Goal: Task Accomplishment & Management: Complete application form

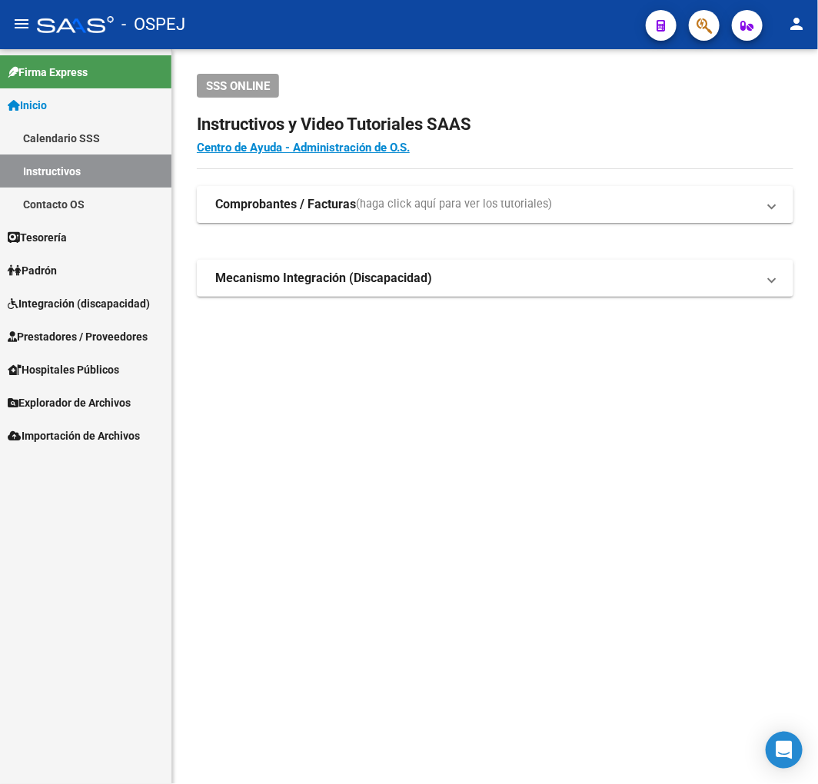
drag, startPoint x: 0, startPoint y: 0, endPoint x: 397, endPoint y: 460, distance: 607.5
click at [397, 460] on mat-sidenav-content "SSS ONLINE Instructivos y Video Tutoriales SAAS Centro de Ayuda - Administració…" at bounding box center [495, 416] width 646 height 735
click at [95, 336] on span "Prestadores / Proveedores" at bounding box center [78, 336] width 140 height 17
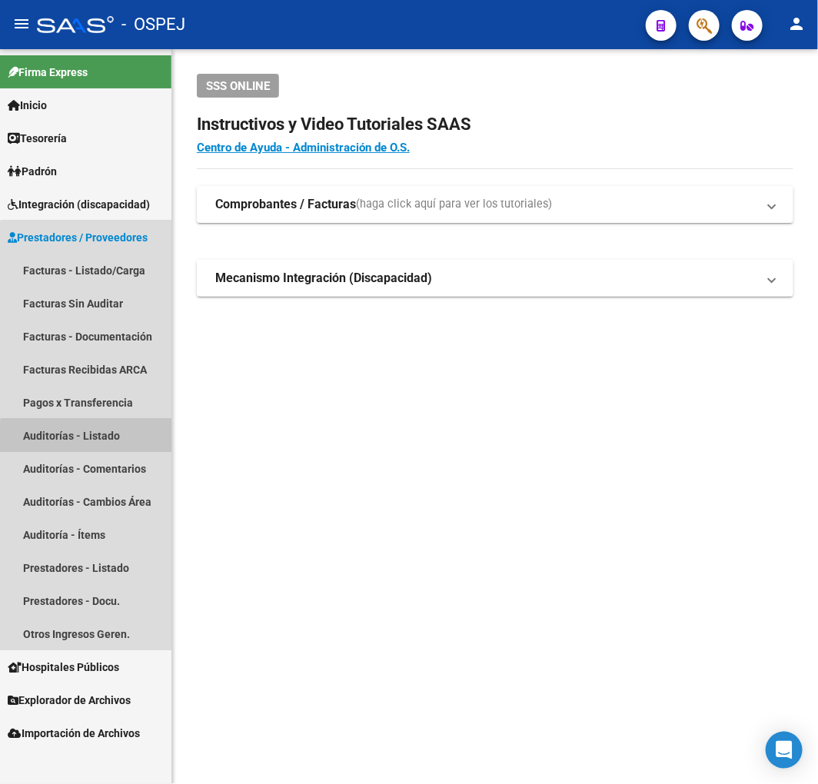
click at [118, 440] on link "Auditorías - Listado" at bounding box center [85, 435] width 171 height 33
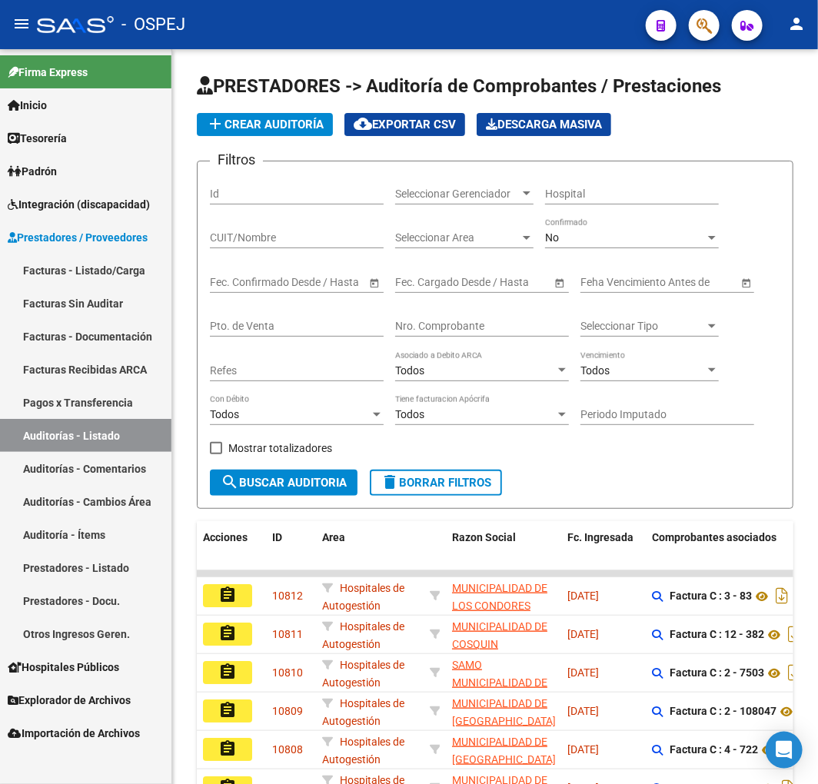
click at [649, 239] on div "No" at bounding box center [625, 237] width 160 height 13
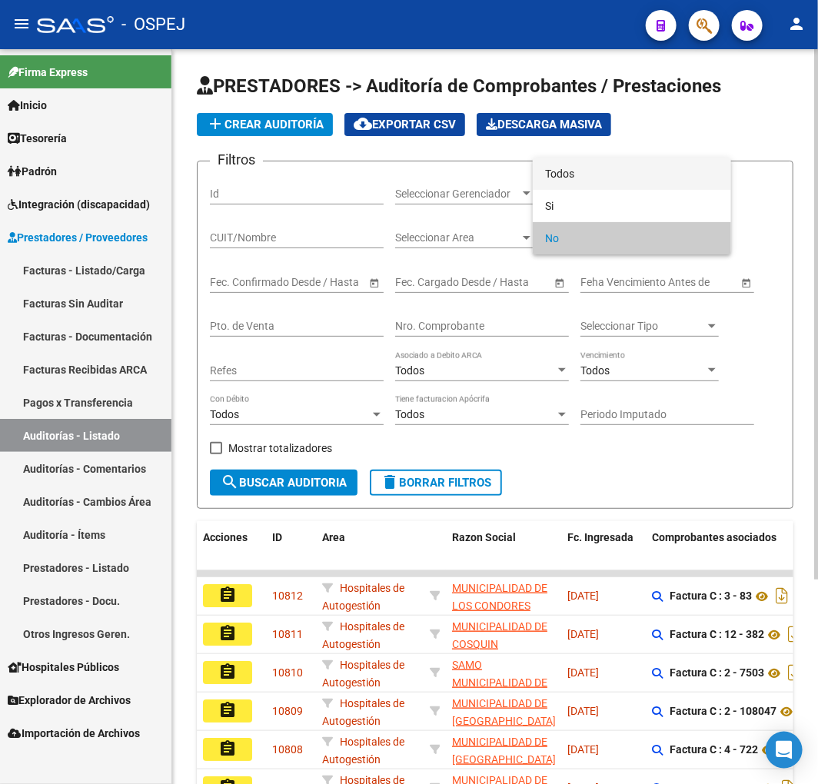
click at [640, 169] on span "Todos" at bounding box center [632, 174] width 174 height 32
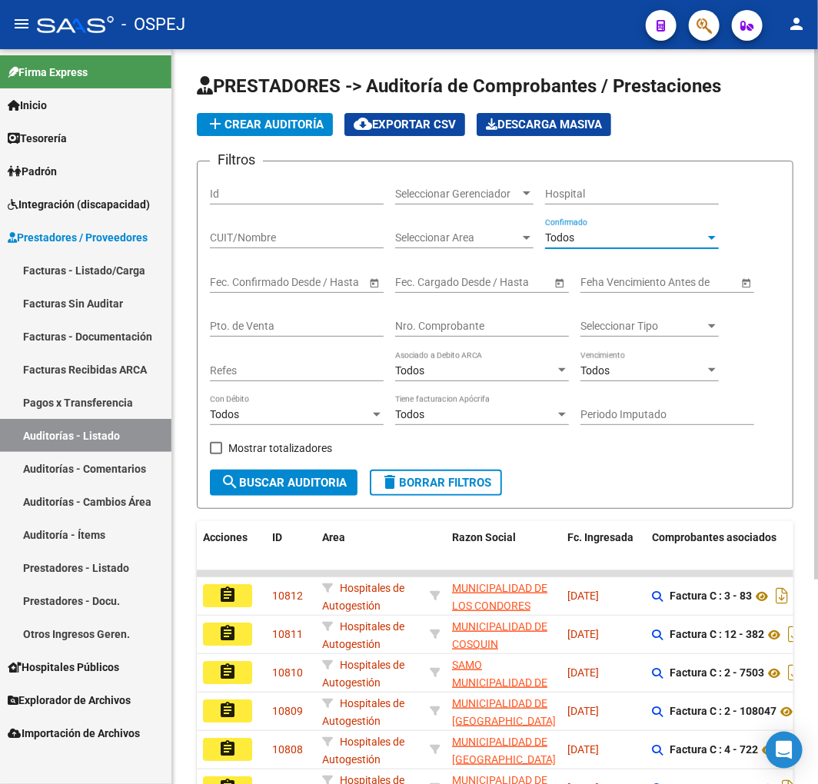
click at [472, 323] on input "Nro. Comprobante" at bounding box center [482, 326] width 174 height 13
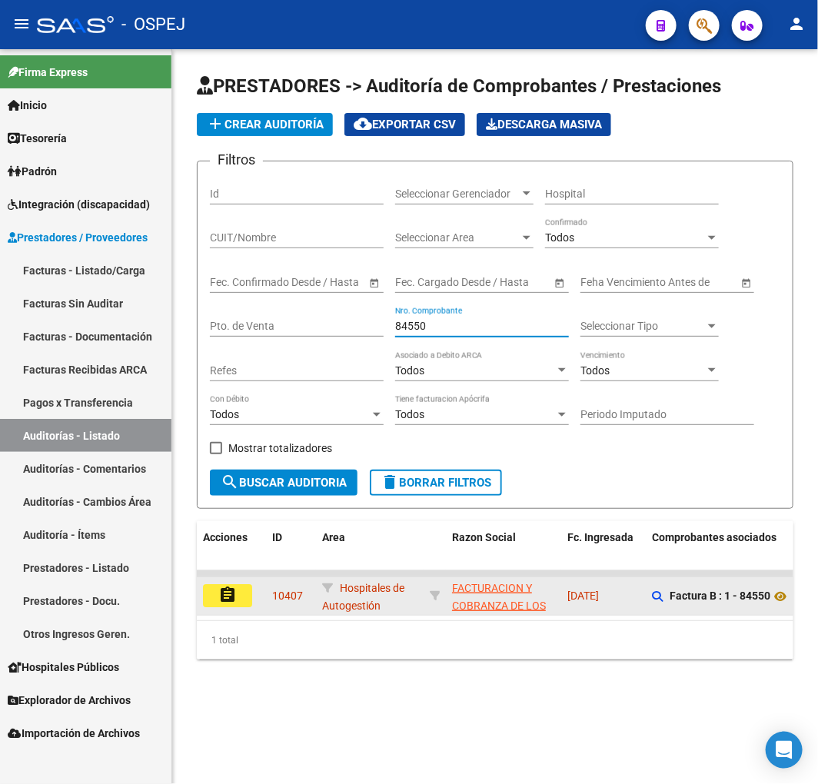
type input "84550"
click at [212, 590] on button "assignment" at bounding box center [227, 595] width 49 height 23
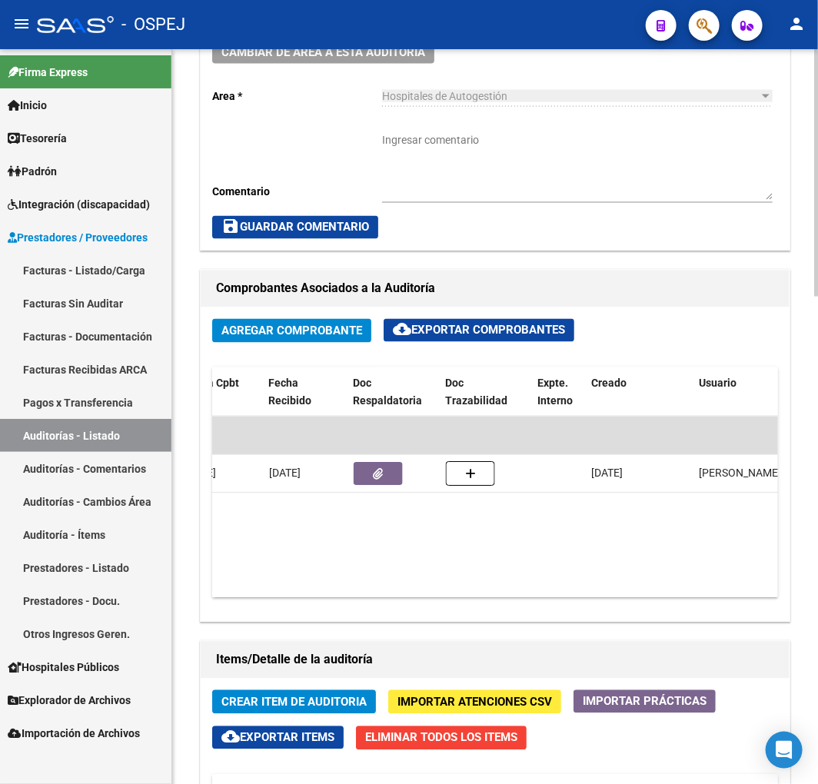
scroll to position [0, 512]
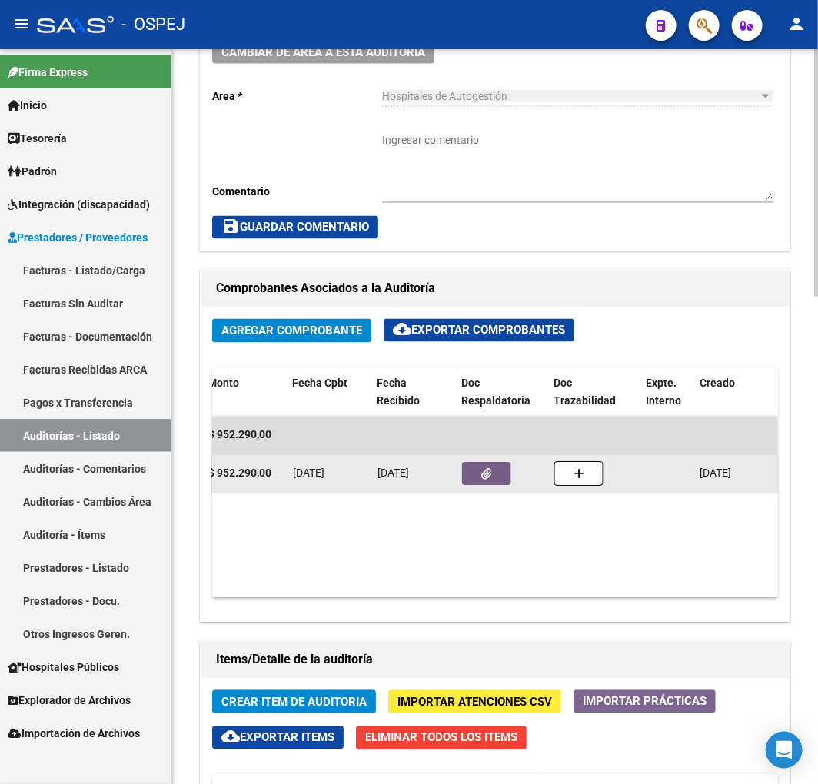
click at [496, 477] on button "button" at bounding box center [486, 474] width 49 height 23
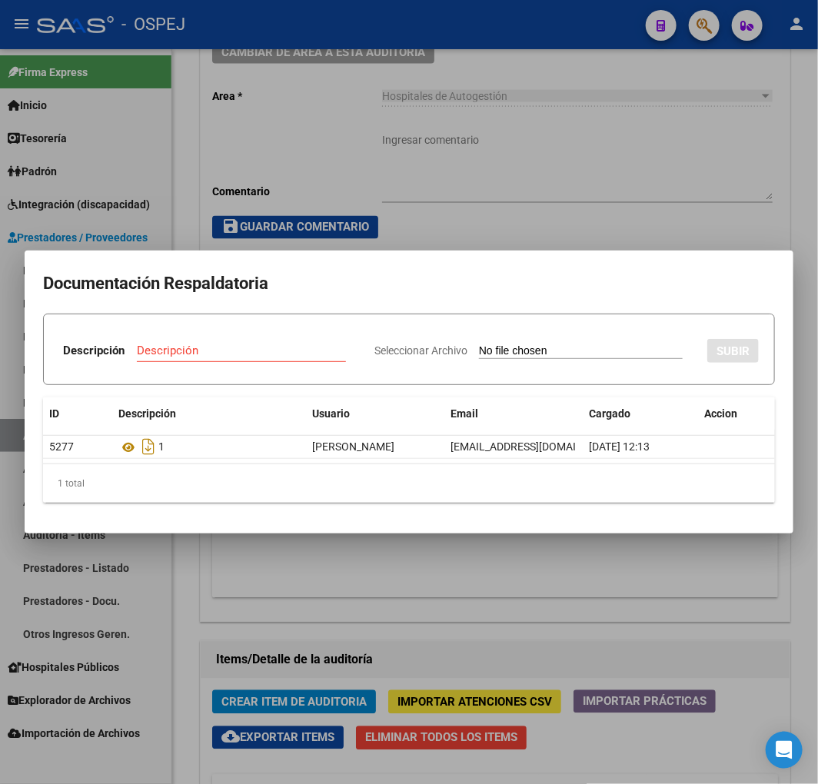
click at [484, 566] on div at bounding box center [409, 392] width 818 height 784
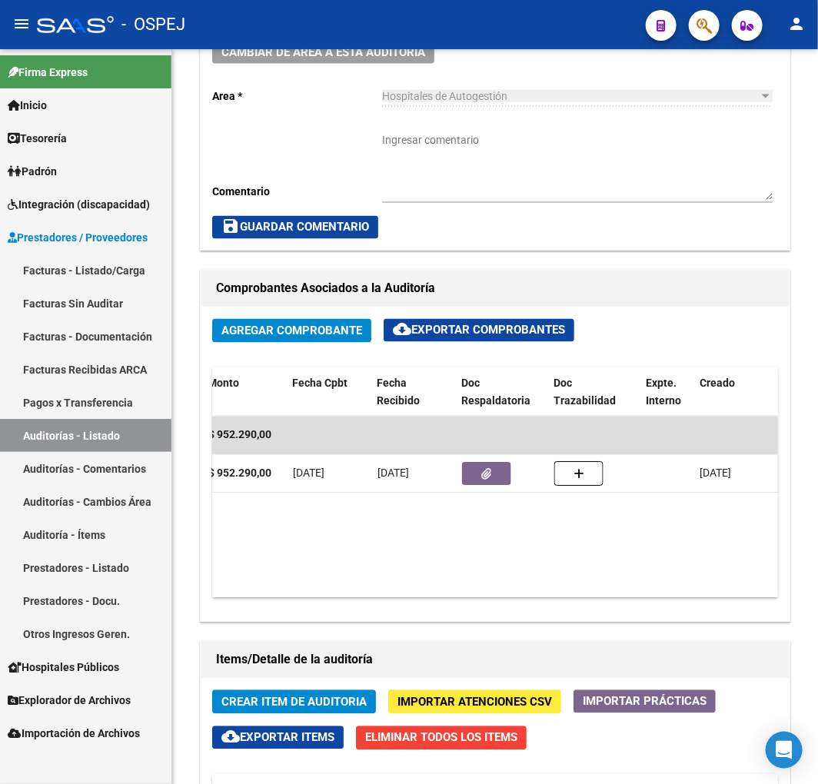
drag, startPoint x: 516, startPoint y: 581, endPoint x: 108, endPoint y: 587, distance: 408.1
click at [24, 554] on mat-sidenav-container "Firma Express Inicio Calendario SSS Instructivos Contacto OS Tesorería Auditorí…" at bounding box center [409, 416] width 818 height 735
click at [436, 533] on datatable-body "$ 952.290,00 12034 FACTURACION Y COBRANZA DE LOS EFECTORES PUBLICOS S.E. Factur…" at bounding box center [495, 507] width 566 height 181
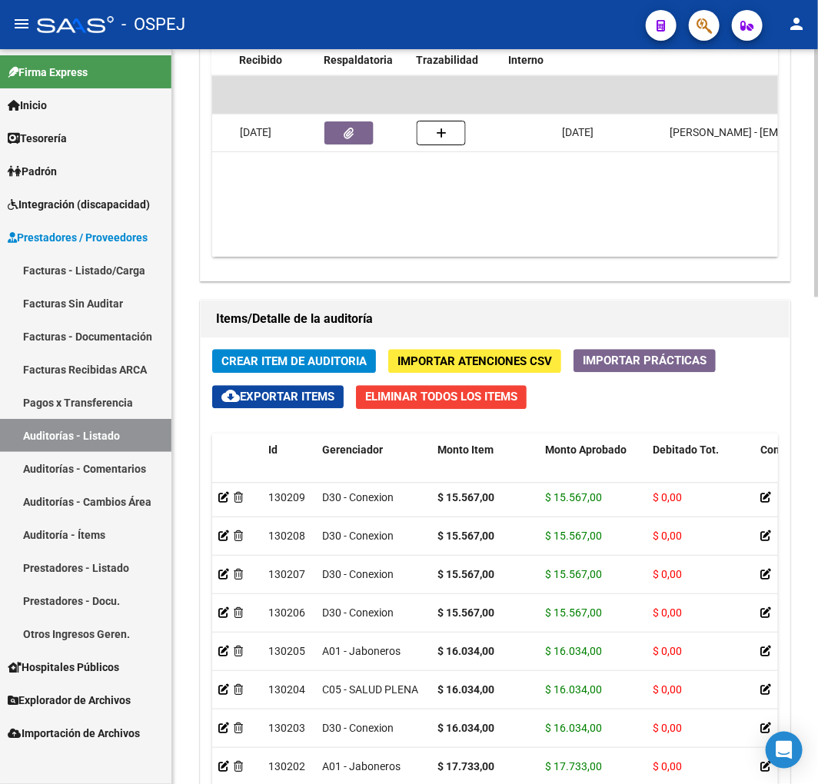
scroll to position [0, 731]
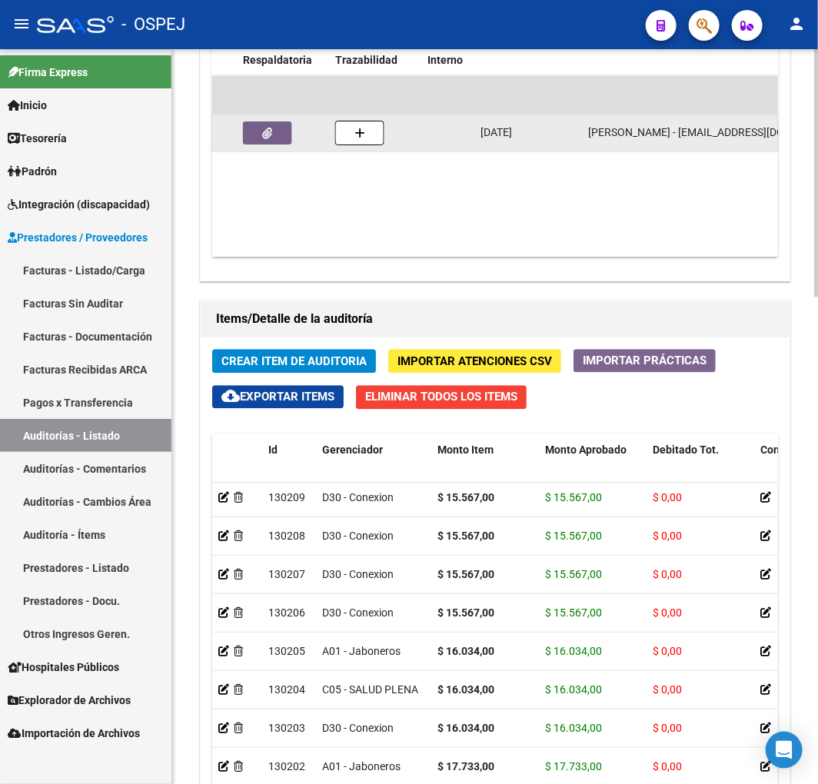
click at [263, 136] on icon "button" at bounding box center [268, 134] width 10 height 12
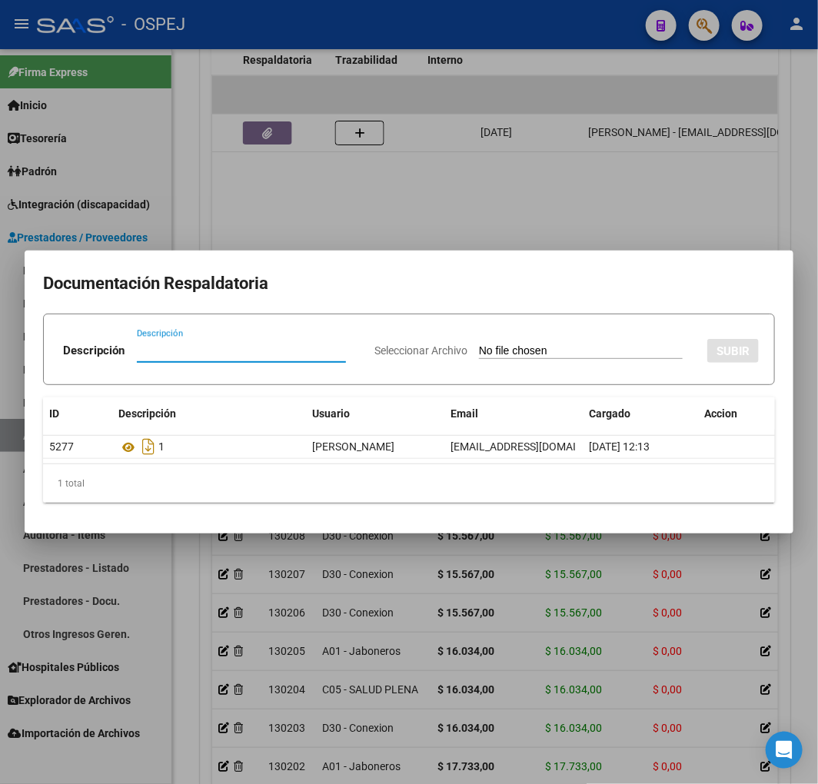
click at [548, 354] on input "Seleccionar Archivo" at bounding box center [581, 351] width 204 height 15
type input "C:\fakepath\Correo de Obra Social Personal Jaboneros - DEBITO FC 1-84550.pdf"
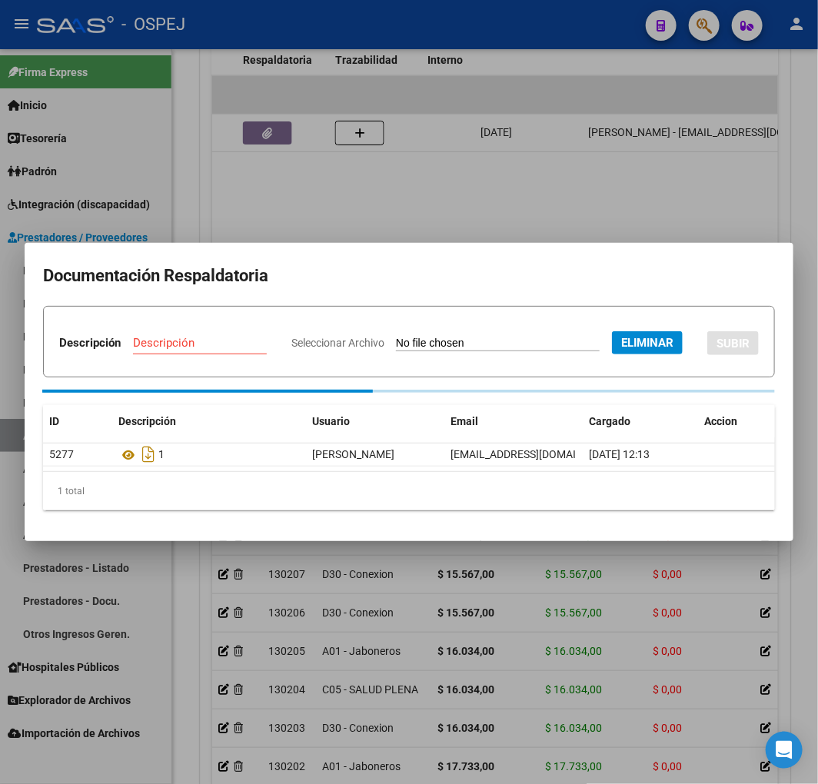
click at [267, 336] on input "Descripción" at bounding box center [200, 343] width 134 height 14
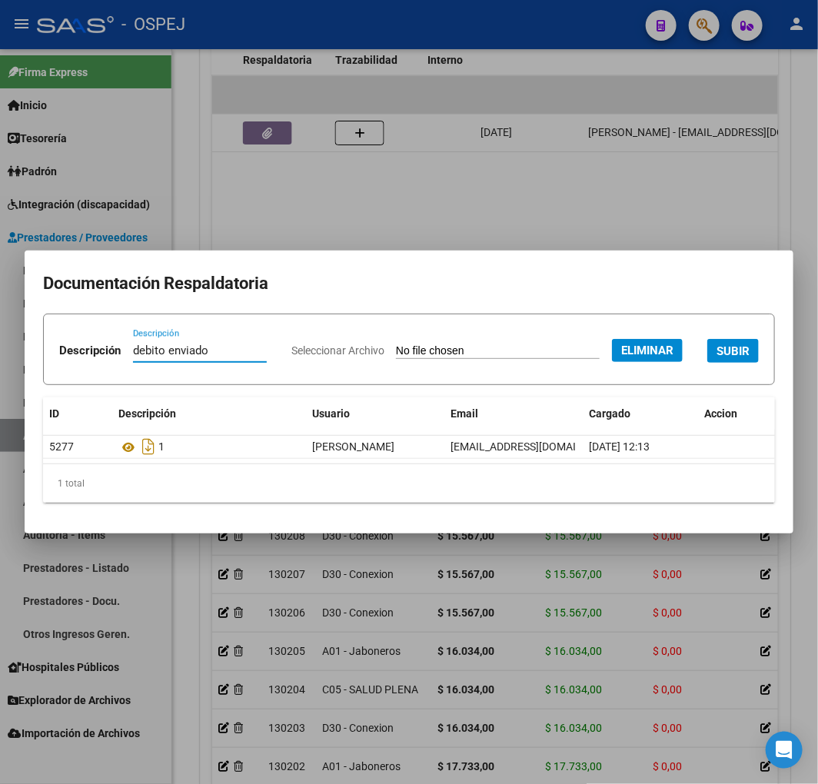
type input "debito enviado"
click at [716, 358] on span "SUBIR" at bounding box center [732, 351] width 33 height 14
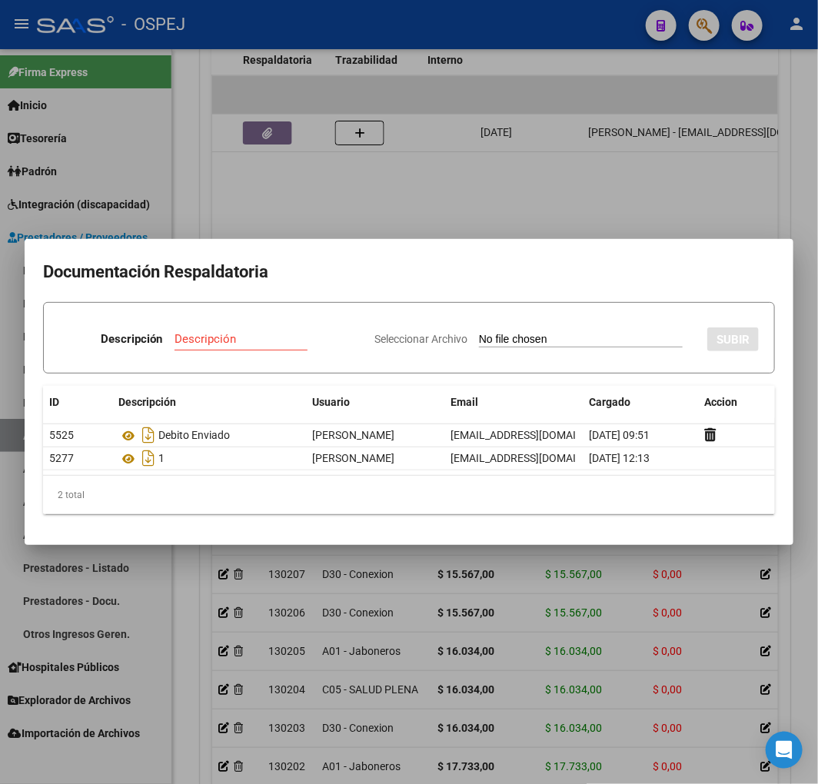
type input "C:\fakepath\FACB2 0001-00084550 Respuesta de Impugnacion.pdf"
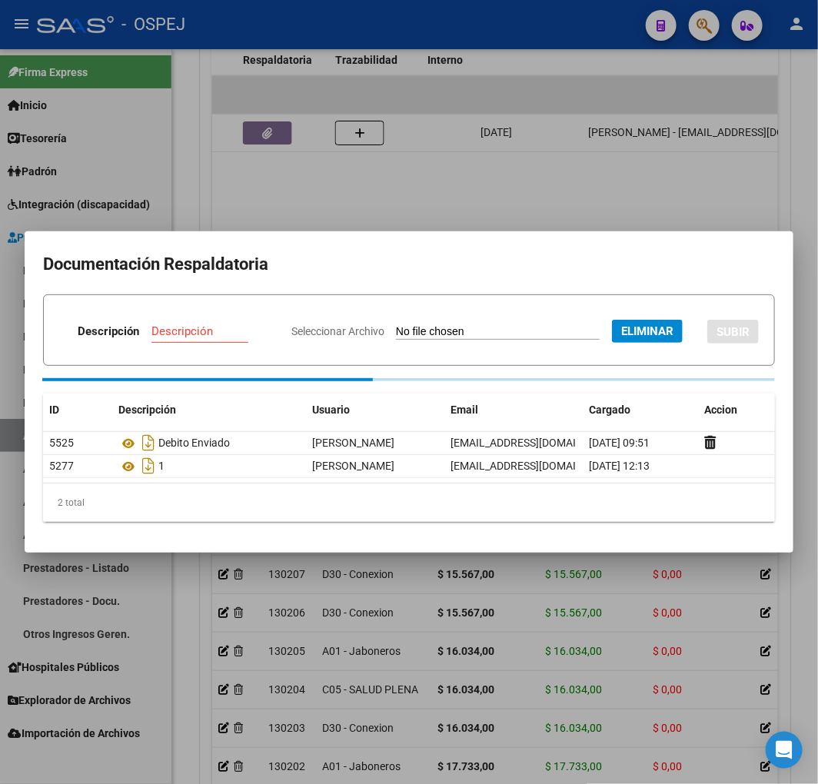
click at [267, 324] on input "Descripción" at bounding box center [208, 331] width 115 height 14
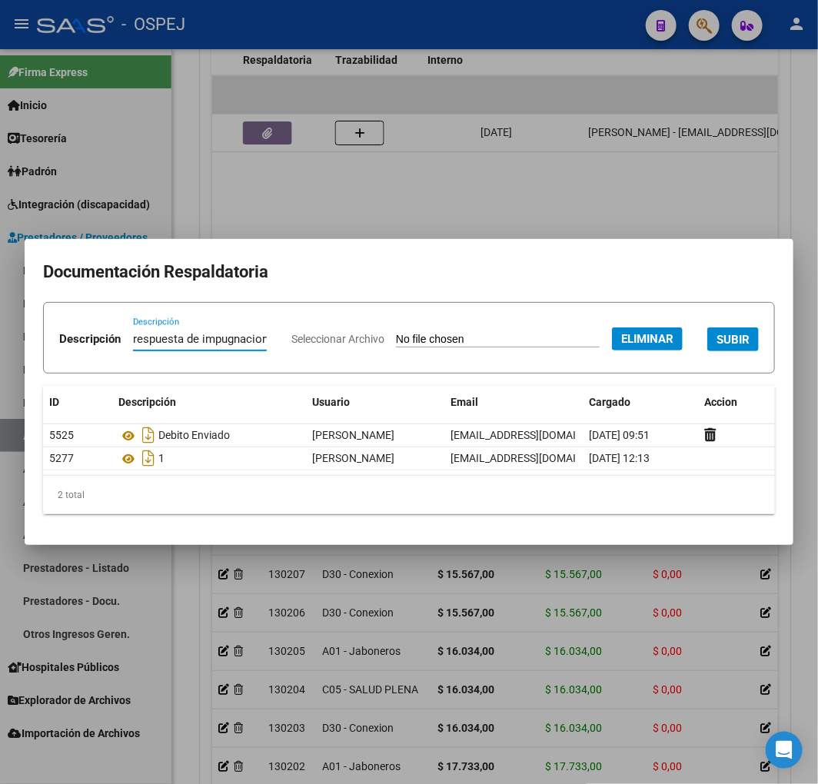
type input "respuesta de impugnacion"
click at [716, 347] on span "SUBIR" at bounding box center [732, 340] width 33 height 14
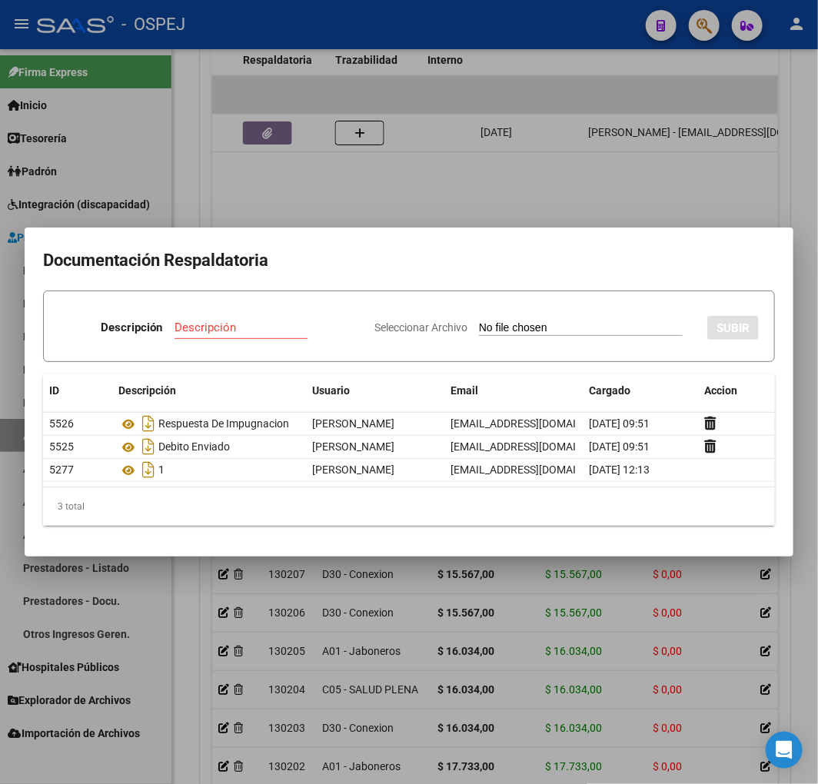
type input "C:\fakepath\FACB2 0001-00084550 Detalle de Analisis de Impugnacion.pdf"
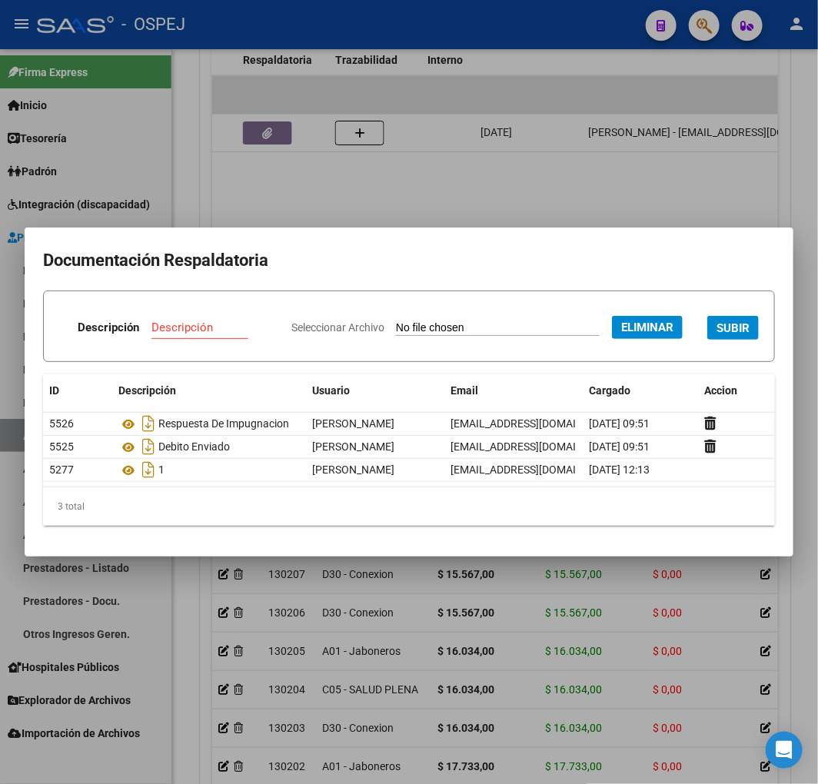
click at [267, 316] on div "Descripción" at bounding box center [208, 327] width 115 height 23
type input "analisis de impugnacion"
click at [707, 340] on button "SUBIR" at bounding box center [732, 328] width 51 height 24
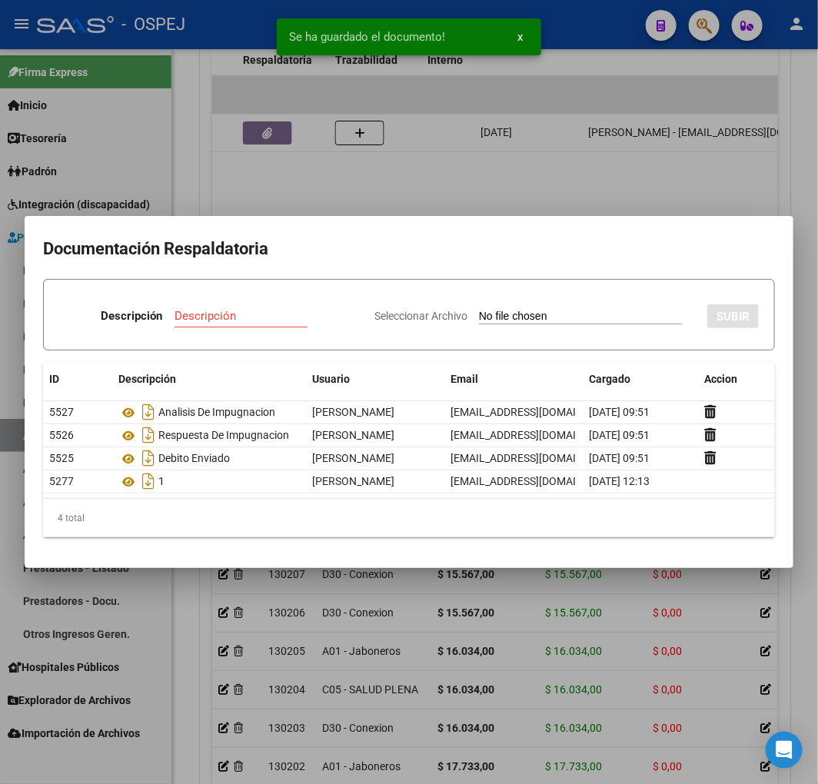
type input "C:\fakepath\NCB 0001-00045111.pdf"
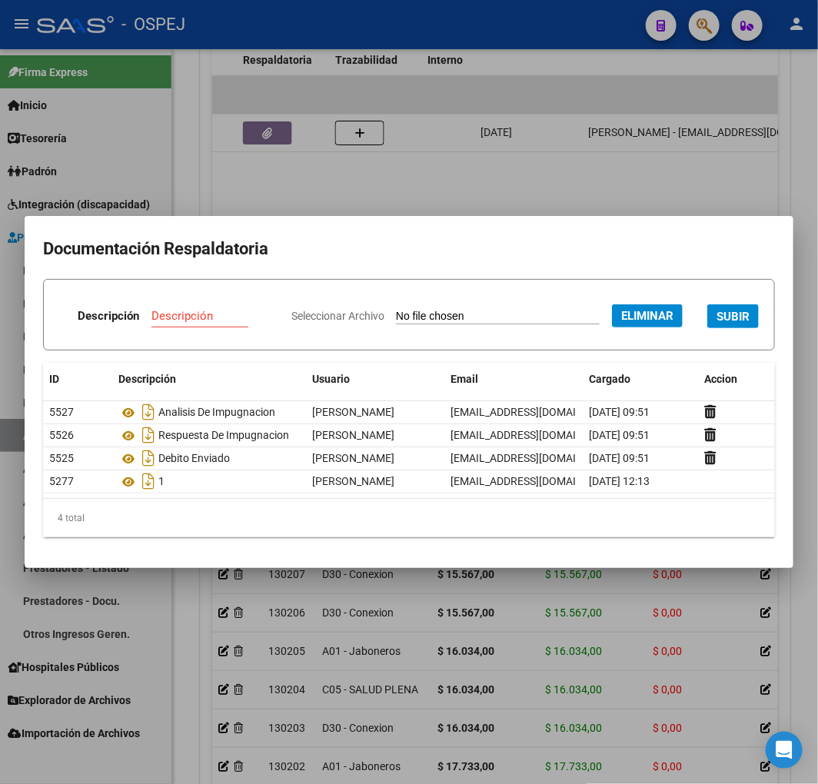
click at [279, 296] on div "Descripción Descripción" at bounding box center [169, 319] width 220 height 46
click at [267, 309] on input "Descripción" at bounding box center [208, 316] width 115 height 14
type input "nc"
click at [716, 324] on span "SUBIR" at bounding box center [732, 317] width 33 height 14
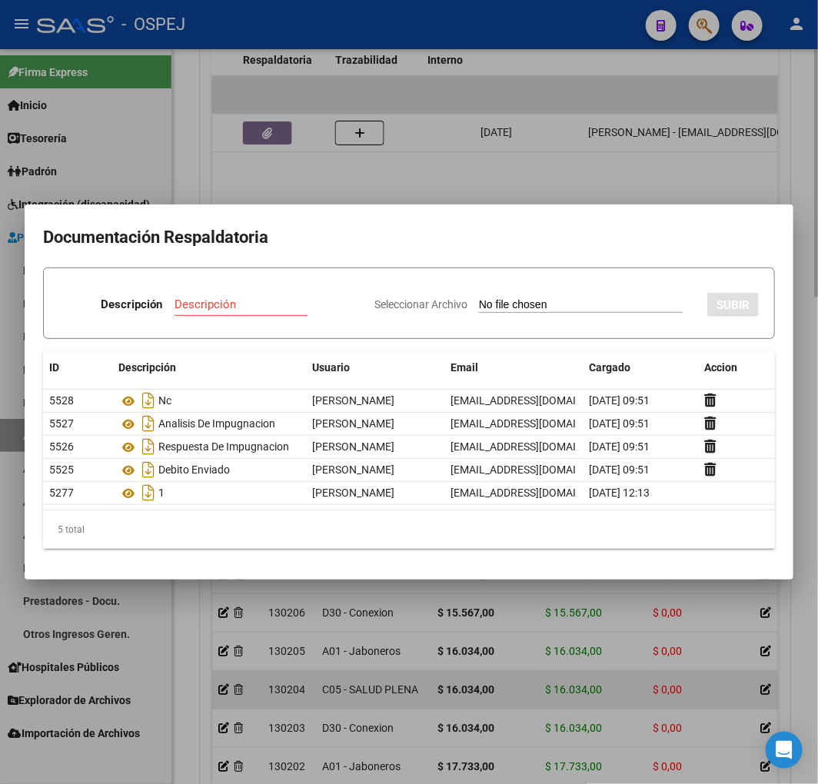
click at [464, 684] on div at bounding box center [409, 392] width 818 height 784
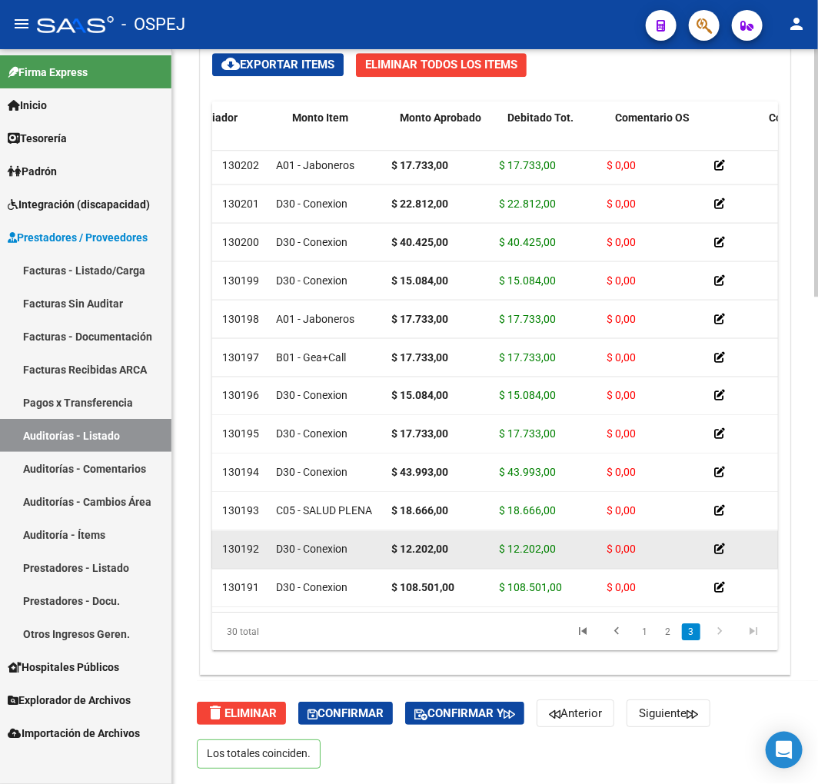
scroll to position [709, 0]
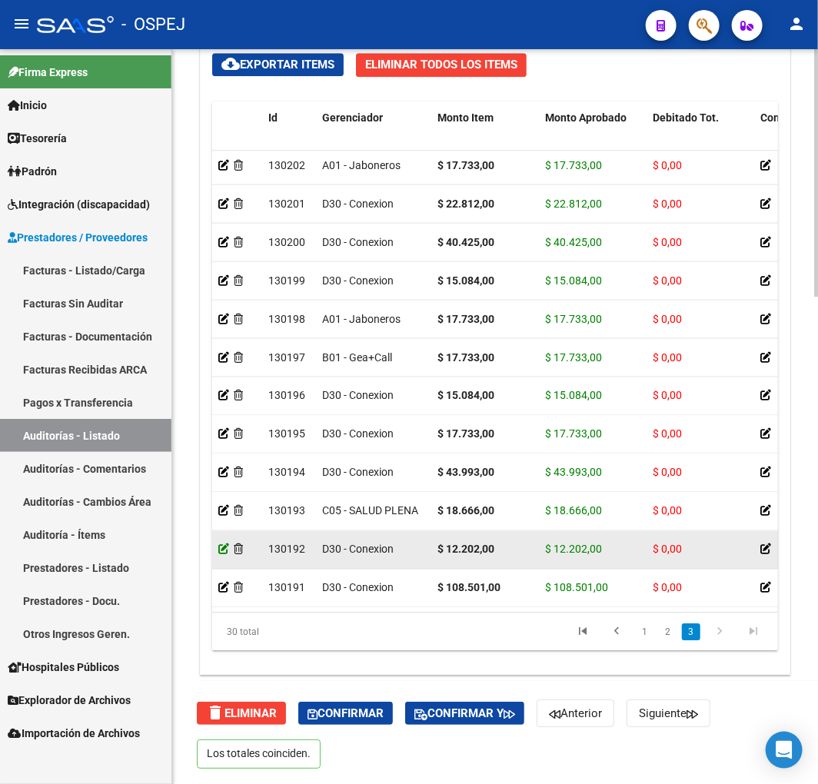
click at [220, 543] on icon at bounding box center [223, 548] width 11 height 11
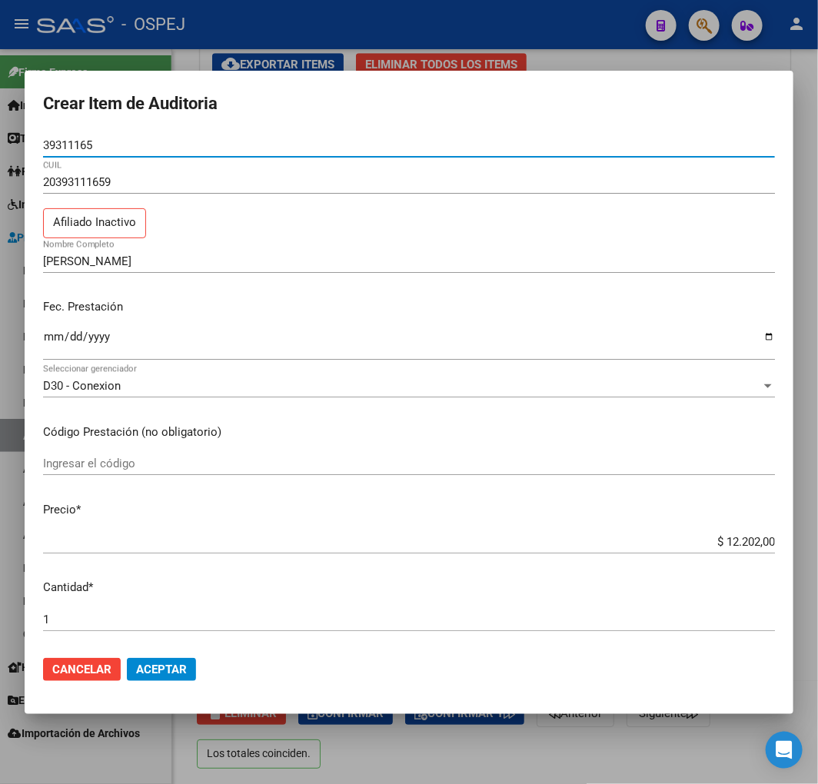
click at [742, 542] on input "$ 12.202,00" at bounding box center [409, 542] width 732 height 14
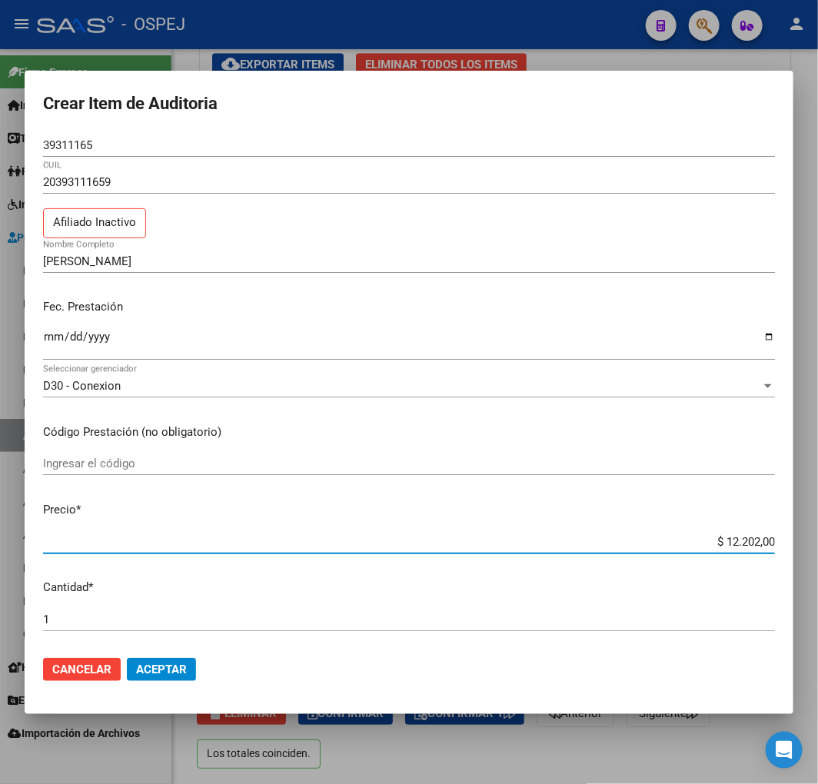
click at [742, 542] on input "$ 12.202,00" at bounding box center [409, 542] width 732 height 14
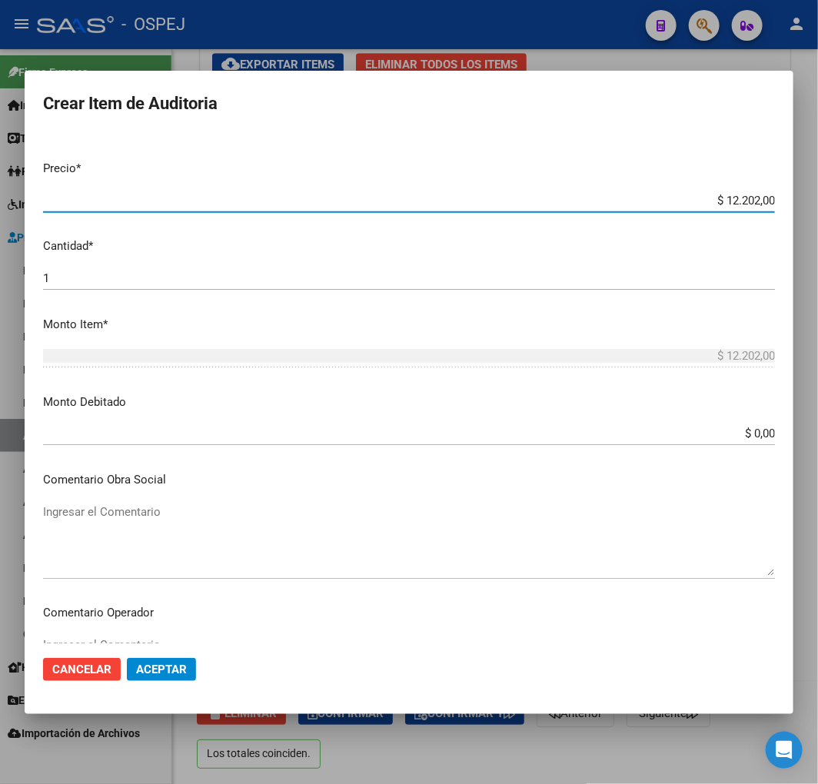
click at [744, 430] on input "$ 0,00" at bounding box center [409, 434] width 732 height 14
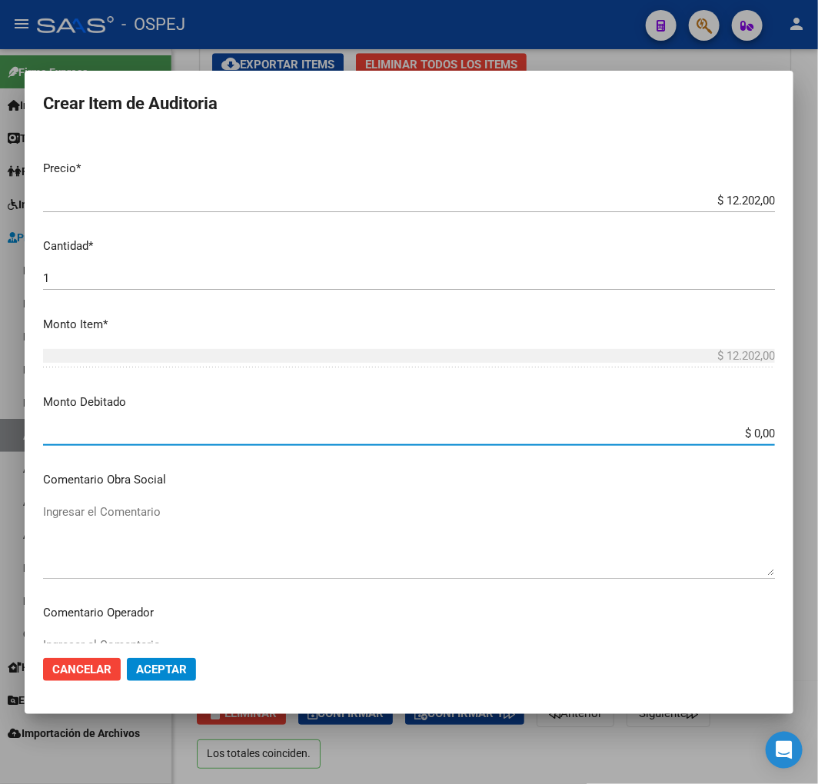
click at [744, 430] on input "$ 0,00" at bounding box center [409, 434] width 732 height 14
paste input "12.202"
type input "$ 12.202,00"
click at [182, 673] on span "Aceptar" at bounding box center [161, 669] width 51 height 14
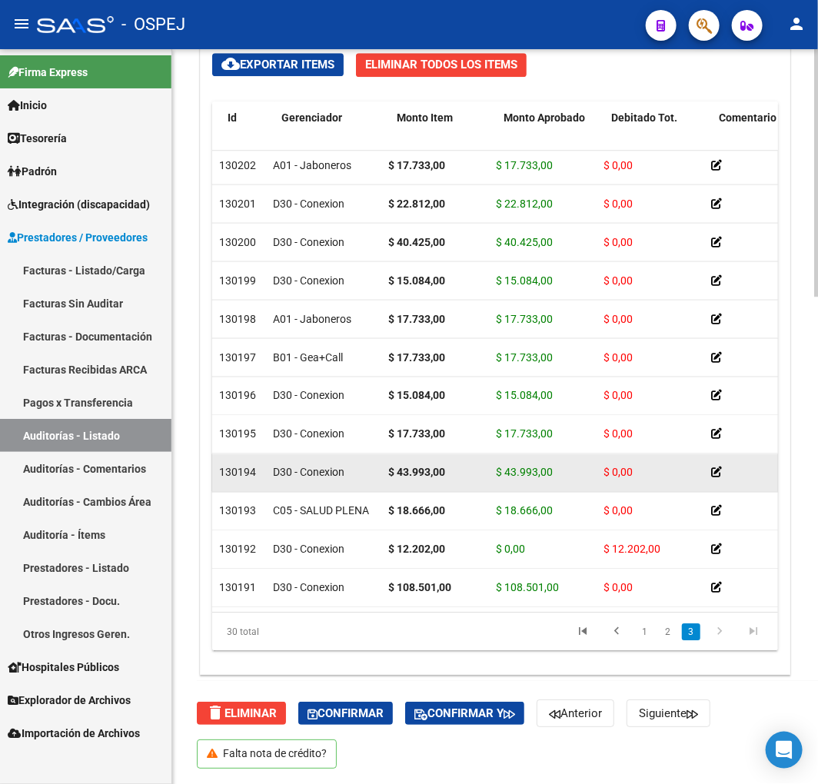
scroll to position [709, 0]
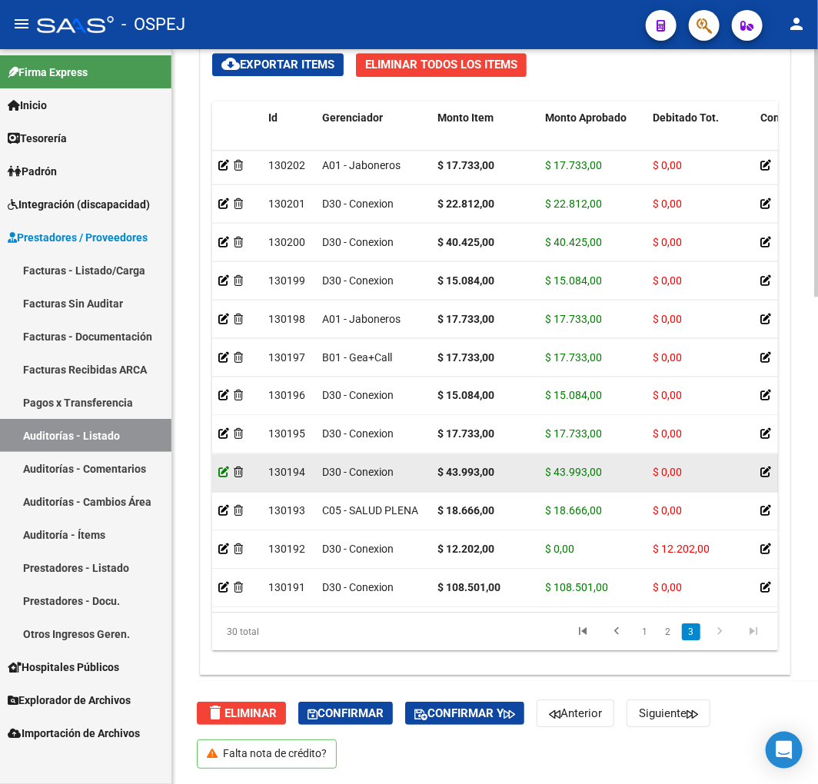
click at [218, 466] on icon at bounding box center [223, 471] width 11 height 11
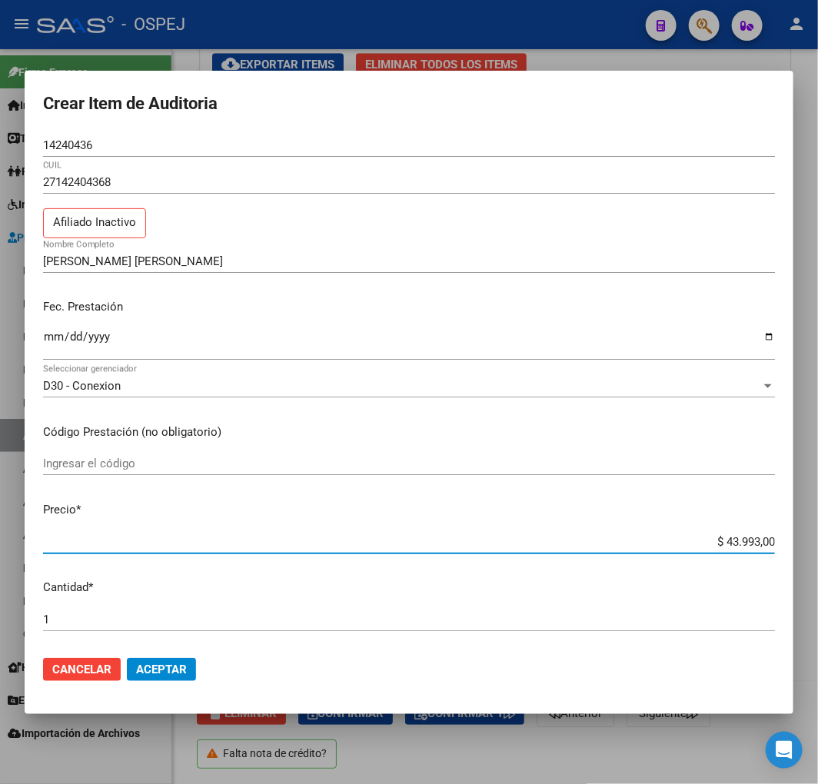
click at [728, 541] on input "$ 43.993,00" at bounding box center [409, 542] width 732 height 14
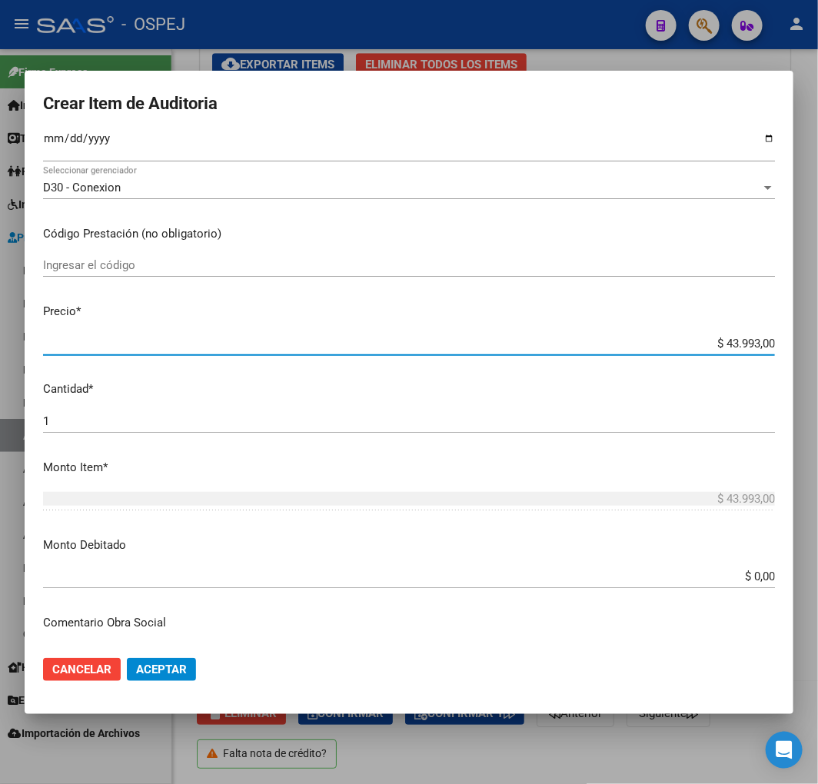
scroll to position [512, 0]
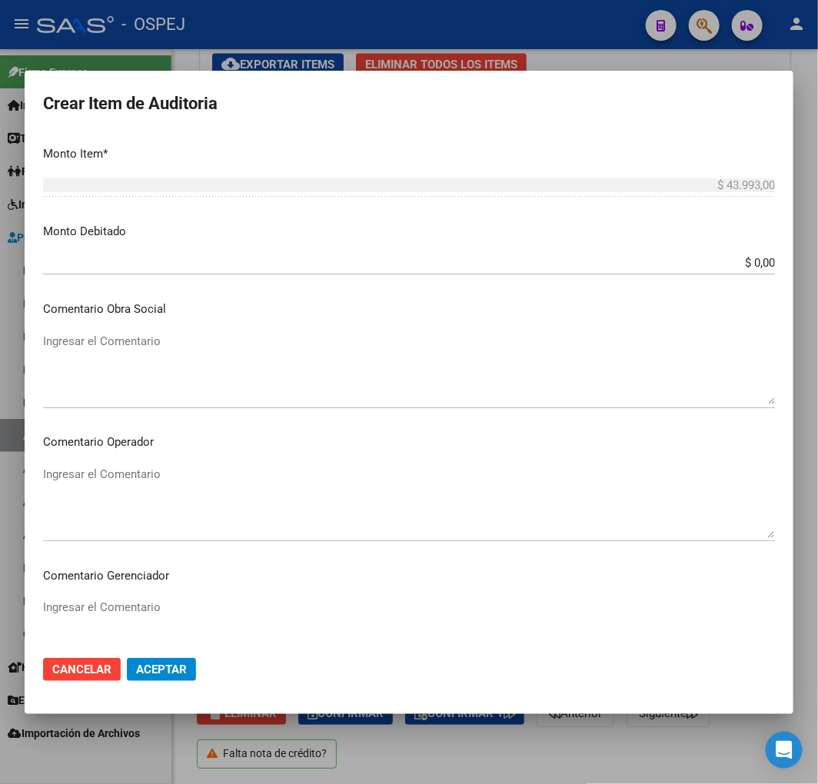
click at [755, 247] on mat-dialog-content "14240436 Nro Documento 27142404368 CUIL Afiliado Inactivo PONCE MARIA MONICA No…" at bounding box center [409, 389] width 768 height 510
click at [743, 269] on input "$ 0,00" at bounding box center [409, 263] width 732 height 14
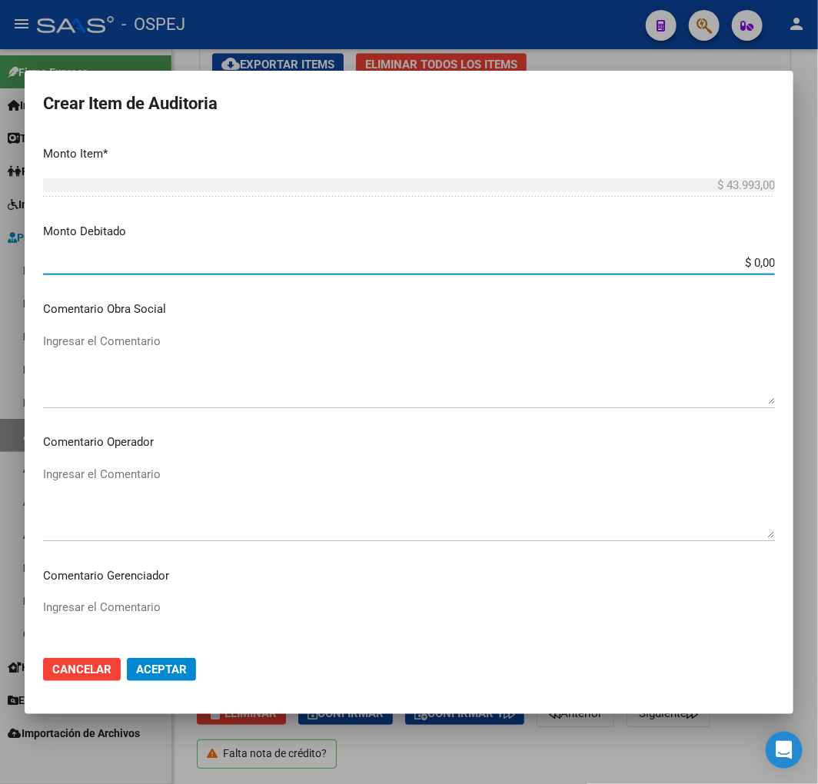
click at [743, 269] on input "$ 0,00" at bounding box center [409, 263] width 732 height 14
paste input "43.993"
type input "$ 43.993,00"
click at [138, 679] on button "Aceptar" at bounding box center [161, 669] width 69 height 23
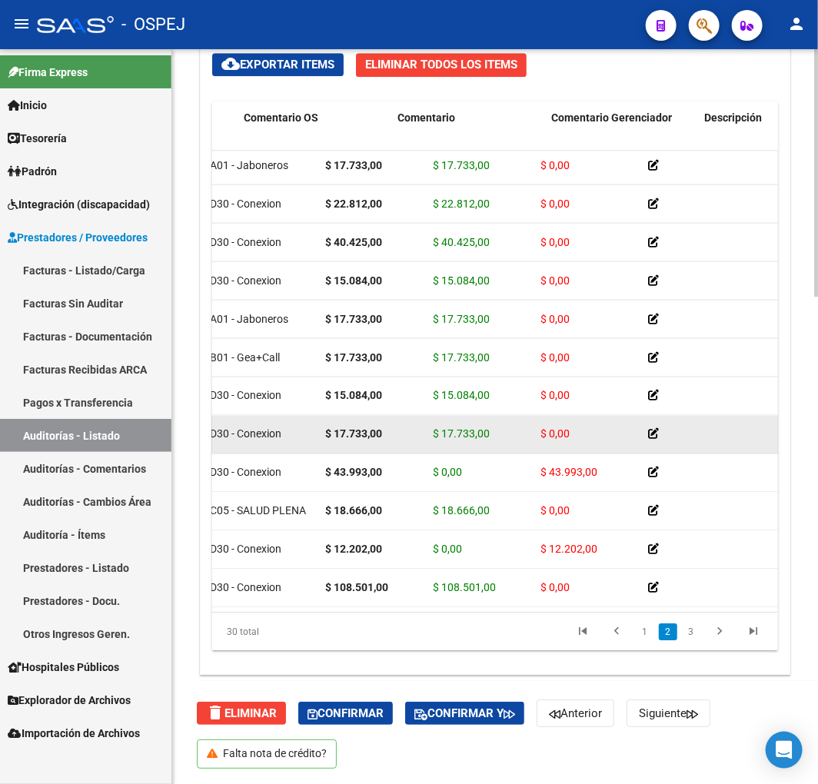
scroll to position [702, 0]
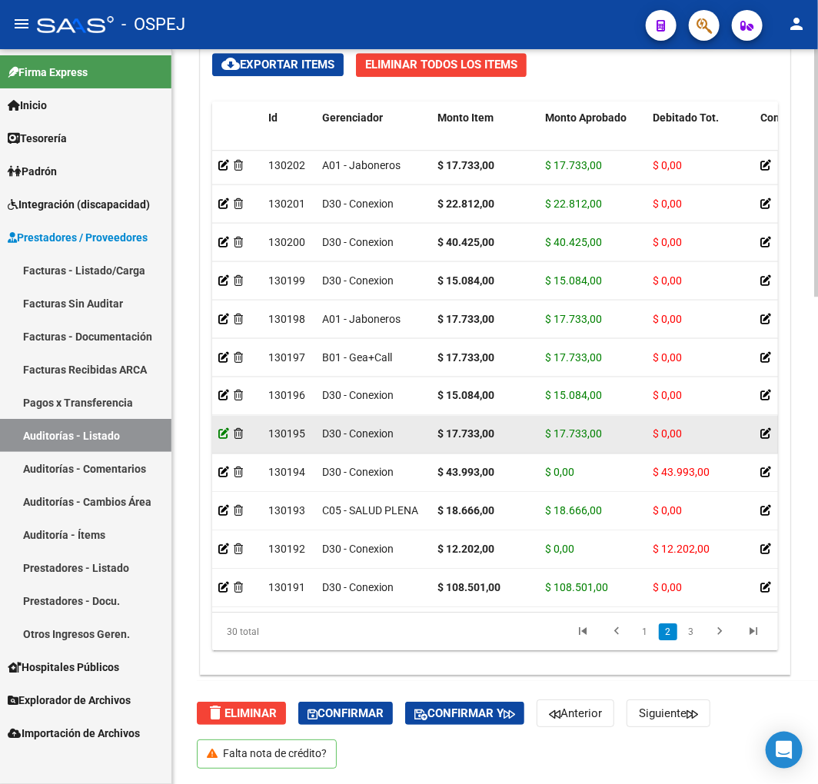
click at [224, 428] on icon at bounding box center [223, 433] width 11 height 11
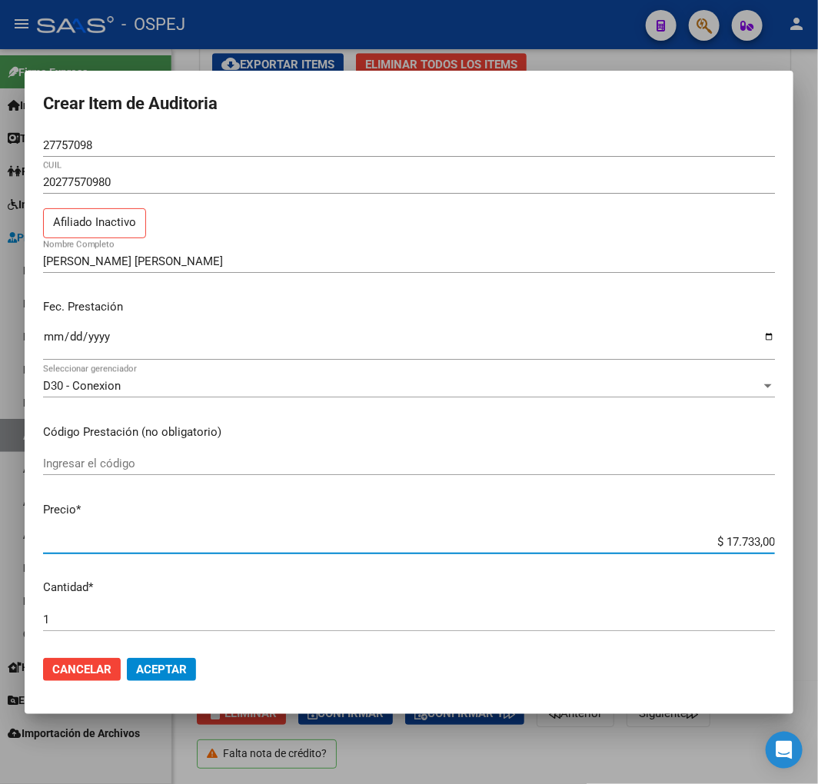
click at [743, 541] on input "$ 17.733,00" at bounding box center [409, 542] width 732 height 14
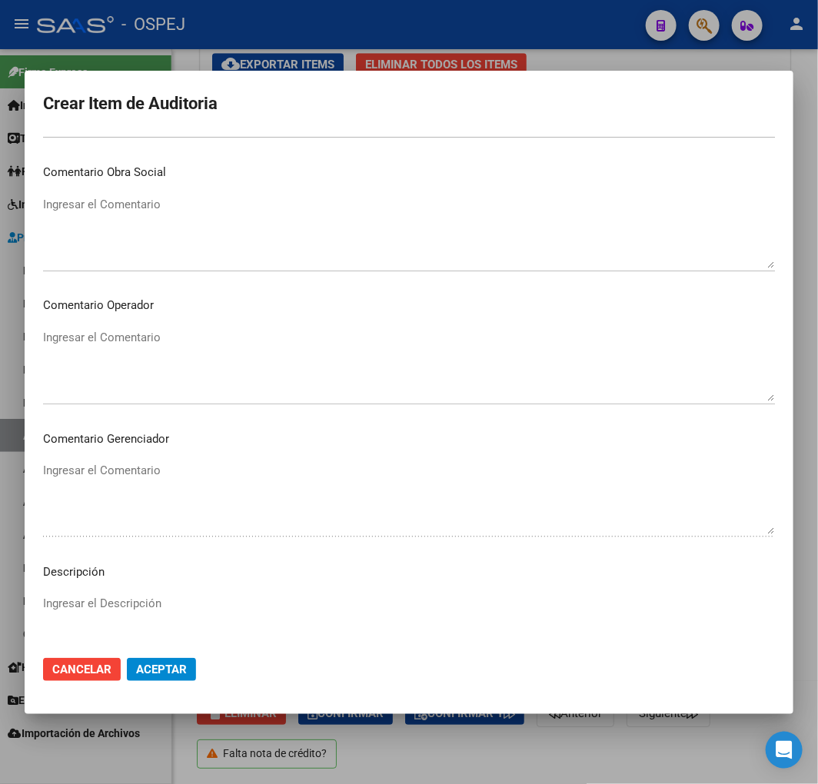
scroll to position [512, 0]
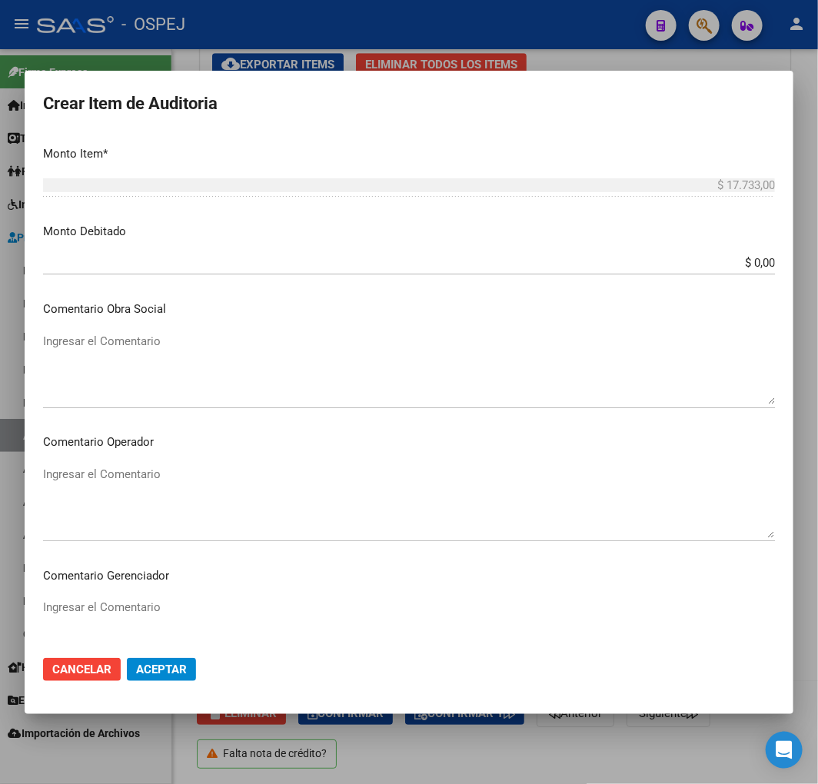
click at [746, 263] on input "$ 0,00" at bounding box center [409, 263] width 732 height 14
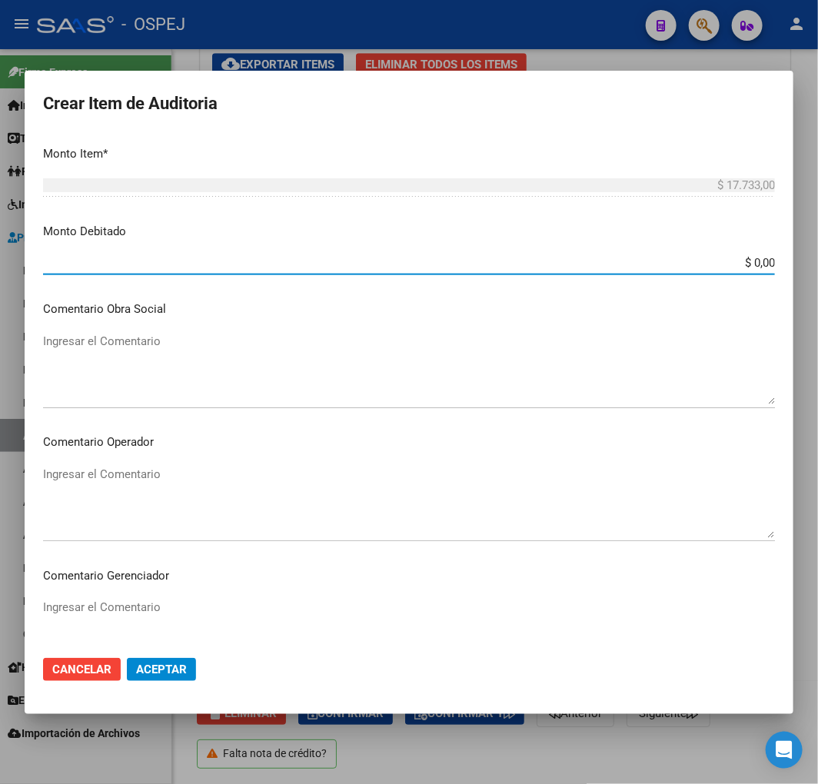
click at [746, 263] on input "$ 0,00" at bounding box center [409, 263] width 732 height 14
paste input "17.733"
type input "$ 17.733,00"
click at [174, 671] on span "Aceptar" at bounding box center [161, 669] width 51 height 14
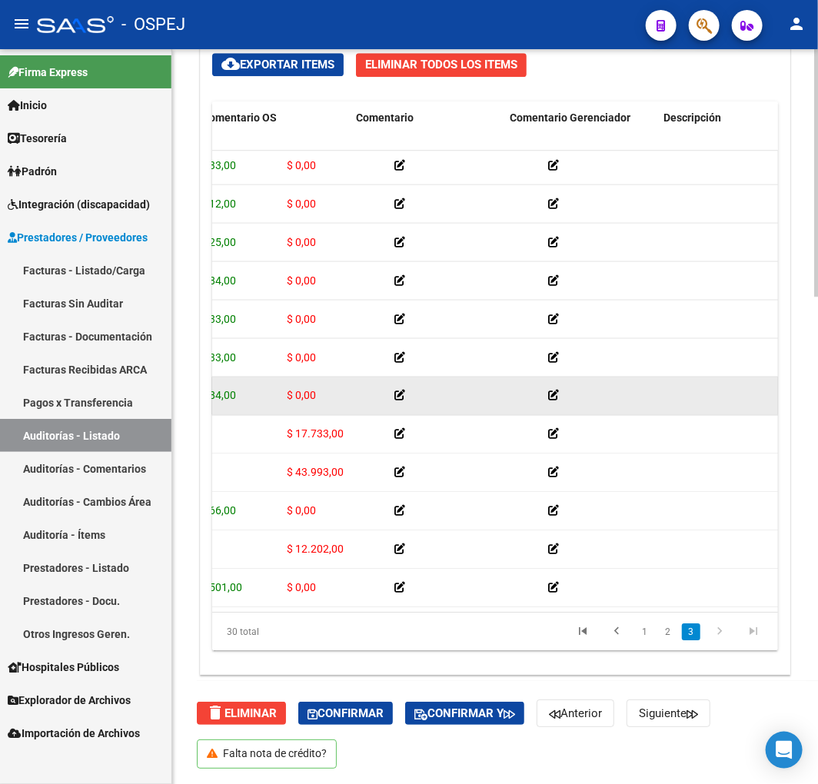
scroll to position [709, 0]
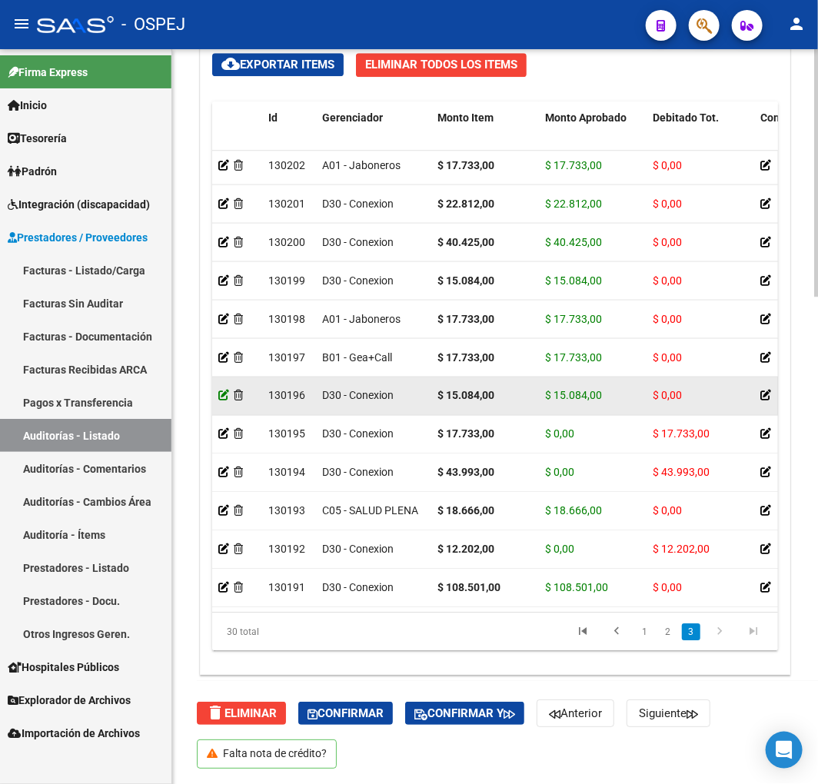
click at [221, 390] on icon at bounding box center [223, 395] width 11 height 11
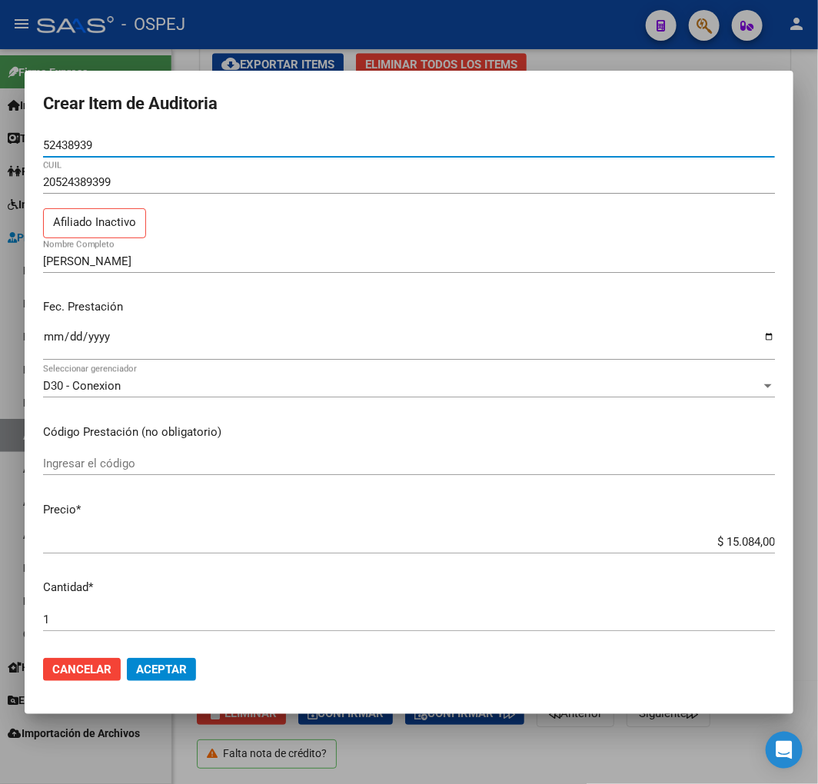
click at [741, 536] on input "$ 15.084,00" at bounding box center [409, 542] width 732 height 14
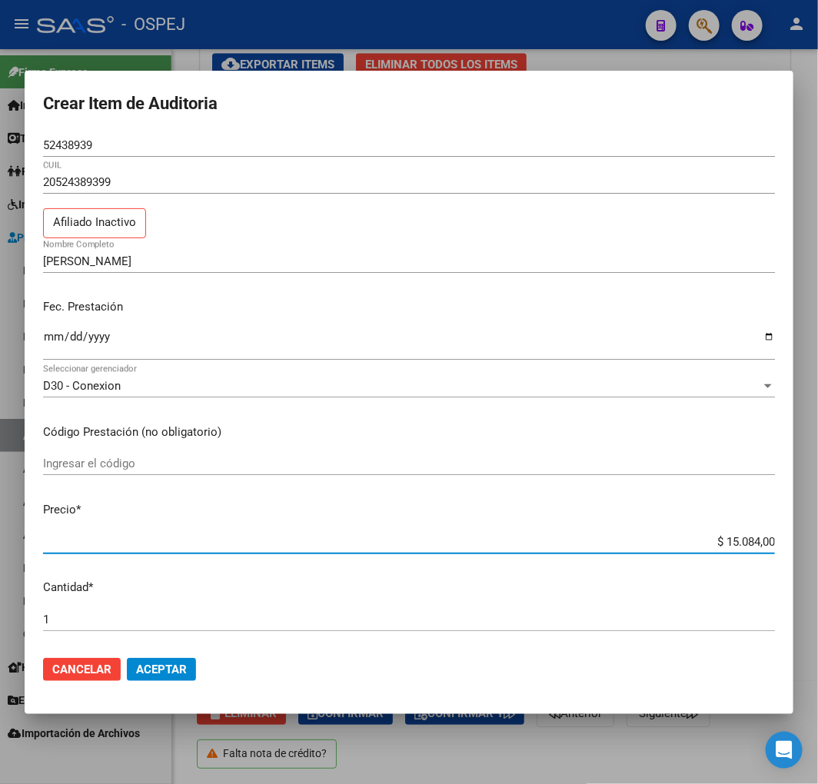
click at [741, 536] on input "$ 15.084,00" at bounding box center [409, 542] width 732 height 14
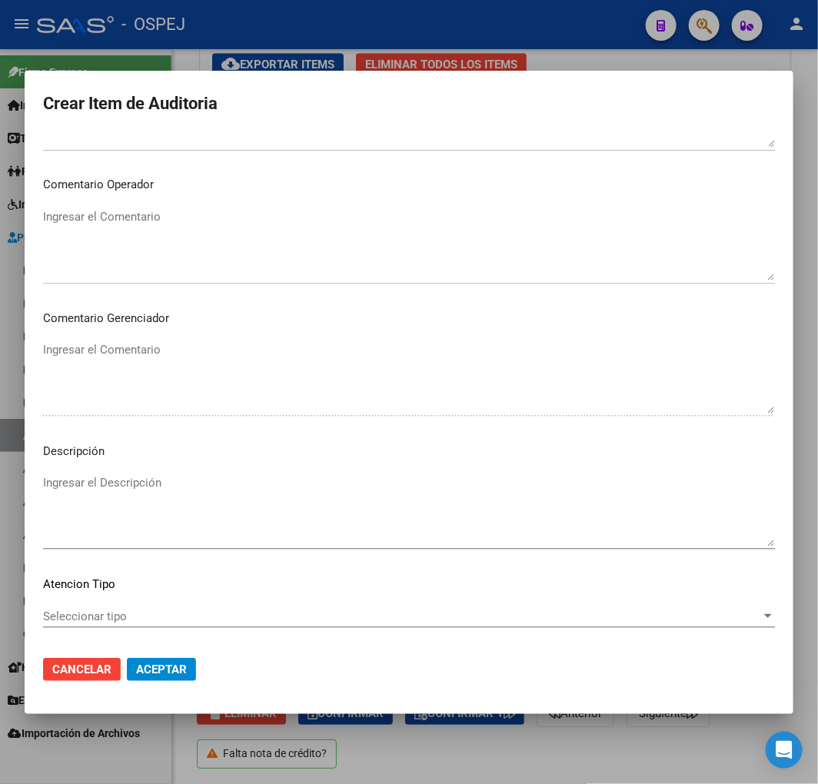
scroll to position [333, 0]
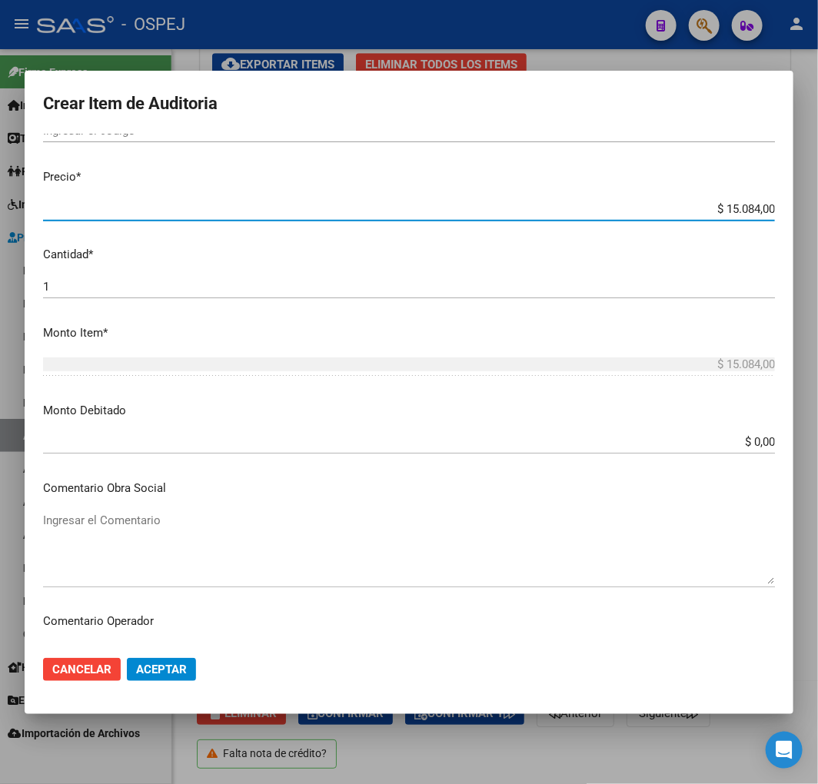
click at [749, 453] on div "$ 0,00 Ingresar el monto" at bounding box center [409, 449] width 732 height 38
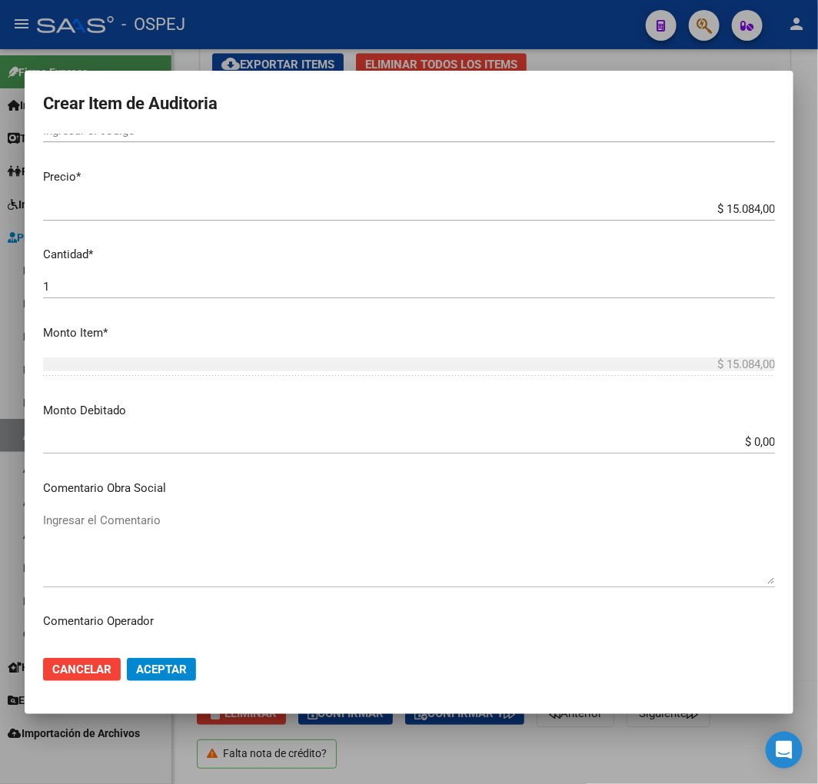
click at [749, 435] on input "$ 0,00" at bounding box center [409, 442] width 732 height 14
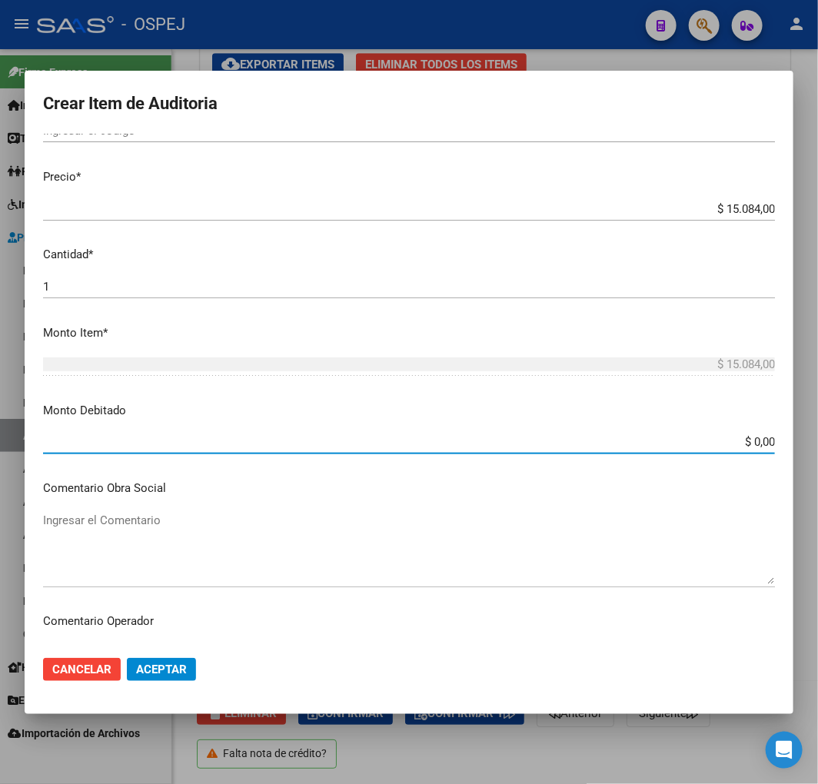
click at [749, 435] on input "$ 0,00" at bounding box center [409, 442] width 732 height 14
paste input "15.084"
type input "$ 15.084,00"
click at [157, 677] on button "Aceptar" at bounding box center [161, 669] width 69 height 23
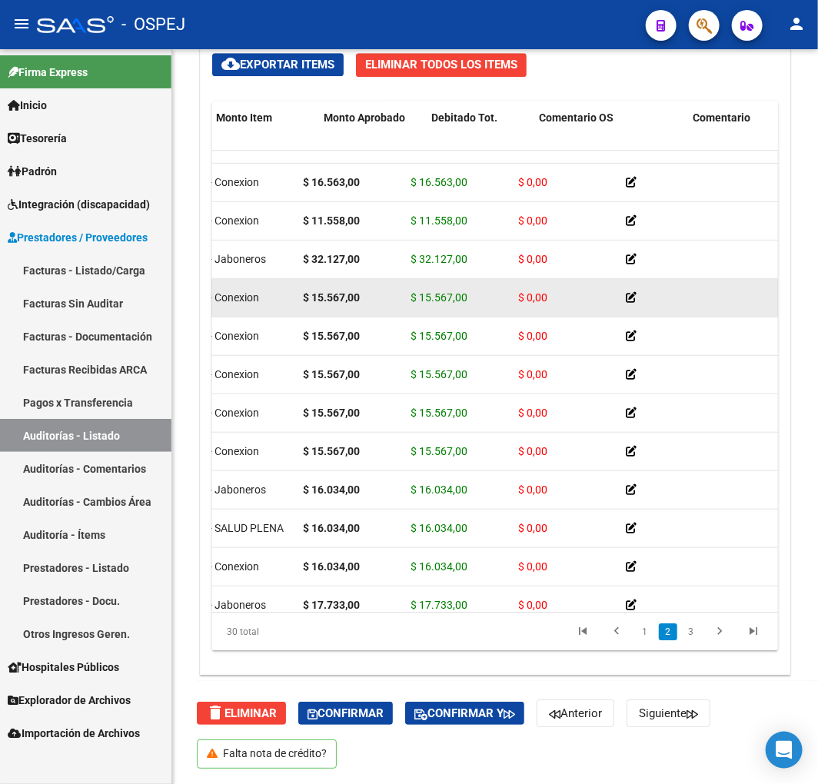
scroll to position [0, 0]
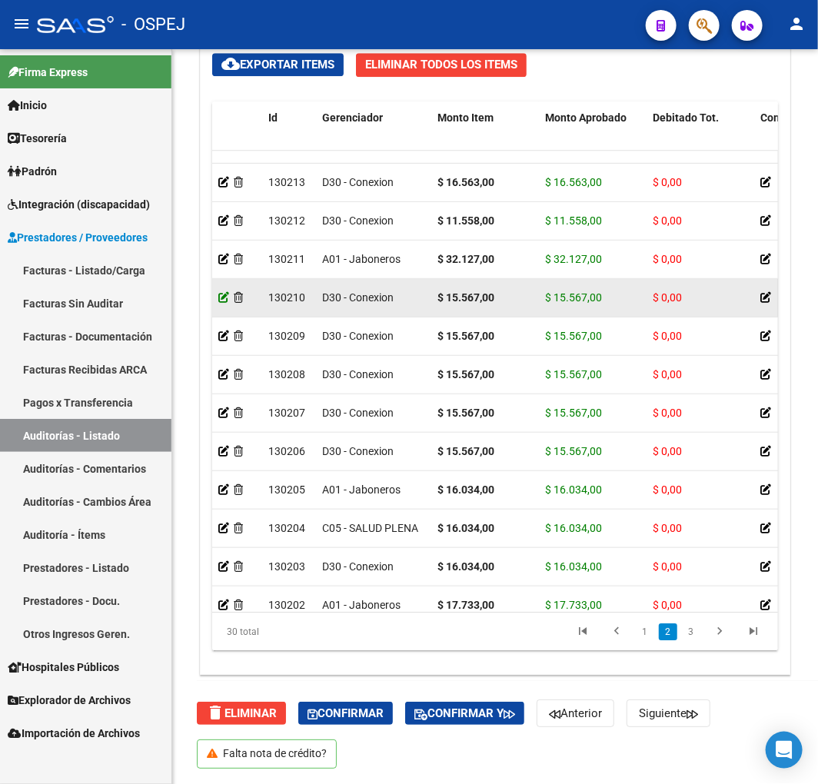
click at [224, 296] on icon at bounding box center [223, 297] width 11 height 11
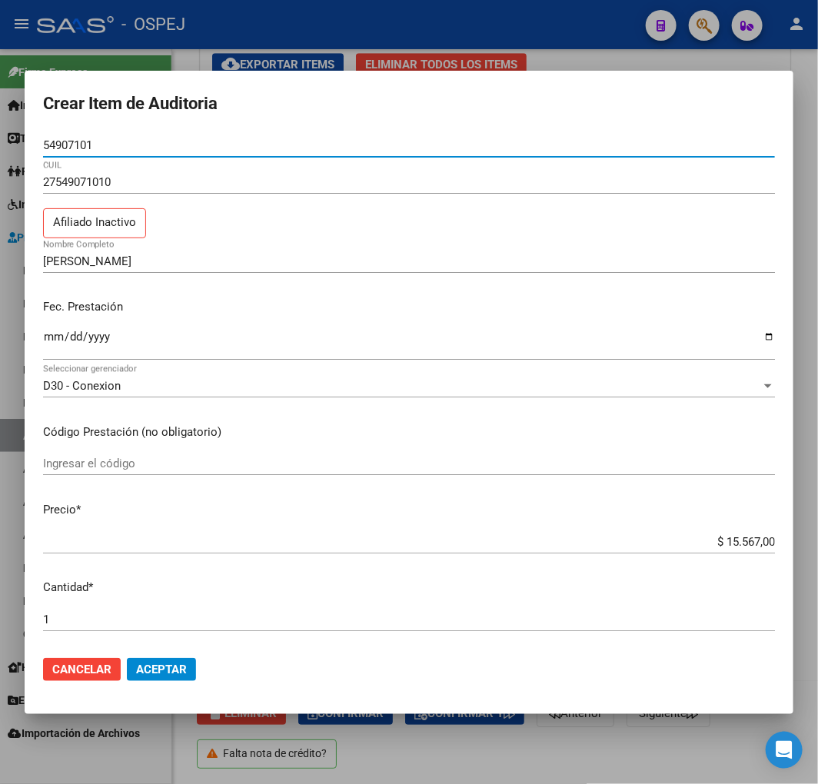
click at [745, 539] on input "$ 15.567,00" at bounding box center [409, 542] width 732 height 14
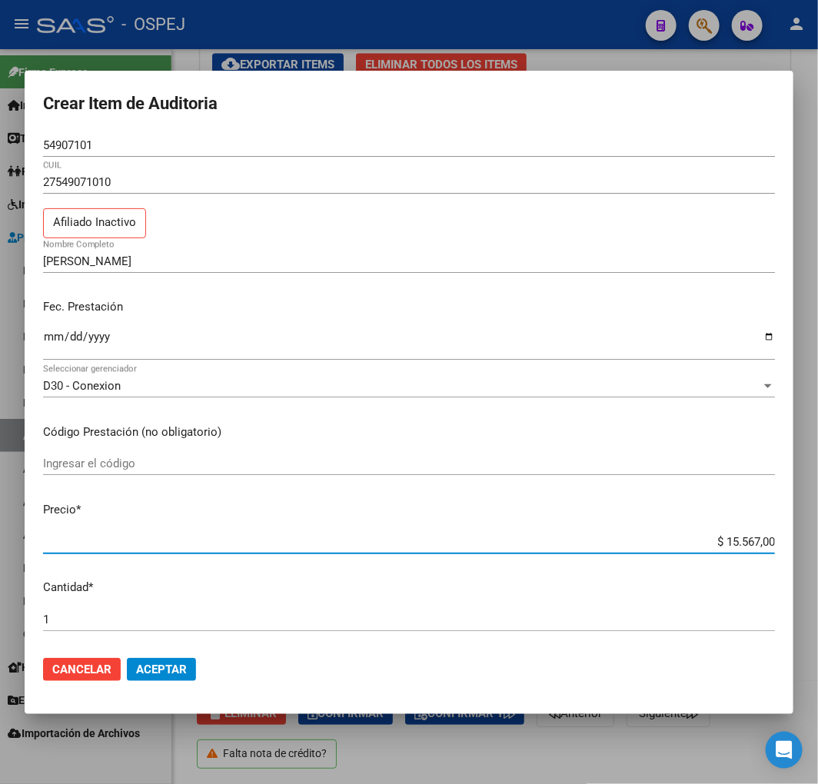
click at [745, 539] on input "$ 15.567,00" at bounding box center [409, 542] width 732 height 14
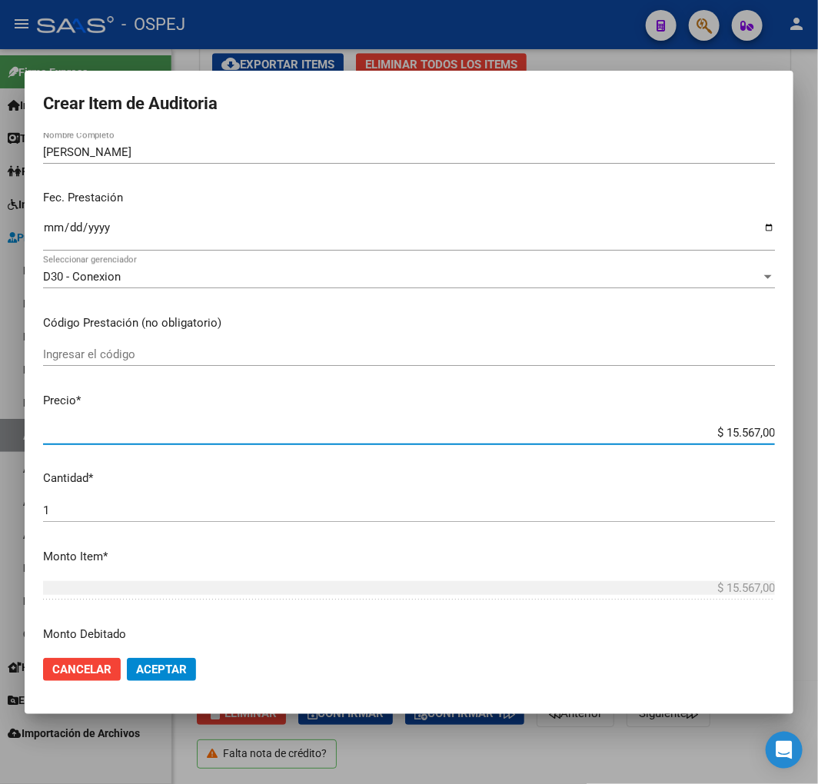
scroll to position [427, 0]
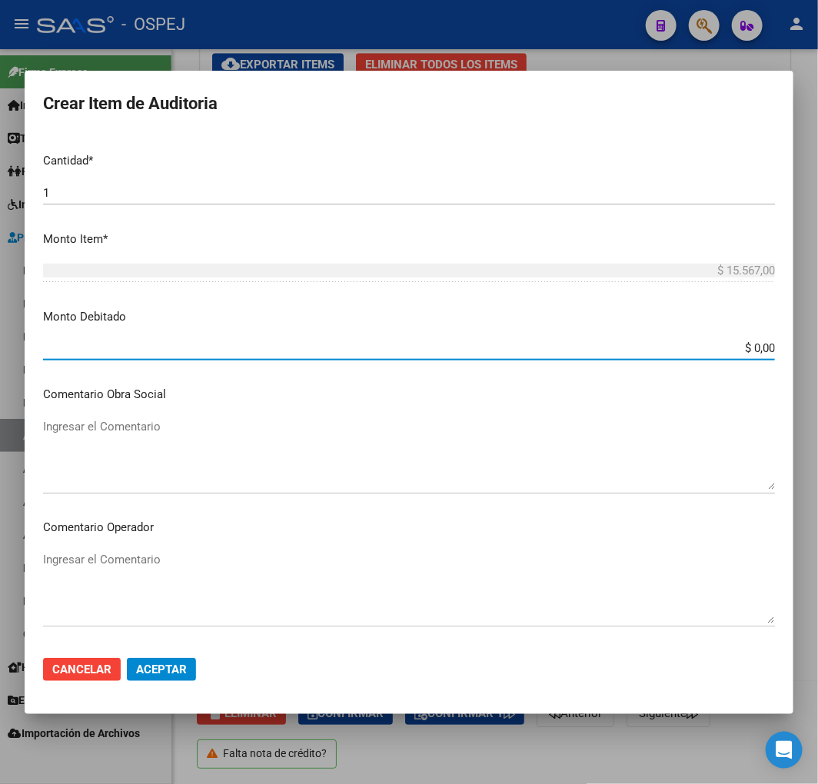
click at [751, 347] on input "$ 0,00" at bounding box center [409, 348] width 732 height 14
paste input "15.567"
type input "$ 15.567,00"
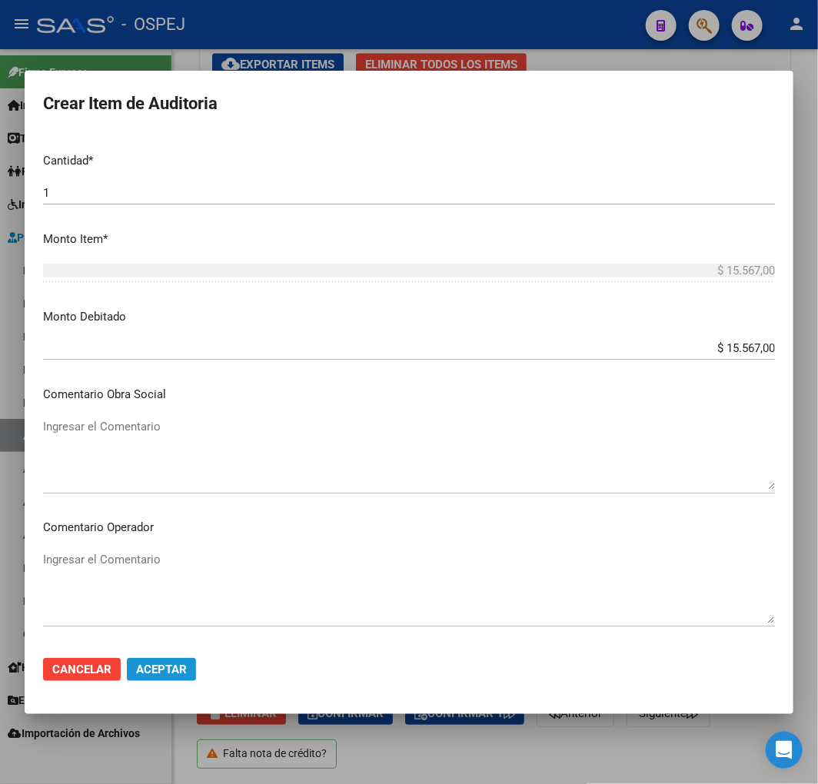
click at [154, 675] on button "Aceptar" at bounding box center [161, 669] width 69 height 23
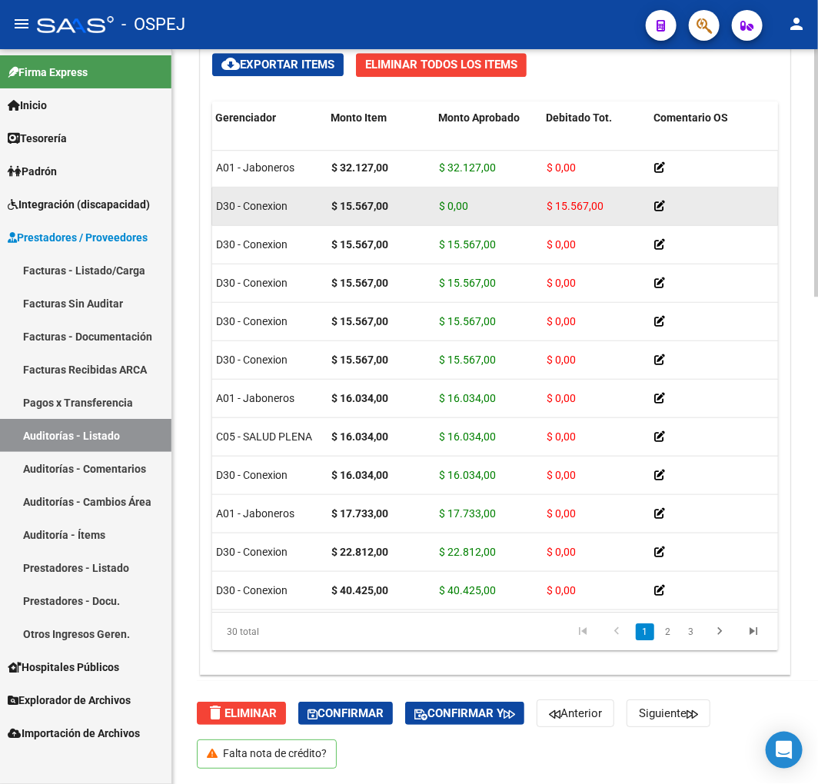
scroll to position [347, 0]
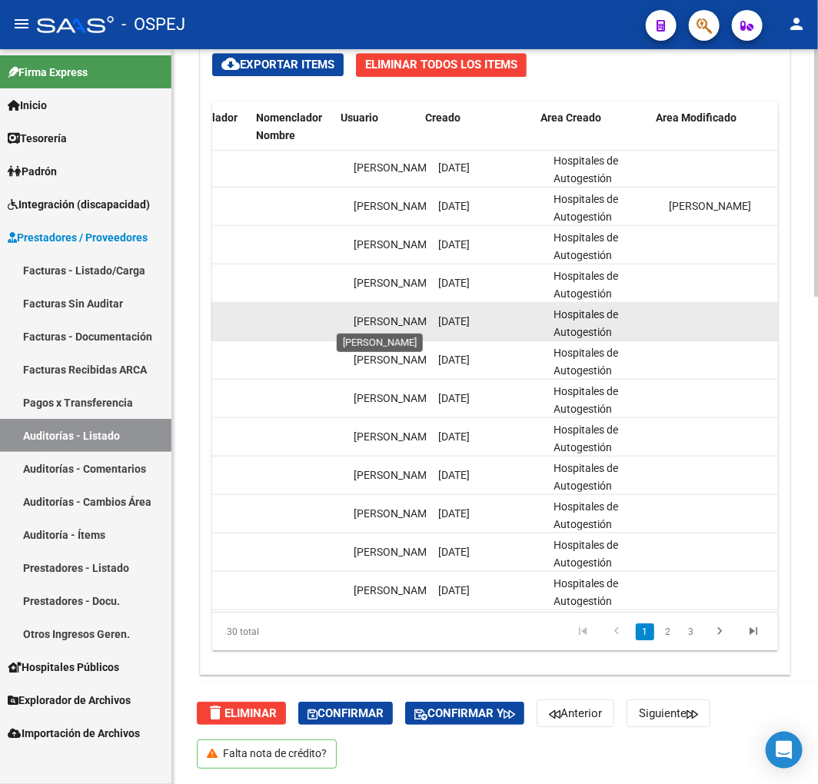
drag, startPoint x: 365, startPoint y: 321, endPoint x: 341, endPoint y: 320, distance: 23.8
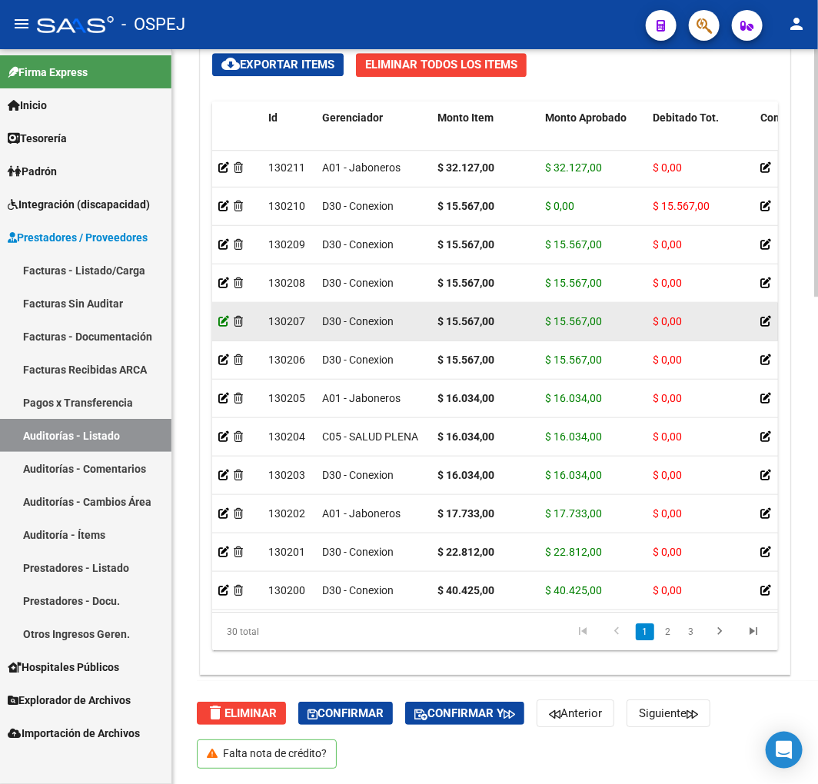
click at [220, 319] on icon at bounding box center [223, 321] width 11 height 11
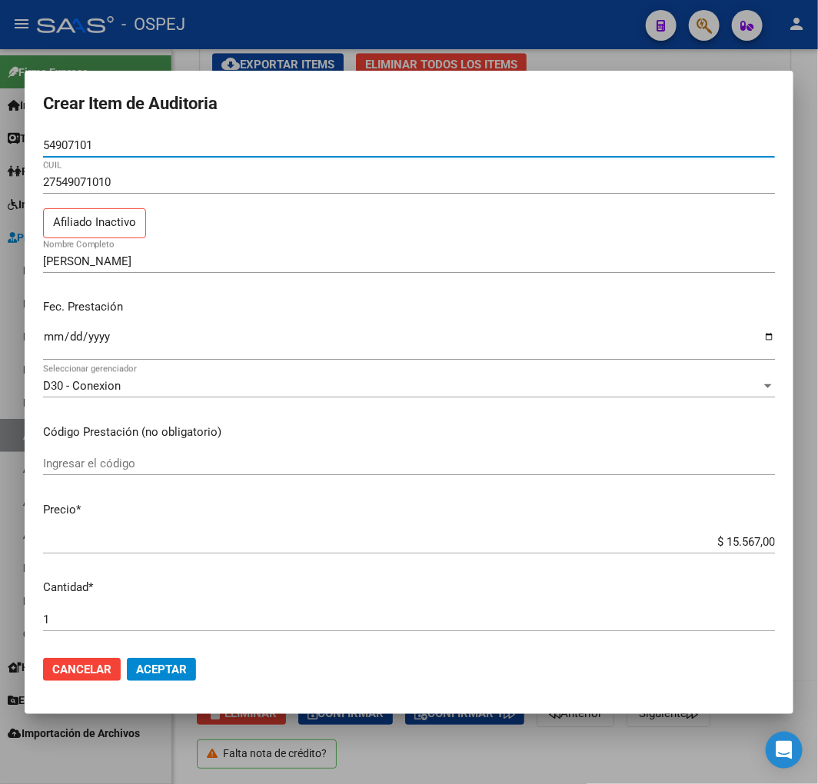
click at [740, 540] on input "$ 15.567,00" at bounding box center [409, 542] width 732 height 14
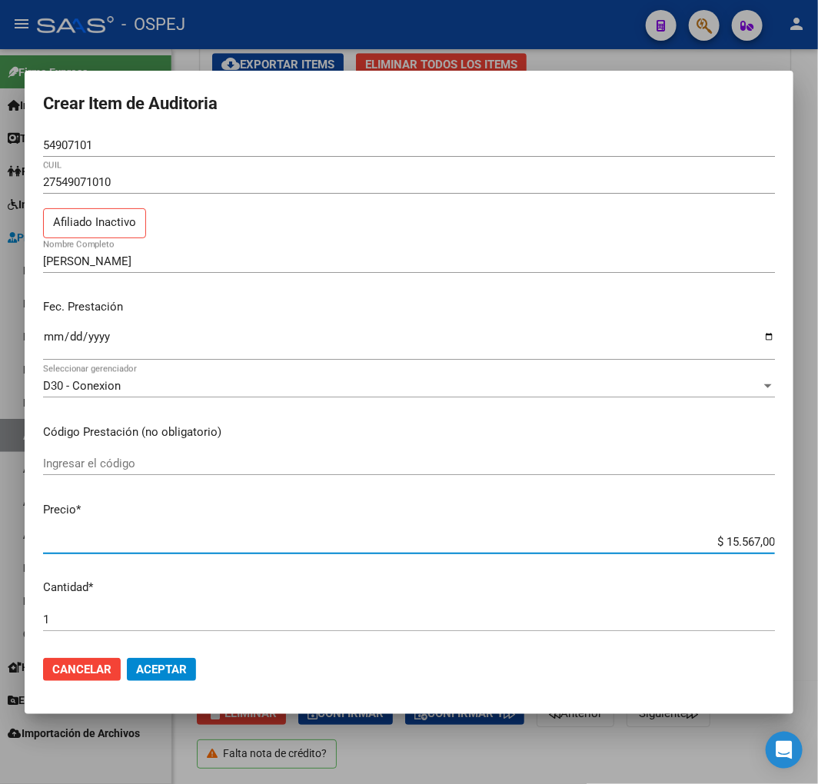
click at [740, 540] on input "$ 15.567,00" at bounding box center [409, 542] width 732 height 14
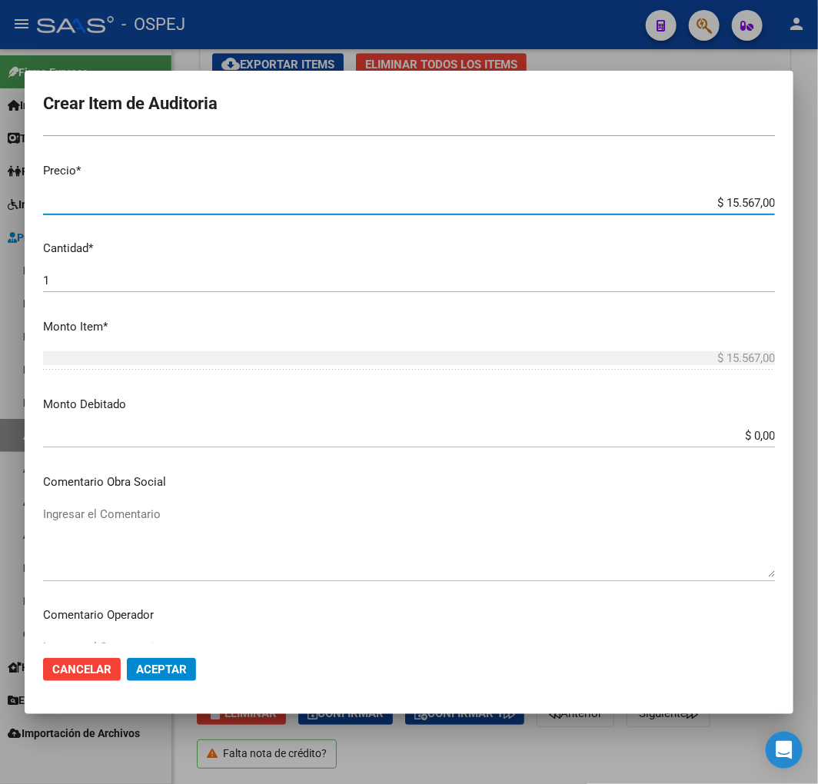
scroll to position [341, 0]
click at [750, 434] on input "$ 0,00" at bounding box center [409, 434] width 732 height 14
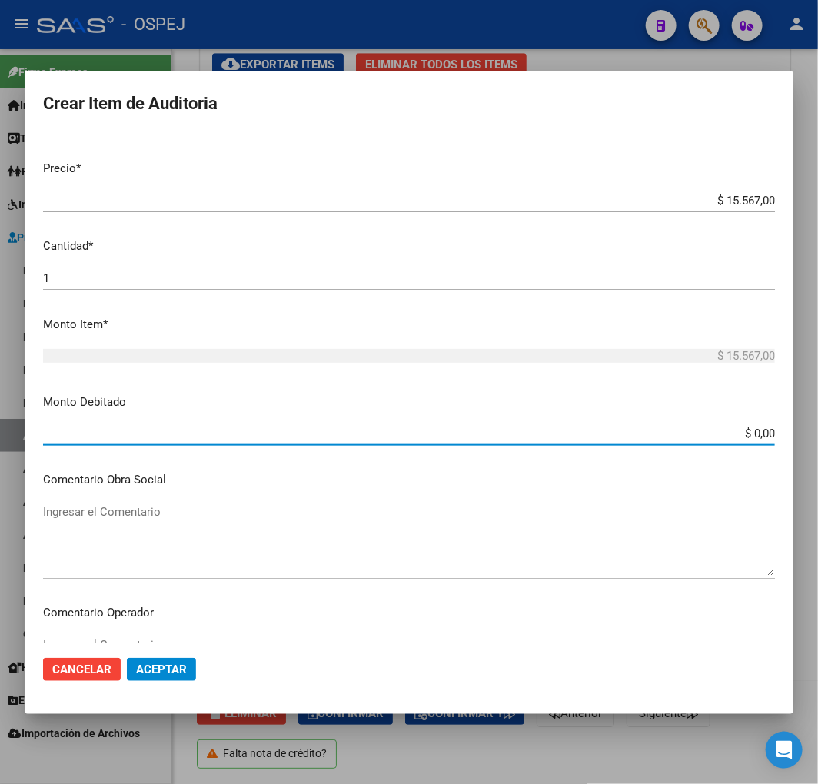
click at [750, 434] on input "$ 0,00" at bounding box center [409, 434] width 732 height 14
paste input "15.567"
type input "$ 15.567,00"
click at [174, 663] on span "Aceptar" at bounding box center [161, 669] width 51 height 14
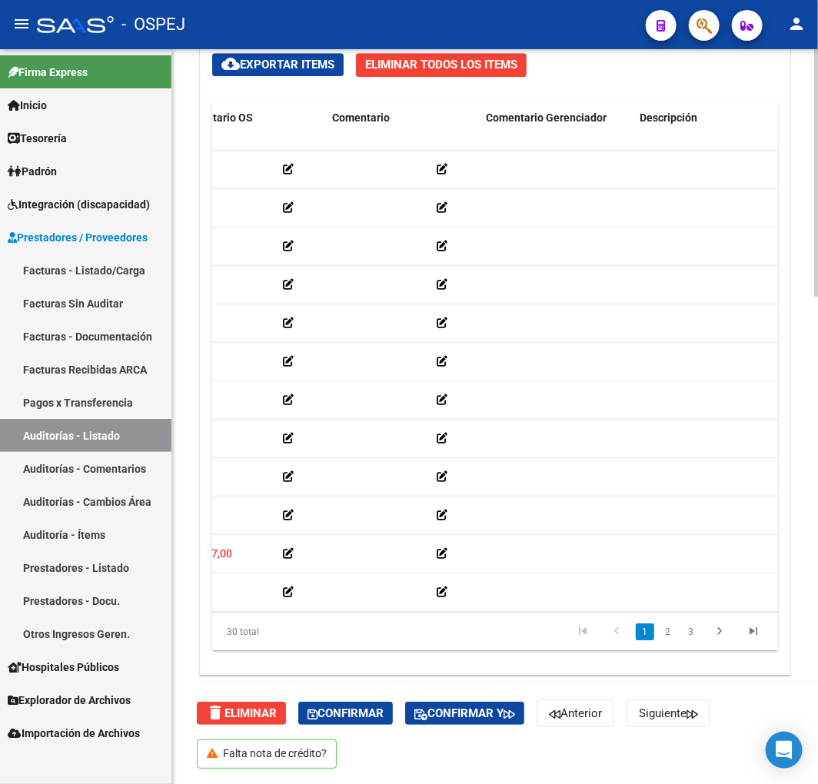
scroll to position [0, 0]
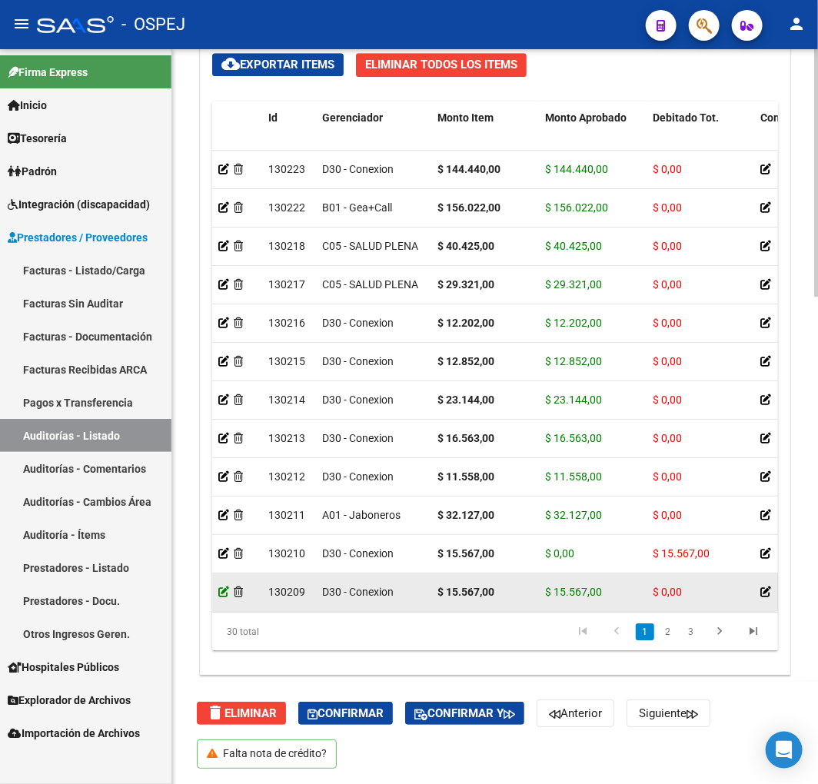
click at [221, 593] on icon at bounding box center [223, 591] width 11 height 11
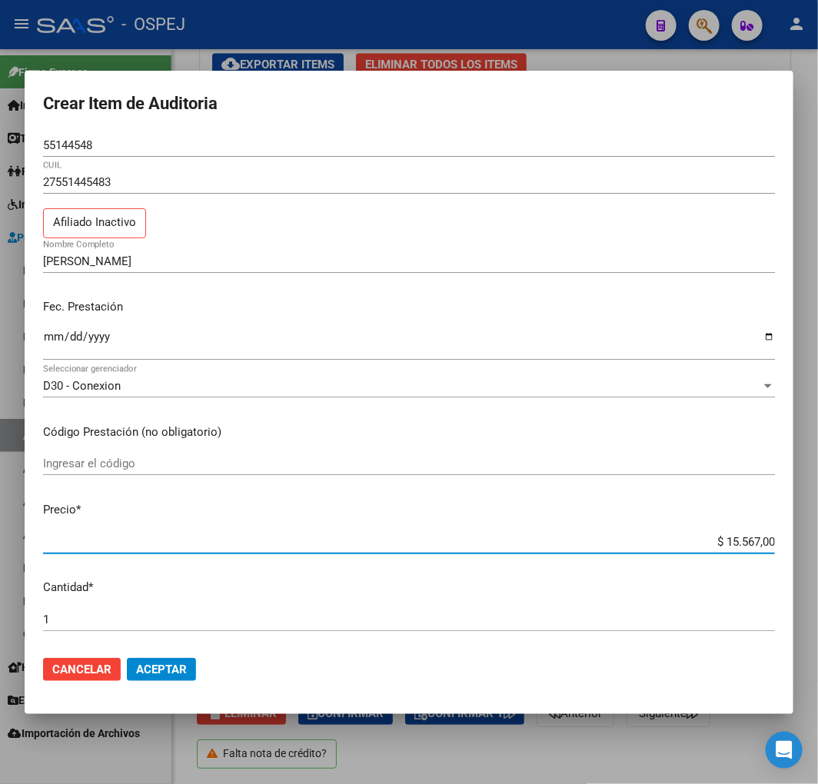
click at [749, 543] on input "$ 15.567,00" at bounding box center [409, 542] width 732 height 14
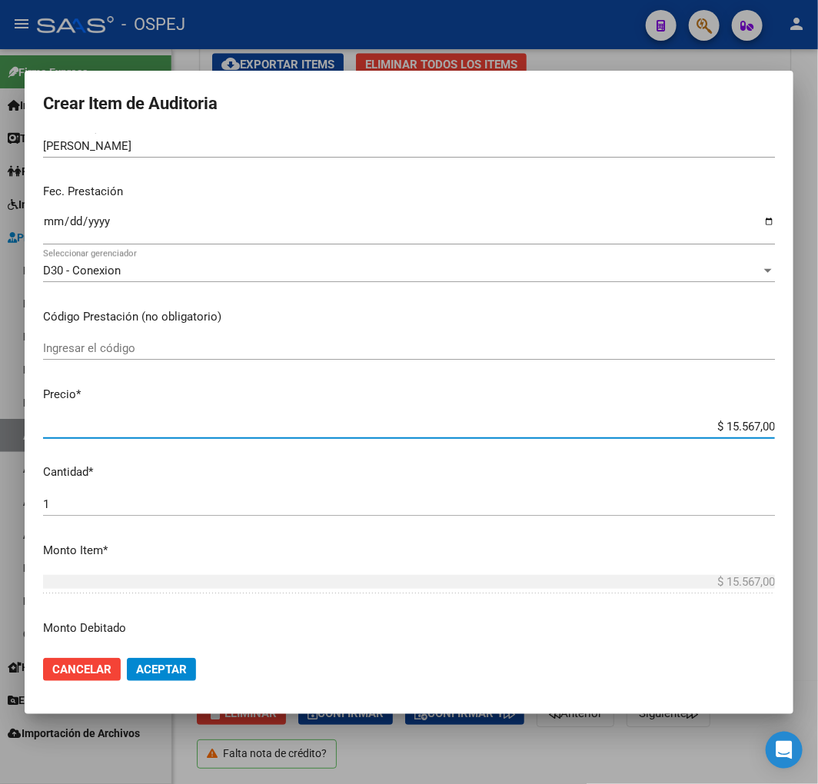
scroll to position [427, 0]
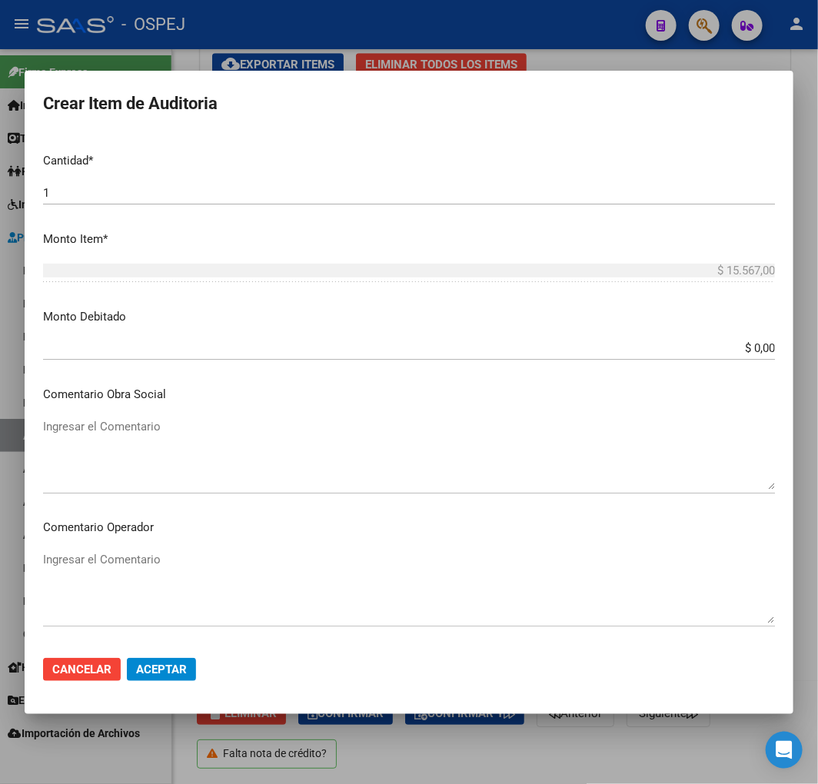
click at [743, 344] on input "$ 0,00" at bounding box center [409, 348] width 732 height 14
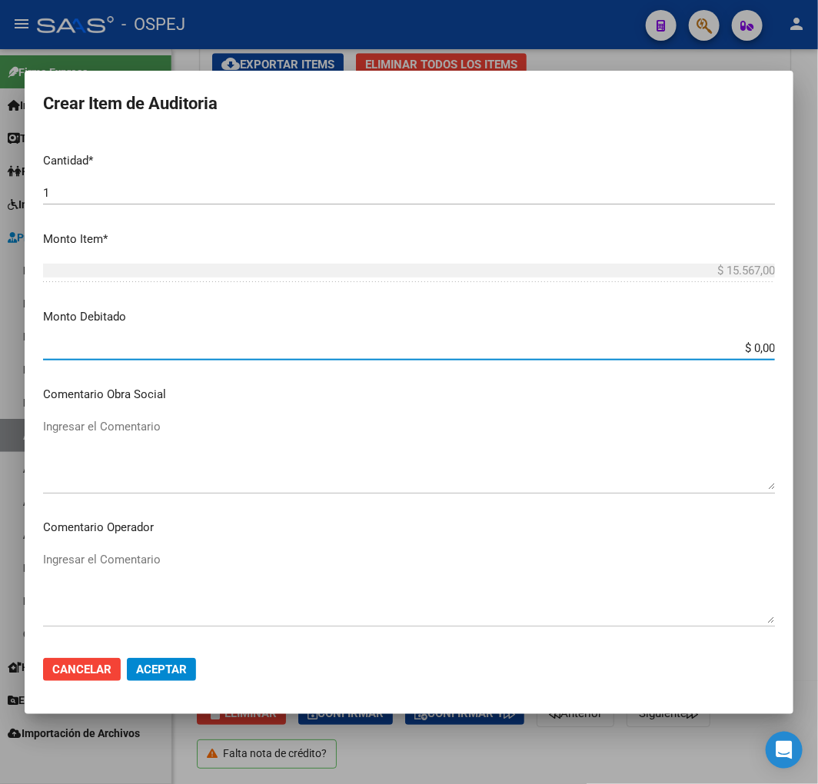
paste input "15.567"
type input "$ 15.567,00"
click at [152, 681] on mat-dialog-actions "Cancelar Aceptar" at bounding box center [409, 669] width 732 height 52
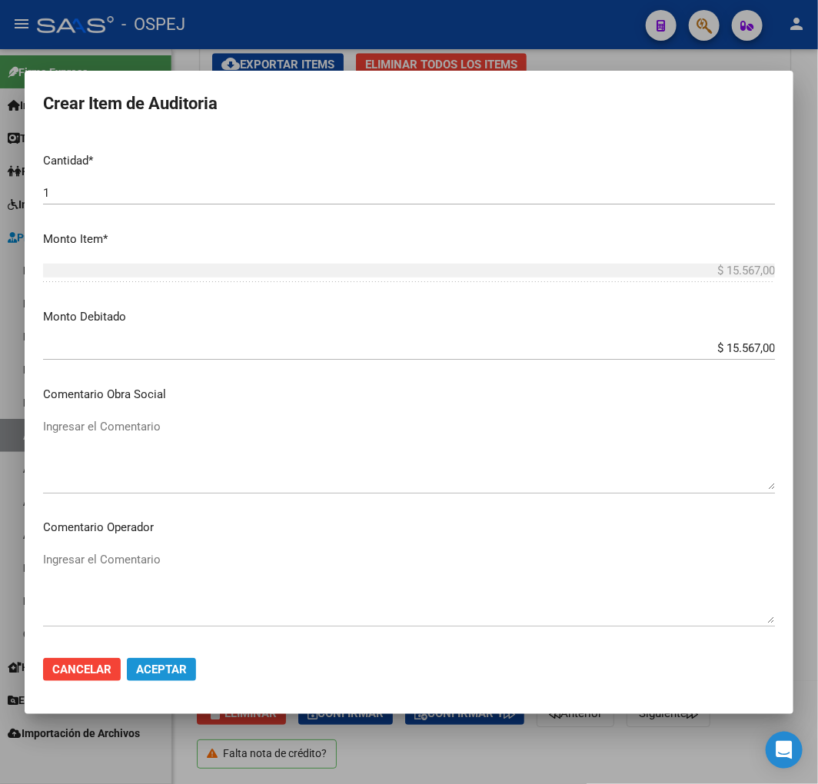
click at [169, 662] on span "Aceptar" at bounding box center [161, 669] width 51 height 14
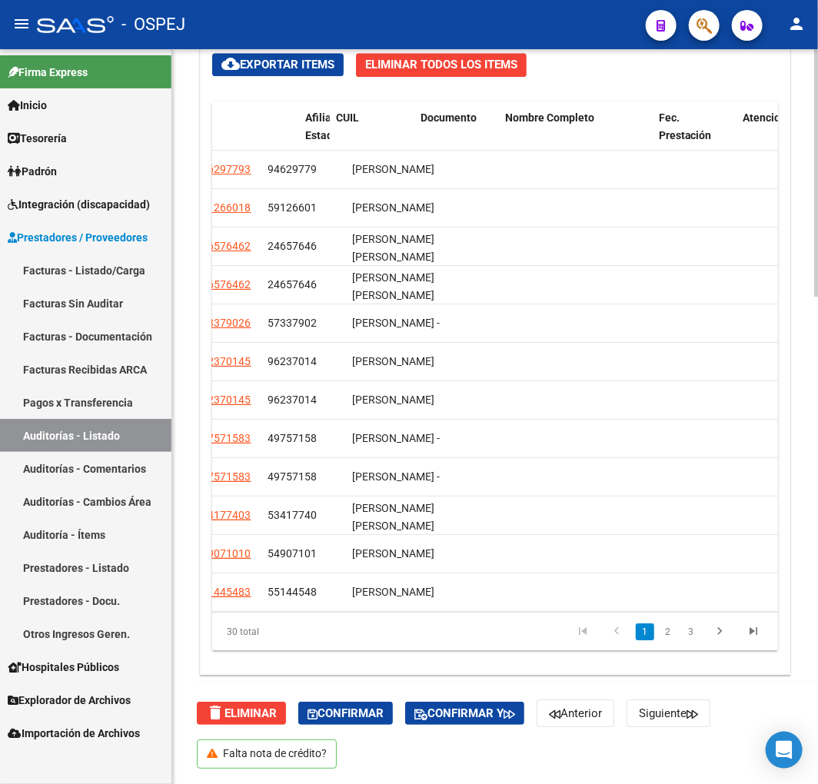
scroll to position [0, 0]
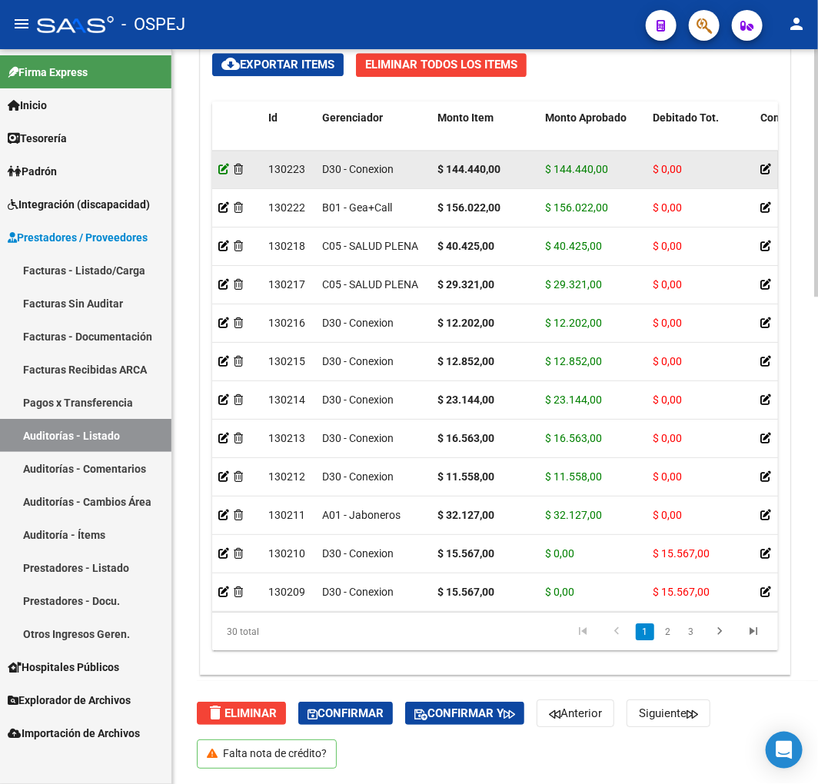
click at [221, 170] on icon at bounding box center [223, 169] width 11 height 11
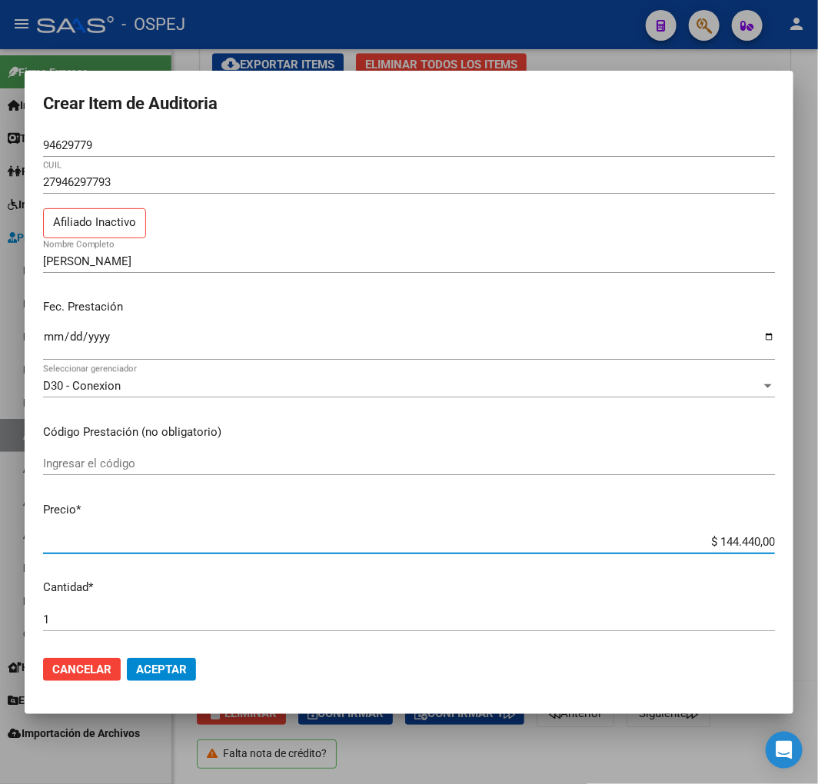
click at [734, 546] on input "$ 144.440,00" at bounding box center [409, 542] width 732 height 14
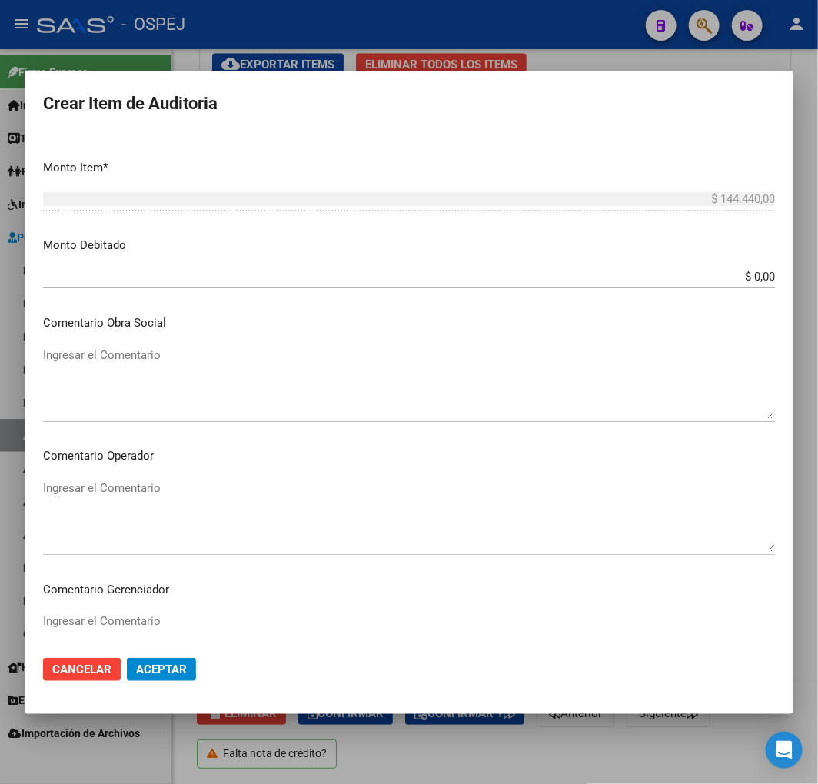
scroll to position [512, 0]
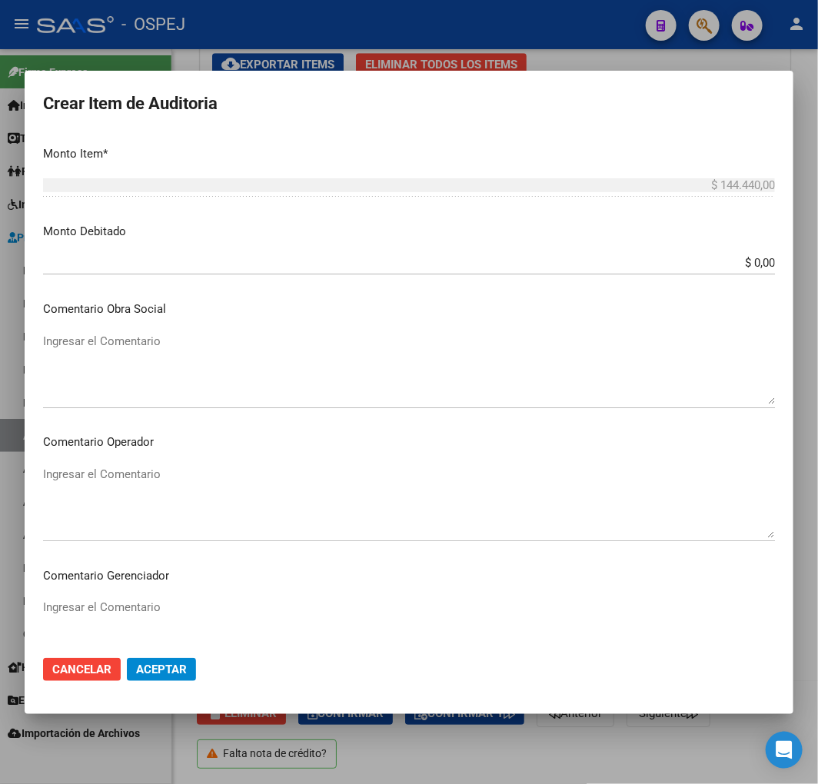
click at [742, 254] on div "$ 0,00 Ingresar el monto" at bounding box center [409, 262] width 732 height 23
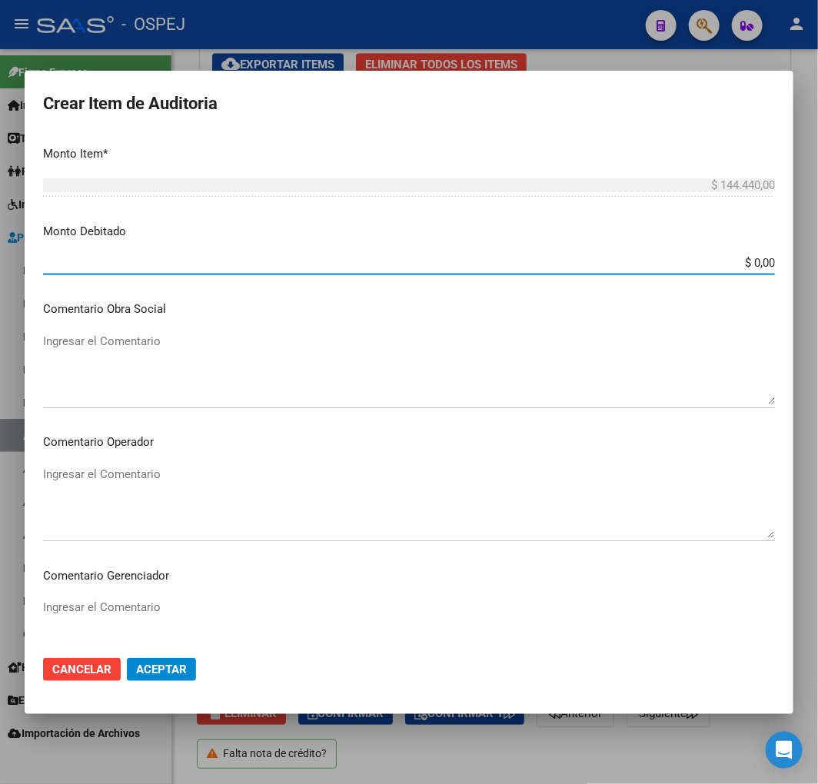
click at [742, 256] on input "$ 0,00" at bounding box center [409, 263] width 732 height 14
paste input "144.44"
type input "$ 144.440,00"
click at [174, 659] on button "Aceptar" at bounding box center [161, 669] width 69 height 23
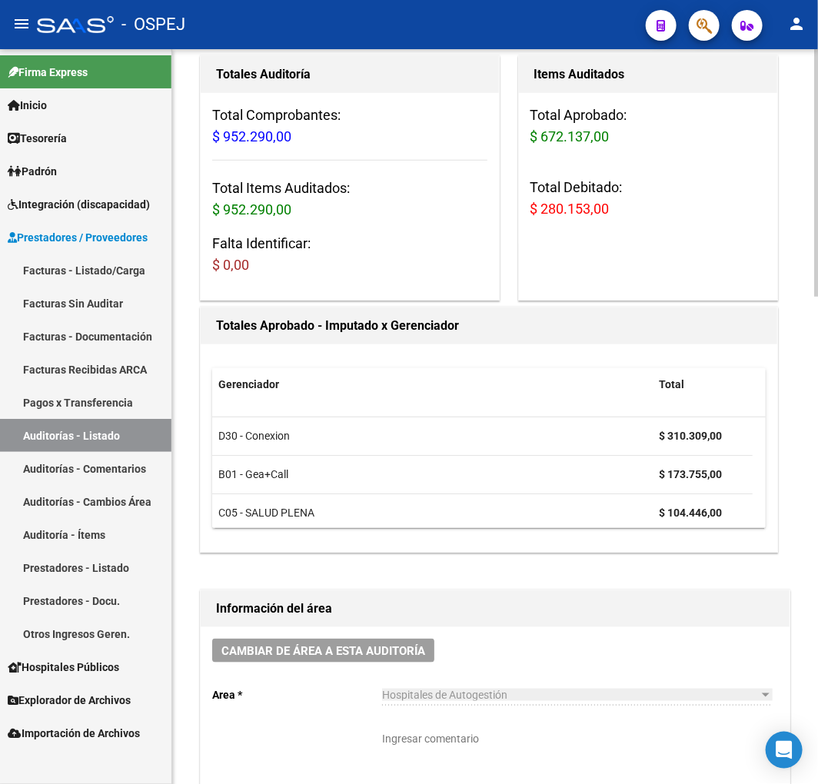
scroll to position [427, 0]
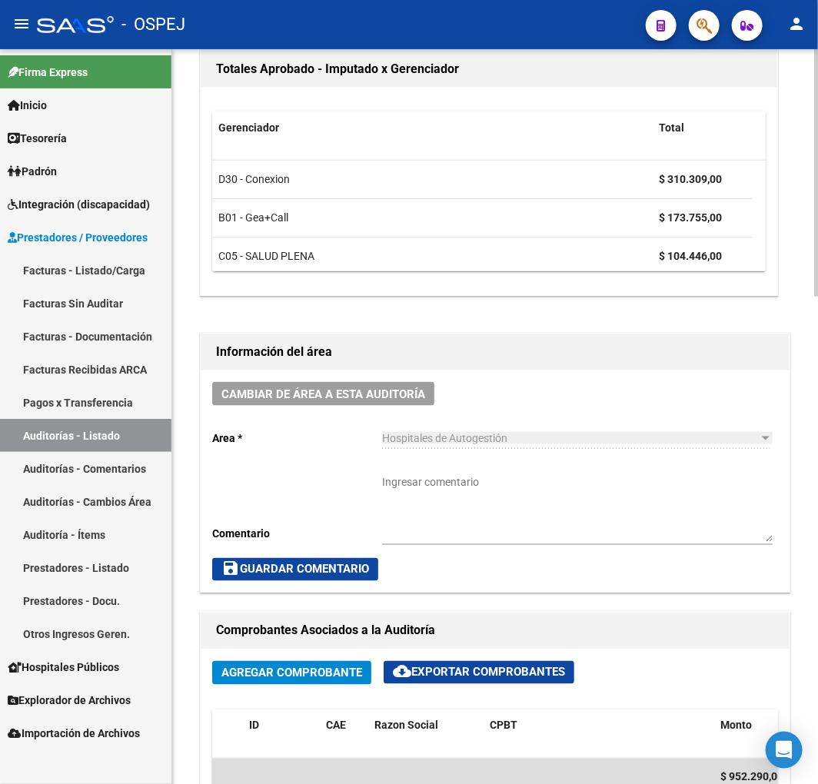
click at [504, 531] on textarea "Ingresar comentario" at bounding box center [577, 508] width 390 height 68
type textarea "debito enviado y ACEPTADO"
click at [326, 567] on span "save Guardar Comentario" at bounding box center [295, 570] width 148 height 14
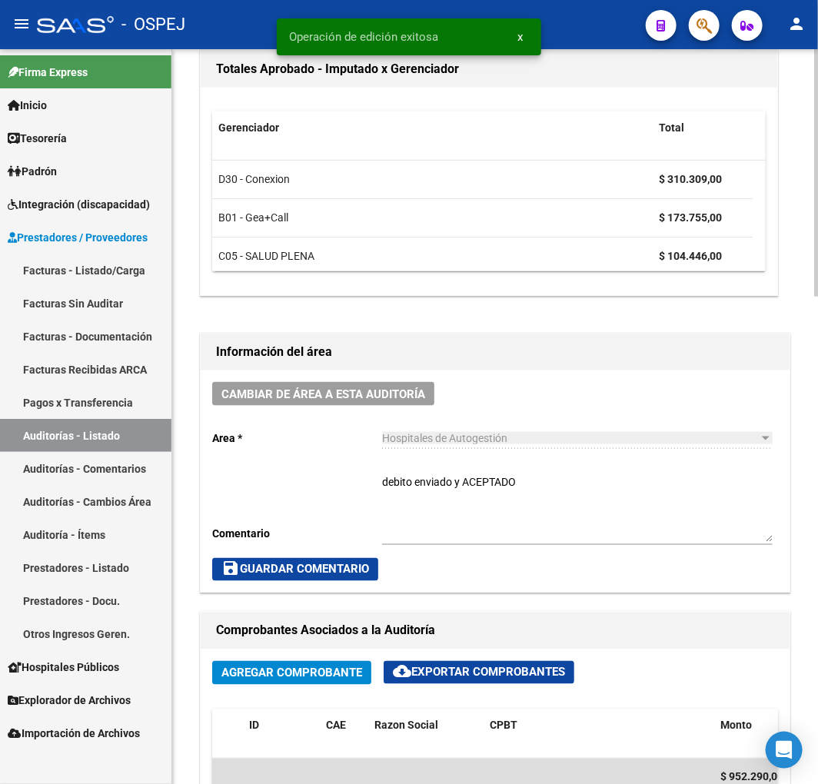
scroll to position [0, 0]
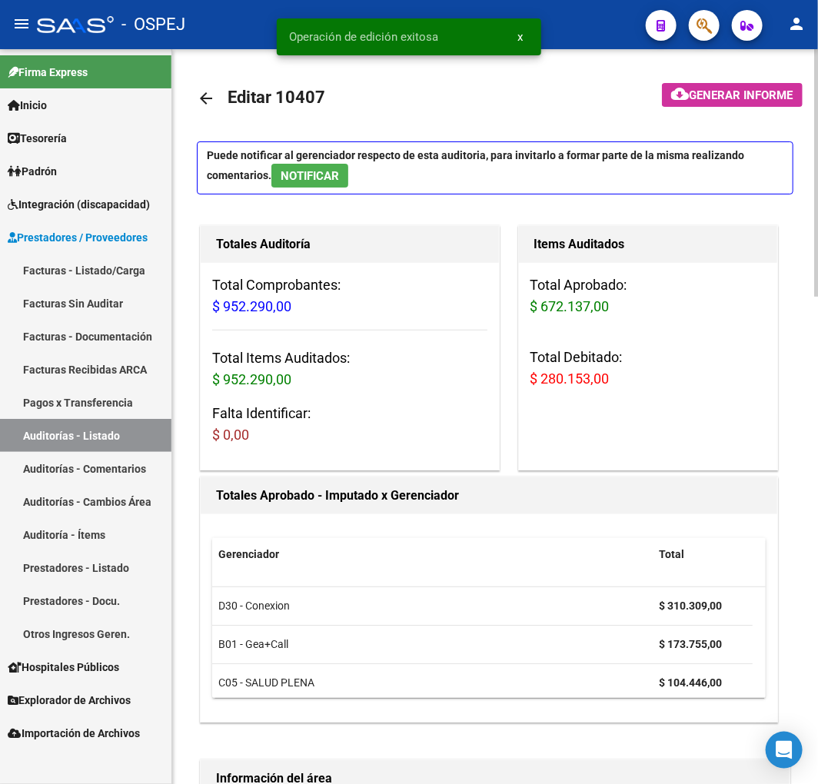
click at [210, 104] on mat-icon "arrow_back" at bounding box center [206, 98] width 18 height 18
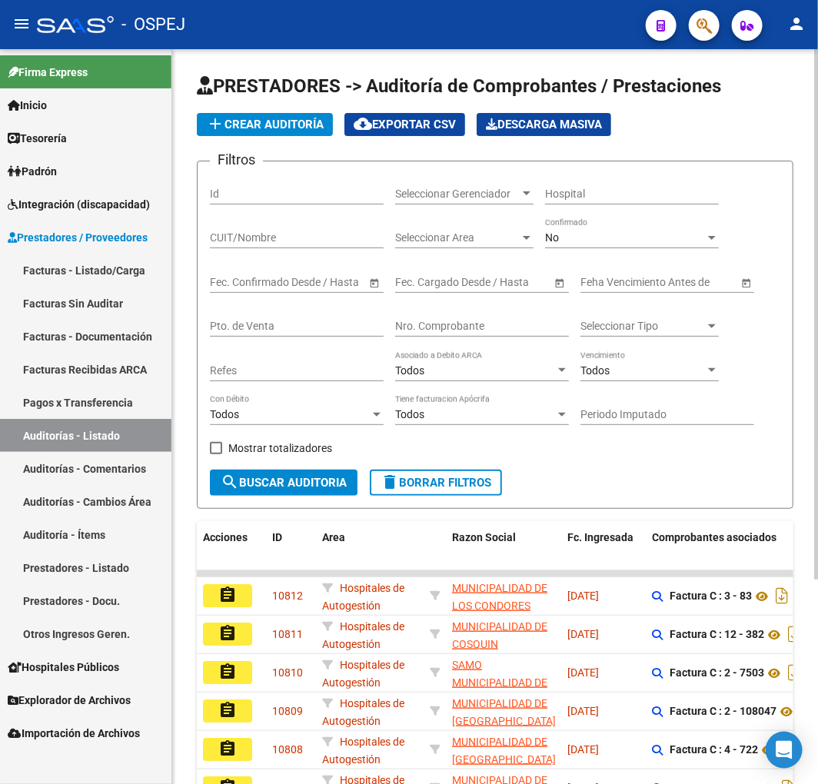
drag, startPoint x: 446, startPoint y: 326, endPoint x: 444, endPoint y: 344, distance: 17.8
click at [446, 344] on div "Nro. Comprobante" at bounding box center [482, 328] width 174 height 44
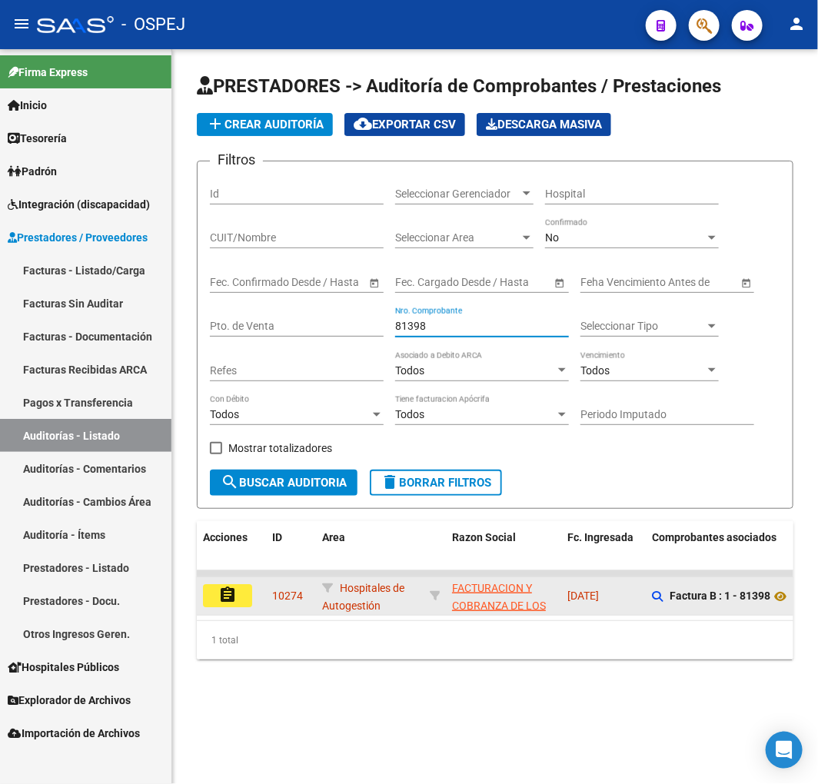
type input "81398"
click at [217, 593] on button "assignment" at bounding box center [227, 595] width 49 height 23
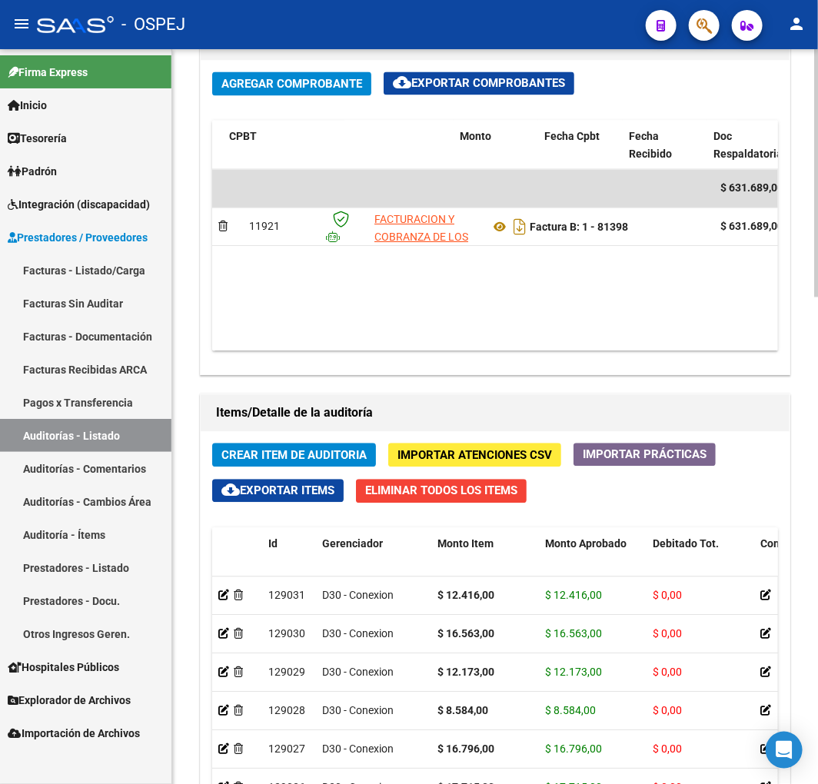
scroll to position [0, 516]
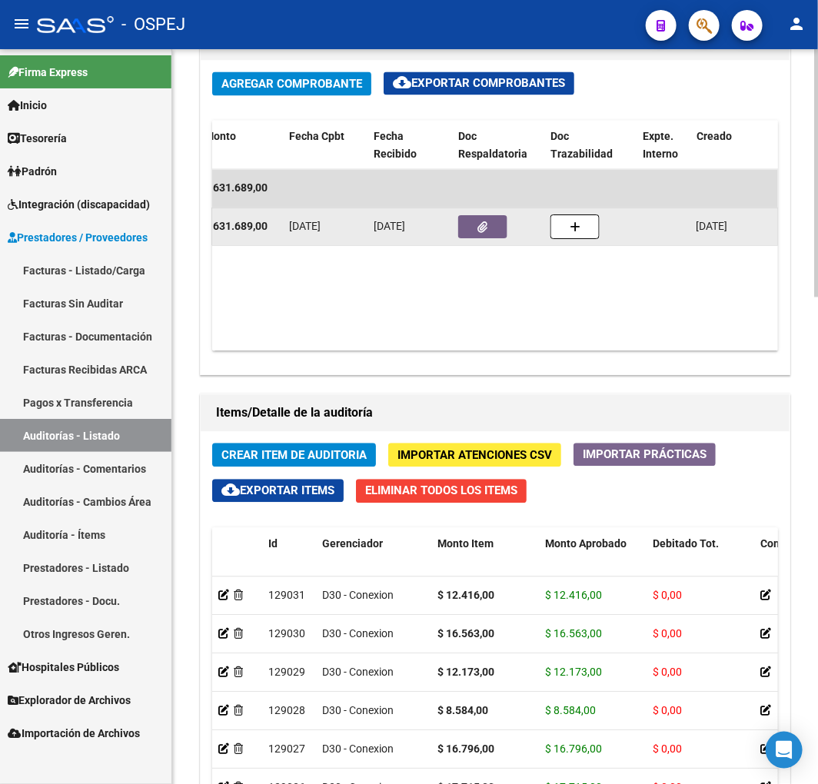
click at [509, 227] on div at bounding box center [498, 226] width 80 height 23
click at [503, 227] on button "button" at bounding box center [482, 226] width 49 height 23
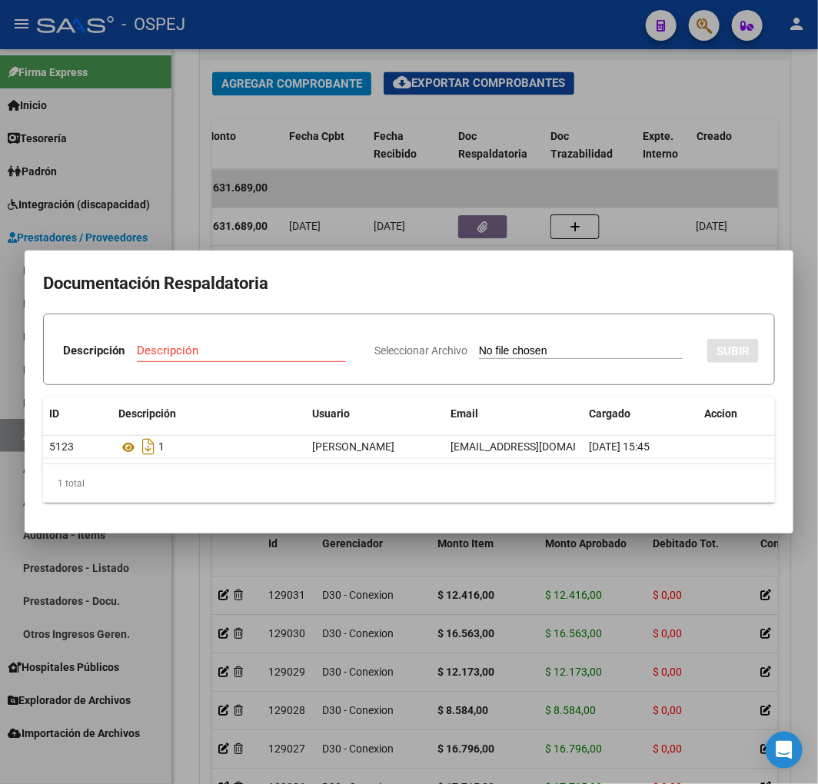
click at [602, 352] on input "Seleccionar Archivo" at bounding box center [581, 351] width 204 height 15
type input "C:\fakepath\Correo de Obra Social Personal Jaboneros - DEBITO FC 1 - 81398.pdf"
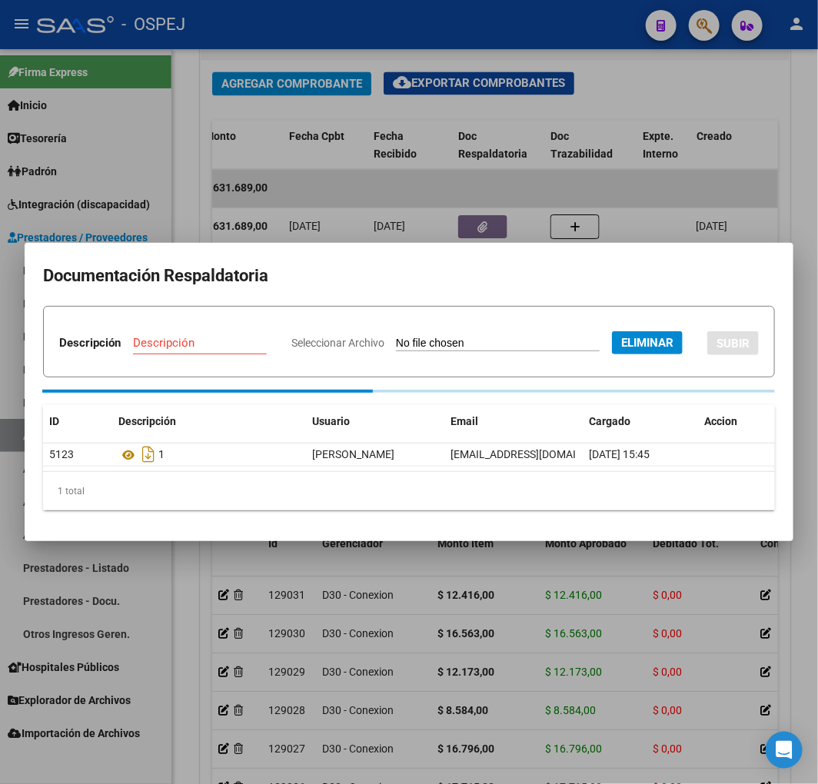
click at [267, 331] on div "Descripción" at bounding box center [200, 342] width 134 height 23
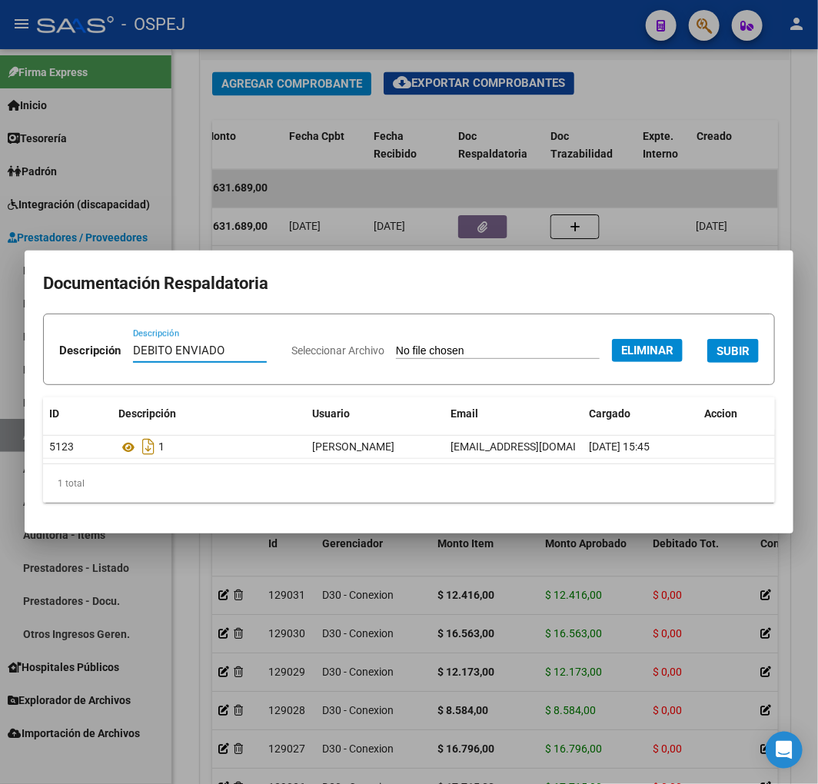
type input "DEBITO ENVIADO"
click at [716, 358] on span "SUBIR" at bounding box center [732, 351] width 33 height 14
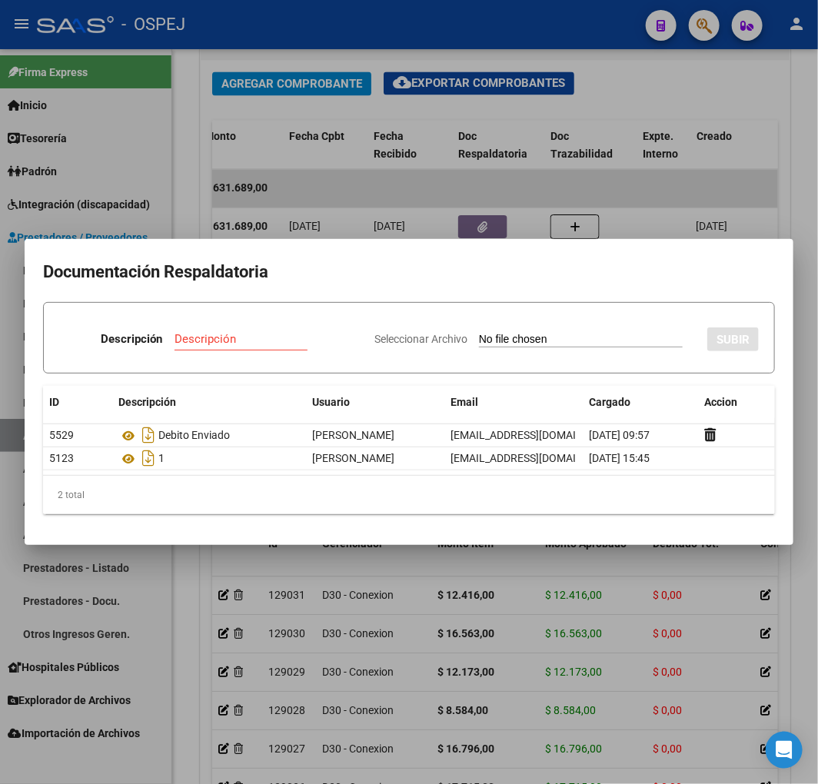
type input "C:\fakepath\FACB2 0001-00081398 Respuesta de Impugnacion.pdf"
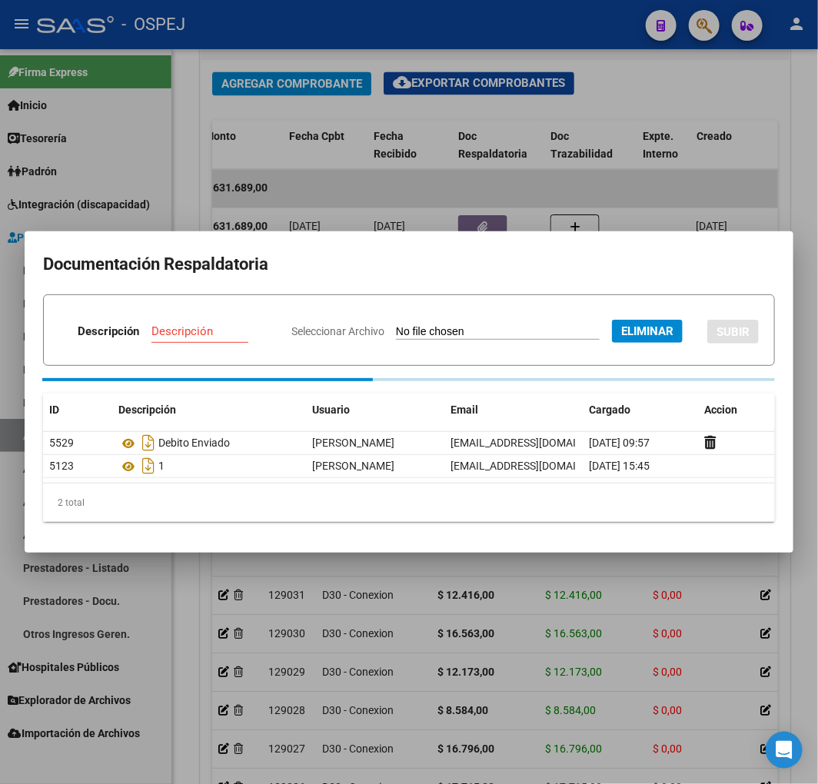
click at [267, 324] on input "Descripción" at bounding box center [208, 331] width 115 height 14
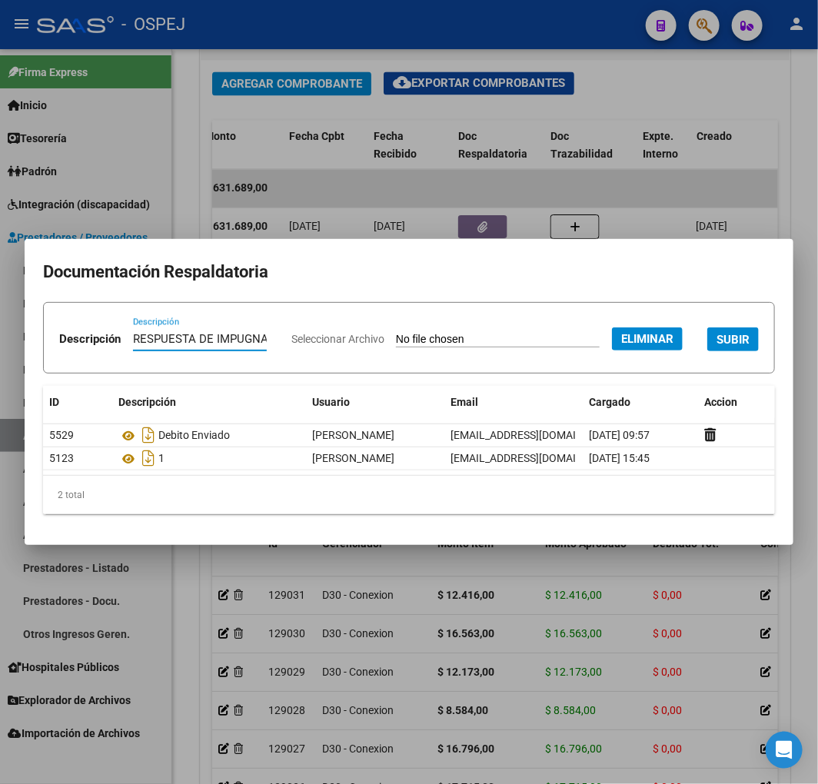
type input "RESPUESTA DE IMPUGNACION"
click at [716, 347] on span "SUBIR" at bounding box center [732, 340] width 33 height 14
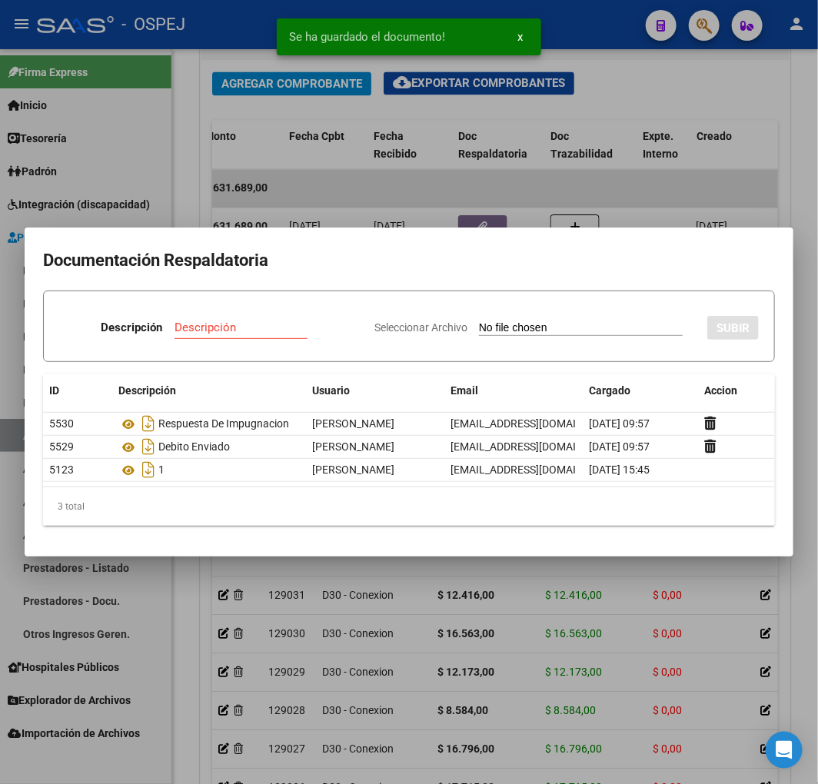
type input "C:\fakepath\FACB2 0001-00081398 Detalle de Analisis de Impugnacion.pdf"
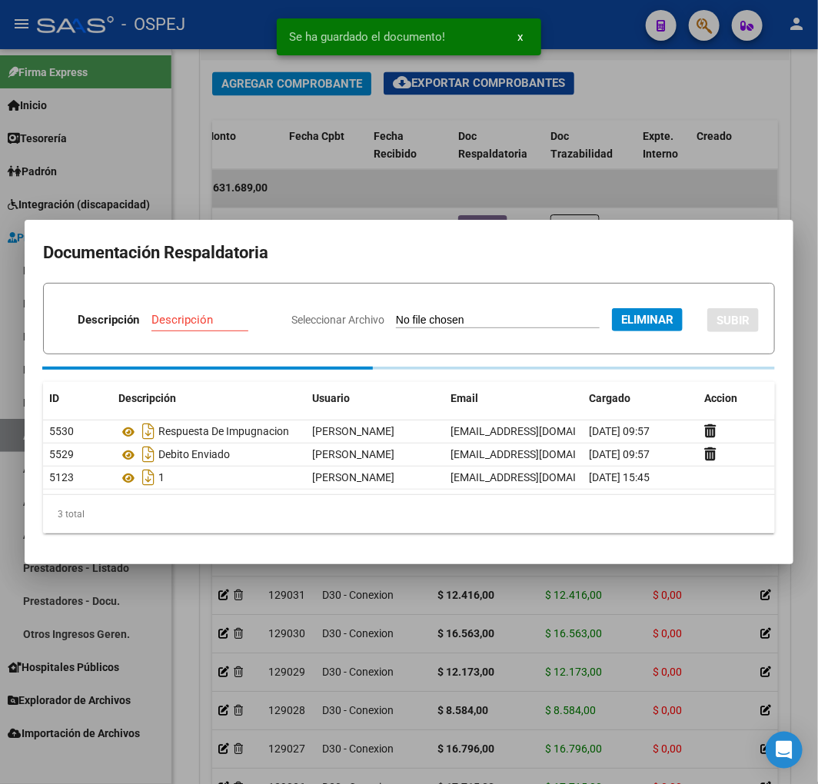
click at [267, 313] on input "Descripción" at bounding box center [208, 320] width 115 height 14
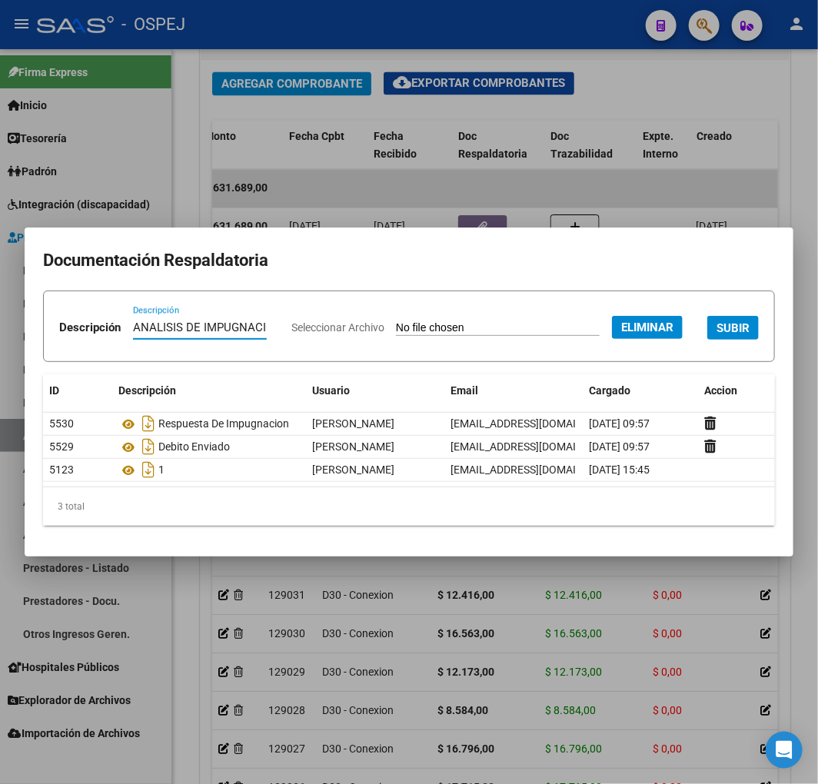
type input "ANALISIS DE IMPUGNACION"
click at [716, 335] on span "SUBIR" at bounding box center [732, 328] width 33 height 14
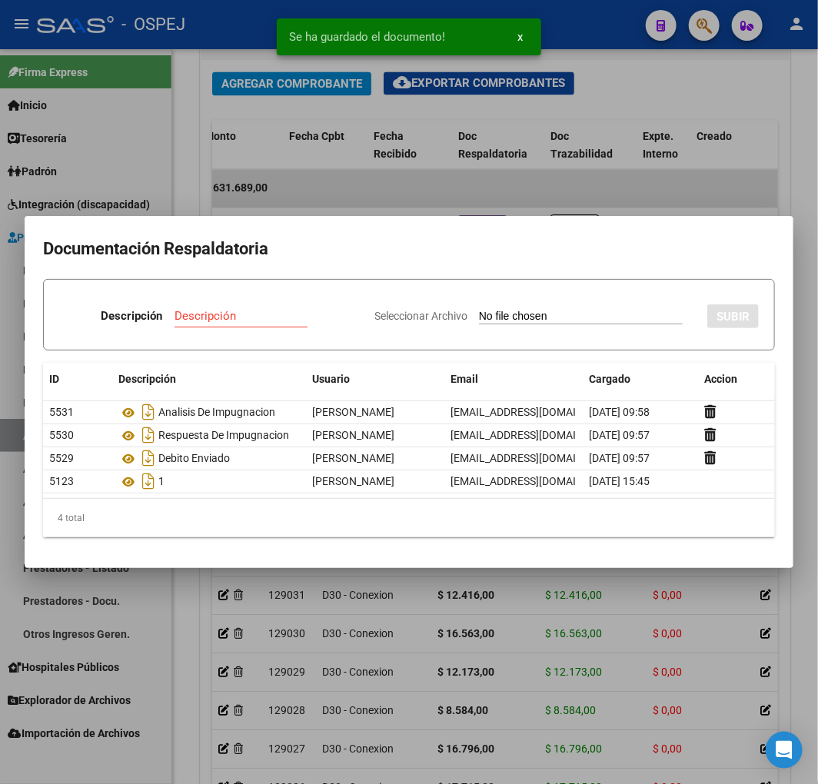
type input "C:\fakepath\NCB 0001-00045113.pdf"
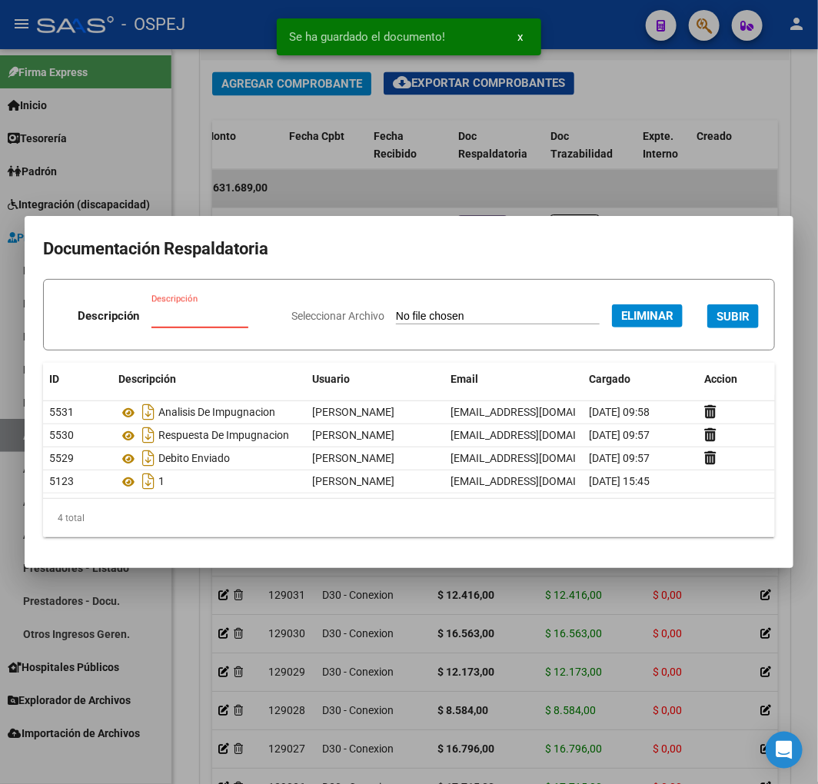
click at [267, 309] on input "Descripción" at bounding box center [208, 316] width 115 height 14
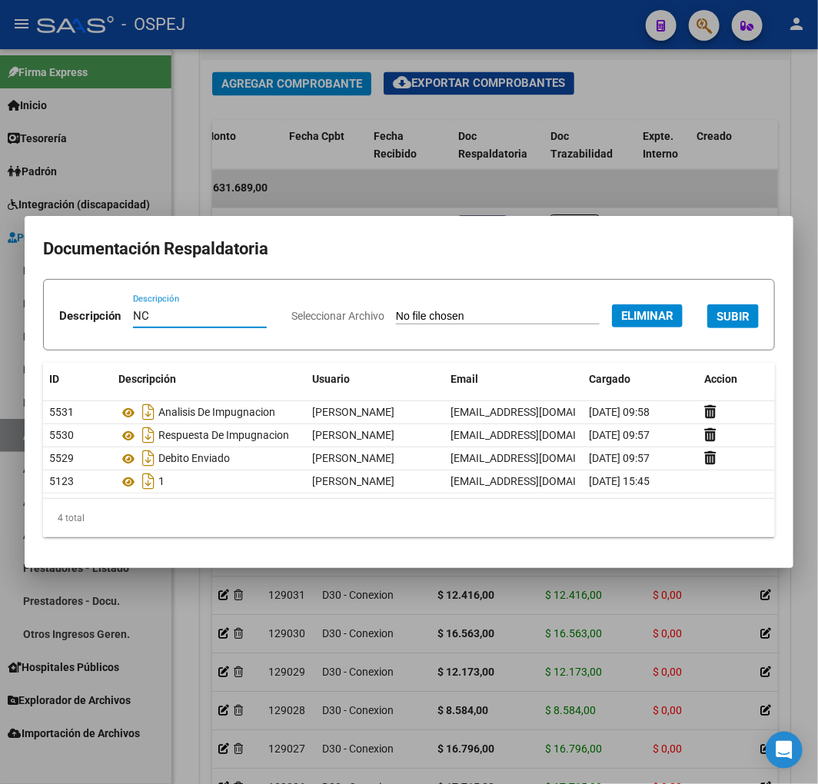
type input "NC"
click at [707, 328] on button "SUBIR" at bounding box center [732, 316] width 51 height 24
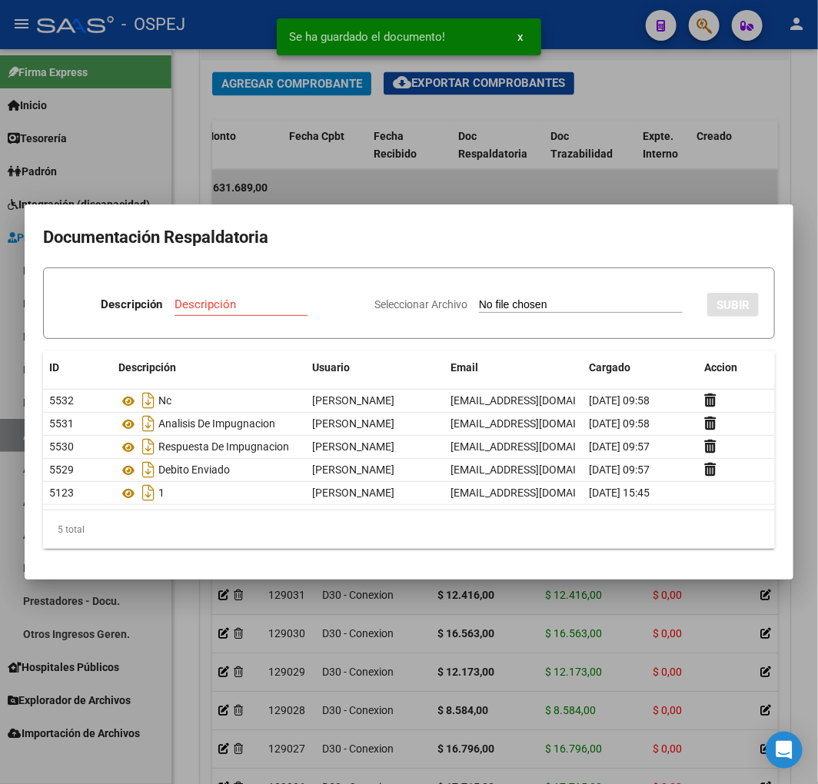
click at [616, 677] on div at bounding box center [409, 392] width 818 height 784
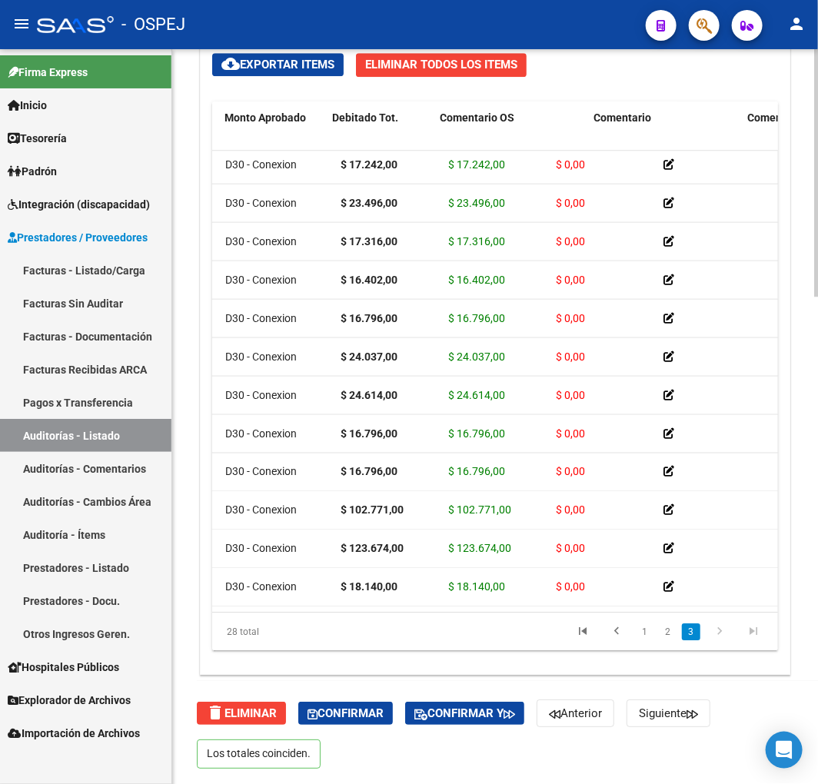
scroll to position [632, 0]
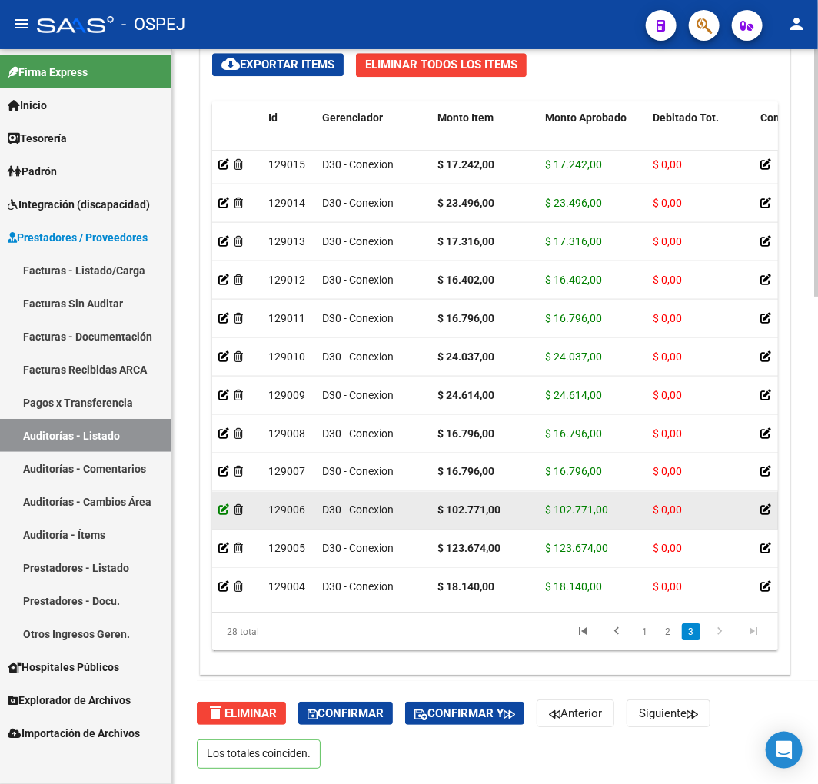
click at [225, 505] on icon at bounding box center [223, 510] width 11 height 11
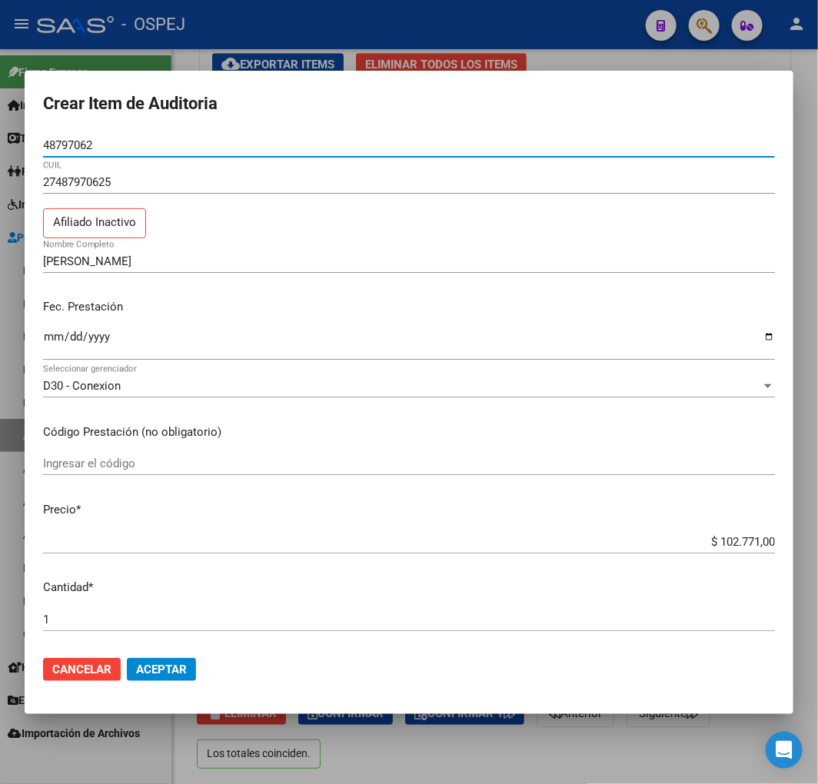
click at [724, 535] on input "$ 102.771,00" at bounding box center [409, 542] width 732 height 14
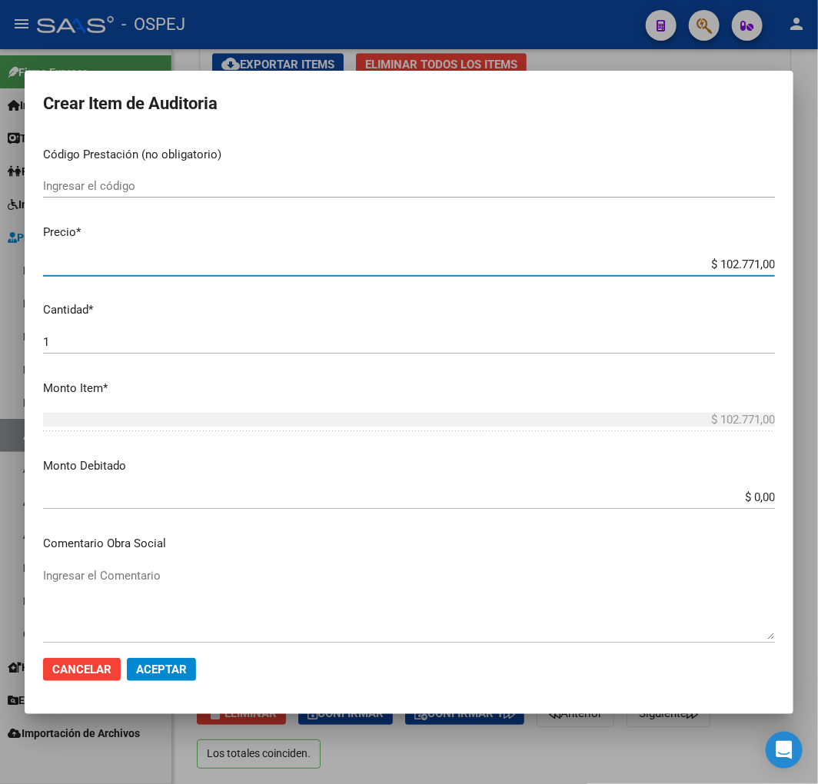
scroll to position [512, 0]
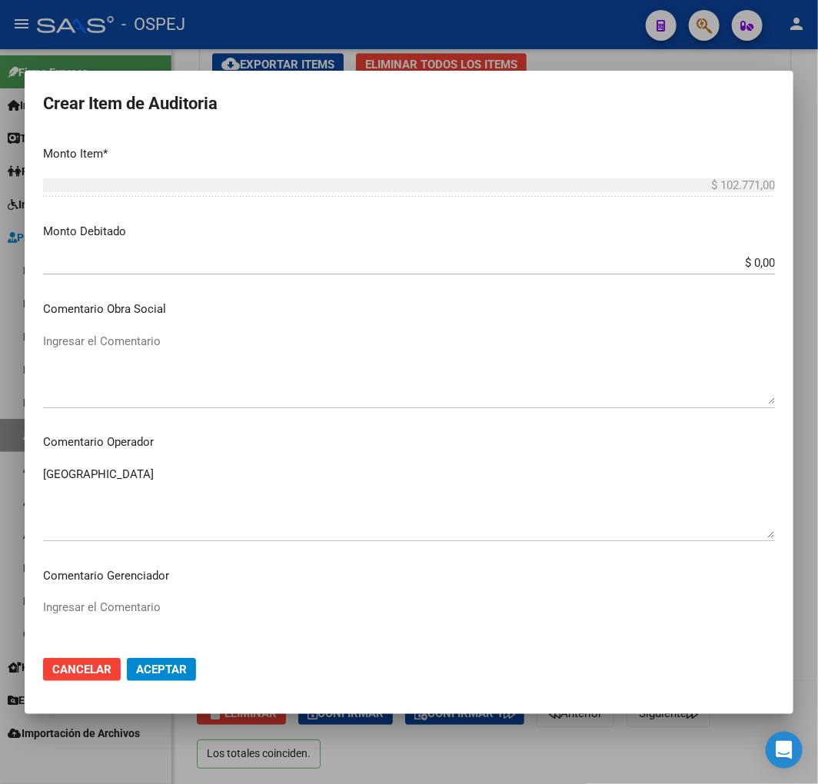
click at [749, 267] on input "$ 0,00" at bounding box center [409, 263] width 732 height 14
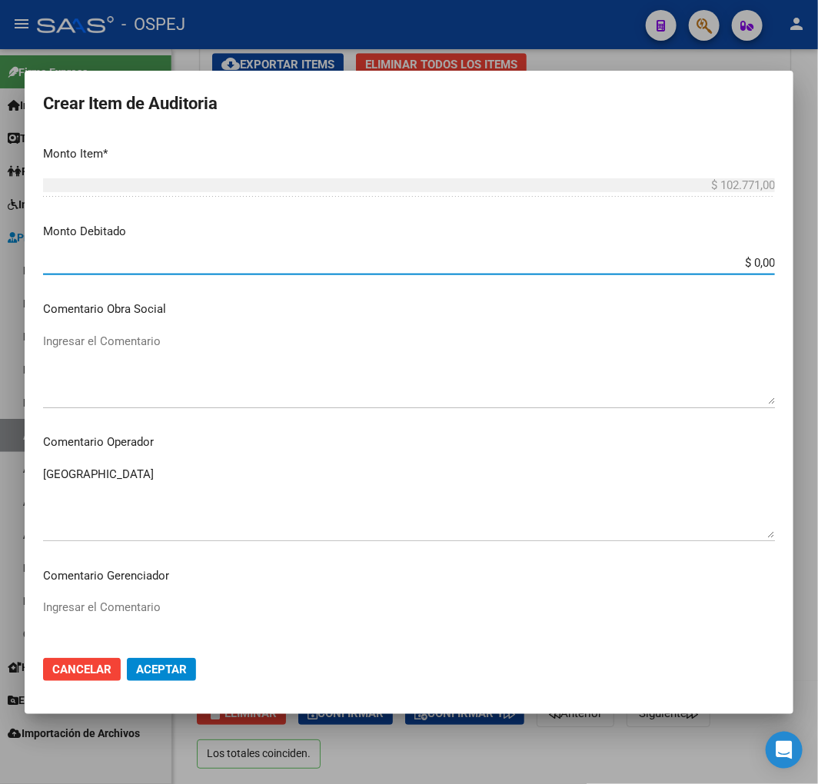
paste input "102.771"
type input "$ 102.771,00"
click at [182, 670] on span "Aceptar" at bounding box center [161, 669] width 51 height 14
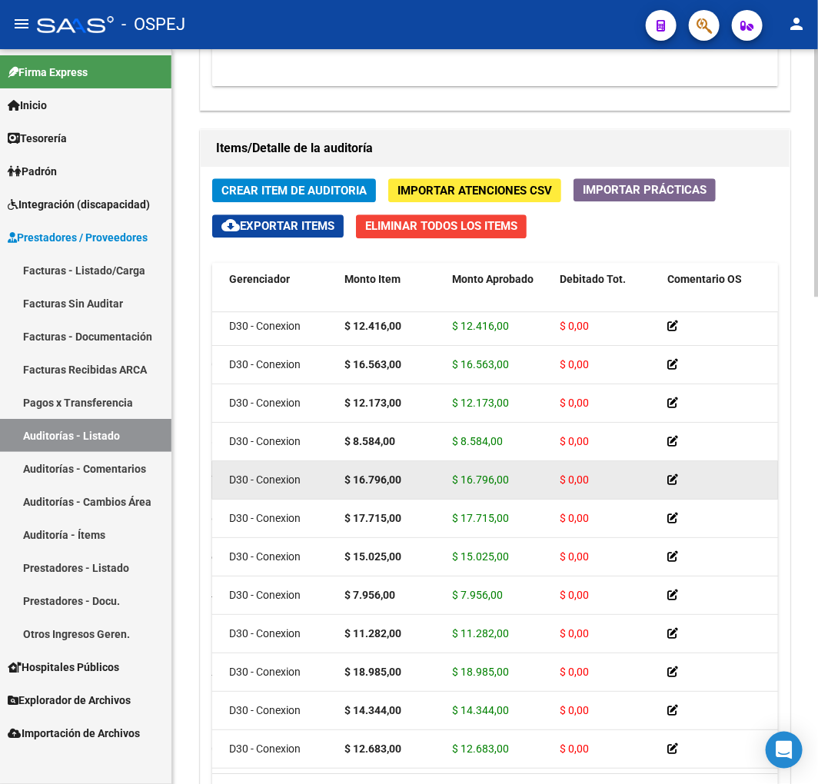
scroll to position [5, 0]
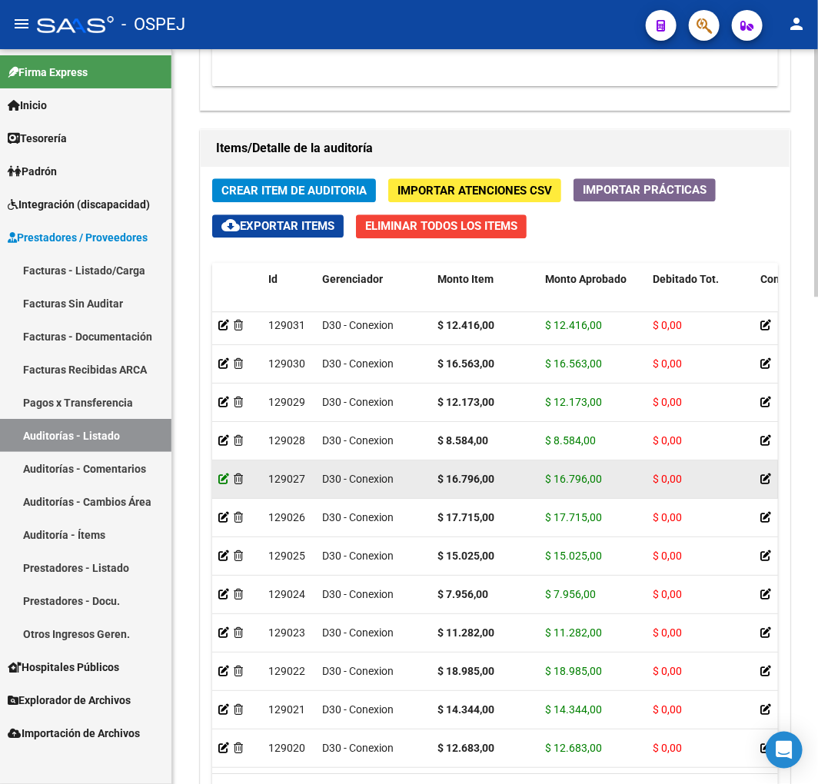
click at [221, 477] on icon at bounding box center [223, 478] width 11 height 11
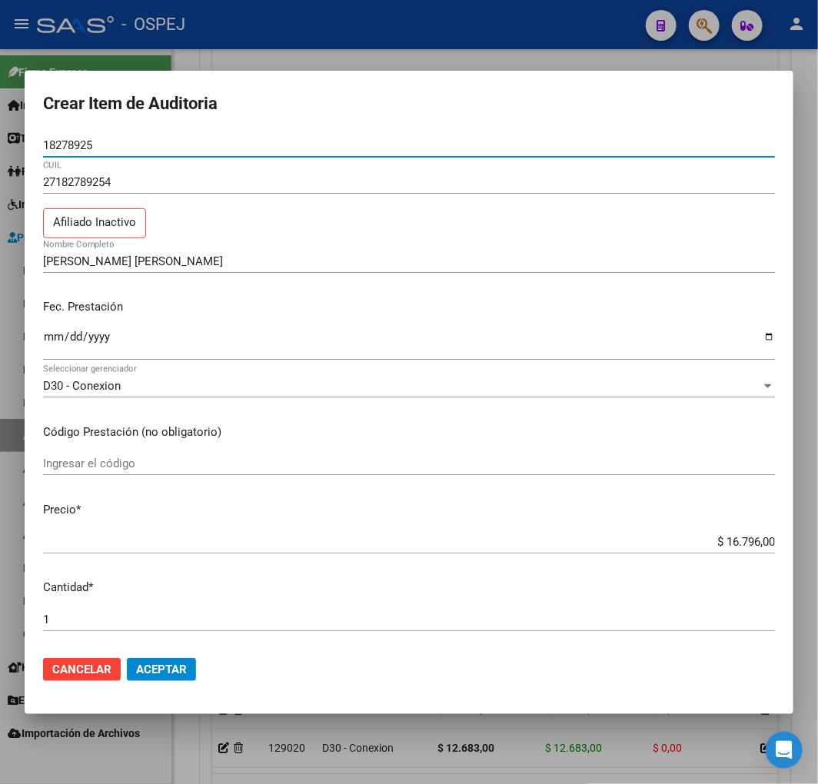
click at [725, 543] on input "$ 16.796,00" at bounding box center [409, 542] width 732 height 14
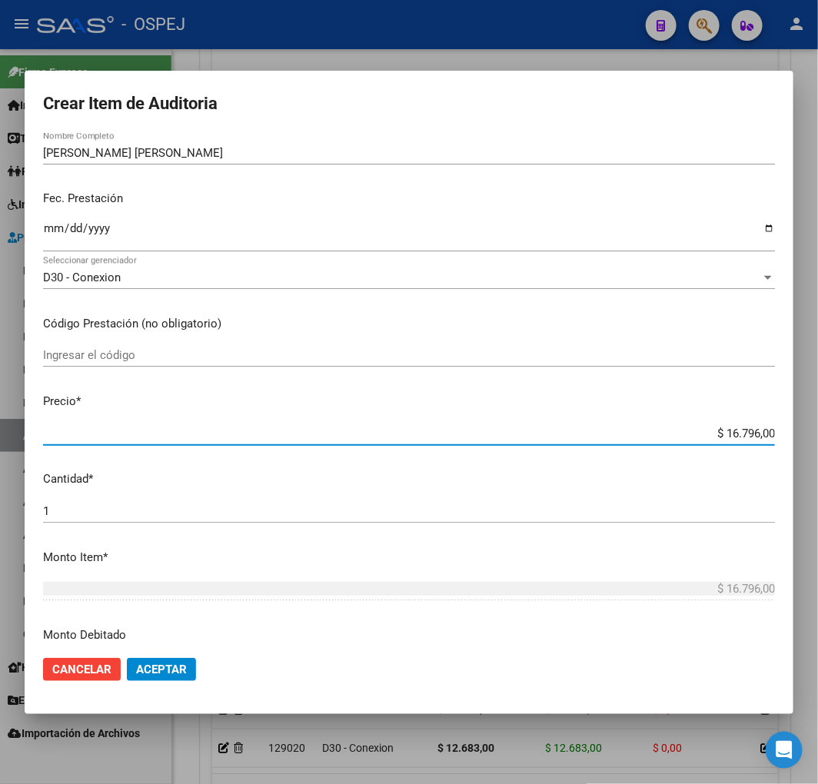
scroll to position [427, 0]
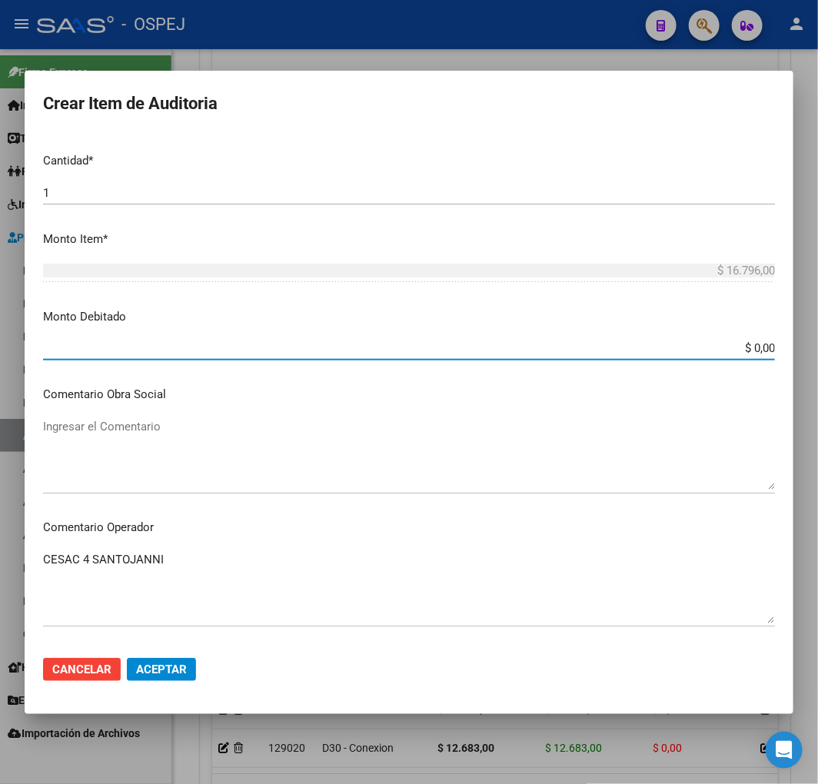
click at [749, 344] on input "$ 0,00" at bounding box center [409, 348] width 732 height 14
paste input "16.796"
type input "$ 16.796,00"
click at [174, 675] on button "Aceptar" at bounding box center [161, 669] width 69 height 23
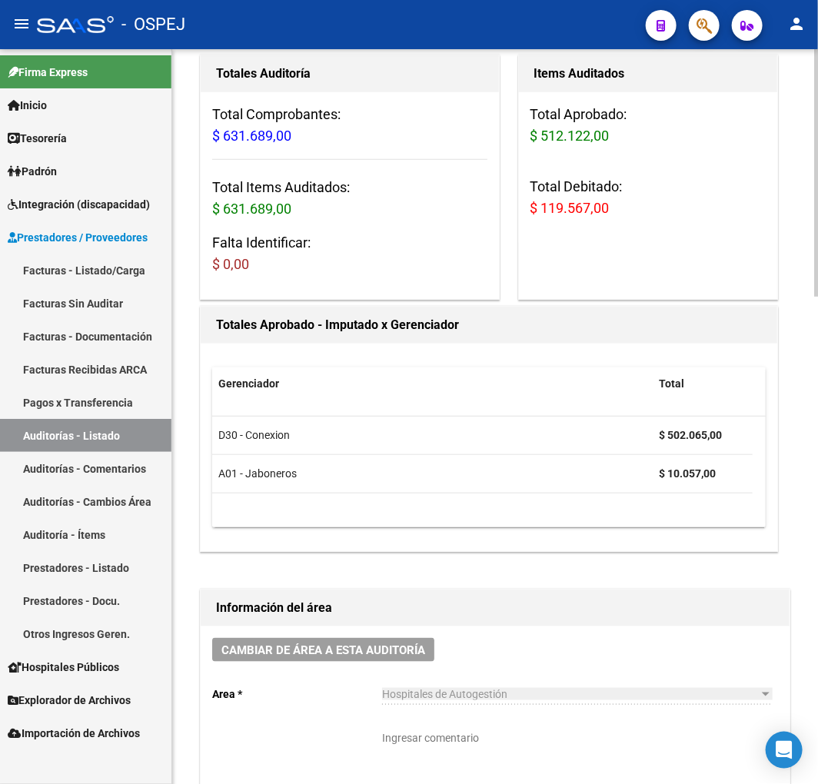
scroll to position [597, 0]
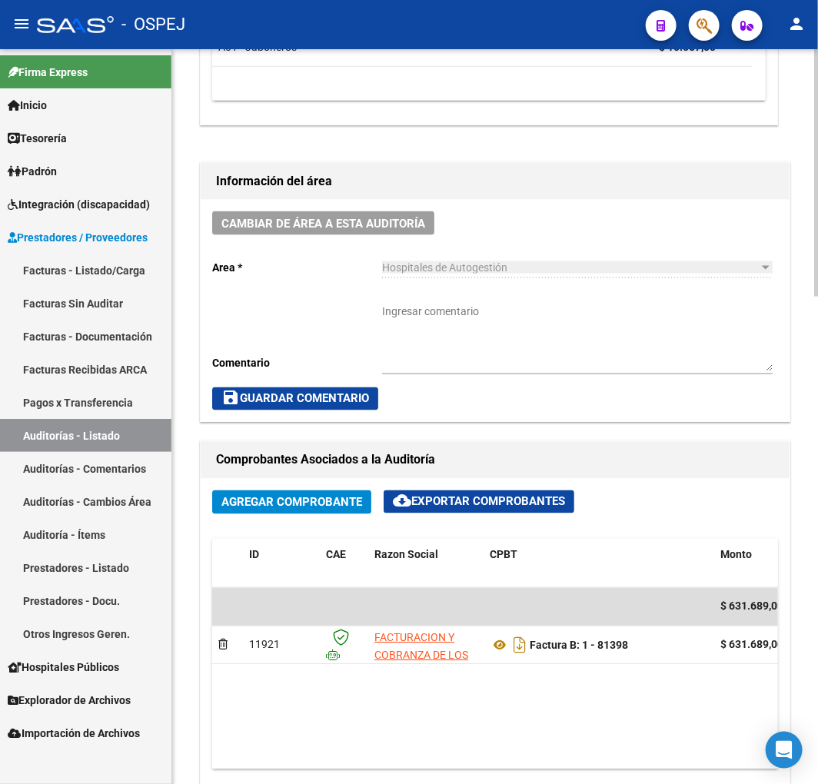
click at [492, 332] on textarea "Ingresar comentario" at bounding box center [577, 338] width 390 height 68
type textarea "debito enviado y ACEPTADO"
click at [277, 387] on button "save Guardar Comentario" at bounding box center [295, 398] width 166 height 23
click at [279, 398] on span "save Guardar Comentario" at bounding box center [295, 399] width 148 height 14
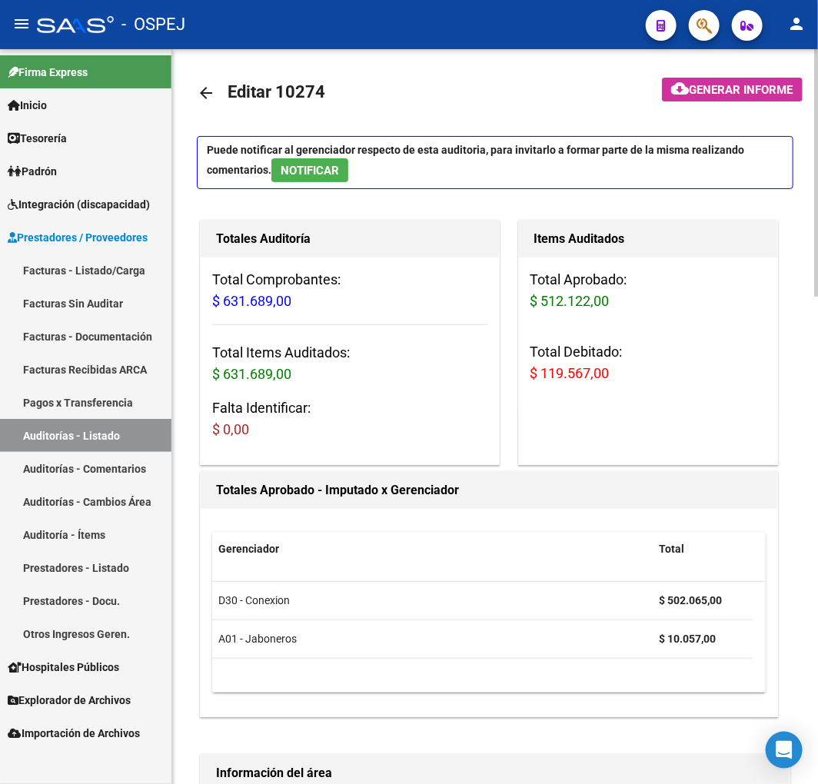
scroll to position [0, 0]
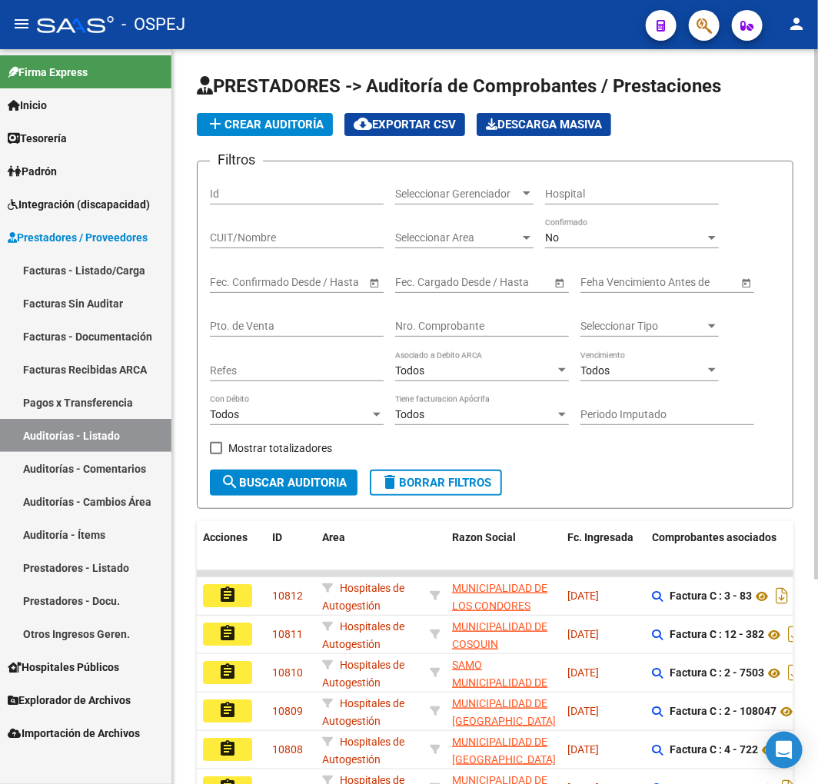
click at [635, 223] on div "No Confirmado" at bounding box center [632, 232] width 174 height 31
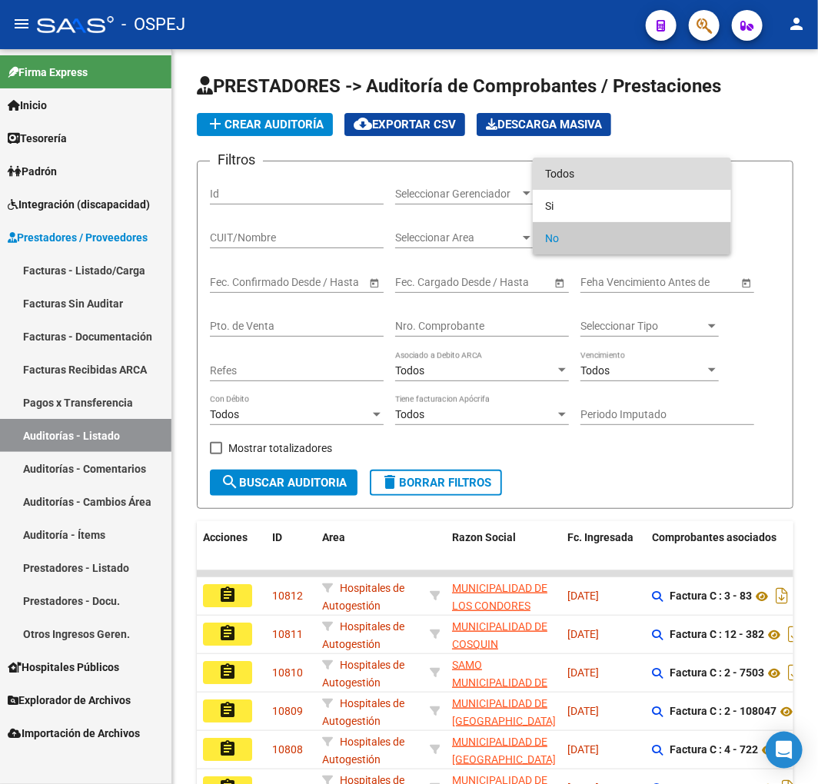
click at [586, 164] on span "Todos" at bounding box center [632, 174] width 174 height 32
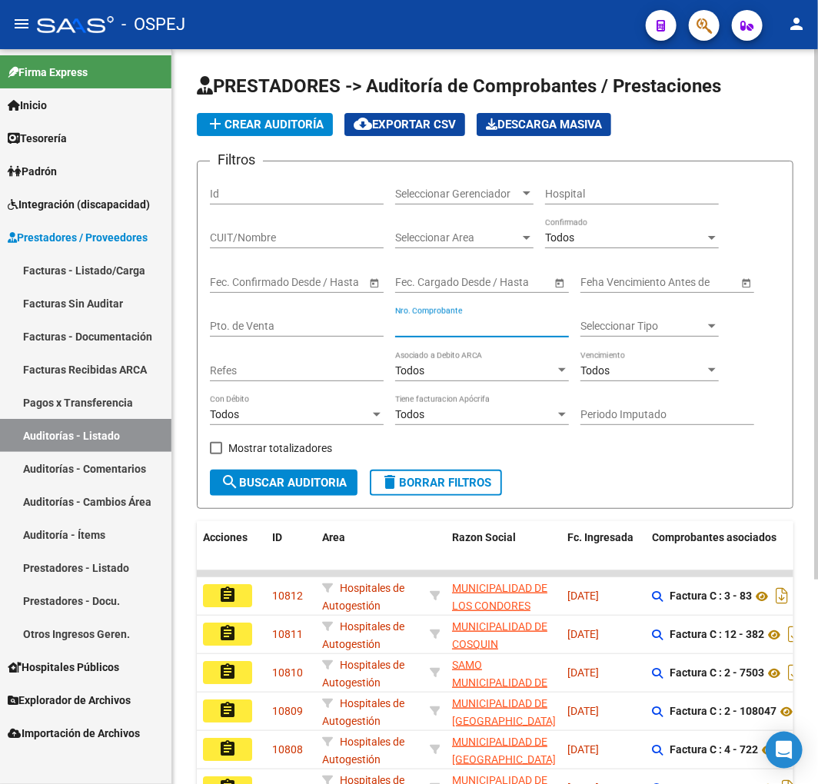
click at [487, 326] on input "Nro. Comprobante" at bounding box center [482, 326] width 174 height 13
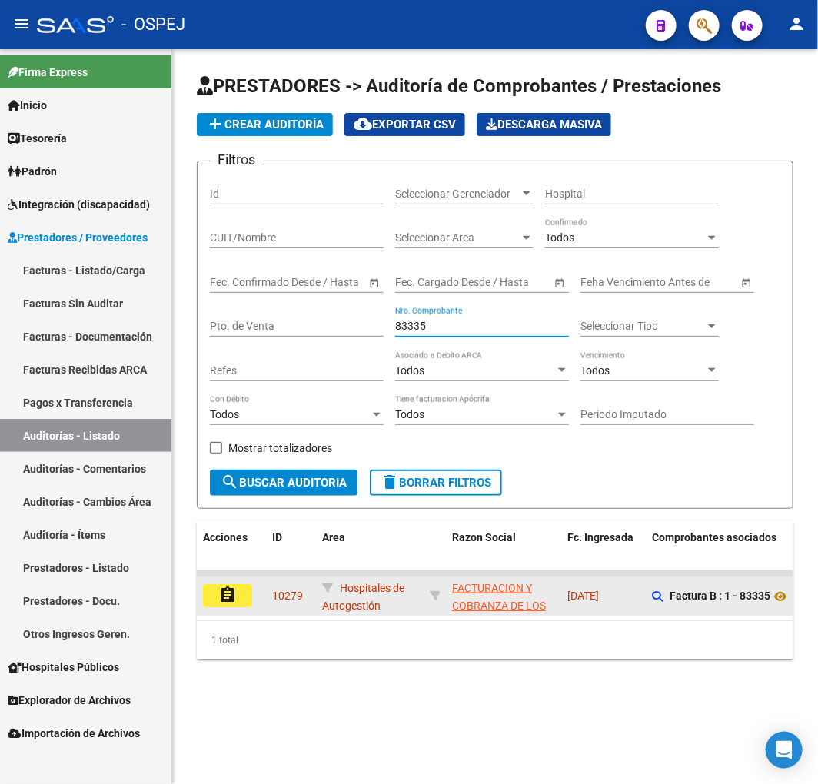
type input "83335"
click at [234, 587] on mat-icon "assignment" at bounding box center [227, 595] width 18 height 18
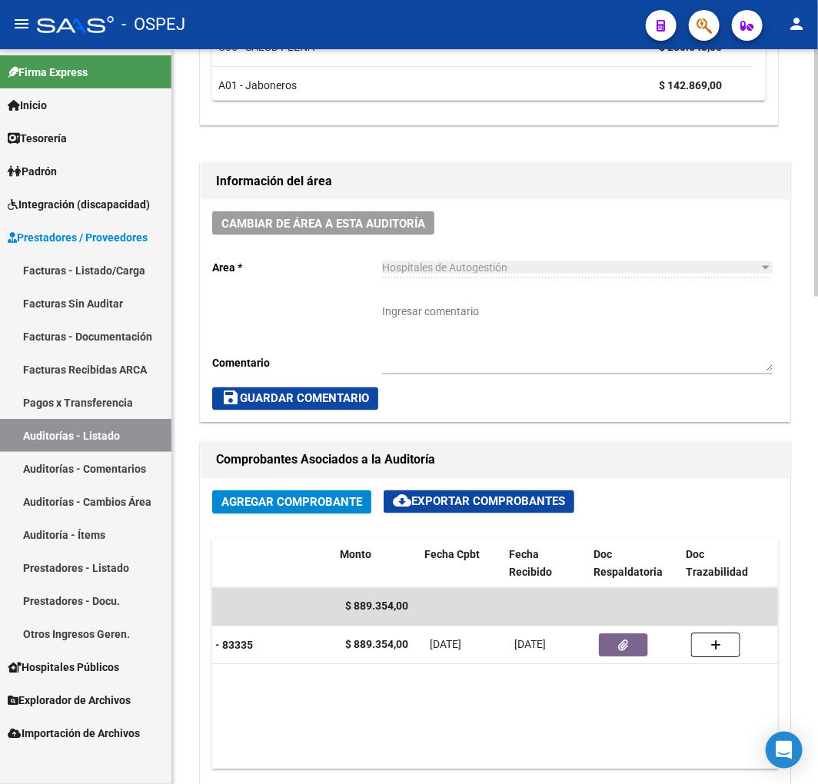
scroll to position [0, 404]
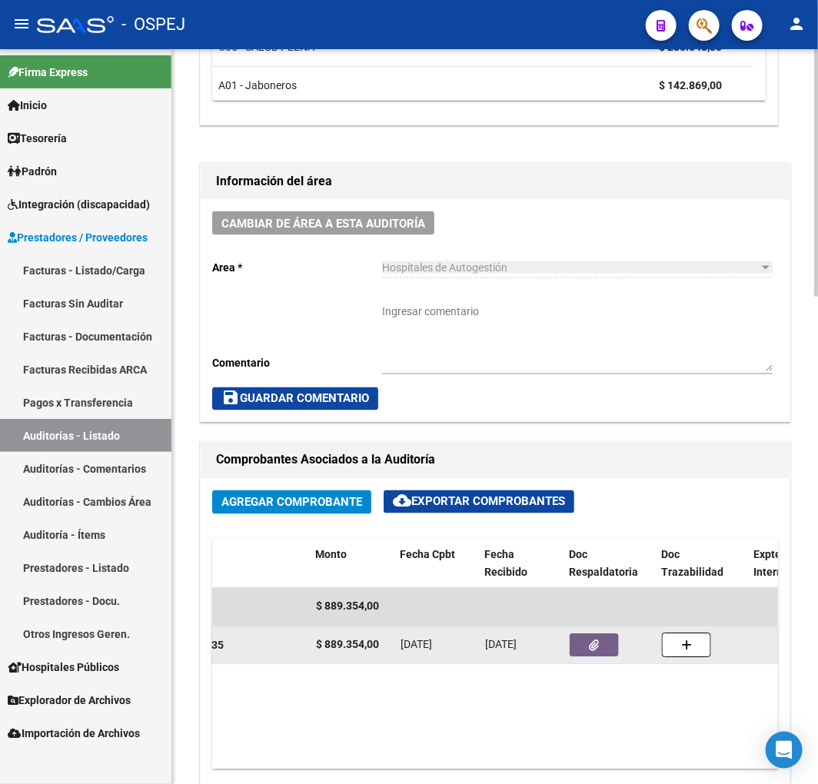
click at [609, 649] on button "button" at bounding box center [593, 645] width 49 height 23
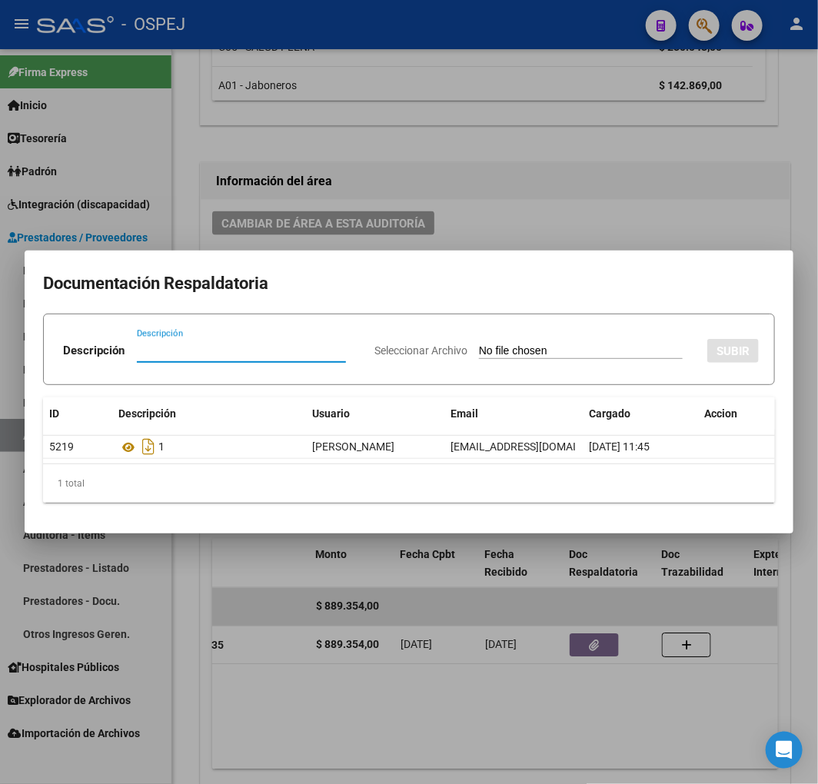
click at [593, 347] on input "Seleccionar Archivo" at bounding box center [581, 351] width 204 height 15
type input "C:\fakepath\Correo de Obra Social Personal Jaboneros - DEBITO FC 1 - 83335.pdf"
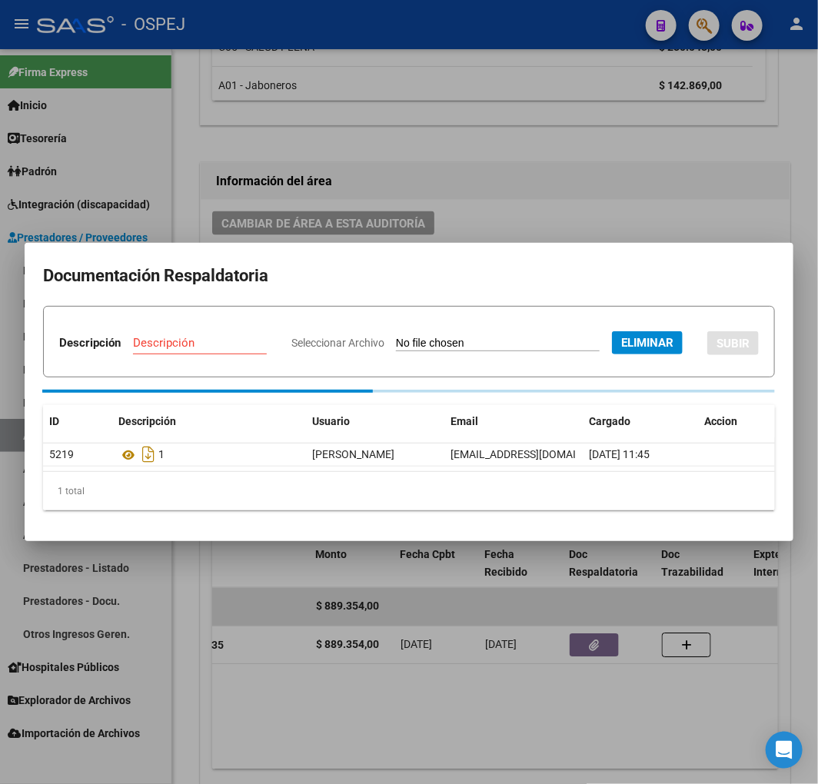
click at [267, 331] on div "Descripción" at bounding box center [200, 342] width 134 height 23
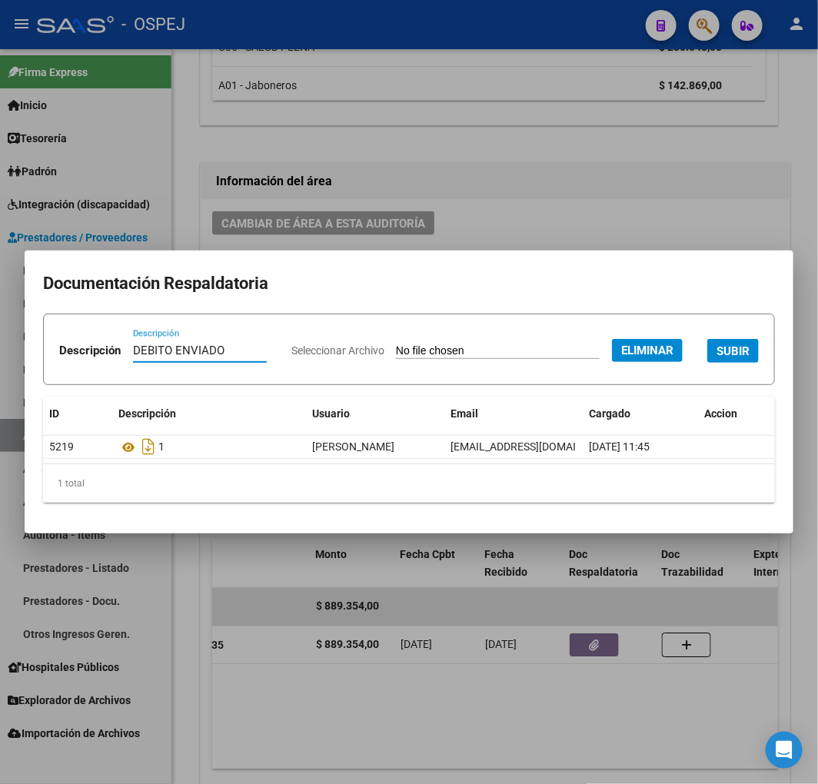
type input "DEBITO ENVIADO"
click at [707, 363] on button "SUBIR" at bounding box center [732, 351] width 51 height 24
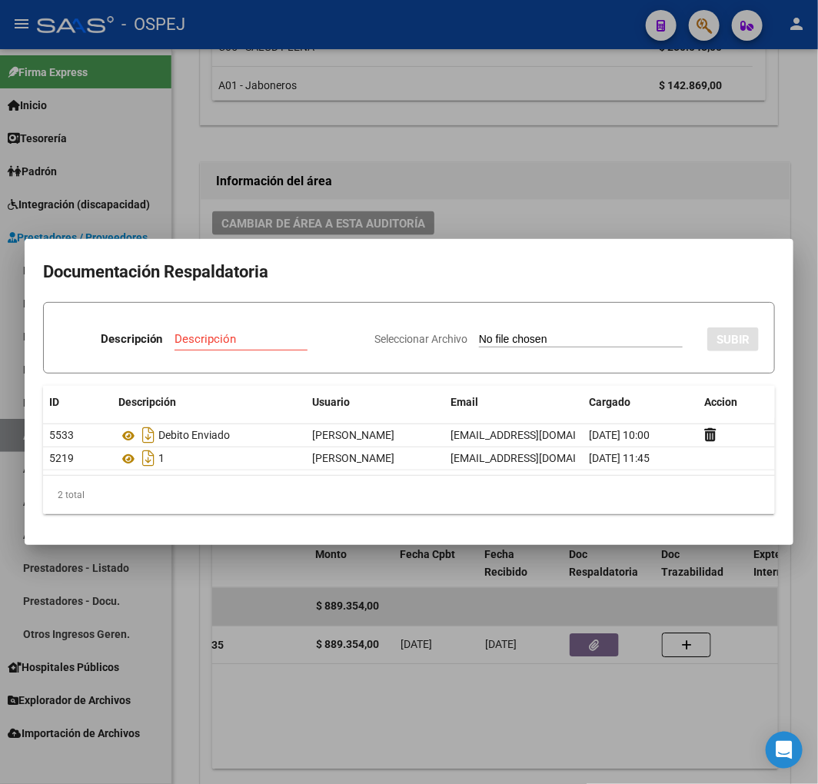
type input "C:\fakepath\FACB2 0001-00083335 Respuesta de Impugnacion.pdf"
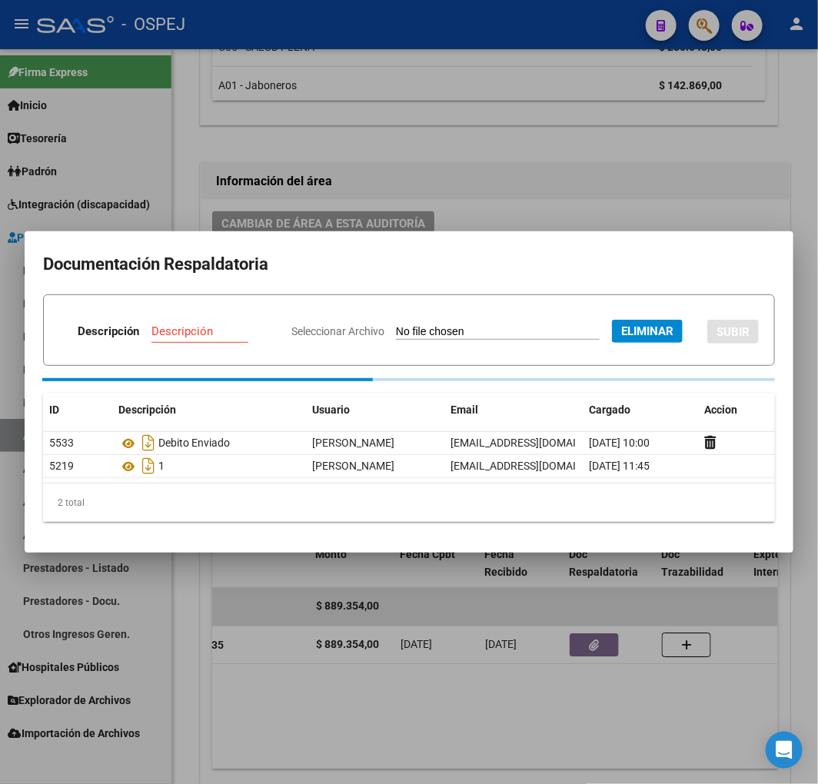
click at [267, 320] on div "Descripción" at bounding box center [208, 331] width 115 height 23
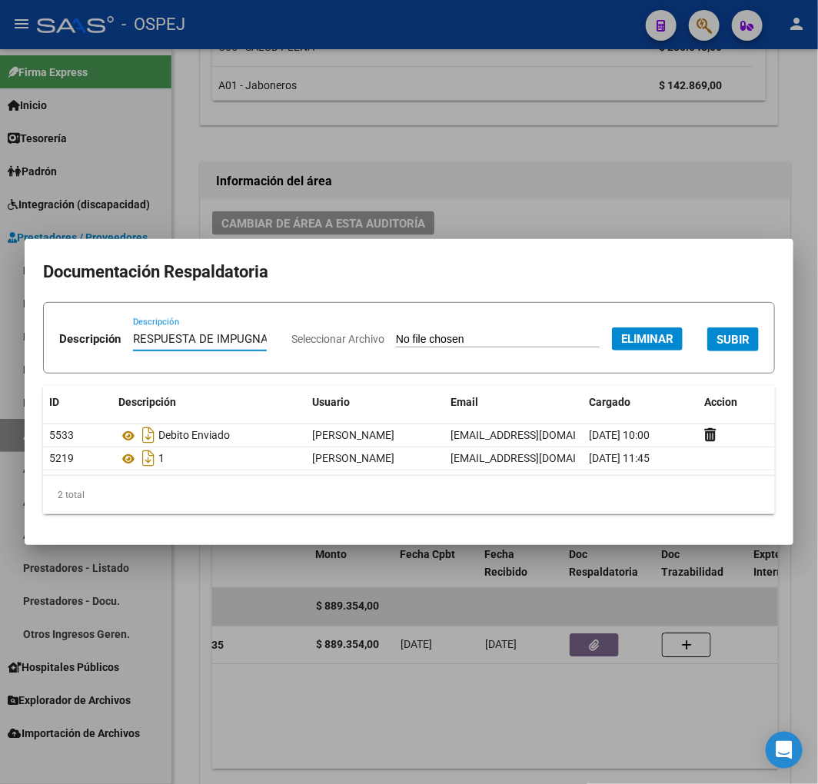
type input "RESPUESTA DE IMPUGNACION"
click at [707, 351] on button "SUBIR" at bounding box center [732, 339] width 51 height 24
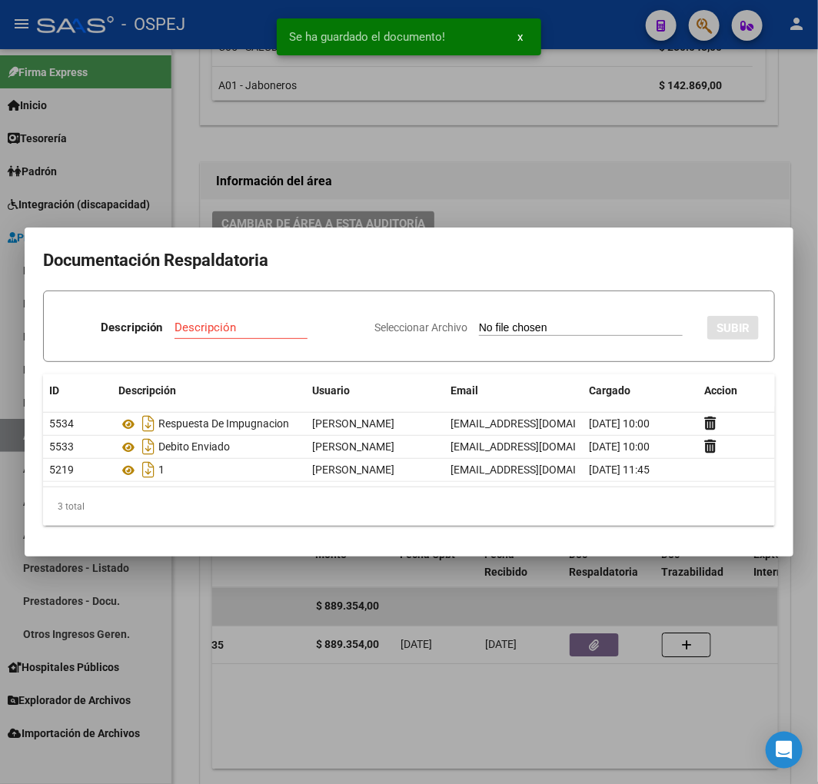
type input "C:\fakepath\FACB2 0001-00083335 Detalle de Analisis de Impugnacion.pdf"
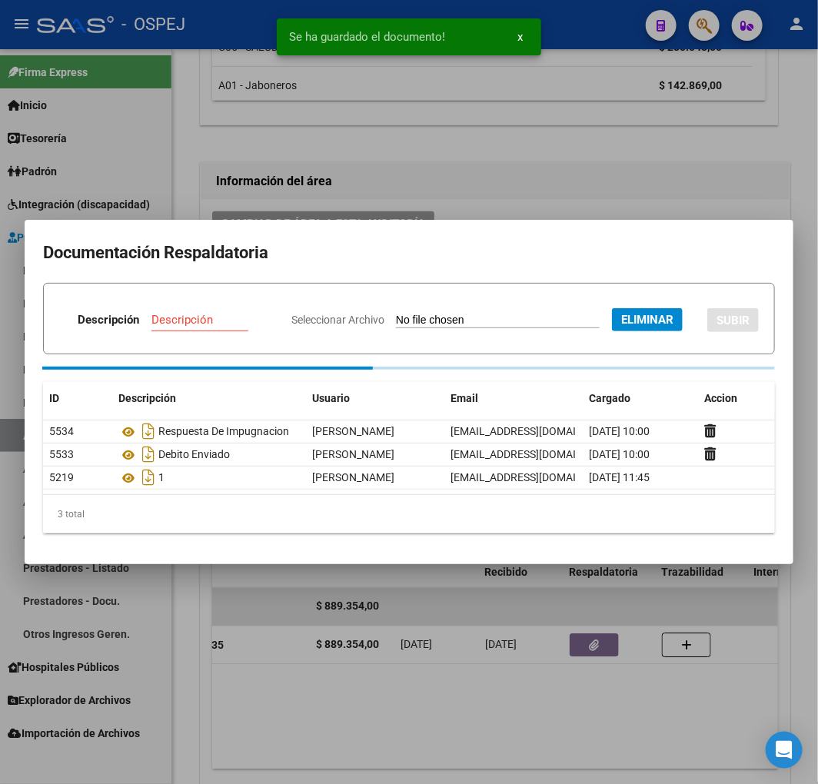
click at [267, 308] on div "Descripción" at bounding box center [208, 319] width 115 height 23
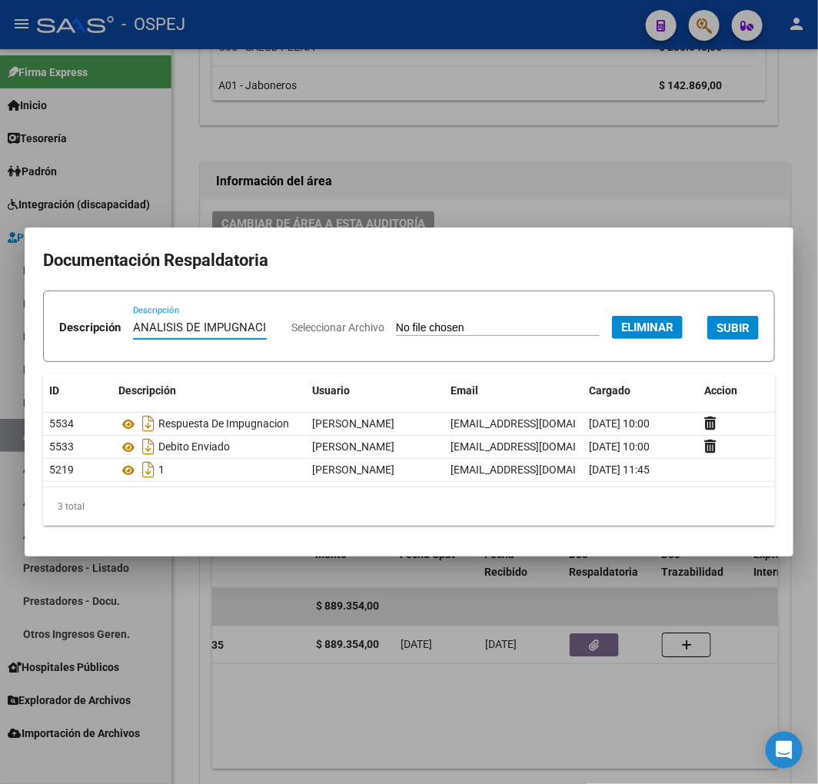
type input "ANALISIS DE IMPUGNACION"
click at [707, 340] on button "SUBIR" at bounding box center [732, 328] width 51 height 24
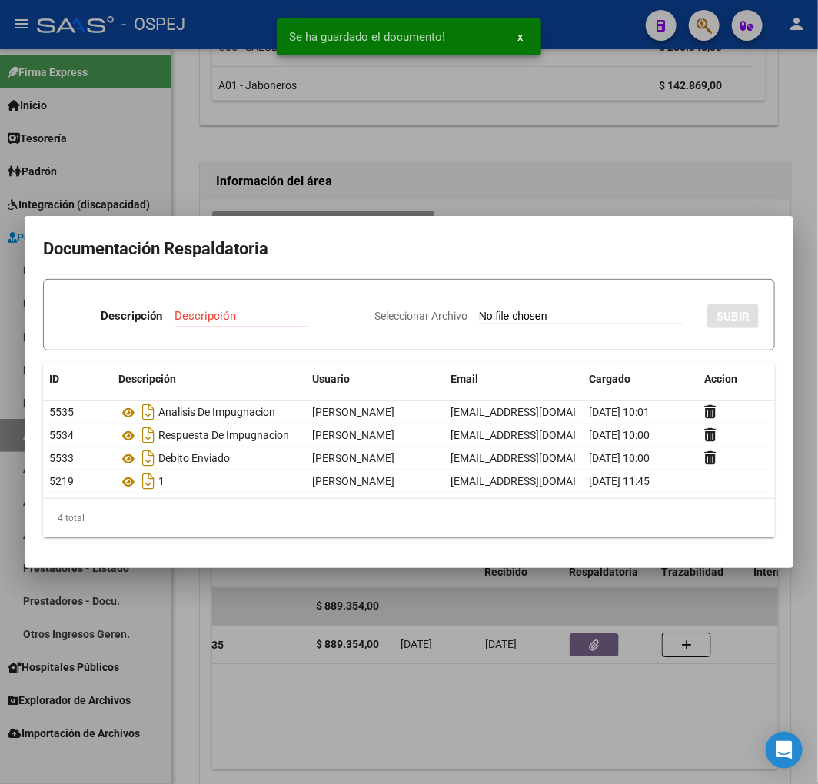
type input "C:\fakepath\NCB 0001-00045190.pdf"
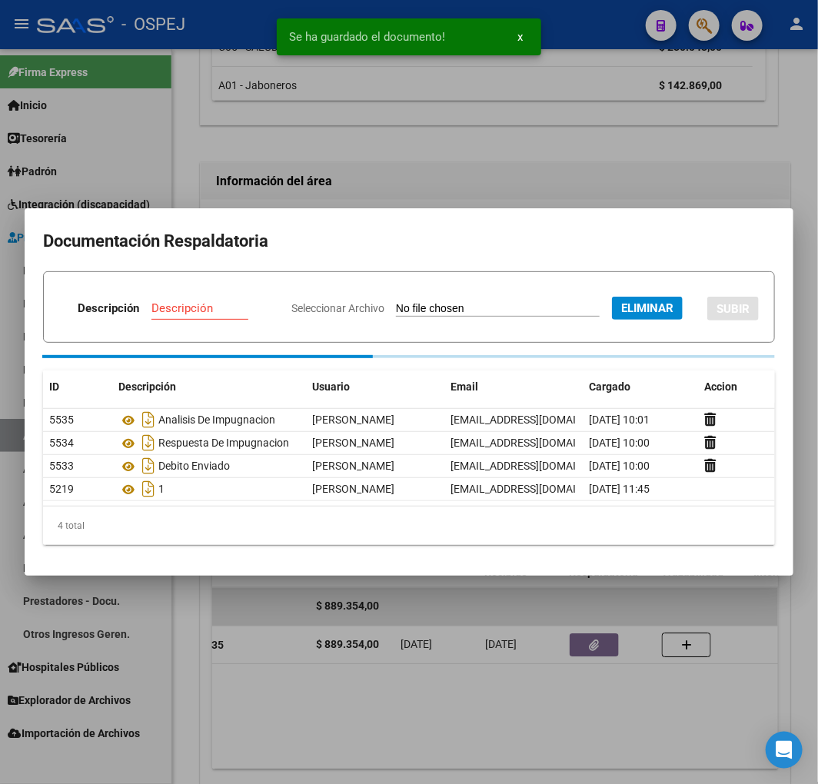
click at [267, 301] on input "Descripción" at bounding box center [208, 308] width 115 height 14
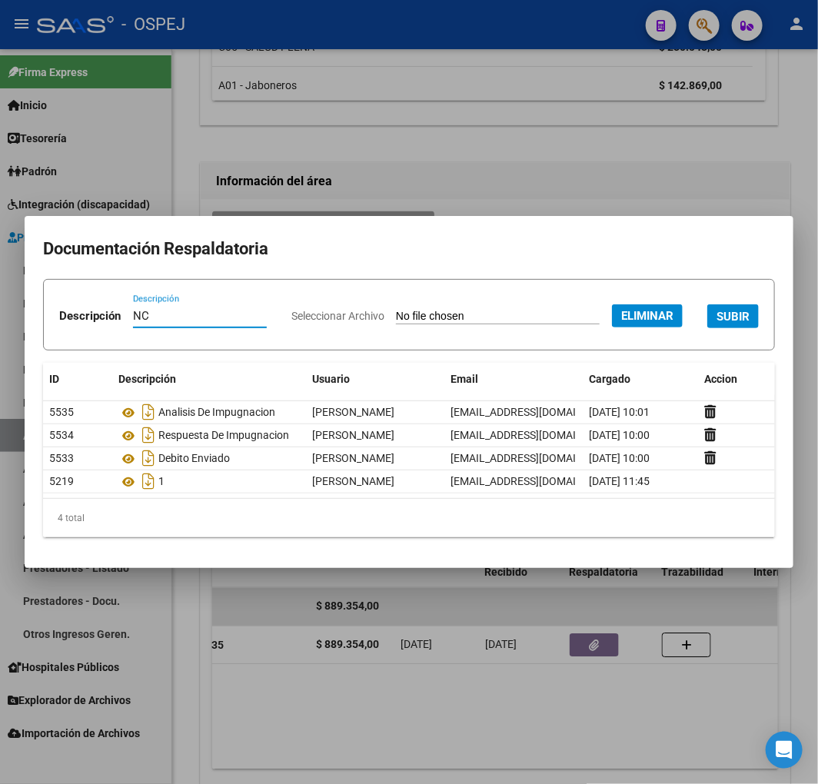
type input "NC"
click at [716, 324] on span "SUBIR" at bounding box center [732, 317] width 33 height 14
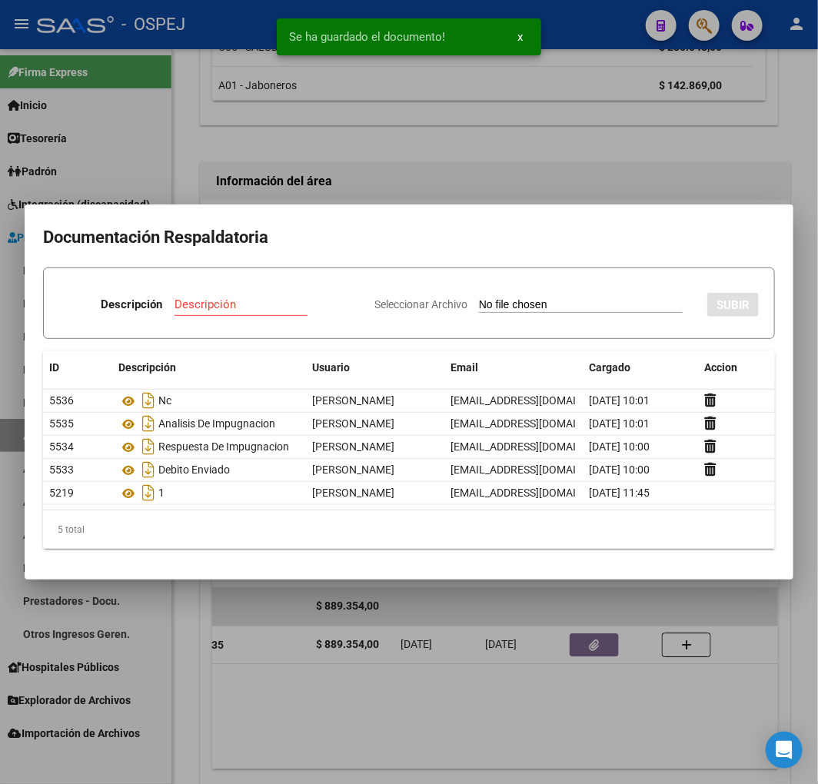
click at [287, 692] on div at bounding box center [409, 392] width 818 height 784
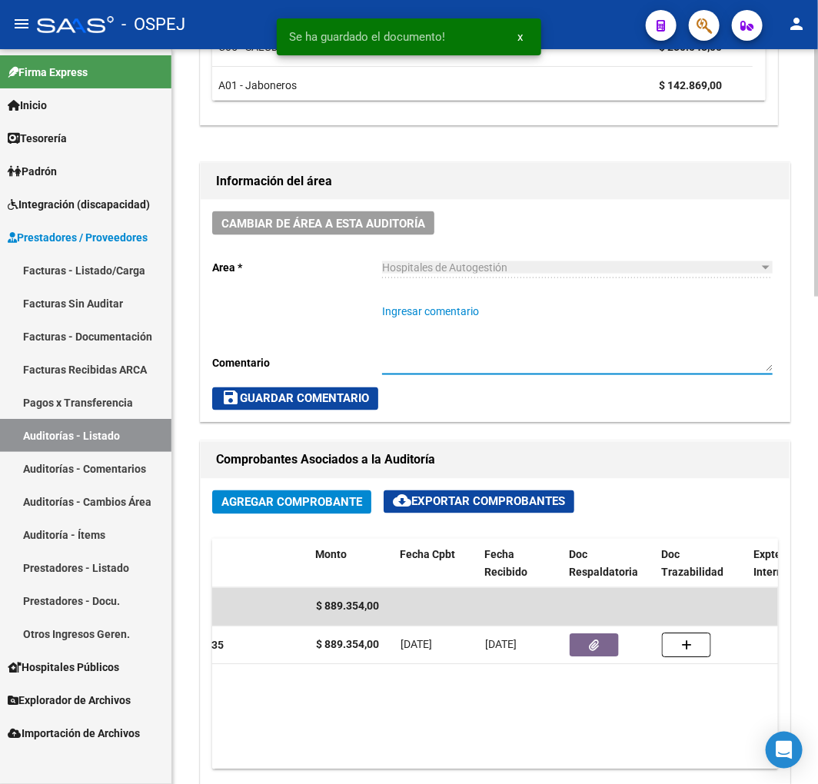
click at [465, 327] on textarea "Ingresar comentario" at bounding box center [577, 338] width 390 height 68
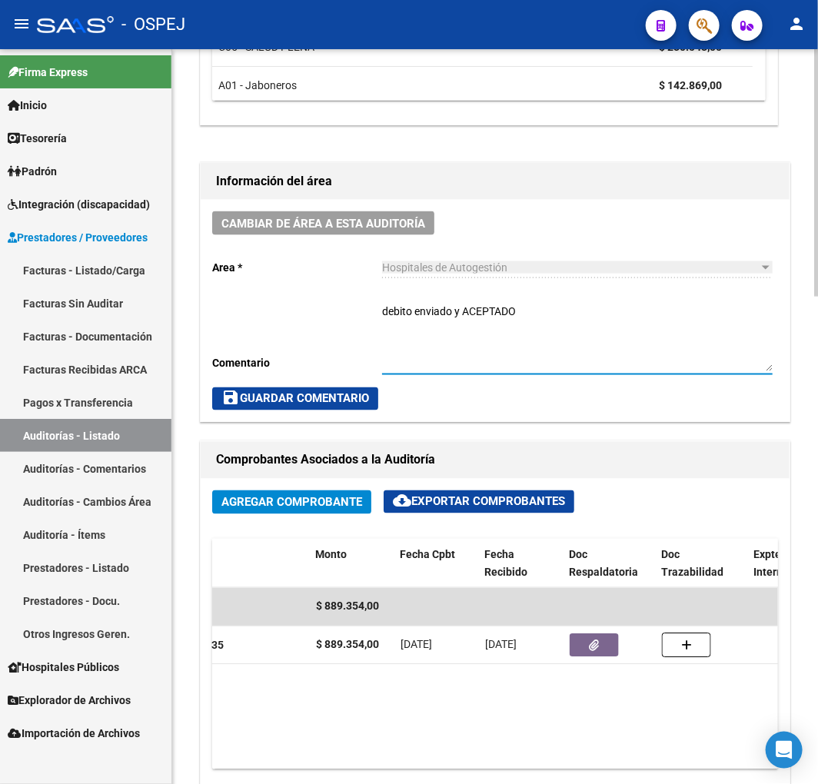
type textarea "debito enviado y ACEPTADO"
click at [318, 393] on span "save Guardar Comentario" at bounding box center [295, 399] width 148 height 14
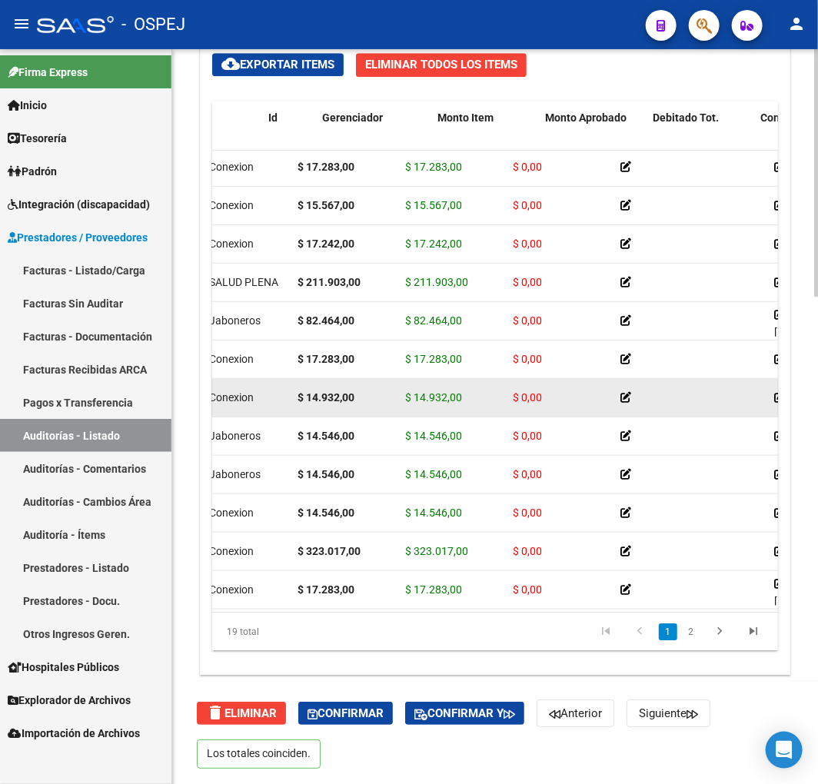
scroll to position [271, 0]
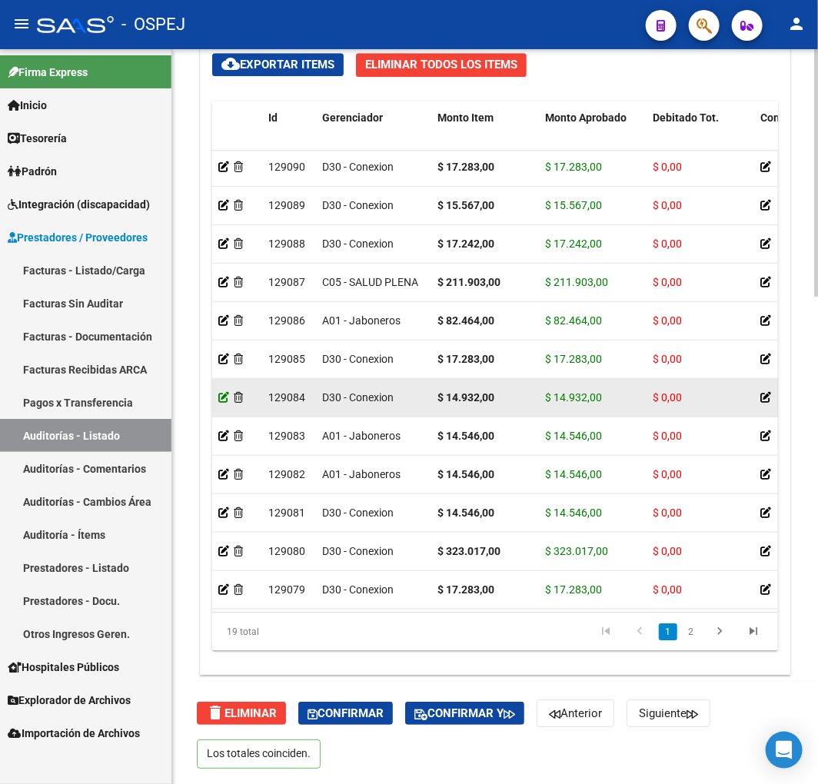
click at [226, 397] on icon at bounding box center [223, 397] width 11 height 11
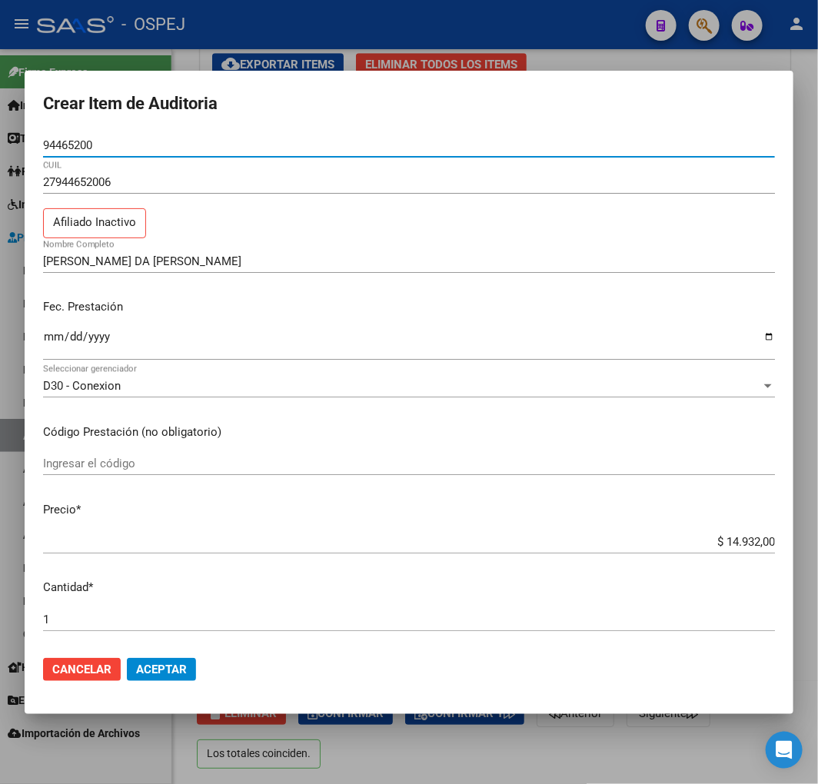
click at [743, 548] on input "$ 14.932,00" at bounding box center [409, 542] width 732 height 14
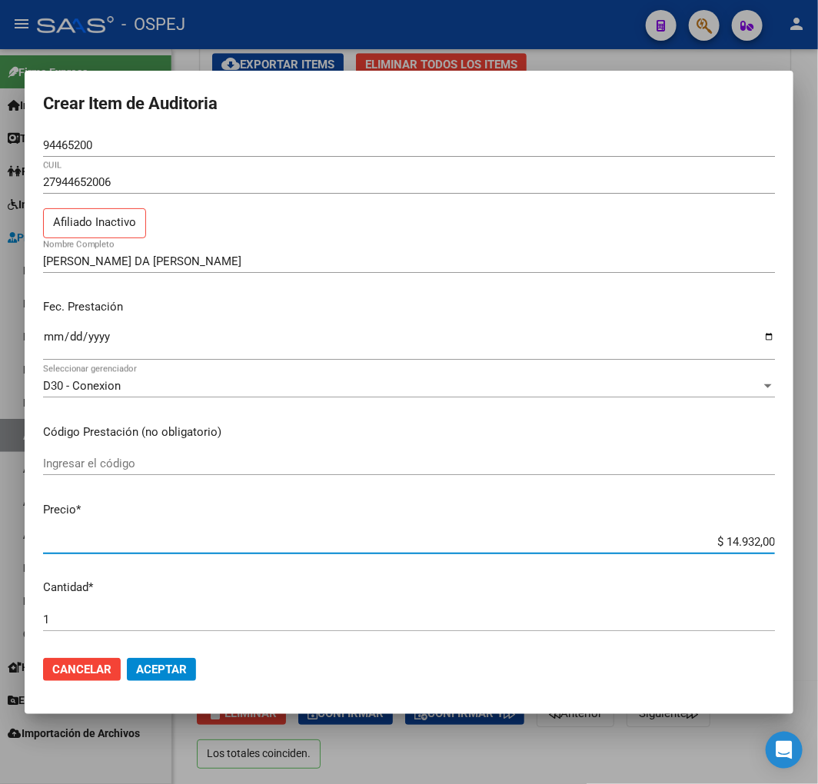
click at [743, 548] on input "$ 14.932,00" at bounding box center [409, 542] width 732 height 14
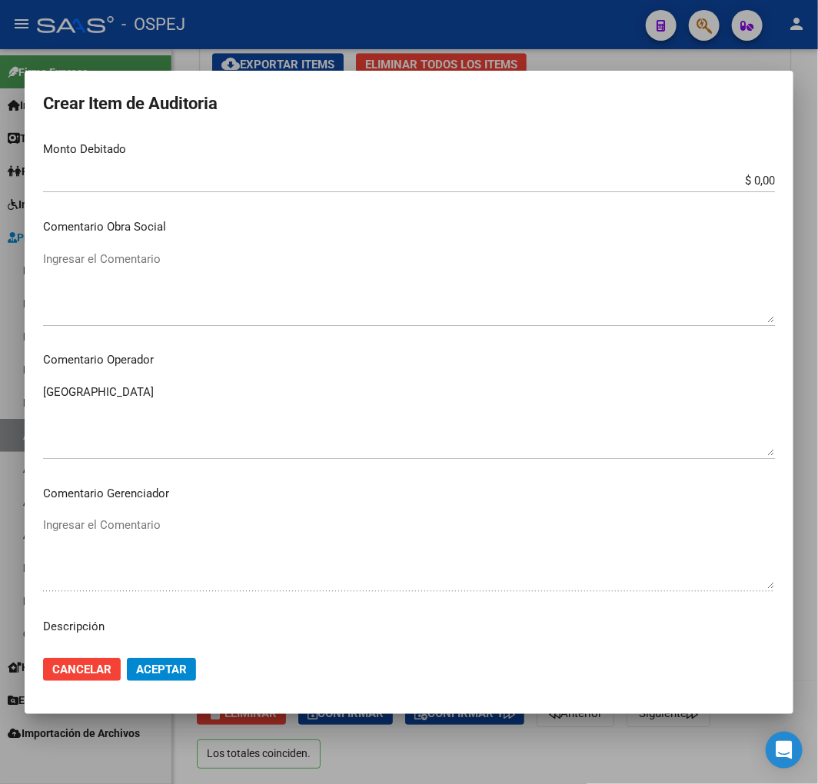
scroll to position [597, 0]
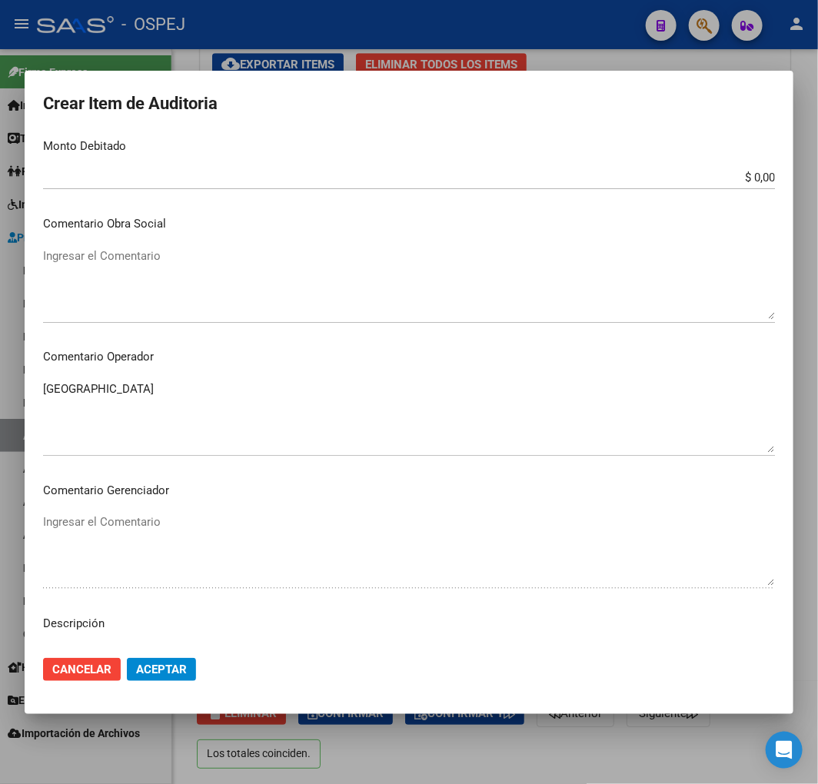
click at [748, 172] on input "$ 0,00" at bounding box center [409, 178] width 732 height 14
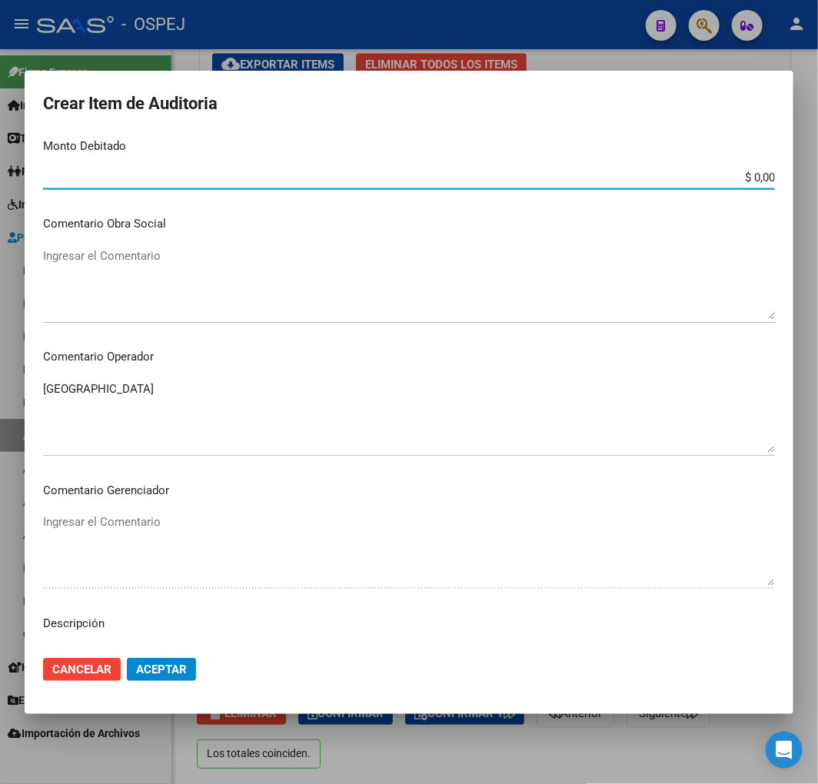
click at [748, 172] on input "$ 0,00" at bounding box center [409, 178] width 732 height 14
paste input "14.932"
type input "$ 14.932,00"
click at [187, 656] on mat-dialog-actions "Cancelar Aceptar" at bounding box center [409, 669] width 732 height 52
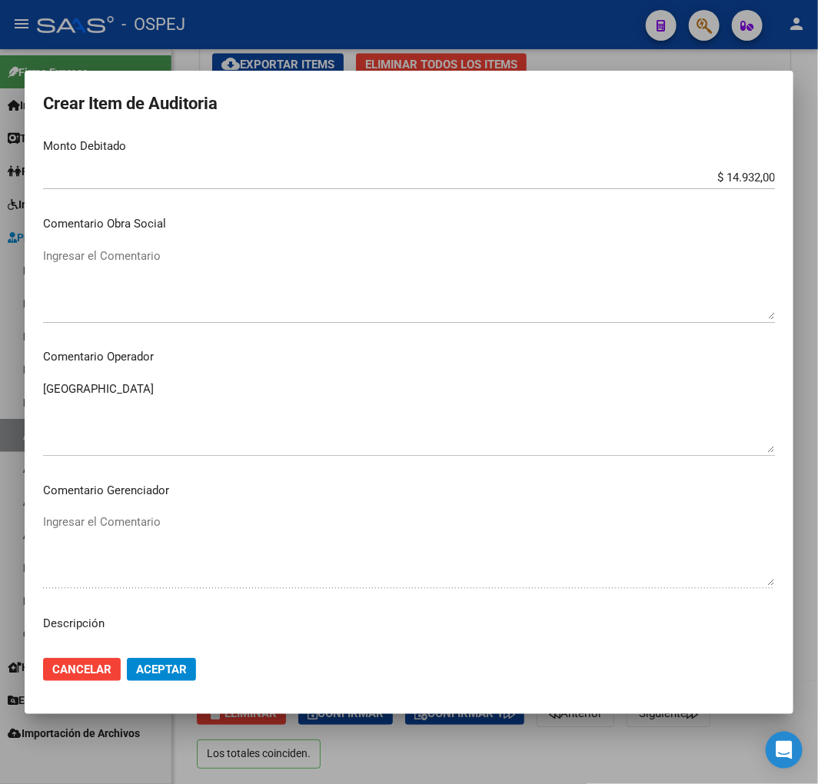
click at [184, 666] on span "Aceptar" at bounding box center [161, 669] width 51 height 14
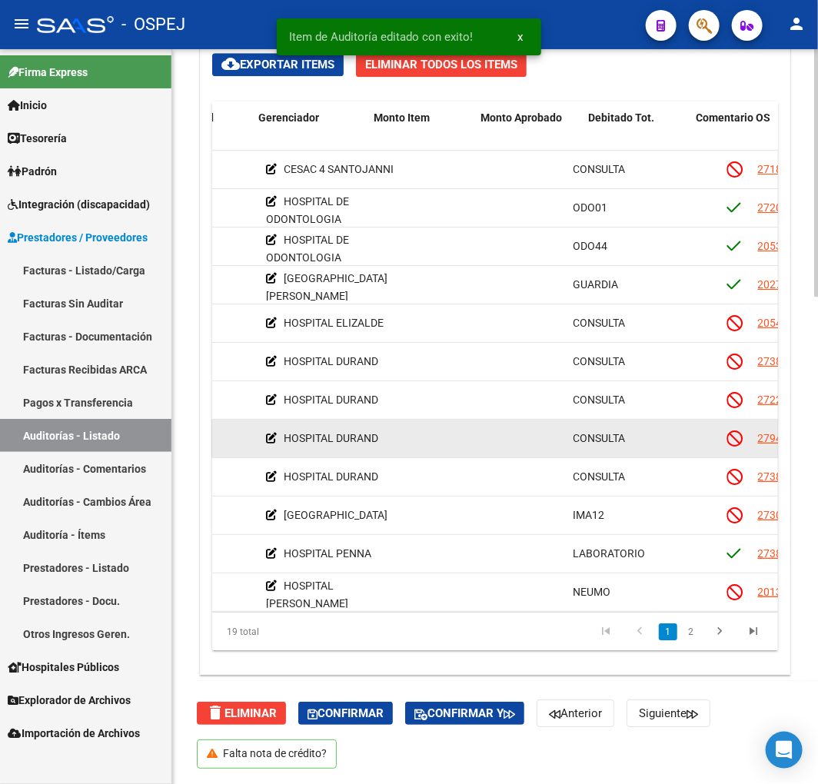
scroll to position [0, 0]
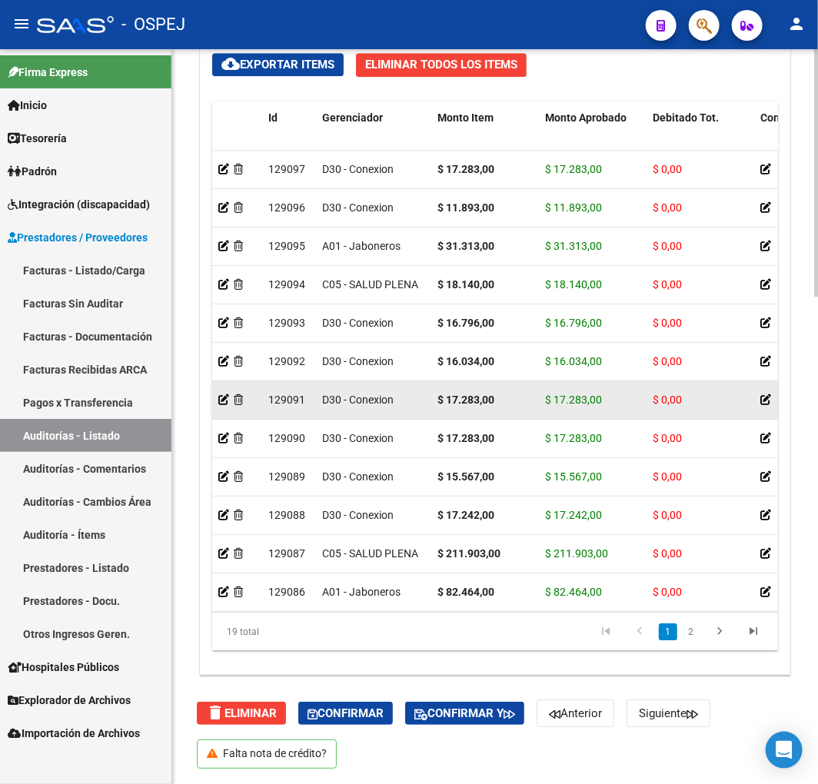
drag, startPoint x: 356, startPoint y: 411, endPoint x: 405, endPoint y: 411, distance: 49.2
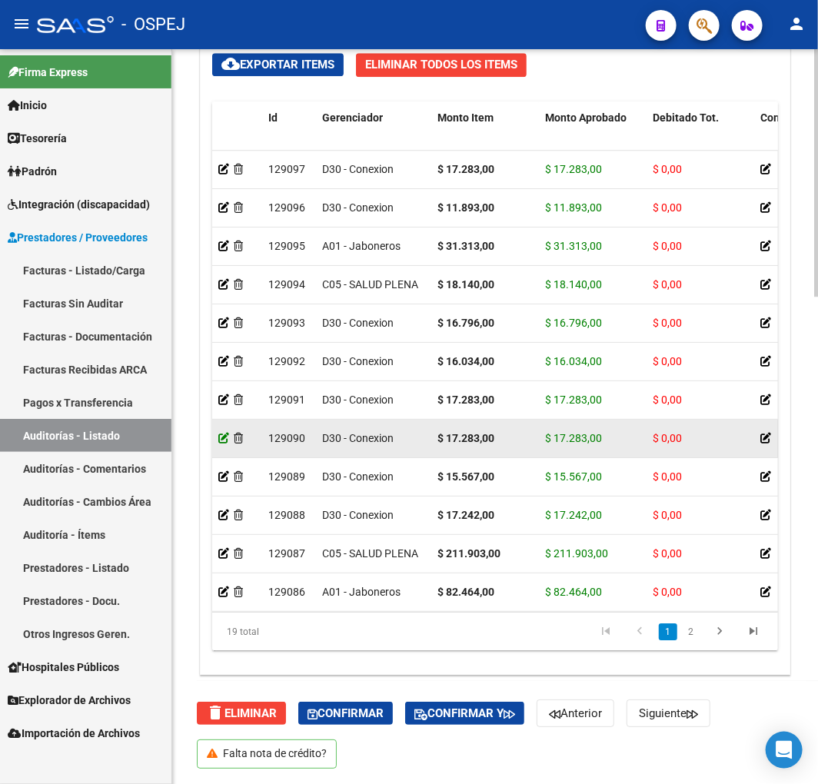
click at [225, 436] on icon at bounding box center [223, 438] width 11 height 11
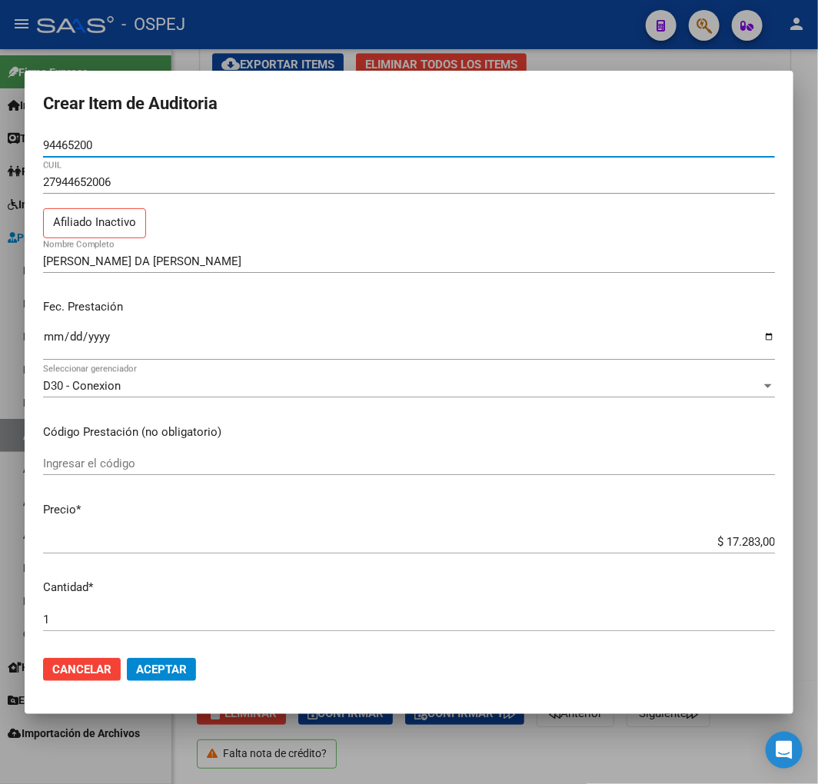
click at [733, 527] on mat-dialog-content "94465200 Nro Documento 27944652006 CUIL Afiliado Inactivo ROLON DA SILVA CARMEN…" at bounding box center [409, 389] width 768 height 510
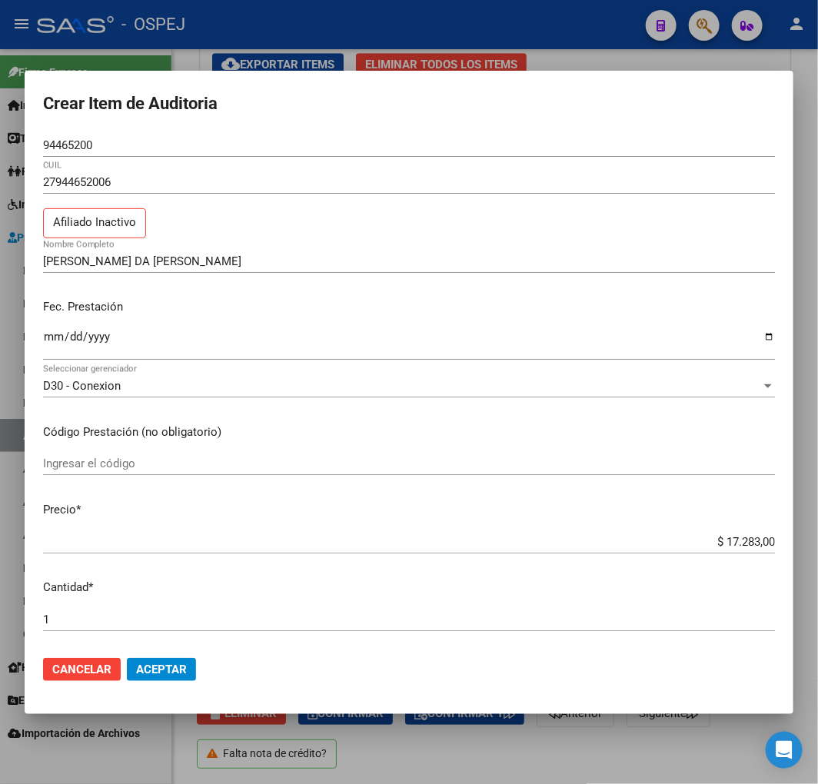
click at [730, 541] on input "$ 17.283,00" at bounding box center [409, 542] width 732 height 14
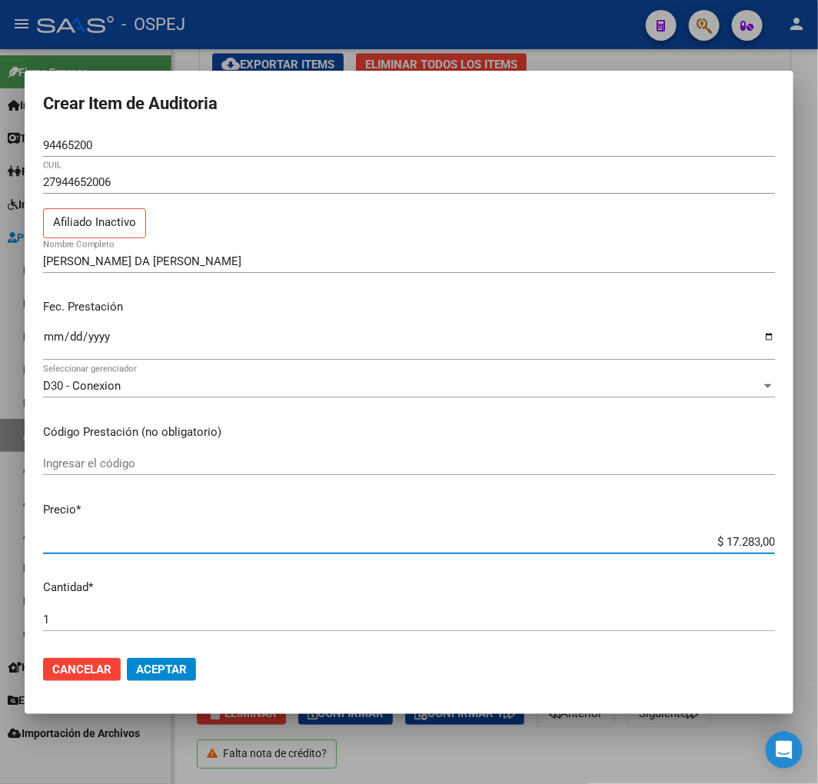
click at [730, 541] on input "$ 17.283,00" at bounding box center [409, 542] width 732 height 14
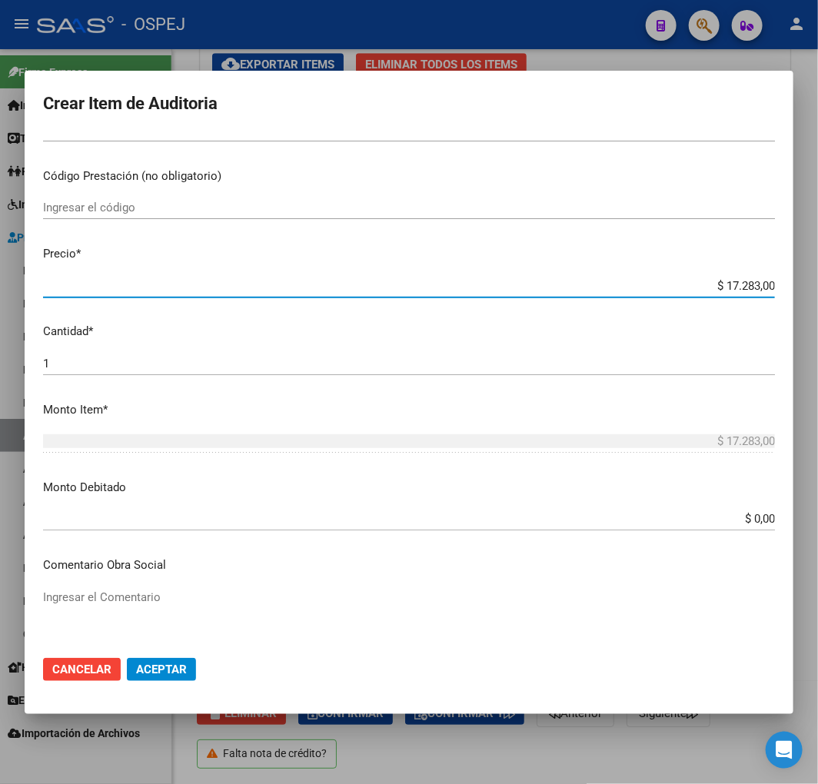
click at [748, 521] on input "$ 0,00" at bounding box center [409, 519] width 732 height 14
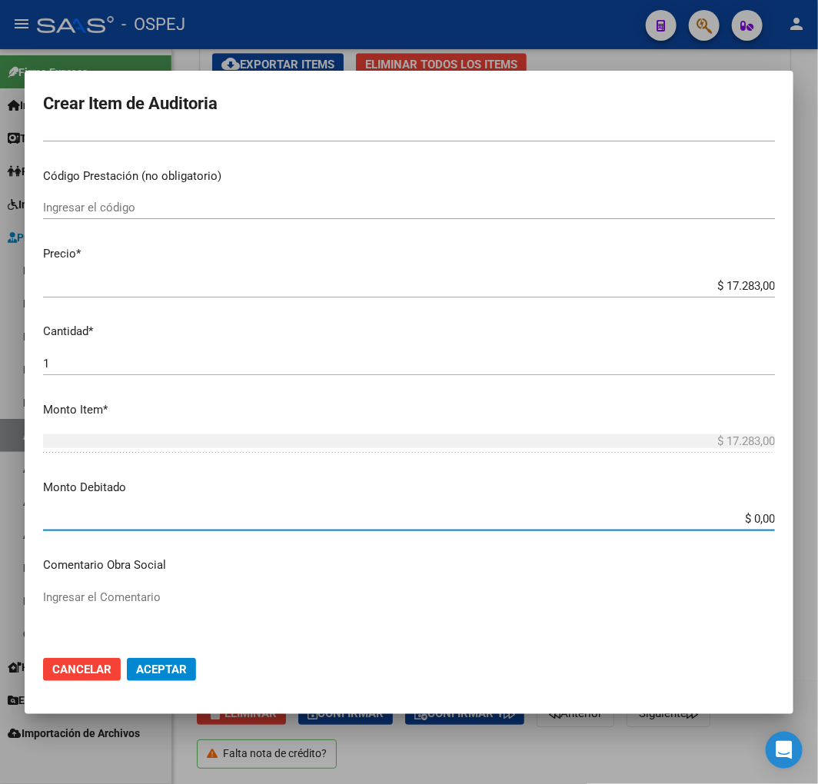
click at [748, 521] on input "$ 0,00" at bounding box center [409, 519] width 732 height 14
paste input "17.283"
type input "$ 17.283,00"
click at [163, 666] on span "Aceptar" at bounding box center [161, 669] width 51 height 14
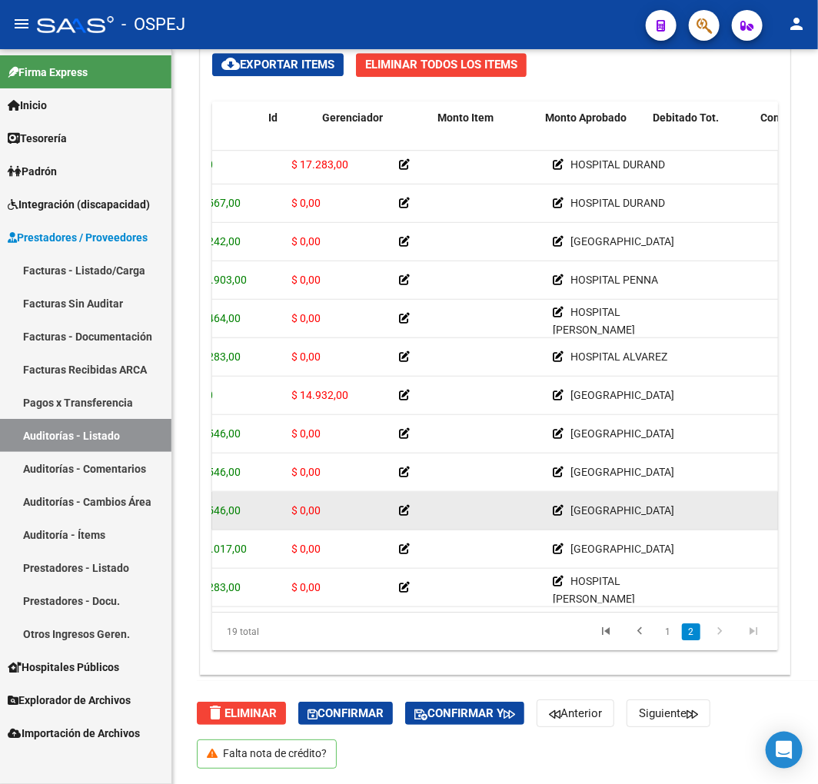
scroll to position [286, 0]
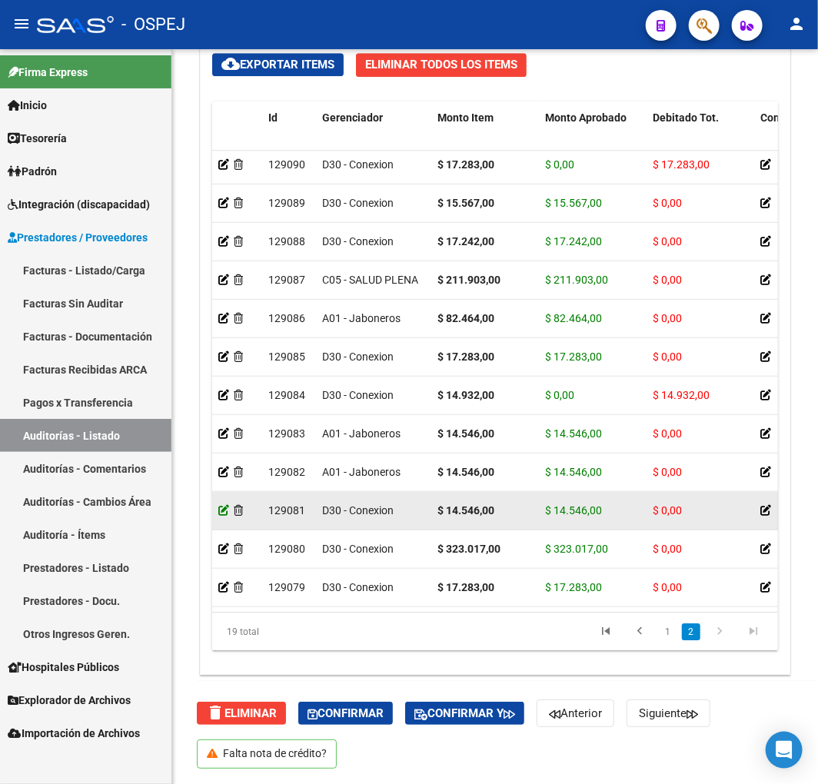
click at [223, 505] on icon at bounding box center [223, 510] width 11 height 11
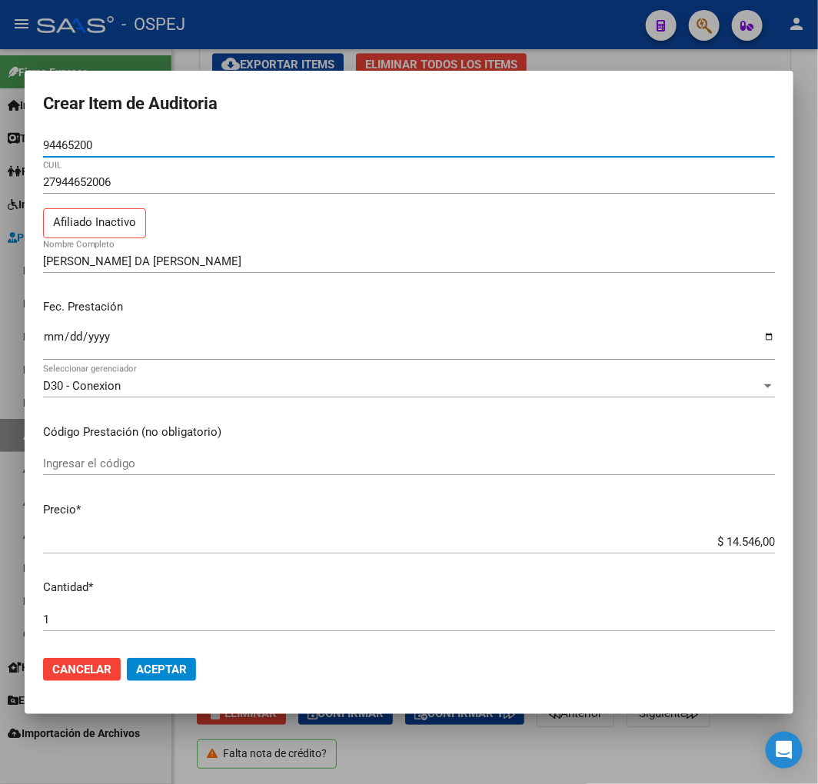
click at [746, 551] on div "$ 14.546,00 Ingresar el precio" at bounding box center [409, 541] width 732 height 23
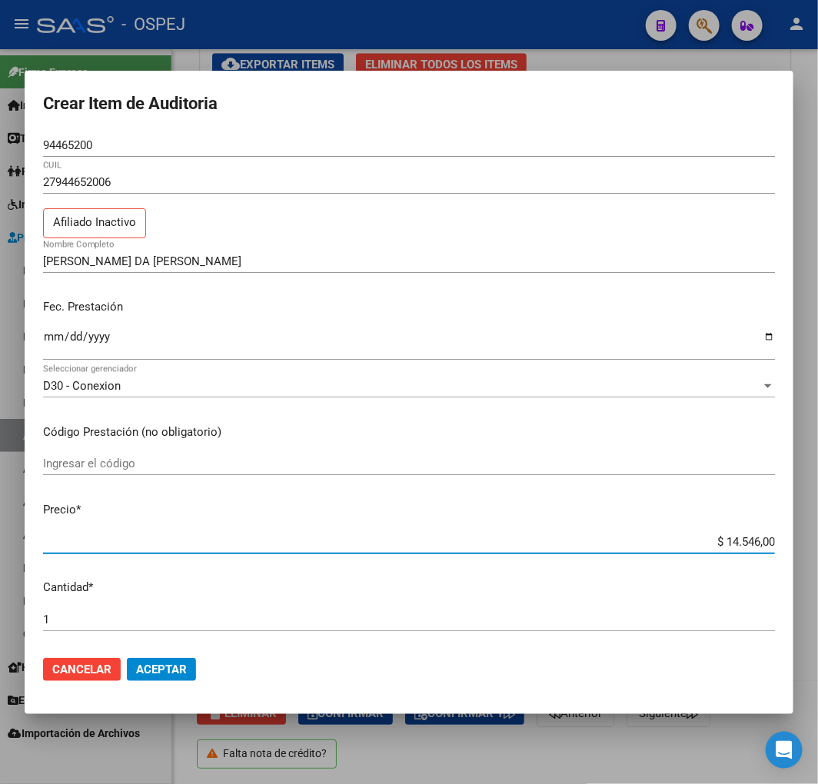
click at [747, 539] on input "$ 14.546,00" at bounding box center [409, 542] width 732 height 14
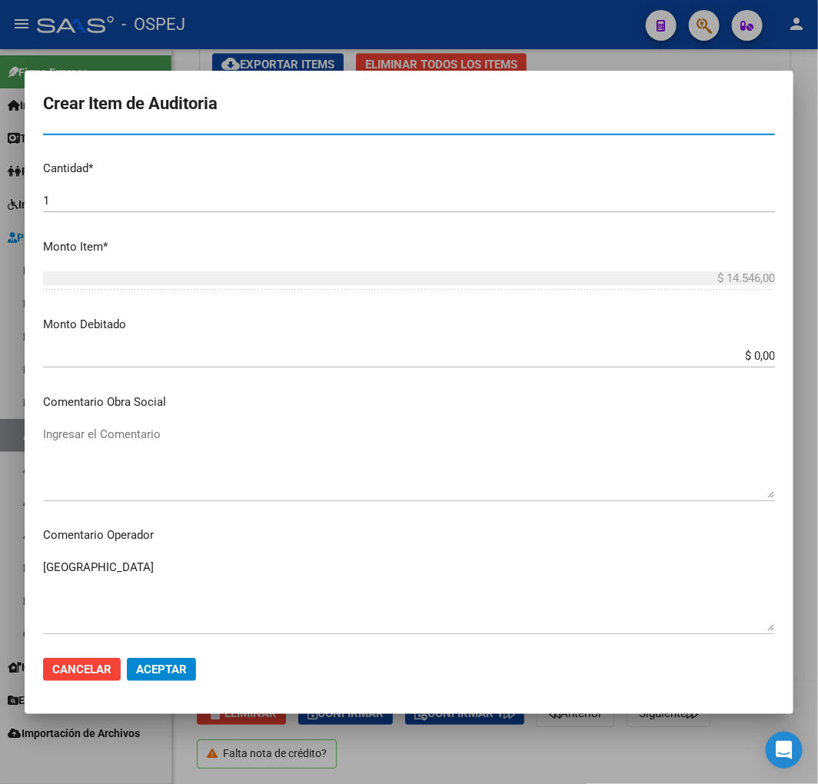
scroll to position [427, 0]
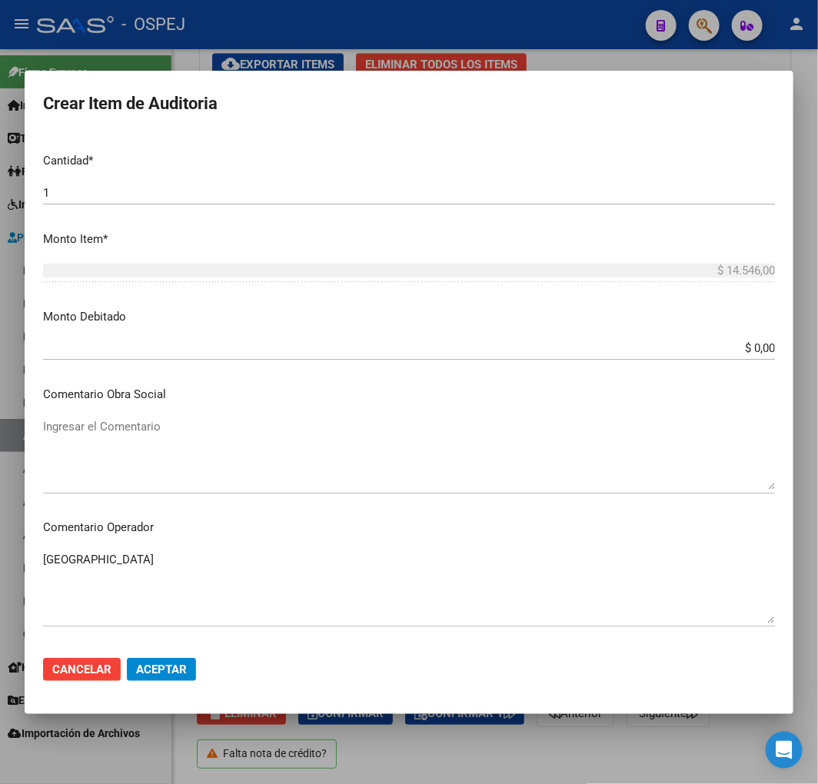
click at [755, 346] on input "$ 0,00" at bounding box center [409, 348] width 732 height 14
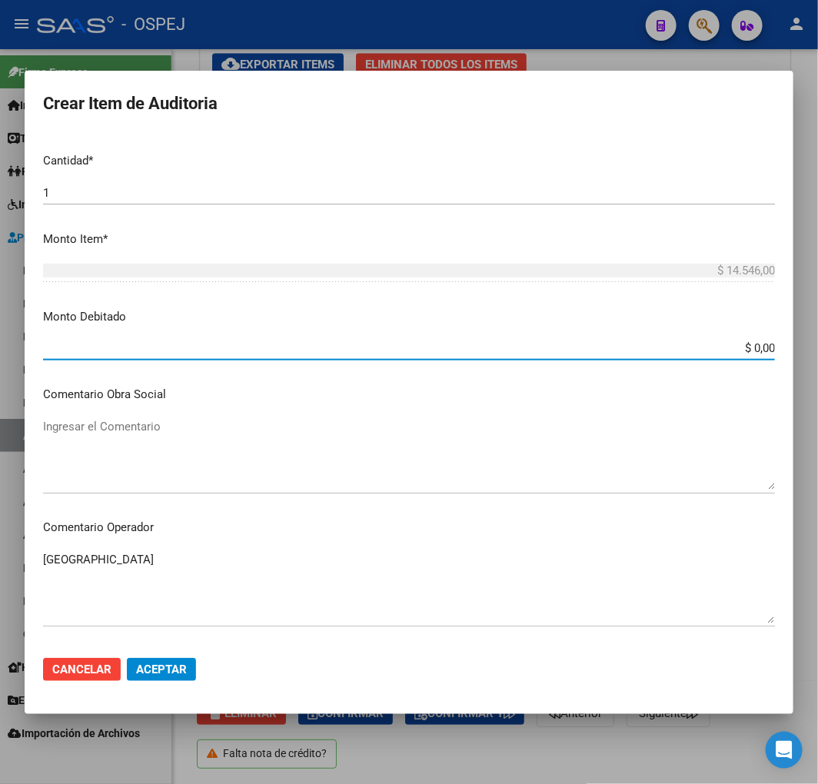
click at [755, 346] on input "$ 0,00" at bounding box center [409, 348] width 732 height 14
paste input "14.546"
type input "$ 14.546,00"
click at [182, 669] on span "Aceptar" at bounding box center [161, 669] width 51 height 14
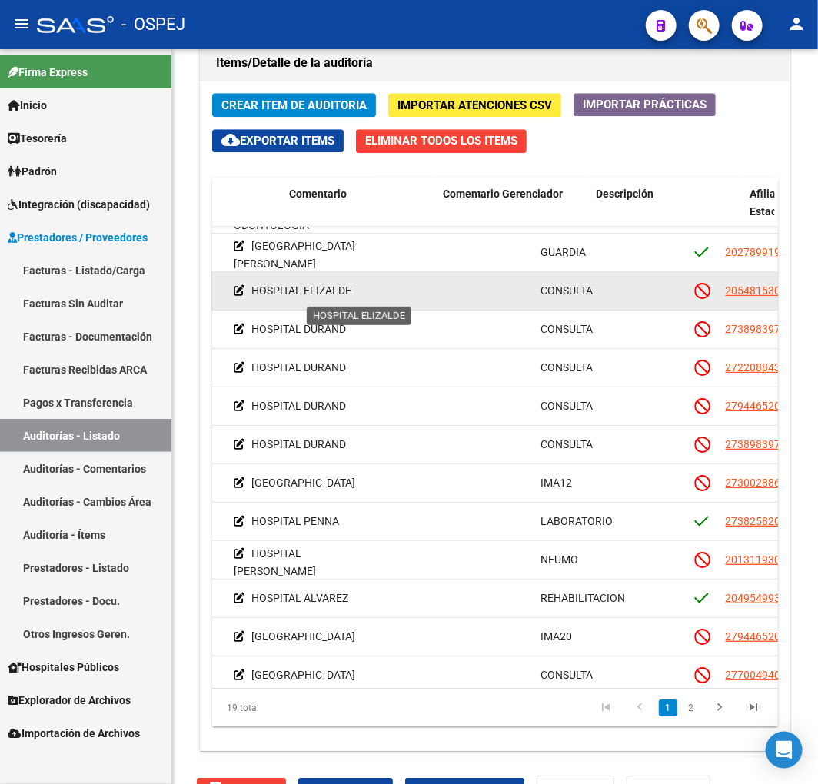
scroll to position [108, 0]
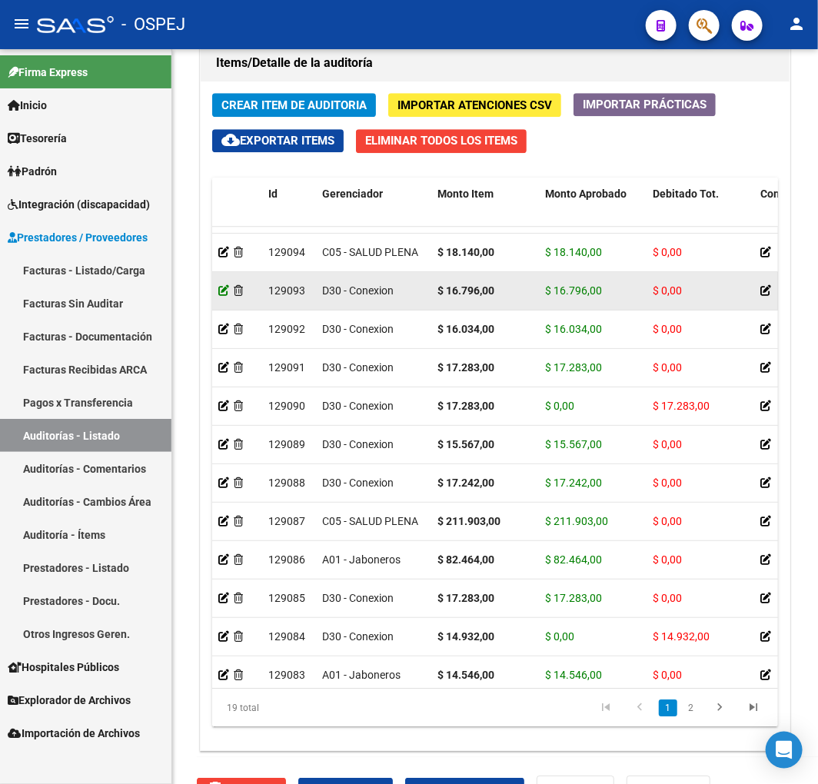
click at [223, 289] on icon at bounding box center [223, 290] width 11 height 11
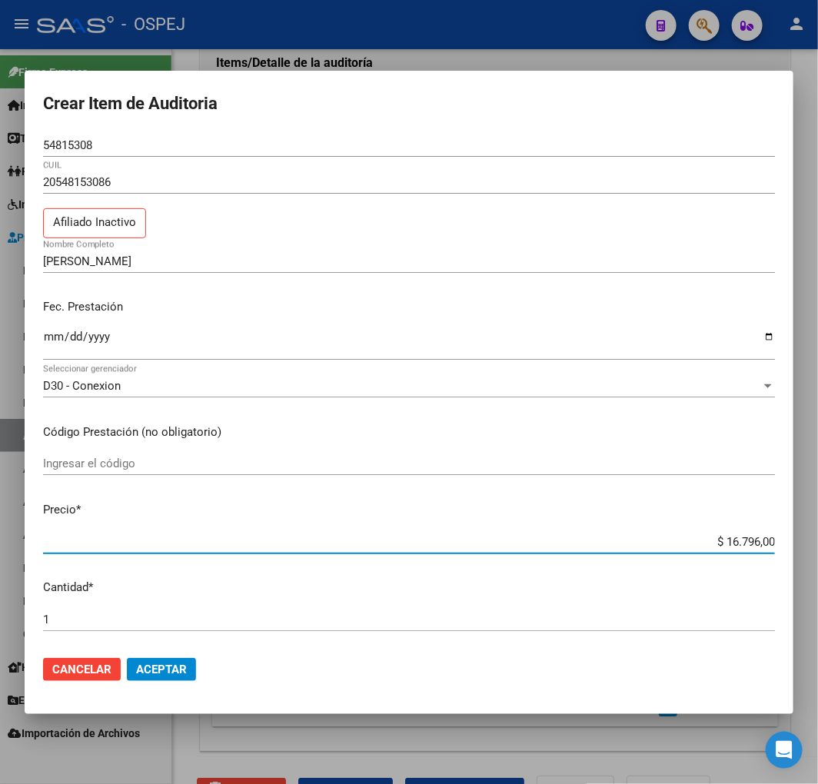
click at [741, 539] on input "$ 16.796,00" at bounding box center [409, 542] width 732 height 14
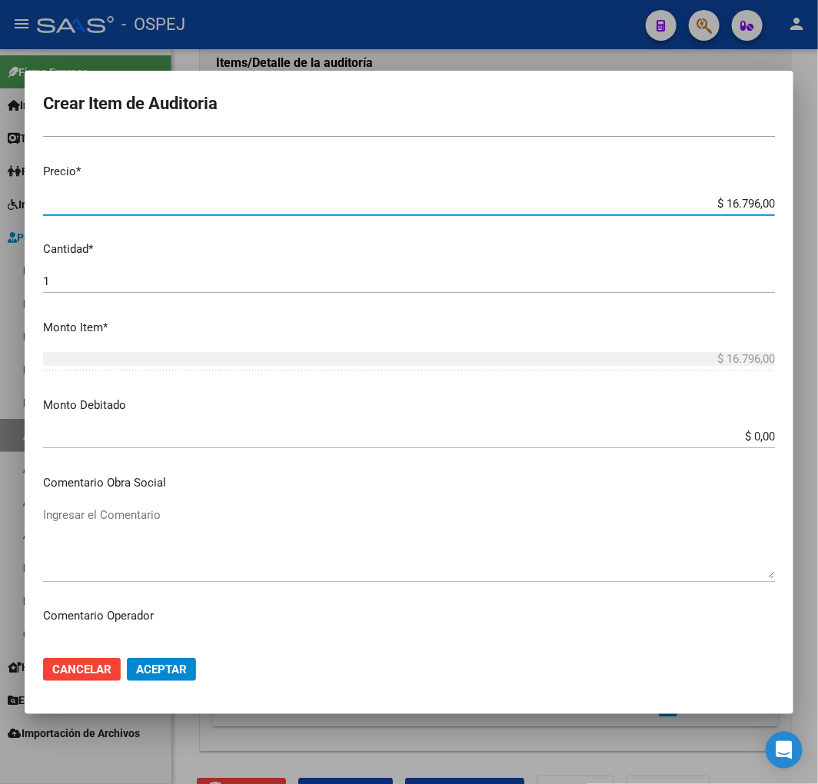
scroll to position [341, 0]
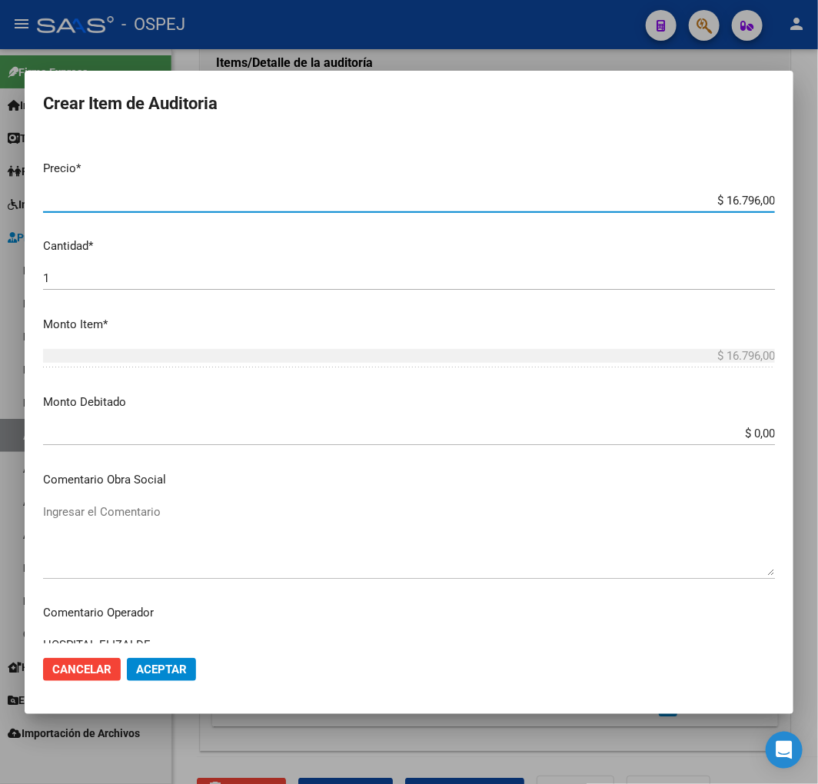
click at [747, 430] on input "$ 0,00" at bounding box center [409, 434] width 732 height 14
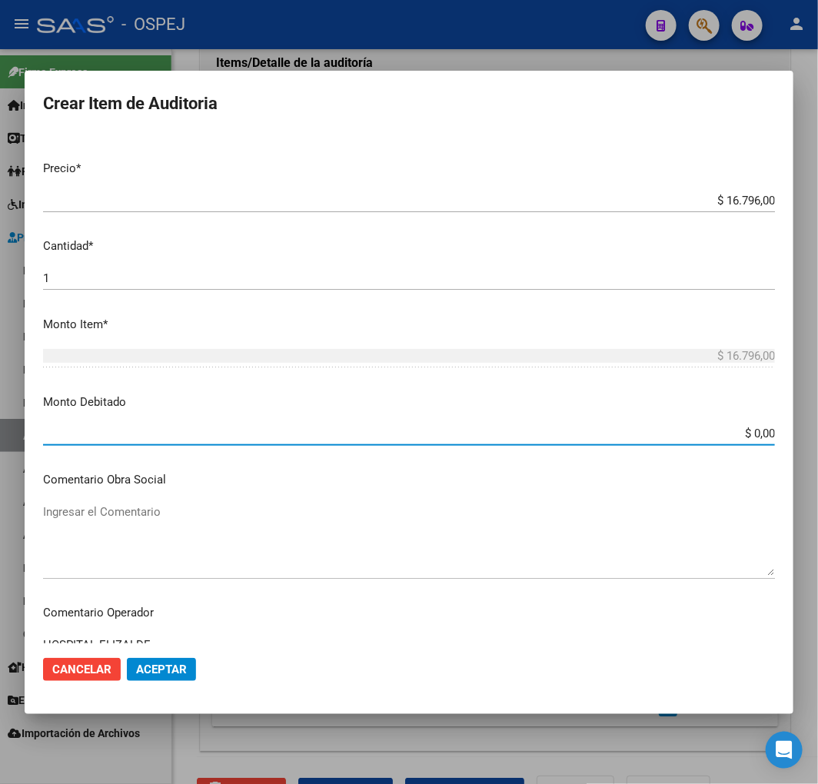
click at [747, 430] on input "$ 0,00" at bounding box center [409, 434] width 732 height 14
paste input "16.796"
type input "$ 16.796,00"
click at [175, 673] on span "Aceptar" at bounding box center [161, 669] width 51 height 14
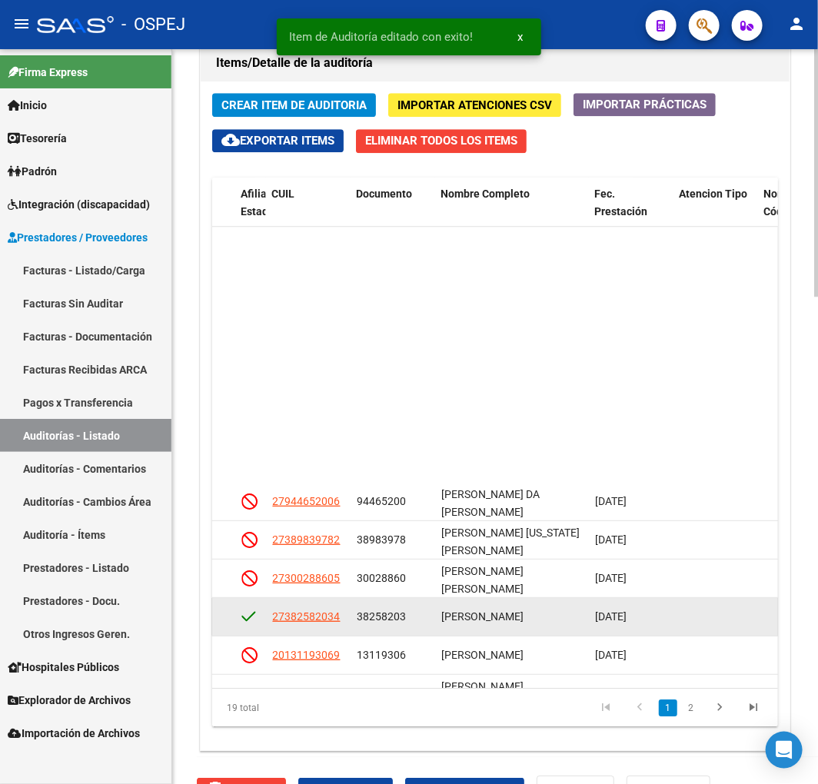
scroll to position [0, 1134]
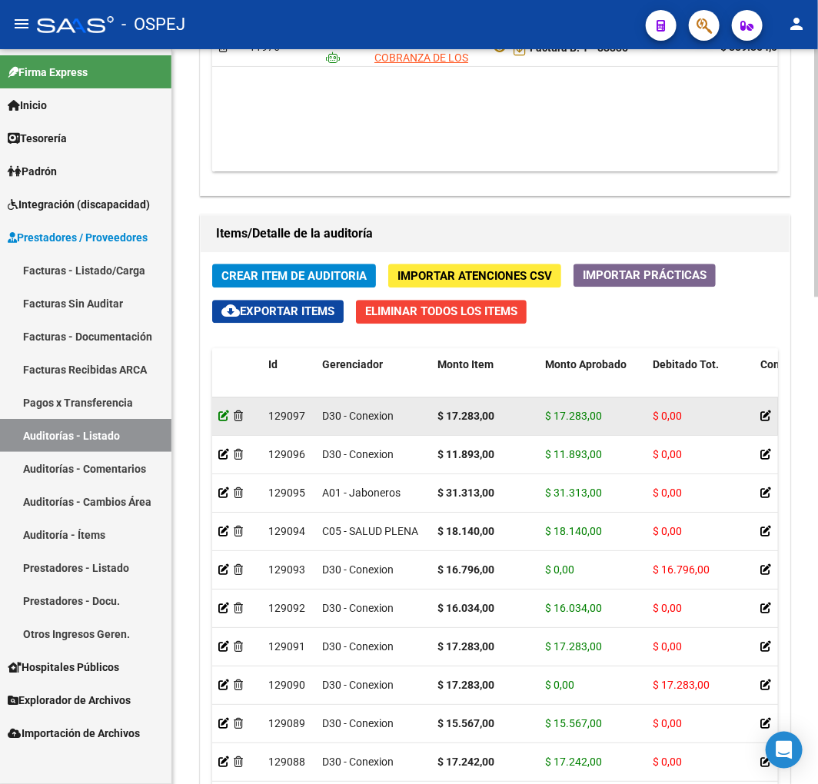
click at [224, 413] on icon at bounding box center [223, 415] width 11 height 11
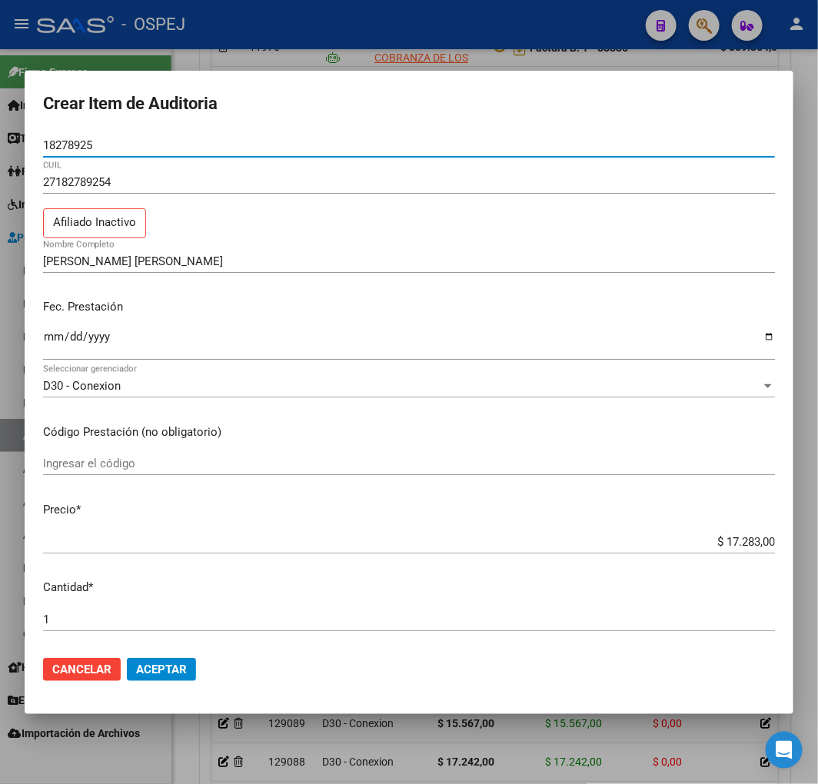
click at [727, 536] on input "$ 17.283,00" at bounding box center [409, 542] width 732 height 14
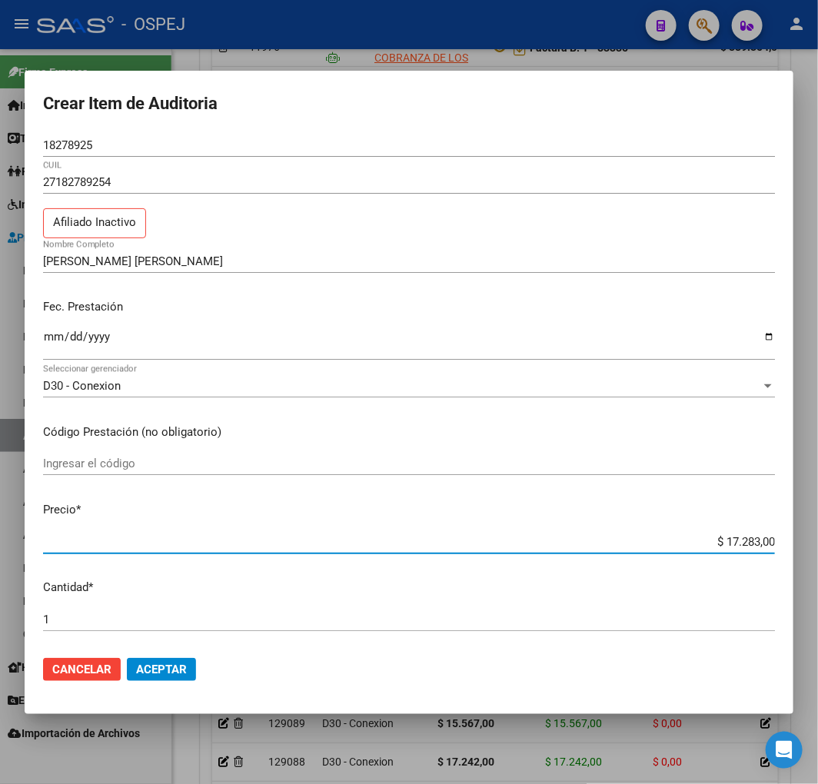
click at [727, 536] on input "$ 17.283,00" at bounding box center [409, 542] width 732 height 14
click at [755, 542] on input "$ 17.283,00" at bounding box center [409, 542] width 732 height 14
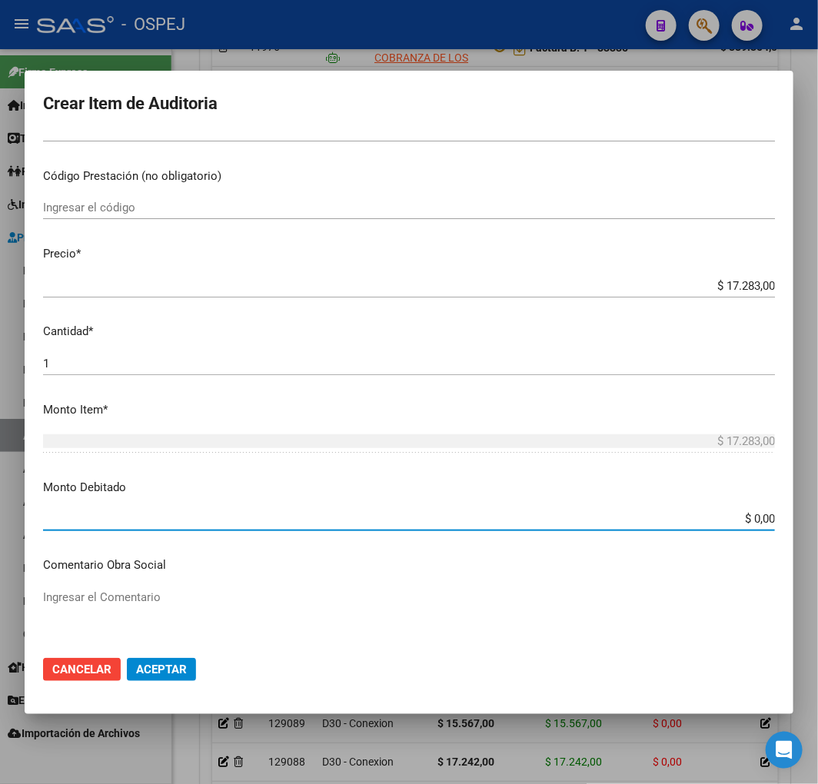
click at [753, 516] on input "$ 0,00" at bounding box center [409, 519] width 732 height 14
click at [751, 513] on input "$ 0,00" at bounding box center [409, 519] width 732 height 14
paste input "17.283"
type input "$ 17.283,00"
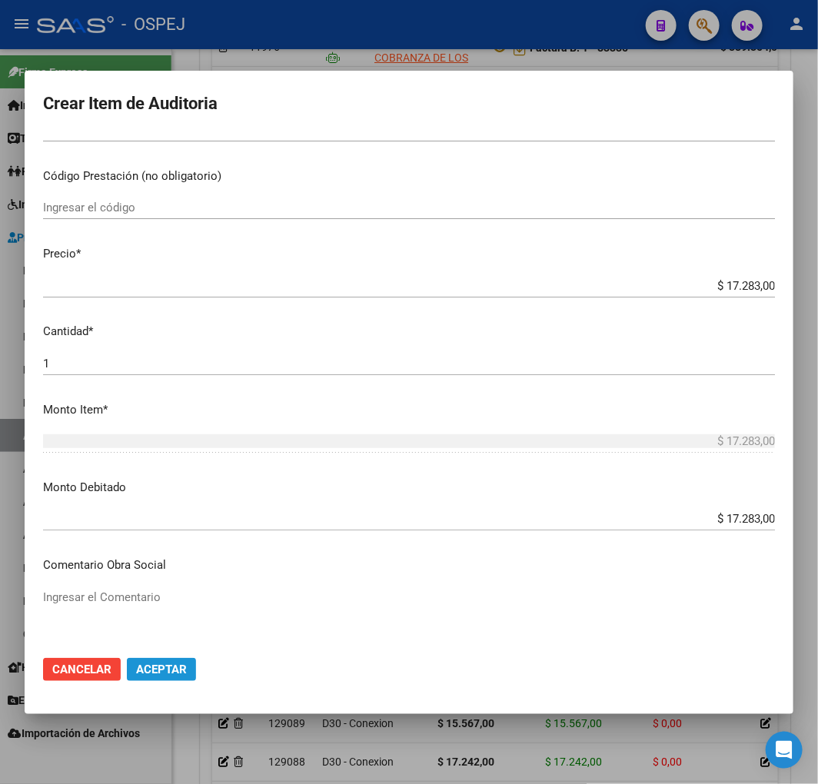
click at [179, 664] on span "Aceptar" at bounding box center [161, 669] width 51 height 14
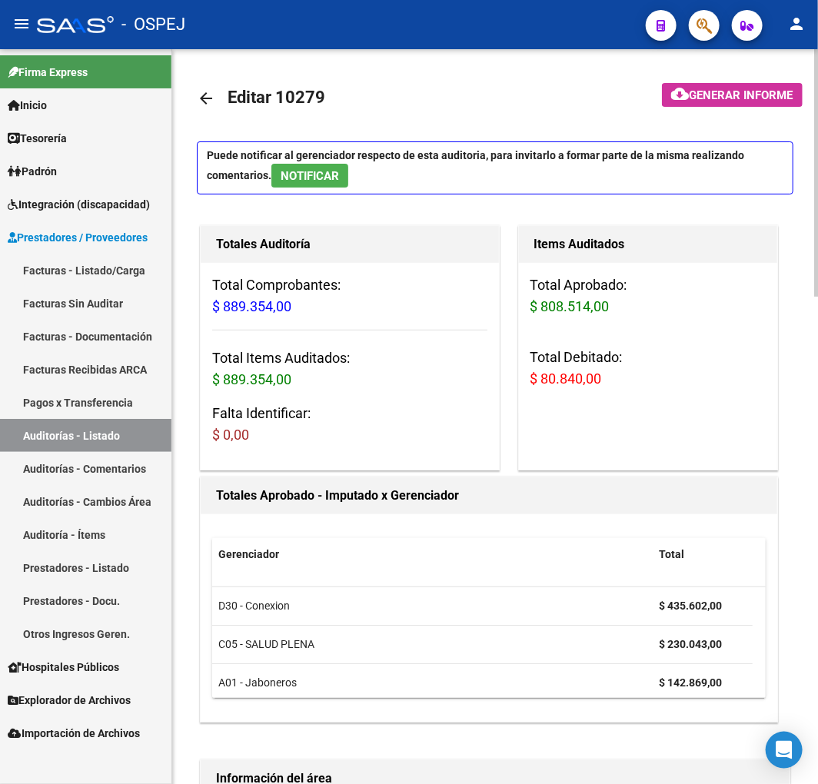
click at [206, 96] on mat-icon "arrow_back" at bounding box center [206, 98] width 18 height 18
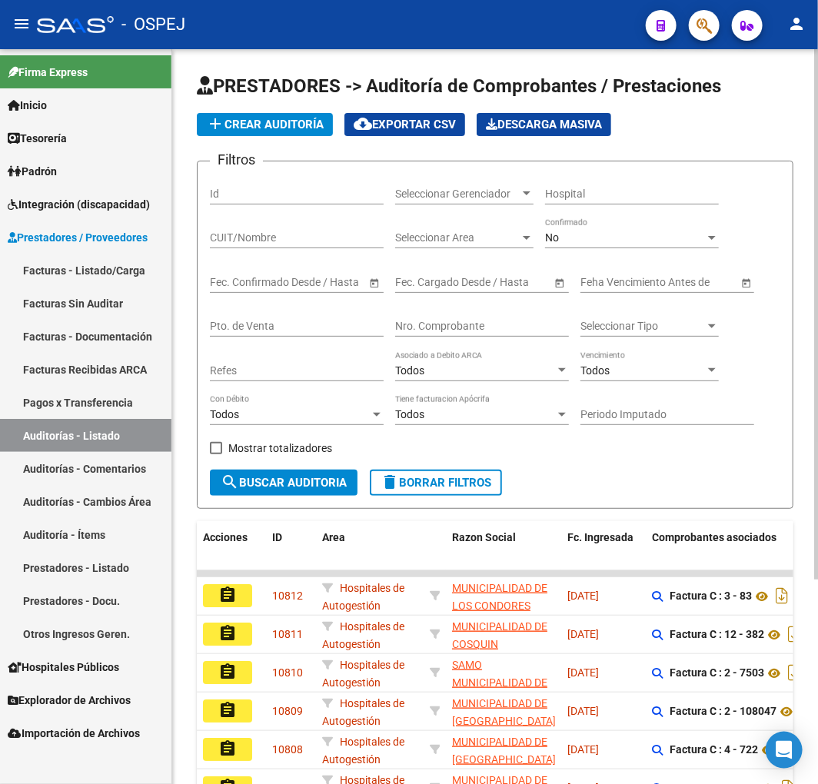
click at [461, 335] on div "Nro. Comprobante" at bounding box center [482, 321] width 174 height 31
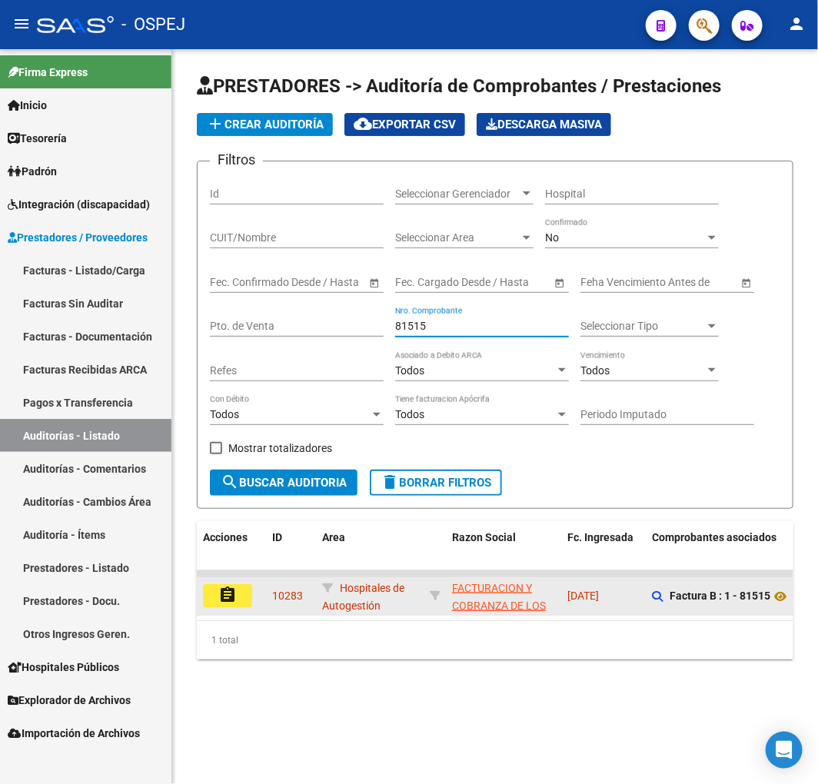
type input "81515"
click at [232, 595] on mat-icon "assignment" at bounding box center [227, 595] width 18 height 18
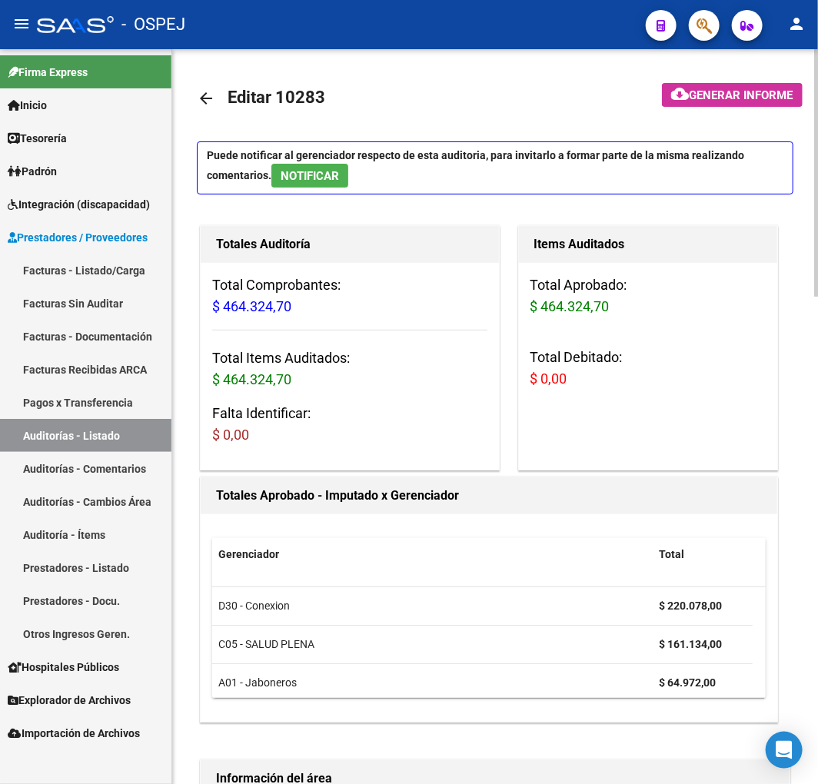
scroll to position [597, 0]
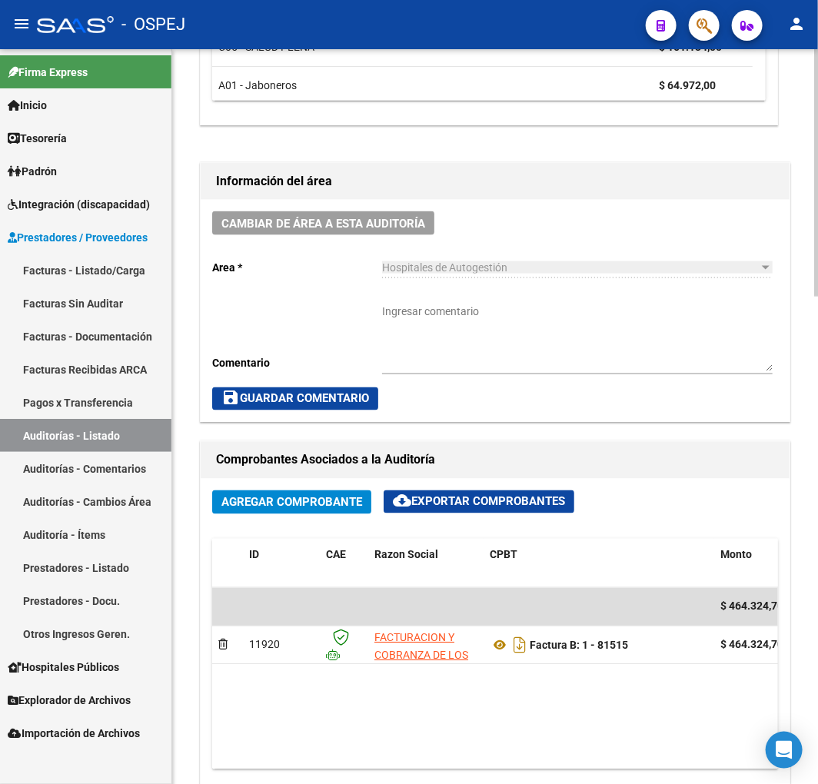
click at [487, 354] on textarea "Ingresar comentario" at bounding box center [577, 338] width 390 height 68
type textarea "debito enviado y ACEPTADO"
click at [310, 407] on button "save Guardar Comentario" at bounding box center [295, 398] width 166 height 23
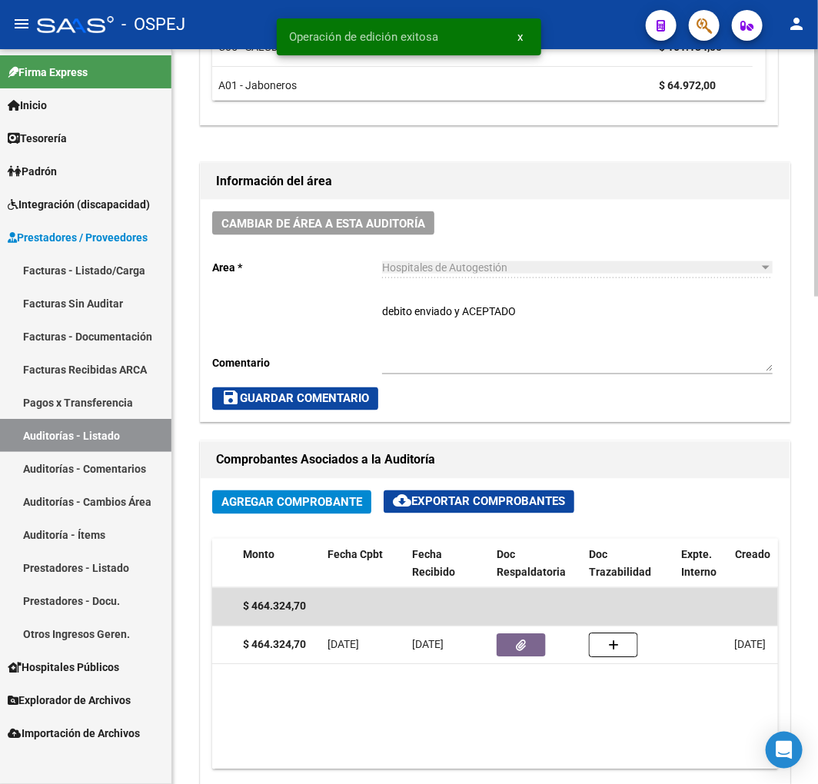
scroll to position [0, 481]
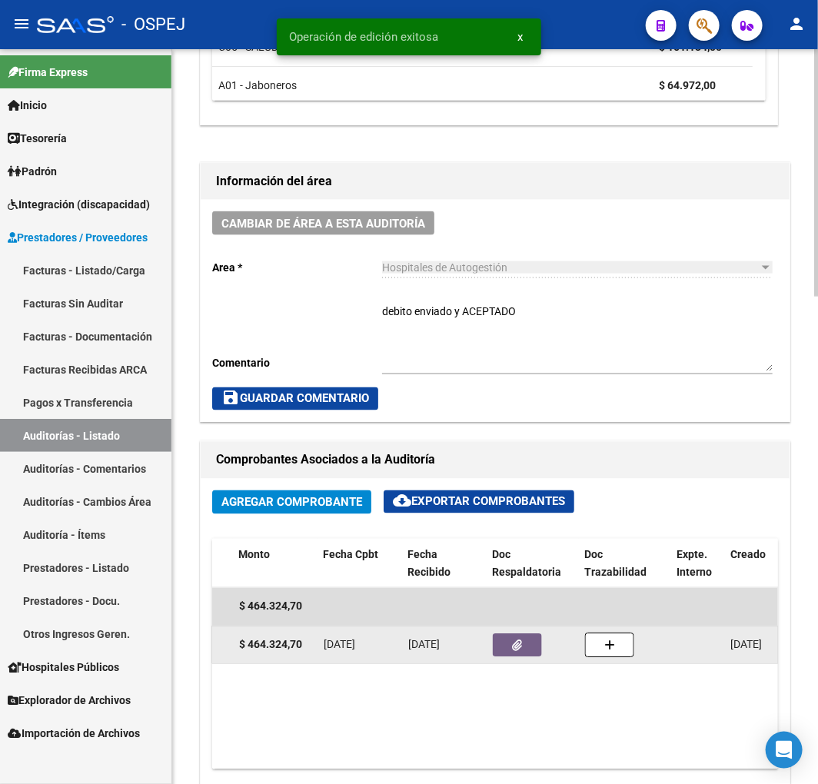
click at [533, 659] on datatable-body-cell at bounding box center [532, 645] width 92 height 38
click at [533, 649] on button "button" at bounding box center [517, 645] width 49 height 23
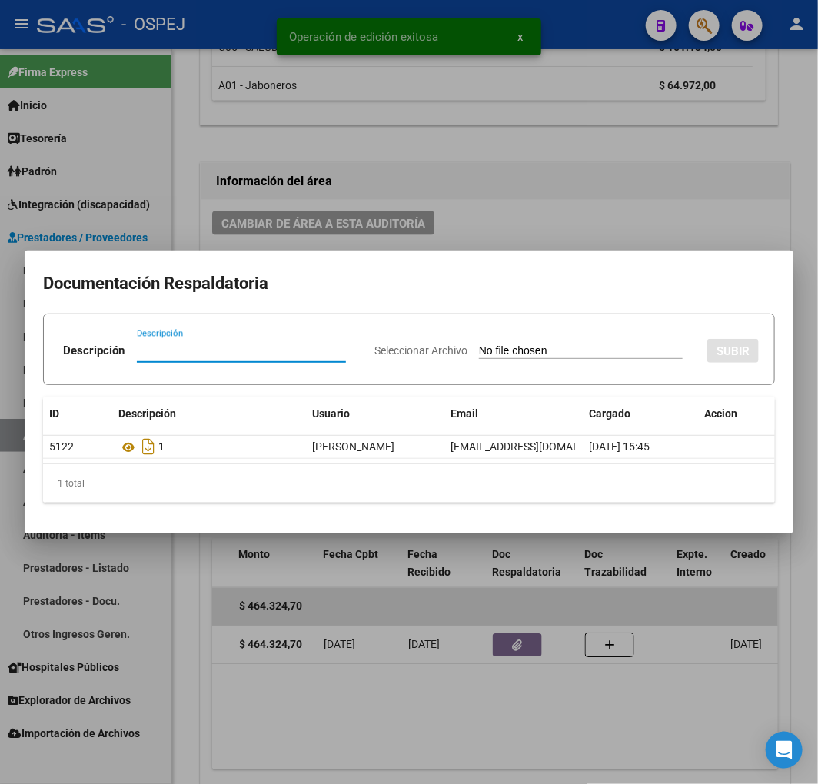
click at [521, 350] on input "Seleccionar Archivo" at bounding box center [581, 351] width 204 height 15
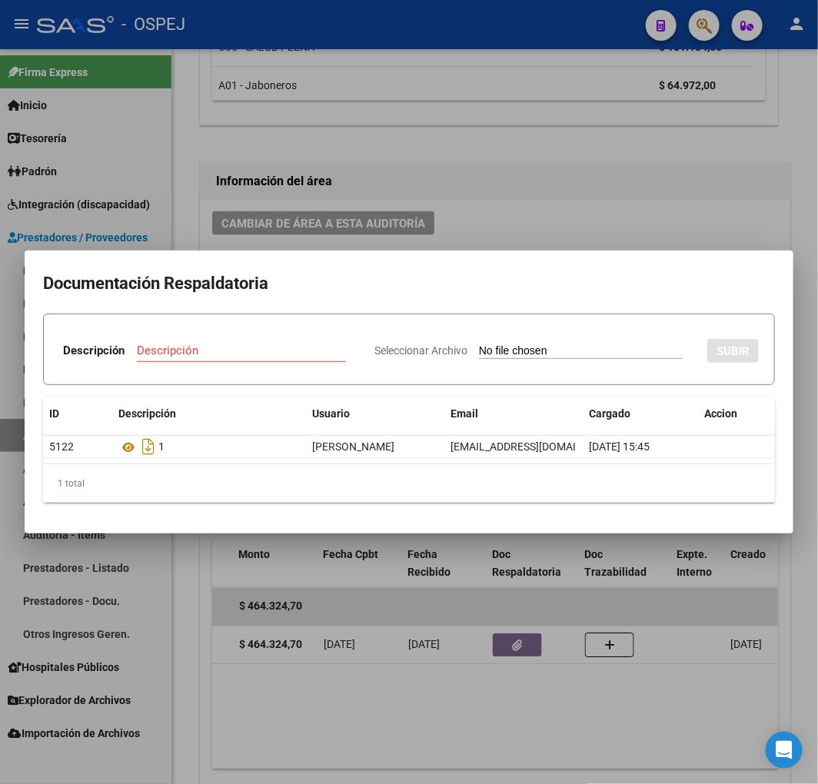
type input "C:\fakepath\Correo de Obra Social Personal Jaboneros - DEBITO FC 1 - 81515.pdf"
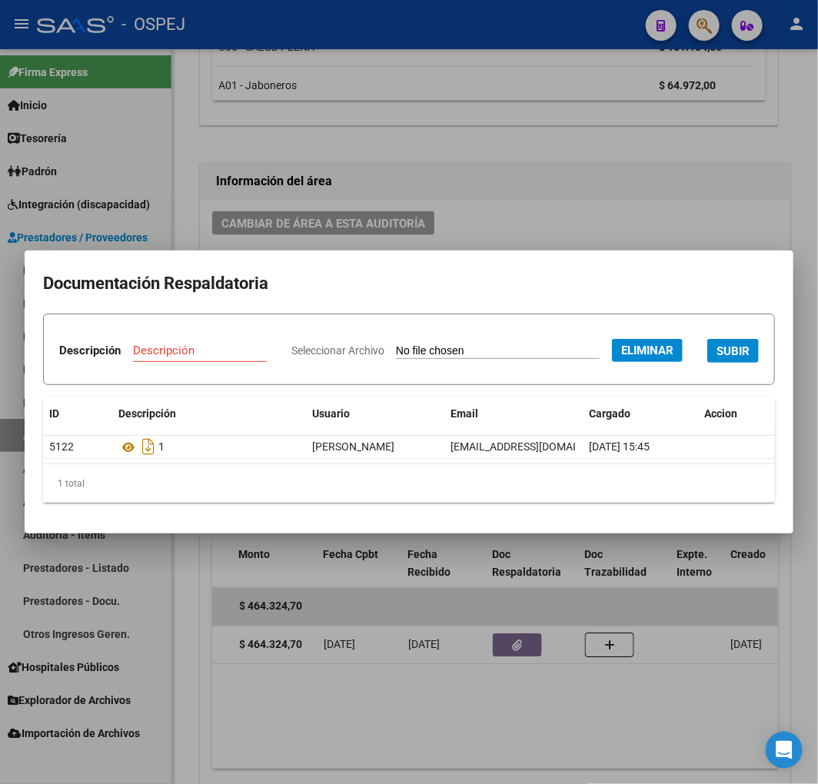
click at [267, 339] on div "Descripción" at bounding box center [200, 350] width 134 height 23
type input "DEBITO ENVIADO"
click at [716, 358] on span "SUBIR" at bounding box center [732, 351] width 33 height 14
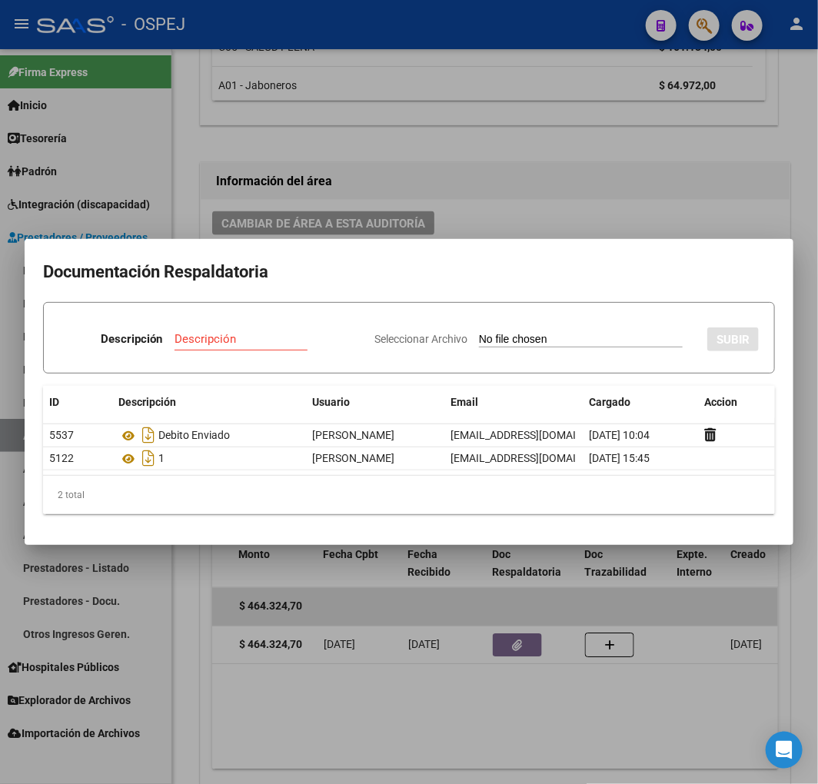
type input "C:\fakepath\FACB2 0001-00081515 Respuesta de Impugnacion.pdf"
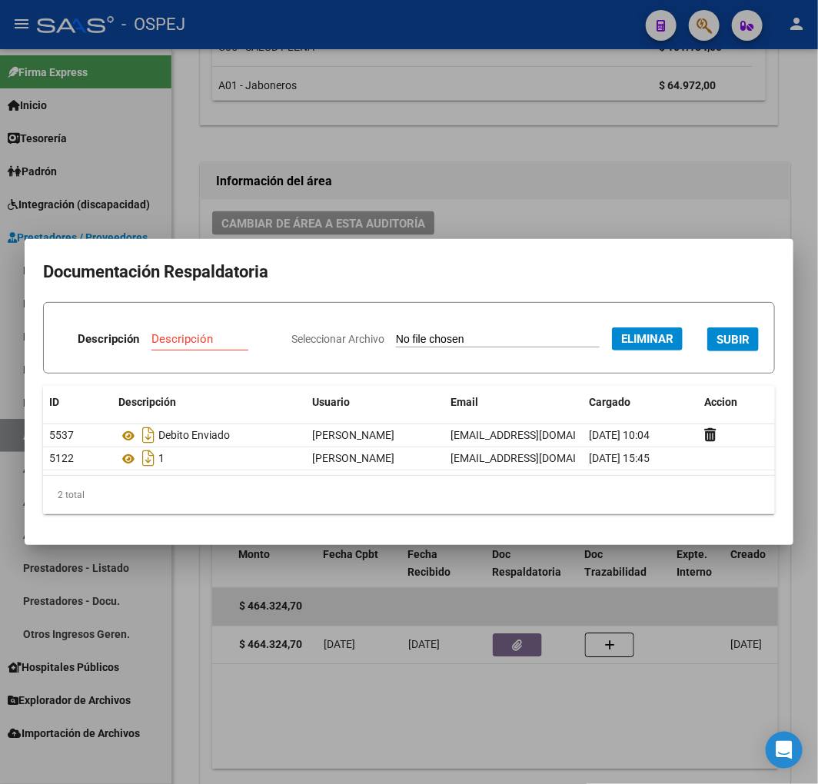
click at [267, 332] on input "Descripción" at bounding box center [208, 339] width 115 height 14
type input "ANALISIS DE IMPUGNACION"
click at [629, 348] on div "Seleccionar Archivo Eliminar SUBIR" at bounding box center [524, 337] width 467 height 45
click at [716, 347] on span "SUBIR" at bounding box center [732, 340] width 33 height 14
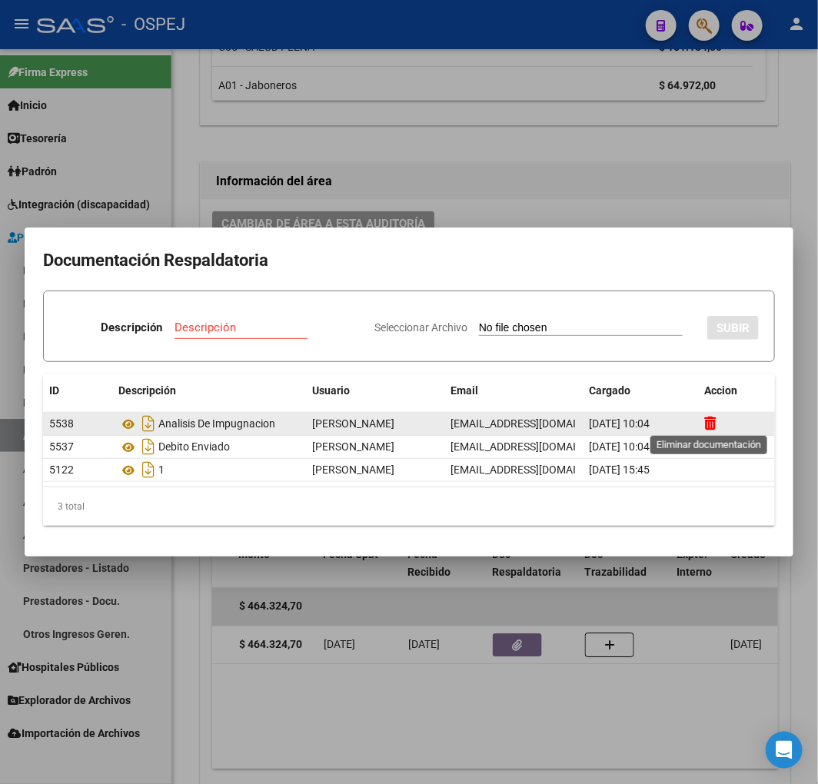
click at [709, 421] on icon at bounding box center [710, 423] width 12 height 15
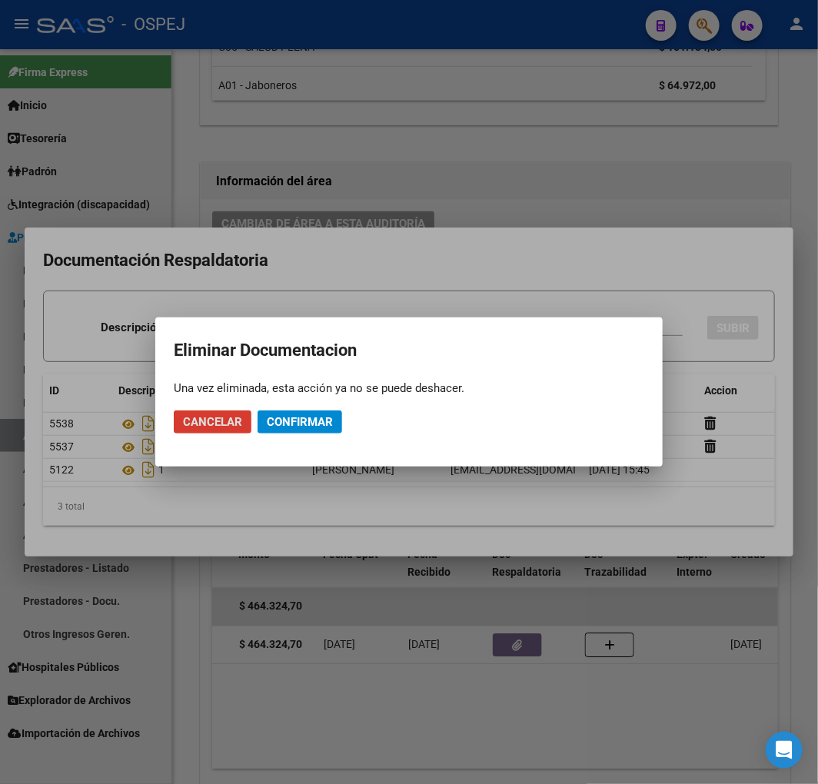
click at [316, 419] on span "Confirmar" at bounding box center [300, 422] width 66 height 14
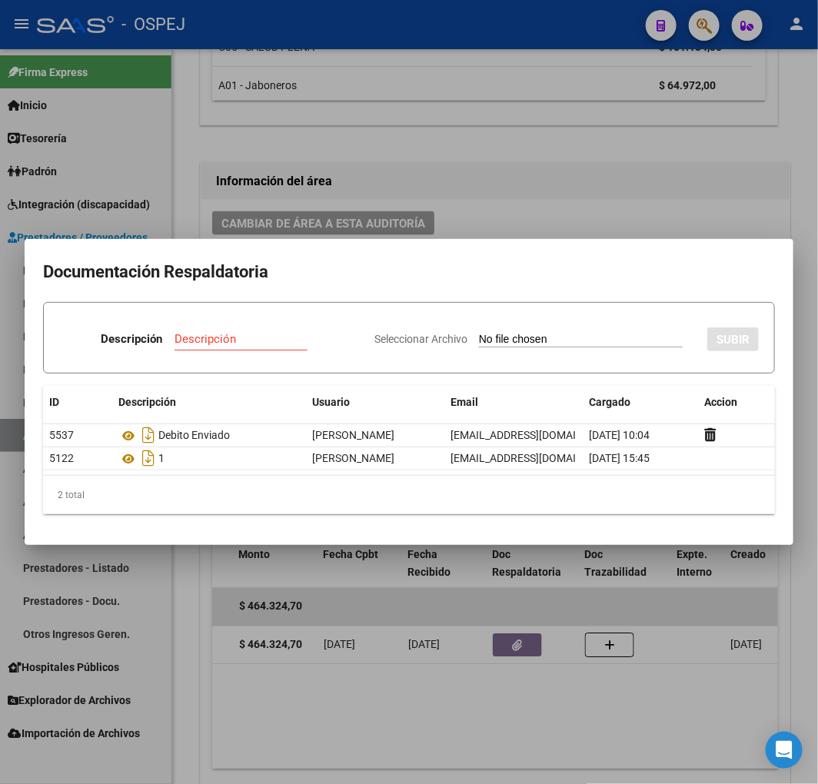
type input "C:\fakepath\FACB2 0001-00081515 Respuesta de Impugnacion (1).pdf"
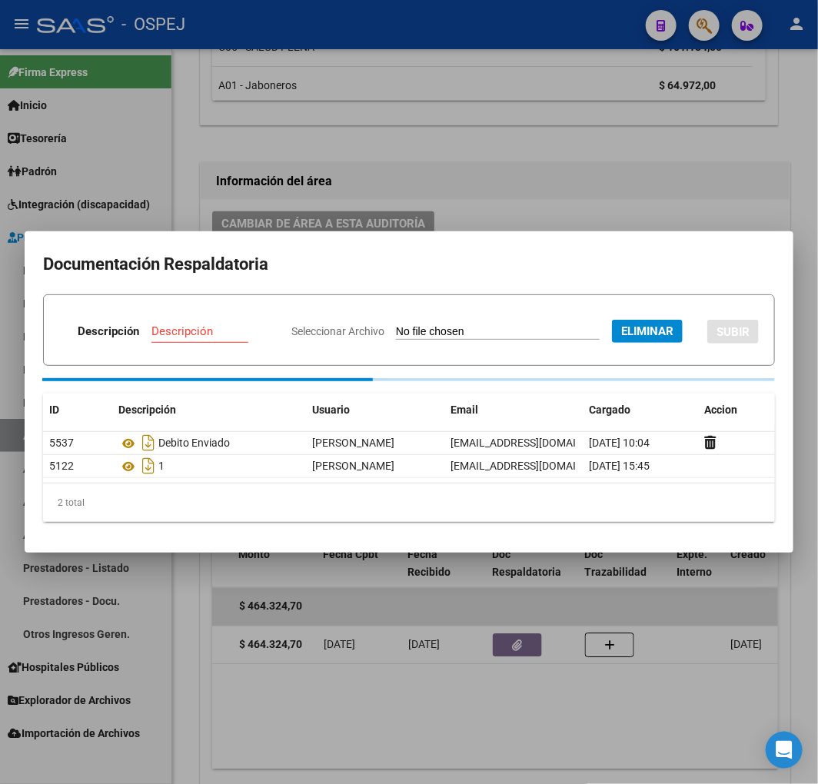
click at [267, 320] on div "Descripción" at bounding box center [208, 331] width 115 height 23
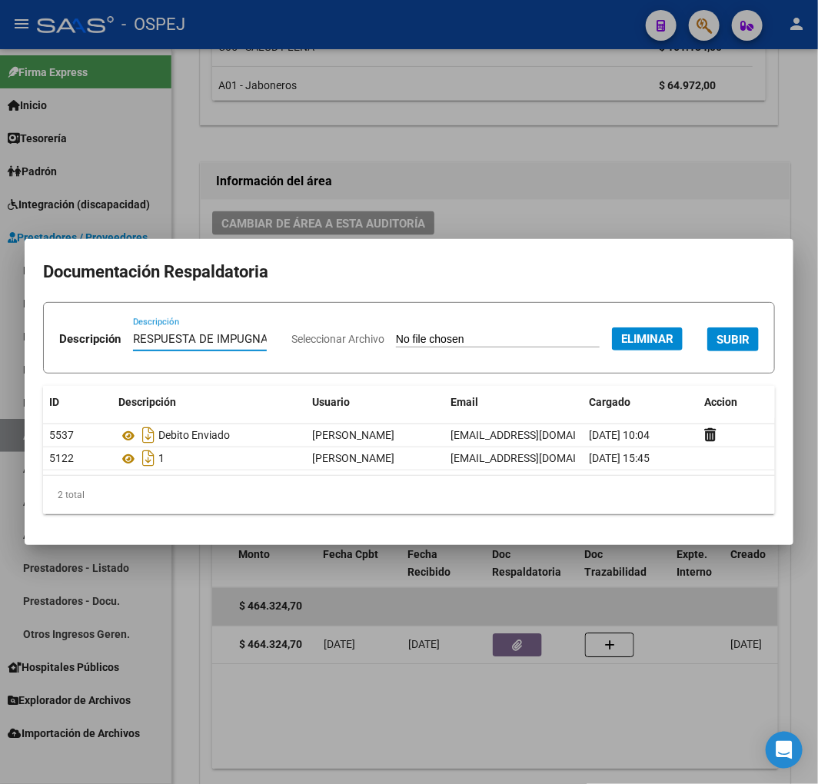
type input "RESPUESTA DE IMPUGNACION"
click at [716, 347] on span "SUBIR" at bounding box center [732, 340] width 33 height 14
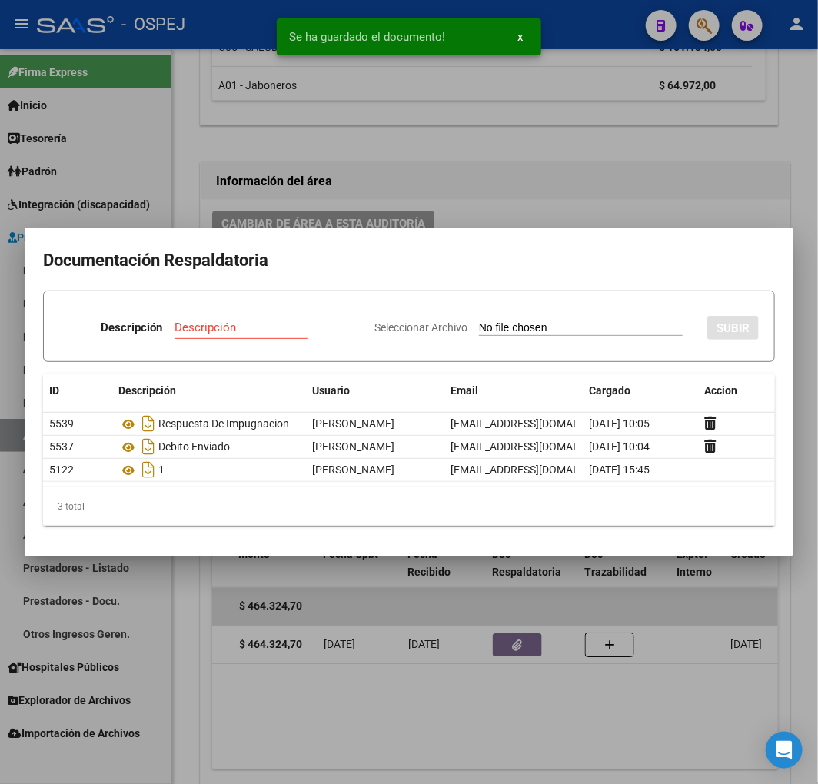
type input "C:\fakepath\FACB2 0001-00081515 Detalle de Analisis de Impugnacion (1).pdf"
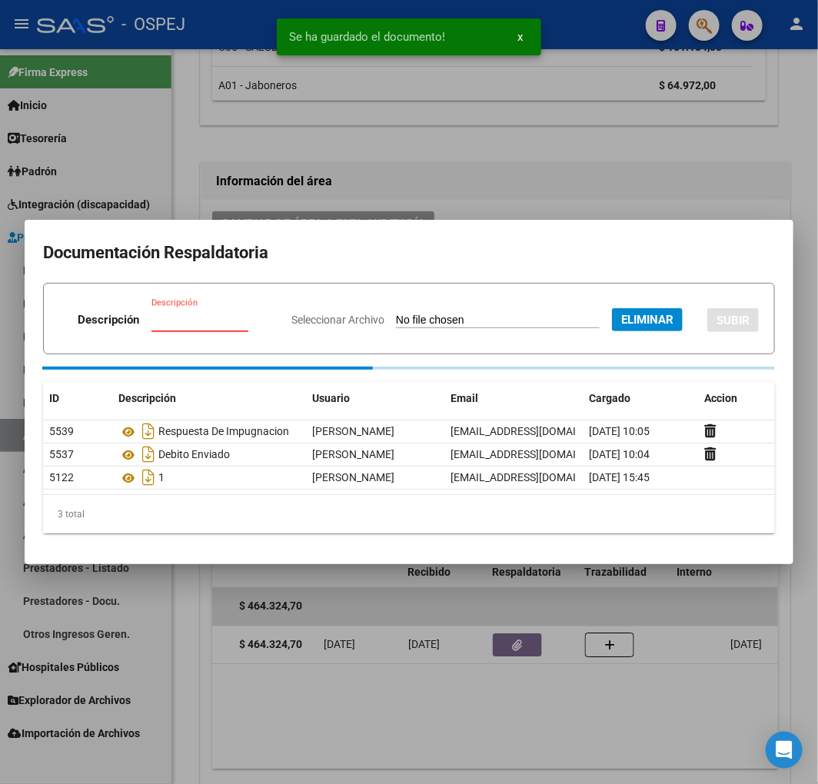
click at [267, 313] on input "Descripción" at bounding box center [208, 320] width 115 height 14
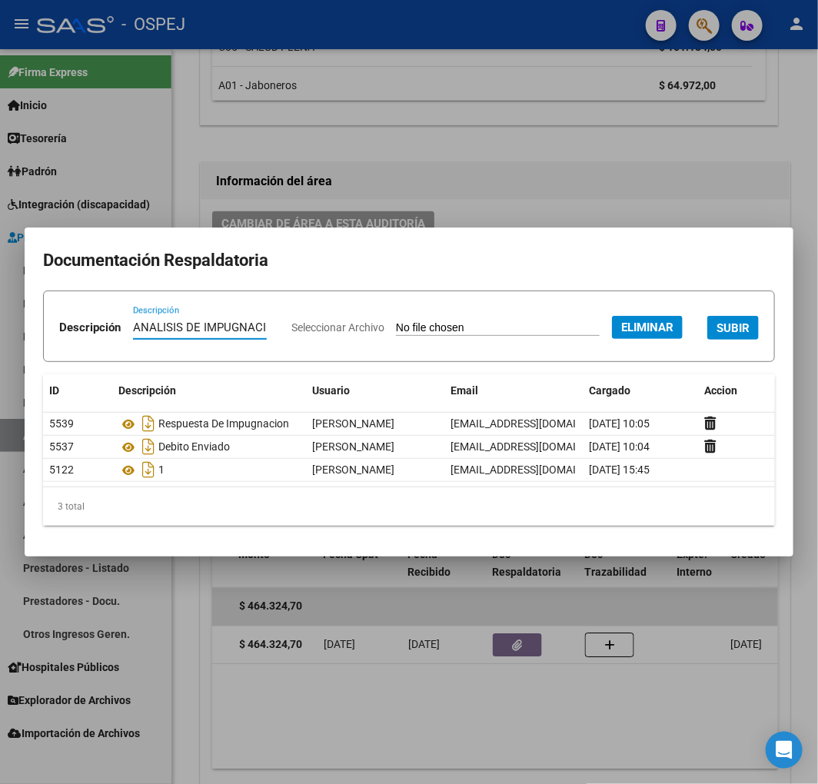
type input "ANALISIS DE IMPUGNACION"
click at [716, 335] on span "SUBIR" at bounding box center [732, 328] width 33 height 14
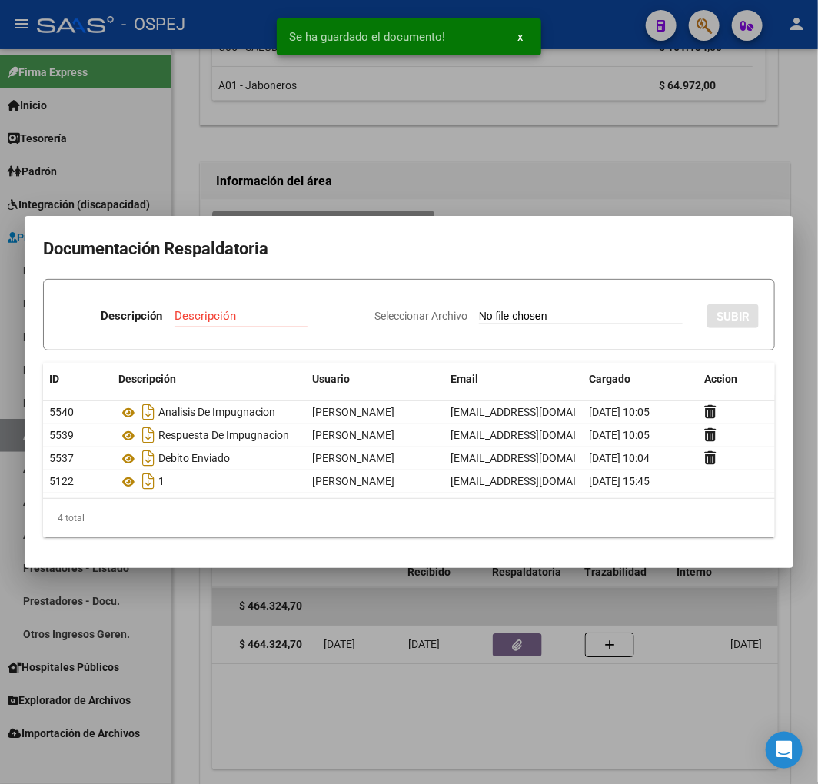
type input "C:\fakepath\NCB 0001-00045198.pdf"
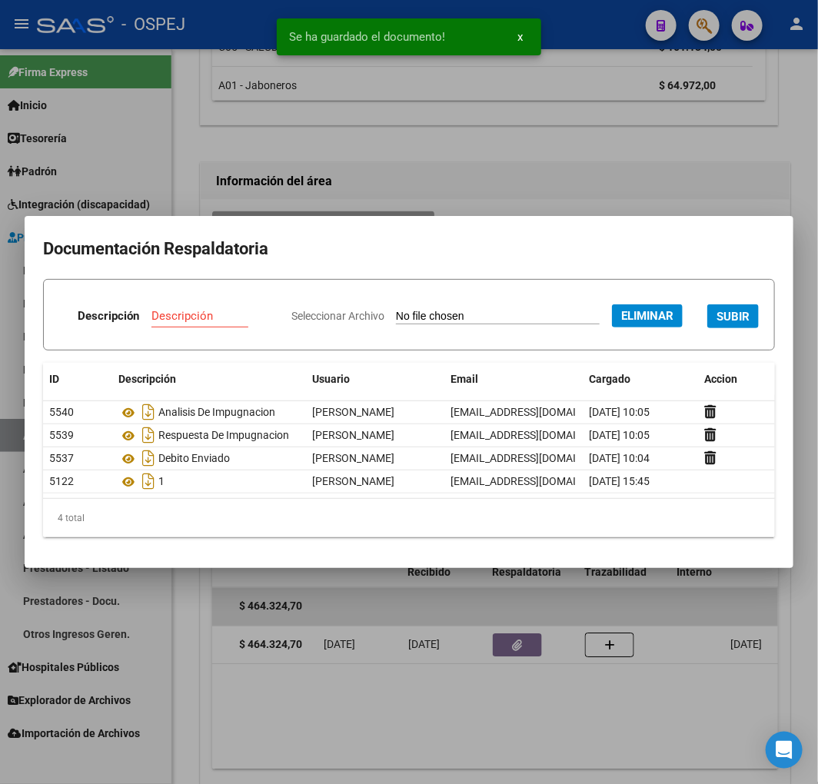
click at [267, 309] on input "Descripción" at bounding box center [208, 316] width 115 height 14
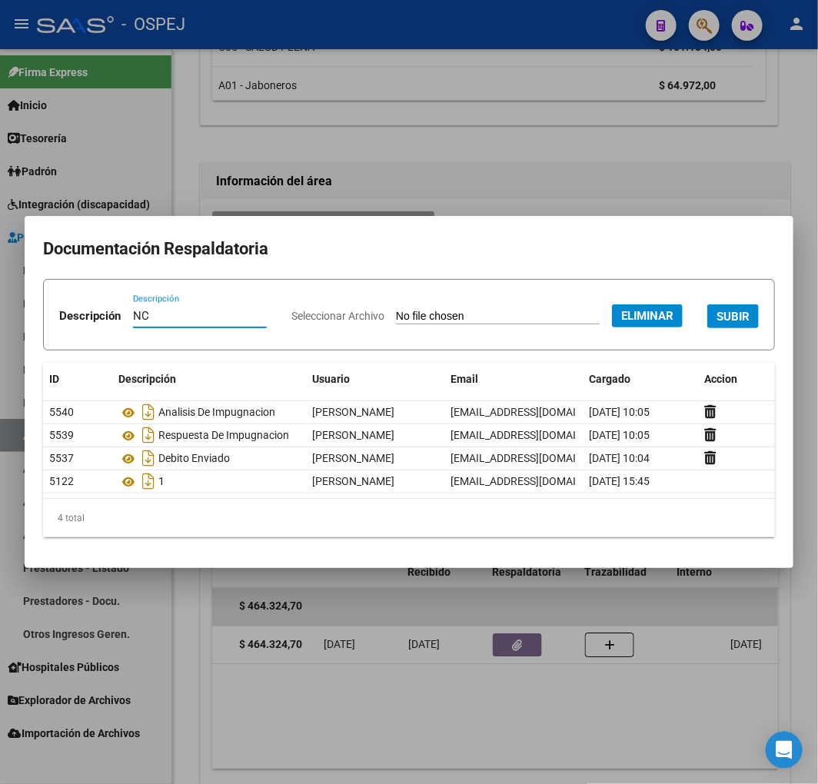
type input "NC"
click at [679, 334] on form "Descripción NC Descripción Seleccionar Archivo Eliminar SUBIR" at bounding box center [409, 314] width 732 height 71
click at [716, 324] on span "SUBIR" at bounding box center [732, 317] width 33 height 14
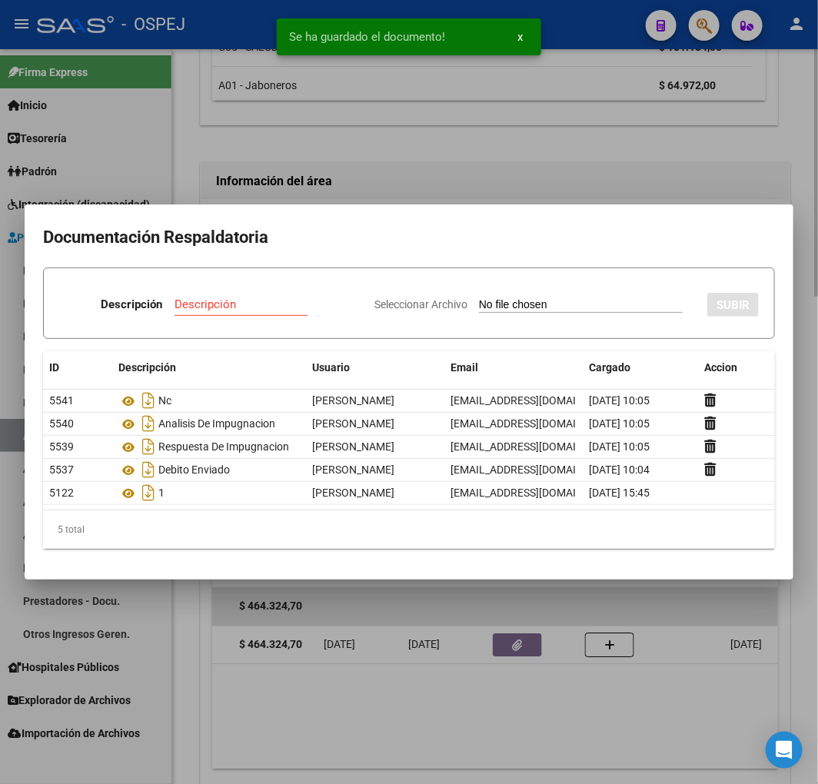
click at [635, 684] on div at bounding box center [409, 392] width 818 height 784
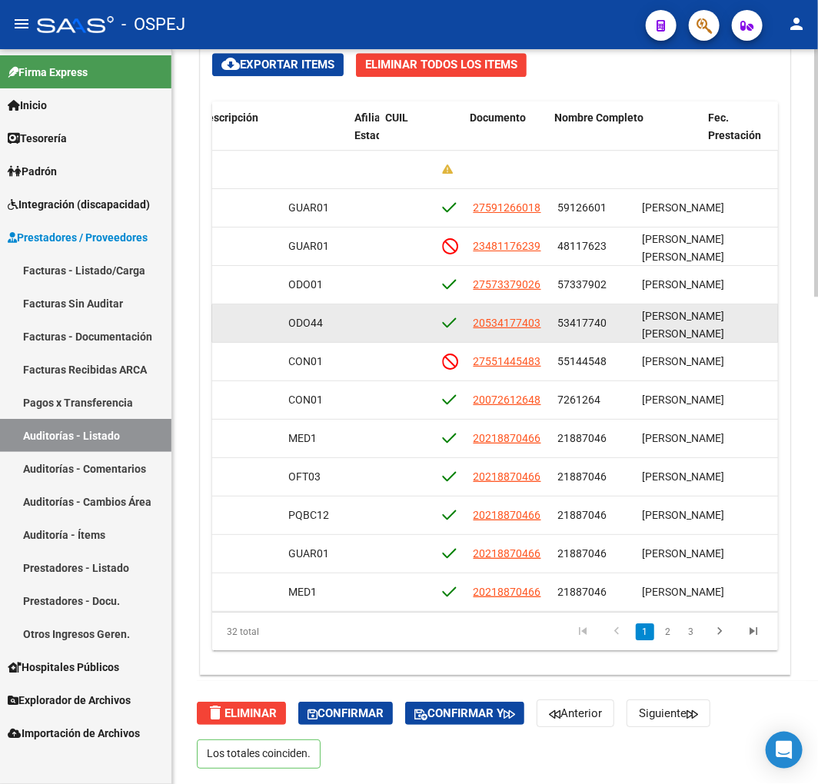
scroll to position [0, 0]
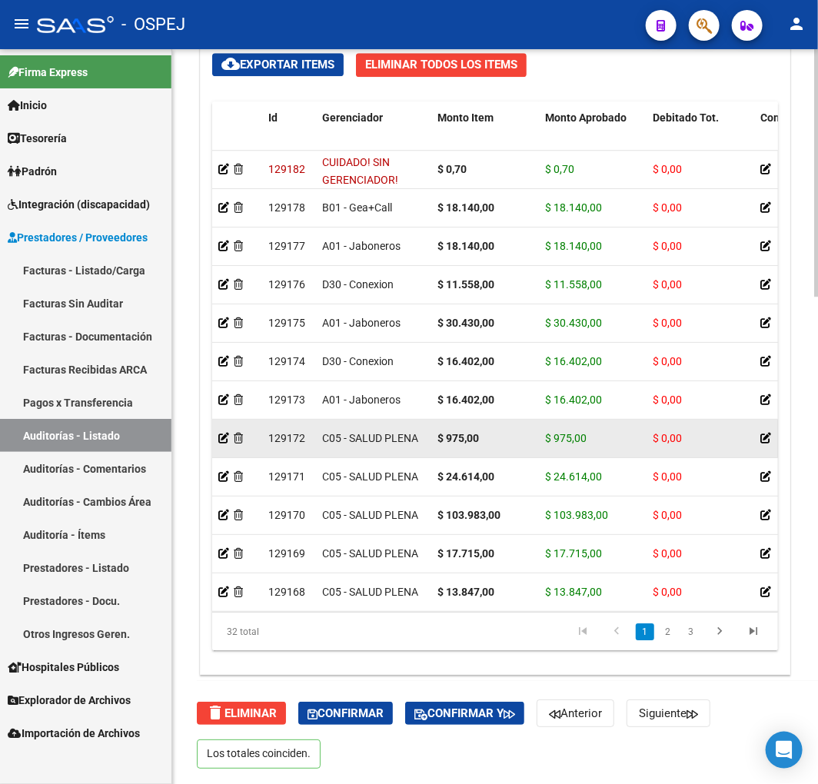
drag, startPoint x: 480, startPoint y: 450, endPoint x: 574, endPoint y: 453, distance: 93.8
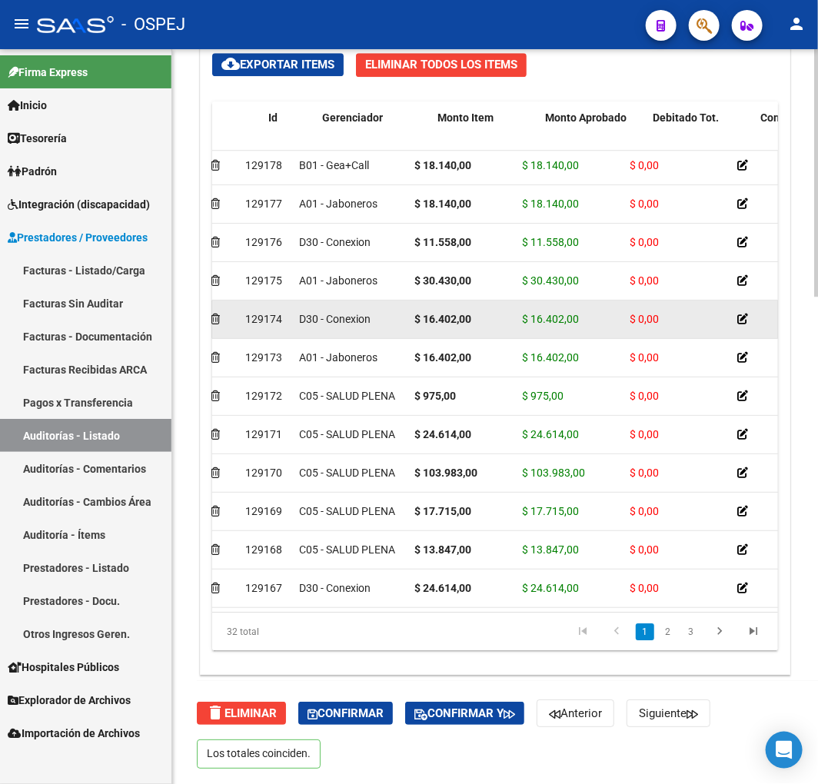
scroll to position [42, 0]
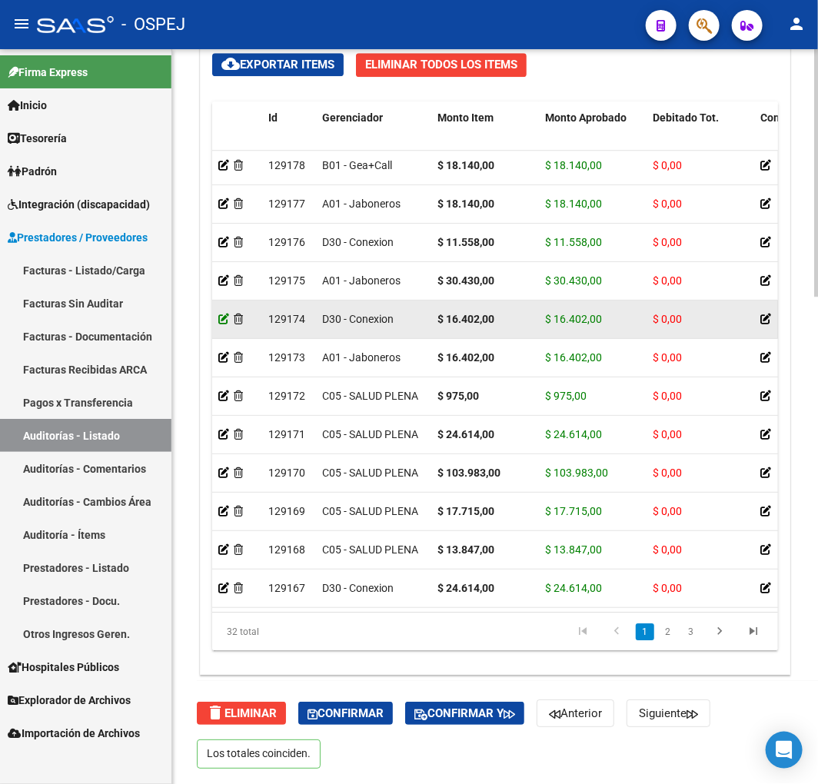
click at [224, 320] on icon at bounding box center [223, 319] width 11 height 11
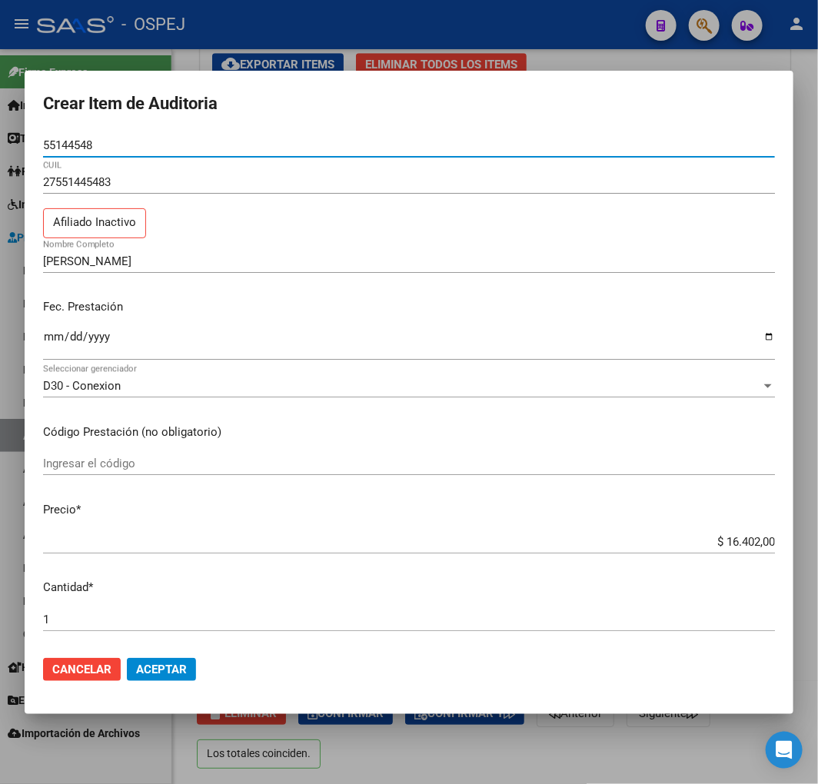
click at [734, 539] on input "$ 16.402,00" at bounding box center [409, 542] width 732 height 14
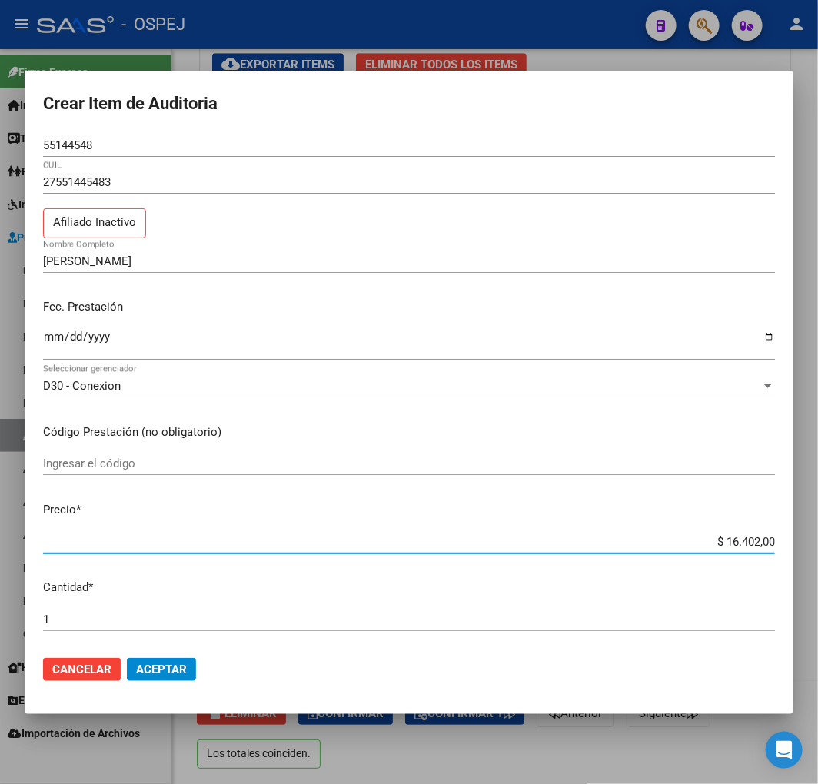
click at [734, 539] on input "$ 16.402,00" at bounding box center [409, 542] width 732 height 14
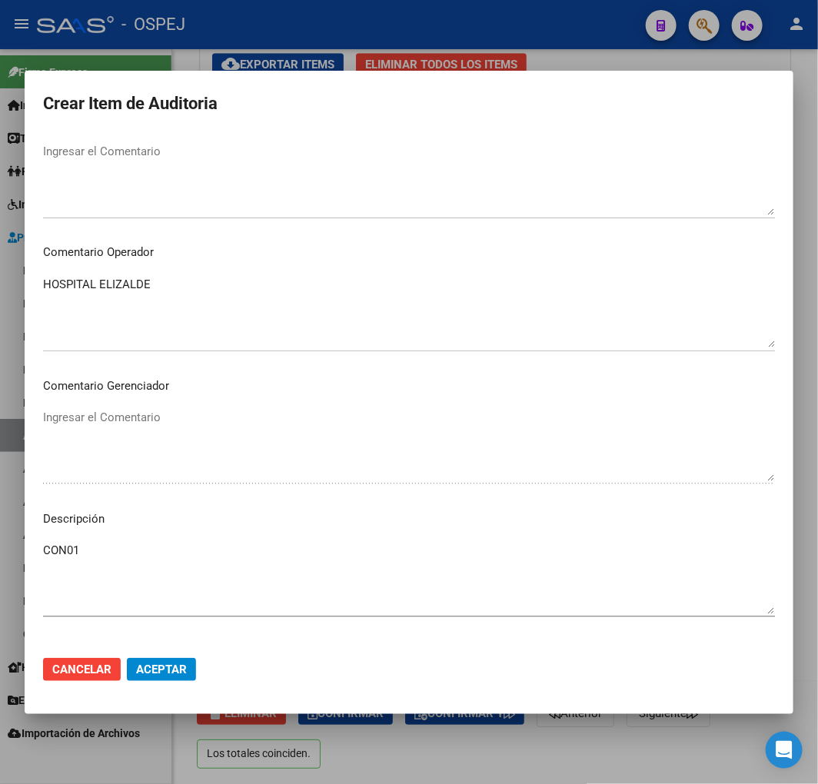
scroll to position [418, 0]
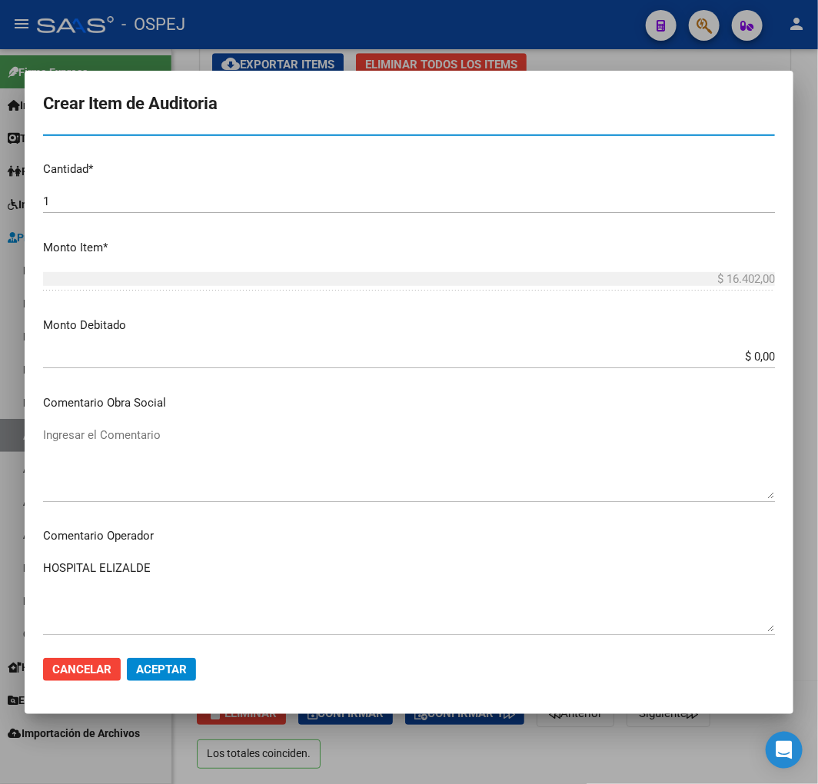
click at [747, 351] on input "$ 0,00" at bounding box center [409, 357] width 732 height 14
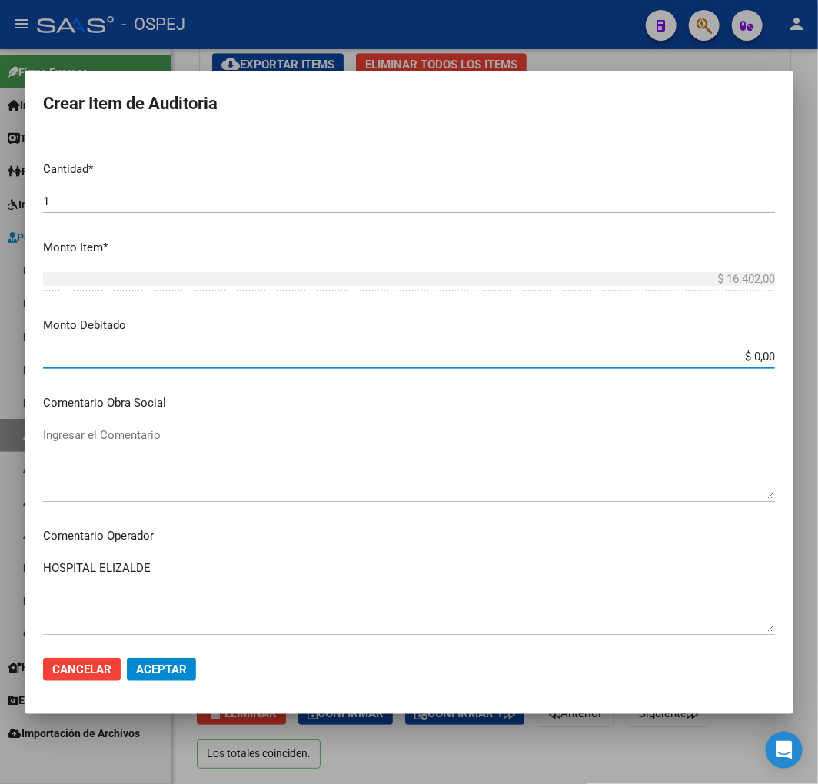
click at [747, 351] on input "$ 0,00" at bounding box center [409, 357] width 732 height 14
paste input "16.402"
type input "$ 16.402,00"
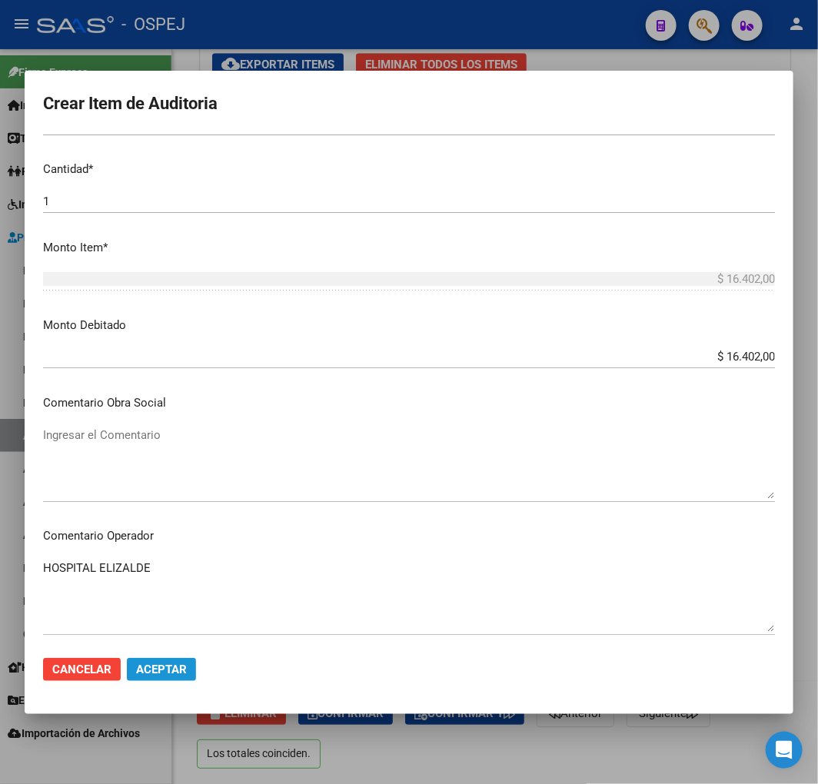
click at [183, 665] on span "Aceptar" at bounding box center [161, 669] width 51 height 14
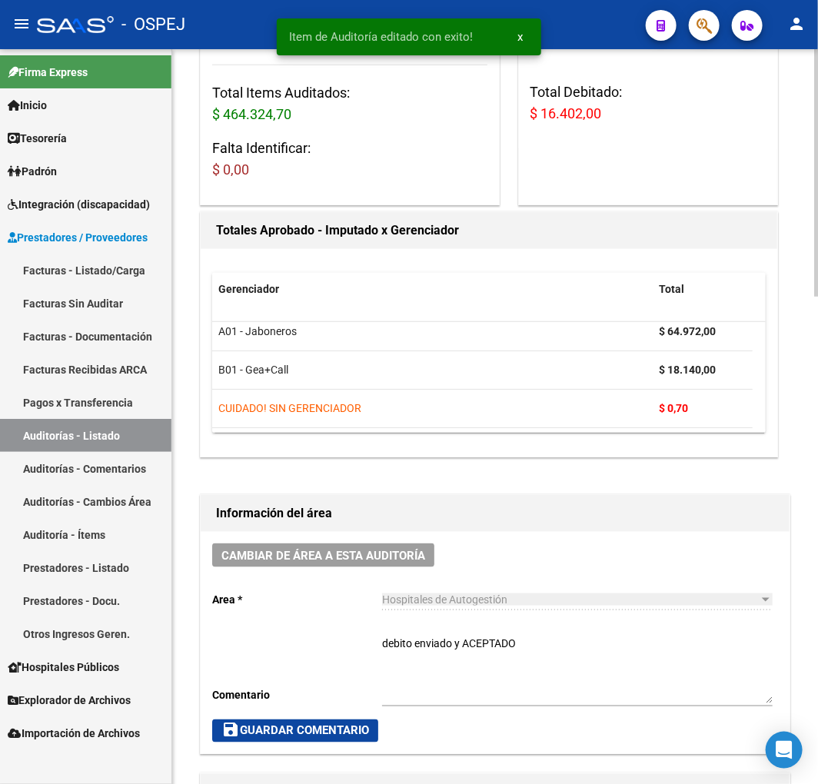
scroll to position [597, 0]
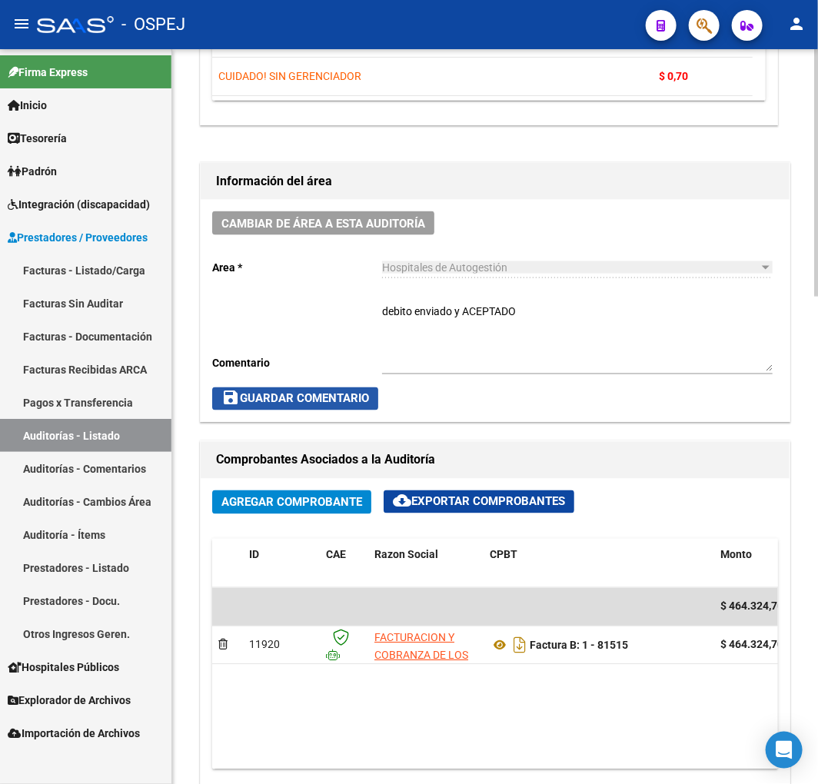
click at [317, 397] on span "save Guardar Comentario" at bounding box center [295, 399] width 148 height 14
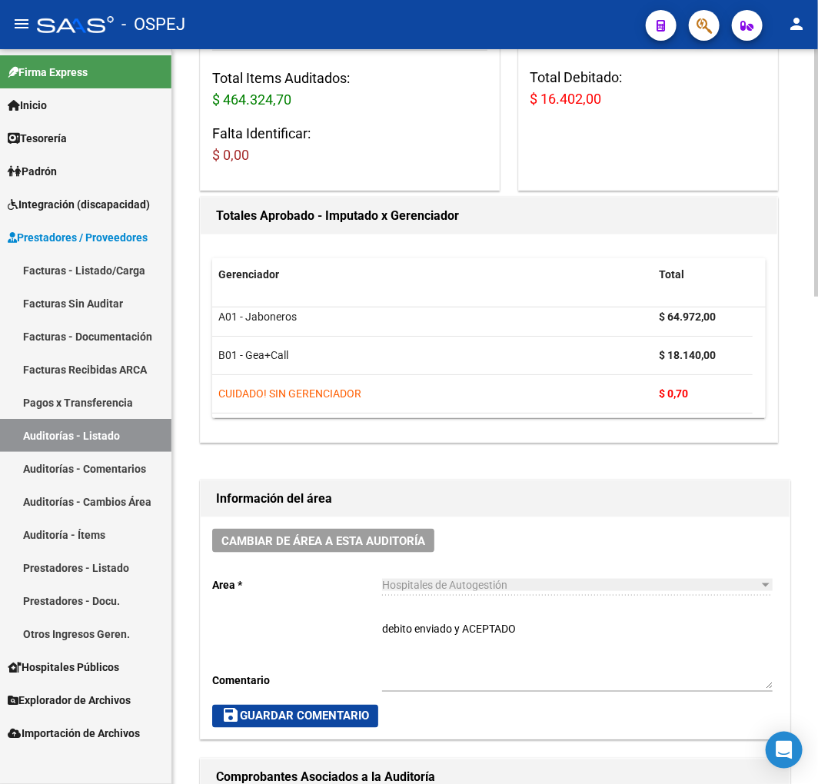
scroll to position [0, 0]
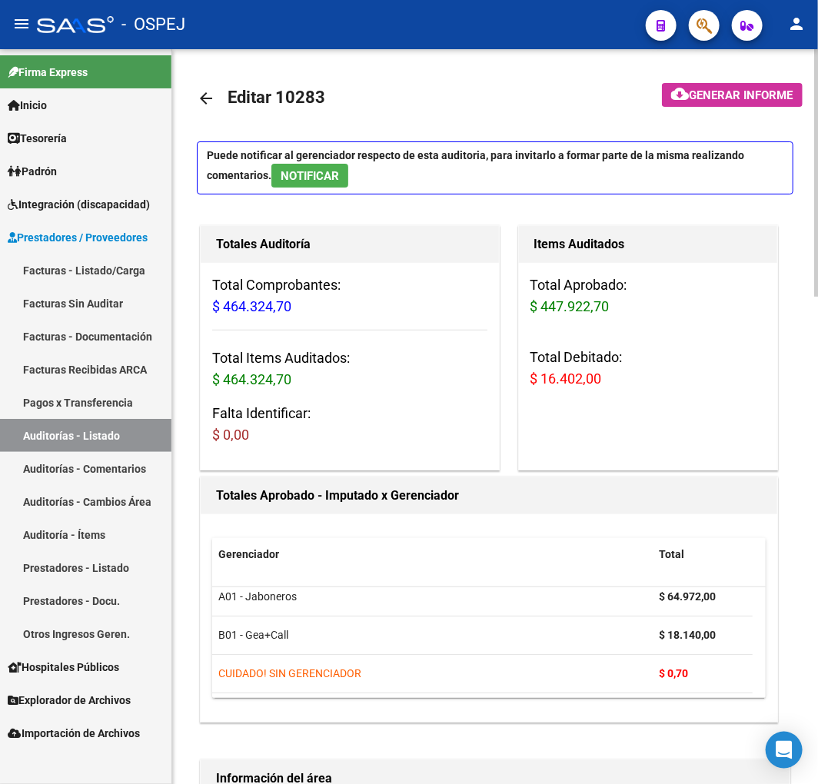
click at [197, 96] on mat-icon "arrow_back" at bounding box center [206, 98] width 18 height 18
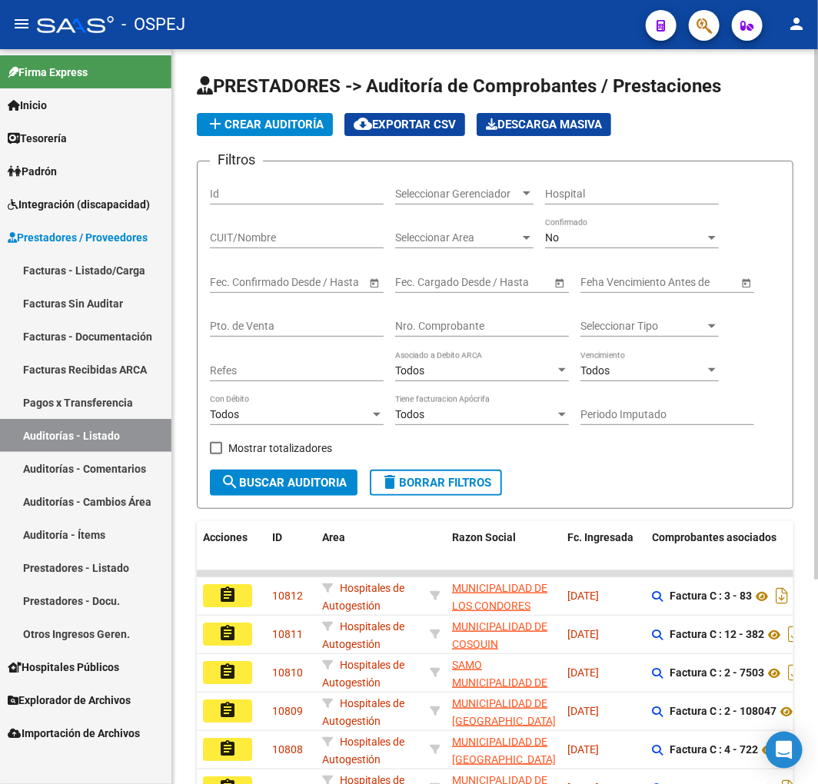
click at [438, 320] on input "Nro. Comprobante" at bounding box center [482, 326] width 174 height 13
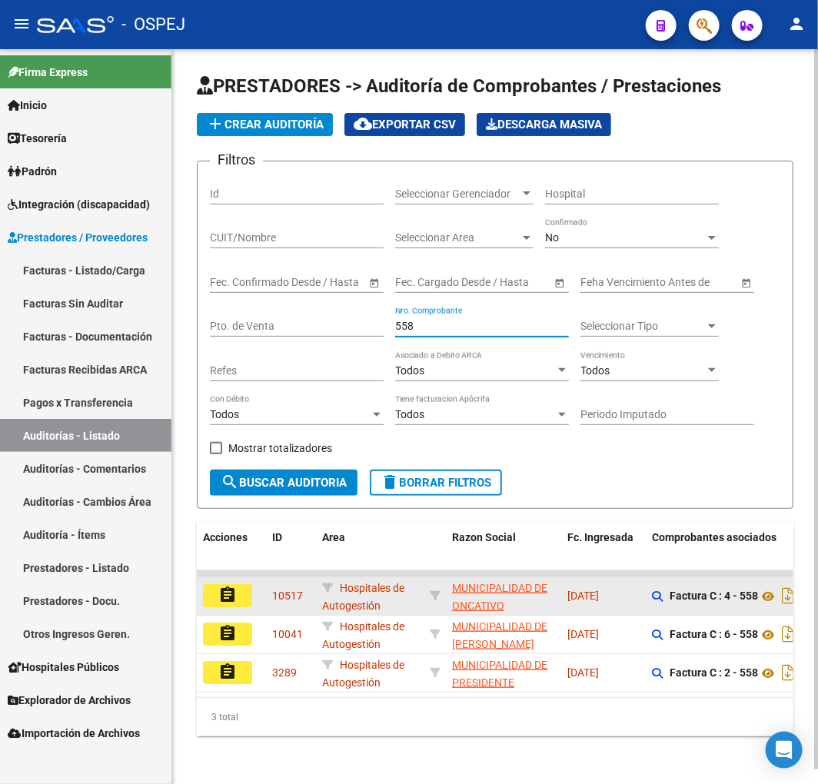
type input "558"
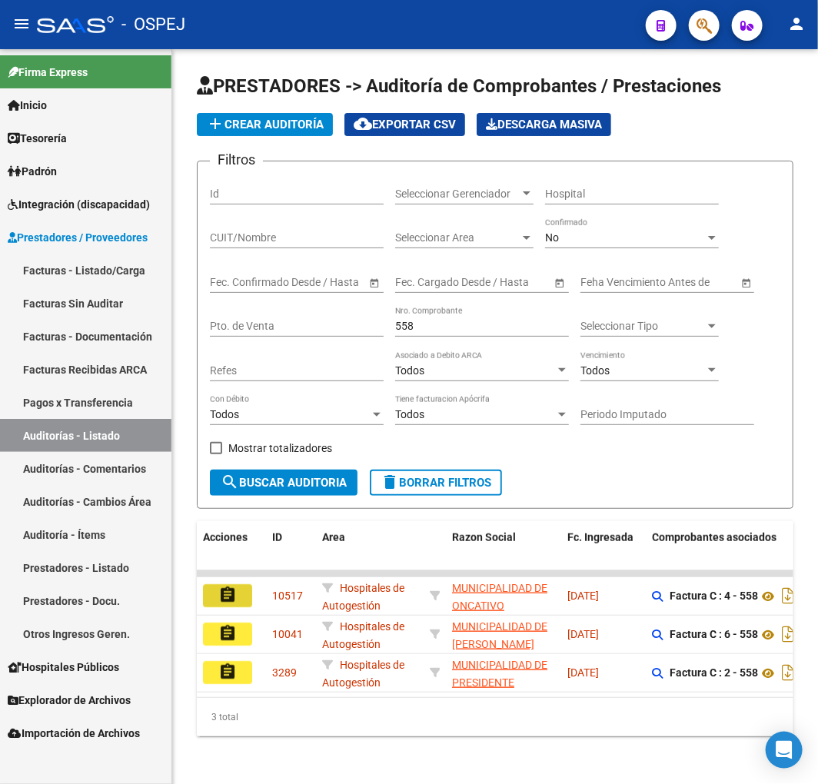
click at [227, 592] on mat-icon "assignment" at bounding box center [227, 595] width 18 height 18
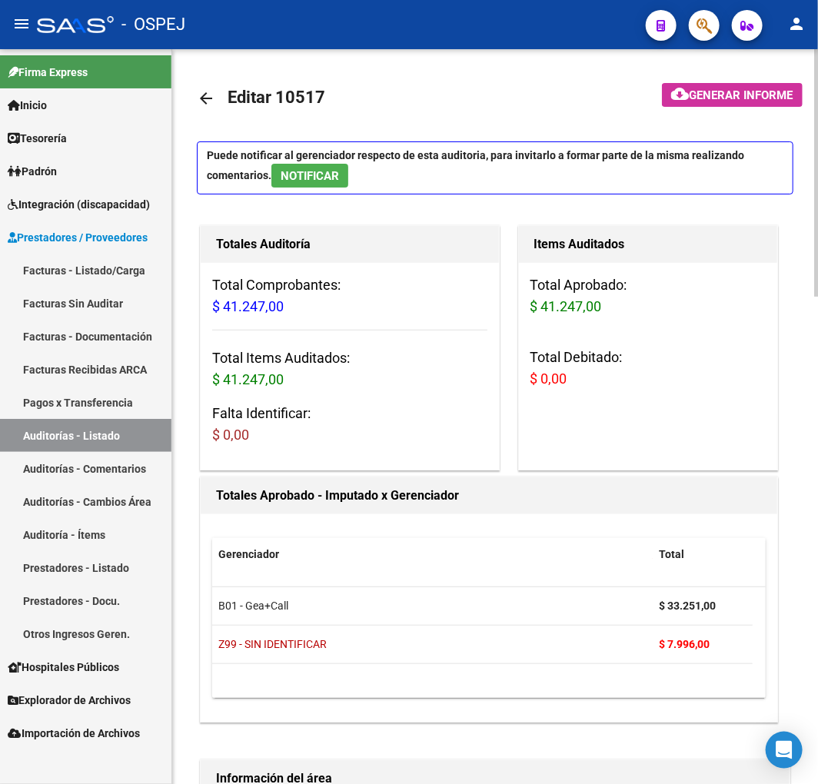
click at [204, 103] on mat-icon "arrow_back" at bounding box center [206, 98] width 18 height 18
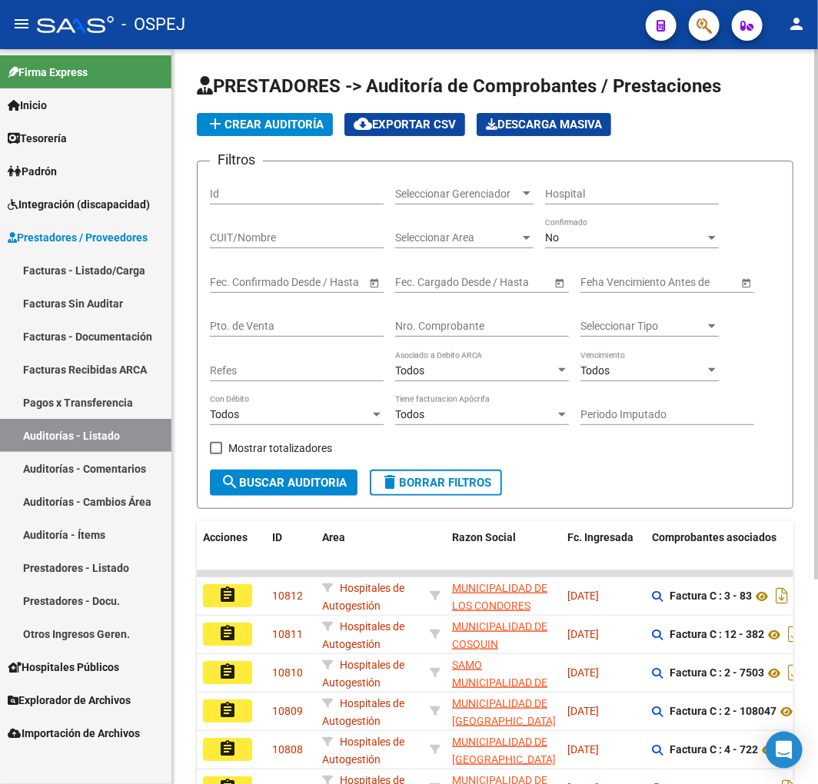
click at [451, 333] on input "Nro. Comprobante" at bounding box center [482, 326] width 174 height 13
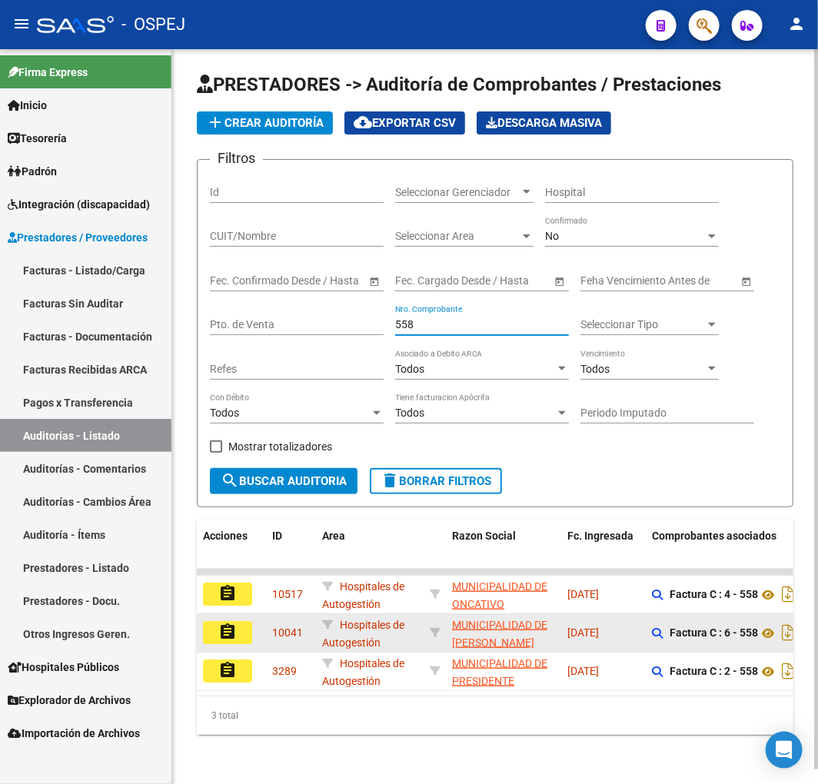
type input "558"
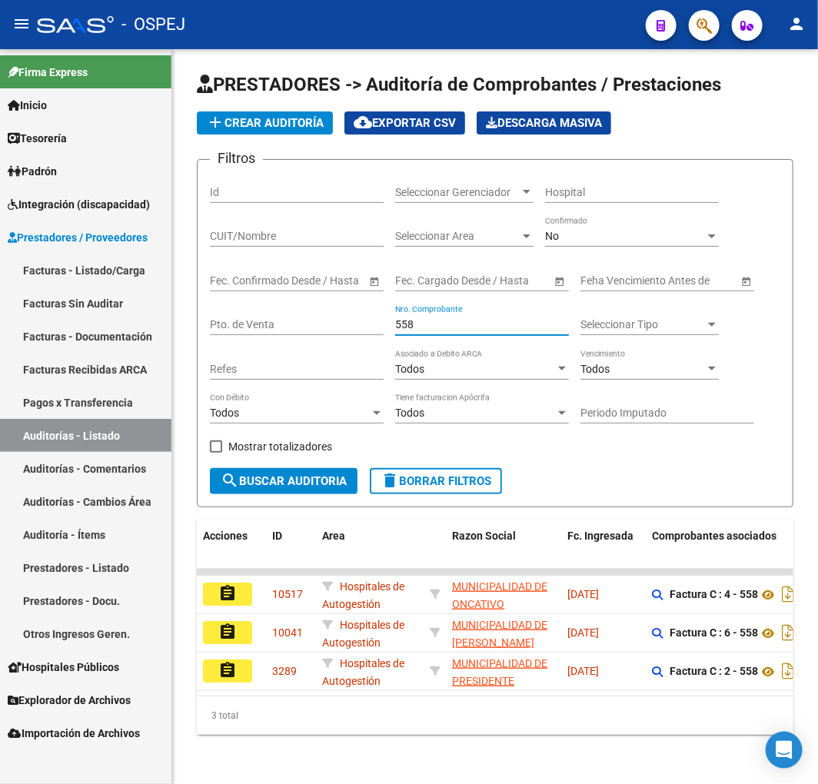
click at [231, 622] on mat-icon "assignment" at bounding box center [227, 631] width 18 height 18
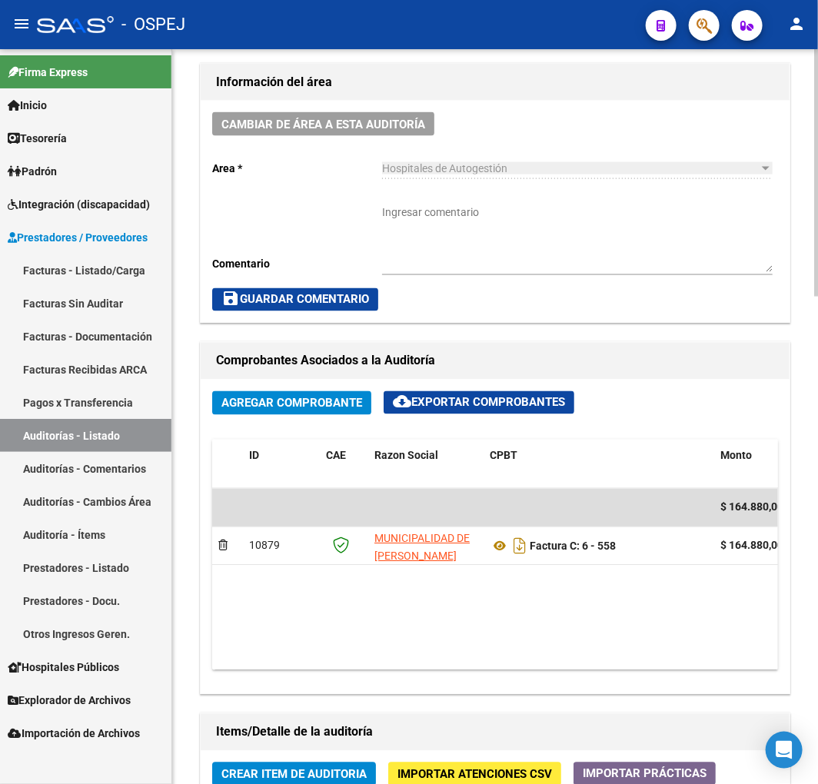
scroll to position [418, 0]
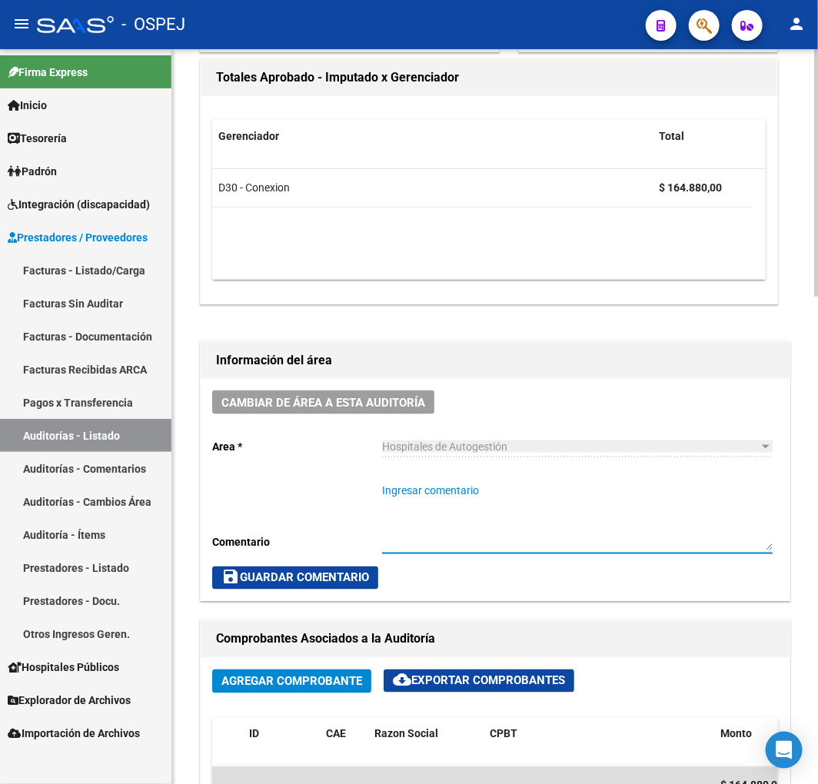
click at [493, 497] on textarea "Ingresar comentario" at bounding box center [577, 517] width 390 height 68
type textarea "D"
type textarea "debito enviado y ACEPTADO"
click at [309, 587] on button "save Guardar Comentario" at bounding box center [295, 577] width 166 height 23
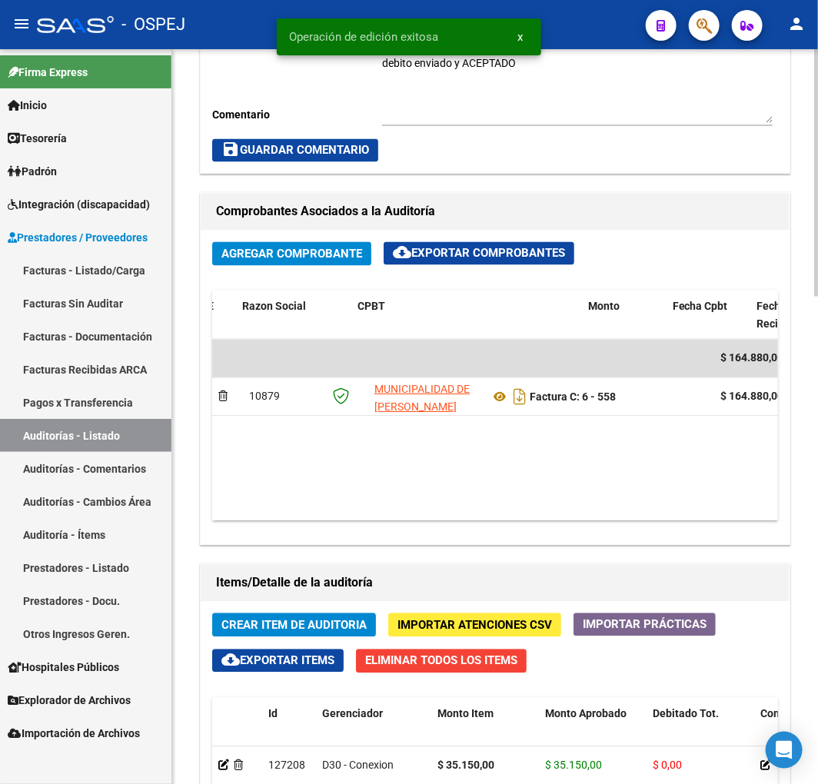
scroll to position [0, 670]
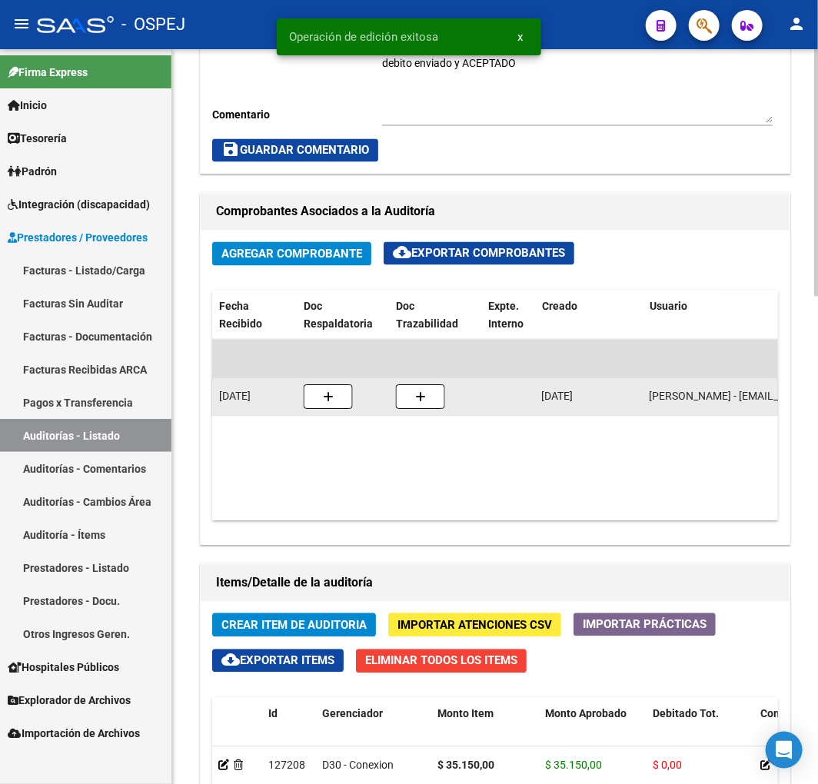
click at [329, 389] on button "button" at bounding box center [328, 397] width 49 height 25
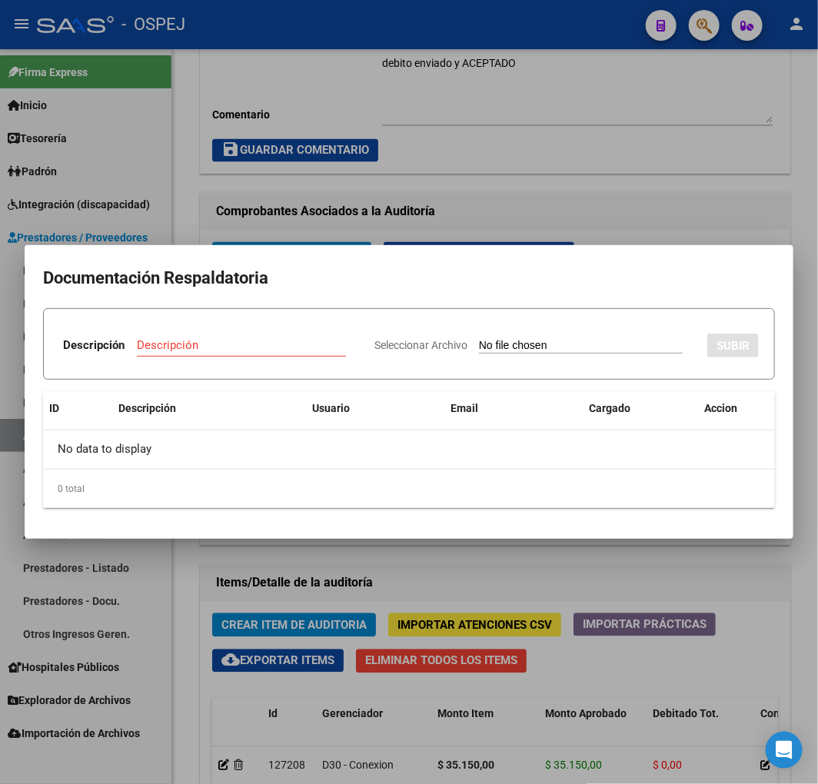
click at [556, 348] on input "Seleccionar Archivo" at bounding box center [581, 346] width 204 height 15
type input "C:\fakepath\Correo de Obra Social Personal Jaboneros - DEBITO FC 6-558.pdf"
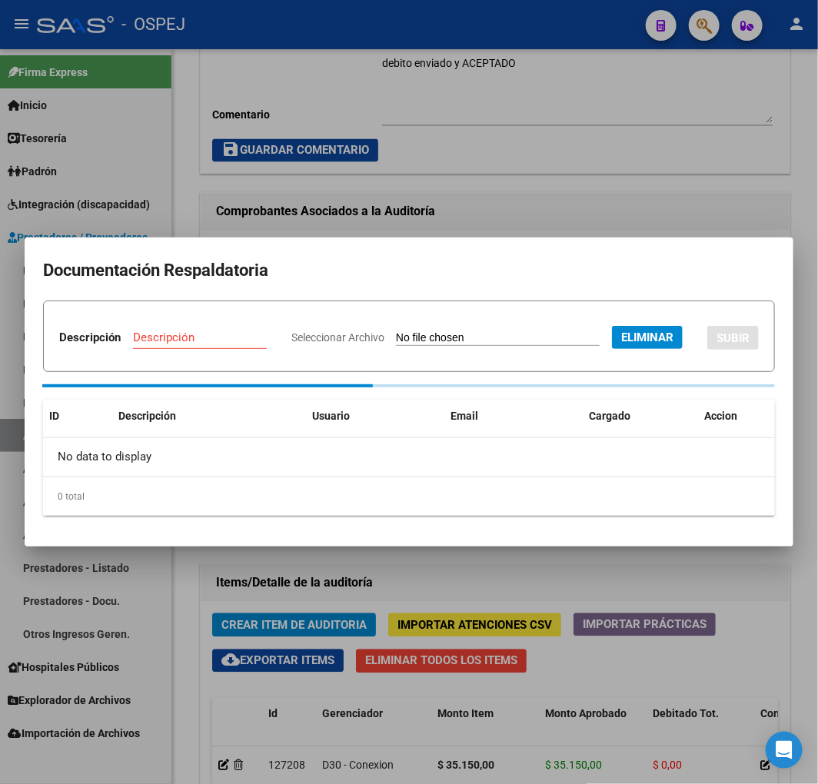
click at [267, 326] on div "Descripción" at bounding box center [200, 337] width 134 height 23
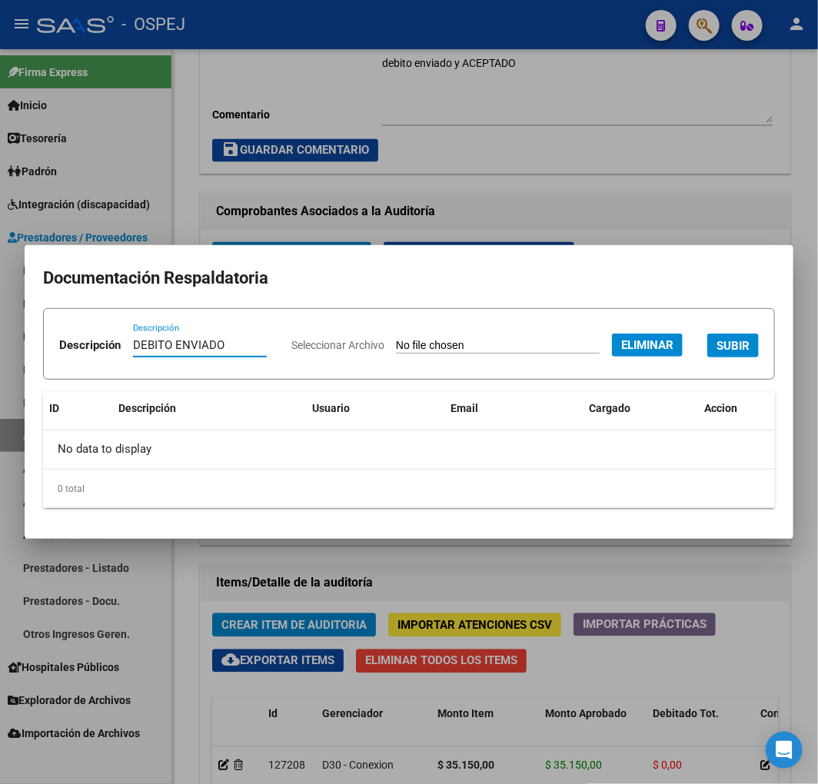
type input "DEBITO ENVIADO"
click at [716, 353] on span "SUBIR" at bounding box center [732, 346] width 33 height 14
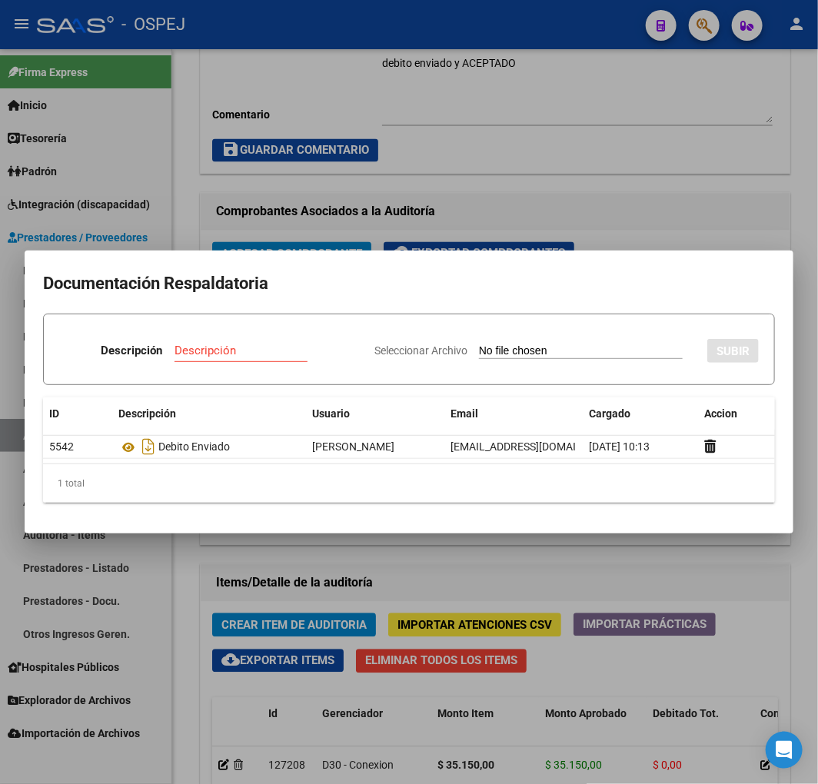
type input "C:\fakepath\Nota de Credito C N° 0006-0000023 (1).pdf"
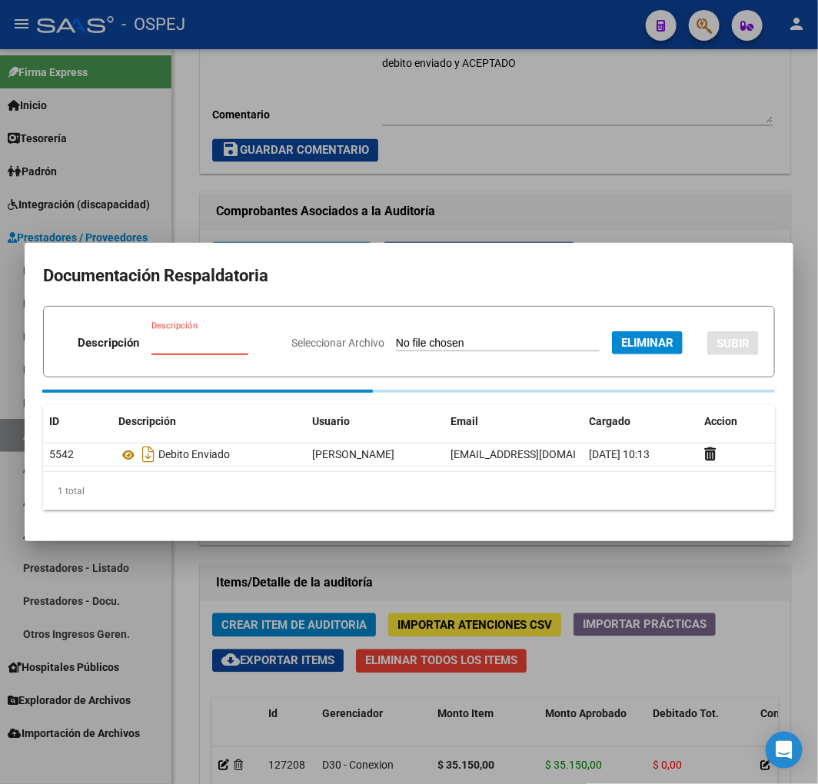
click at [267, 336] on input "Descripción" at bounding box center [208, 343] width 115 height 14
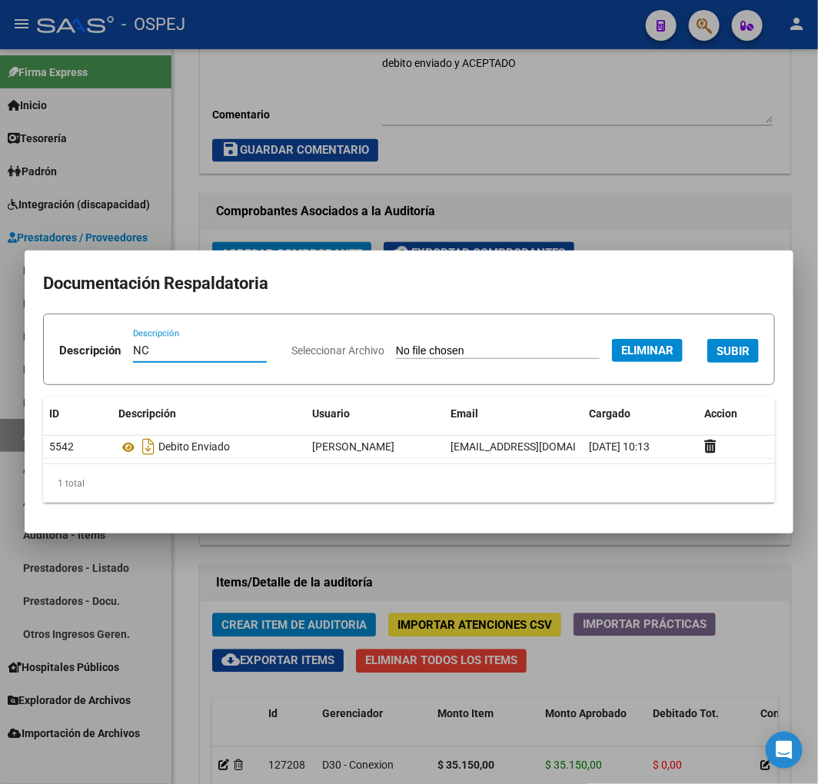
type input "NC"
click at [707, 363] on button "SUBIR" at bounding box center [732, 351] width 51 height 24
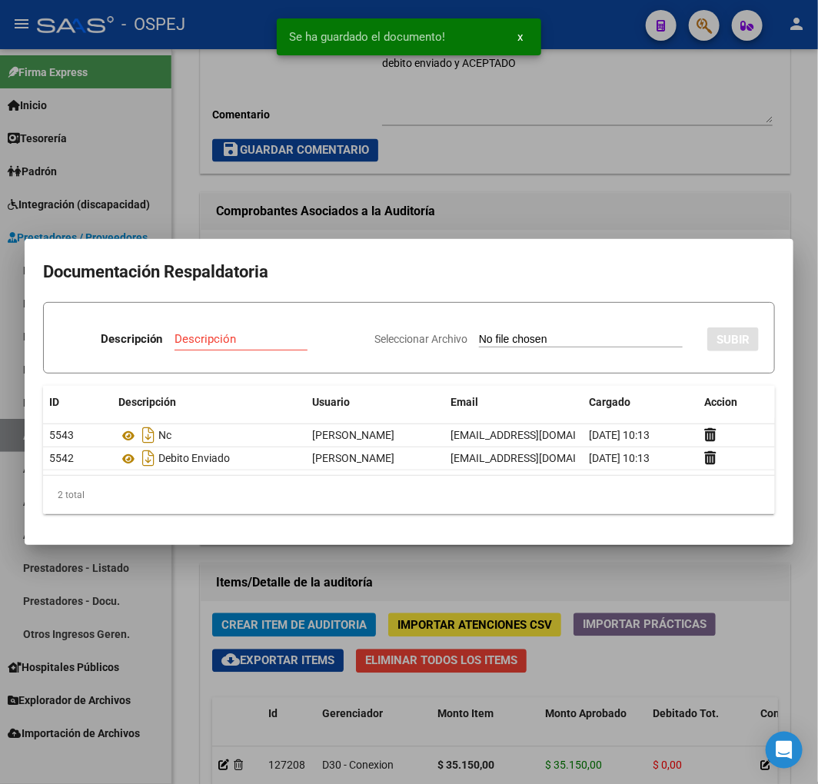
click at [771, 596] on div at bounding box center [409, 392] width 818 height 784
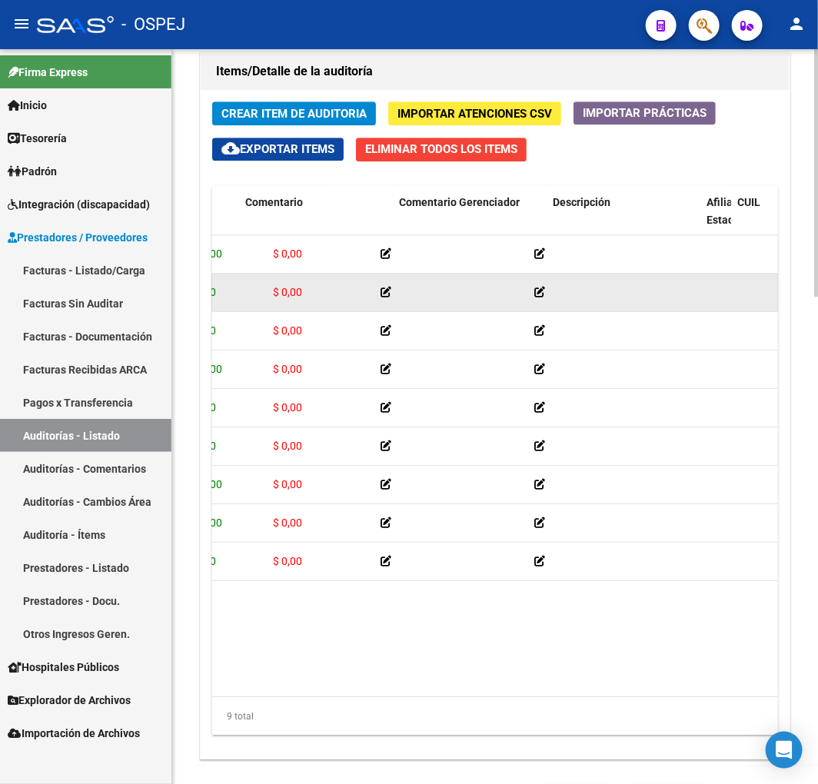
scroll to position [0, 0]
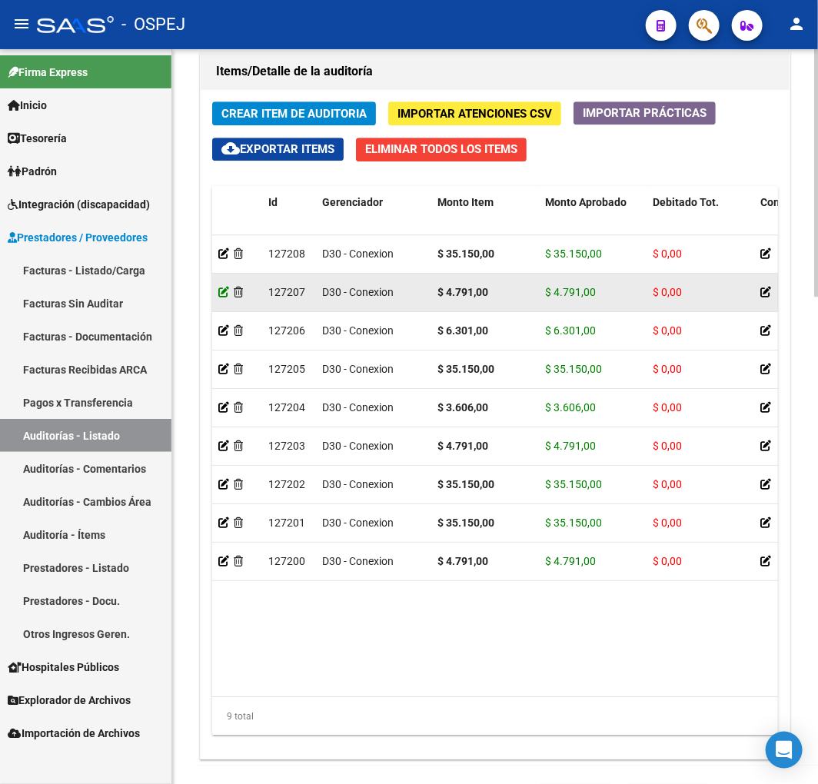
click at [219, 293] on icon at bounding box center [223, 292] width 11 height 11
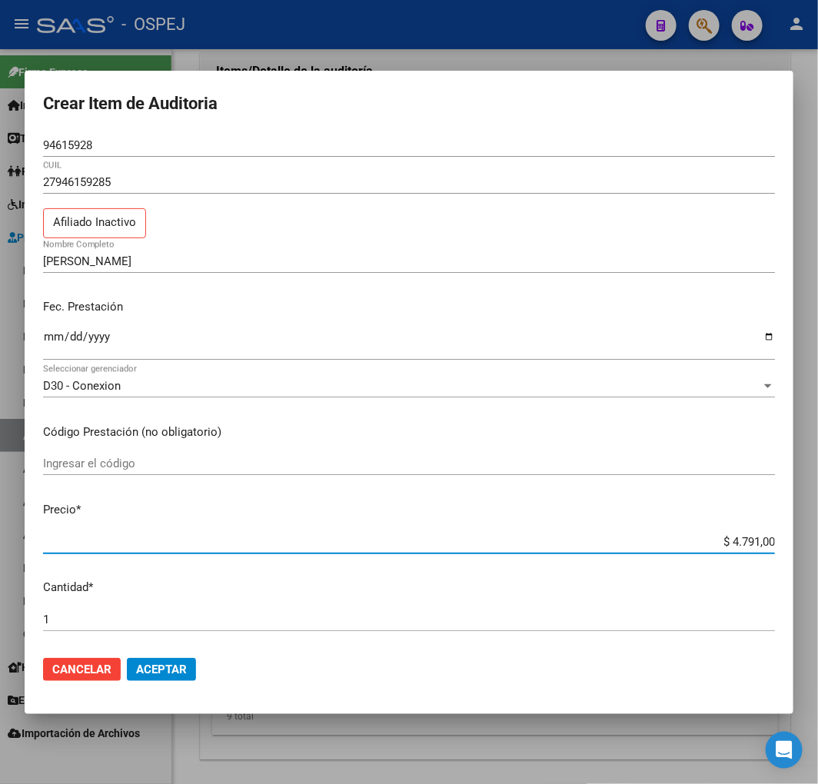
click at [715, 543] on input "$ 4.791,00" at bounding box center [409, 542] width 732 height 14
click at [735, 541] on input "$ 4.791,00" at bounding box center [409, 542] width 732 height 14
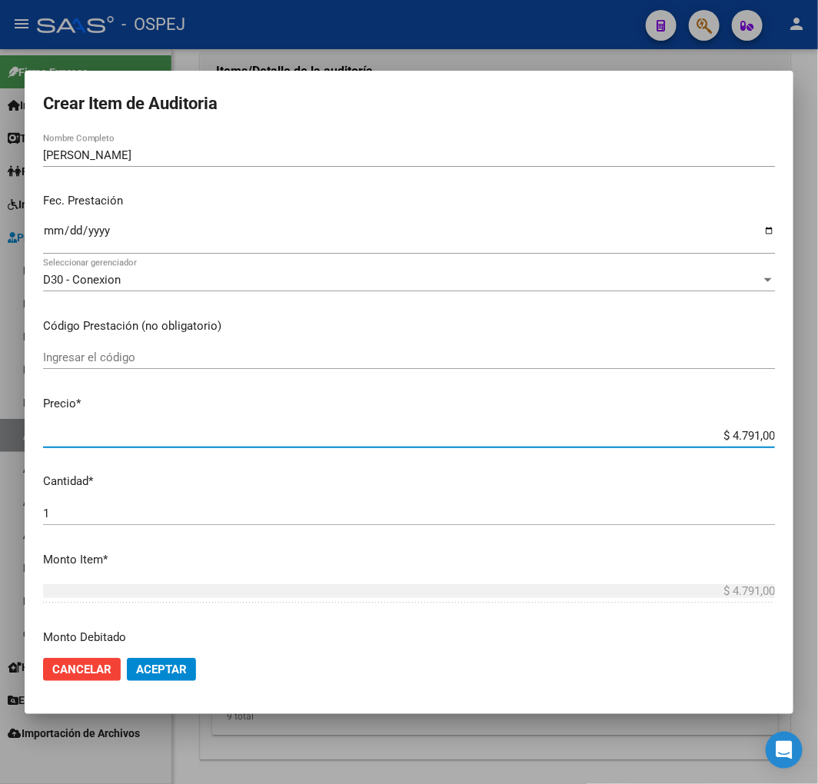
scroll to position [427, 0]
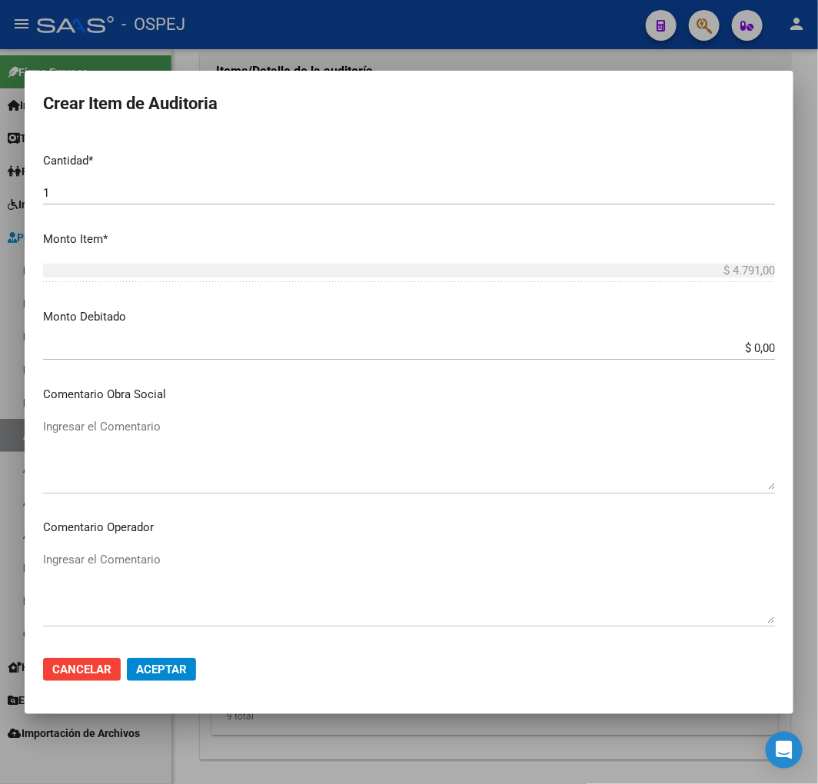
click at [748, 348] on input "$ 0,00" at bounding box center [409, 348] width 732 height 14
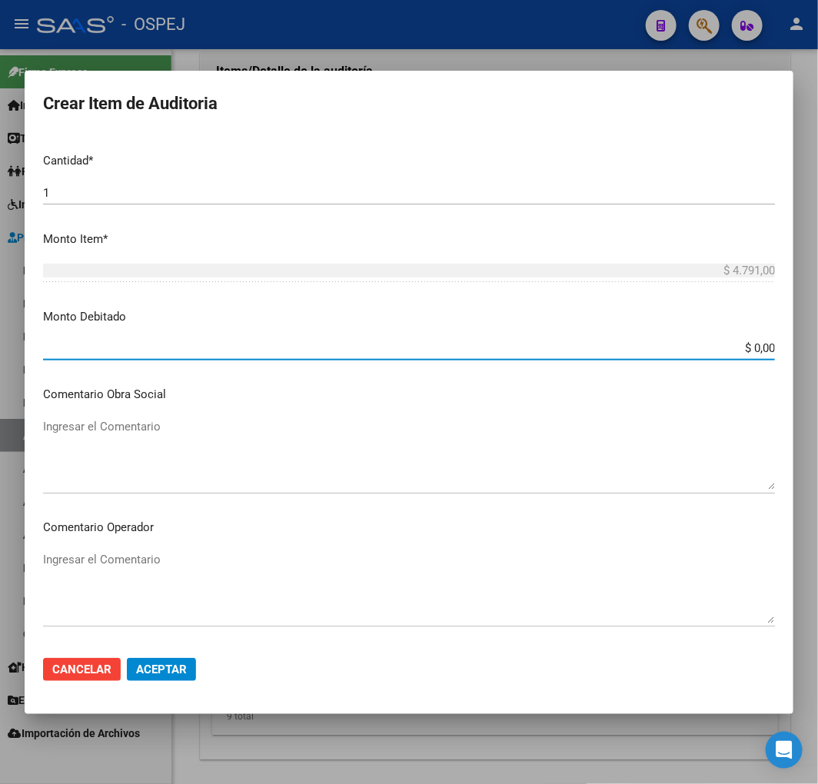
click at [748, 348] on input "$ 0,00" at bounding box center [409, 348] width 732 height 14
paste input "4.791"
type input "$ 4.791,00"
click at [178, 679] on button "Aceptar" at bounding box center [161, 669] width 69 height 23
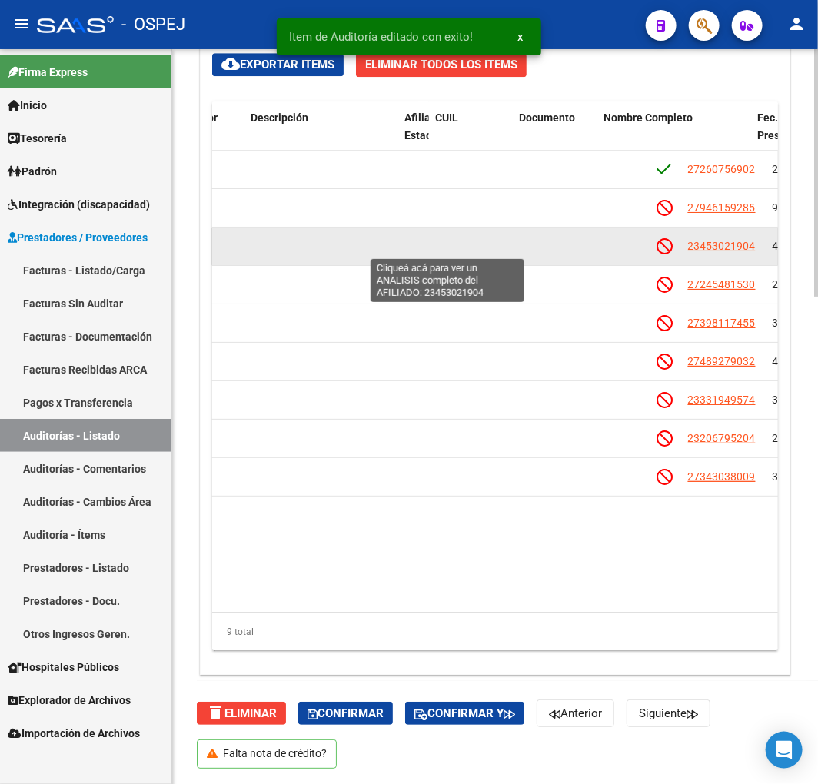
scroll to position [0, 0]
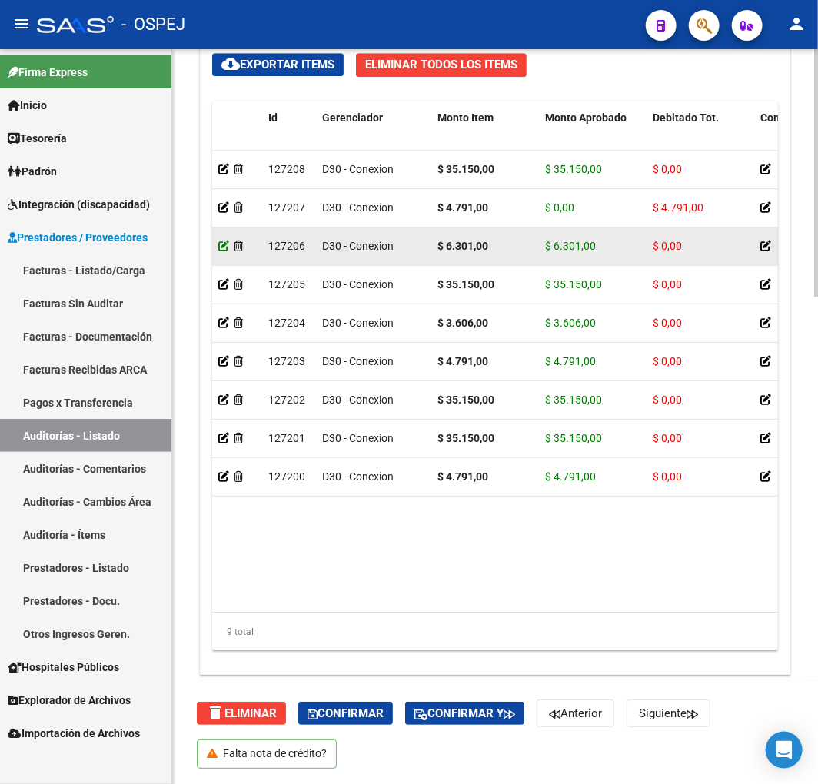
click at [226, 247] on icon at bounding box center [223, 246] width 11 height 11
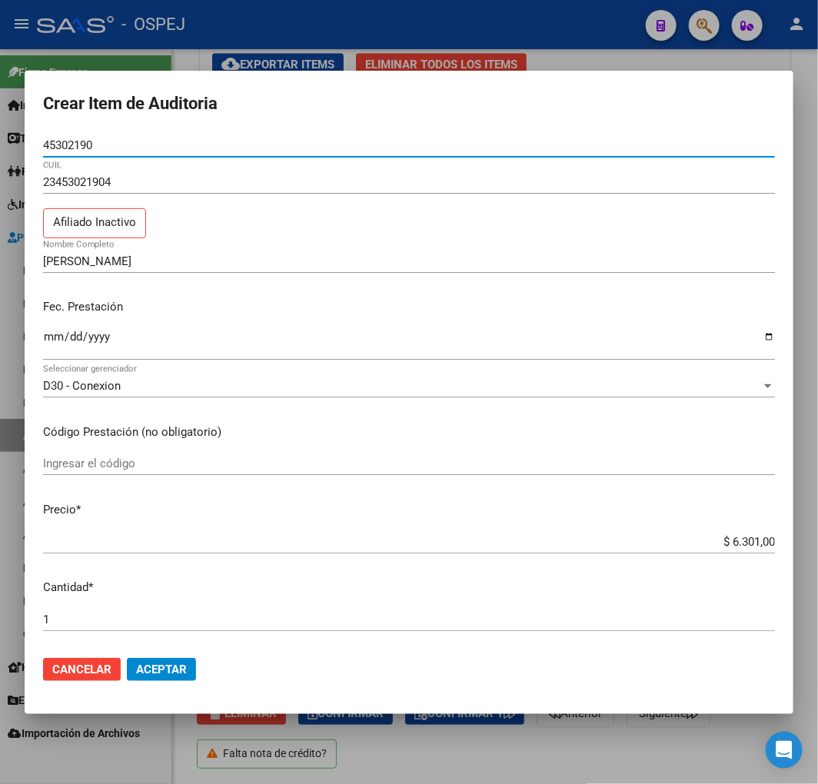
click at [735, 542] on input "$ 6.301,00" at bounding box center [409, 542] width 732 height 14
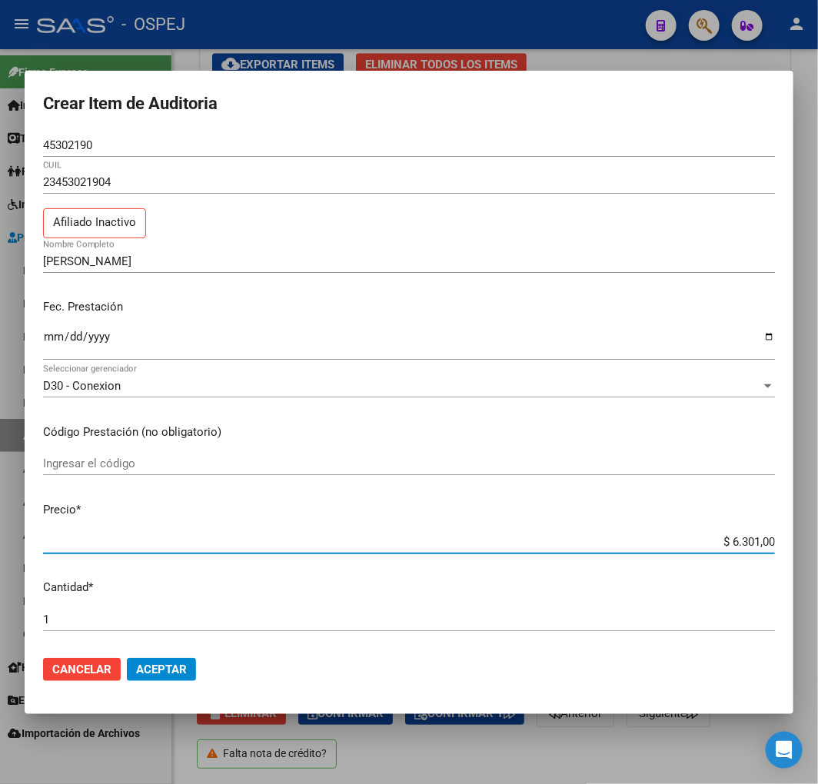
click at [735, 542] on input "$ 6.301,00" at bounding box center [409, 542] width 732 height 14
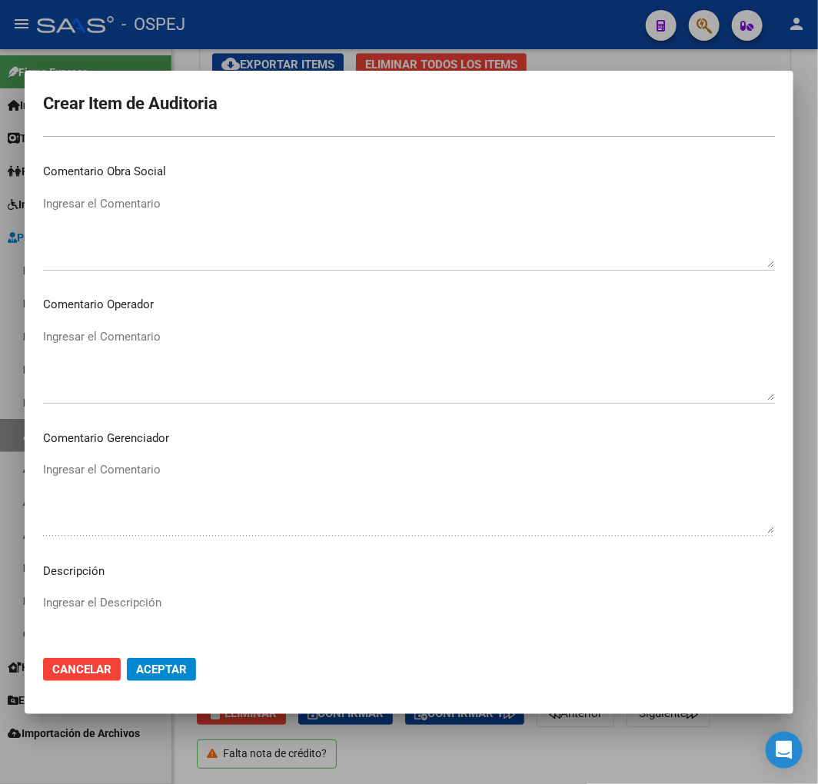
scroll to position [418, 0]
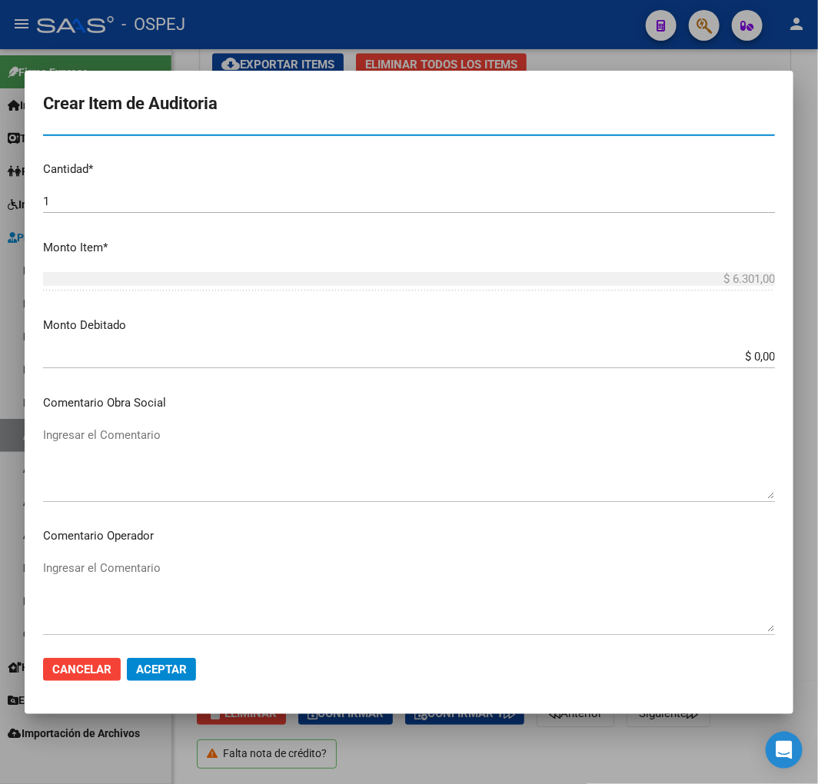
click at [755, 355] on input "$ 0,00" at bounding box center [409, 357] width 732 height 14
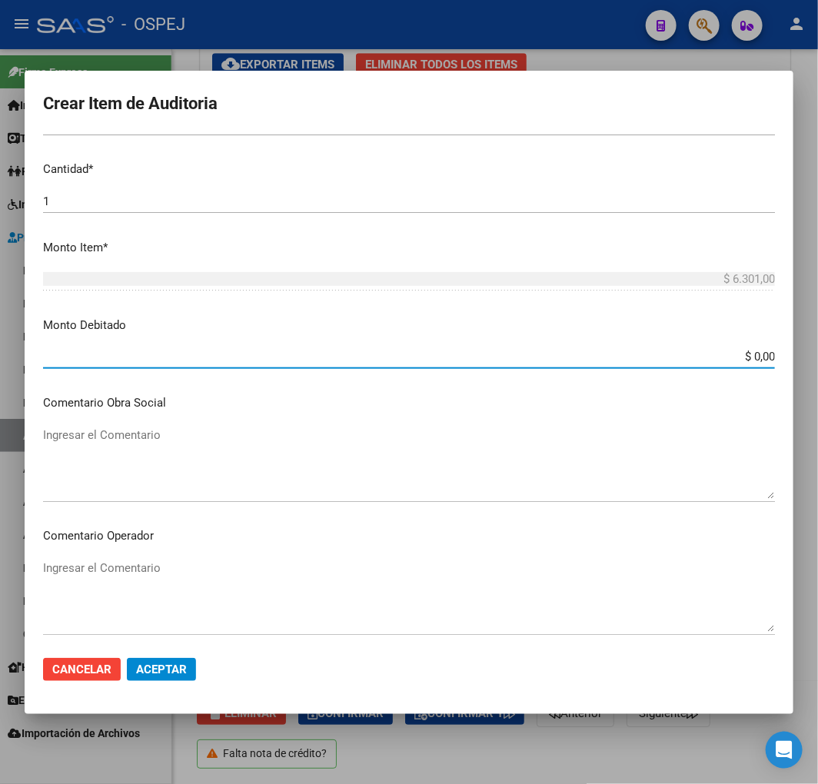
click at [755, 355] on input "$ 0,00" at bounding box center [409, 357] width 732 height 14
paste input "6.301"
type input "$ 6.301,00"
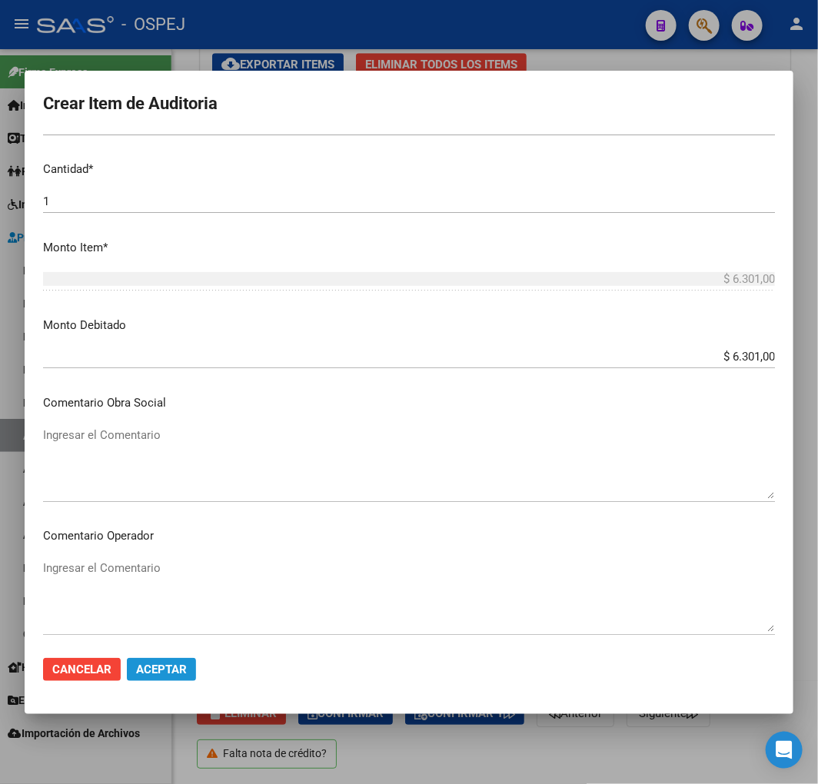
click at [184, 673] on span "Aceptar" at bounding box center [161, 669] width 51 height 14
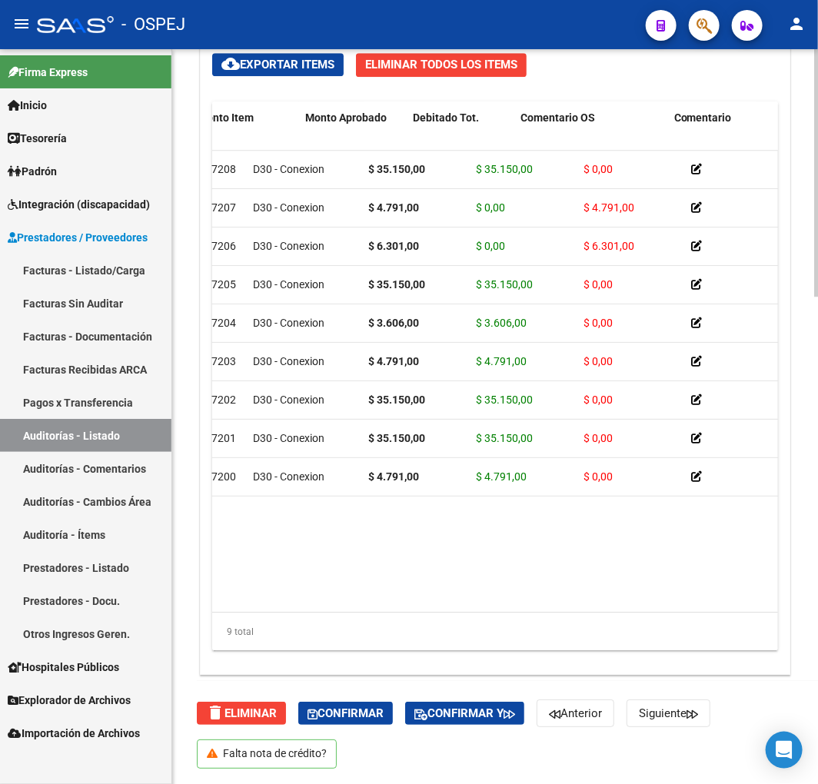
scroll to position [0, 0]
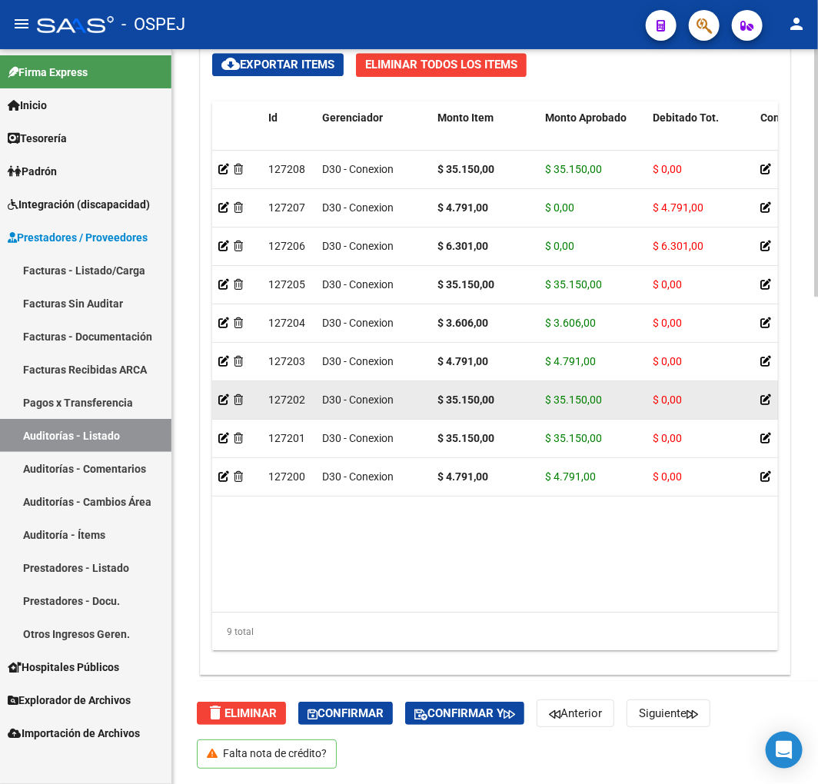
click at [231, 401] on div at bounding box center [237, 400] width 38 height 18
click at [224, 402] on icon at bounding box center [223, 399] width 11 height 11
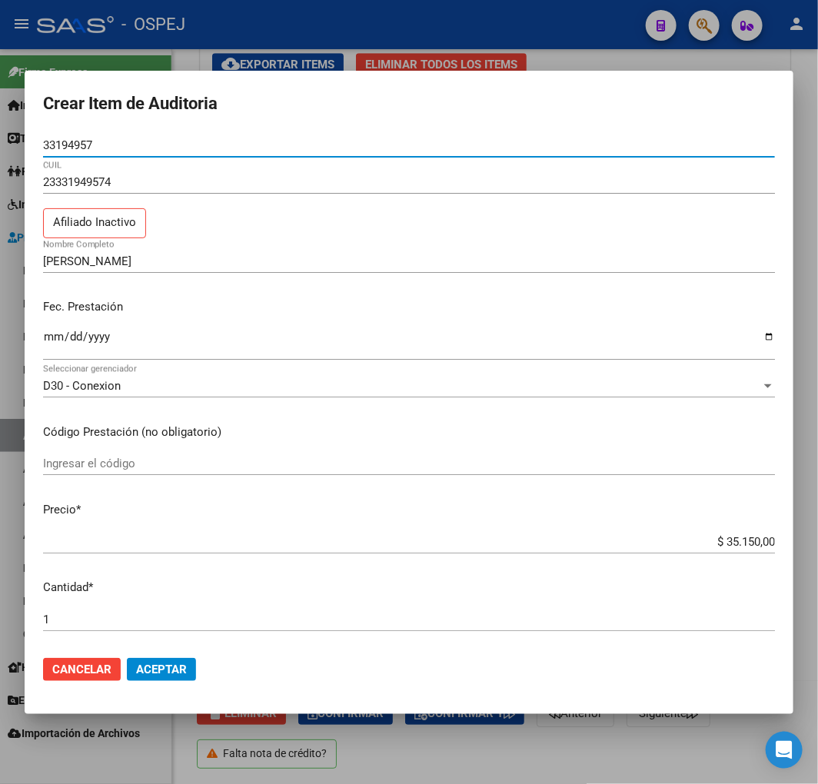
click at [743, 541] on input "$ 35.150,00" at bounding box center [409, 542] width 732 height 14
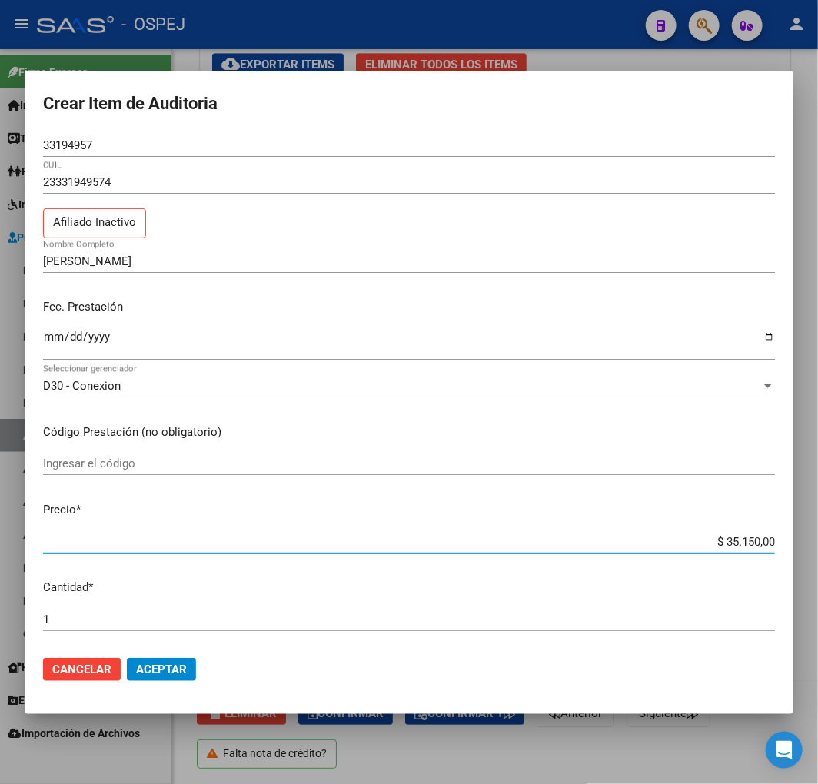
click at [743, 541] on input "$ 35.150,00" at bounding box center [409, 542] width 732 height 14
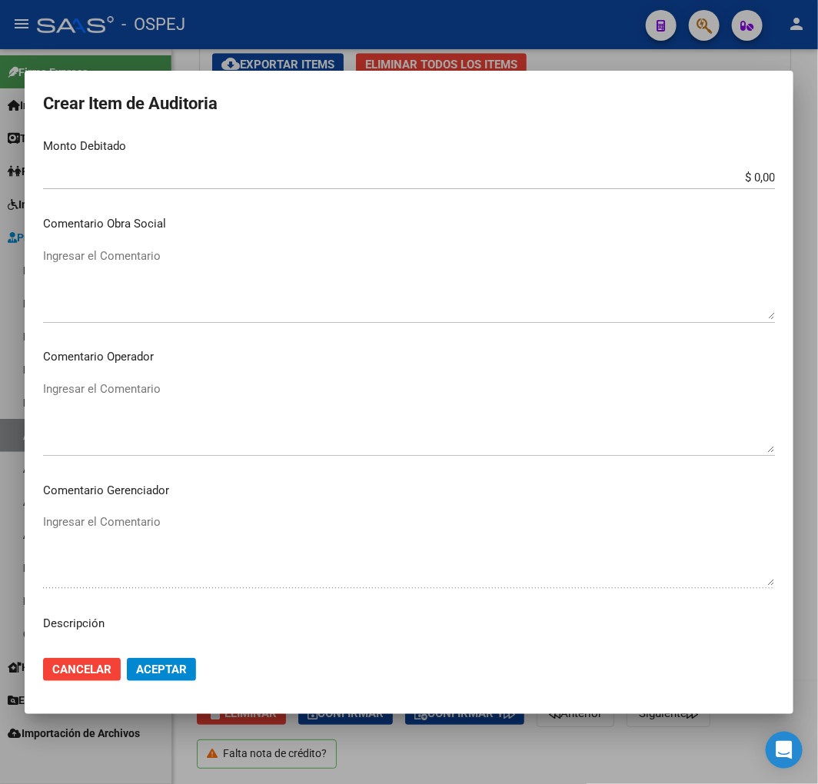
click at [745, 178] on input "$ 0,00" at bounding box center [409, 178] width 732 height 14
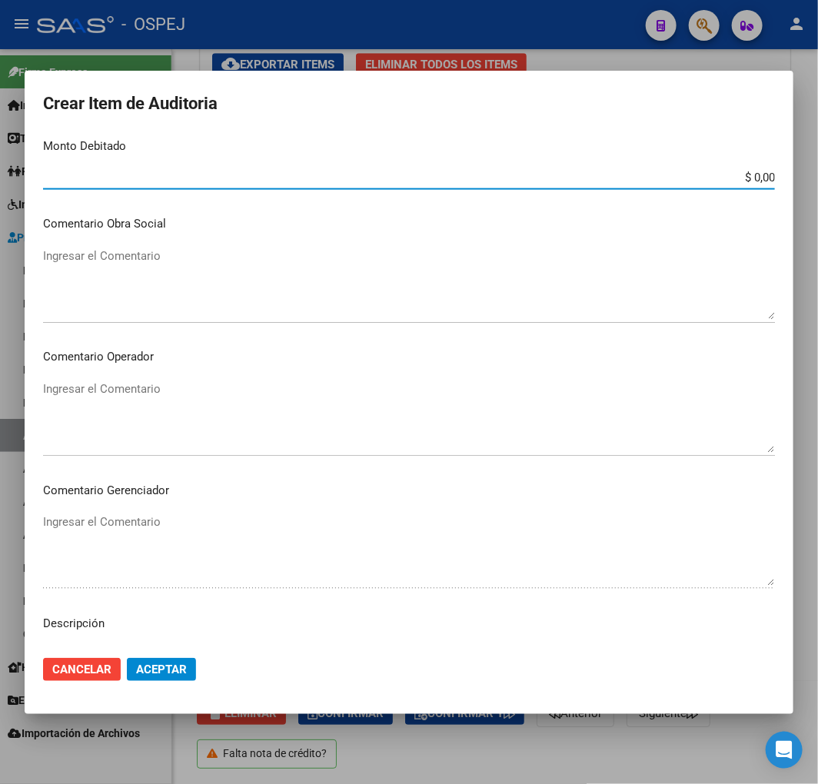
click at [745, 178] on input "$ 0,00" at bounding box center [409, 178] width 732 height 14
paste input "35.15"
type input "$ 35.150,00"
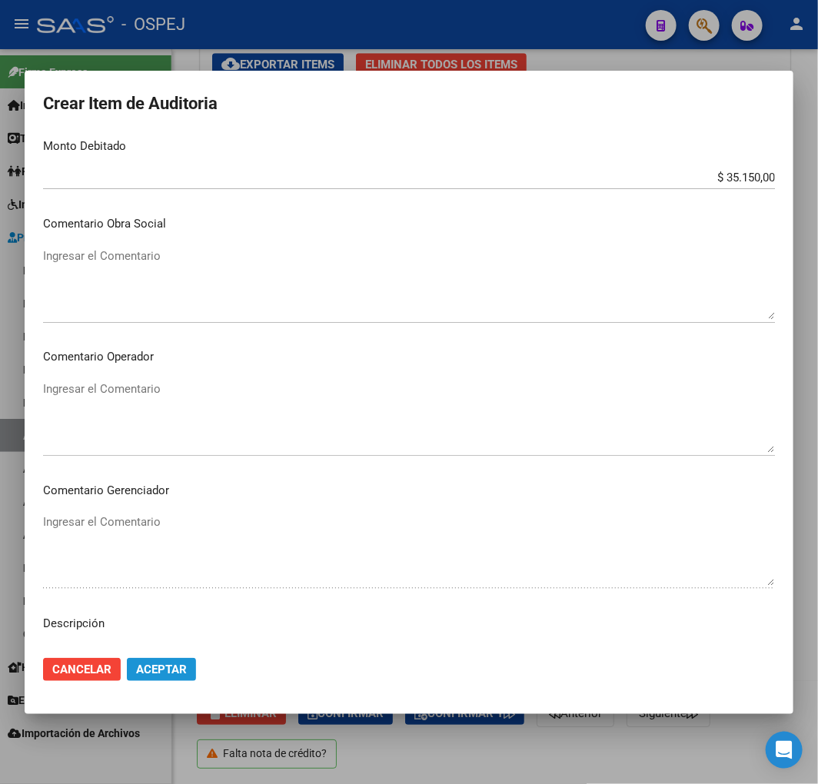
click at [174, 671] on span "Aceptar" at bounding box center [161, 669] width 51 height 14
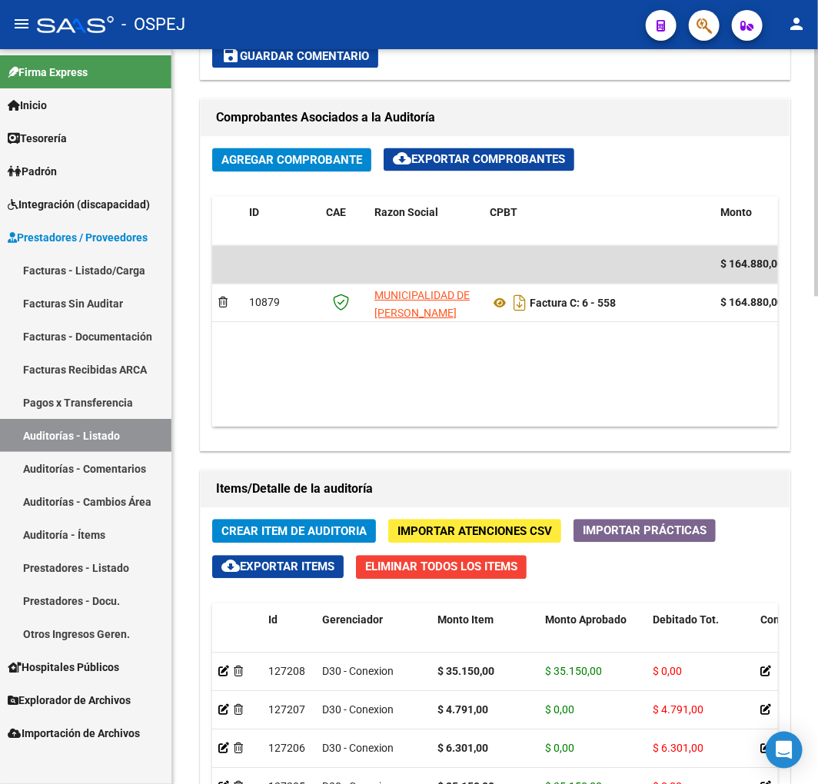
scroll to position [0, 330]
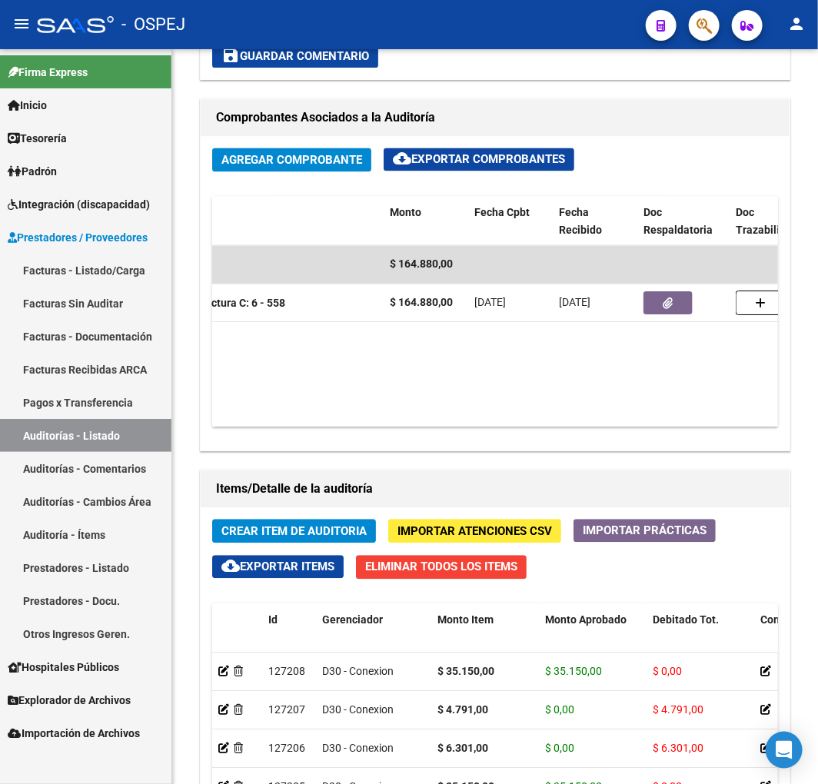
click at [132, 440] on link "Auditorías - Listado" at bounding box center [85, 435] width 171 height 33
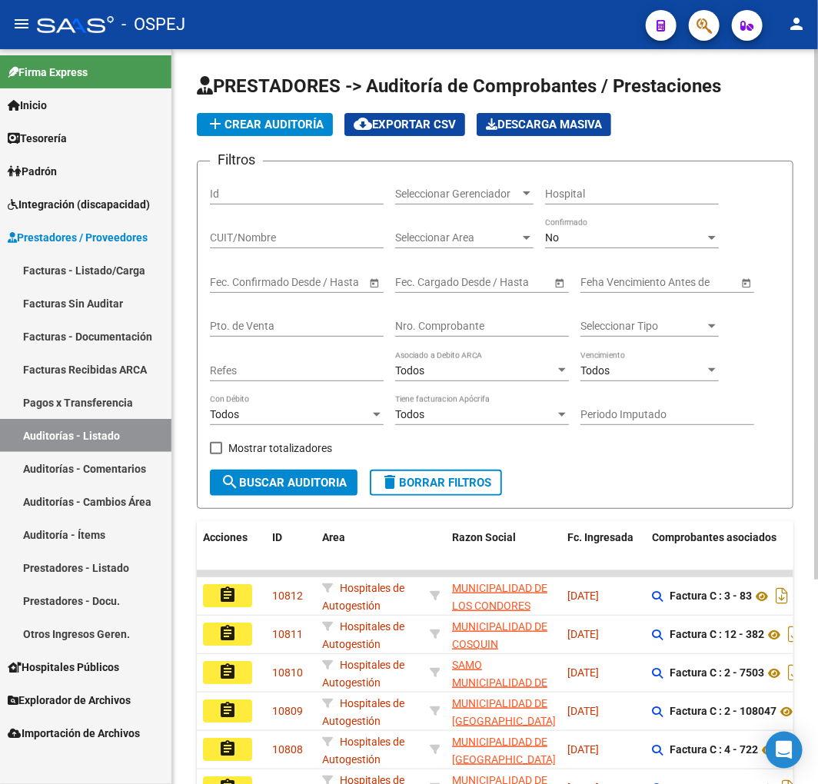
click at [317, 113] on button "add Crear Auditoría" at bounding box center [265, 124] width 136 height 23
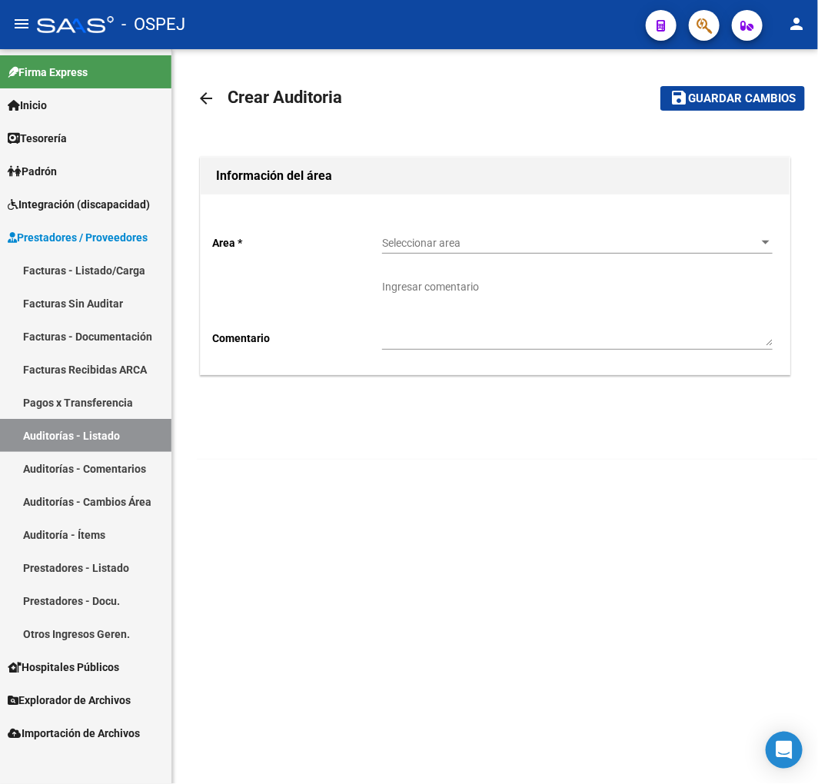
click at [506, 231] on div "Seleccionar area Seleccionar area" at bounding box center [577, 238] width 390 height 31
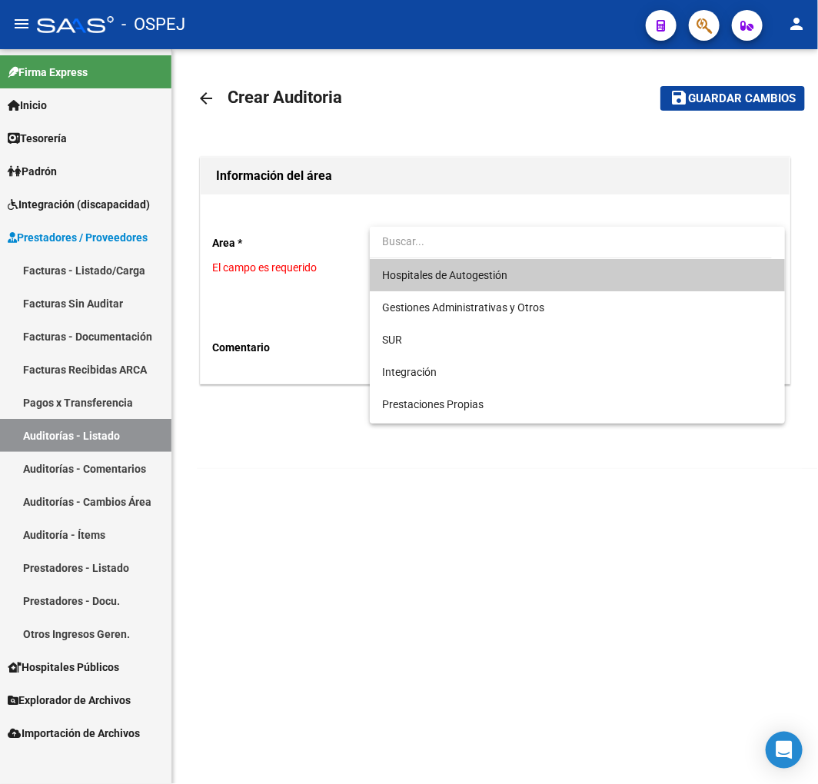
click at [486, 277] on span "Hospitales de Autogestión" at bounding box center [444, 275] width 125 height 12
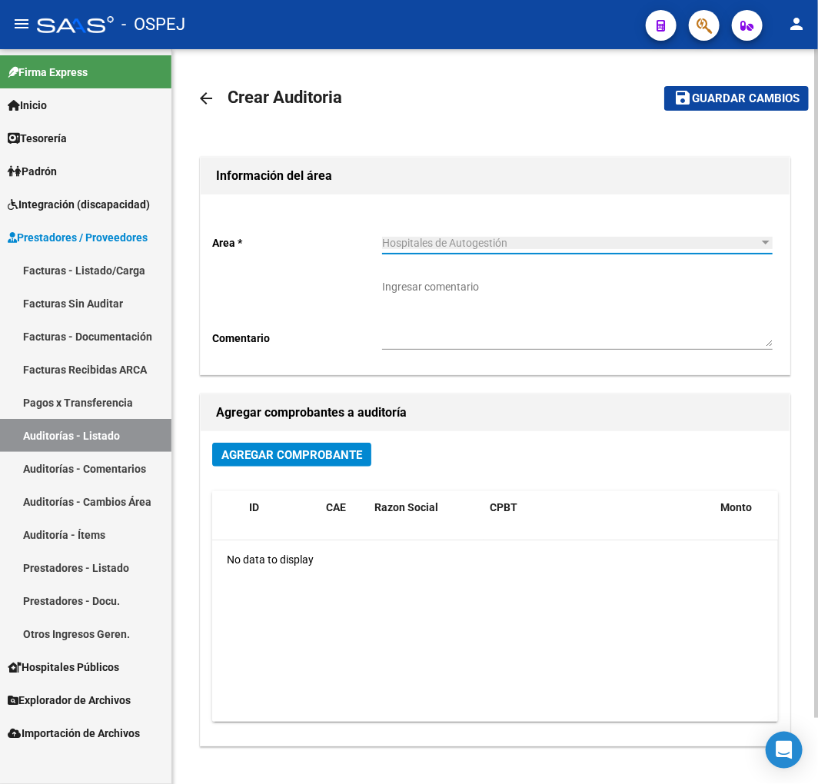
click at [303, 456] on span "Agregar Comprobante" at bounding box center [291, 455] width 141 height 14
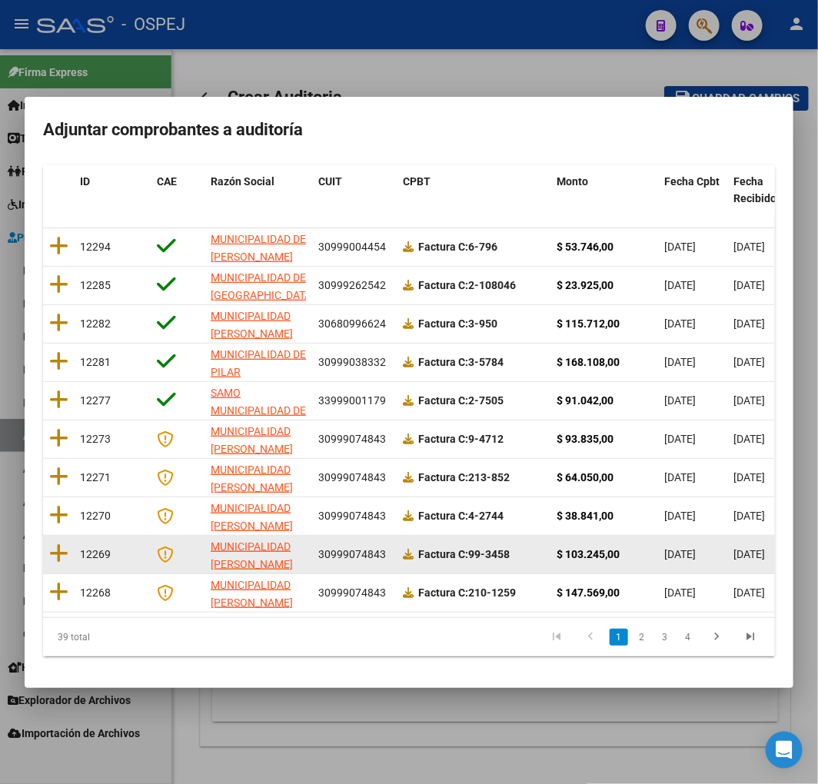
scroll to position [194, 0]
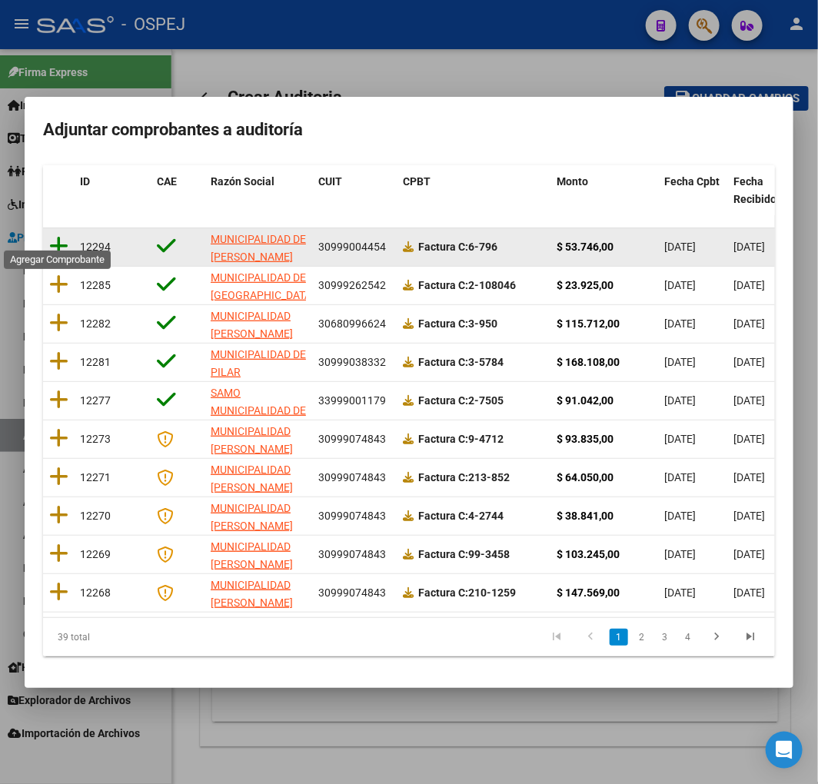
click at [63, 236] on icon at bounding box center [58, 246] width 19 height 22
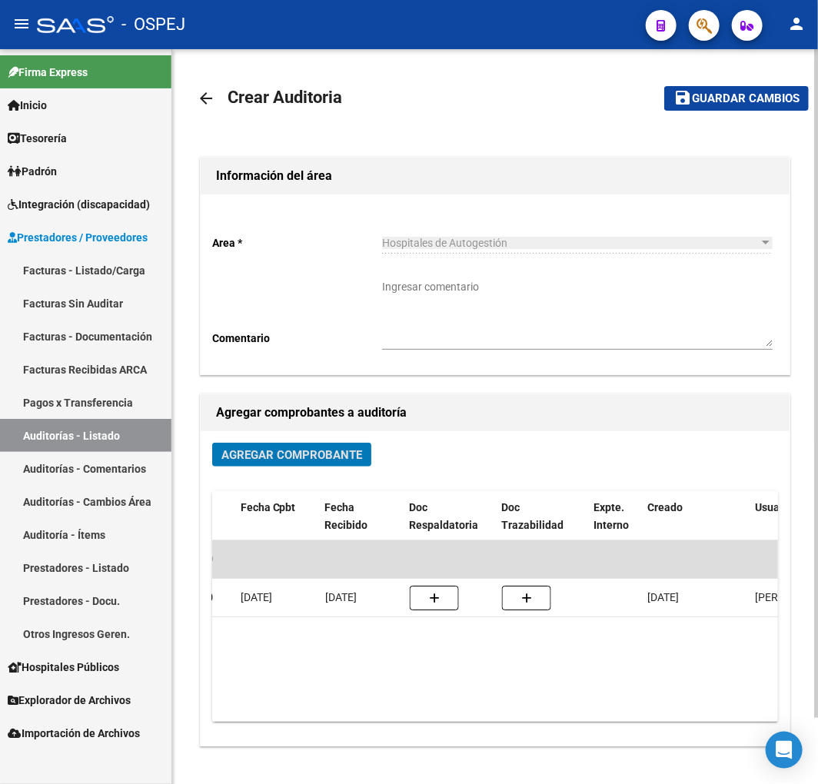
scroll to position [0, 553]
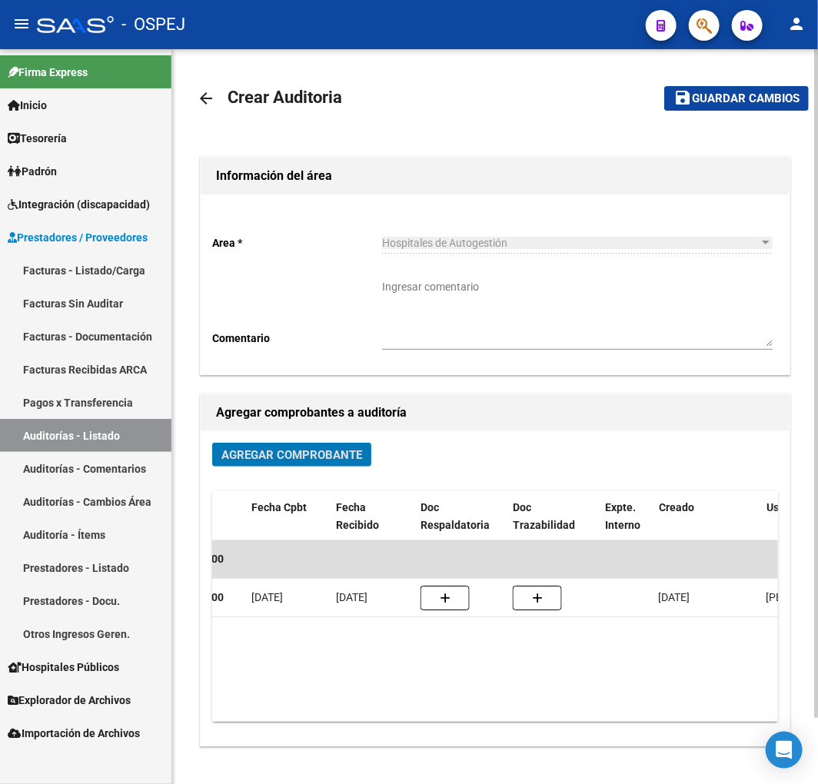
click at [759, 101] on span "Guardar cambios" at bounding box center [746, 99] width 108 height 14
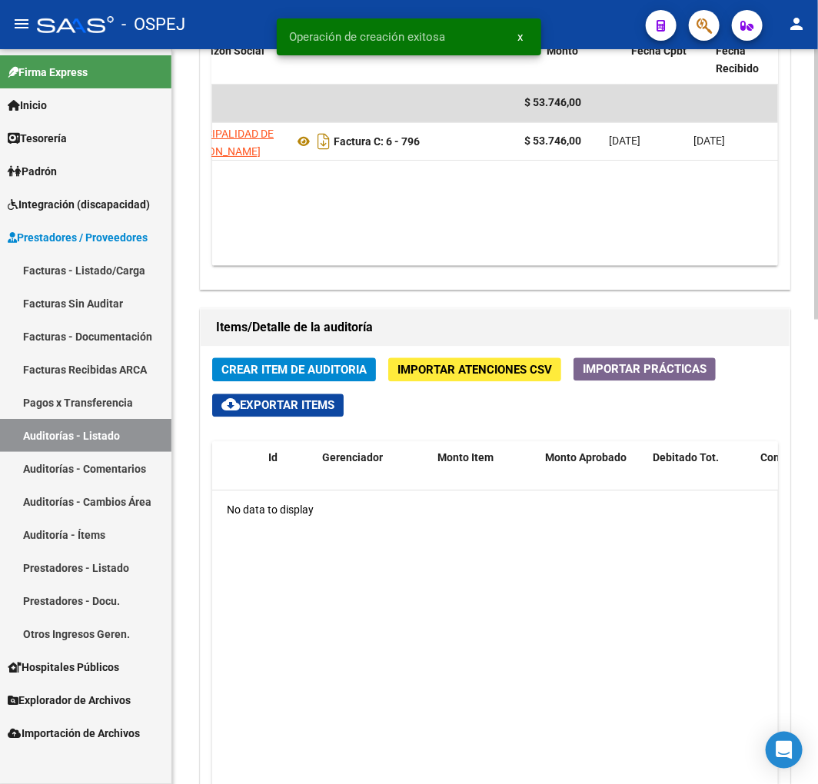
scroll to position [0, 218]
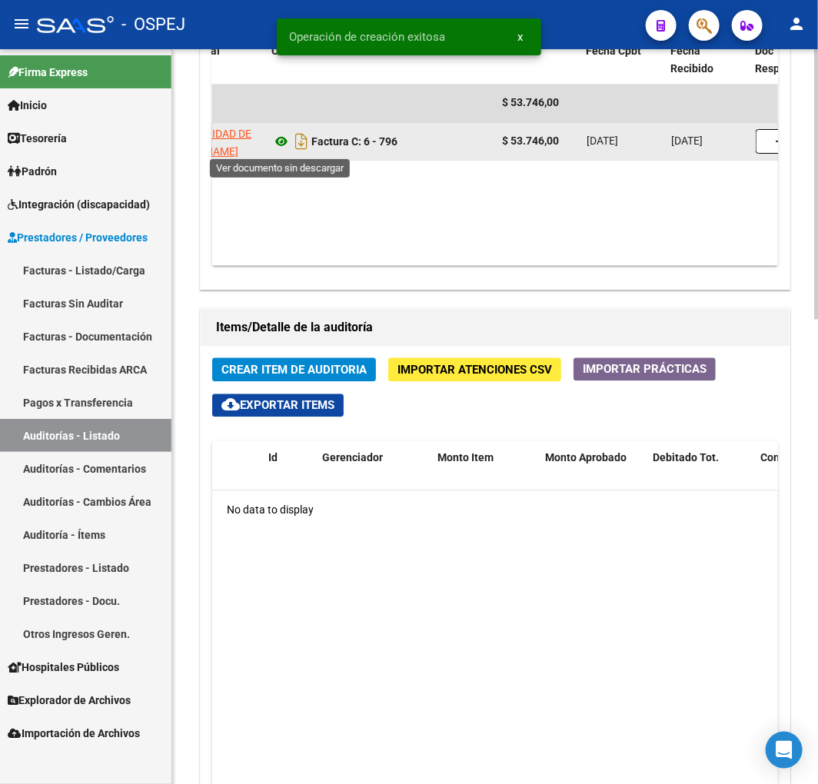
click at [281, 144] on icon at bounding box center [281, 142] width 20 height 18
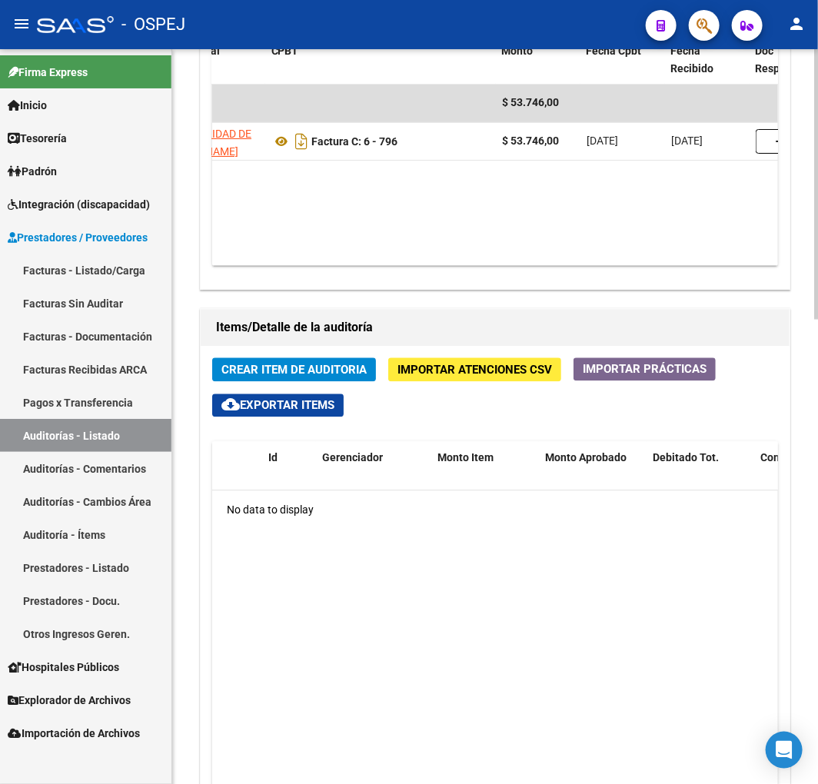
click at [277, 364] on span "Crear Item de Auditoria" at bounding box center [293, 370] width 145 height 14
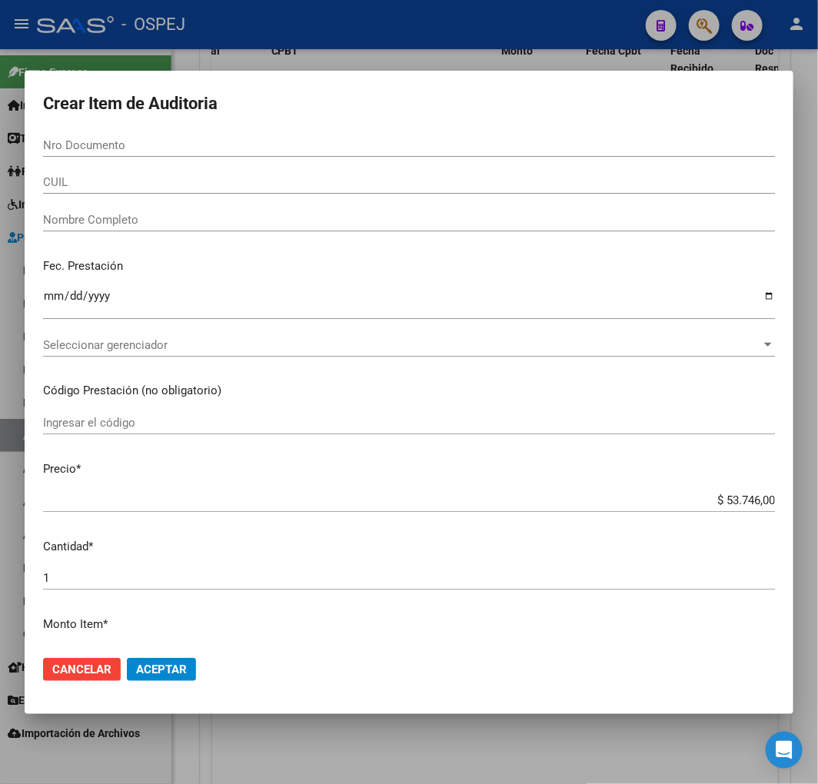
click at [108, 154] on div "Nro Documento" at bounding box center [409, 145] width 732 height 23
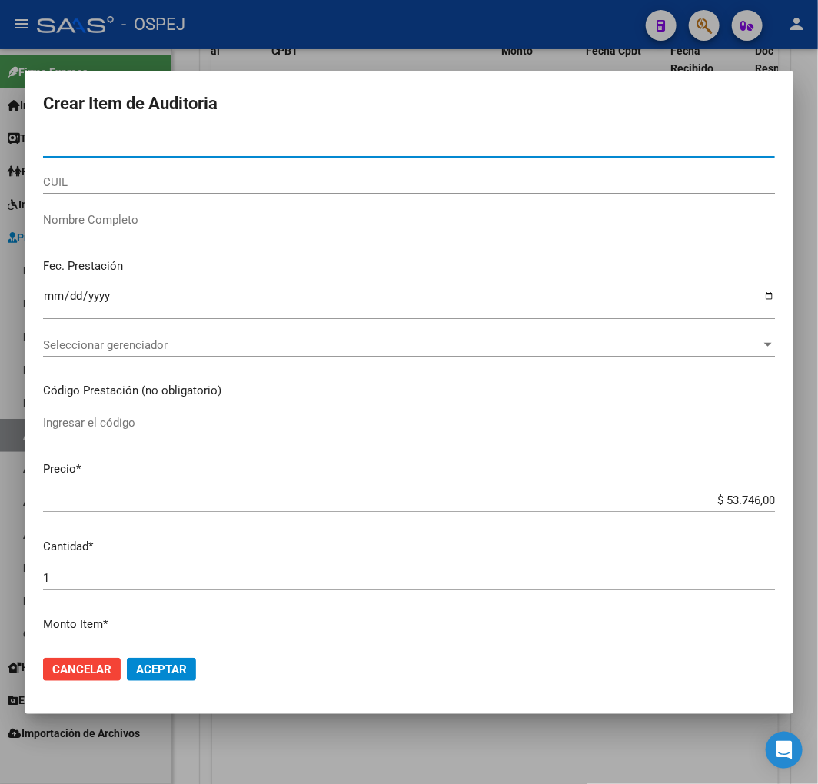
paste input "21984429"
type input "21984429"
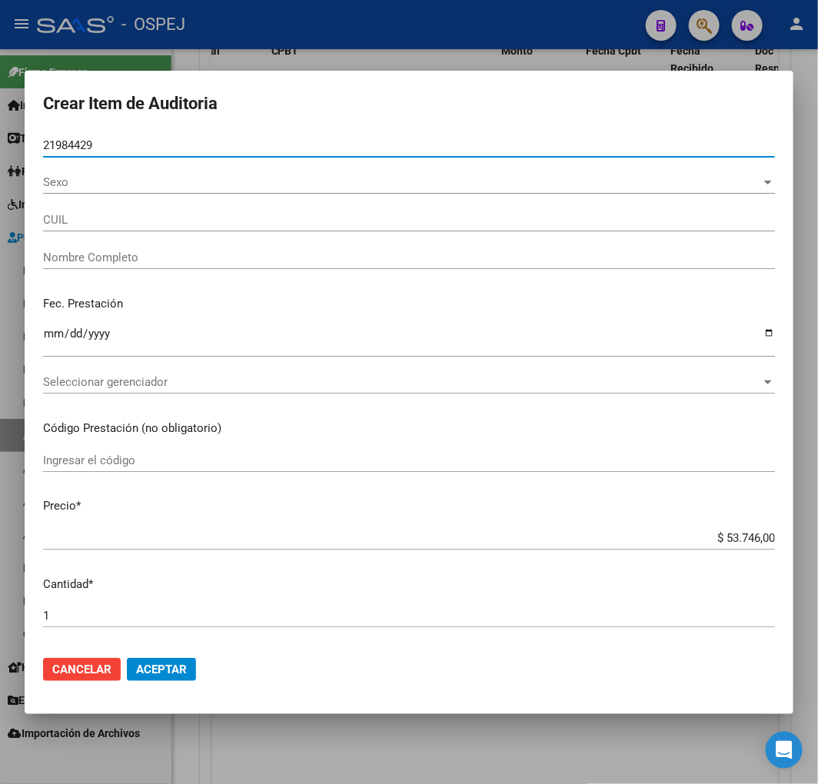
type input "27219844293"
type input "GAUNA MARTA SUSANA -"
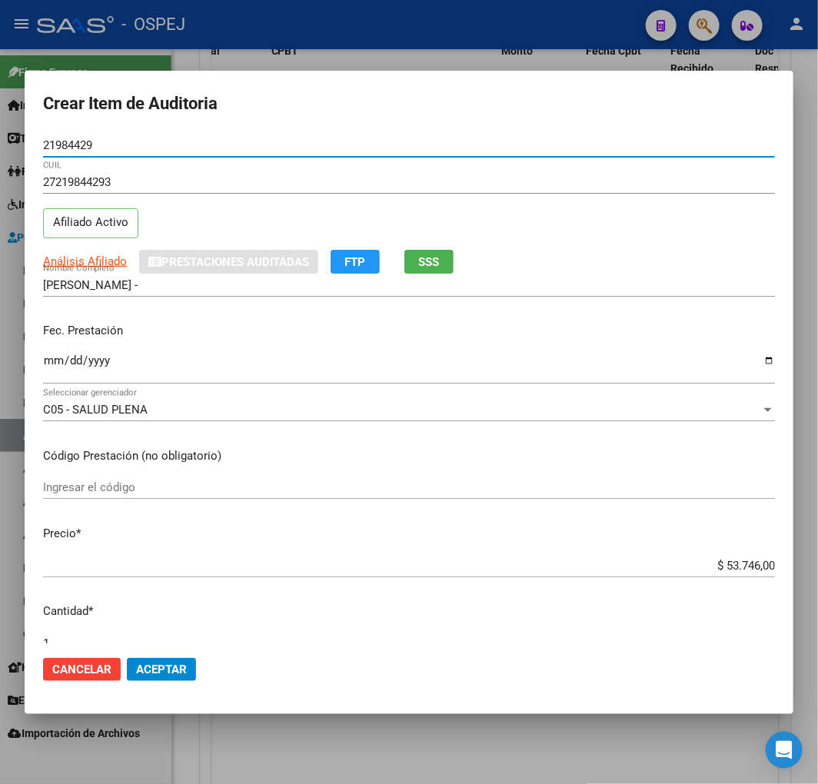
type input "21984429"
click at [727, 569] on input "$ 53.746,00" at bounding box center [409, 566] width 732 height 14
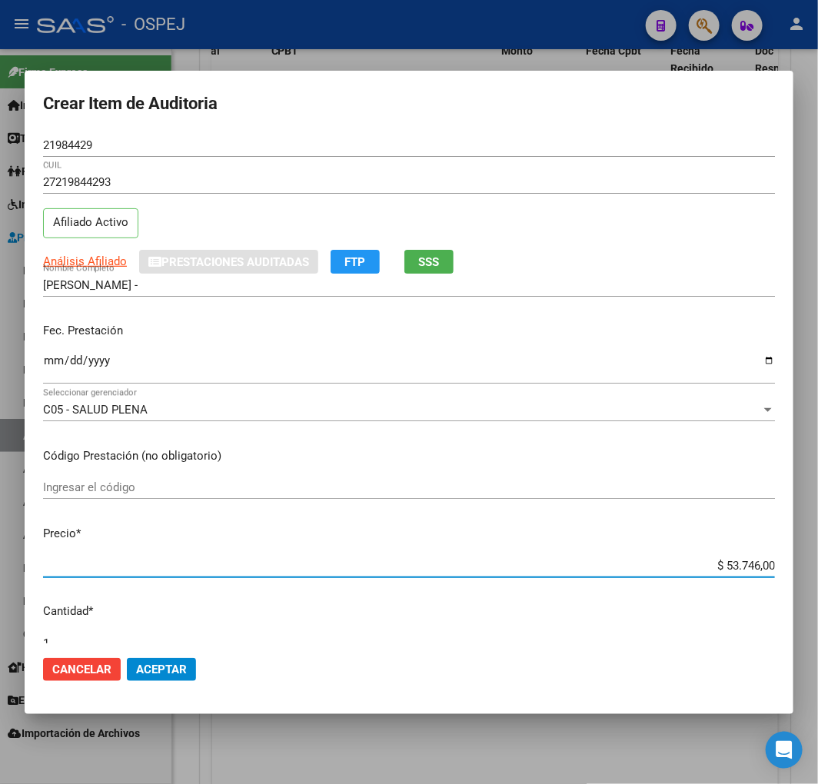
click at [727, 569] on input "$ 53.746,00" at bounding box center [409, 566] width 732 height 14
type input "$ 0,06"
type input "$ 0,66"
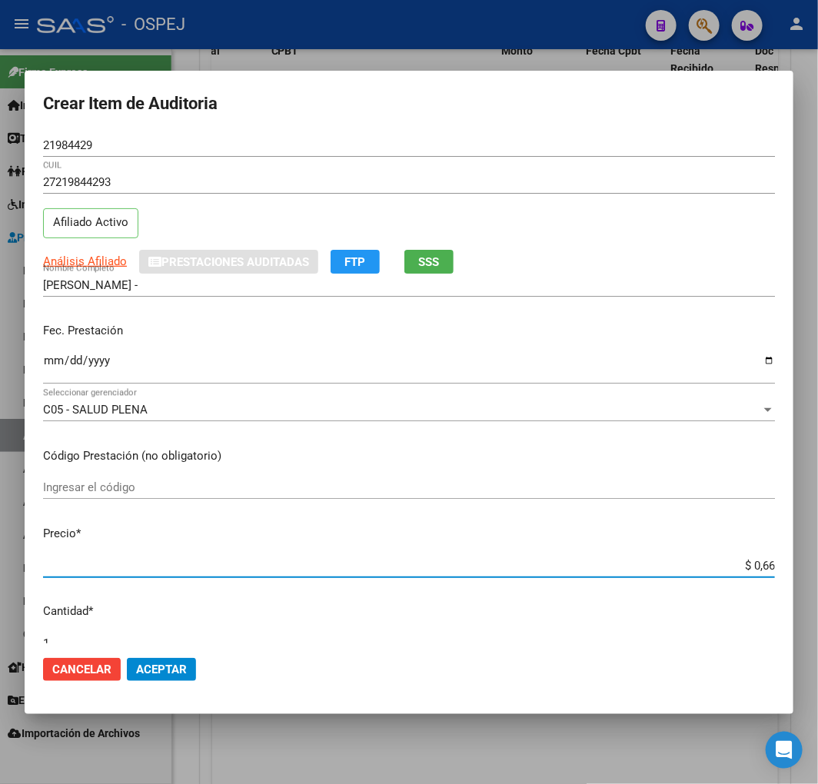
type input "$ 6,69"
type input "$ 66,97"
type input "$ 669,70"
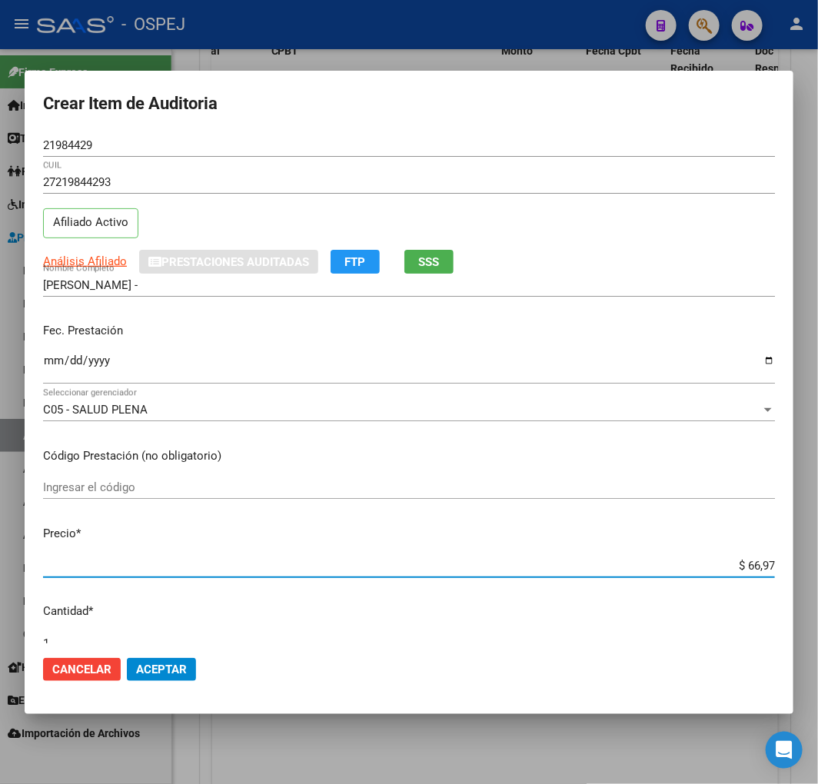
type input "$ 669,70"
type input "$ 6.697,00"
click at [197, 651] on mat-dialog-actions "Cancelar Aceptar" at bounding box center [409, 669] width 732 height 52
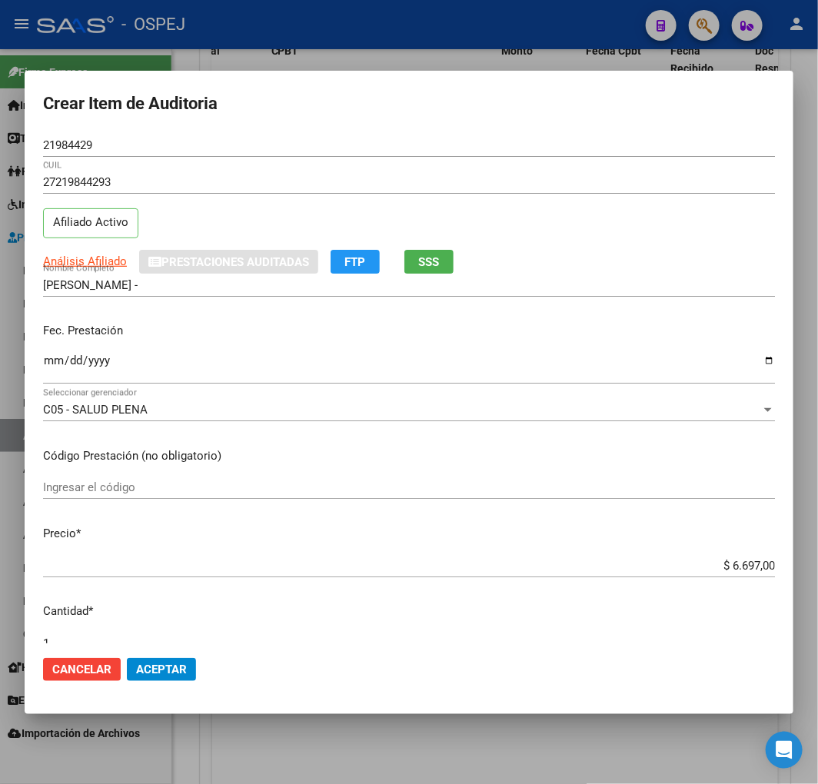
click at [164, 667] on span "Aceptar" at bounding box center [161, 669] width 51 height 14
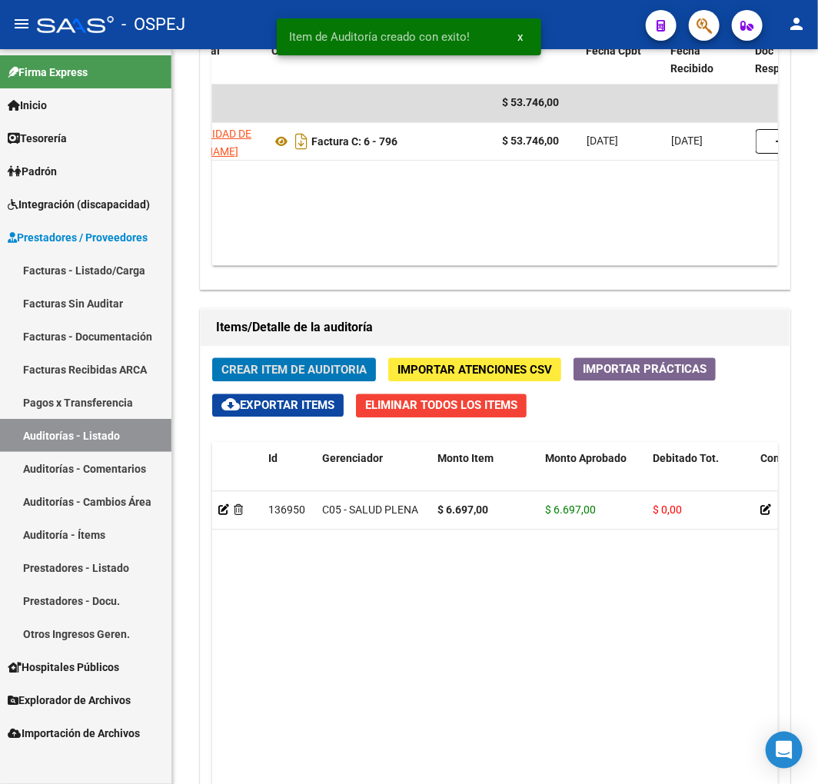
scroll to position [1076, 0]
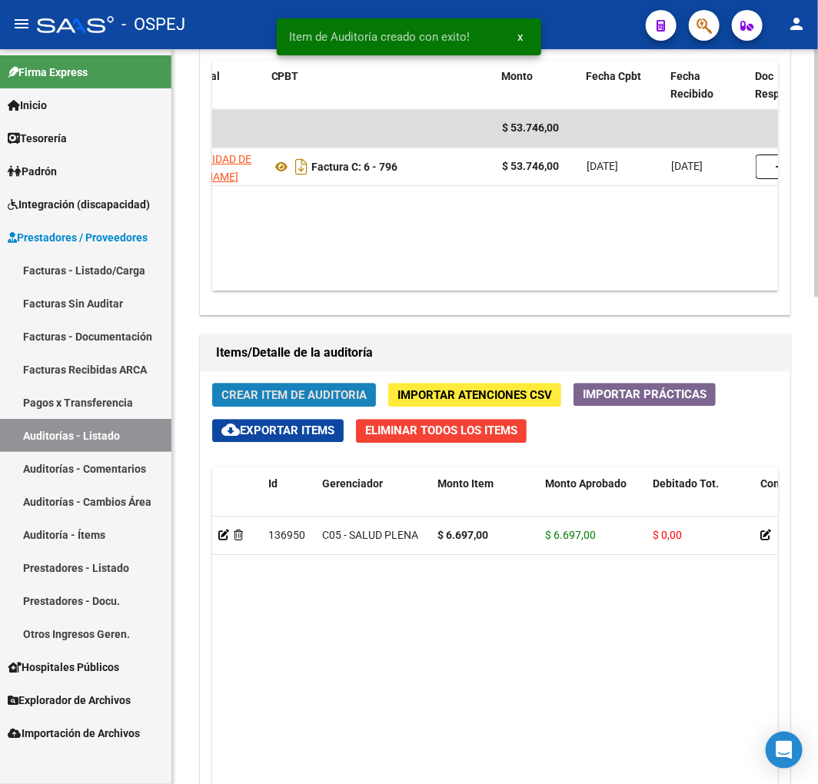
click at [333, 384] on button "Crear Item de Auditoria" at bounding box center [294, 395] width 164 height 24
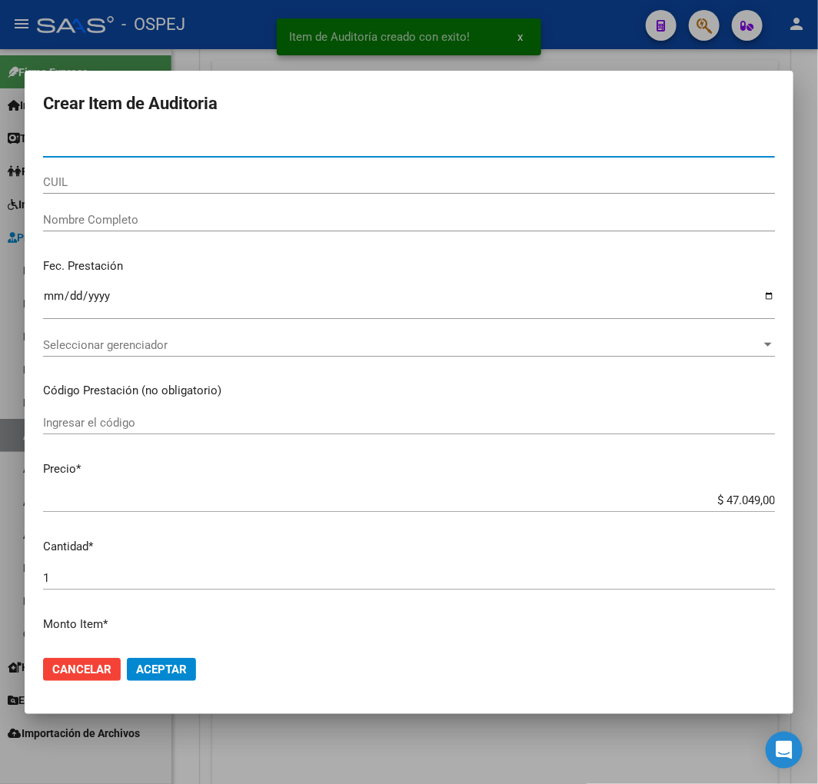
type input "22460395"
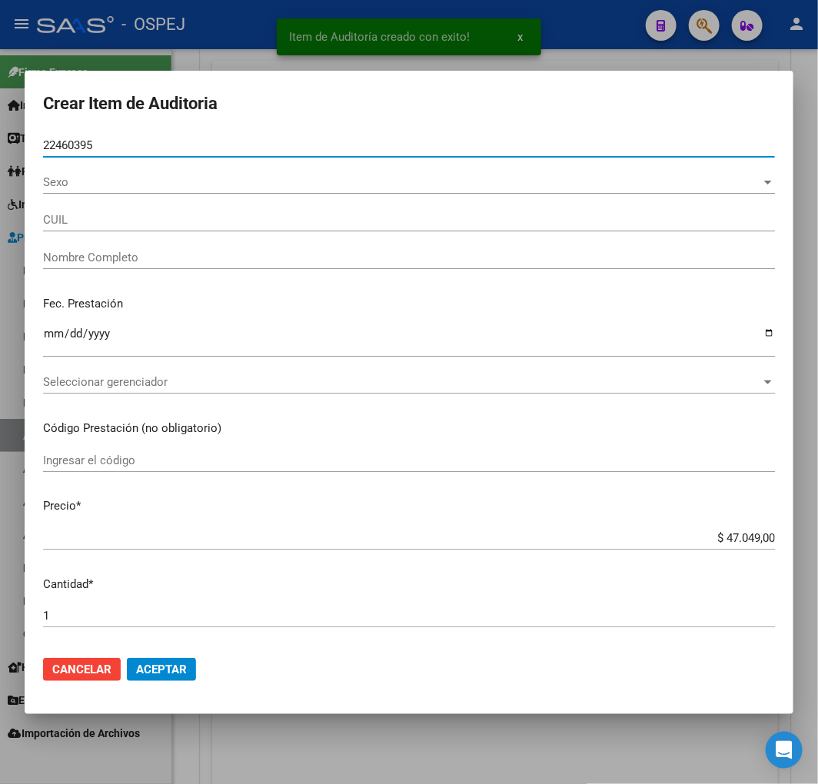
type input "27224603954"
type input "VELARDEZ MARIA JOSEFINA"
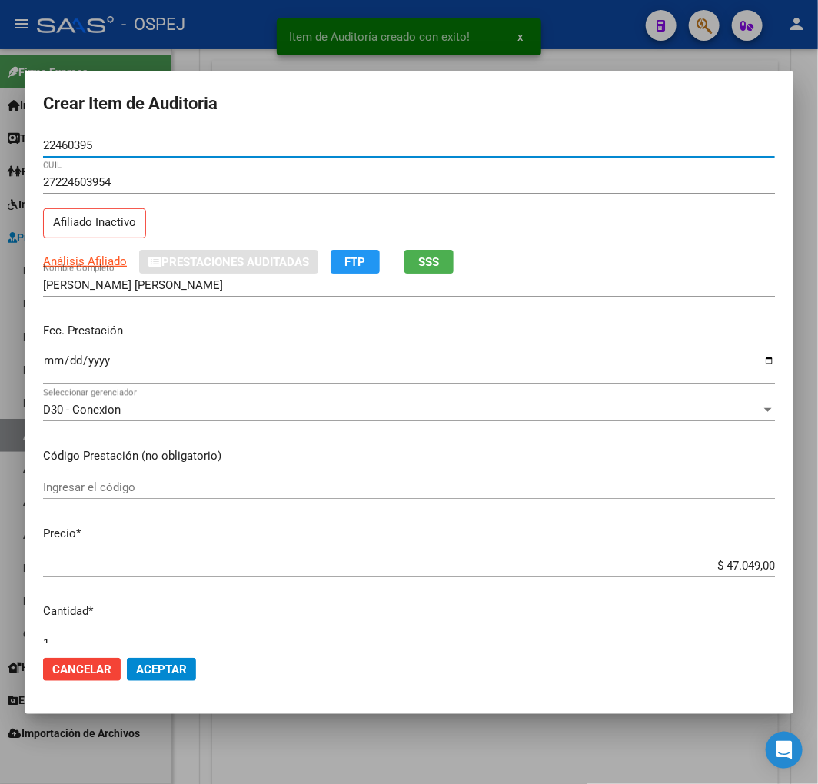
type input "22460395"
click at [741, 555] on div "$ 47.049,00 Ingresar el precio" at bounding box center [409, 565] width 732 height 23
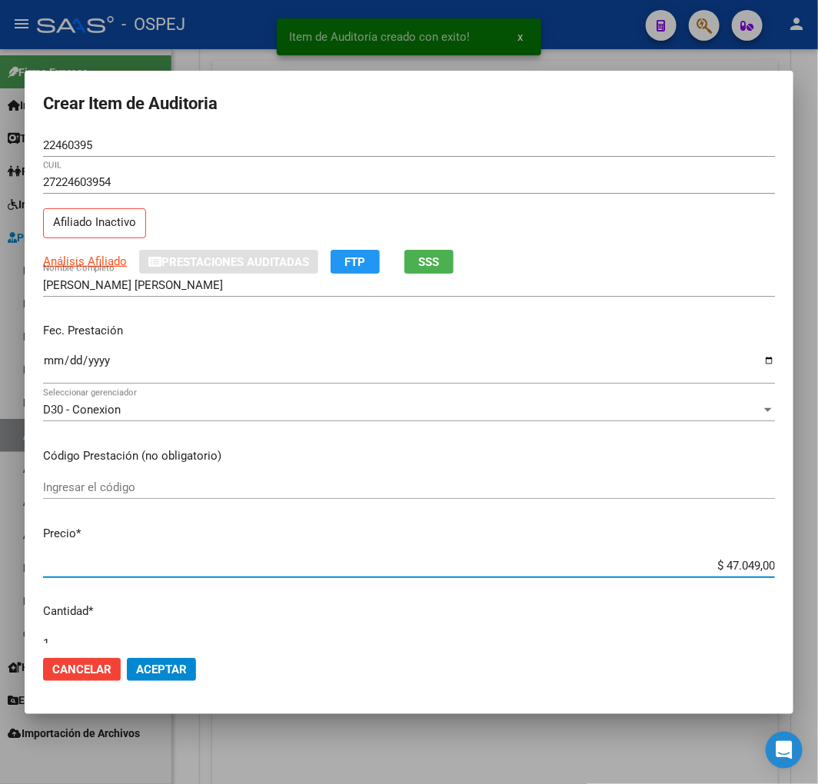
click at [733, 571] on input "$ 47.049,00" at bounding box center [409, 566] width 732 height 14
type input "$ 0,07"
type input "$ 0,72"
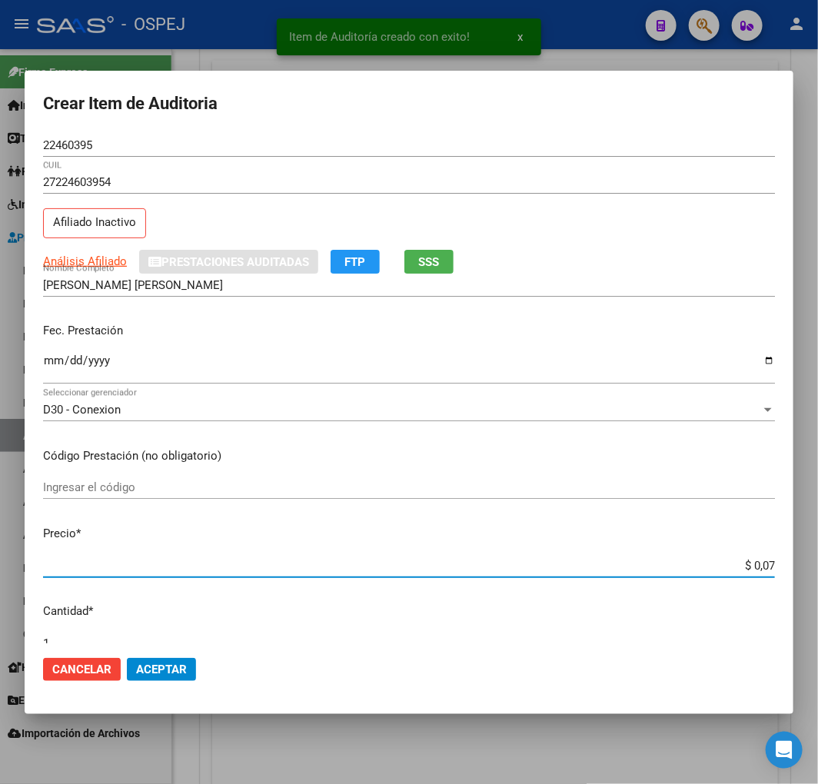
type input "$ 0,72"
type input "$ 7,24"
type input "$ 72,44"
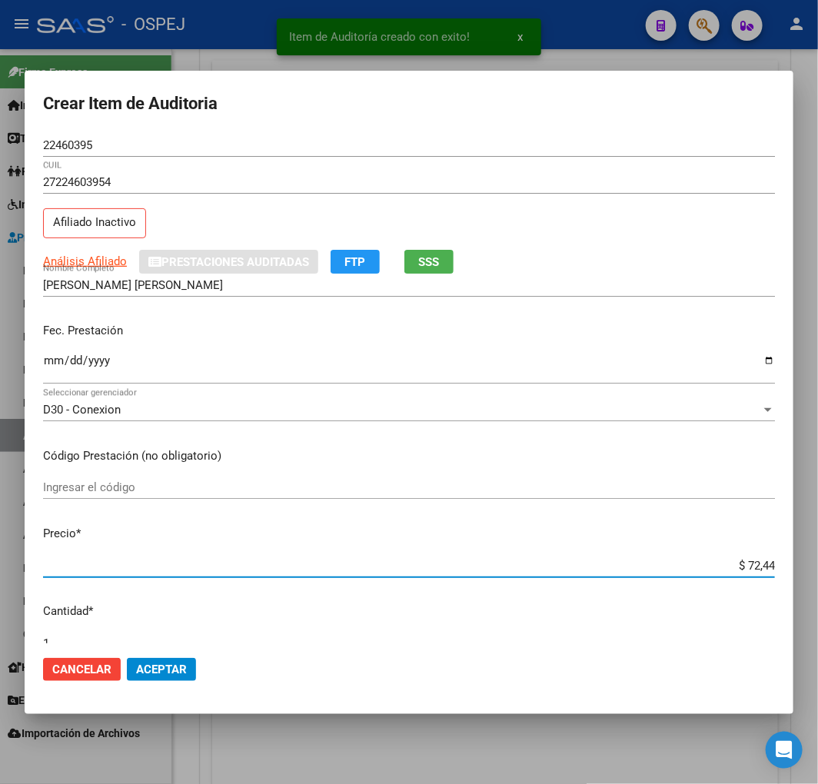
type input "$ 724,40"
type input "$ 7.244,00"
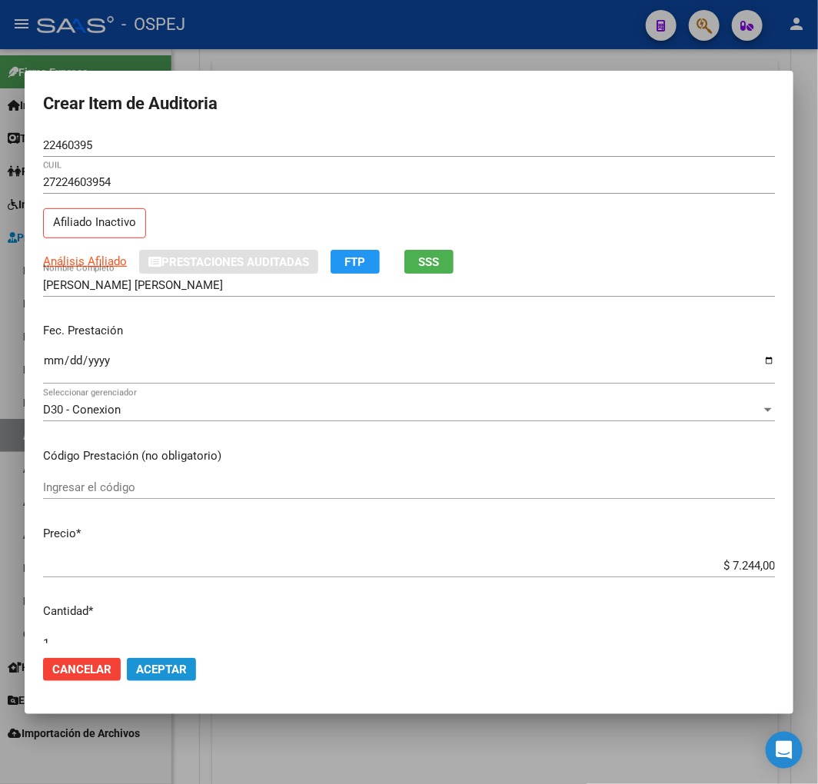
click at [151, 670] on span "Aceptar" at bounding box center [161, 669] width 51 height 14
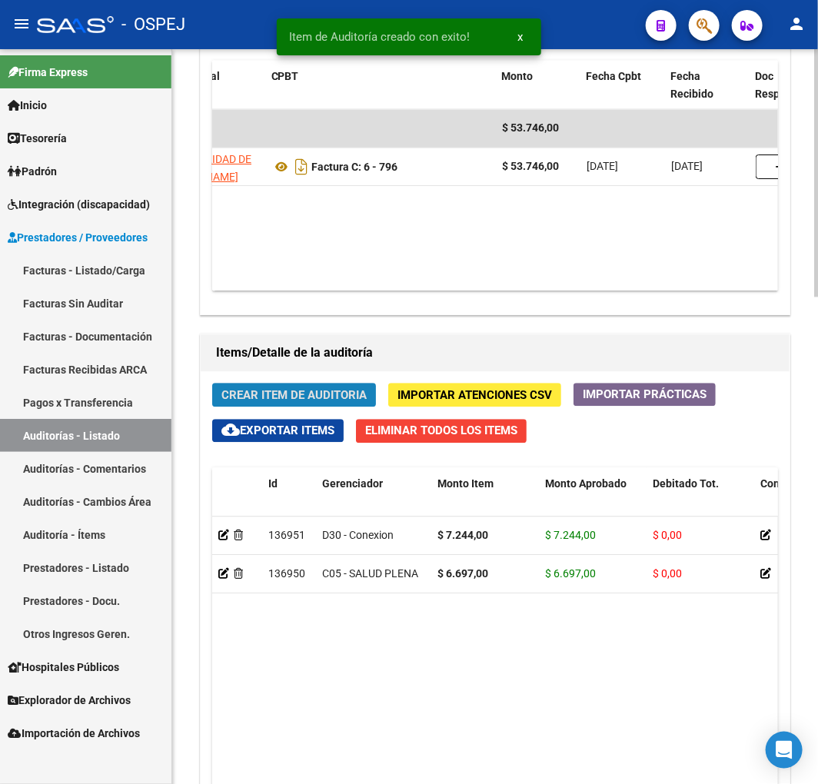
click at [336, 395] on span "Crear Item de Auditoria" at bounding box center [293, 395] width 145 height 14
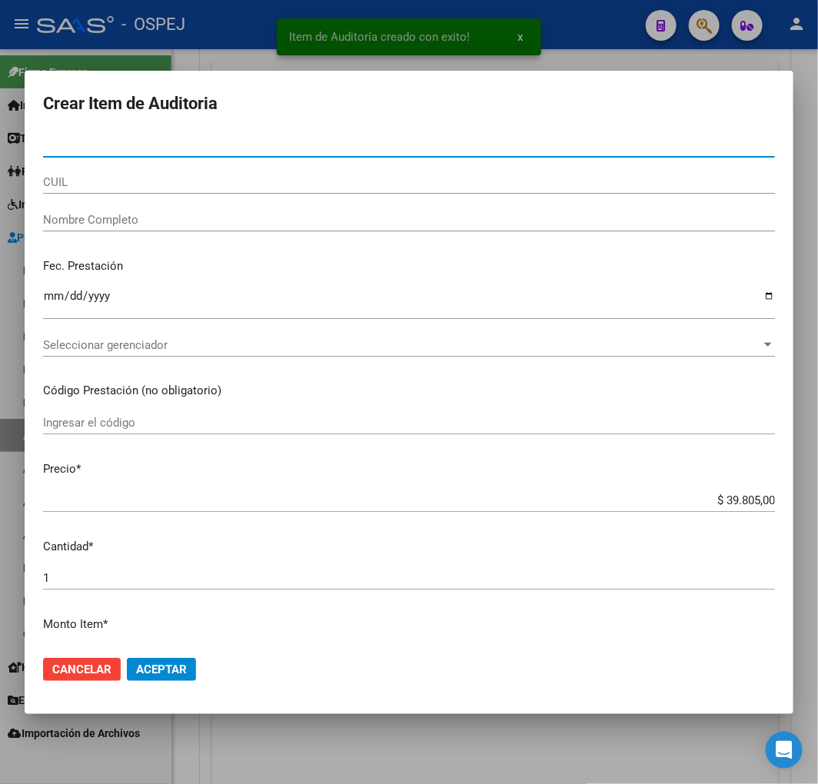
type input "25264034"
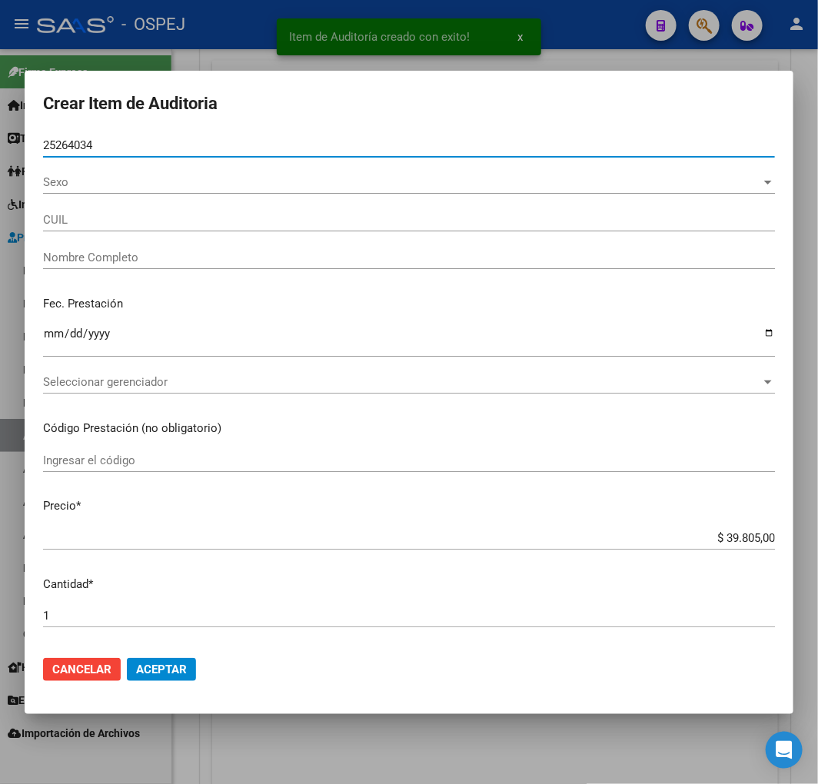
type input "27252640342"
type input "MACHADO MERCEDES BEATRIZ"
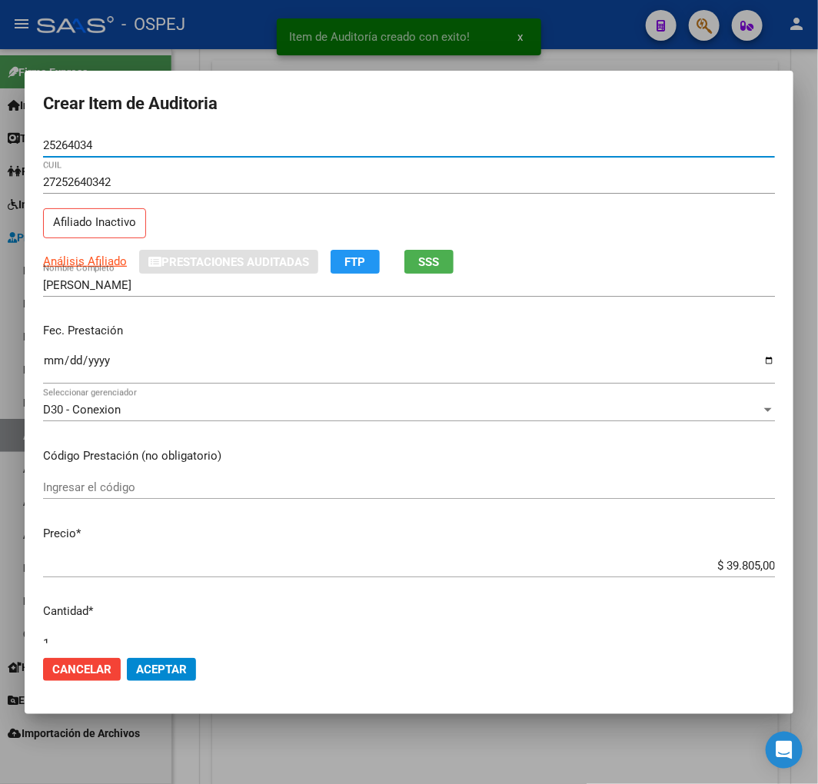
type input "25264034"
click at [744, 566] on input "$ 39.805,00" at bounding box center [409, 566] width 732 height 14
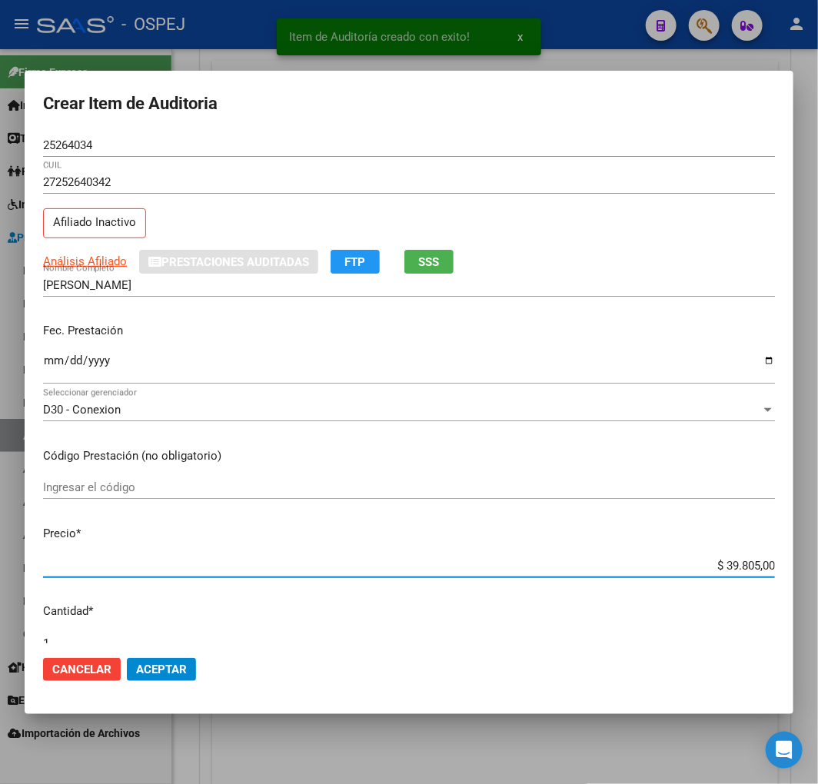
click at [744, 566] on input "$ 39.805,00" at bounding box center [409, 566] width 732 height 14
type input "$ 0,07"
type input "$ 0,72"
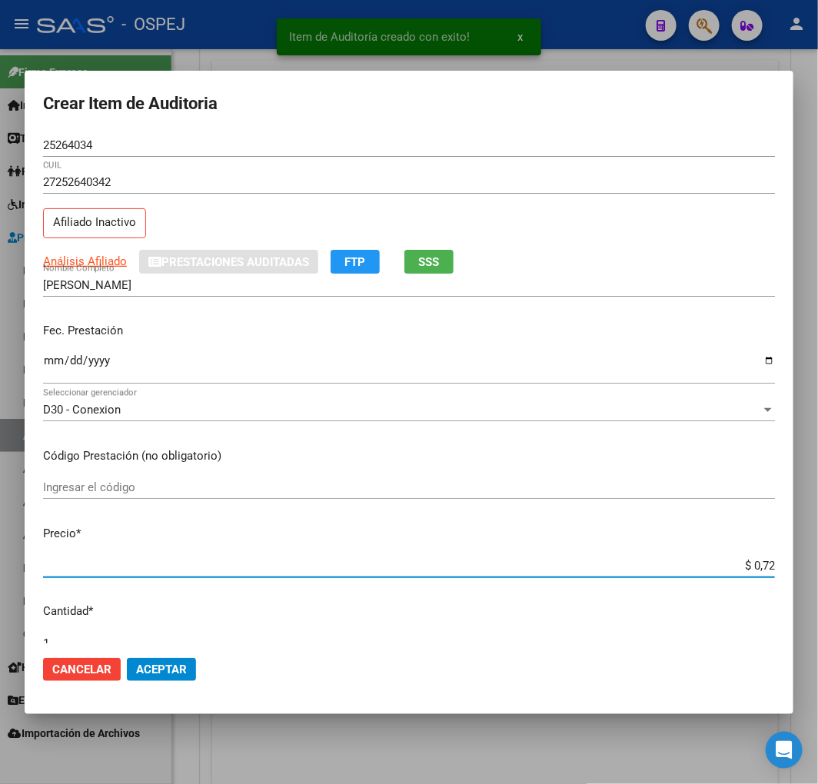
type input "$ 7,24"
type input "$ 72,44"
type input "$ 724,40"
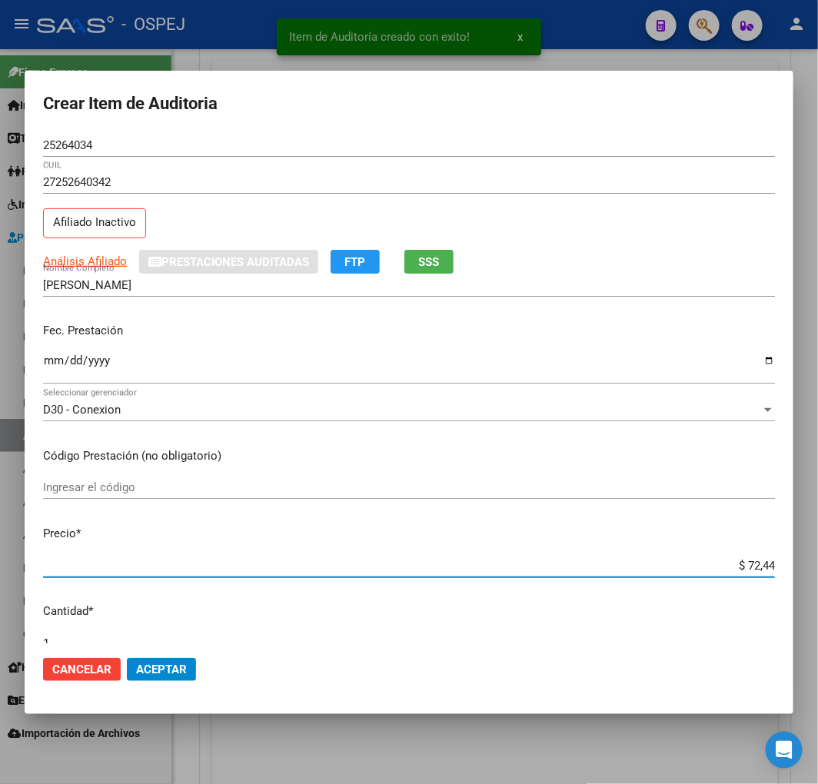
type input "$ 724,40"
type input "$ 7.244,00"
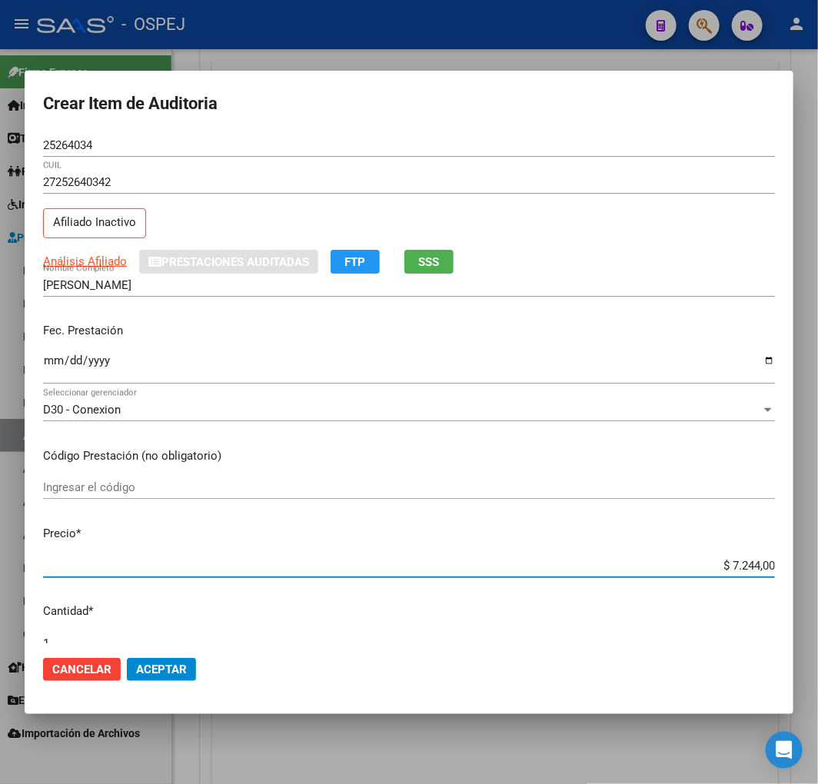
click at [171, 666] on span "Aceptar" at bounding box center [161, 669] width 51 height 14
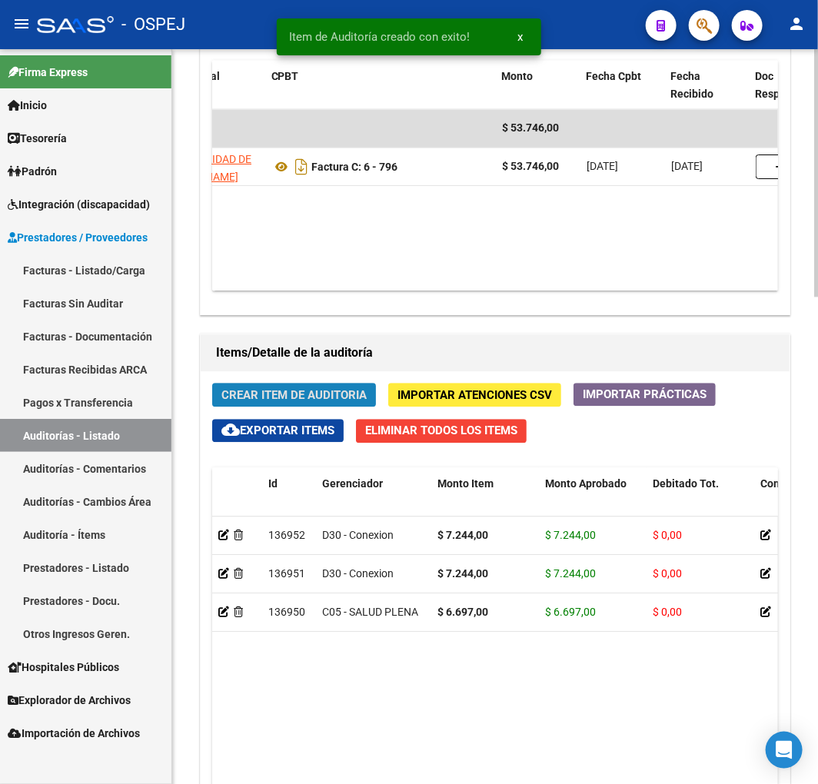
click at [244, 392] on span "Crear Item de Auditoria" at bounding box center [293, 395] width 145 height 14
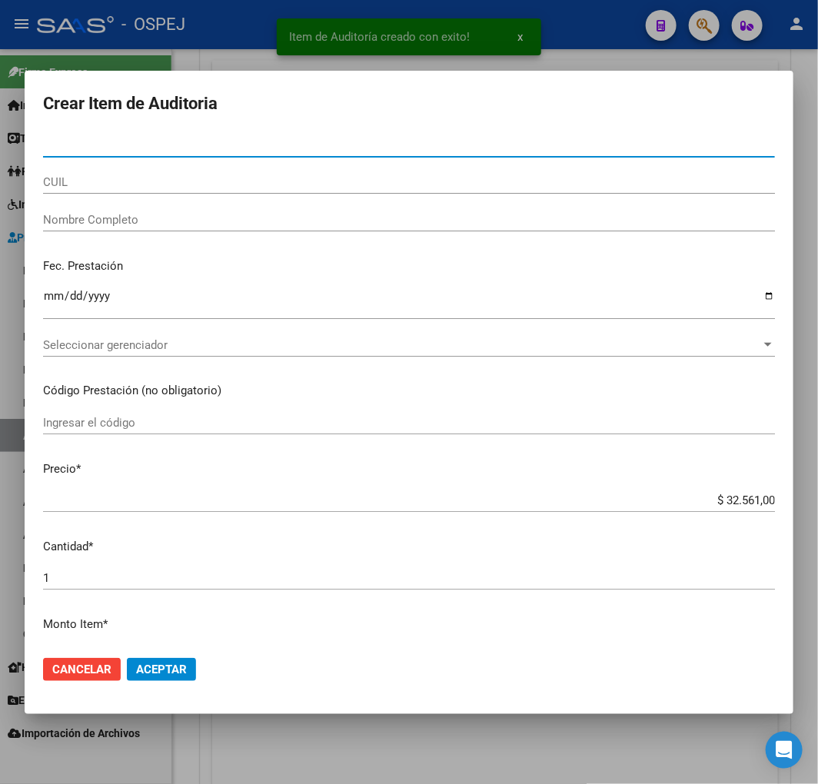
type input "17138156"
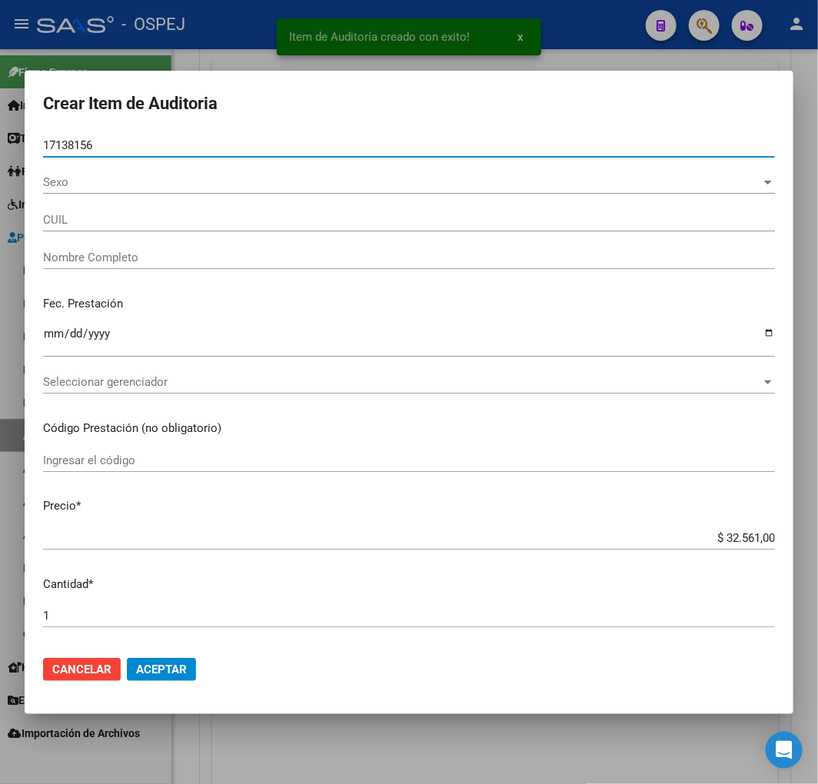
type input "20171381569"
type input "LENCINA SERGIO NICOLAS"
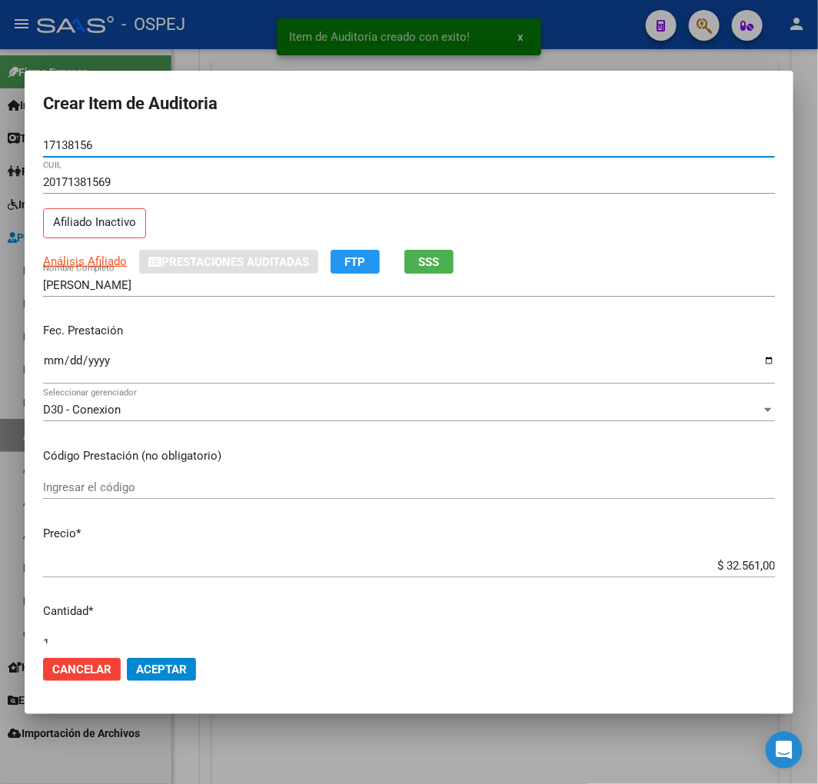
type input "17138156"
click at [725, 565] on input "$ 32.561,00" at bounding box center [409, 566] width 732 height 14
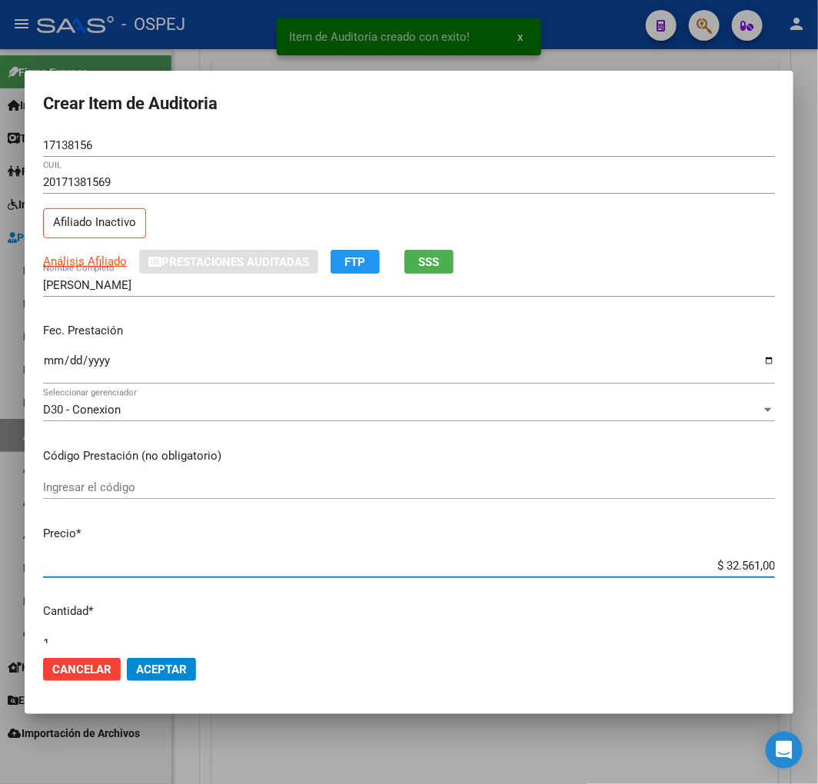
type input "$ 0,07"
type input "$ 0,72"
type input "$ 7,24"
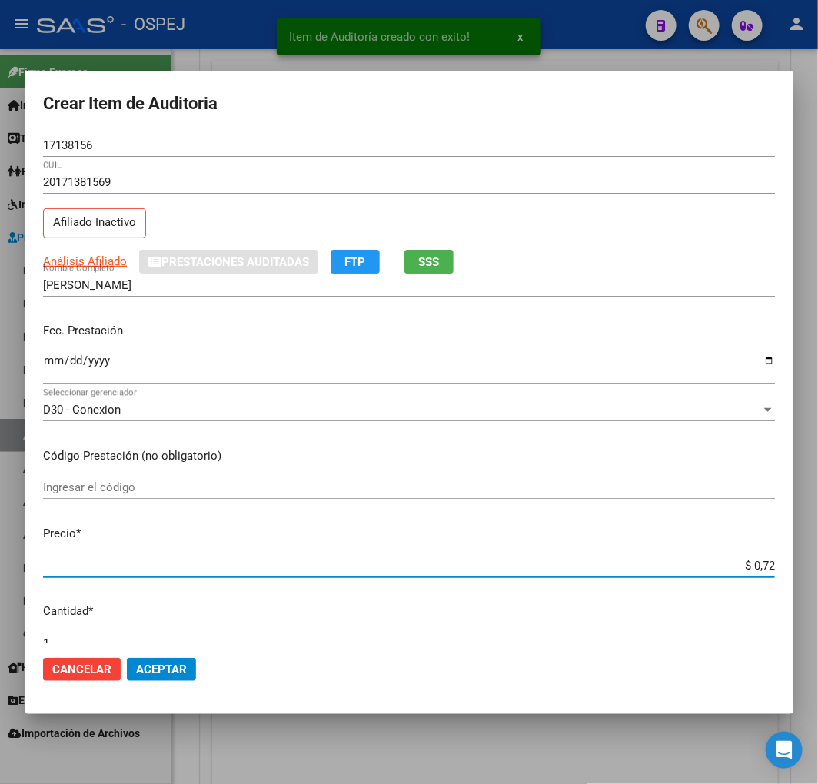
type input "$ 7,24"
type input "$ 72,44"
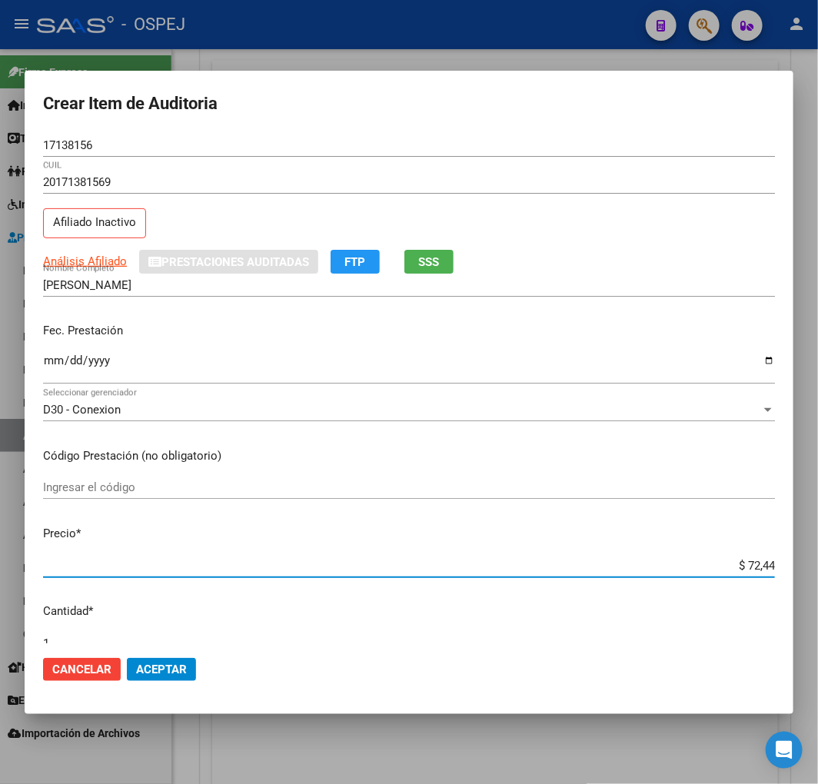
type input "$ 724,40"
type input "$ 7.244,00"
click at [193, 666] on button "Aceptar" at bounding box center [161, 669] width 69 height 23
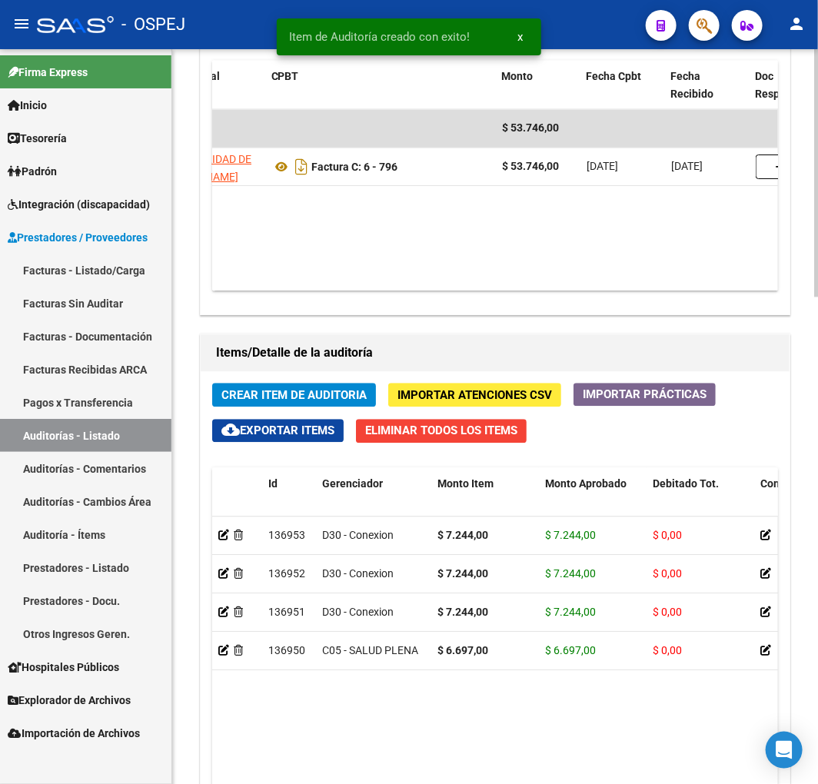
drag, startPoint x: 300, startPoint y: 377, endPoint x: 296, endPoint y: 385, distance: 9.3
click at [300, 377] on div "Crear Item de Auditoria Importar Atenciones CSV Importar Prácticas cloud_downlo…" at bounding box center [495, 705] width 589 height 669
click at [289, 393] on span "Crear Item de Auditoria" at bounding box center [293, 395] width 145 height 14
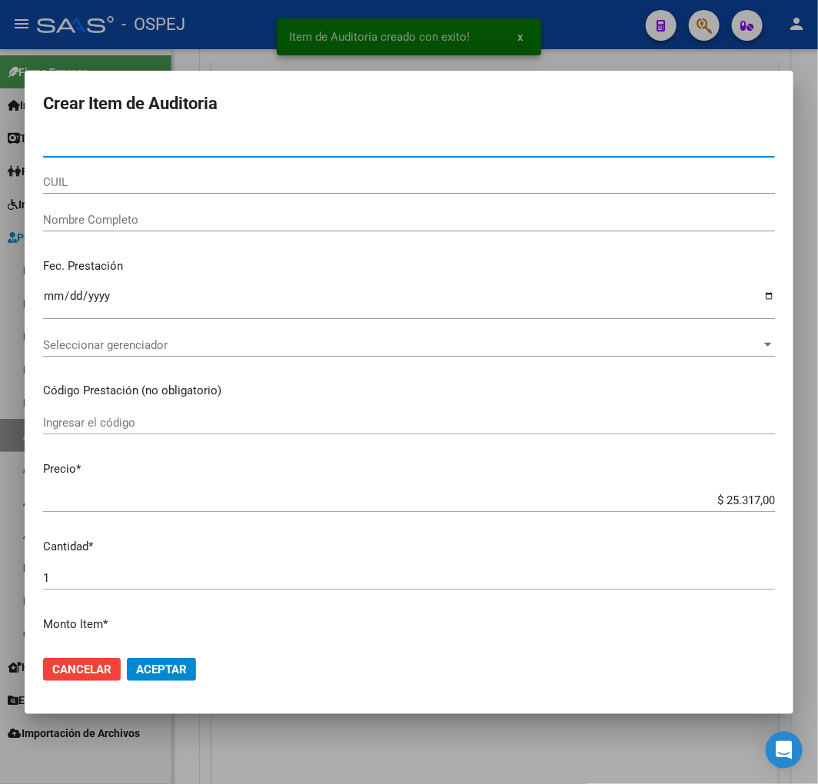
paste input "42289186"
type input "42289186"
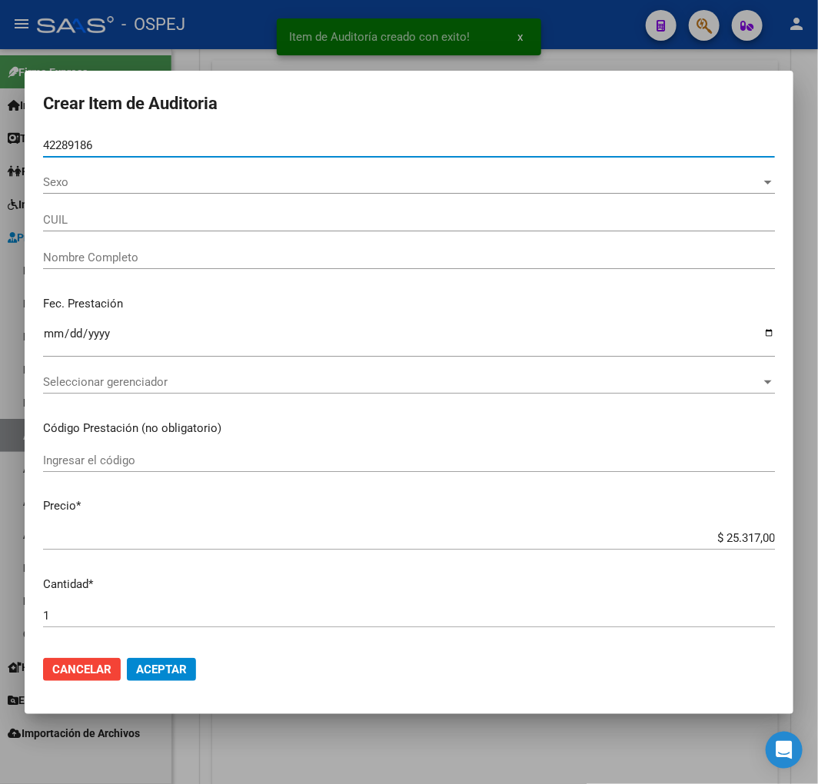
type input "27422891868"
type input "MONZON SOFIA MELANIE -"
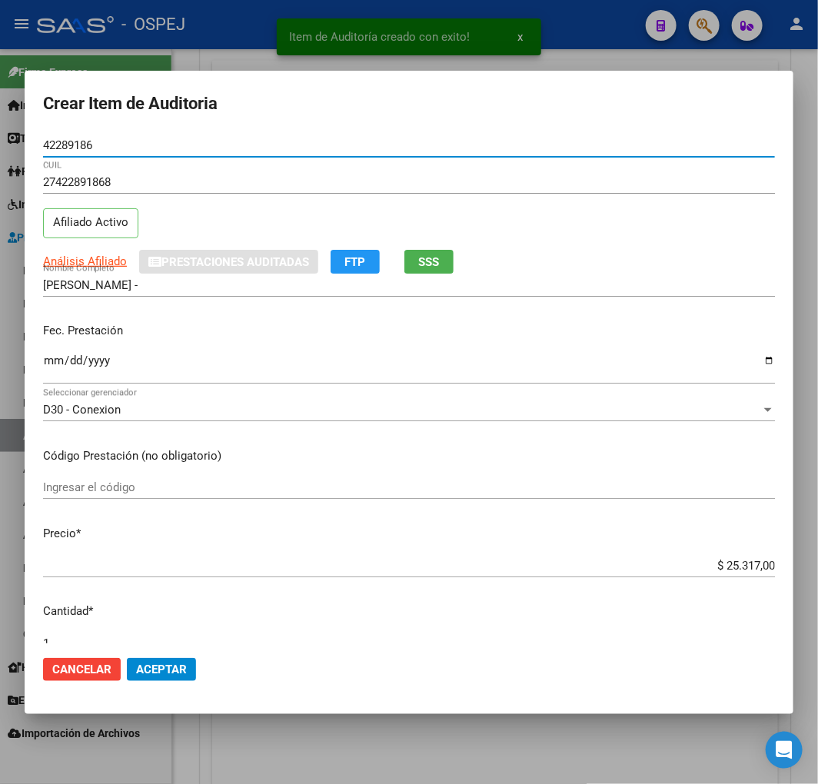
type input "42289186"
click at [745, 562] on input "$ 25.317,00" at bounding box center [409, 566] width 732 height 14
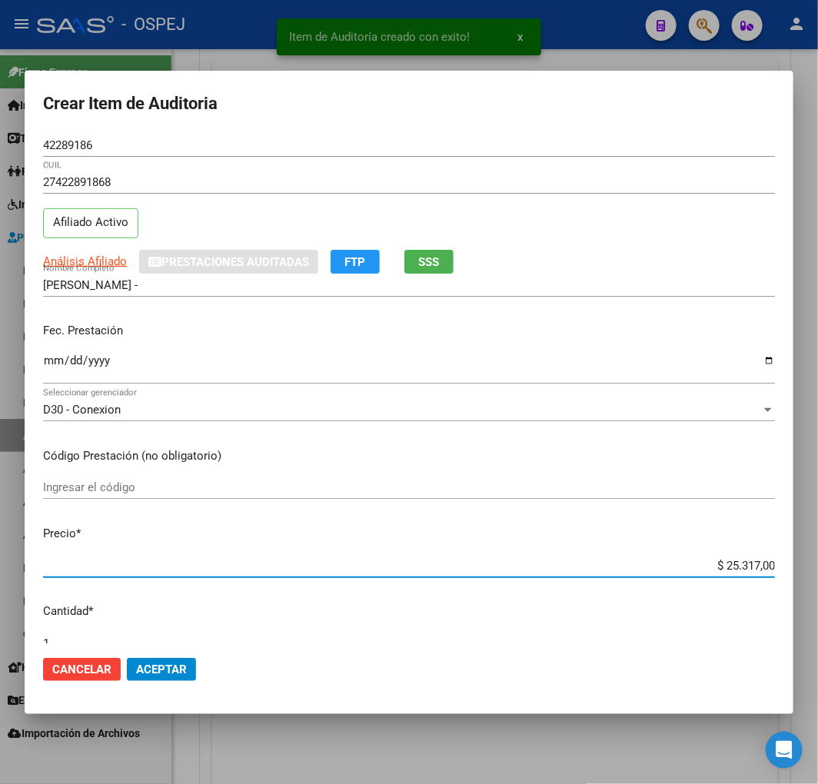
click at [745, 562] on input "$ 25.317,00" at bounding box center [409, 566] width 732 height 14
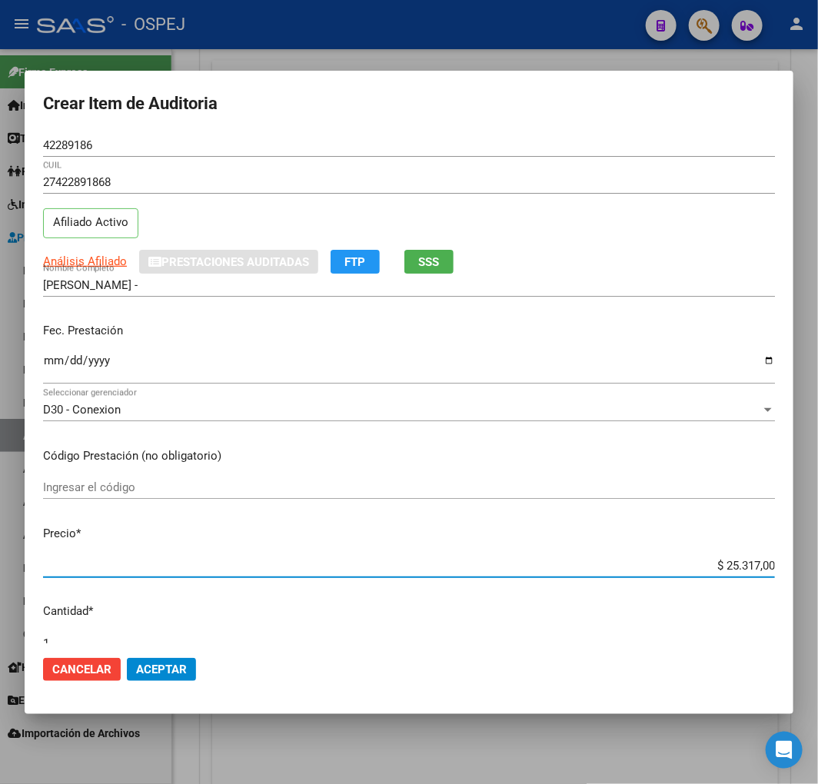
type input "$ 0,07"
type input "$ 0,72"
type input "$ 7,24"
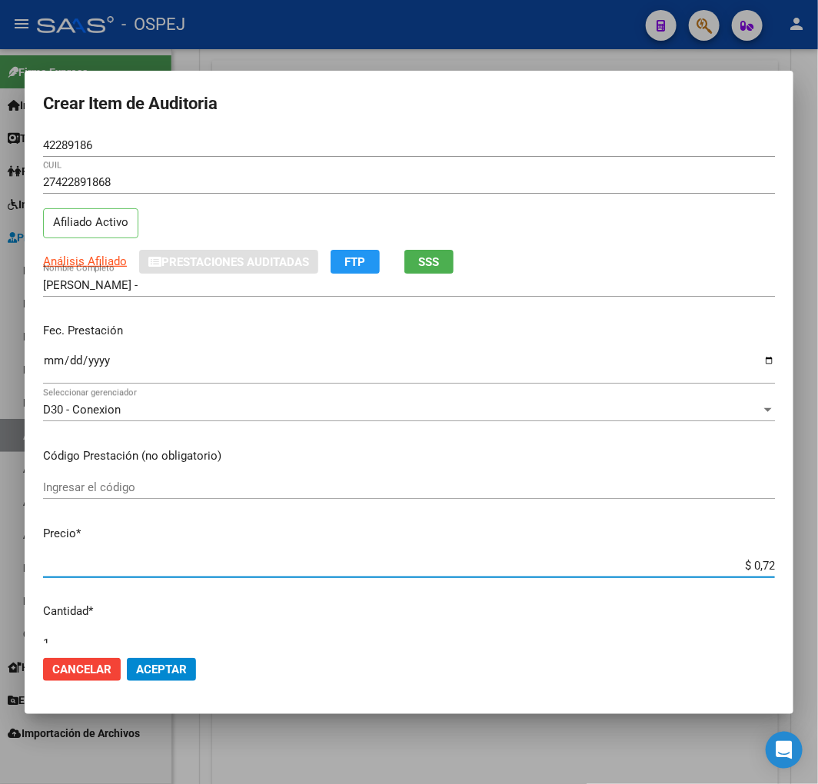
type input "$ 7,24"
type input "$ 72,44"
type input "$ 724,40"
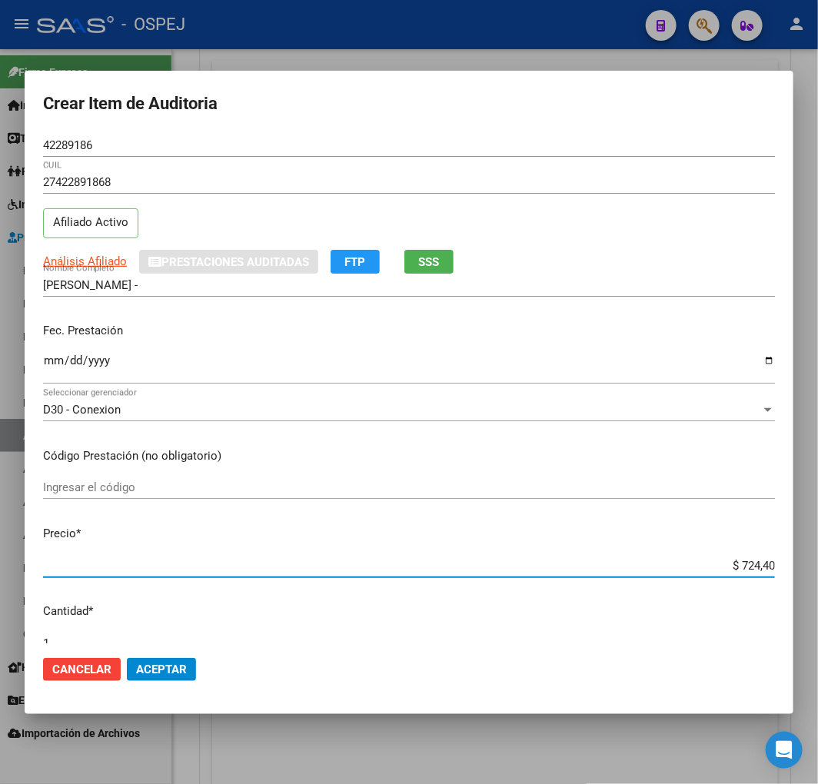
type input "$ 7.244,00"
click at [162, 675] on button "Aceptar" at bounding box center [161, 669] width 69 height 23
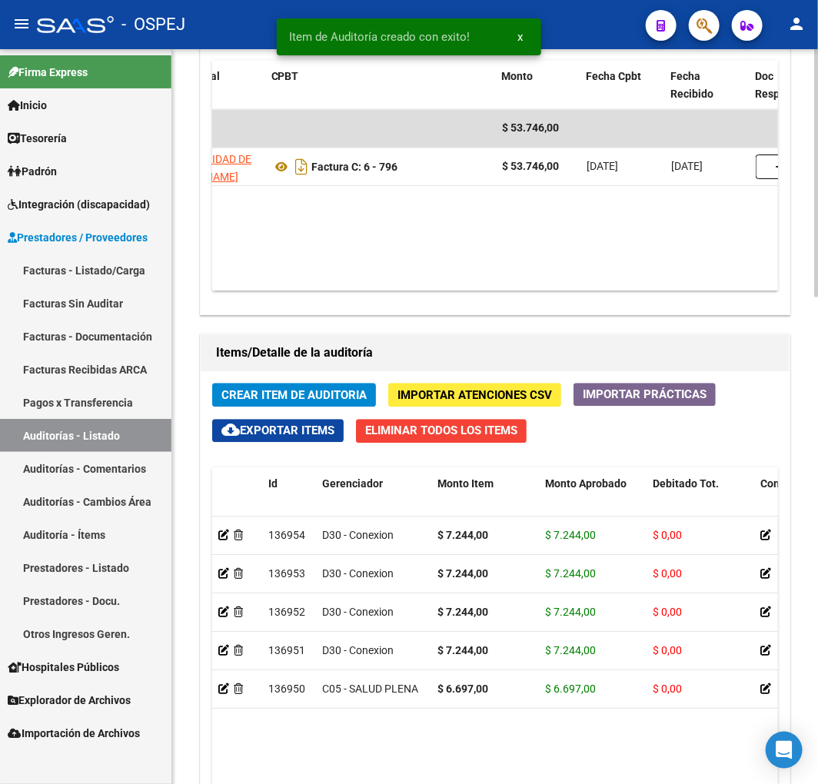
click at [309, 397] on span "Crear Item de Auditoria" at bounding box center [293, 395] width 145 height 14
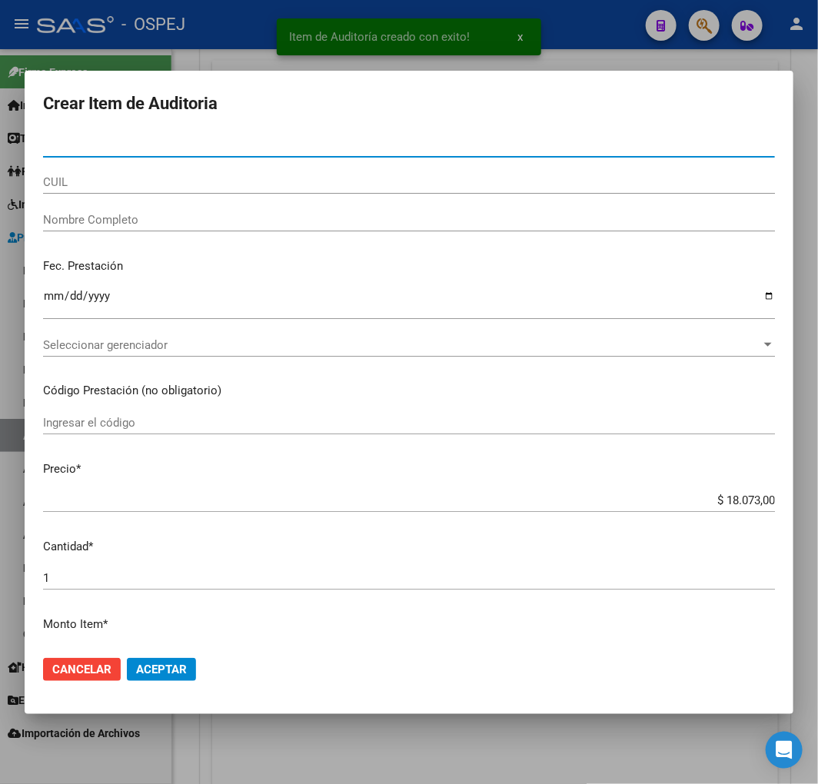
paste input "42289186"
type input "42289186"
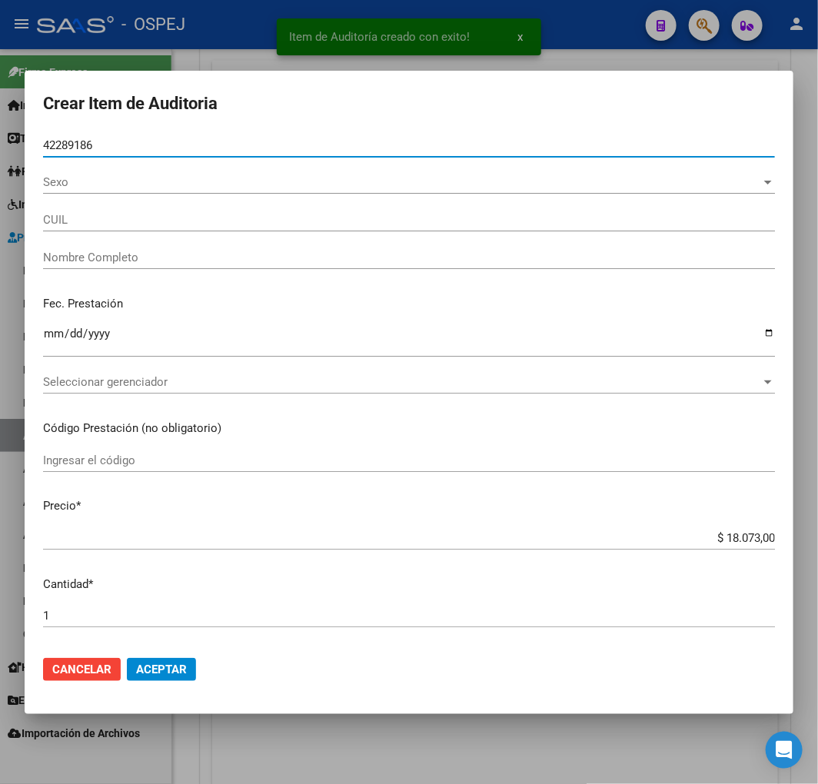
type input "27422891868"
type input "MONZON SOFIA MELANIE -"
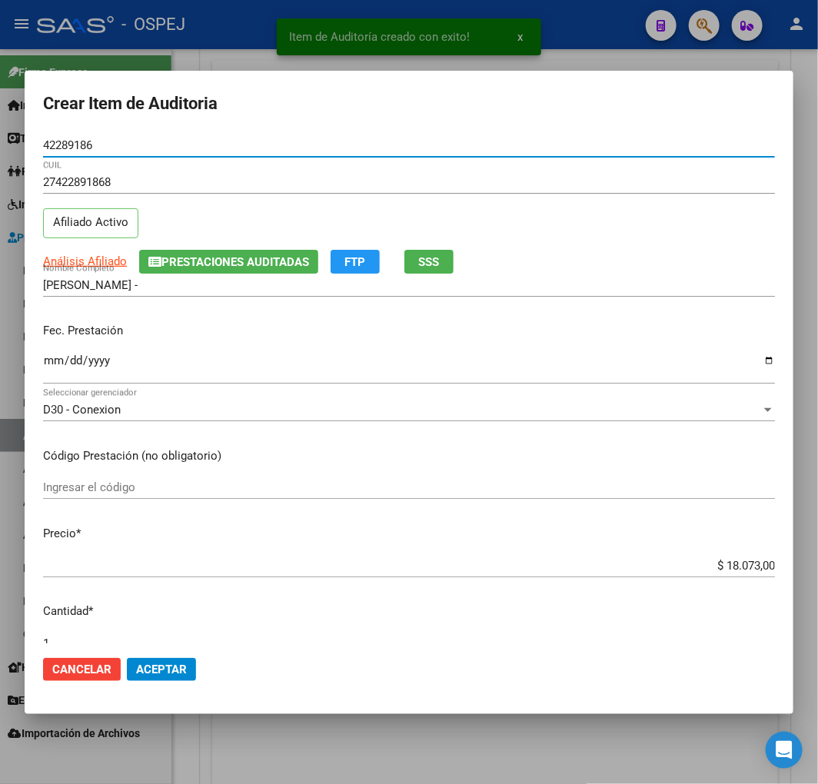
type input "42289186"
click at [731, 551] on mat-dialog-content "42289186 Nro Documento 27422891868 CUIL Afiliado Activo Análisis Afiliado Prest…" at bounding box center [409, 389] width 768 height 510
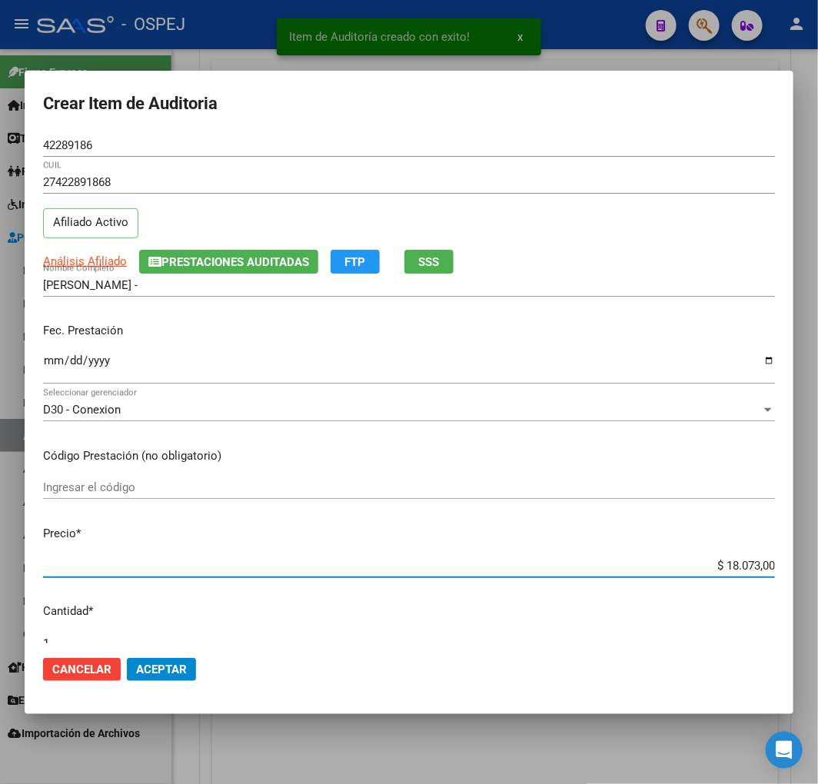
click at [726, 566] on input "$ 18.073,00" at bounding box center [409, 566] width 732 height 14
type input "$ 0,07"
type input "$ 0,72"
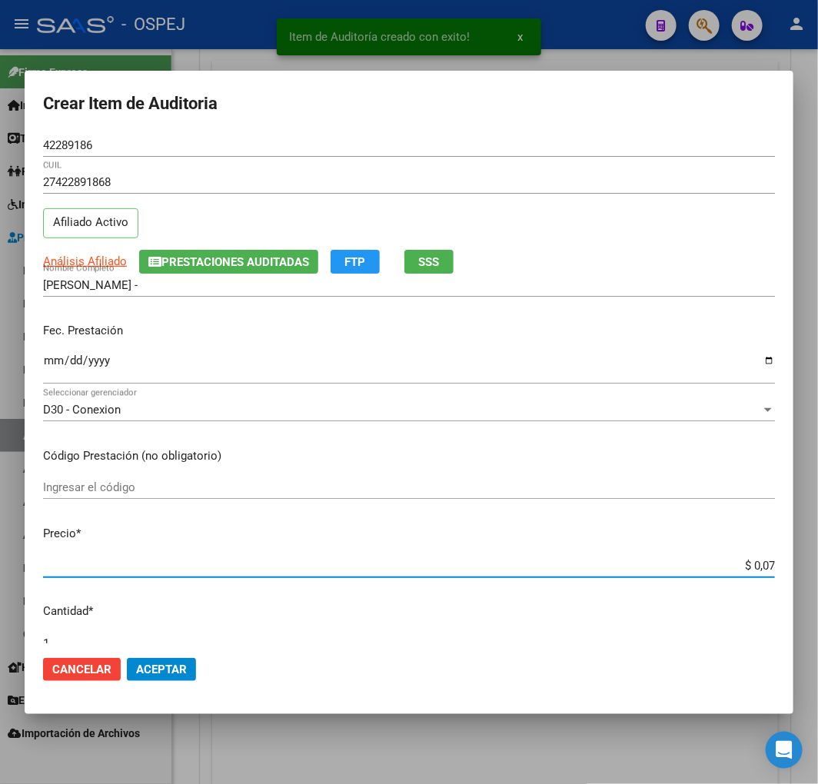
type input "$ 0,72"
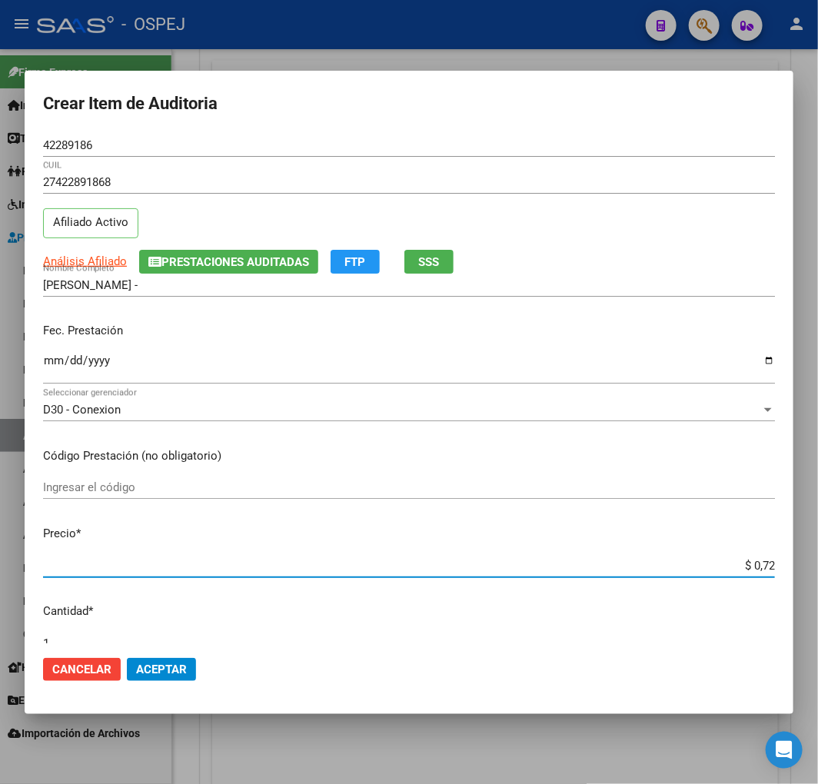
type input "$ 7,24"
type input "$ 72,44"
type input "$ 724,40"
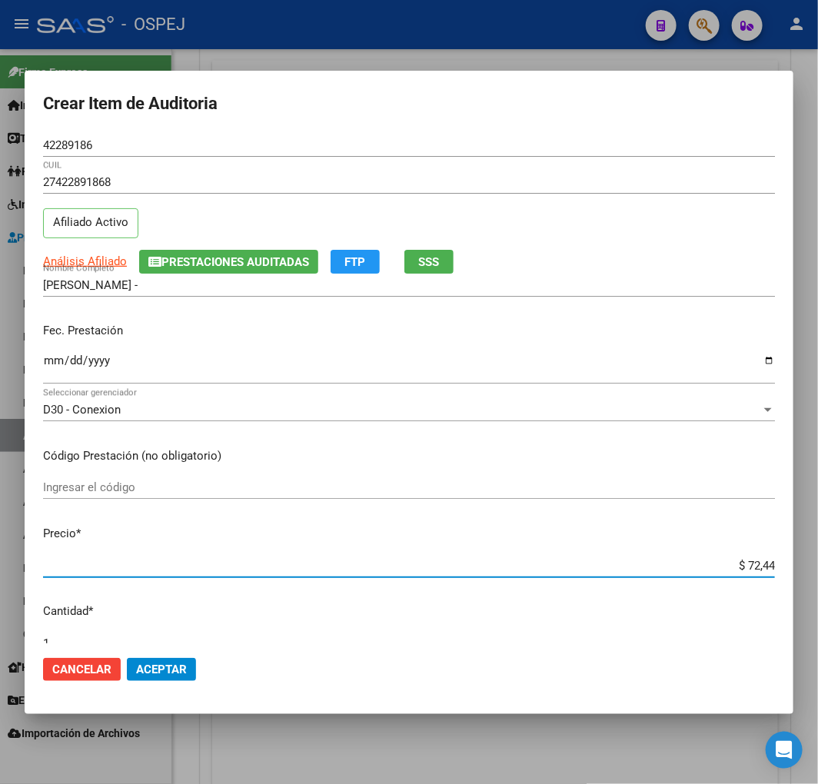
type input "$ 724,40"
type input "$ 7.244,00"
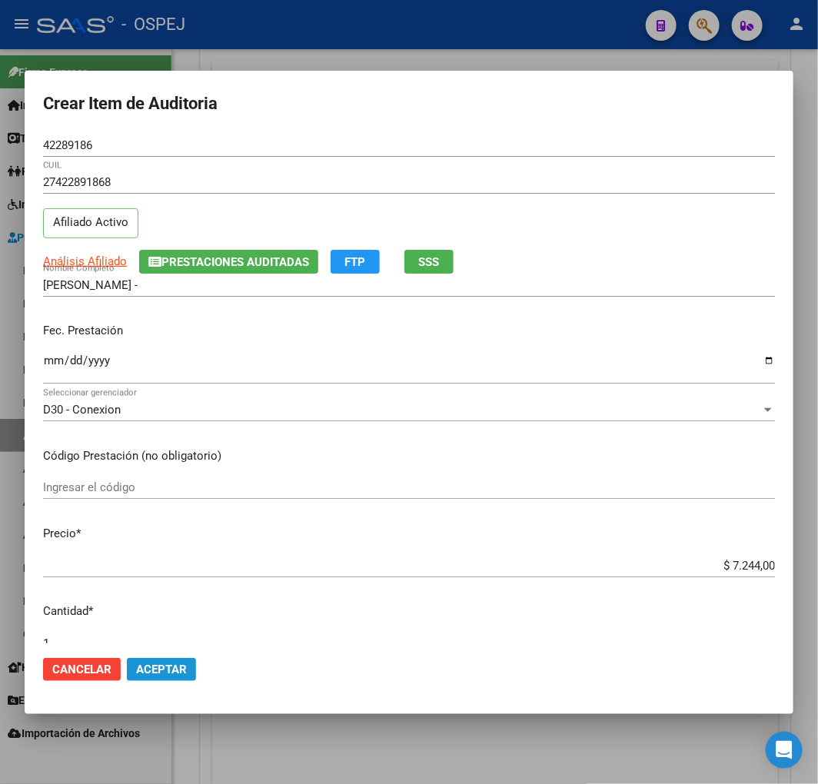
click at [159, 666] on span "Aceptar" at bounding box center [161, 669] width 51 height 14
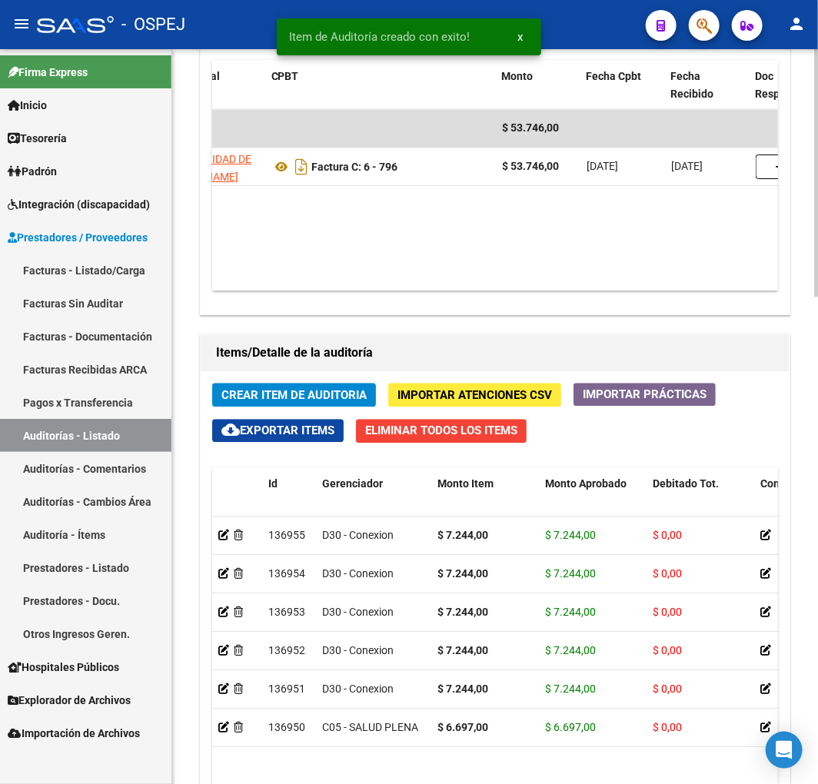
click at [294, 393] on span "Crear Item de Auditoria" at bounding box center [293, 395] width 145 height 14
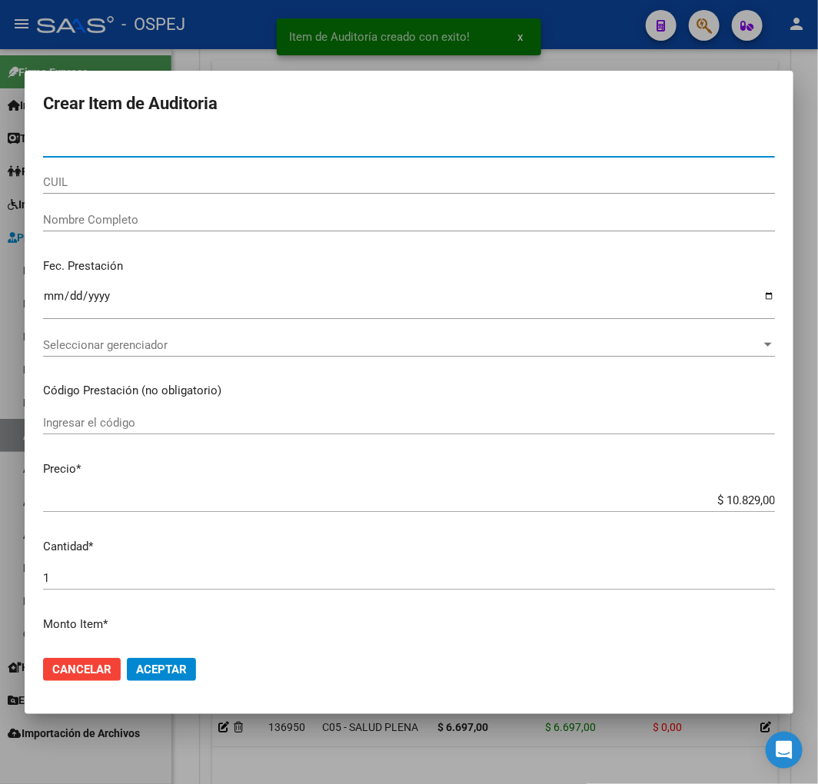
paste input "40862725"
type input "40862725"
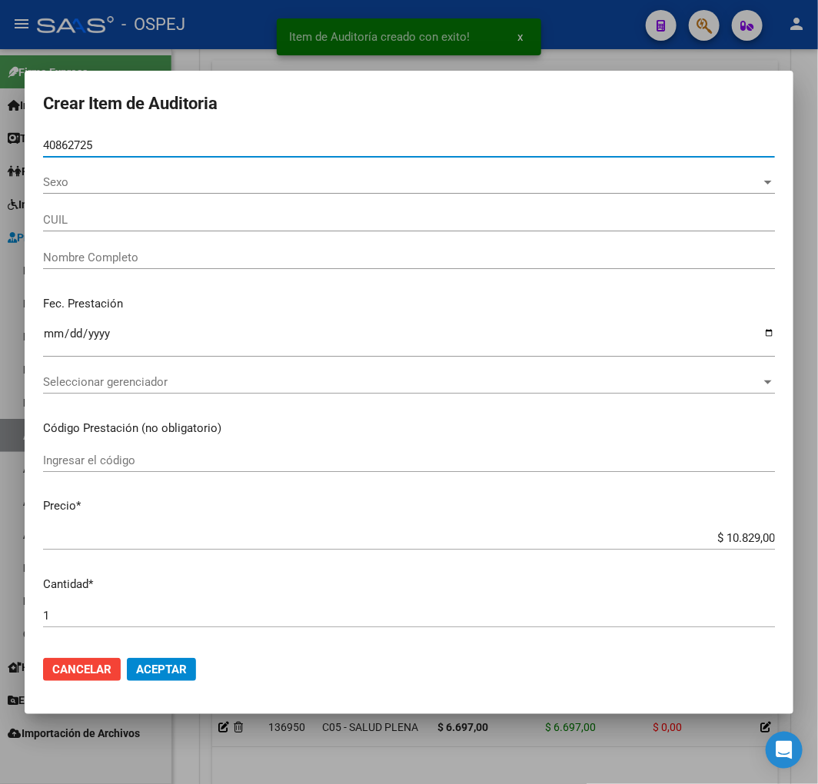
type input "27408627252"
type input "VILLARREAL CARLA AYELEN"
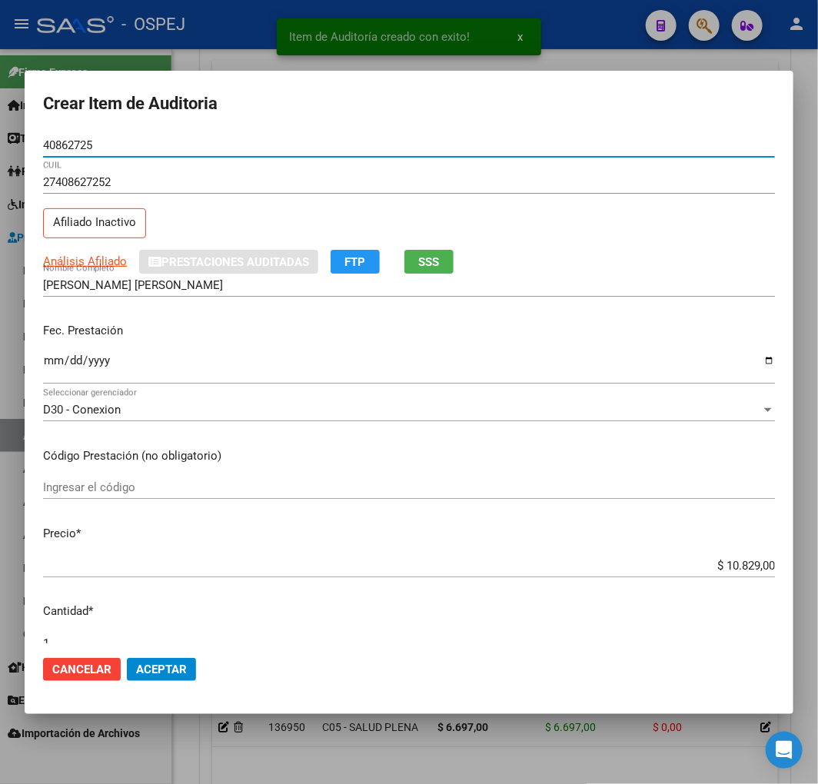
type input "40862725"
click at [735, 559] on input "$ 10.829,00" at bounding box center [409, 566] width 732 height 14
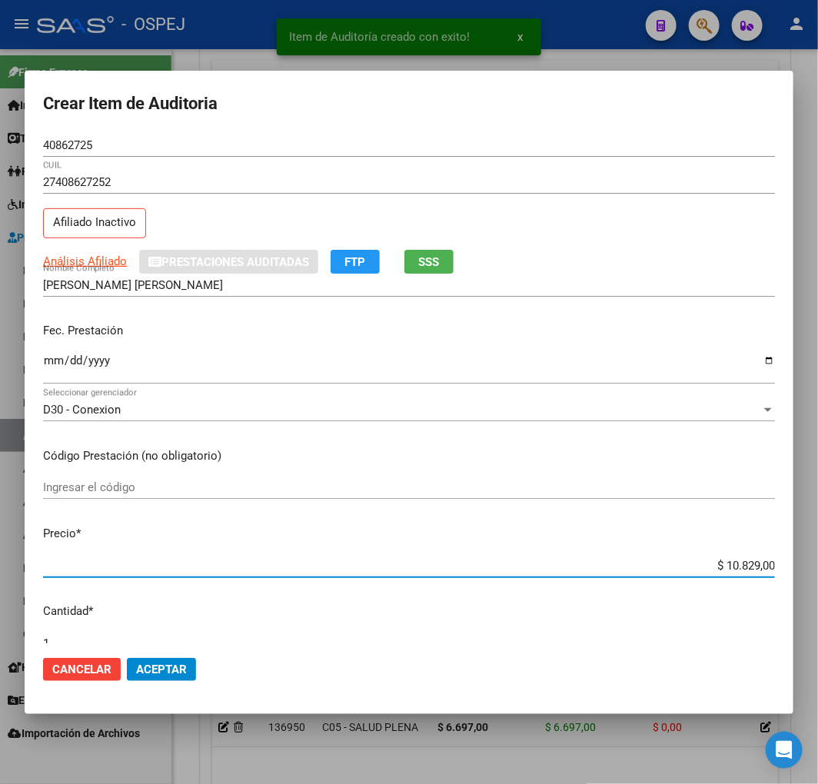
click at [735, 559] on input "$ 10.829,00" at bounding box center [409, 566] width 732 height 14
type input "$ 0,07"
type input "$ 0,72"
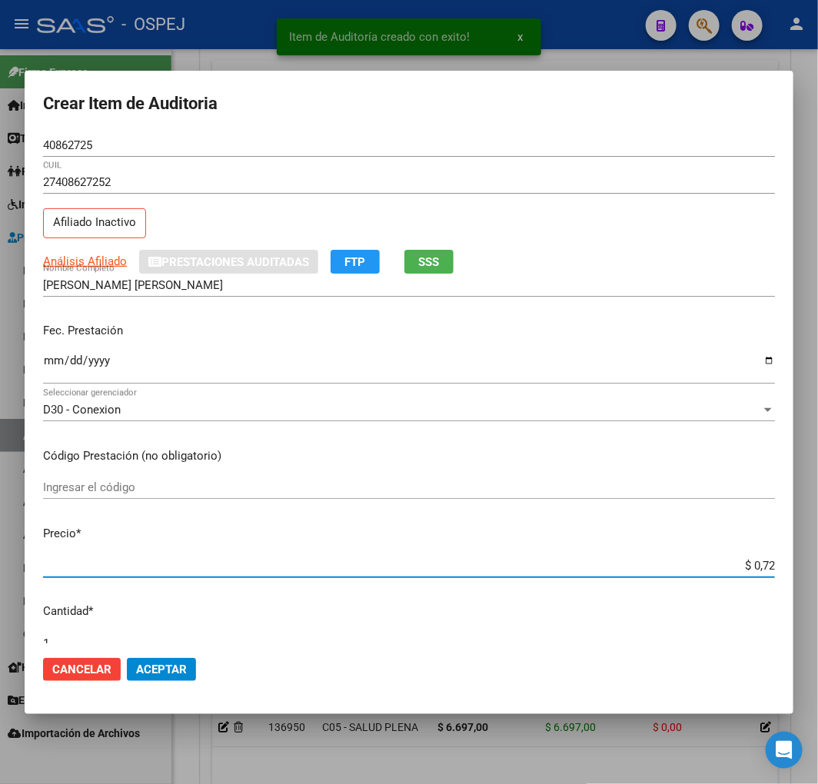
type input "$ 7,24"
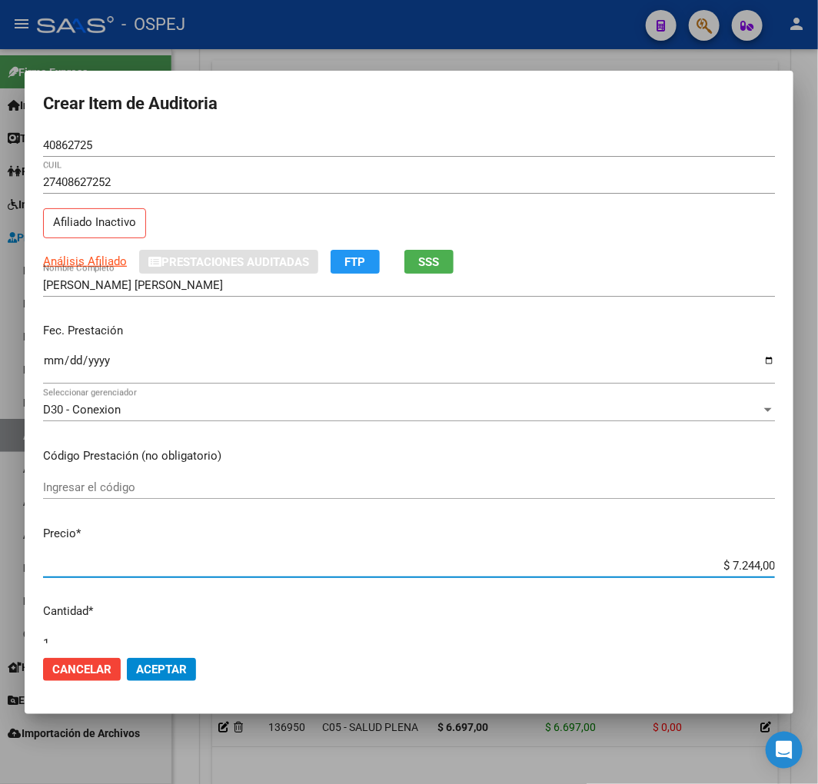
click at [162, 669] on span "Aceptar" at bounding box center [161, 669] width 51 height 14
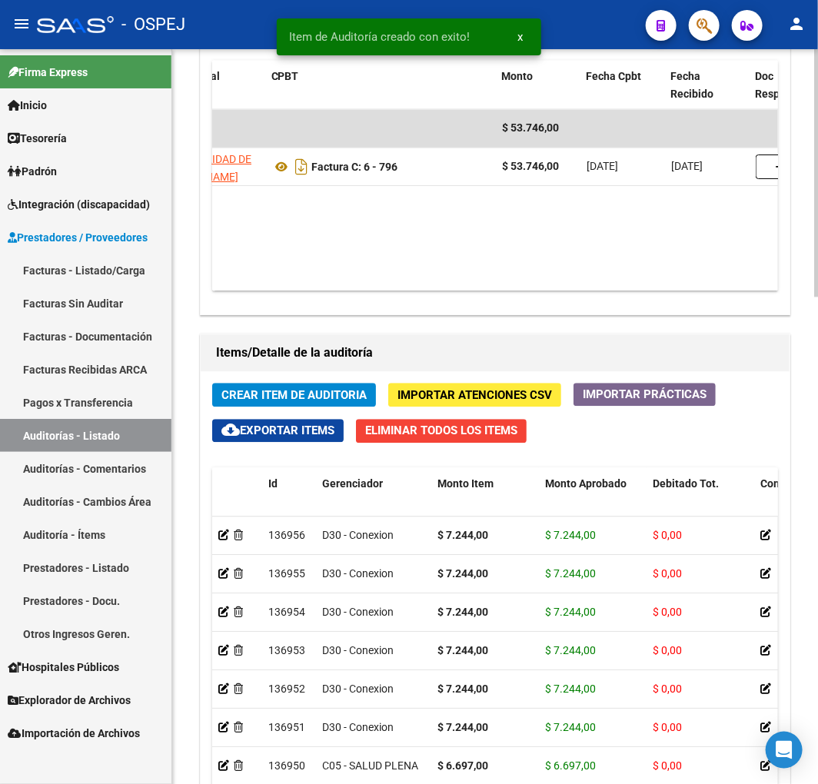
click at [306, 390] on span "Crear Item de Auditoria" at bounding box center [293, 395] width 145 height 14
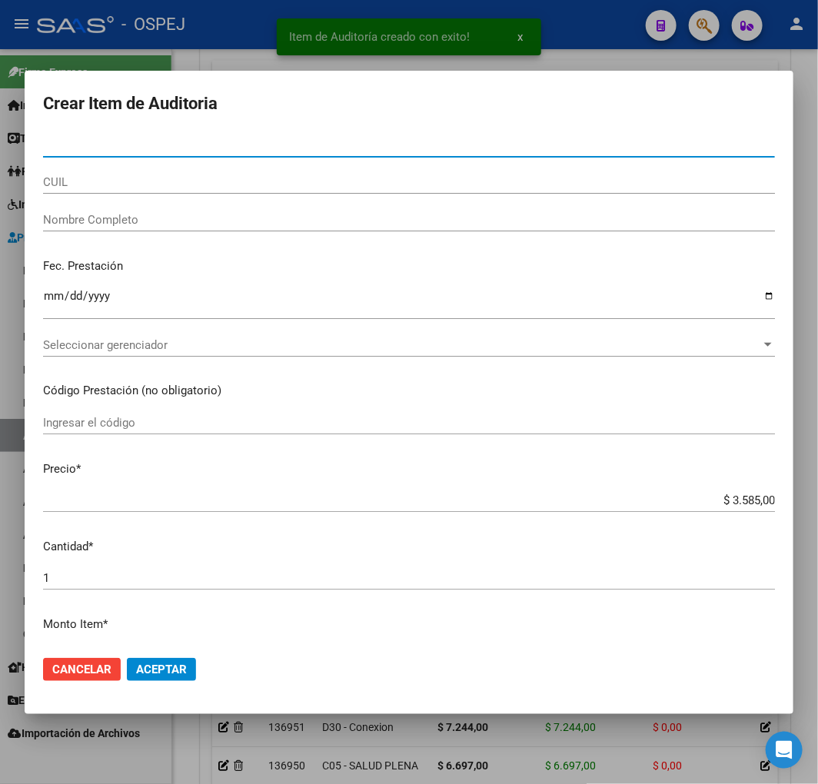
paste input "17138156"
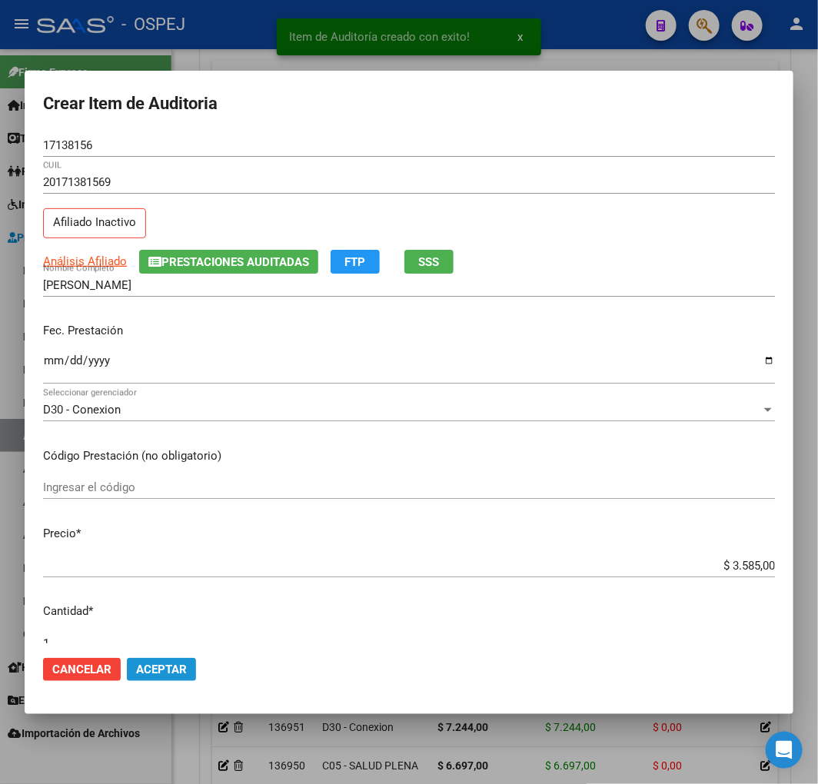
click at [151, 677] on button "Aceptar" at bounding box center [161, 669] width 69 height 23
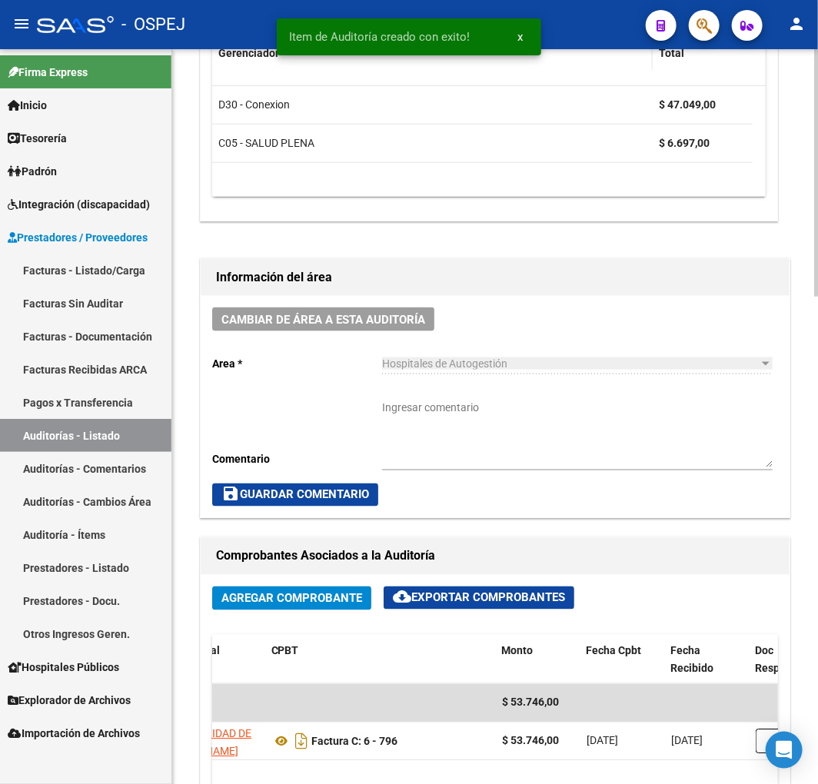
scroll to position [247, 0]
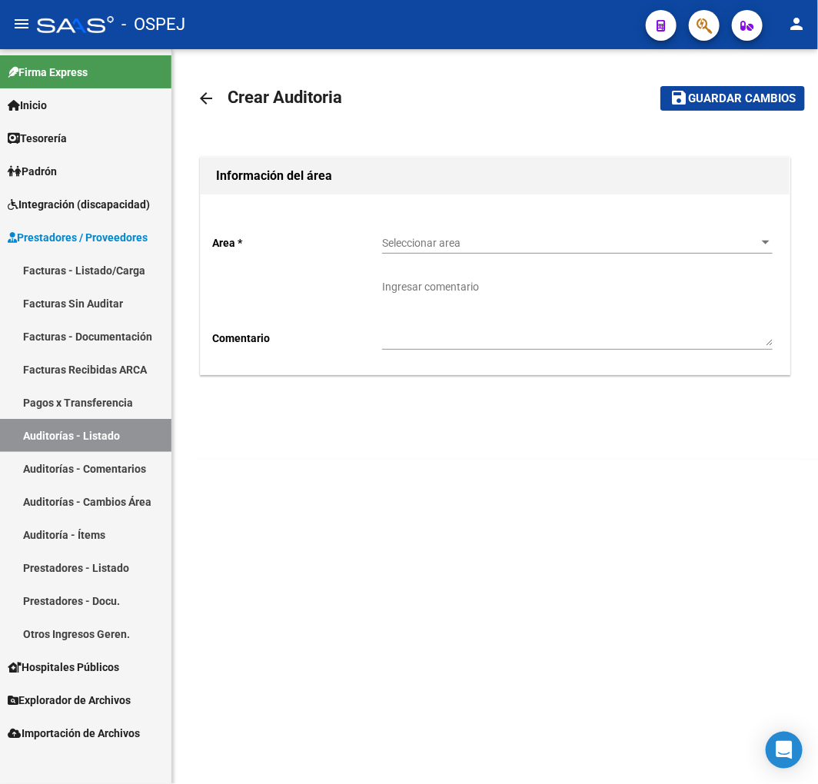
click at [446, 243] on span "Seleccionar area" at bounding box center [570, 243] width 377 height 13
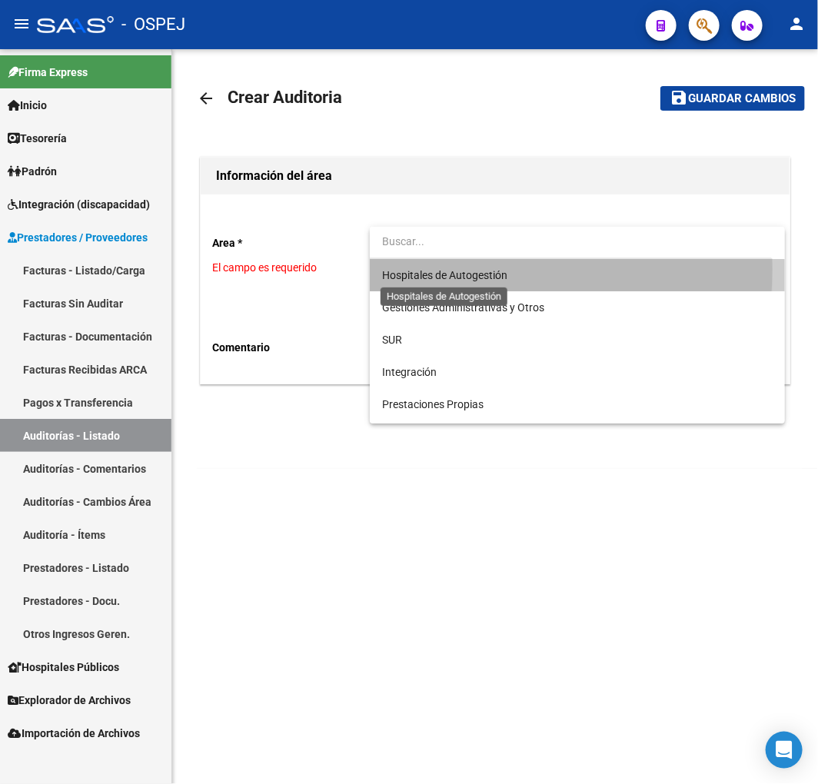
click at [438, 269] on span "Hospitales de Autogestión" at bounding box center [444, 275] width 125 height 12
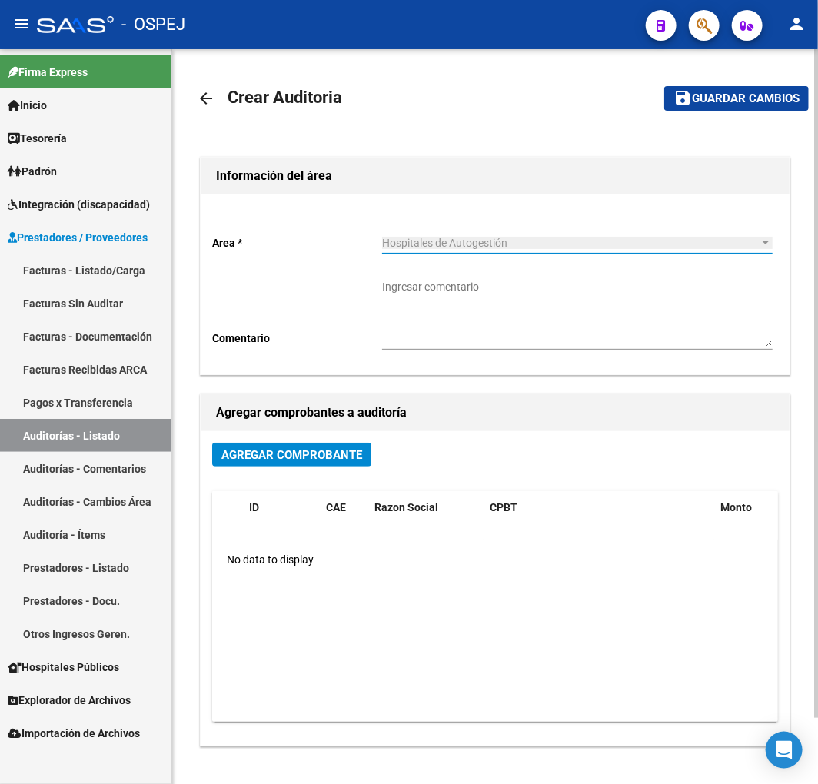
click at [326, 446] on button "Agregar Comprobante" at bounding box center [291, 455] width 159 height 24
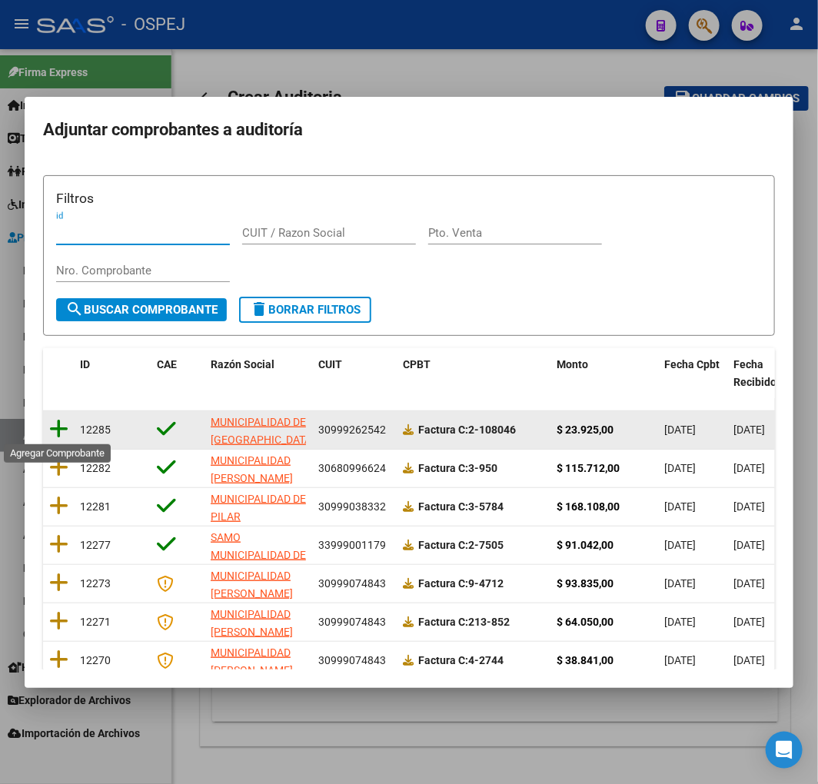
click at [59, 427] on icon at bounding box center [58, 429] width 19 height 22
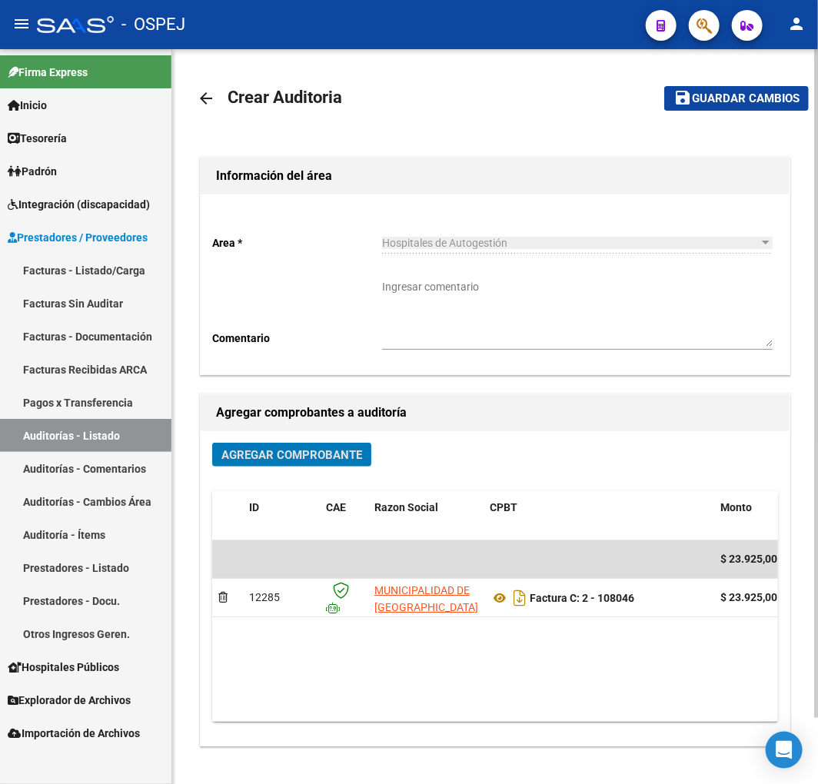
click at [715, 117] on mat-toolbar-row "save Guardar cambios" at bounding box center [723, 98] width 169 height 49
click at [704, 95] on span "Guardar cambios" at bounding box center [746, 99] width 108 height 14
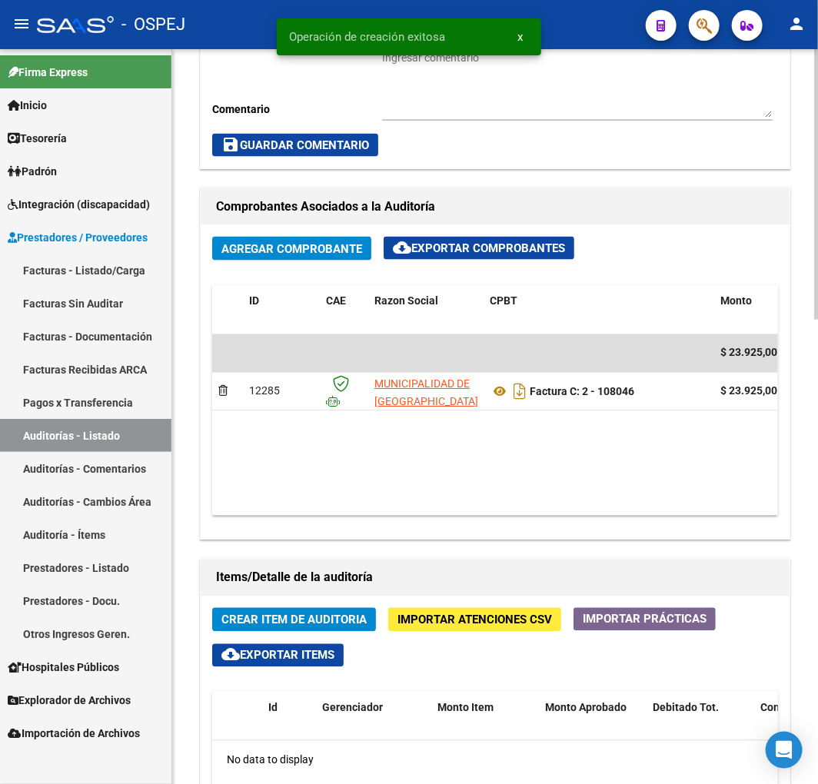
scroll to position [682, 0]
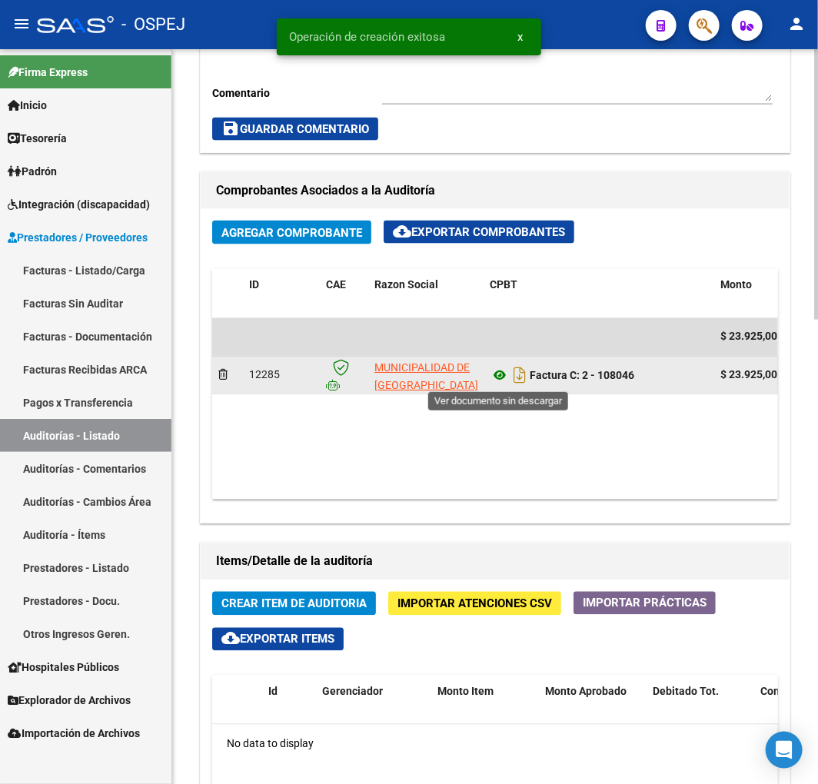
click at [494, 378] on icon at bounding box center [500, 376] width 20 height 18
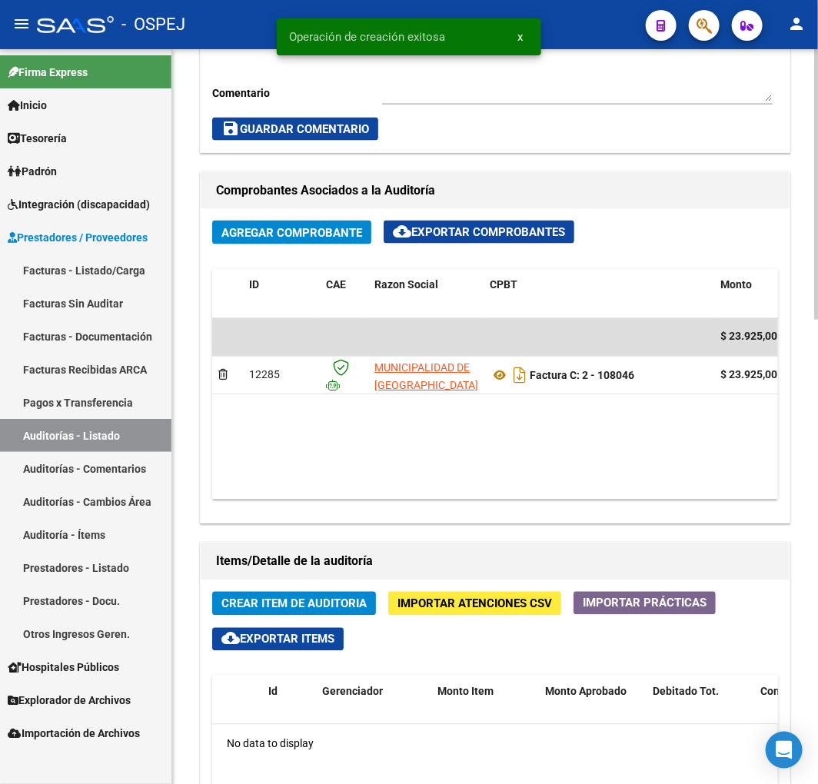
click at [267, 610] on span "Crear Item de Auditoria" at bounding box center [293, 604] width 145 height 14
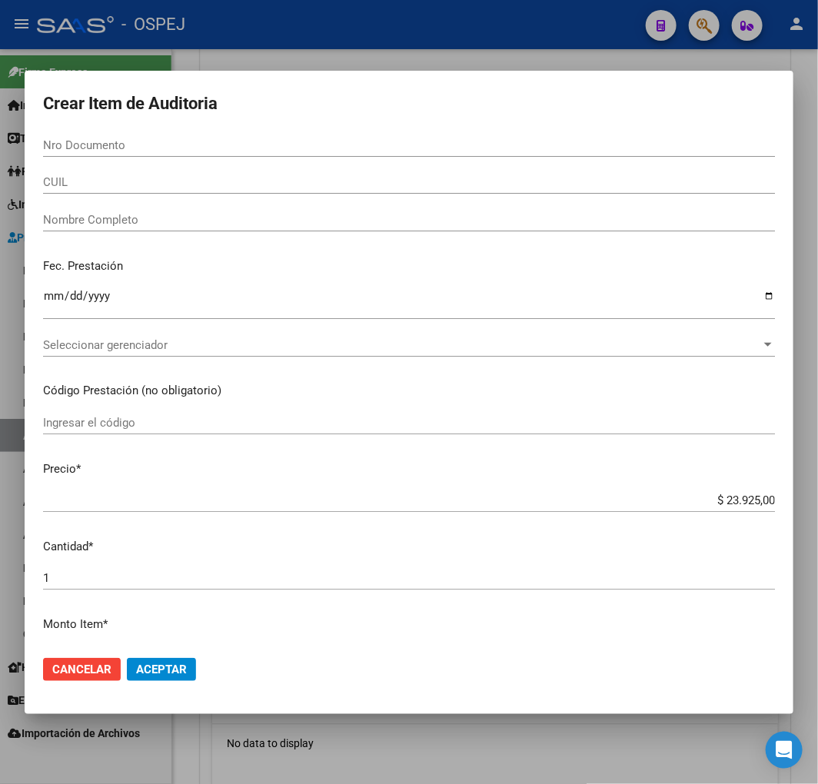
click at [117, 151] on div "Nro Documento" at bounding box center [409, 145] width 732 height 23
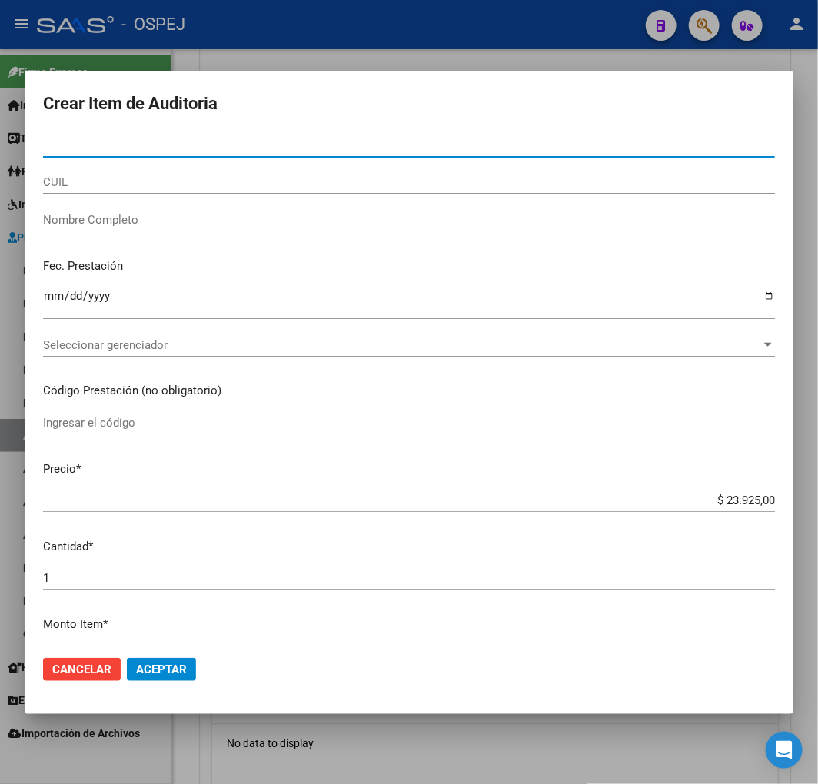
paste input "49806709"
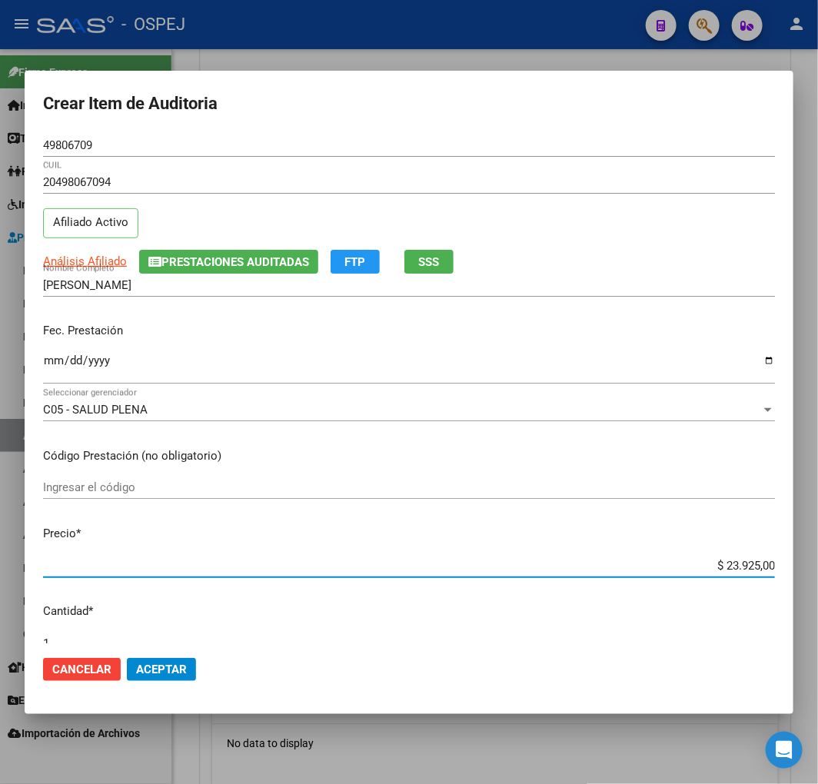
click at [727, 566] on input "$ 23.925,00" at bounding box center [409, 566] width 732 height 14
click at [727, 567] on input "$ 23.925,00" at bounding box center [409, 566] width 732 height 14
click at [168, 662] on span "Aceptar" at bounding box center [161, 669] width 51 height 14
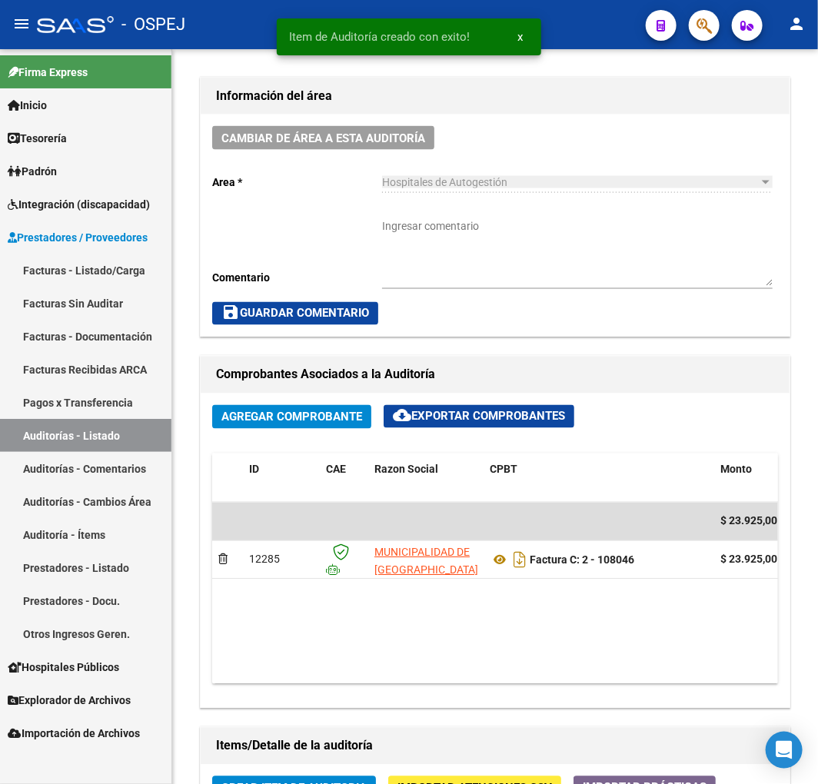
scroll to position [867, 0]
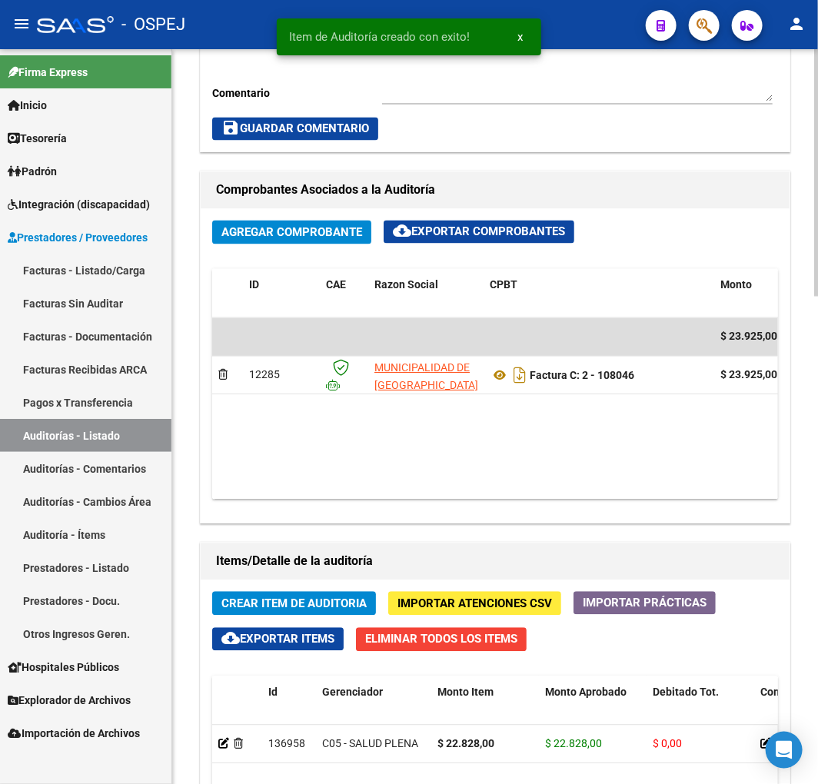
click at [282, 606] on span "Crear Item de Auditoria" at bounding box center [293, 604] width 145 height 14
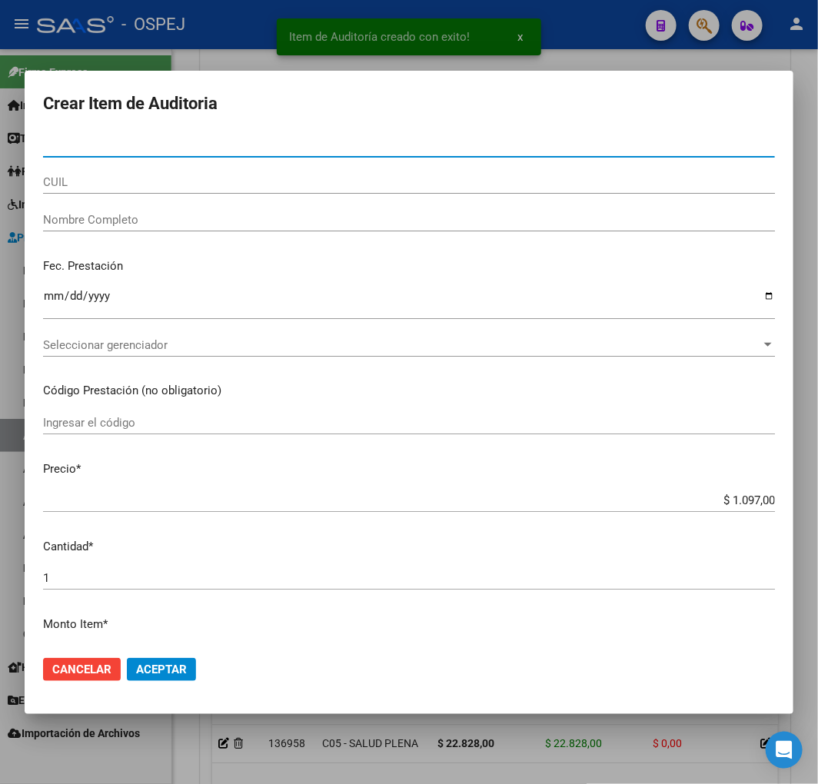
paste input "37201287"
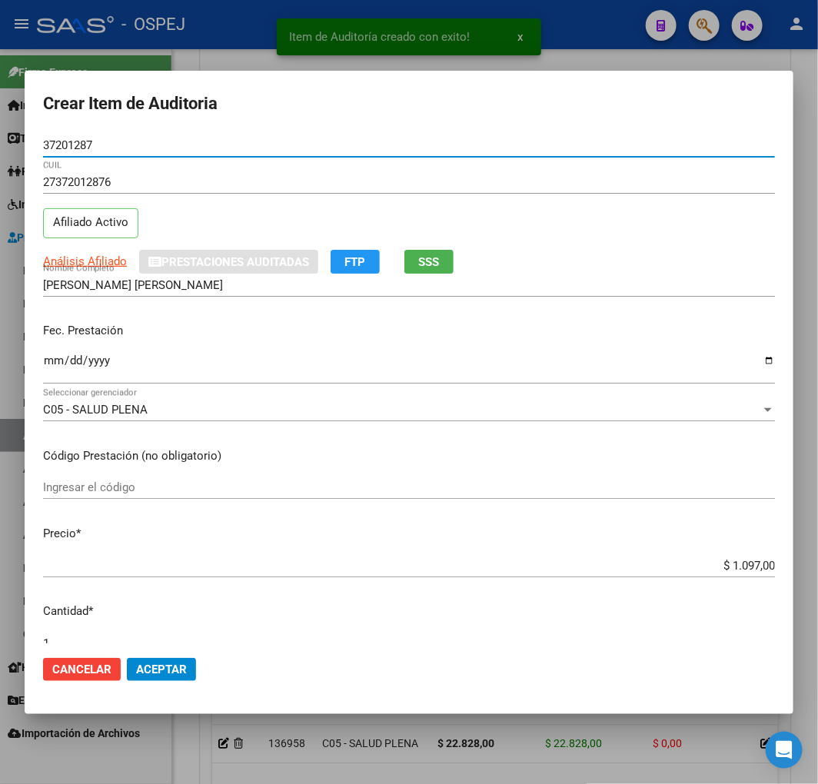
click at [154, 673] on span "Aceptar" at bounding box center [161, 669] width 51 height 14
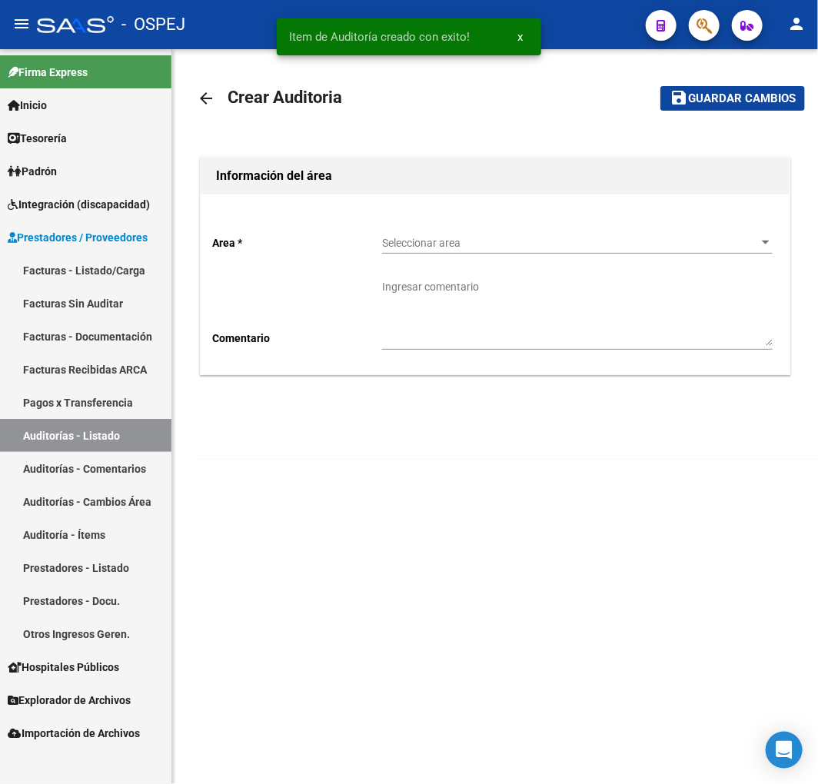
click at [515, 252] on div "Seleccionar area Seleccionar area" at bounding box center [577, 238] width 390 height 31
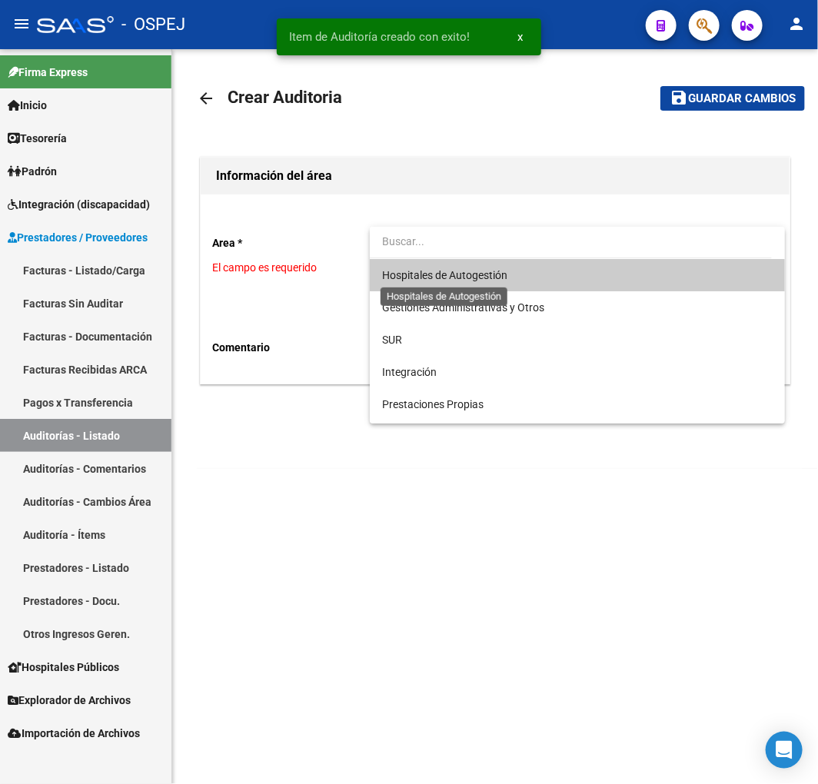
click at [457, 269] on span "Hospitales de Autogestión" at bounding box center [444, 275] width 125 height 12
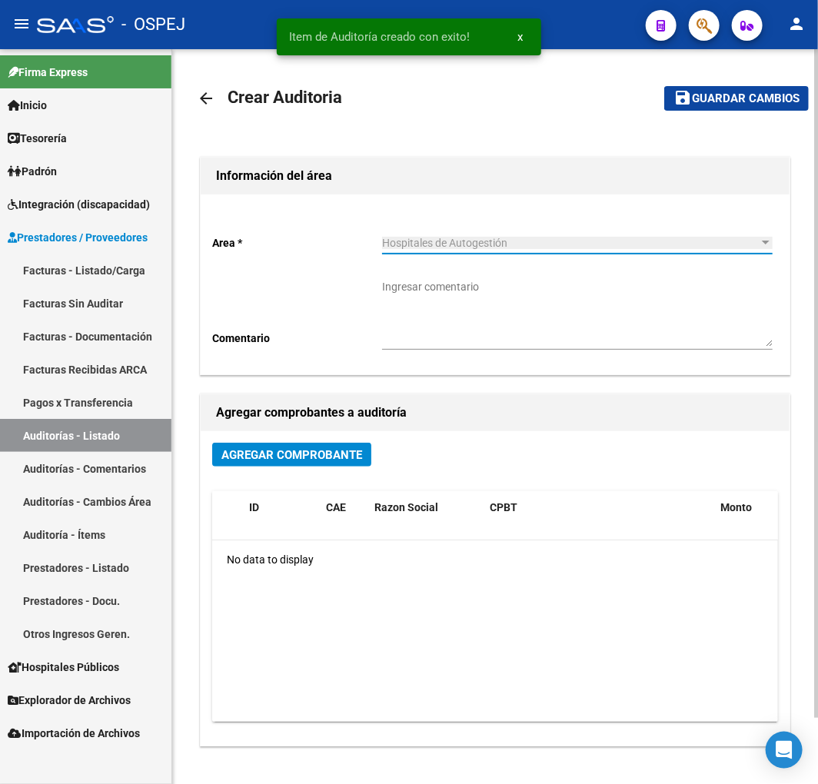
click at [292, 478] on div "Agregar Comprobante" at bounding box center [495, 461] width 566 height 36
click at [303, 456] on span "Agregar Comprobante" at bounding box center [291, 455] width 141 height 14
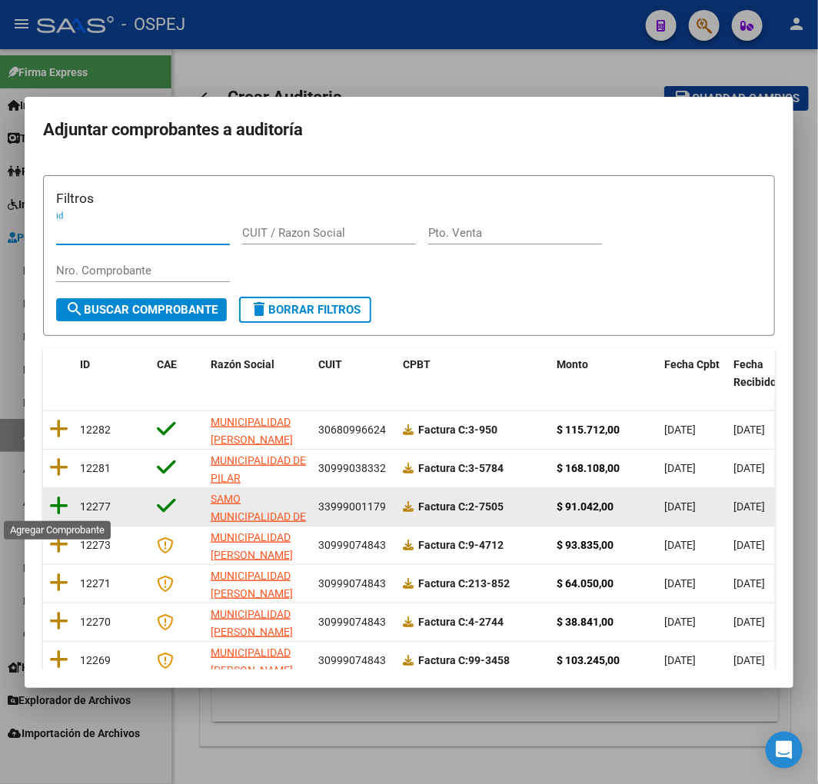
click at [60, 505] on icon at bounding box center [58, 506] width 19 height 22
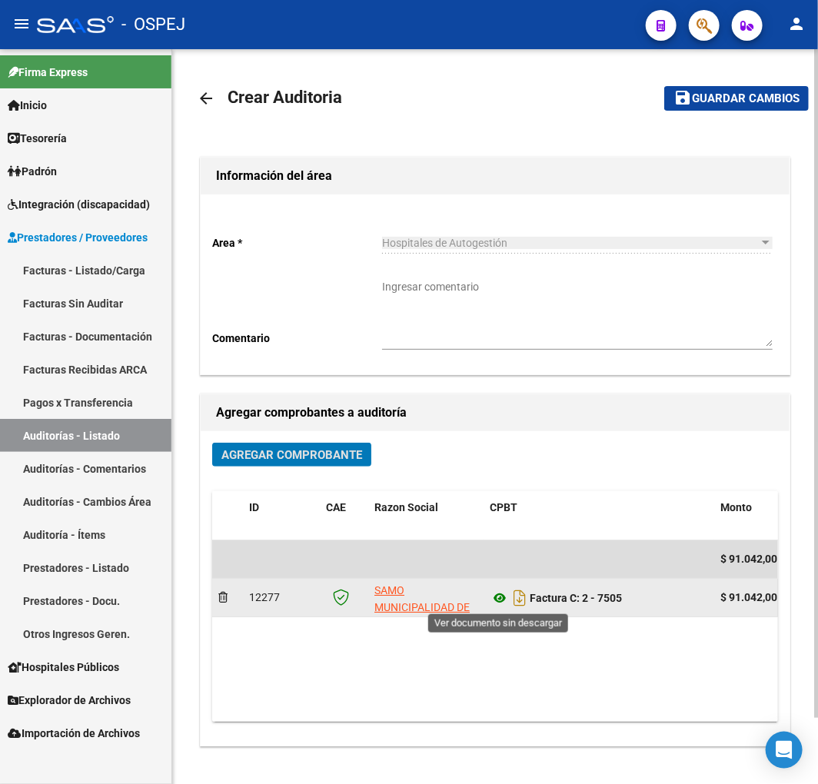
click at [501, 604] on icon at bounding box center [500, 598] width 20 height 18
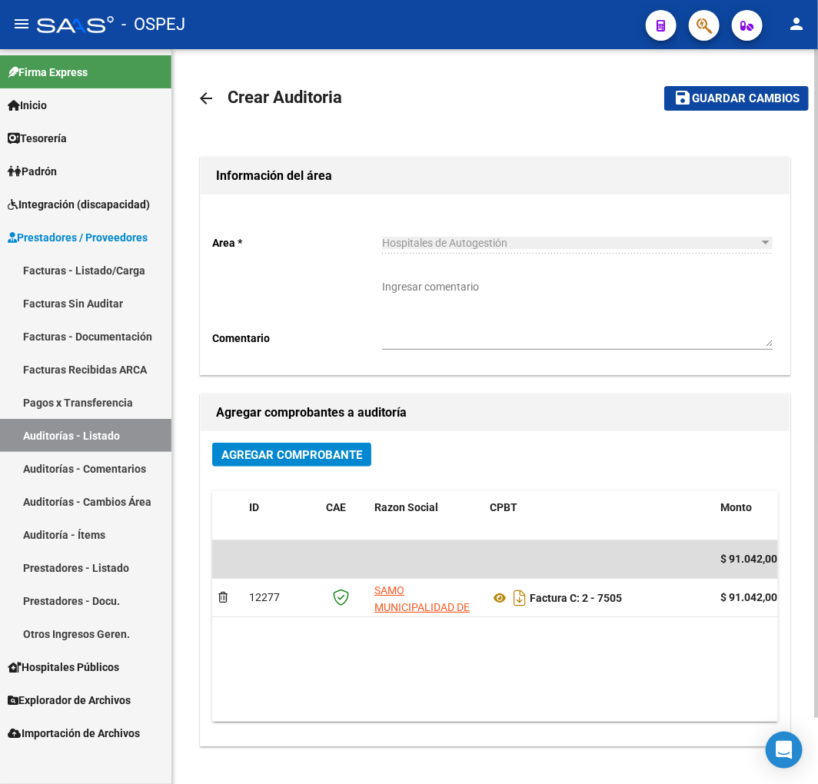
click at [758, 92] on span "Guardar cambios" at bounding box center [746, 99] width 108 height 14
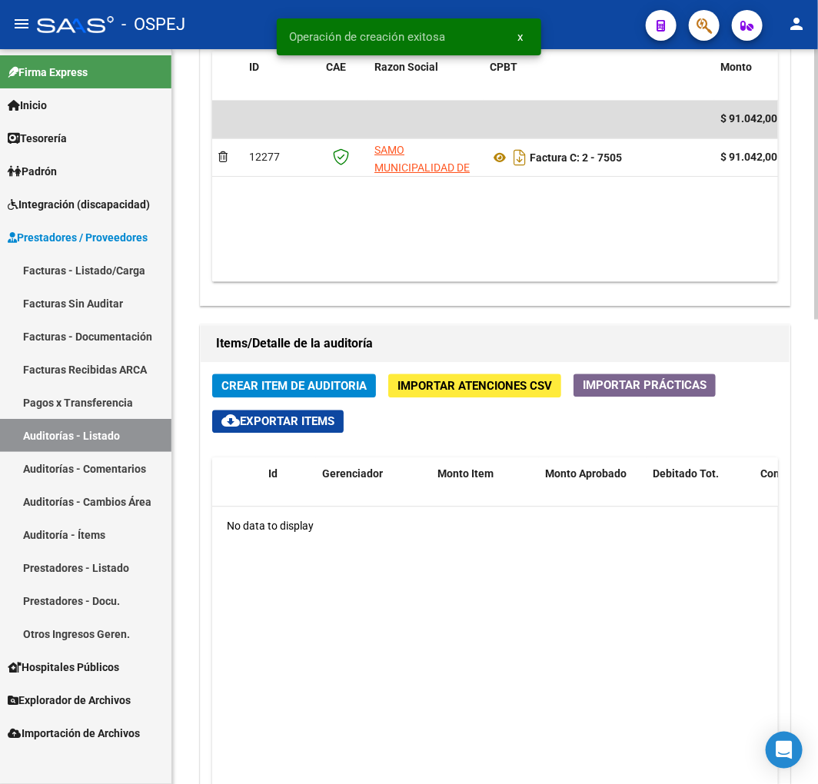
scroll to position [939, 0]
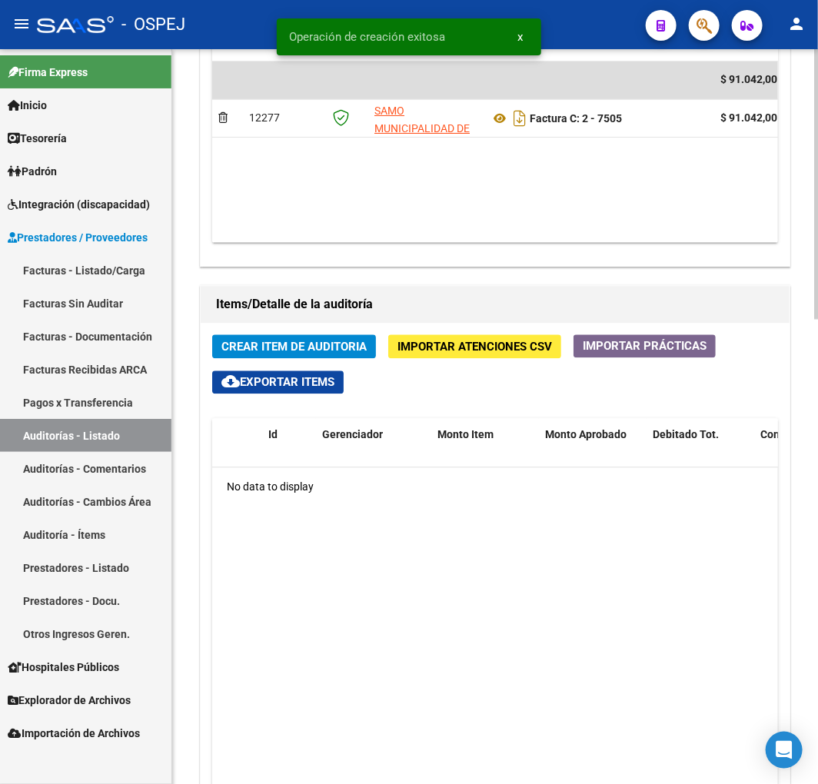
click at [350, 329] on div "Crear Item de Auditoria Importar Atenciones CSV Importar Prácticas cloud_downlo…" at bounding box center [495, 658] width 589 height 668
click at [333, 347] on span "Crear Item de Auditoria" at bounding box center [293, 347] width 145 height 14
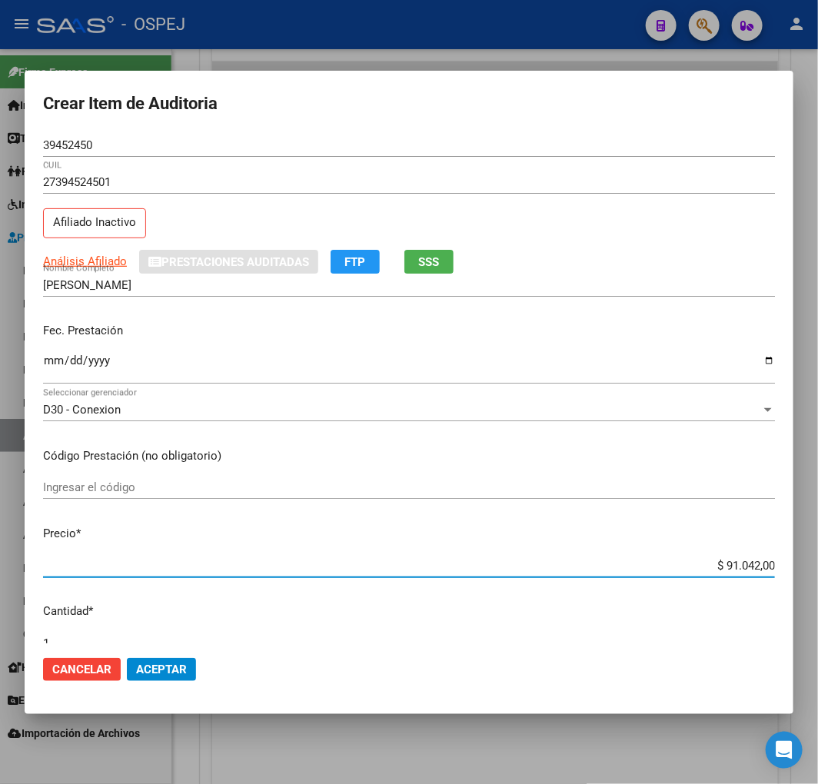
click at [749, 571] on input "$ 91.042,00" at bounding box center [409, 566] width 732 height 14
click at [185, 669] on span "Aceptar" at bounding box center [161, 669] width 51 height 14
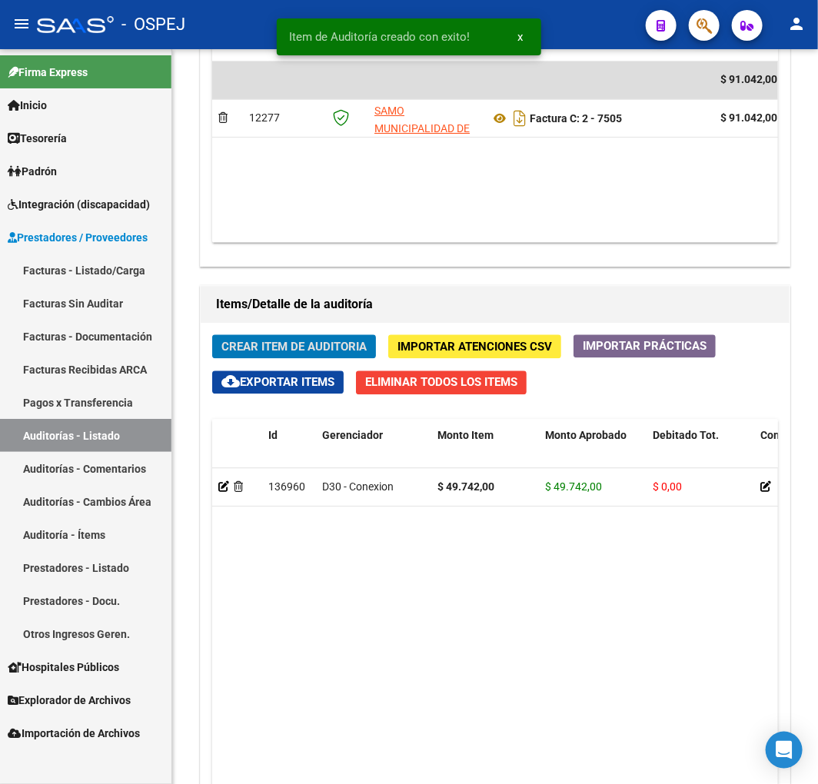
scroll to position [1124, 0]
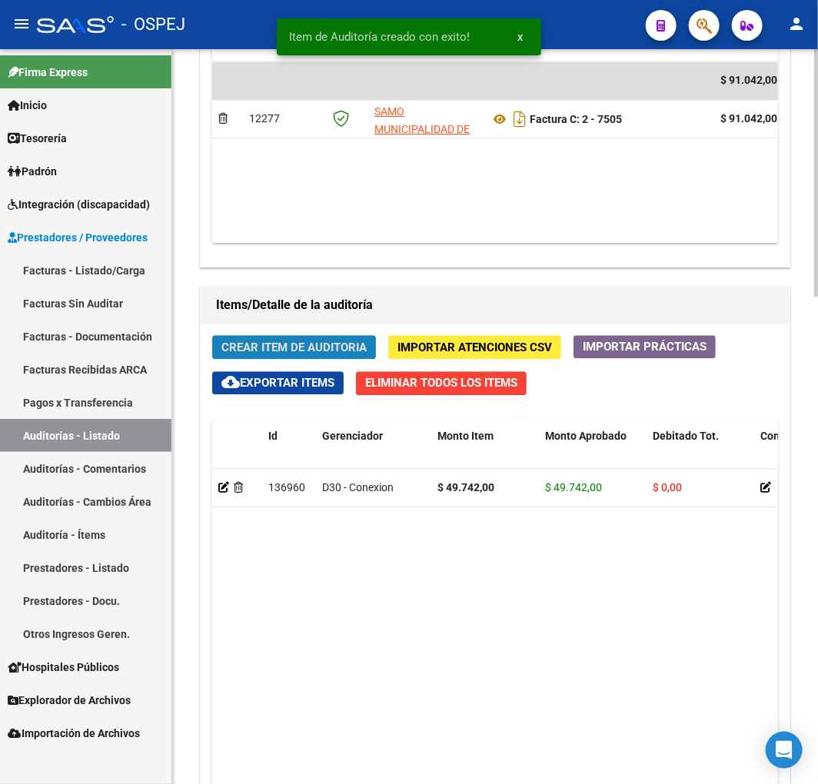
click at [300, 352] on span "Crear Item de Auditoria" at bounding box center [293, 347] width 145 height 14
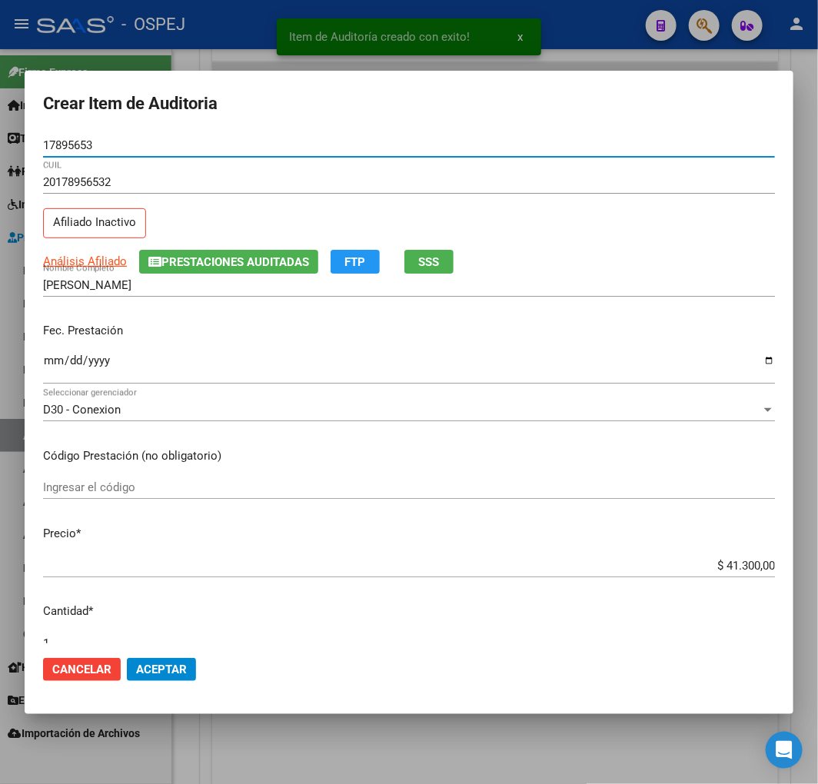
click at [747, 566] on input "$ 41.300,00" at bounding box center [409, 566] width 732 height 14
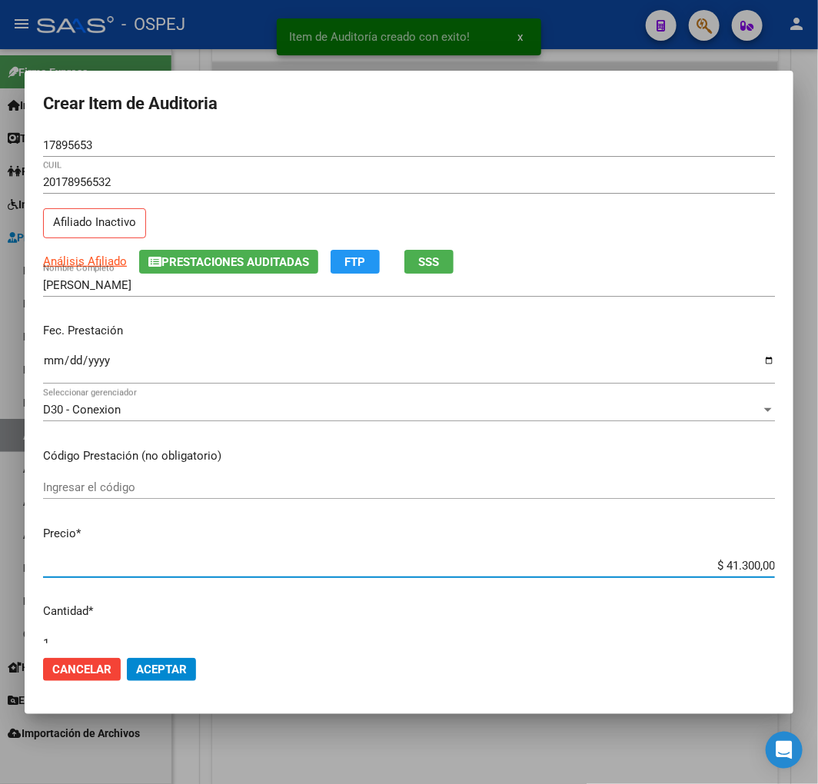
click at [747, 566] on input "$ 41.300,00" at bounding box center [409, 566] width 732 height 14
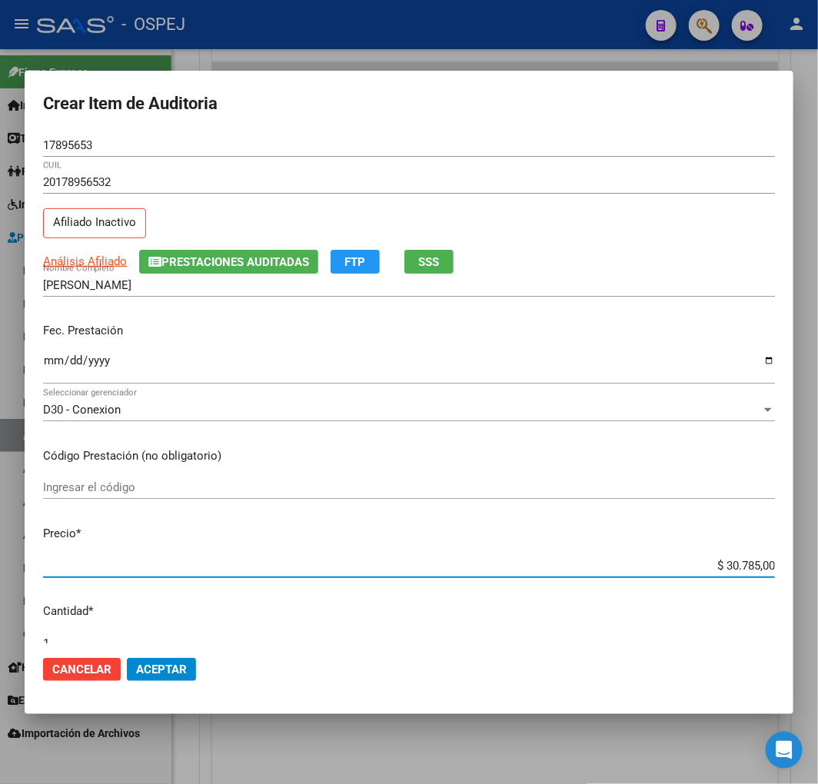
click at [158, 672] on span "Aceptar" at bounding box center [161, 669] width 51 height 14
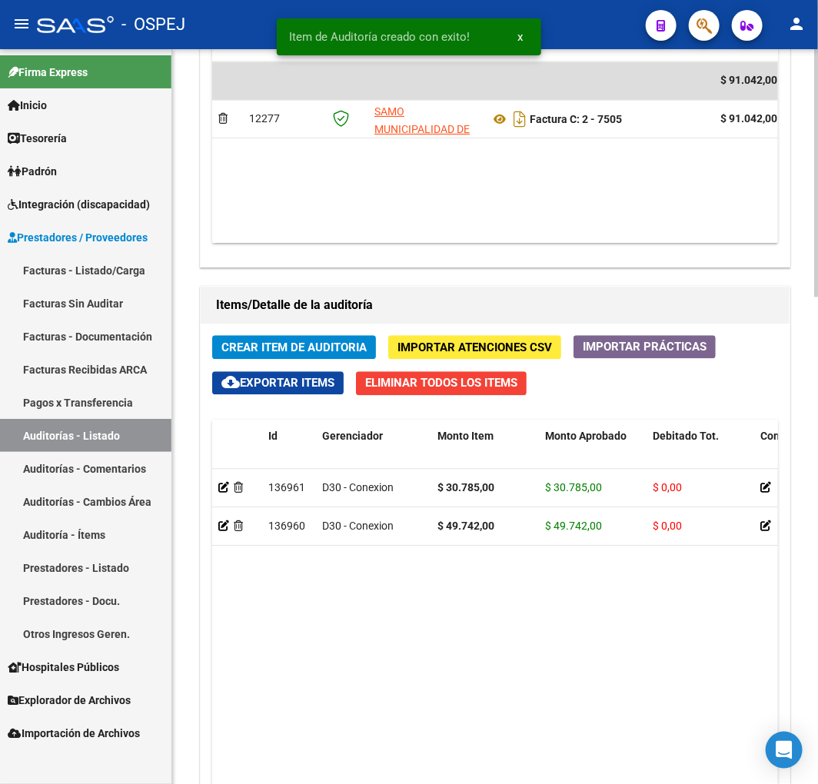
click at [333, 351] on span "Crear Item de Auditoria" at bounding box center [293, 347] width 145 height 14
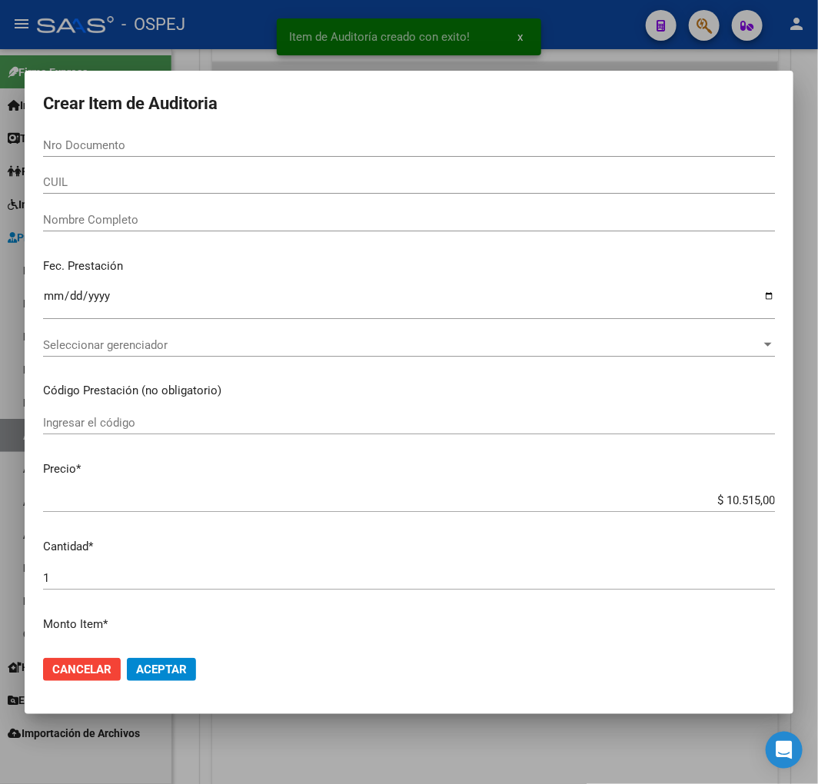
paste input "70492372"
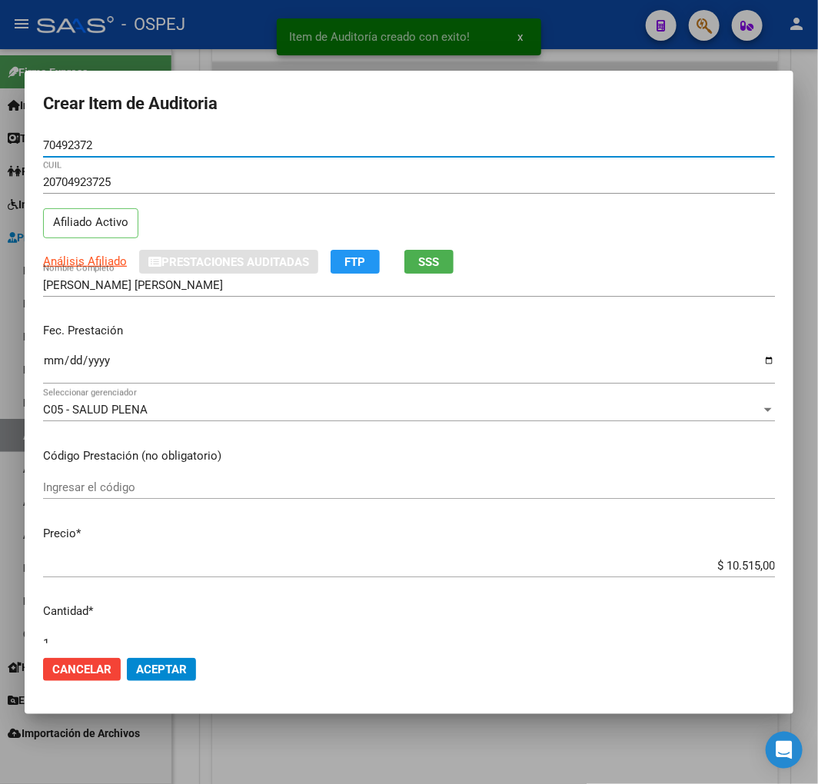
click at [743, 567] on input "$ 10.515,00" at bounding box center [409, 566] width 732 height 14
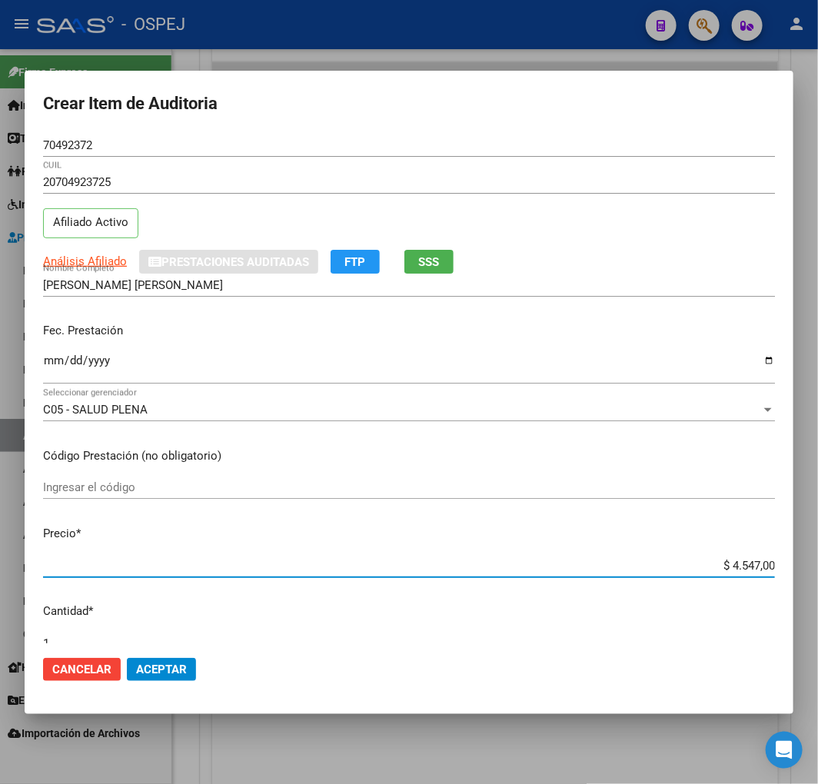
click at [169, 655] on mat-dialog-actions "Cancelar Aceptar" at bounding box center [409, 669] width 732 height 52
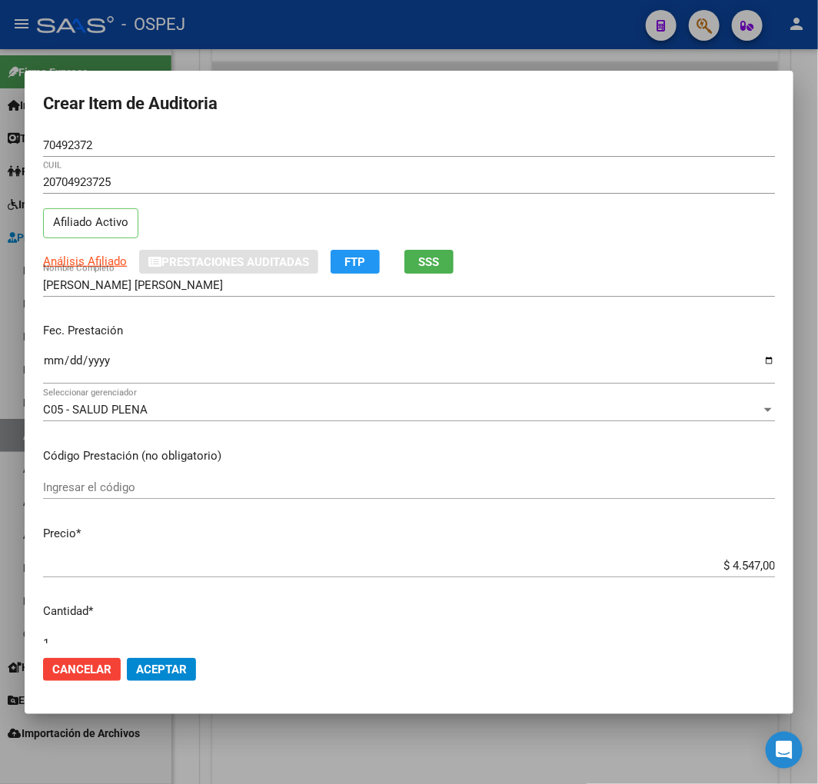
click at [166, 680] on mat-dialog-actions "Cancelar Aceptar" at bounding box center [409, 669] width 732 height 52
click at [166, 661] on button "Aceptar" at bounding box center [161, 669] width 69 height 23
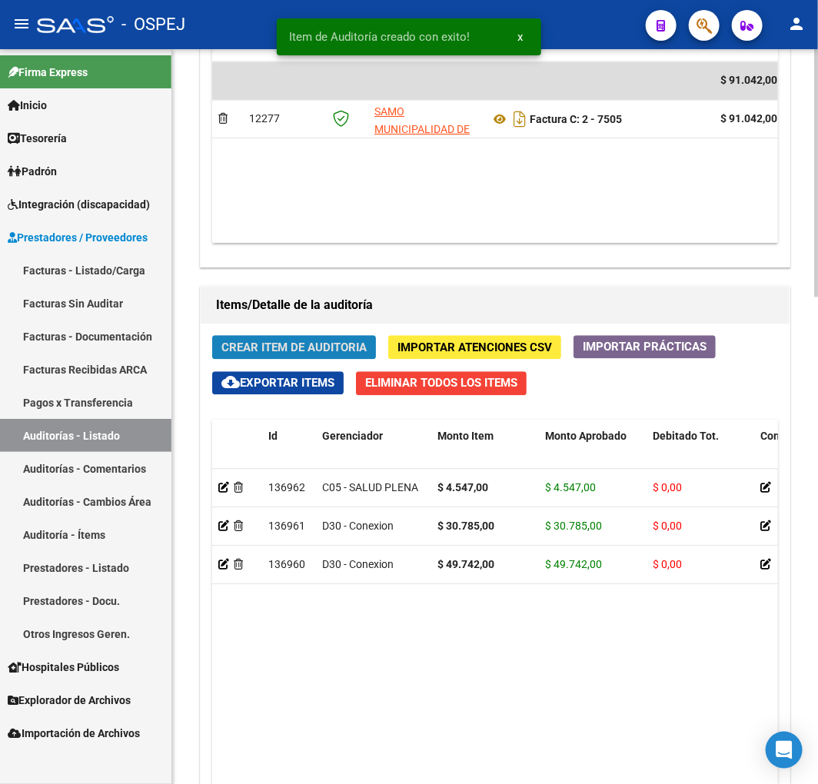
click at [329, 357] on button "Crear Item de Auditoria" at bounding box center [294, 347] width 164 height 24
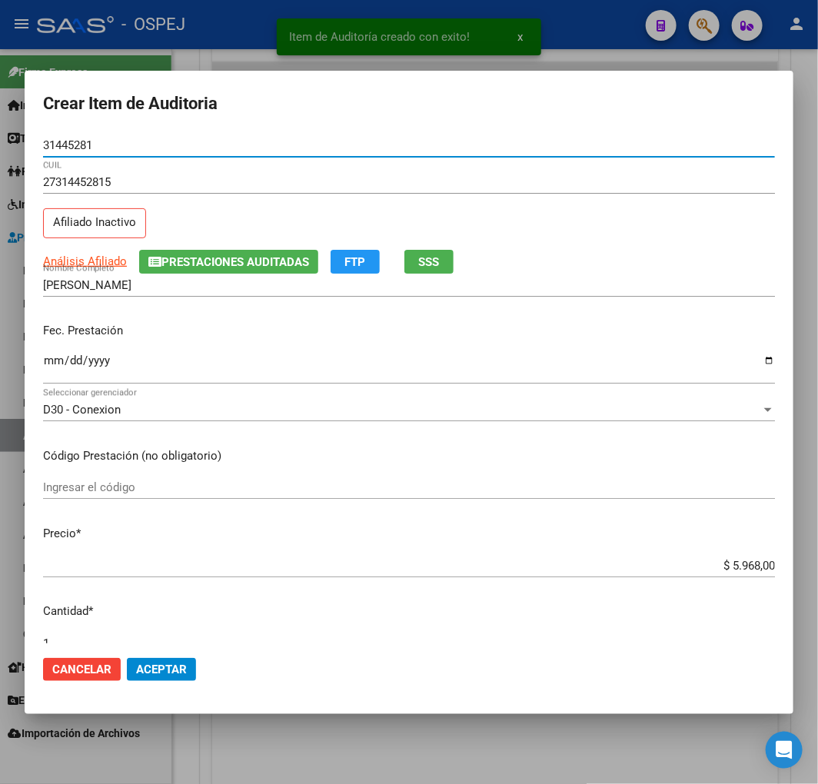
click at [169, 675] on button "Aceptar" at bounding box center [161, 669] width 69 height 23
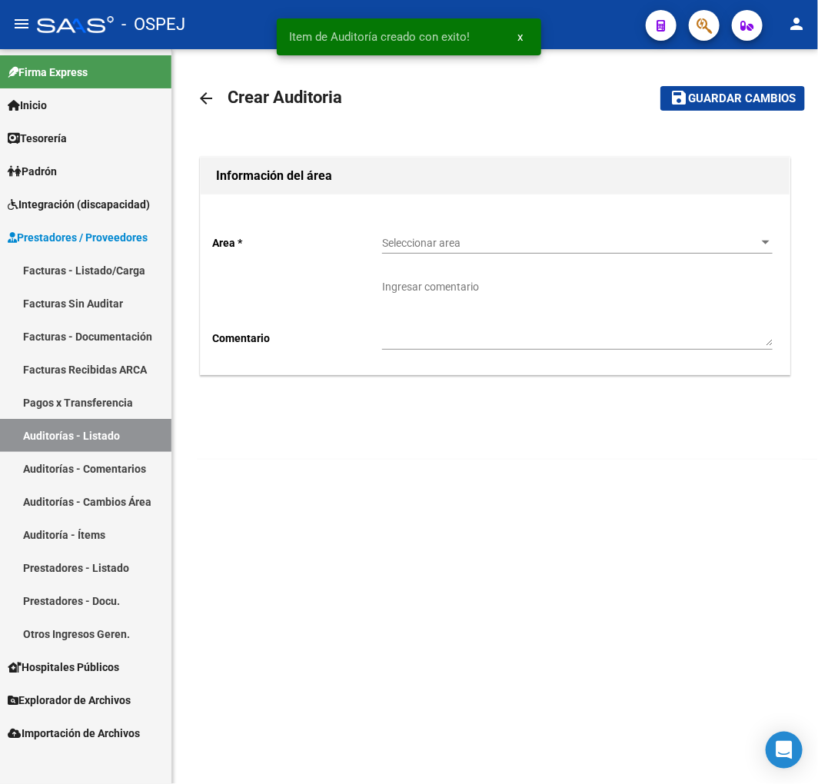
click at [557, 244] on span "Seleccionar area" at bounding box center [570, 243] width 377 height 13
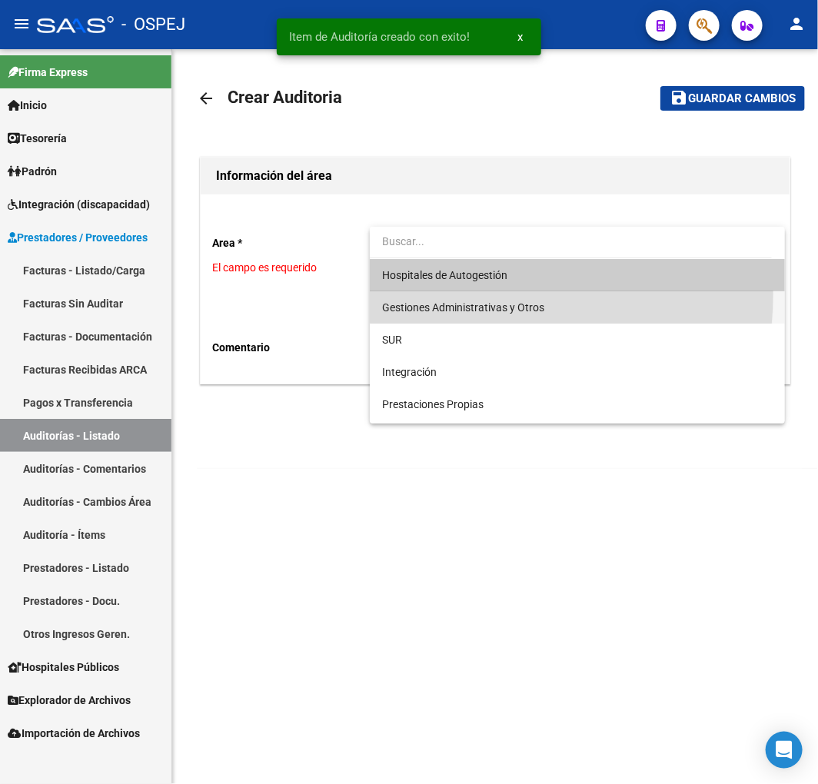
click at [451, 294] on span "Gestiones Administrativas y Otros" at bounding box center [577, 307] width 390 height 32
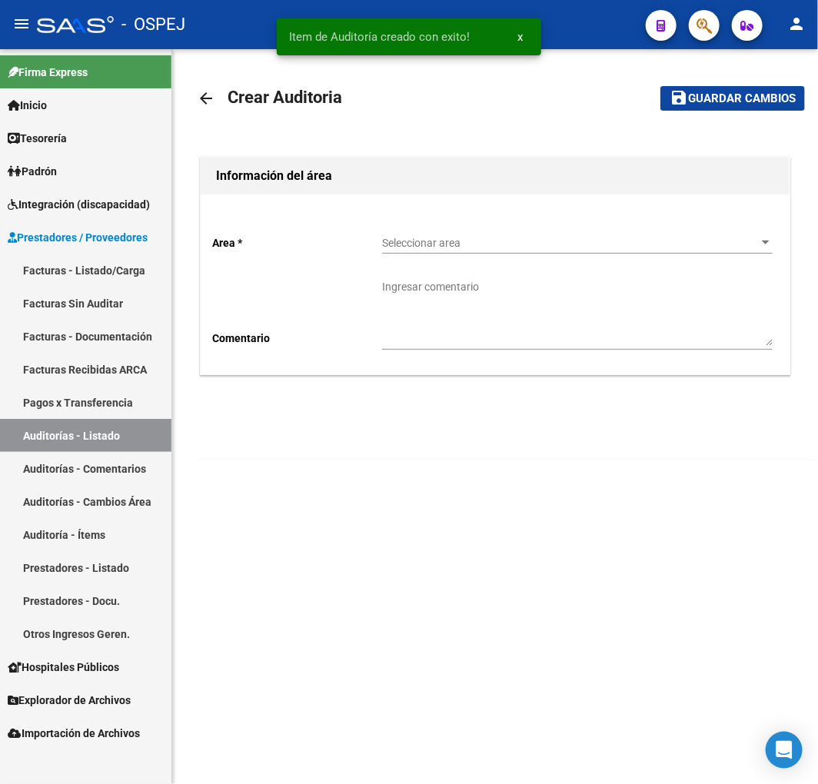
click at [506, 247] on span "Seleccionar area" at bounding box center [570, 243] width 377 height 13
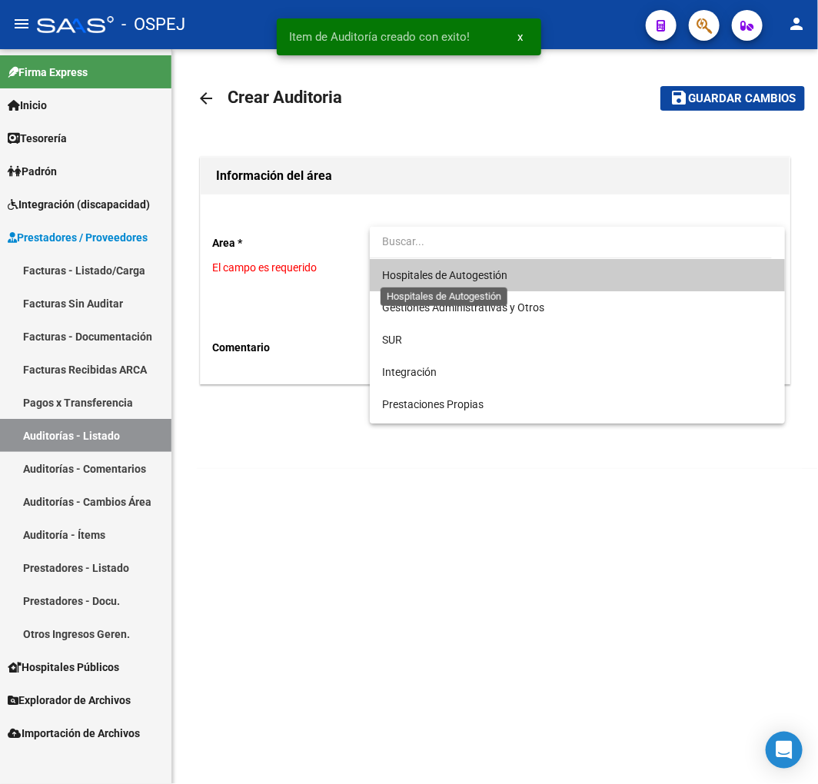
click at [470, 280] on span "Hospitales de Autogestión" at bounding box center [444, 275] width 125 height 12
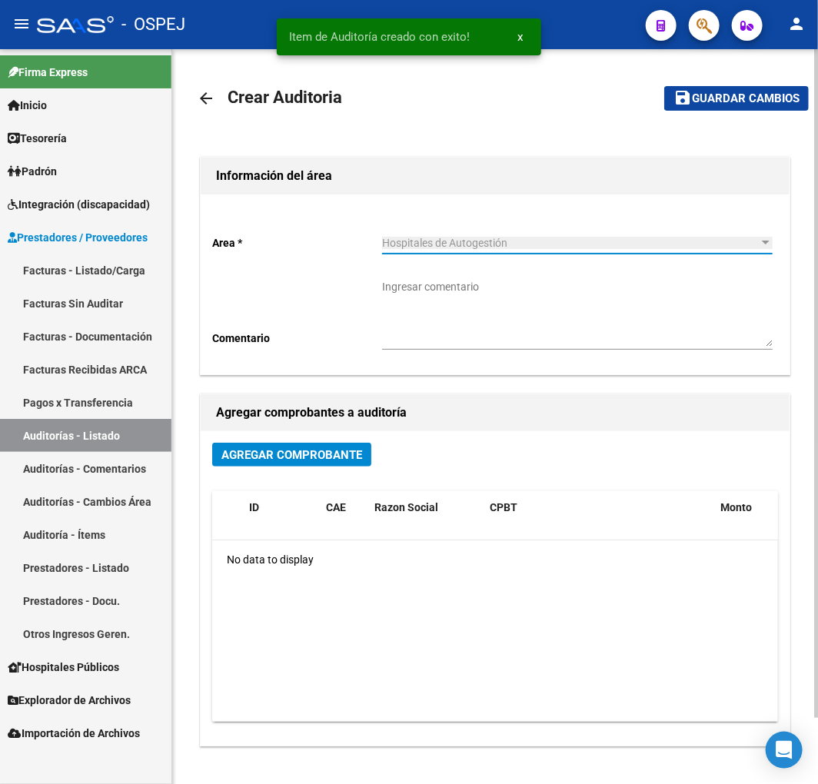
click at [271, 456] on span "Agregar Comprobante" at bounding box center [291, 455] width 141 height 14
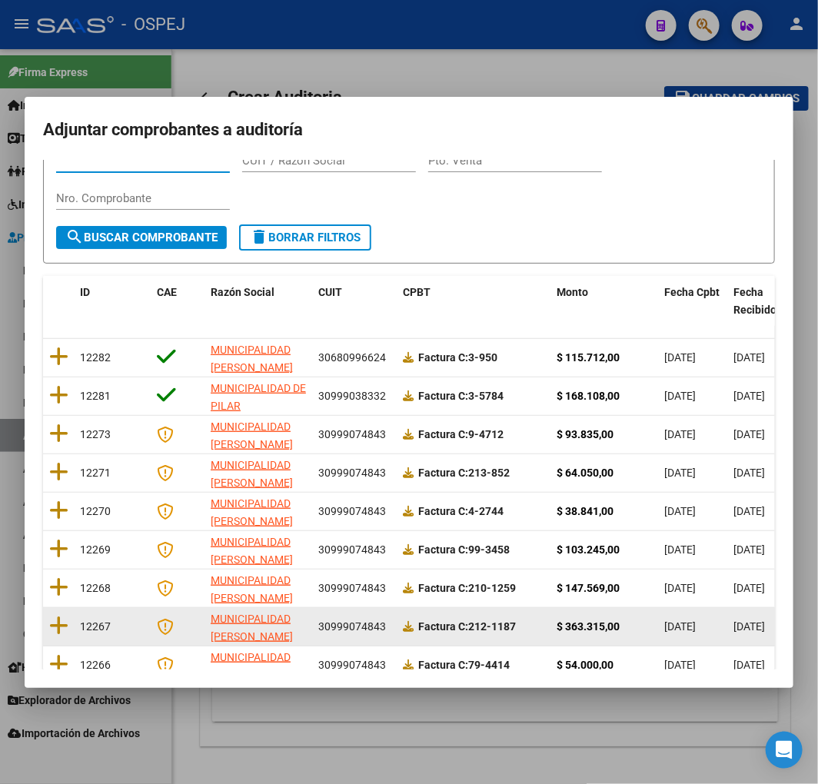
scroll to position [194, 0]
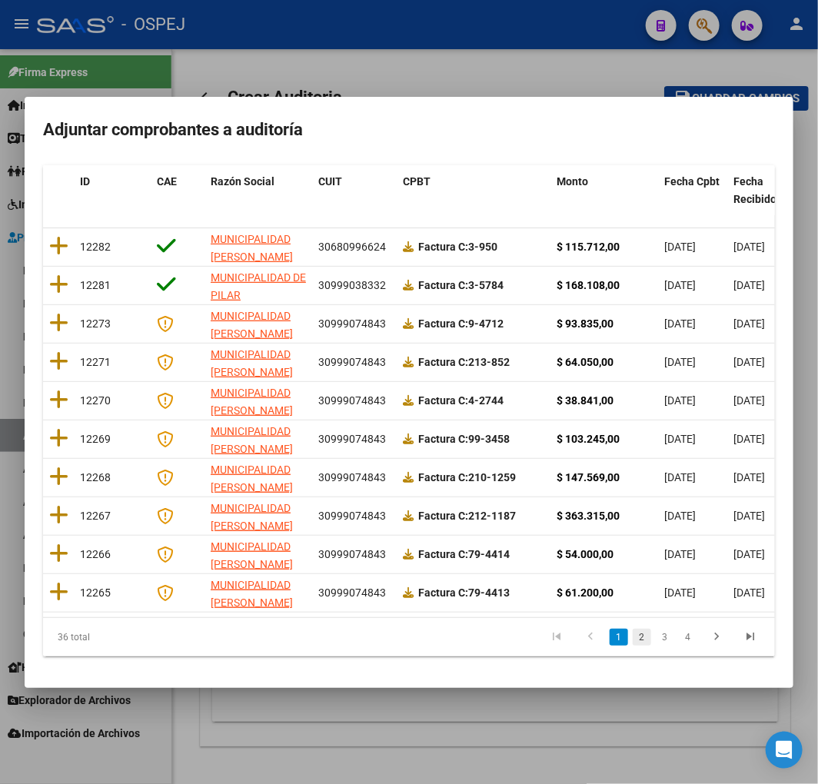
click at [632, 640] on link "2" at bounding box center [641, 637] width 18 height 17
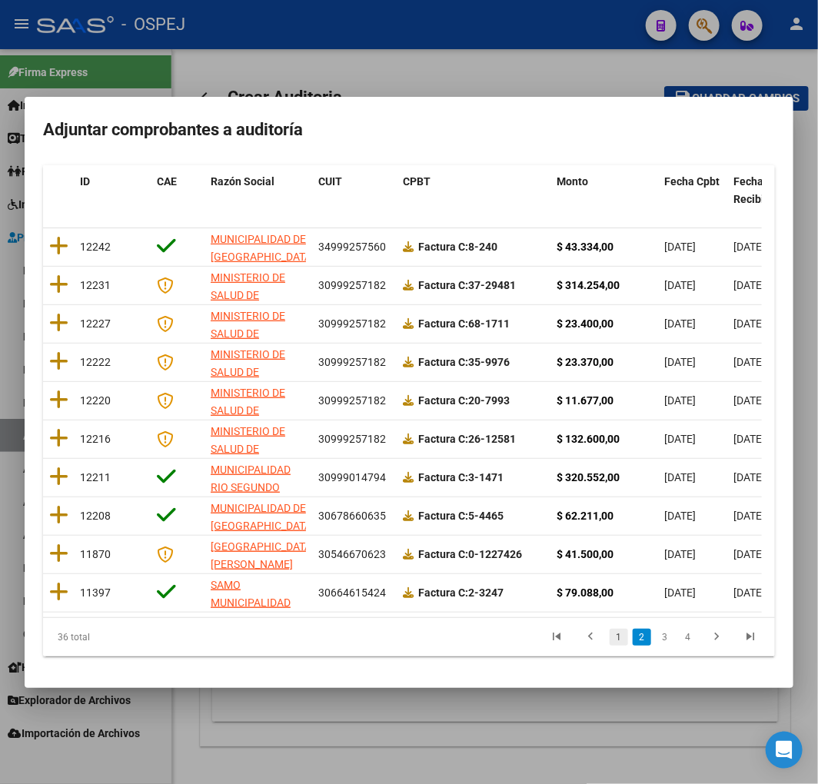
click at [611, 643] on link "1" at bounding box center [618, 637] width 18 height 17
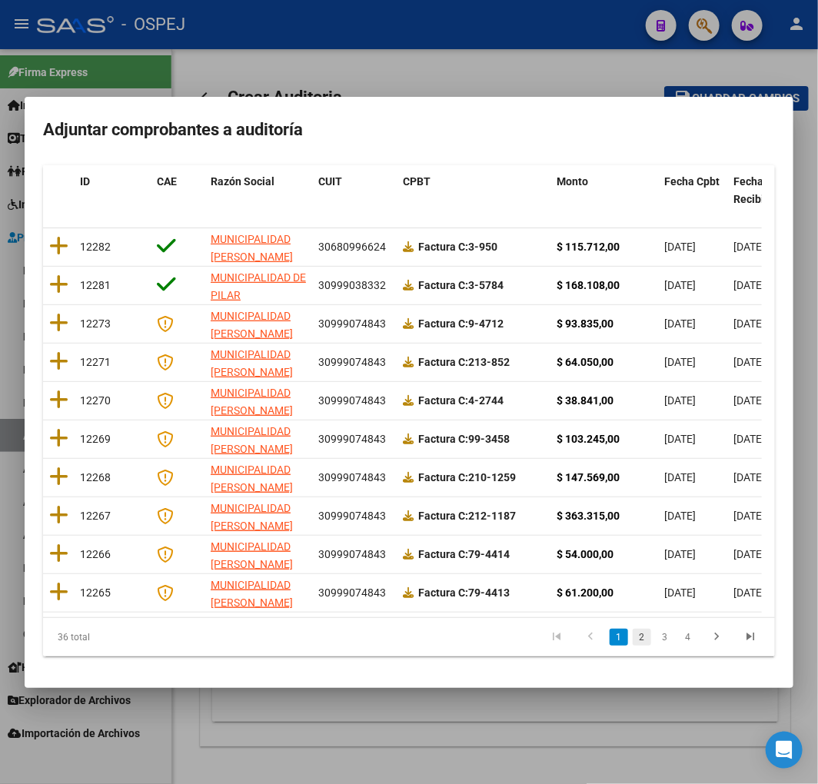
click at [632, 636] on link "2" at bounding box center [641, 637] width 18 height 17
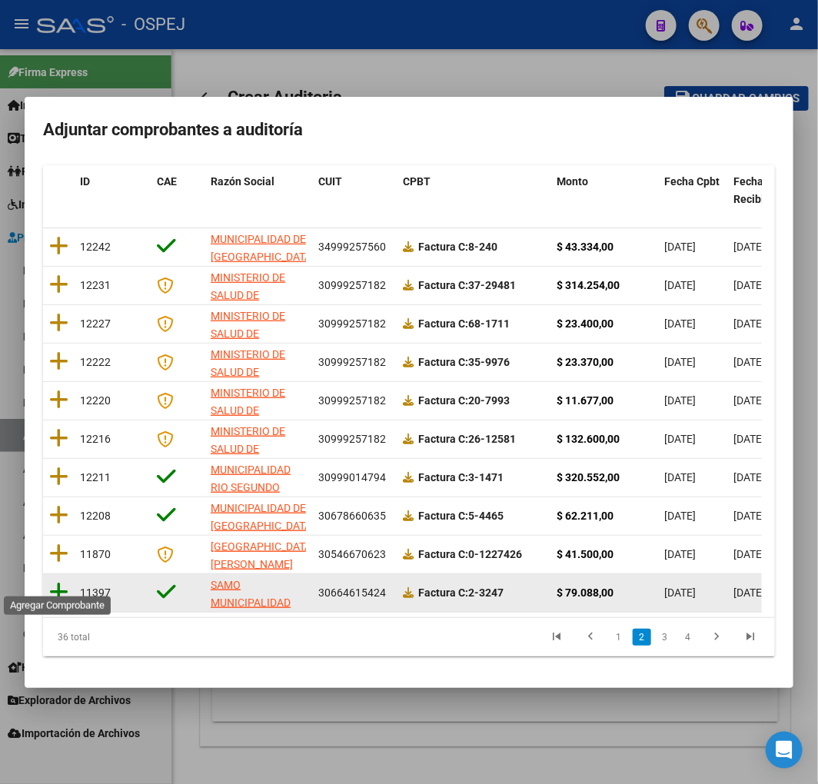
click at [59, 581] on icon at bounding box center [58, 592] width 19 height 22
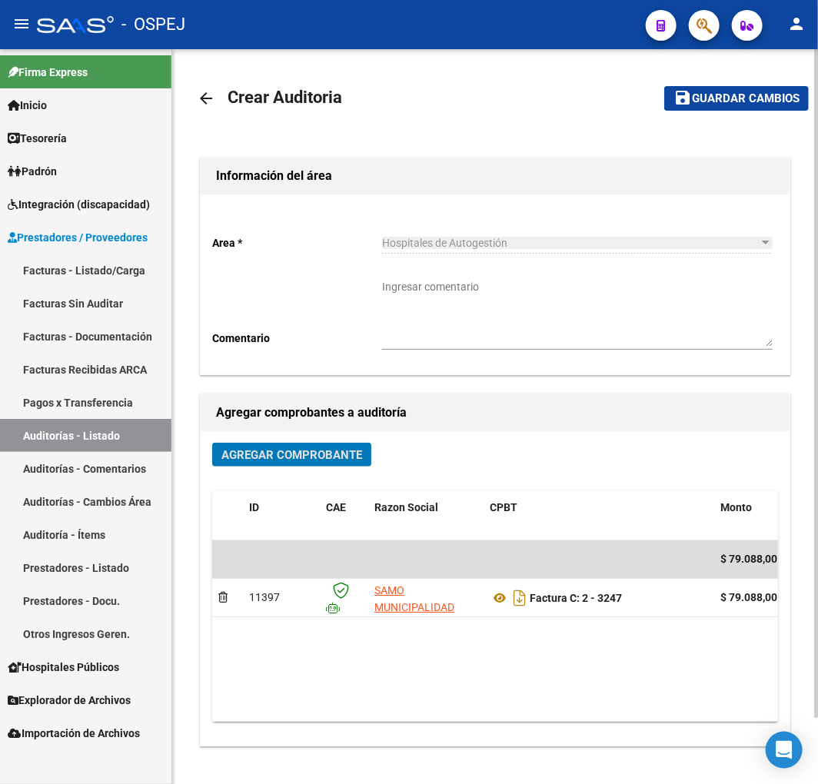
click at [749, 127] on div "arrow_back Crear Auditoria save Guardar cambios Información del área Area * Hos…" at bounding box center [495, 437] width 596 height 726
click at [758, 87] on button "save Guardar cambios" at bounding box center [736, 98] width 144 height 24
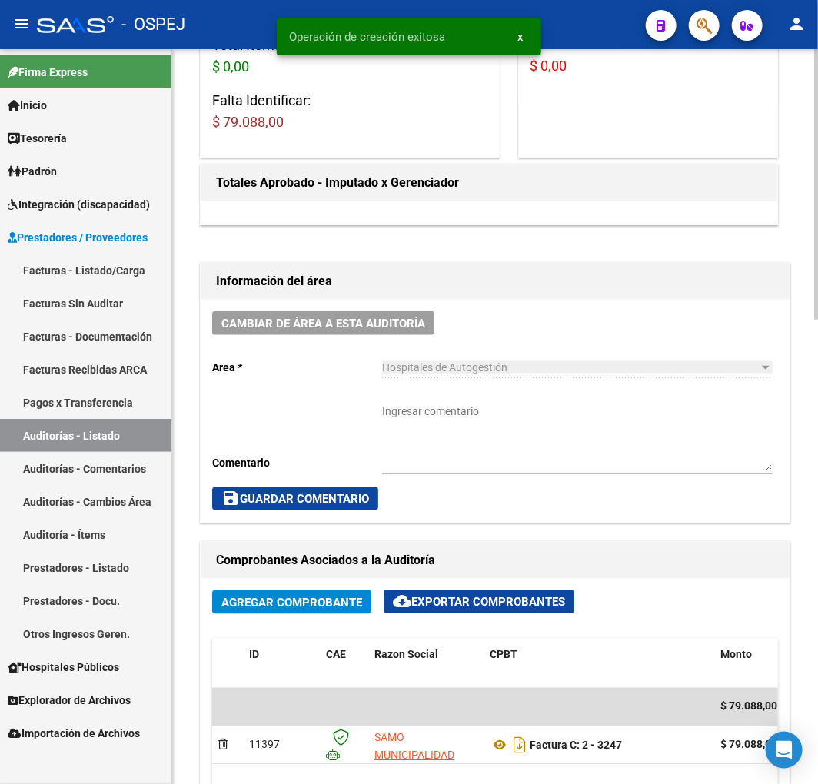
scroll to position [682, 0]
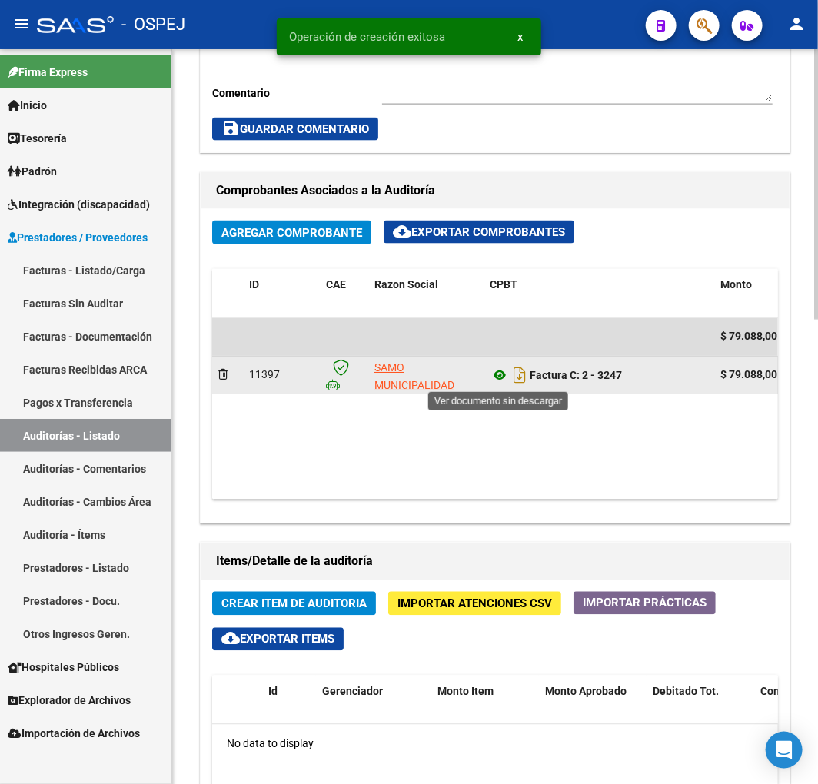
click at [492, 377] on icon at bounding box center [500, 376] width 20 height 18
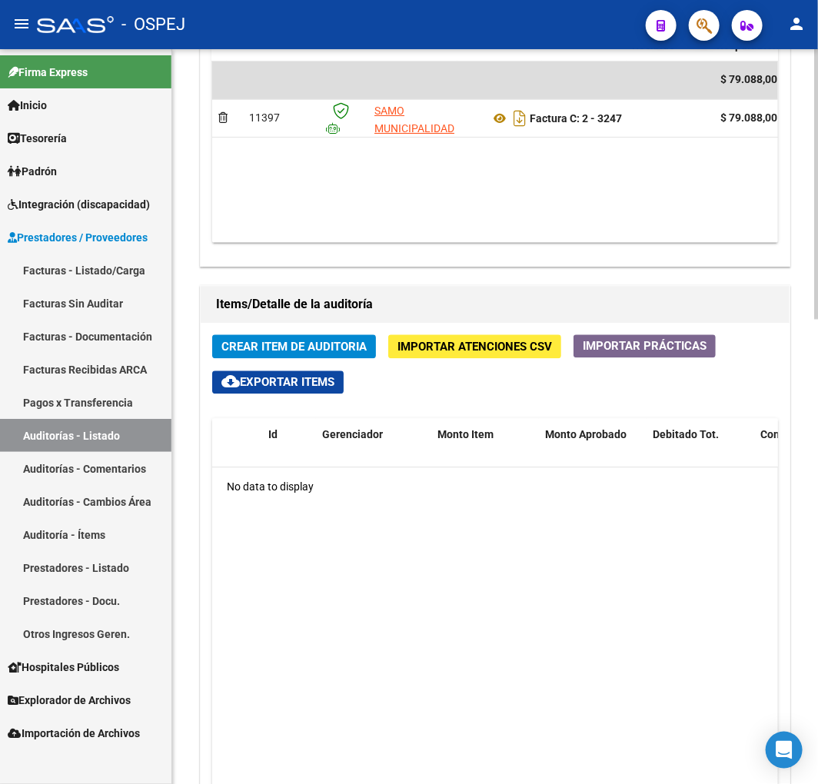
scroll to position [0, 517]
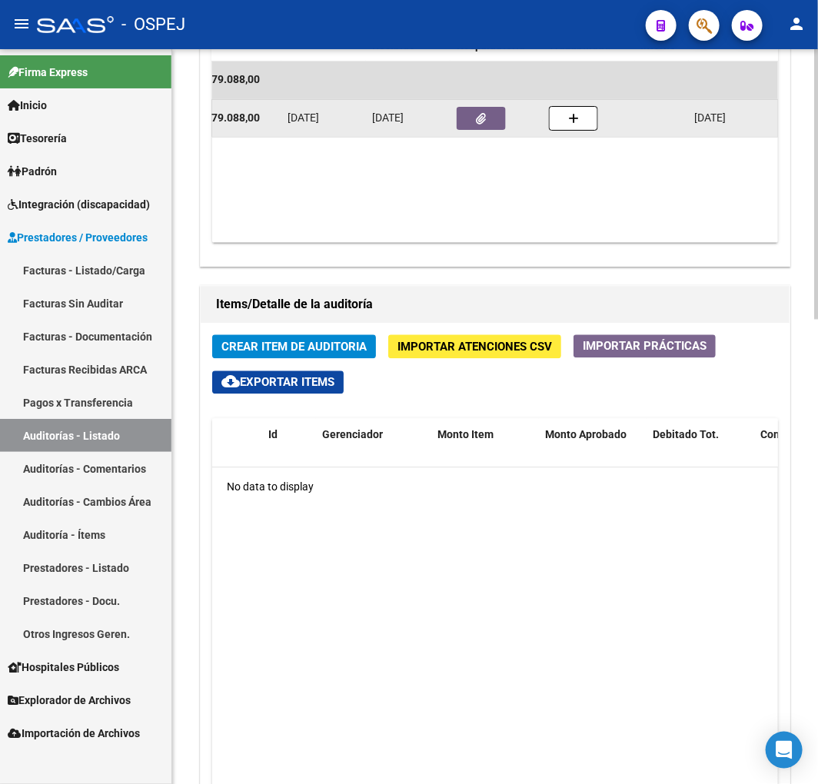
click at [470, 109] on button "button" at bounding box center [480, 119] width 49 height 23
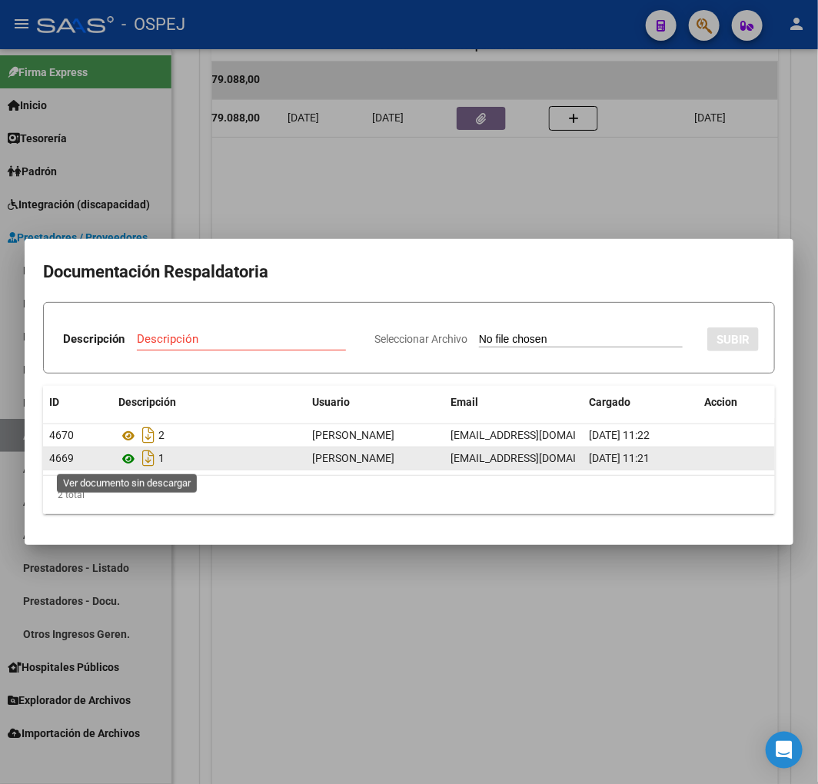
click at [132, 463] on icon at bounding box center [128, 459] width 20 height 18
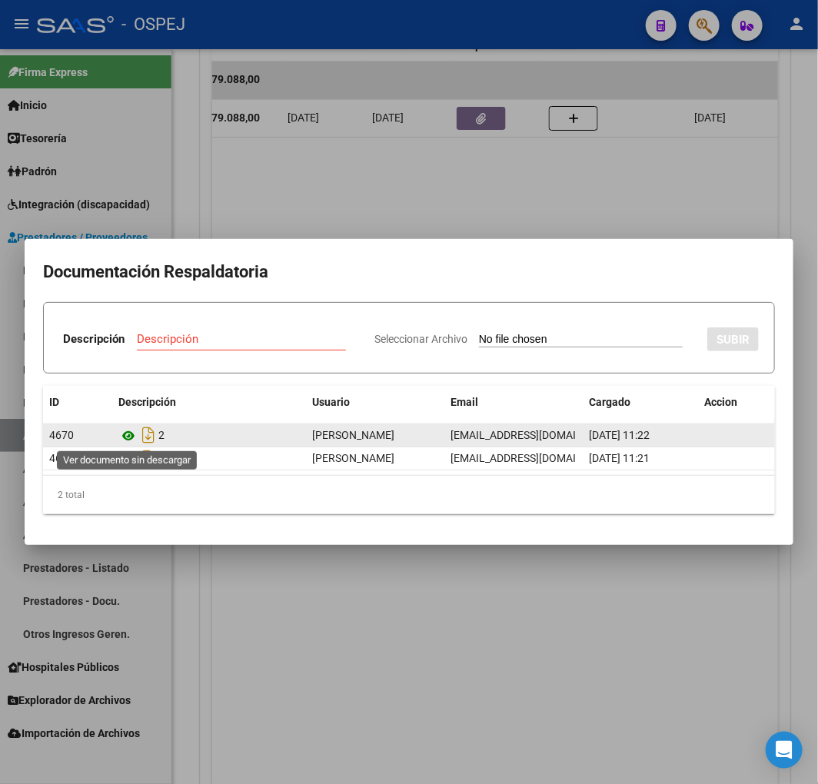
click at [128, 438] on icon at bounding box center [128, 436] width 20 height 18
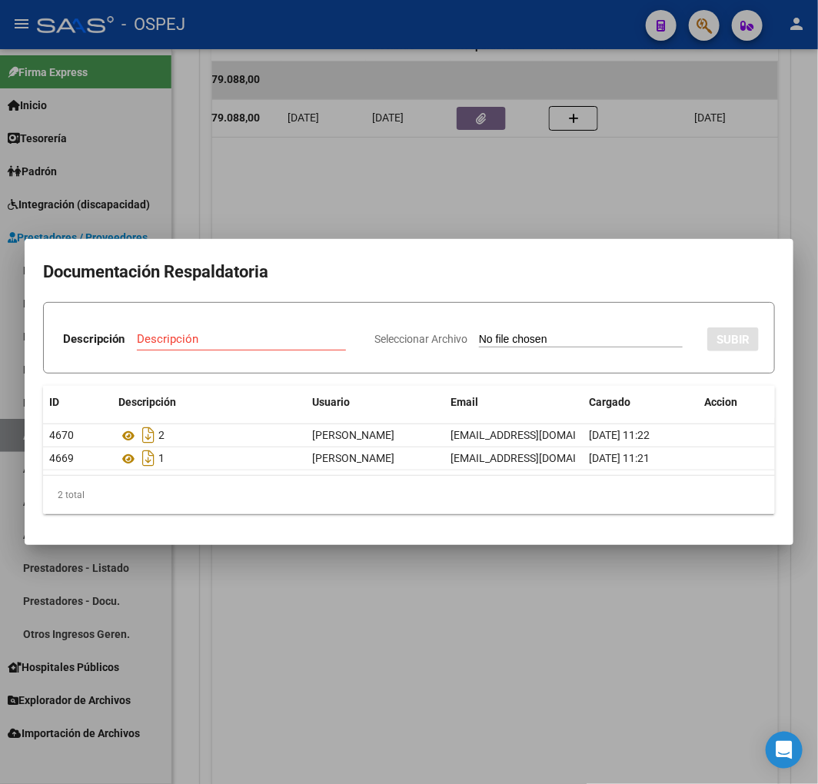
click at [284, 168] on div at bounding box center [409, 392] width 818 height 784
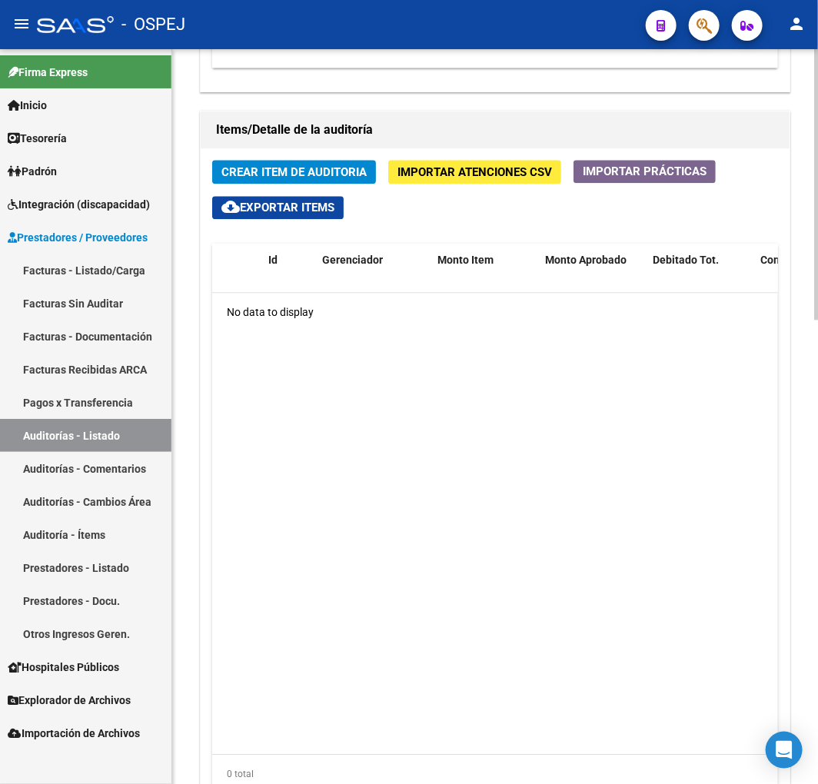
scroll to position [1257, 0]
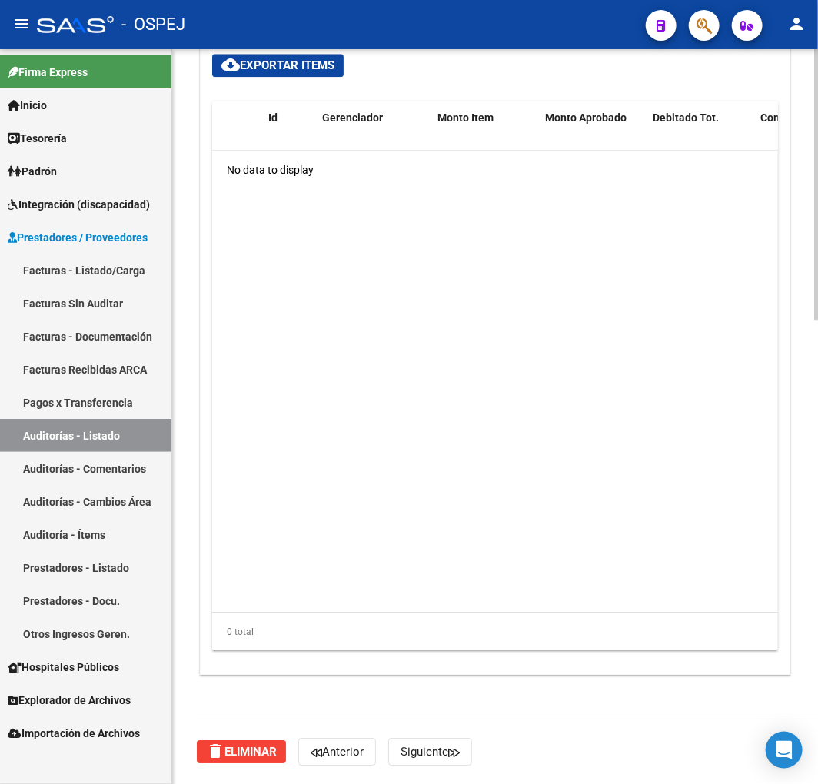
click at [241, 749] on span "delete Eliminar" at bounding box center [241, 752] width 71 height 14
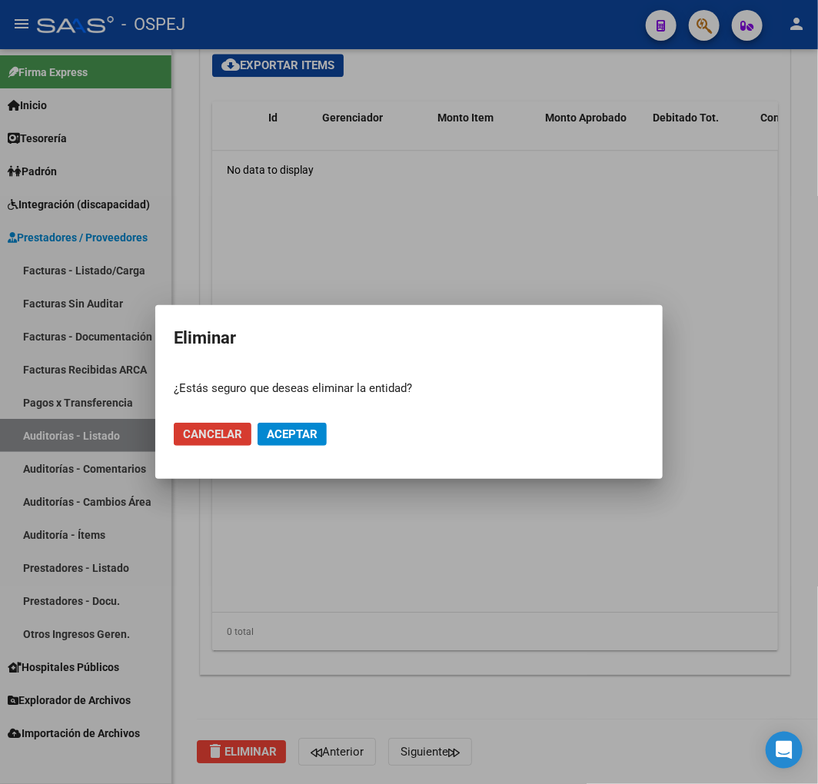
click at [298, 440] on button "Aceptar" at bounding box center [291, 434] width 69 height 23
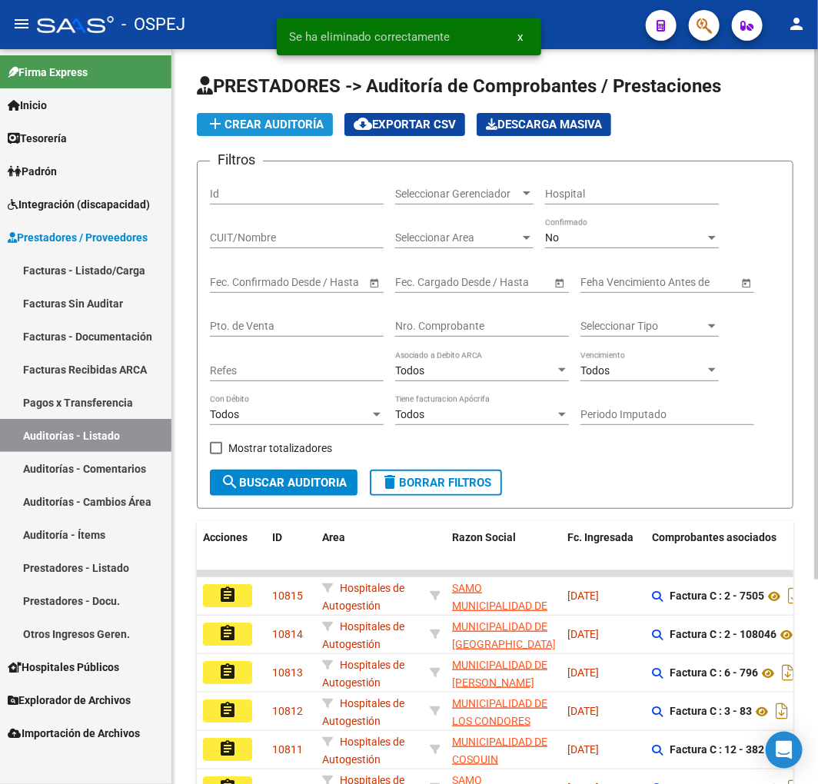
click at [294, 124] on span "add Crear Auditoría" at bounding box center [265, 125] width 118 height 14
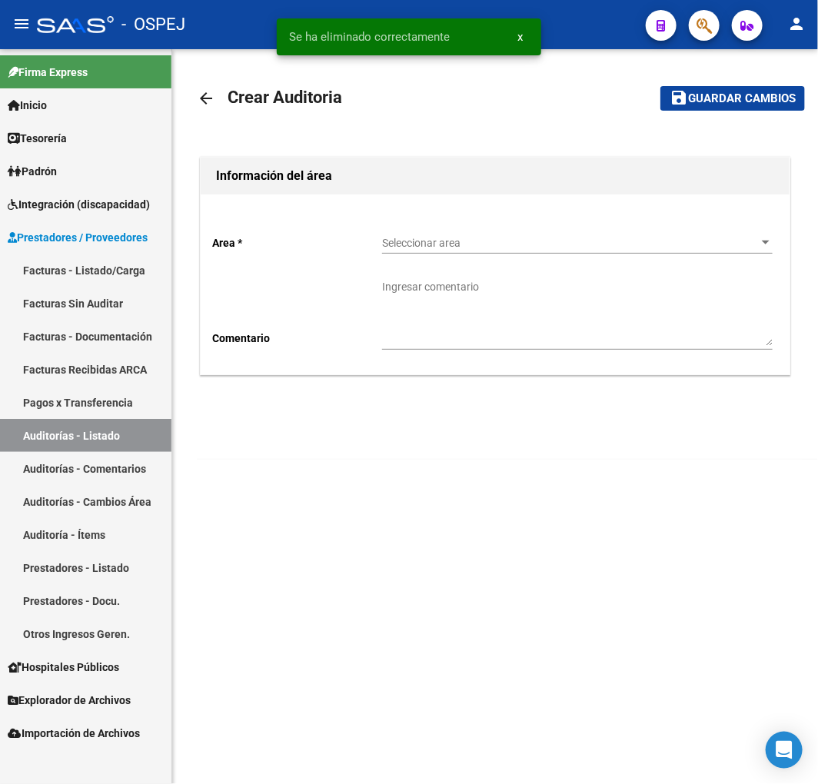
click at [470, 247] on span "Seleccionar area" at bounding box center [570, 243] width 377 height 13
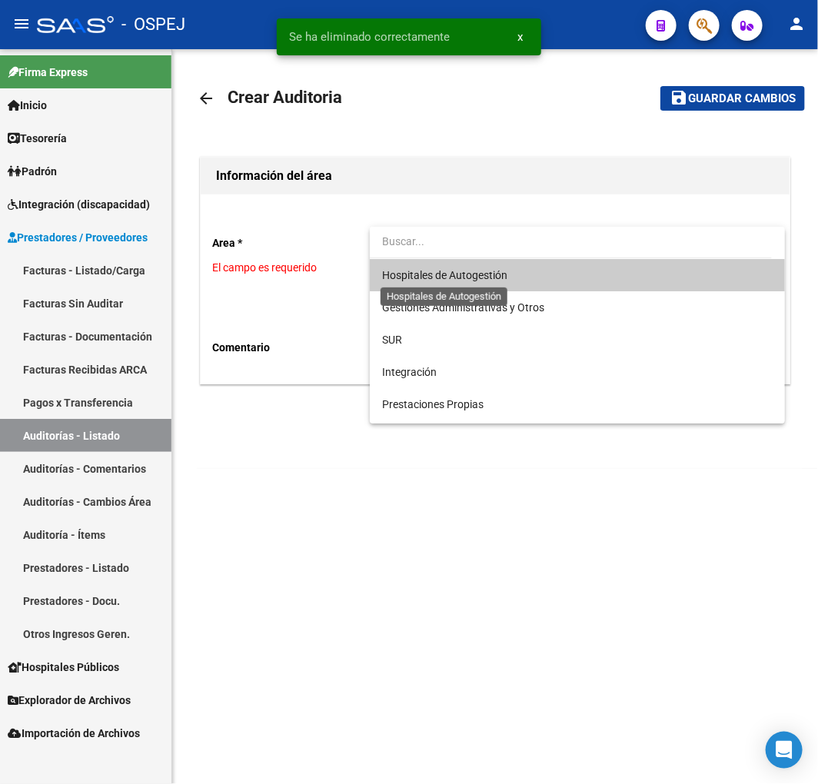
click at [467, 280] on span "Hospitales de Autogestión" at bounding box center [444, 275] width 125 height 12
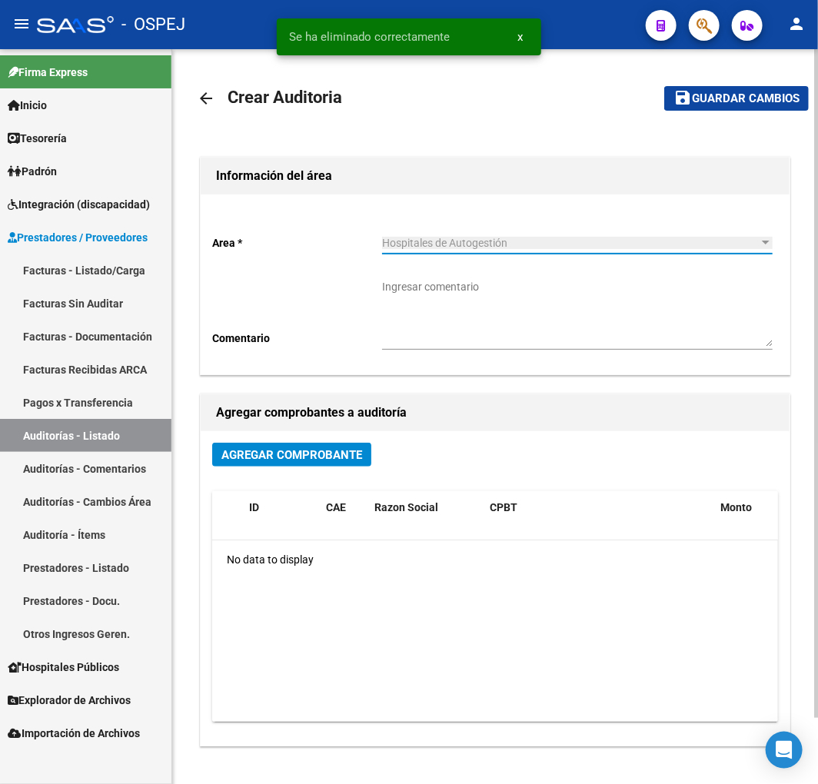
click at [347, 448] on span "Agregar Comprobante" at bounding box center [291, 455] width 141 height 14
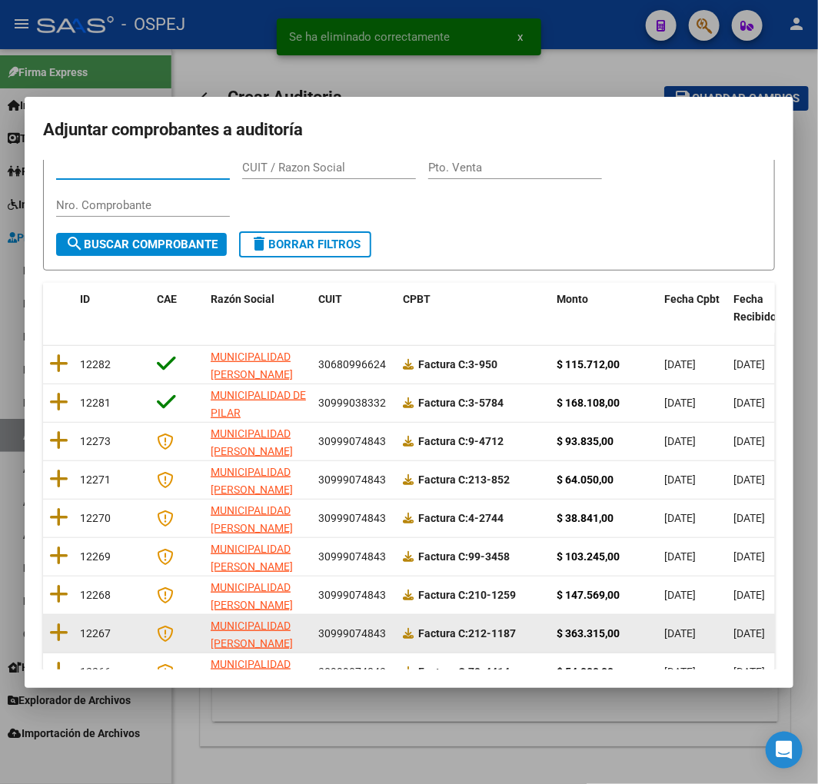
scroll to position [194, 0]
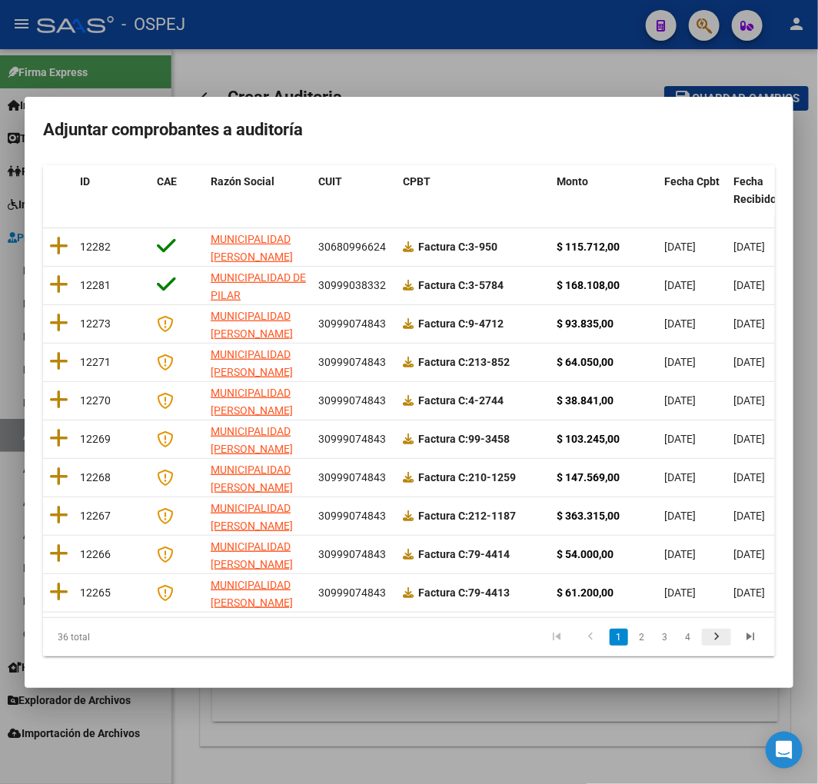
click at [706, 633] on icon "go to next page" at bounding box center [716, 638] width 20 height 18
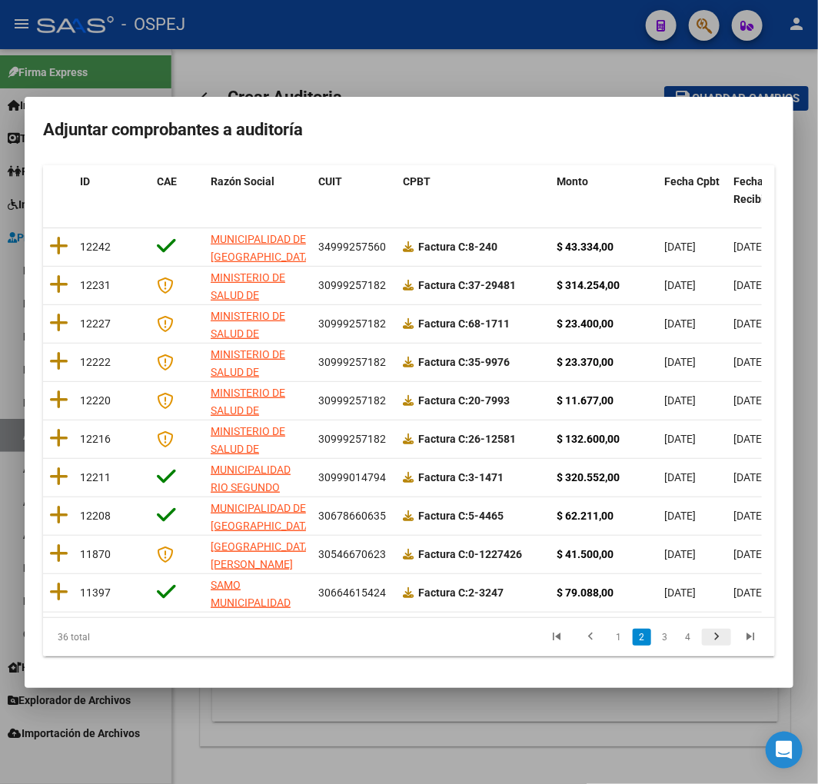
click at [706, 636] on icon "go to next page" at bounding box center [716, 638] width 20 height 18
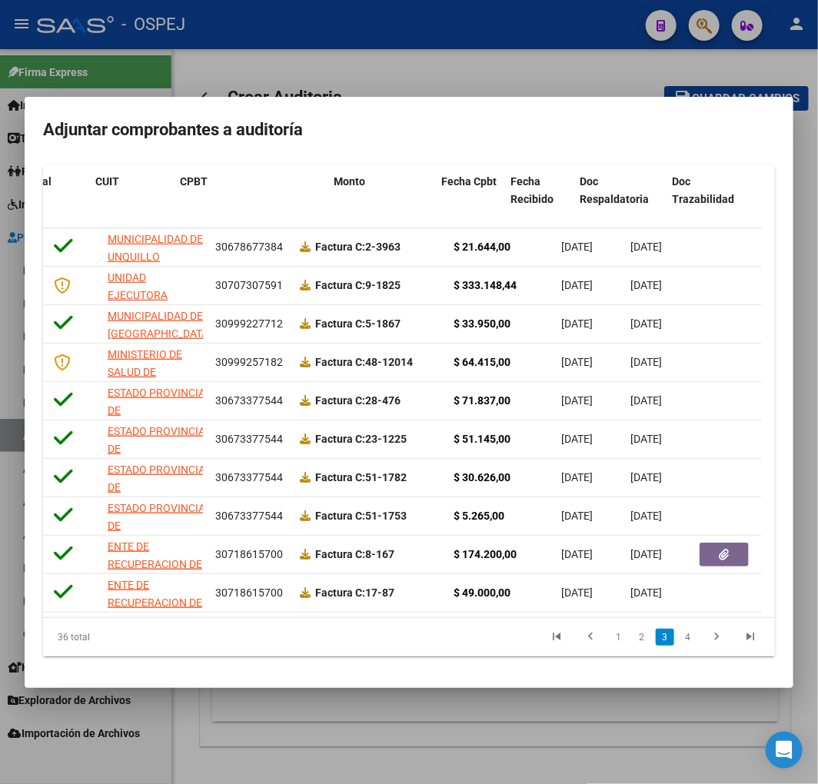
scroll to position [0, 223]
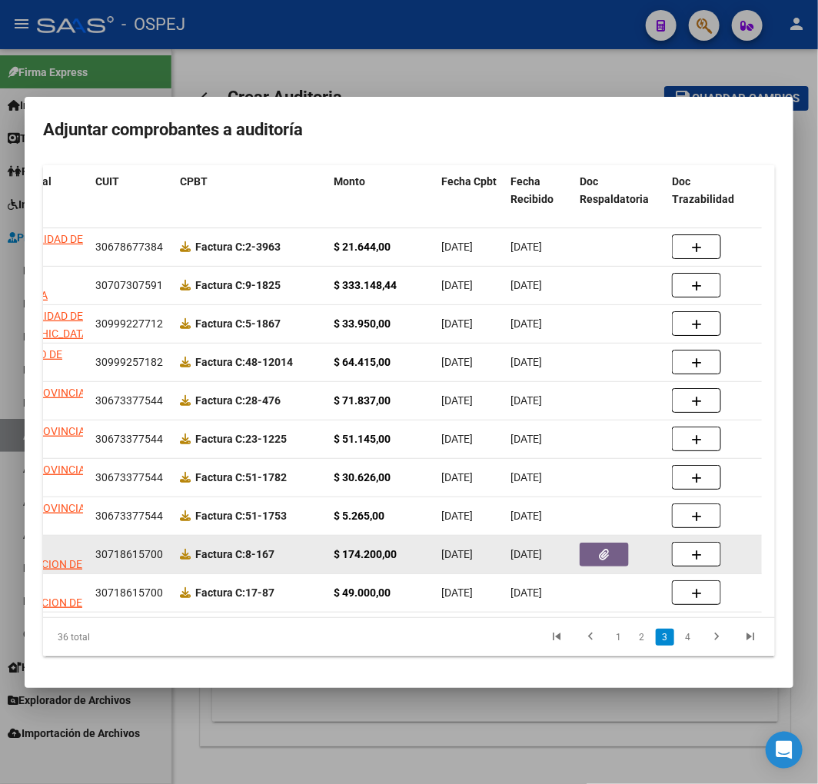
click at [585, 543] on button "button" at bounding box center [603, 555] width 49 height 24
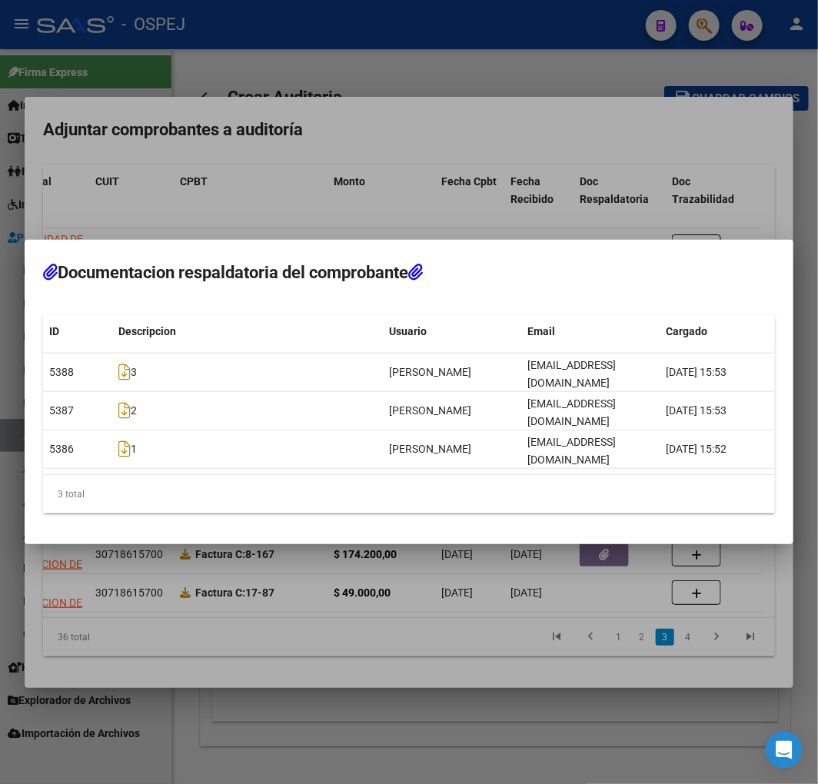
click at [367, 681] on div at bounding box center [409, 392] width 818 height 784
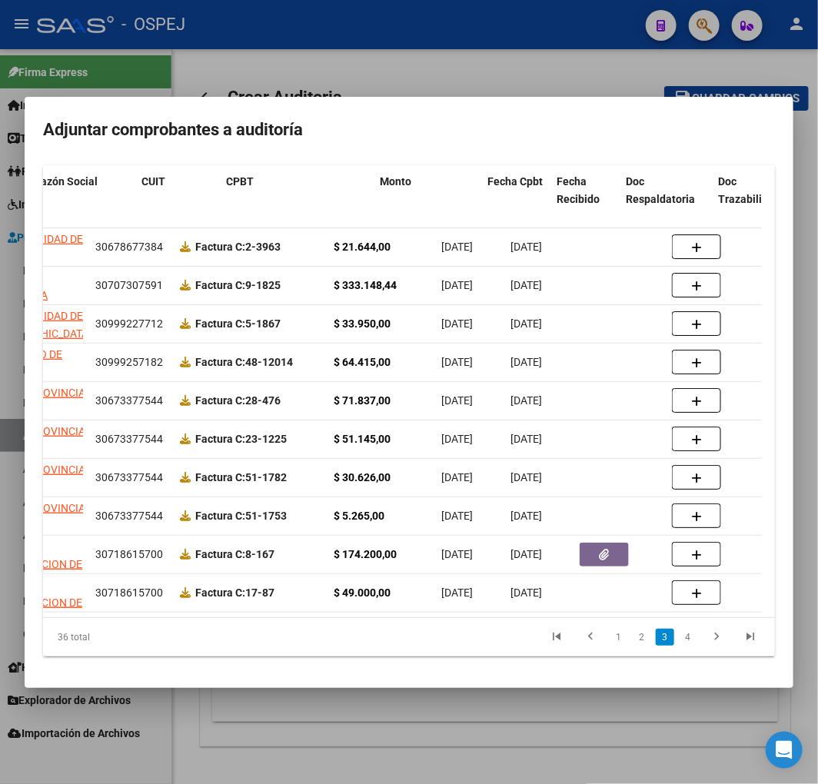
scroll to position [0, 0]
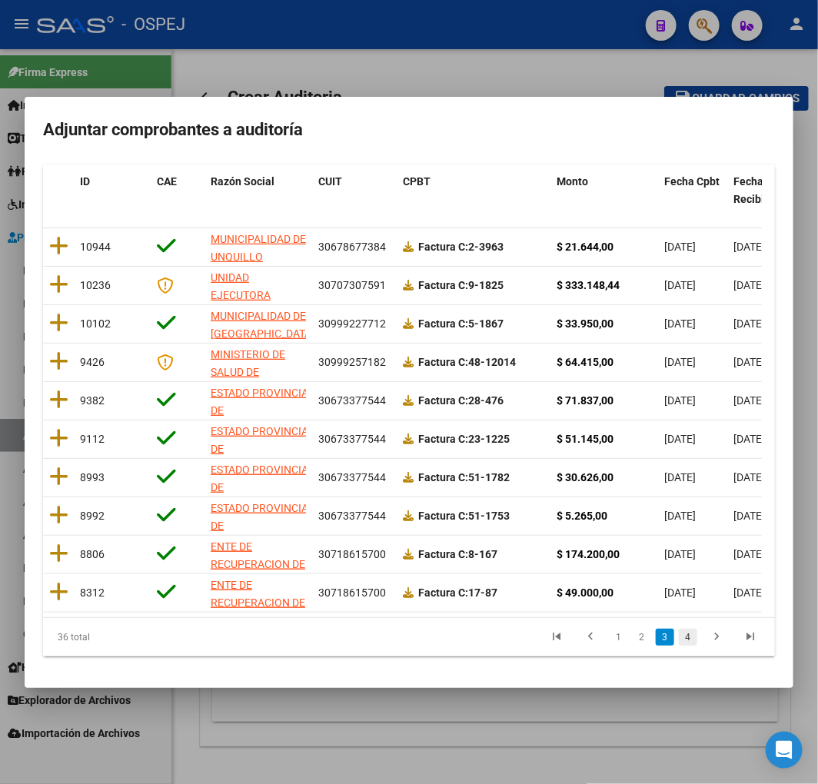
click at [679, 644] on link "4" at bounding box center [688, 637] width 18 height 17
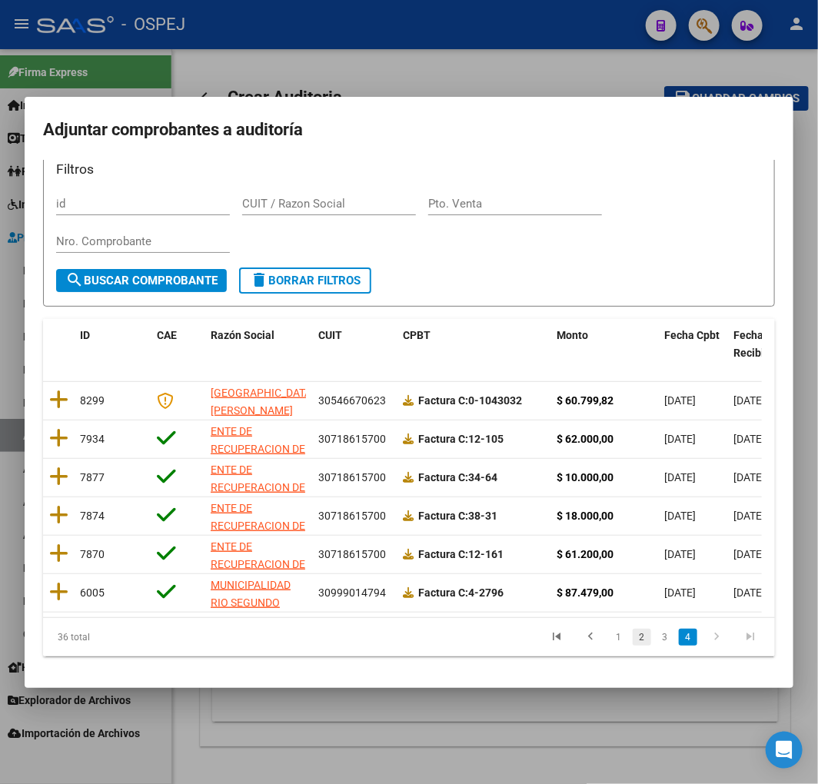
scroll to position [40, 0]
click at [609, 639] on link "1" at bounding box center [618, 637] width 18 height 17
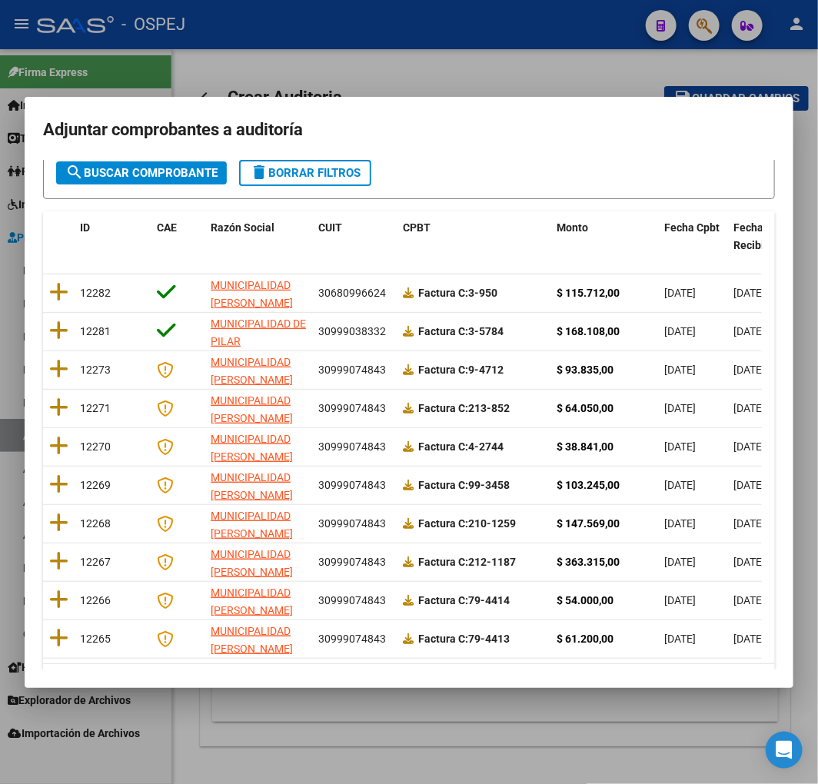
scroll to position [194, 0]
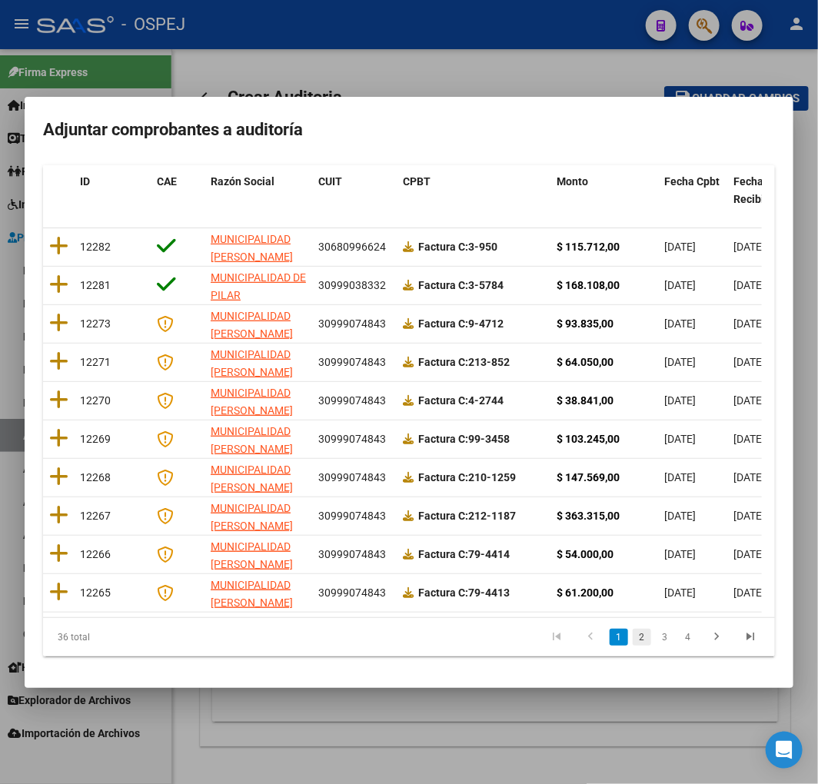
click at [632, 641] on link "2" at bounding box center [641, 637] width 18 height 17
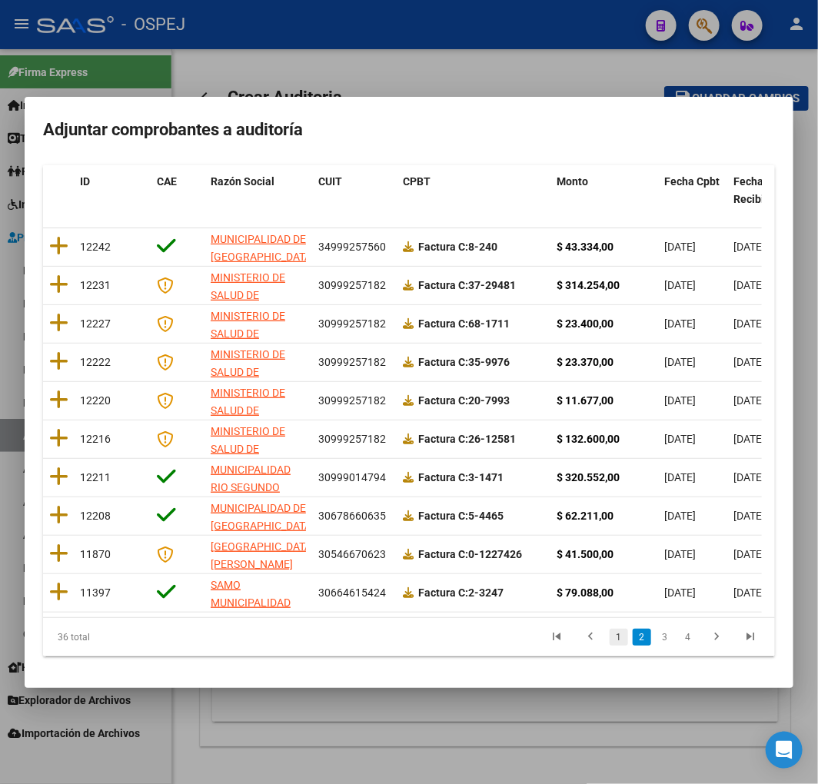
click at [609, 630] on link "1" at bounding box center [618, 637] width 18 height 17
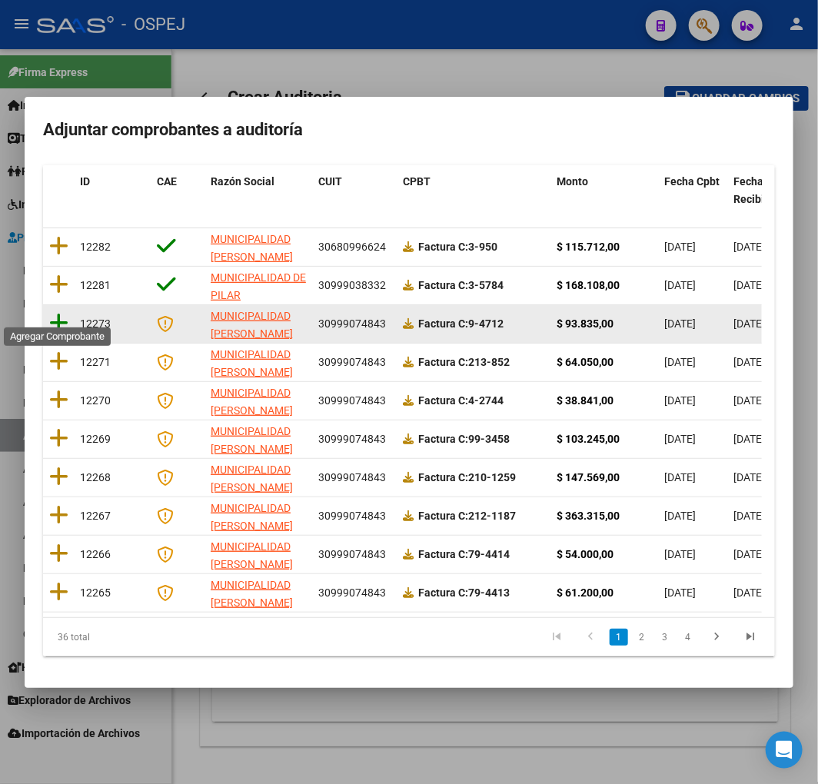
click at [63, 312] on icon at bounding box center [58, 323] width 19 height 22
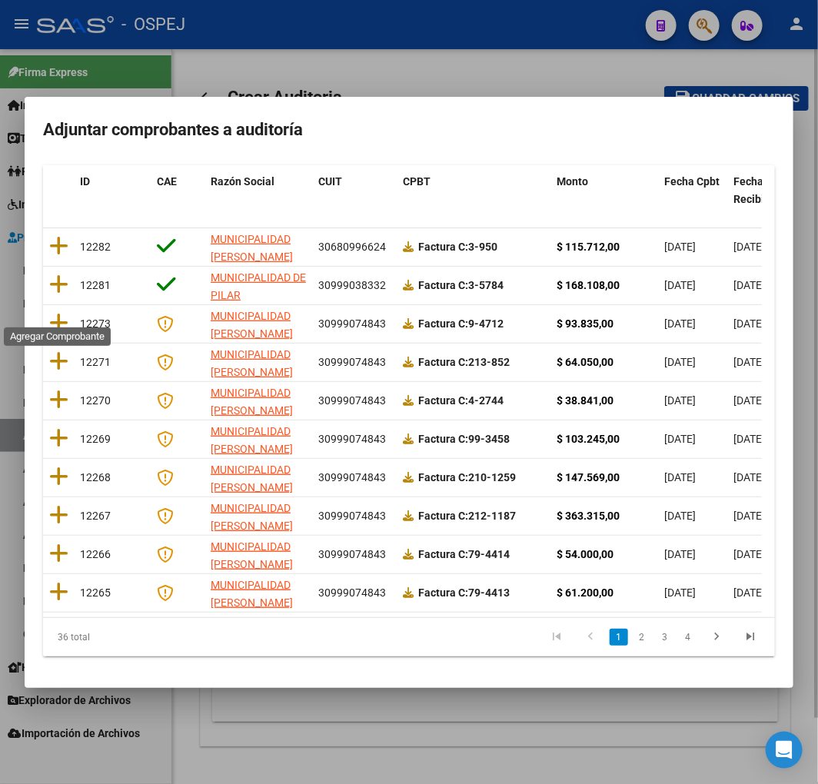
scroll to position [0, 0]
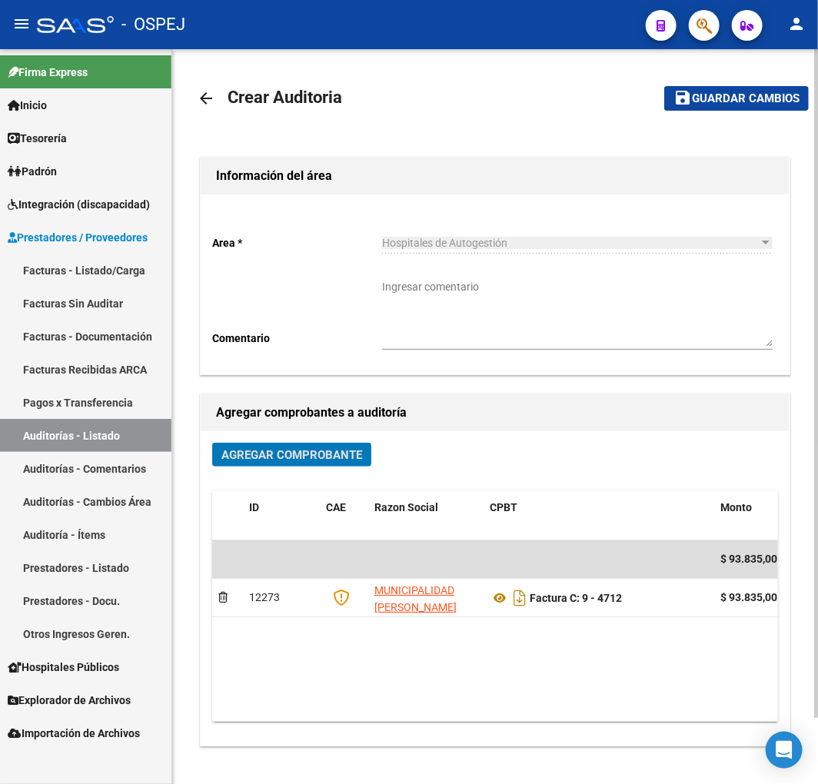
click at [753, 105] on span "Guardar cambios" at bounding box center [746, 99] width 108 height 14
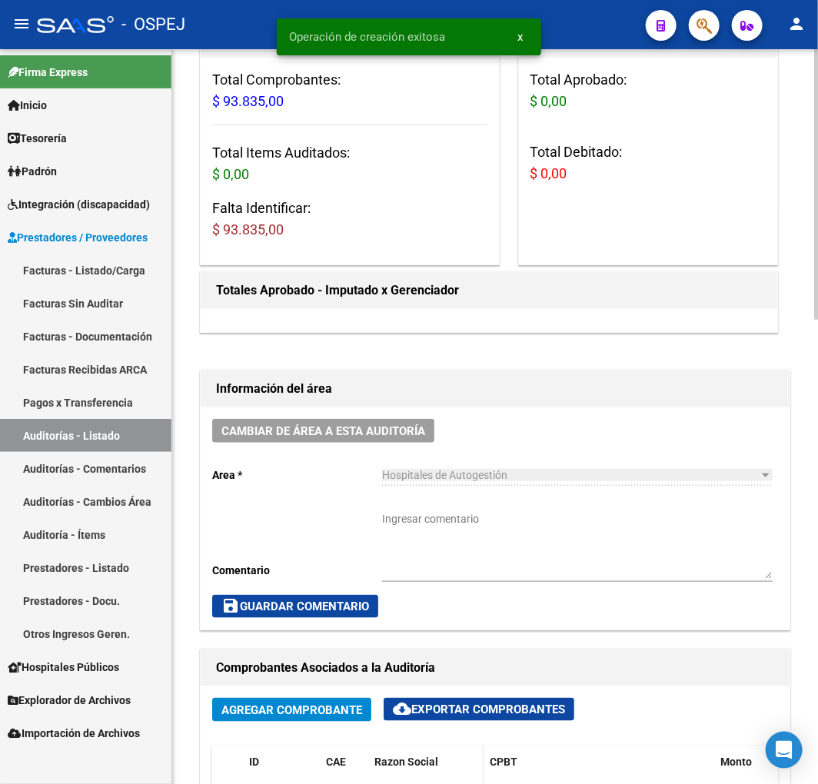
scroll to position [597, 0]
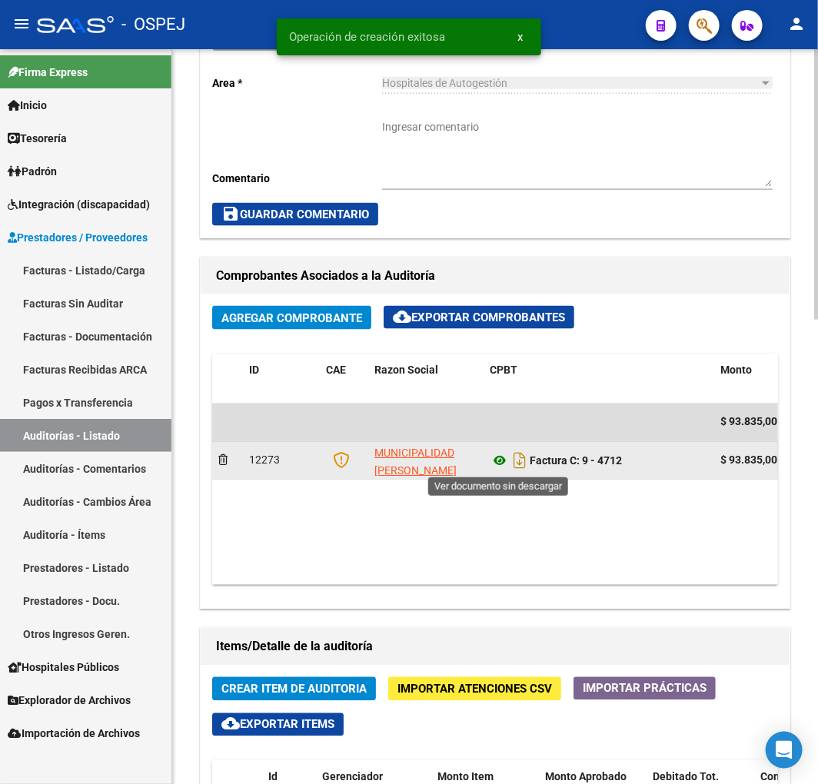
click at [496, 463] on icon at bounding box center [500, 461] width 20 height 18
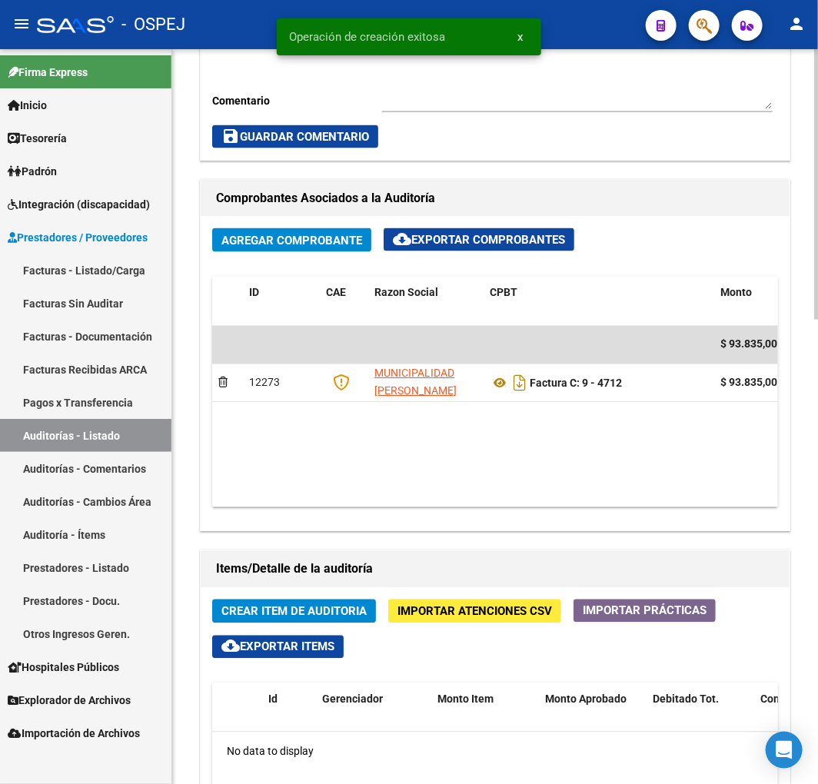
scroll to position [854, 0]
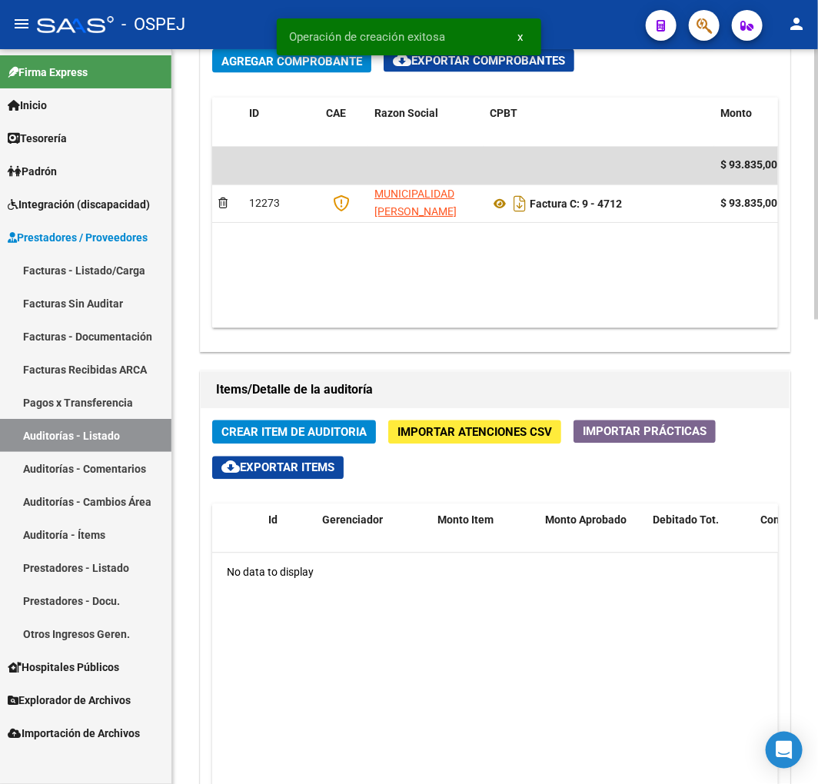
click at [316, 423] on button "Crear Item de Auditoria" at bounding box center [294, 432] width 164 height 24
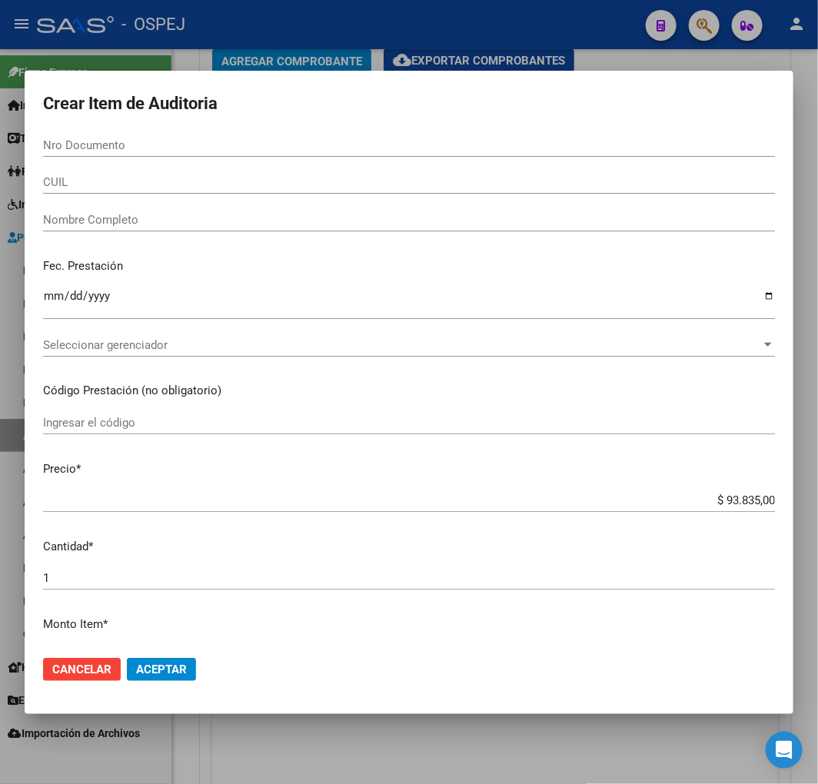
click at [98, 154] on div "Nro Documento" at bounding box center [409, 145] width 732 height 23
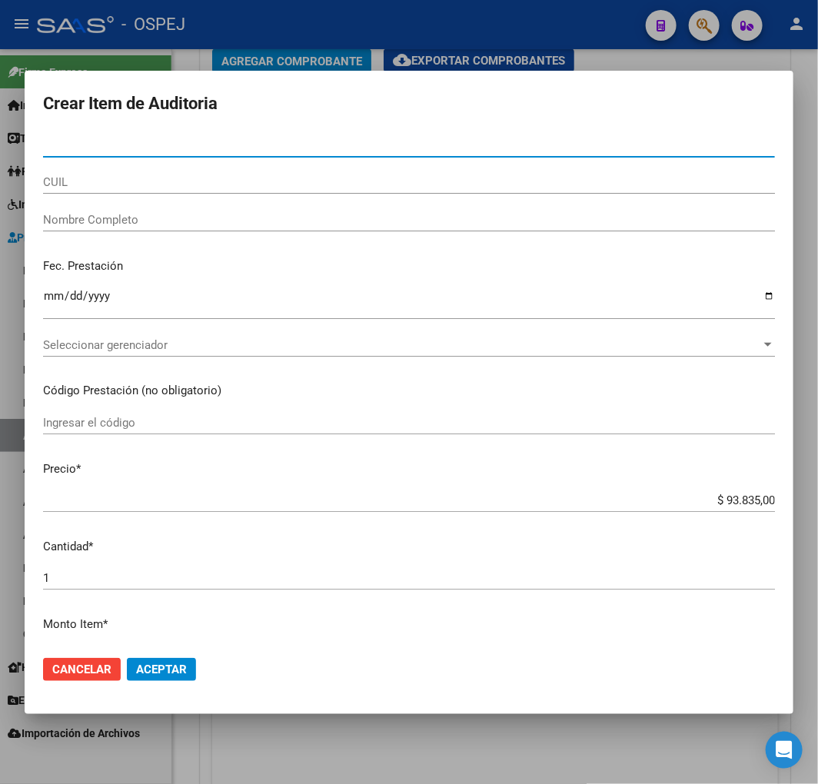
paste input "33201468"
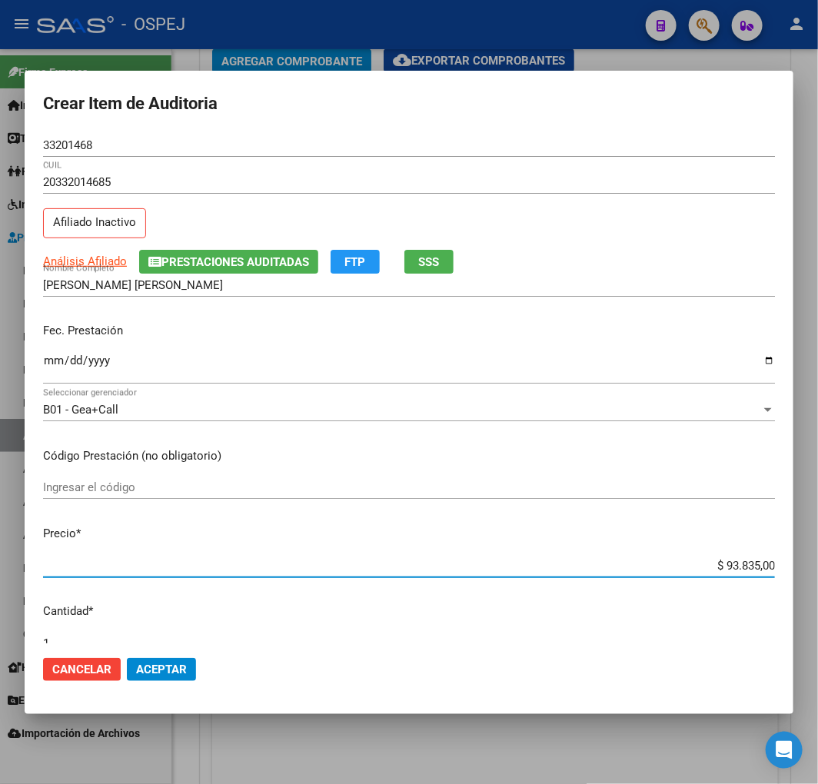
click at [751, 564] on input "$ 93.835,00" at bounding box center [409, 566] width 732 height 14
click at [175, 674] on span "Aceptar" at bounding box center [161, 669] width 51 height 14
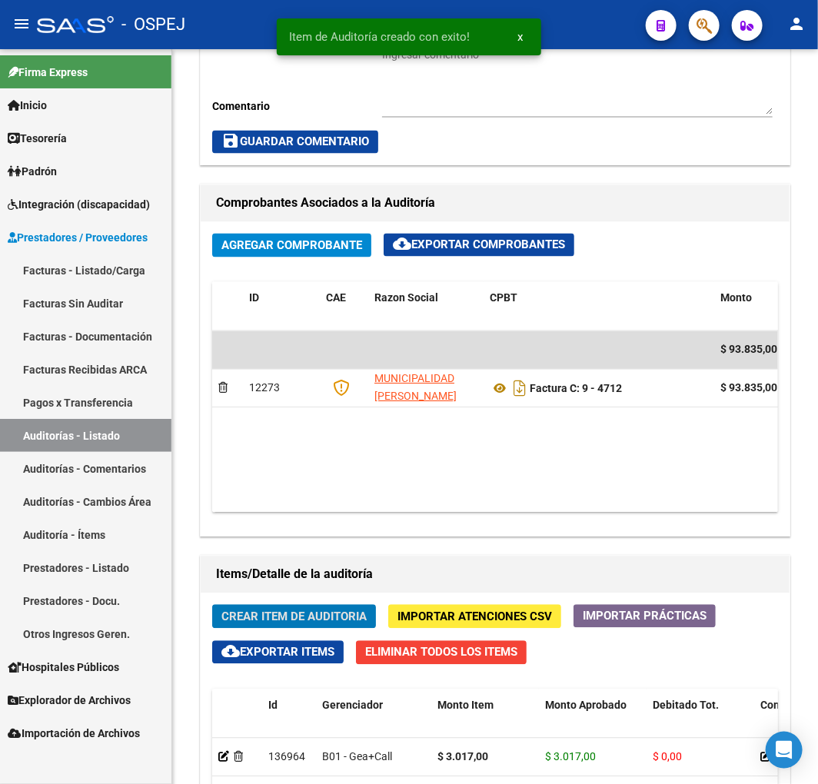
scroll to position [1038, 0]
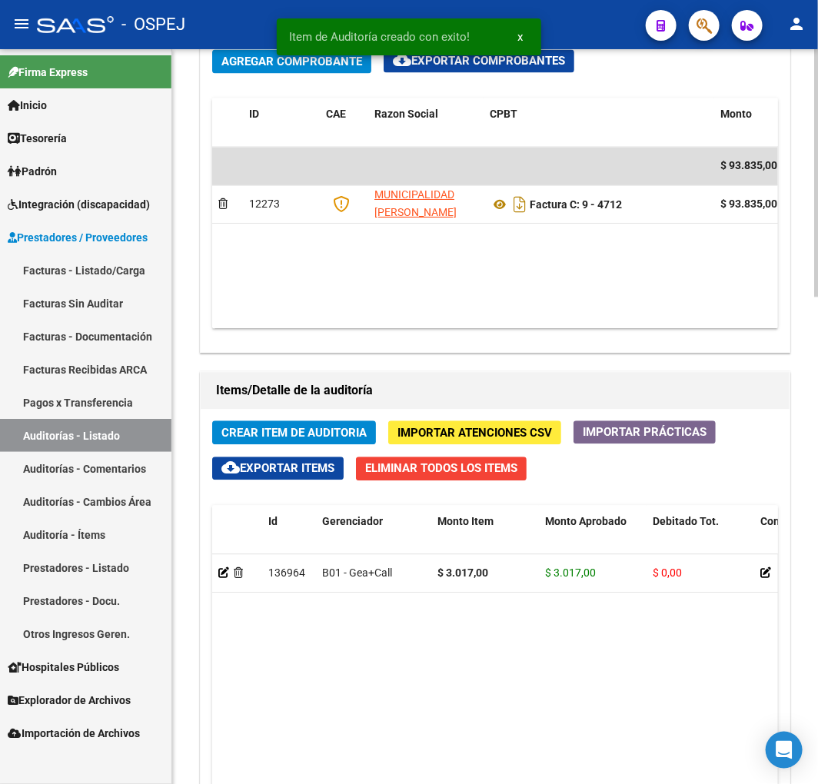
click at [329, 430] on span "Crear Item de Auditoria" at bounding box center [293, 433] width 145 height 14
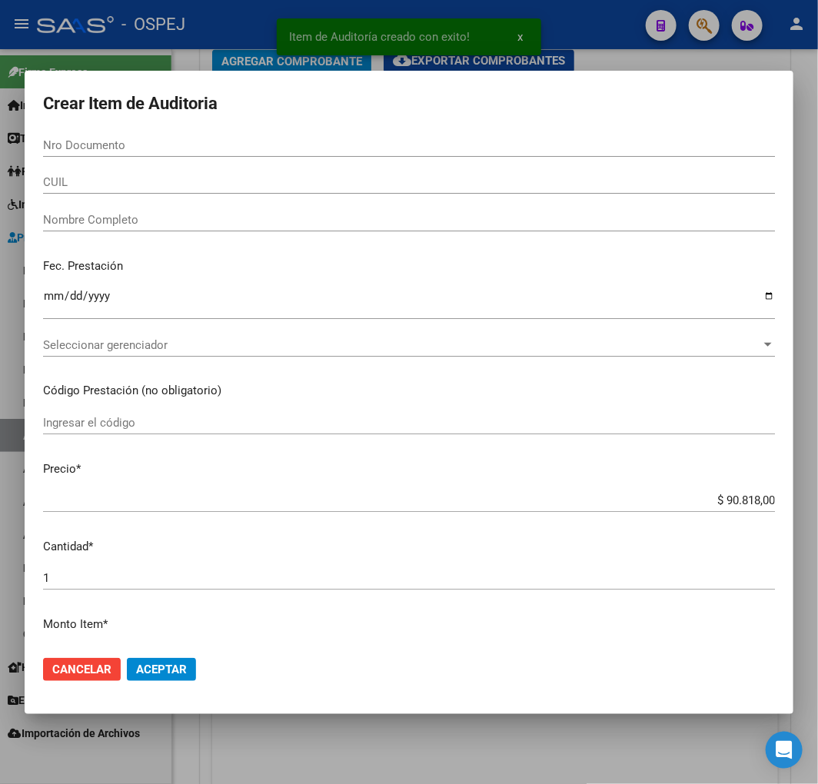
paste input "33201468"
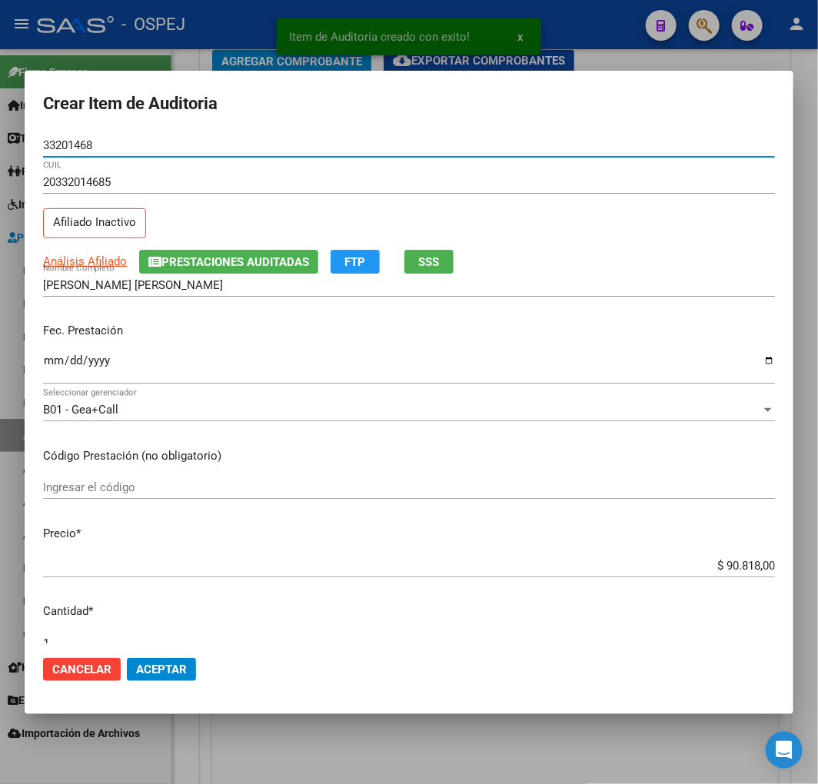
click at [748, 559] on input "$ 90.818,00" at bounding box center [409, 566] width 732 height 14
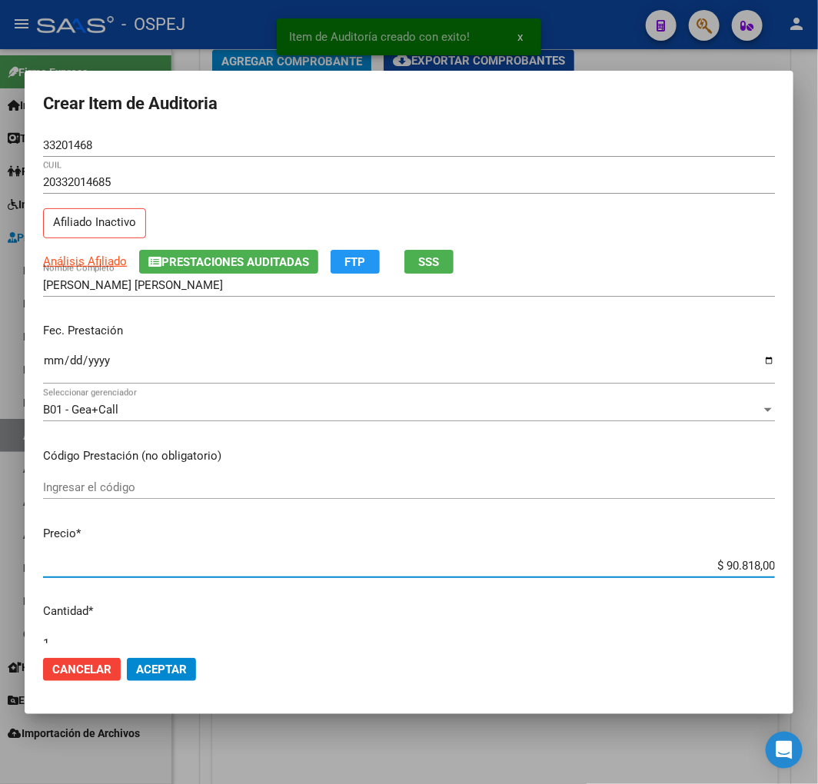
click at [748, 559] on input "$ 90.818,00" at bounding box center [409, 566] width 732 height 14
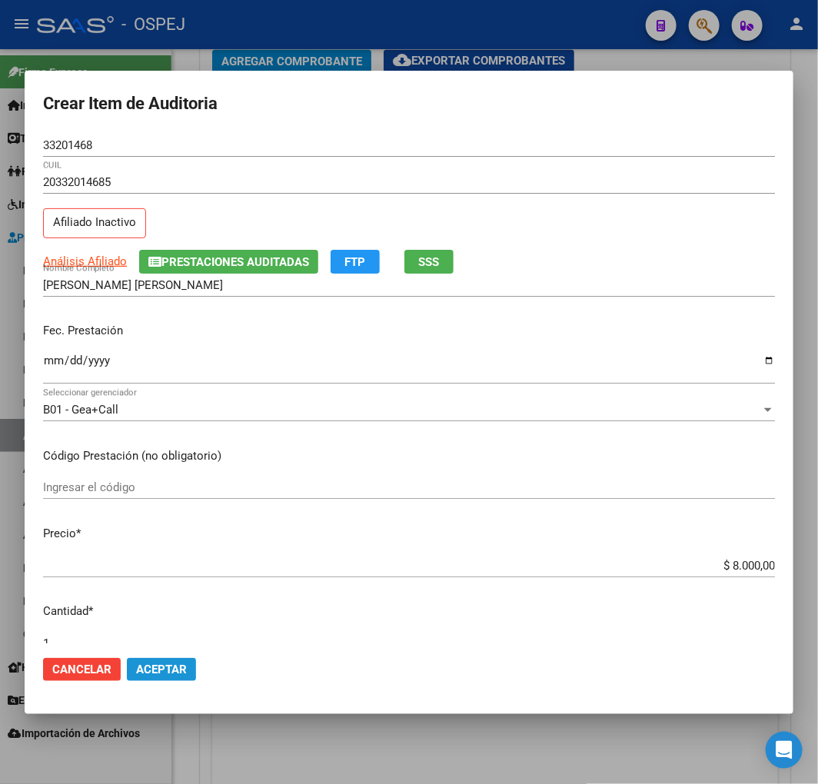
click at [168, 674] on span "Aceptar" at bounding box center [161, 669] width 51 height 14
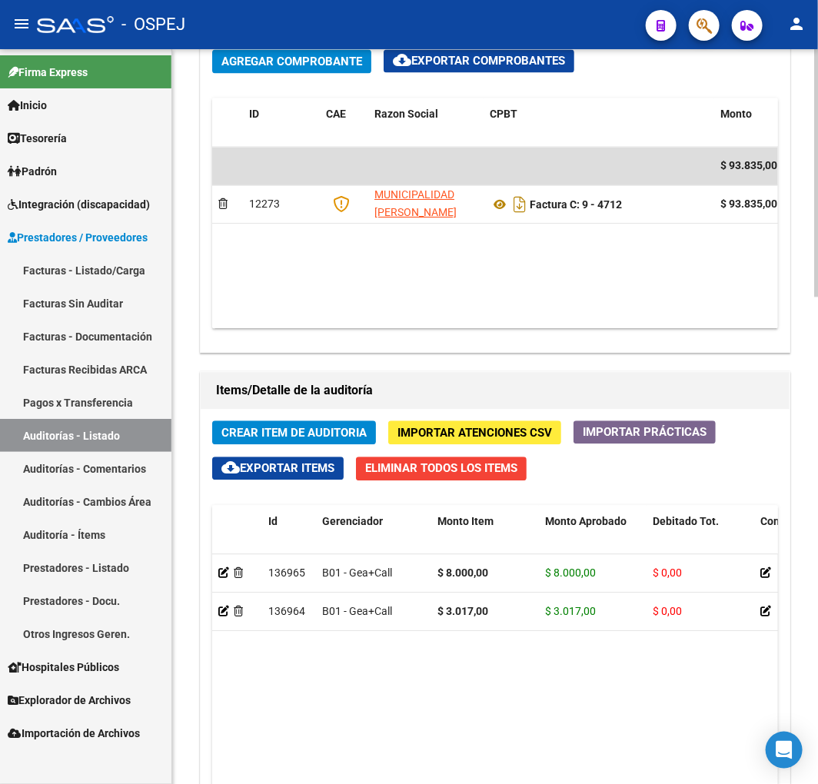
click at [300, 431] on span "Crear Item de Auditoria" at bounding box center [293, 433] width 145 height 14
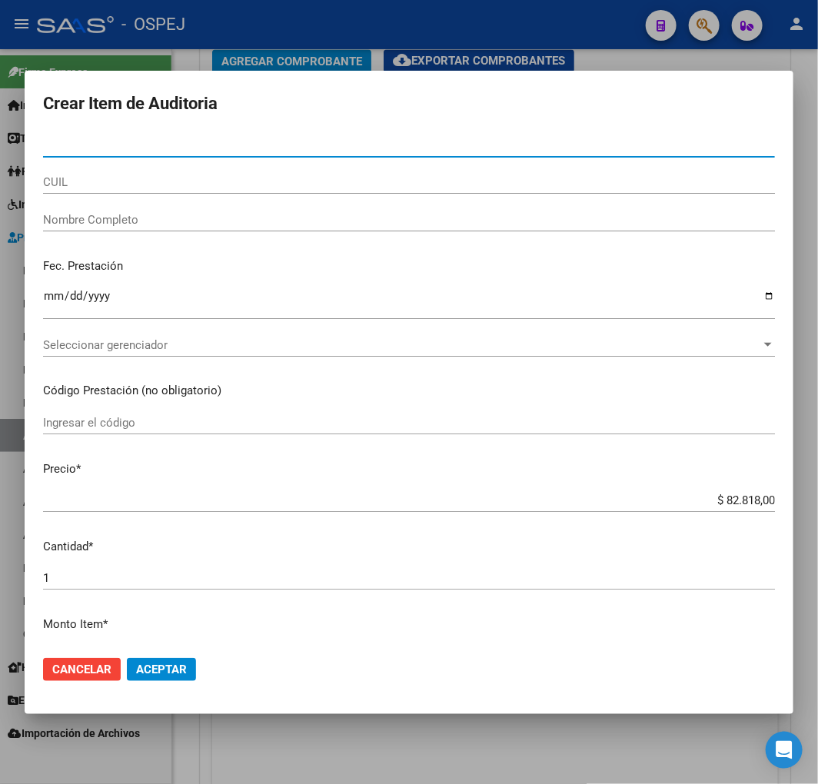
paste input "46767259"
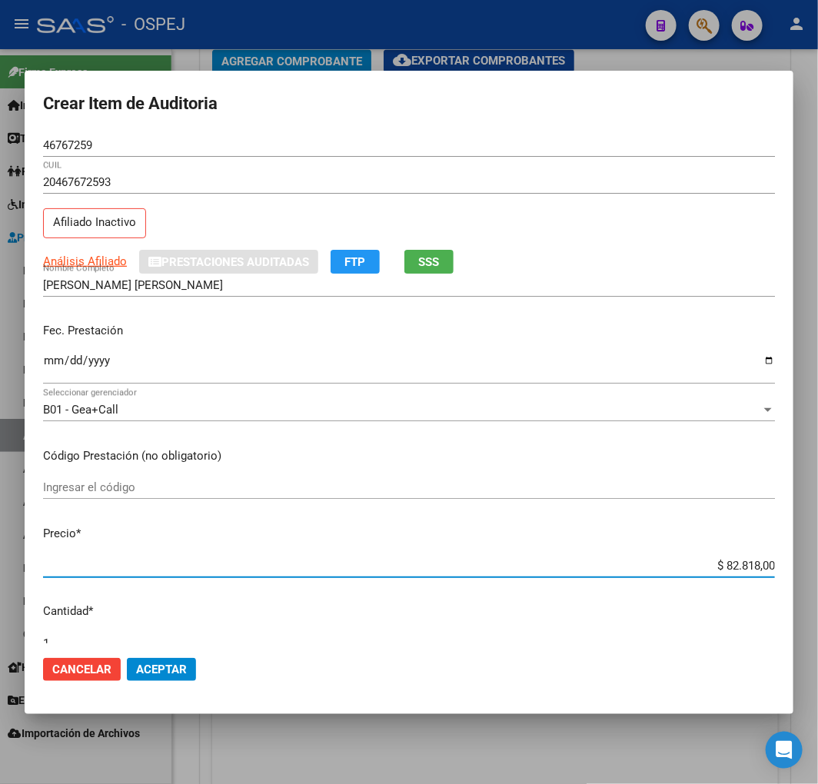
click at [725, 566] on input "$ 82.818,00" at bounding box center [409, 566] width 732 height 14
click at [157, 666] on span "Aceptar" at bounding box center [161, 669] width 51 height 14
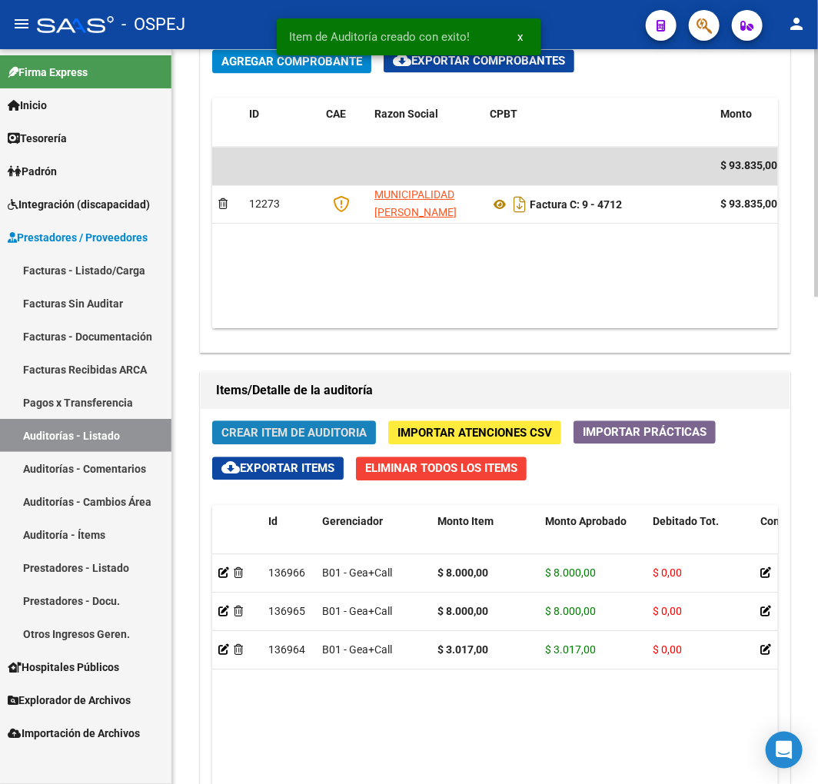
click at [324, 433] on span "Crear Item de Auditoria" at bounding box center [293, 433] width 145 height 14
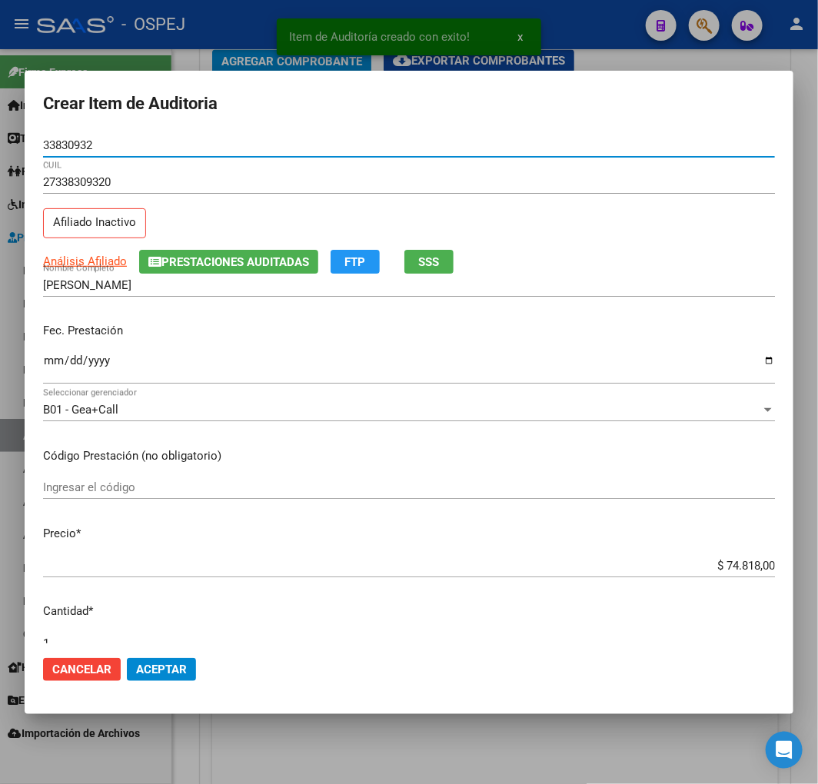
click at [731, 556] on div "$ 74.818,00 Ingresar el precio" at bounding box center [409, 565] width 732 height 23
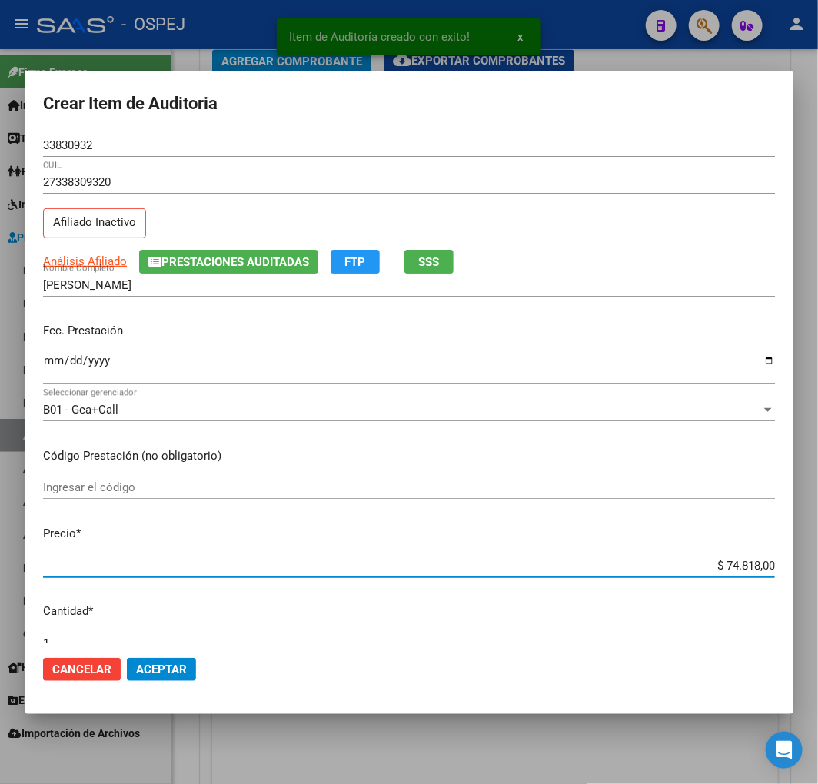
click at [733, 563] on input "$ 74.818,00" at bounding box center [409, 566] width 732 height 14
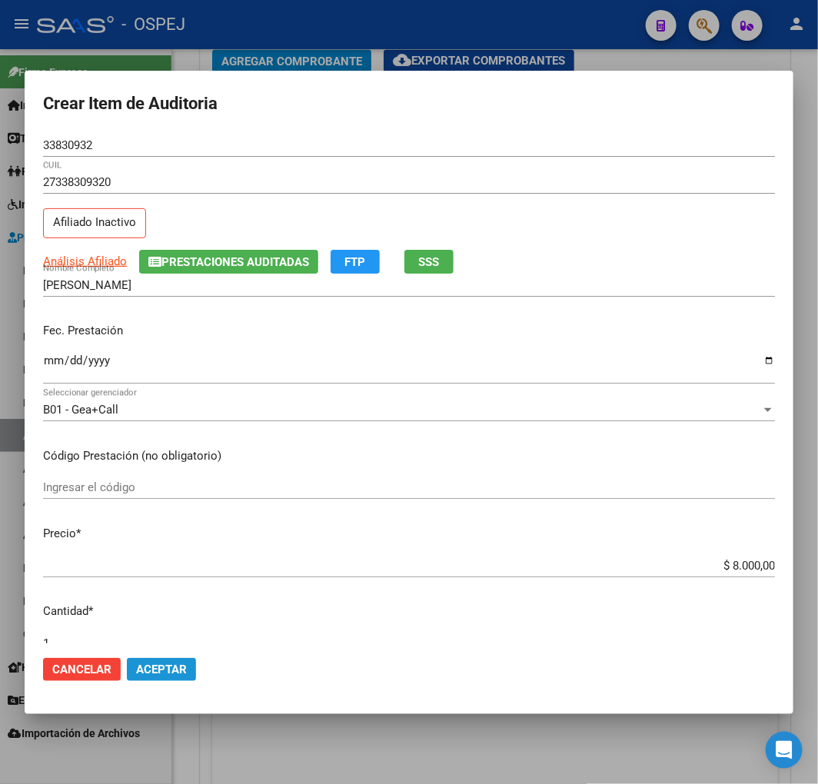
click at [174, 673] on span "Aceptar" at bounding box center [161, 669] width 51 height 14
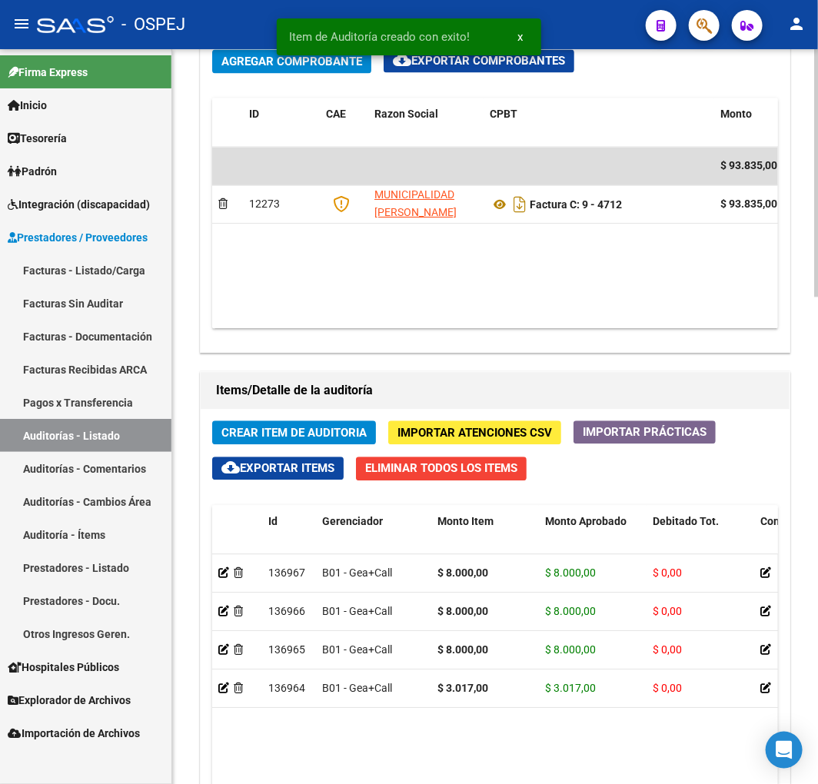
click at [287, 429] on span "Crear Item de Auditoria" at bounding box center [293, 433] width 145 height 14
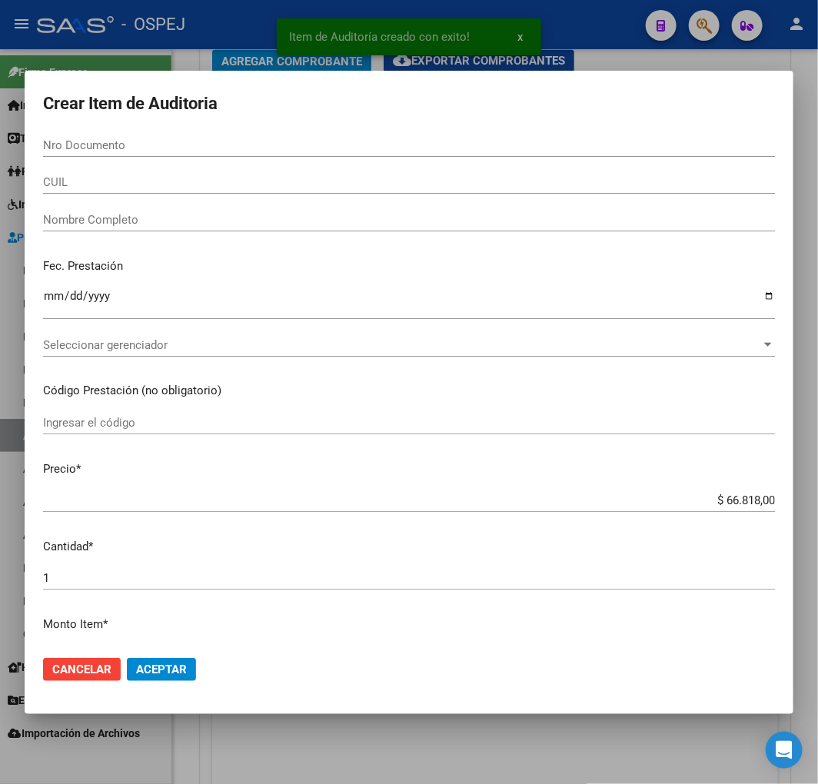
paste input "58771635"
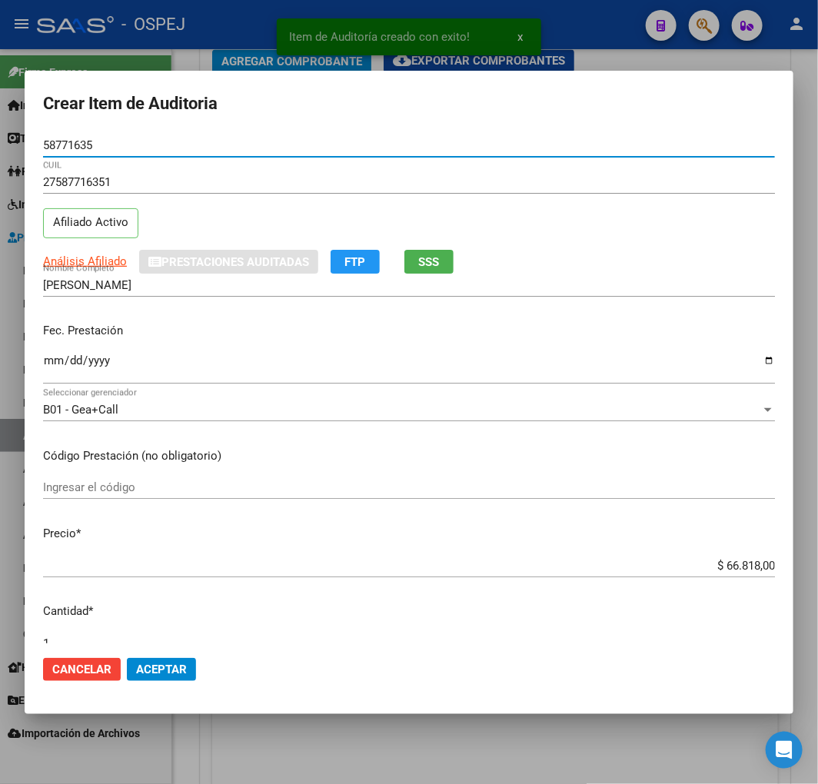
click at [733, 561] on input "$ 66.818,00" at bounding box center [409, 566] width 732 height 14
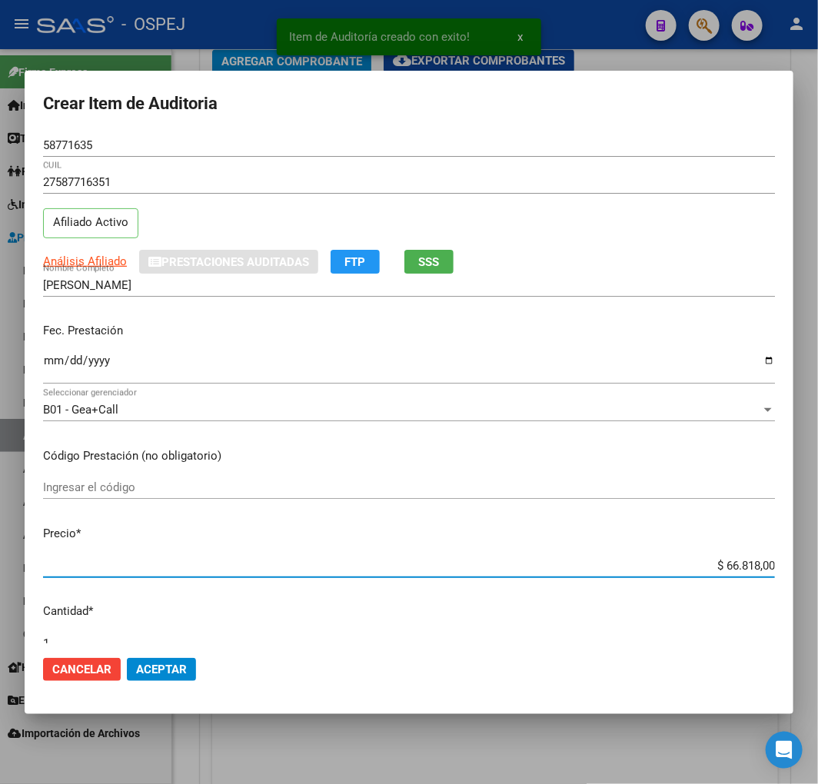
click at [733, 561] on input "$ 66.818,00" at bounding box center [409, 566] width 732 height 14
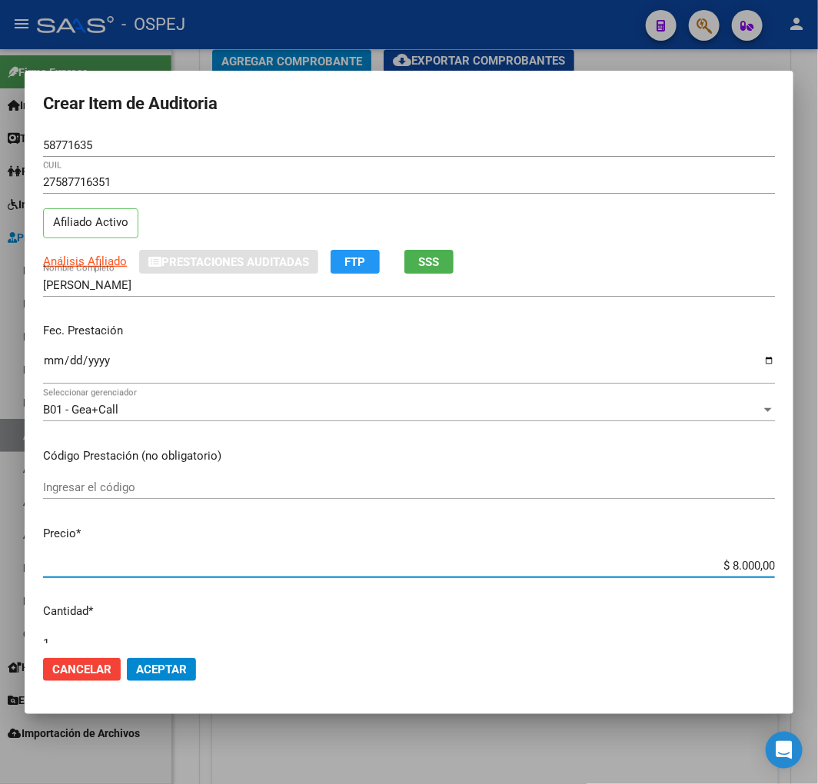
click at [139, 672] on span "Aceptar" at bounding box center [161, 669] width 51 height 14
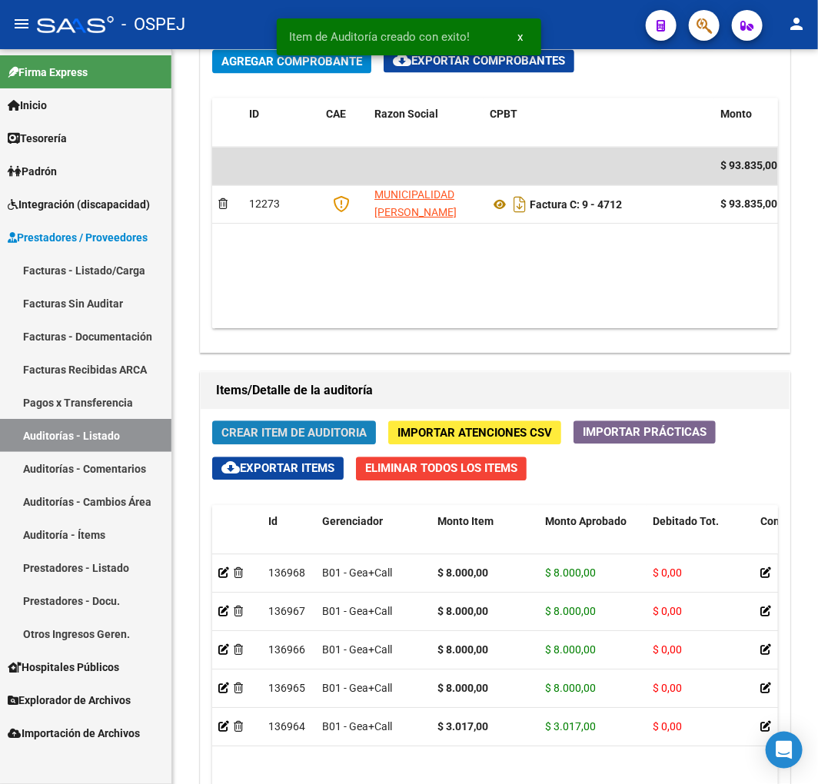
click at [313, 428] on span "Crear Item de Auditoria" at bounding box center [293, 433] width 145 height 14
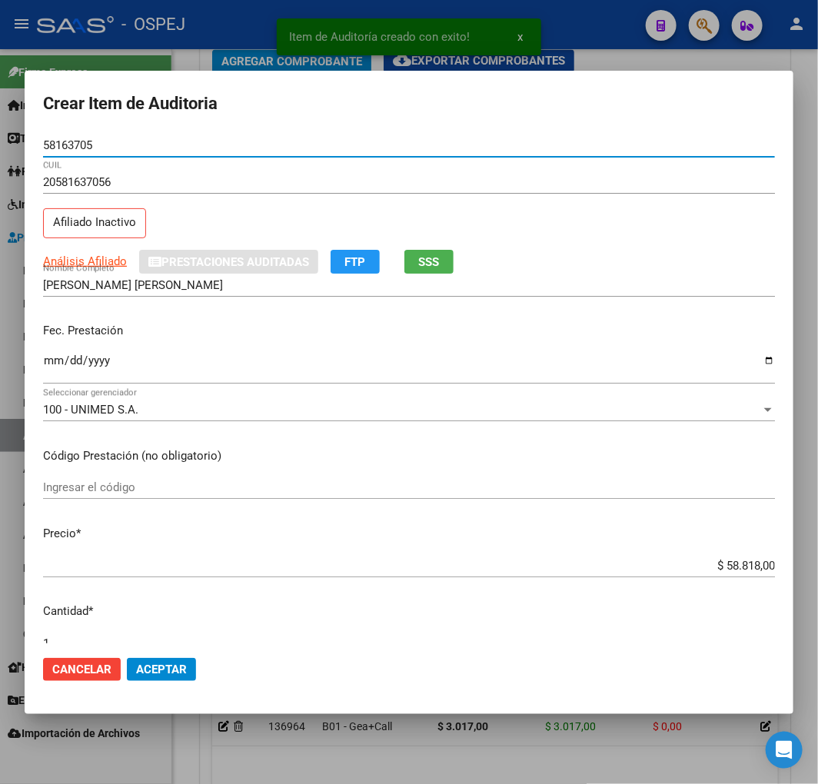
click at [725, 569] on input "$ 58.818,00" at bounding box center [409, 566] width 732 height 14
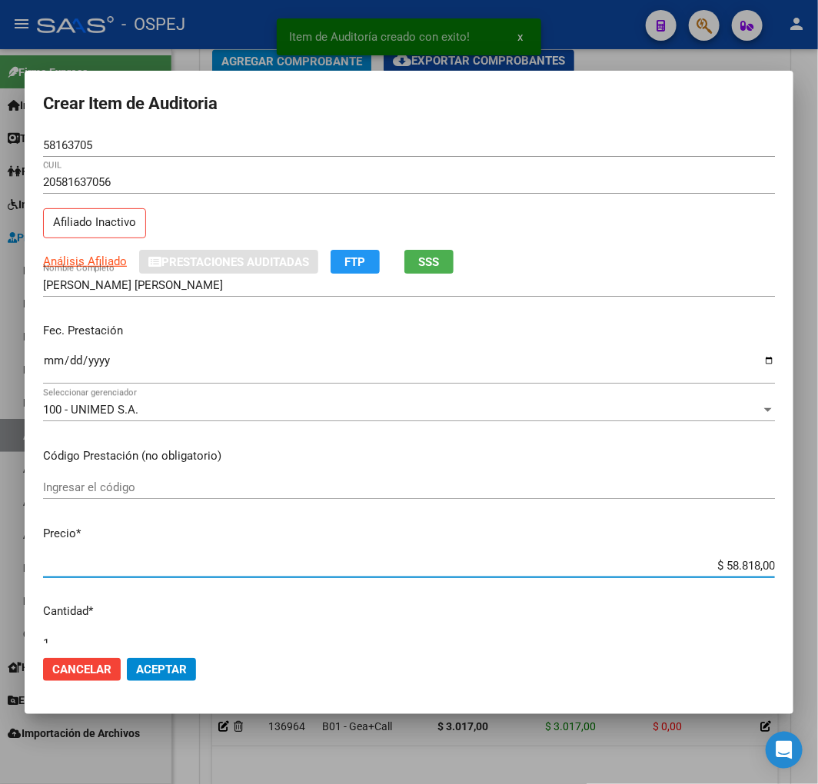
click at [725, 569] on input "$ 58.818,00" at bounding box center [409, 566] width 732 height 14
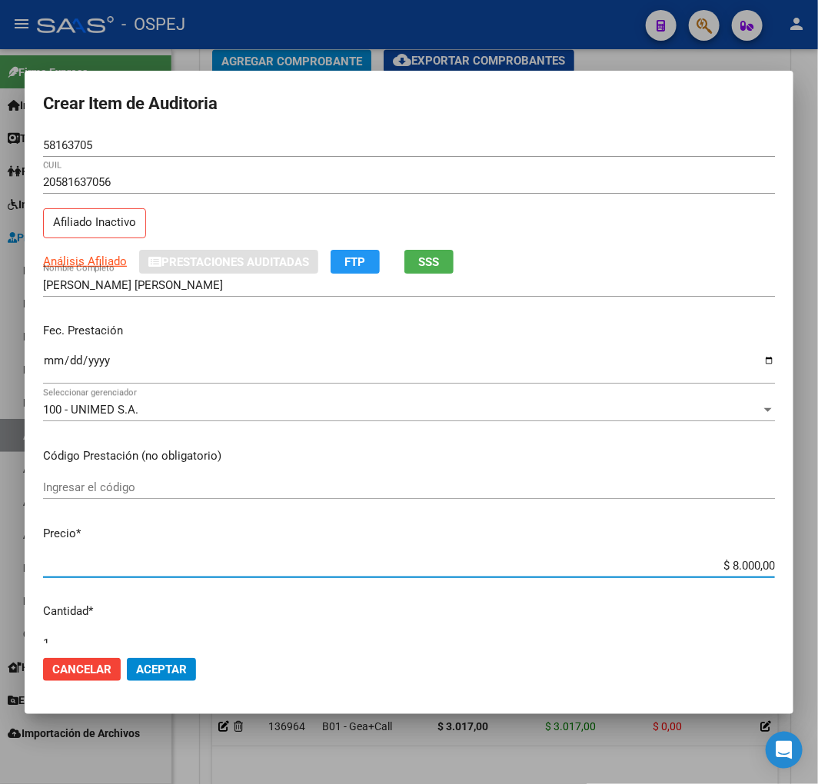
click at [181, 672] on span "Aceptar" at bounding box center [161, 669] width 51 height 14
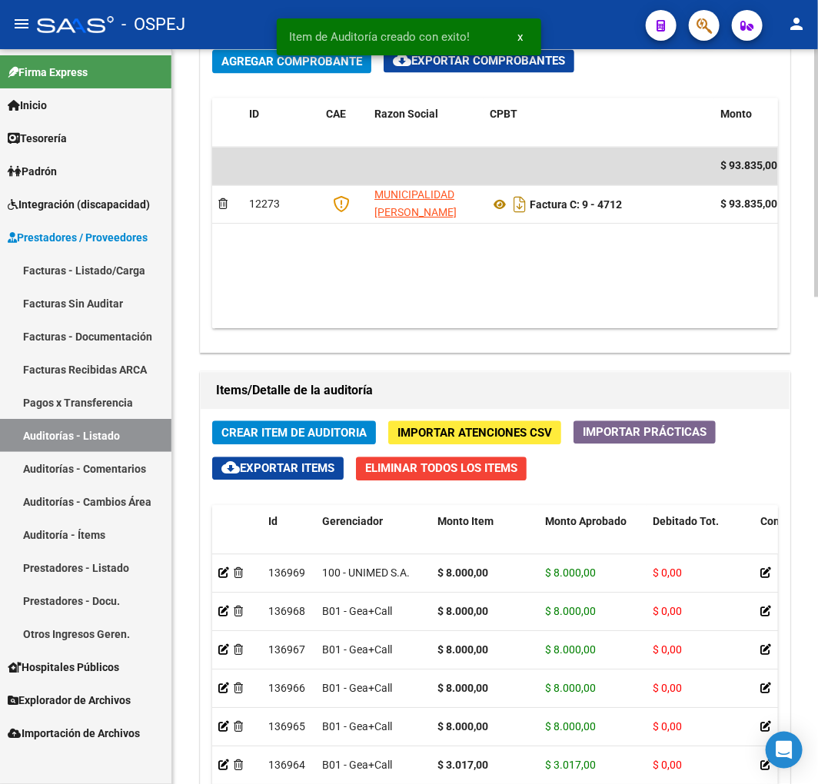
click at [287, 425] on button "Crear Item de Auditoria" at bounding box center [294, 432] width 164 height 24
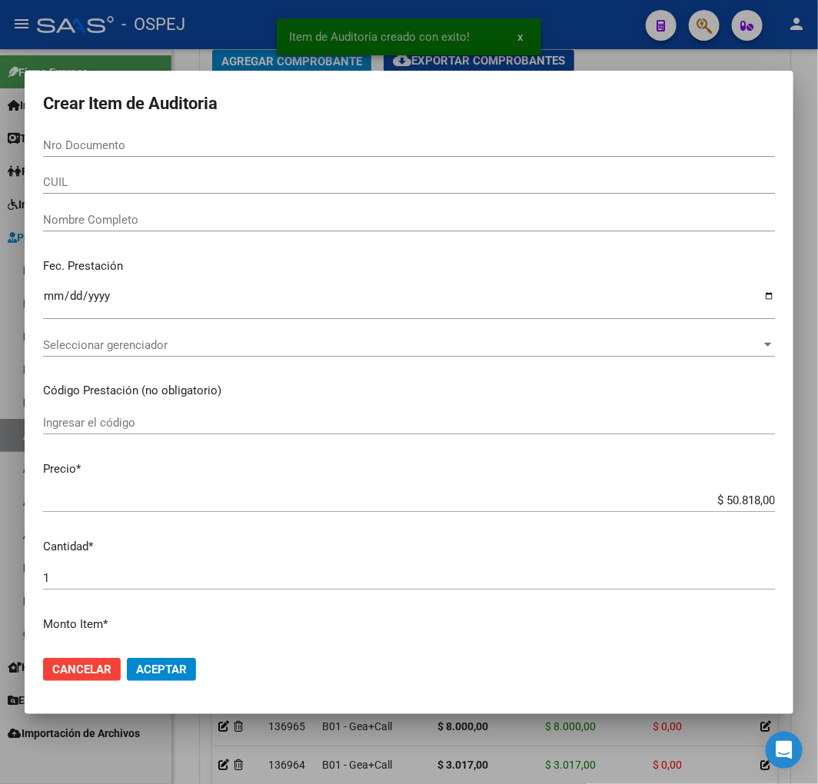
paste input "43232095"
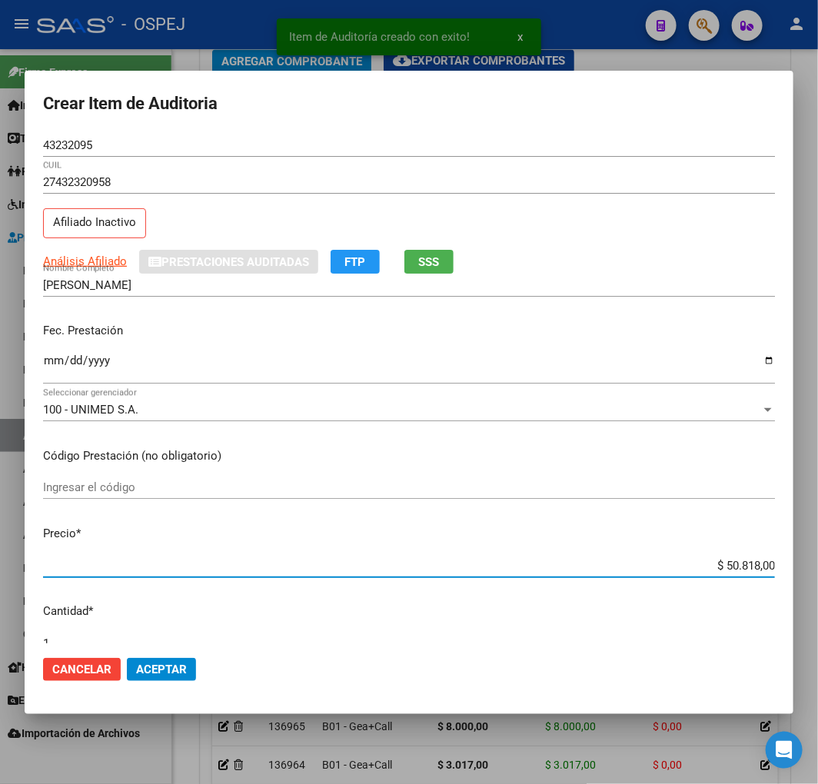
click at [712, 566] on input "$ 50.818,00" at bounding box center [409, 566] width 732 height 14
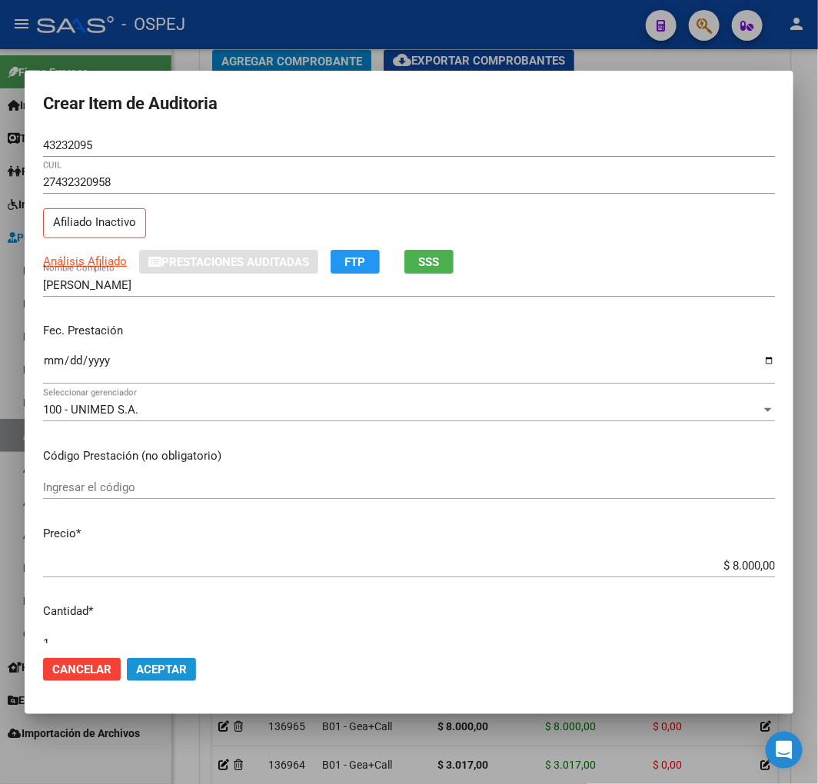
click at [173, 672] on span "Aceptar" at bounding box center [161, 669] width 51 height 14
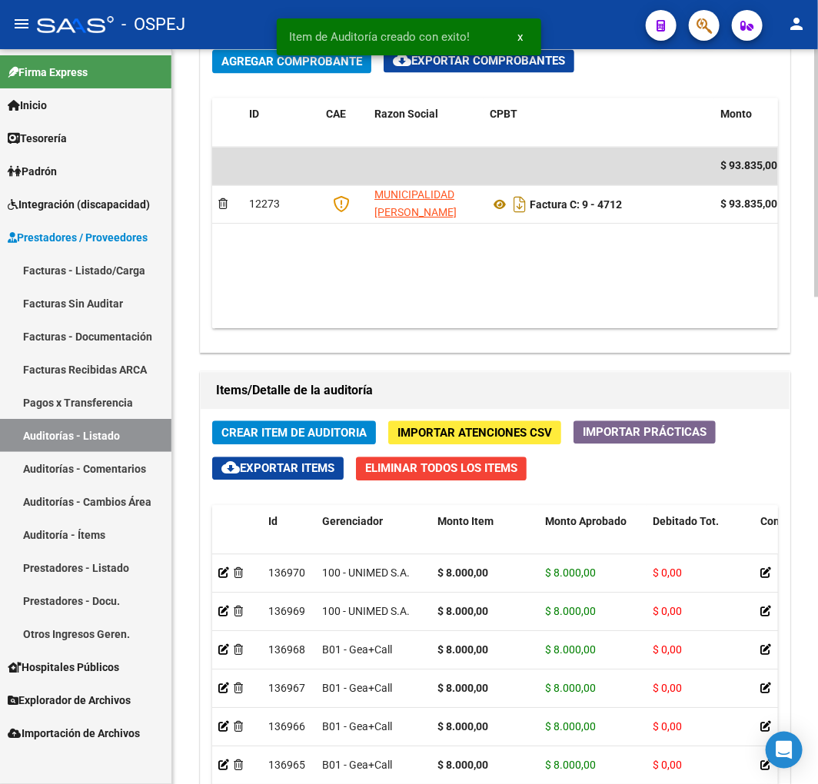
click at [308, 433] on span "Crear Item de Auditoria" at bounding box center [293, 433] width 145 height 14
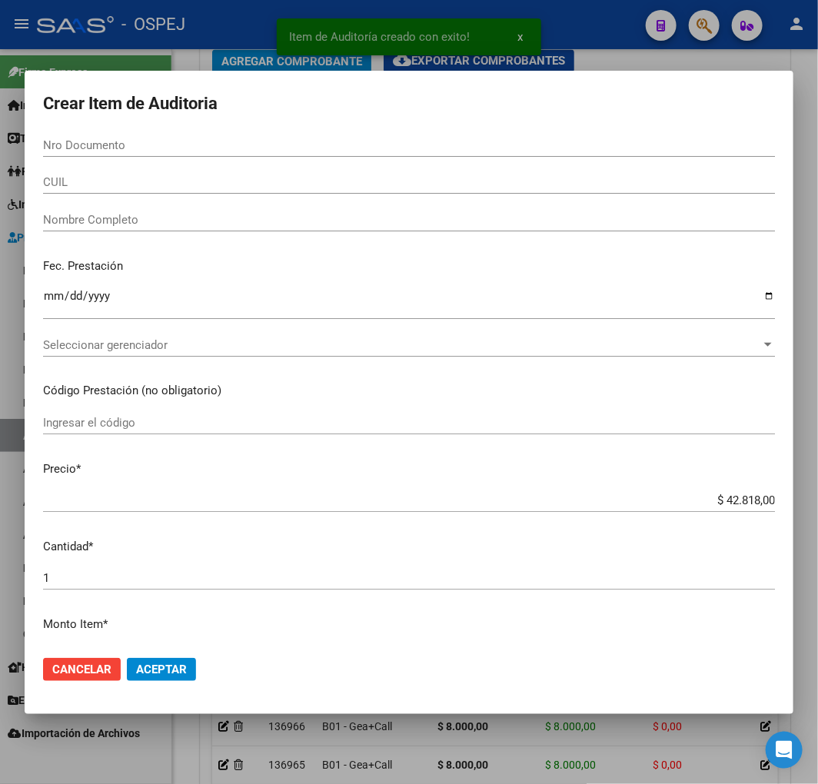
paste input "39498670"
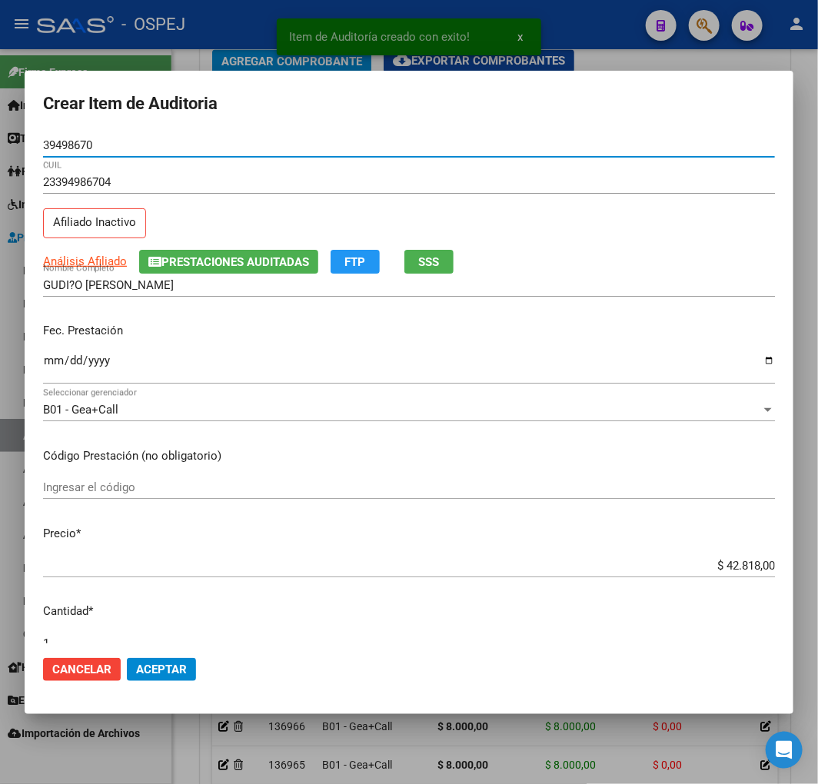
click at [755, 556] on div "$ 42.818,00 Ingresar el precio" at bounding box center [409, 565] width 732 height 23
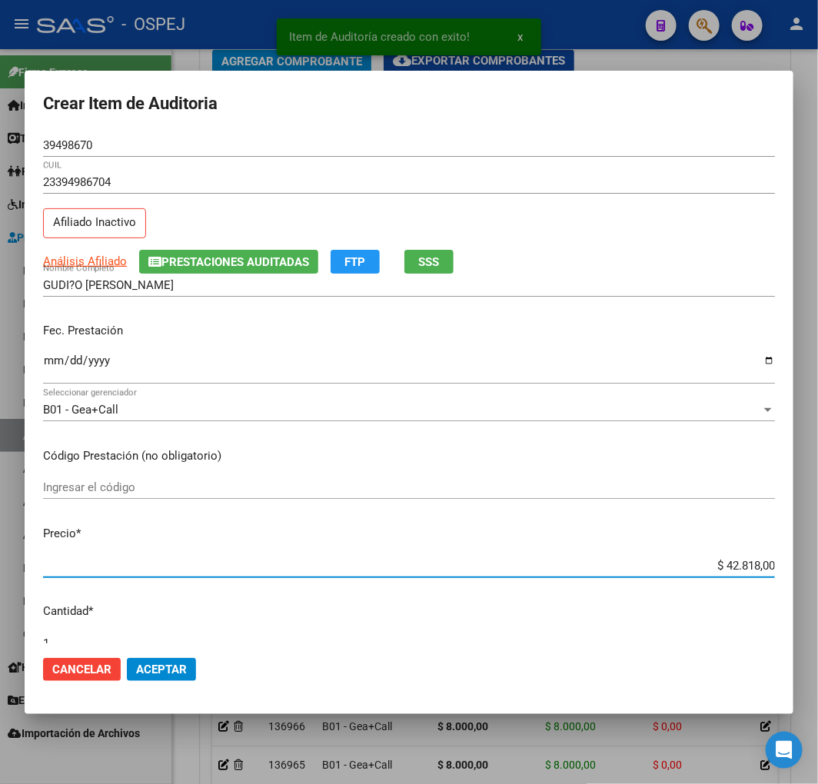
click at [730, 569] on input "$ 42.818,00" at bounding box center [409, 566] width 732 height 14
click at [731, 567] on input "$ 42.818,00" at bounding box center [409, 566] width 732 height 14
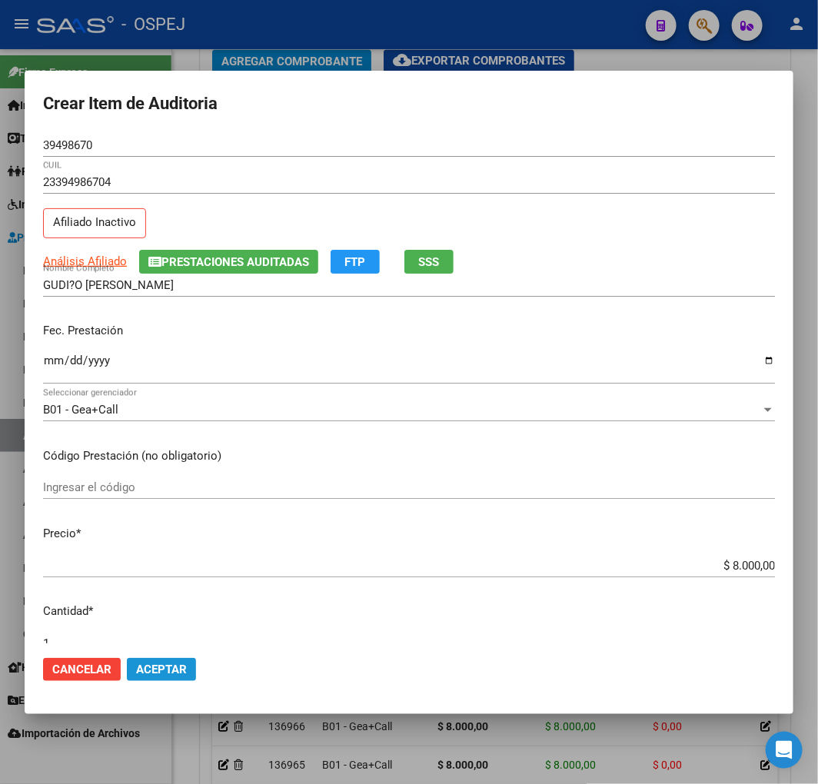
click at [171, 675] on button "Aceptar" at bounding box center [161, 669] width 69 height 23
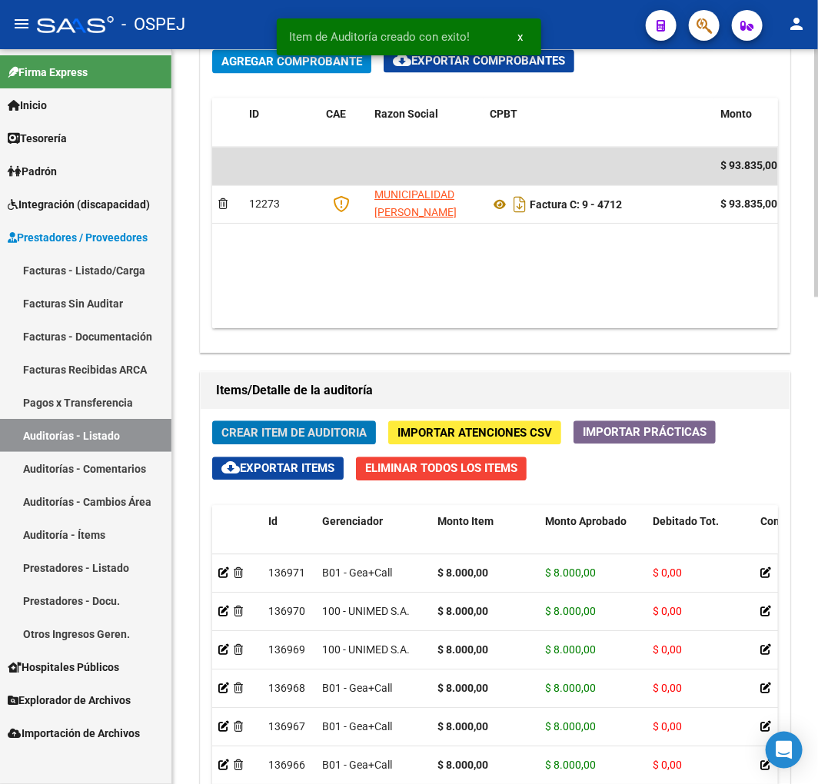
click at [288, 435] on span "Crear Item de Auditoria" at bounding box center [293, 433] width 145 height 14
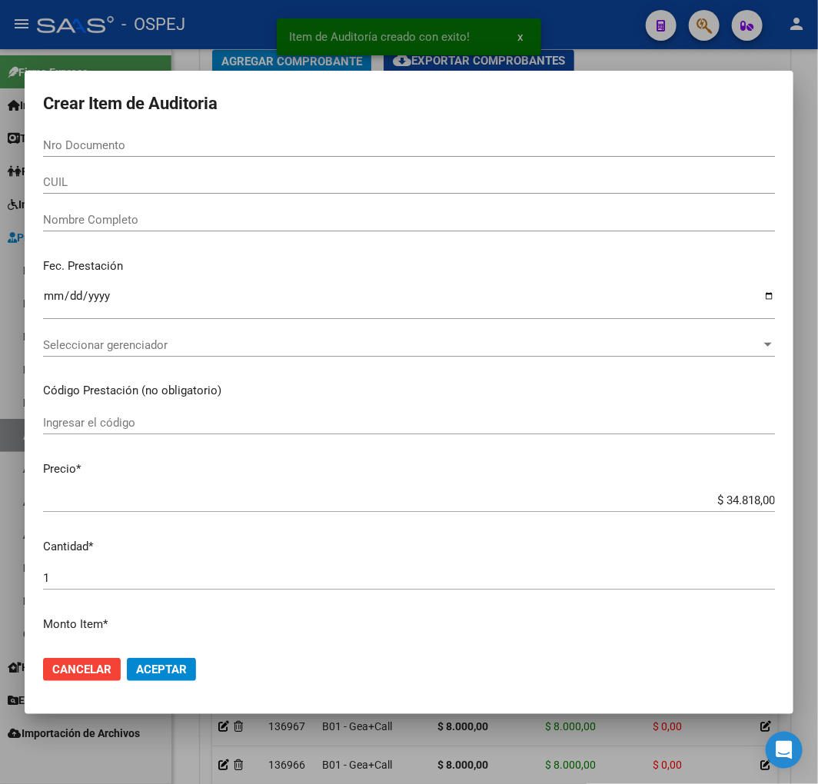
paste input "36234650"
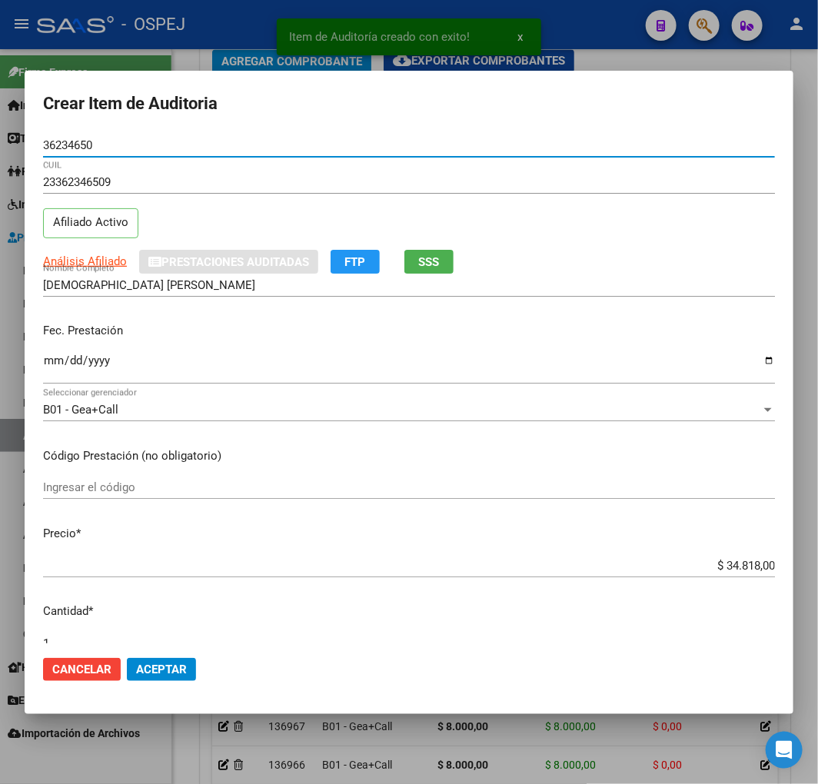
click at [722, 570] on input "$ 34.818,00" at bounding box center [409, 566] width 732 height 14
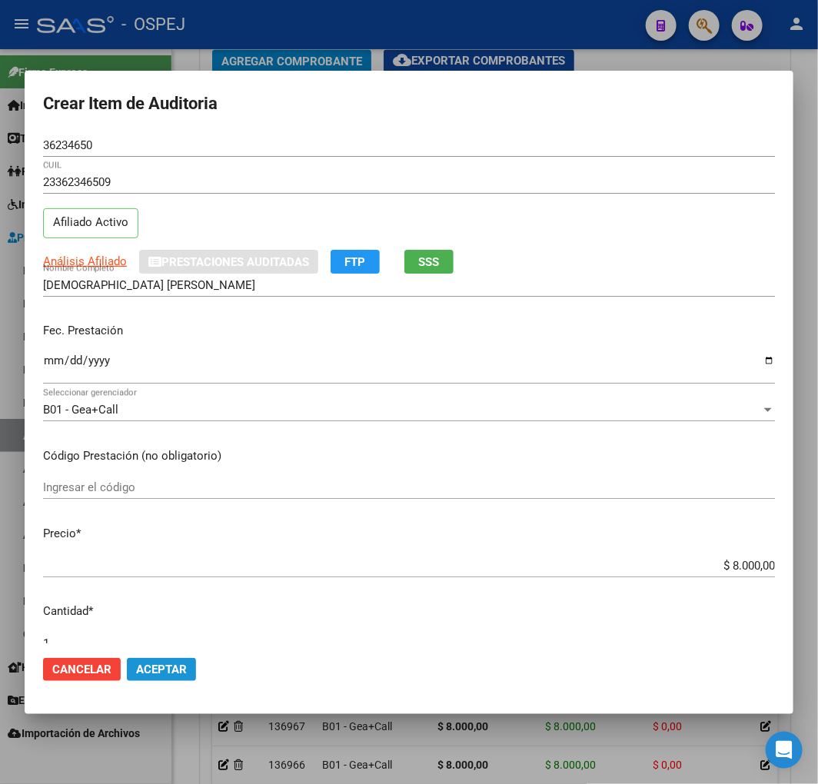
click at [191, 674] on button "Aceptar" at bounding box center [161, 669] width 69 height 23
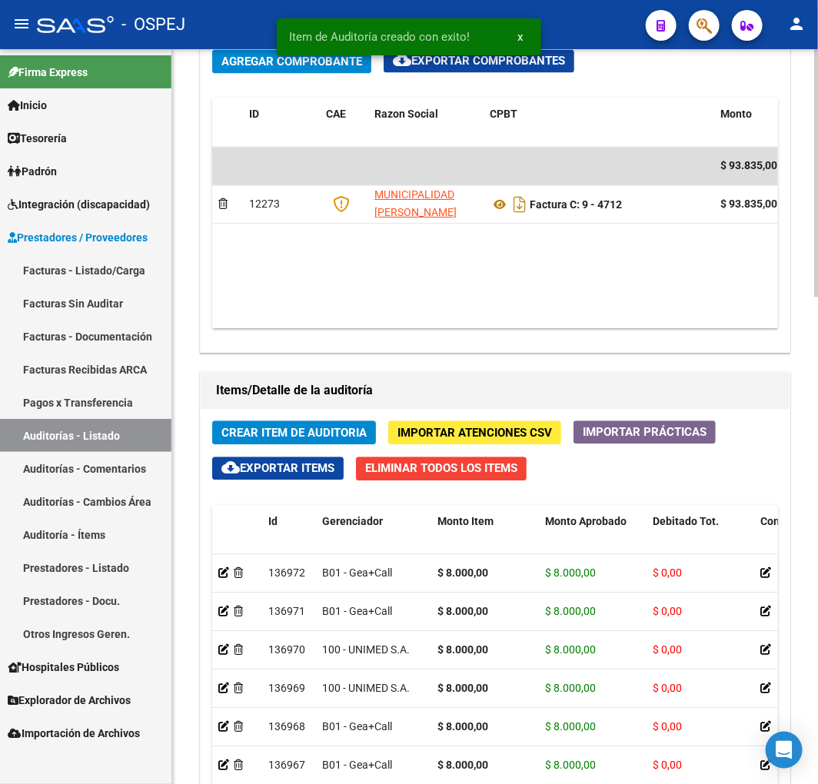
click at [277, 442] on button "Crear Item de Auditoria" at bounding box center [294, 432] width 164 height 24
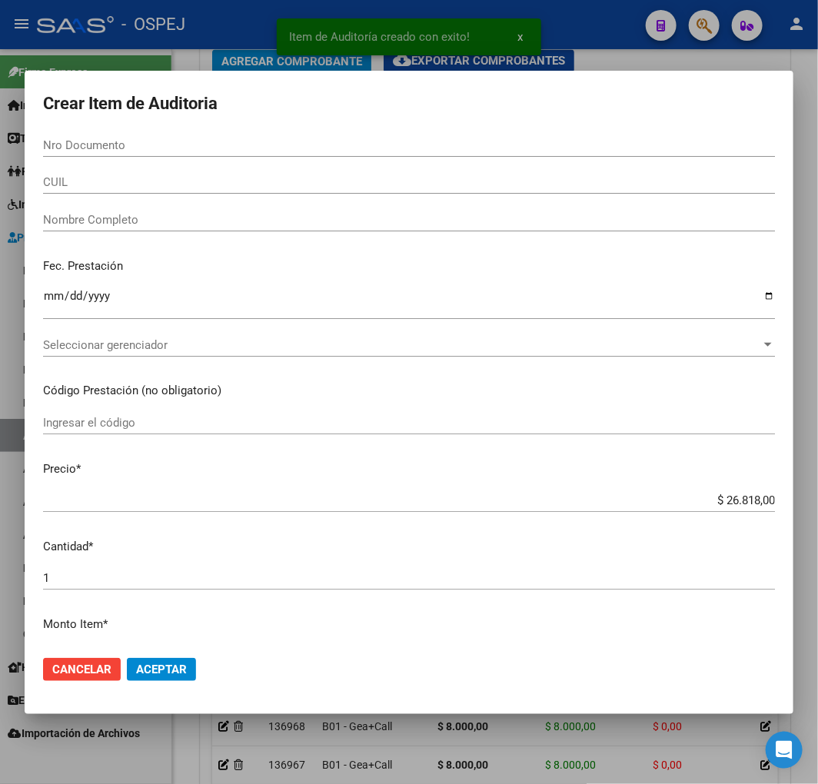
paste input "29253323"
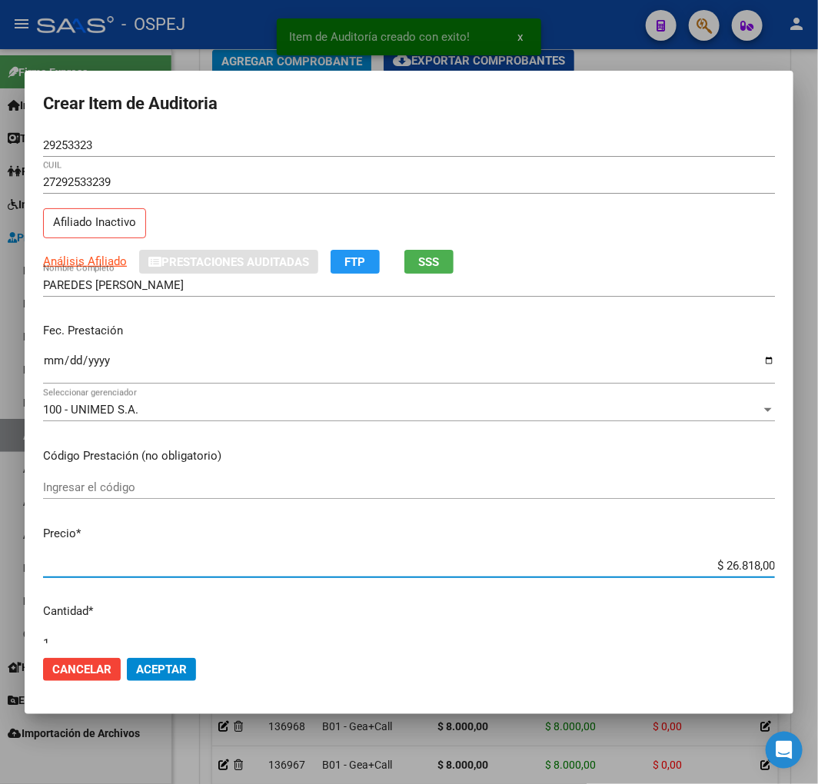
click at [729, 567] on input "$ 26.818,00" at bounding box center [409, 566] width 732 height 14
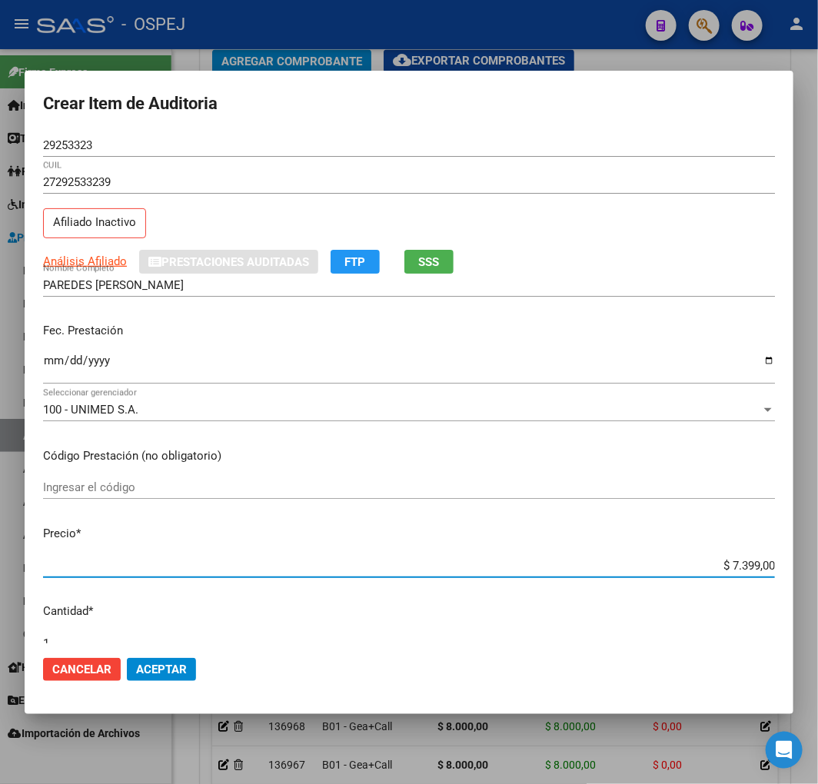
click at [164, 669] on span "Aceptar" at bounding box center [161, 669] width 51 height 14
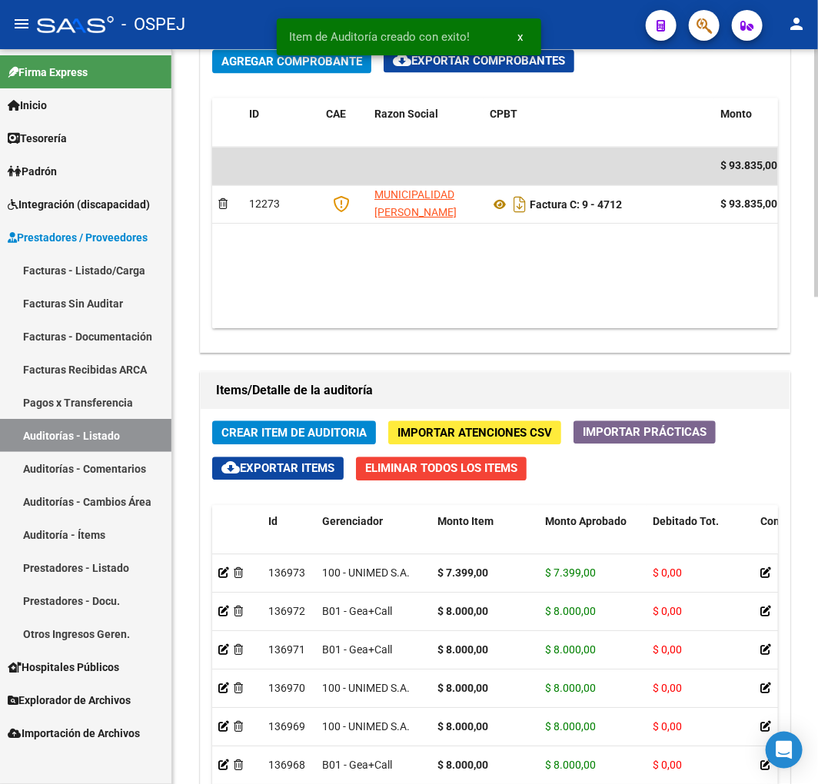
click at [314, 430] on span "Crear Item de Auditoria" at bounding box center [293, 433] width 145 height 14
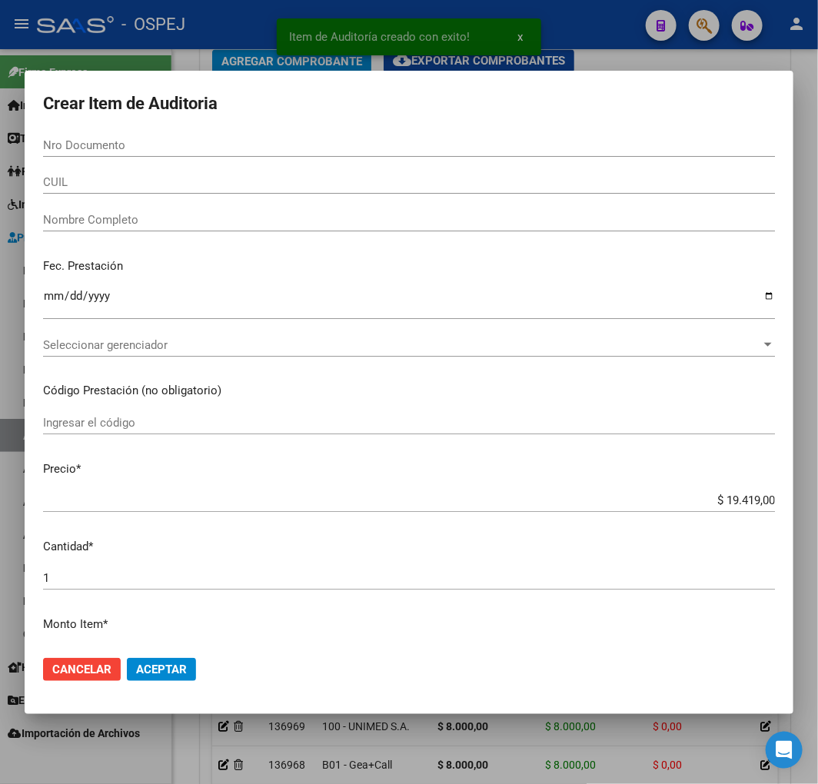
paste input "35581472"
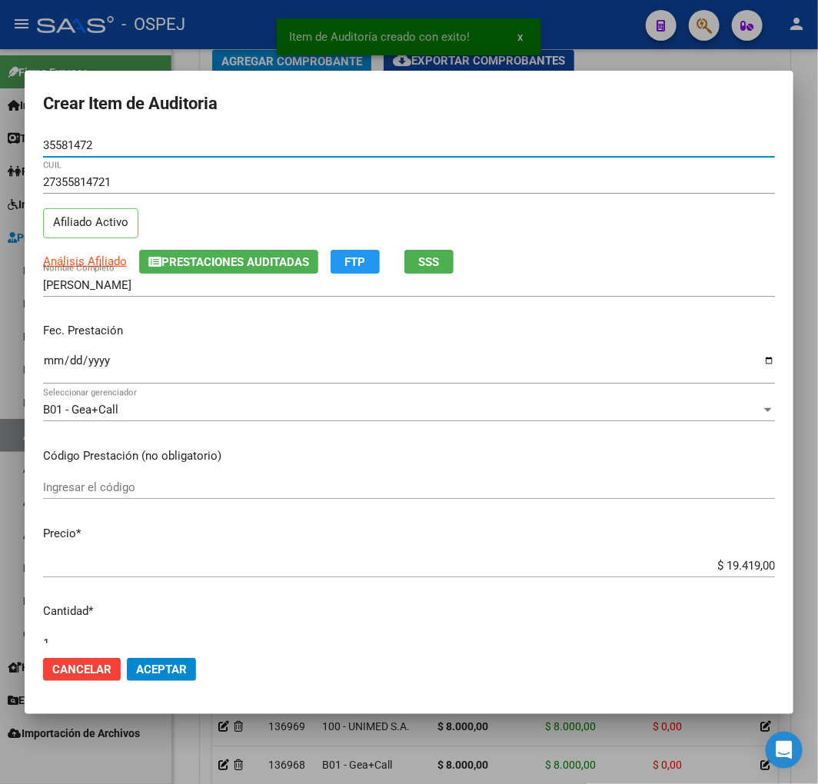
click at [734, 567] on input "$ 19.419,00" at bounding box center [409, 566] width 732 height 14
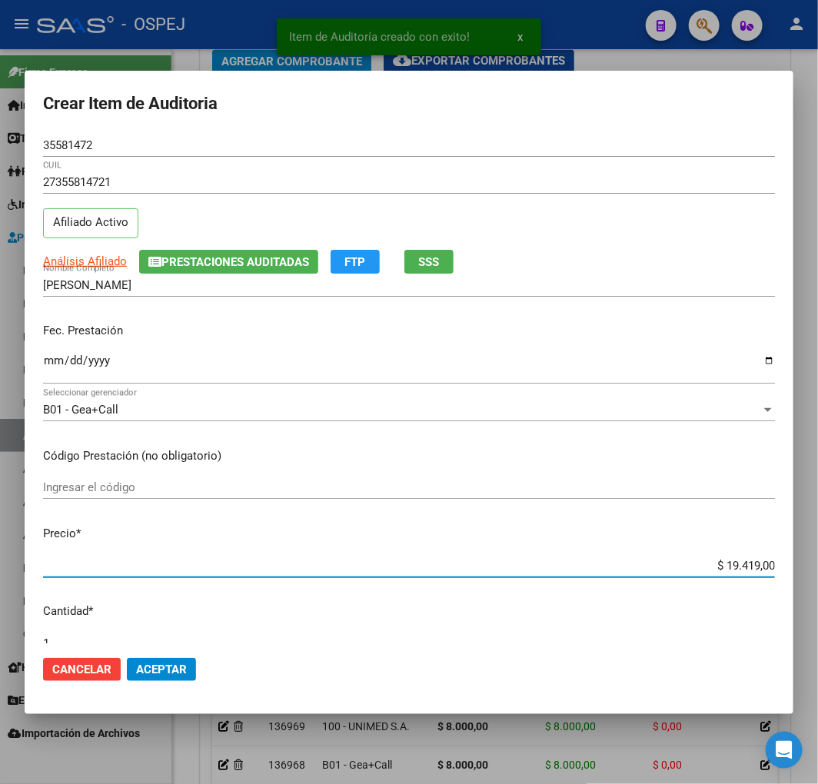
click at [734, 567] on input "$ 19.419,00" at bounding box center [409, 566] width 732 height 14
click at [136, 658] on button "Aceptar" at bounding box center [161, 669] width 69 height 23
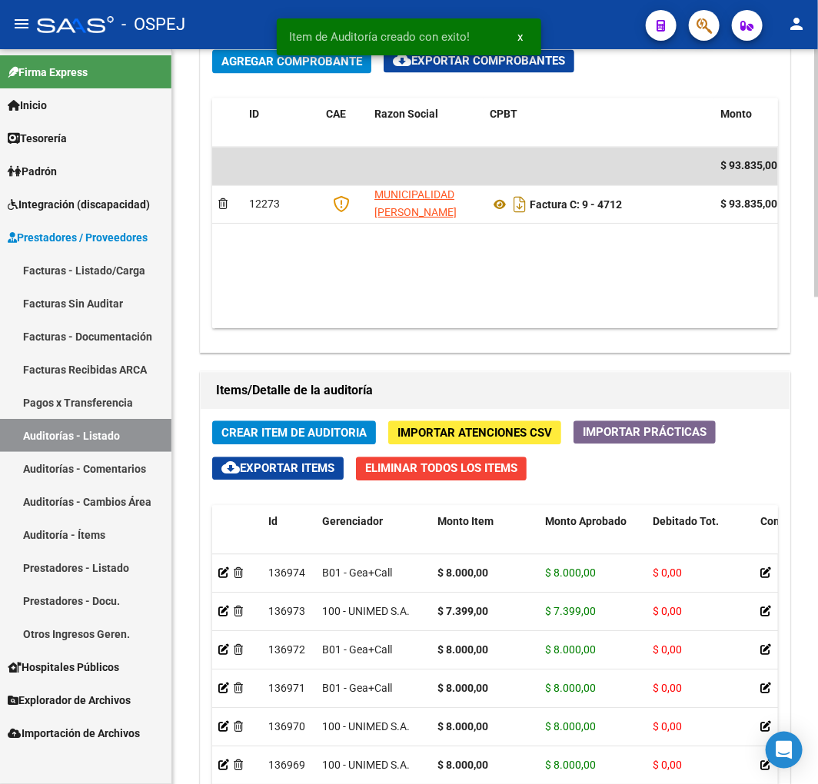
click at [256, 434] on span "Crear Item de Auditoria" at bounding box center [293, 433] width 145 height 14
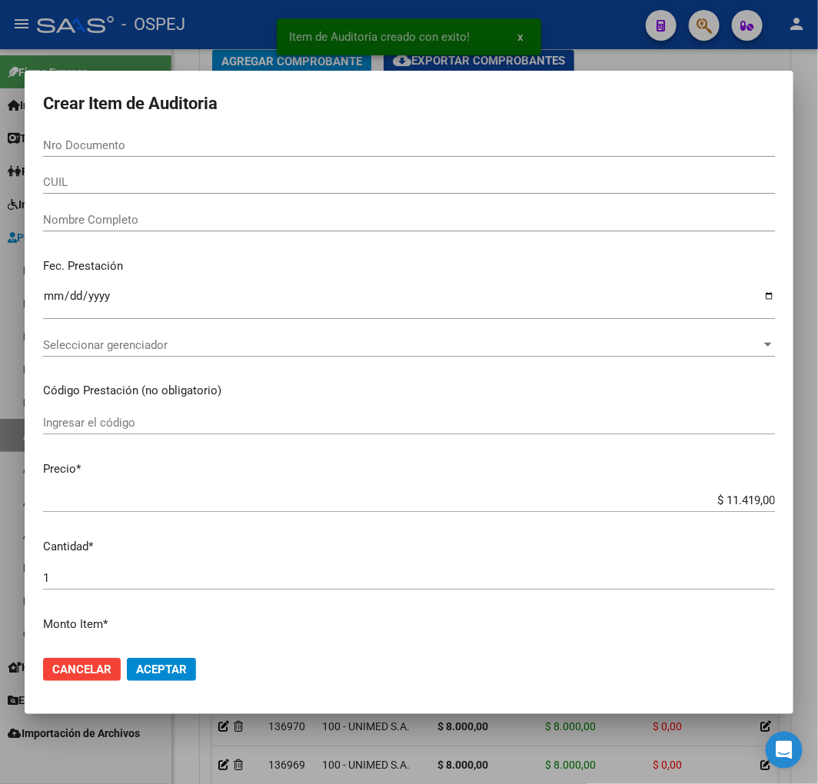
paste input "59107965"
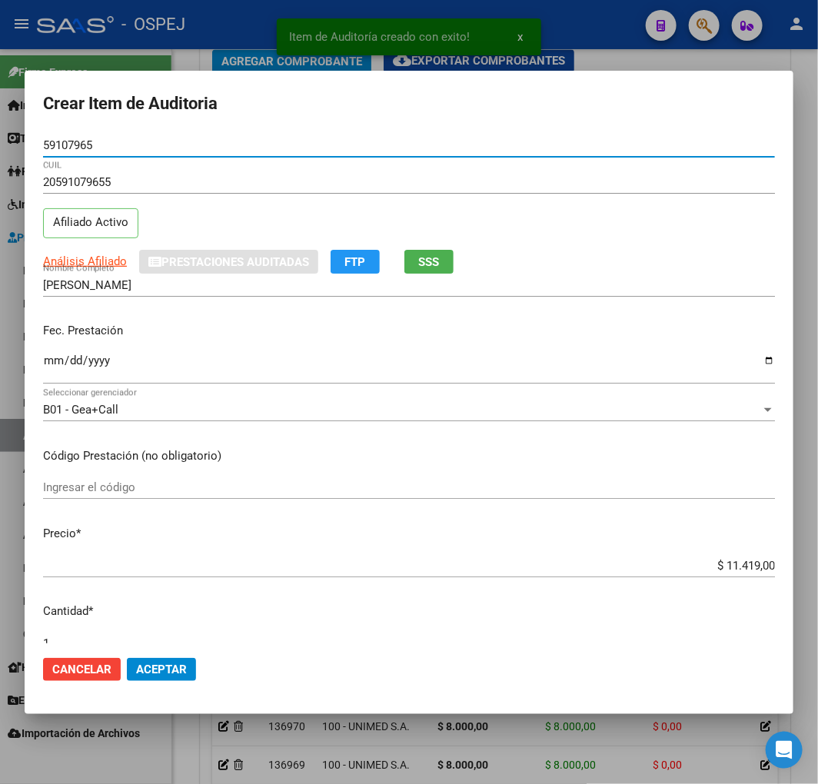
click at [741, 563] on input "$ 11.419,00" at bounding box center [409, 566] width 732 height 14
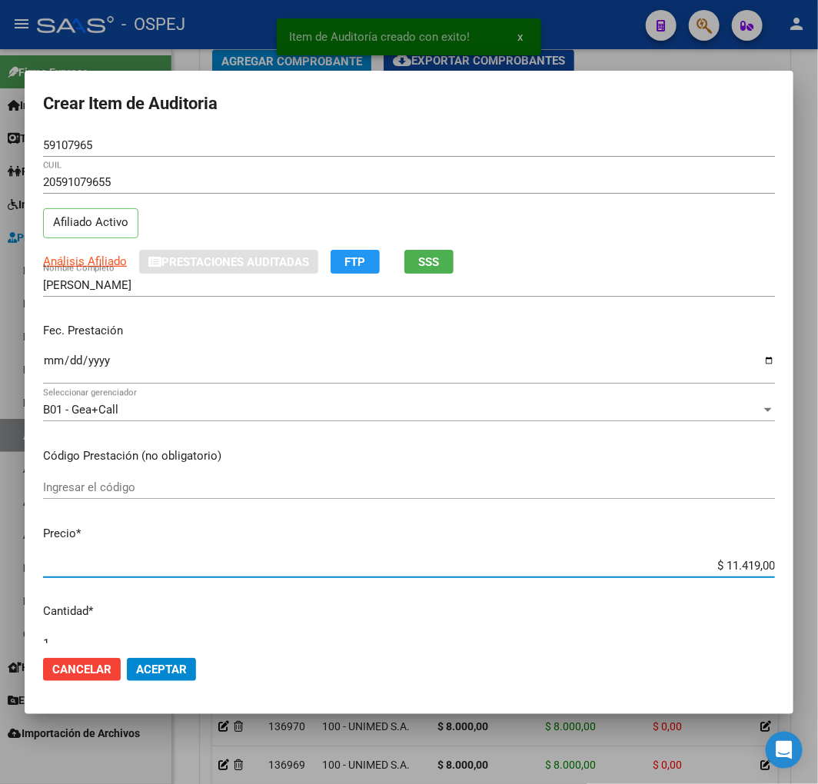
click at [741, 563] on input "$ 11.419,00" at bounding box center [409, 566] width 732 height 14
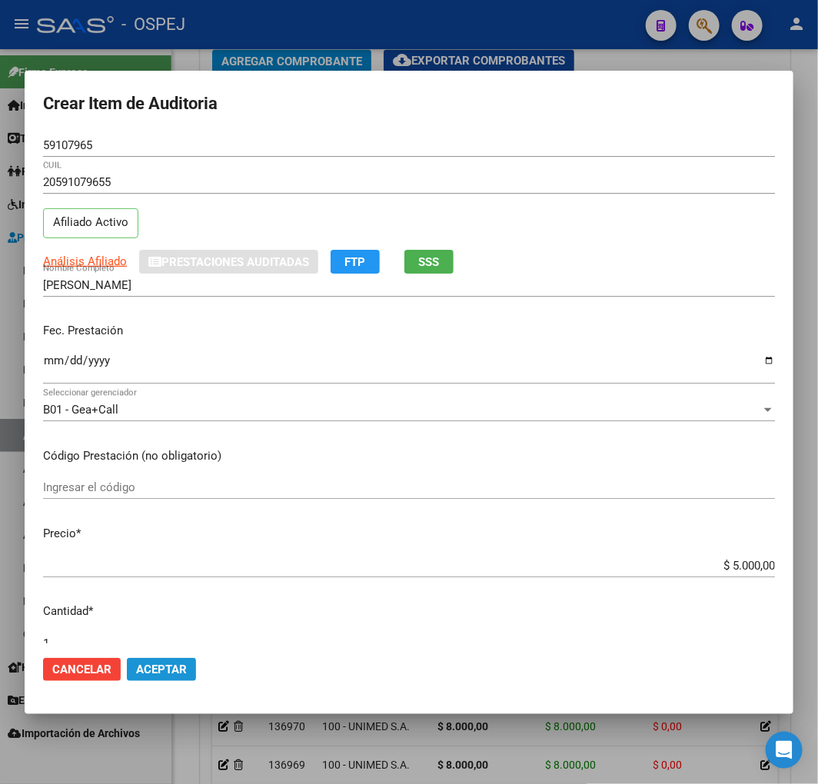
click at [188, 664] on button "Aceptar" at bounding box center [161, 669] width 69 height 23
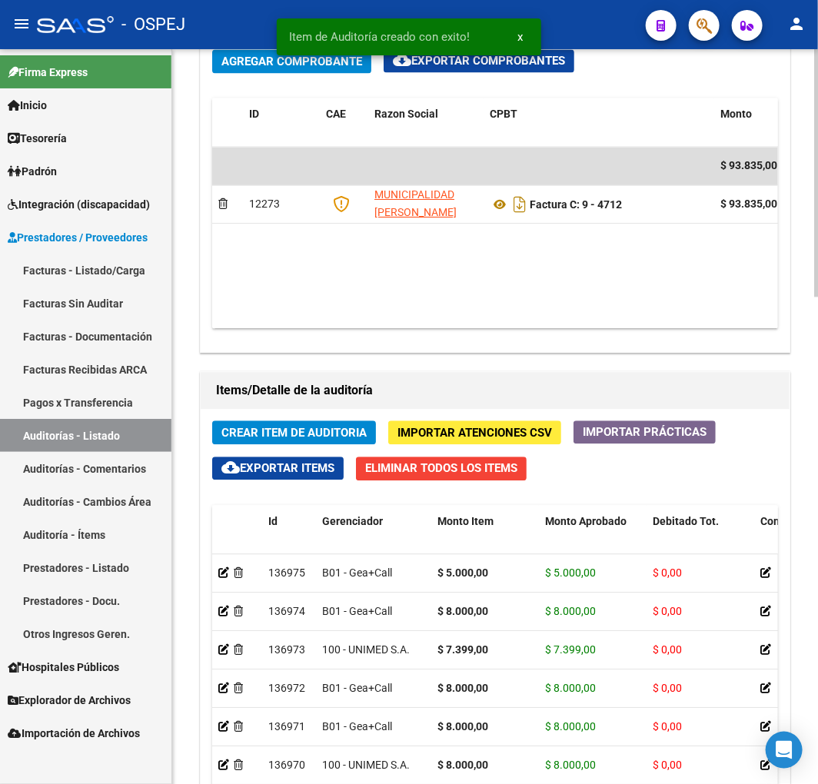
click at [278, 429] on span "Crear Item de Auditoria" at bounding box center [293, 433] width 145 height 14
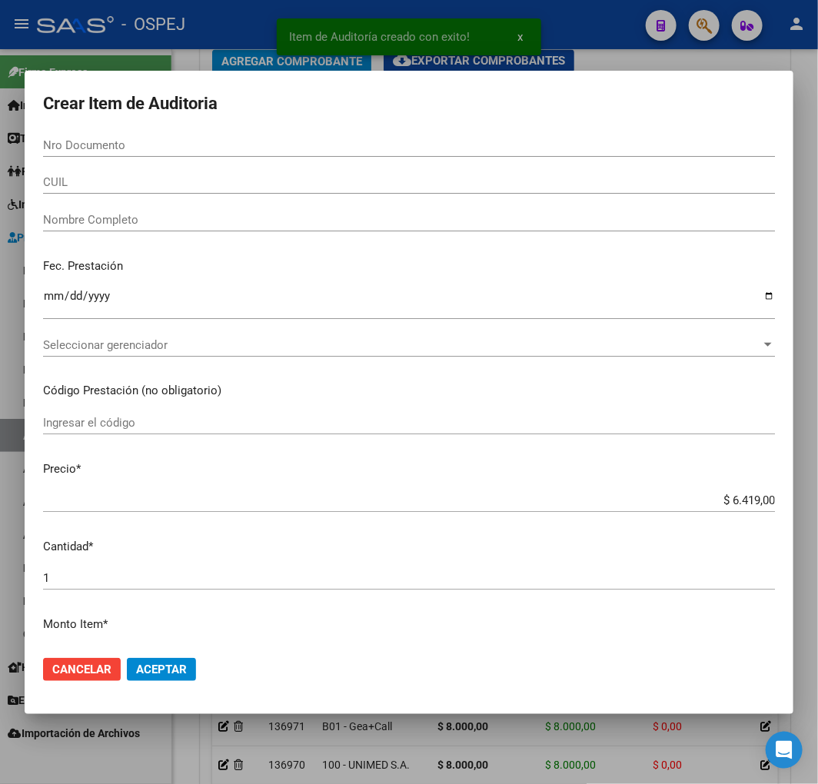
paste input "52464391"
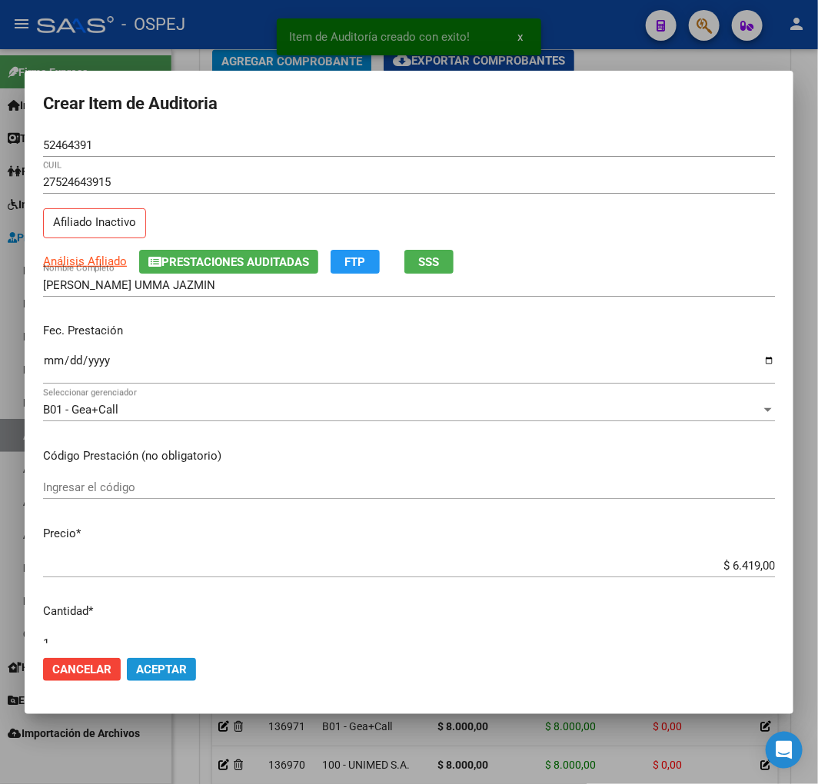
click at [174, 674] on span "Aceptar" at bounding box center [161, 669] width 51 height 14
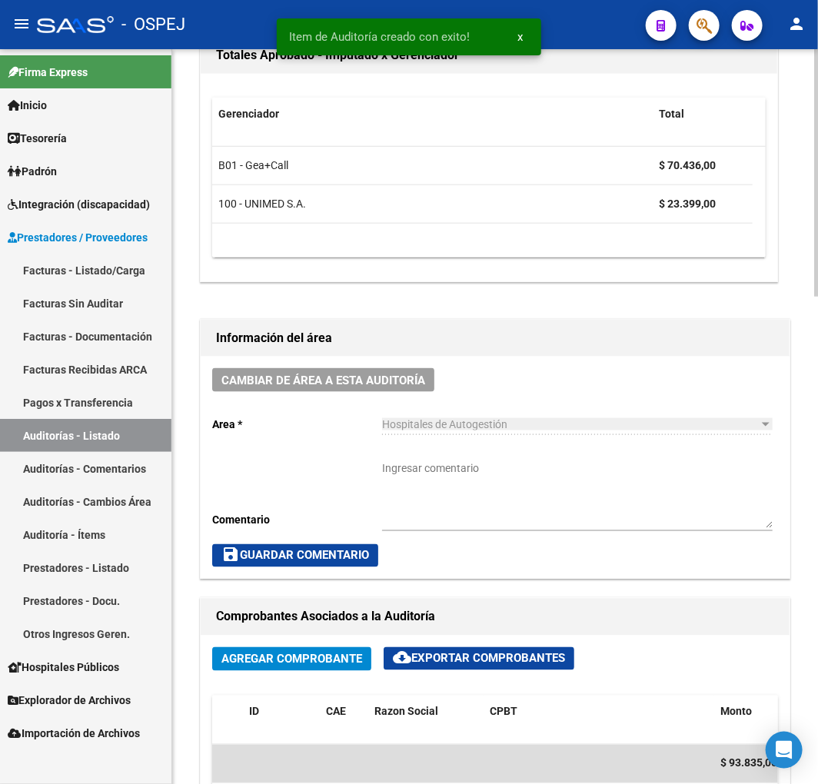
scroll to position [0, 0]
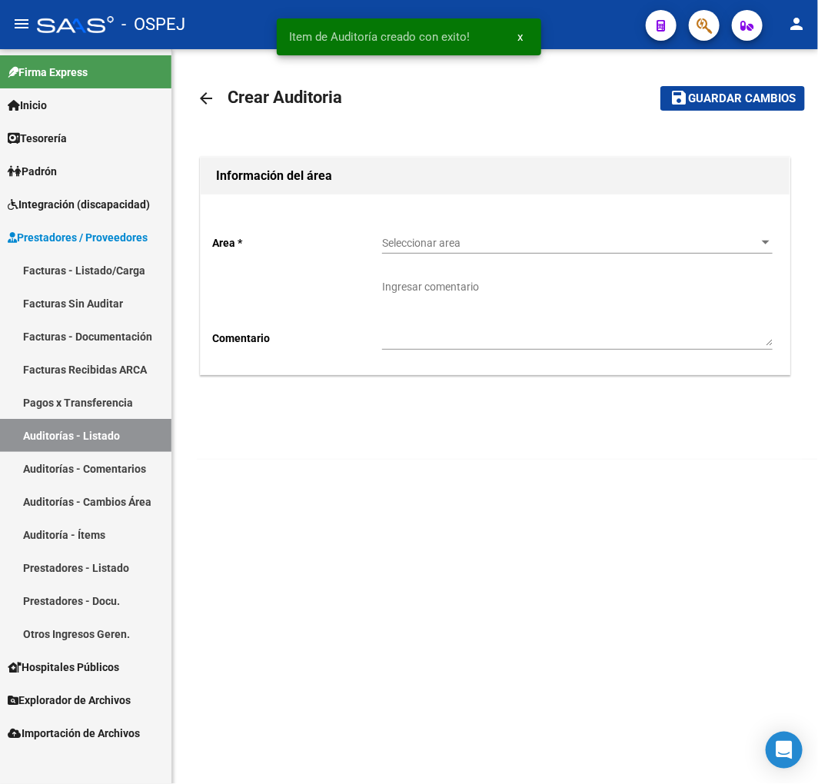
click at [500, 264] on div "Seleccionar area Seleccionar area" at bounding box center [577, 245] width 390 height 44
click at [521, 244] on span "Seleccionar area" at bounding box center [570, 243] width 377 height 13
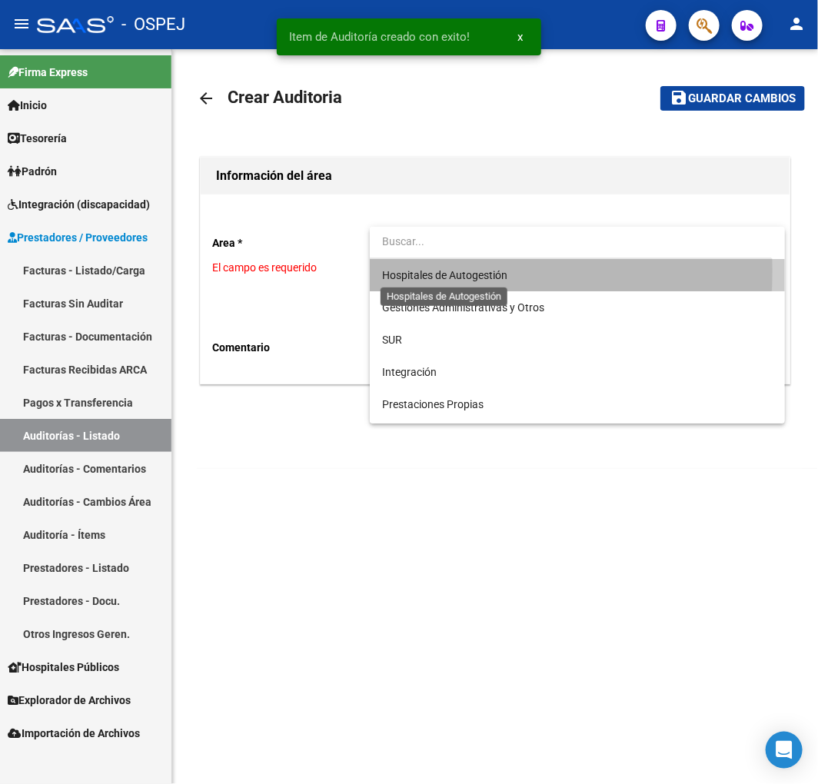
drag, startPoint x: 426, startPoint y: 271, endPoint x: 354, endPoint y: 384, distance: 134.3
click at [426, 272] on span "Hospitales de Autogestión" at bounding box center [444, 275] width 125 height 12
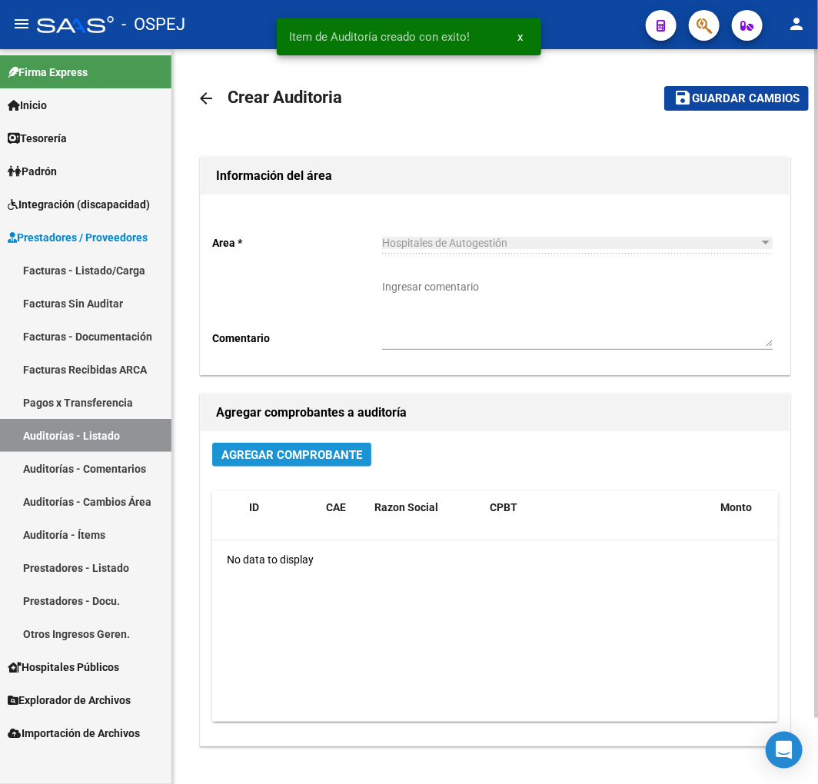
click at [320, 456] on span "Agregar Comprobante" at bounding box center [291, 455] width 141 height 14
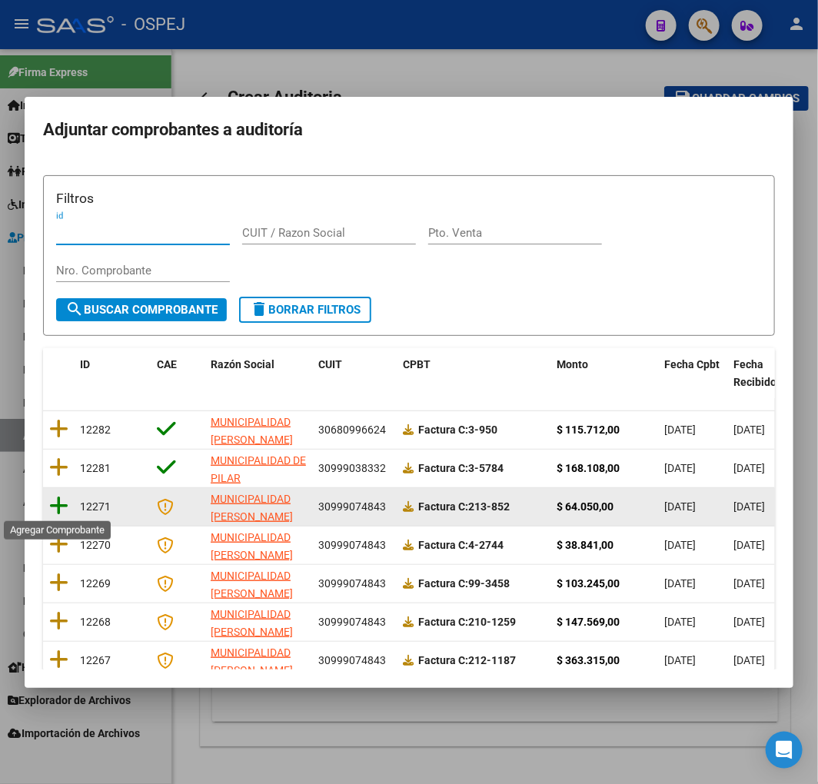
click at [64, 497] on icon at bounding box center [58, 506] width 19 height 22
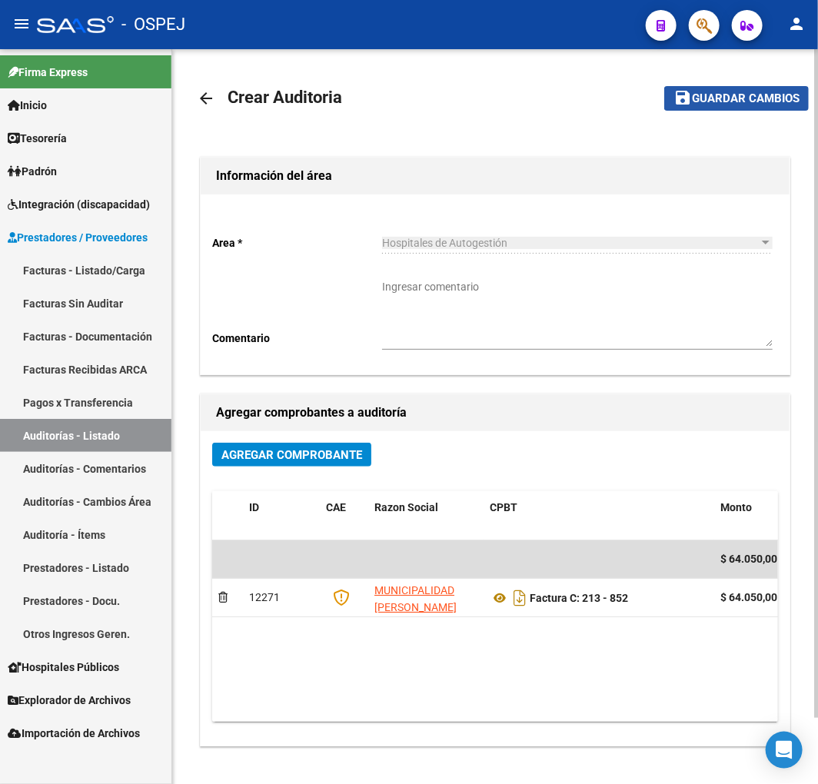
click at [720, 101] on span "Guardar cambios" at bounding box center [746, 99] width 108 height 14
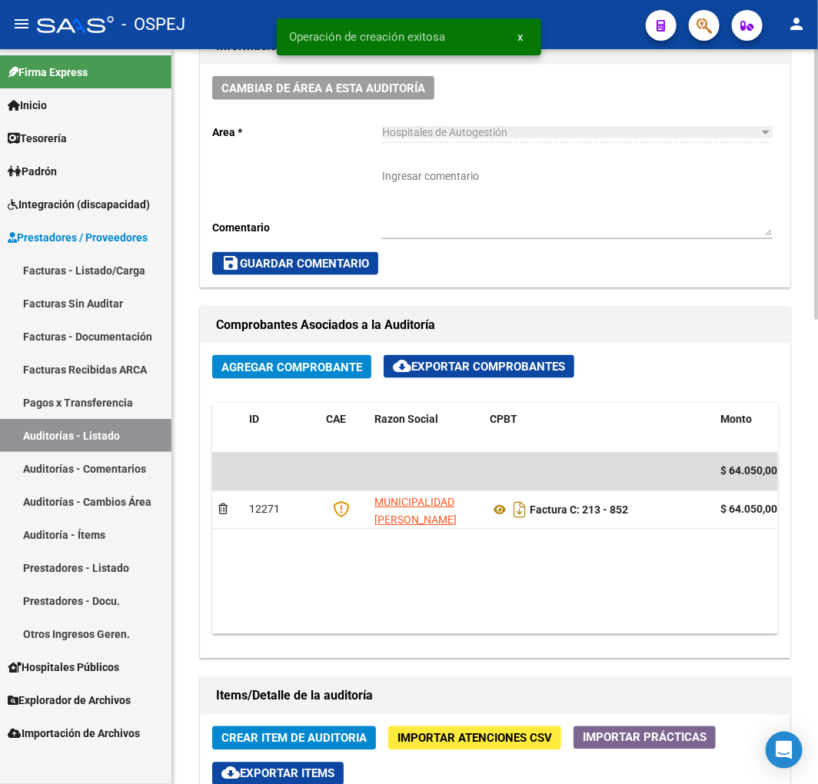
scroll to position [597, 0]
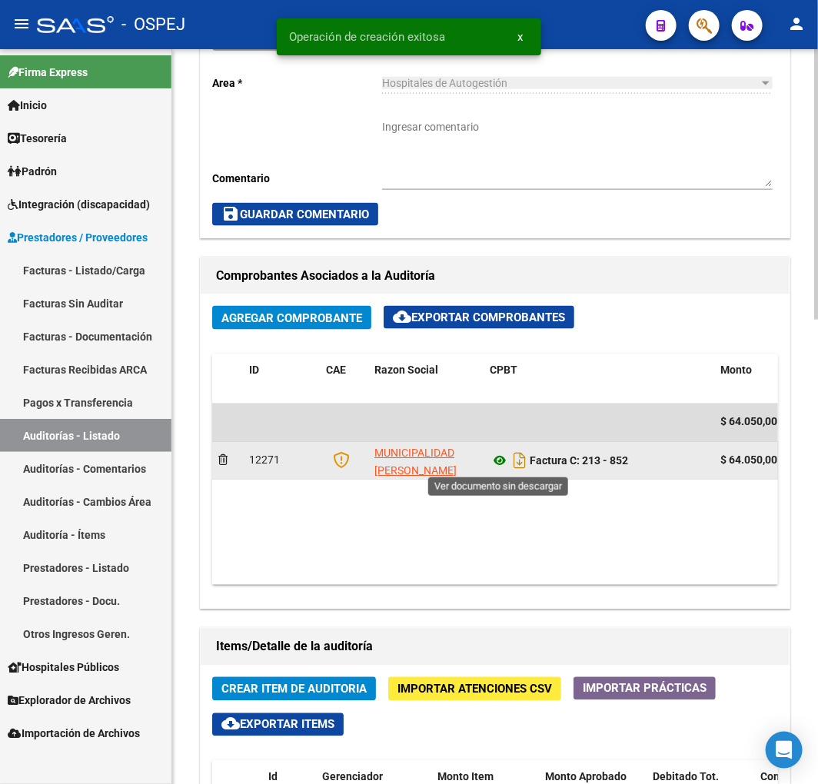
click at [504, 463] on icon at bounding box center [500, 461] width 20 height 18
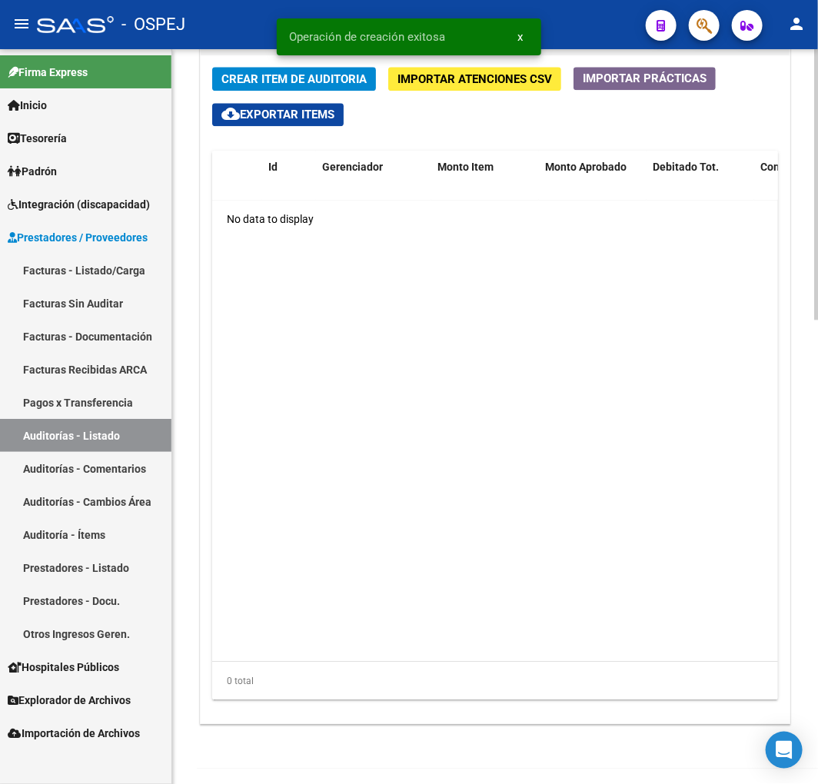
scroll to position [1172, 0]
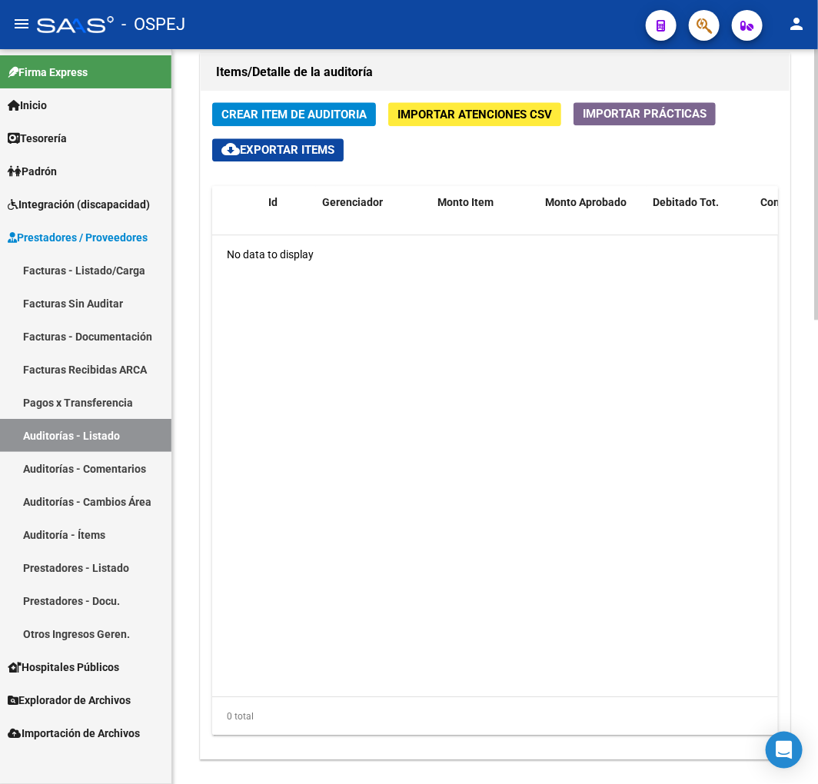
click at [334, 114] on span "Crear Item de Auditoria" at bounding box center [293, 115] width 145 height 14
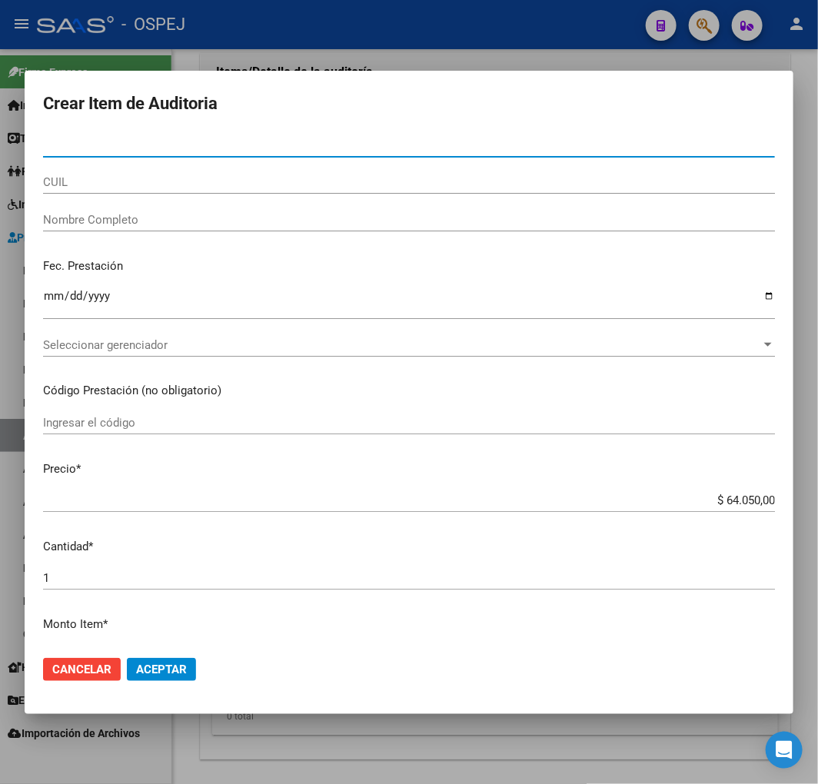
paste input "38644150"
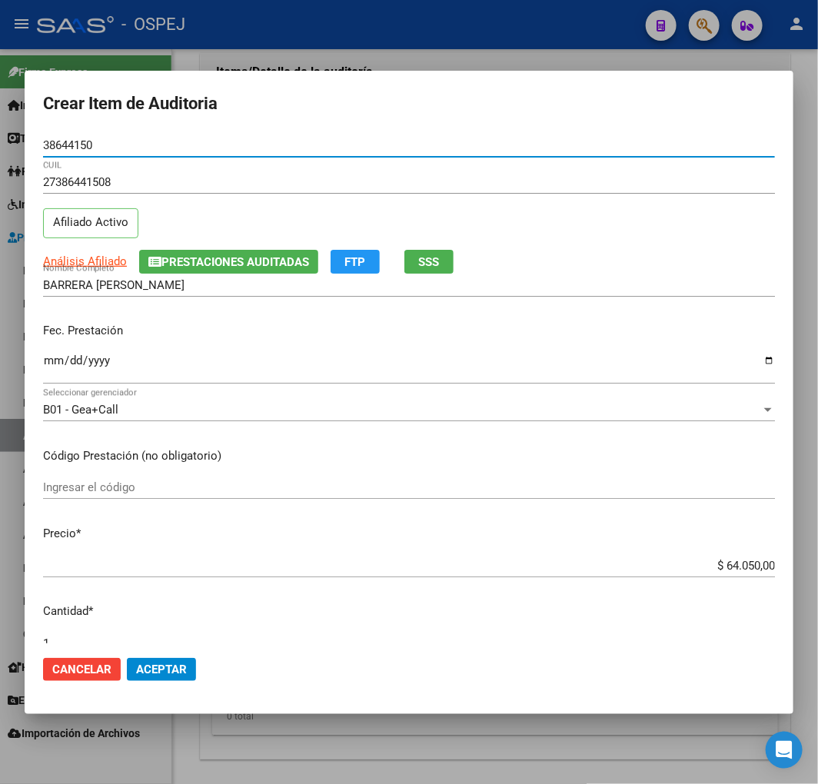
click at [727, 565] on input "$ 64.050,00" at bounding box center [409, 566] width 732 height 14
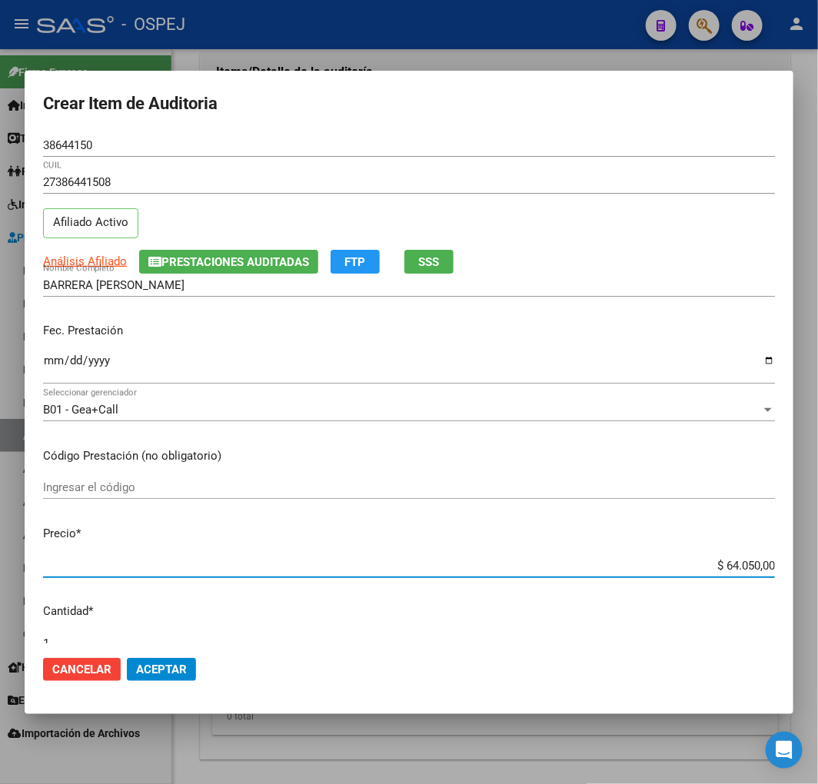
click at [727, 565] on input "$ 64.050,00" at bounding box center [409, 566] width 732 height 14
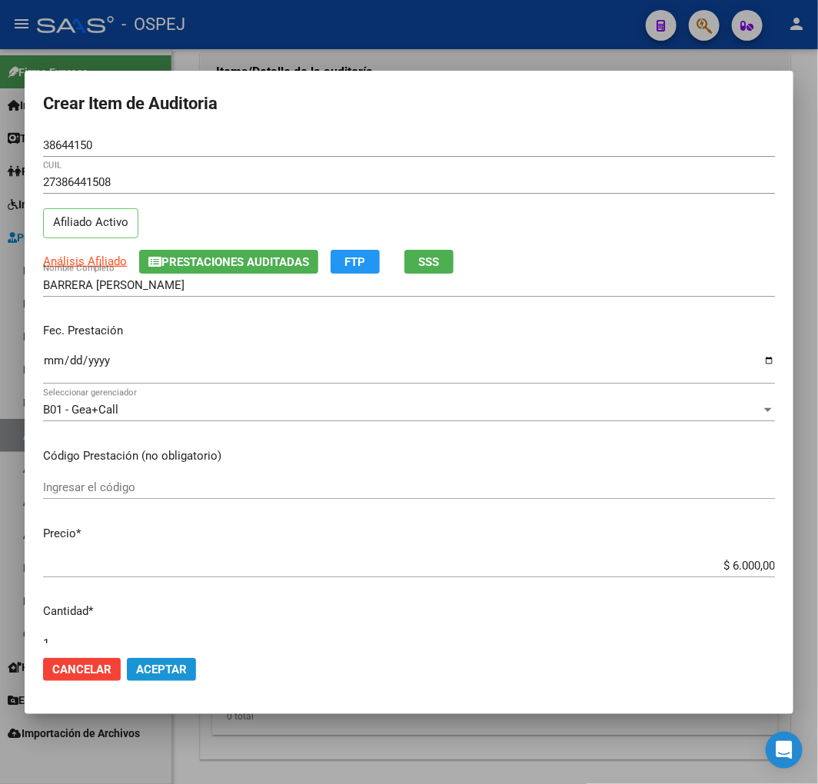
click at [174, 666] on span "Aceptar" at bounding box center [161, 669] width 51 height 14
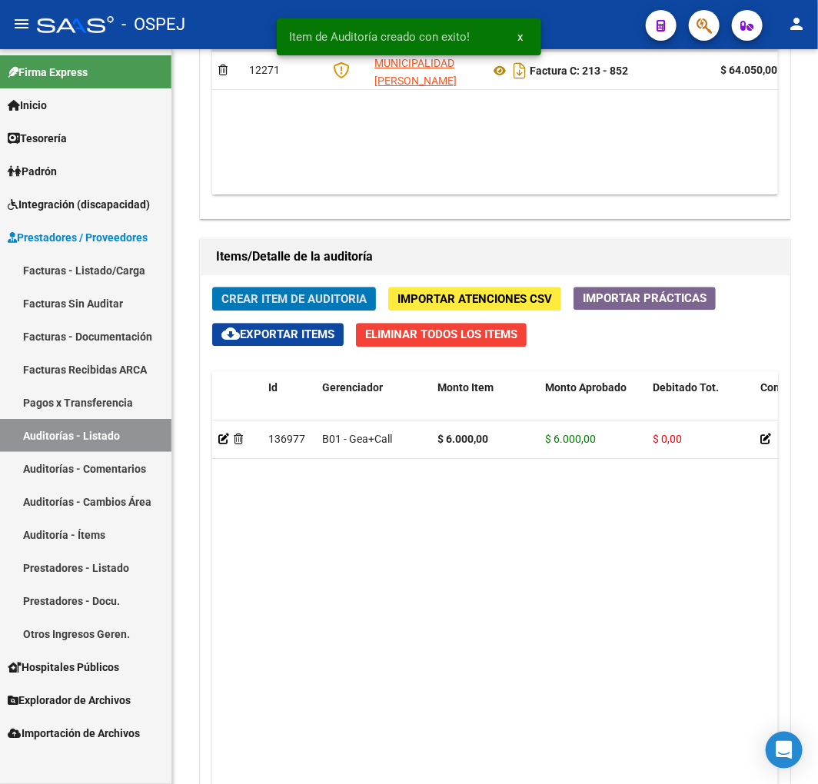
scroll to position [1356, 0]
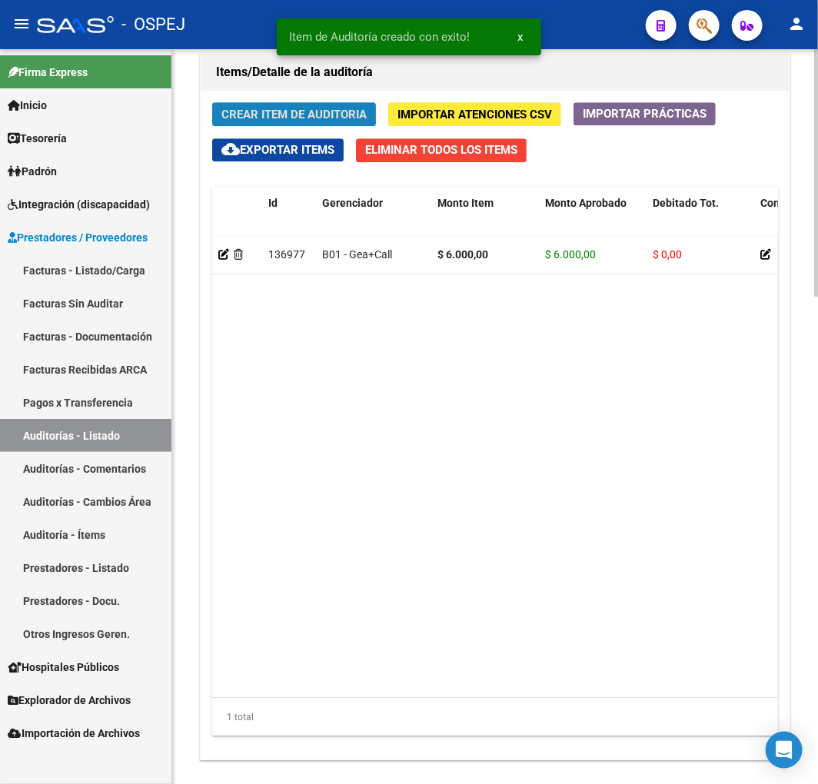
click at [317, 112] on span "Crear Item de Auditoria" at bounding box center [293, 115] width 145 height 14
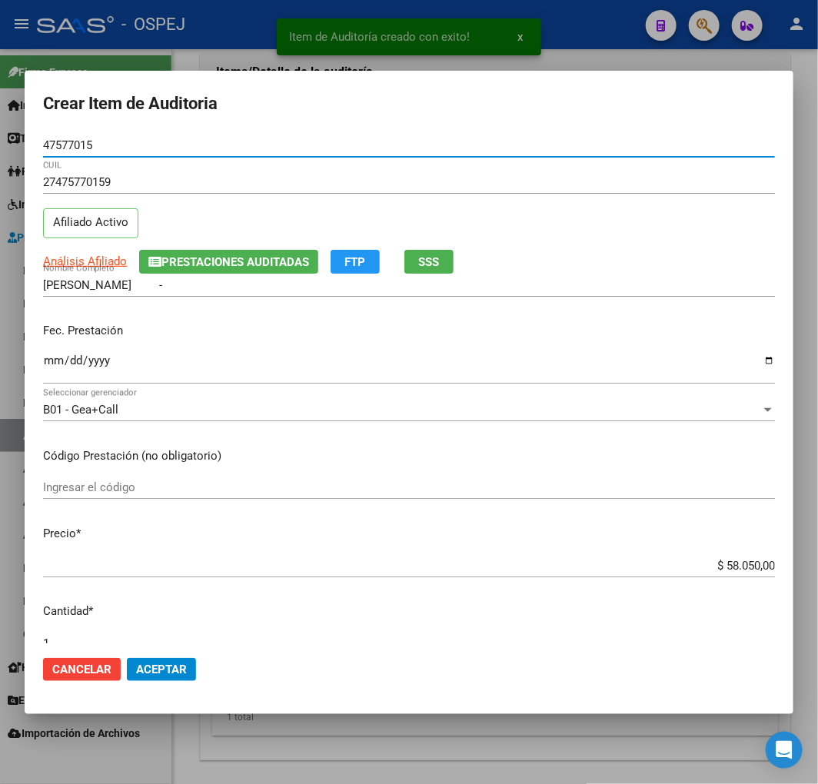
click at [731, 569] on input "$ 58.050,00" at bounding box center [409, 566] width 732 height 14
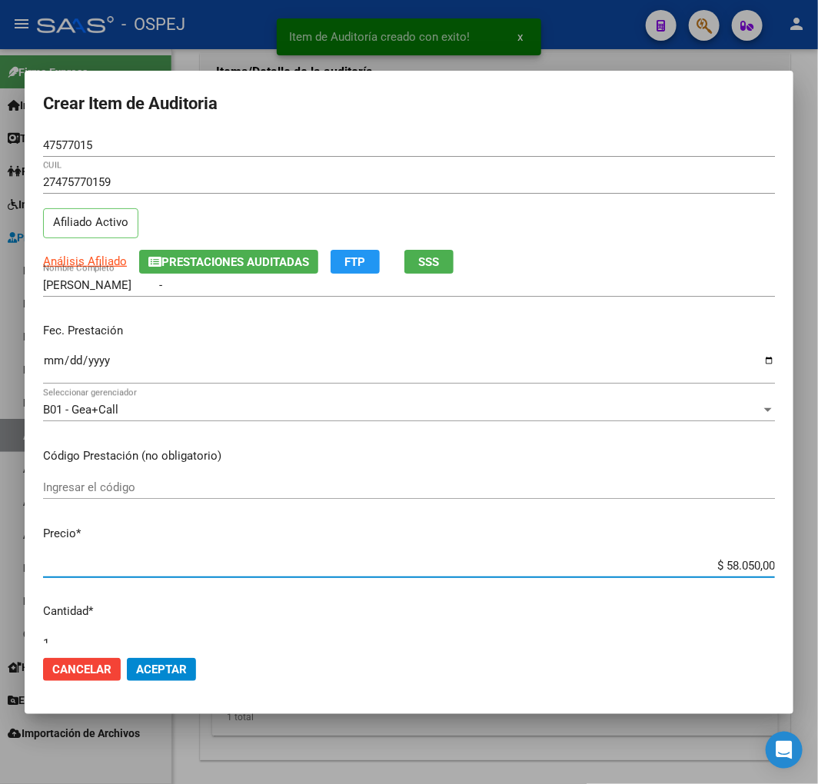
click at [731, 569] on input "$ 58.050,00" at bounding box center [409, 566] width 732 height 14
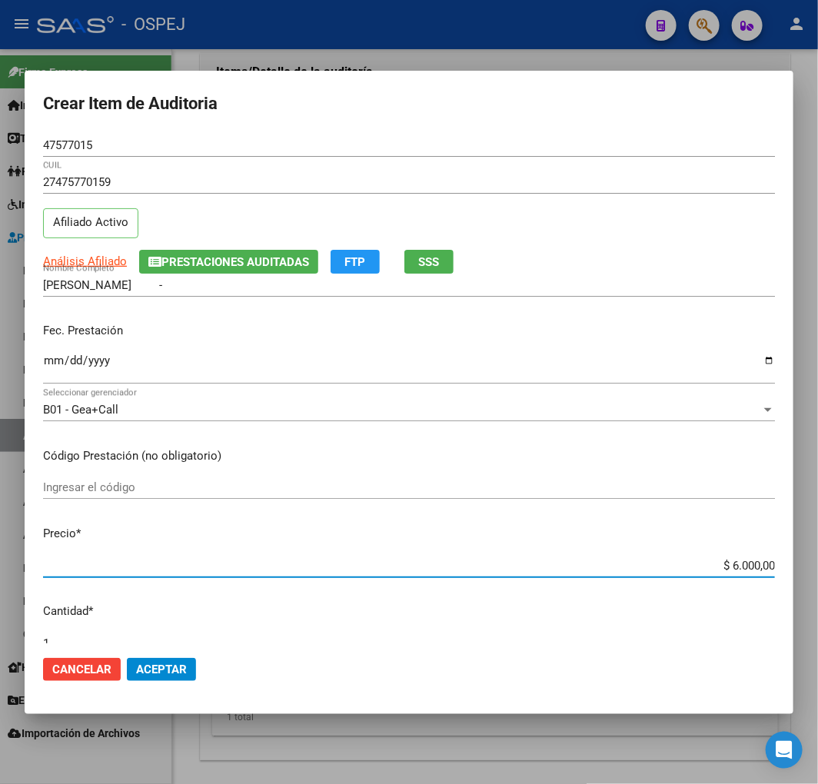
click at [171, 669] on span "Aceptar" at bounding box center [161, 669] width 51 height 14
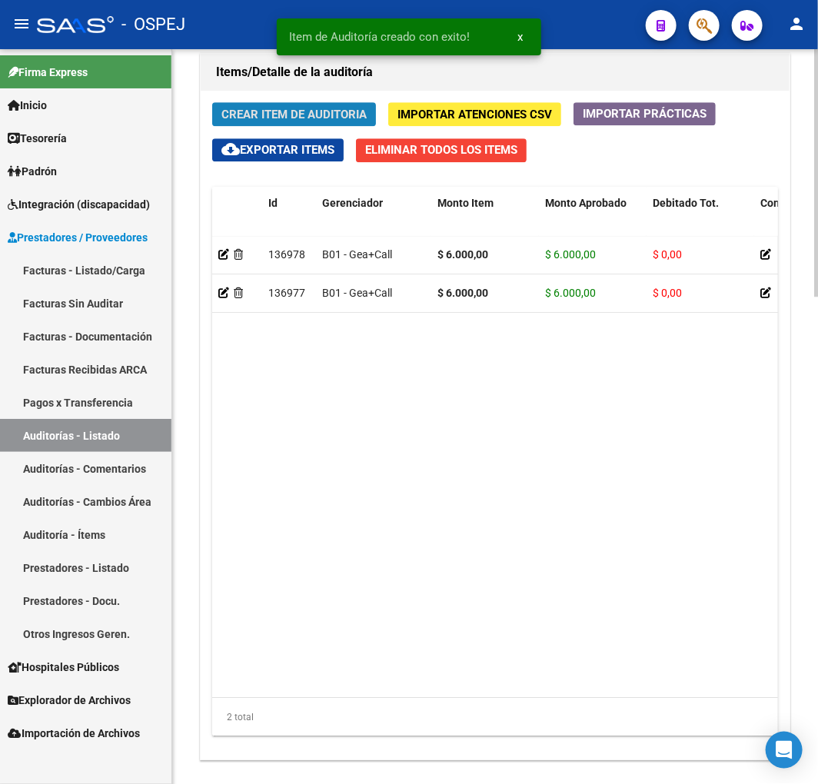
click at [298, 103] on button "Crear Item de Auditoria" at bounding box center [294, 114] width 164 height 24
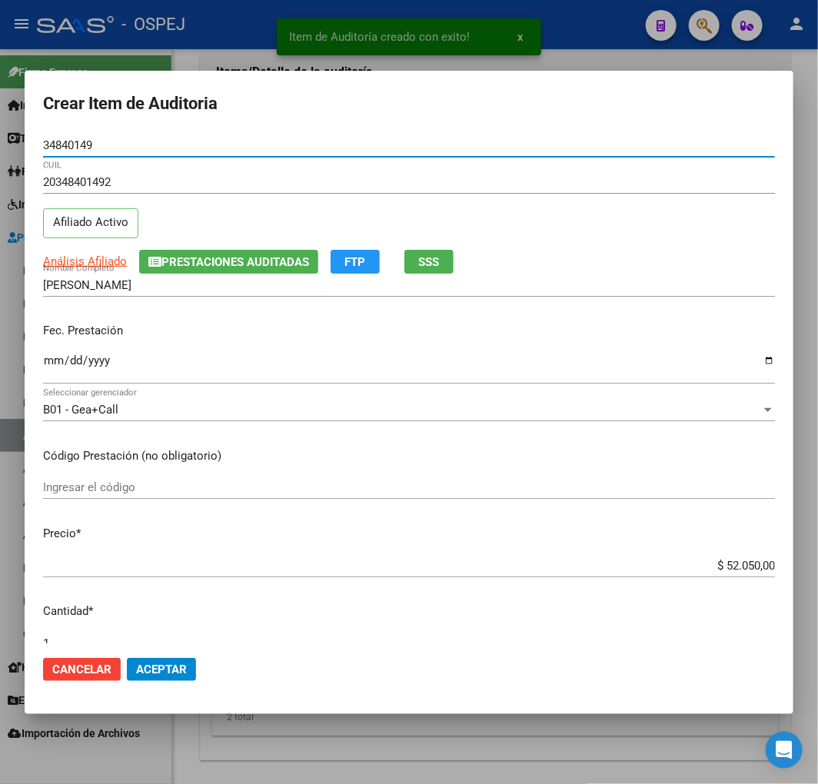
click at [711, 567] on input "$ 52.050,00" at bounding box center [409, 566] width 732 height 14
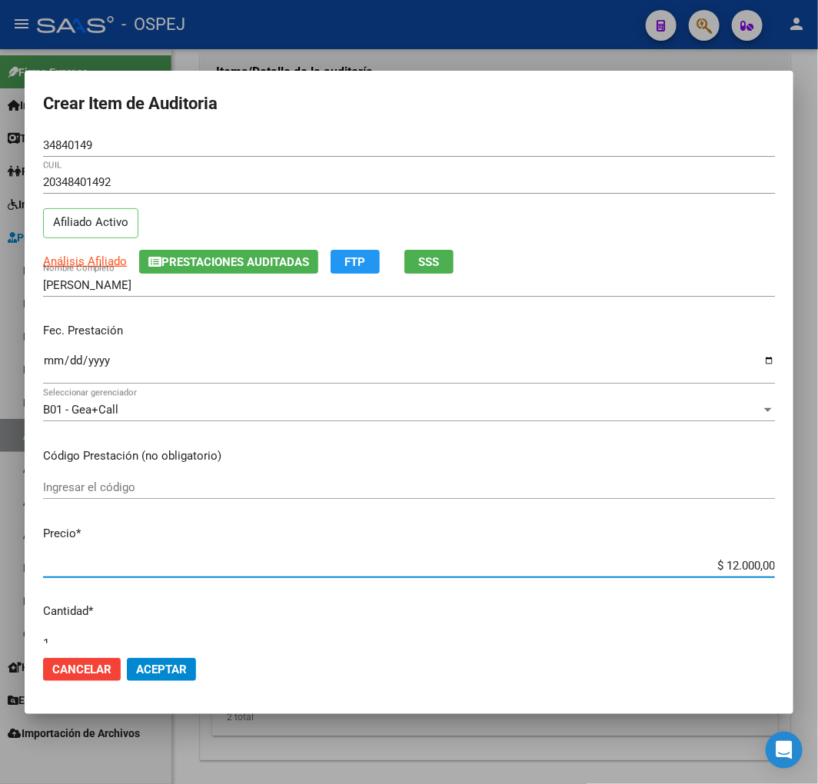
click at [166, 685] on mat-dialog-actions "Cancelar Aceptar" at bounding box center [409, 669] width 732 height 52
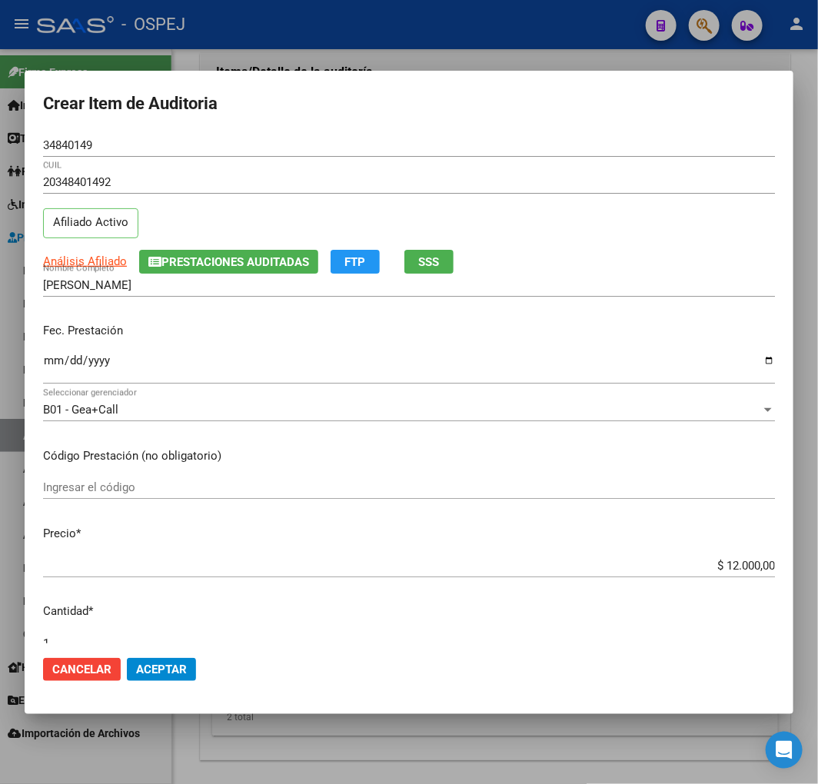
click at [173, 672] on span "Aceptar" at bounding box center [161, 669] width 51 height 14
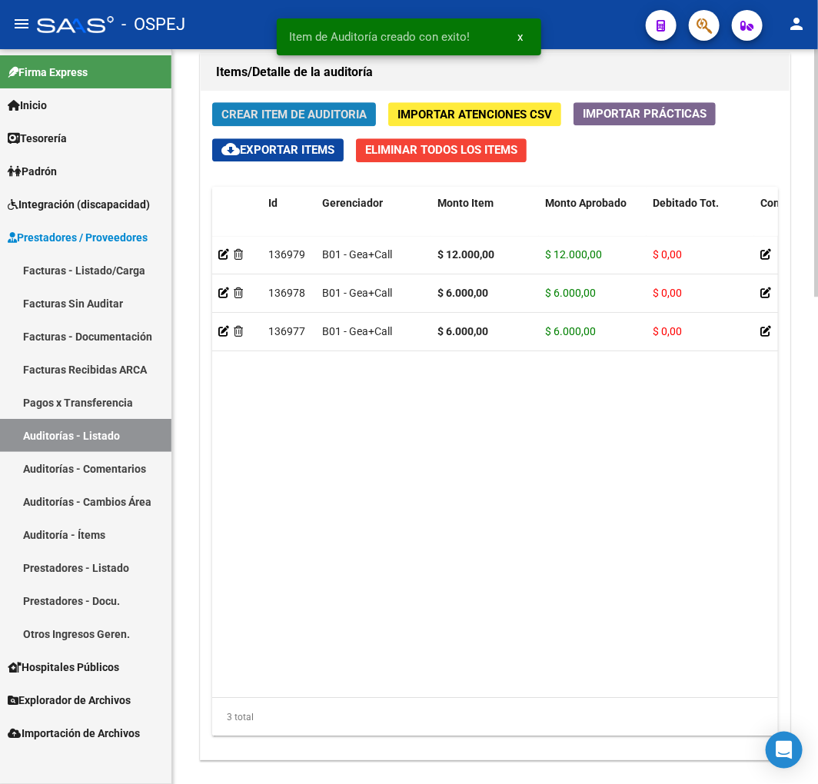
click at [305, 121] on span "Crear Item de Auditoria" at bounding box center [293, 115] width 145 height 14
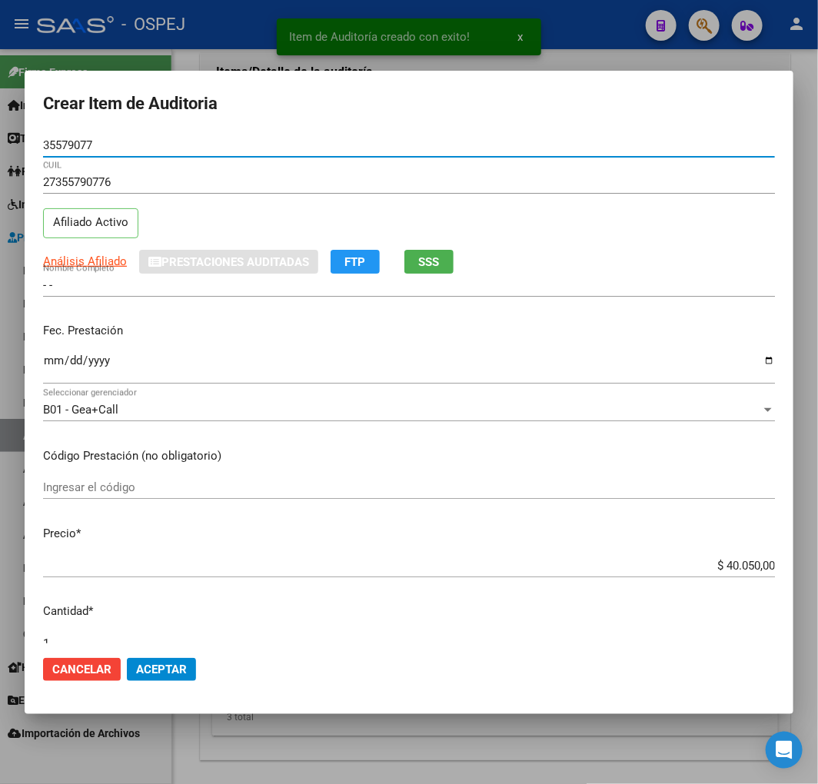
click at [741, 569] on input "$ 40.050,00" at bounding box center [409, 566] width 732 height 14
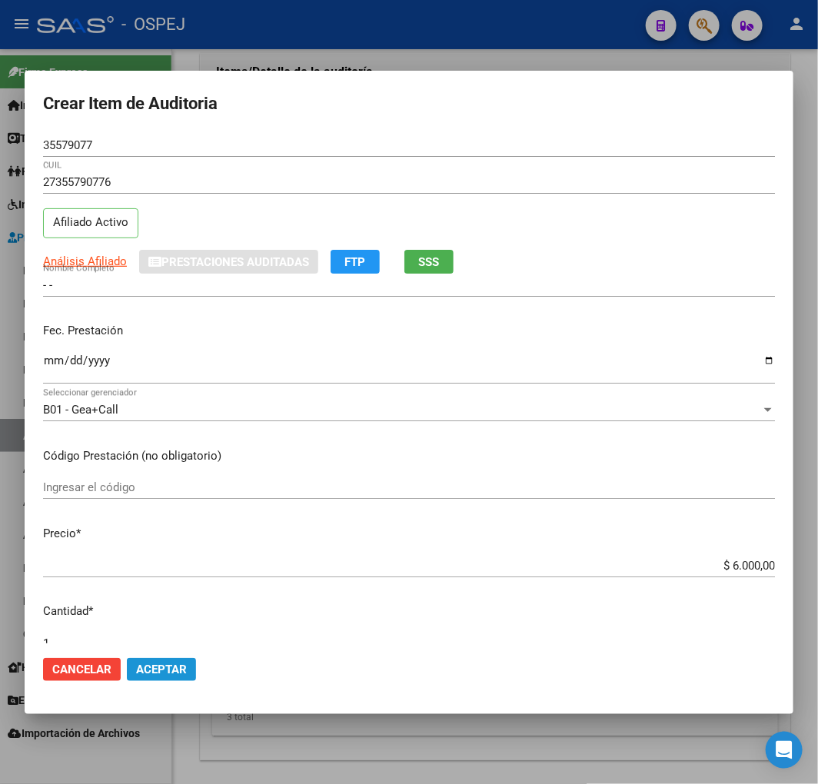
click at [161, 670] on span "Aceptar" at bounding box center [161, 669] width 51 height 14
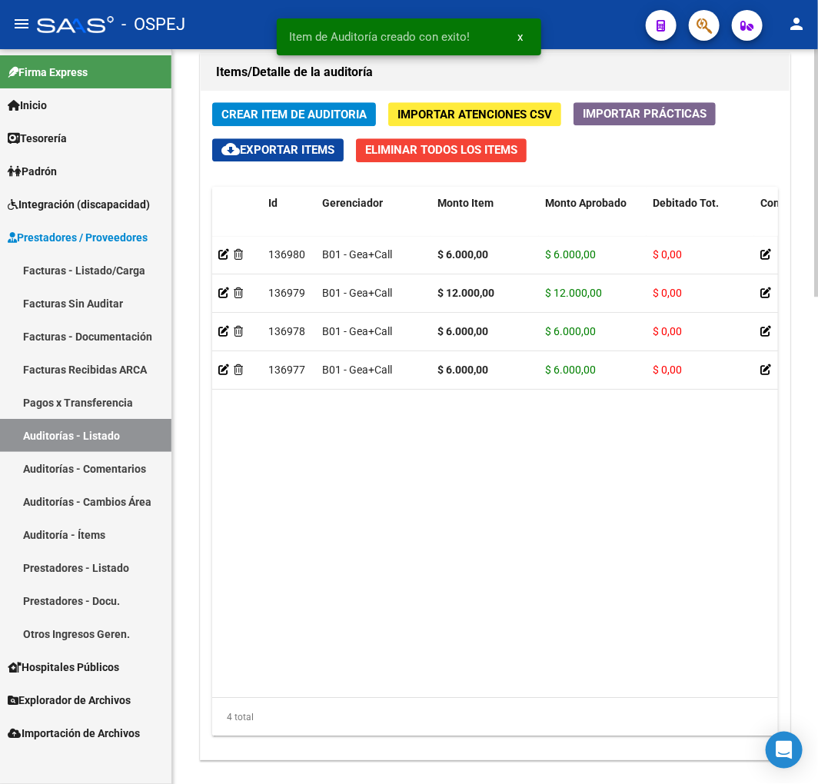
click at [317, 101] on div "Crear Item de Auditoria Importar Atenciones CSV Importar Prácticas cloud_downlo…" at bounding box center [495, 425] width 589 height 669
click at [330, 123] on button "Crear Item de Auditoria" at bounding box center [294, 114] width 164 height 24
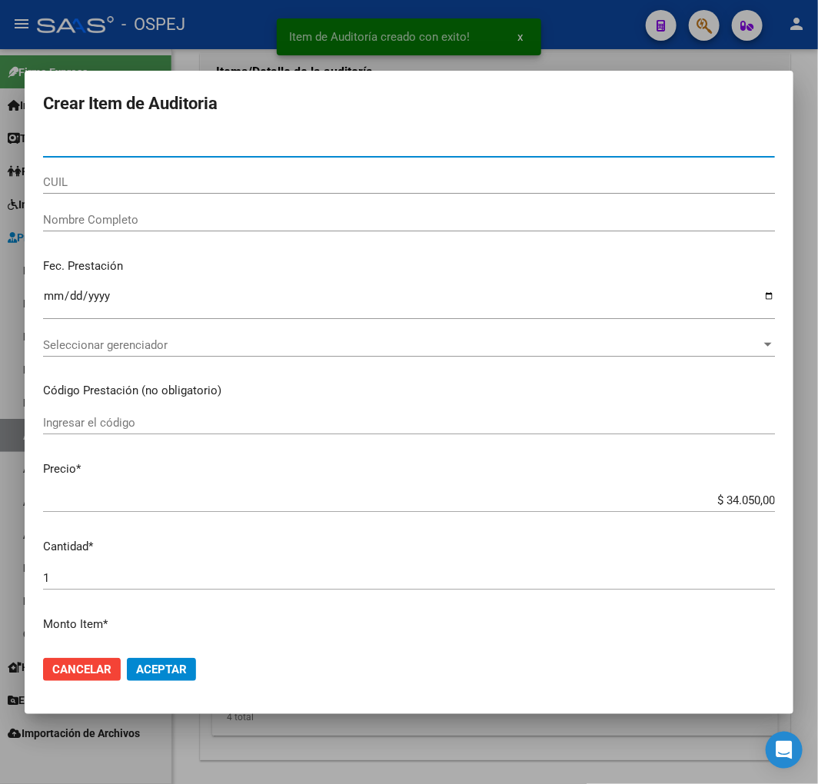
paste input "39623517"
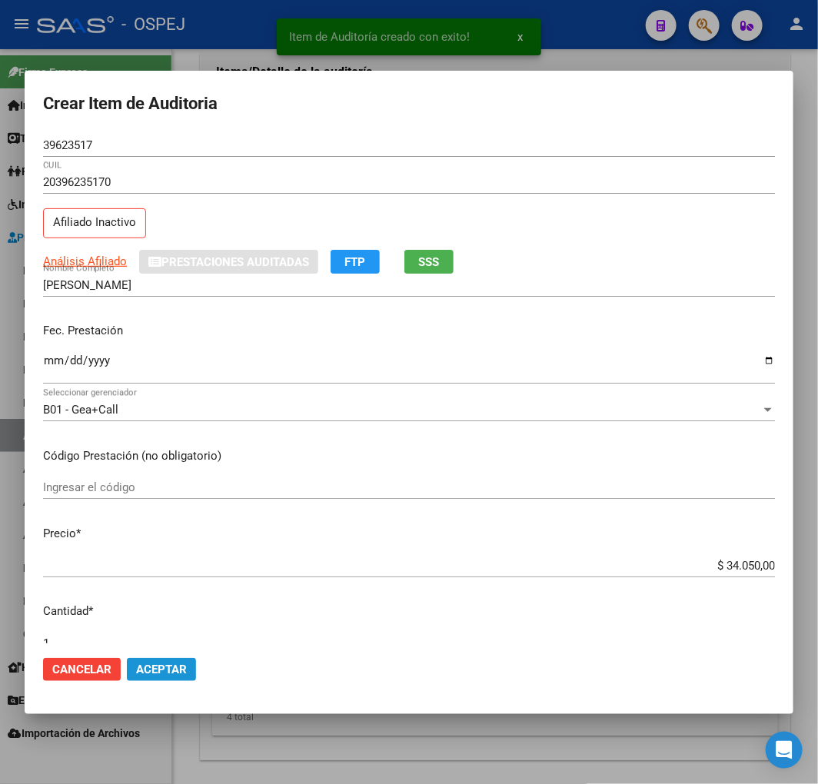
click at [161, 666] on span "Aceptar" at bounding box center [161, 669] width 51 height 14
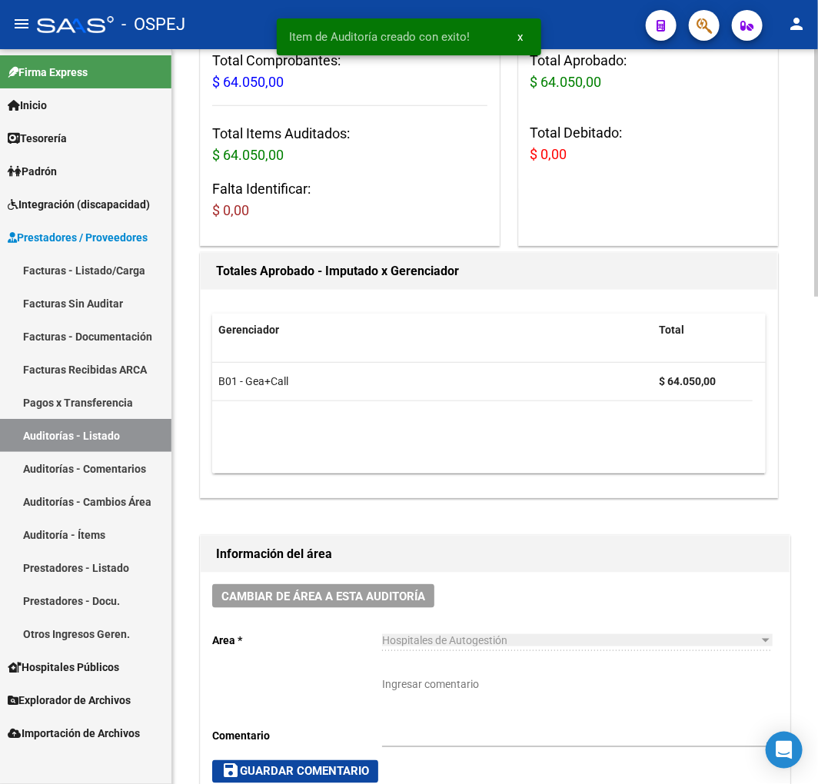
scroll to position [256, 0]
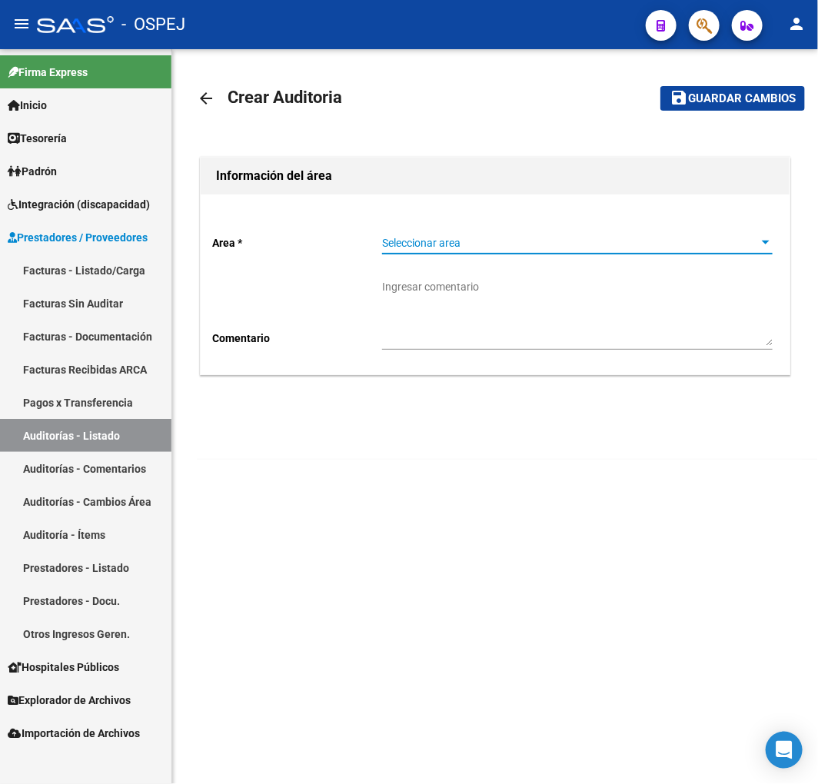
click at [470, 241] on span "Seleccionar area" at bounding box center [570, 243] width 377 height 13
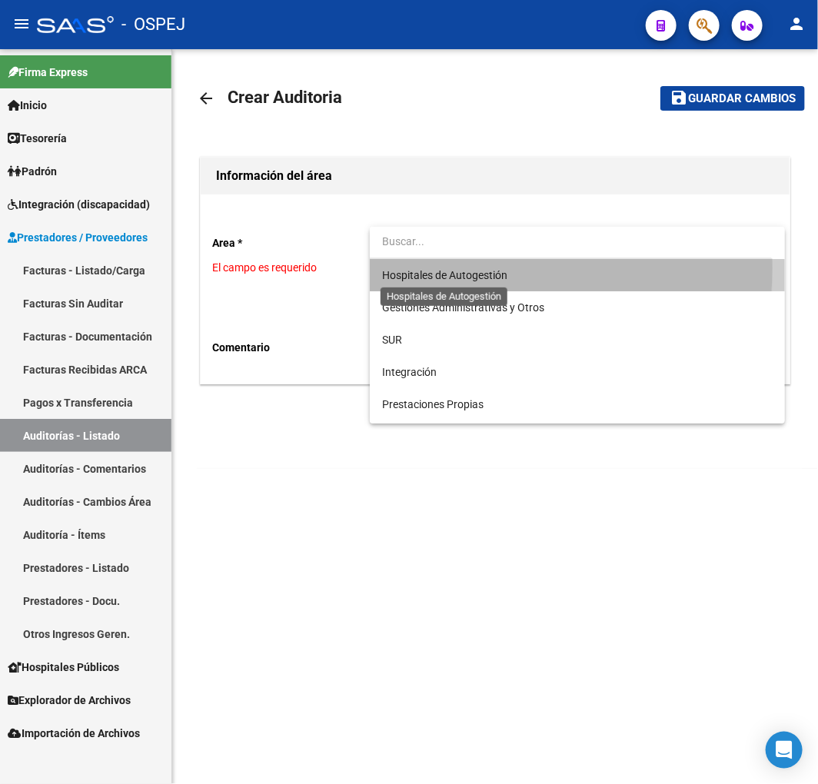
click at [449, 269] on span "Hospitales de Autogestión" at bounding box center [444, 275] width 125 height 12
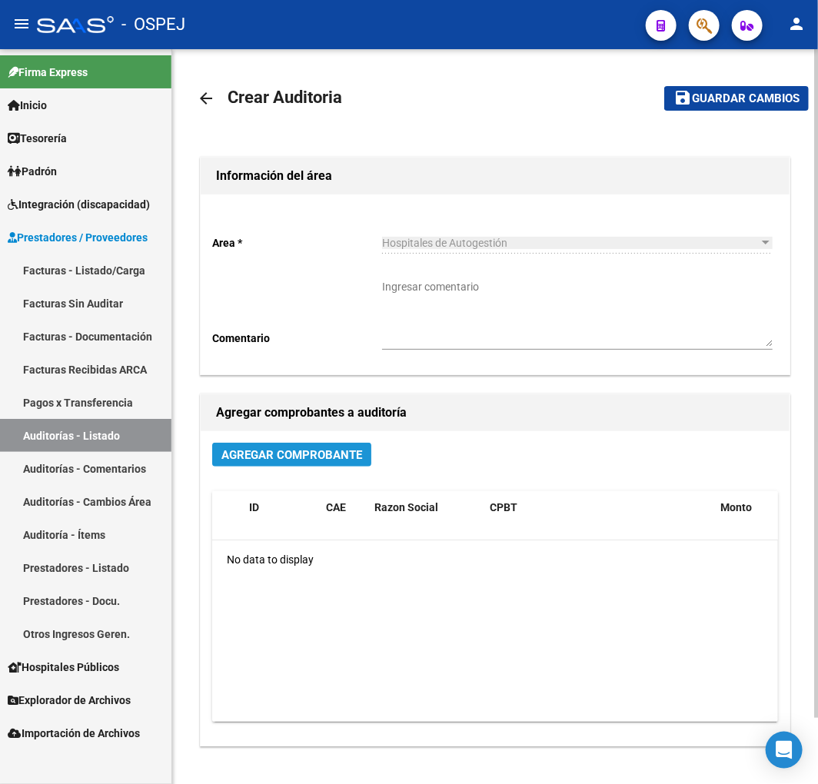
click at [311, 455] on span "Agregar Comprobante" at bounding box center [291, 455] width 141 height 14
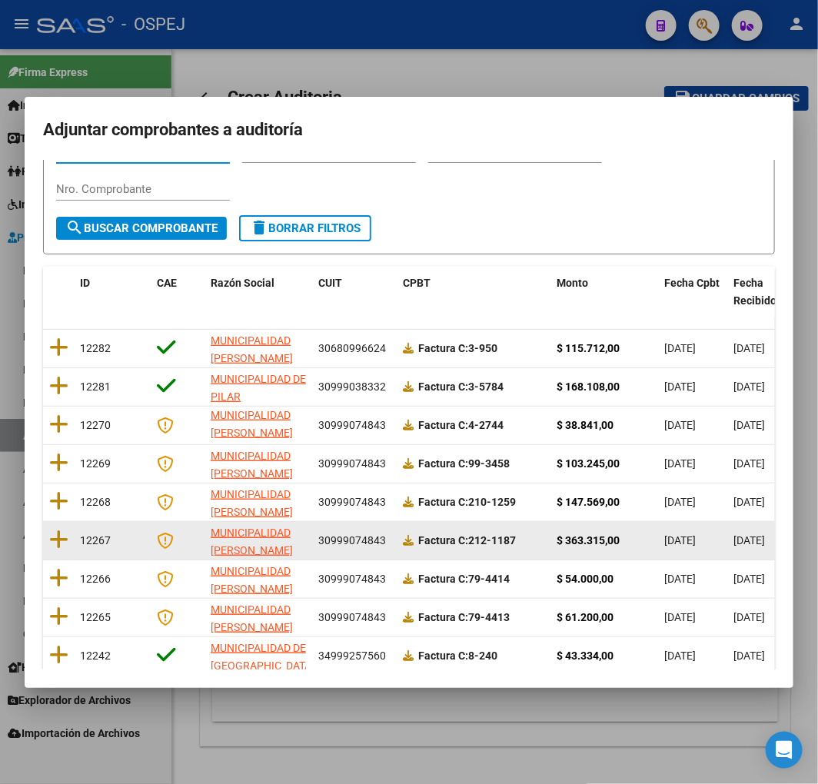
scroll to position [194, 0]
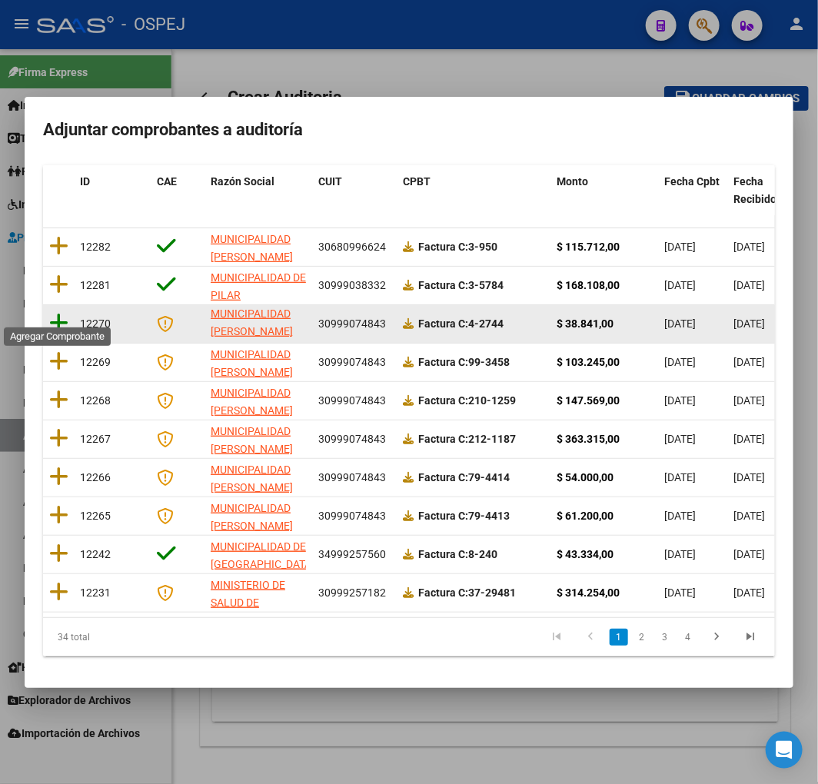
click at [60, 312] on icon at bounding box center [58, 323] width 19 height 22
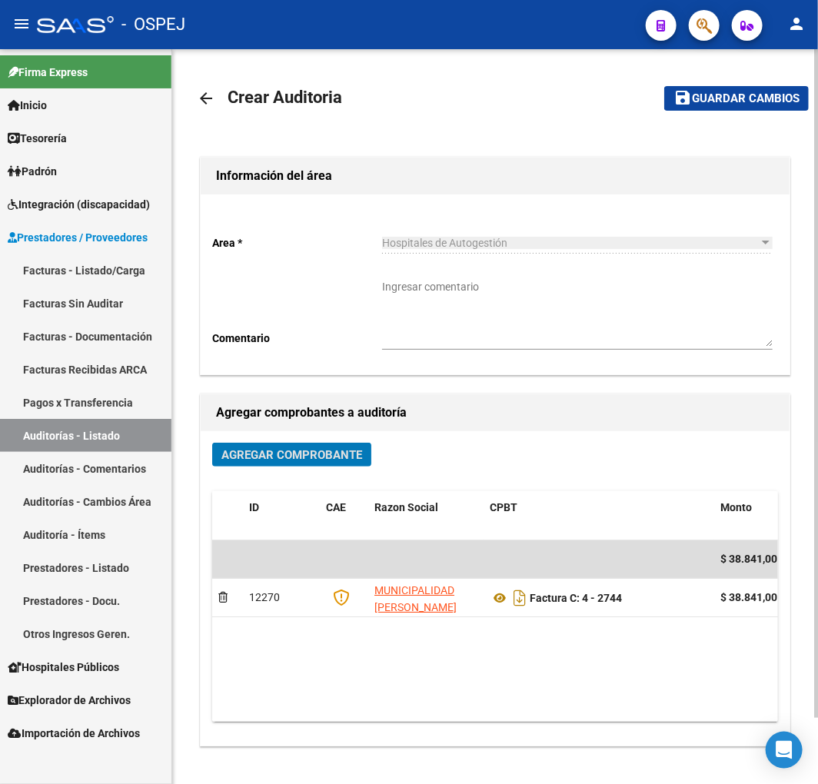
drag, startPoint x: 807, startPoint y: 108, endPoint x: 789, endPoint y: 108, distance: 17.7
click at [795, 108] on button "save Guardar cambios" at bounding box center [736, 98] width 144 height 24
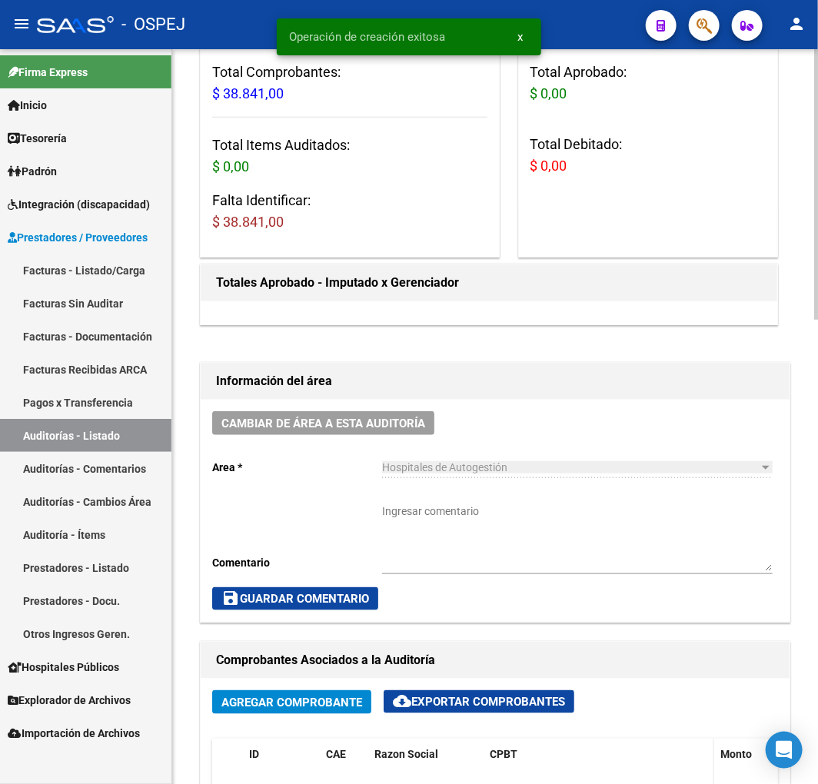
scroll to position [597, 0]
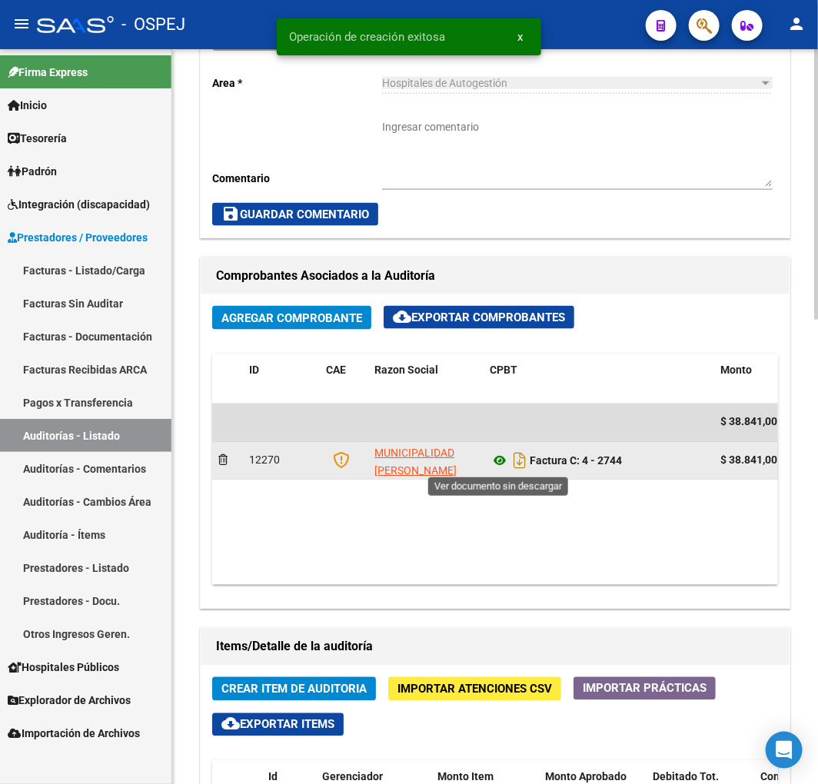
click at [498, 460] on icon at bounding box center [500, 461] width 20 height 18
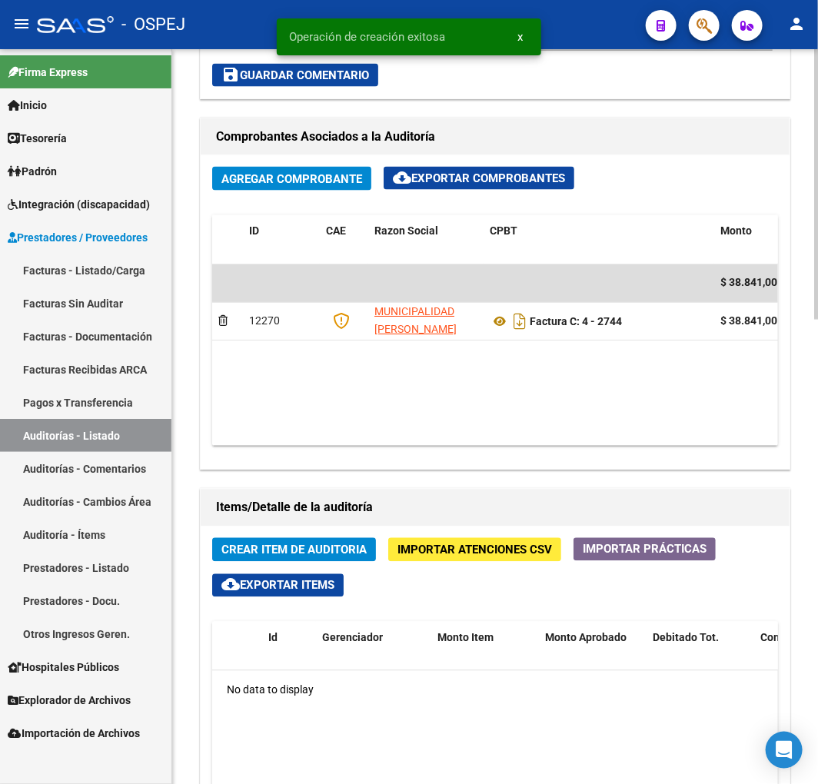
scroll to position [1024, 0]
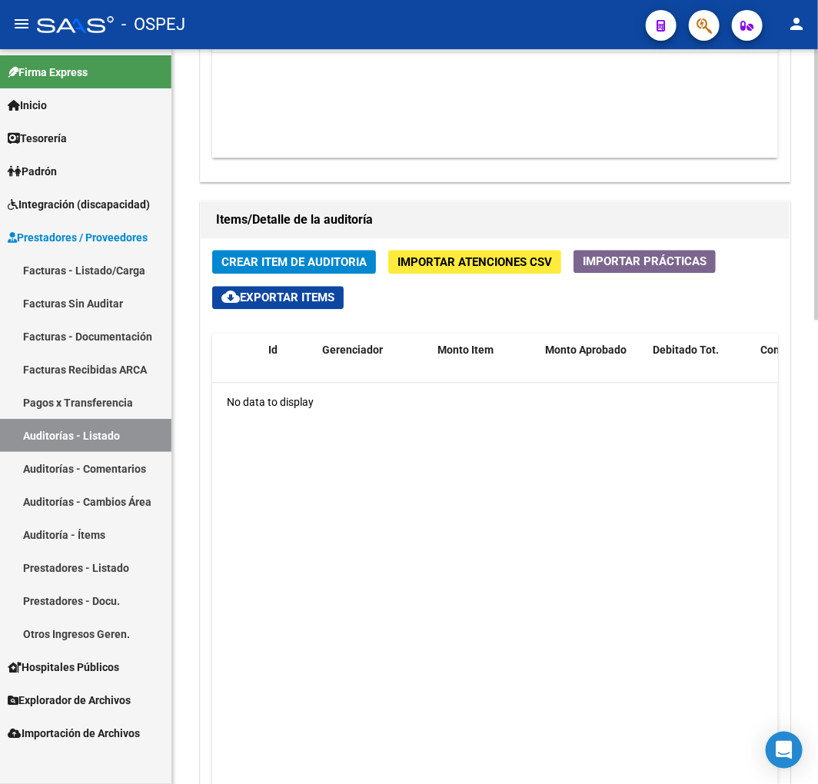
click at [347, 263] on span "Crear Item de Auditoria" at bounding box center [293, 262] width 145 height 14
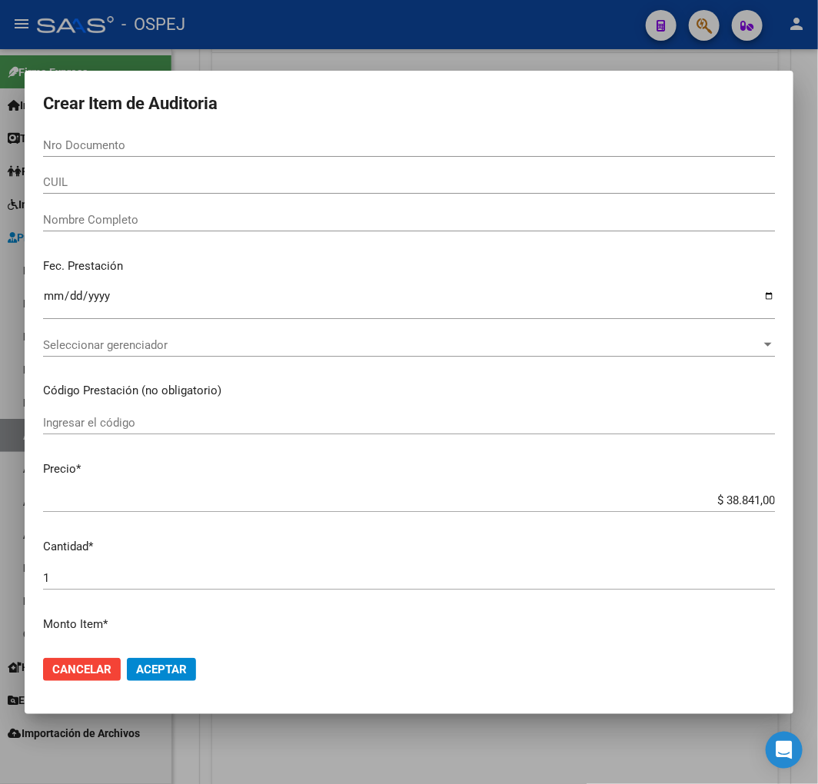
click at [100, 141] on input "Nro Documento" at bounding box center [409, 145] width 732 height 14
paste input "32099937"
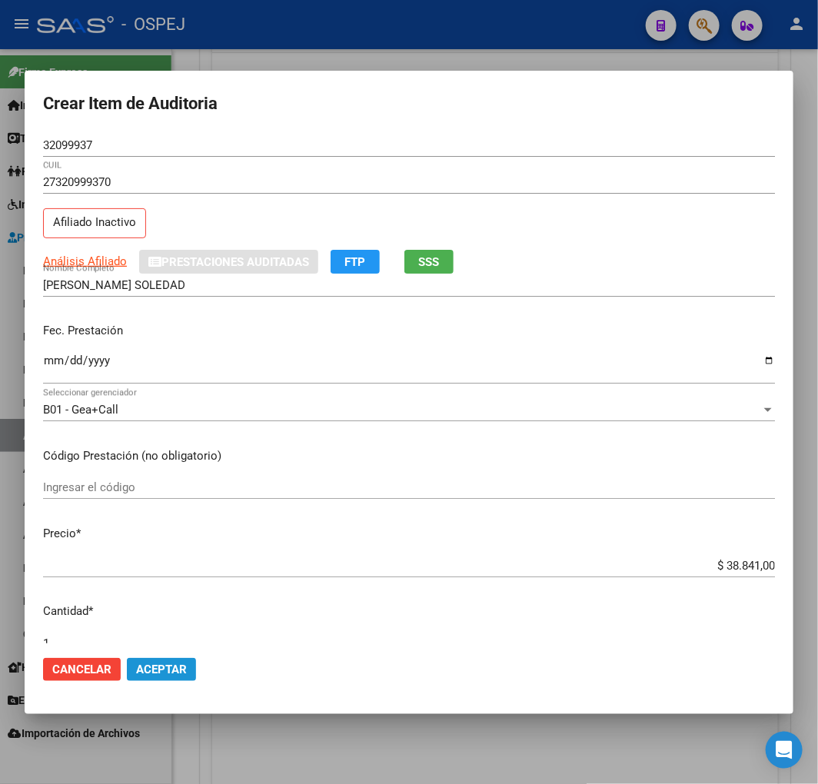
click at [164, 675] on button "Aceptar" at bounding box center [161, 669] width 69 height 23
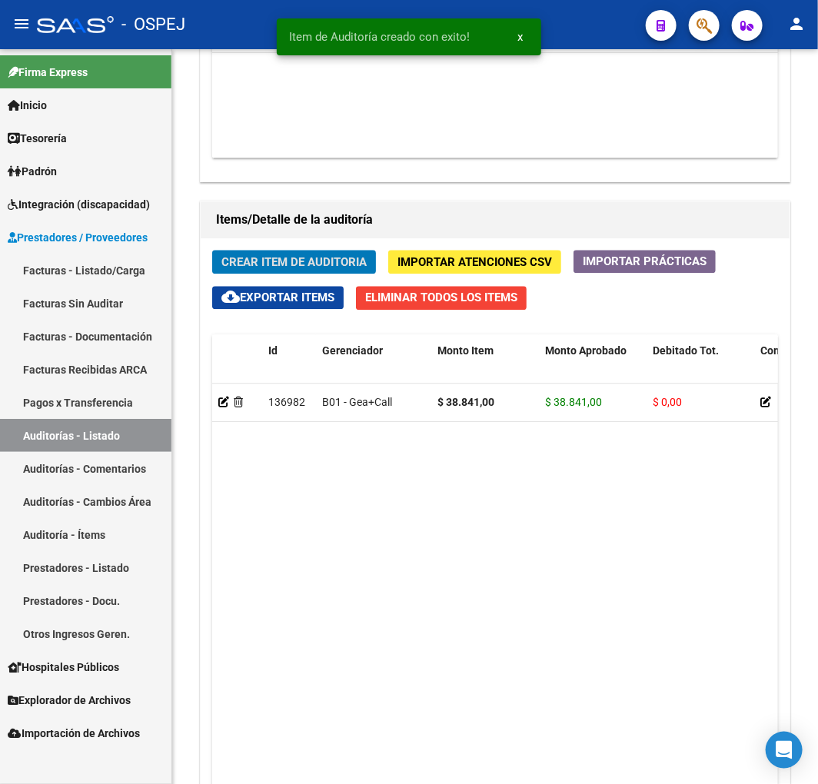
scroll to position [1209, 0]
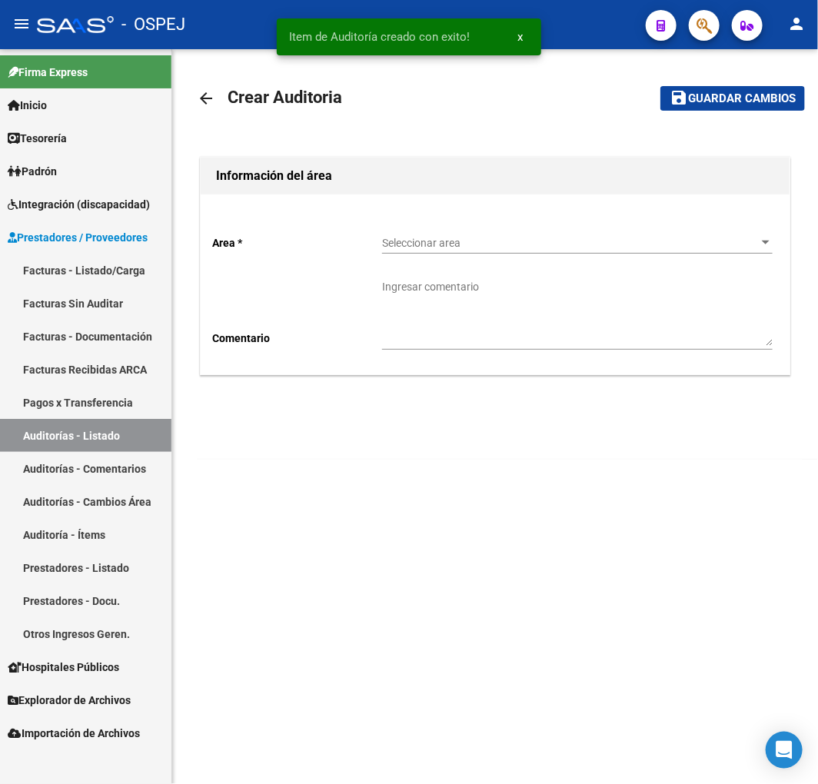
click at [472, 244] on span "Seleccionar area" at bounding box center [570, 243] width 377 height 13
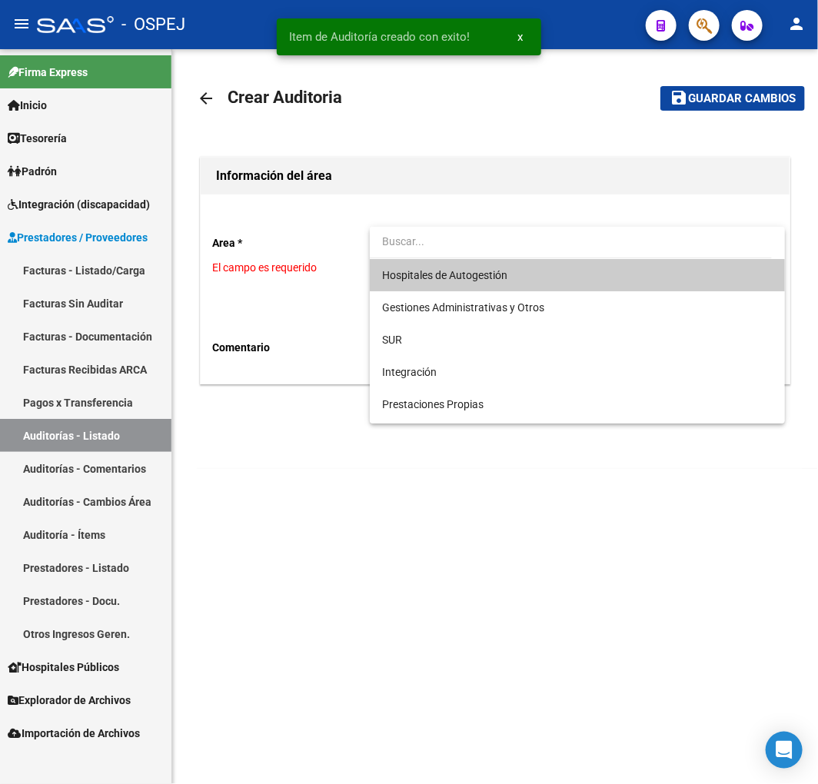
click at [466, 274] on span "Hospitales de Autogestión" at bounding box center [444, 275] width 125 height 12
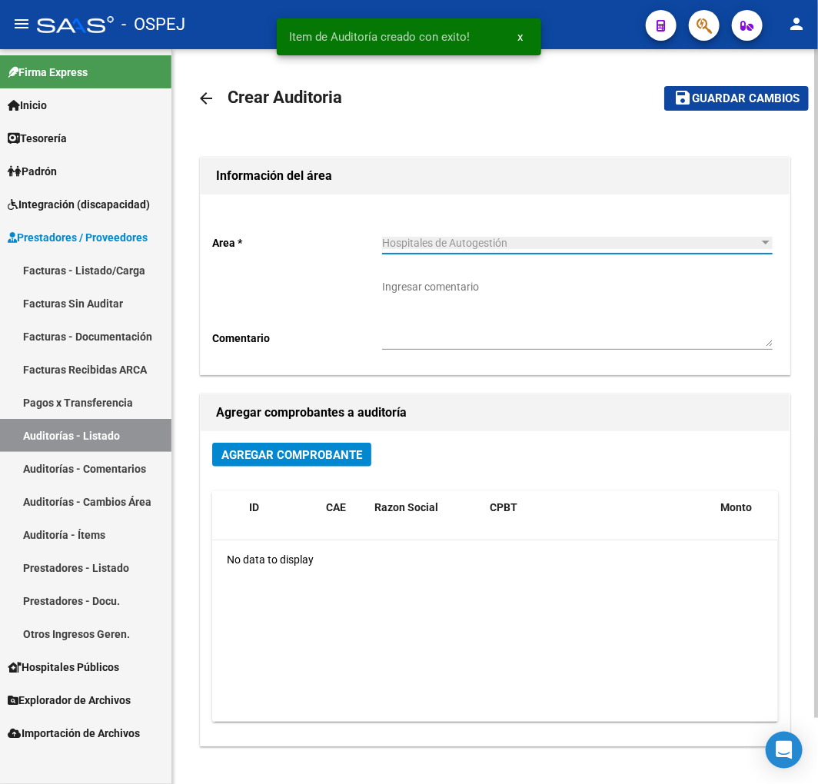
click at [352, 454] on span "Agregar Comprobante" at bounding box center [291, 455] width 141 height 14
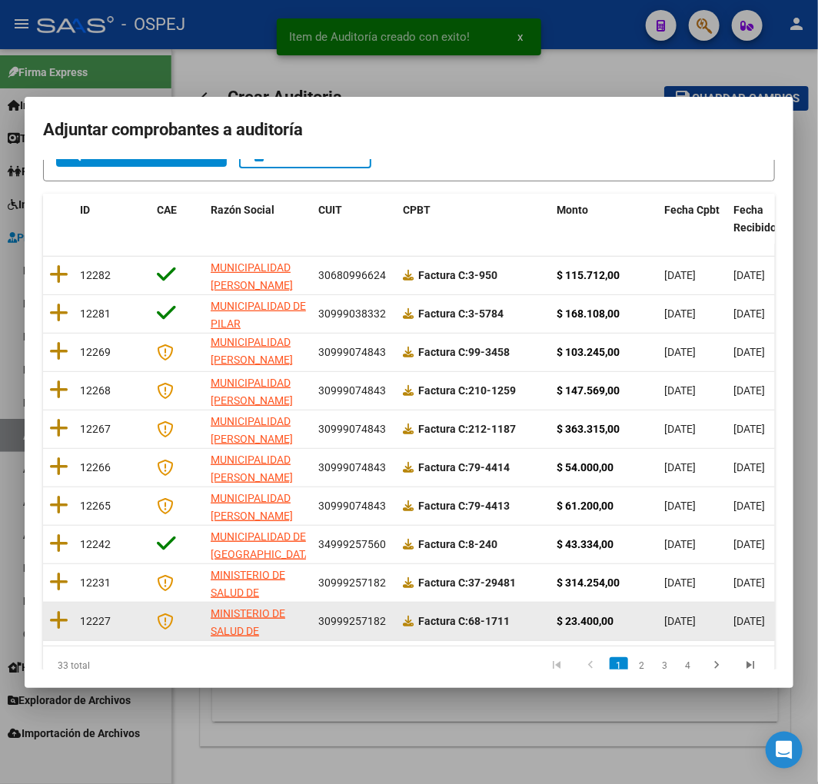
scroll to position [194, 0]
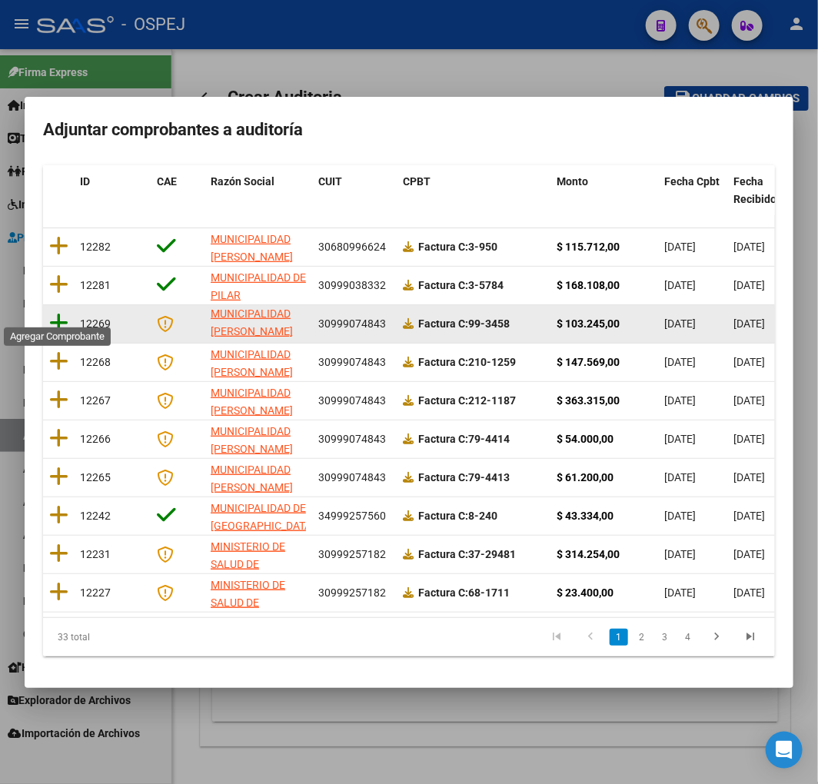
click at [55, 312] on icon at bounding box center [58, 323] width 19 height 22
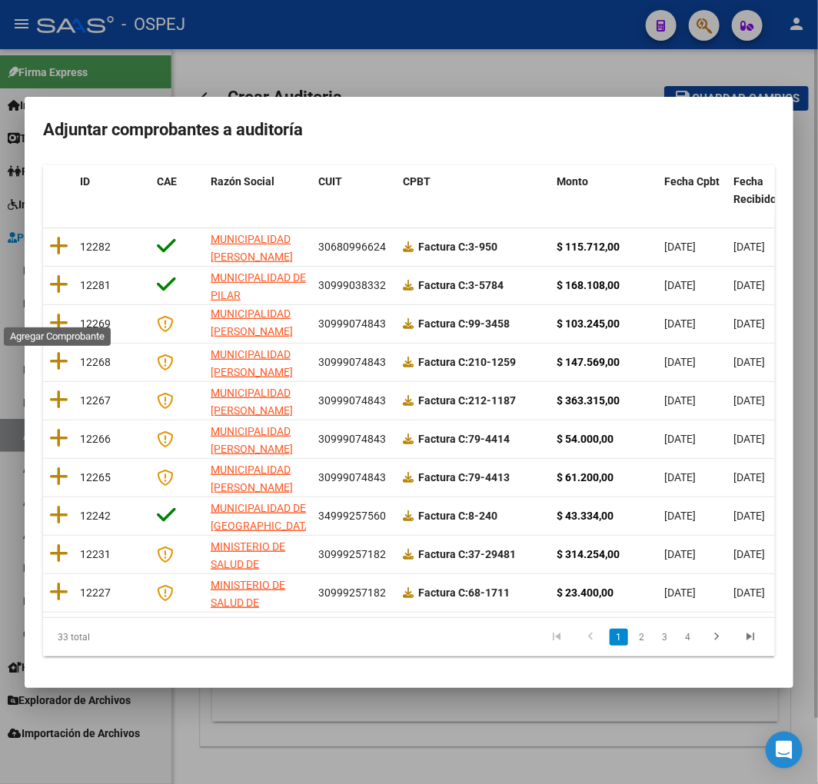
scroll to position [0, 0]
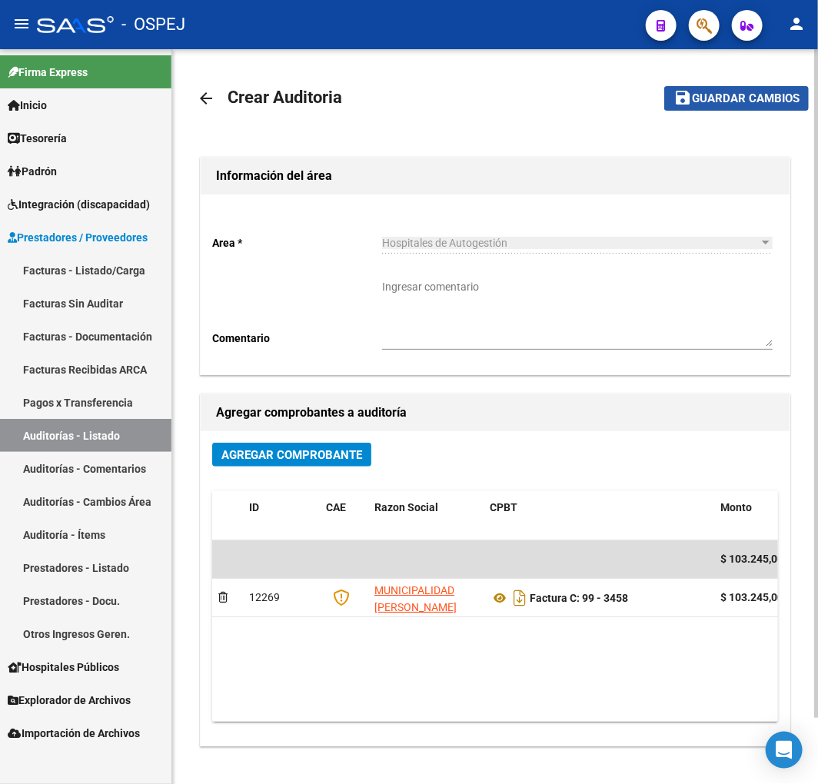
click at [728, 88] on button "save Guardar cambios" at bounding box center [736, 98] width 144 height 24
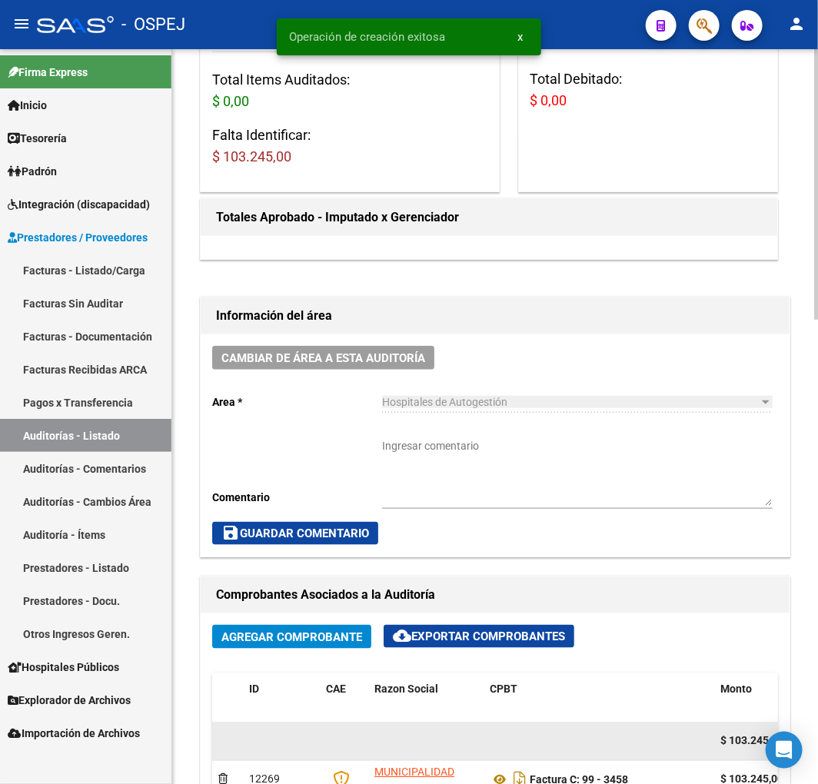
scroll to position [682, 0]
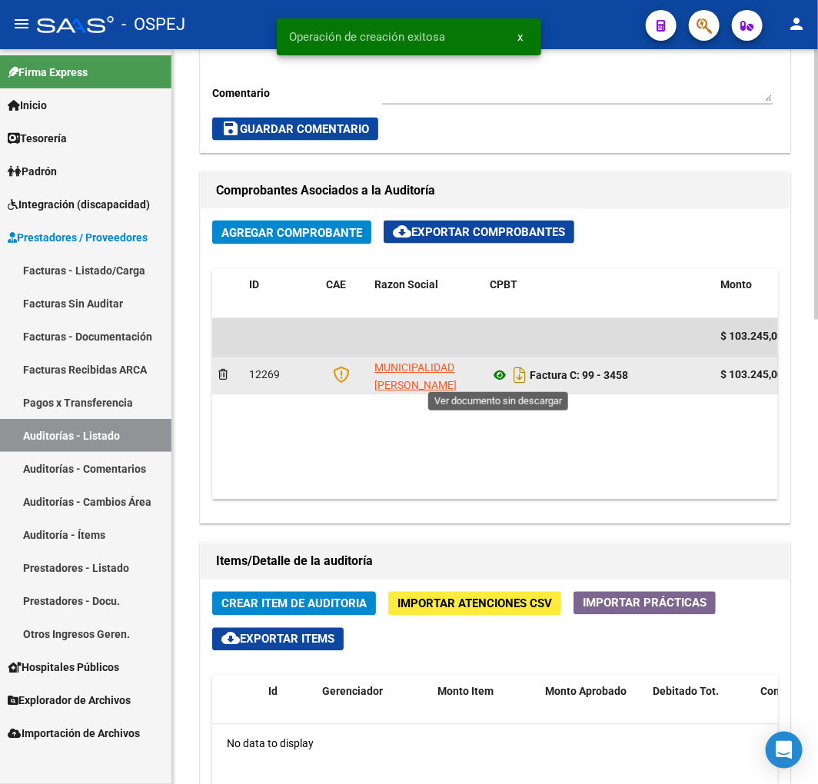
click at [500, 370] on icon at bounding box center [500, 376] width 20 height 18
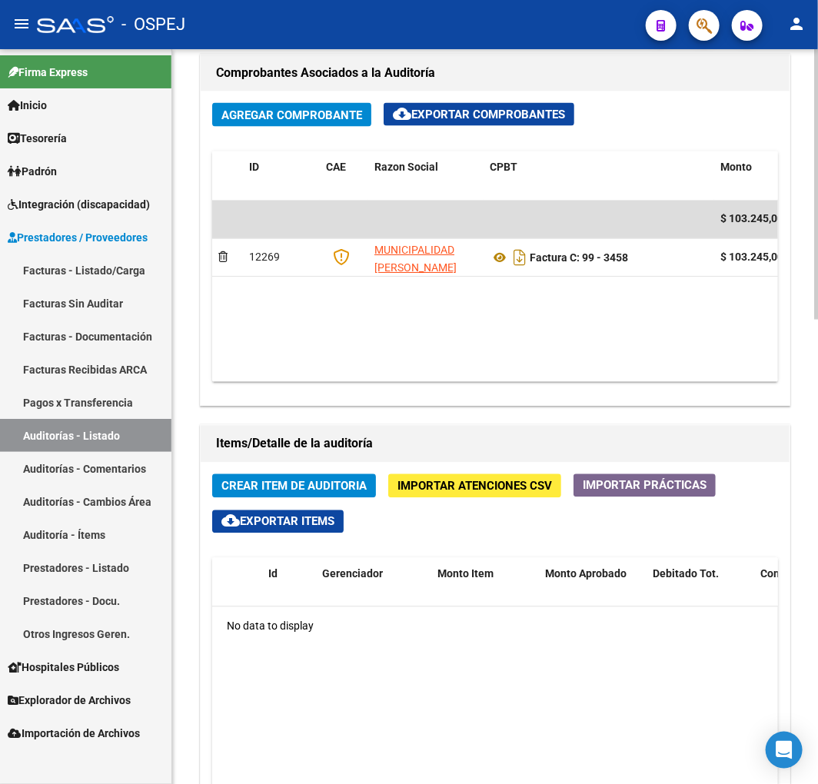
scroll to position [1110, 0]
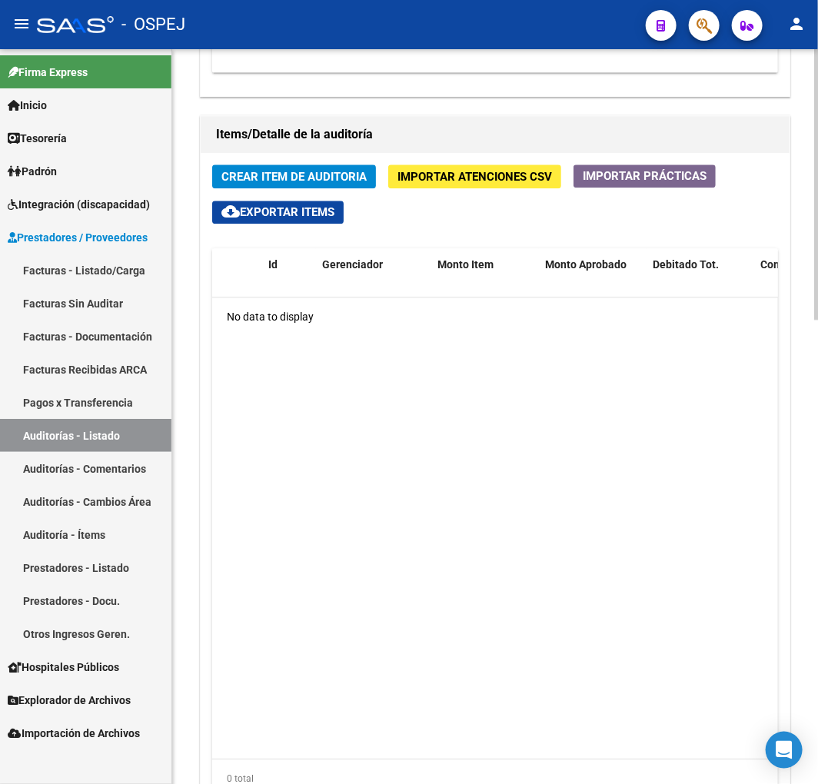
click at [297, 177] on span "Crear Item de Auditoria" at bounding box center [293, 177] width 145 height 14
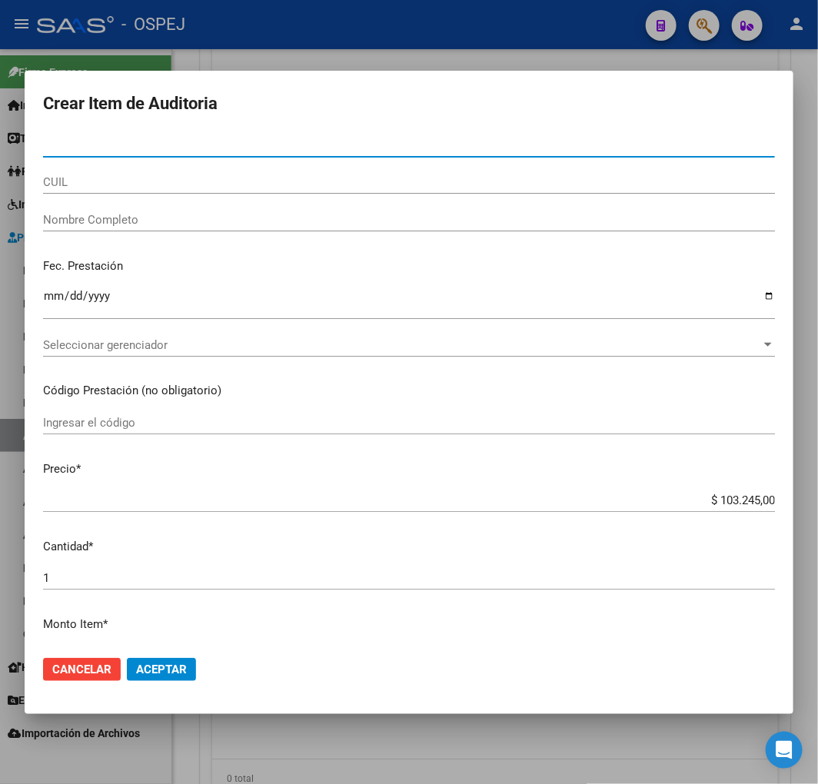
paste input "46506137"
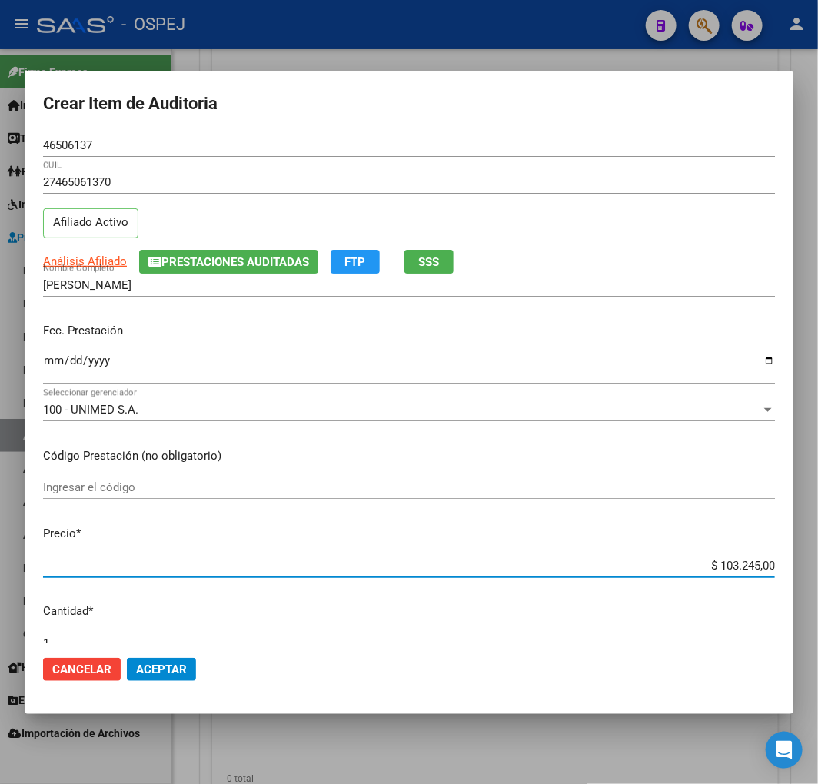
click at [736, 566] on input "$ 103.245,00" at bounding box center [409, 566] width 732 height 14
click at [162, 655] on mat-dialog-actions "Cancelar Aceptar" at bounding box center [409, 669] width 732 height 52
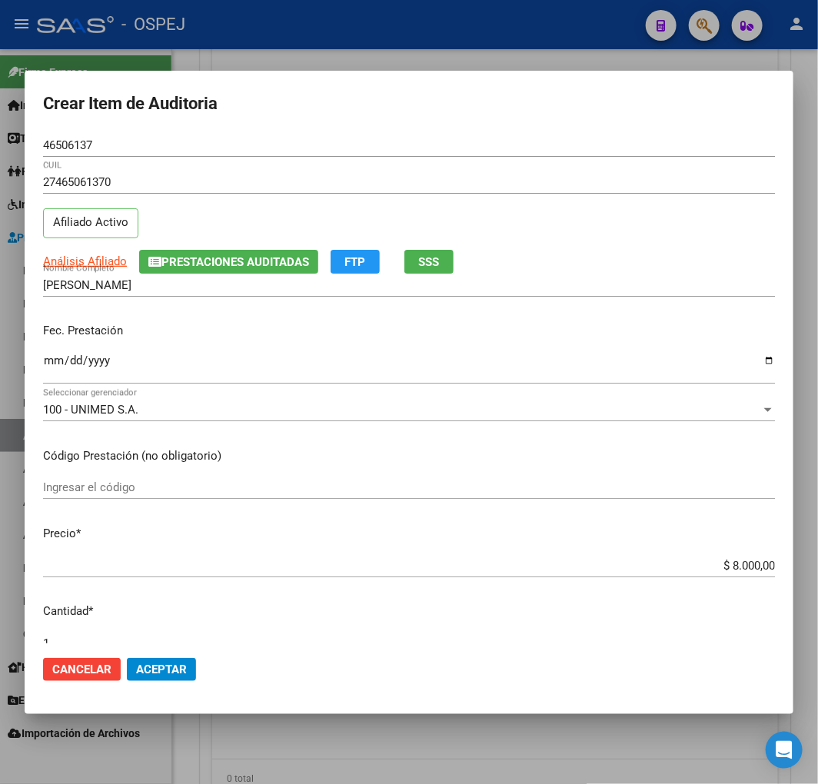
click at [197, 679] on mat-dialog-actions "Cancelar Aceptar" at bounding box center [409, 669] width 732 height 52
click at [181, 672] on span "Aceptar" at bounding box center [161, 669] width 51 height 14
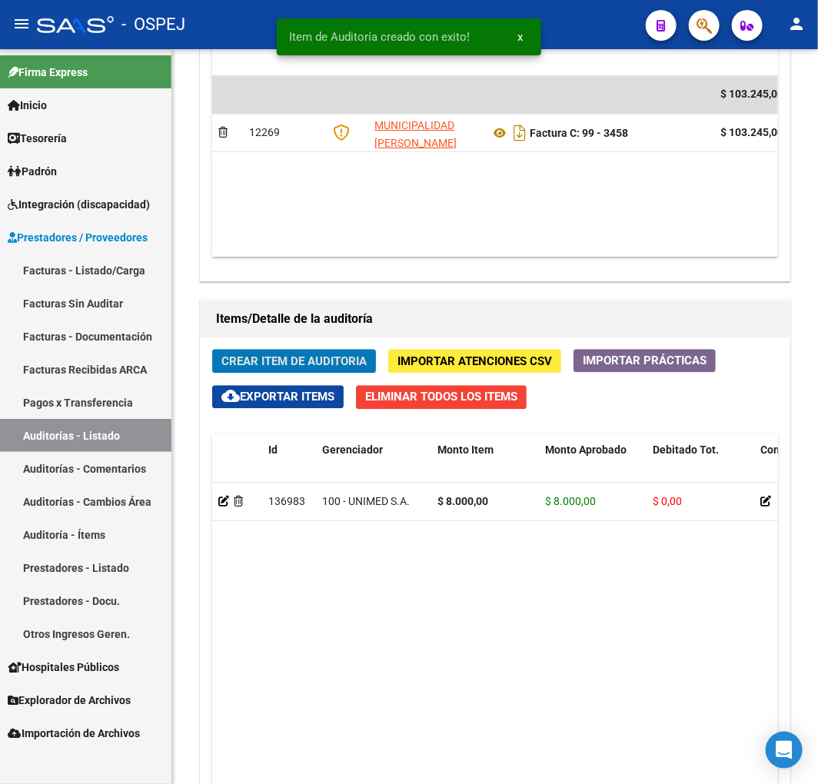
scroll to position [1294, 0]
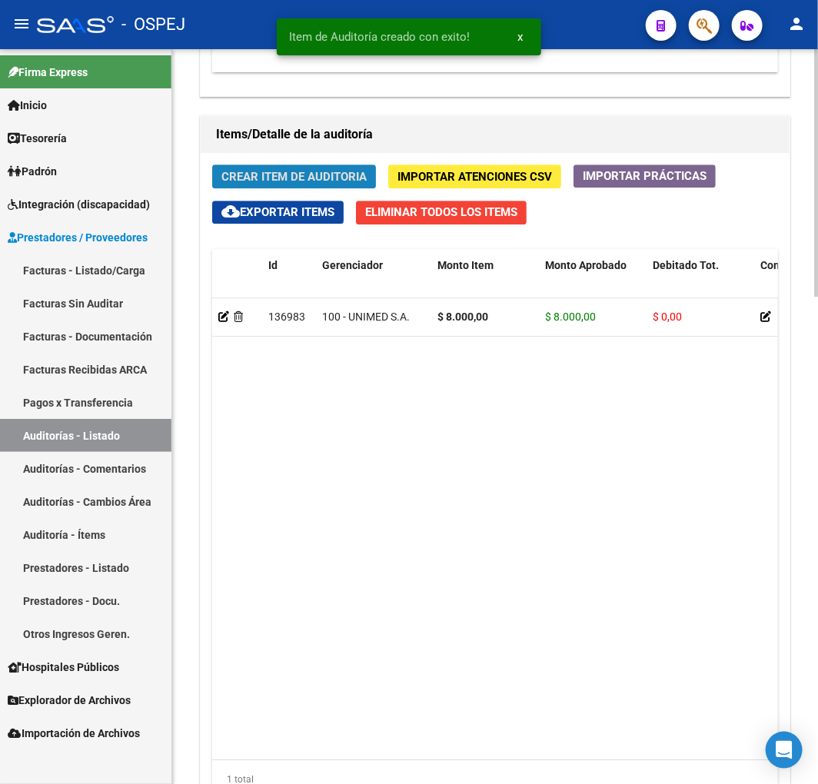
click at [308, 181] on span "Crear Item de Auditoria" at bounding box center [293, 177] width 145 height 14
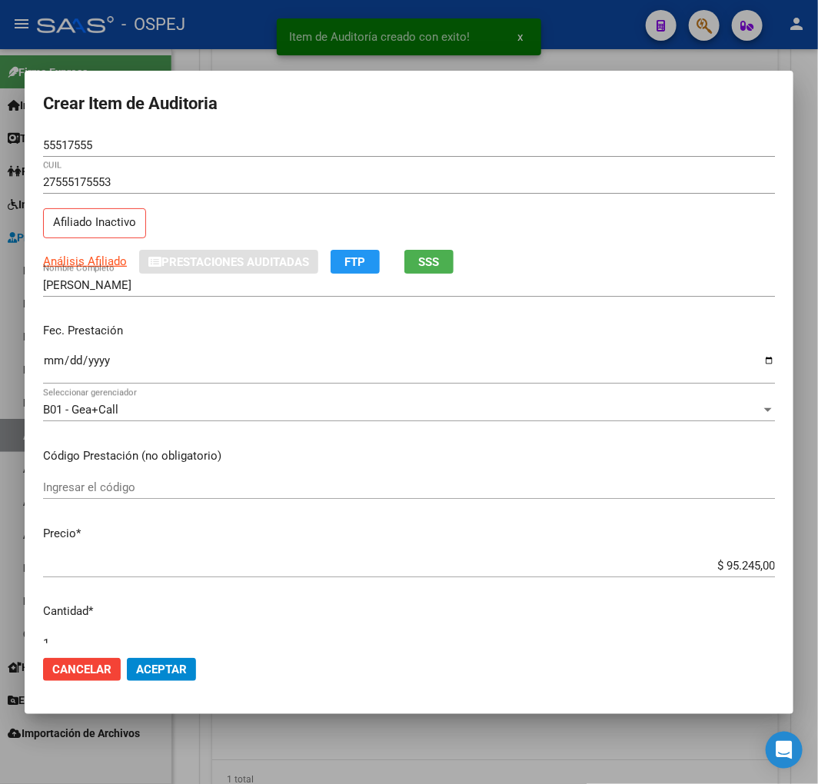
click at [743, 576] on div "$ 95.245,00 Ingresar el precio" at bounding box center [409, 565] width 732 height 23
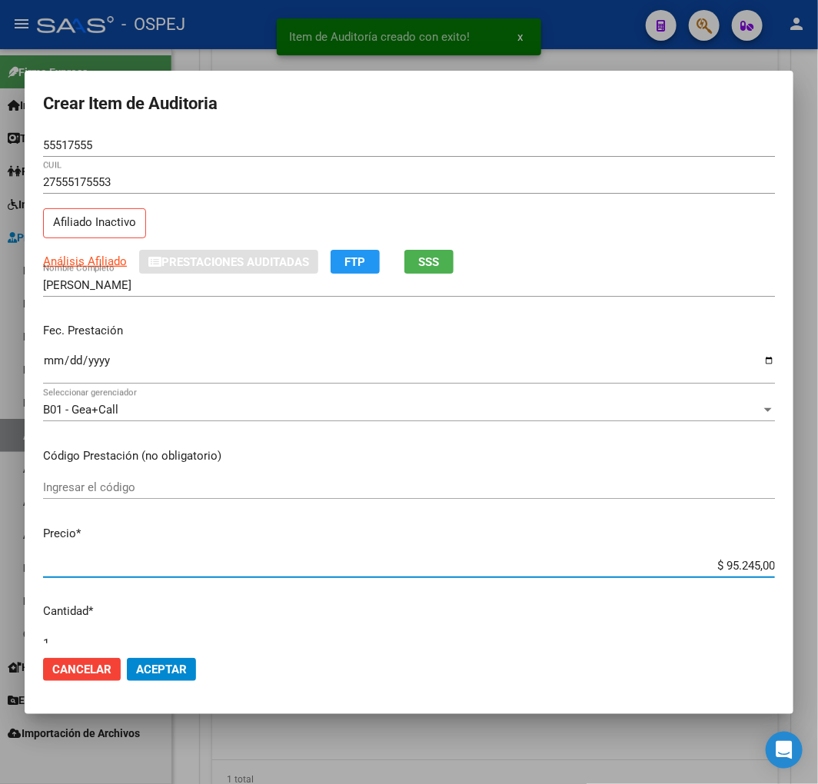
click at [743, 569] on input "$ 95.245,00" at bounding box center [409, 566] width 732 height 14
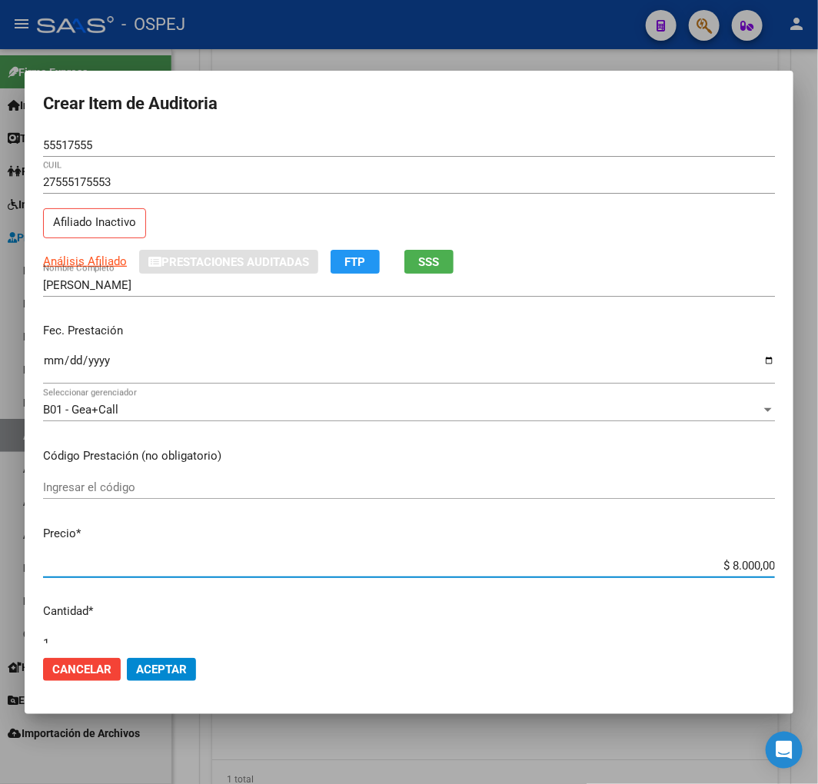
click at [196, 657] on mat-dialog-actions "Cancelar Aceptar" at bounding box center [409, 669] width 732 height 52
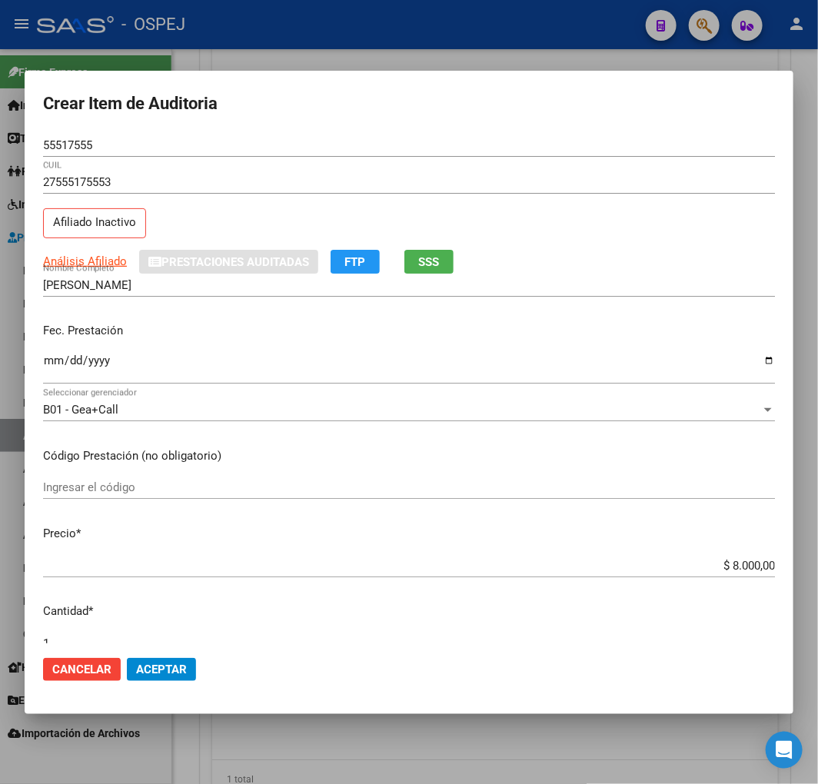
click at [181, 666] on span "Aceptar" at bounding box center [161, 669] width 51 height 14
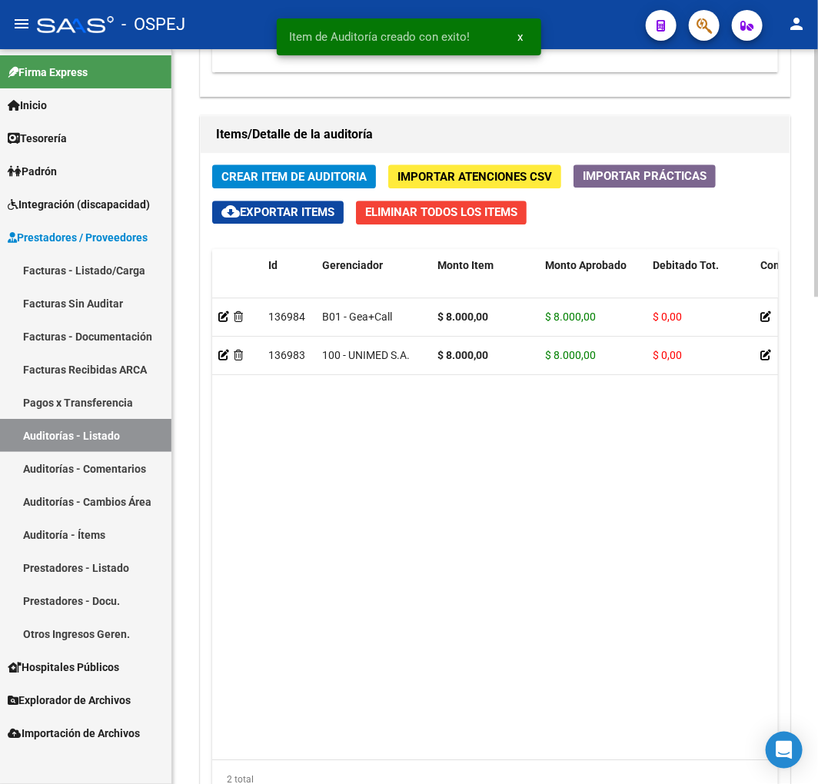
click at [290, 172] on span "Crear Item de Auditoria" at bounding box center [293, 177] width 145 height 14
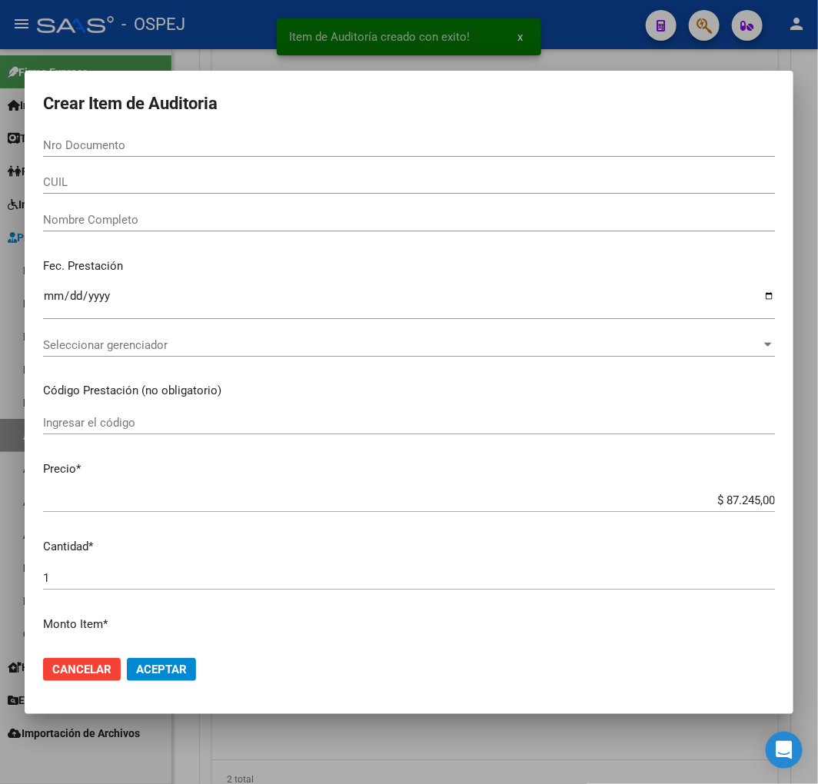
paste input "42259010"
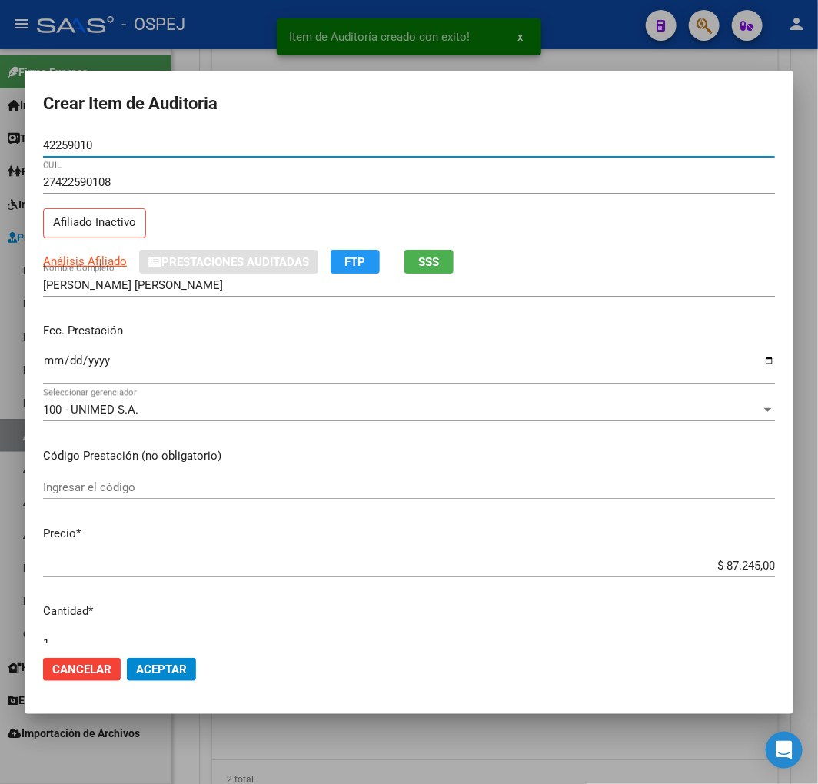
click at [725, 570] on input "$ 87.245,00" at bounding box center [409, 566] width 732 height 14
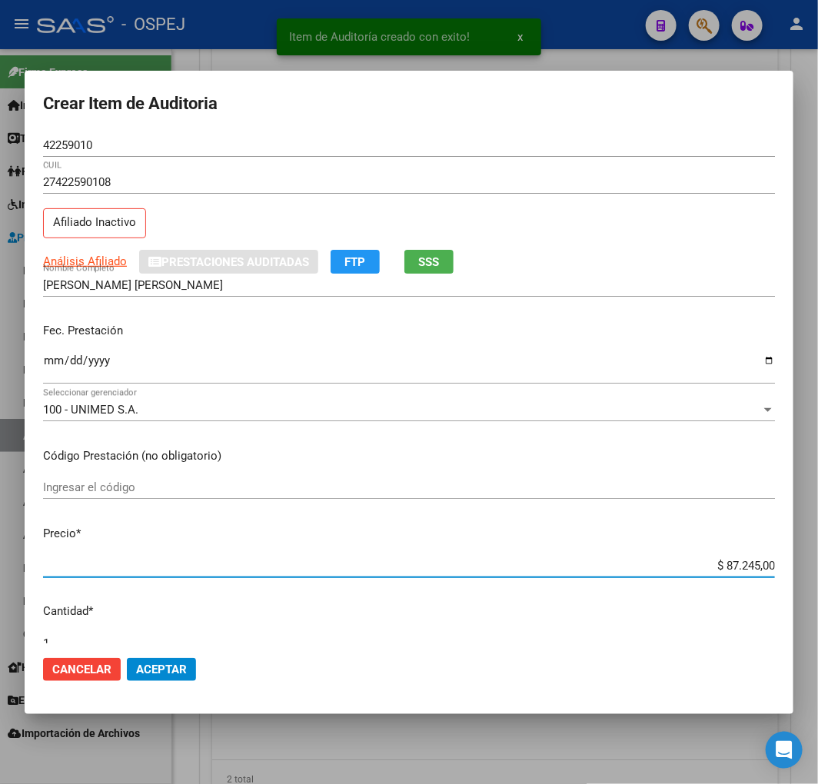
click at [725, 570] on input "$ 87.245,00" at bounding box center [409, 566] width 732 height 14
click at [158, 674] on span "Aceptar" at bounding box center [161, 669] width 51 height 14
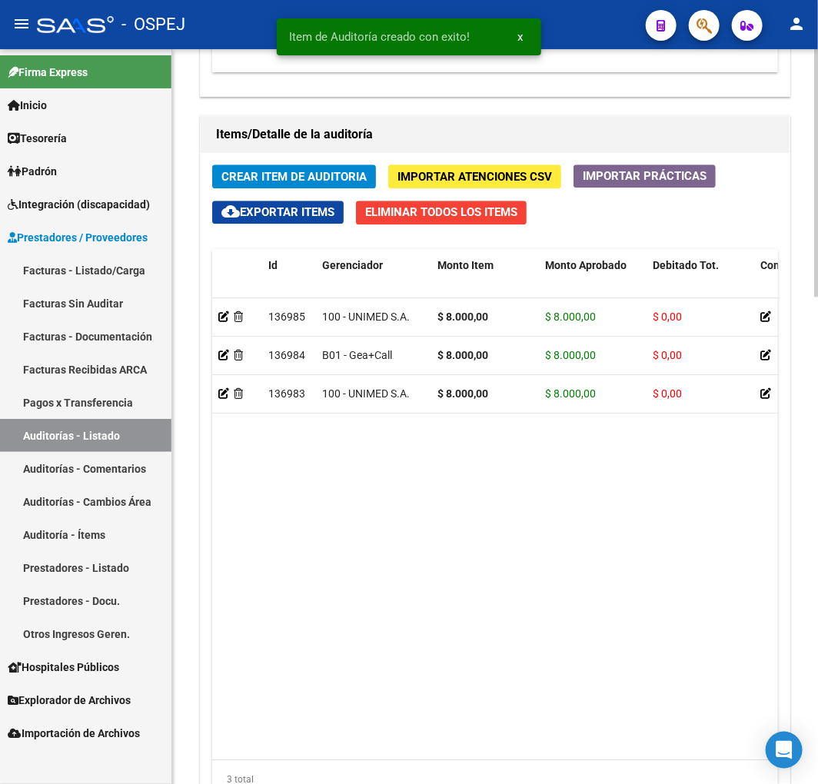
click at [290, 186] on button "Crear Item de Auditoria" at bounding box center [294, 176] width 164 height 24
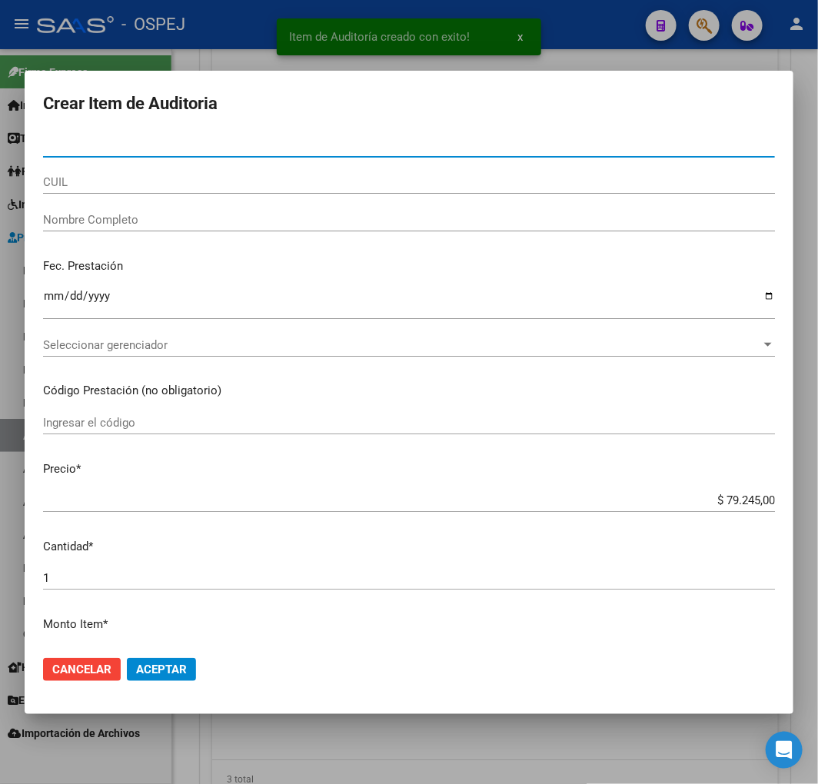
paste input "36355482"
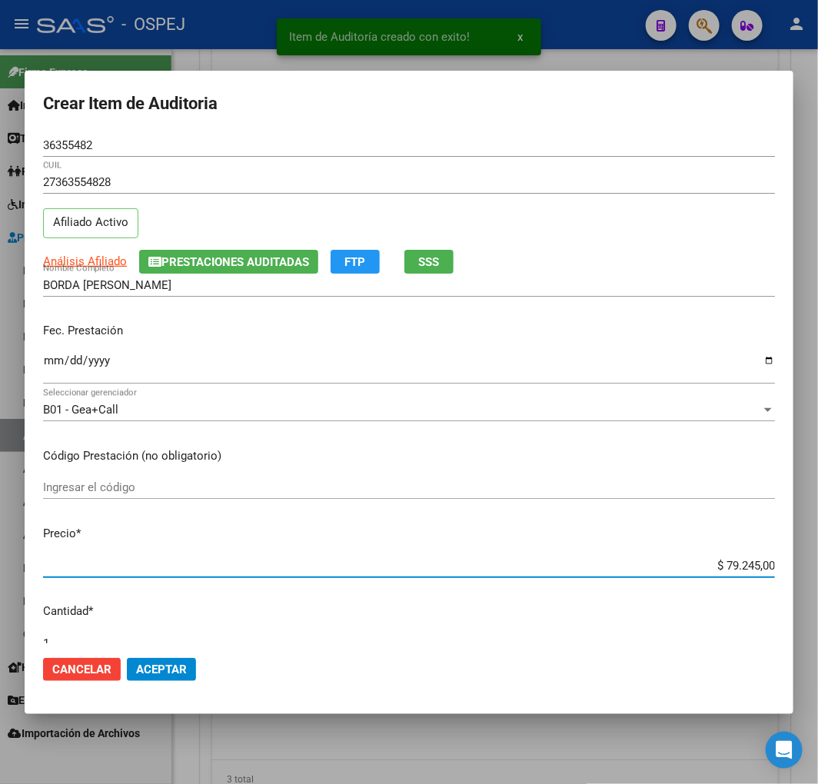
click at [729, 569] on input "$ 79.245,00" at bounding box center [409, 566] width 732 height 14
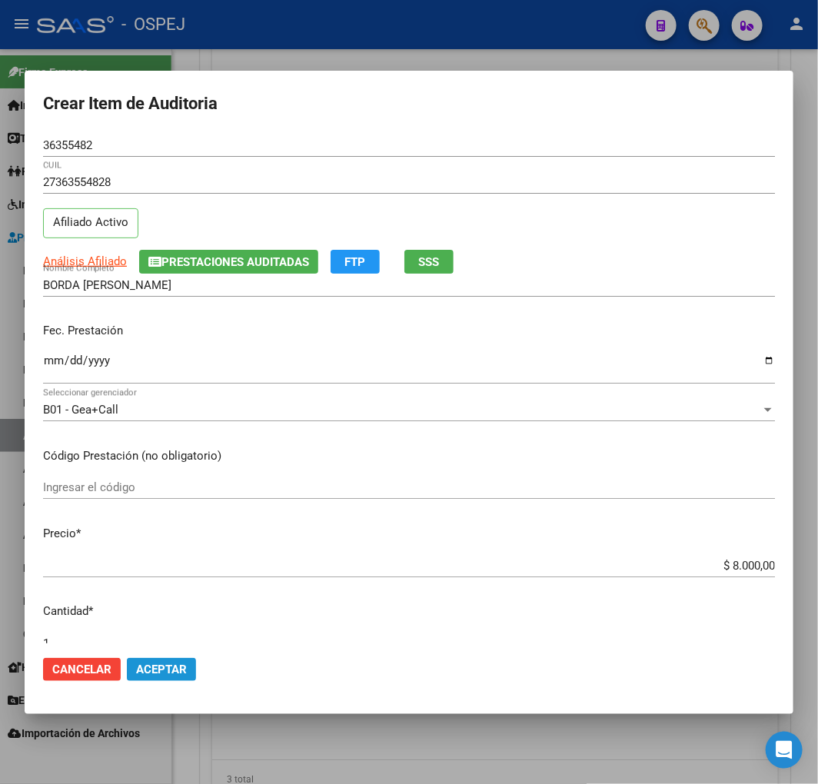
click at [156, 679] on button "Aceptar" at bounding box center [161, 669] width 69 height 23
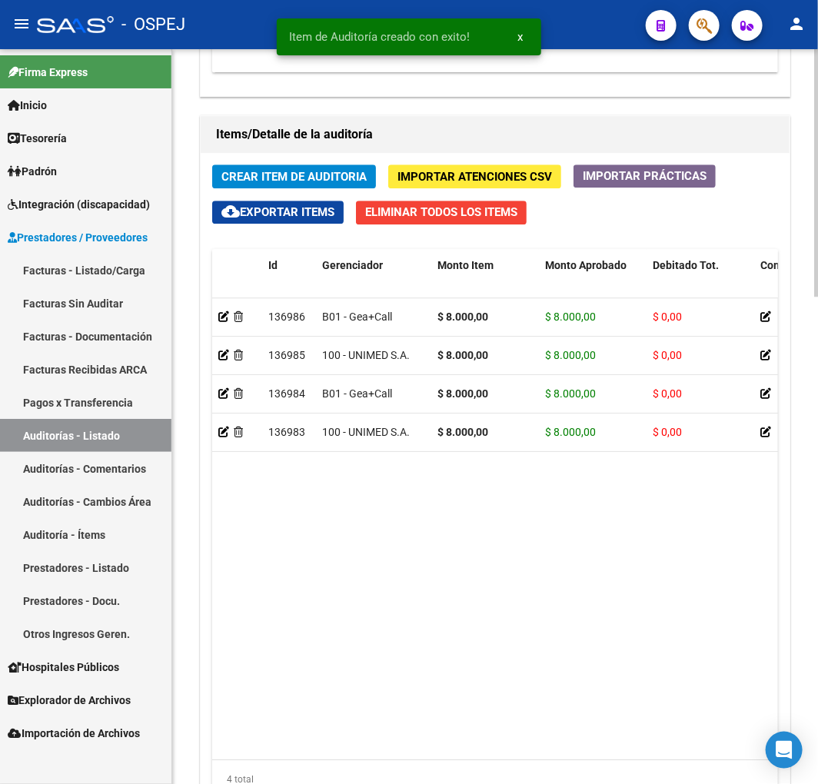
click at [289, 174] on span "Crear Item de Auditoria" at bounding box center [293, 177] width 145 height 14
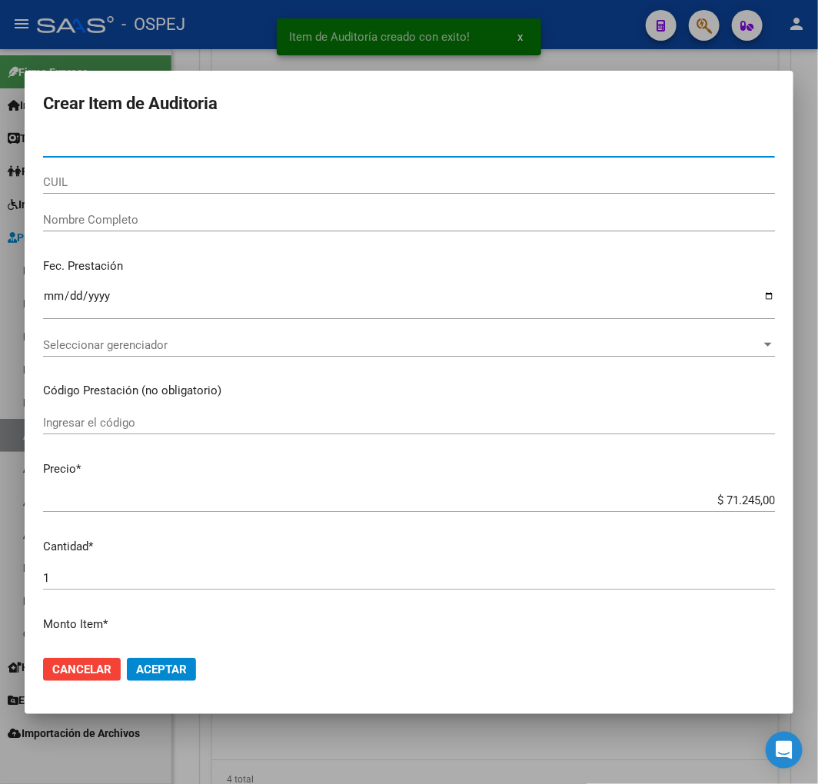
paste input "59628460"
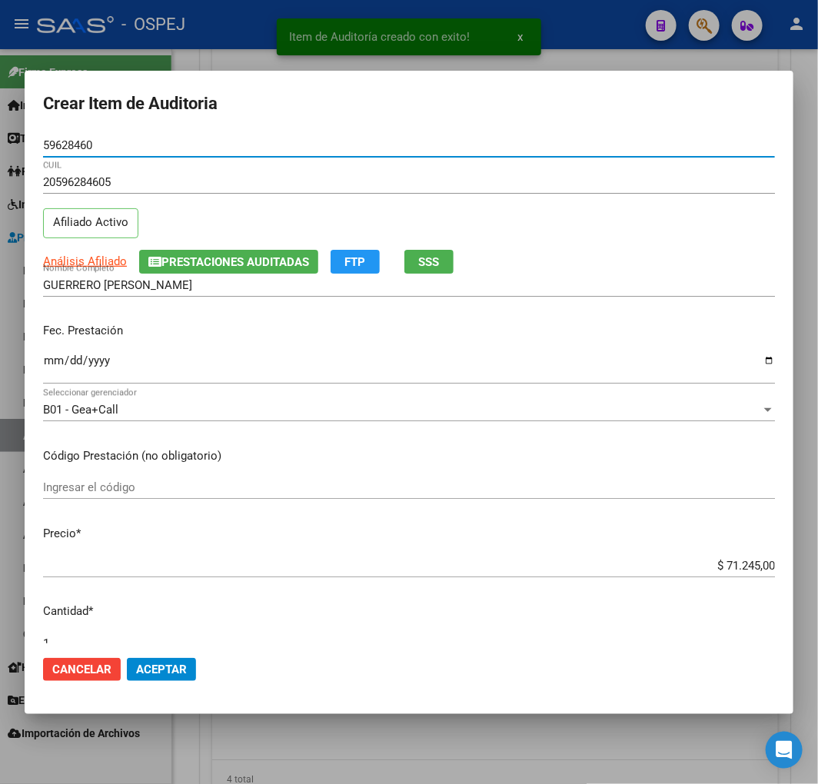
click at [724, 564] on input "$ 71.245,00" at bounding box center [409, 566] width 732 height 14
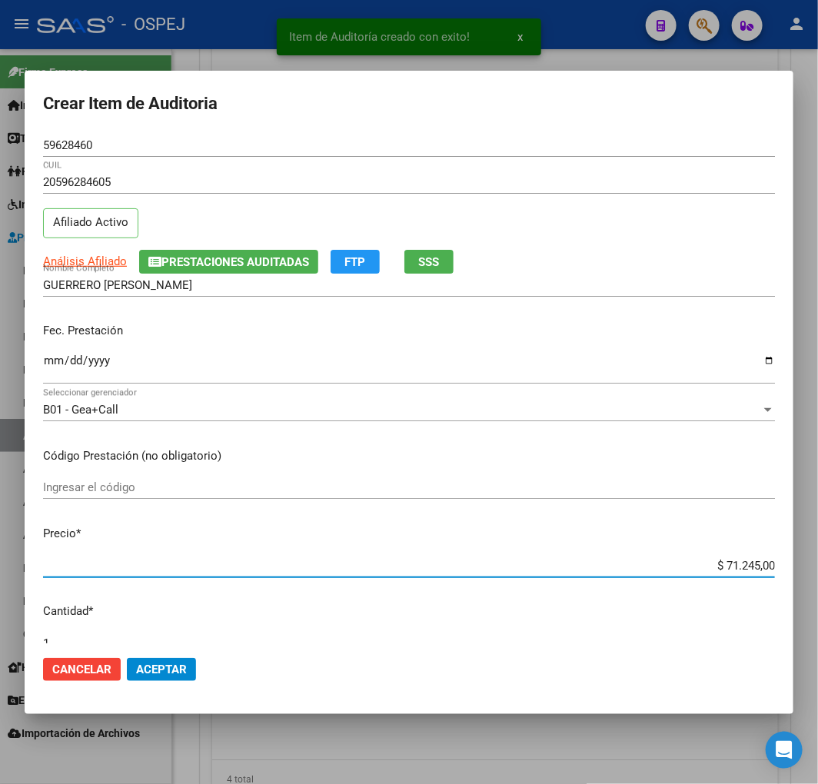
click at [724, 564] on input "$ 71.245,00" at bounding box center [409, 566] width 732 height 14
click at [170, 665] on span "Aceptar" at bounding box center [161, 669] width 51 height 14
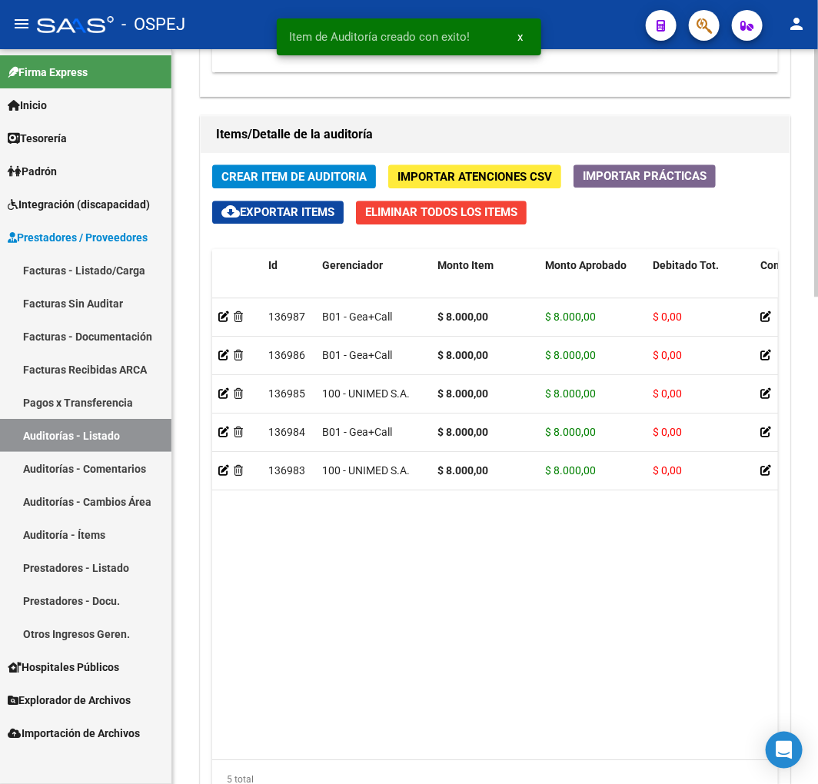
click at [323, 178] on span "Crear Item de Auditoria" at bounding box center [293, 177] width 145 height 14
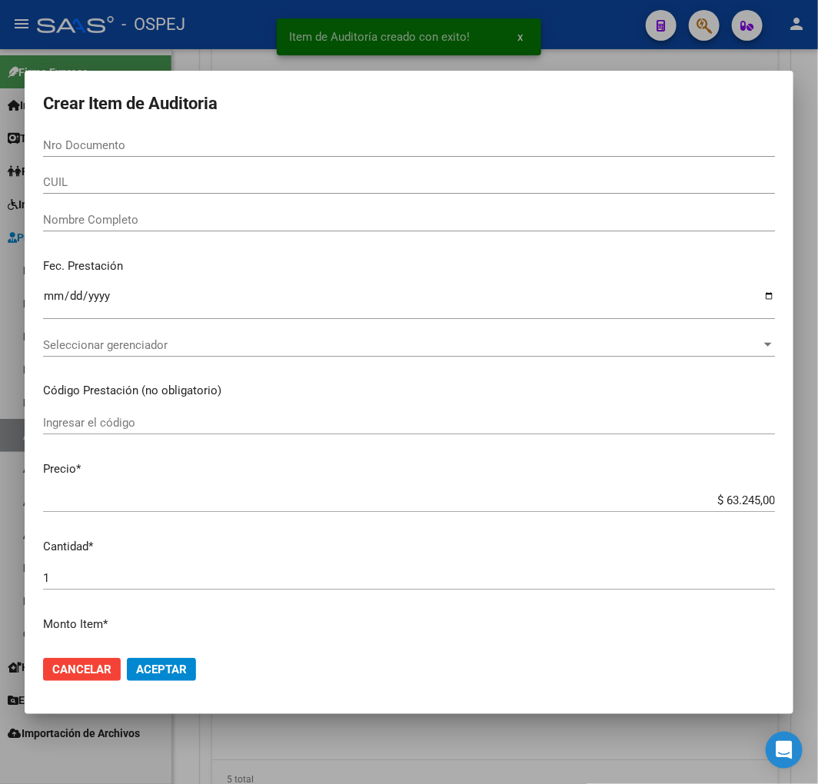
paste input "54472523"
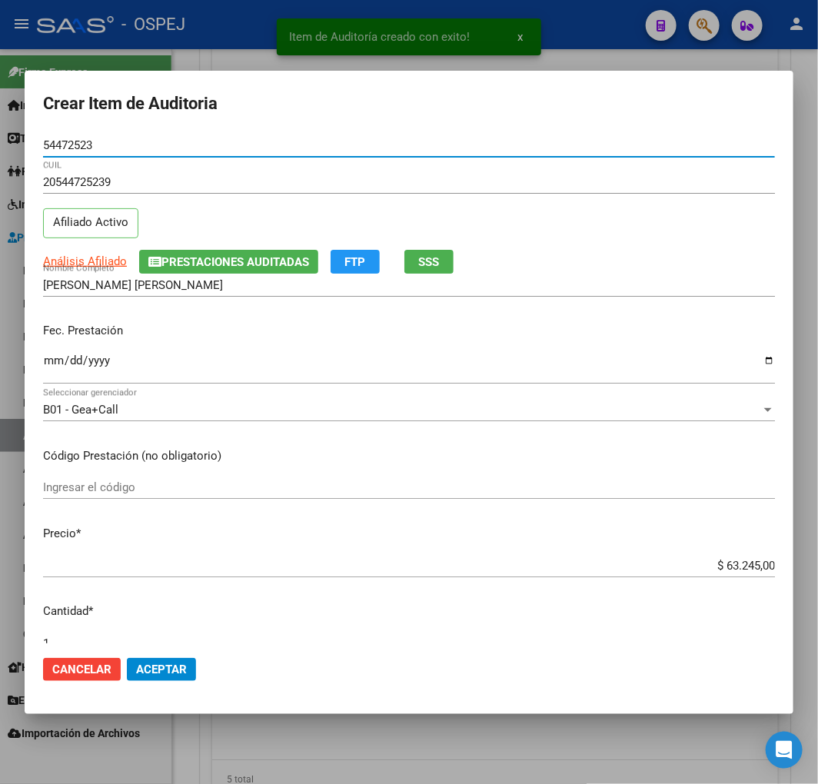
click at [749, 564] on input "$ 63.245,00" at bounding box center [409, 566] width 732 height 14
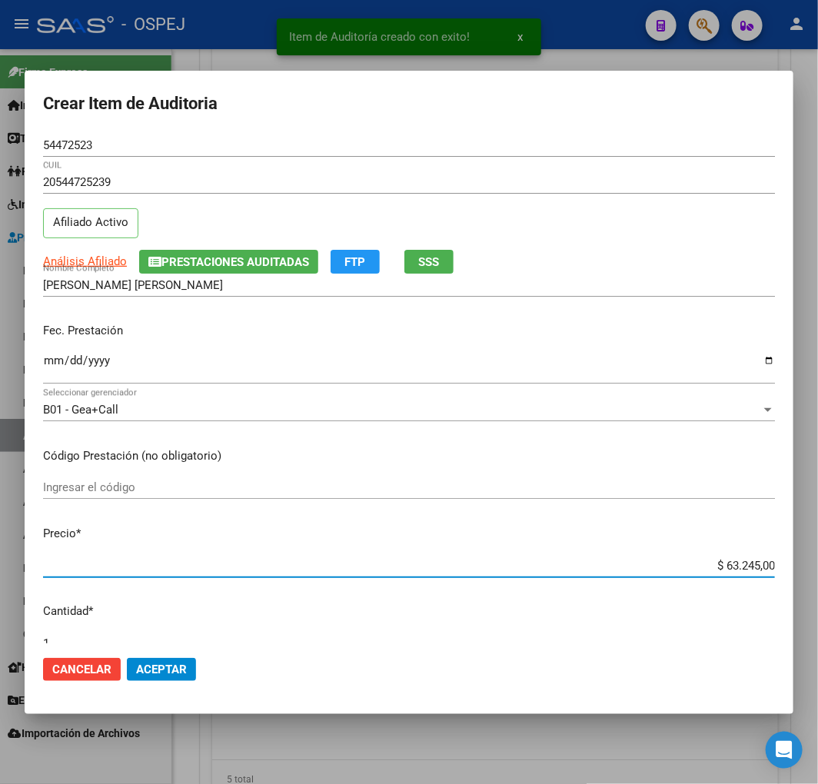
click at [749, 564] on input "$ 63.245,00" at bounding box center [409, 566] width 732 height 14
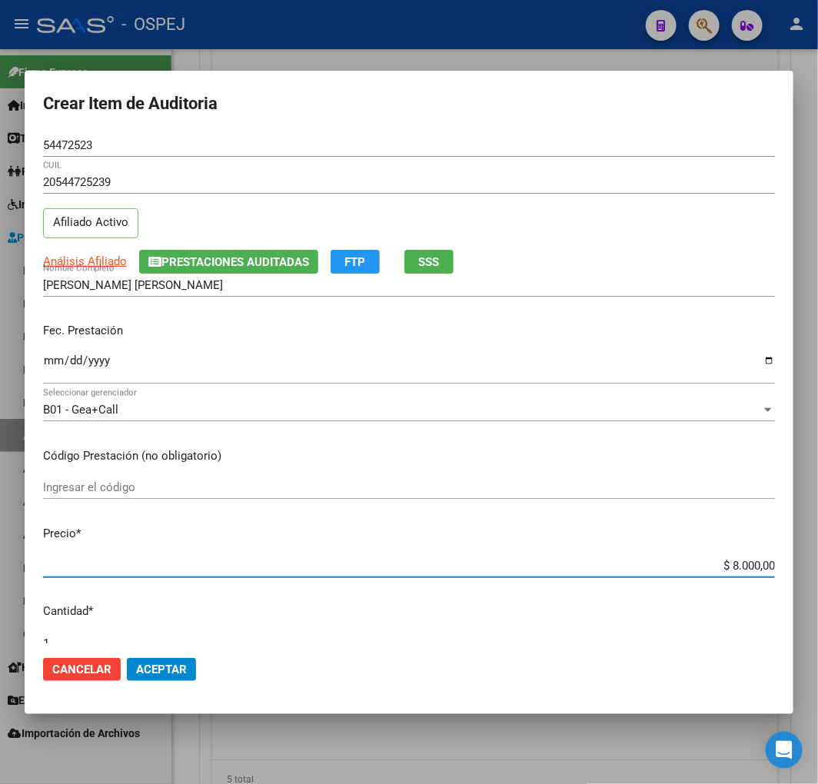
click at [141, 666] on span "Aceptar" at bounding box center [161, 669] width 51 height 14
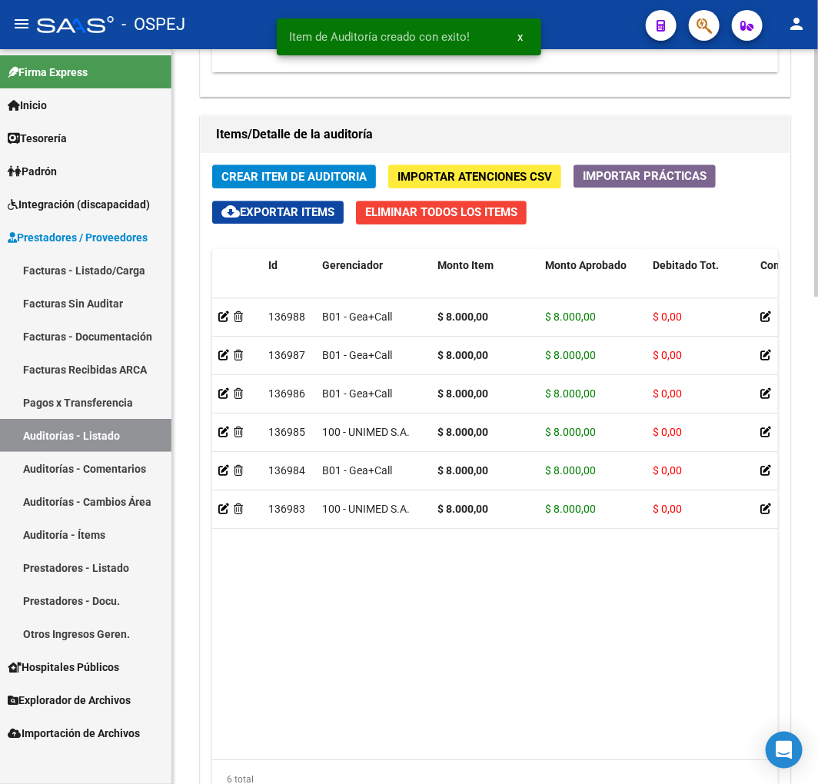
click at [287, 173] on span "Crear Item de Auditoria" at bounding box center [293, 177] width 145 height 14
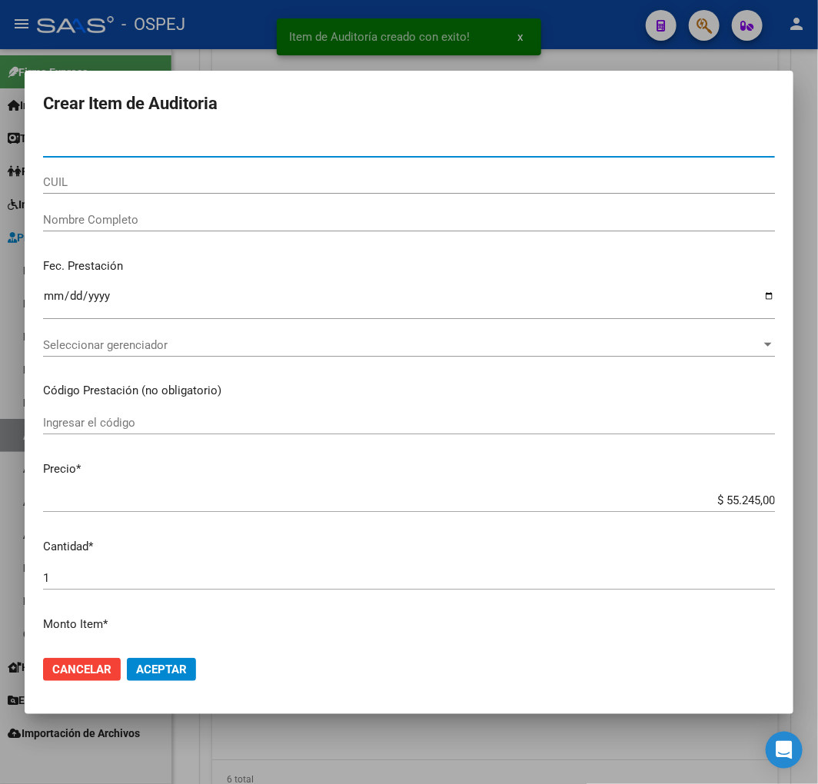
paste input "58773945"
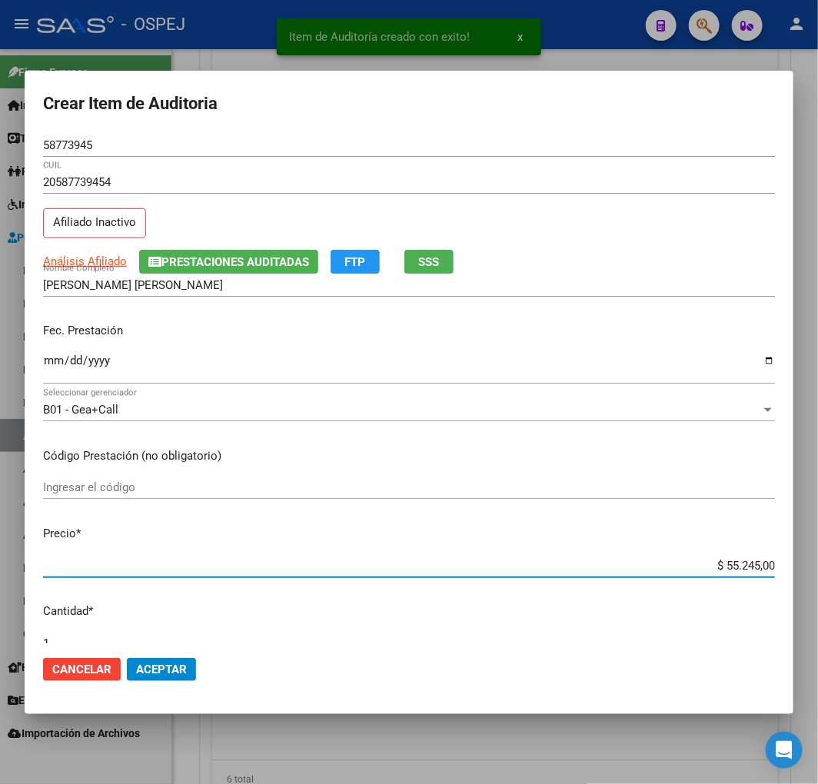
click at [731, 563] on input "$ 55.245,00" at bounding box center [409, 566] width 732 height 14
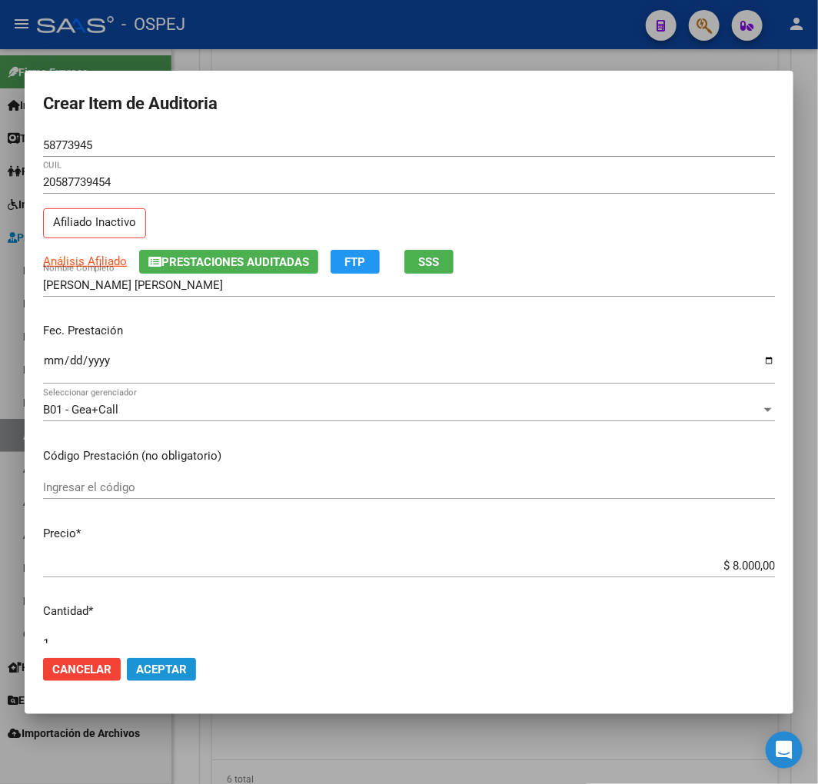
click at [167, 662] on button "Aceptar" at bounding box center [161, 669] width 69 height 23
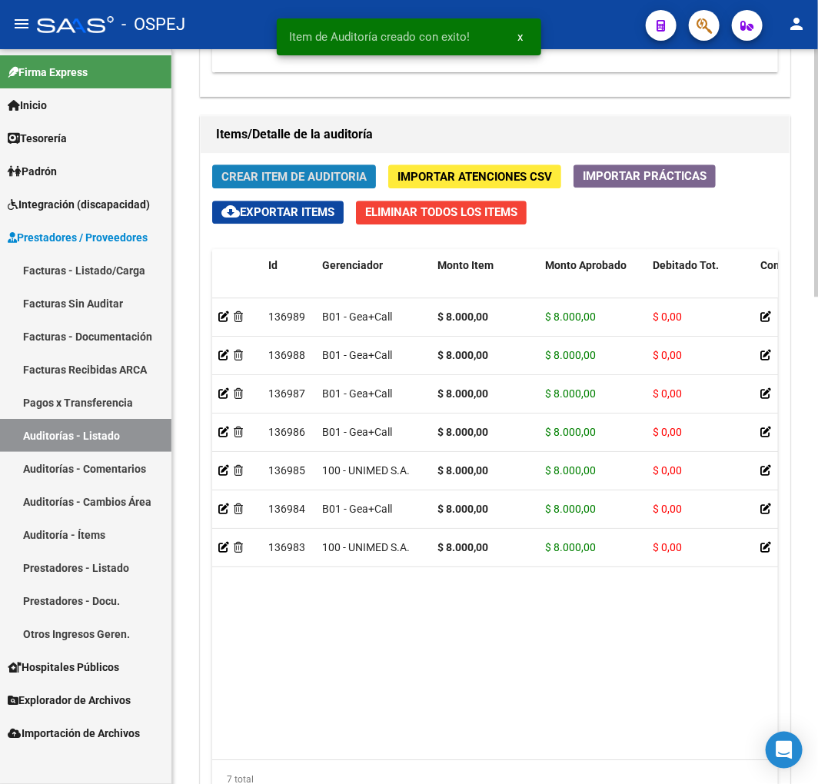
click at [342, 172] on span "Crear Item de Auditoria" at bounding box center [293, 177] width 145 height 14
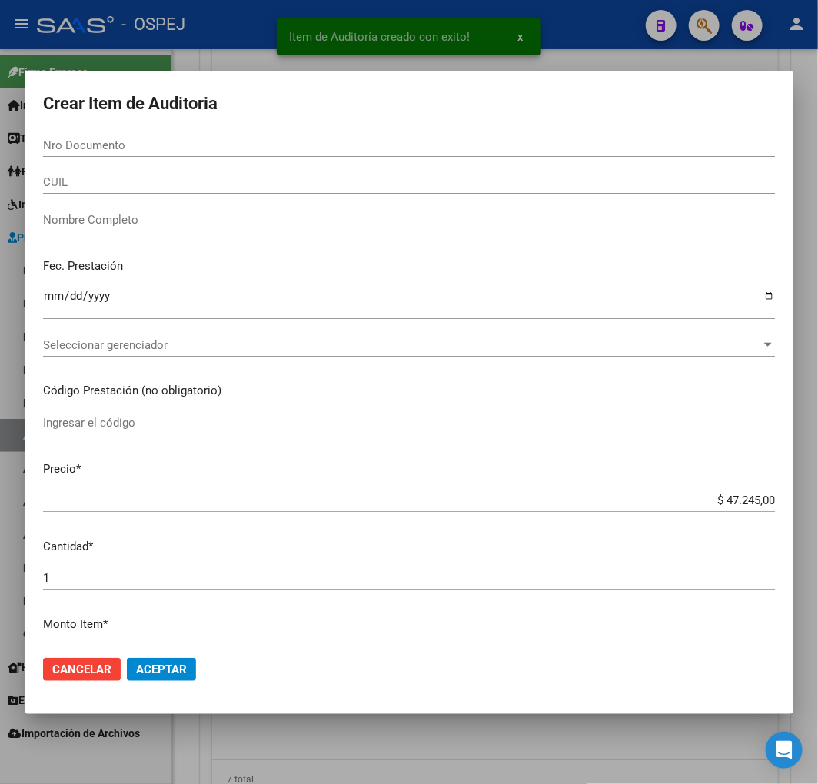
paste input "46765238"
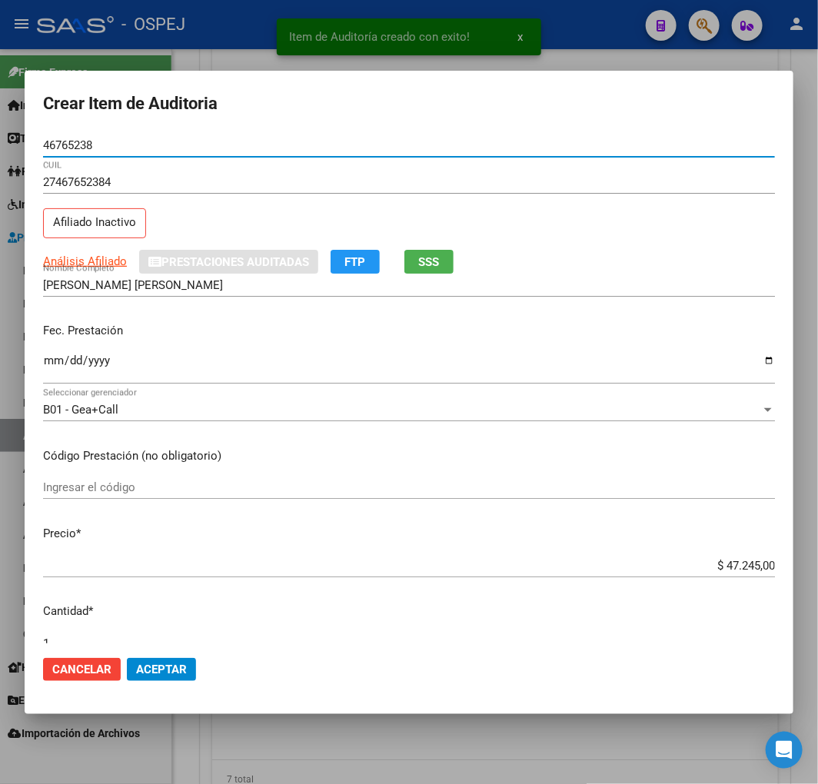
click at [744, 566] on input "$ 47.245,00" at bounding box center [409, 566] width 732 height 14
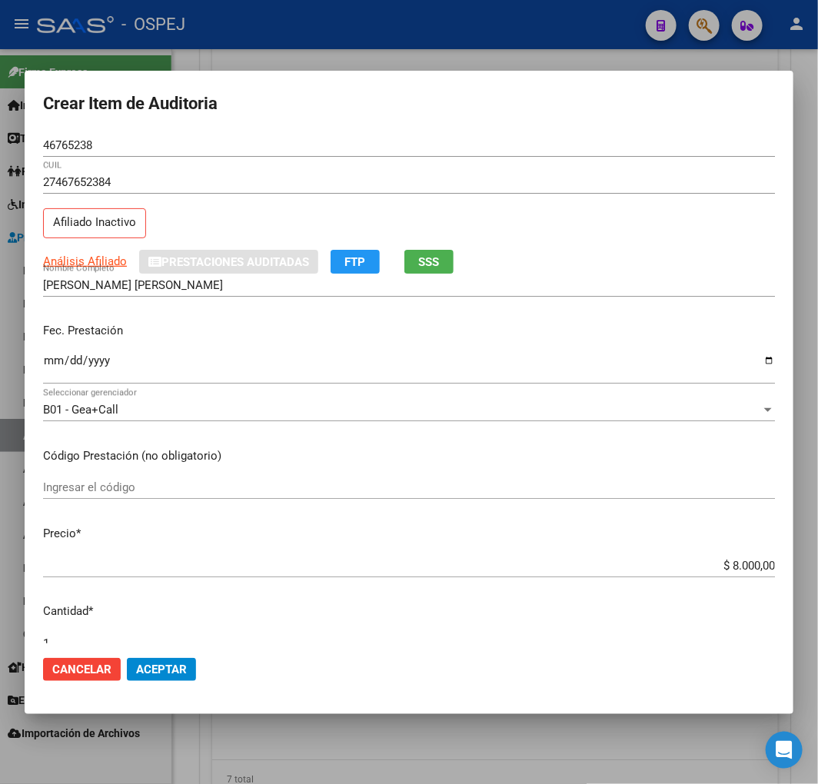
click at [189, 655] on mat-dialog-actions "Cancelar Aceptar" at bounding box center [409, 669] width 732 height 52
click at [184, 664] on span "Aceptar" at bounding box center [161, 669] width 51 height 14
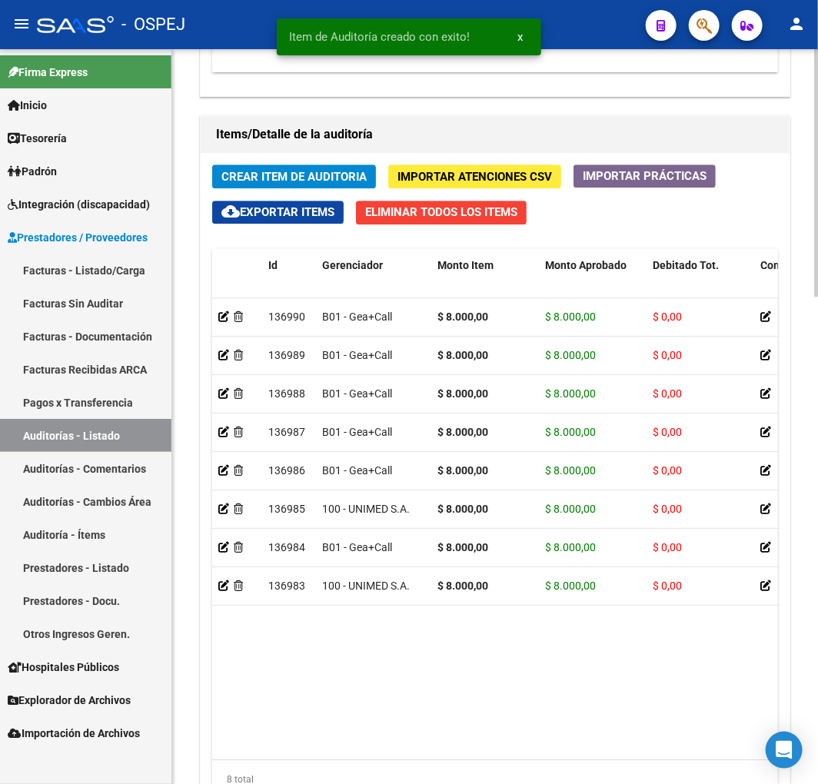
click at [293, 181] on span "Crear Item de Auditoria" at bounding box center [293, 177] width 145 height 14
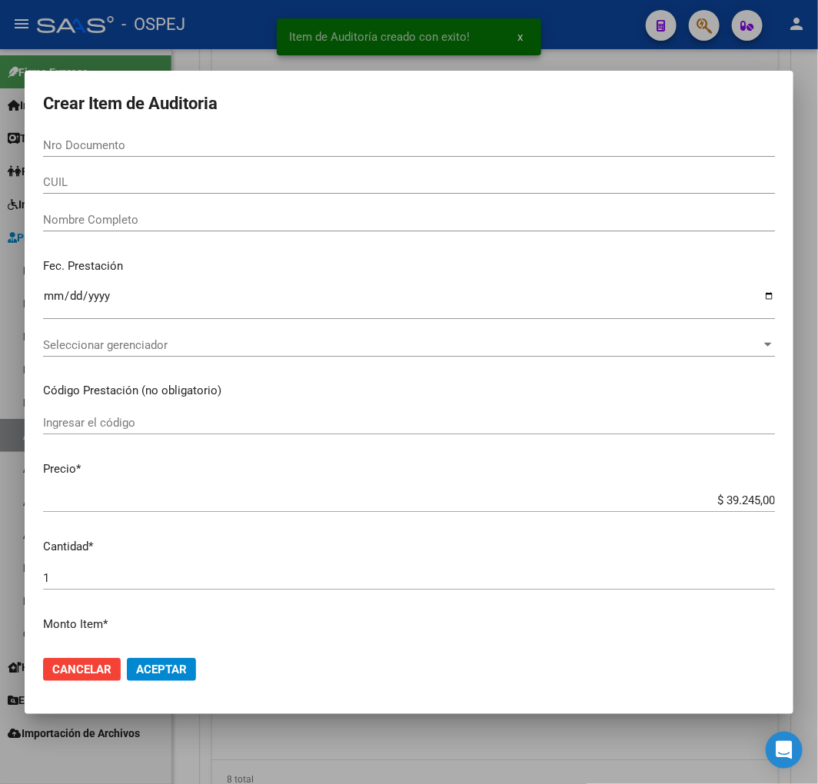
paste input "40686081"
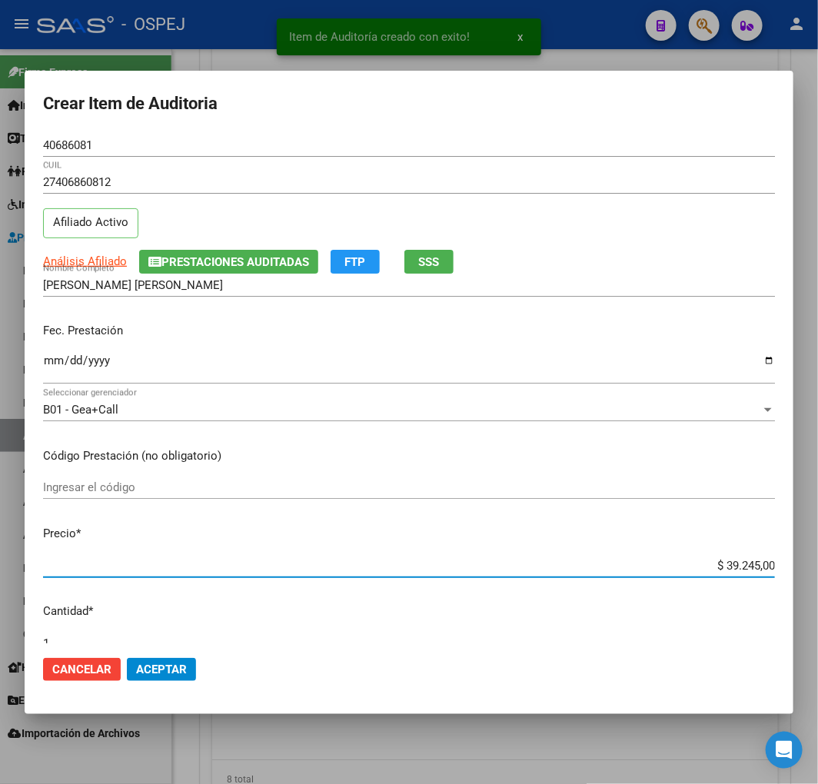
click at [750, 571] on input "$ 39.245,00" at bounding box center [409, 566] width 732 height 14
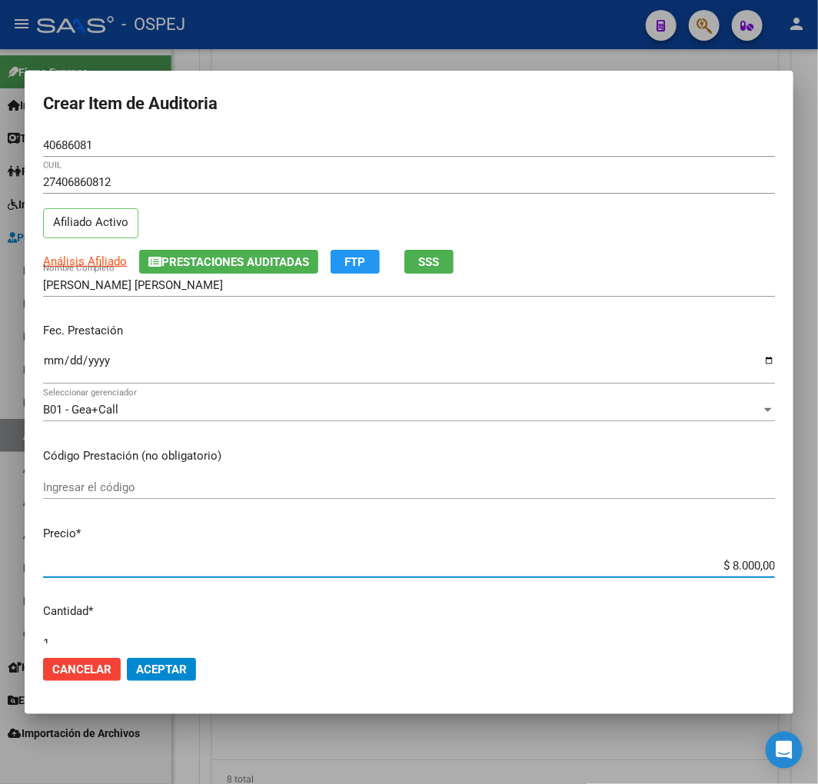
click at [178, 662] on span "Aceptar" at bounding box center [161, 669] width 51 height 14
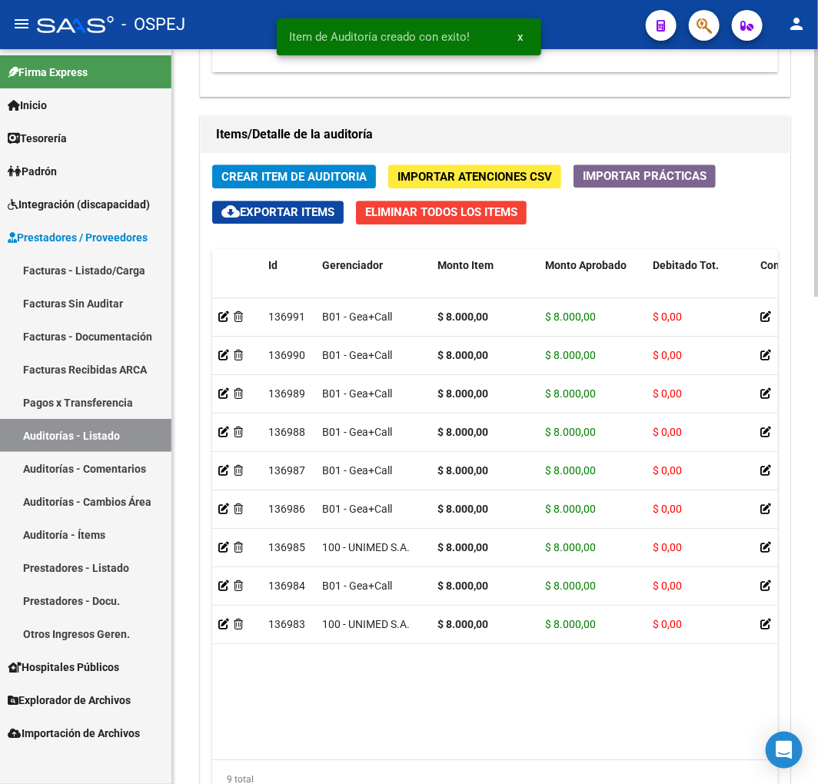
click at [278, 175] on span "Crear Item de Auditoria" at bounding box center [293, 177] width 145 height 14
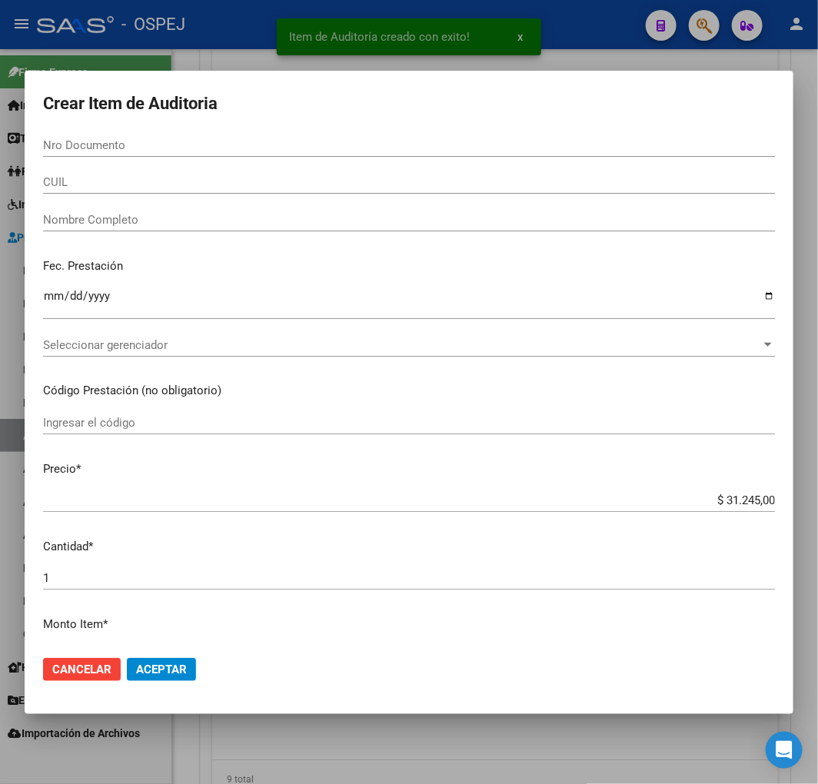
paste input "27076666"
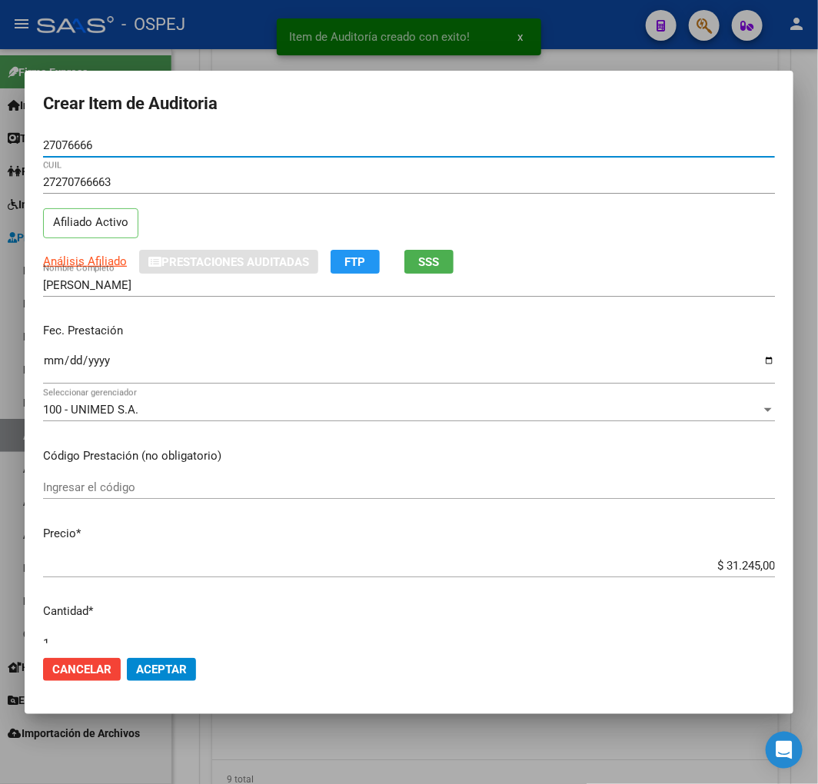
click at [741, 570] on input "$ 31.245,00" at bounding box center [409, 566] width 732 height 14
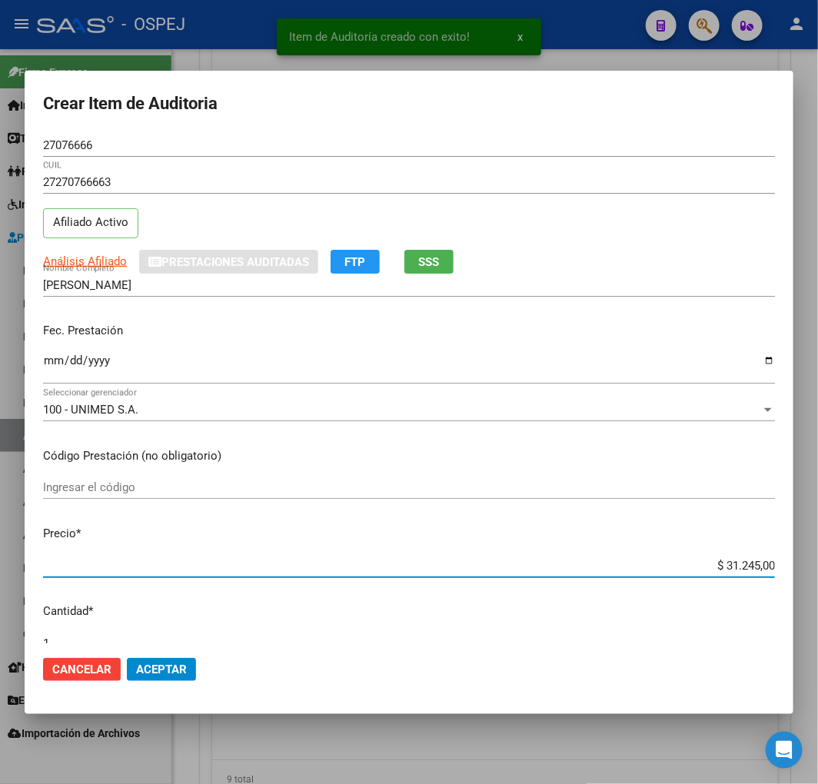
click at [741, 570] on input "$ 31.245,00" at bounding box center [409, 566] width 732 height 14
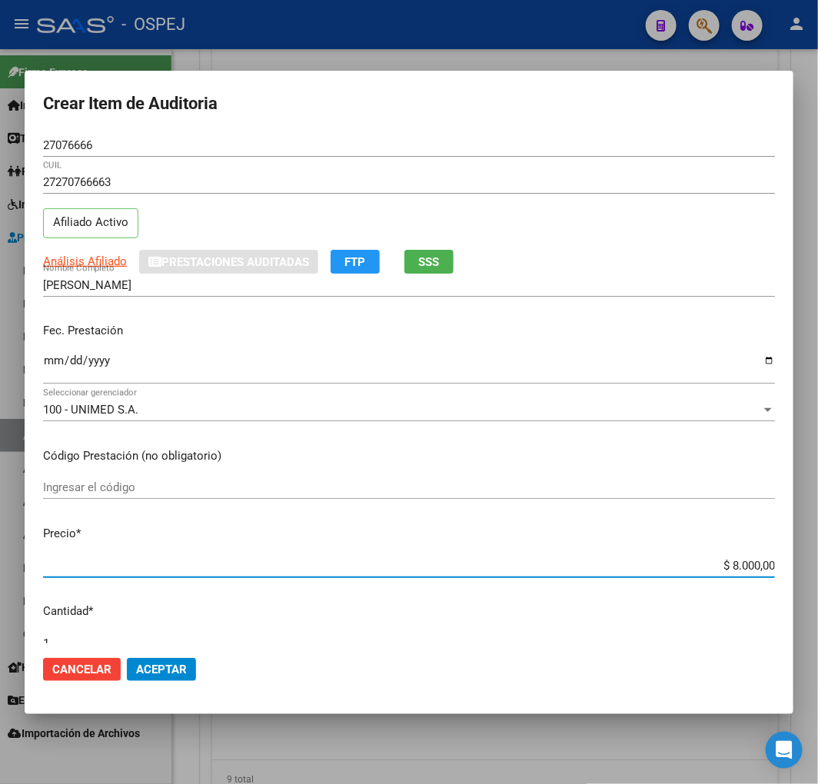
click at [174, 675] on button "Aceptar" at bounding box center [161, 669] width 69 height 23
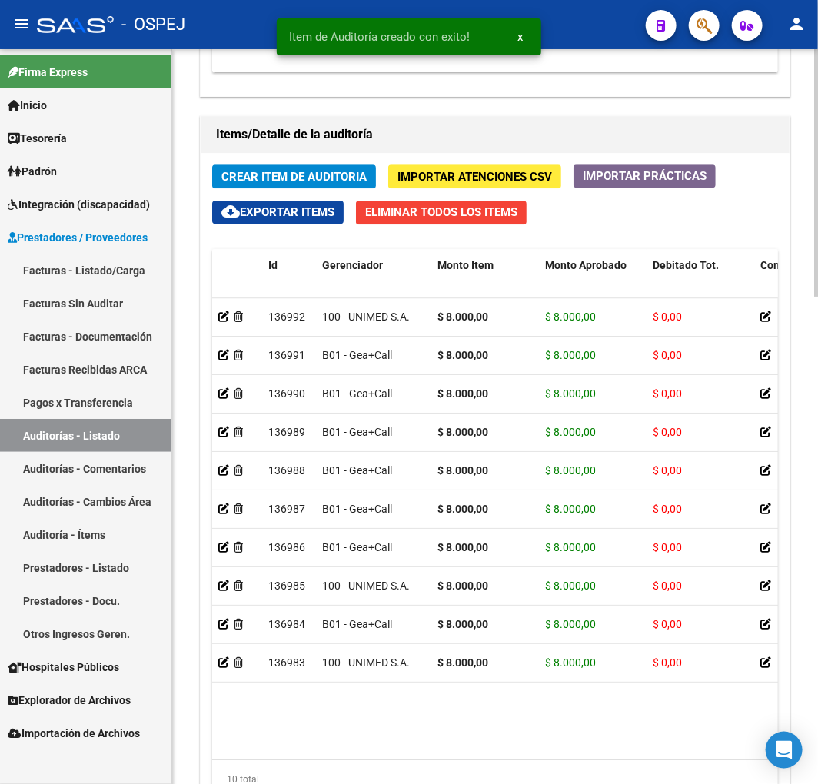
drag, startPoint x: 258, startPoint y: 162, endPoint x: 256, endPoint y: 170, distance: 8.0
click at [263, 162] on div "Crear Item de Auditoria Importar Atenciones CSV Importar Prácticas cloud_downlo…" at bounding box center [495, 487] width 589 height 669
click at [255, 175] on span "Crear Item de Auditoria" at bounding box center [293, 177] width 145 height 14
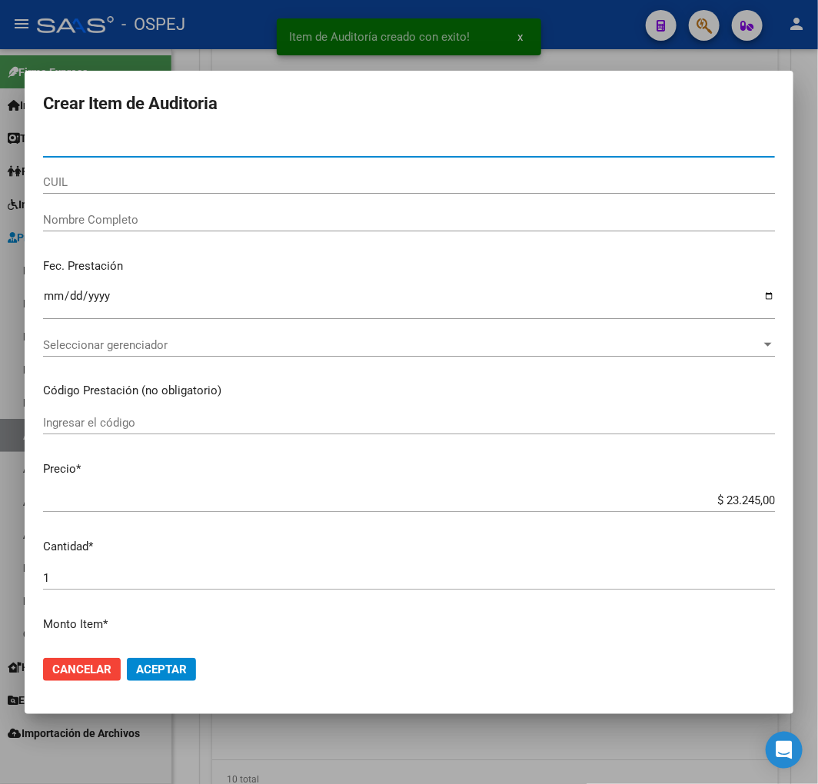
paste input "46506137"
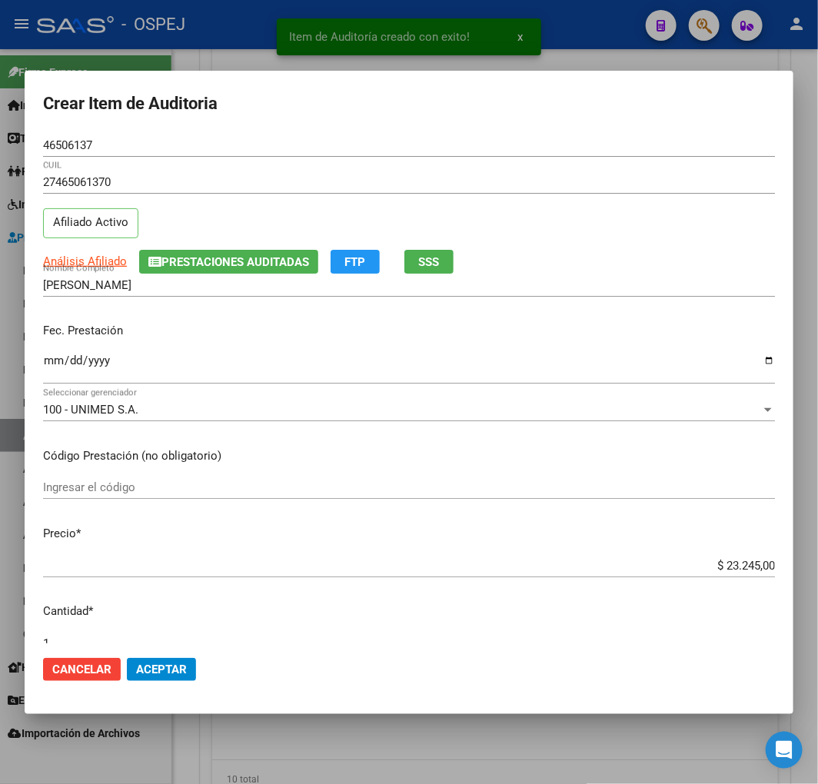
drag, startPoint x: 732, startPoint y: 546, endPoint x: 741, endPoint y: 566, distance: 21.7
click at [732, 548] on mat-dialog-content "46506137 Nro Documento 27465061370 CUIL Afiliado Activo Análisis Afiliado Prest…" at bounding box center [409, 389] width 768 height 510
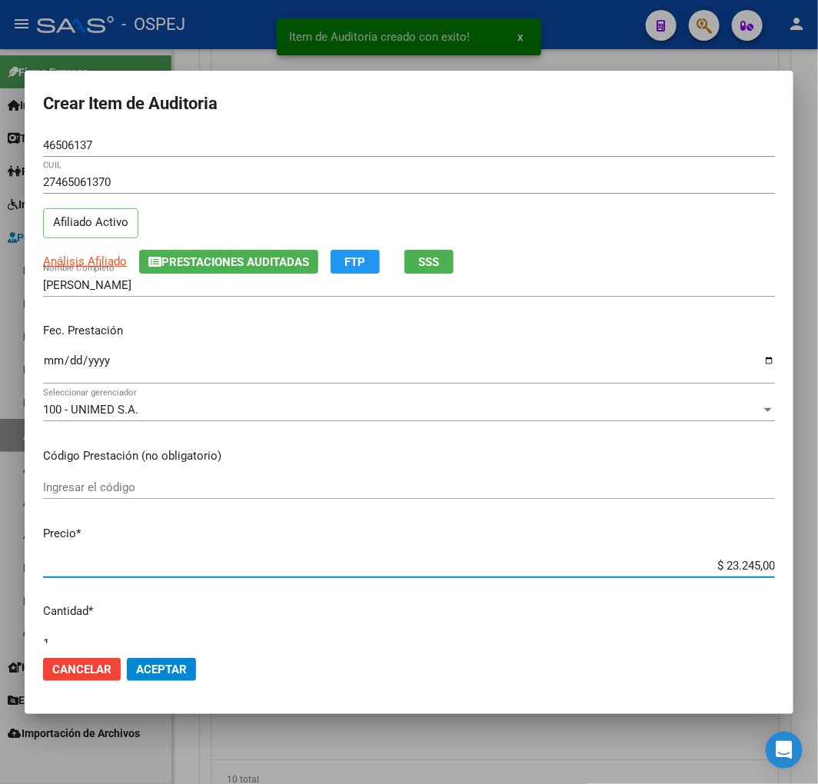
click at [741, 566] on input "$ 23.245,00" at bounding box center [409, 566] width 732 height 14
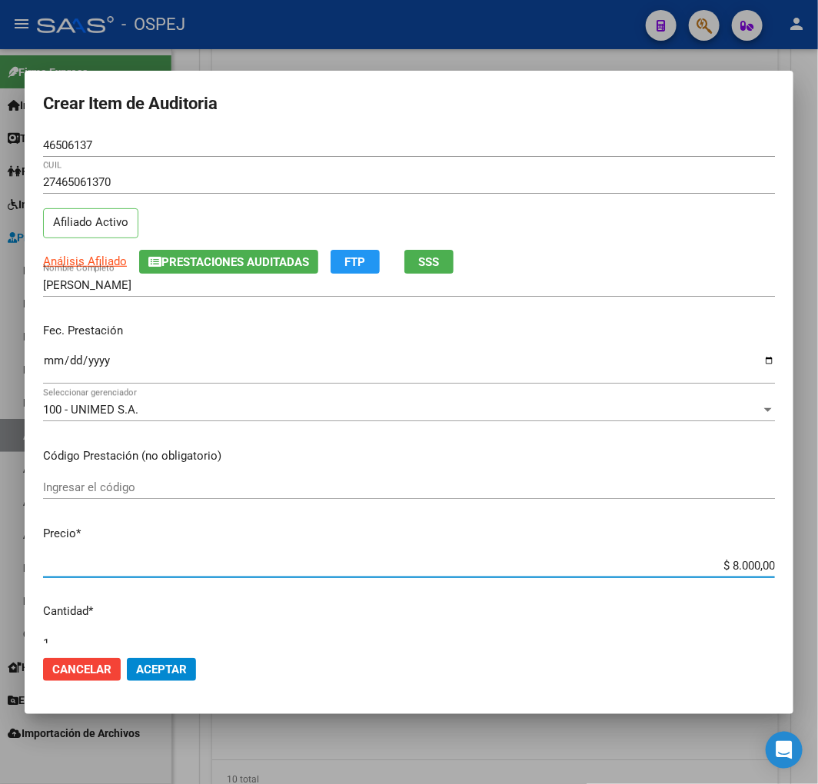
click at [151, 673] on span "Aceptar" at bounding box center [161, 669] width 51 height 14
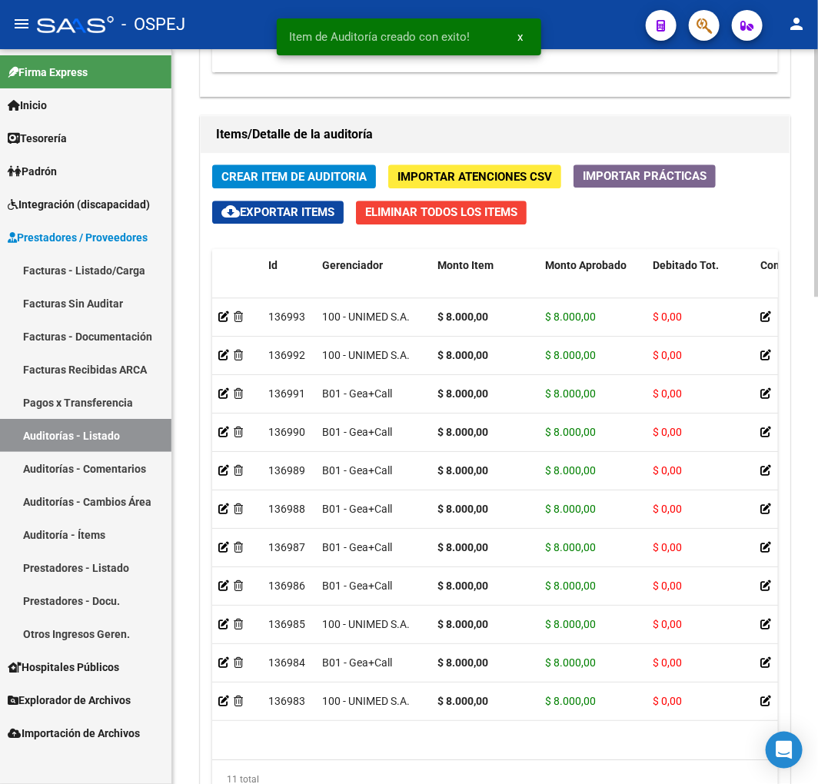
click at [252, 171] on span "Crear Item de Auditoria" at bounding box center [293, 177] width 145 height 14
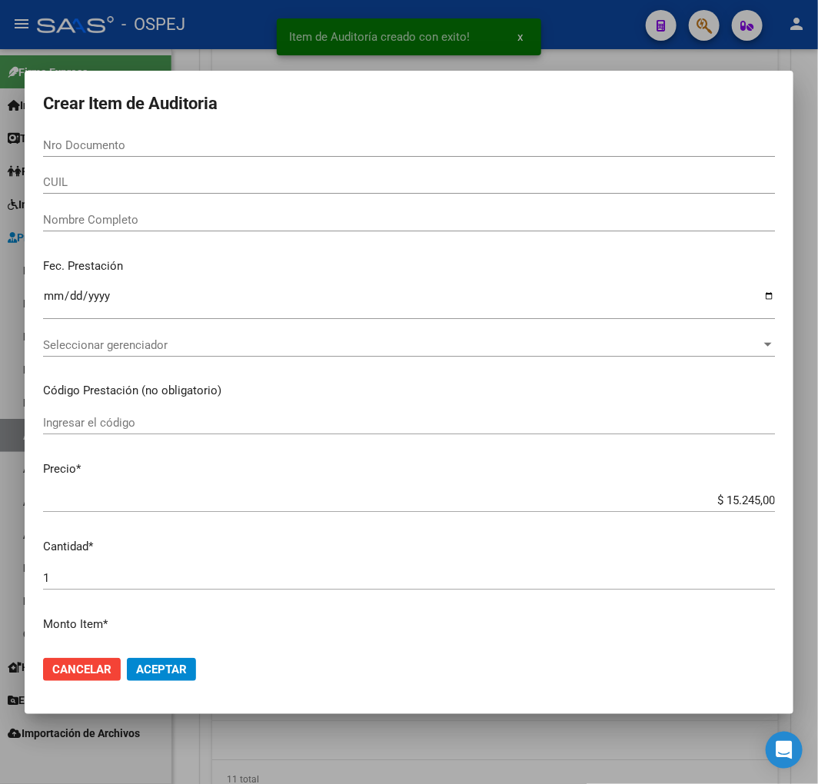
paste input "39058299"
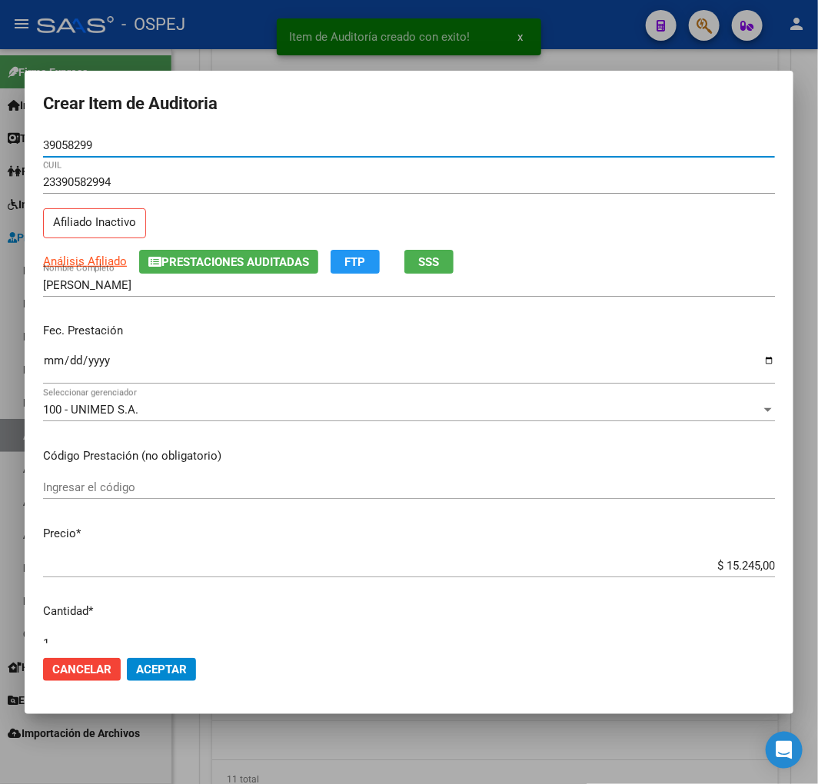
click at [742, 549] on mat-dialog-content "39058299 Nro Documento 23390582994 CUIL Afiliado Inactivo Análisis Afiliado Pre…" at bounding box center [409, 389] width 768 height 510
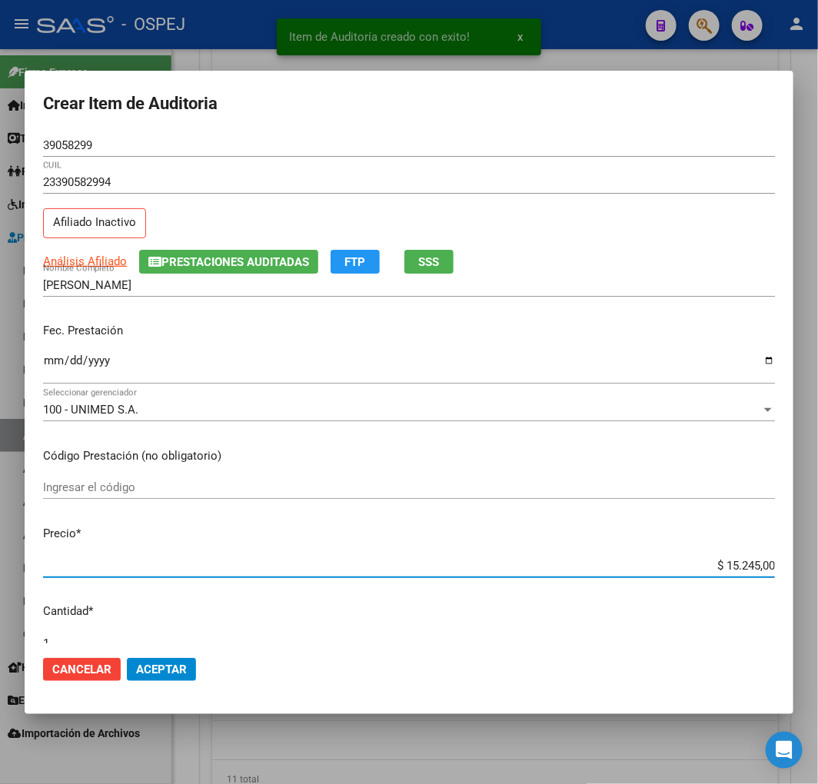
click at [740, 561] on input "$ 15.245,00" at bounding box center [409, 566] width 732 height 14
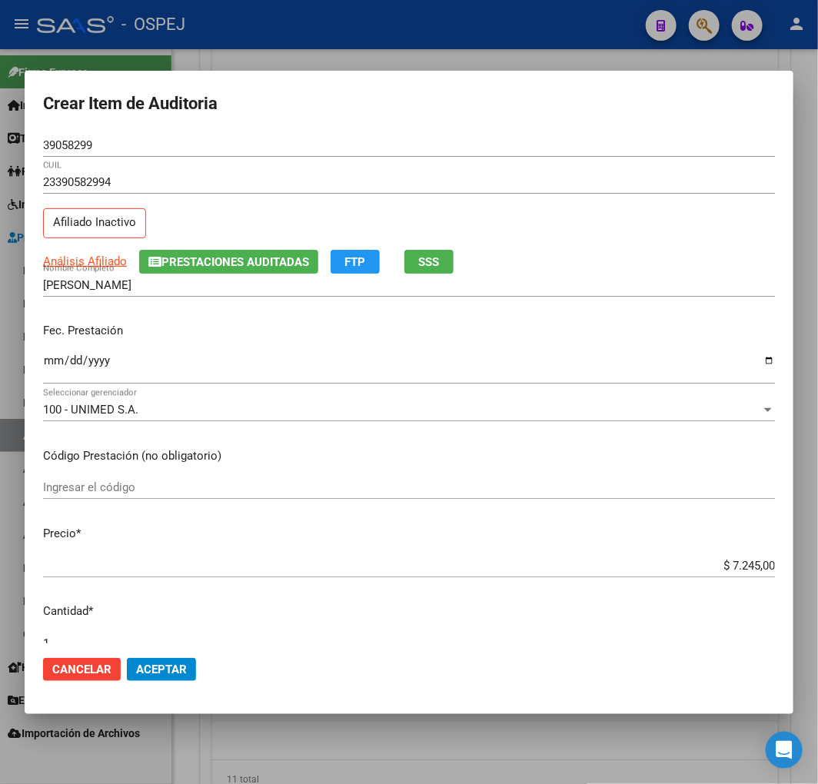
click at [177, 680] on mat-dialog-actions "Cancelar Aceptar" at bounding box center [409, 669] width 732 height 52
click at [197, 664] on mat-dialog-actions "Cancelar Aceptar" at bounding box center [409, 669] width 732 height 52
click at [165, 673] on span "Aceptar" at bounding box center [161, 669] width 51 height 14
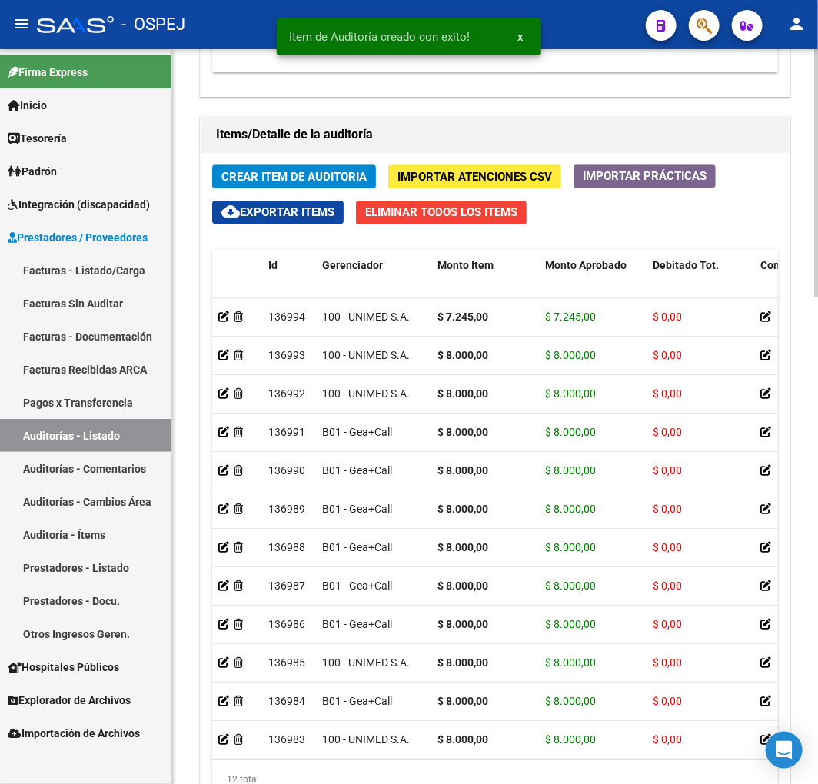
click at [231, 169] on button "Crear Item de Auditoria" at bounding box center [294, 176] width 164 height 24
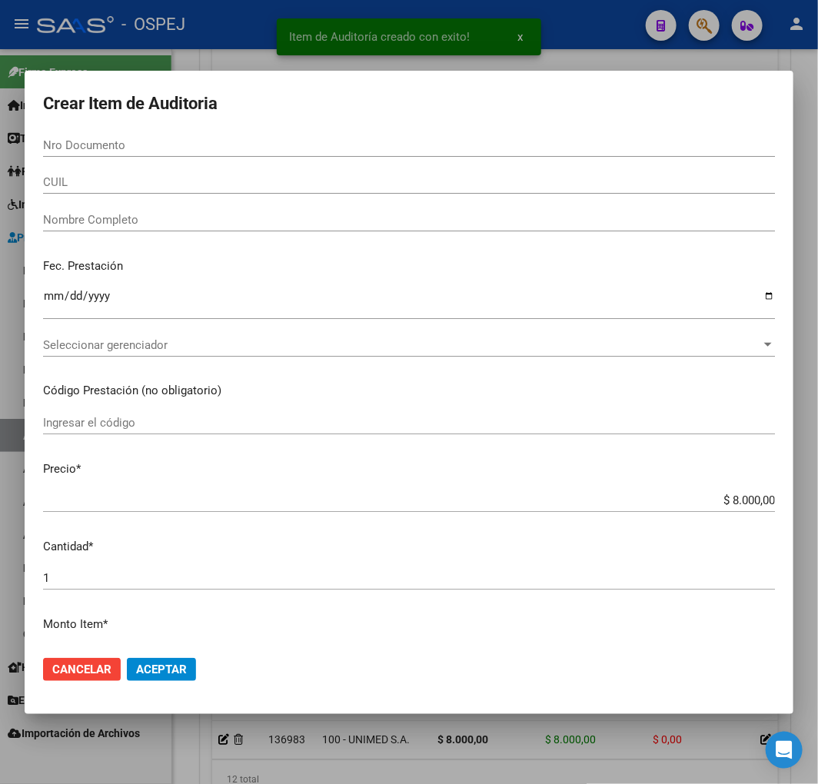
paste input "42259010"
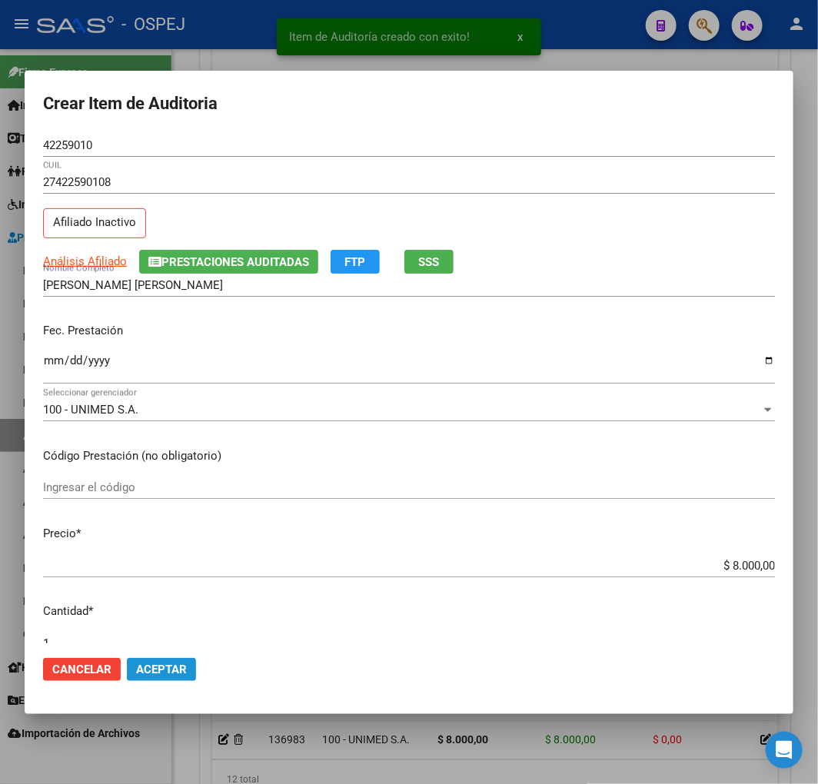
click at [169, 677] on button "Aceptar" at bounding box center [161, 669] width 69 height 23
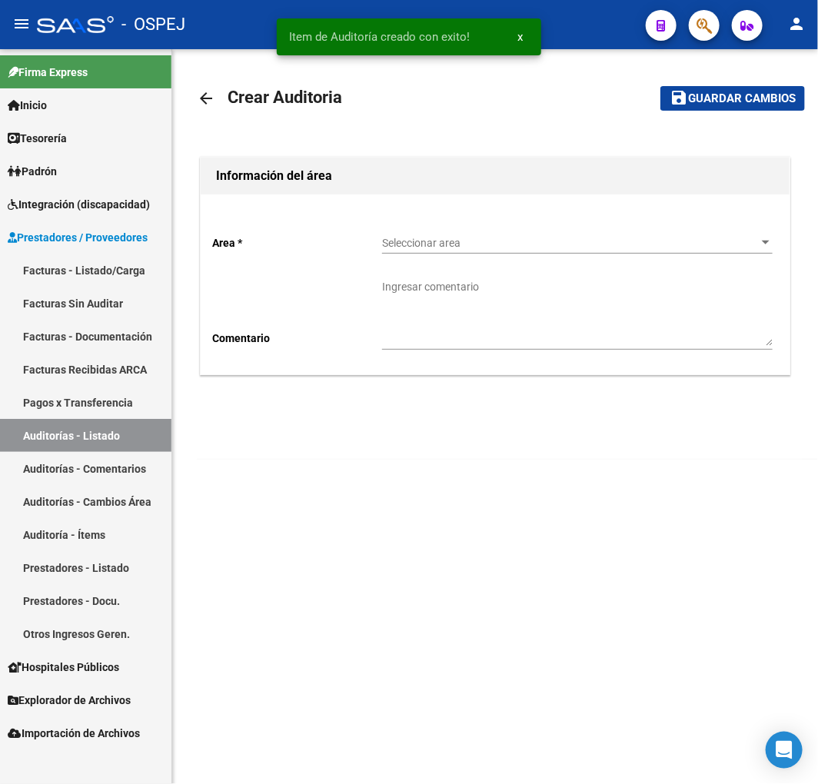
click at [480, 258] on div "Seleccionar area Seleccionar area" at bounding box center [577, 245] width 390 height 44
click at [474, 251] on div "Seleccionar area Seleccionar area" at bounding box center [577, 238] width 390 height 31
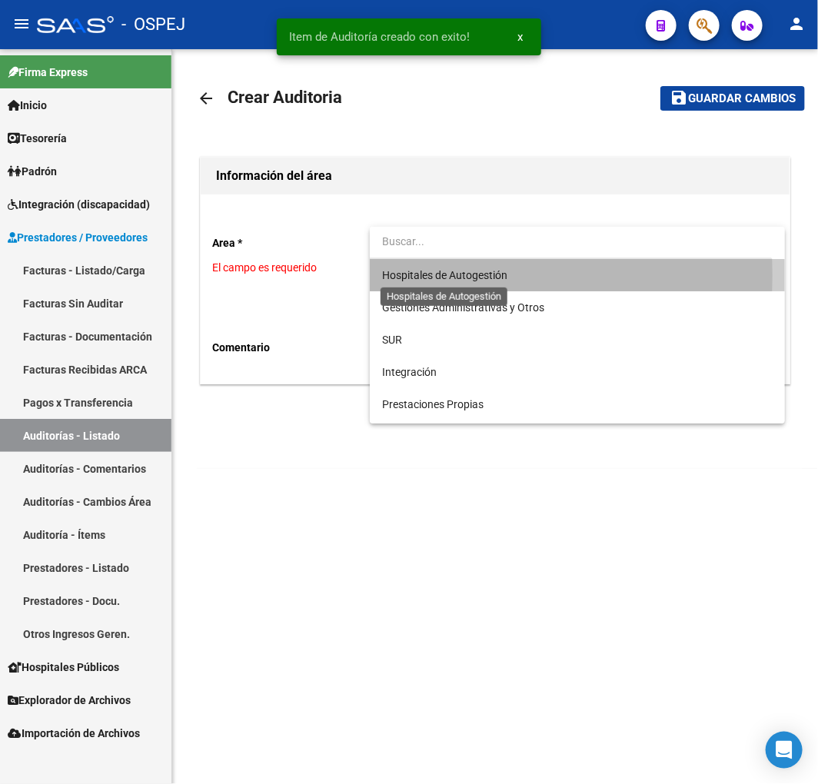
click at [442, 275] on span "Hospitales de Autogestión" at bounding box center [444, 275] width 125 height 12
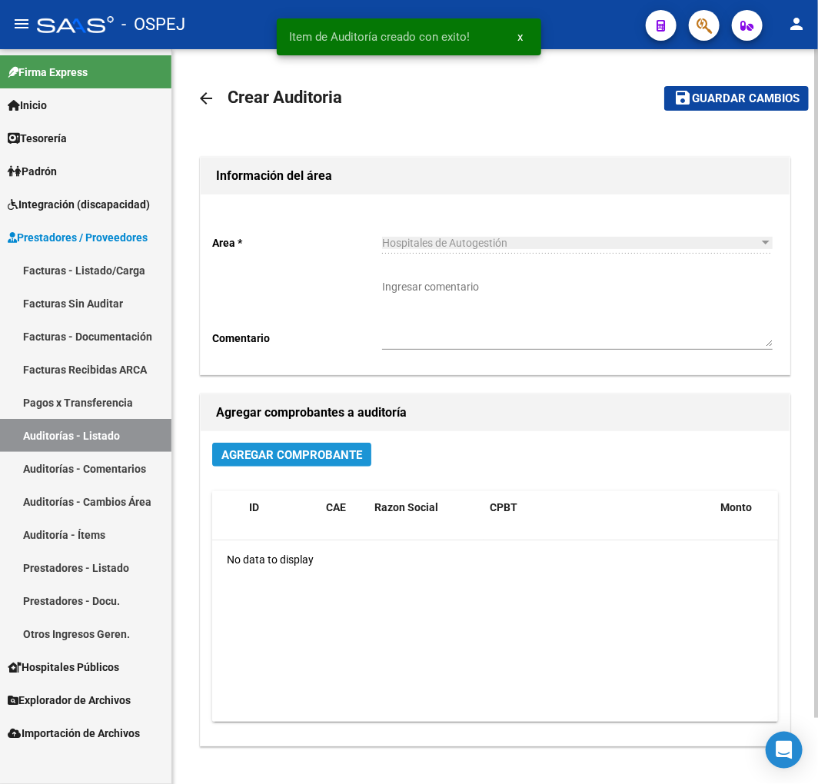
click at [329, 450] on span "Agregar Comprobante" at bounding box center [291, 455] width 141 height 14
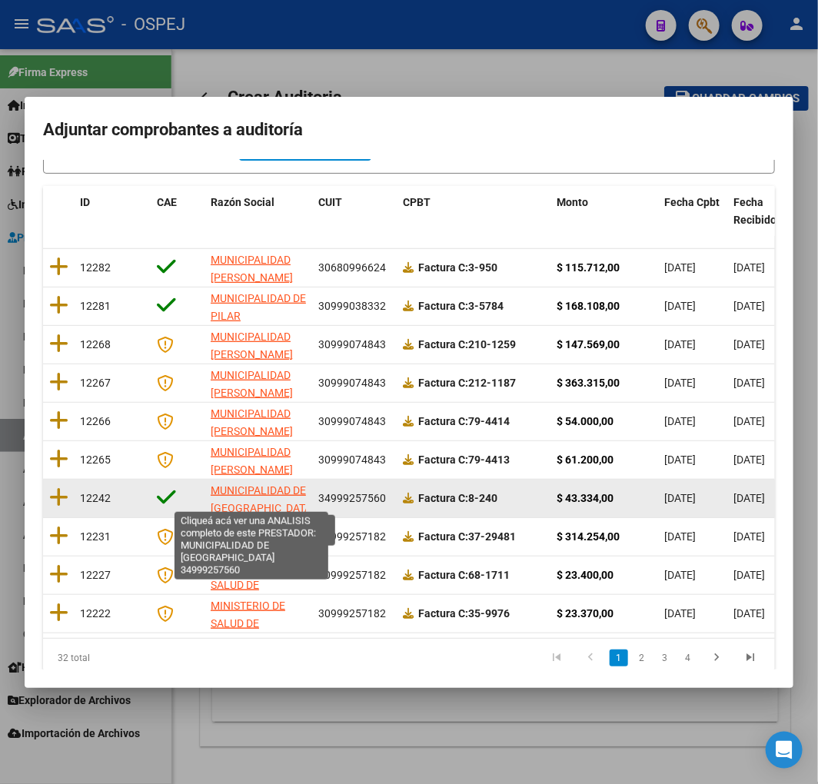
scroll to position [171, 0]
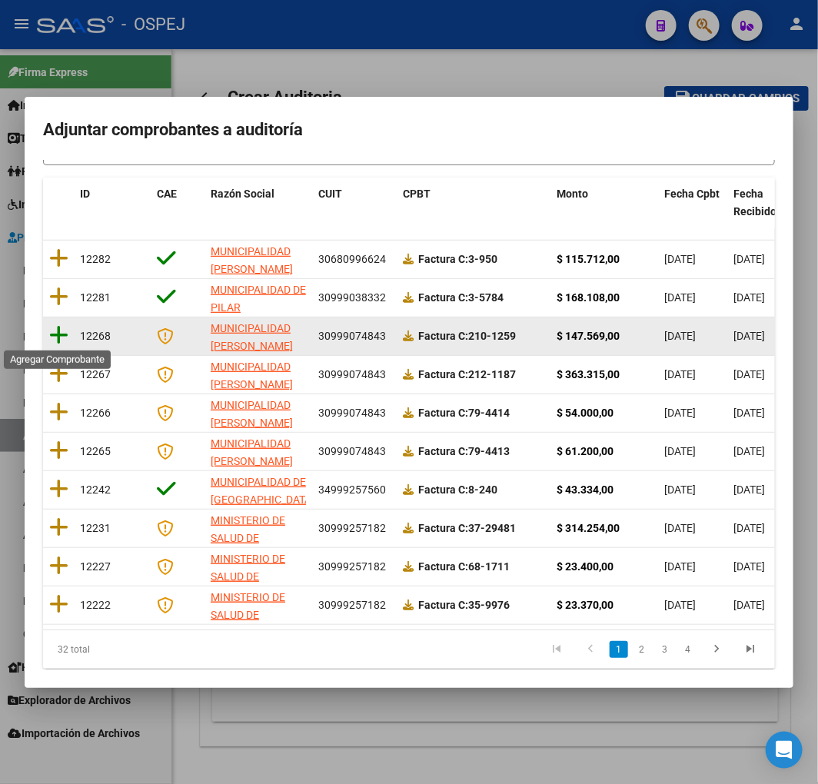
click at [60, 331] on icon at bounding box center [58, 335] width 19 height 22
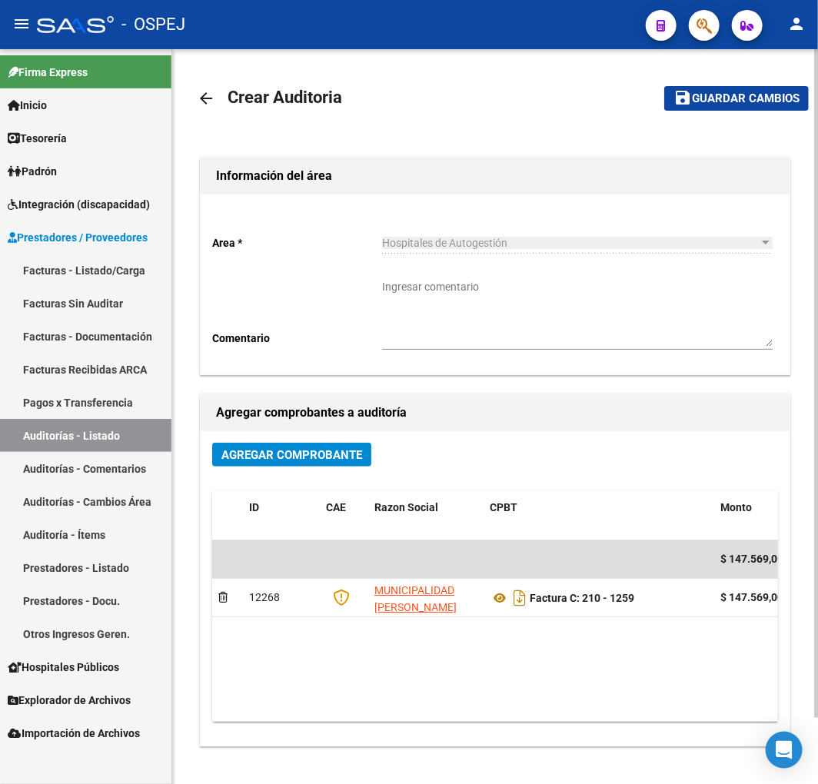
drag, startPoint x: 704, startPoint y: 124, endPoint x: 719, endPoint y: 101, distance: 27.3
click at [704, 123] on div "arrow_back Crear Auditoria save Guardar cambios Información del área Area * Hos…" at bounding box center [495, 437] width 596 height 726
click at [719, 101] on span "Guardar cambios" at bounding box center [746, 99] width 108 height 14
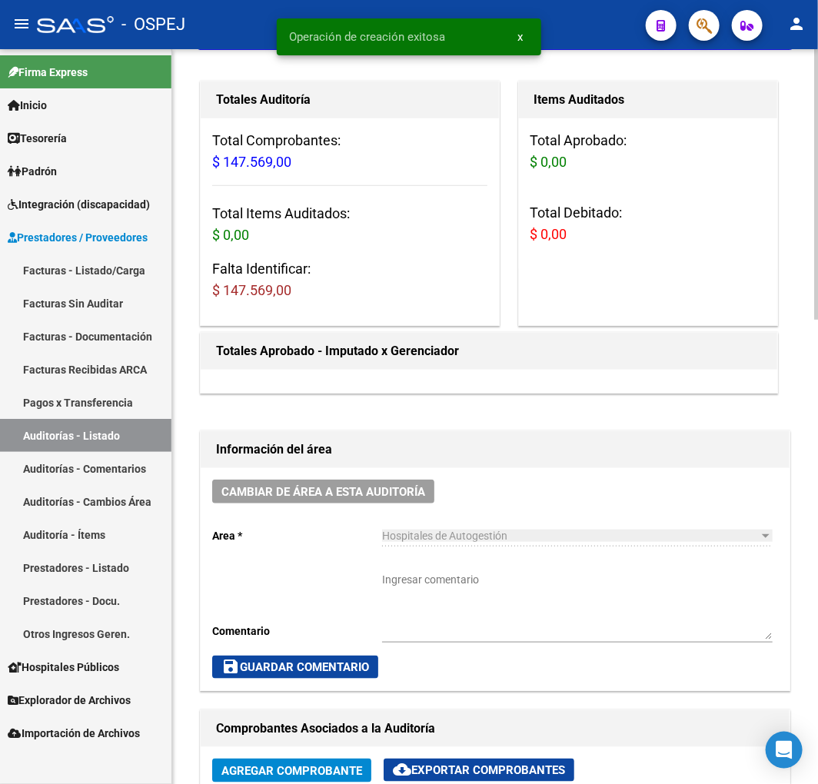
scroll to position [512, 0]
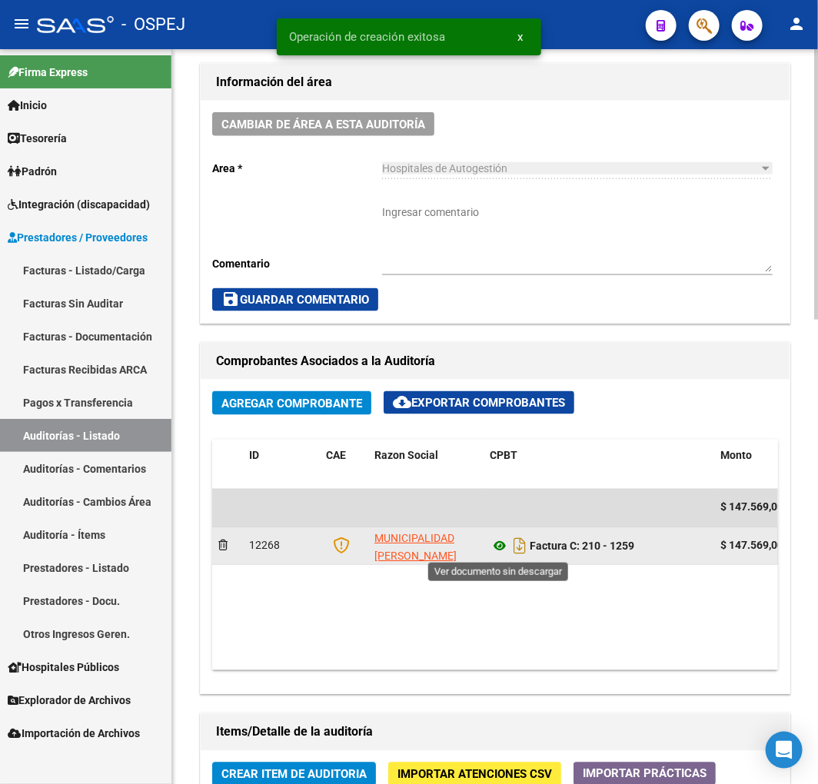
click at [495, 556] on icon at bounding box center [500, 546] width 20 height 18
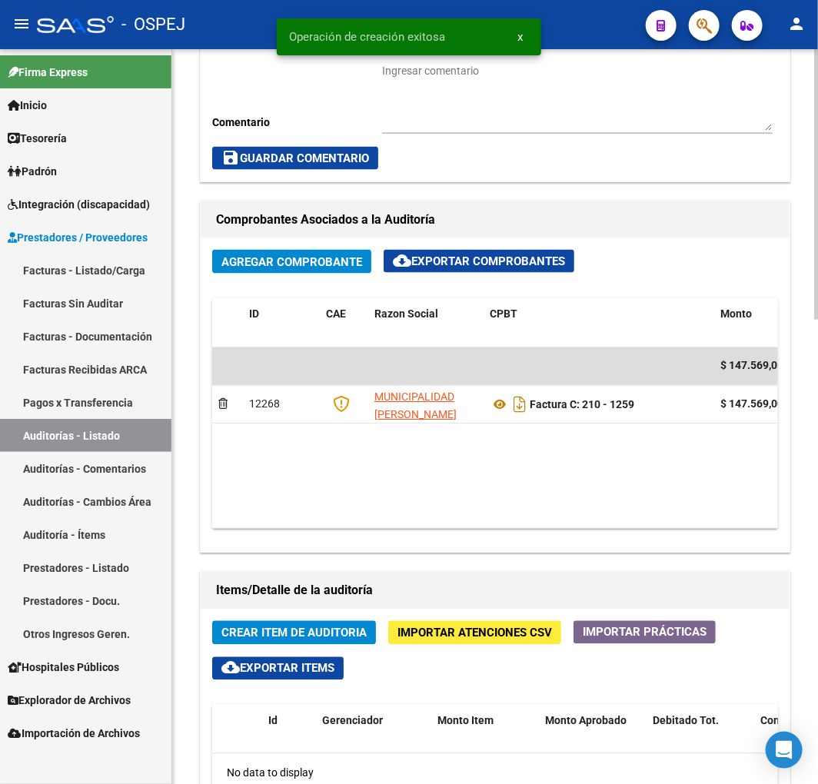
scroll to position [1024, 0]
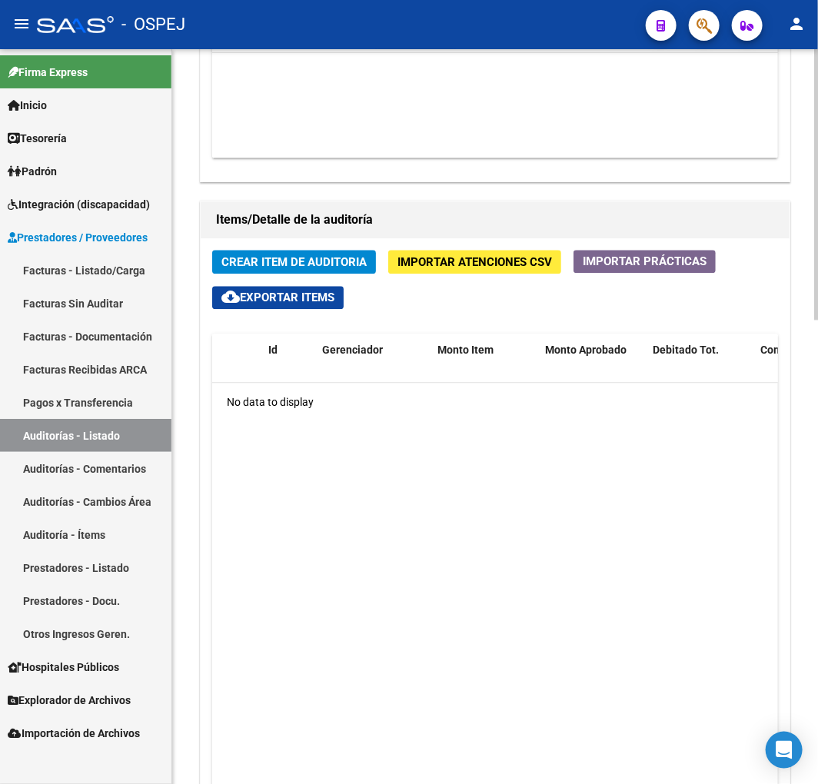
click at [311, 264] on span "Crear Item de Auditoria" at bounding box center [293, 262] width 145 height 14
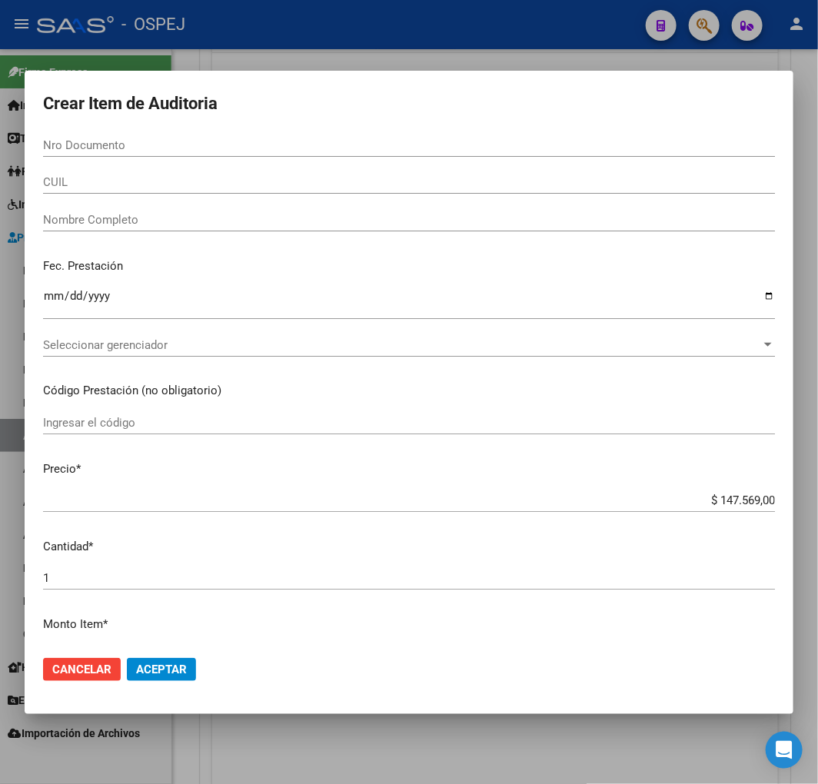
click at [226, 144] on input "Nro Documento" at bounding box center [409, 145] width 732 height 14
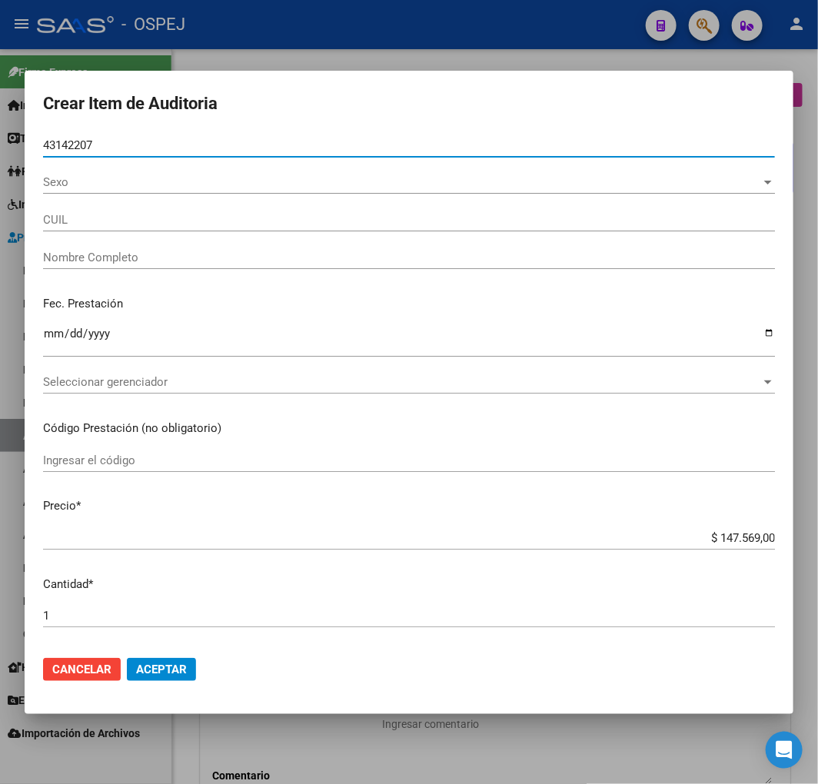
scroll to position [1024, 0]
type input "27431422072"
type input "[PERSON_NAME] [PERSON_NAME]"
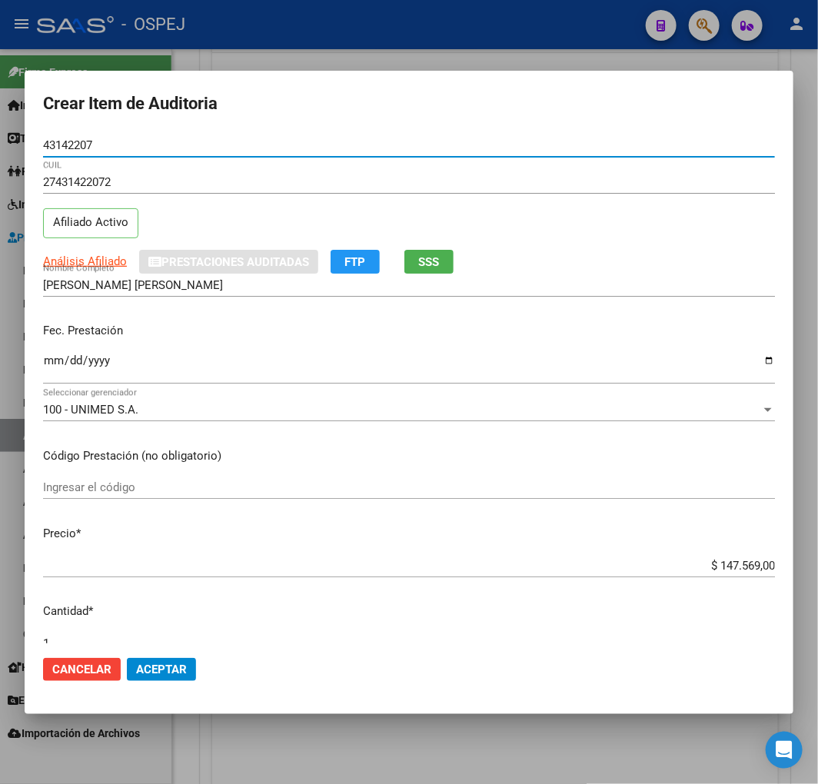
type input "43142207"
click at [755, 566] on input "$ 147.569,00" at bounding box center [409, 566] width 732 height 14
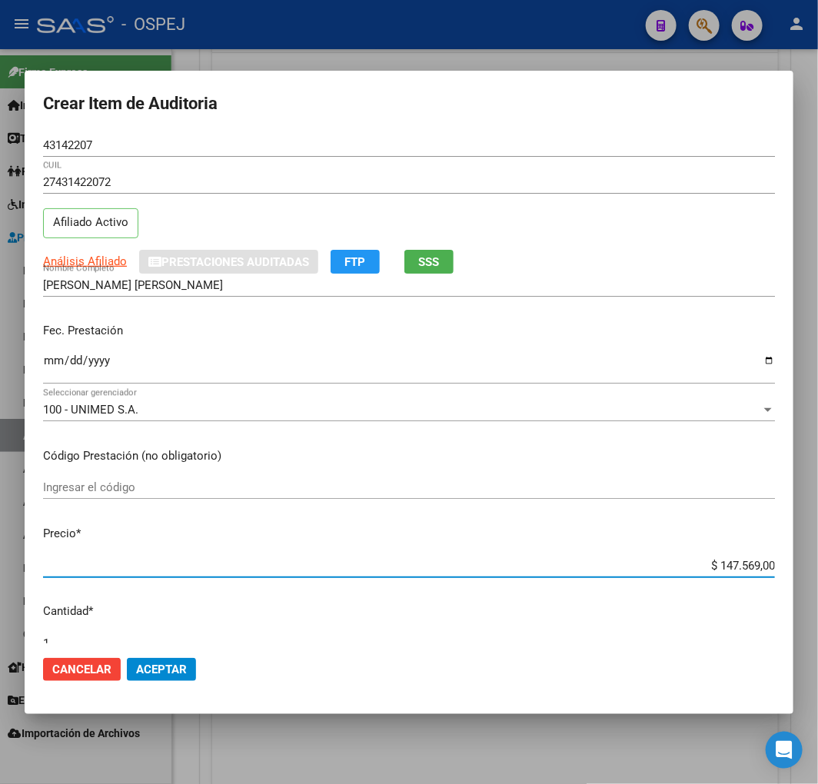
click at [755, 566] on input "$ 147.569,00" at bounding box center [409, 566] width 732 height 14
type input "$ 0,08"
type input "$ 0,80"
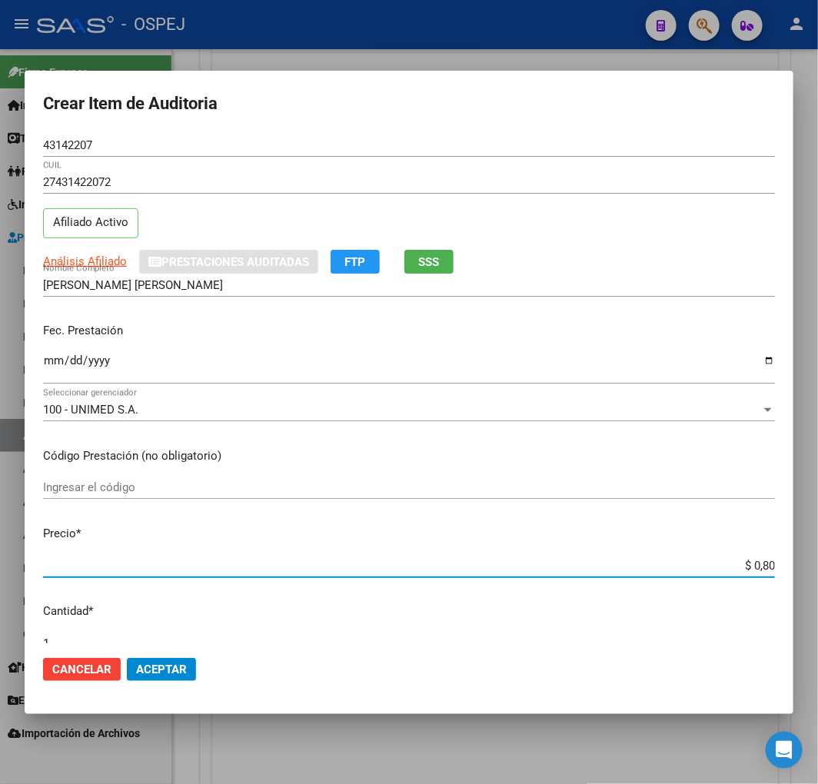
type input "$ 8,00"
type input "$ 80,00"
type input "$ 800,00"
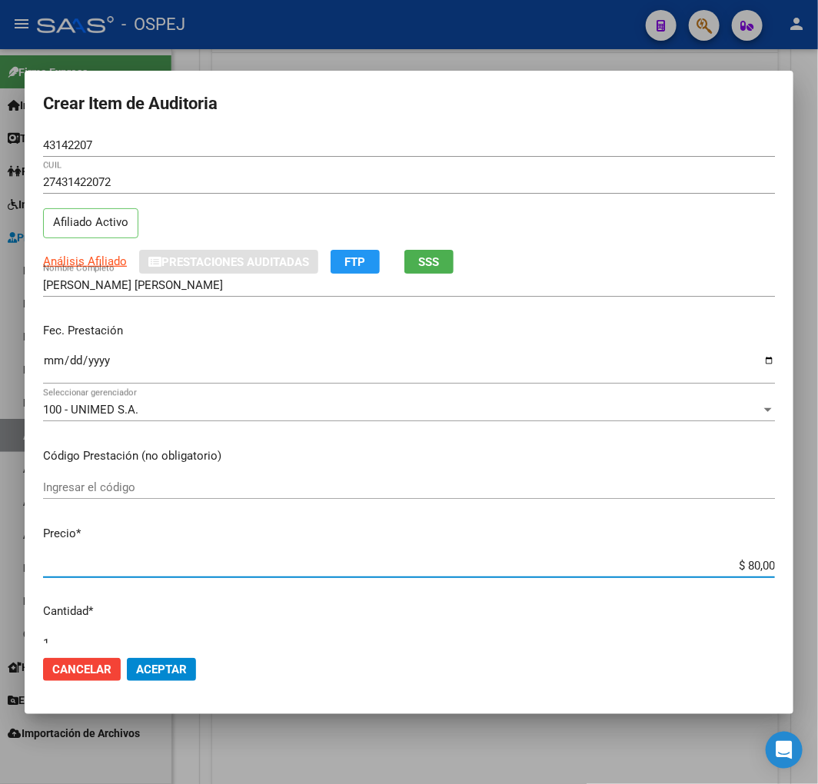
type input "$ 800,00"
type input "$ 8.000,00"
click at [159, 663] on span "Aceptar" at bounding box center [161, 669] width 51 height 14
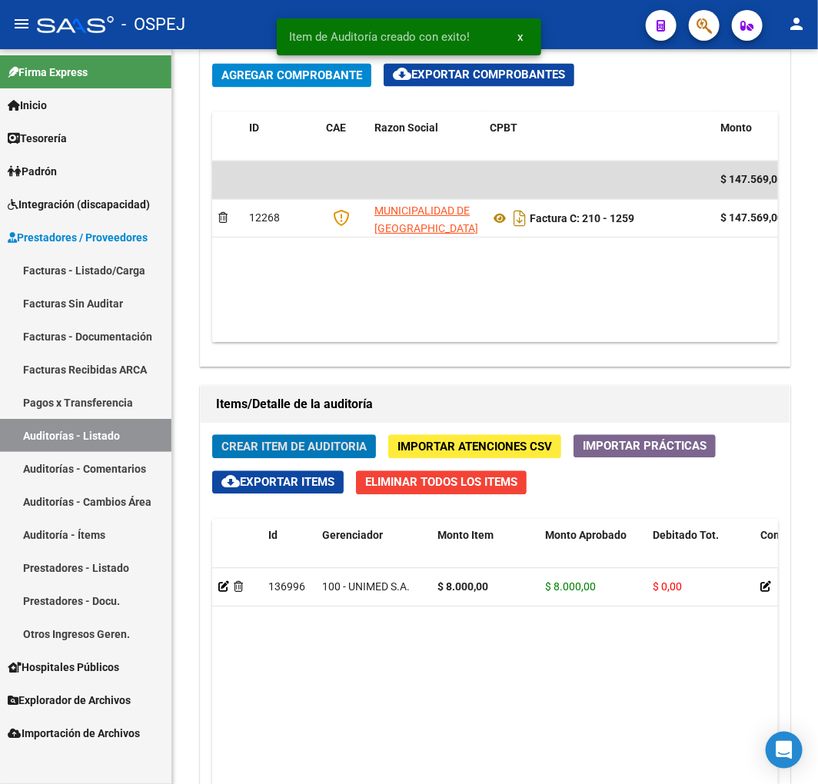
scroll to position [1209, 0]
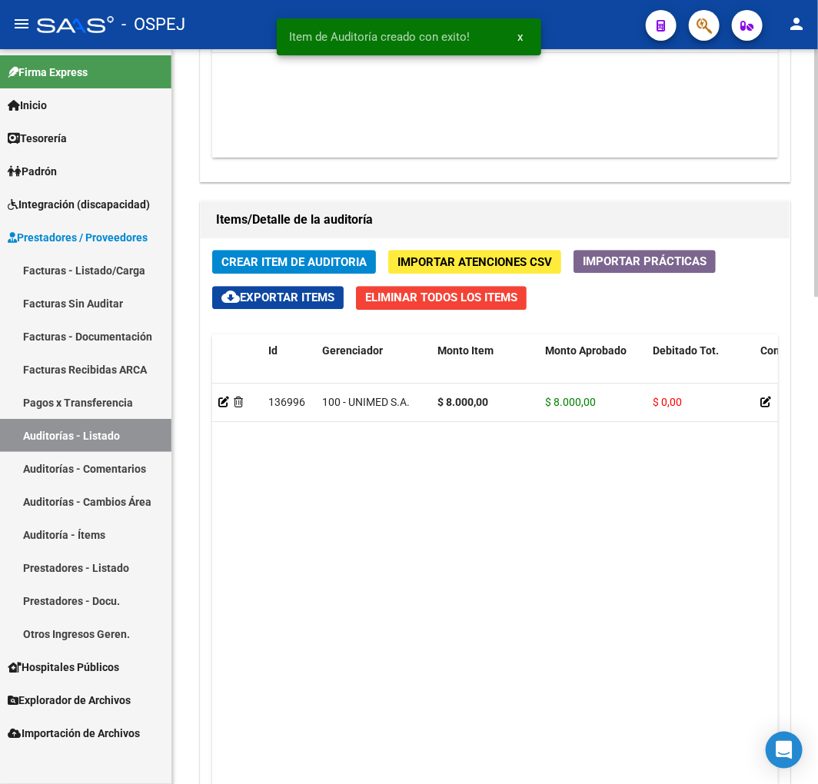
click at [329, 249] on div "Crear Item de Auditoria Importar Atenciones CSV Importar Prácticas cloud_downlo…" at bounding box center [495, 572] width 589 height 669
click at [335, 264] on span "Crear Item de Auditoria" at bounding box center [293, 262] width 145 height 14
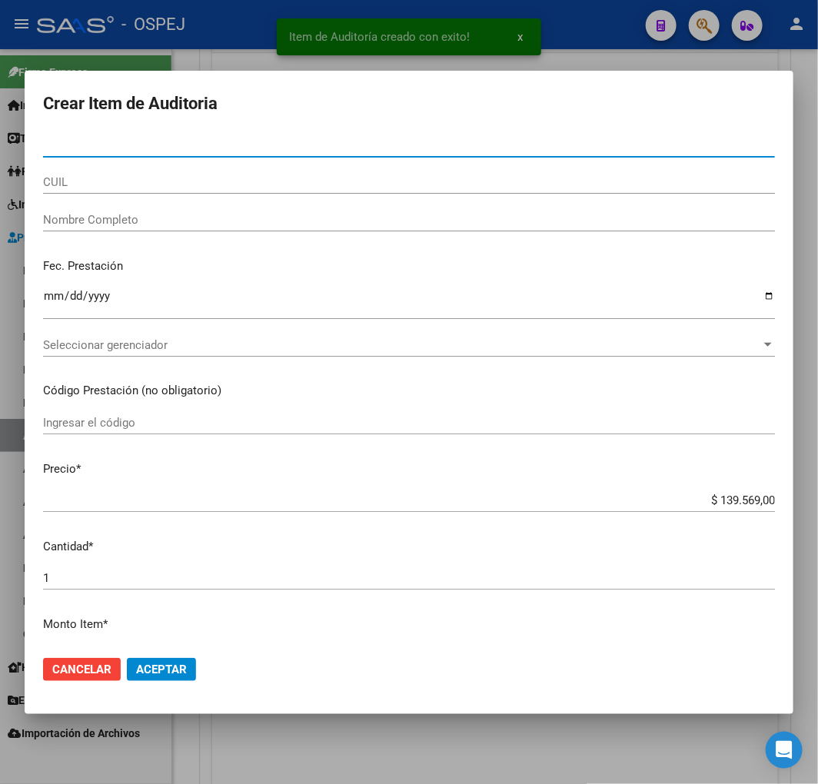
paste input "43142207"
type input "43142207"
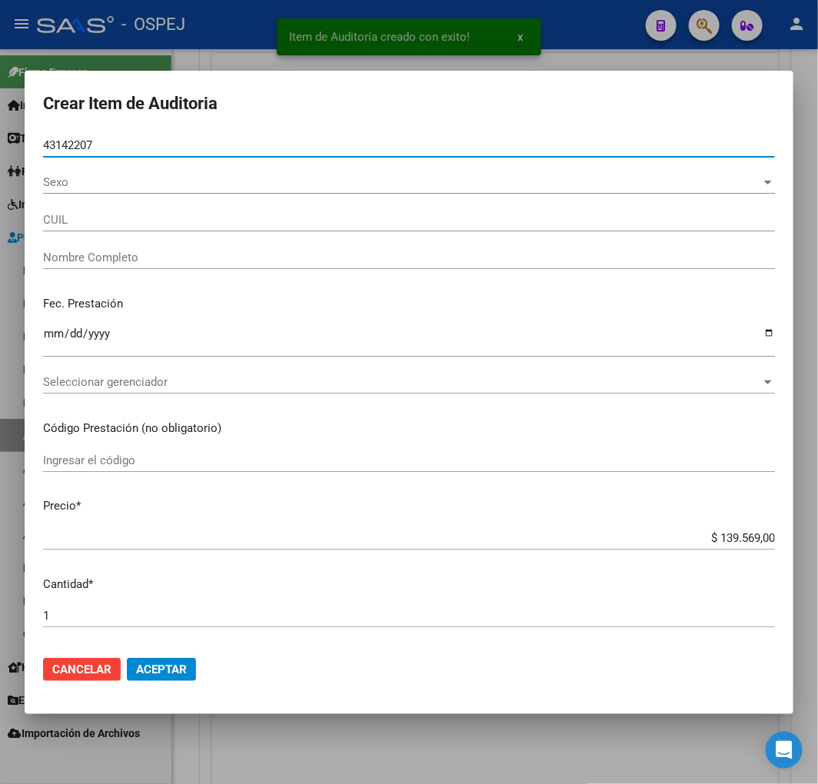
type input "27431422072"
type input "[PERSON_NAME] [PERSON_NAME]"
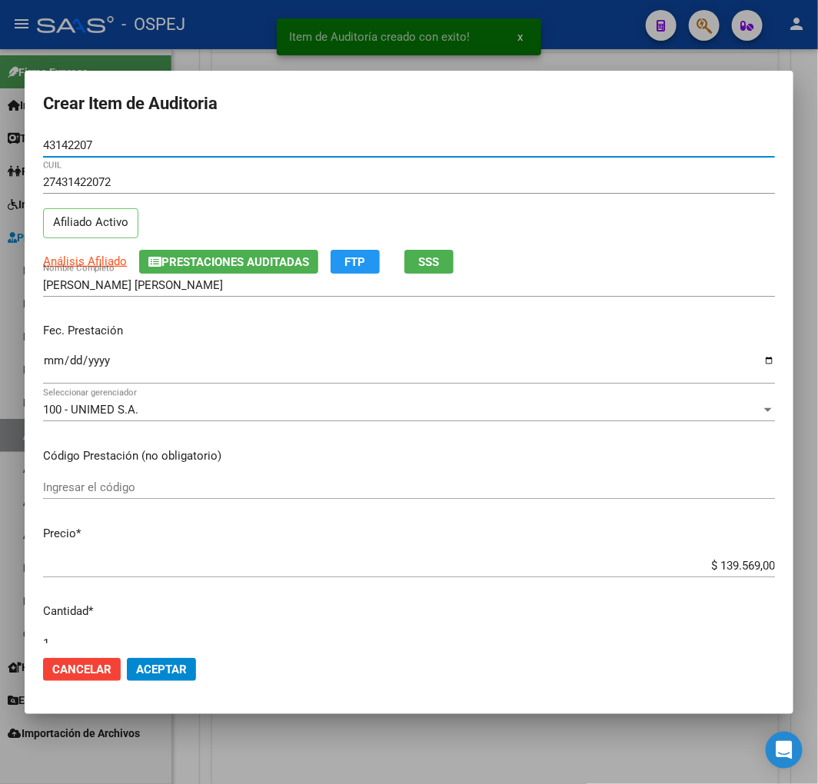
type input "43142207"
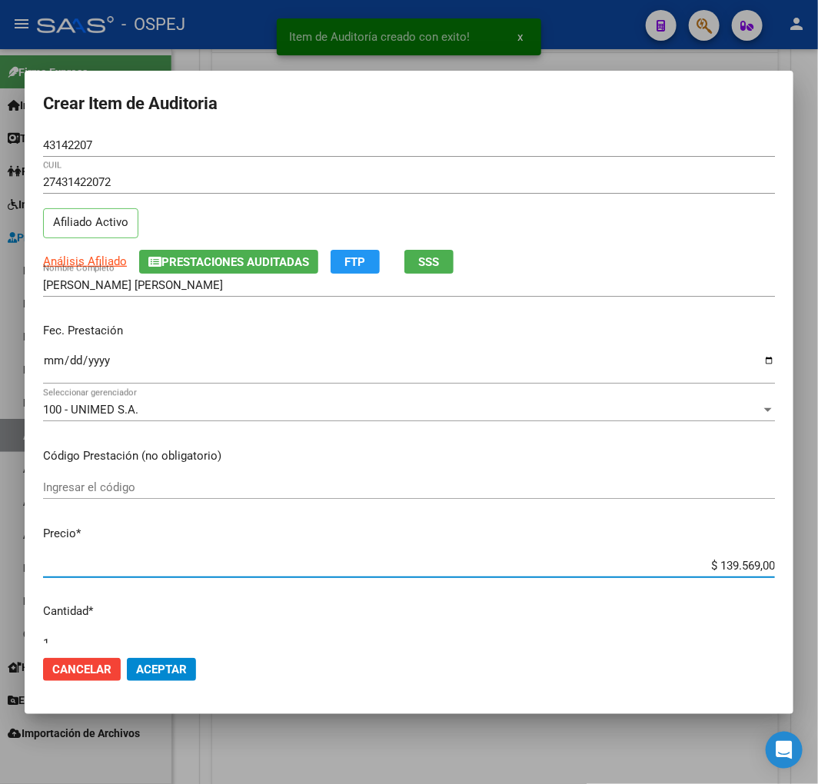
click at [752, 563] on input "$ 139.569,00" at bounding box center [409, 566] width 732 height 14
type input "$ 0,06"
type input "$ 0,64"
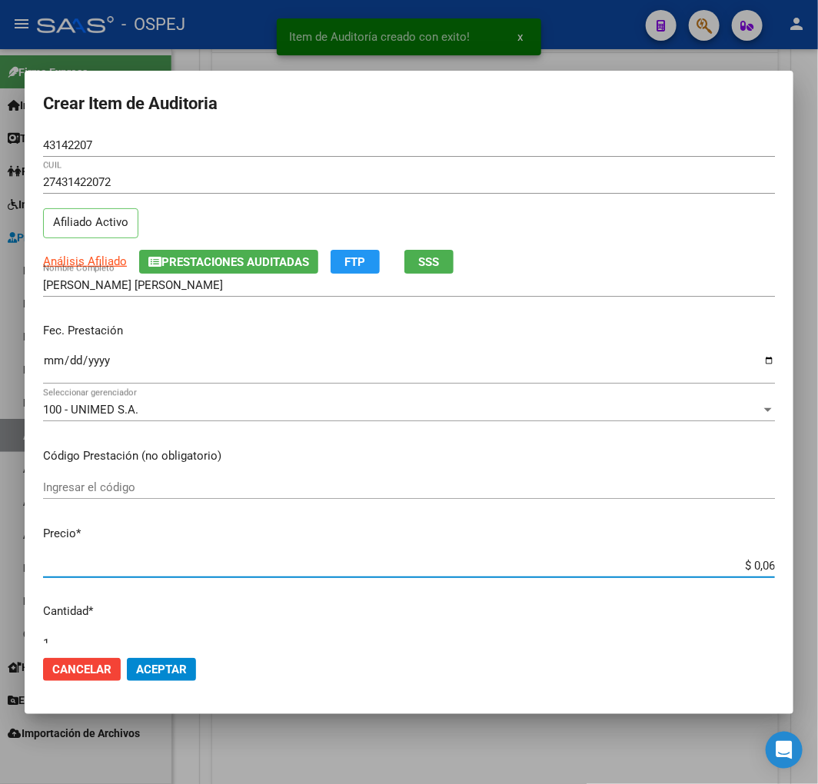
type input "$ 0,64"
type input "$ 6,41"
type input "$ 64,19"
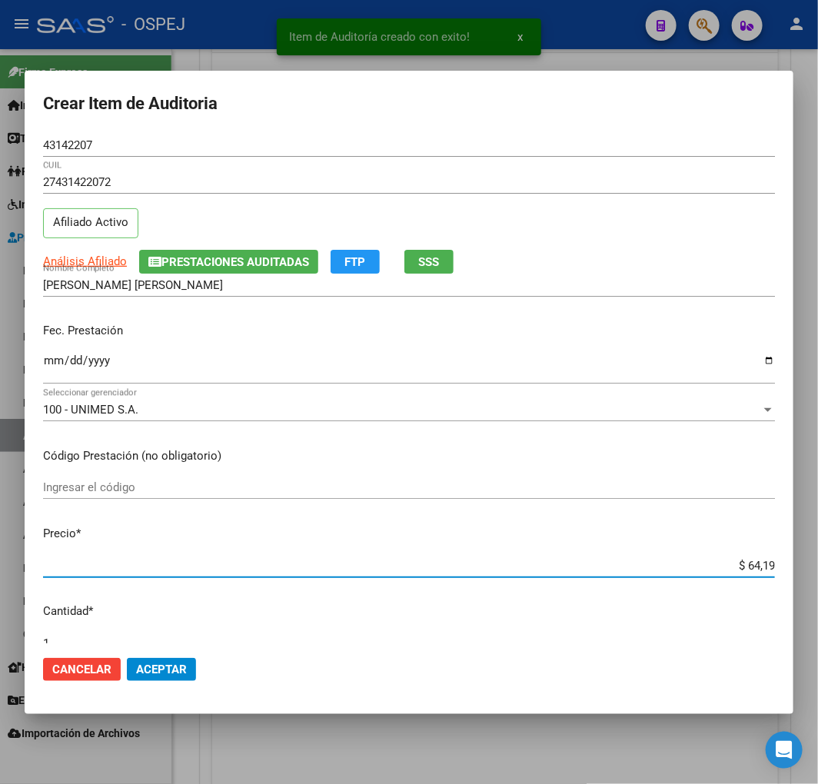
type input "$ 641,90"
type input "$ 6.419,00"
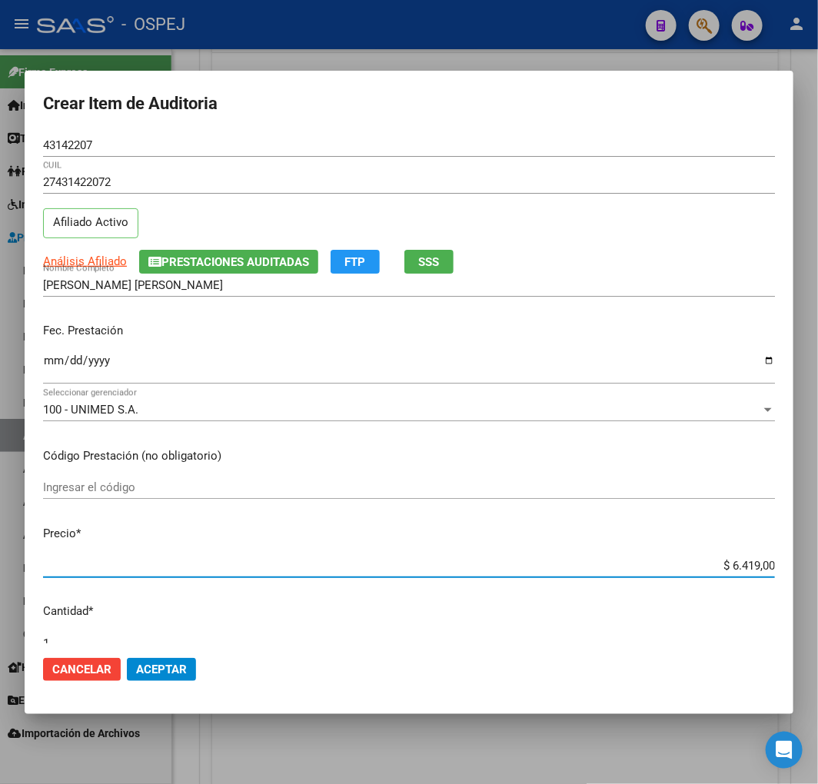
click at [173, 678] on button "Aceptar" at bounding box center [161, 669] width 69 height 23
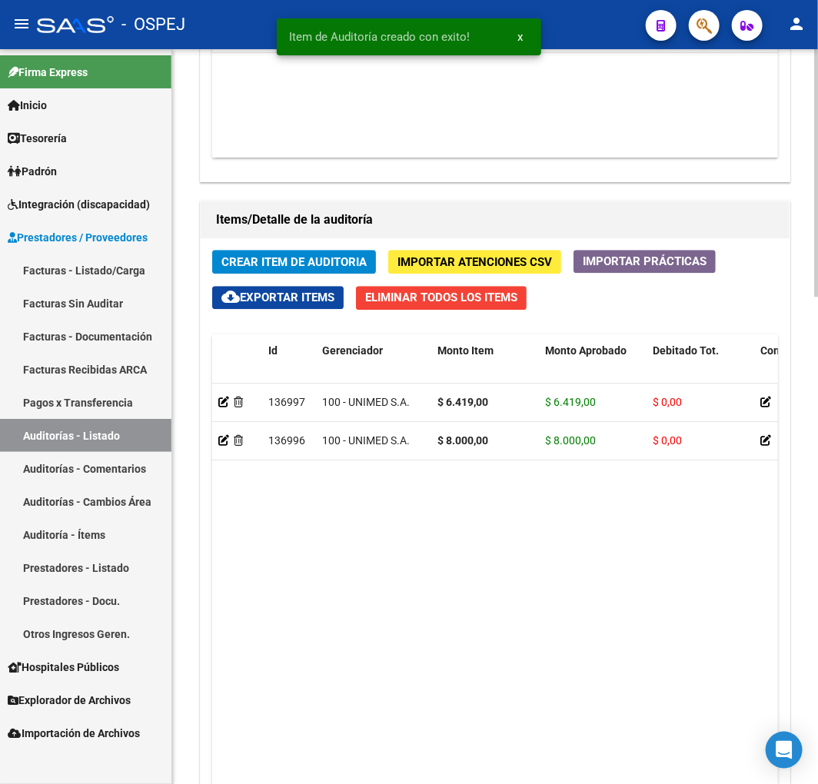
click at [287, 269] on span "Crear Item de Auditoria" at bounding box center [293, 262] width 145 height 14
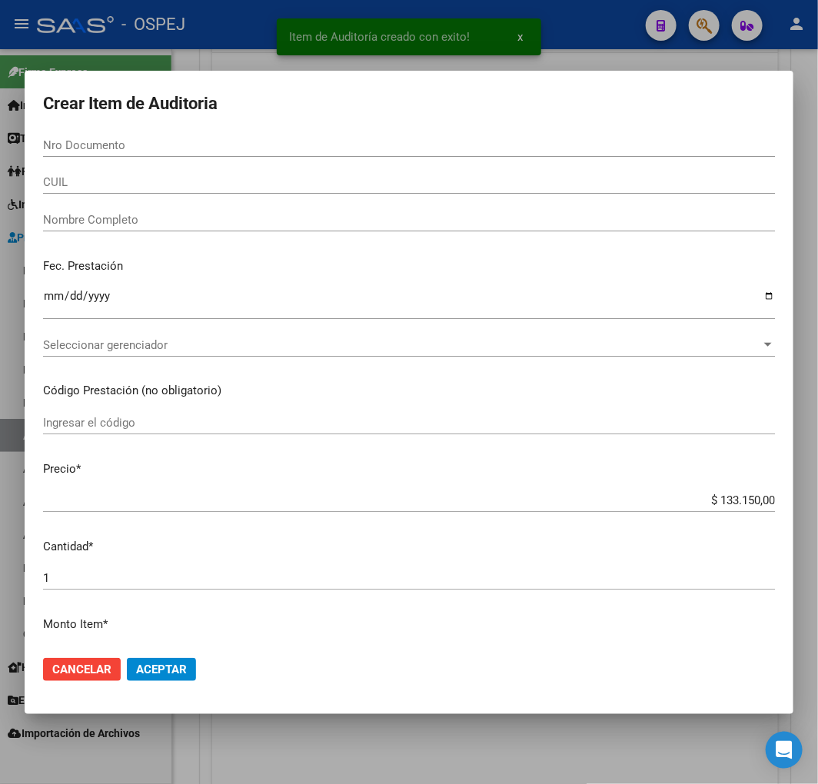
paste input "38503693"
type input "38503693"
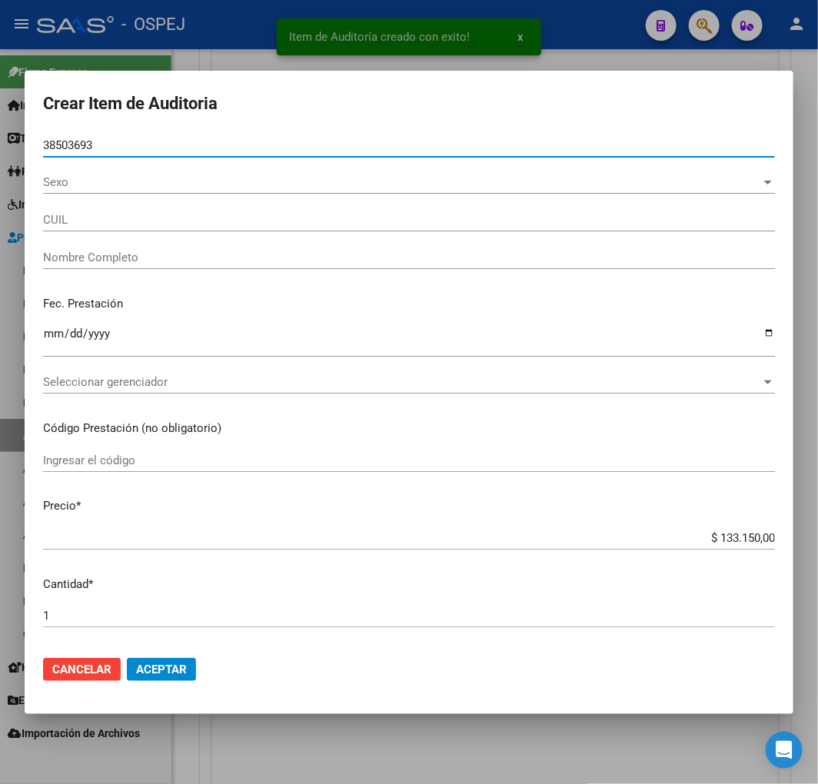
type input "27385036936"
type input "[PERSON_NAME] [PERSON_NAME]"
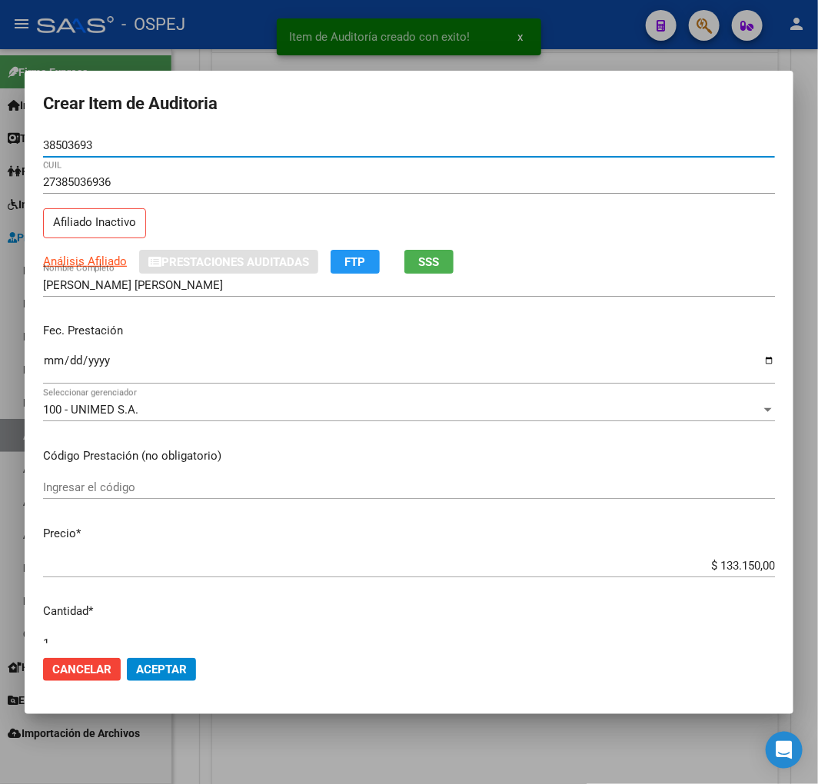
type input "38503693"
click at [739, 561] on input "$ 133.150,00" at bounding box center [409, 566] width 732 height 14
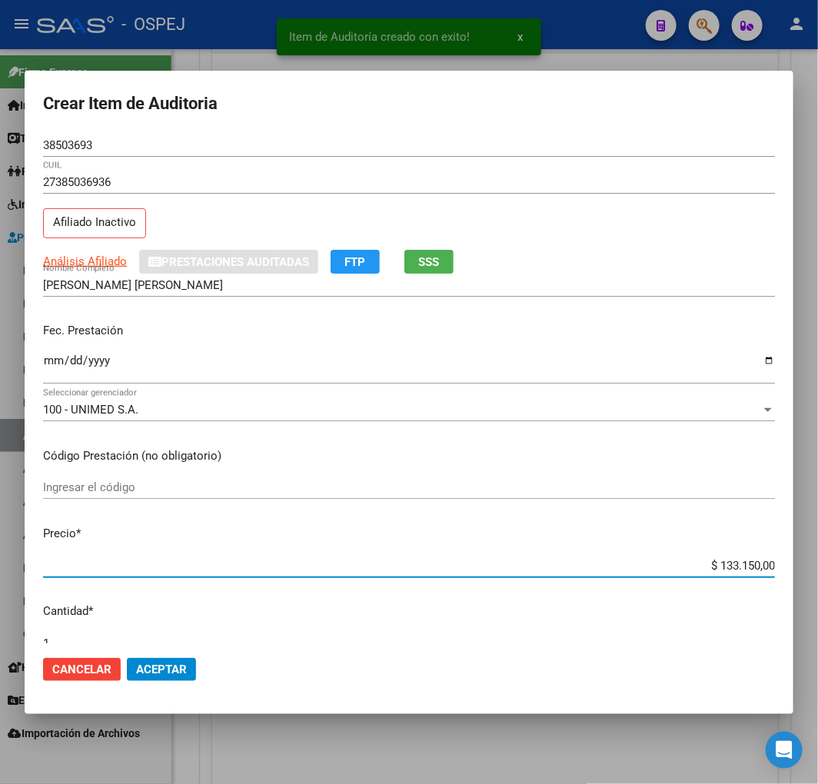
click at [739, 561] on input "$ 133.150,00" at bounding box center [409, 566] width 732 height 14
type input "$ 0,04"
type input "$ 0,41"
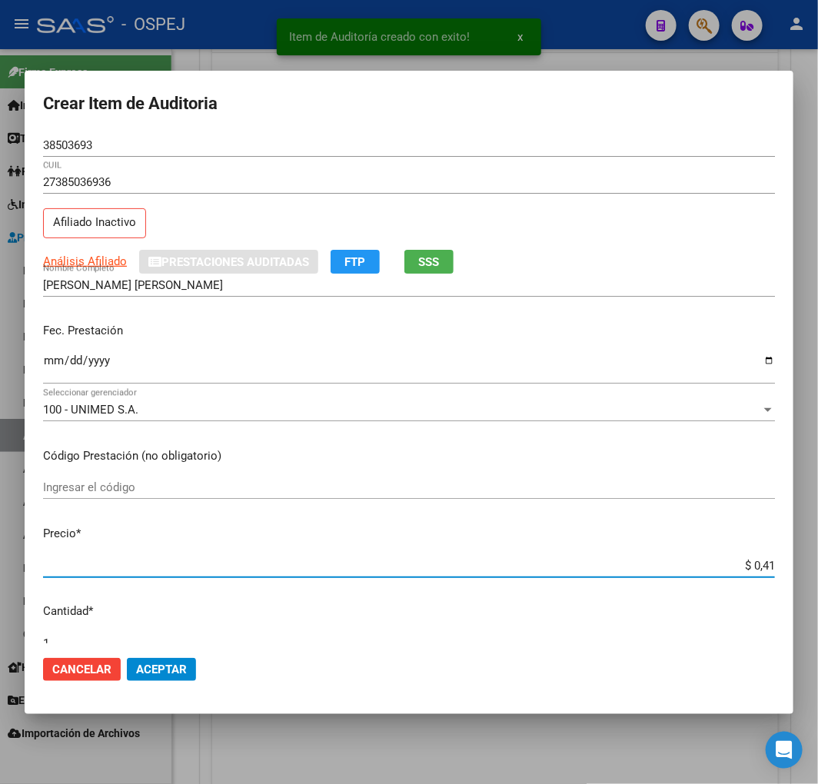
type input "$ 4,13"
type input "$ 41,34"
type input "$ 413,47"
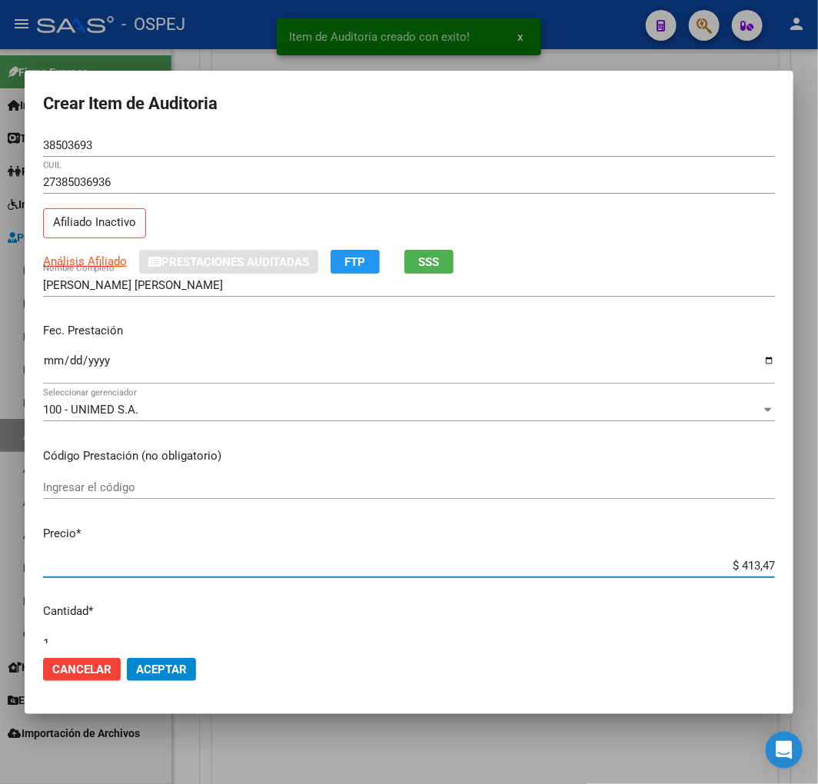
type input "$ 413,47"
type input "$ 4.134,70"
type input "$ 41.347,00"
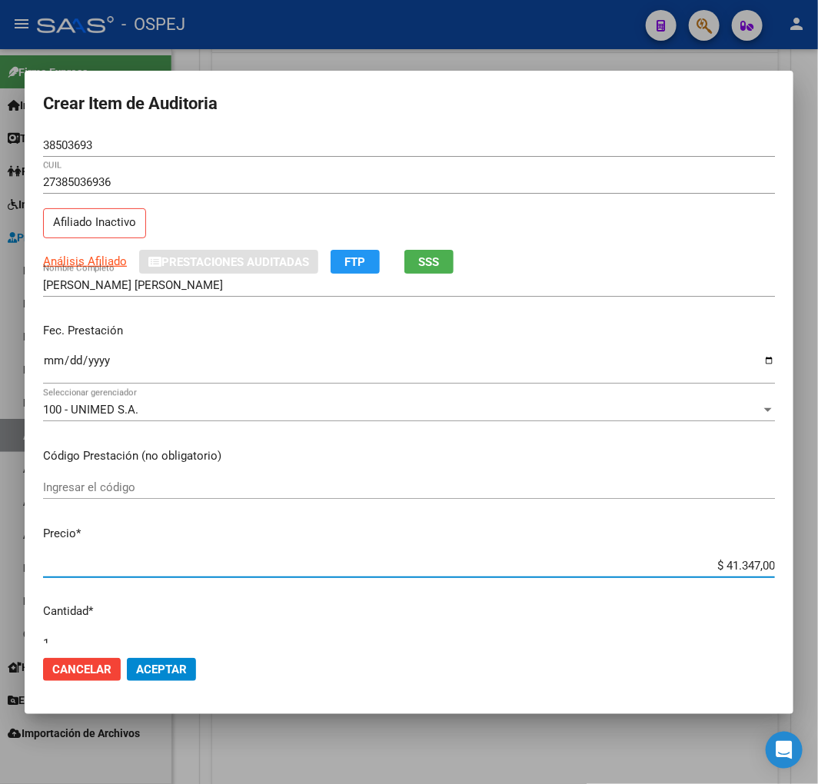
click at [161, 661] on button "Aceptar" at bounding box center [161, 669] width 69 height 23
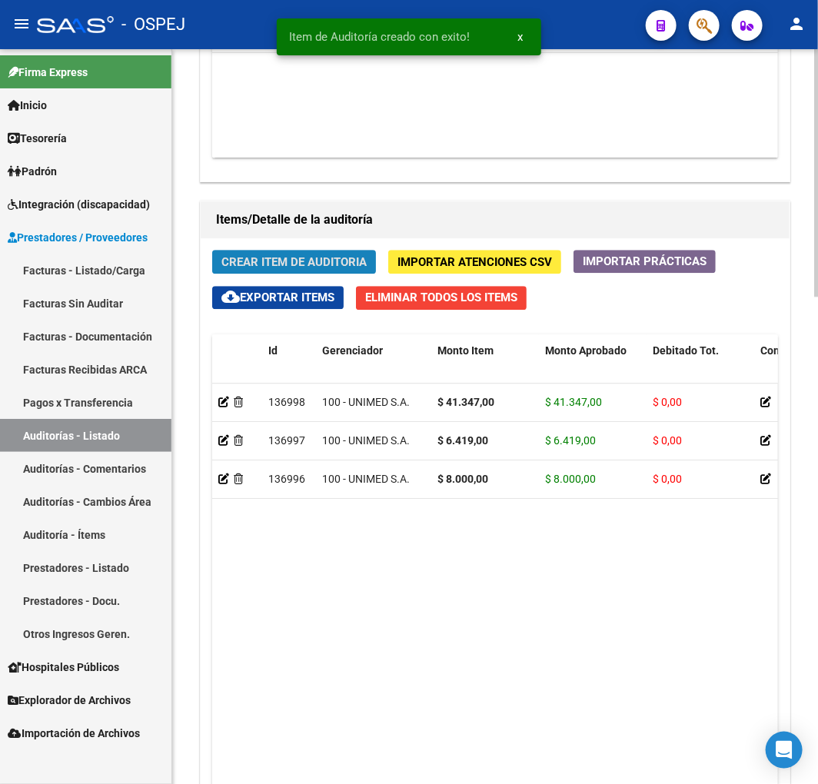
click at [346, 258] on span "Crear Item de Auditoria" at bounding box center [293, 262] width 145 height 14
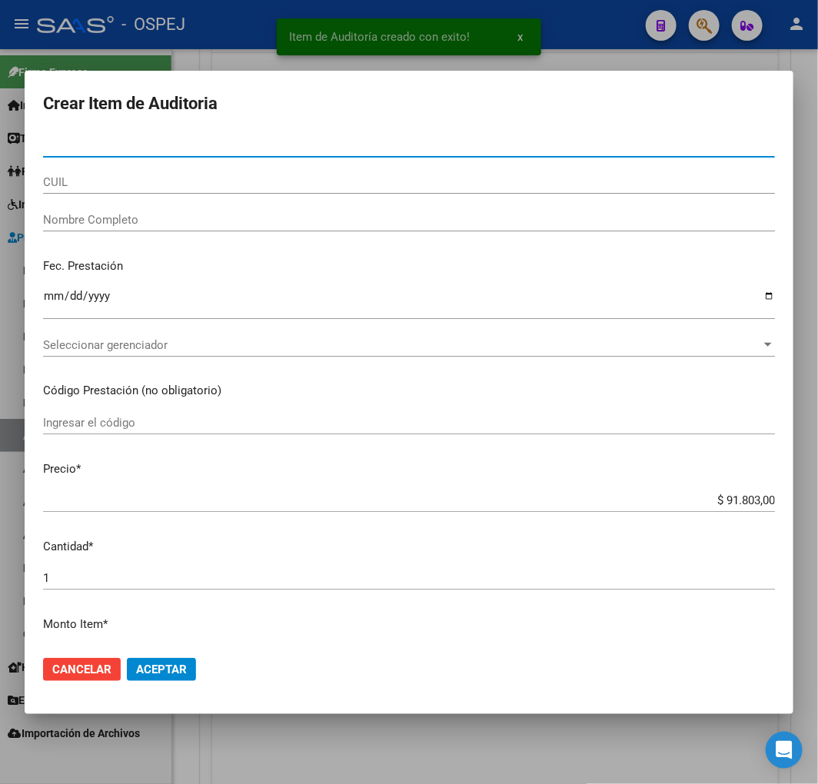
type input "36356979"
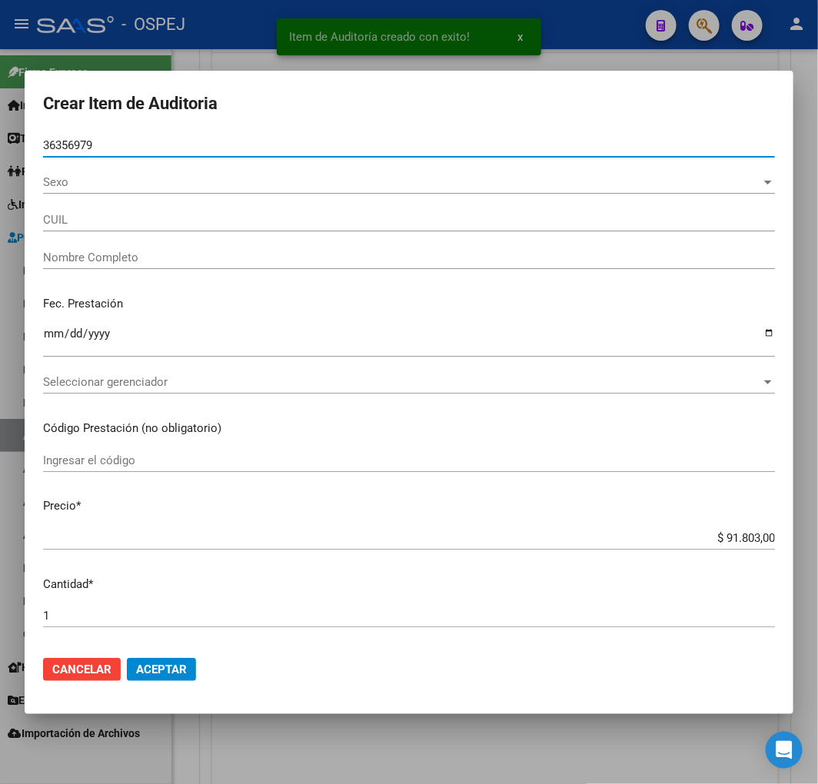
type input "27363569795"
type input "[PERSON_NAME] [PERSON_NAME] [PERSON_NAME]"
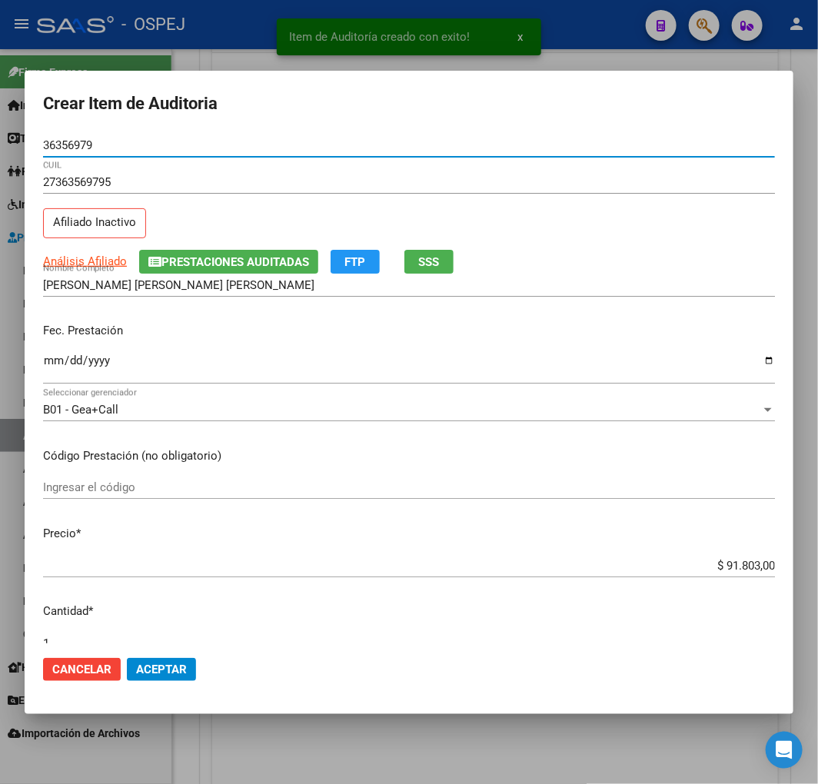
type input "36356979"
click at [709, 572] on input "$ 91.803,00" at bounding box center [409, 566] width 732 height 14
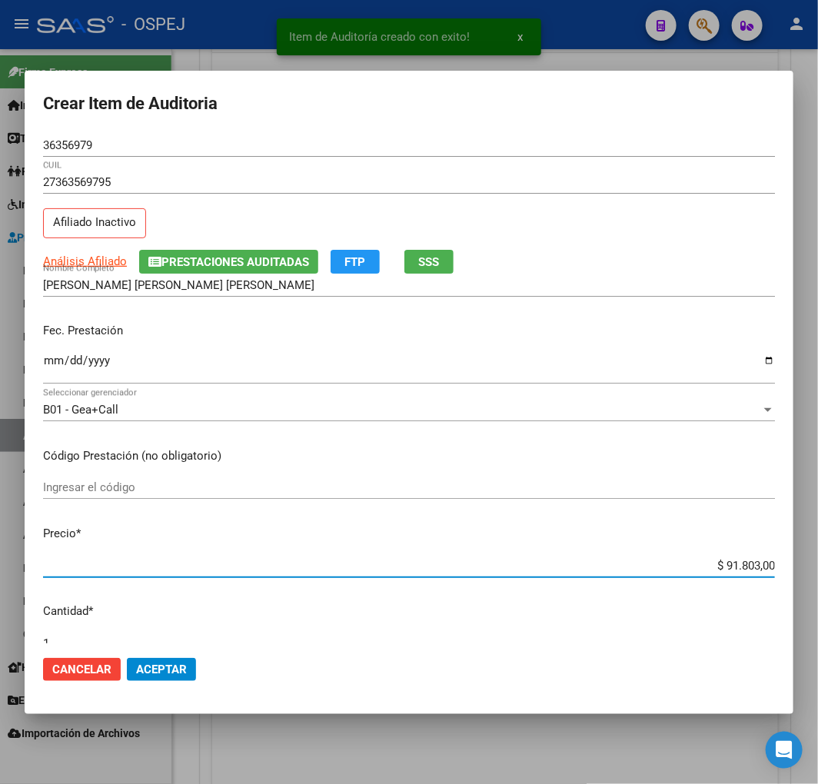
click at [735, 567] on input "$ 91.803,00" at bounding box center [409, 566] width 732 height 14
type input "$ 0,08"
type input "$ 0,80"
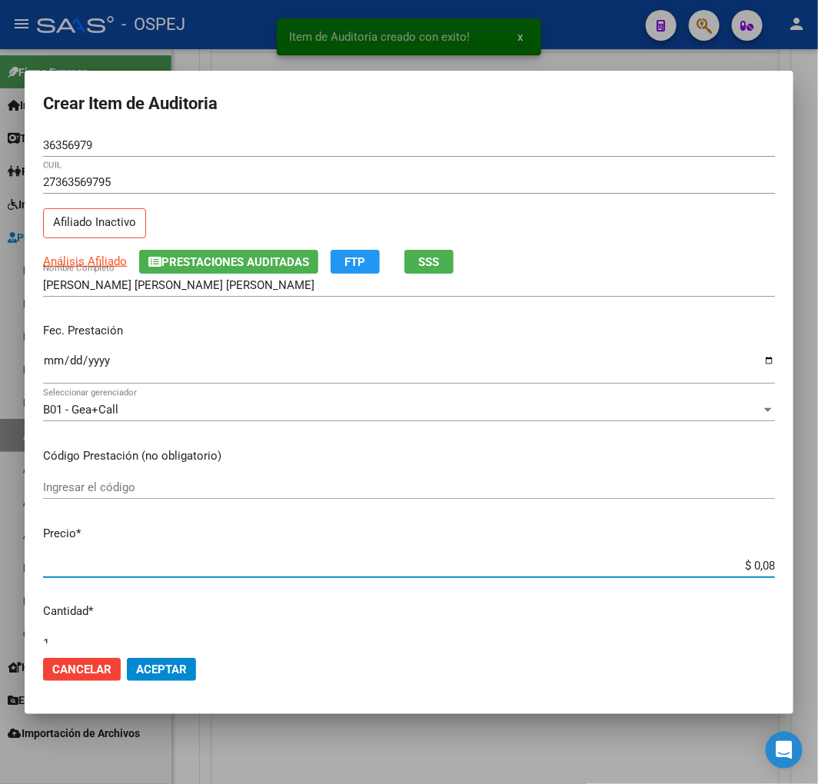
type input "$ 0,80"
type input "$ 8,00"
type input "$ 80,00"
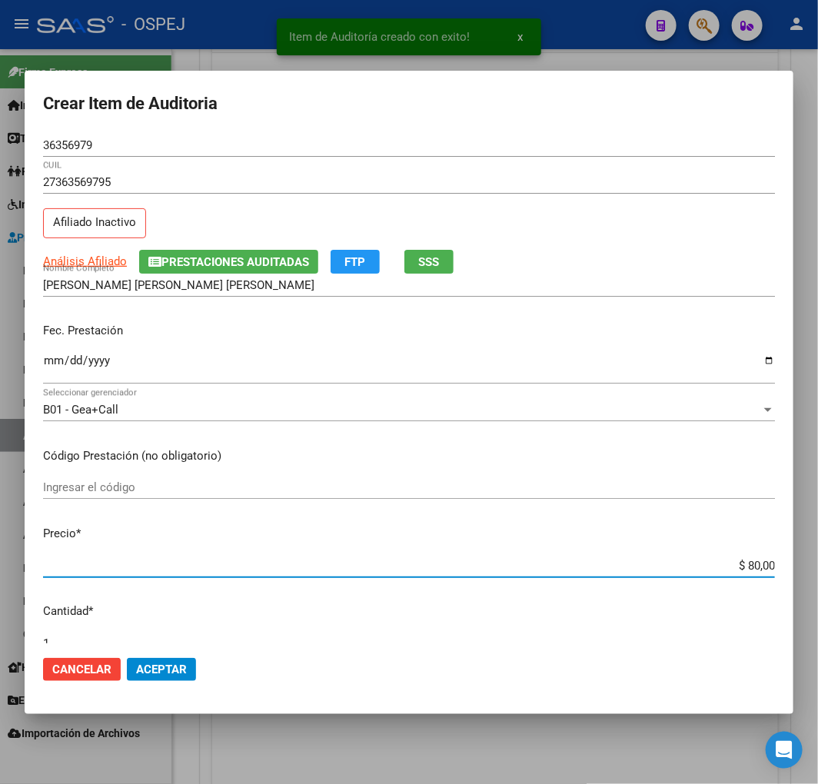
type input "$ 800,00"
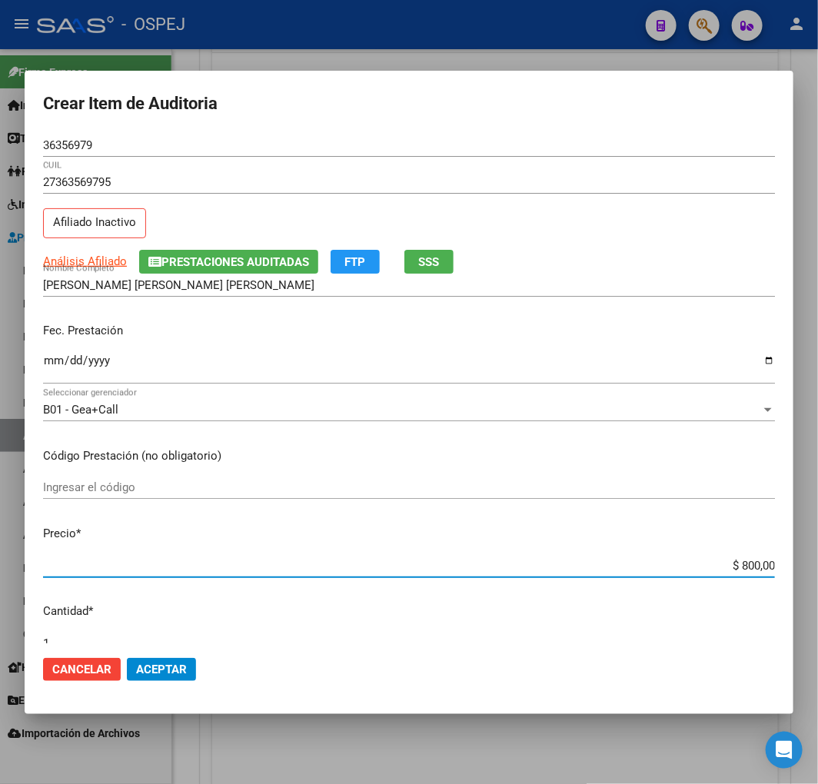
type input "$ 8.000,00"
click at [164, 667] on span "Aceptar" at bounding box center [161, 669] width 51 height 14
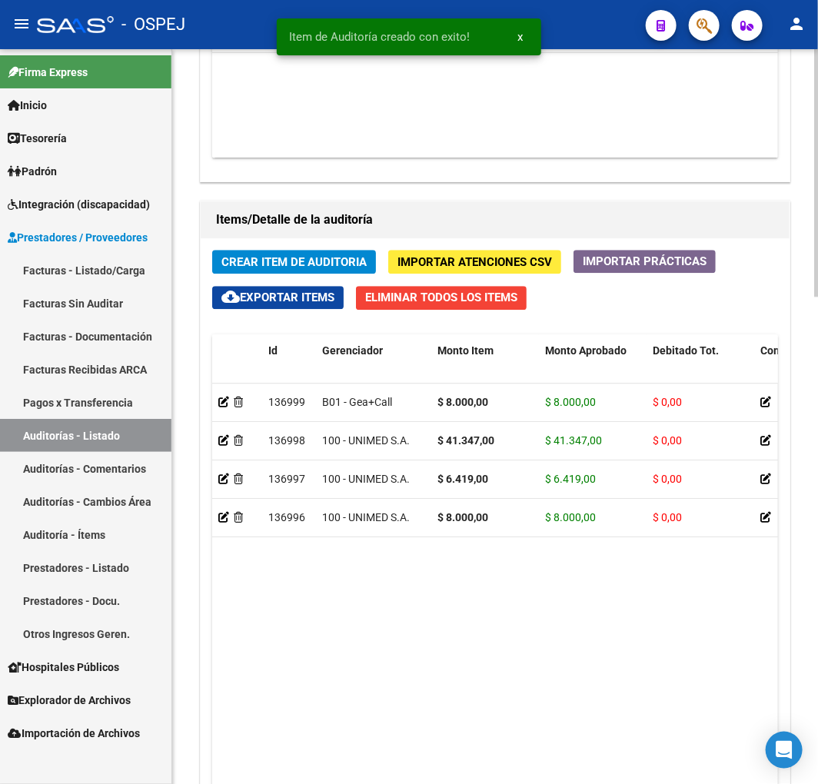
click at [329, 263] on span "Crear Item de Auditoria" at bounding box center [293, 262] width 145 height 14
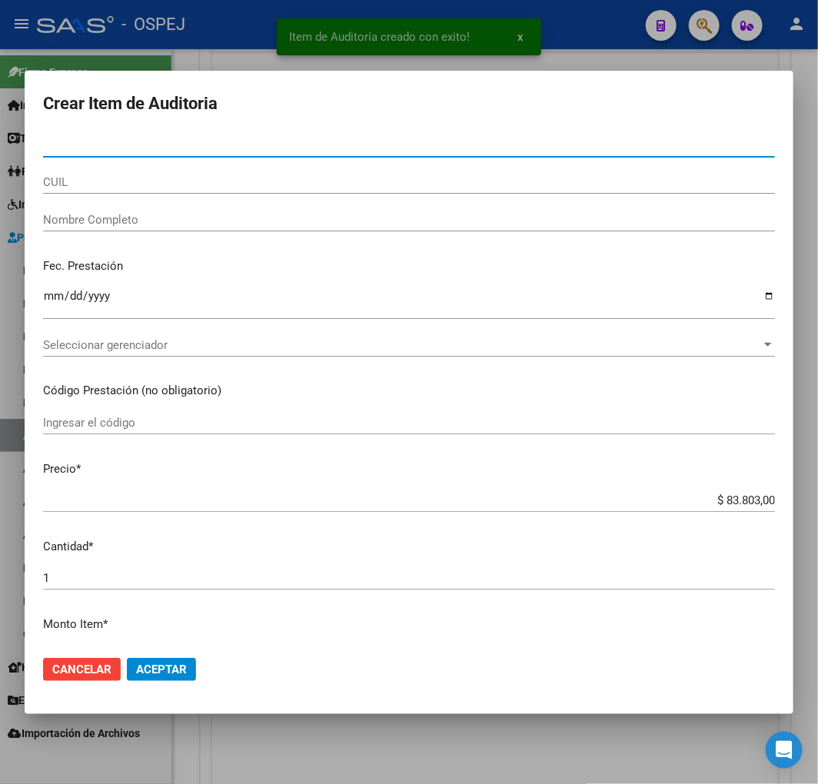
paste input "48329821"
type input "48329821"
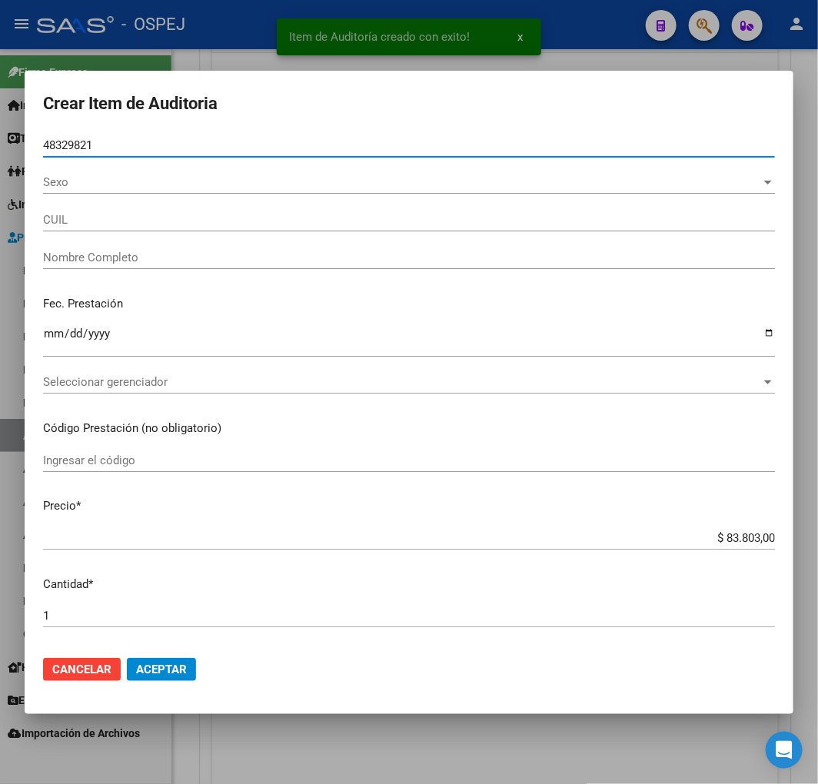
type input "20483298219"
type input "[PERSON_NAME] [PERSON_NAME]"
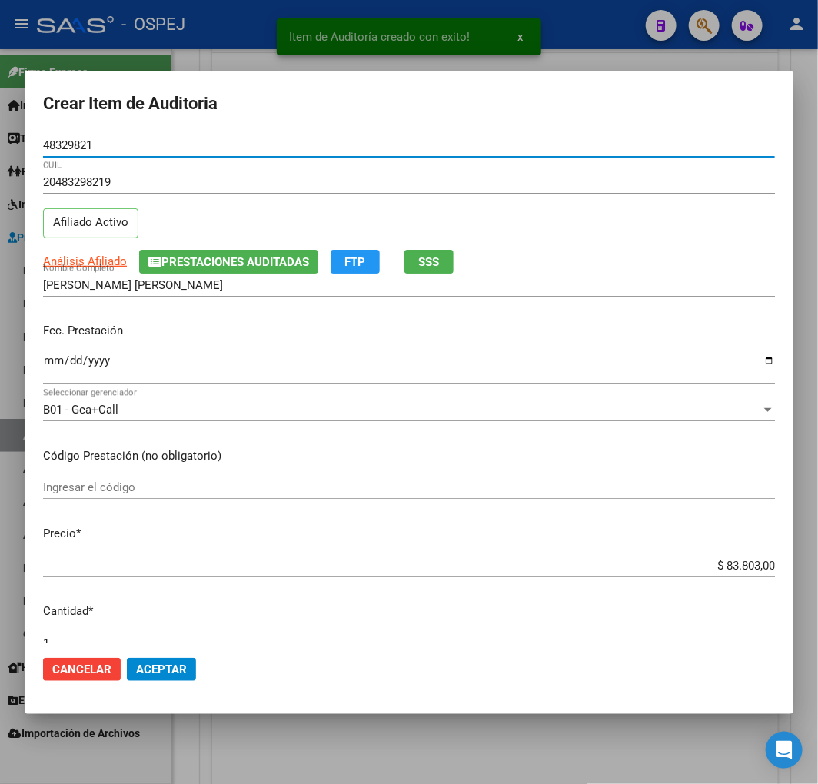
type input "48329821"
click at [744, 566] on input "$ 83.803,00" at bounding box center [409, 566] width 732 height 14
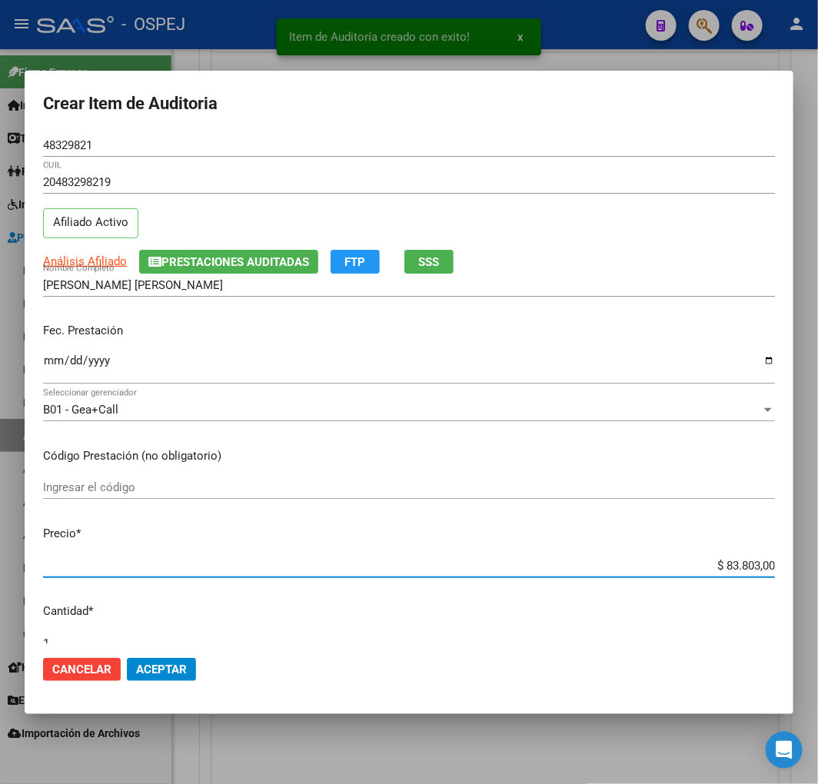
click at [744, 566] on input "$ 83.803,00" at bounding box center [409, 566] width 732 height 14
type input "$ 0,01"
type input "$ 0,14"
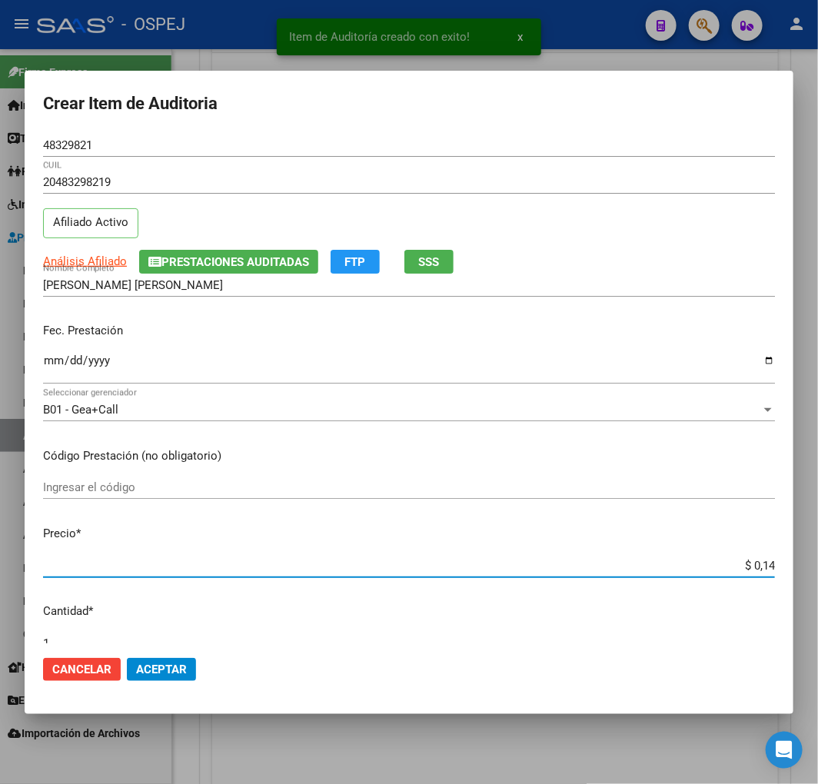
type input "$ 1,45"
type input "$ 14,53"
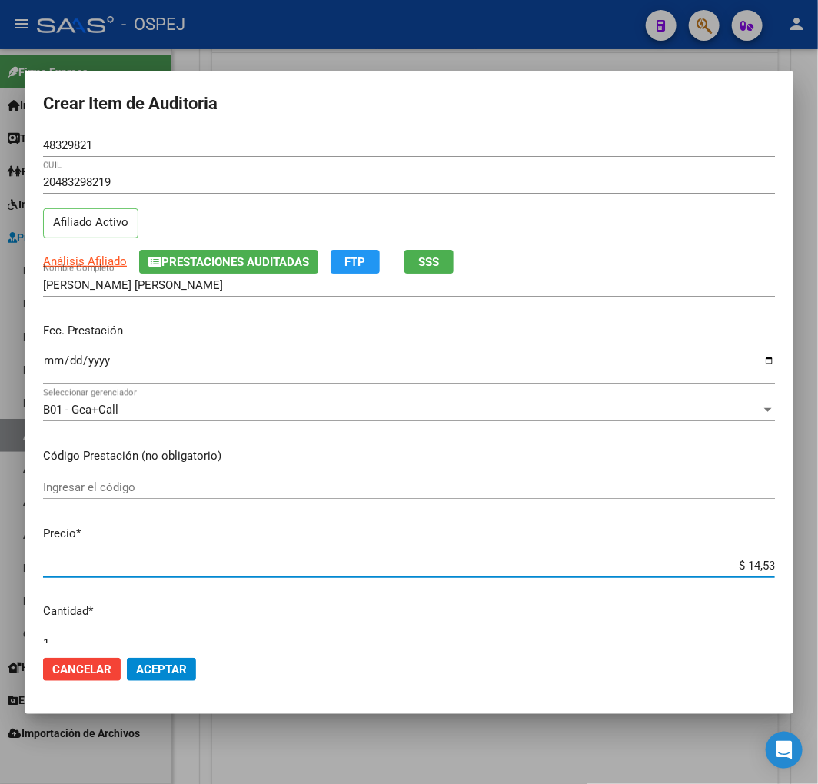
type input "$ 145,30"
type input "$ 1.453,00"
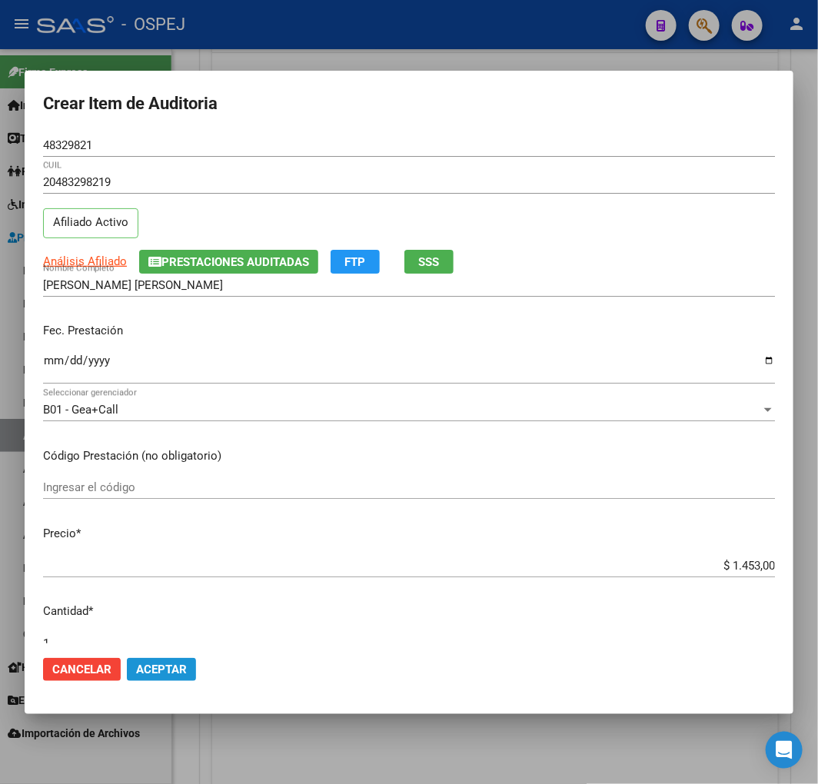
click at [164, 673] on span "Aceptar" at bounding box center [161, 669] width 51 height 14
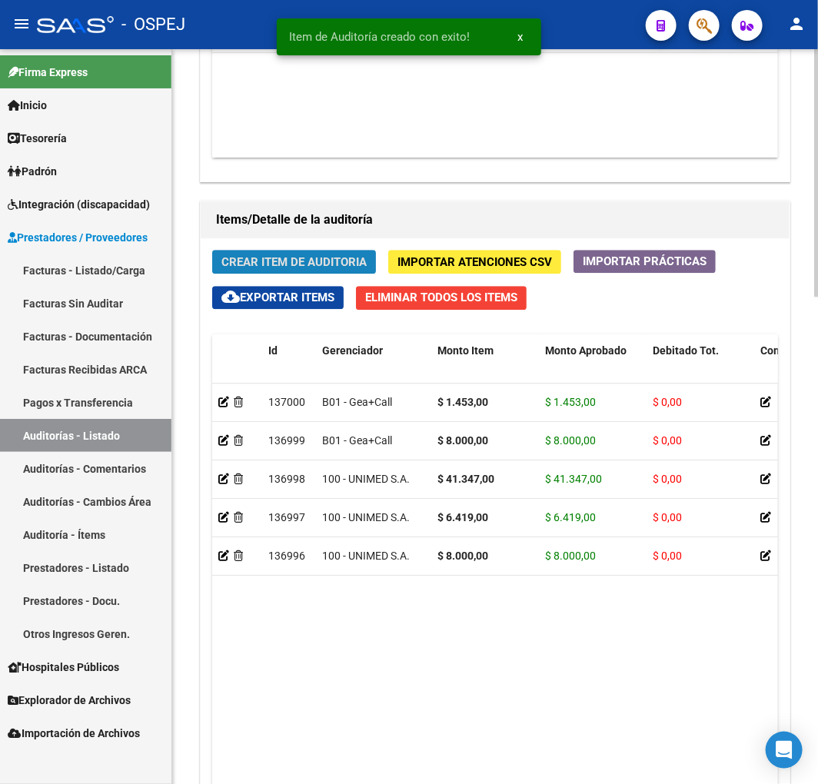
click at [330, 252] on button "Crear Item de Auditoria" at bounding box center [294, 262] width 164 height 24
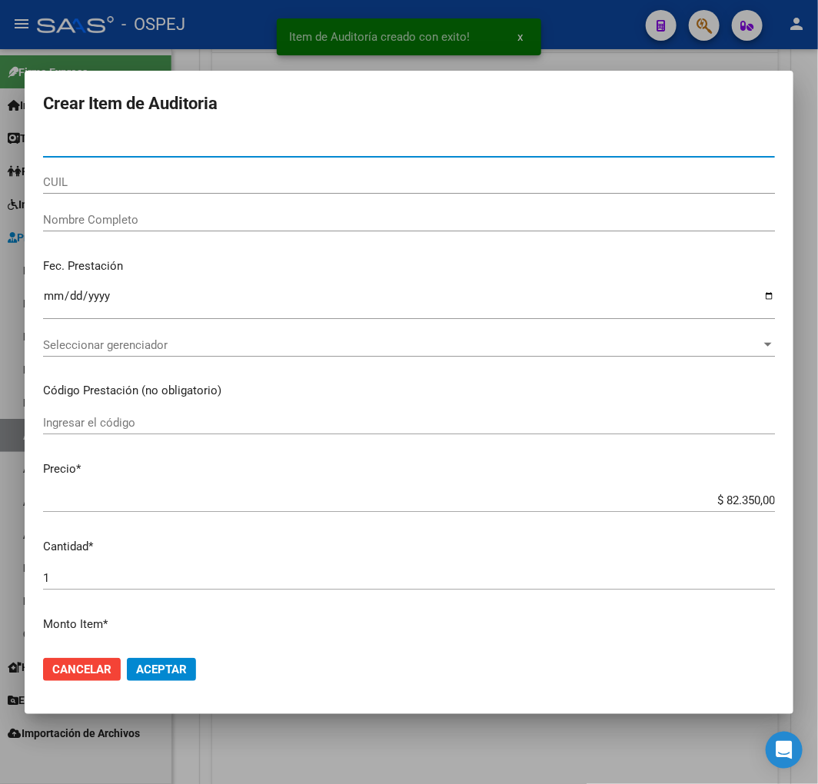
type input "48329821"
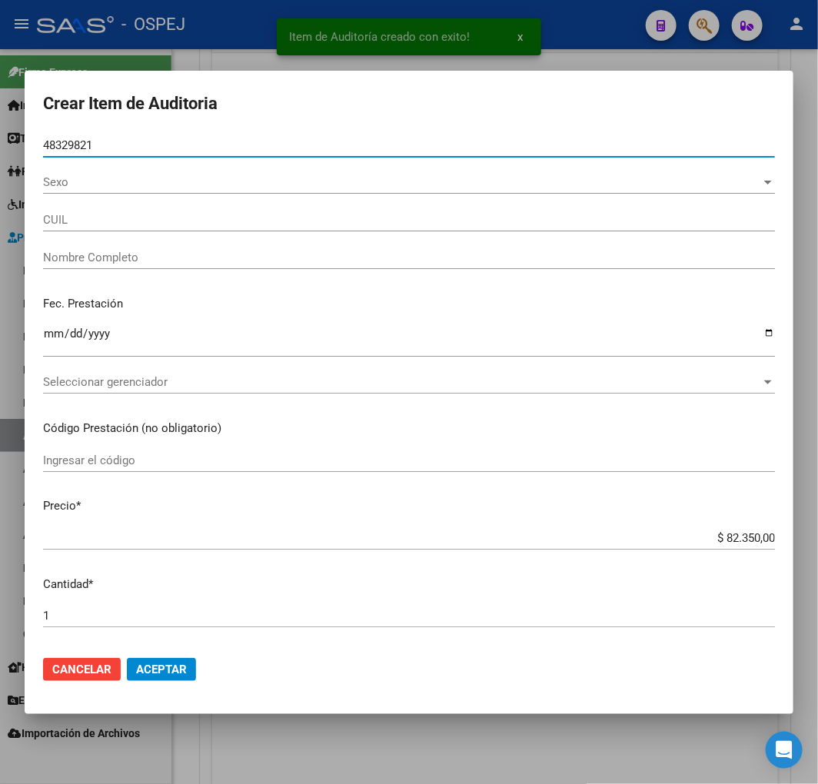
type input "20483298219"
type input "[PERSON_NAME] [PERSON_NAME]"
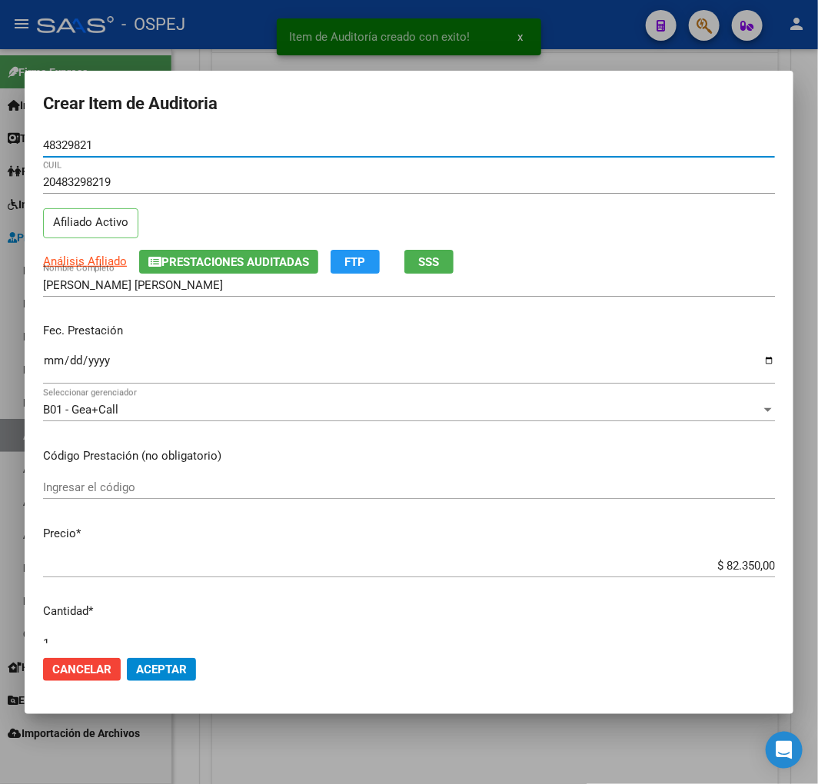
type input "48329821"
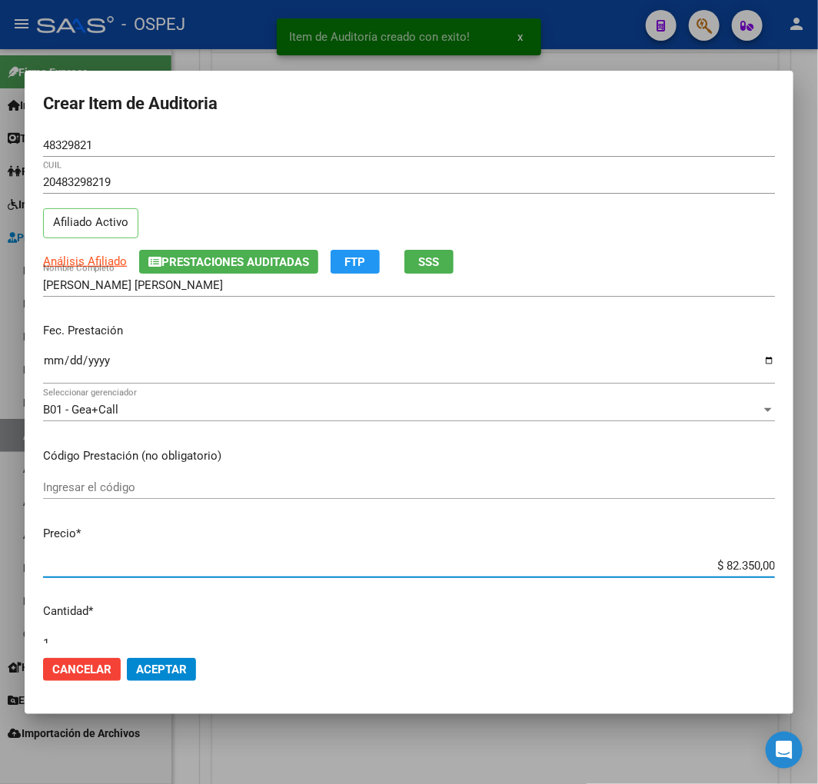
click at [723, 566] on input "$ 82.350,00" at bounding box center [409, 566] width 732 height 14
type input "$ 0,01"
type input "$ 0,18"
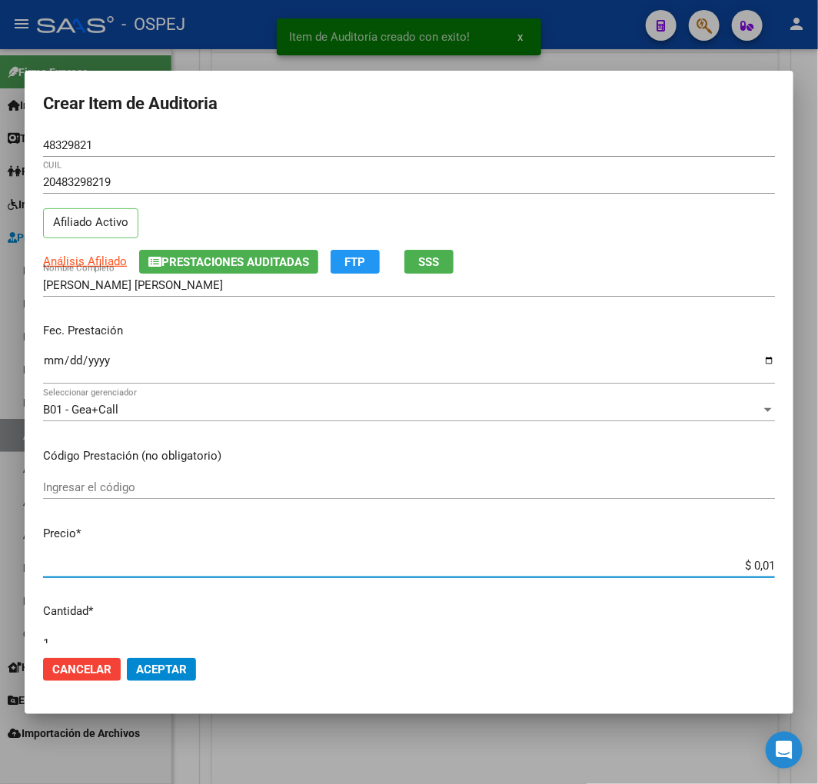
type input "$ 0,18"
type input "$ 1,88"
type input "$ 18,86"
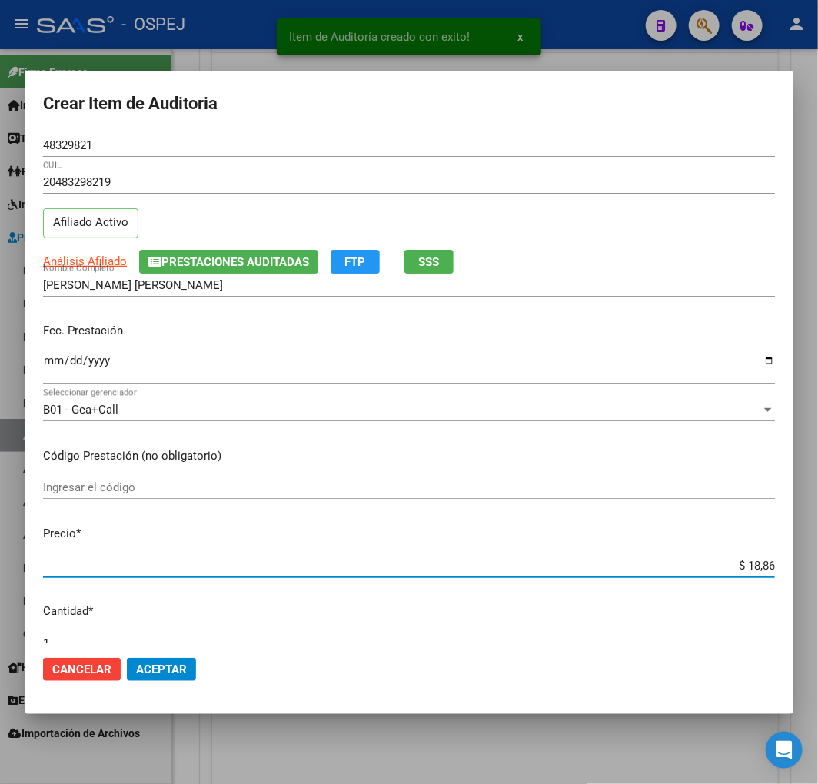
type input "$ 188,60"
type input "$ 1.886,00"
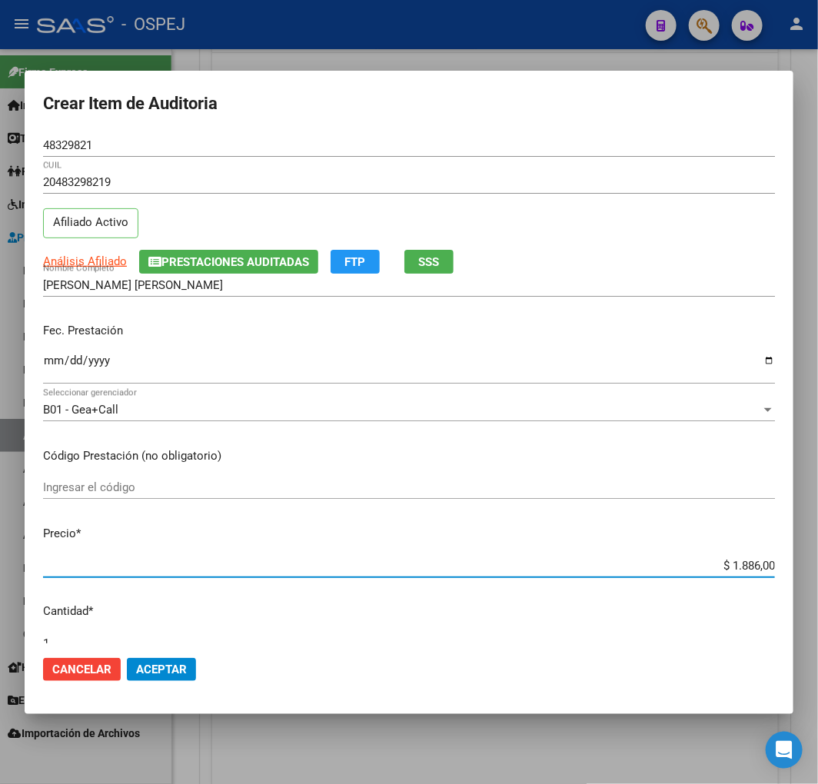
drag, startPoint x: 170, startPoint y: 672, endPoint x: 240, endPoint y: 650, distance: 73.2
click at [171, 672] on span "Aceptar" at bounding box center [161, 669] width 51 height 14
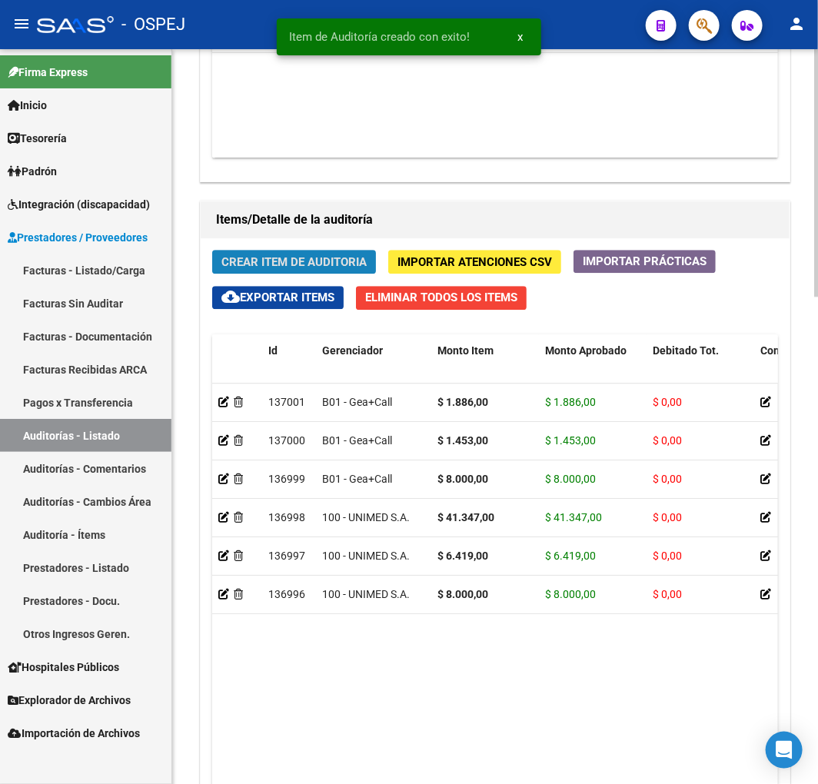
click at [279, 252] on button "Crear Item de Auditoria" at bounding box center [294, 262] width 164 height 24
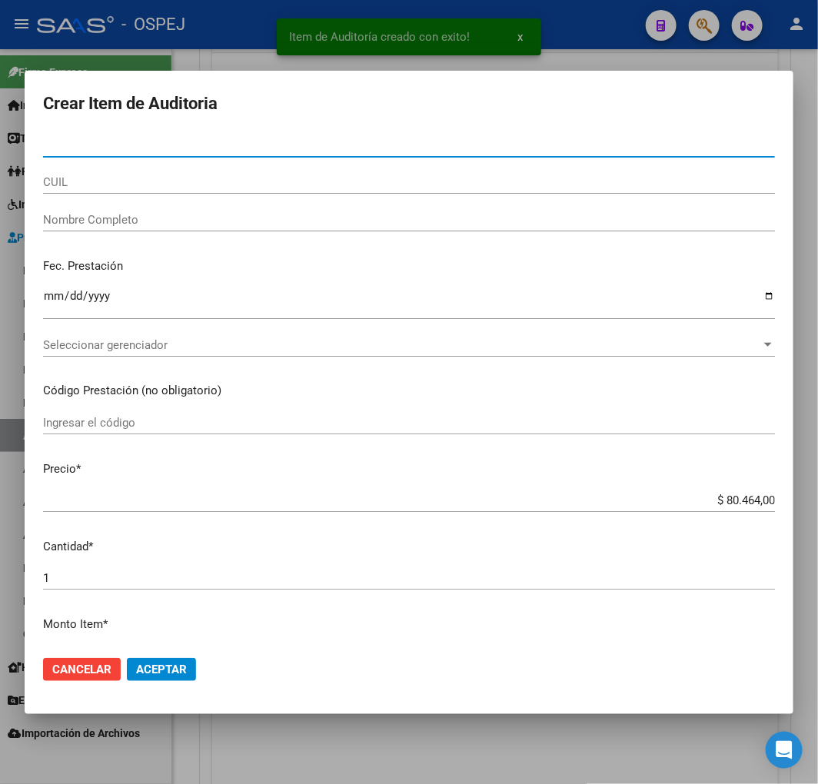
type input "36234522"
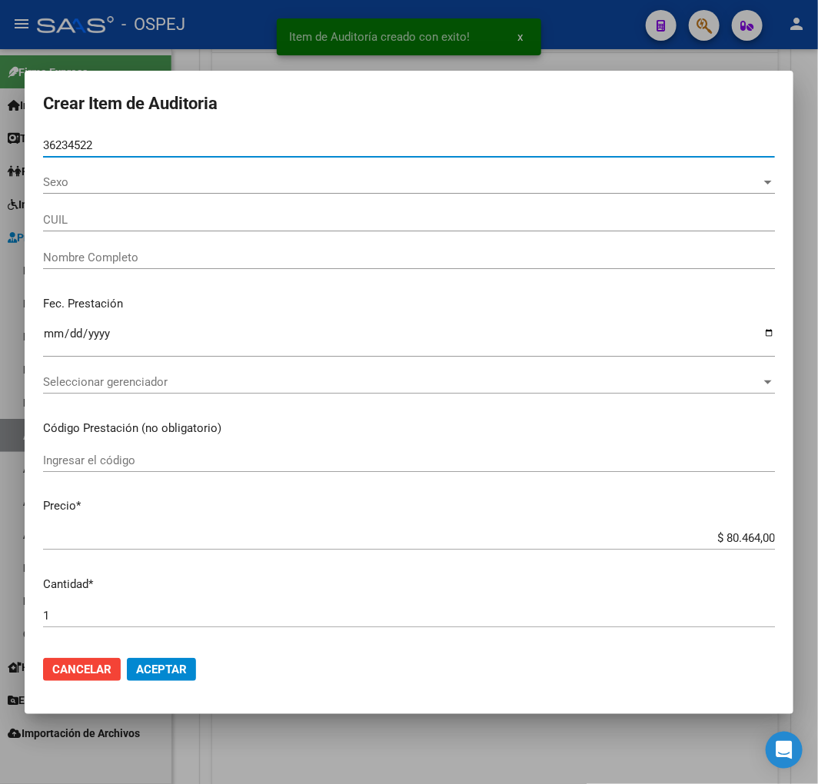
type input "20362345228"
type input "- -"
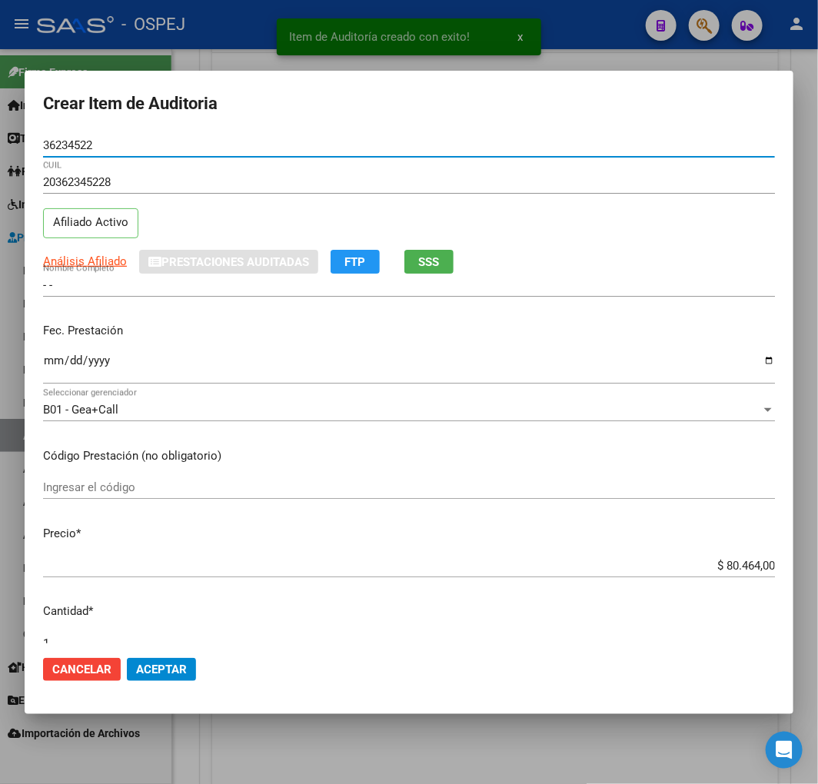
type input "36234522"
click at [740, 566] on input "$ 80.464,00" at bounding box center [409, 566] width 732 height 14
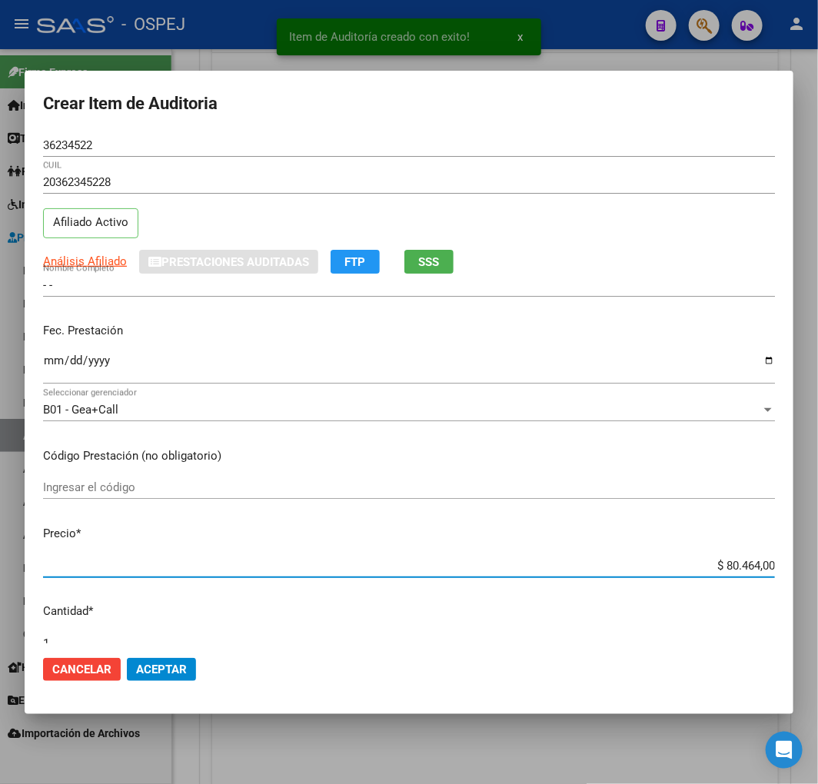
click at [740, 566] on input "$ 80.464,00" at bounding box center [409, 566] width 732 height 14
type input "$ 0,08"
type input "$ 0,80"
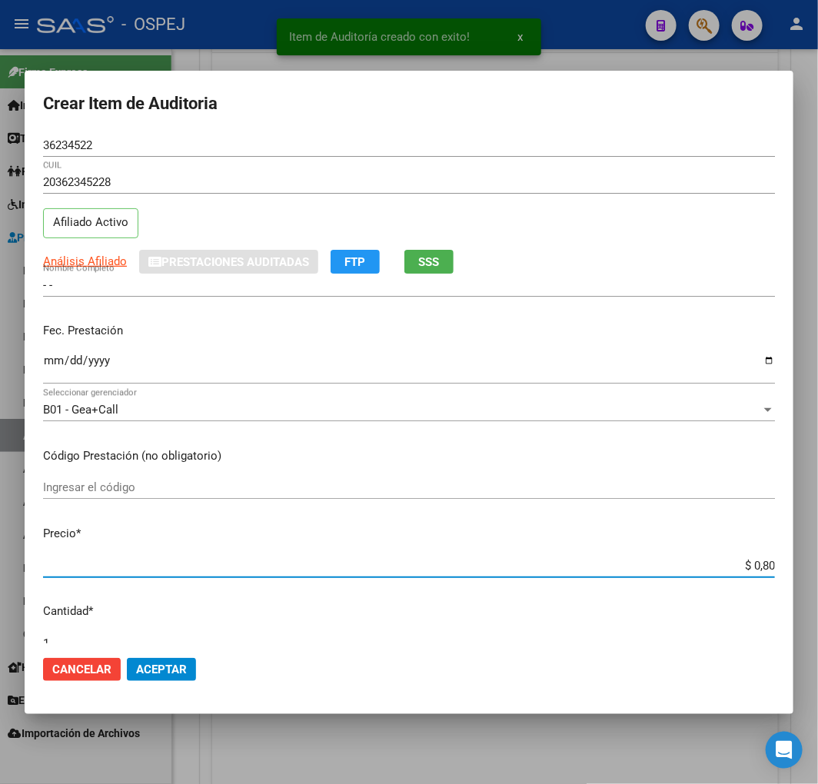
type input "$ 8,00"
type input "$ 80,00"
type input "$ 800,00"
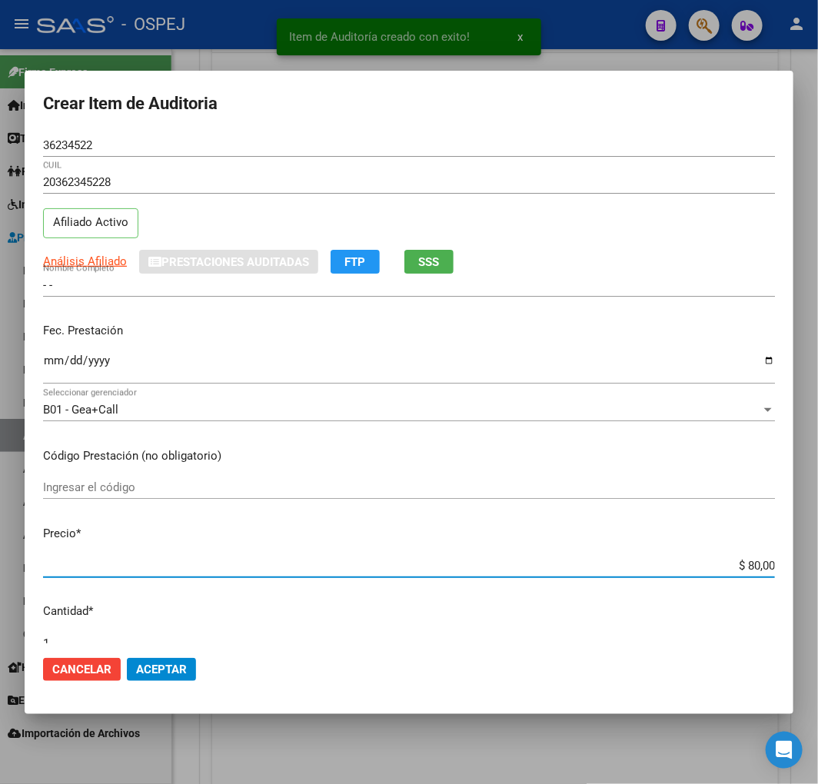
type input "$ 800,00"
type input "$ 8.000,00"
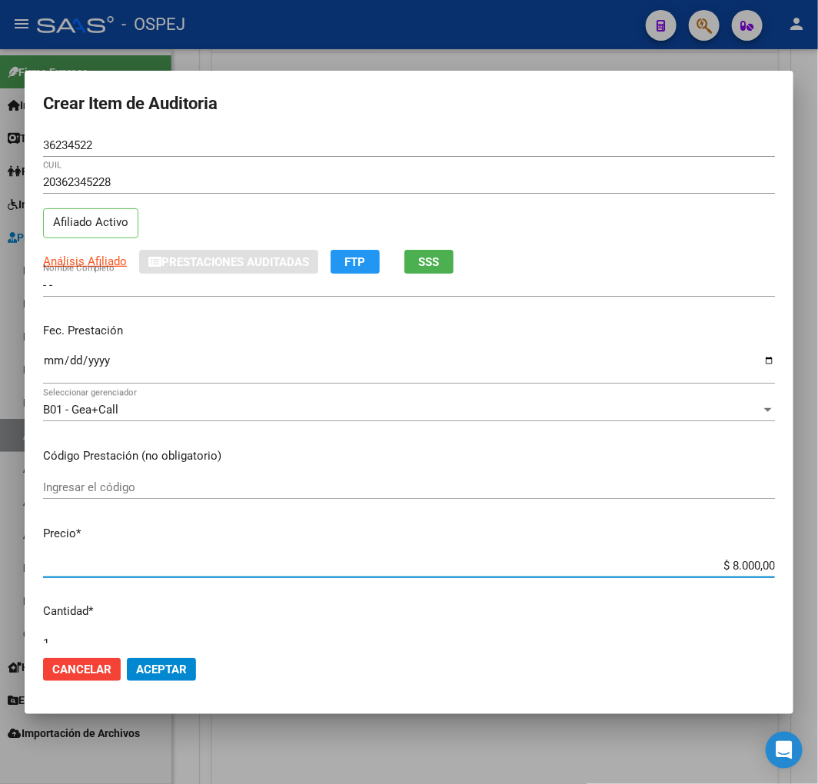
click at [159, 680] on mat-dialog-actions "Cancelar Aceptar" at bounding box center [409, 669] width 732 height 52
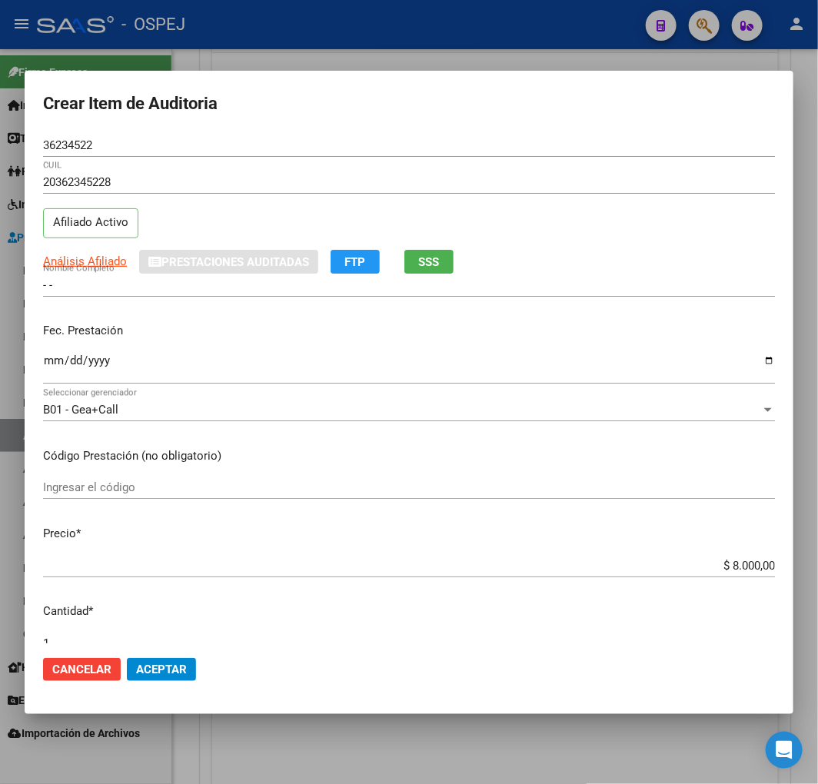
click at [169, 678] on button "Aceptar" at bounding box center [161, 669] width 69 height 23
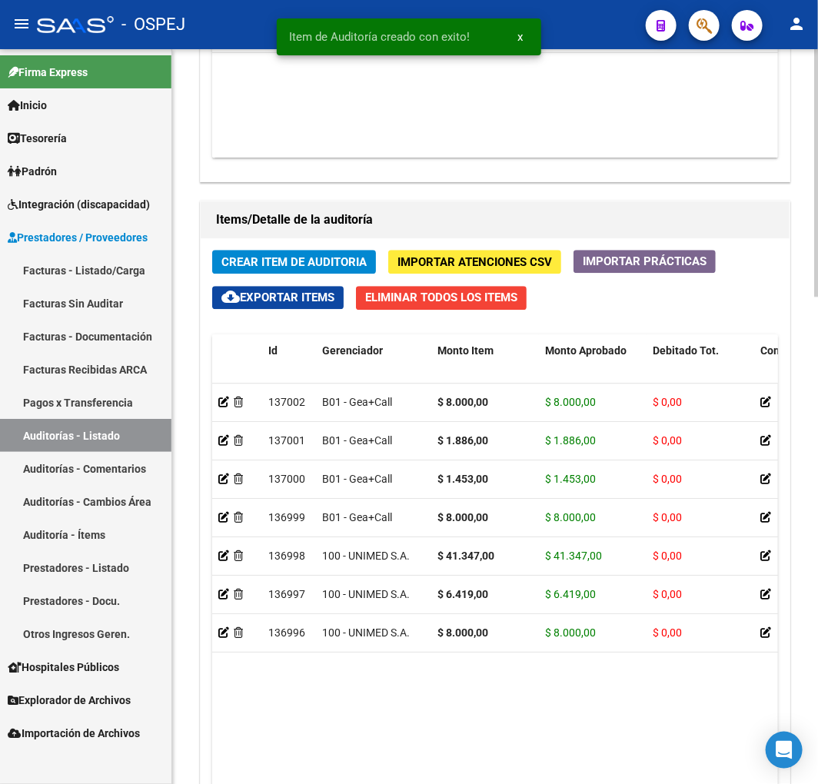
click at [271, 261] on span "Crear Item de Auditoria" at bounding box center [293, 262] width 145 height 14
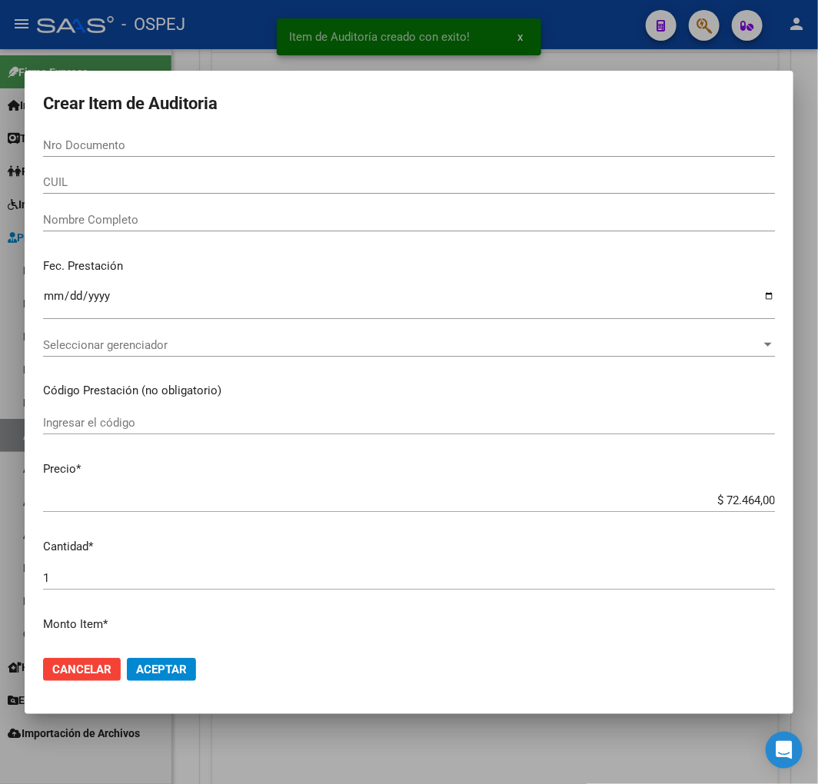
paste input "41520852"
type input "41520852"
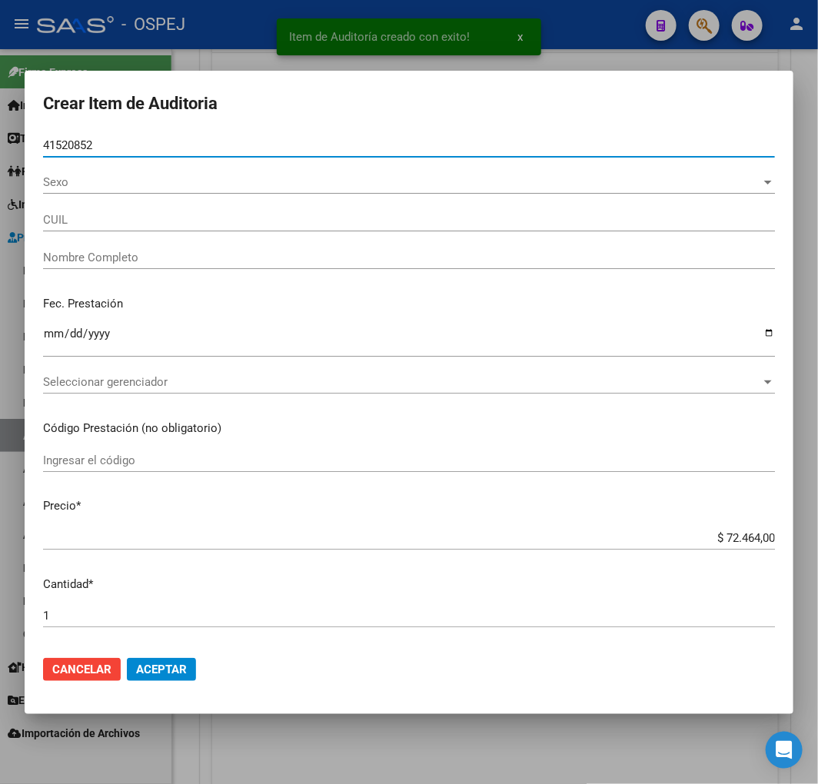
type input "23415208529"
type input "[PERSON_NAME] [PERSON_NAME] -"
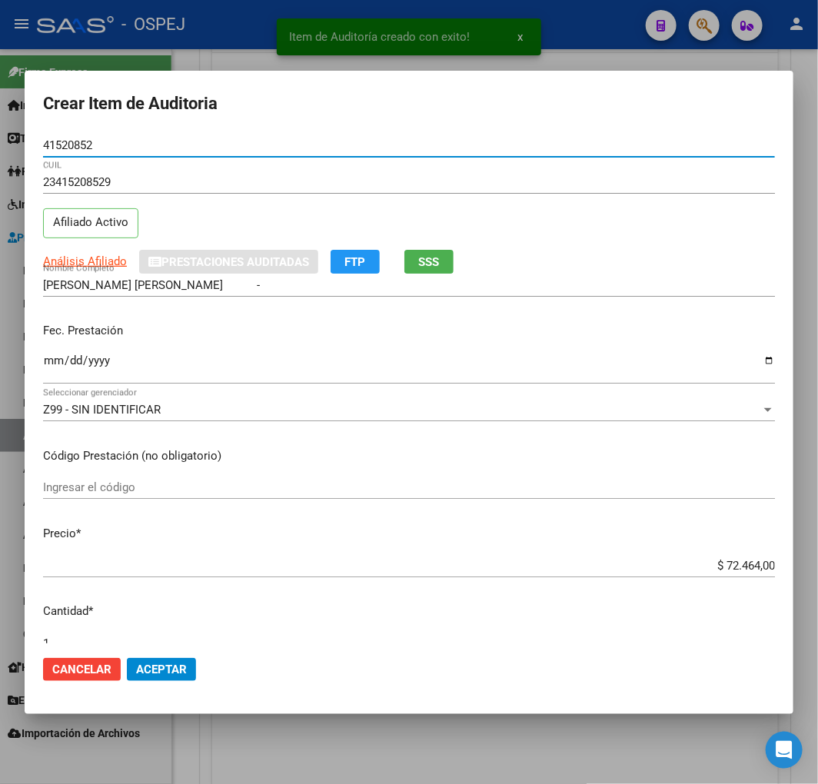
type input "41520852"
click at [735, 565] on input "$ 72.464,00" at bounding box center [409, 566] width 732 height 14
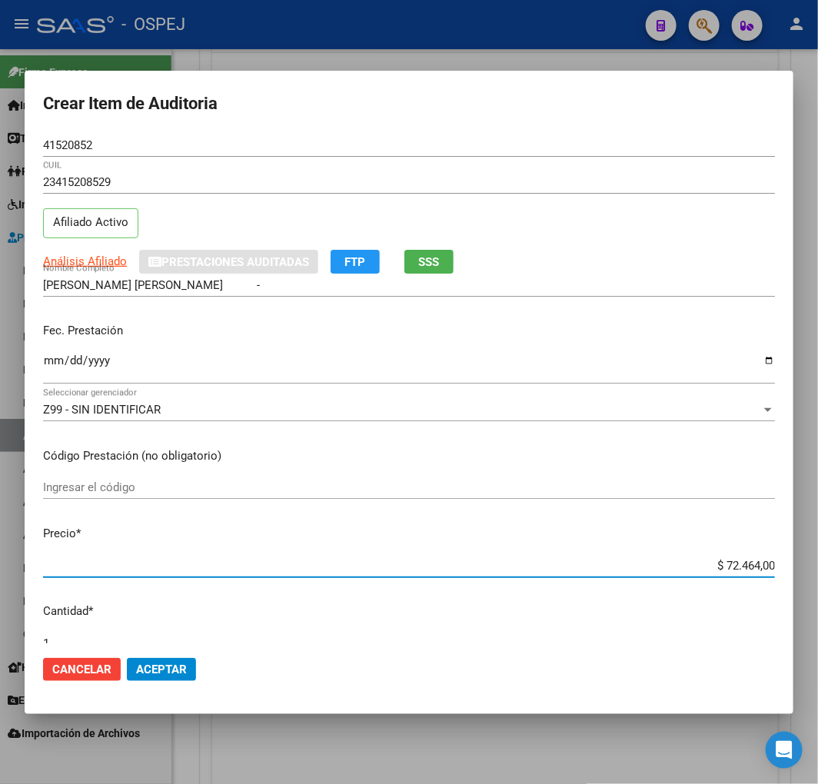
click at [735, 565] on input "$ 72.464,00" at bounding box center [409, 566] width 732 height 14
type input "$ 0,08"
type input "$ 0,80"
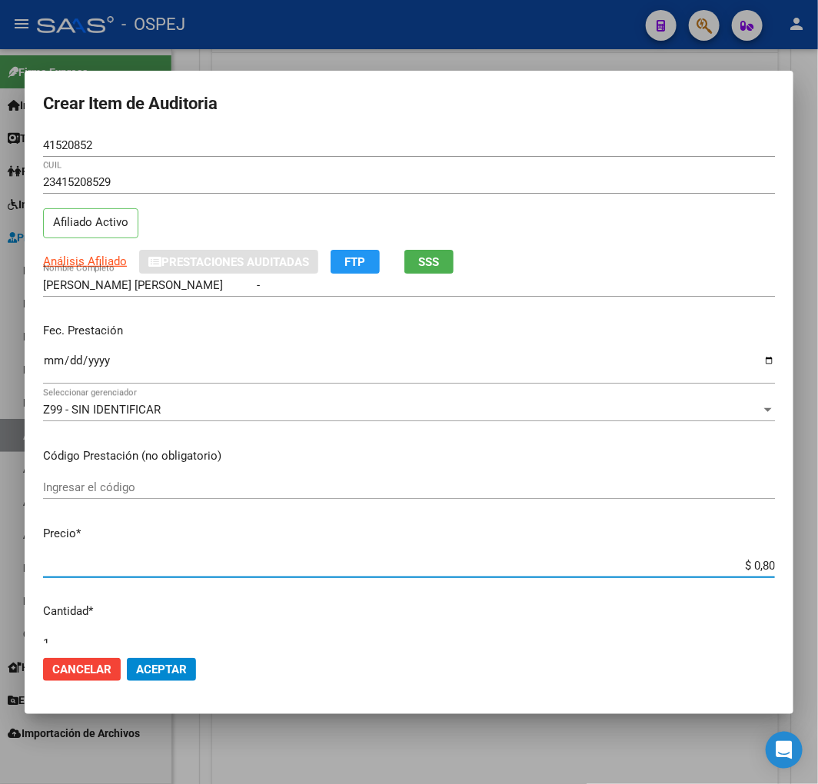
type input "$ 8,00"
type input "$ 80,00"
type input "$ 800,00"
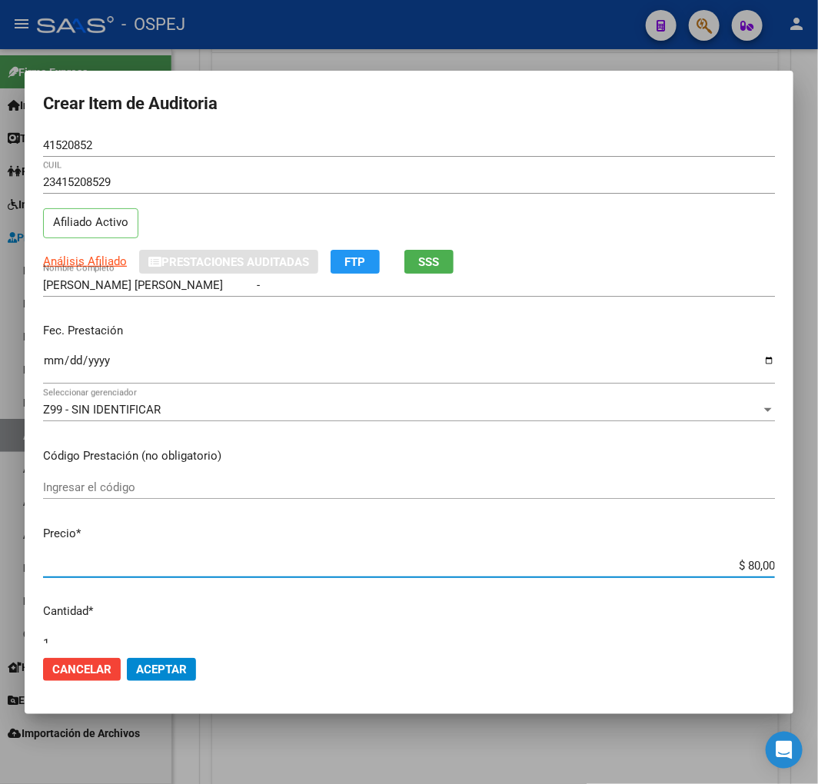
type input "$ 800,00"
type input "$ 8.000,00"
click at [171, 671] on span "Aceptar" at bounding box center [161, 669] width 51 height 14
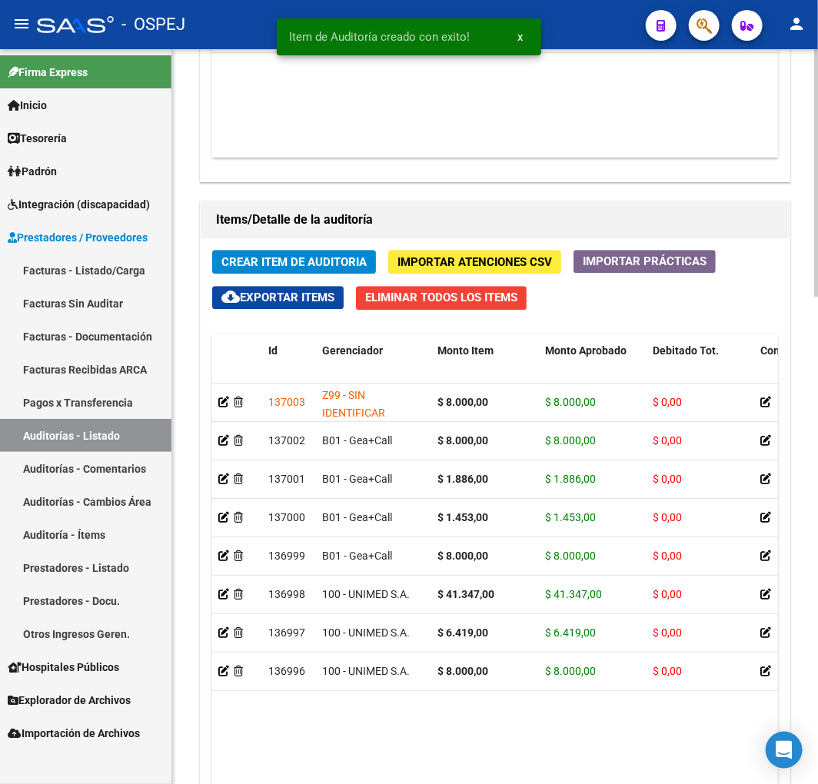
click at [305, 258] on span "Crear Item de Auditoria" at bounding box center [293, 262] width 145 height 14
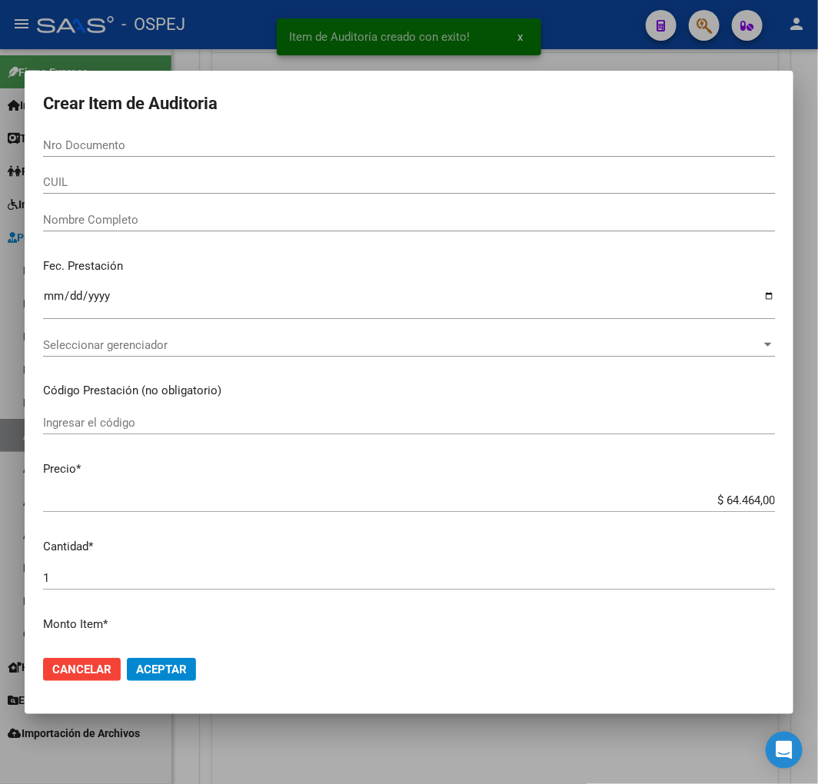
paste input "94587652"
type input "94587652"
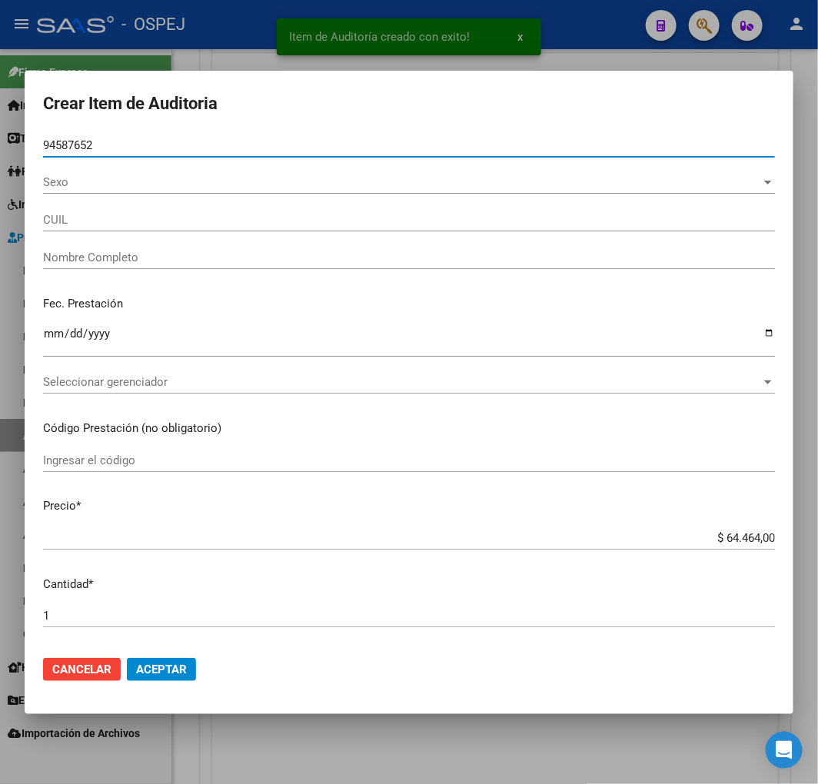
type input "20945876523"
type input "[PERSON_NAME] [PERSON_NAME]"
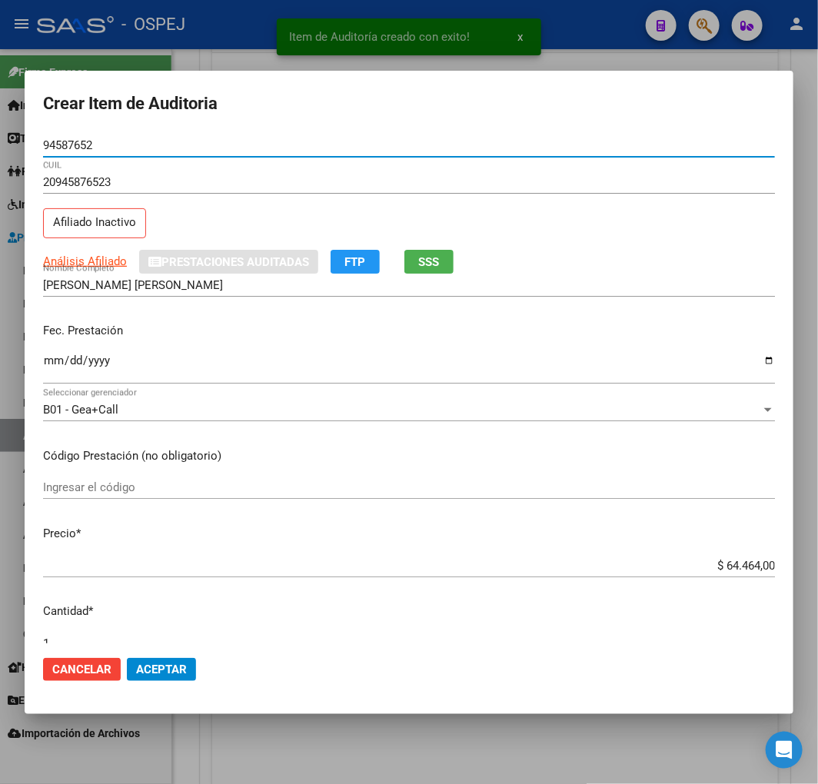
type input "94587652"
click at [178, 666] on span "Aceptar" at bounding box center [161, 669] width 51 height 14
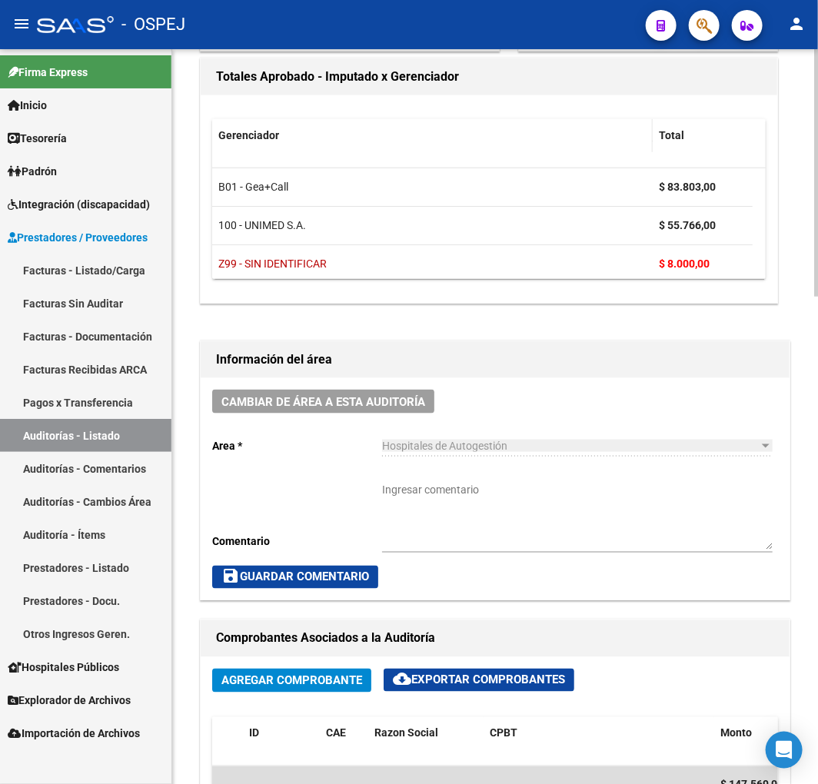
scroll to position [355, 0]
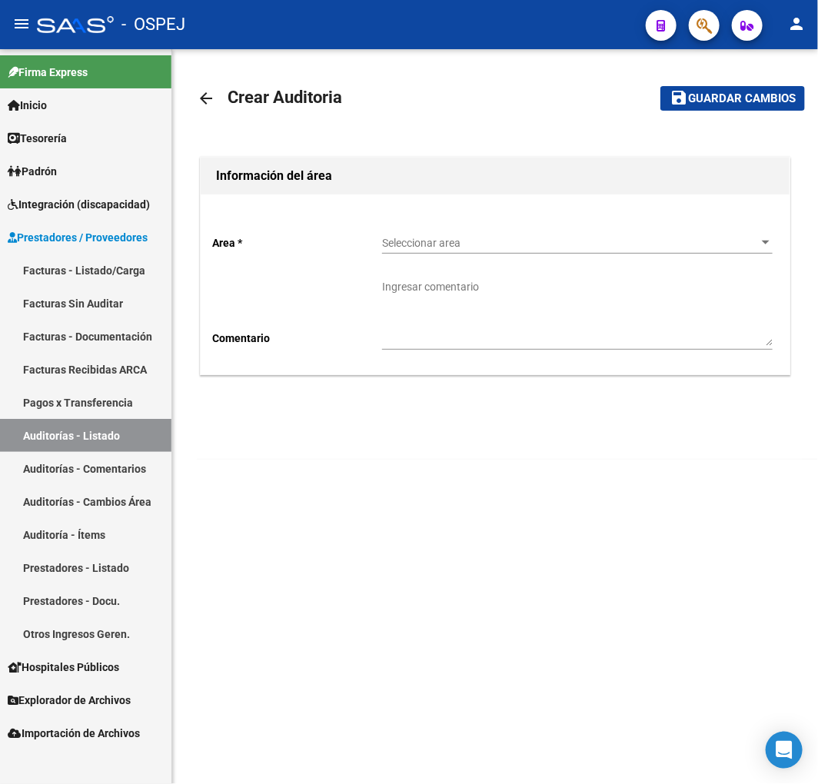
click at [463, 238] on span "Seleccionar area" at bounding box center [570, 243] width 377 height 13
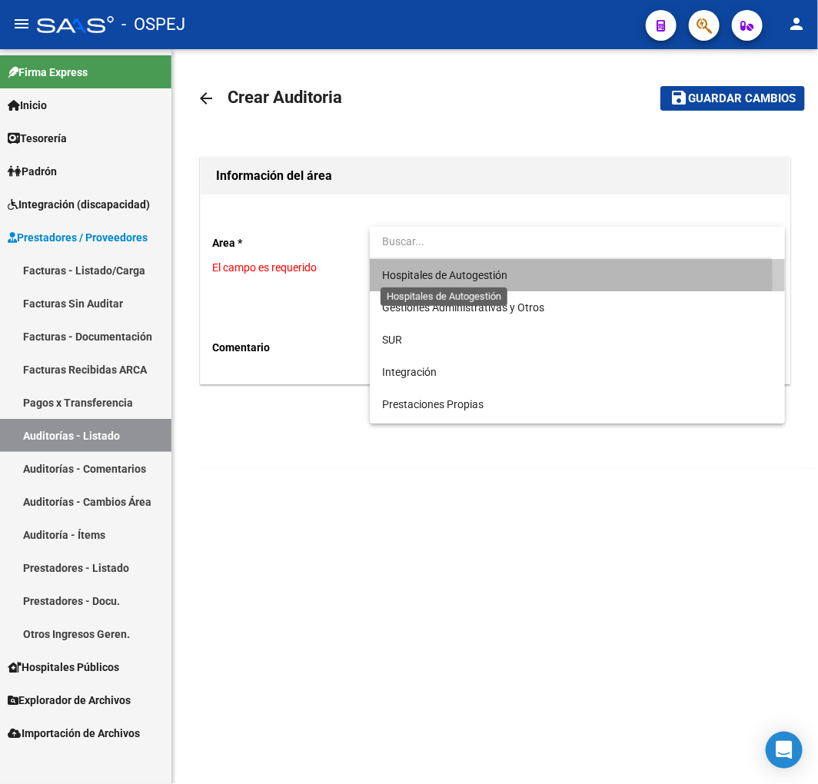
click at [461, 277] on span "Hospitales de Autogestión" at bounding box center [444, 275] width 125 height 12
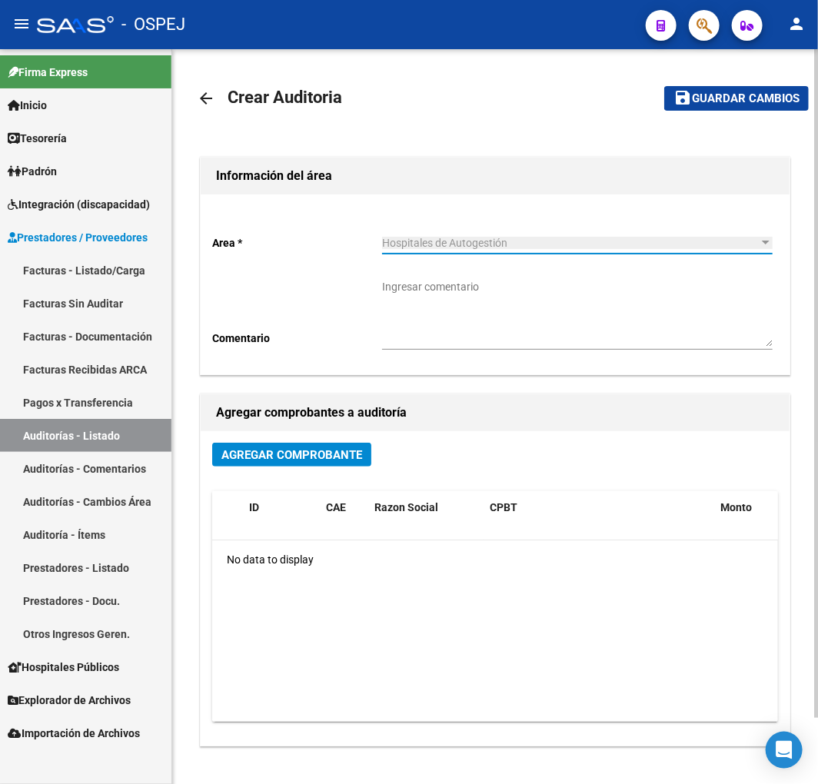
click at [307, 451] on span "Agregar Comprobante" at bounding box center [291, 455] width 141 height 14
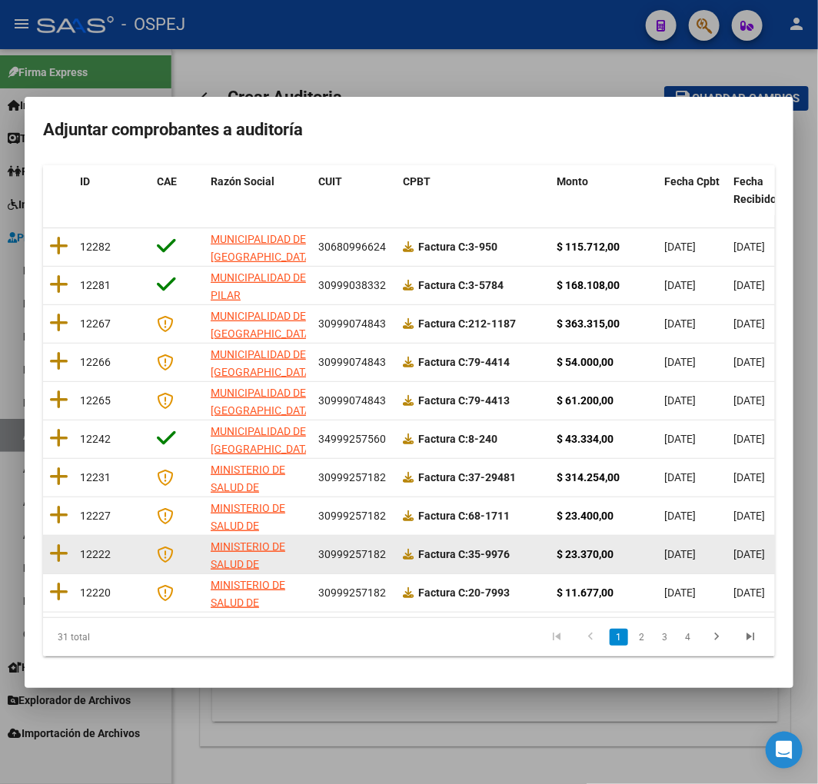
scroll to position [194, 0]
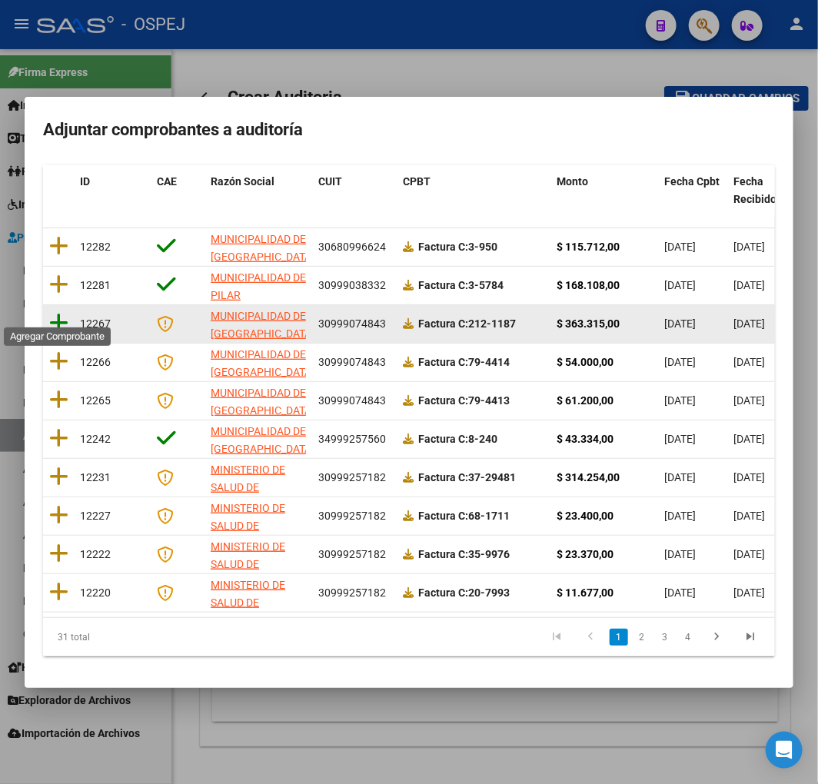
click at [57, 312] on icon at bounding box center [58, 323] width 19 height 22
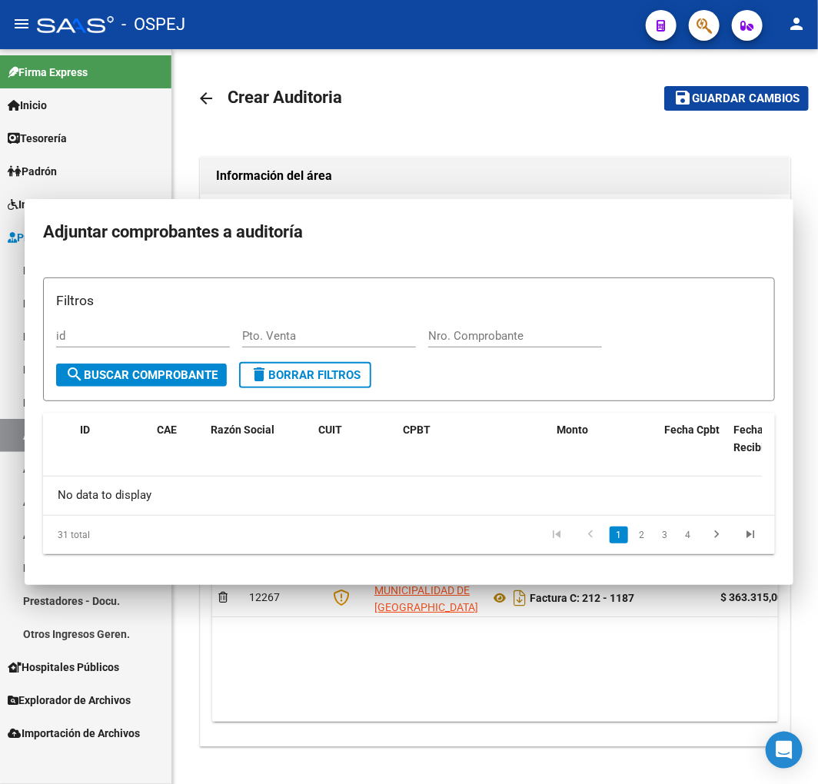
scroll to position [0, 0]
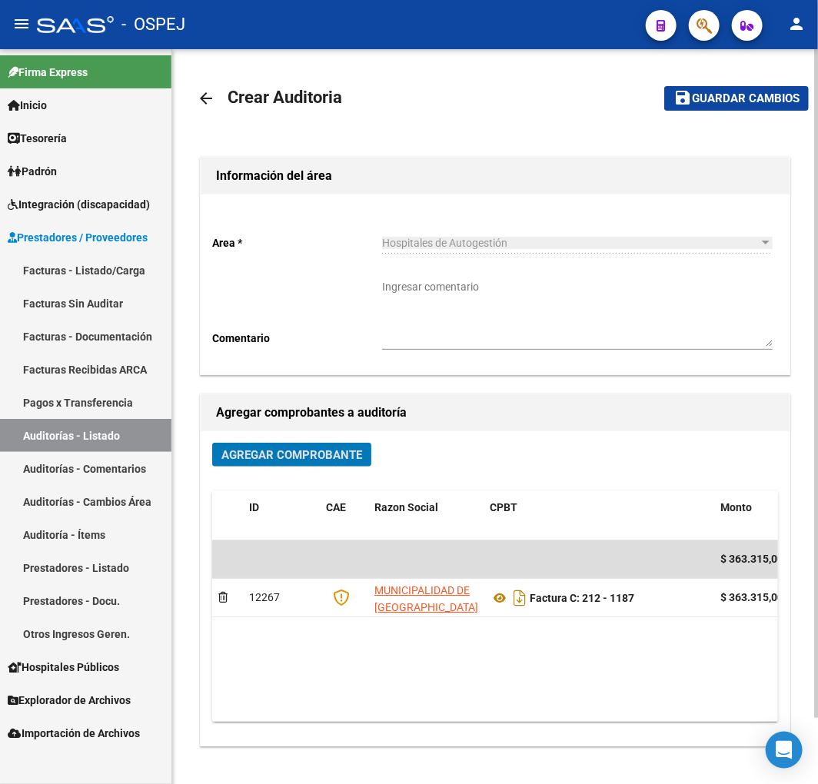
click at [713, 109] on button "save Guardar cambios" at bounding box center [736, 98] width 144 height 24
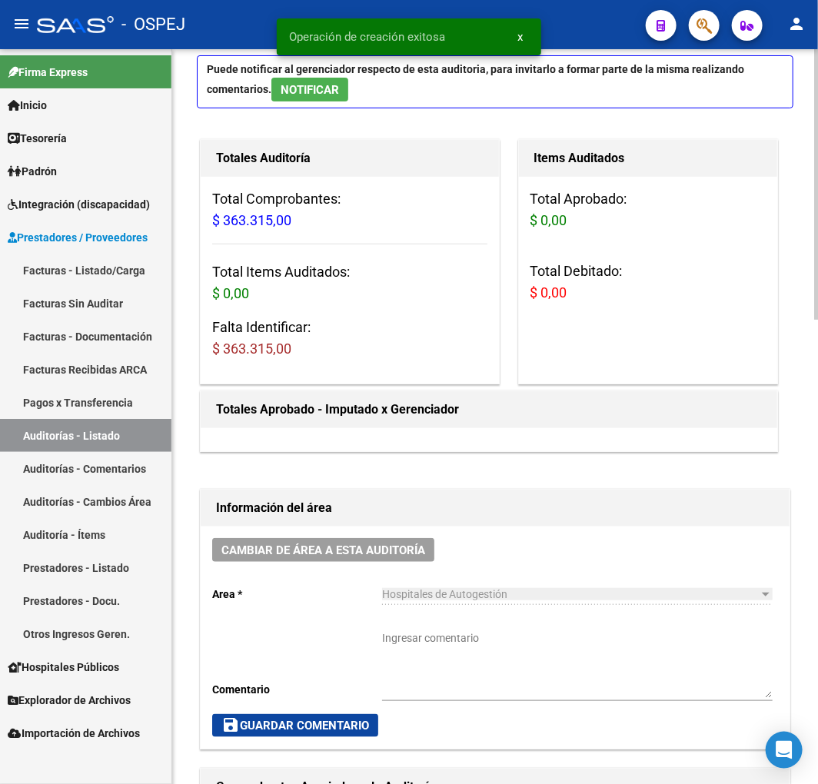
scroll to position [341, 0]
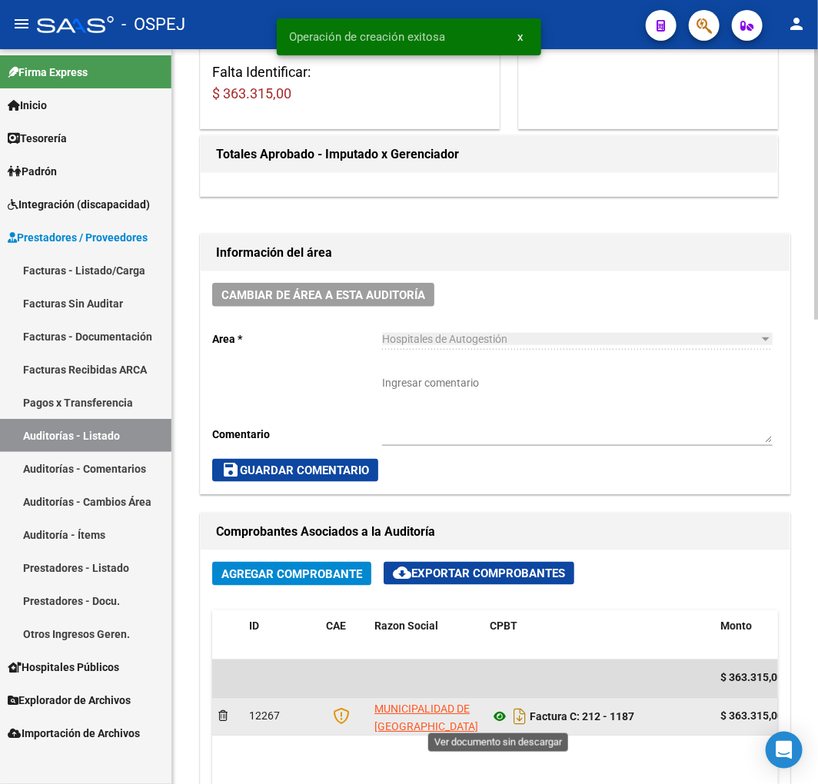
click at [503, 715] on icon at bounding box center [500, 717] width 20 height 18
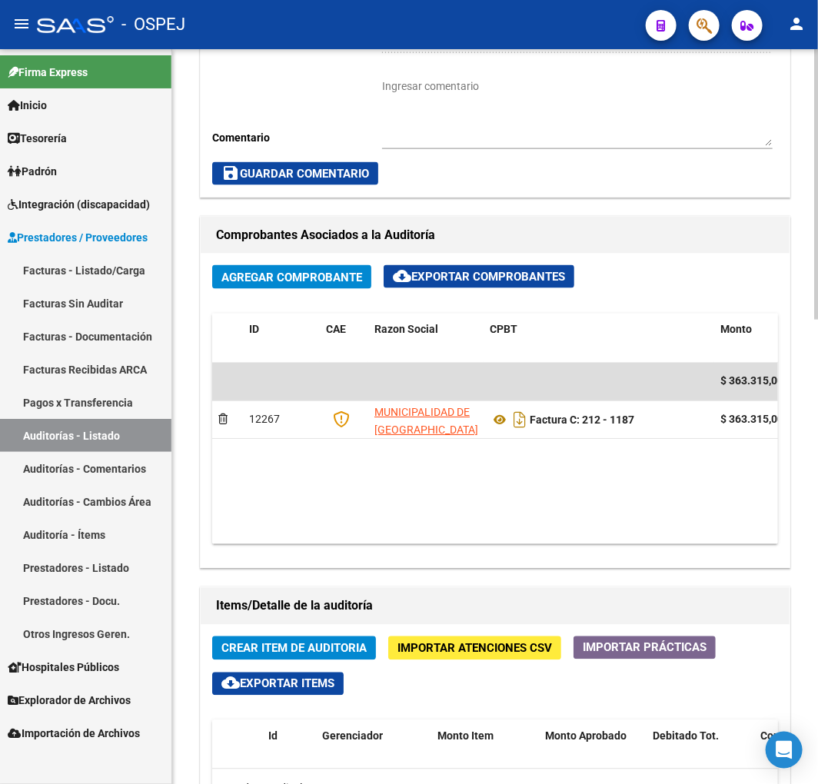
scroll to position [682, 0]
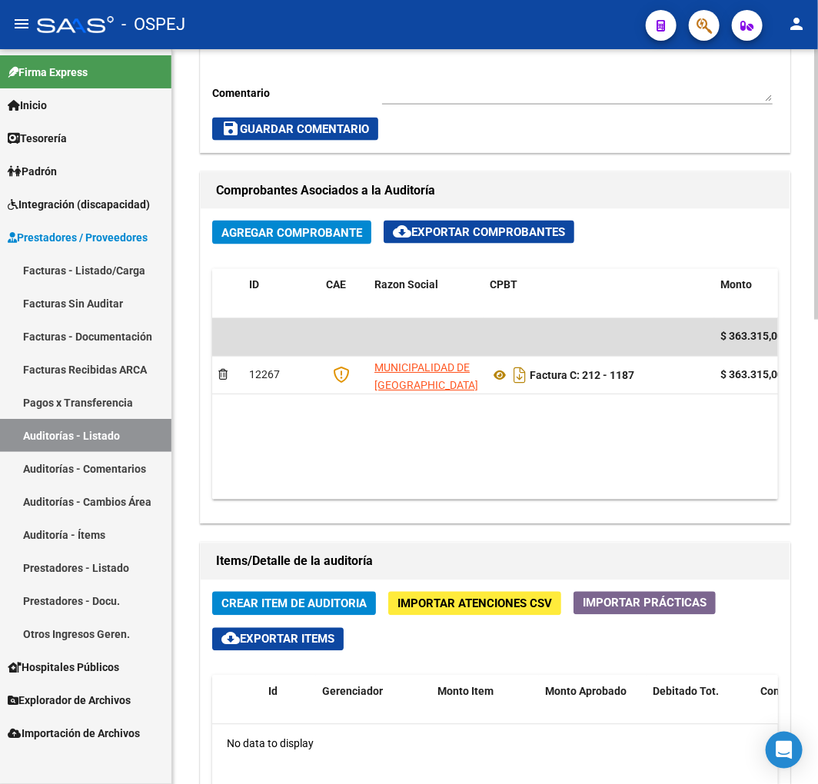
click at [300, 603] on span "Crear Item de Auditoria" at bounding box center [293, 604] width 145 height 14
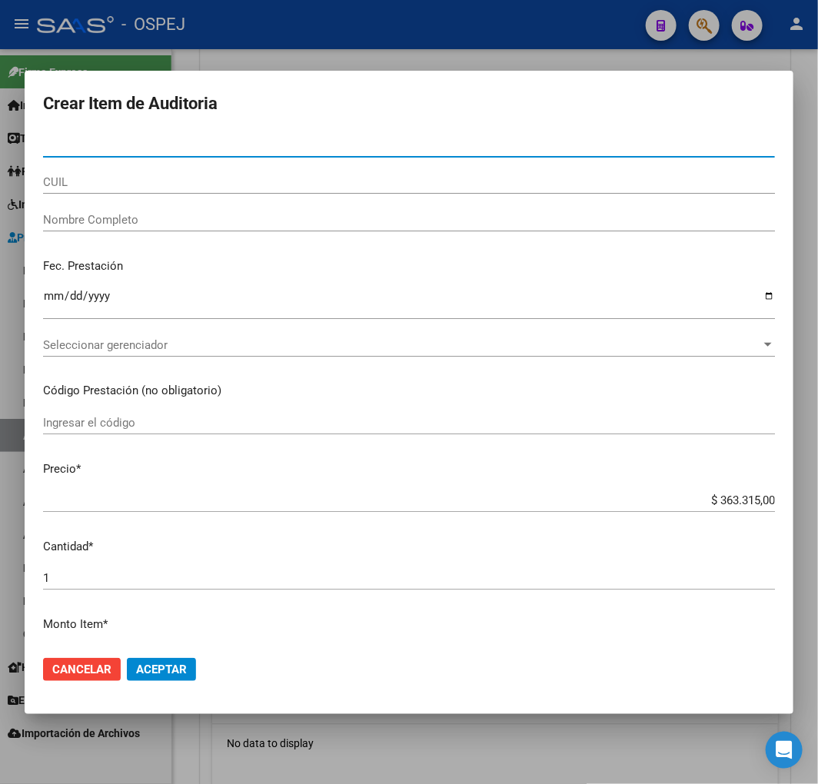
click at [129, 151] on input "Nro Documento" at bounding box center [409, 145] width 732 height 14
paste input "31055936"
type input "31055936"
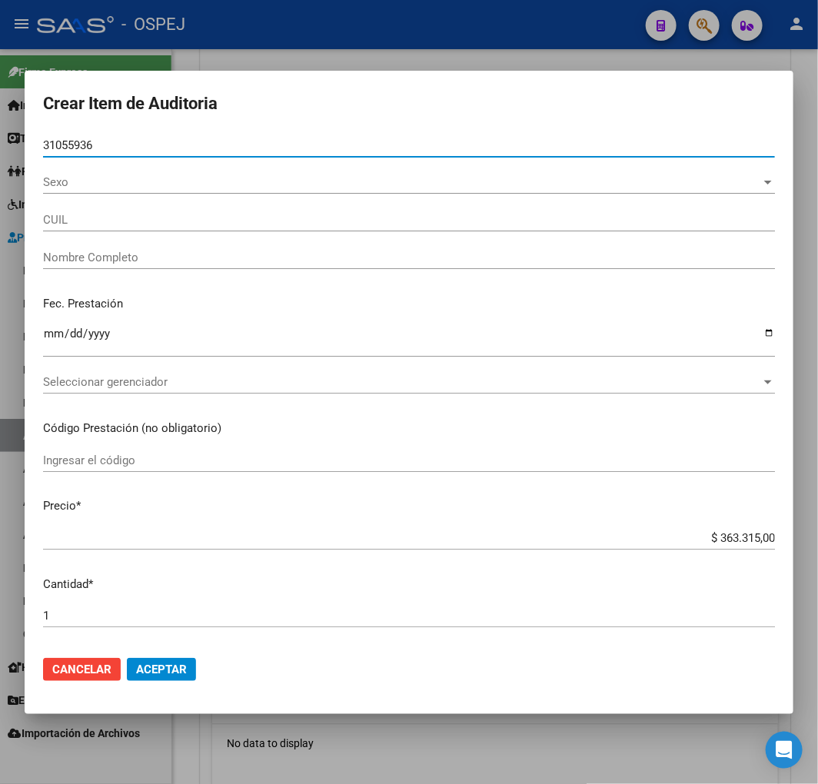
type input "23310559369"
type input "[PERSON_NAME] [PERSON_NAME]"
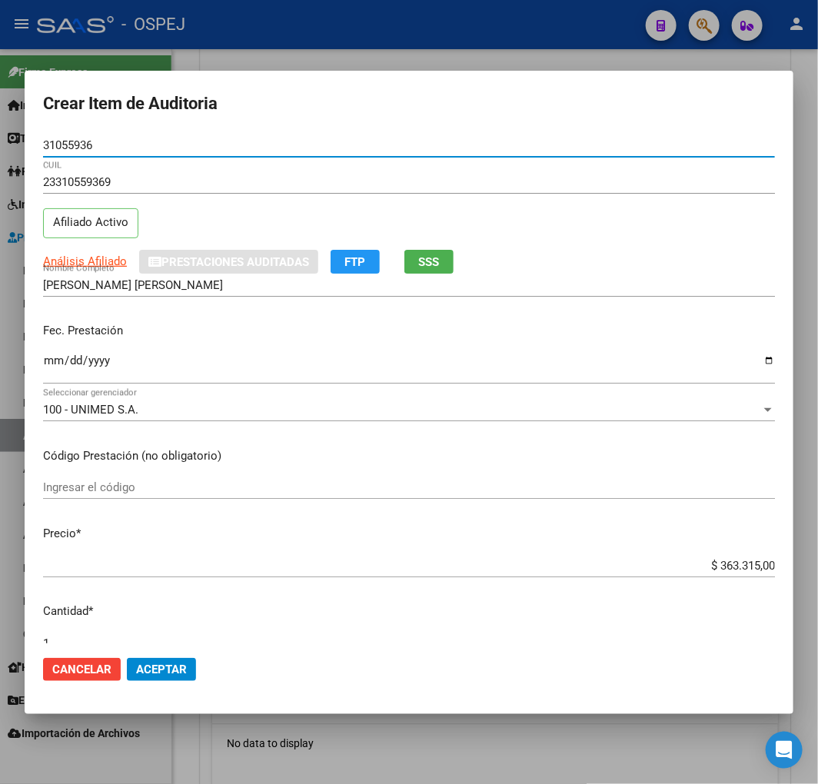
type input "31055936"
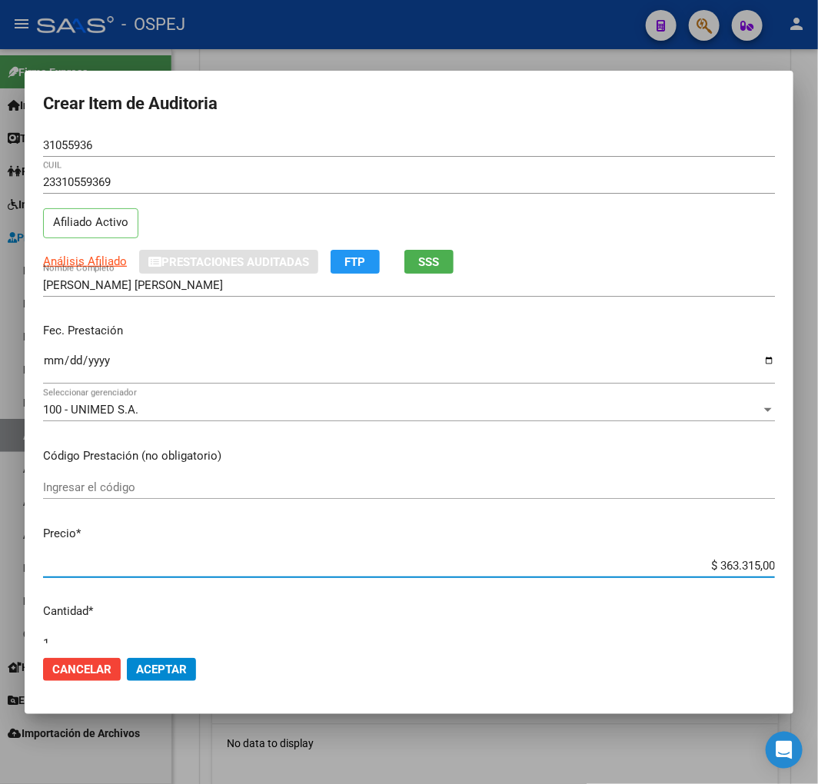
click at [738, 565] on input "$ 363.315,00" at bounding box center [409, 566] width 732 height 14
type input "$ 0,08"
type input "$ 0,80"
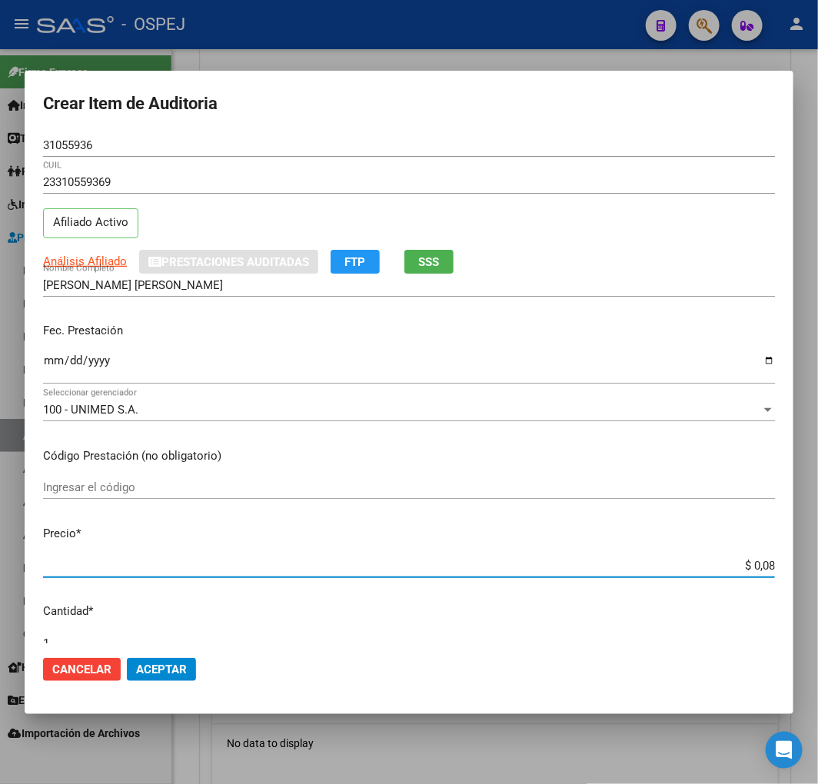
type input "$ 0,80"
type input "$ 8,00"
type input "$ 80,00"
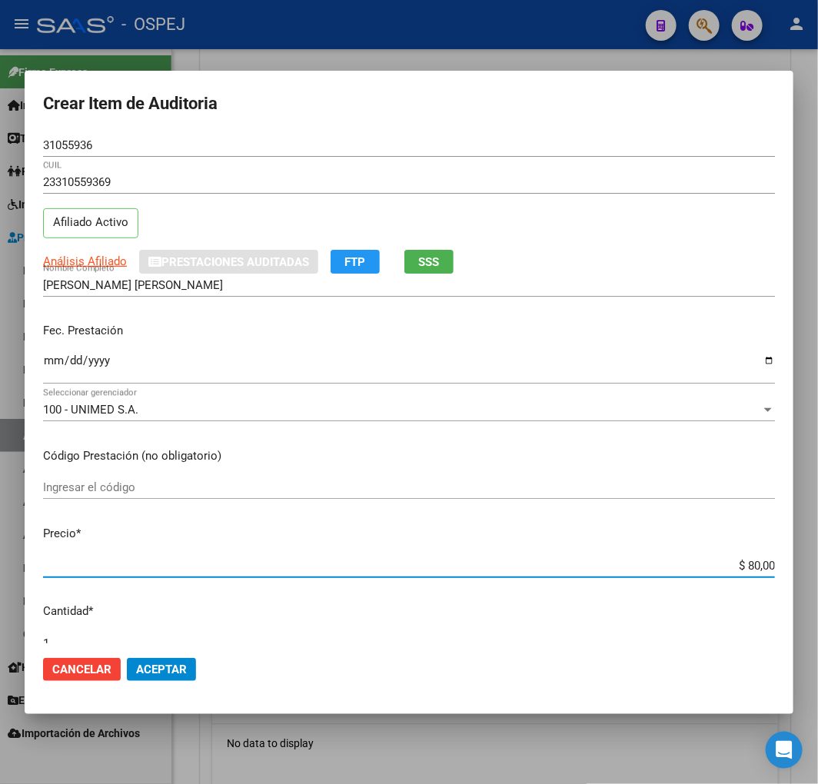
type input "$ 800,00"
type input "$ 8.000,00"
click at [166, 664] on span "Aceptar" at bounding box center [161, 669] width 51 height 14
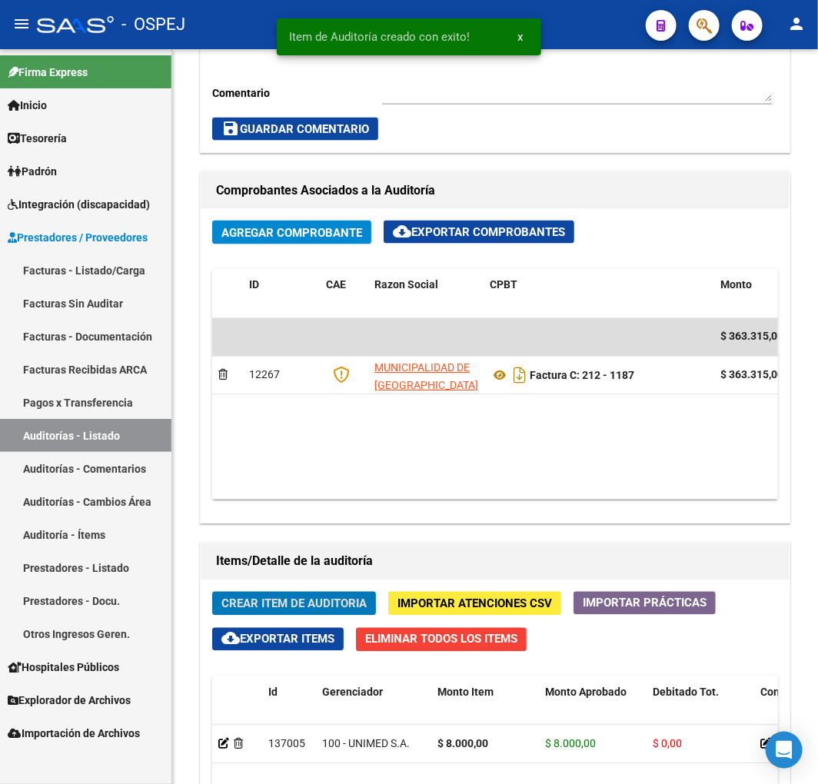
scroll to position [867, 0]
click at [314, 607] on span "Crear Item de Auditoria" at bounding box center [293, 604] width 145 height 14
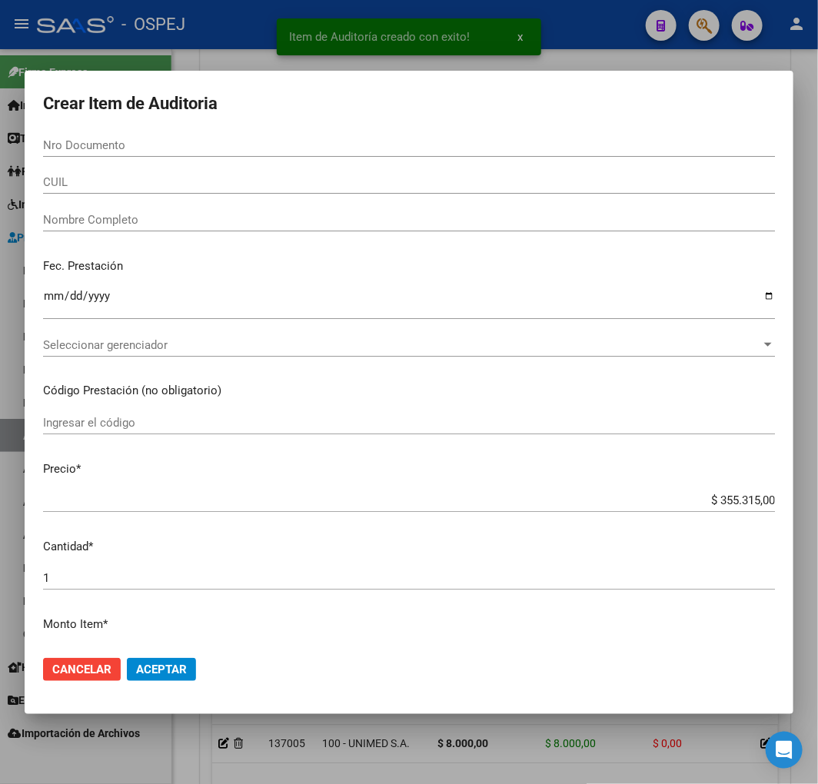
paste input "31057926"
type input "31057926"
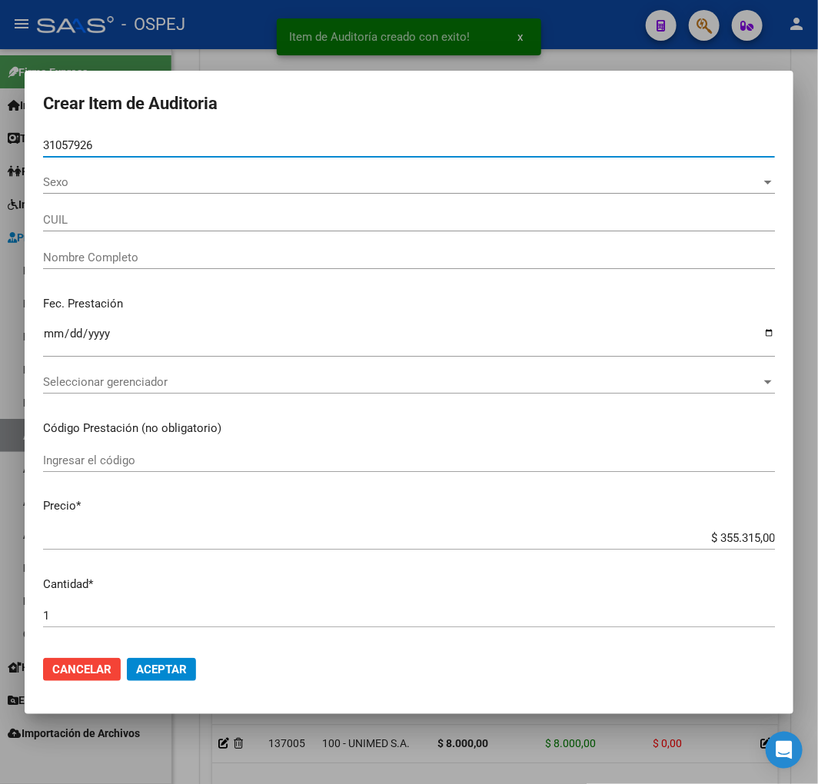
type input "27310579268"
type input "[PERSON_NAME] [PERSON_NAME]"
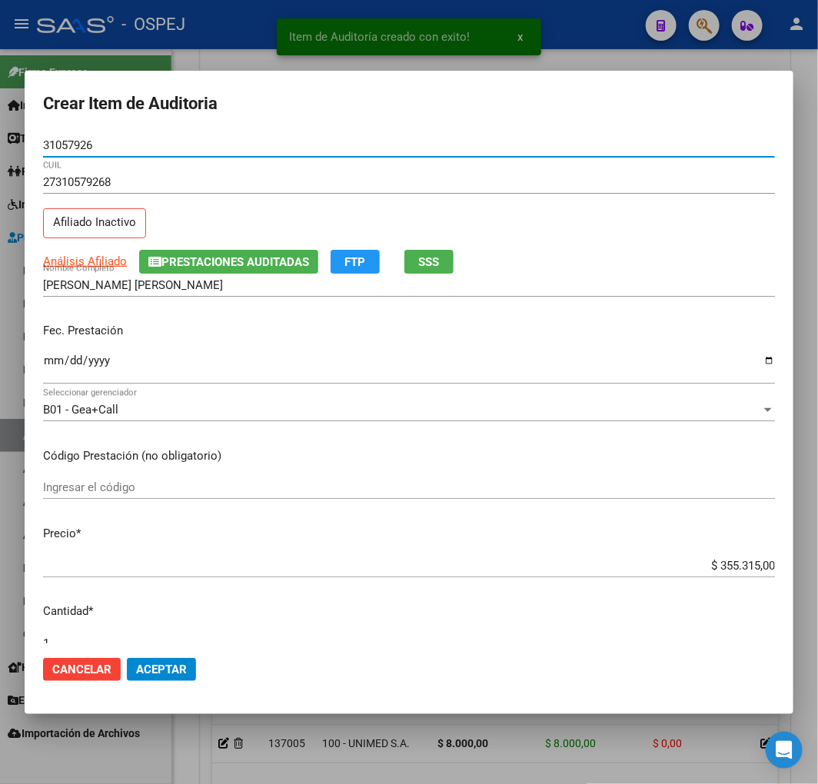
type input "31057926"
click at [731, 569] on input "$ 355.315,00" at bounding box center [409, 566] width 732 height 14
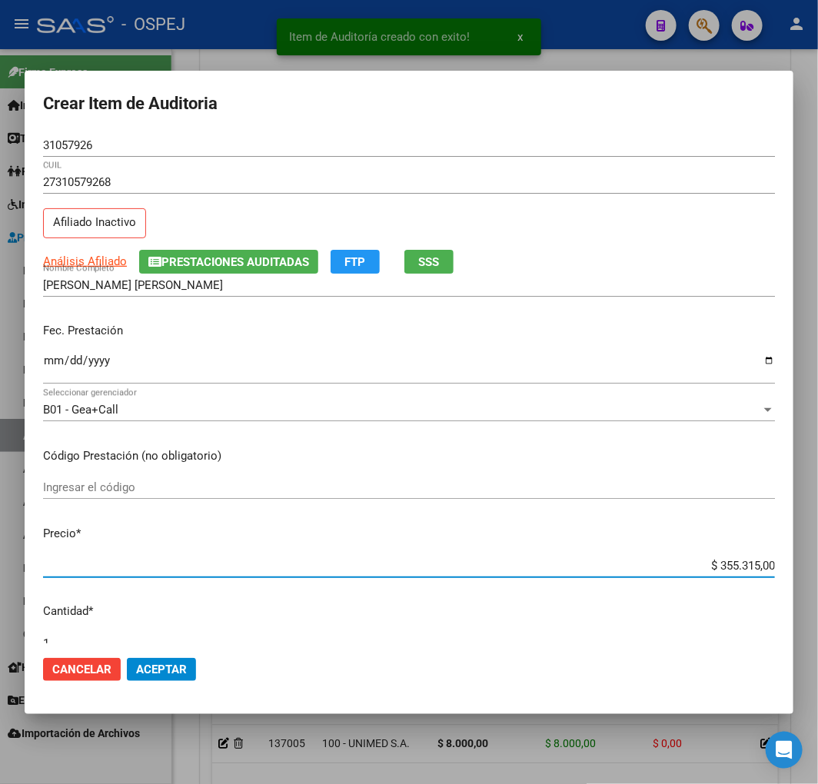
click at [731, 569] on input "$ 355.315,00" at bounding box center [409, 566] width 732 height 14
type input "$ 0,04"
type input "$ 0,41"
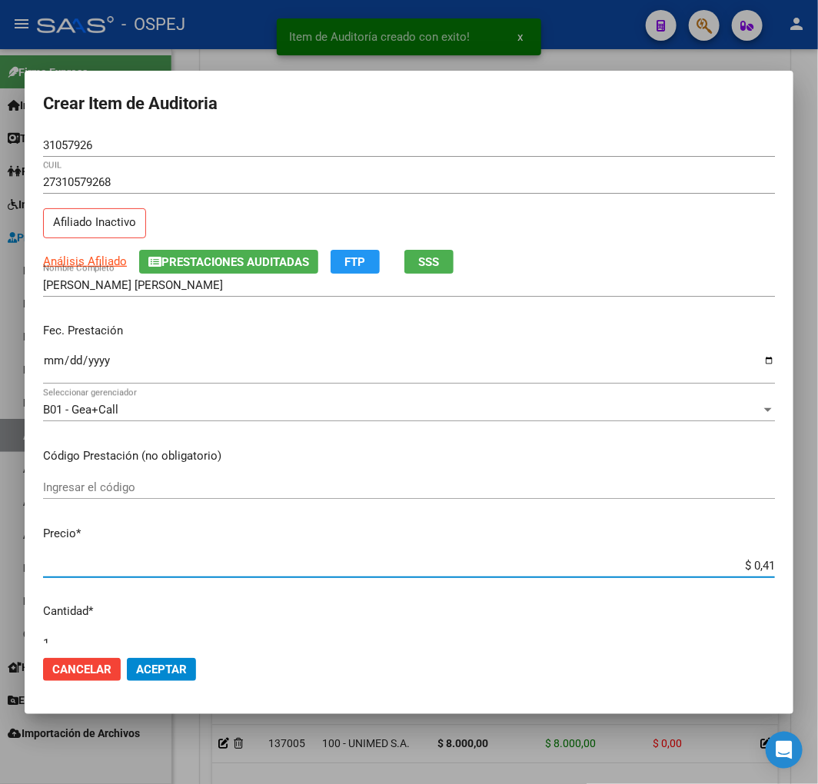
type input "$ 4,13"
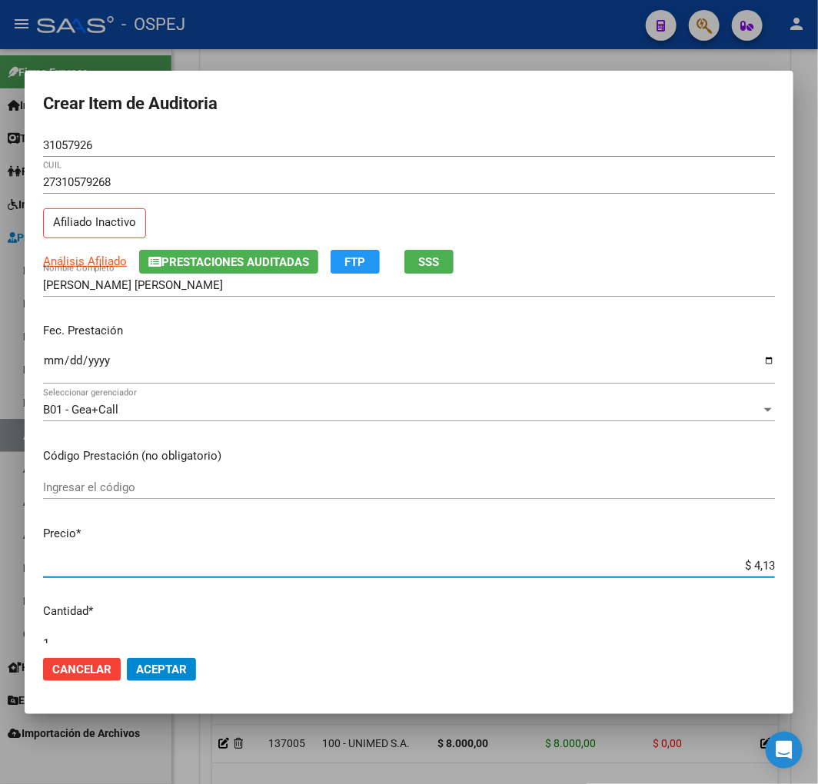
type input "$ 41,34"
type input "$ 413,47"
type input "$ 4.134,70"
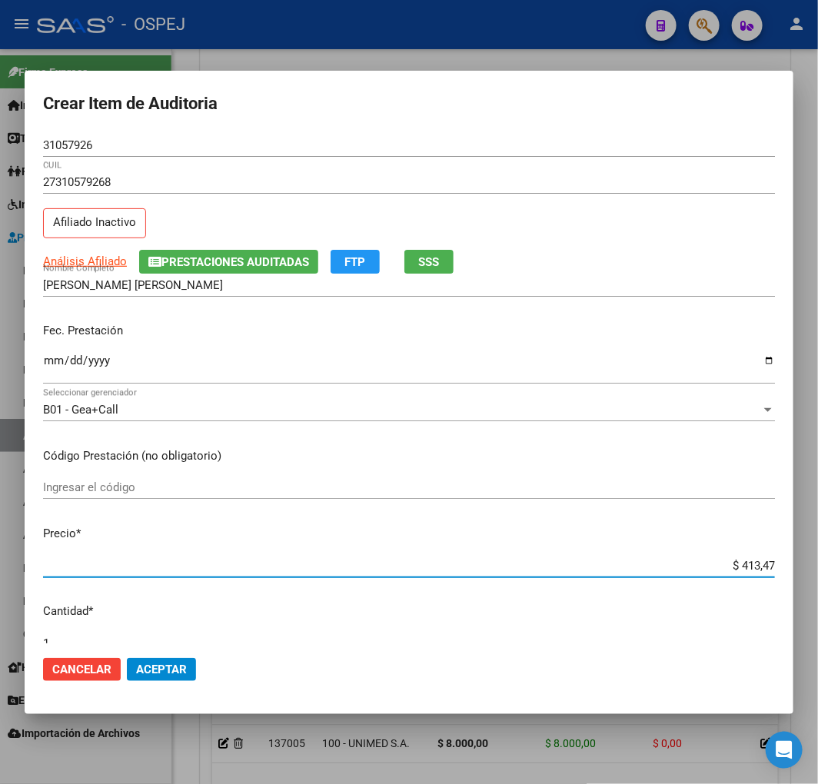
type input "$ 4.134,70"
type input "$ 41.347,00"
click at [185, 676] on button "Aceptar" at bounding box center [161, 669] width 69 height 23
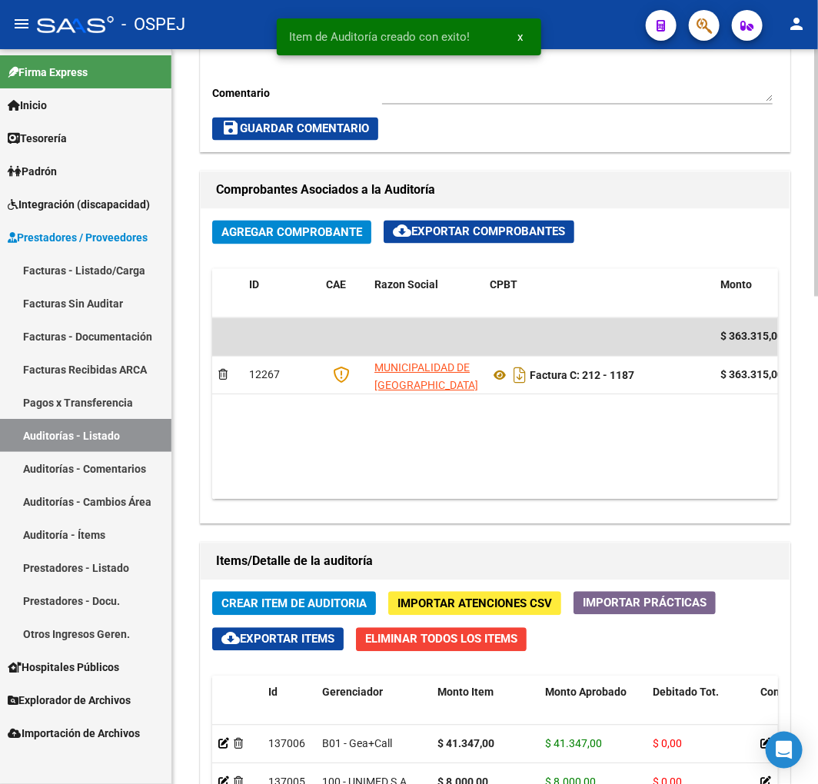
click at [301, 600] on span "Crear Item de Auditoria" at bounding box center [293, 604] width 145 height 14
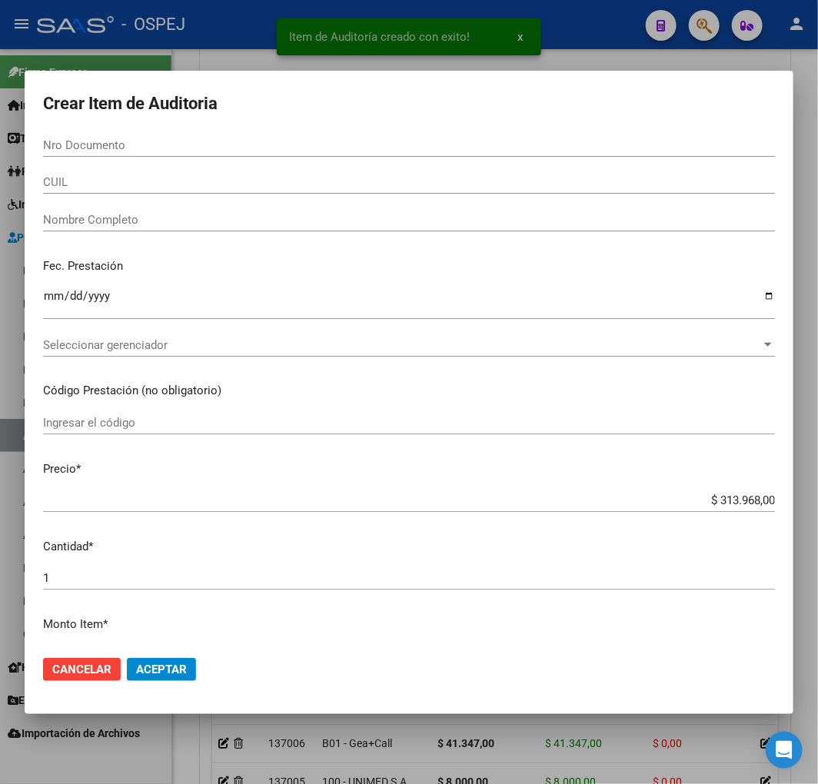
paste input "31055918"
type input "31055918"
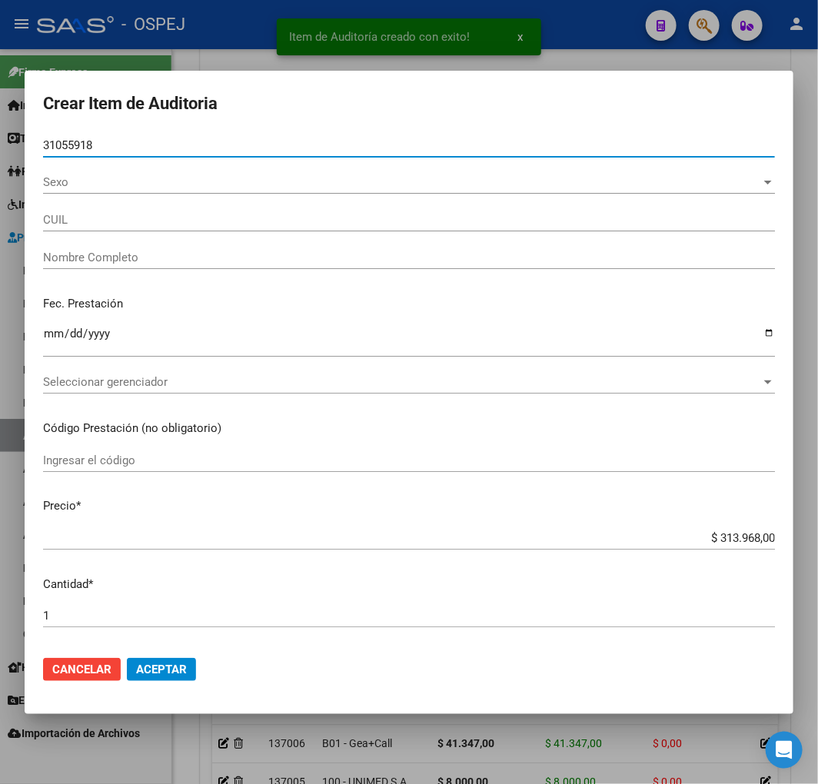
type input "27310559186"
type input "[PERSON_NAME] [PERSON_NAME]"
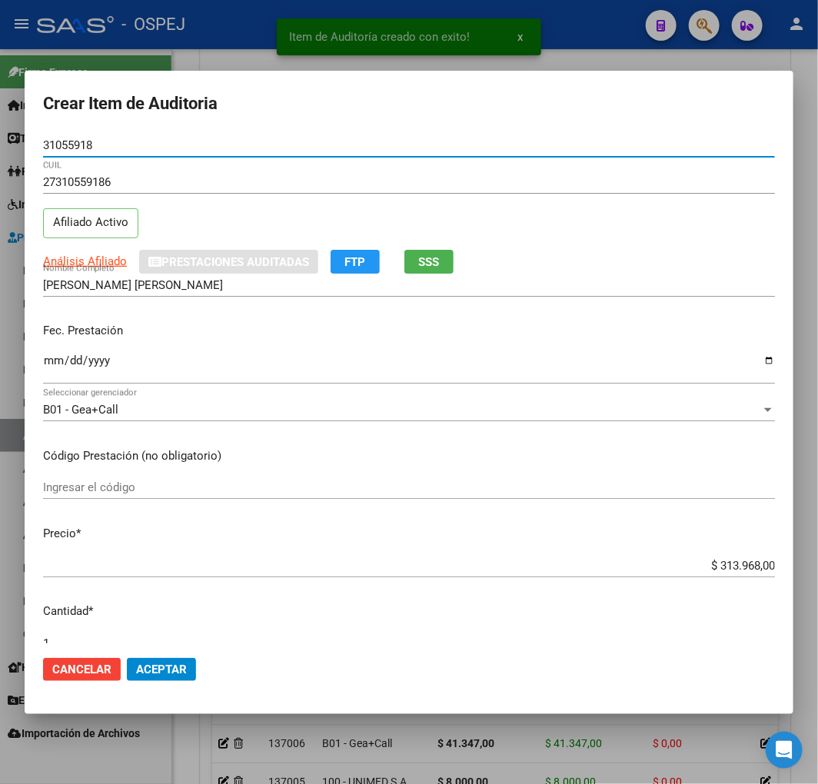
type input "31055918"
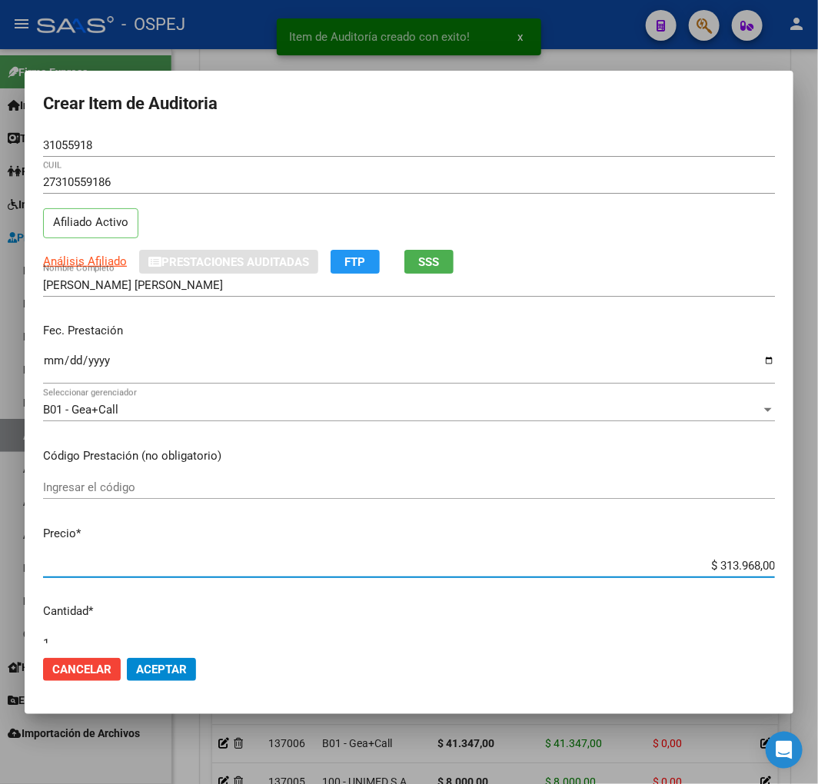
click at [728, 566] on input "$ 313.968,00" at bounding box center [409, 566] width 732 height 14
type input "$ 0,08"
type input "$ 0,80"
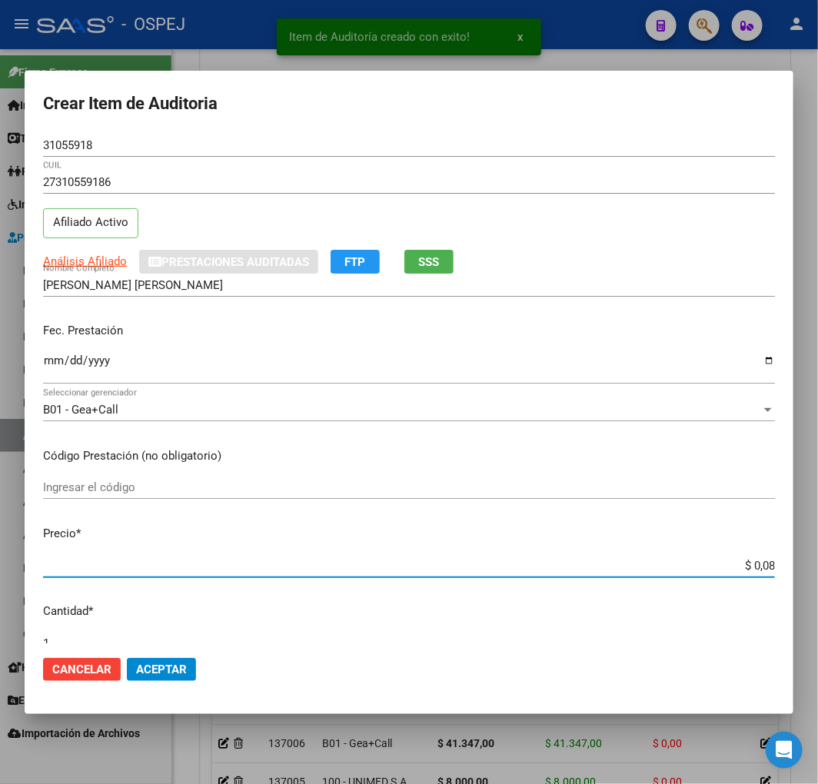
type input "$ 0,80"
type input "$ 8,00"
type input "$ 80,00"
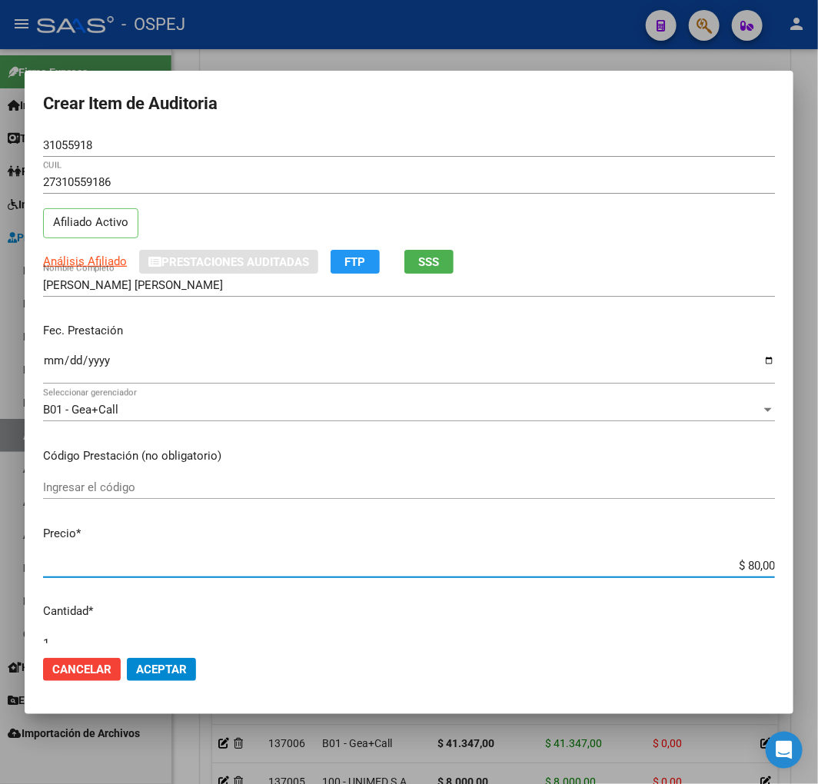
type input "$ 800,00"
type input "$ 8.000,00"
click at [163, 670] on span "Aceptar" at bounding box center [161, 669] width 51 height 14
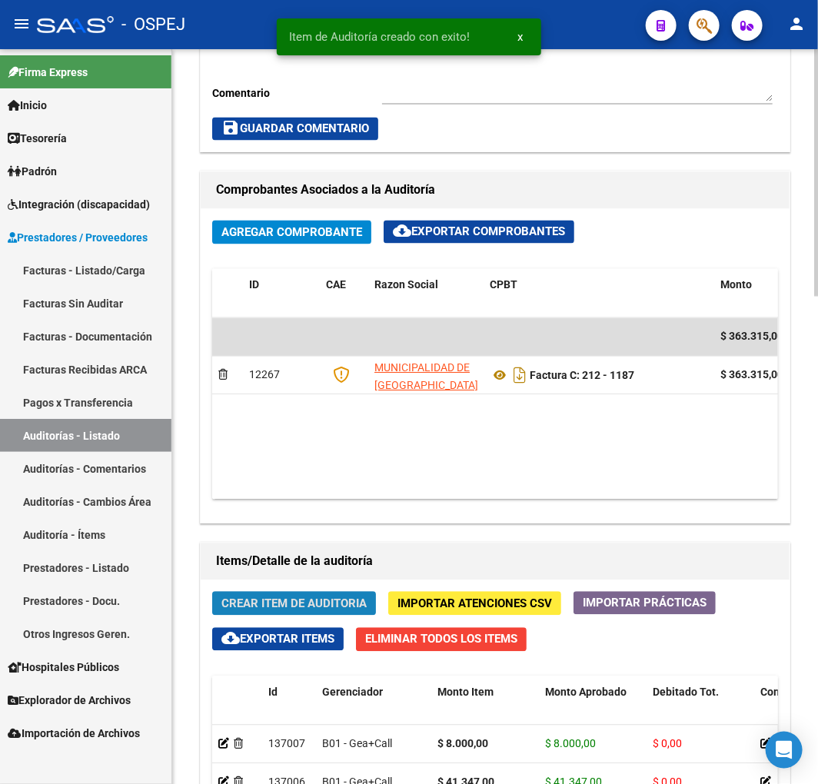
click at [277, 605] on span "Crear Item de Auditoria" at bounding box center [293, 604] width 145 height 14
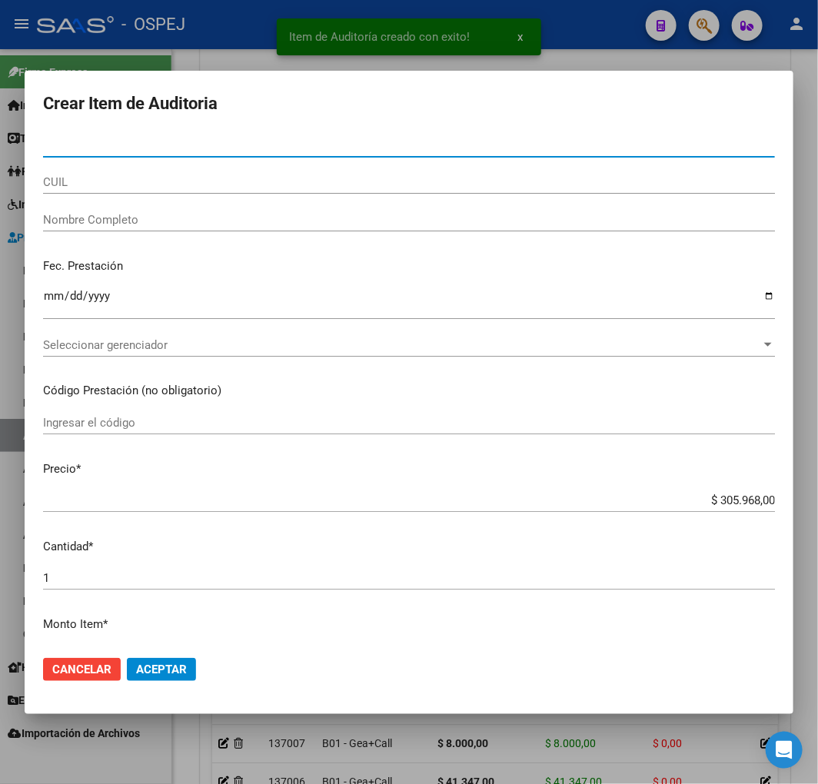
type input "31055918"
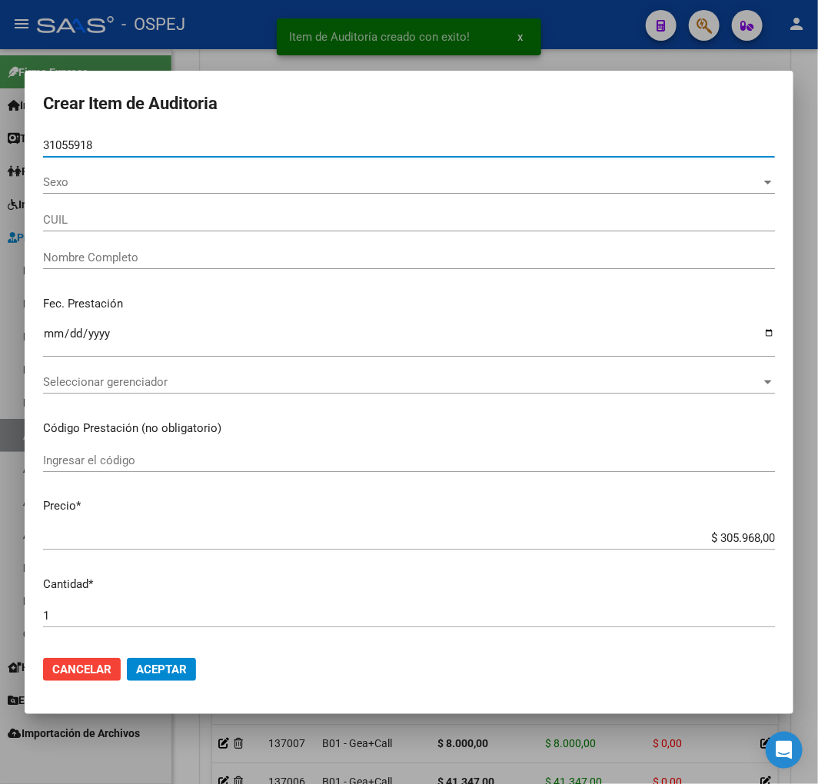
type input "27310559186"
type input "[PERSON_NAME] [PERSON_NAME]"
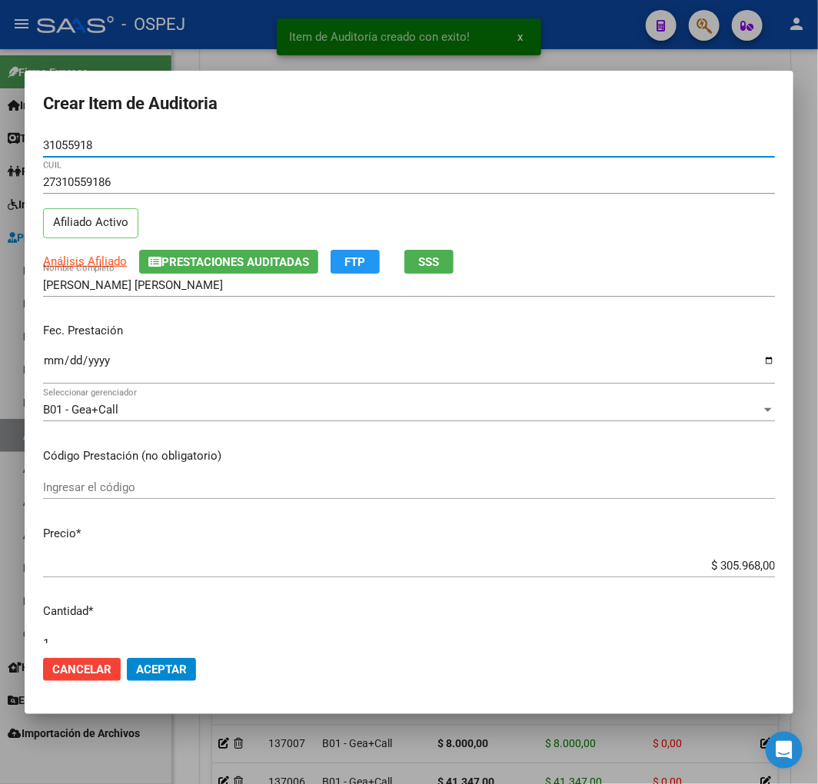
type input "31055918"
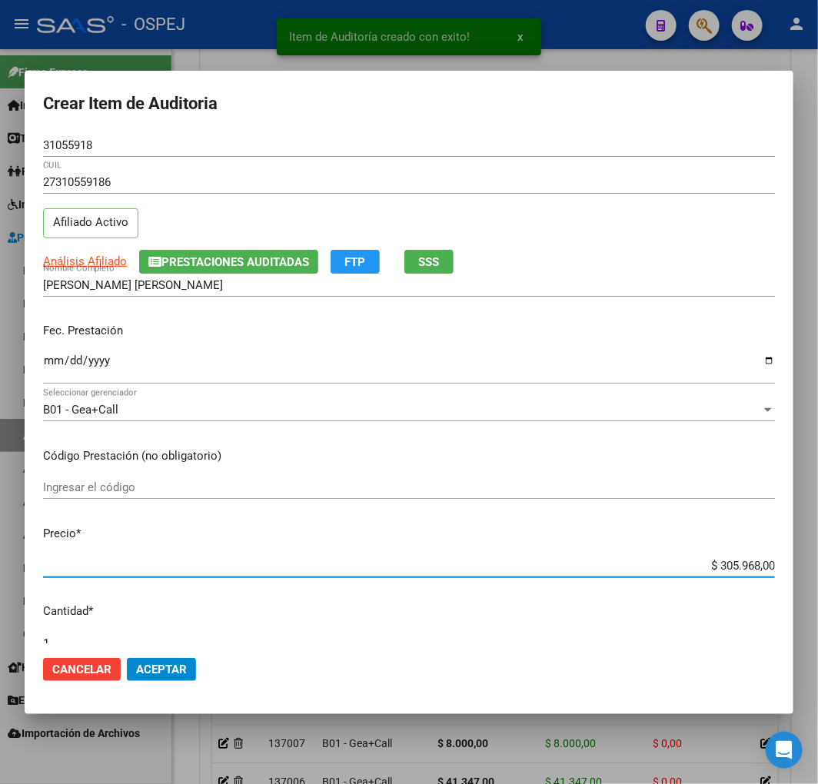
click at [732, 563] on input "$ 305.968,00" at bounding box center [409, 566] width 732 height 14
type input "$ 0,04"
type input "$ 0,41"
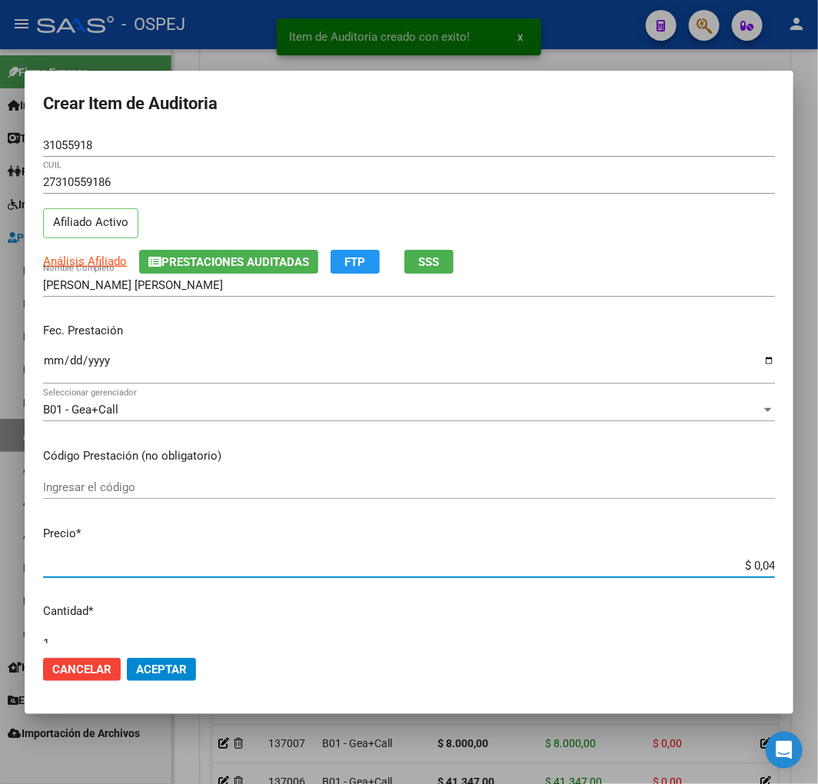
type input "$ 0,41"
type input "$ 4,13"
type input "$ 41,34"
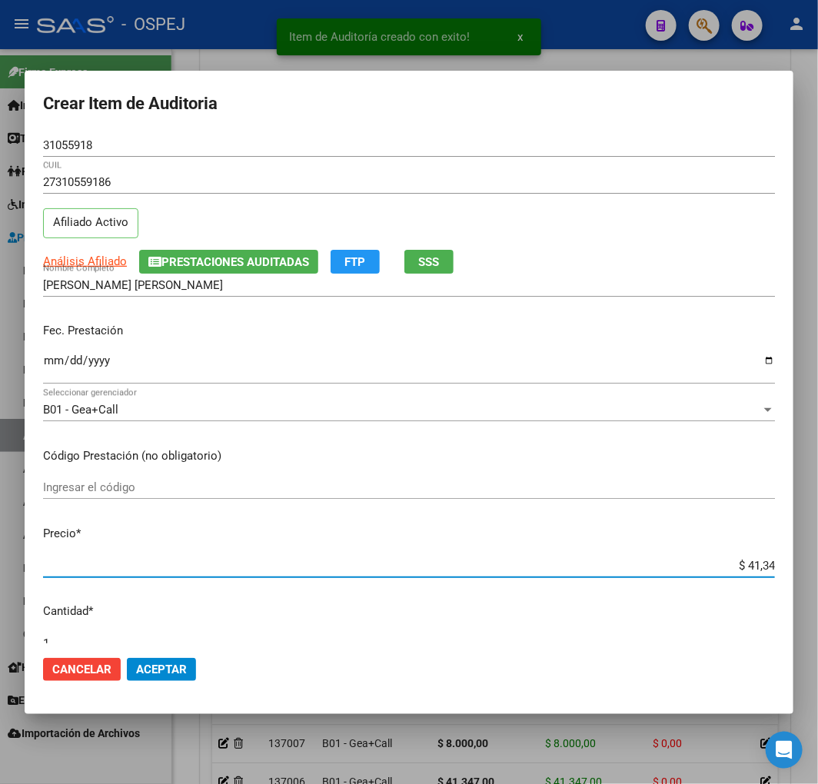
type input "$ 413,47"
type input "$ 4.134,70"
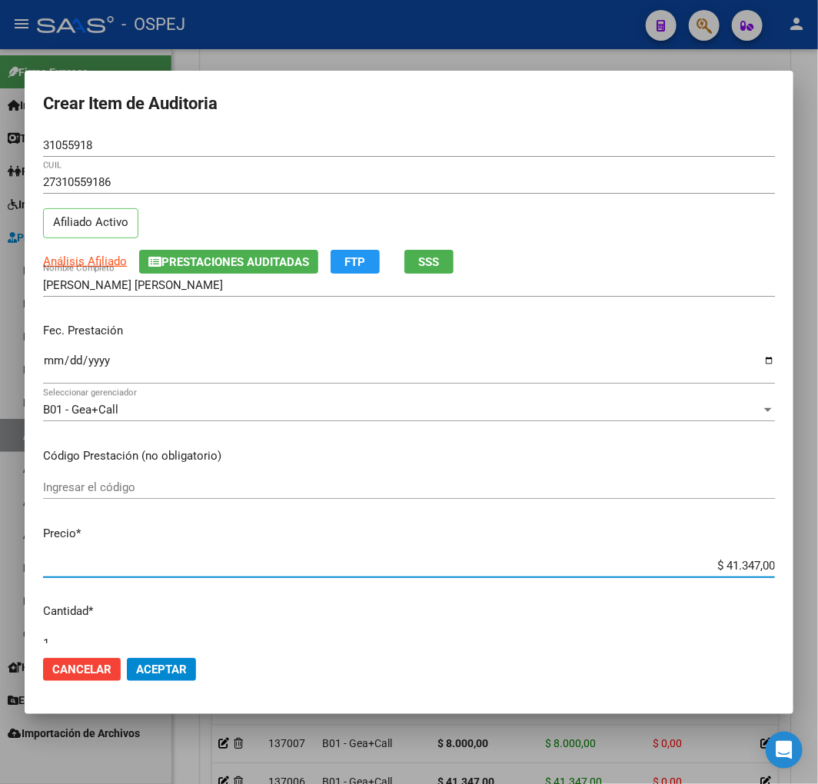
click at [181, 669] on span "Aceptar" at bounding box center [161, 669] width 51 height 14
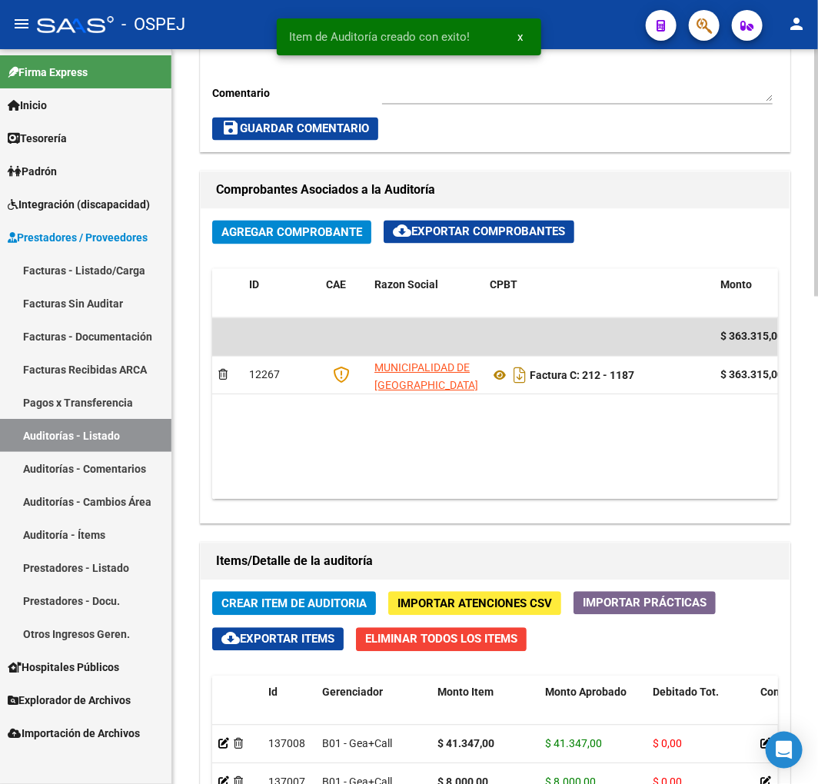
click at [320, 611] on button "Crear Item de Auditoria" at bounding box center [294, 604] width 164 height 24
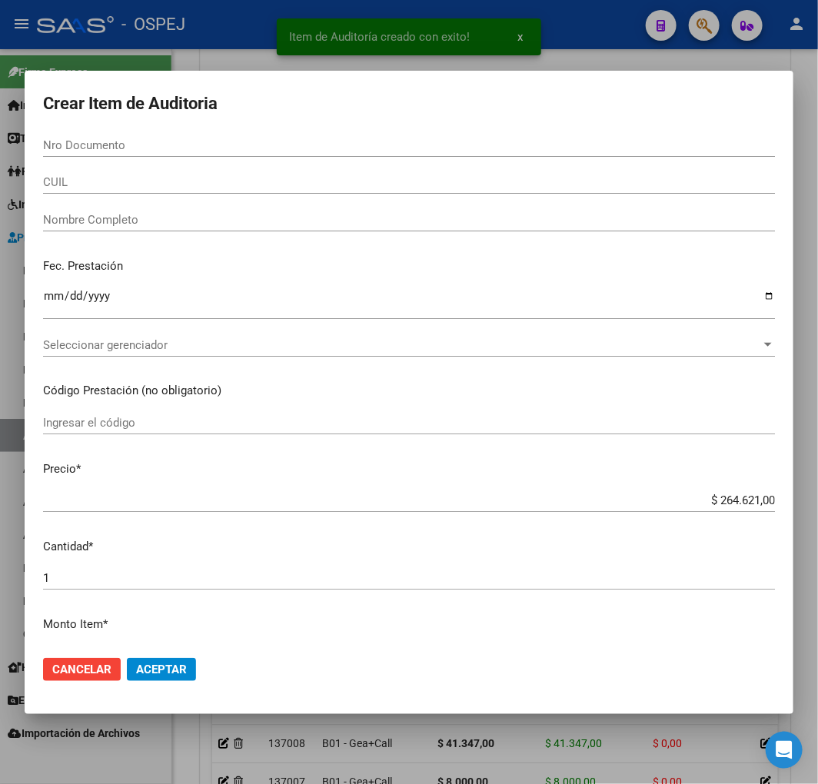
paste input "34455859"
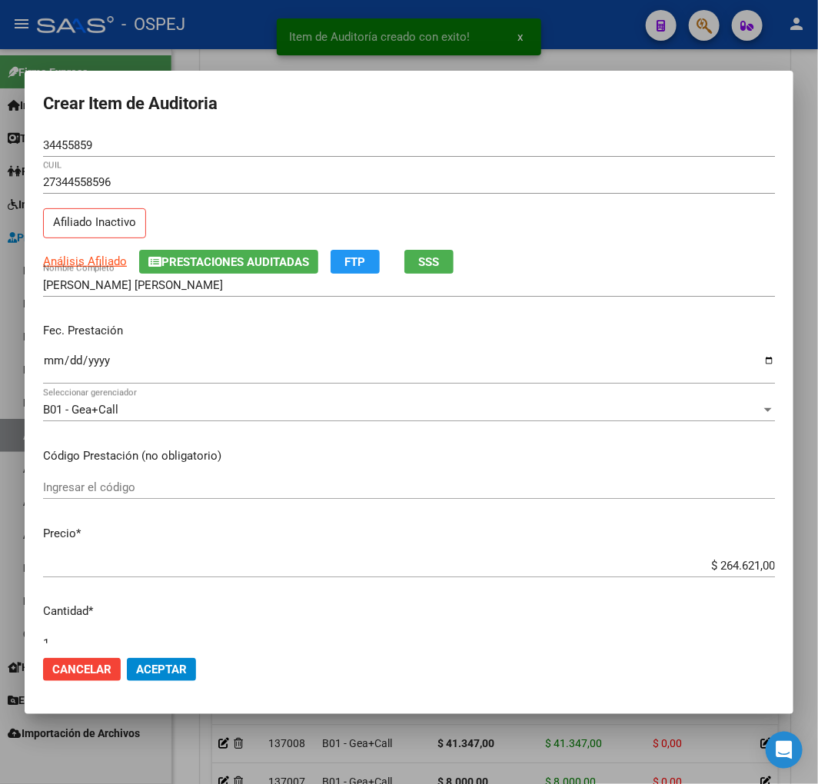
click at [731, 556] on div "$ 264.621,00 Ingresar el precio" at bounding box center [409, 565] width 732 height 23
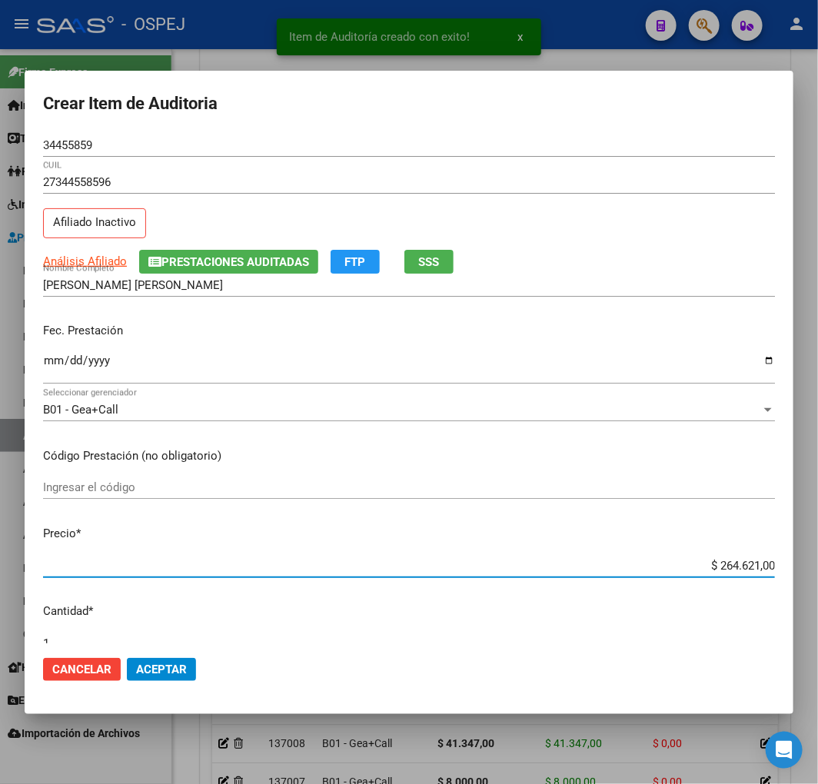
click at [707, 575] on div "$ 264.621,00 Ingresar el precio" at bounding box center [409, 565] width 732 height 23
click at [724, 563] on input "$ 264.621,00" at bounding box center [409, 566] width 732 height 14
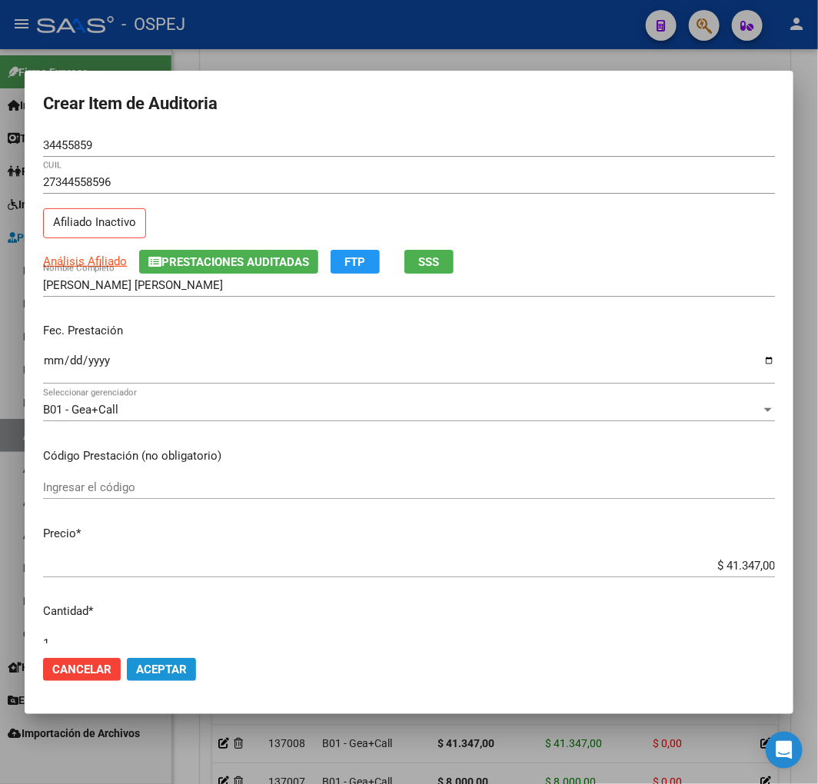
click at [159, 658] on button "Aceptar" at bounding box center [161, 669] width 69 height 23
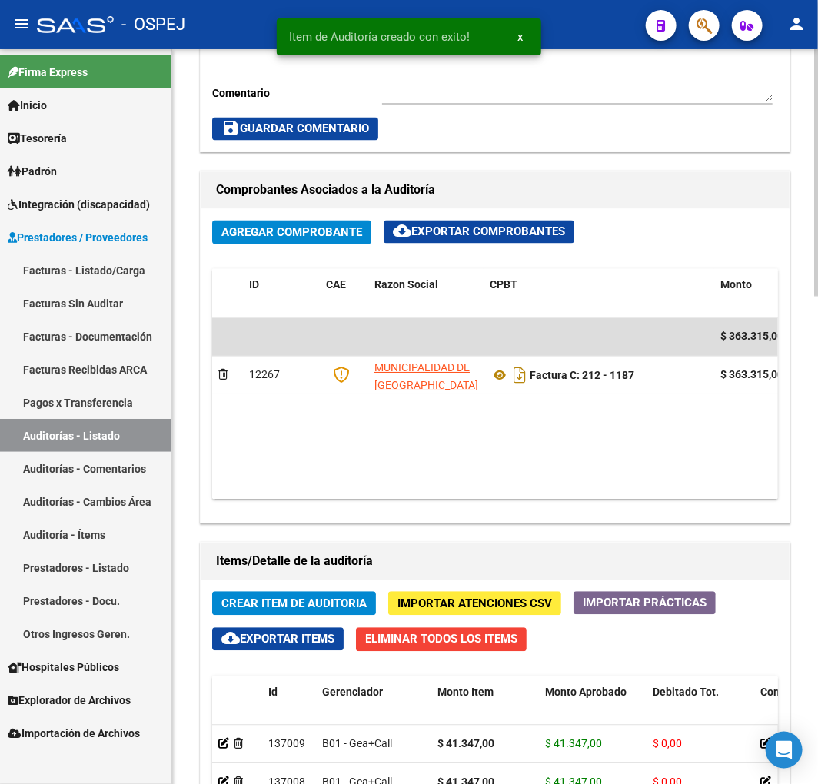
click at [350, 608] on span "Crear Item de Auditoria" at bounding box center [293, 604] width 145 height 14
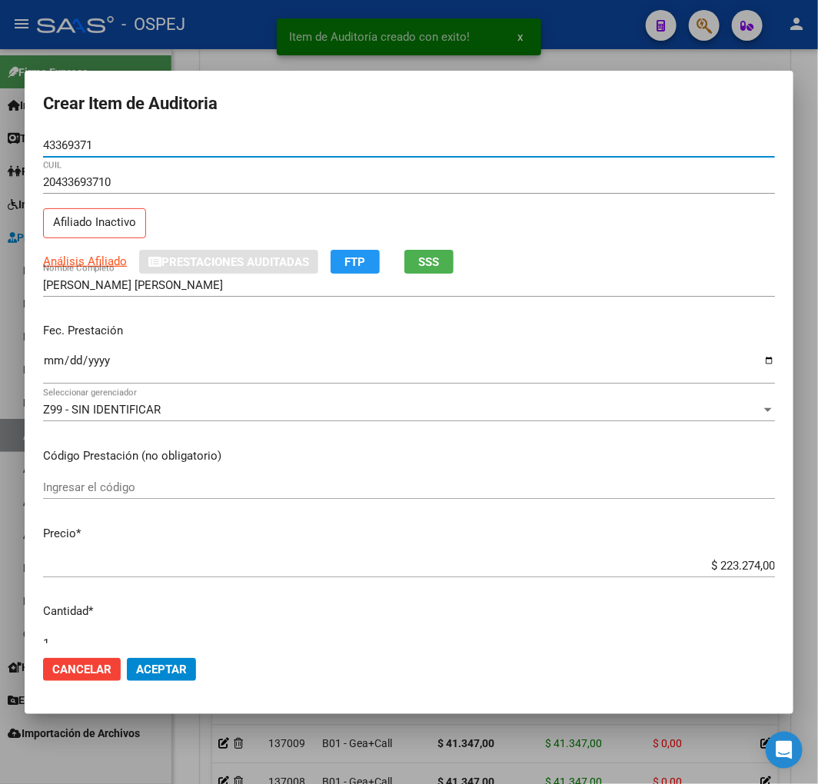
click at [742, 566] on input "$ 223.274,00" at bounding box center [409, 566] width 732 height 14
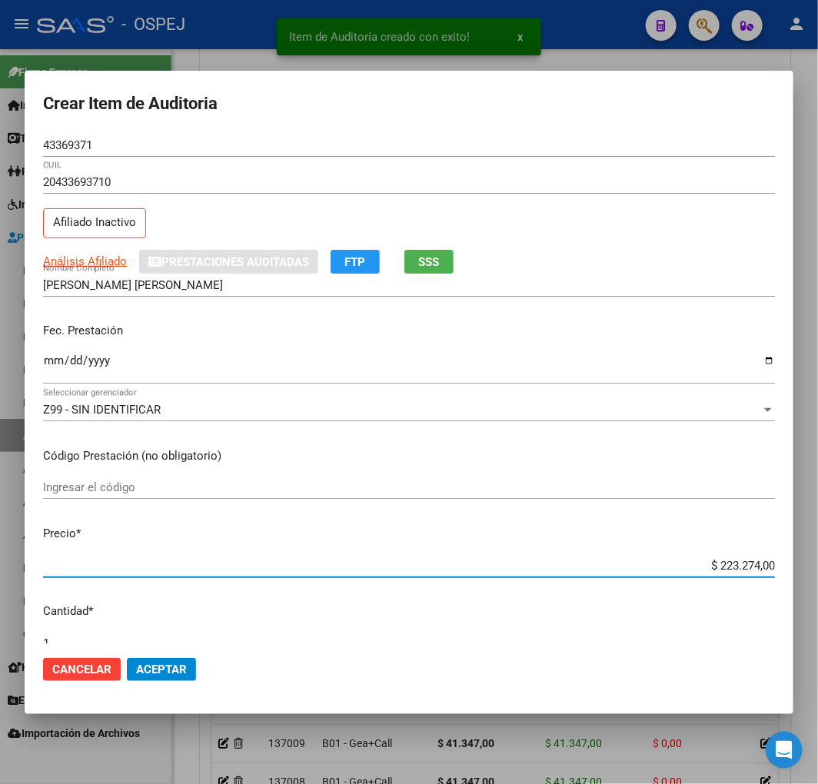
click at [742, 566] on input "$ 223.274,00" at bounding box center [409, 566] width 732 height 14
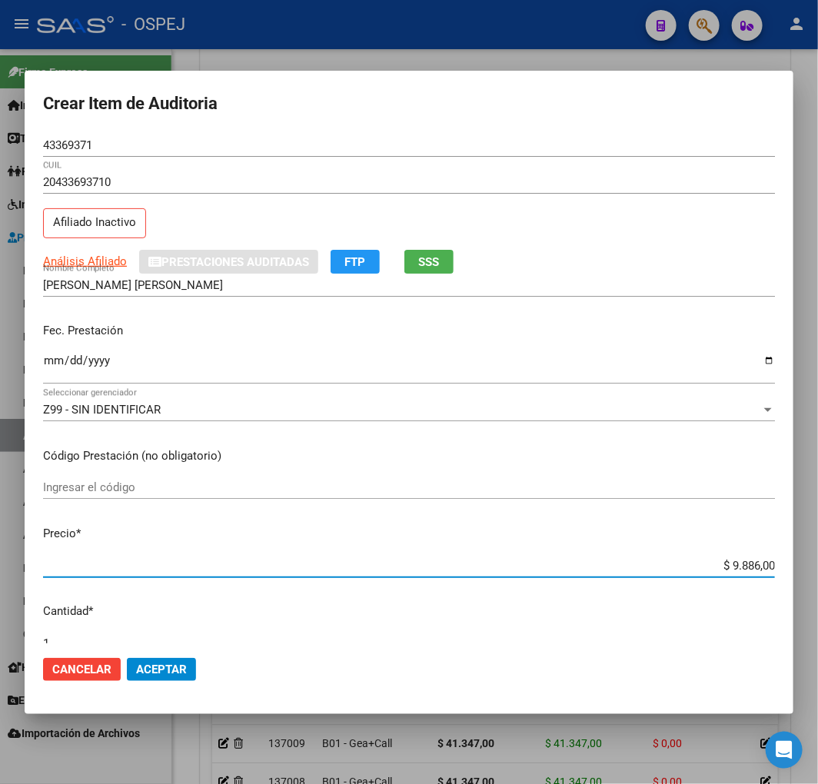
click at [147, 674] on span "Aceptar" at bounding box center [161, 669] width 51 height 14
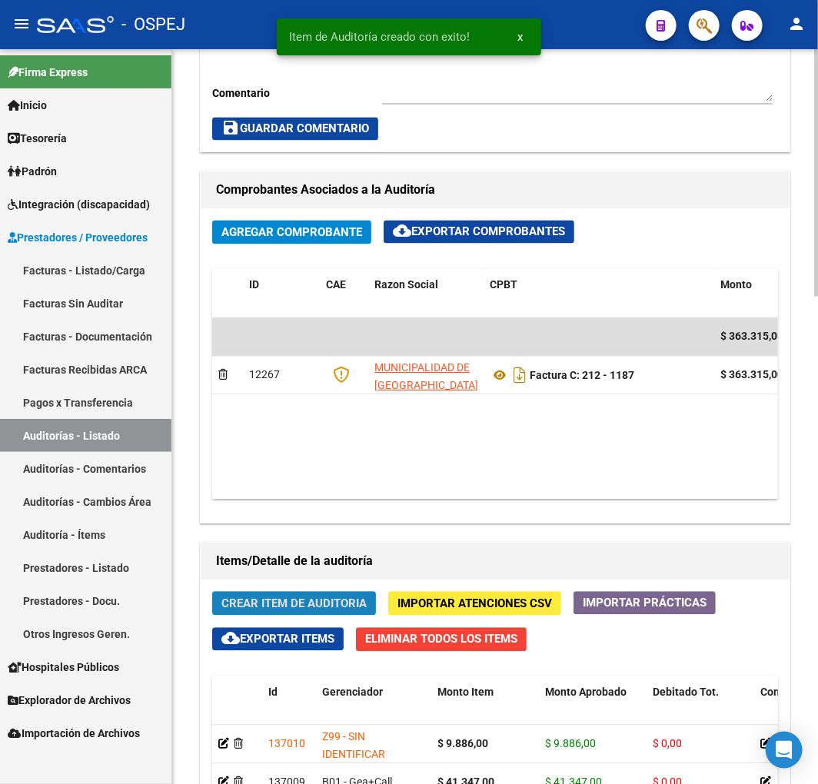
click at [339, 609] on span "Crear Item de Auditoria" at bounding box center [293, 604] width 145 height 14
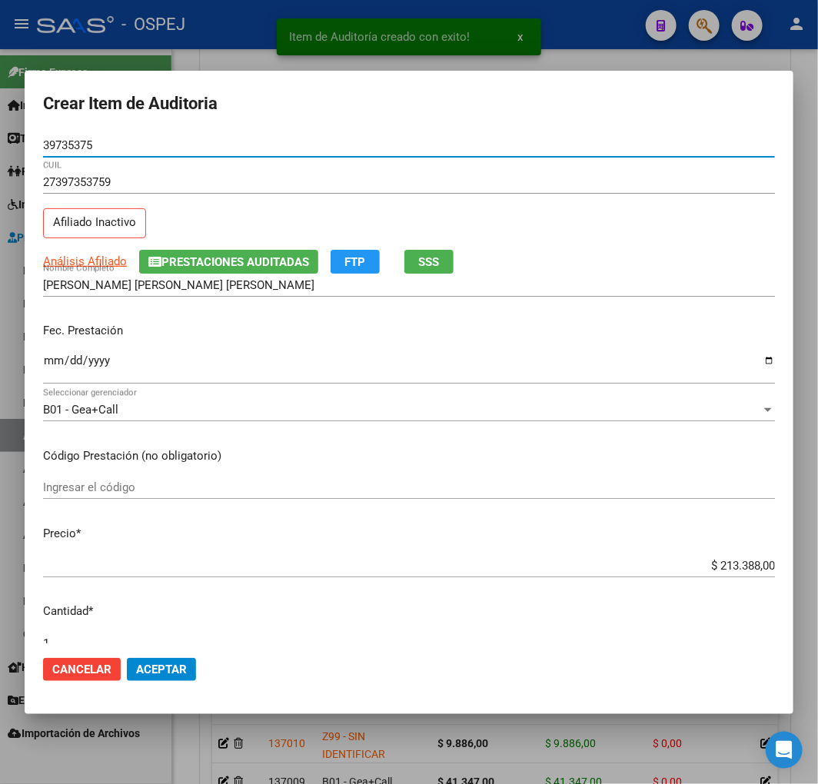
click at [738, 559] on input "$ 213.388,00" at bounding box center [409, 566] width 732 height 14
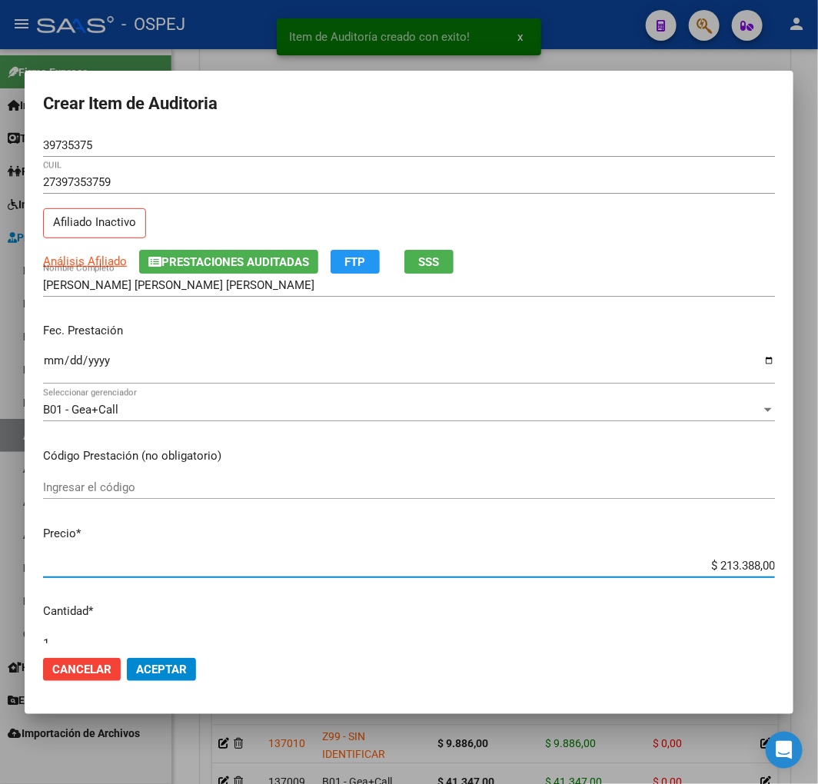
click at [738, 559] on input "$ 213.388,00" at bounding box center [409, 566] width 732 height 14
click at [745, 562] on input "$ 213.388,00" at bounding box center [409, 566] width 732 height 14
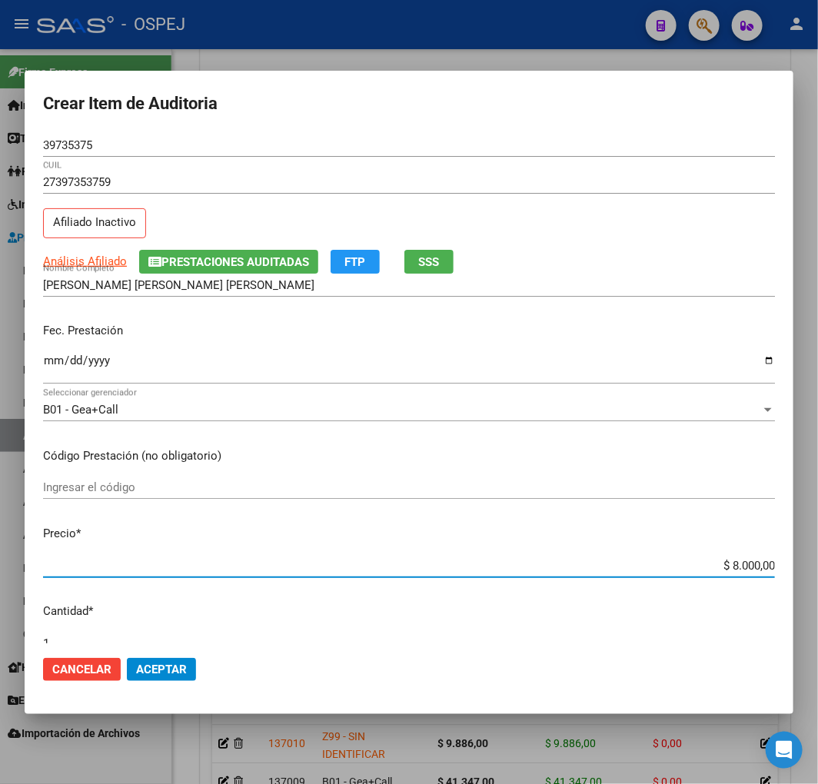
click at [175, 677] on button "Aceptar" at bounding box center [161, 669] width 69 height 23
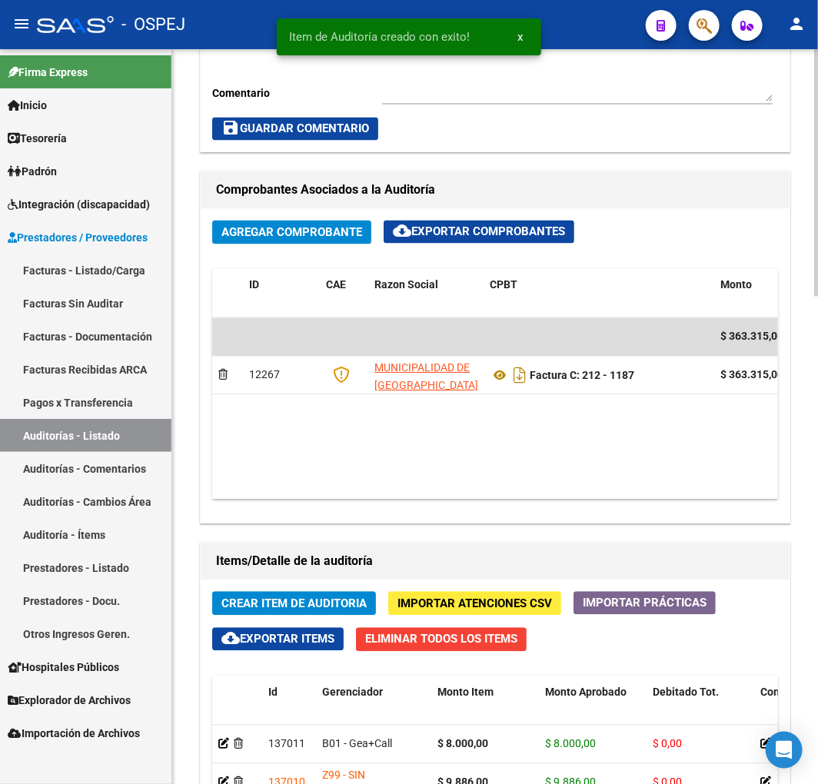
click at [259, 612] on button "Crear Item de Auditoria" at bounding box center [294, 604] width 164 height 24
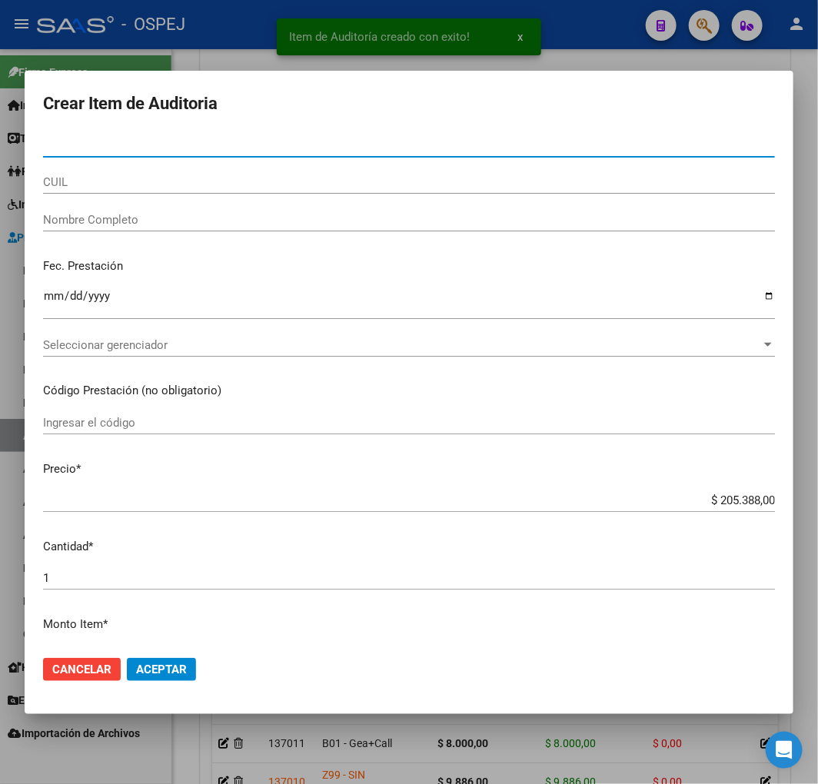
paste input "46225405"
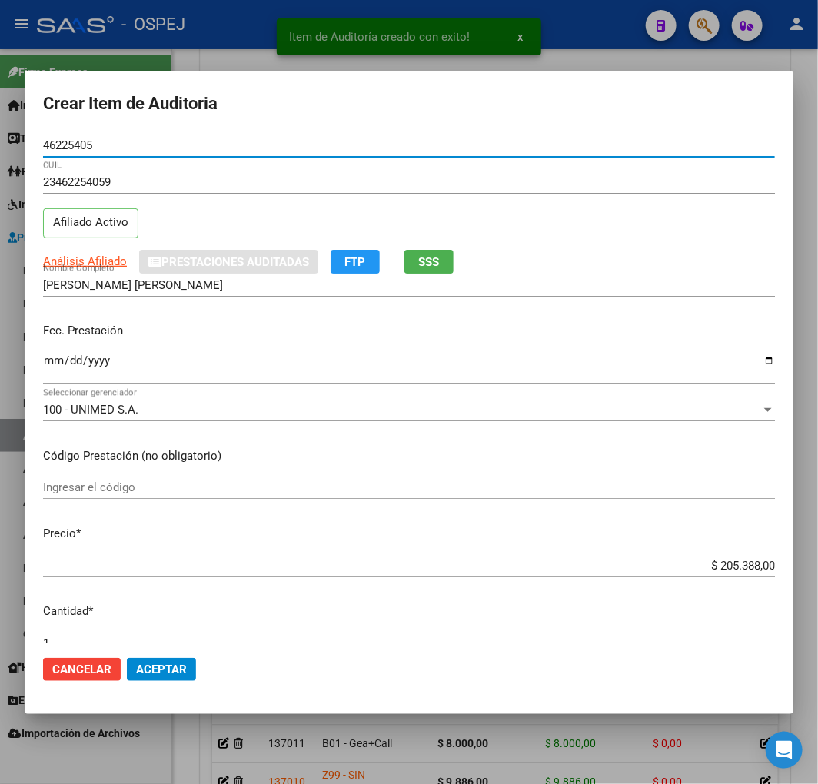
click at [732, 563] on input "$ 205.388,00" at bounding box center [409, 566] width 732 height 14
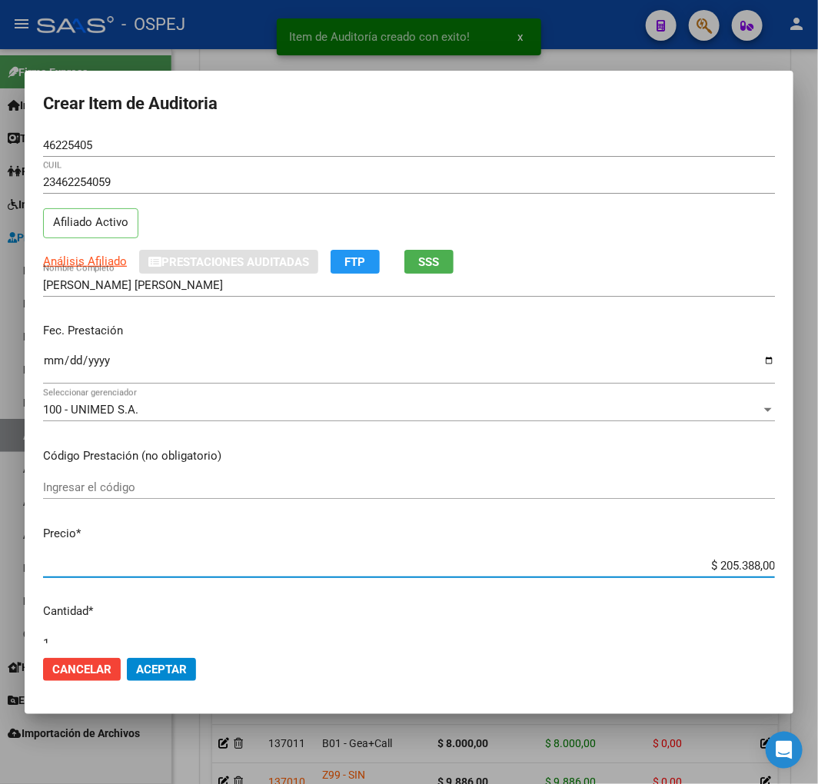
click at [732, 563] on input "$ 205.388,00" at bounding box center [409, 566] width 732 height 14
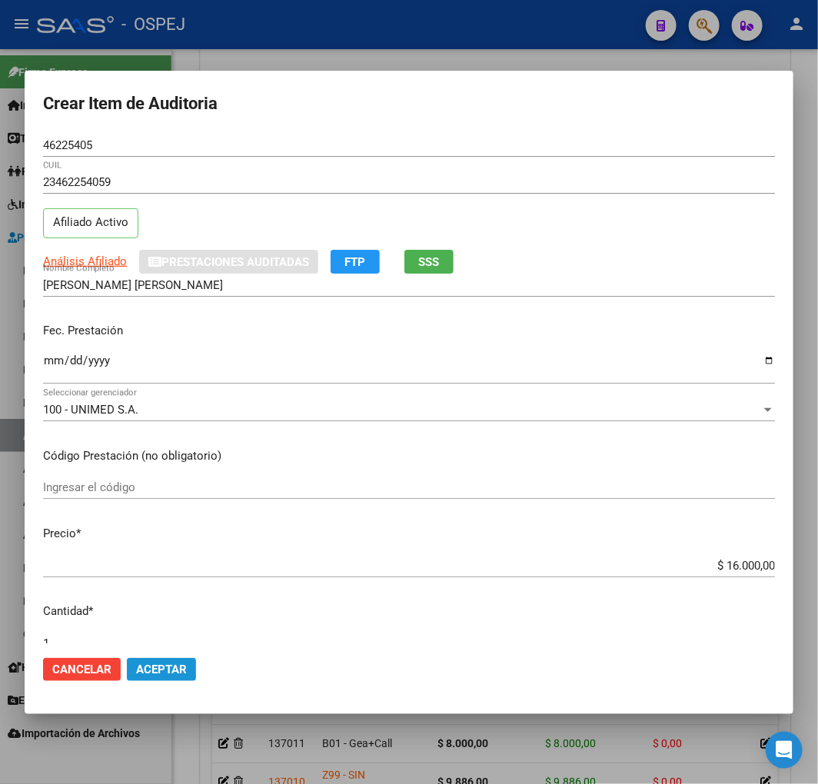
click at [140, 662] on span "Aceptar" at bounding box center [161, 669] width 51 height 14
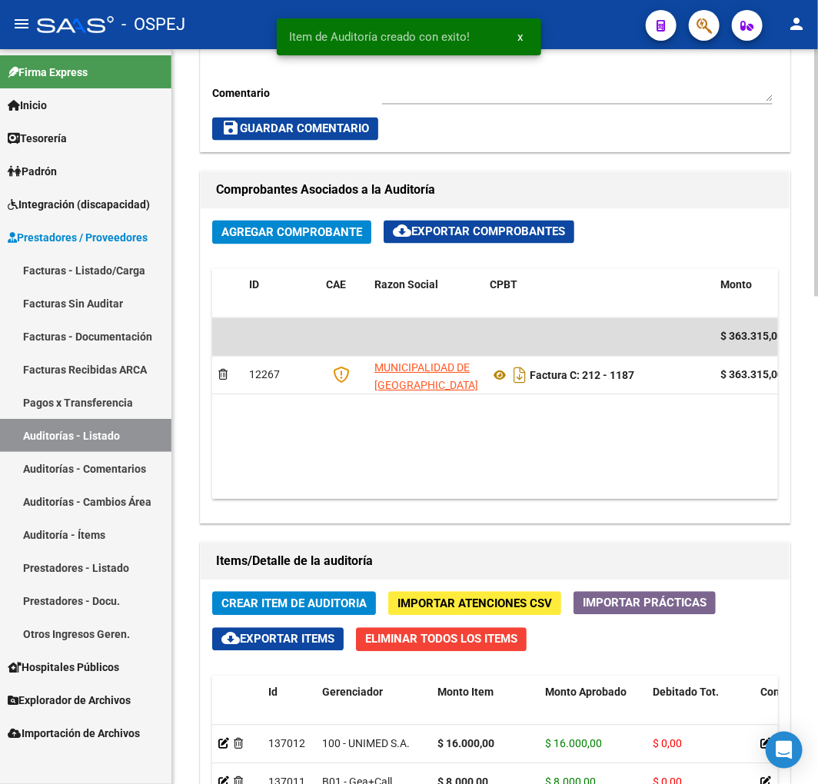
click at [294, 612] on button "Crear Item de Auditoria" at bounding box center [294, 604] width 164 height 24
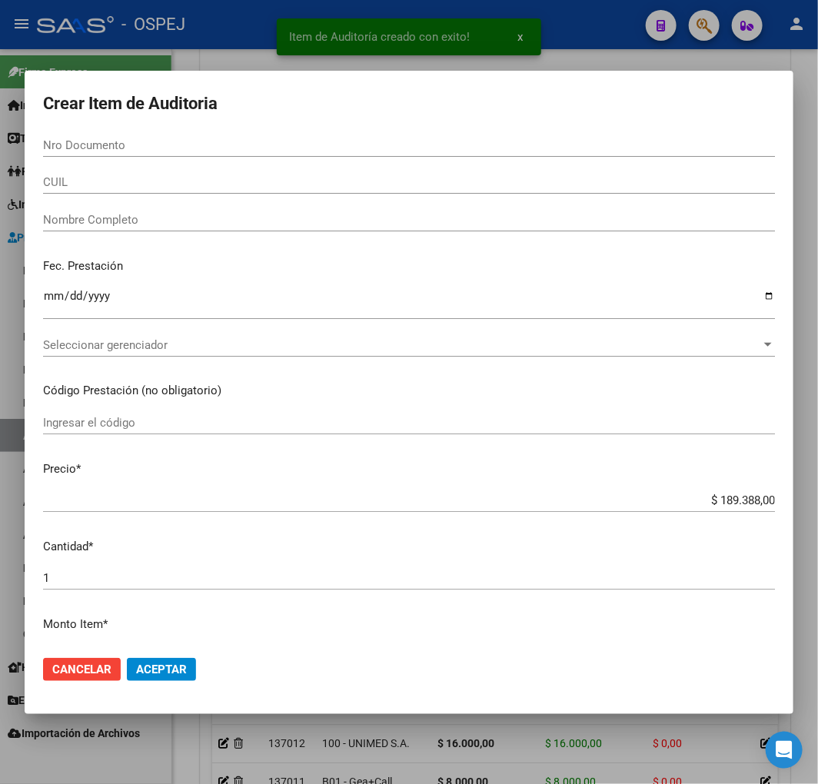
paste input "43143024"
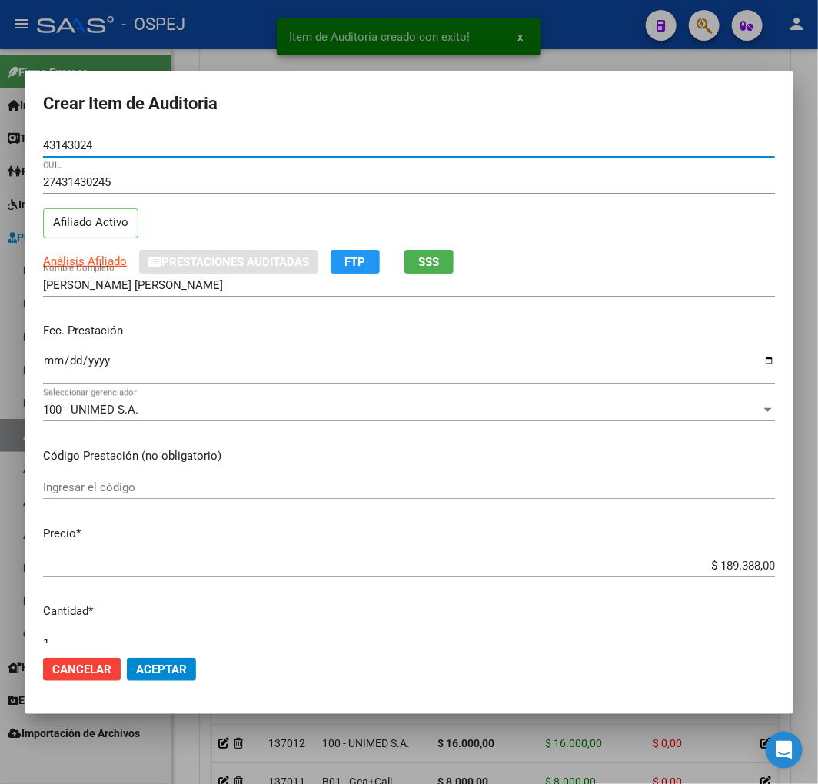
click at [748, 567] on input "$ 189.388,00" at bounding box center [409, 566] width 732 height 14
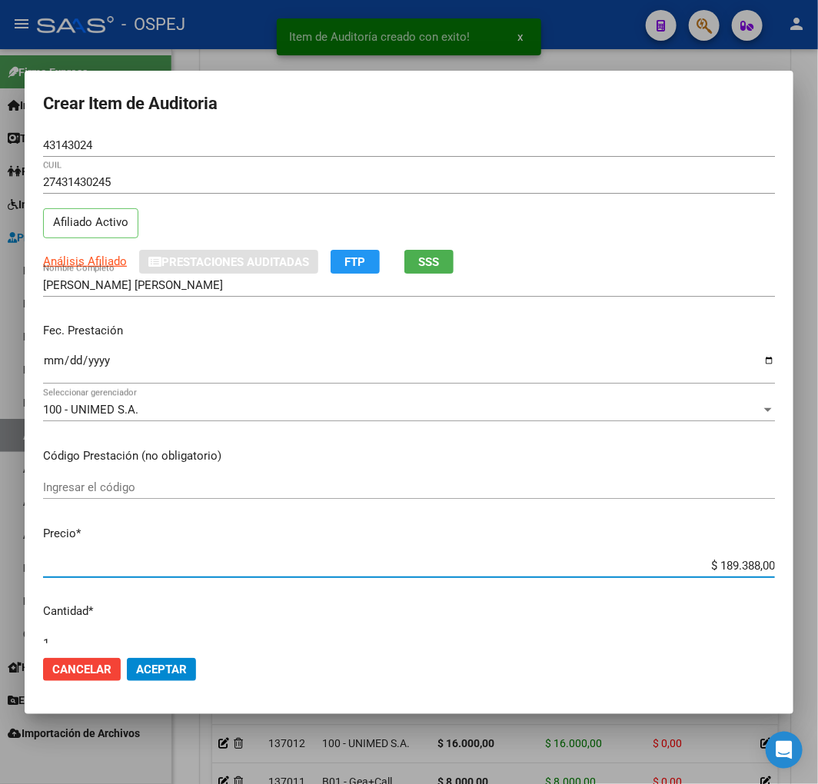
click at [748, 567] on input "$ 189.388,00" at bounding box center [409, 566] width 732 height 14
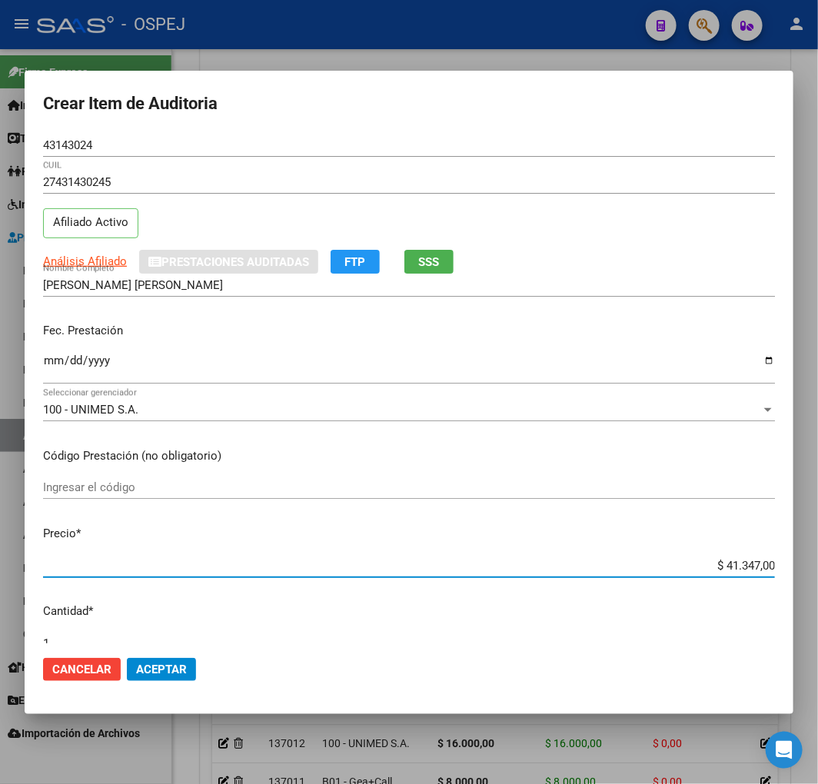
click at [158, 670] on span "Aceptar" at bounding box center [161, 669] width 51 height 14
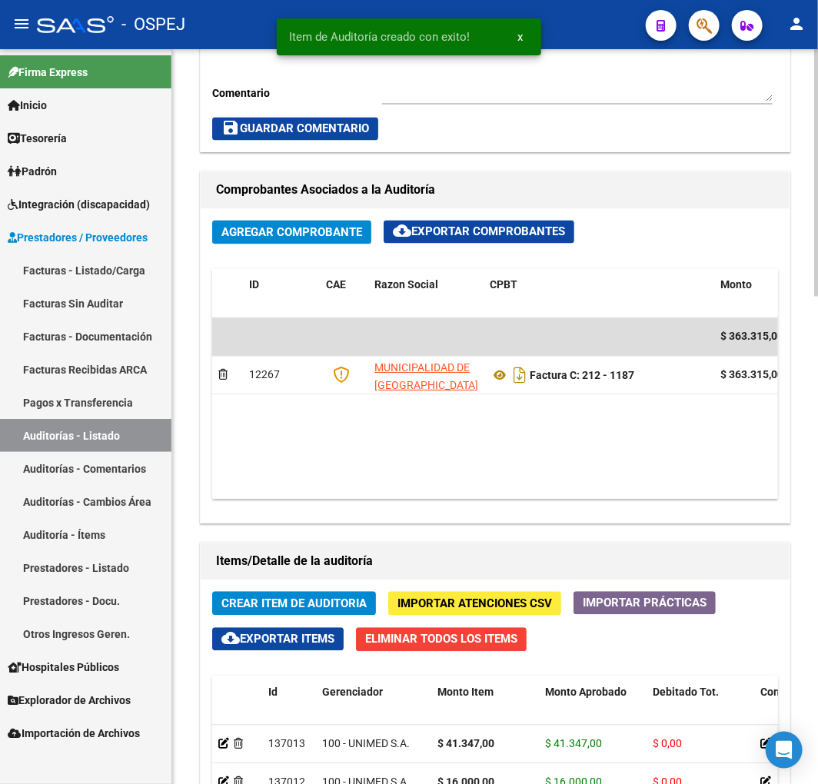
click at [320, 609] on span "Crear Item de Auditoria" at bounding box center [293, 604] width 145 height 14
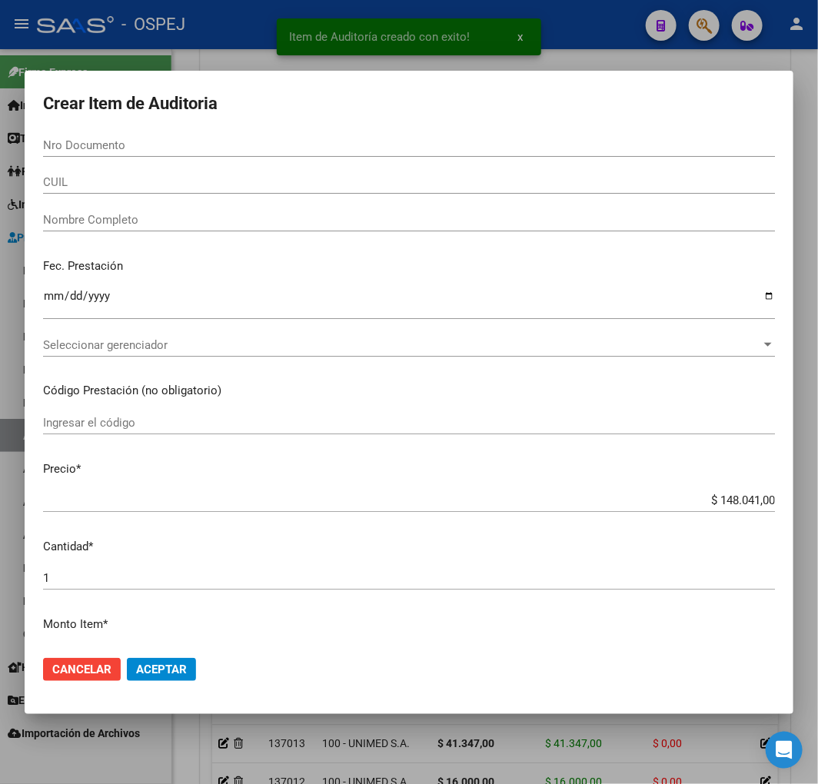
paste input "42385968"
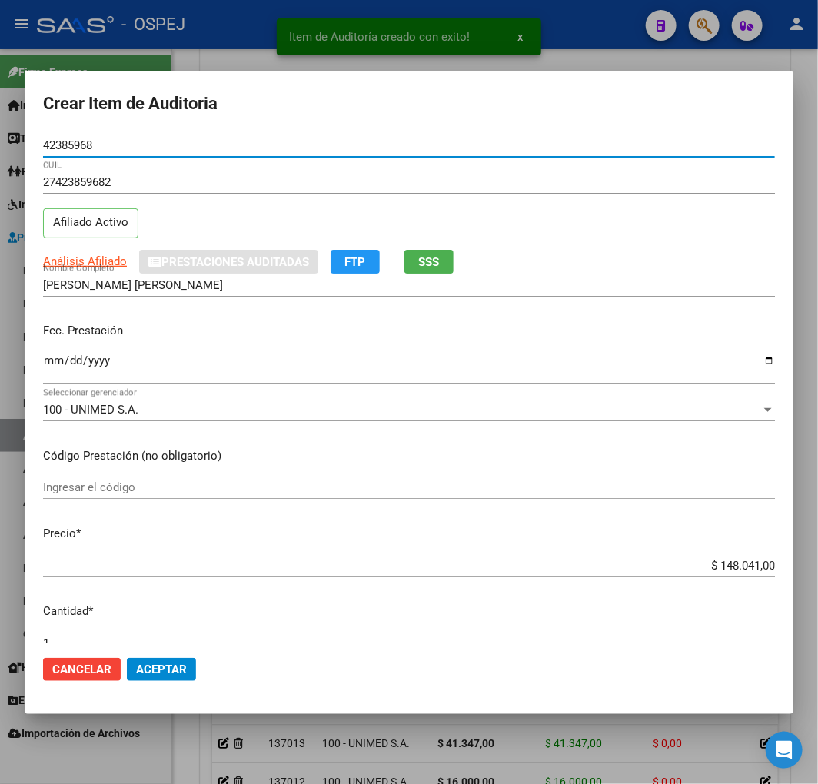
click at [738, 566] on input "$ 148.041,00" at bounding box center [409, 566] width 732 height 14
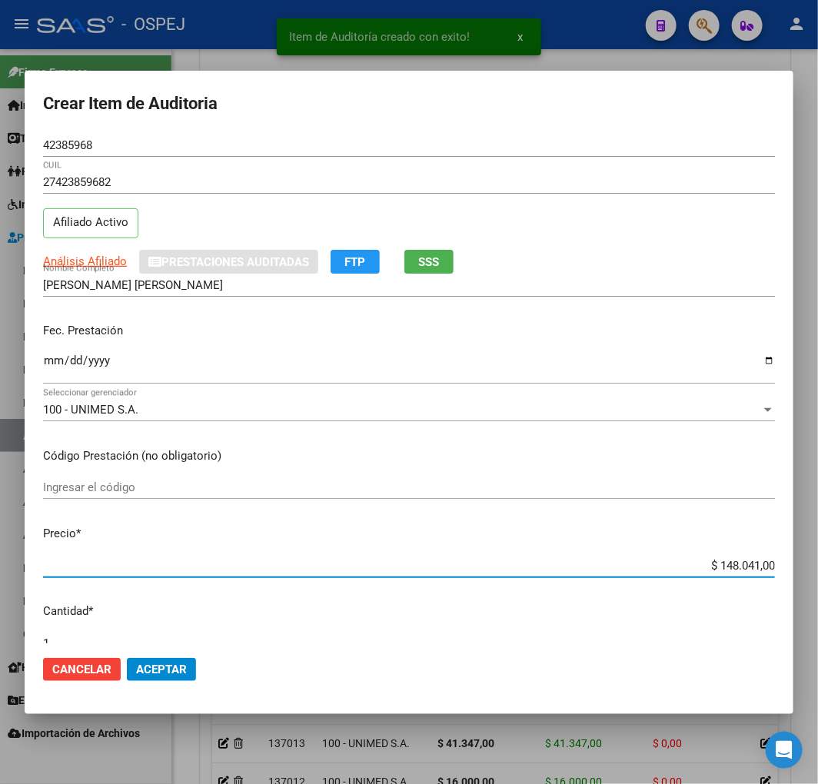
click at [738, 566] on input "$ 148.041,00" at bounding box center [409, 566] width 732 height 14
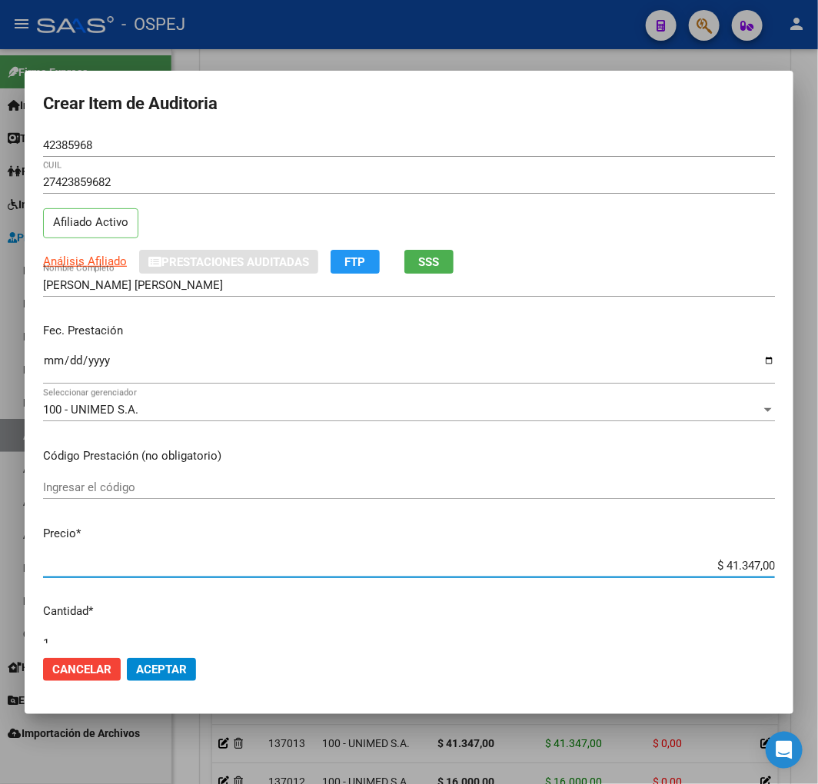
click at [170, 662] on button "Aceptar" at bounding box center [161, 669] width 69 height 23
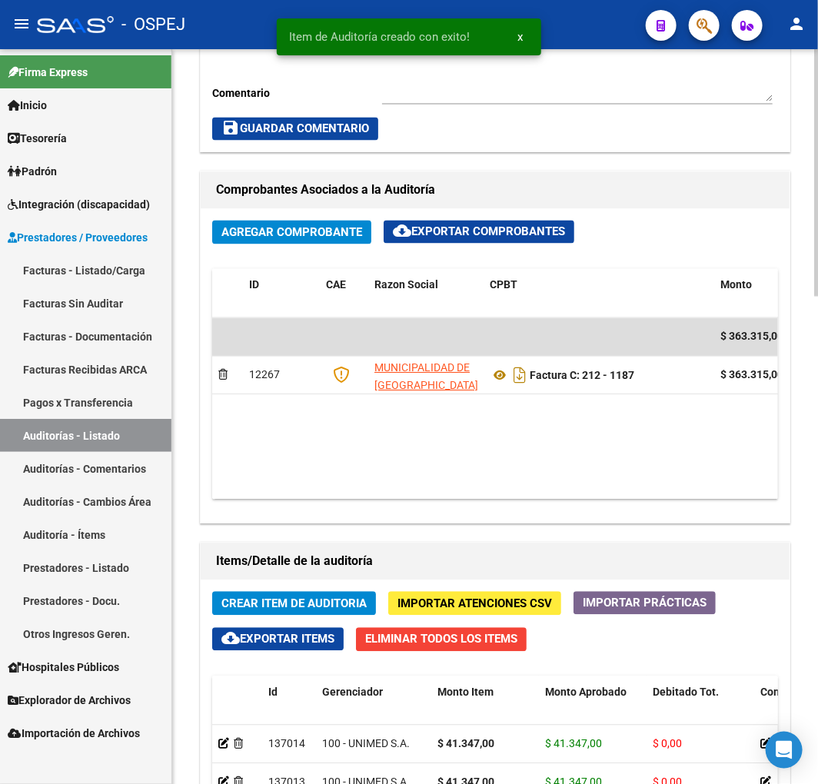
click at [312, 604] on span "Crear Item de Auditoria" at bounding box center [293, 604] width 145 height 14
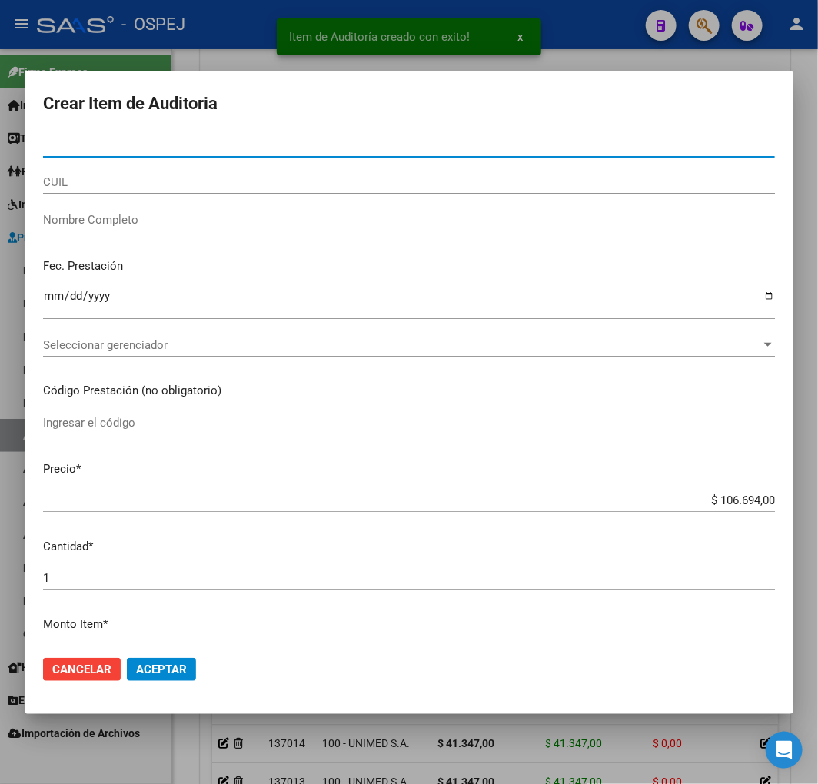
paste input "42395968"
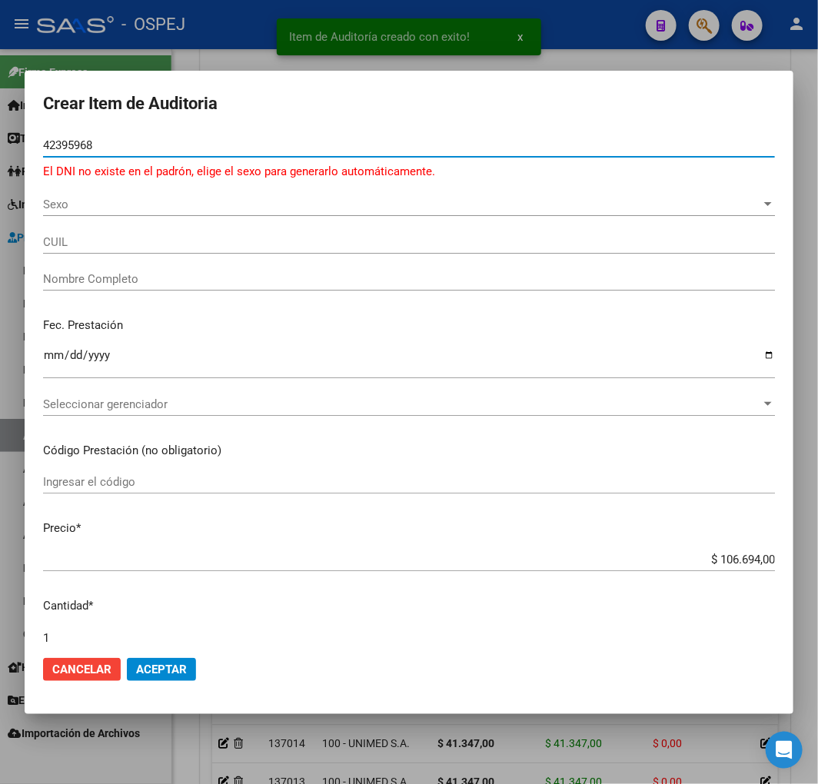
click at [750, 567] on div "$ 106.694,00 Ingresar el precio" at bounding box center [409, 559] width 732 height 23
click at [750, 566] on div "$ 106.694,00 Ingresar el precio" at bounding box center [409, 559] width 732 height 23
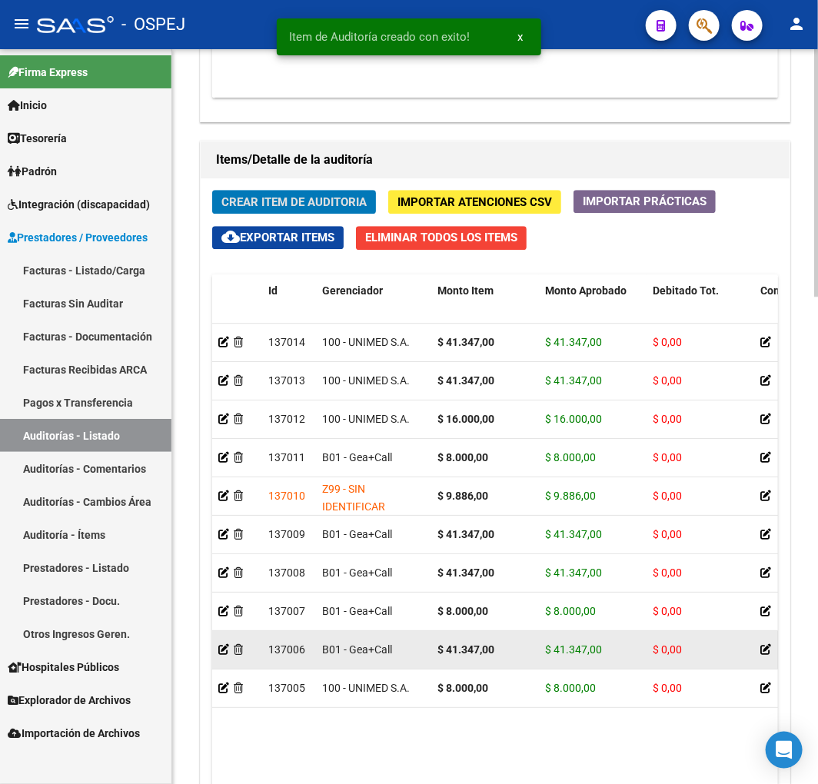
scroll to position [1294, 0]
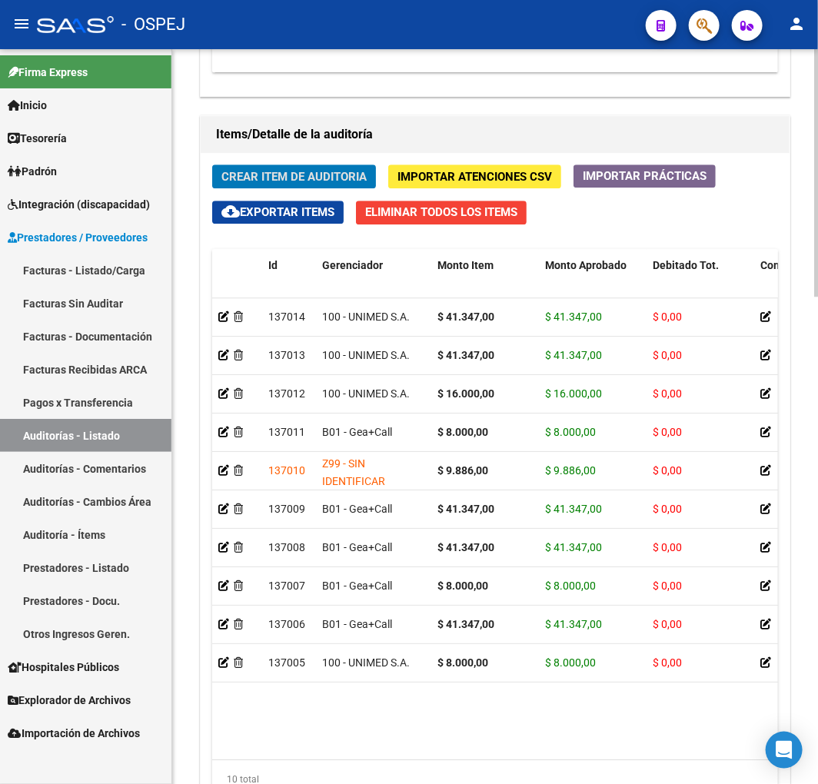
click at [287, 184] on button "Crear Item de Auditoria" at bounding box center [294, 176] width 164 height 24
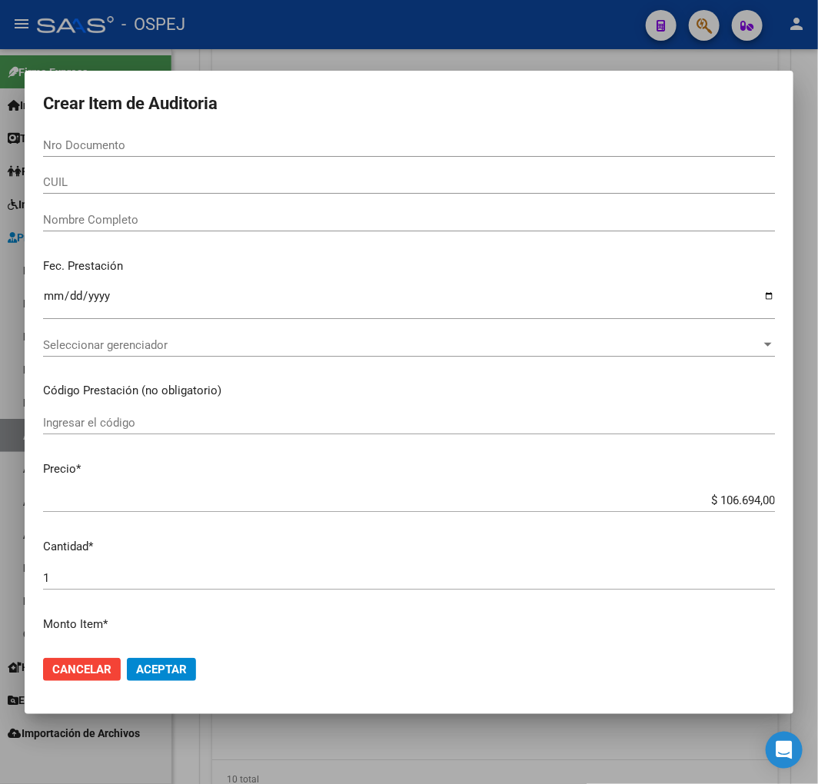
paste input "42395968"
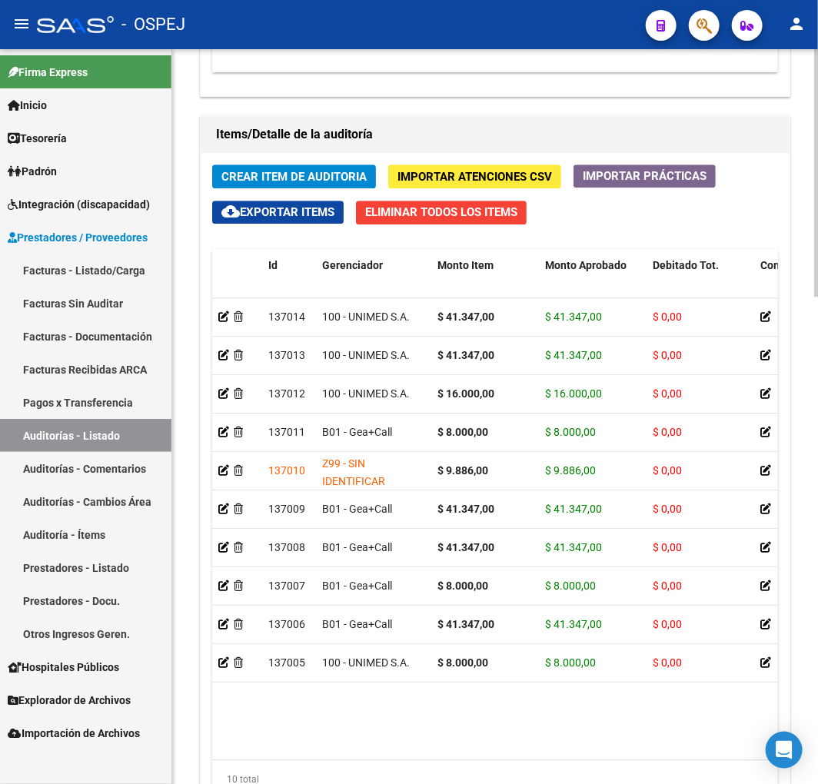
click at [298, 177] on span "Crear Item de Auditoria" at bounding box center [293, 177] width 145 height 14
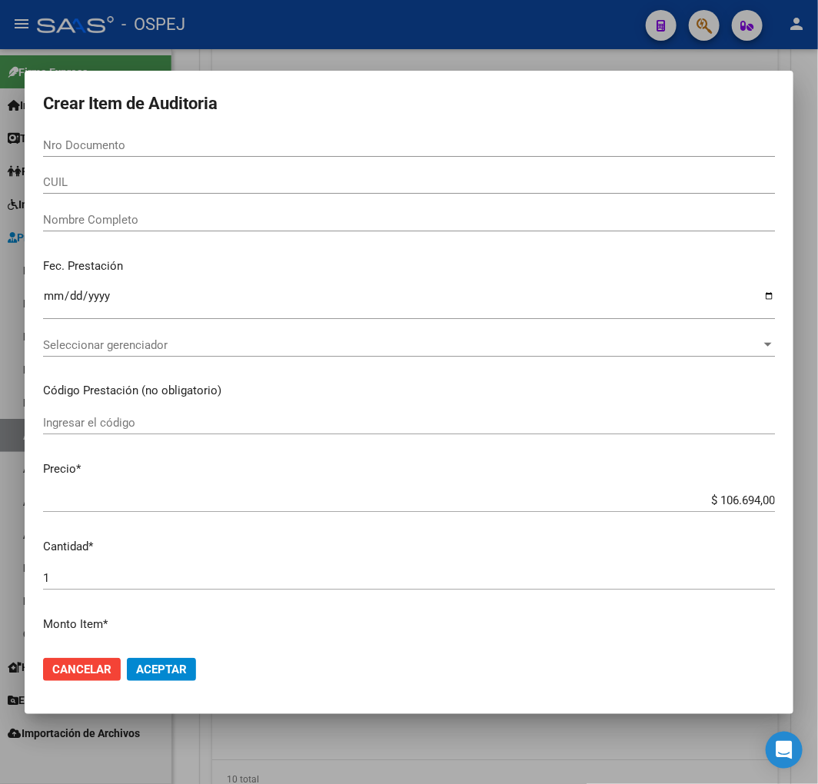
paste input "42385968"
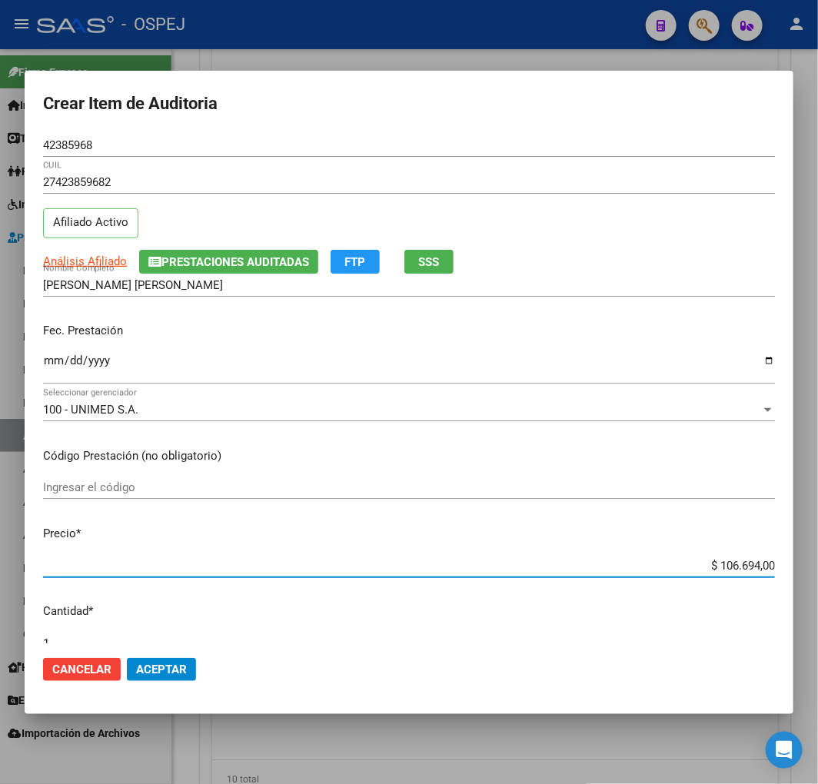
click at [728, 564] on input "$ 106.694,00" at bounding box center [409, 566] width 732 height 14
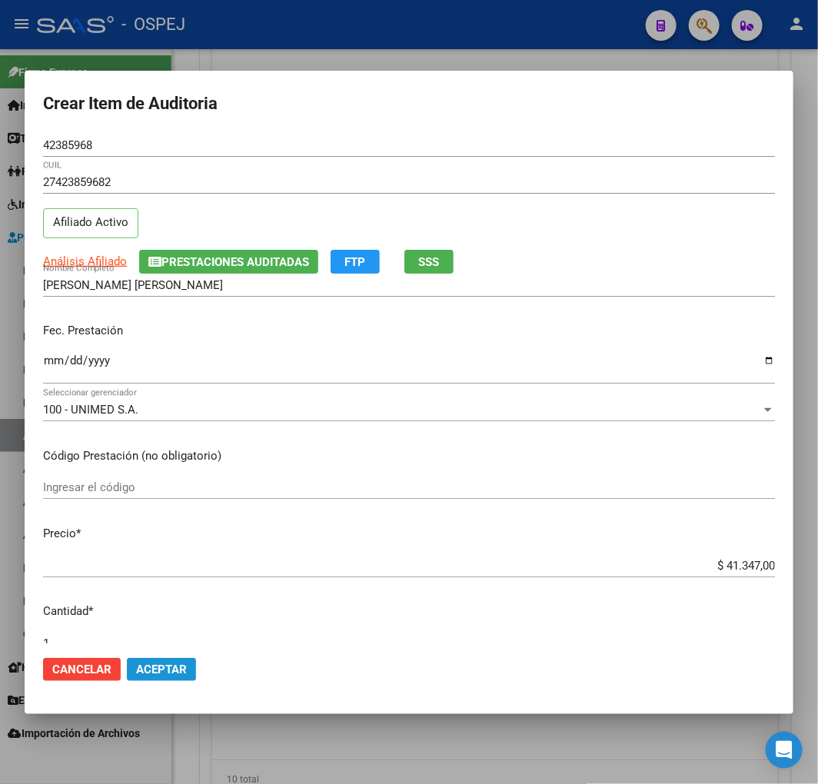
click at [184, 671] on span "Aceptar" at bounding box center [161, 669] width 51 height 14
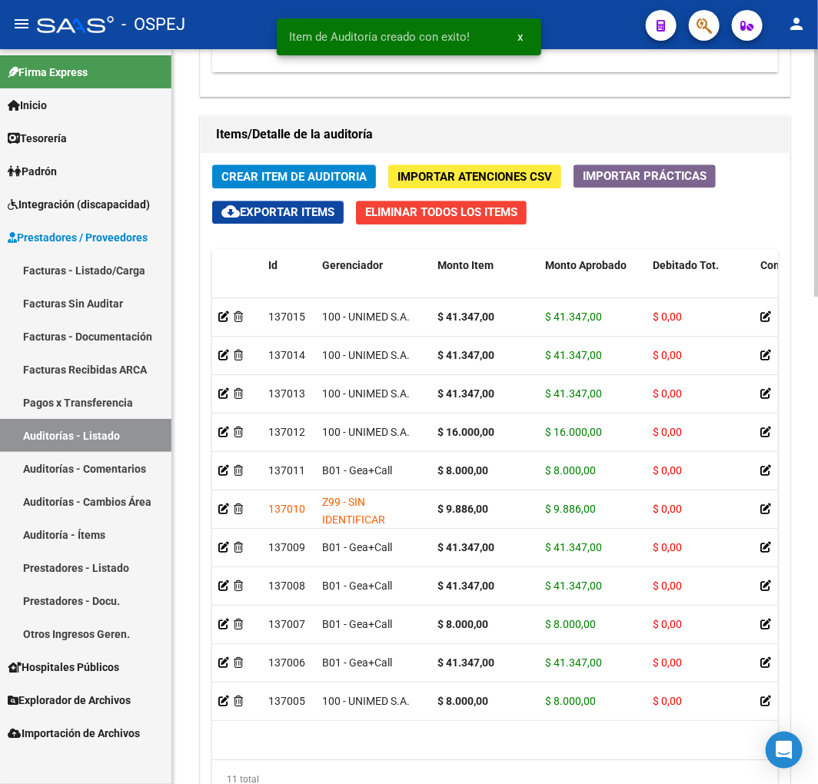
click at [324, 170] on span "Crear Item de Auditoria" at bounding box center [293, 177] width 145 height 14
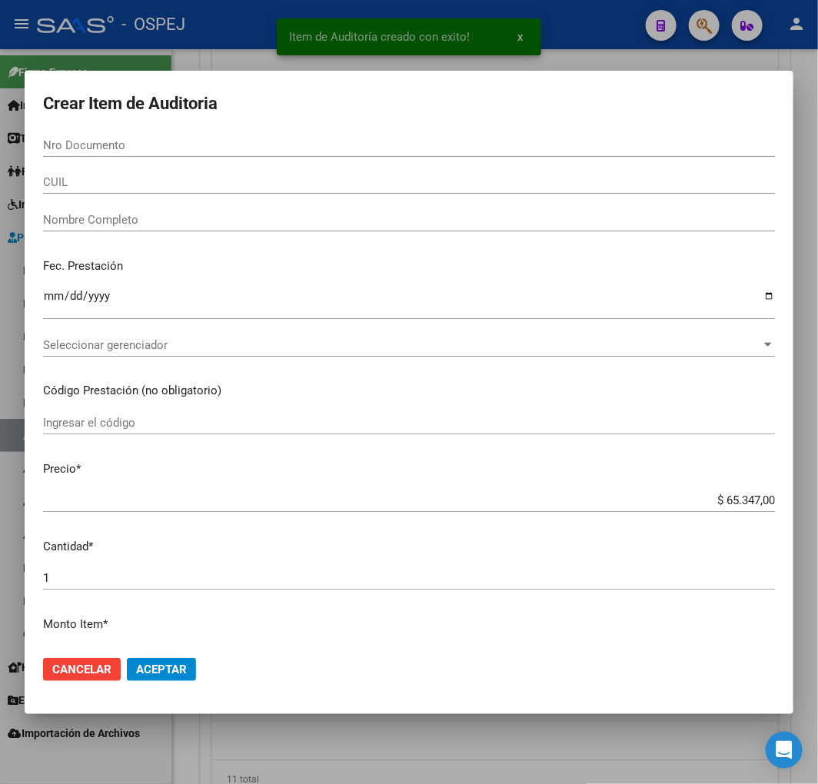
paste input "39936425"
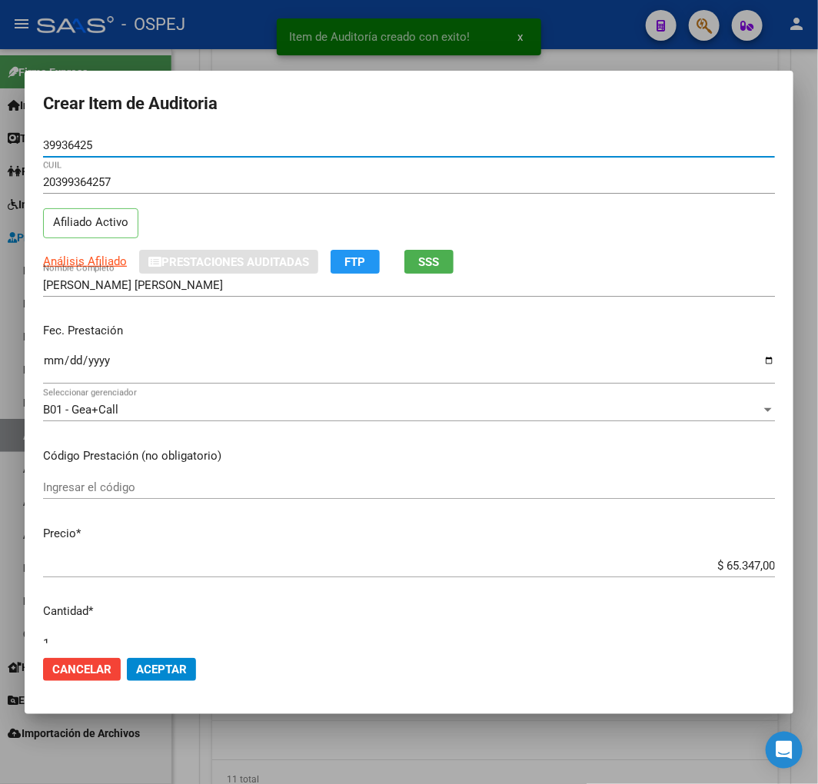
click at [740, 569] on input "$ 65.347,00" at bounding box center [409, 566] width 732 height 14
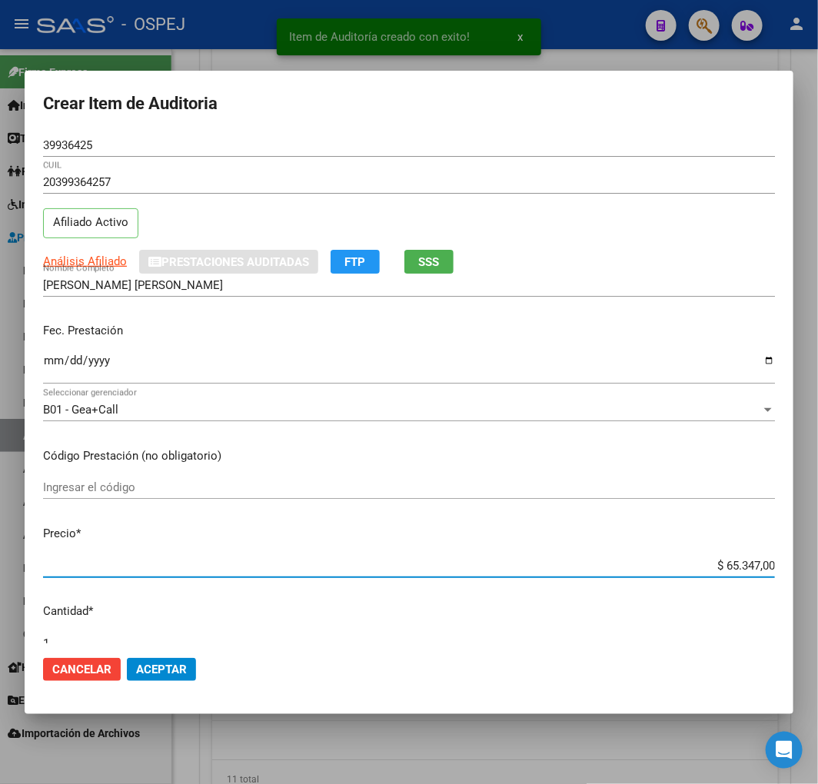
click at [740, 569] on input "$ 65.347,00" at bounding box center [409, 566] width 732 height 14
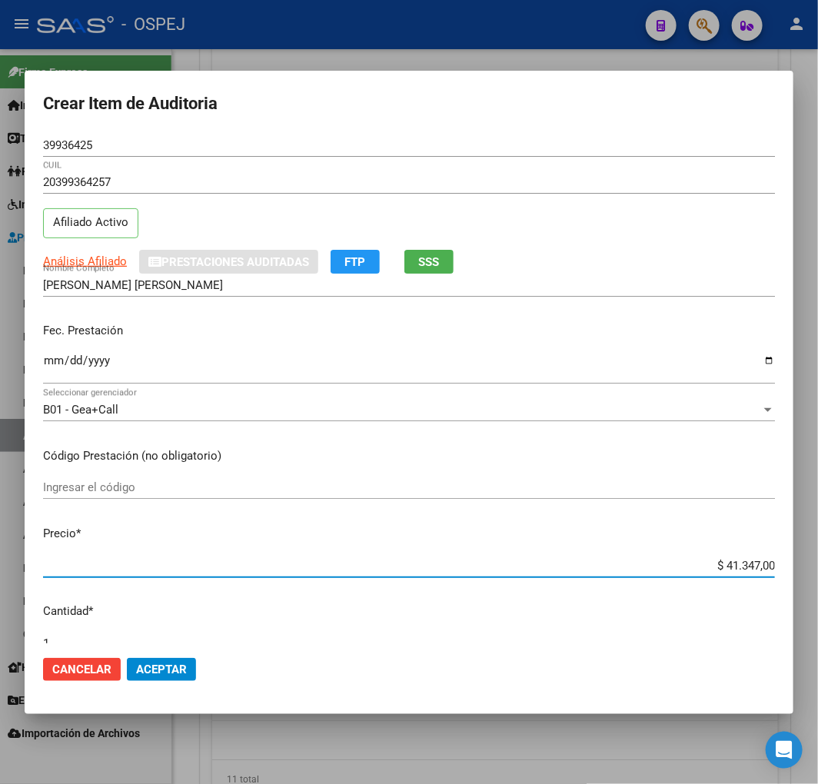
click at [147, 662] on span "Aceptar" at bounding box center [161, 669] width 51 height 14
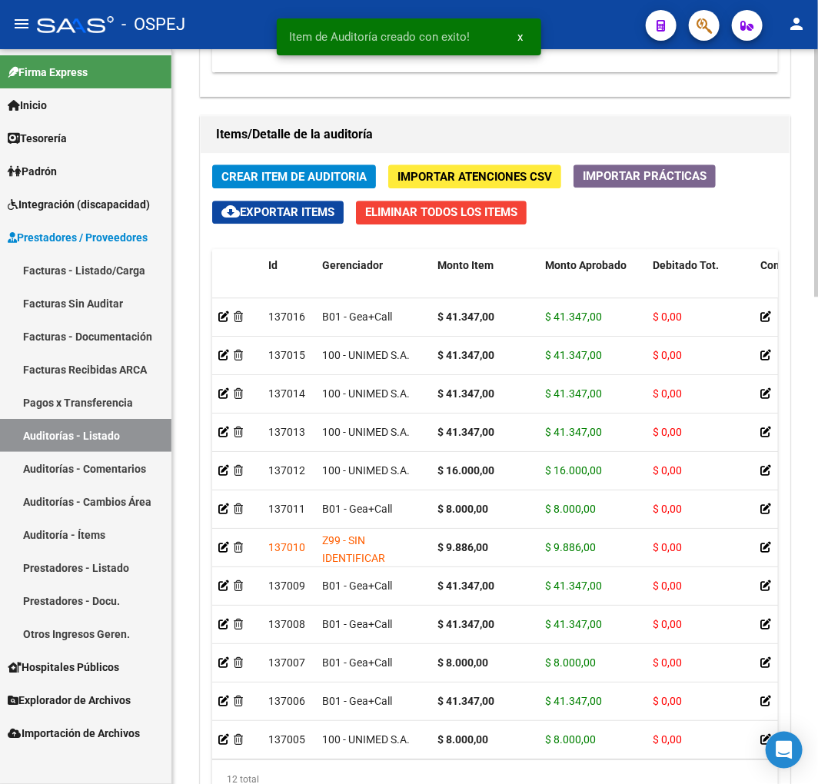
click at [331, 192] on div "Crear Item de Auditoria Importar Atenciones CSV Importar Prácticas cloud_downlo…" at bounding box center [495, 487] width 589 height 669
click at [348, 174] on span "Crear Item de Auditoria" at bounding box center [293, 177] width 145 height 14
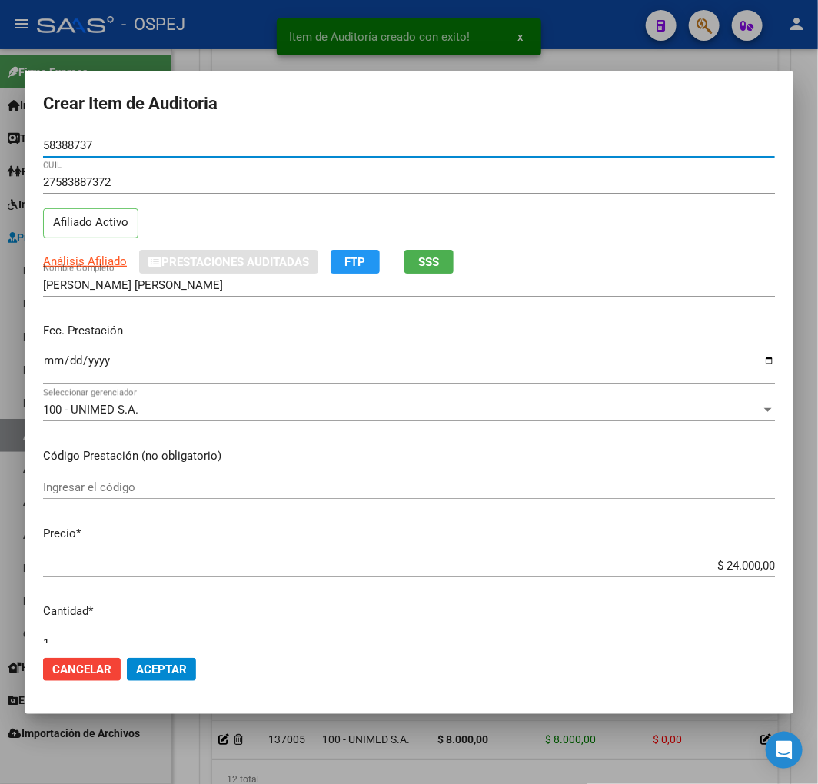
click at [734, 569] on input "$ 24.000,00" at bounding box center [409, 566] width 732 height 14
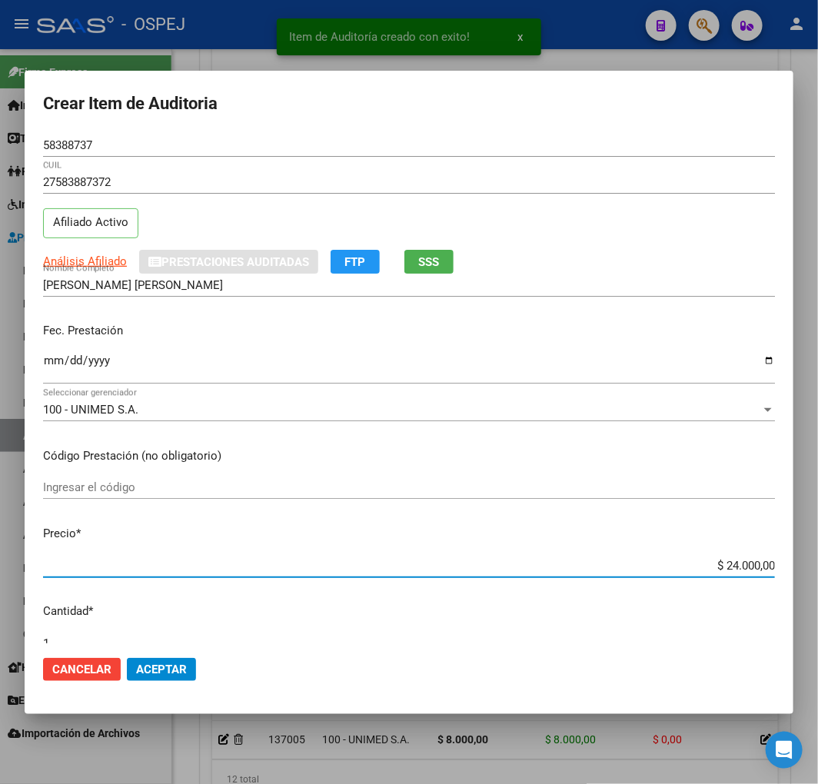
click at [734, 569] on input "$ 24.000,00" at bounding box center [409, 566] width 732 height 14
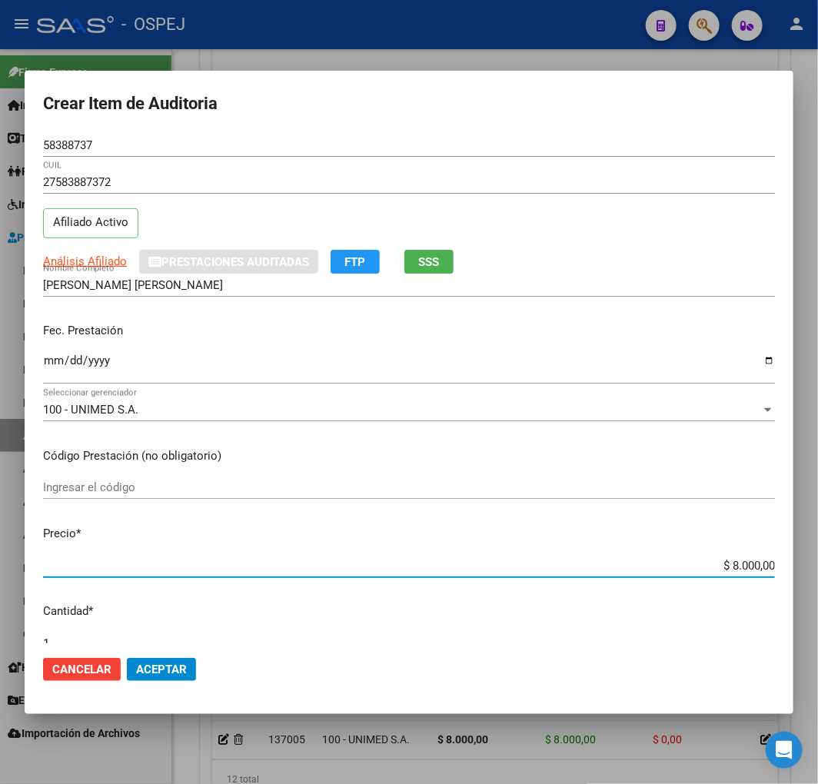
click at [168, 666] on span "Aceptar" at bounding box center [161, 669] width 51 height 14
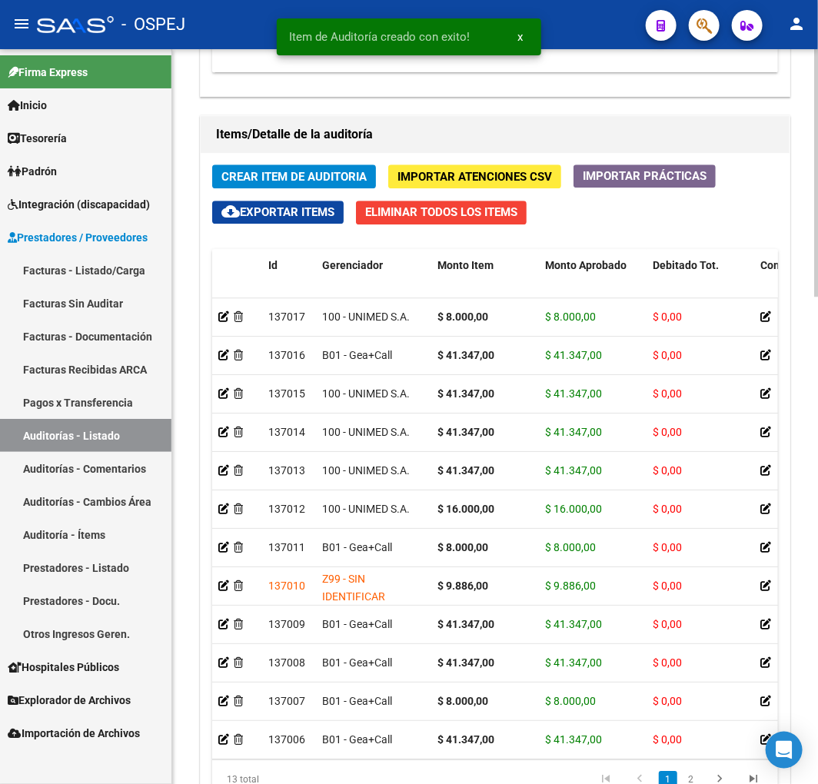
click at [313, 174] on span "Crear Item de Auditoria" at bounding box center [293, 177] width 145 height 14
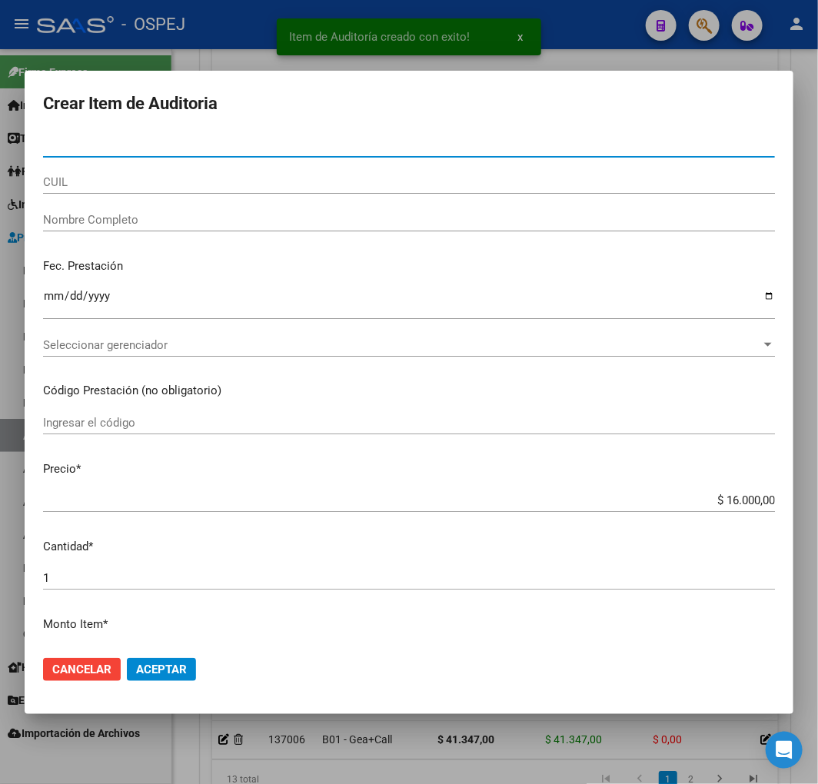
paste input "57149355"
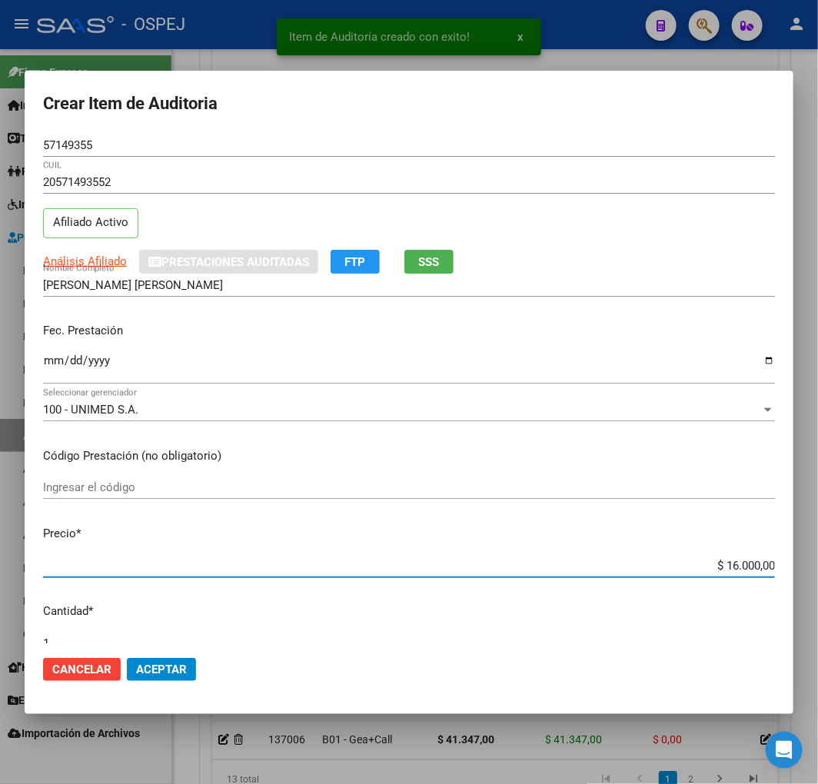
click at [739, 567] on input "$ 16.000,00" at bounding box center [409, 566] width 732 height 14
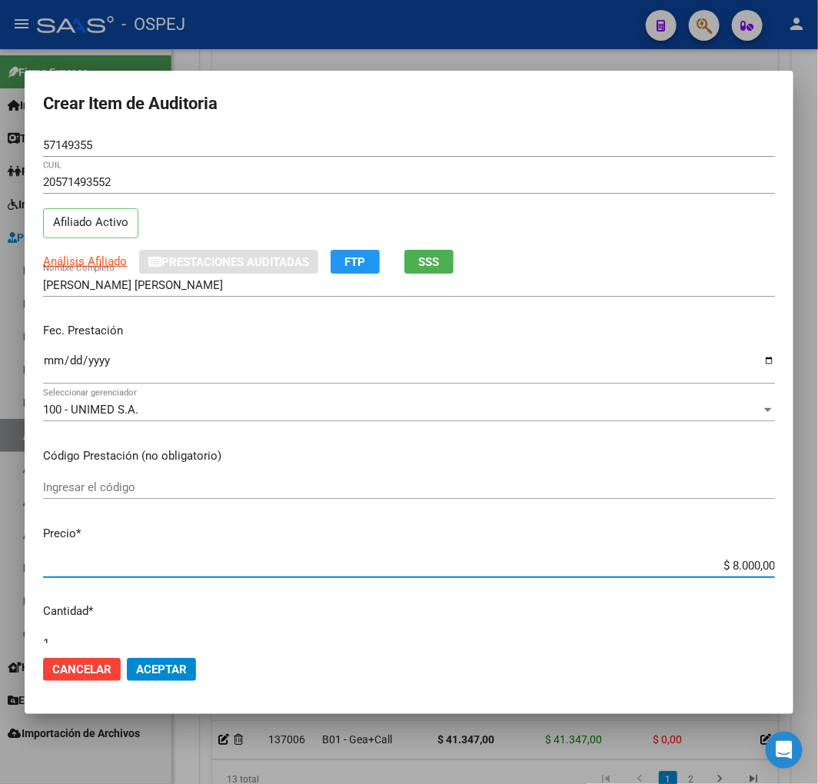
click at [150, 676] on button "Aceptar" at bounding box center [161, 669] width 69 height 23
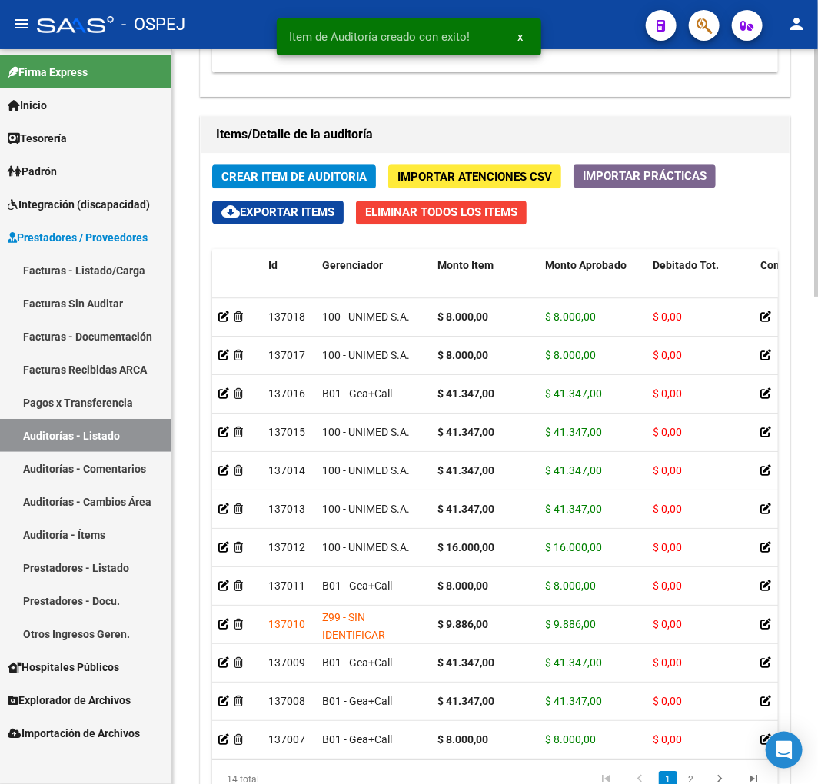
click at [342, 192] on div "Crear Item de Auditoria Importar Atenciones CSV Importar Prácticas cloud_downlo…" at bounding box center [495, 487] width 589 height 669
click at [347, 180] on span "Crear Item de Auditoria" at bounding box center [293, 177] width 145 height 14
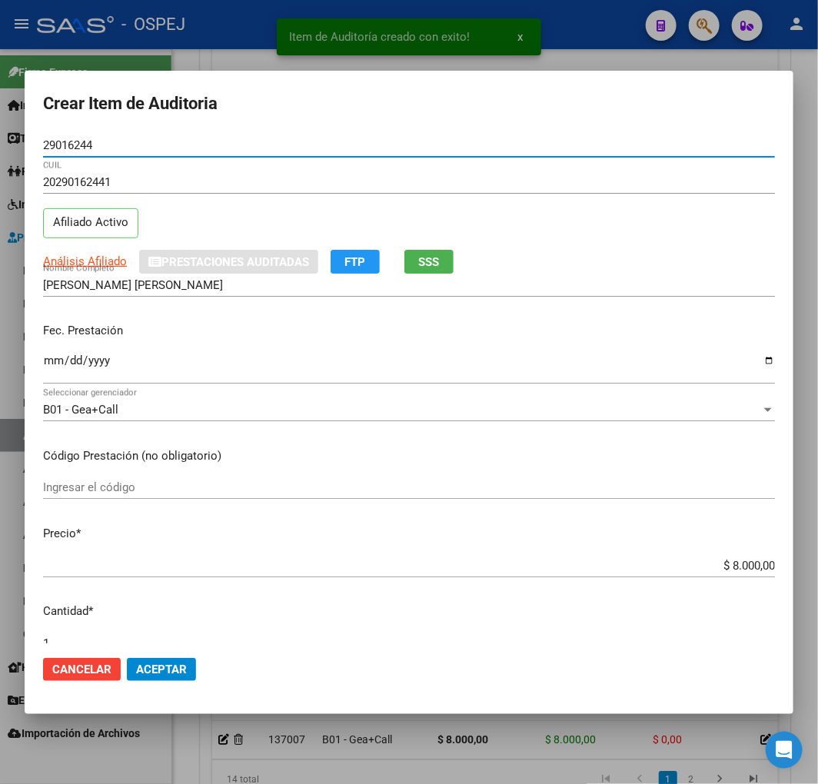
click at [167, 672] on span "Aceptar" at bounding box center [161, 669] width 51 height 14
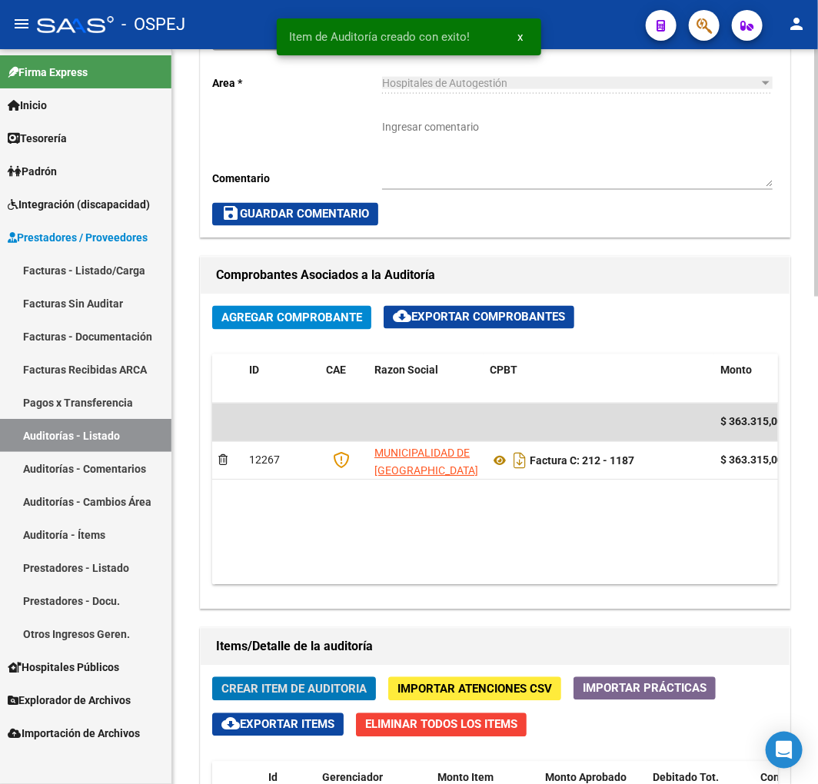
scroll to position [270, 0]
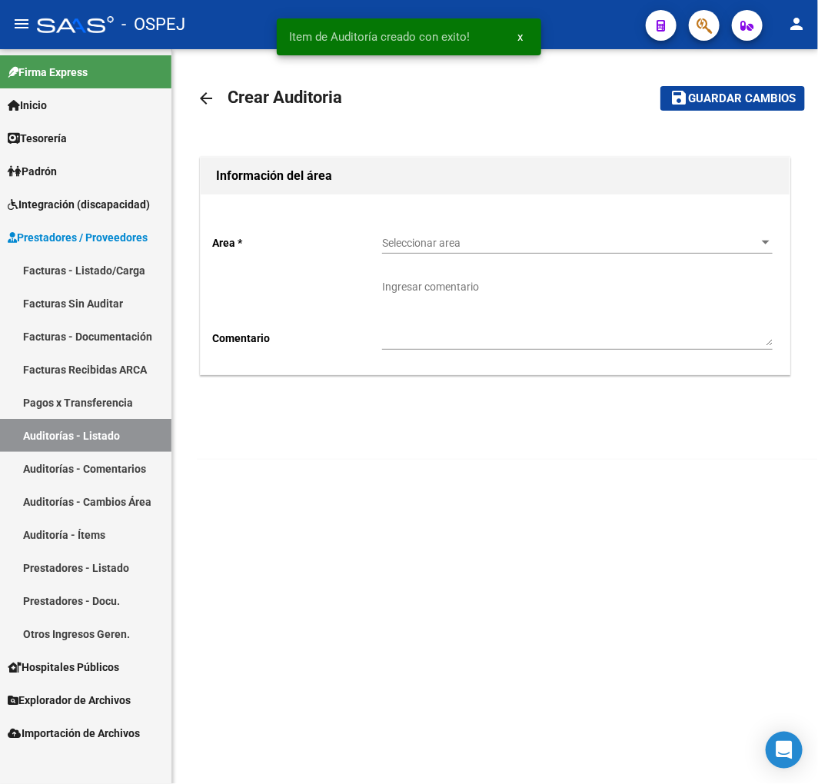
click at [479, 241] on span "Seleccionar area" at bounding box center [570, 243] width 377 height 13
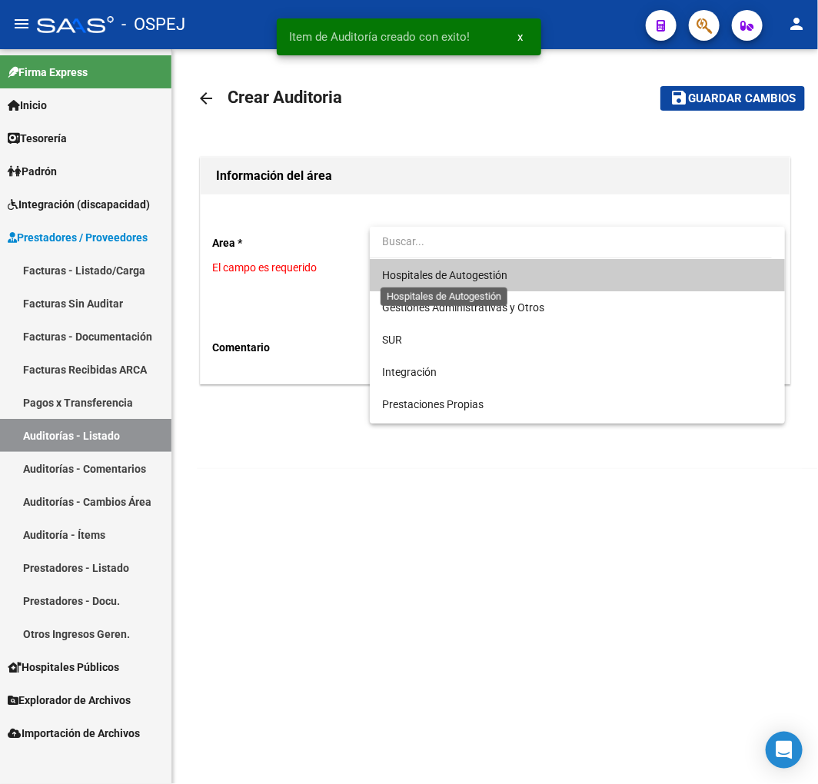
click at [441, 273] on span "Hospitales de Autogestión" at bounding box center [444, 275] width 125 height 12
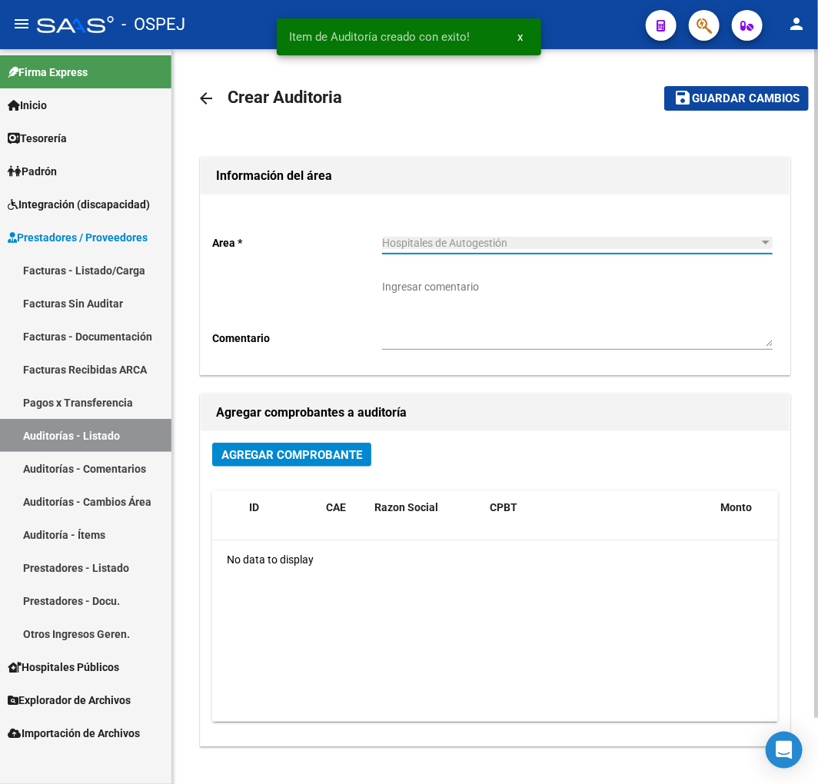
drag, startPoint x: 324, startPoint y: 439, endPoint x: 313, endPoint y: 440, distance: 10.9
click at [324, 440] on div "Agregar Comprobante ID CAE Razon Social CPBT Monto Fecha Cpbt Fecha Recibido Do…" at bounding box center [495, 588] width 589 height 314
click at [317, 463] on button "Agregar Comprobante" at bounding box center [291, 455] width 159 height 24
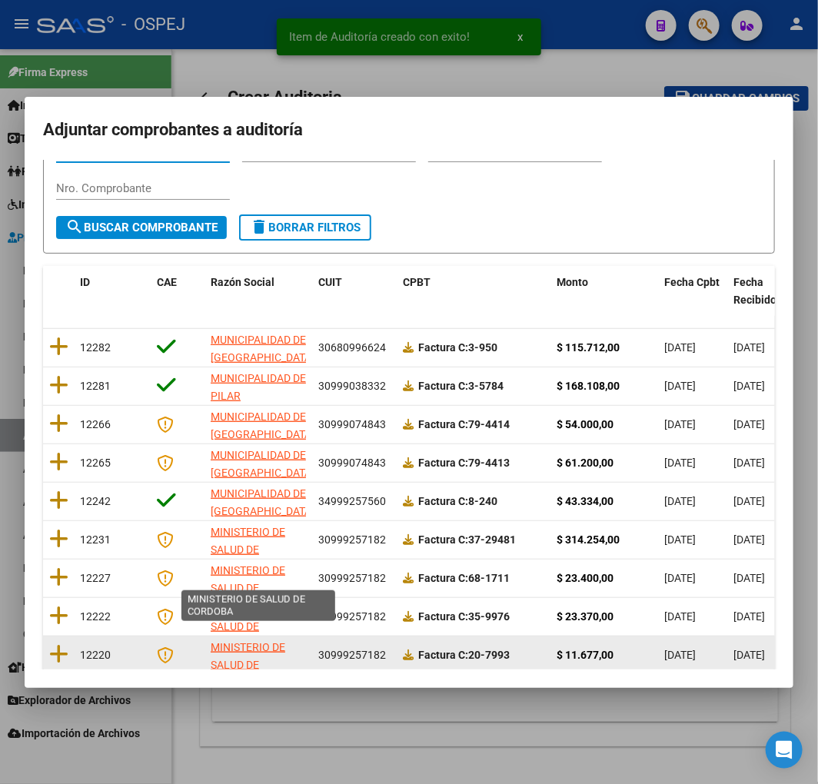
scroll to position [194, 0]
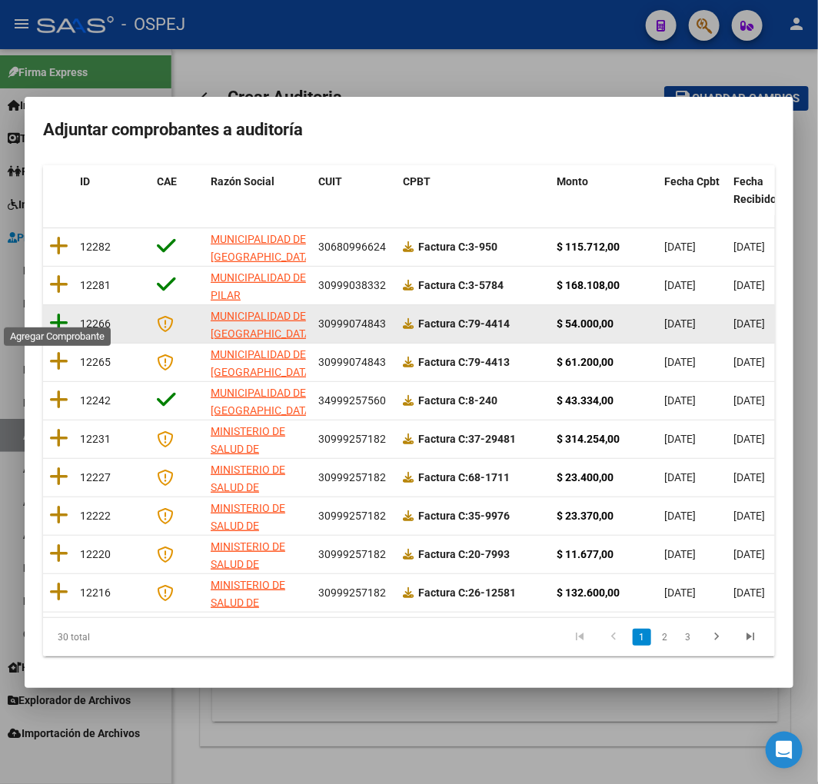
click at [59, 313] on icon at bounding box center [58, 323] width 19 height 22
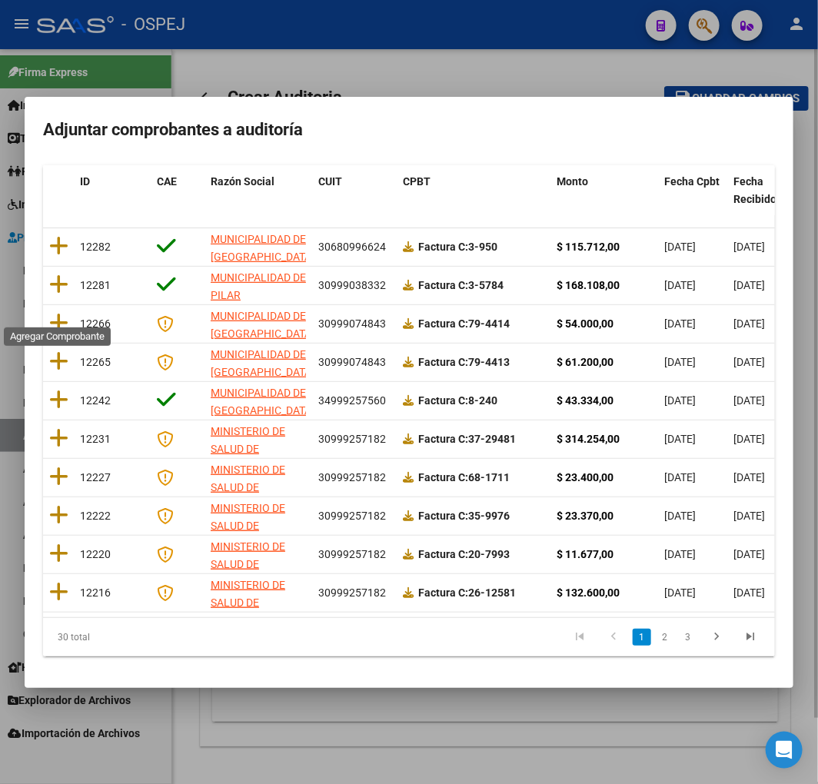
scroll to position [0, 0]
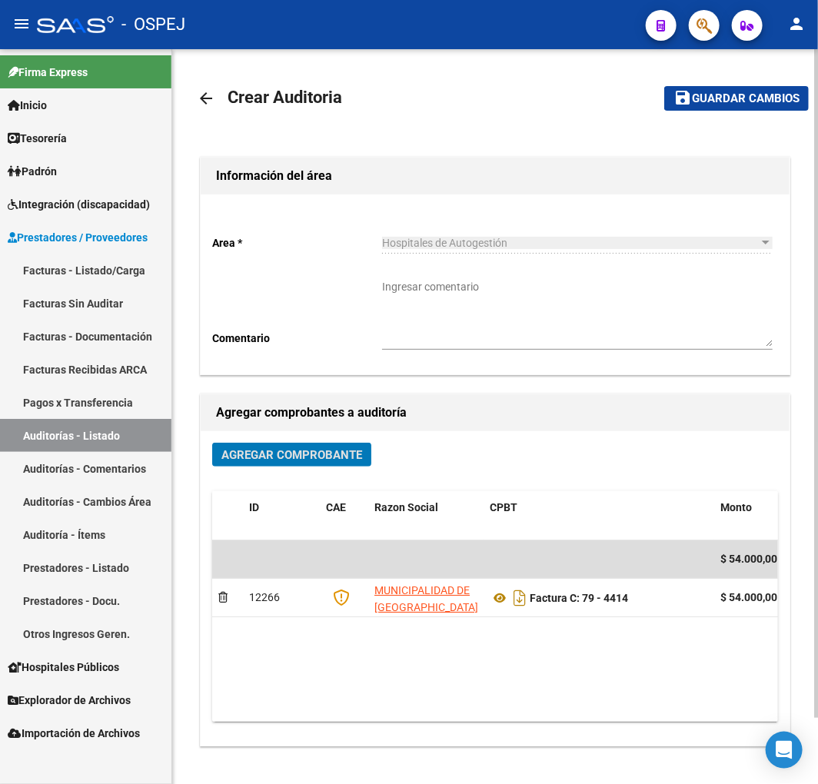
click at [738, 95] on span "Guardar cambios" at bounding box center [746, 99] width 108 height 14
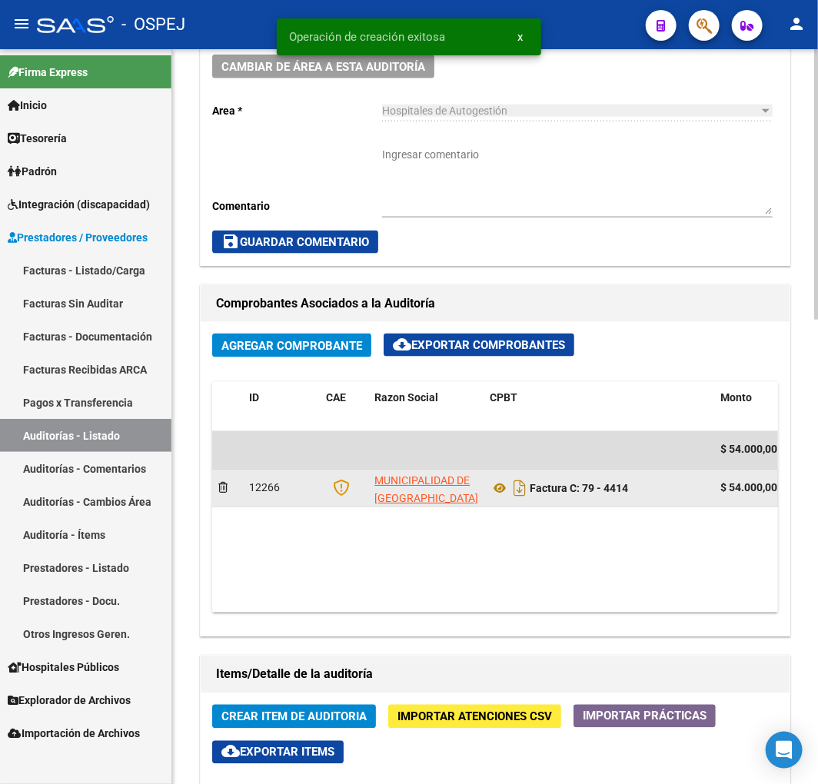
scroll to position [597, 0]
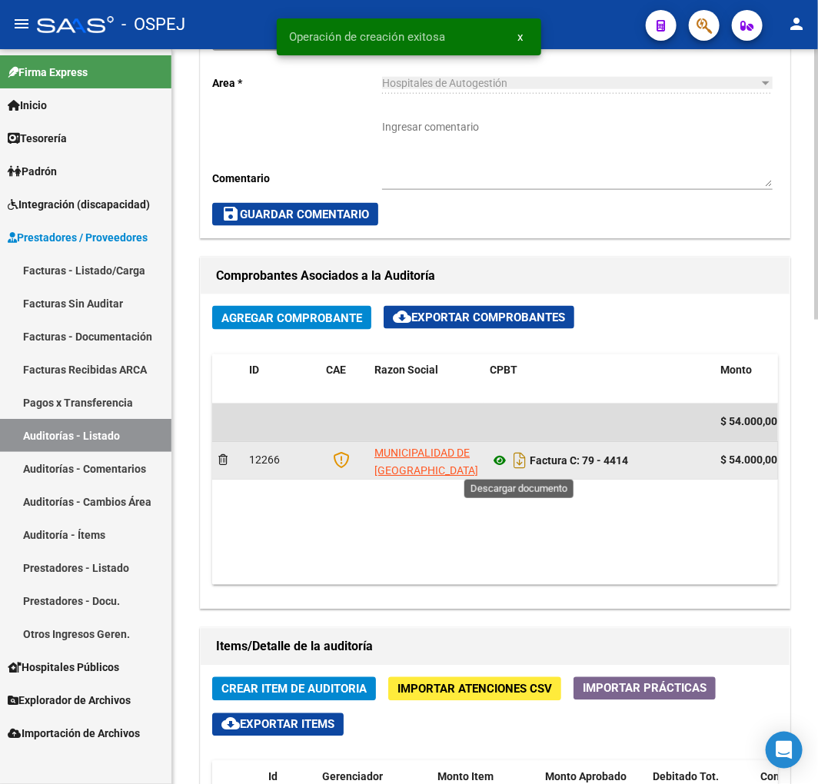
click at [494, 463] on icon at bounding box center [500, 461] width 20 height 18
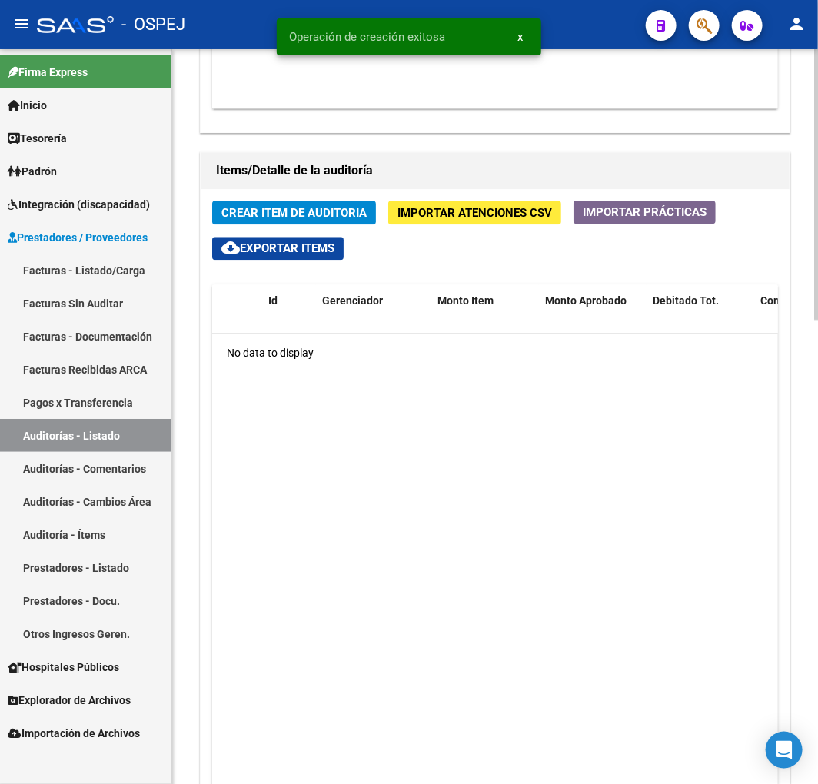
scroll to position [1110, 0]
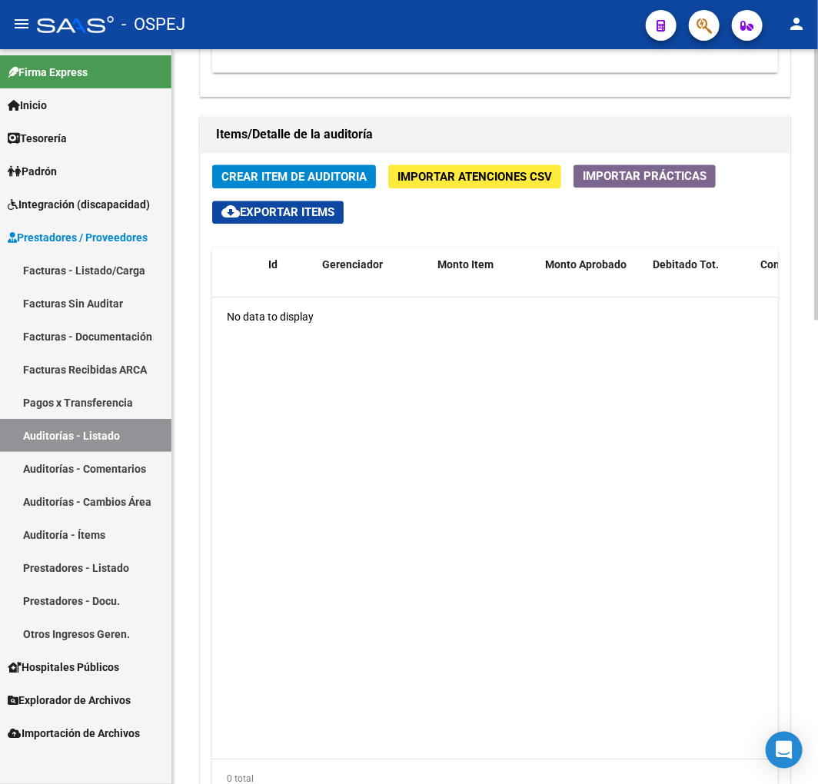
click at [330, 173] on span "Crear Item de Auditoria" at bounding box center [293, 177] width 145 height 14
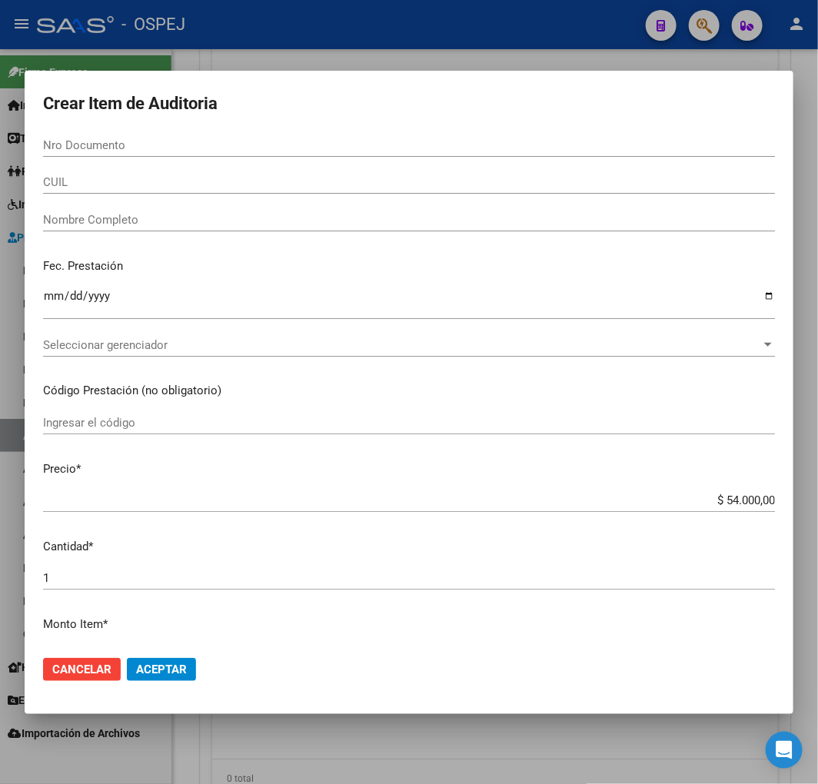
paste input "33223594"
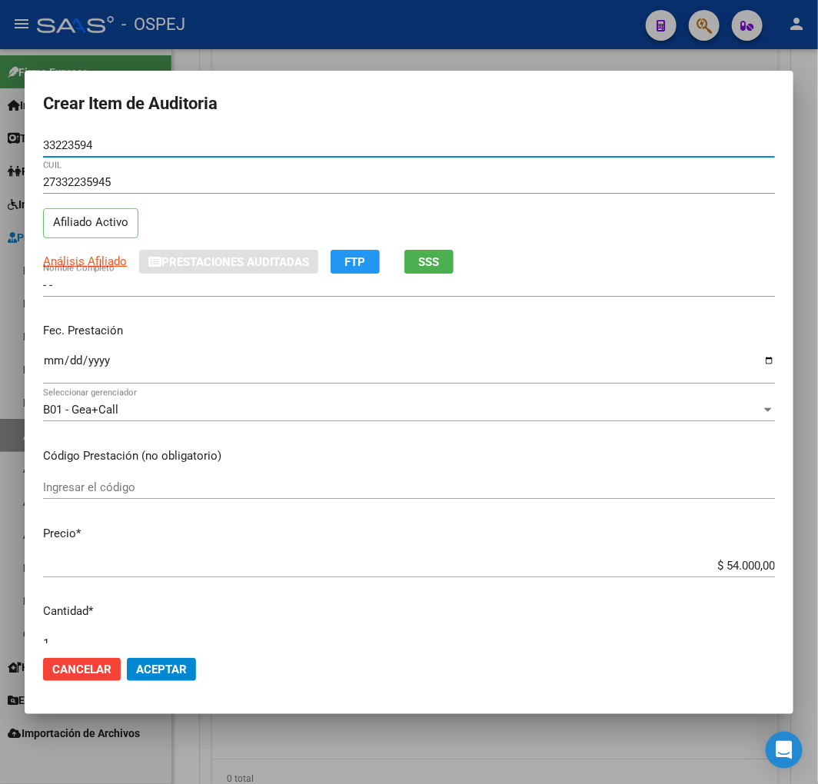
click at [116, 263] on span "Análisis Afiliado" at bounding box center [85, 261] width 84 height 14
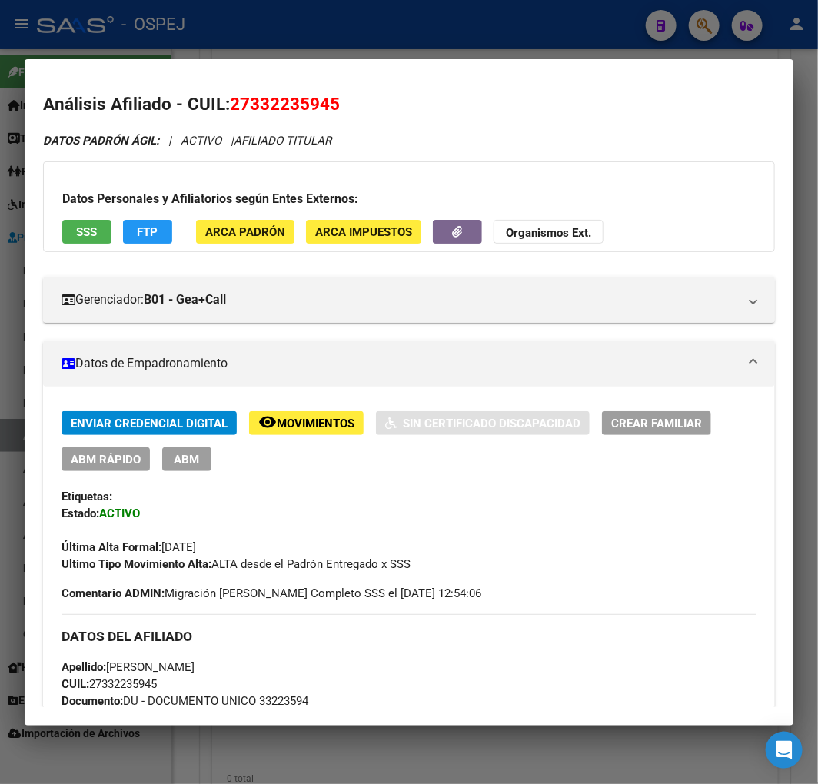
click at [106, 460] on span "ABM Rápido" at bounding box center [106, 460] width 70 height 14
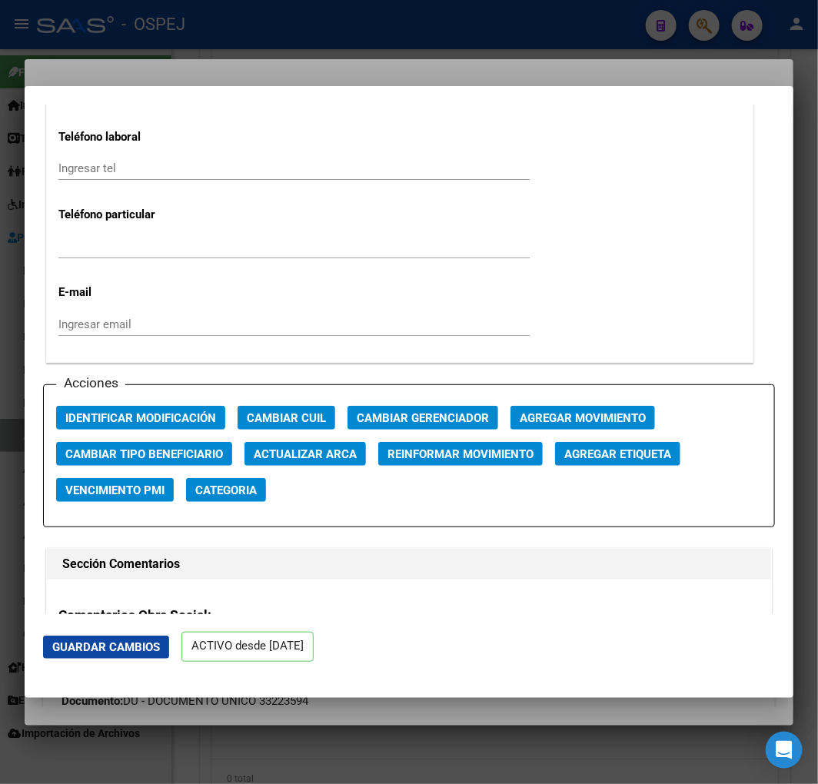
scroll to position [2049, 0]
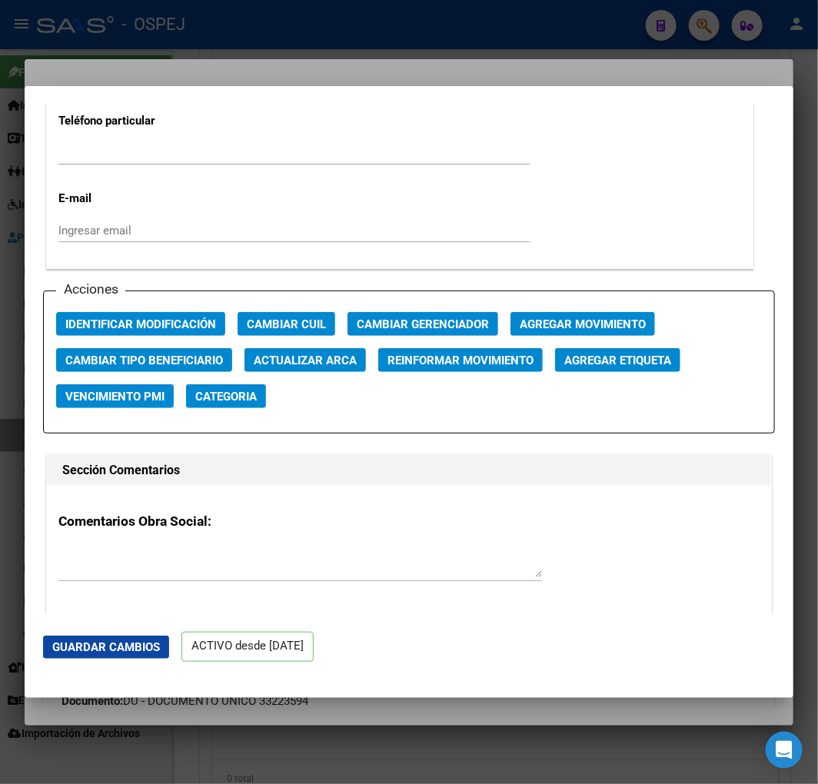
click at [331, 363] on span "Actualizar ARCA" at bounding box center [305, 361] width 103 height 14
click at [120, 646] on span "Guardar Cambios" at bounding box center [106, 647] width 108 height 14
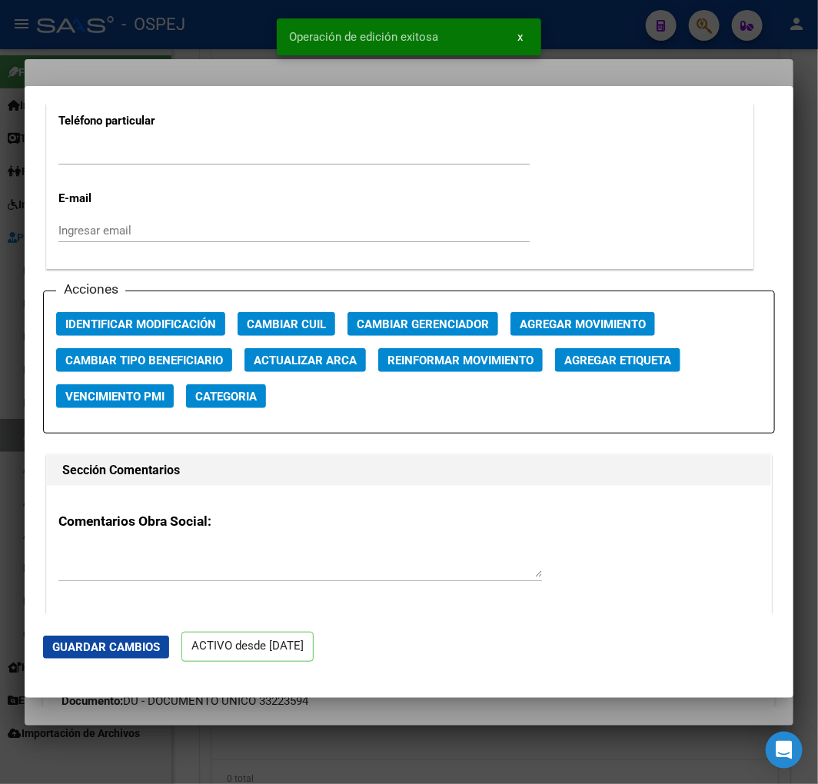
click at [229, 745] on div at bounding box center [409, 392] width 818 height 784
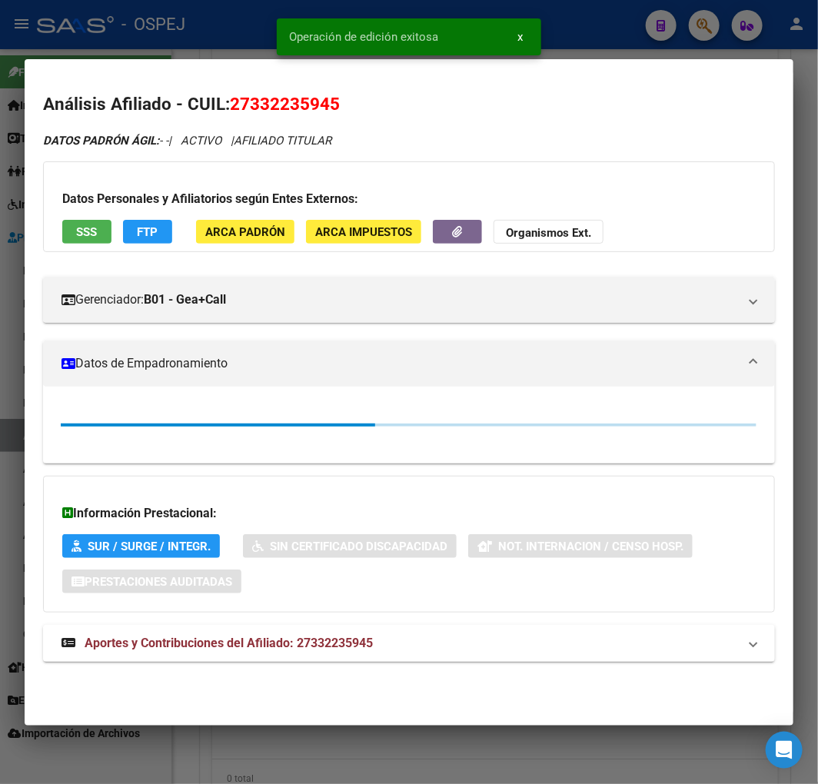
click at [359, 755] on div at bounding box center [409, 392] width 818 height 784
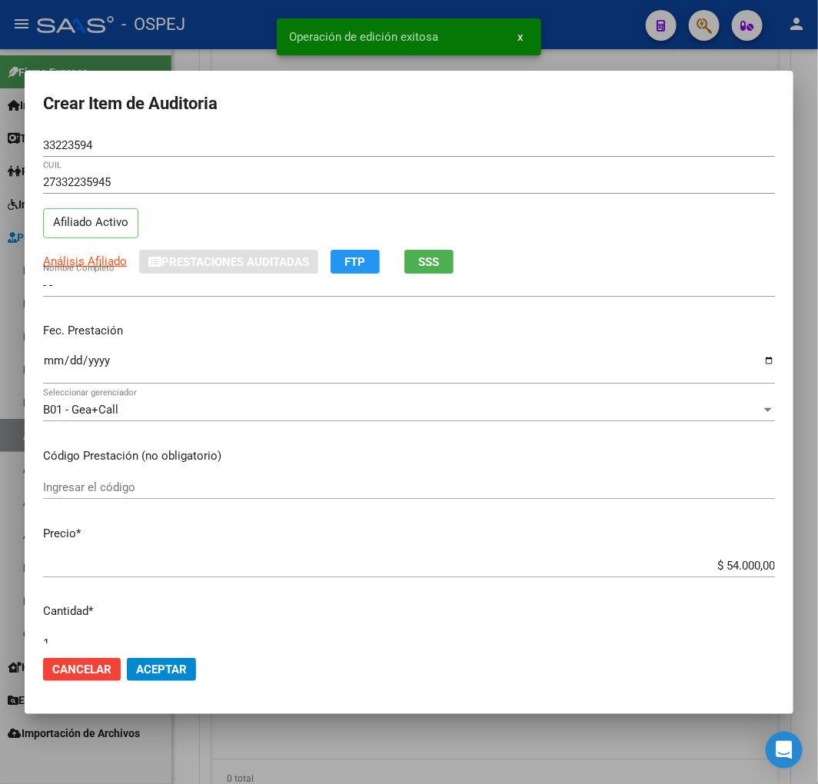
click at [377, 736] on div at bounding box center [409, 392] width 818 height 784
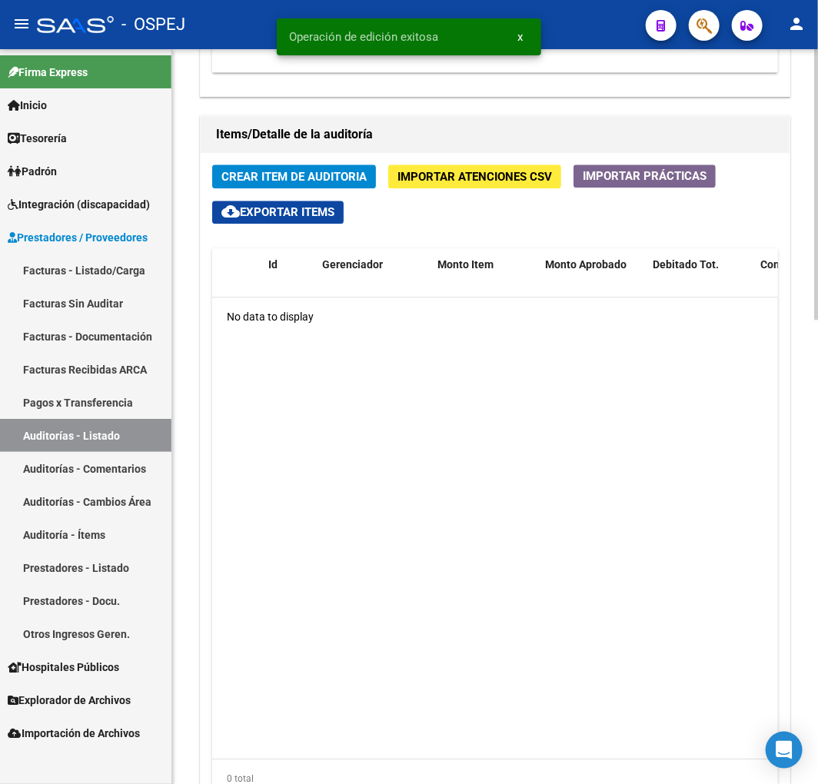
click at [303, 181] on span "Crear Item de Auditoria" at bounding box center [293, 177] width 145 height 14
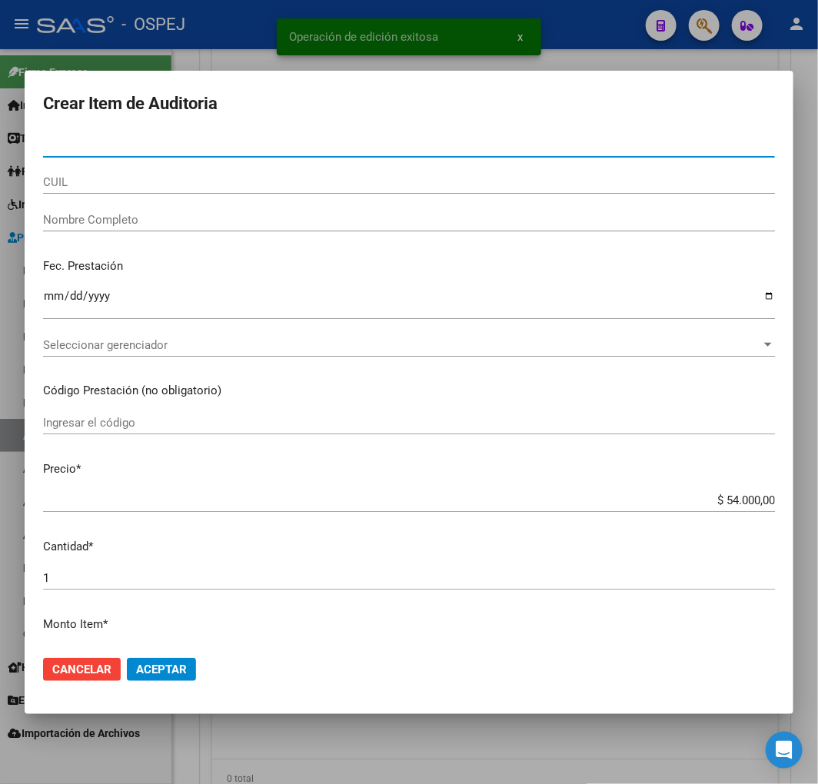
click at [69, 155] on div "Nro Documento" at bounding box center [409, 145] width 732 height 23
click at [75, 188] on input "CUIL" at bounding box center [409, 182] width 732 height 14
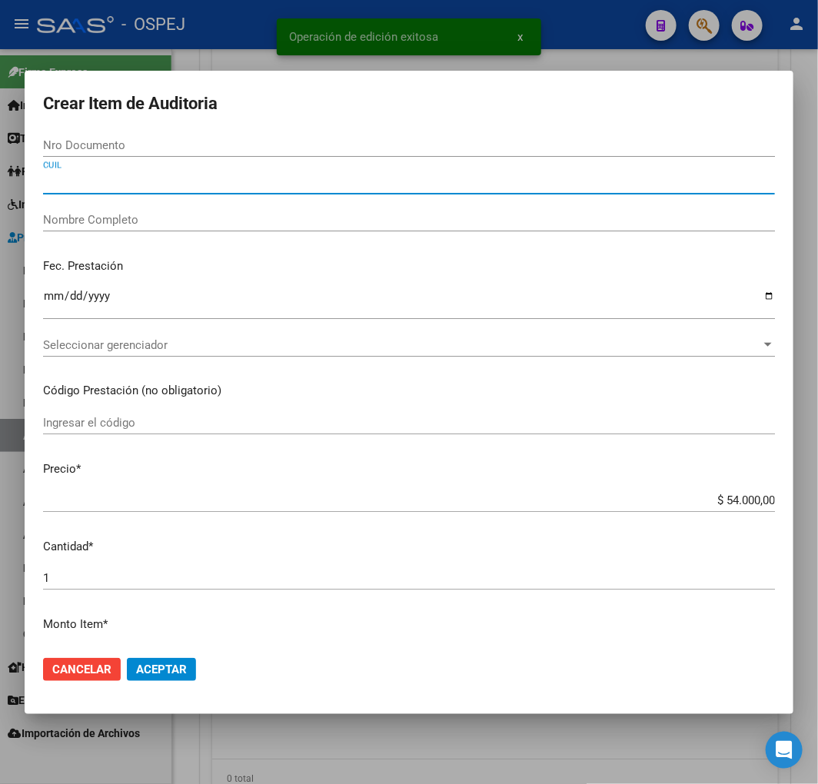
paste input "27332235945"
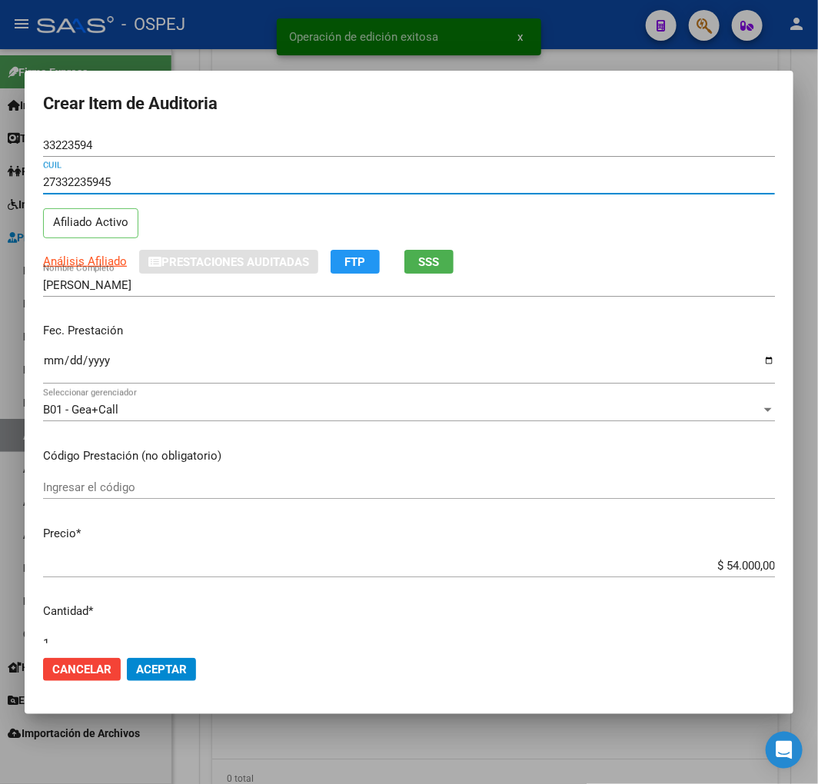
click at [727, 566] on input "$ 54.000,00" at bounding box center [409, 566] width 732 height 14
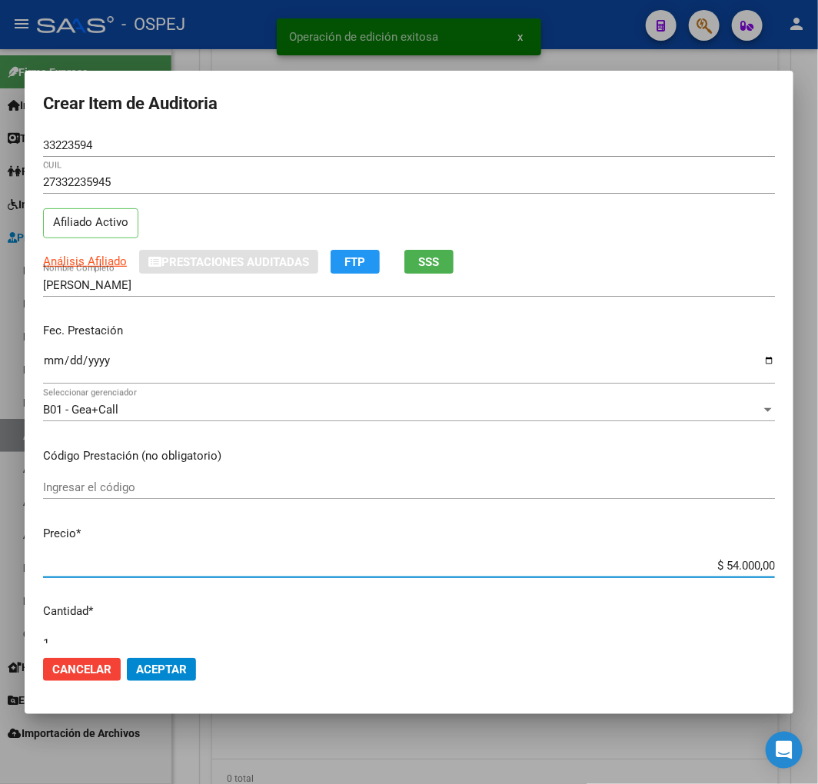
click at [727, 566] on input "$ 54.000,00" at bounding box center [409, 566] width 732 height 14
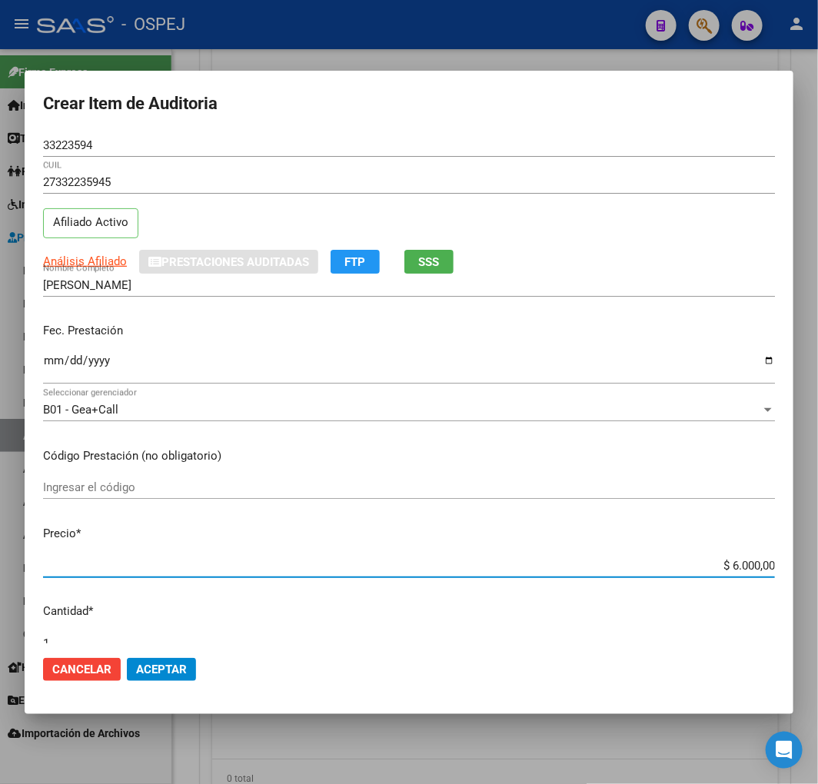
click at [140, 666] on span "Aceptar" at bounding box center [161, 669] width 51 height 14
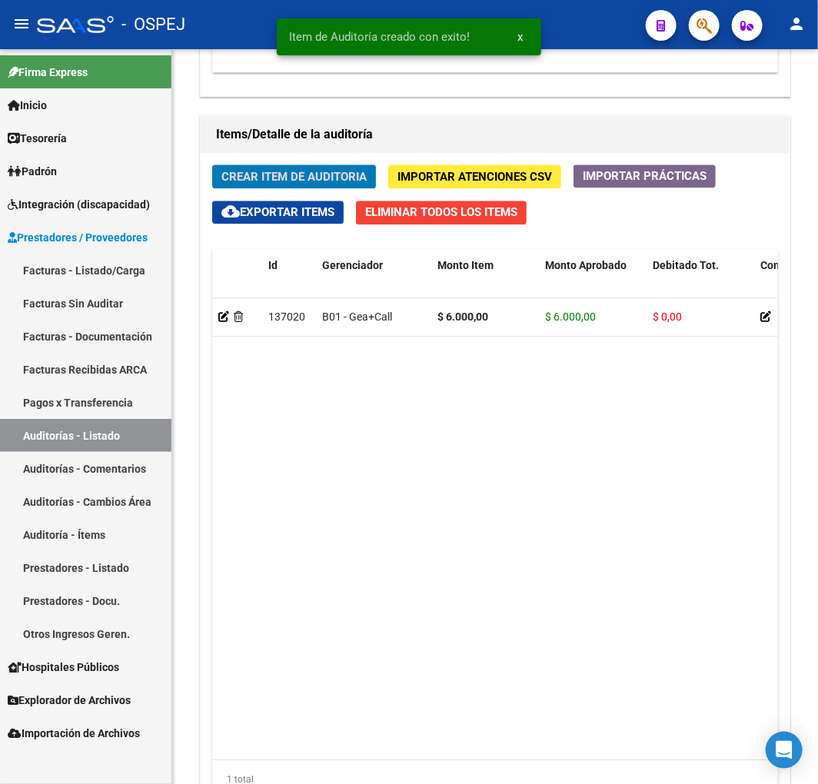
scroll to position [1294, 0]
drag, startPoint x: 303, startPoint y: 163, endPoint x: 305, endPoint y: 175, distance: 12.5
click at [303, 163] on div "Crear Item de Auditoria Importar Atenciones CSV Importar Prácticas cloud_downlo…" at bounding box center [495, 487] width 589 height 669
click at [323, 182] on span "Crear Item de Auditoria" at bounding box center [293, 177] width 145 height 14
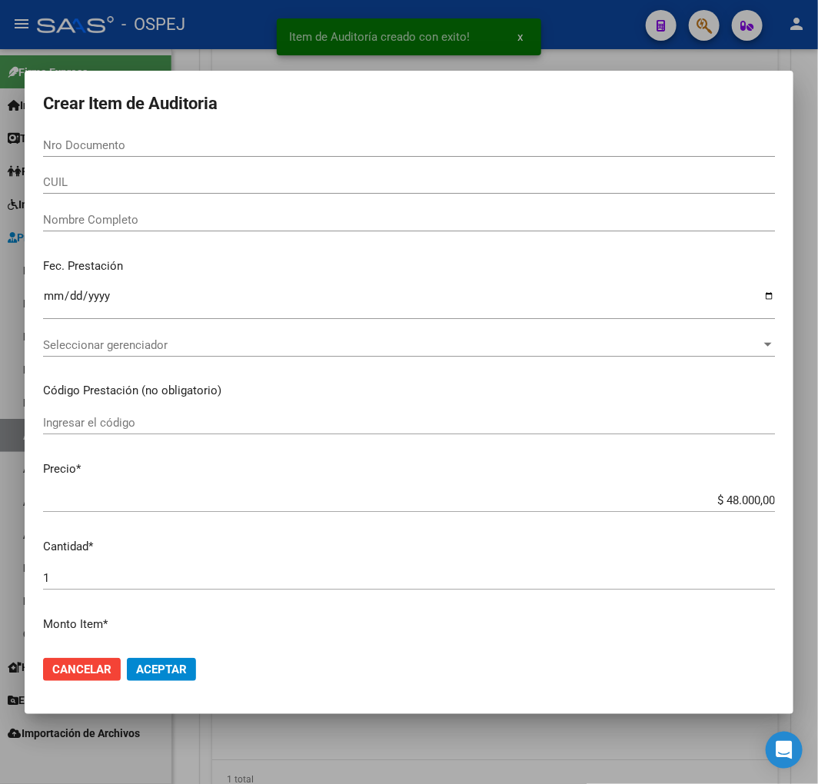
paste input "43812425"
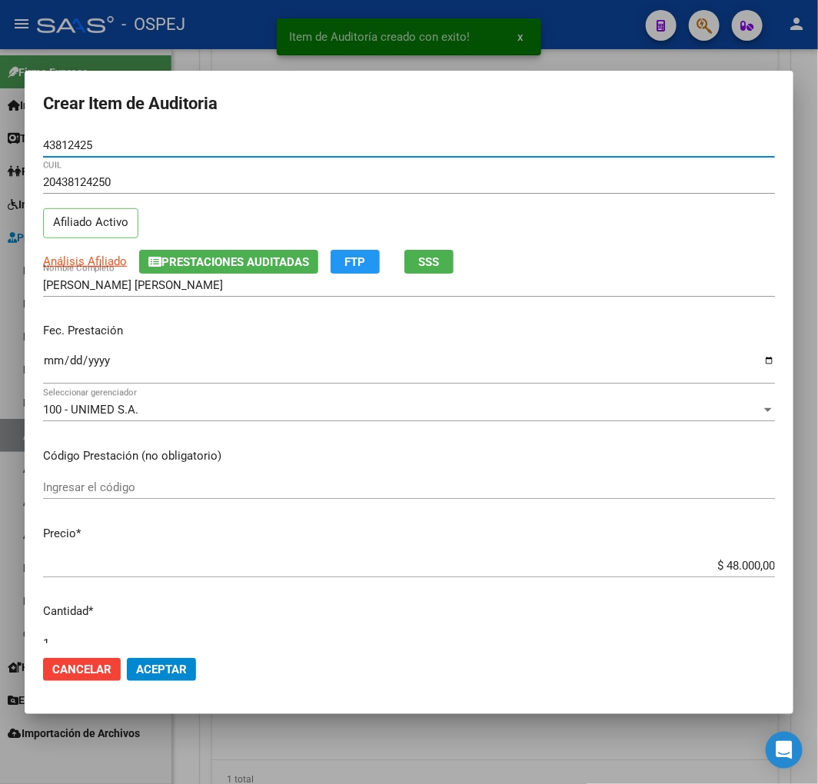
click at [733, 573] on div "$ 48.000,00 Ingresar el precio" at bounding box center [409, 565] width 732 height 23
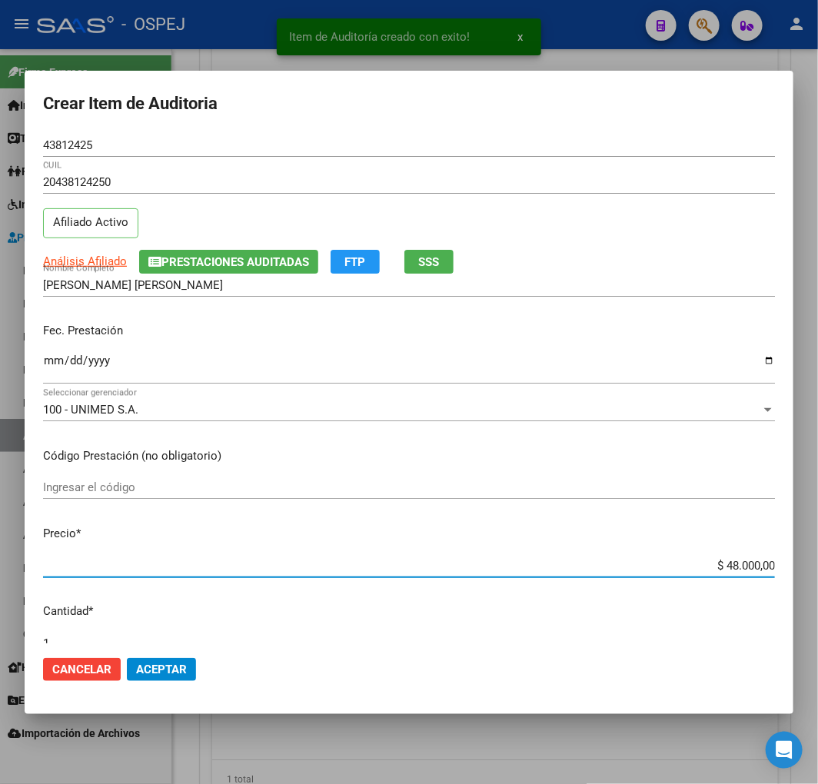
click at [735, 569] on input "$ 48.000,00" at bounding box center [409, 566] width 732 height 14
drag, startPoint x: 735, startPoint y: 569, endPoint x: 699, endPoint y: 566, distance: 35.5
click at [733, 569] on input "$ 48.000,00" at bounding box center [409, 566] width 732 height 14
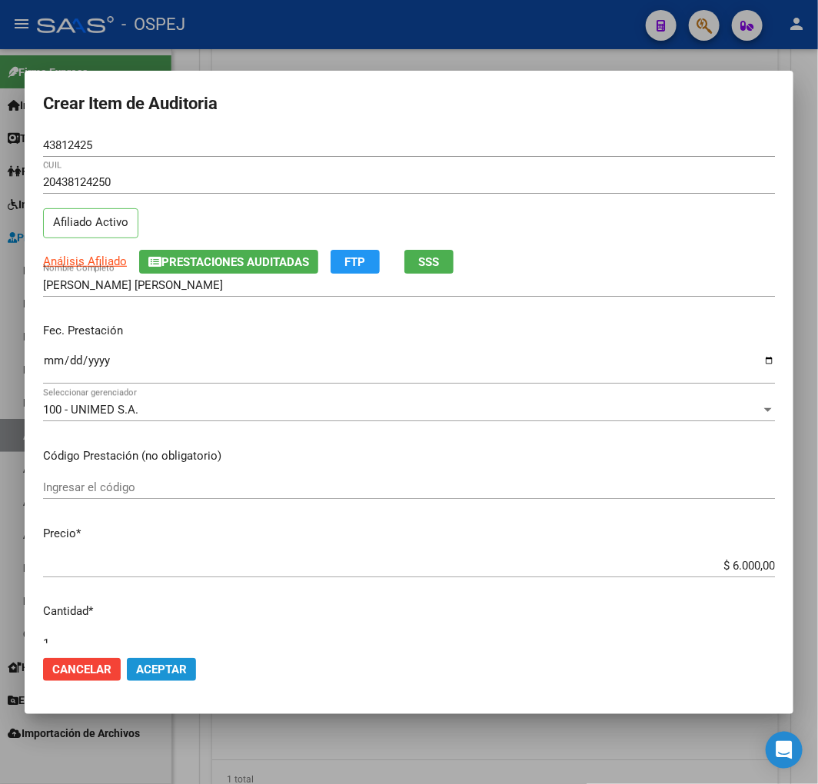
click at [177, 664] on span "Aceptar" at bounding box center [161, 669] width 51 height 14
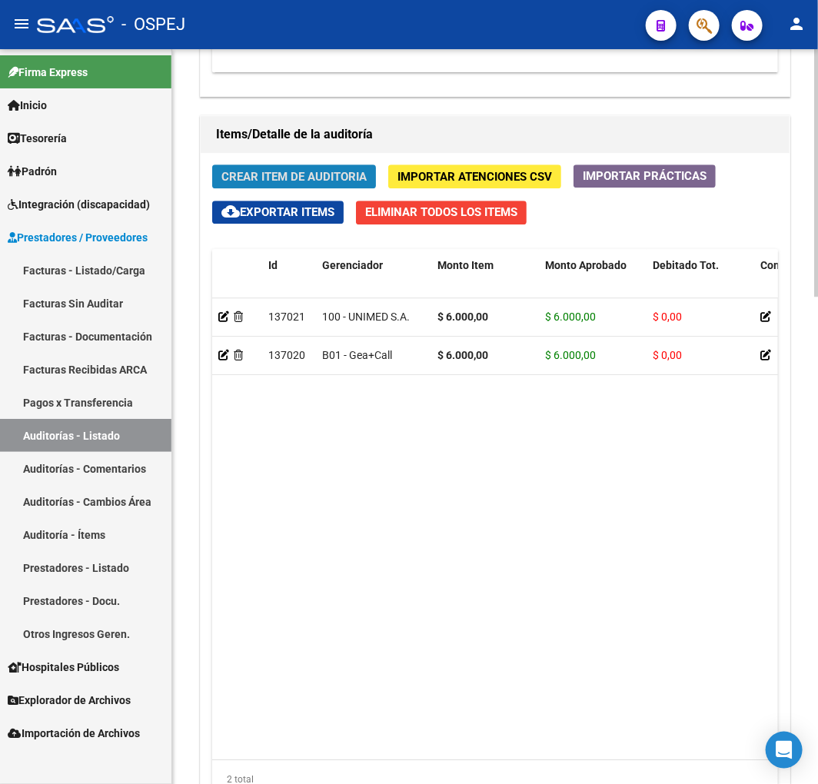
click at [281, 170] on span "Crear Item de Auditoria" at bounding box center [293, 177] width 145 height 14
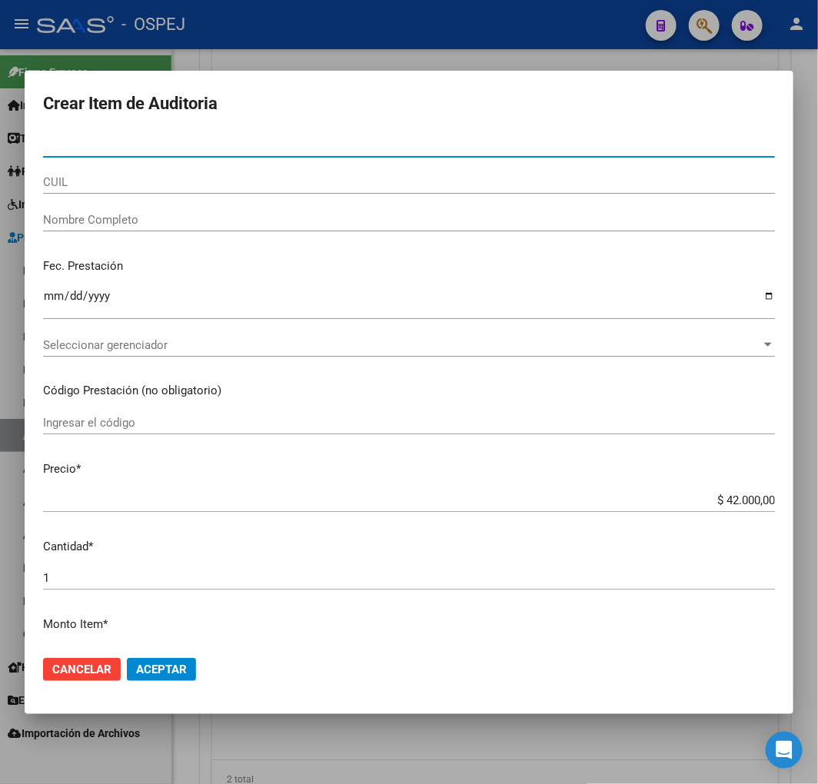
click at [210, 139] on input "Nro Documento" at bounding box center [409, 145] width 732 height 14
paste input "30008323"
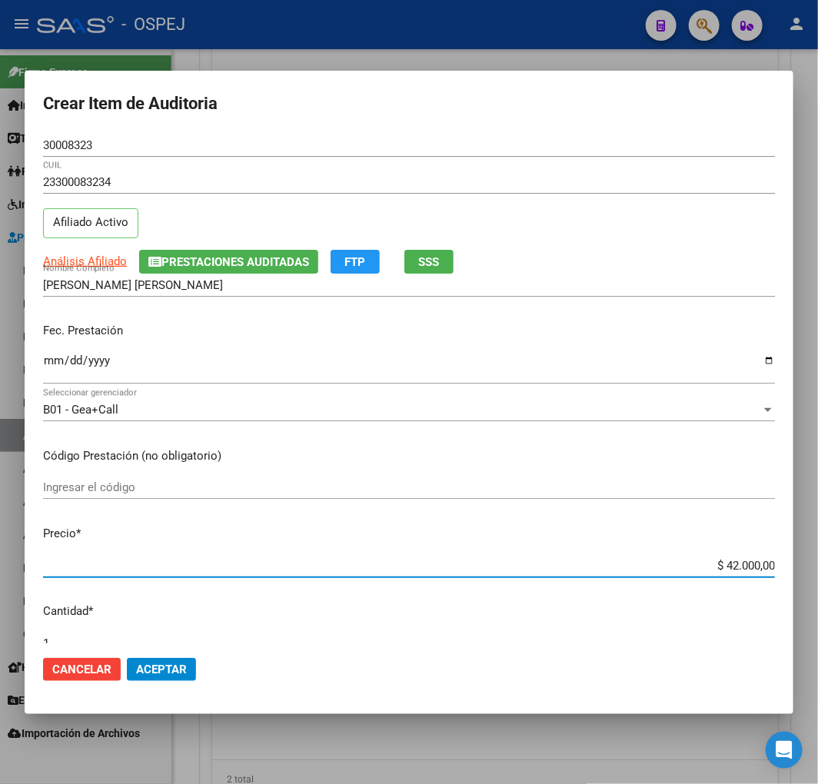
click at [739, 566] on input "$ 42.000,00" at bounding box center [409, 566] width 732 height 14
click at [171, 684] on mat-dialog-actions "Cancelar Aceptar" at bounding box center [409, 669] width 732 height 52
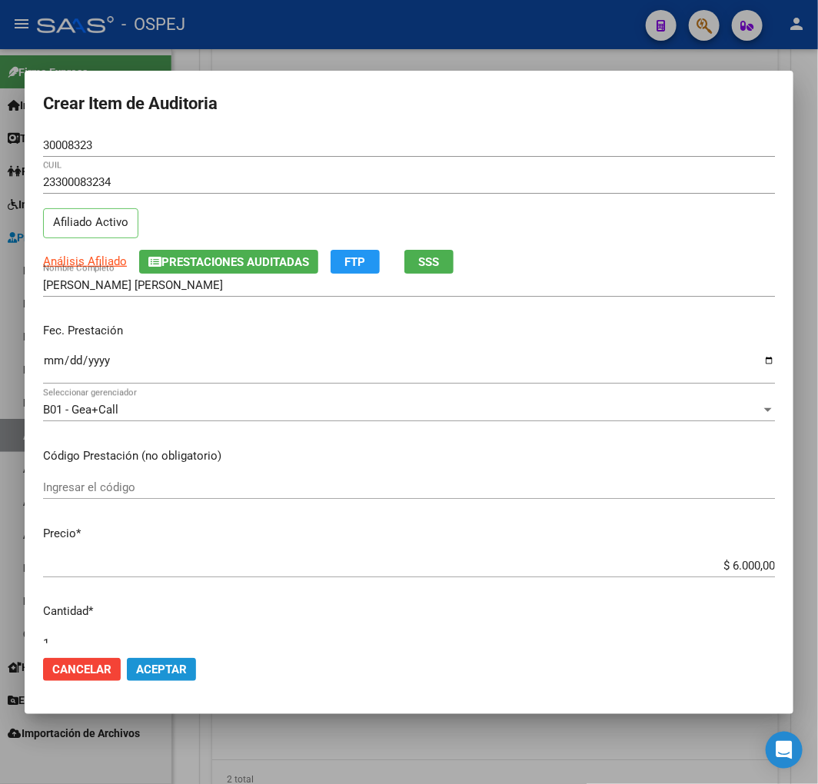
click at [171, 676] on button "Aceptar" at bounding box center [161, 669] width 69 height 23
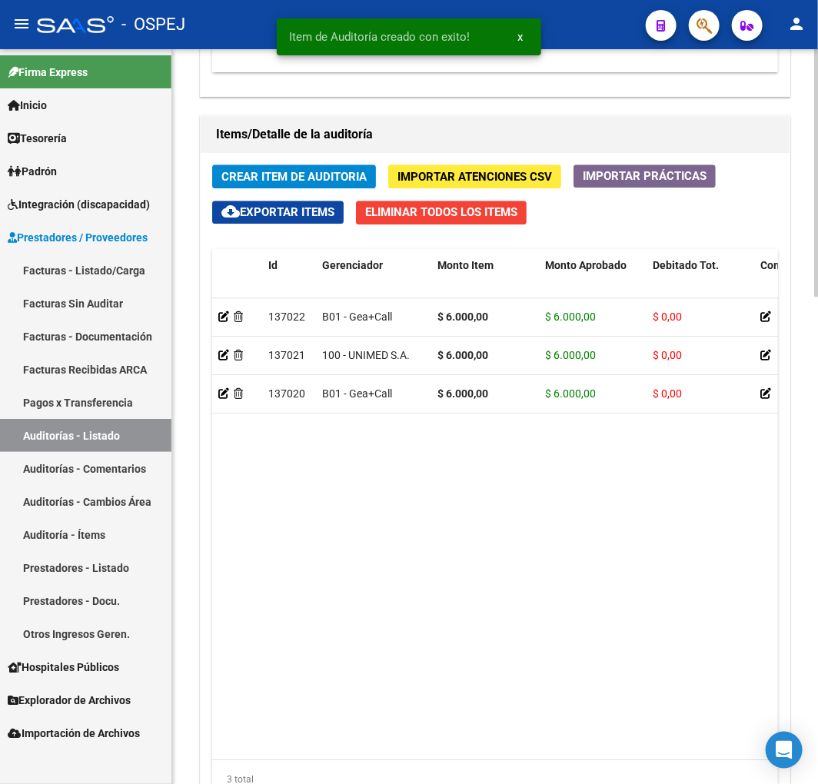
click at [294, 160] on div "Crear Item de Auditoria Importar Atenciones CSV Importar Prácticas cloud_downlo…" at bounding box center [495, 487] width 589 height 669
click at [284, 171] on span "Crear Item de Auditoria" at bounding box center [293, 177] width 145 height 14
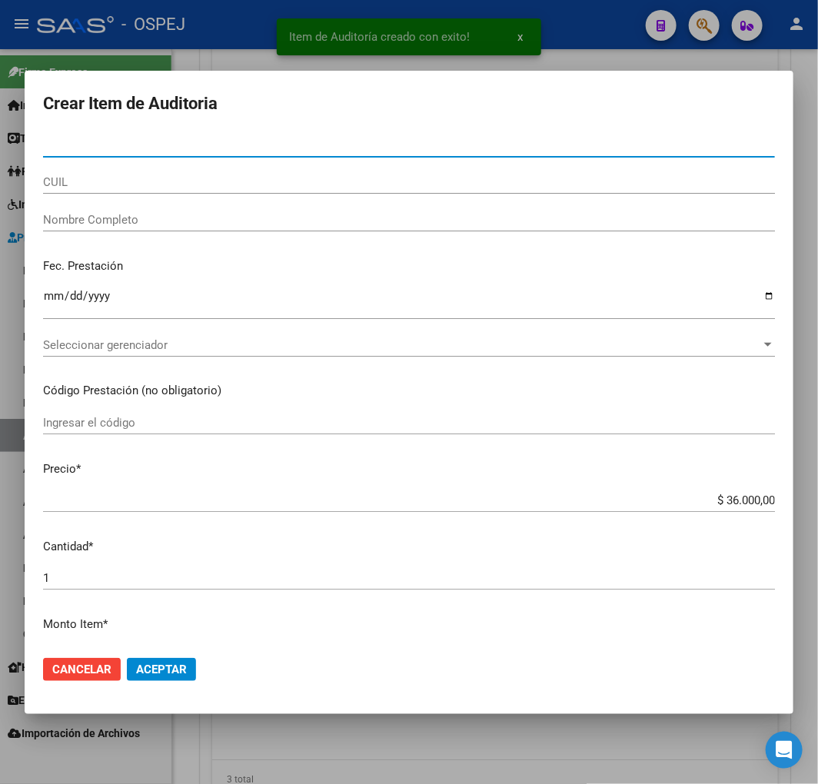
paste input "32372815"
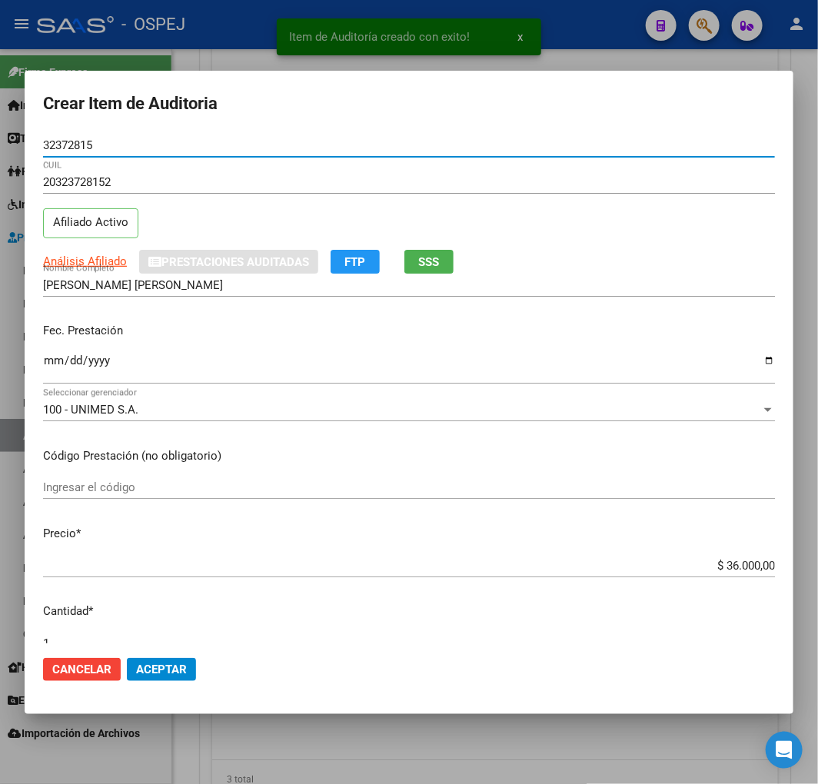
click at [715, 566] on input "$ 36.000,00" at bounding box center [409, 566] width 732 height 14
click at [715, 567] on input "$ 36.000,00" at bounding box center [409, 566] width 732 height 14
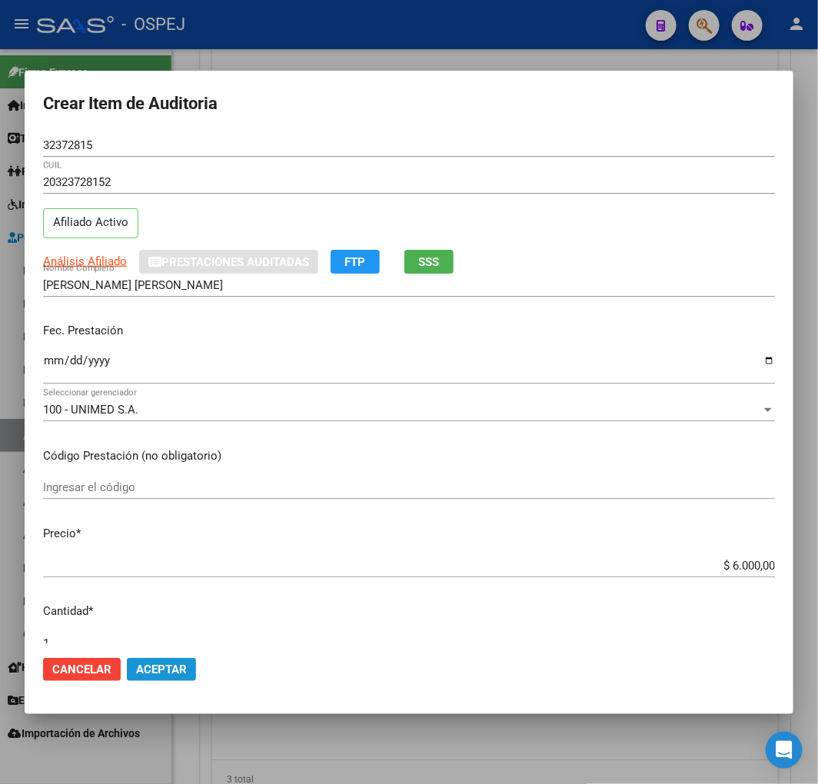
click at [174, 669] on span "Aceptar" at bounding box center [161, 669] width 51 height 14
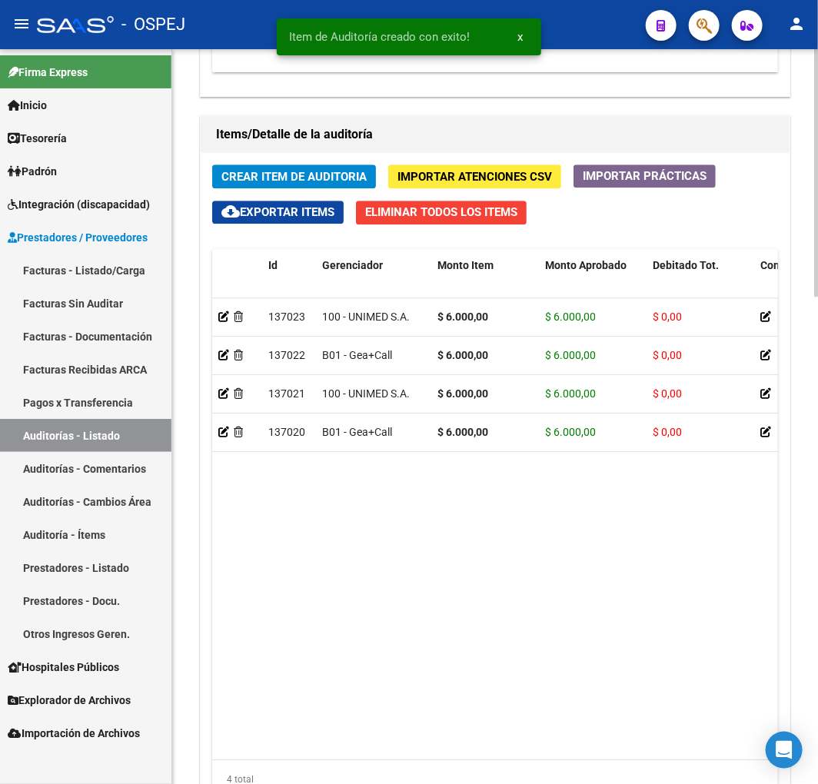
click at [264, 160] on div "Crear Item de Auditoria Importar Atenciones CSV Importar Prácticas cloud_downlo…" at bounding box center [495, 487] width 589 height 669
click at [280, 178] on span "Crear Item de Auditoria" at bounding box center [293, 177] width 145 height 14
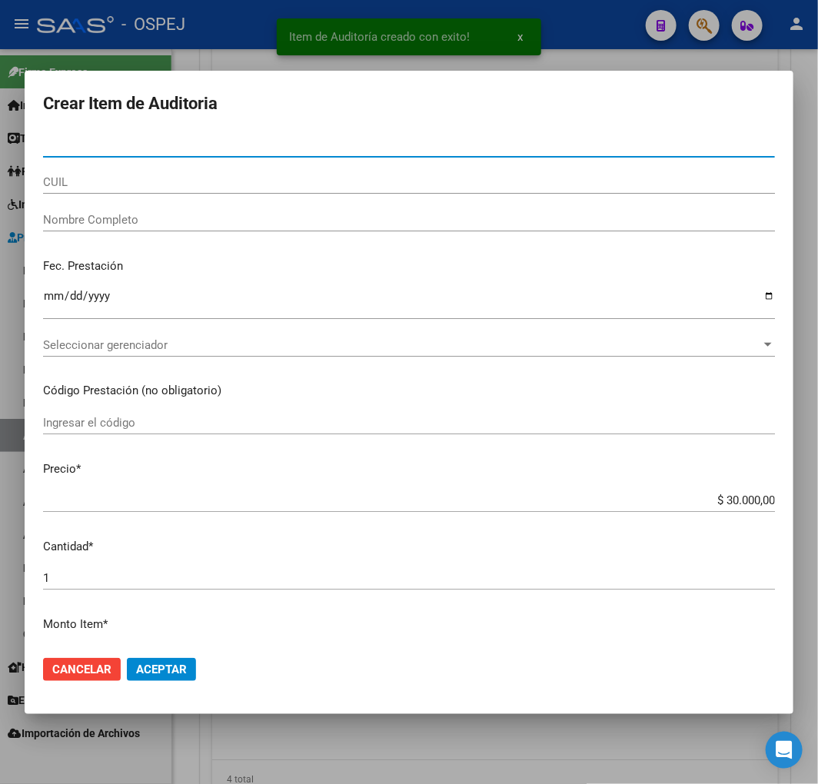
paste input "48722700"
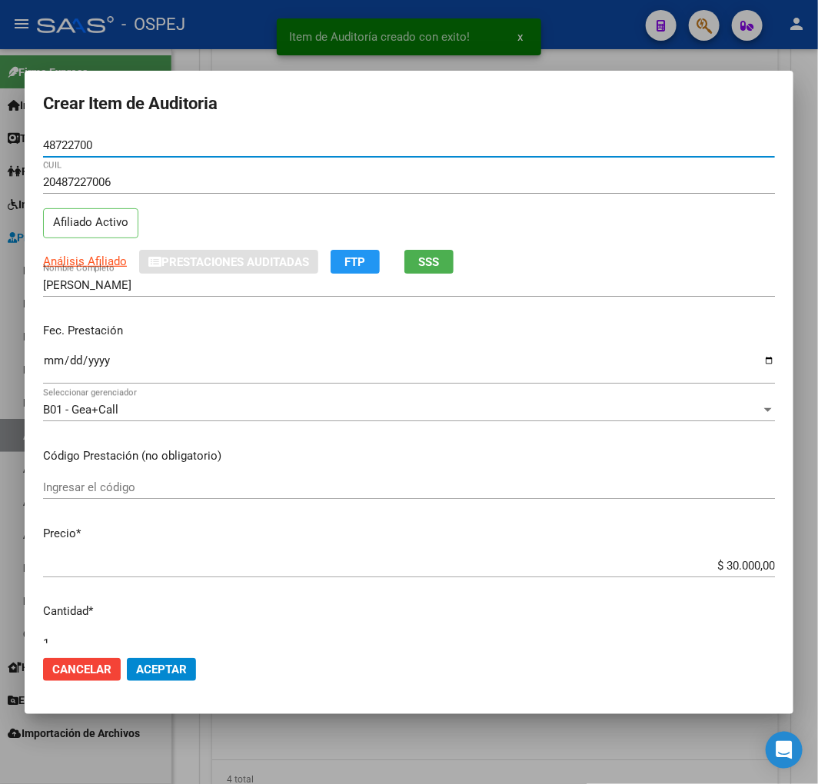
click at [715, 559] on input "$ 30.000,00" at bounding box center [409, 566] width 732 height 14
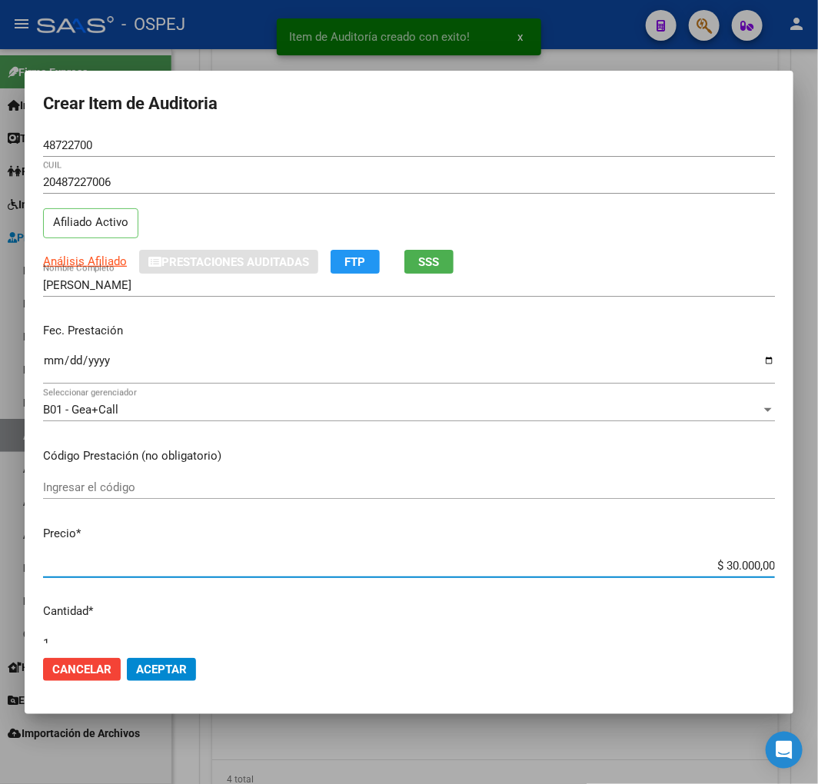
click at [715, 559] on input "$ 30.000,00" at bounding box center [409, 566] width 732 height 14
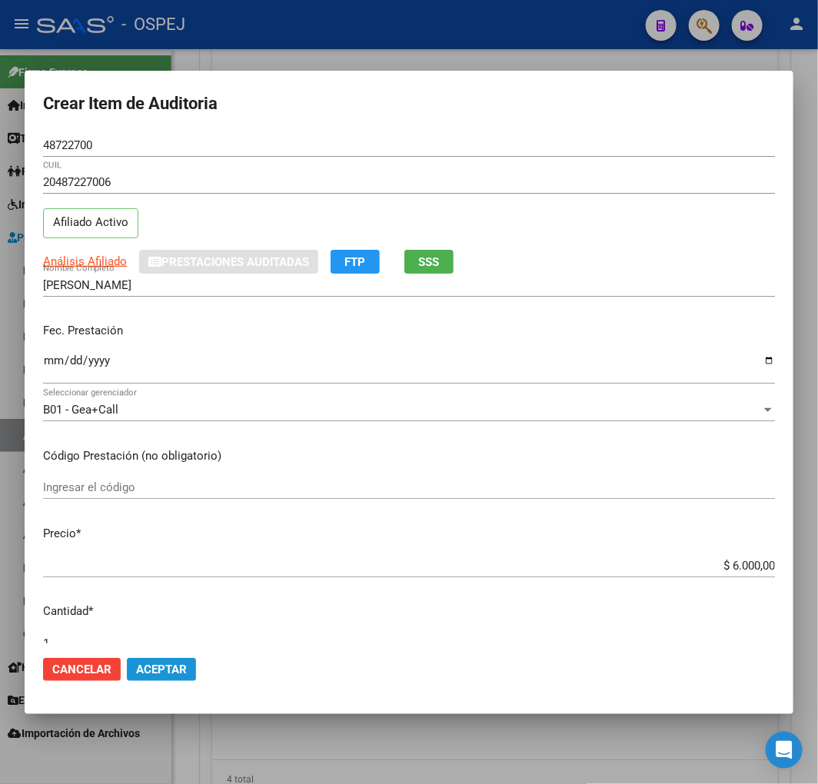
click at [164, 671] on span "Aceptar" at bounding box center [161, 669] width 51 height 14
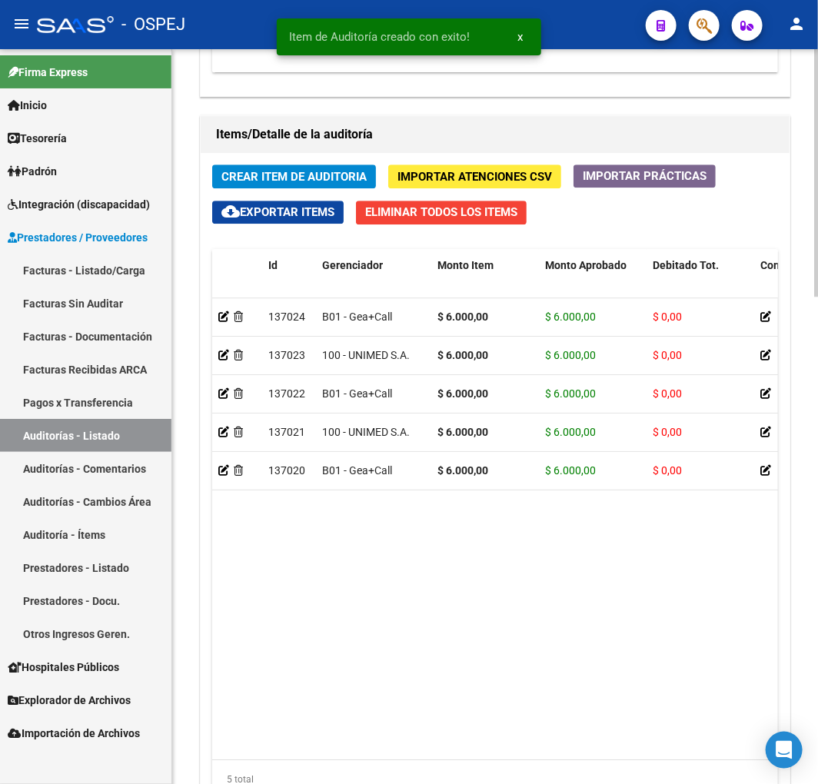
click at [277, 171] on span "Crear Item de Auditoria" at bounding box center [293, 177] width 145 height 14
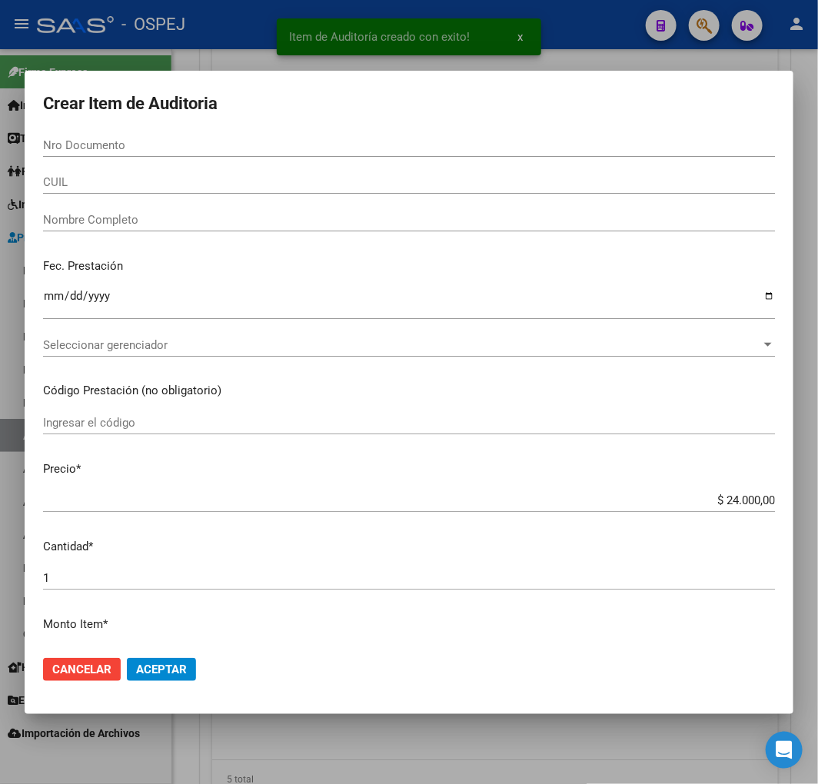
paste input "35573493"
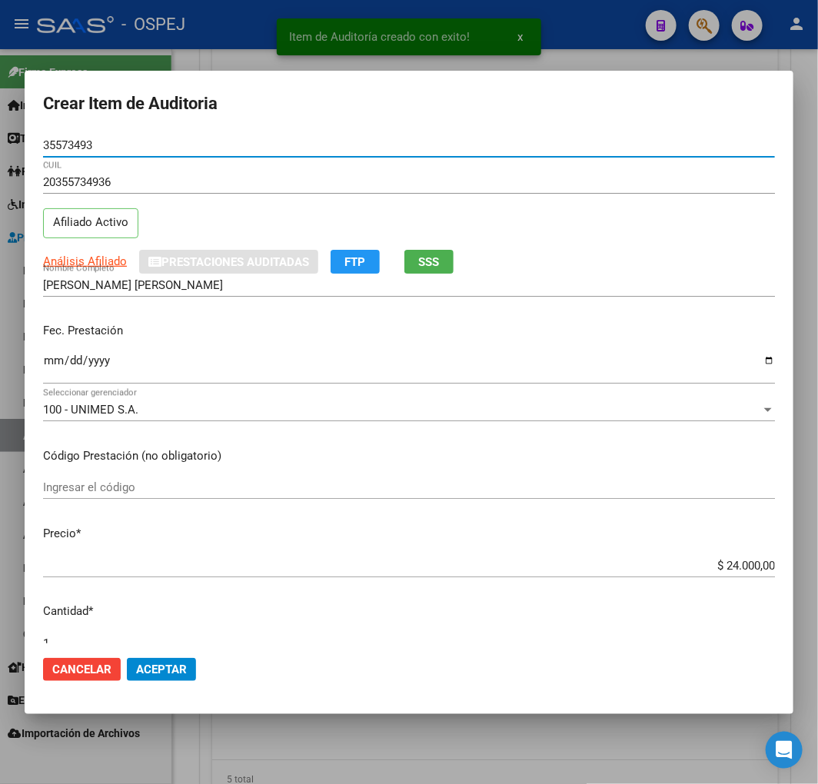
click at [719, 567] on input "$ 24.000,00" at bounding box center [409, 566] width 732 height 14
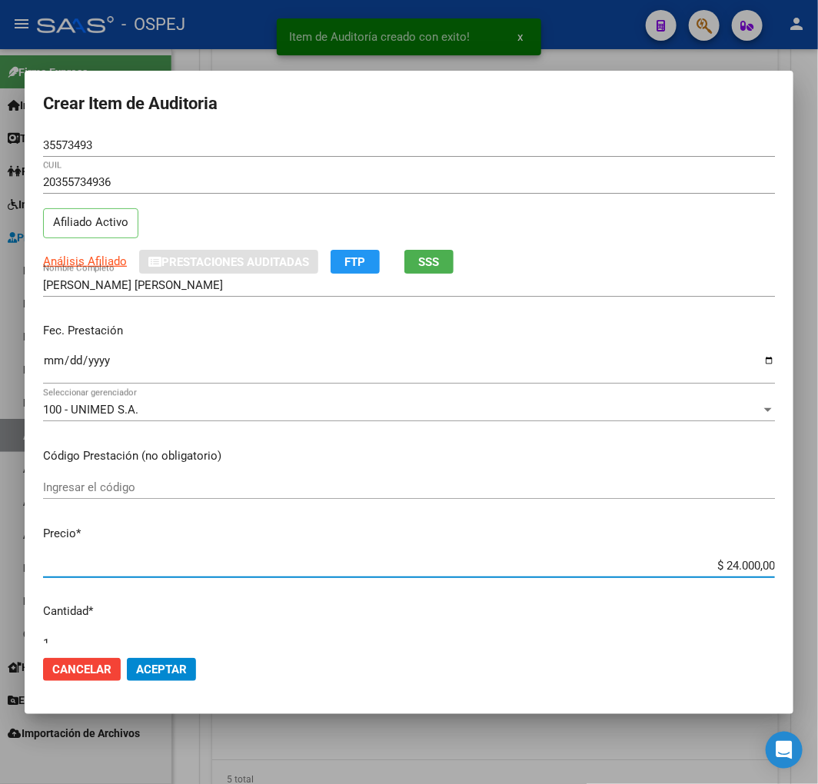
click at [719, 567] on input "$ 24.000,00" at bounding box center [409, 566] width 732 height 14
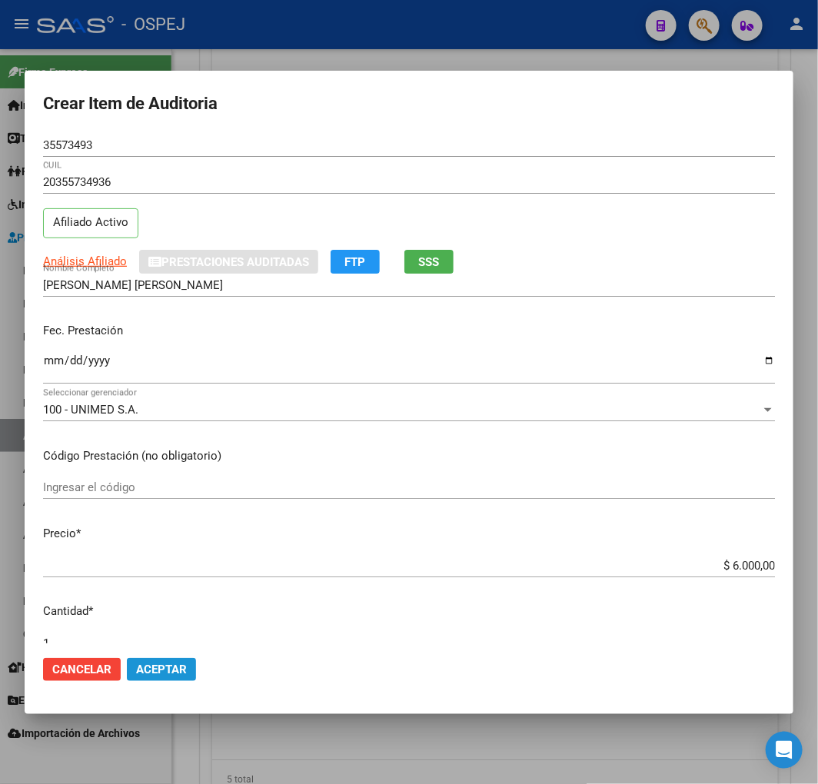
click at [167, 669] on span "Aceptar" at bounding box center [161, 669] width 51 height 14
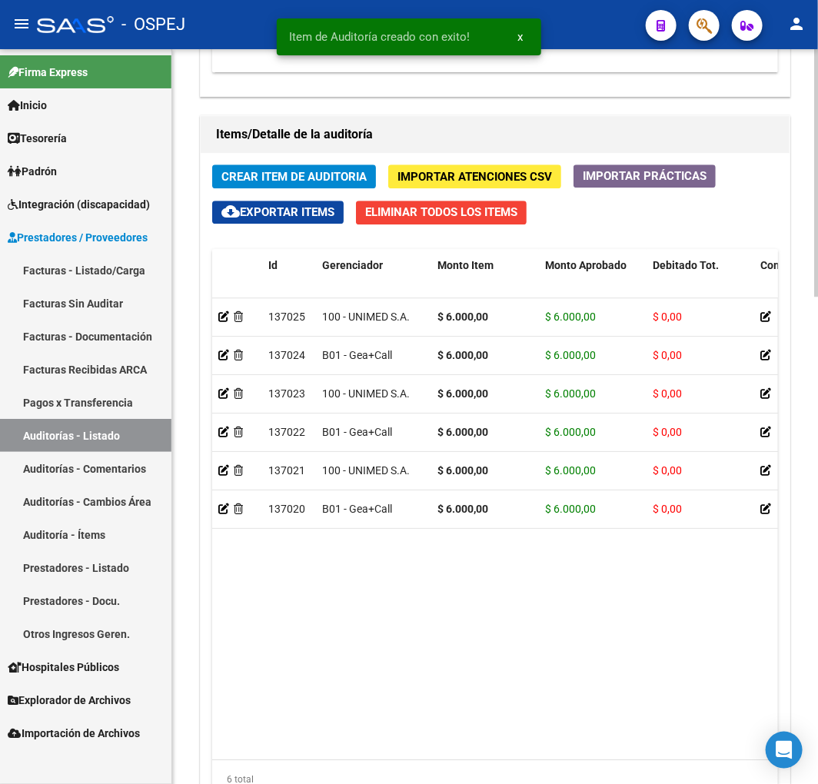
click at [348, 180] on span "Crear Item de Auditoria" at bounding box center [293, 177] width 145 height 14
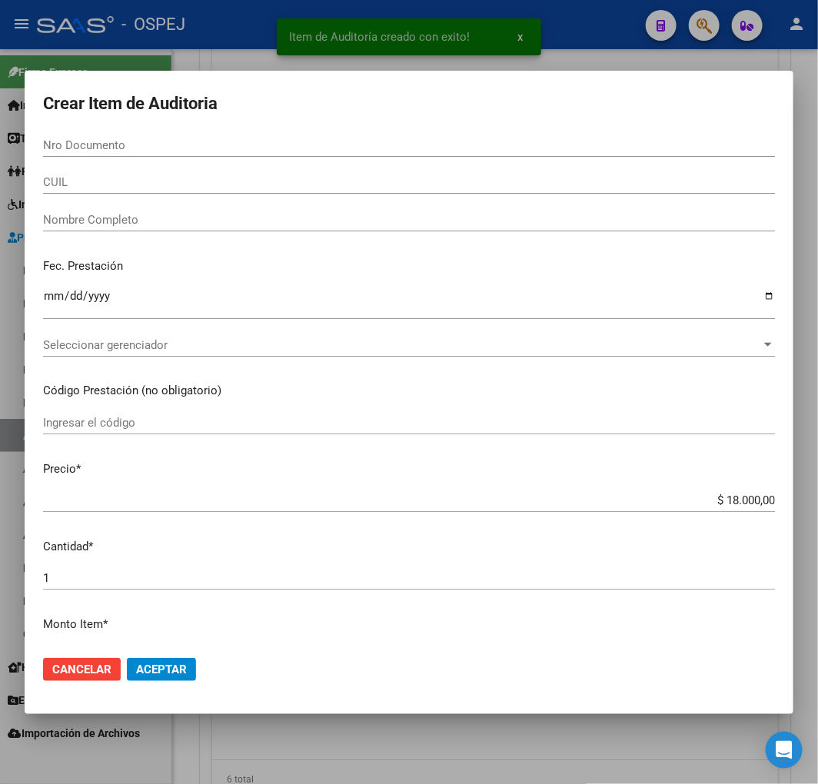
paste input "56764292"
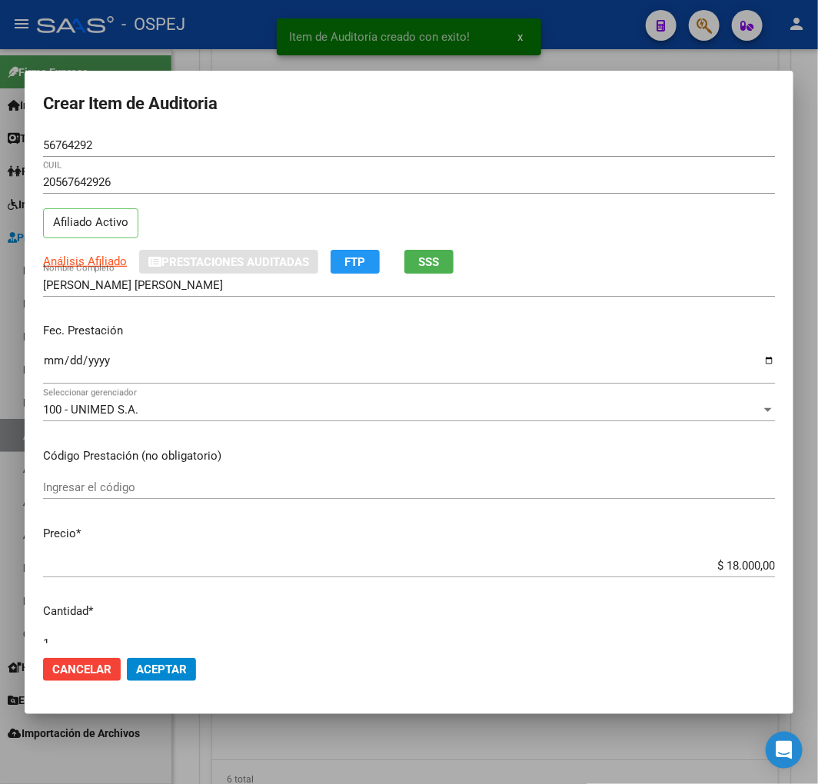
click at [730, 554] on div "$ 18.000,00 Ingresar el precio" at bounding box center [409, 565] width 732 height 23
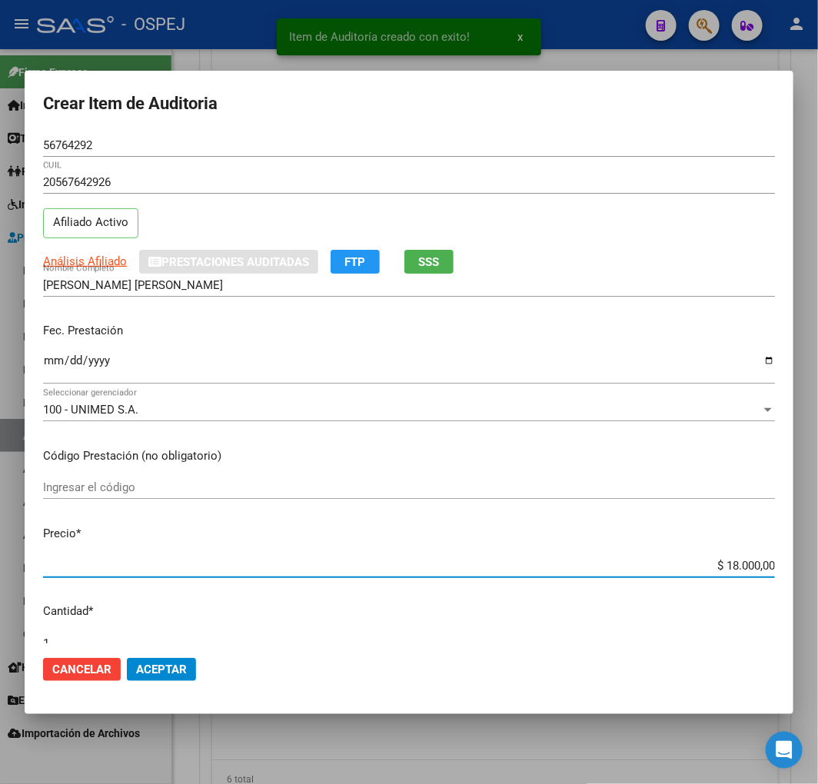
click at [740, 569] on input "$ 18.000,00" at bounding box center [409, 566] width 732 height 14
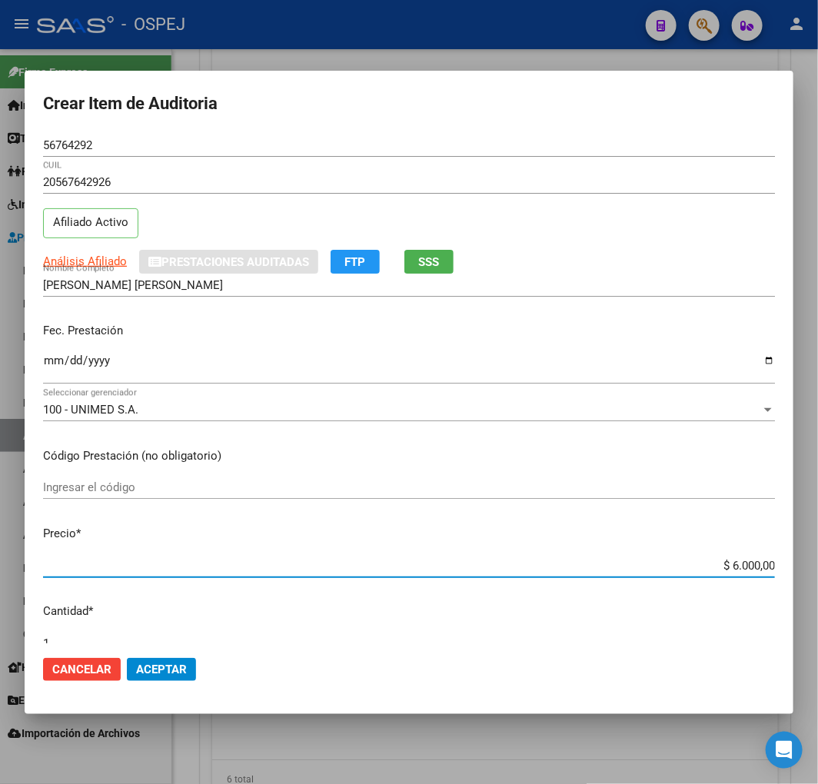
click at [168, 672] on span "Aceptar" at bounding box center [161, 669] width 51 height 14
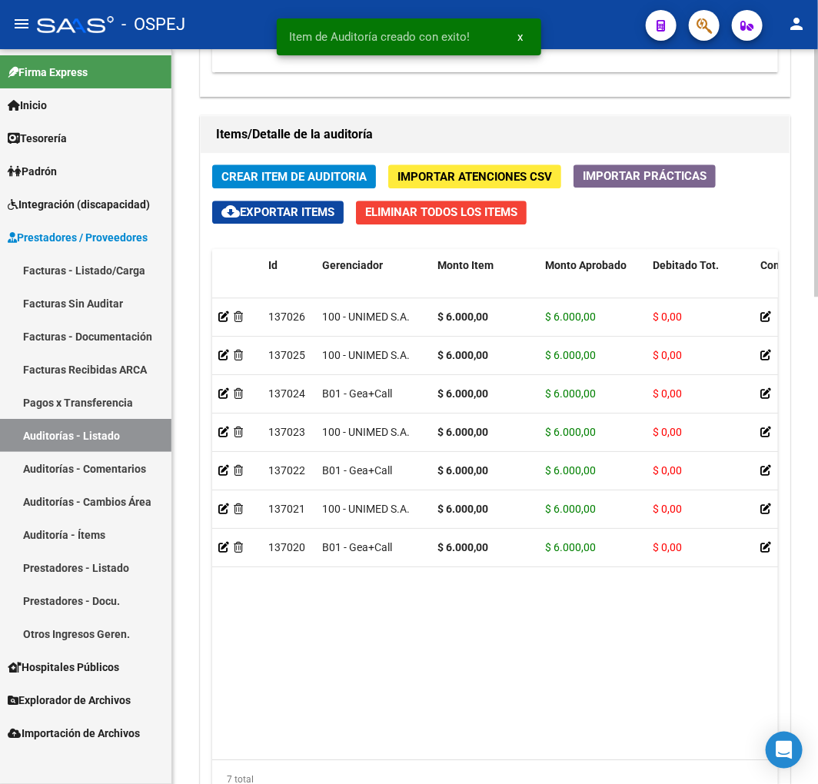
click at [323, 178] on span "Crear Item de Auditoria" at bounding box center [293, 177] width 145 height 14
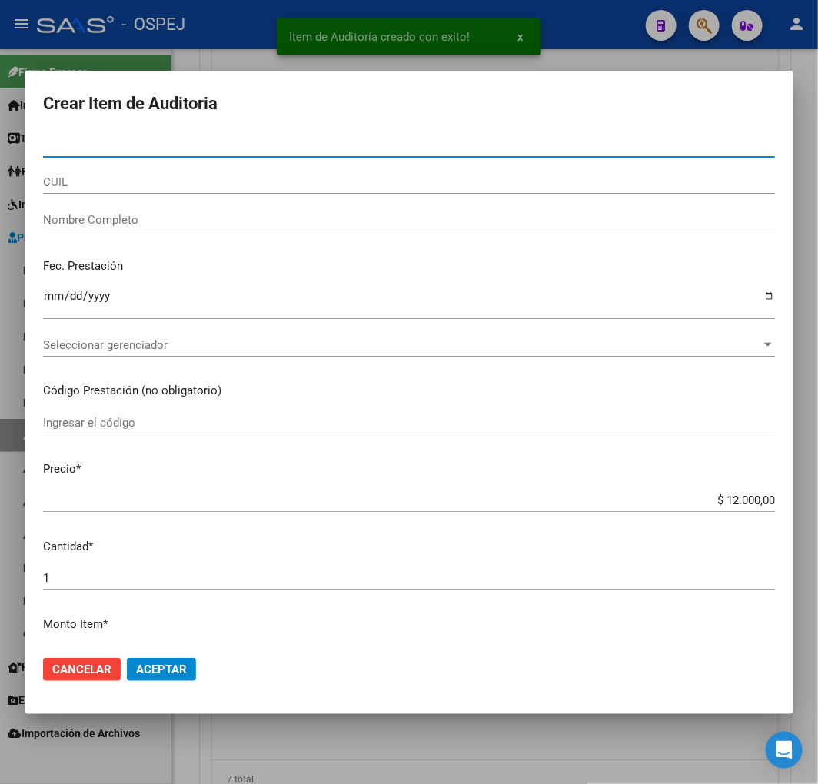
paste input "33030673"
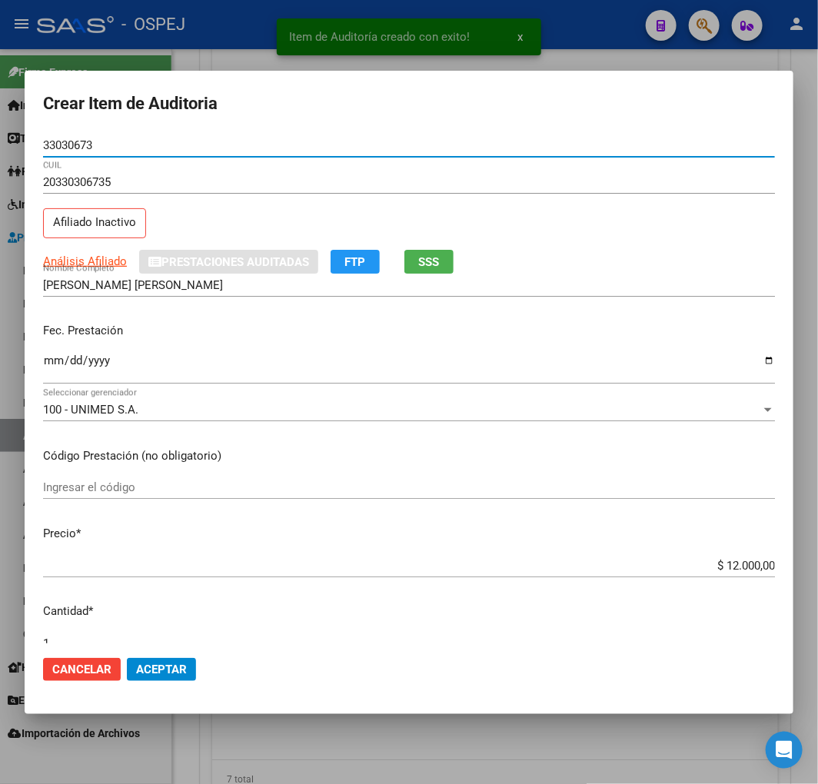
click at [742, 559] on input "$ 12.000,00" at bounding box center [409, 566] width 732 height 14
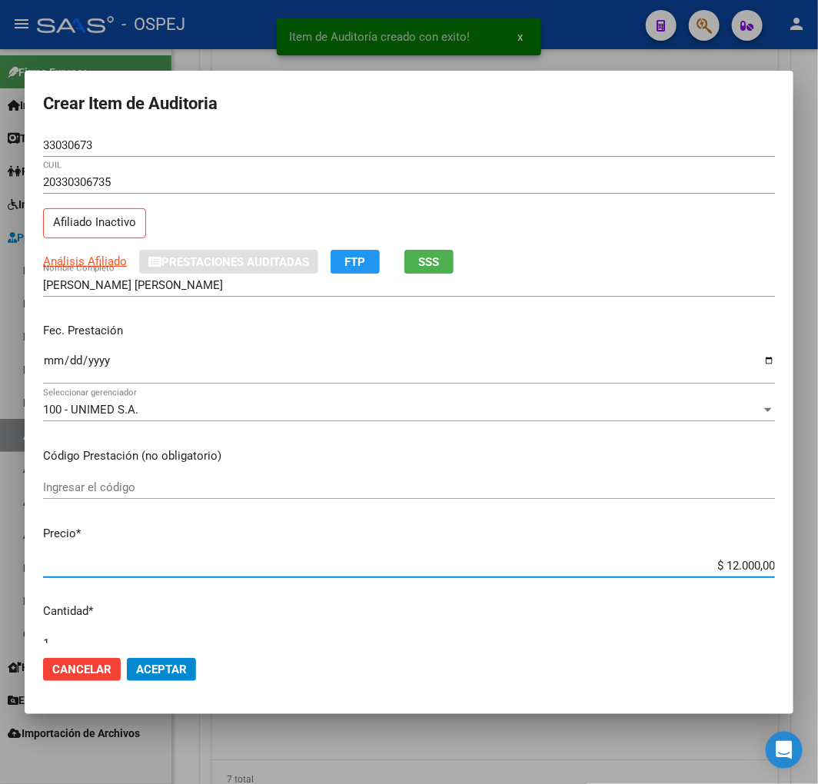
click at [742, 559] on input "$ 12.000,00" at bounding box center [409, 566] width 732 height 14
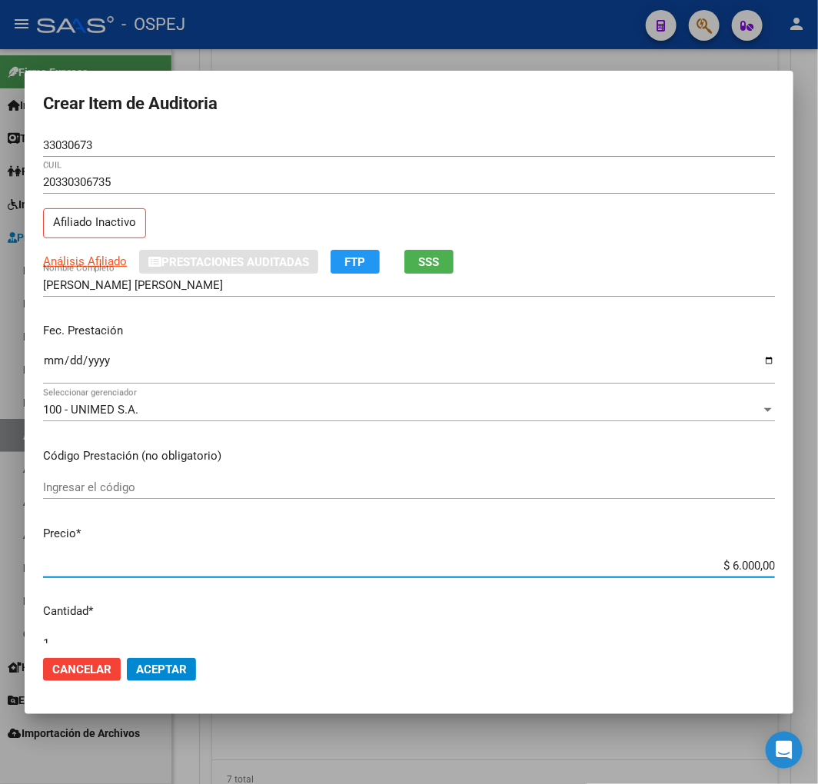
click at [158, 666] on span "Aceptar" at bounding box center [161, 669] width 51 height 14
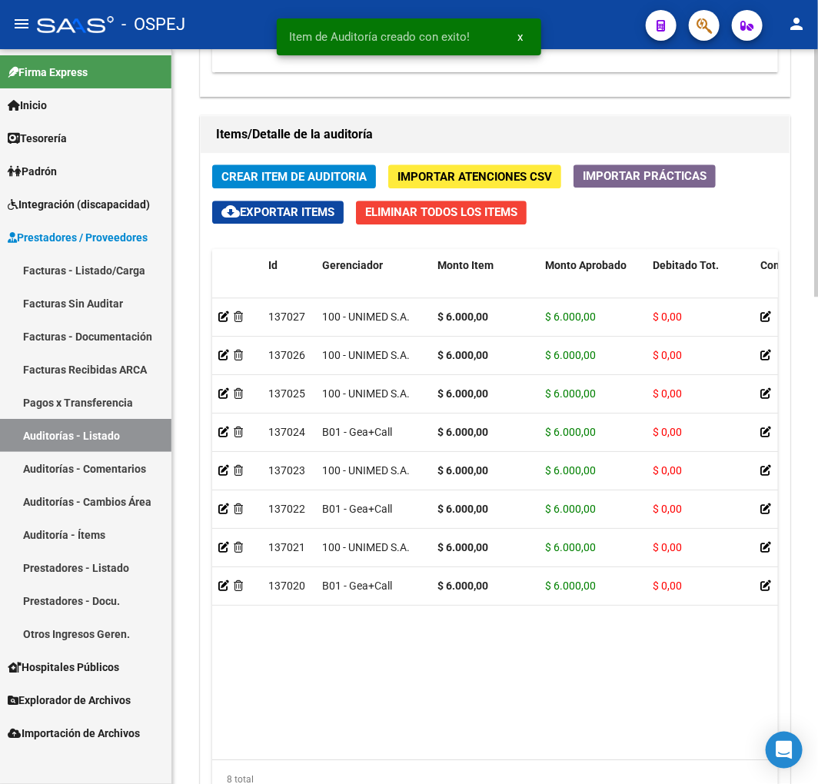
click at [326, 178] on span "Crear Item de Auditoria" at bounding box center [293, 177] width 145 height 14
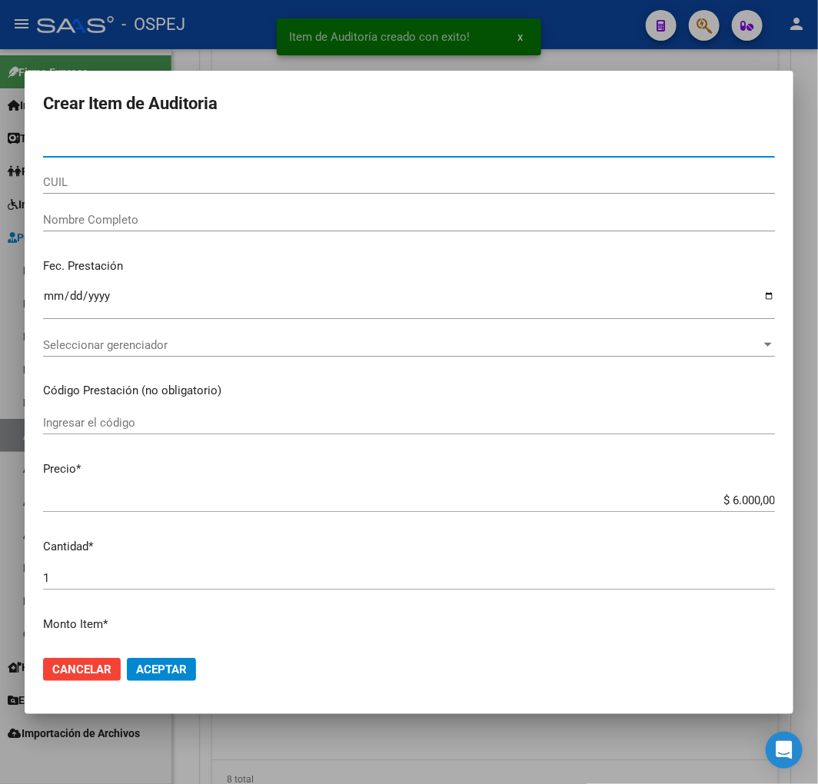
paste input "32787353"
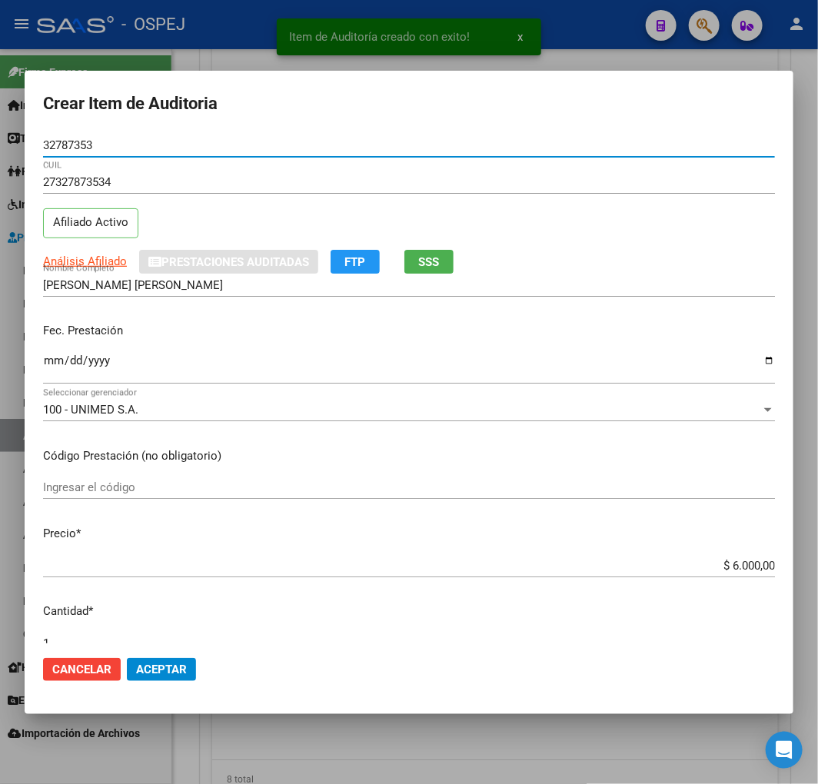
click at [163, 669] on span "Aceptar" at bounding box center [161, 669] width 51 height 14
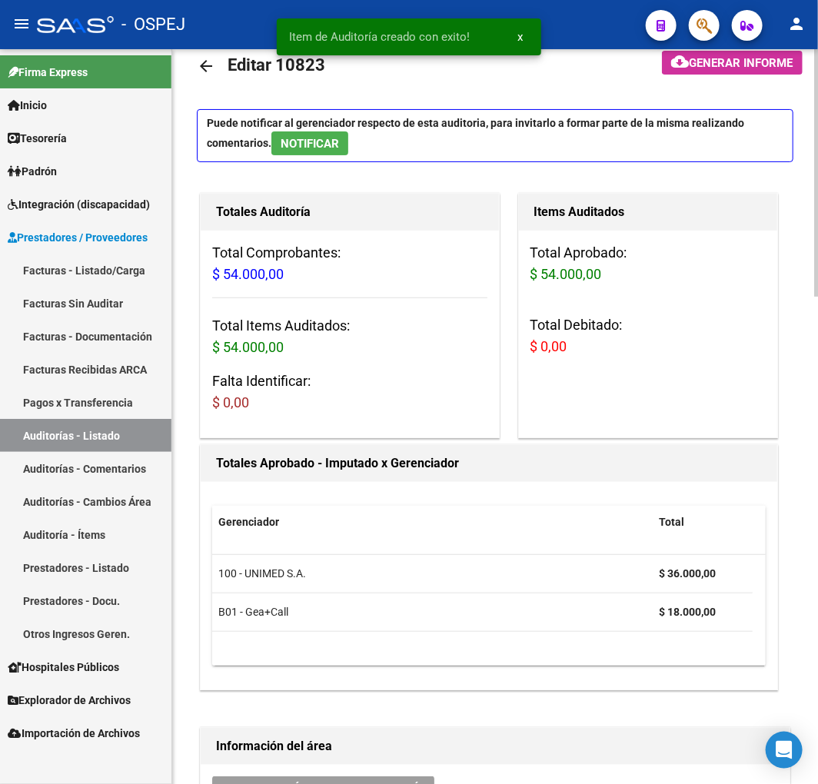
scroll to position [0, 0]
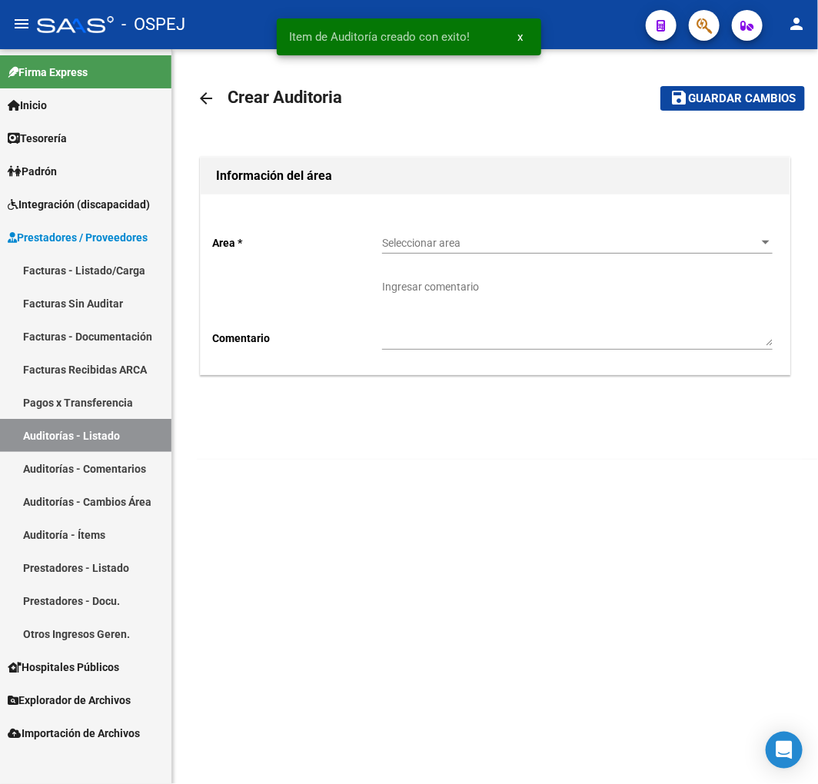
click at [421, 242] on span "Seleccionar area" at bounding box center [570, 243] width 377 height 13
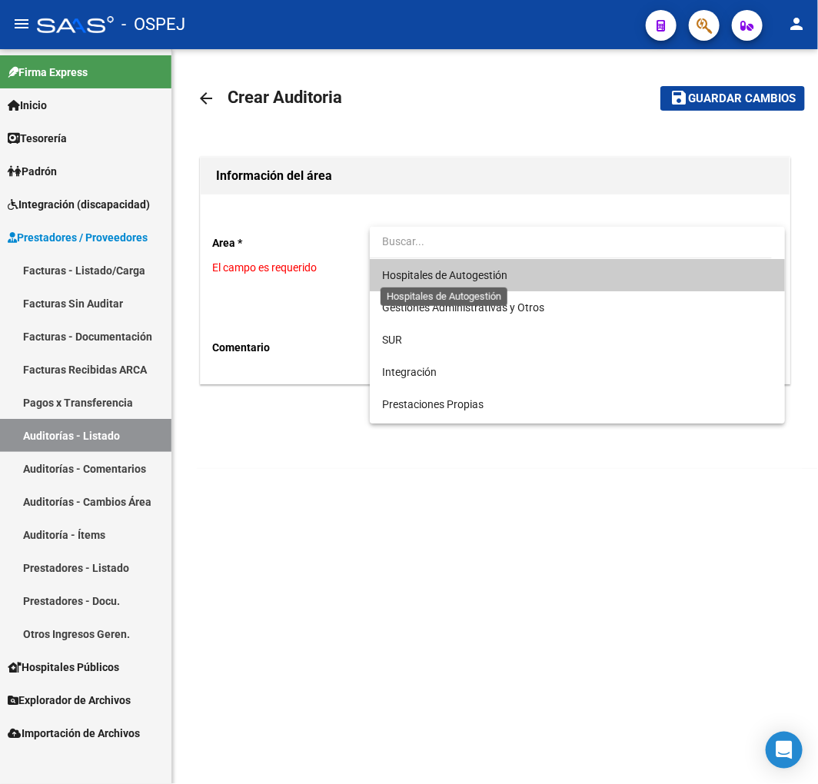
click at [416, 271] on span "Hospitales de Autogestión" at bounding box center [444, 275] width 125 height 12
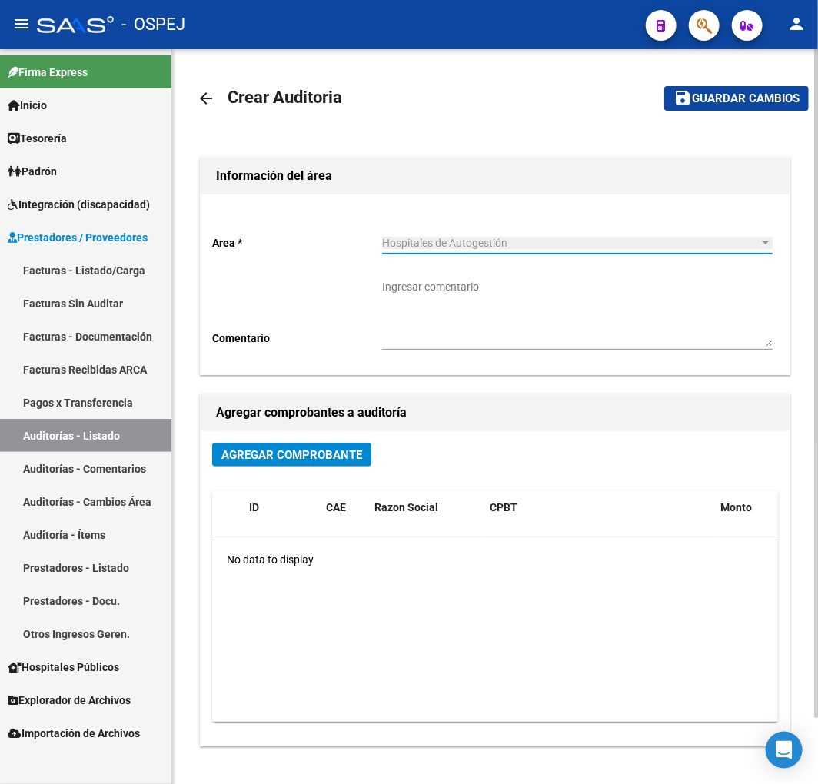
click at [310, 452] on span "Agregar Comprobante" at bounding box center [291, 455] width 141 height 14
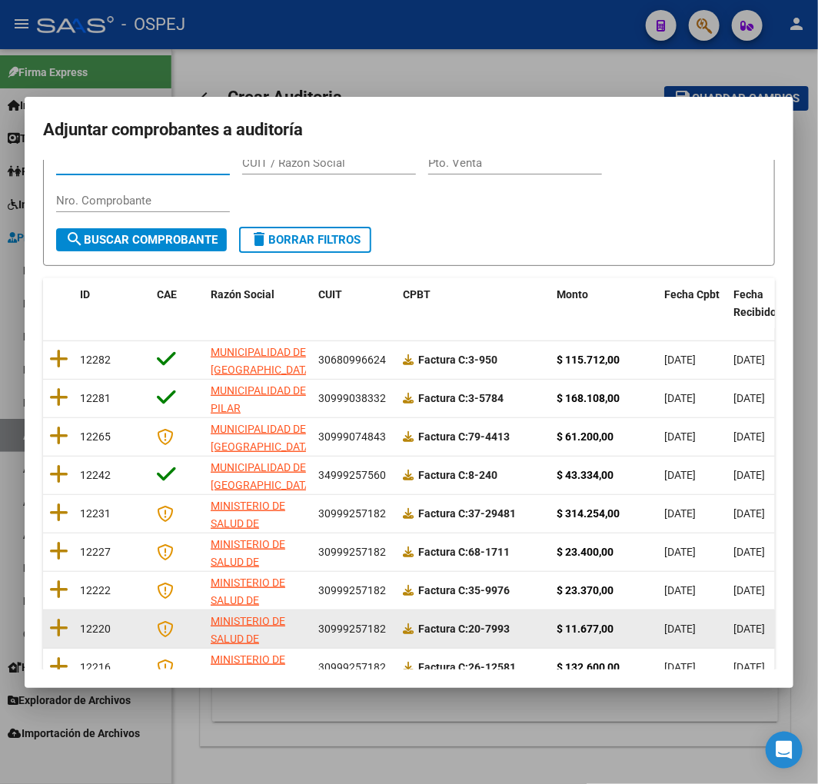
scroll to position [194, 0]
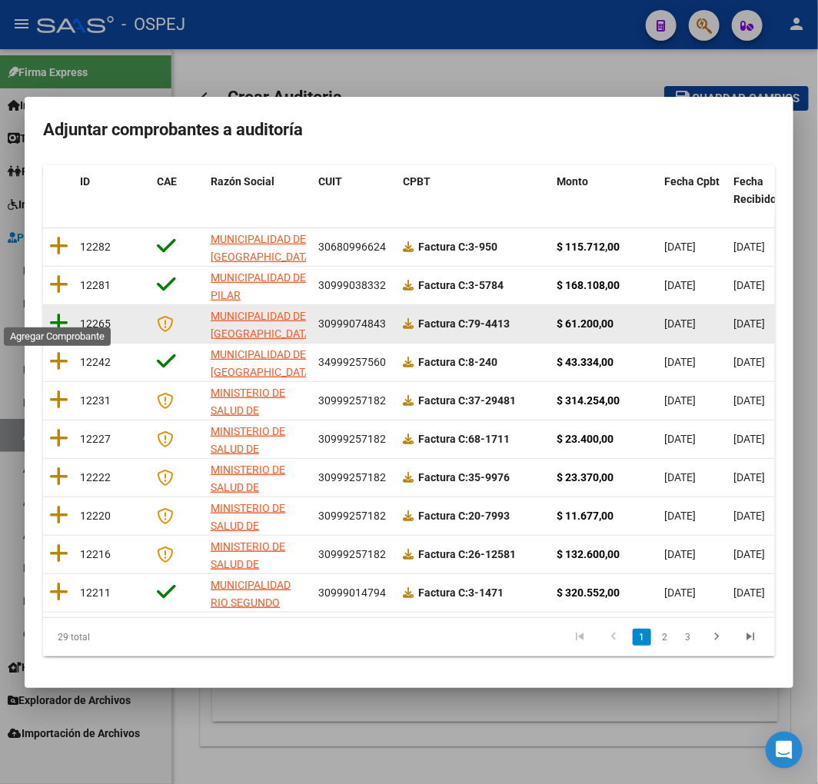
click at [65, 315] on icon at bounding box center [58, 323] width 19 height 22
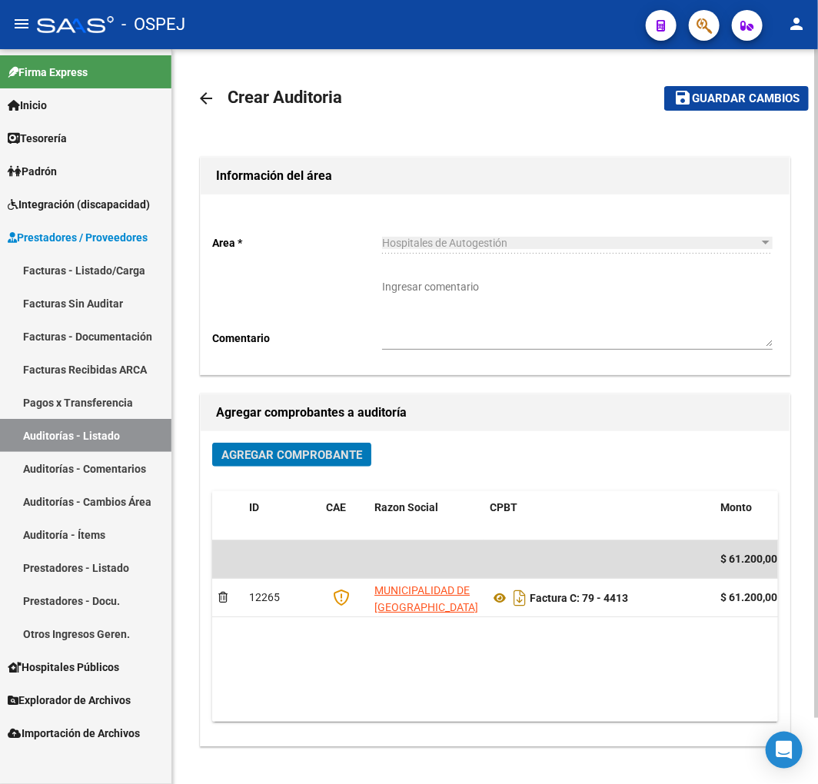
click at [716, 108] on button "save Guardar cambios" at bounding box center [736, 98] width 144 height 24
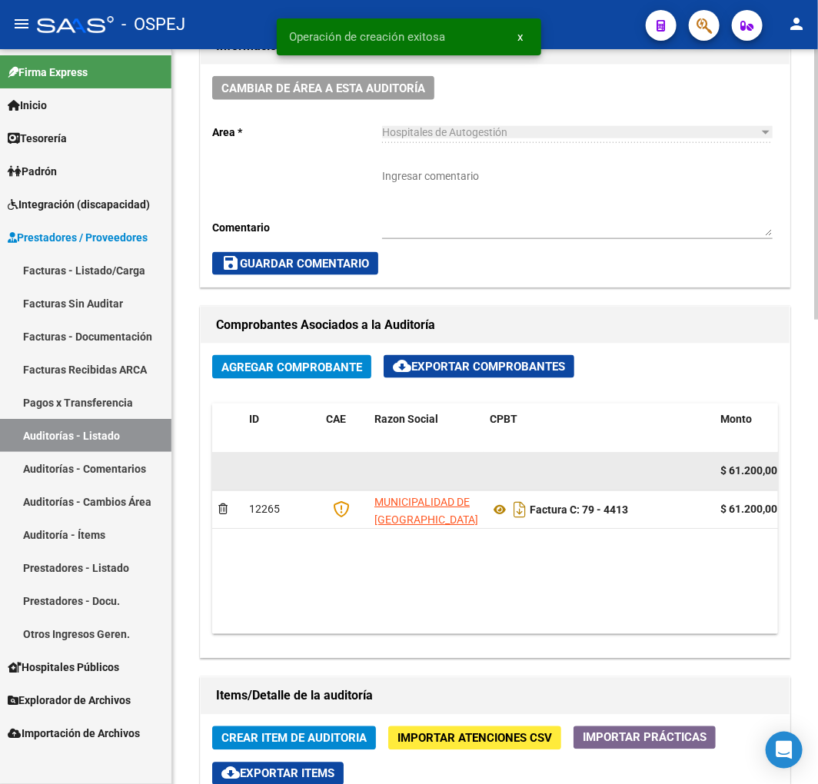
scroll to position [597, 0]
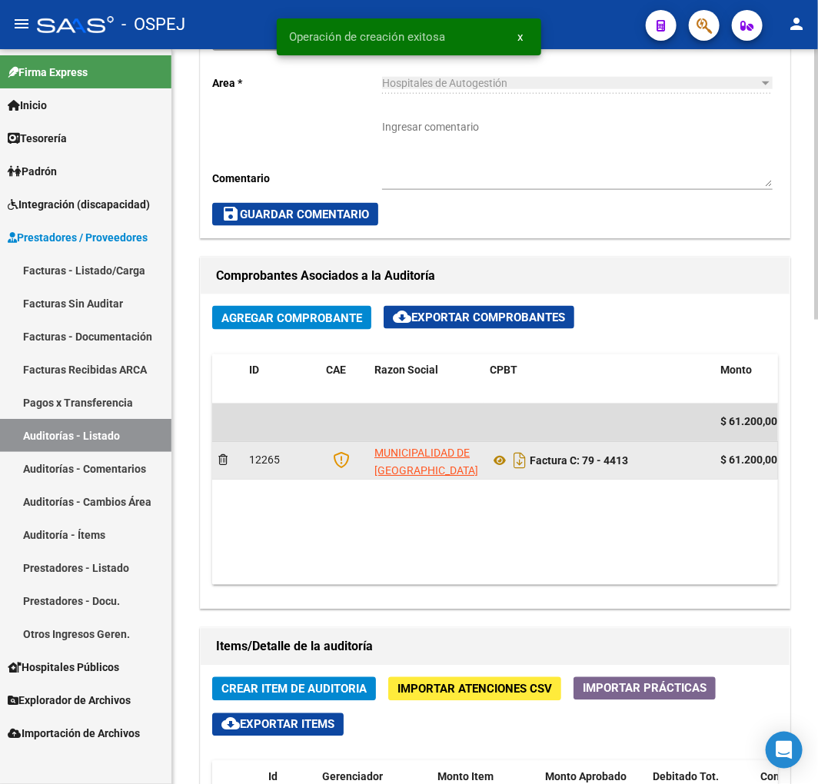
click at [488, 463] on datatable-body-cell "Factura C: 79 - 4413" at bounding box center [598, 461] width 231 height 38
click at [503, 455] on icon at bounding box center [500, 461] width 20 height 18
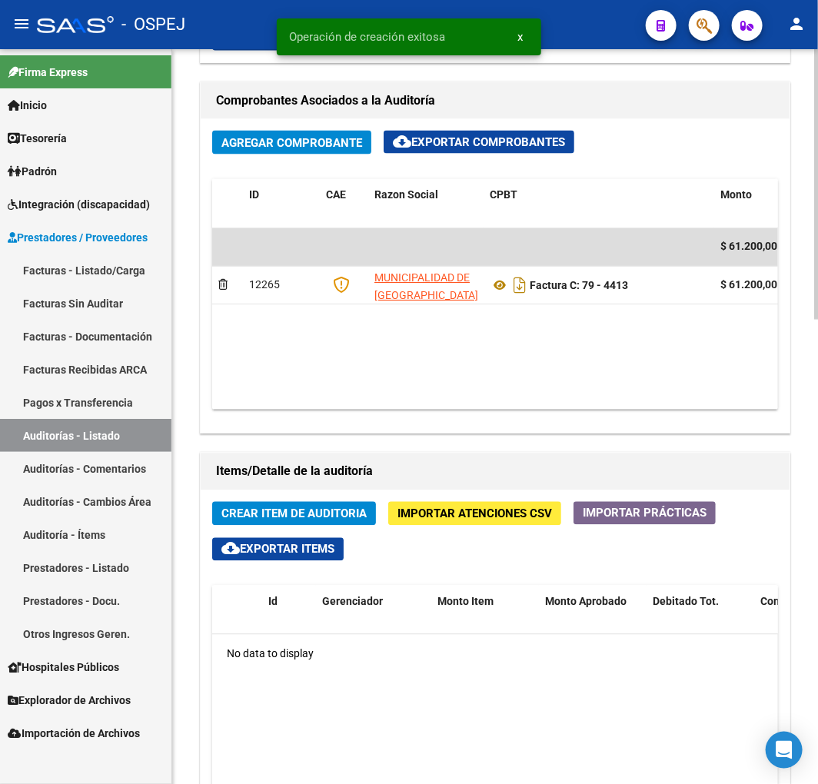
scroll to position [1195, 0]
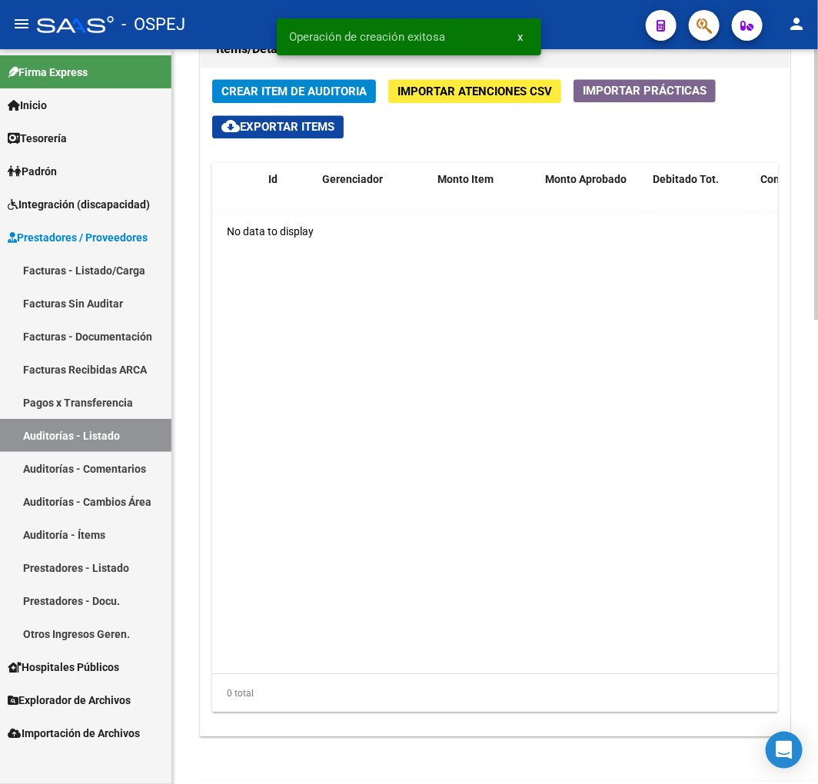
click at [359, 98] on span "Crear Item de Auditoria" at bounding box center [293, 92] width 145 height 14
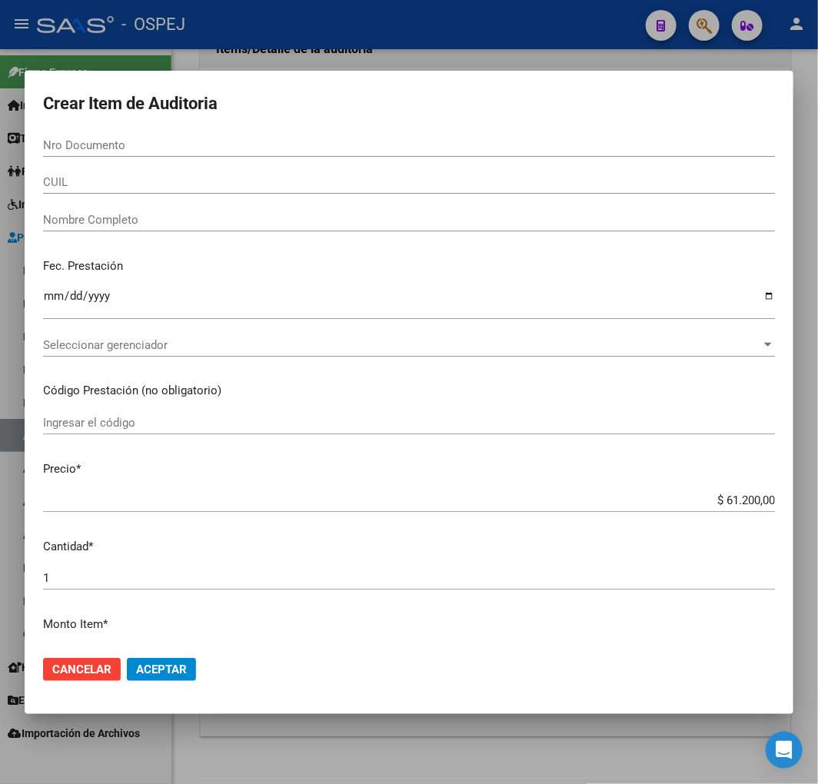
click at [125, 151] on div "Nro Documento" at bounding box center [409, 145] width 732 height 23
paste input "41600154"
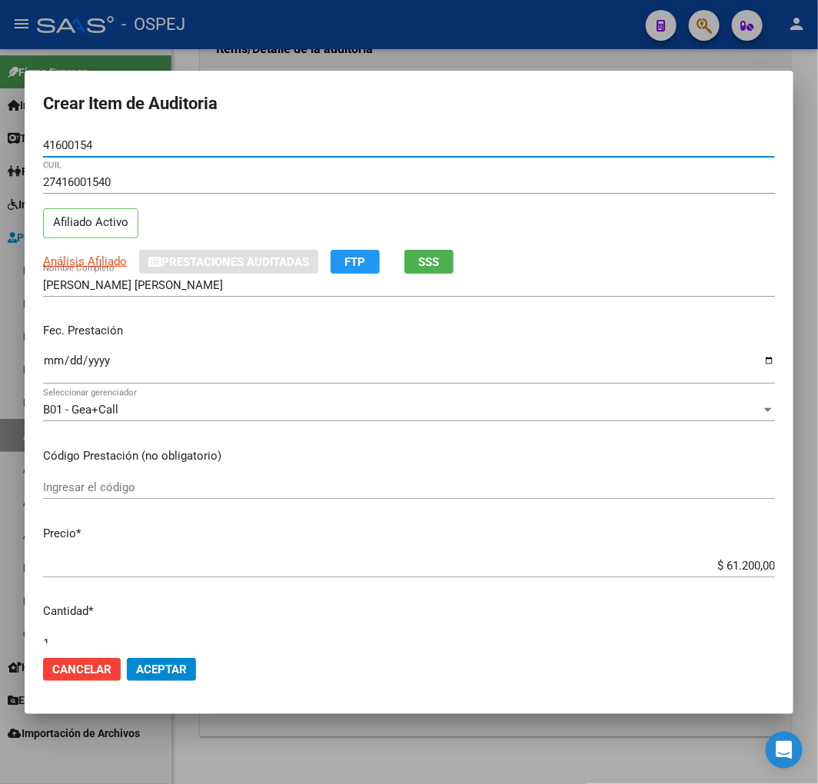
click at [735, 563] on input "$ 61.200,00" at bounding box center [409, 566] width 732 height 14
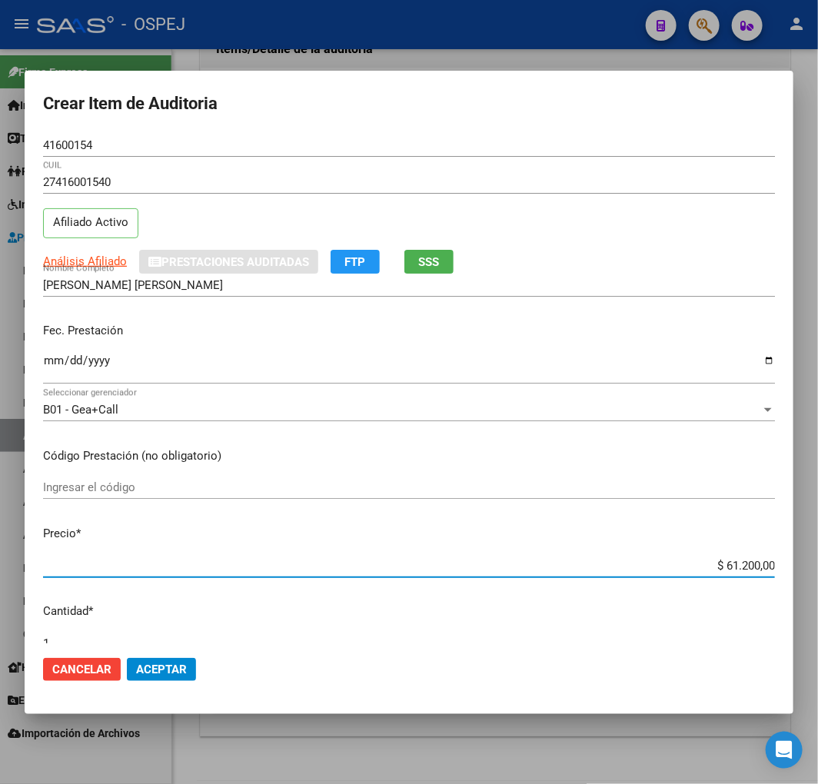
click at [735, 563] on input "$ 61.200,00" at bounding box center [409, 566] width 732 height 14
click at [202, 669] on mat-dialog-actions "Cancelar Aceptar" at bounding box center [409, 669] width 732 height 52
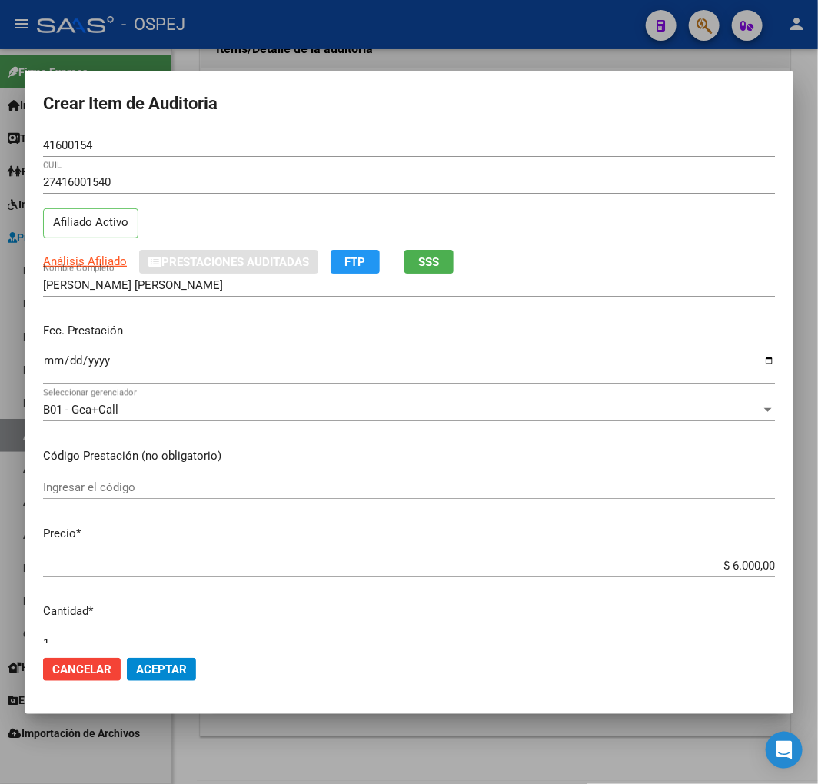
click at [154, 658] on button "Aceptar" at bounding box center [161, 669] width 69 height 23
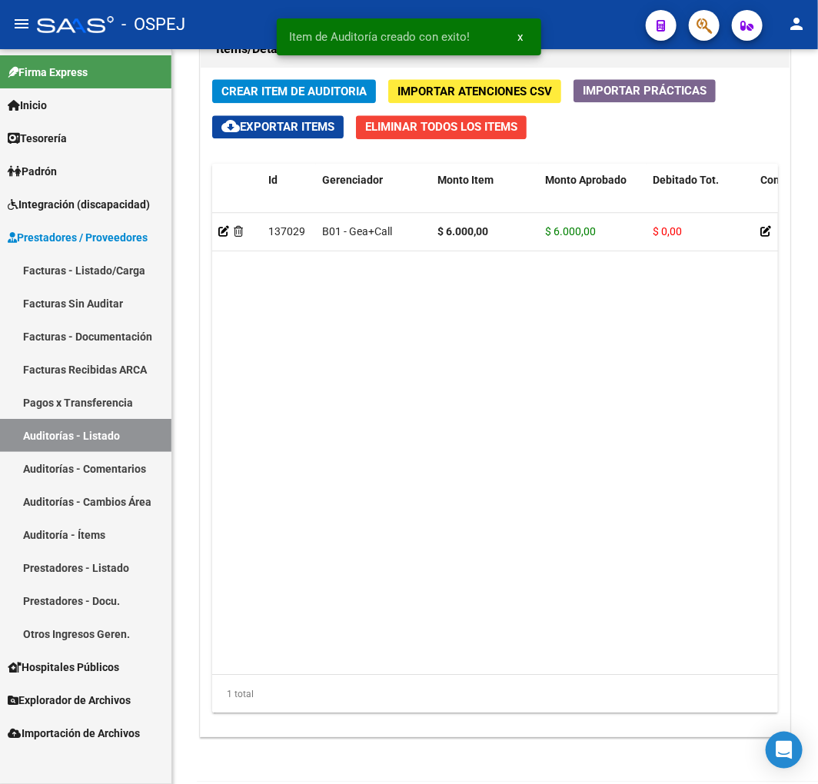
scroll to position [1379, 0]
click at [297, 96] on span "Crear Item de Auditoria" at bounding box center [293, 92] width 145 height 14
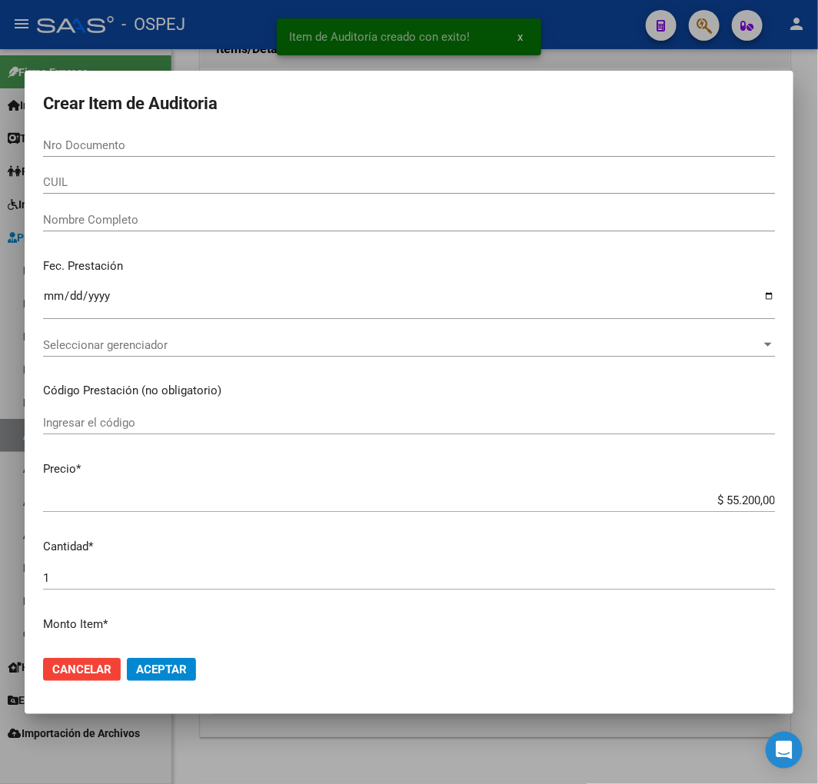
paste input "33598104"
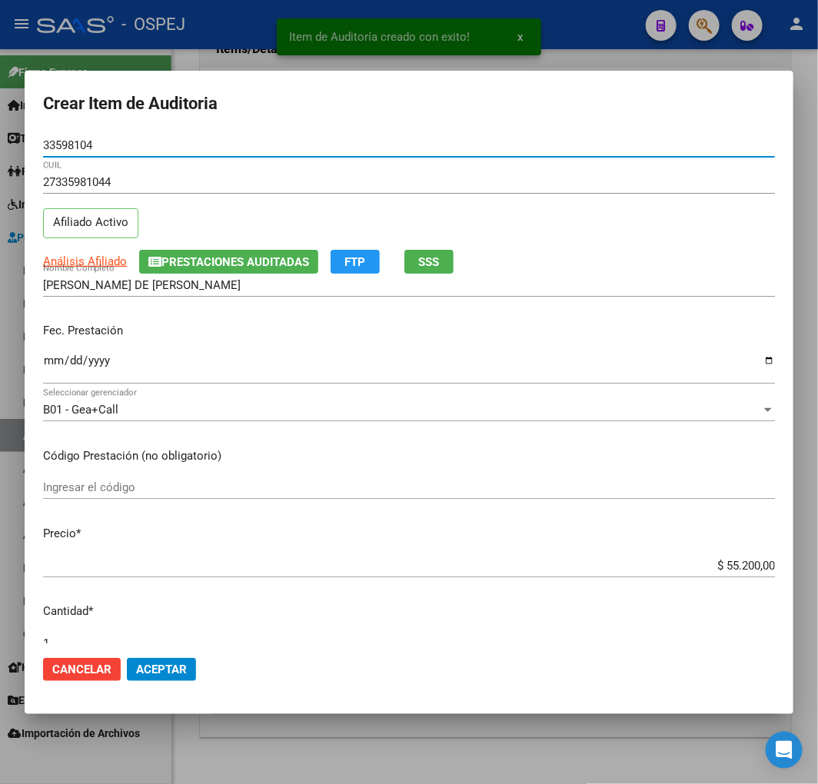
click at [747, 559] on input "$ 55.200,00" at bounding box center [409, 566] width 732 height 14
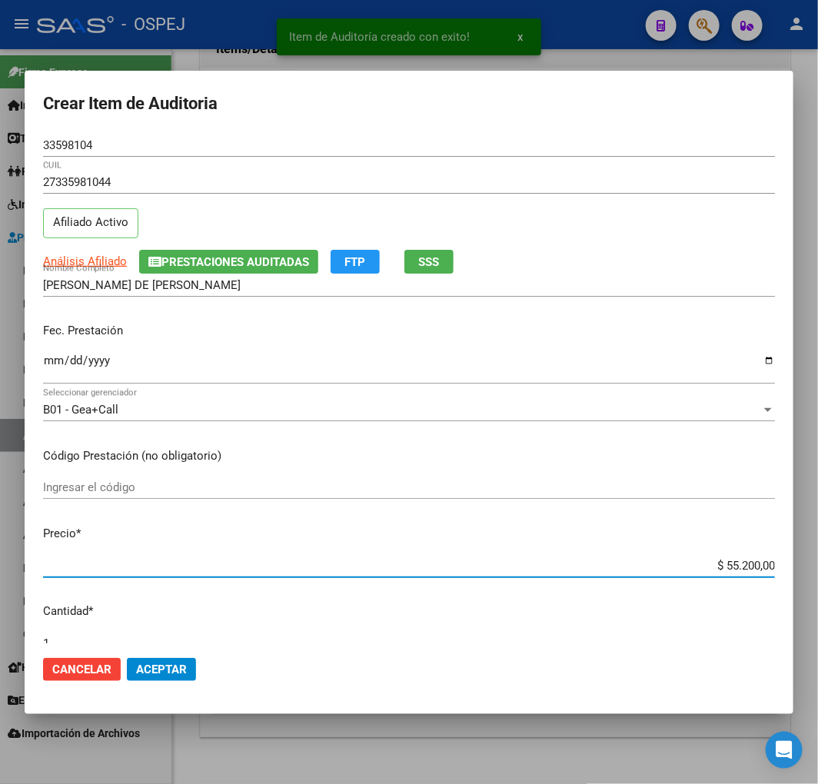
click at [747, 559] on input "$ 55.200,00" at bounding box center [409, 566] width 732 height 14
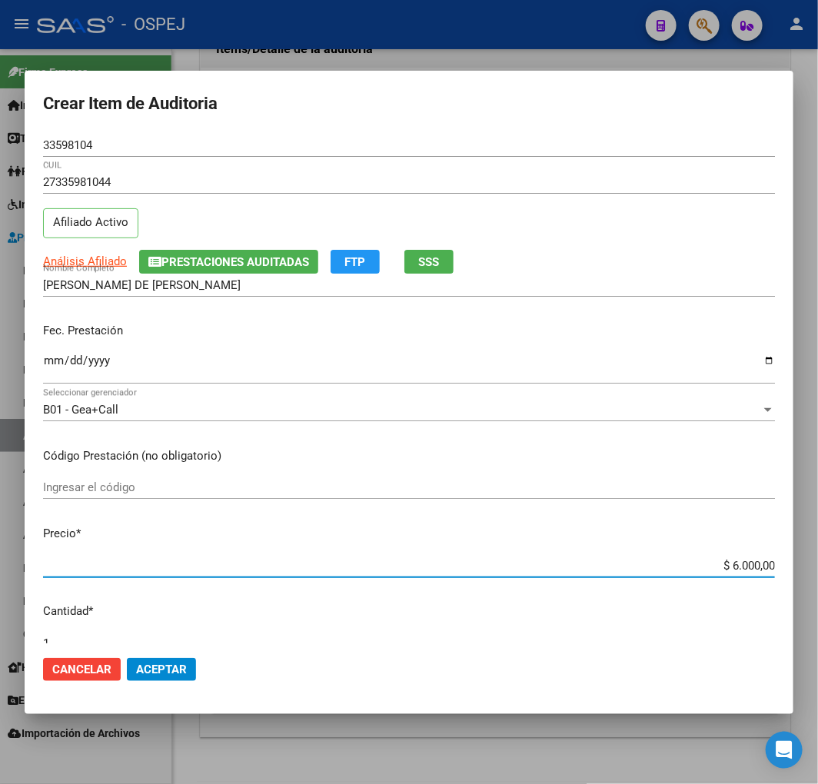
click at [150, 647] on mat-dialog-actions "Cancelar Aceptar" at bounding box center [409, 669] width 732 height 52
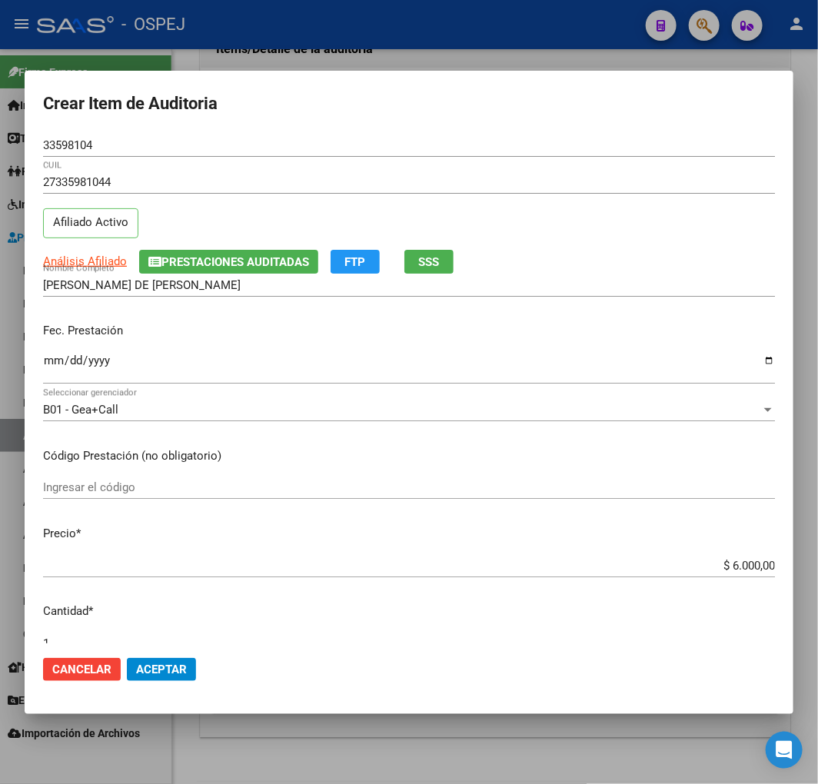
click at [160, 666] on span "Aceptar" at bounding box center [161, 669] width 51 height 14
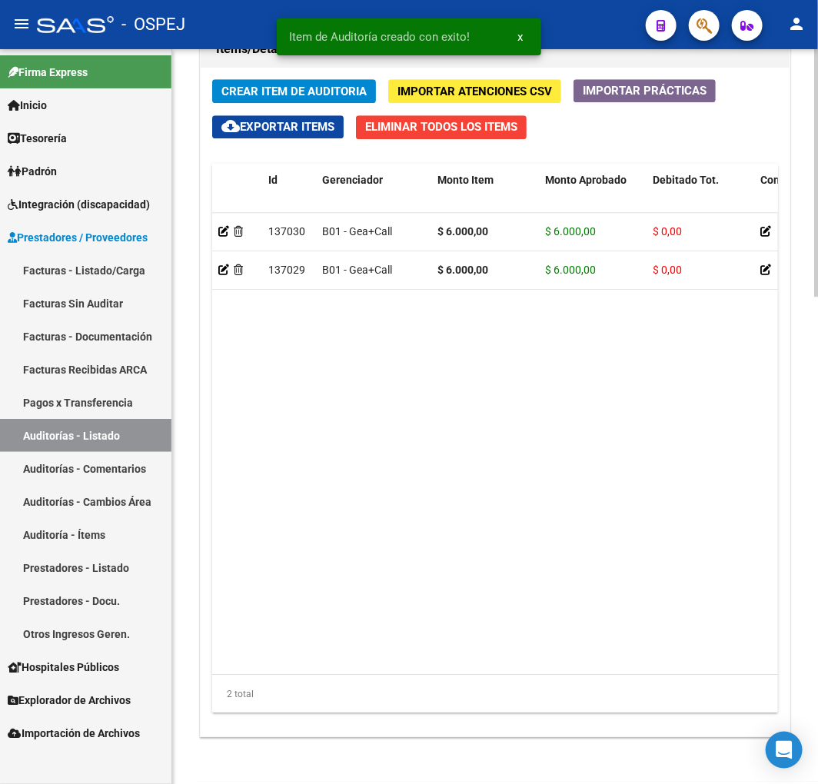
click at [303, 87] on span "Crear Item de Auditoria" at bounding box center [293, 92] width 145 height 14
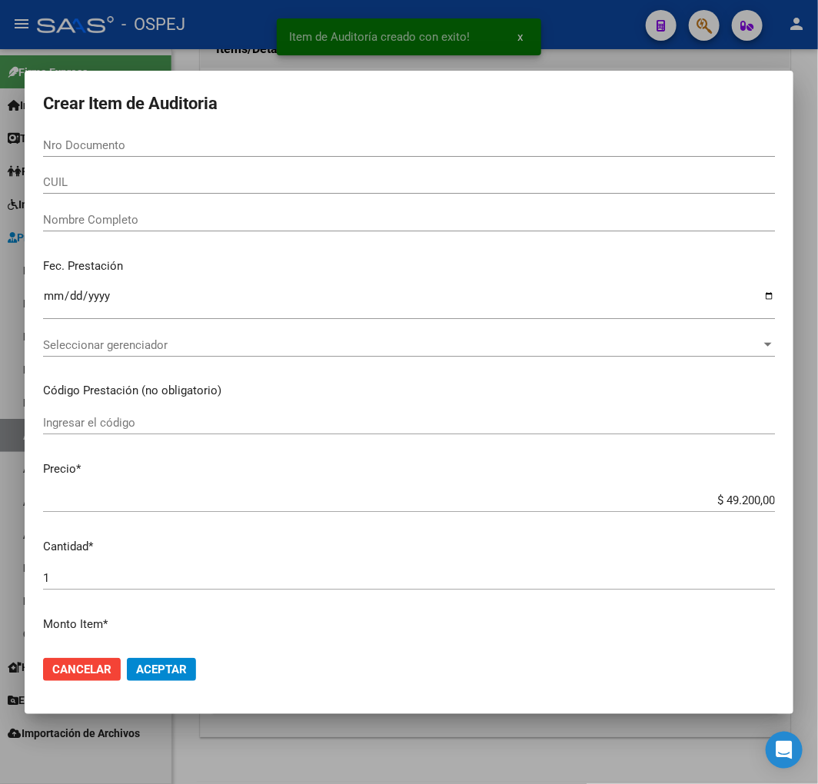
paste input "56764292"
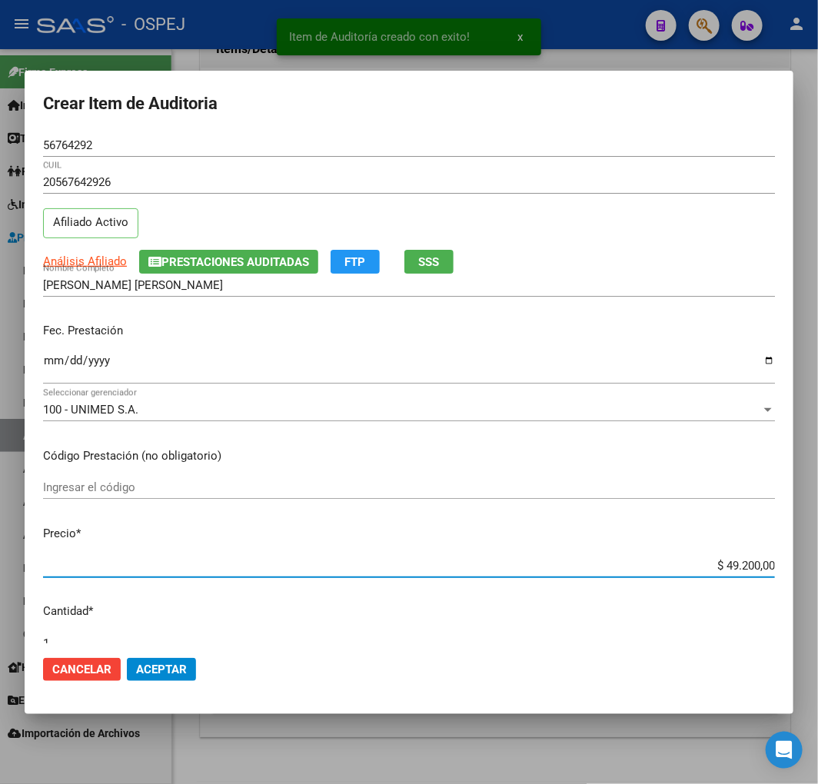
click at [735, 566] on input "$ 49.200,00" at bounding box center [409, 566] width 732 height 14
click at [721, 566] on input "$ 49.200,00" at bounding box center [409, 566] width 732 height 14
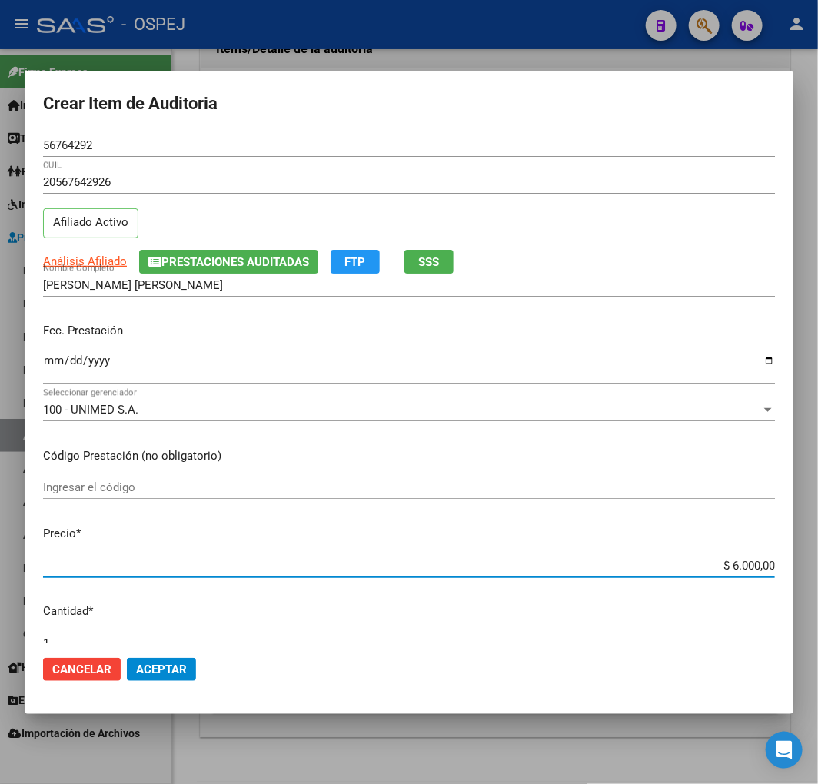
click at [191, 666] on button "Aceptar" at bounding box center [161, 669] width 69 height 23
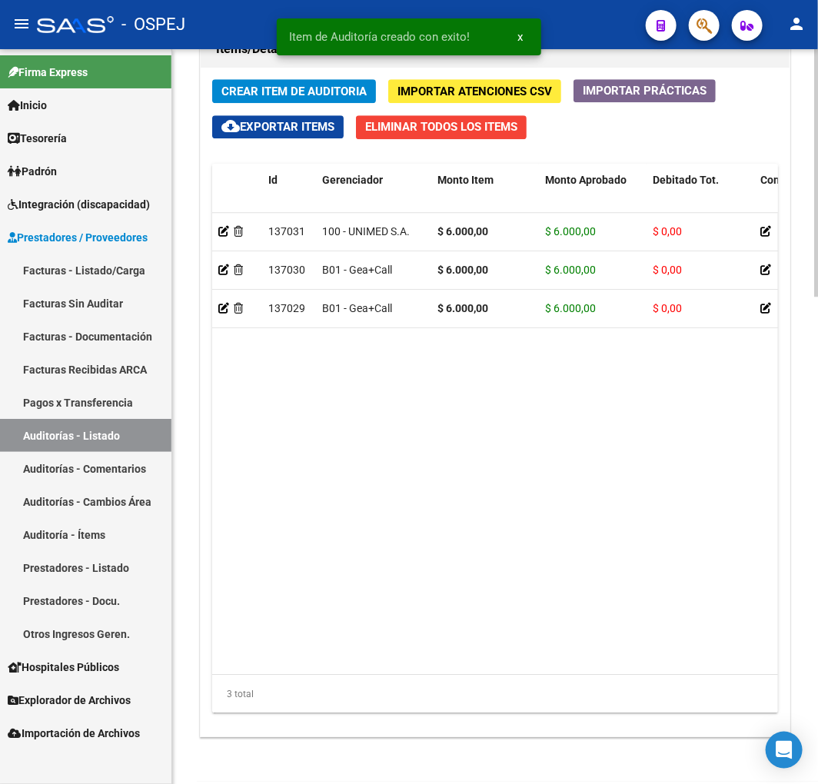
click at [287, 85] on span "Crear Item de Auditoria" at bounding box center [293, 92] width 145 height 14
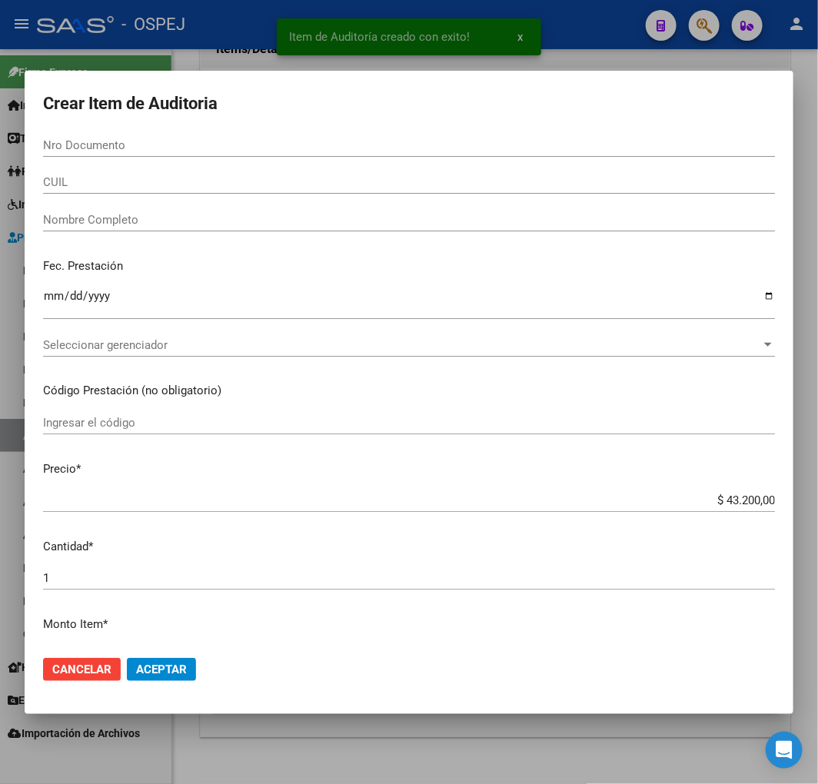
paste input "30844389"
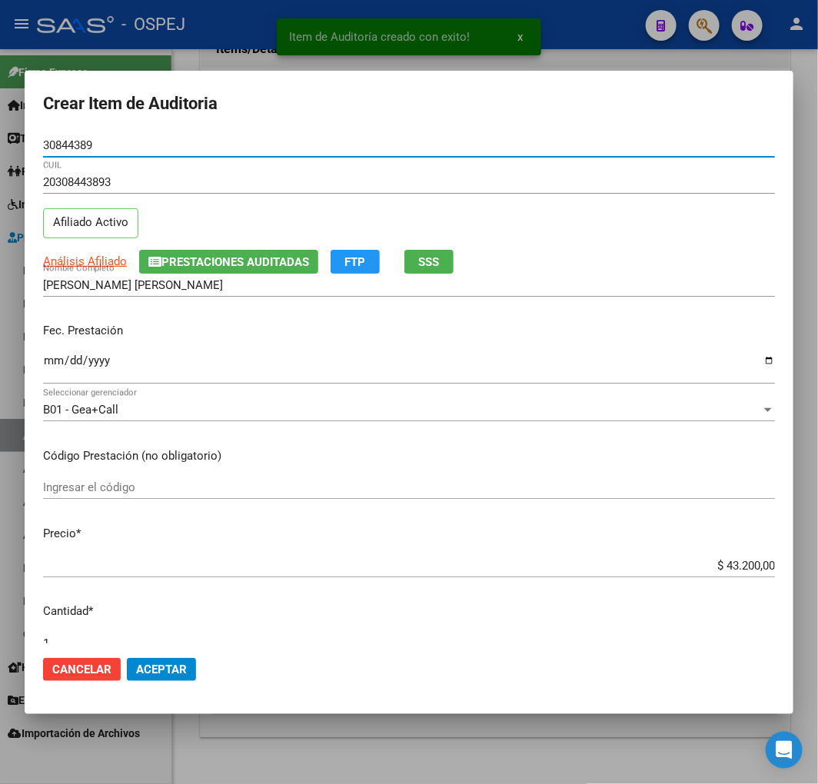
click at [739, 566] on input "$ 43.200,00" at bounding box center [409, 566] width 732 height 14
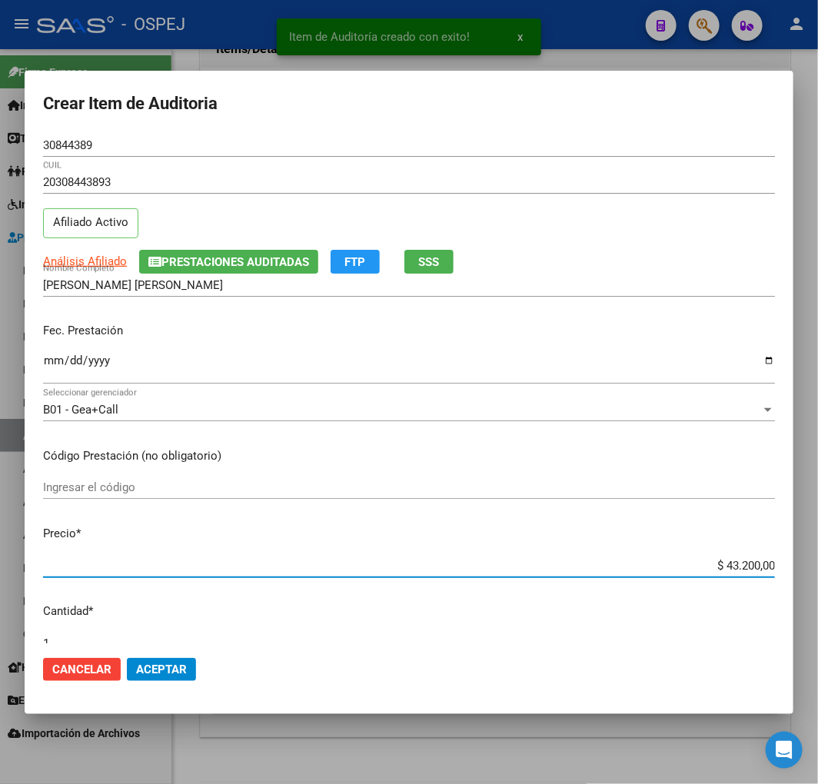
click at [739, 566] on input "$ 43.200,00" at bounding box center [409, 566] width 732 height 14
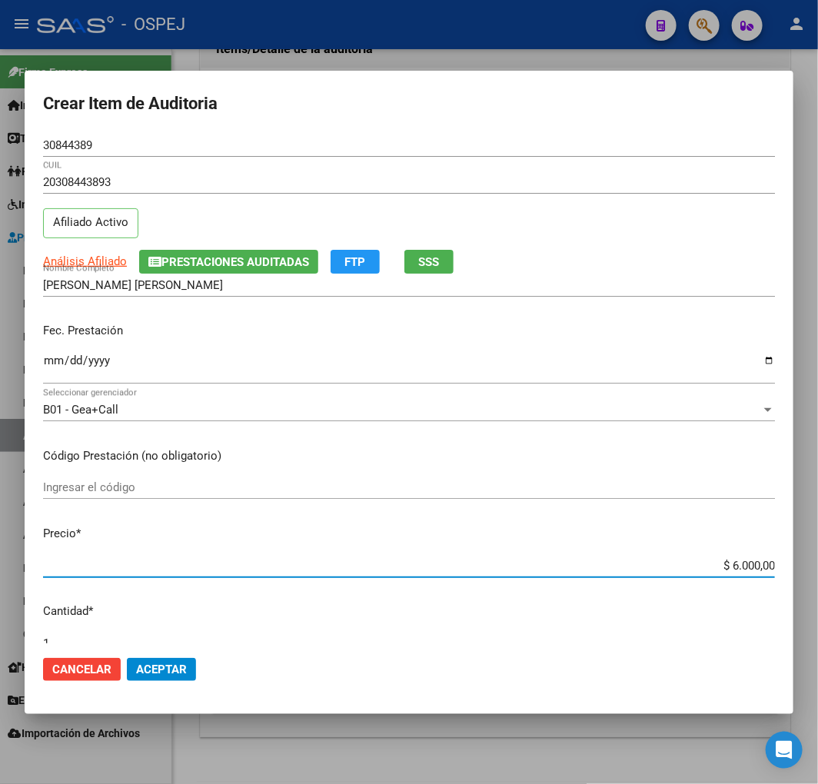
click at [185, 669] on span "Aceptar" at bounding box center [161, 669] width 51 height 14
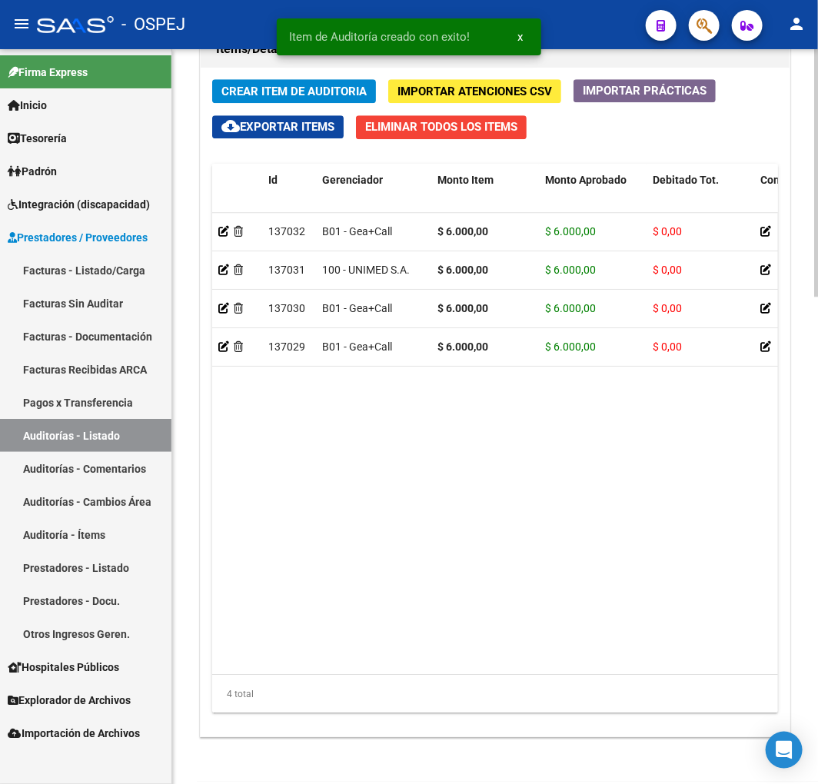
click at [318, 87] on span "Crear Item de Auditoria" at bounding box center [293, 92] width 145 height 14
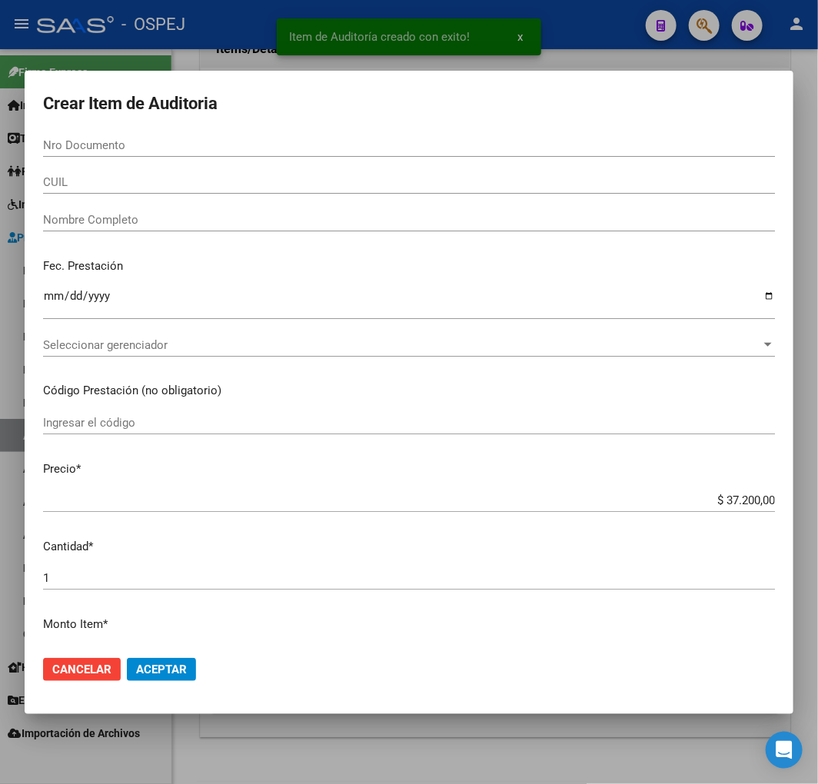
paste input "44775163"
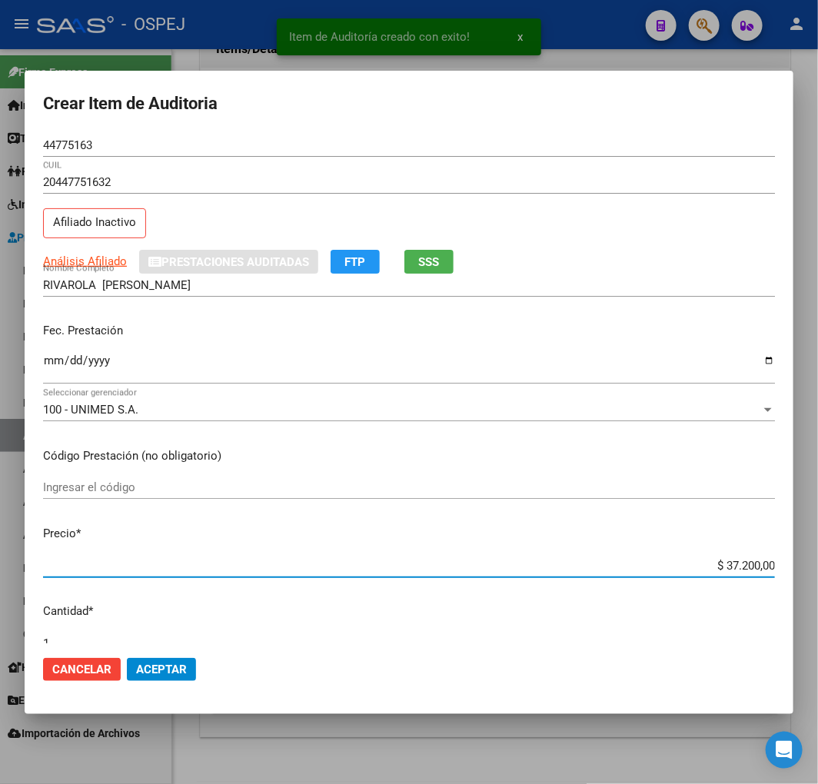
click at [724, 565] on input "$ 37.200,00" at bounding box center [409, 566] width 732 height 14
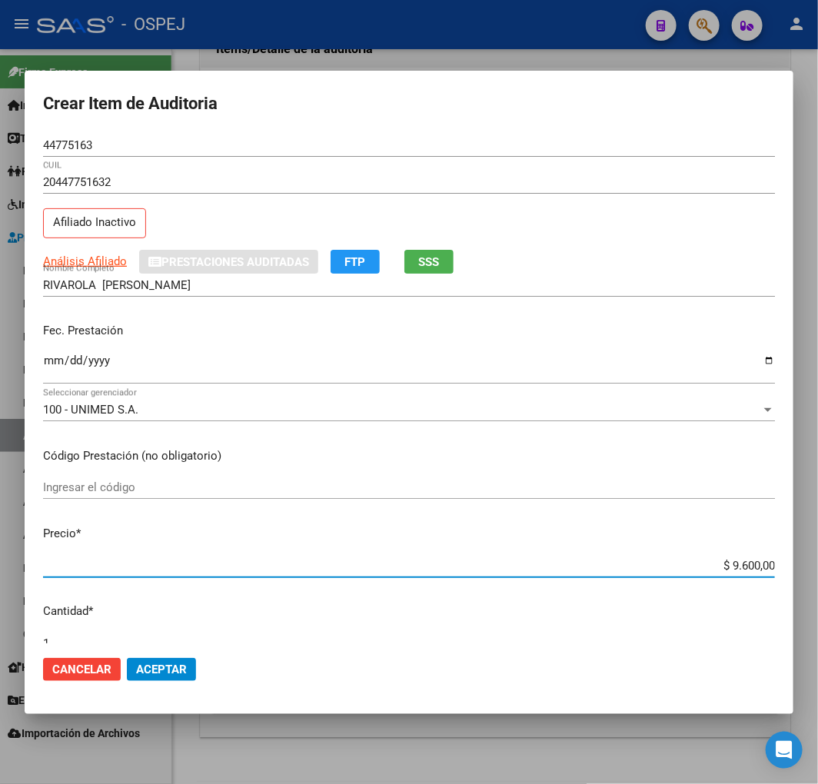
click at [148, 687] on mat-dialog-actions "Cancelar Aceptar" at bounding box center [409, 669] width 732 height 52
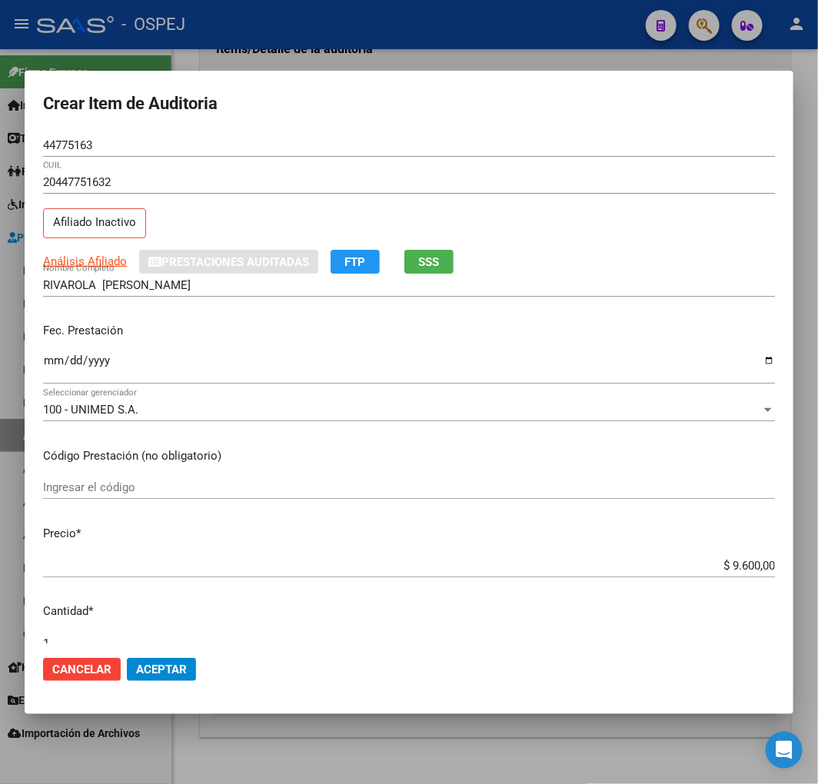
click at [178, 652] on mat-dialog-actions "Cancelar Aceptar" at bounding box center [409, 669] width 732 height 52
click at [178, 670] on span "Aceptar" at bounding box center [161, 669] width 51 height 14
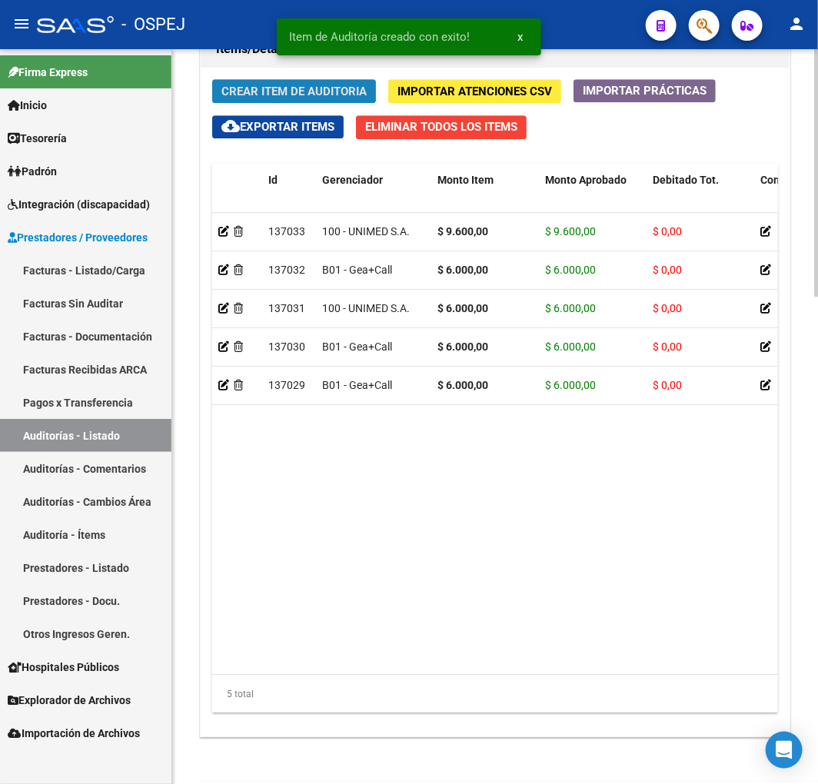
click at [324, 86] on span "Crear Item de Auditoria" at bounding box center [293, 92] width 145 height 14
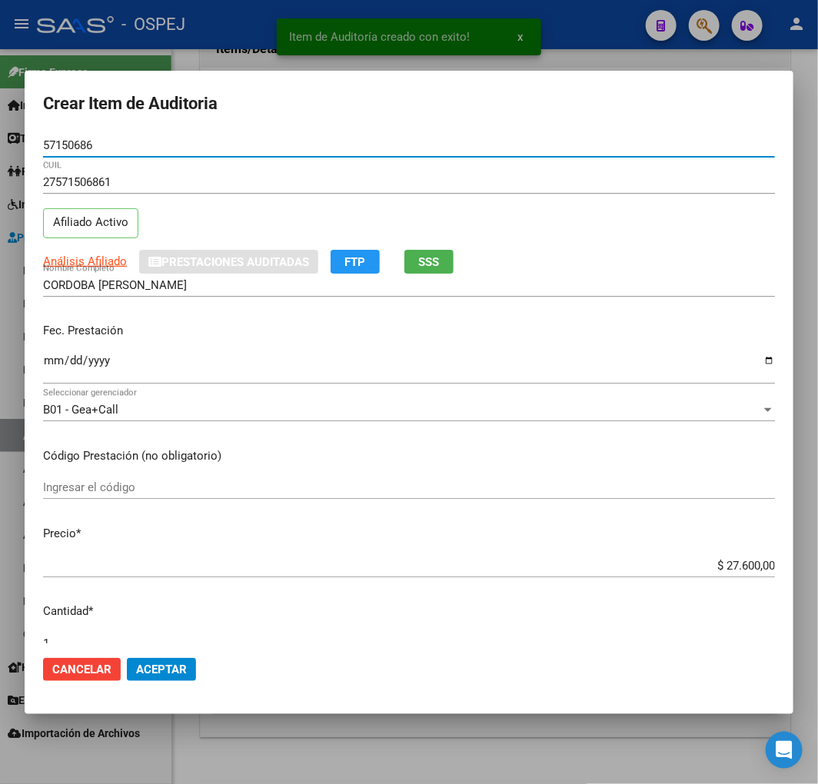
click at [729, 562] on input "$ 27.600,00" at bounding box center [409, 566] width 732 height 14
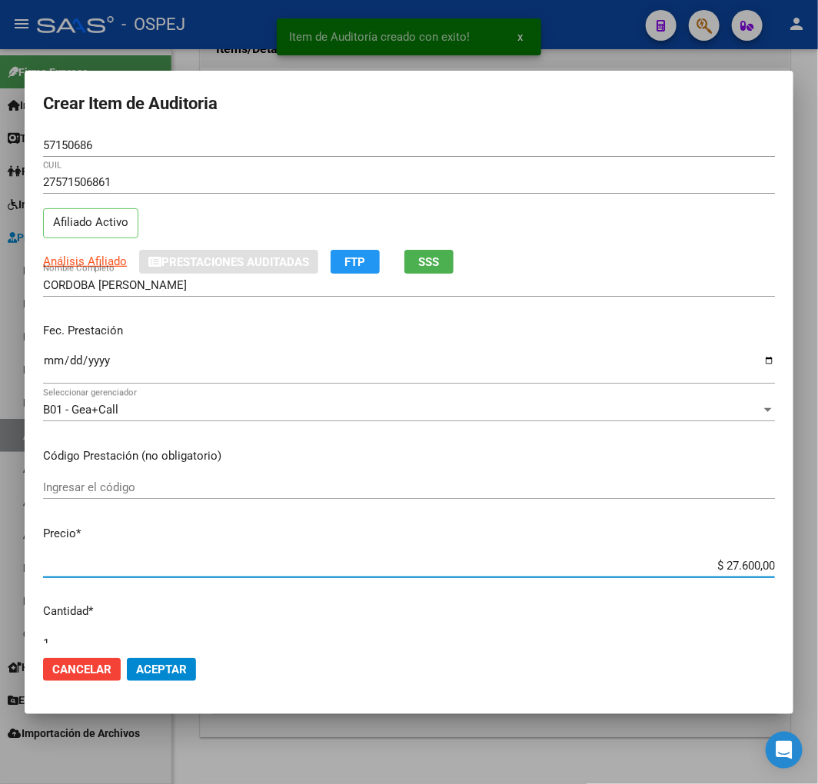
click at [729, 562] on input "$ 27.600,00" at bounding box center [409, 566] width 732 height 14
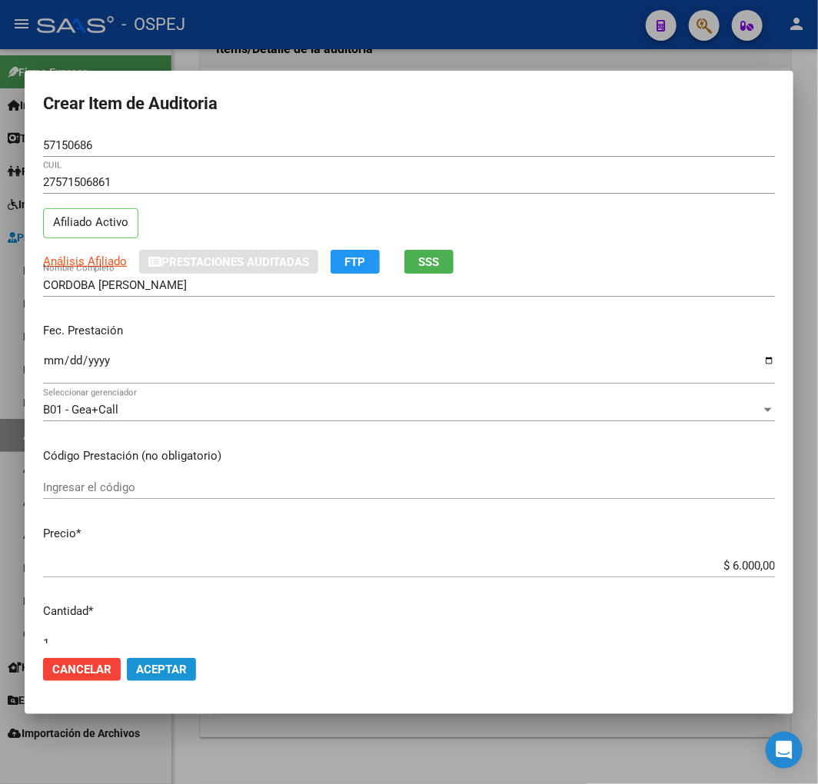
click at [167, 666] on span "Aceptar" at bounding box center [161, 669] width 51 height 14
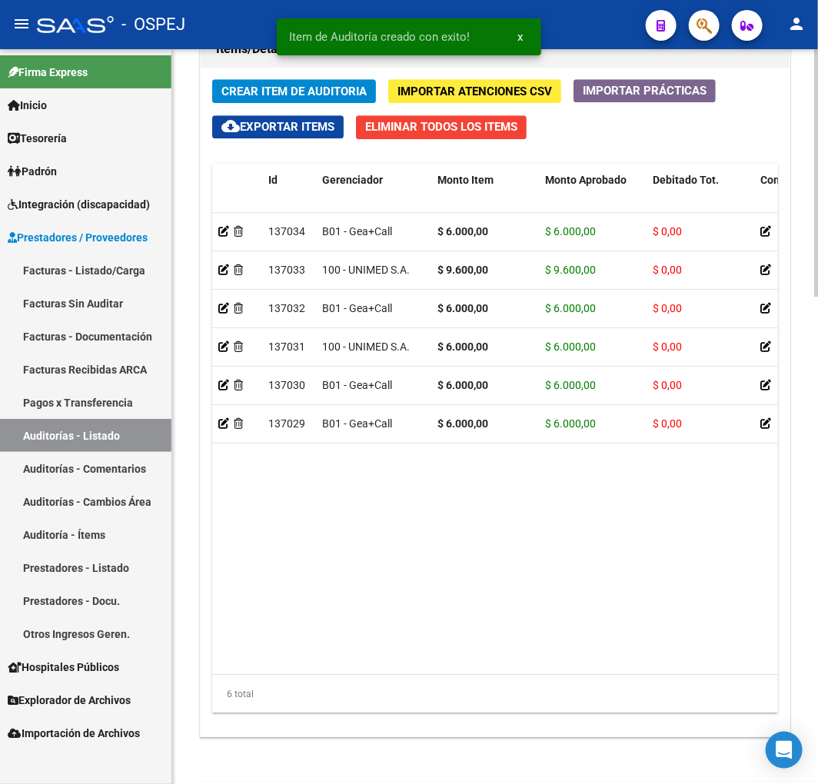
click at [334, 89] on span "Crear Item de Auditoria" at bounding box center [293, 92] width 145 height 14
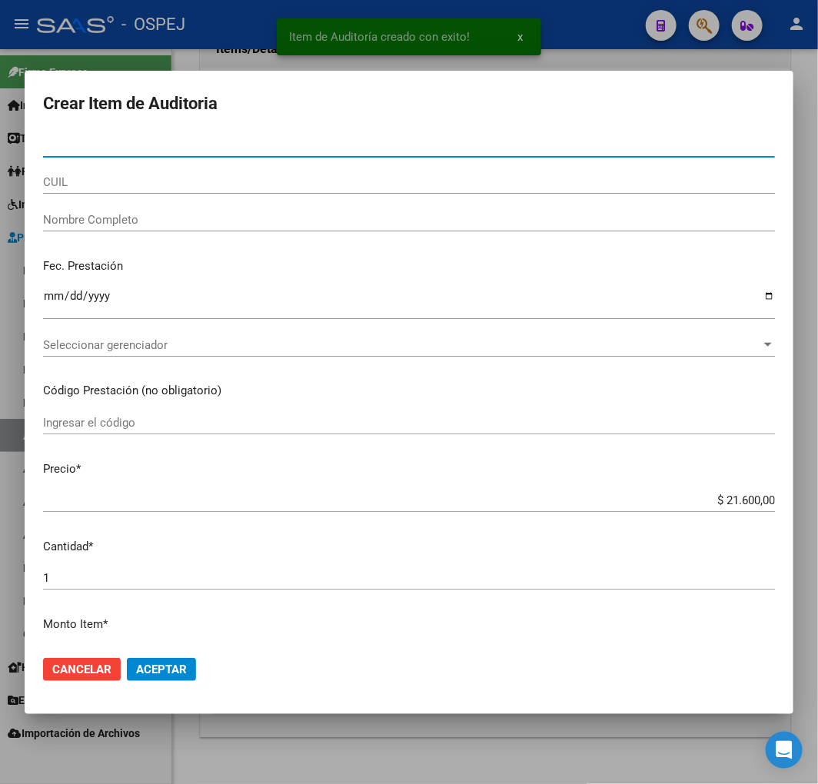
paste input "50080969"
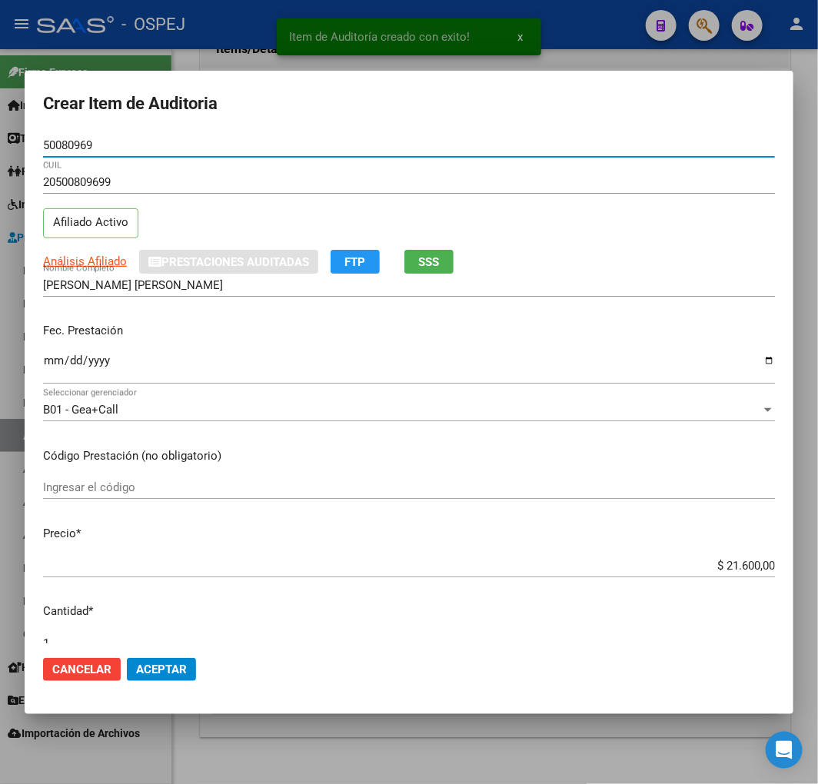
click at [728, 566] on input "$ 21.600,00" at bounding box center [409, 566] width 732 height 14
click at [726, 566] on input "$ 21.600,00" at bounding box center [409, 566] width 732 height 14
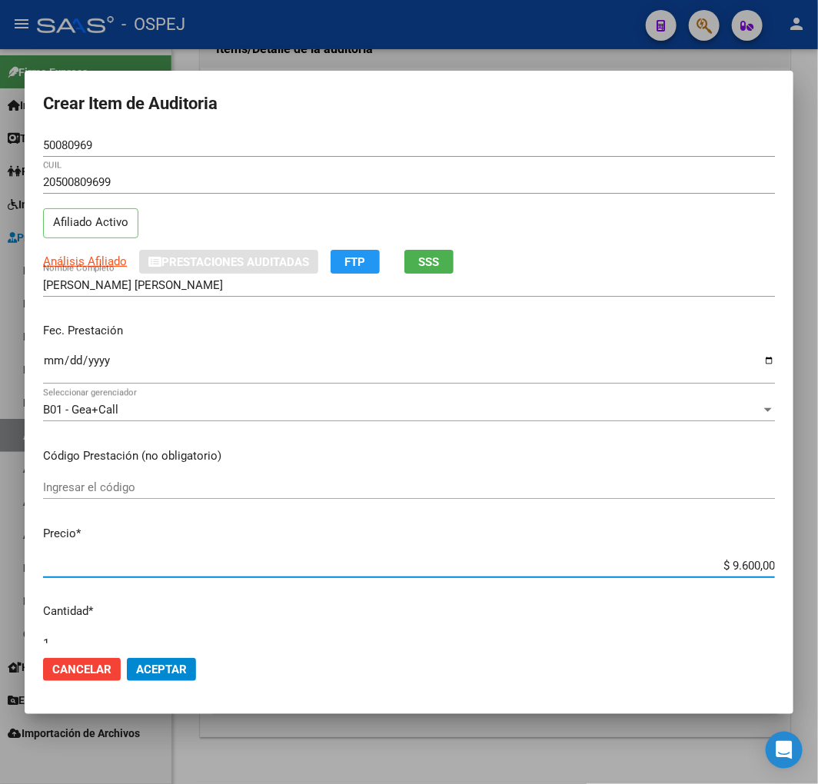
click at [158, 674] on span "Aceptar" at bounding box center [161, 669] width 51 height 14
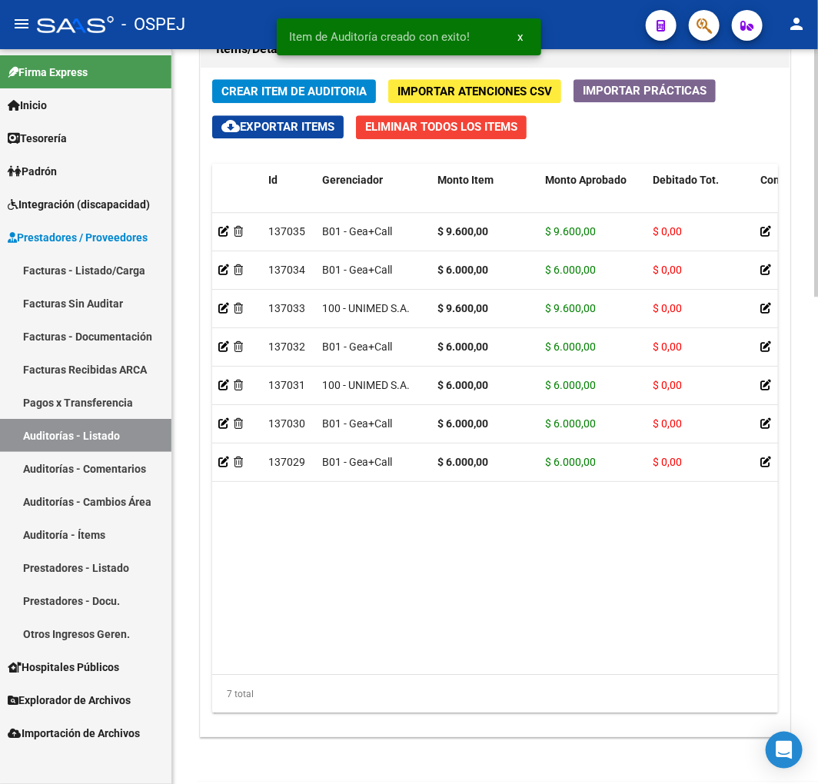
click at [265, 98] on button "Crear Item de Auditoria" at bounding box center [294, 91] width 164 height 24
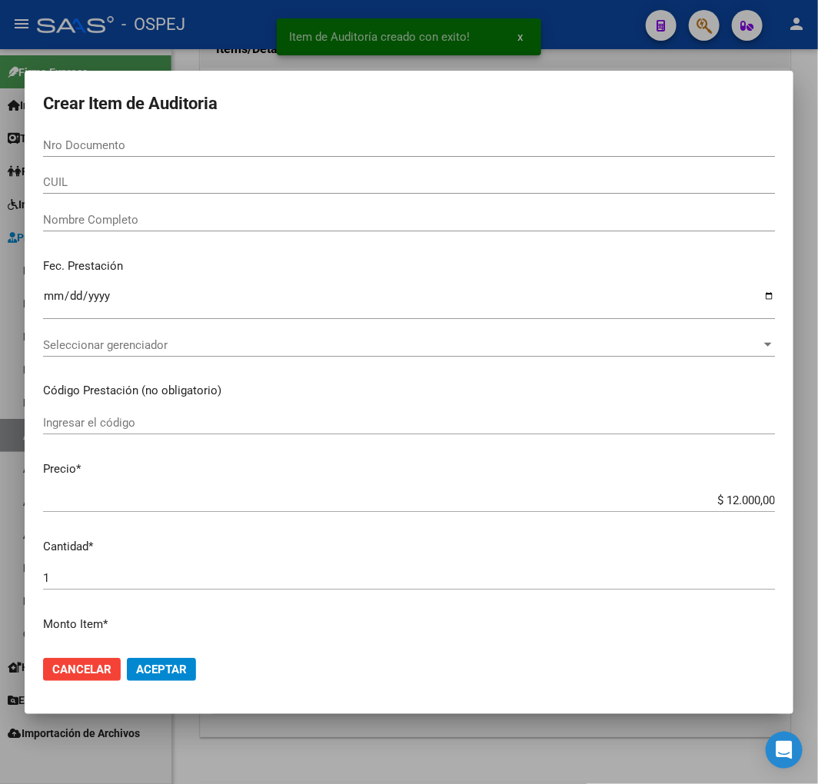
paste input "33598104"
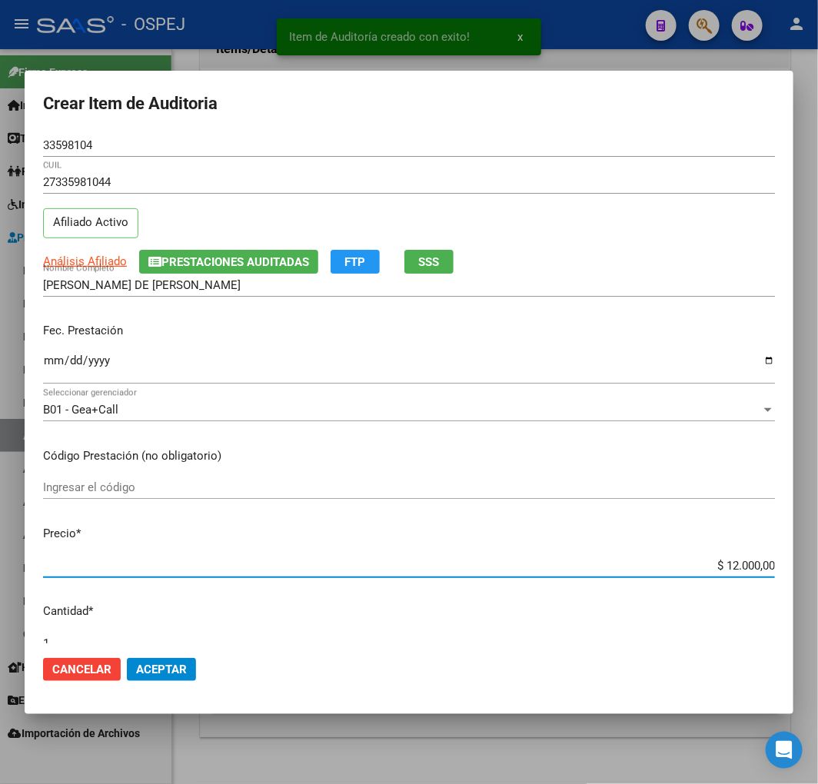
click at [721, 570] on input "$ 12.000,00" at bounding box center [409, 566] width 732 height 14
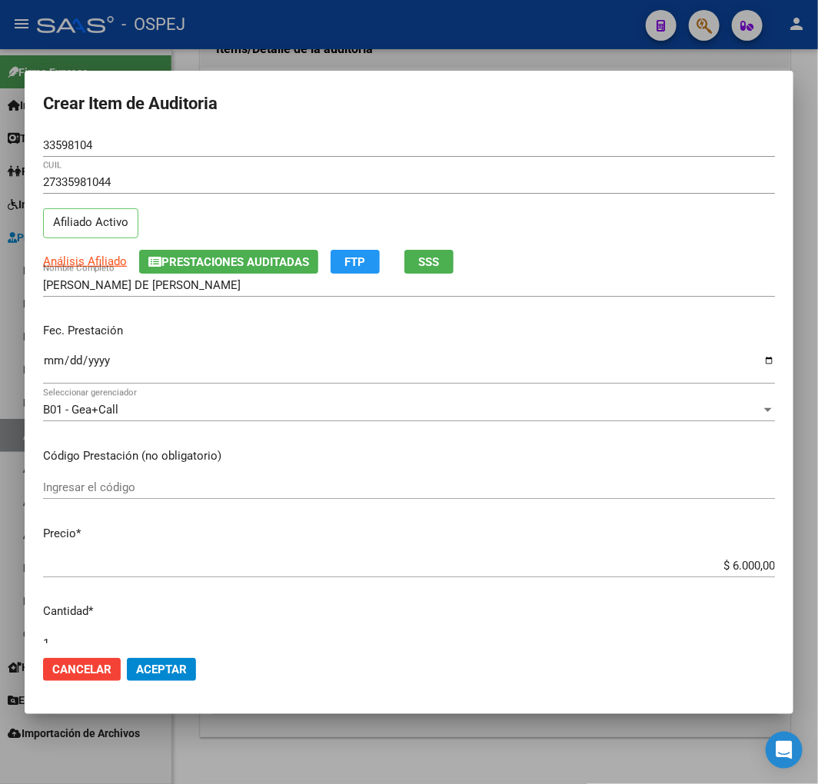
click at [137, 650] on mat-dialog-actions "Cancelar Aceptar" at bounding box center [409, 669] width 732 height 52
click at [162, 678] on button "Aceptar" at bounding box center [161, 669] width 69 height 23
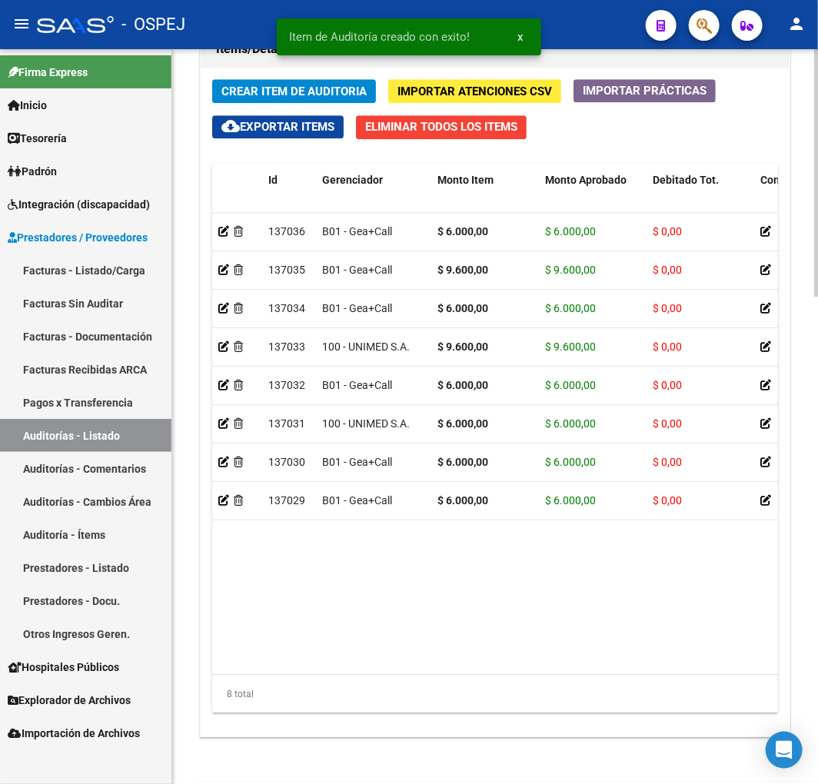
click at [334, 85] on span "Crear Item de Auditoria" at bounding box center [293, 92] width 145 height 14
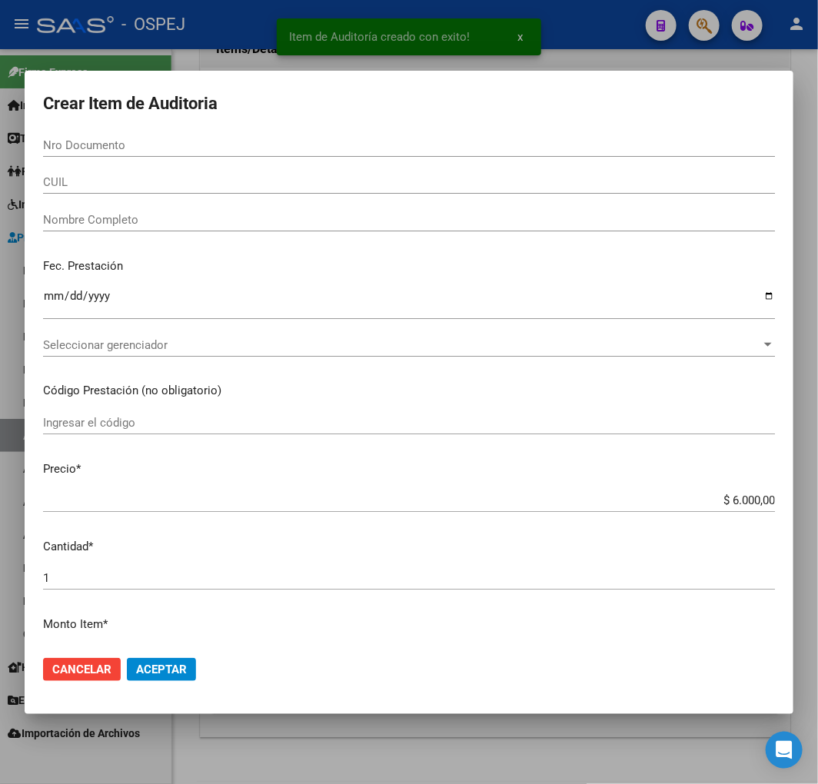
paste input "18780379"
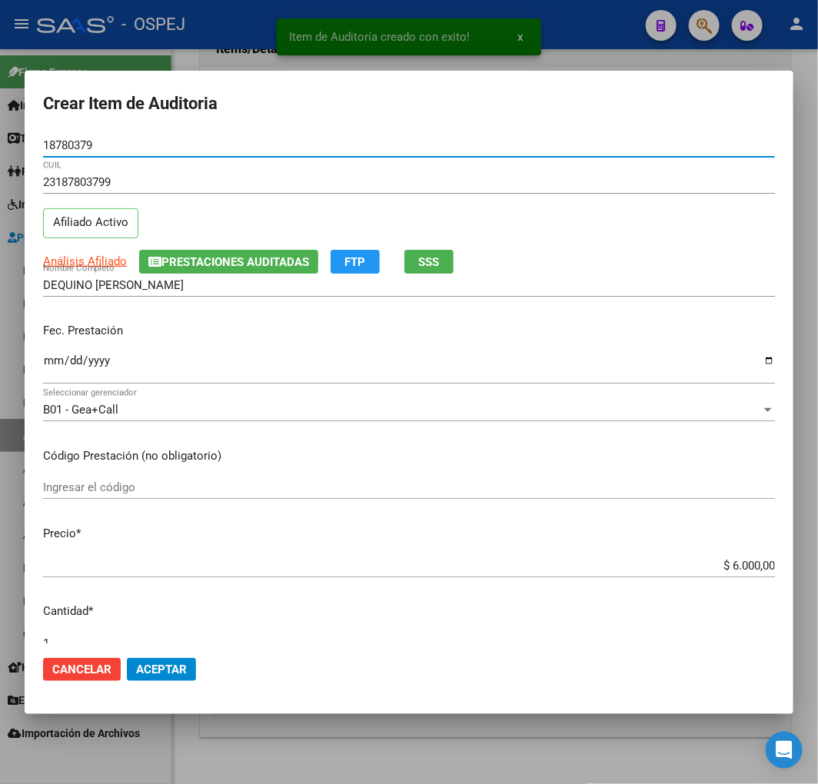
click at [152, 675] on button "Aceptar" at bounding box center [161, 669] width 69 height 23
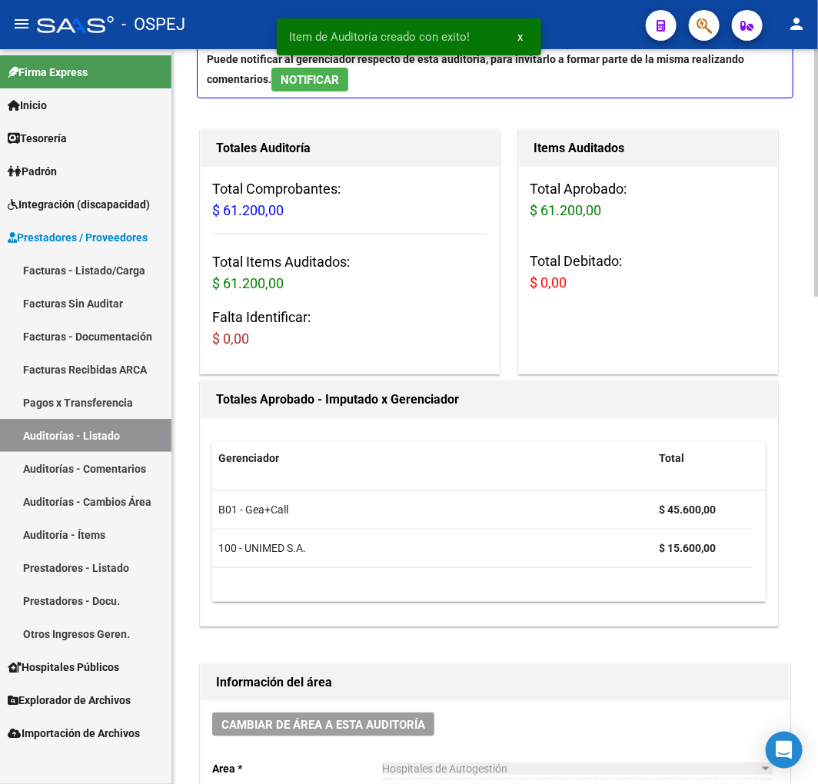
scroll to position [0, 0]
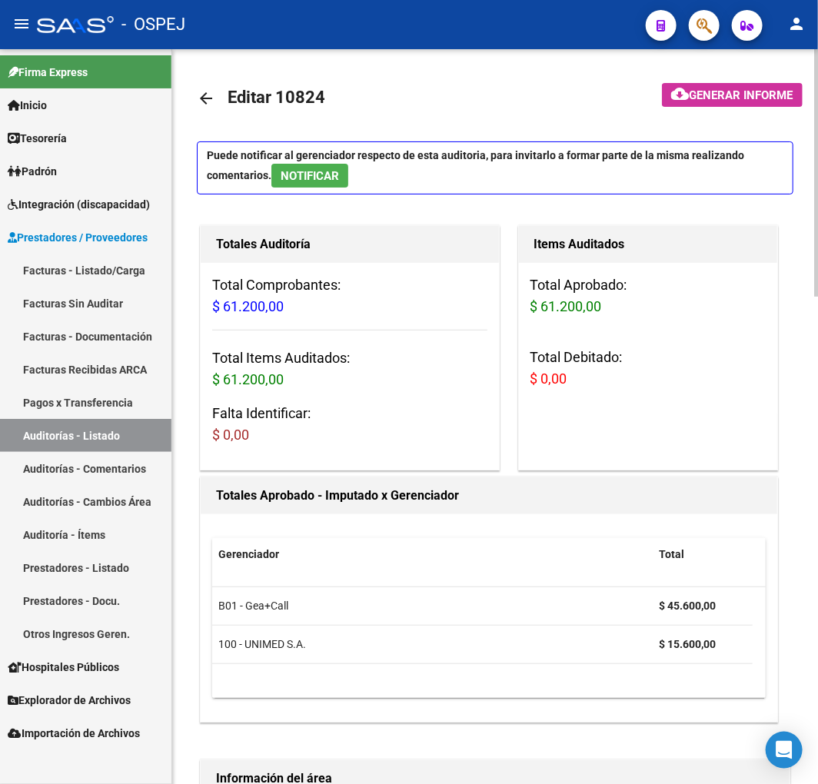
click at [207, 87] on link "arrow_back" at bounding box center [212, 98] width 31 height 36
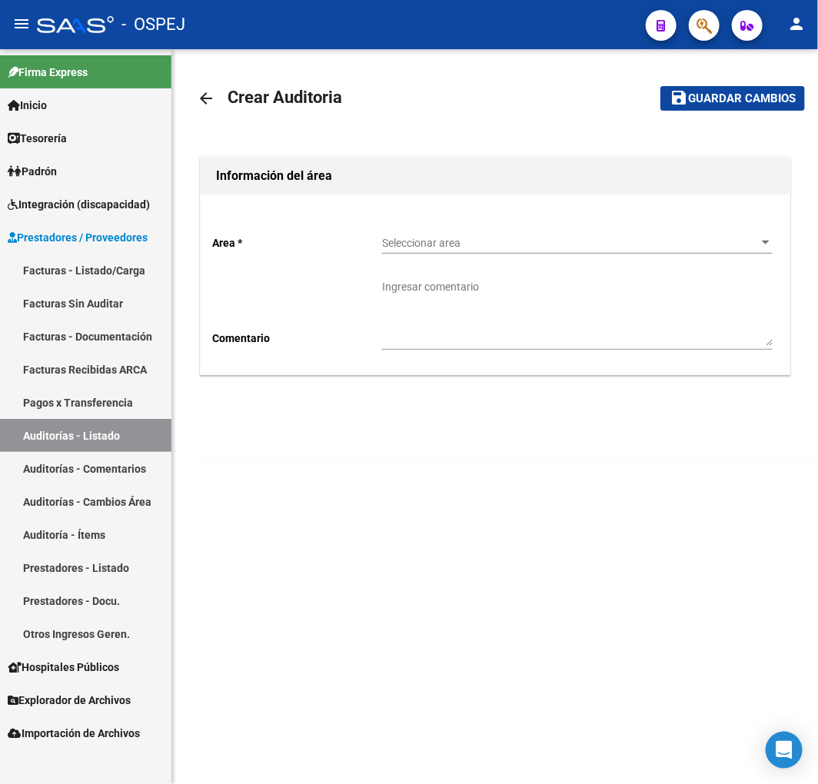
click at [444, 218] on div "Area * Seleccionar area Seleccionar area Comentario Ingresar comentario" at bounding box center [495, 284] width 589 height 180
click at [450, 234] on div "Seleccionar area Seleccionar area" at bounding box center [577, 238] width 390 height 31
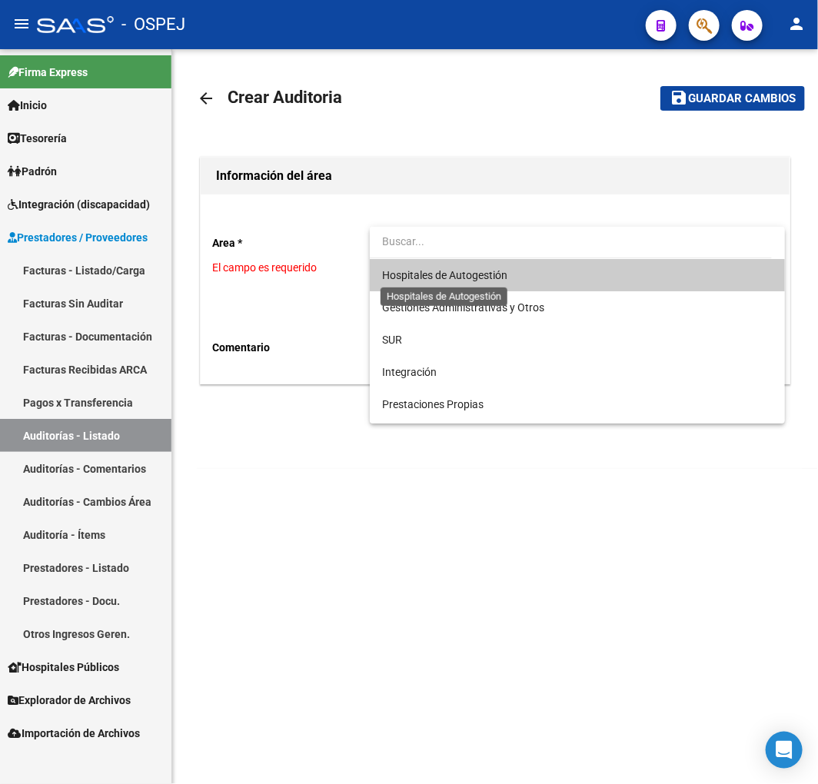
click at [433, 283] on span "Hospitales de Autogestión" at bounding box center [577, 275] width 390 height 32
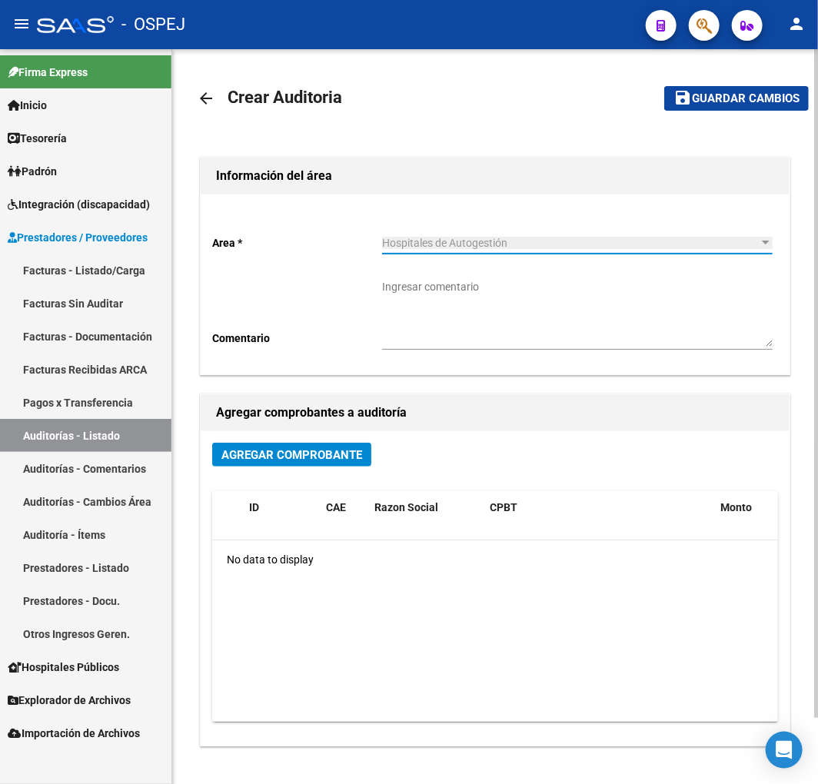
click at [335, 442] on div "Agregar Comprobante ID CAE Razon Social CPBT Monto Fecha Cpbt Fecha Recibido Do…" at bounding box center [495, 588] width 589 height 314
click at [328, 465] on button "Agregar Comprobante" at bounding box center [291, 455] width 159 height 24
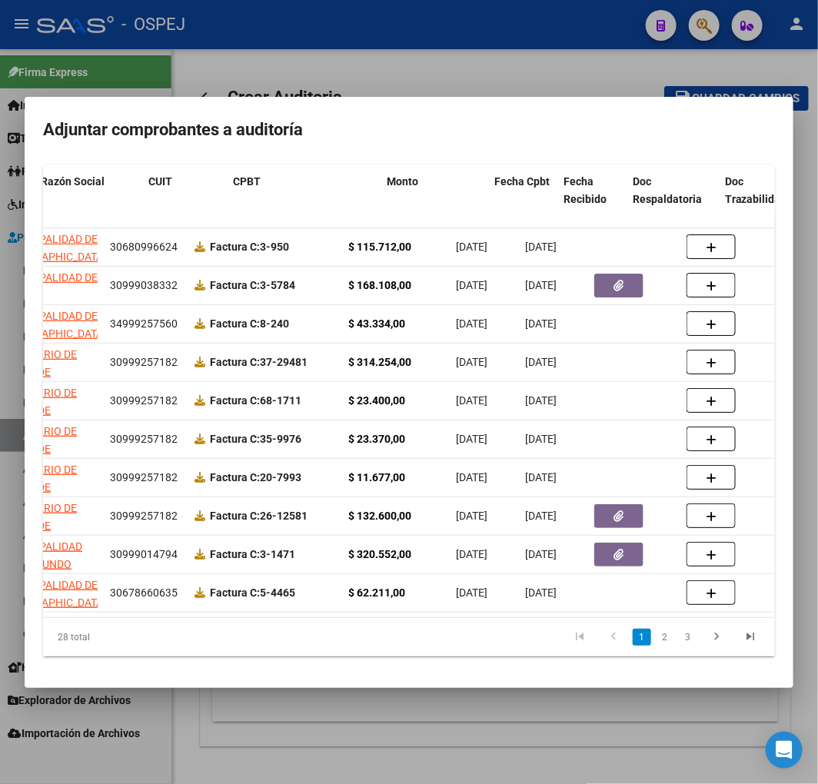
scroll to position [0, 374]
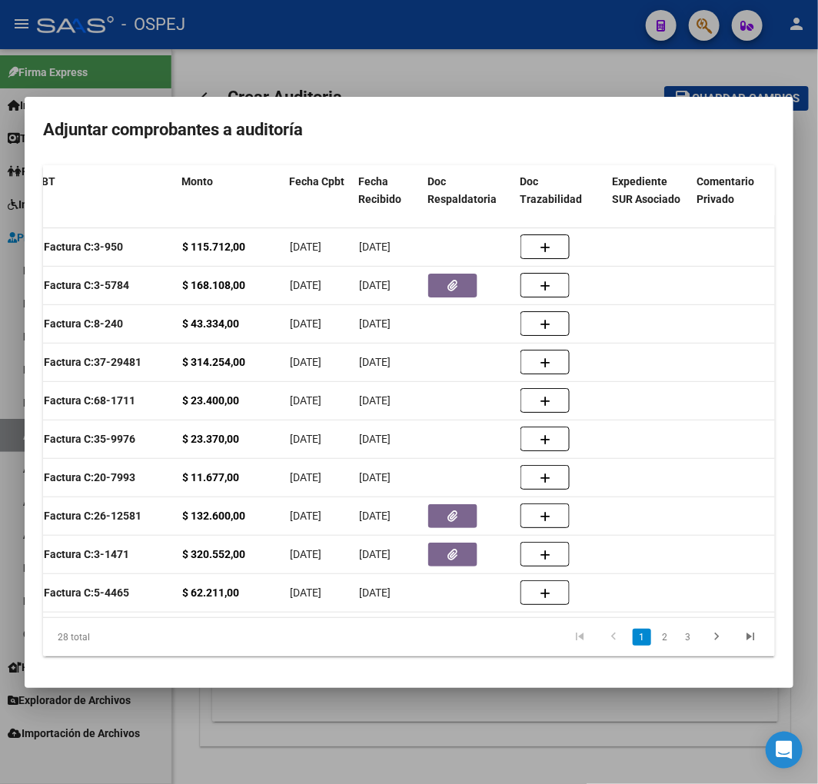
click at [507, 733] on div at bounding box center [409, 392] width 818 height 784
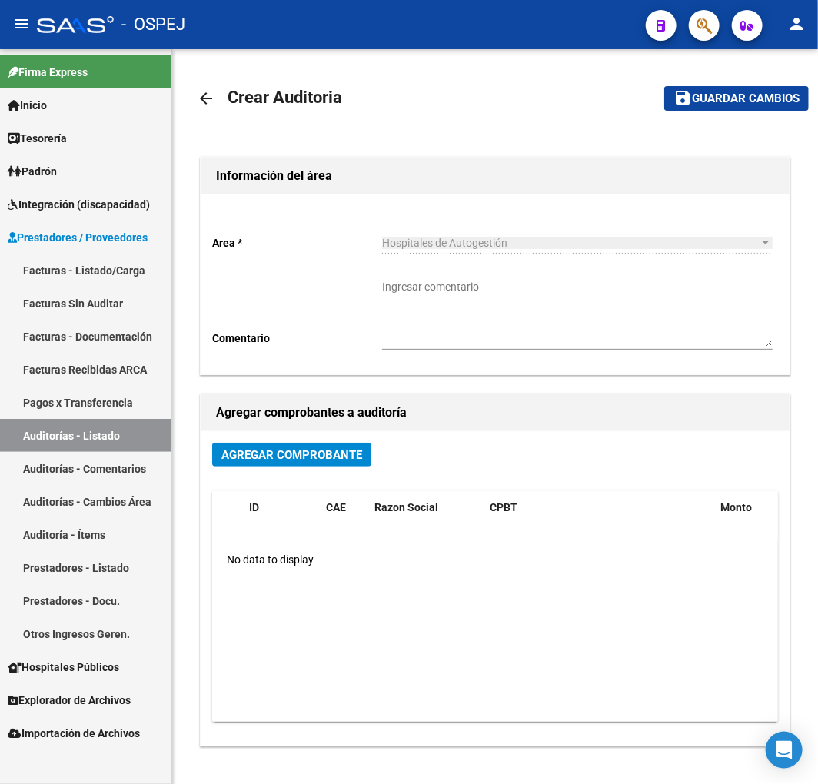
click at [123, 443] on link "Auditorías - Listado" at bounding box center [85, 435] width 171 height 33
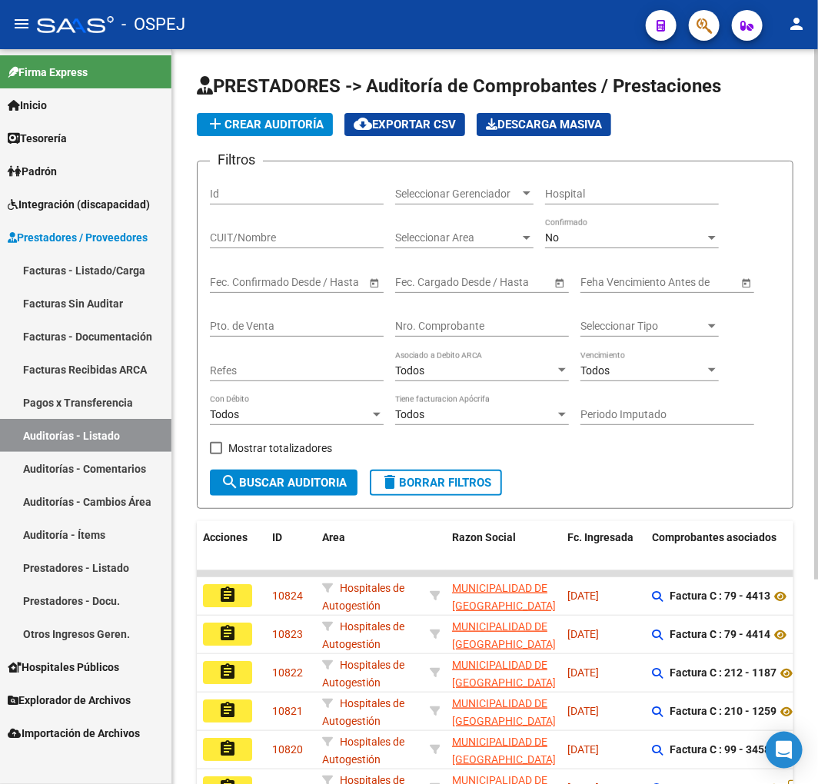
click at [293, 105] on app-list-header "PRESTADORES -> Auditoría de Comprobantes / Prestaciones add Crear Auditoría clo…" at bounding box center [495, 291] width 596 height 435
click at [287, 113] on button "add Crear Auditoría" at bounding box center [265, 124] width 136 height 23
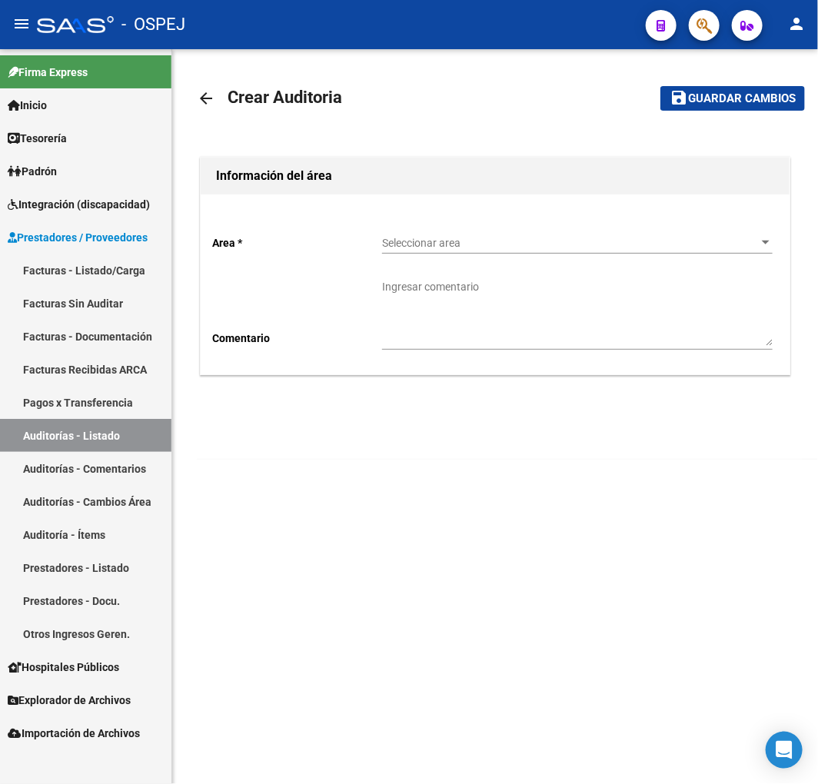
click at [472, 244] on span "Seleccionar area" at bounding box center [570, 243] width 377 height 13
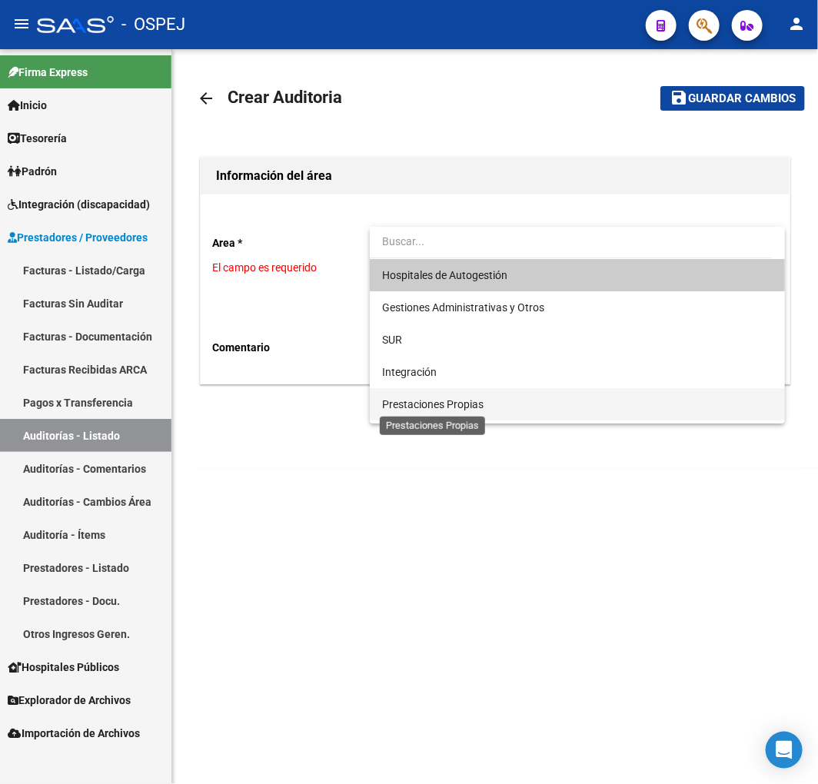
click at [417, 408] on span "Prestaciones Propias" at bounding box center [432, 404] width 101 height 12
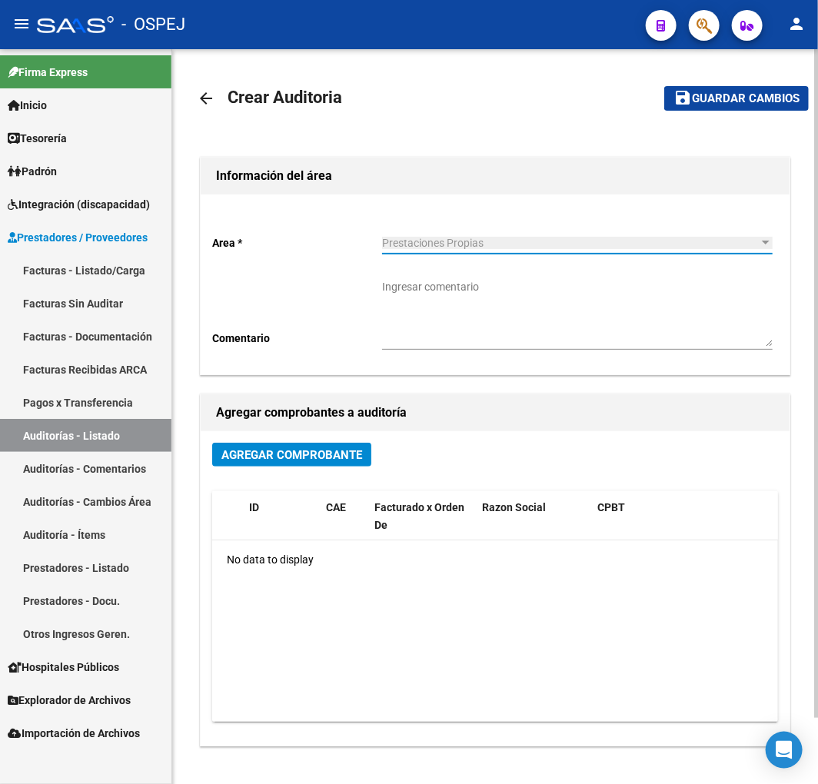
click at [297, 477] on div "Agregar Comprobante" at bounding box center [495, 461] width 566 height 36
click at [303, 456] on span "Agregar Comprobante" at bounding box center [291, 455] width 141 height 14
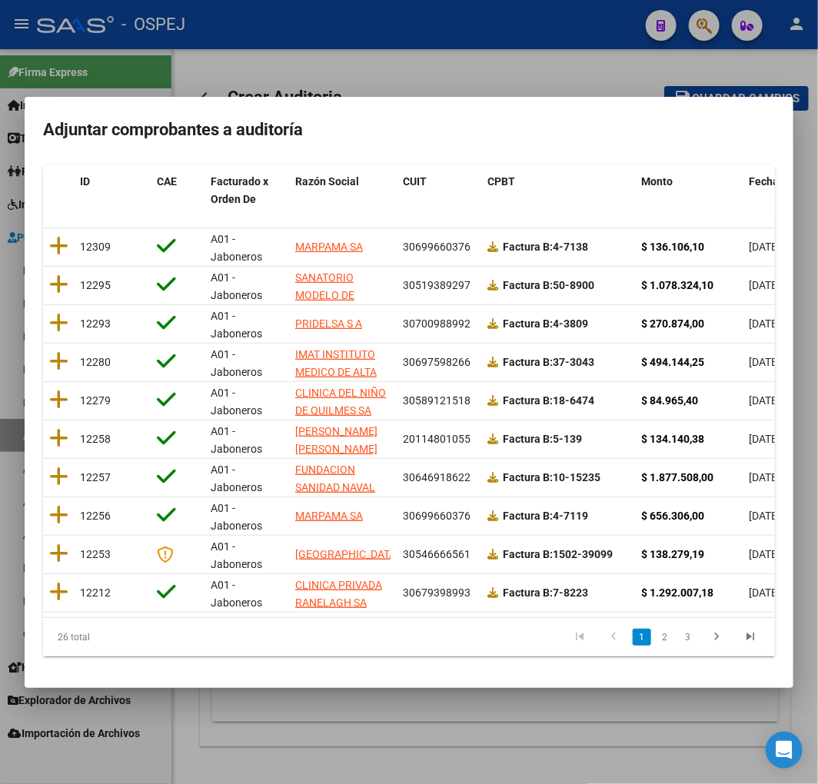
scroll to position [0, 359]
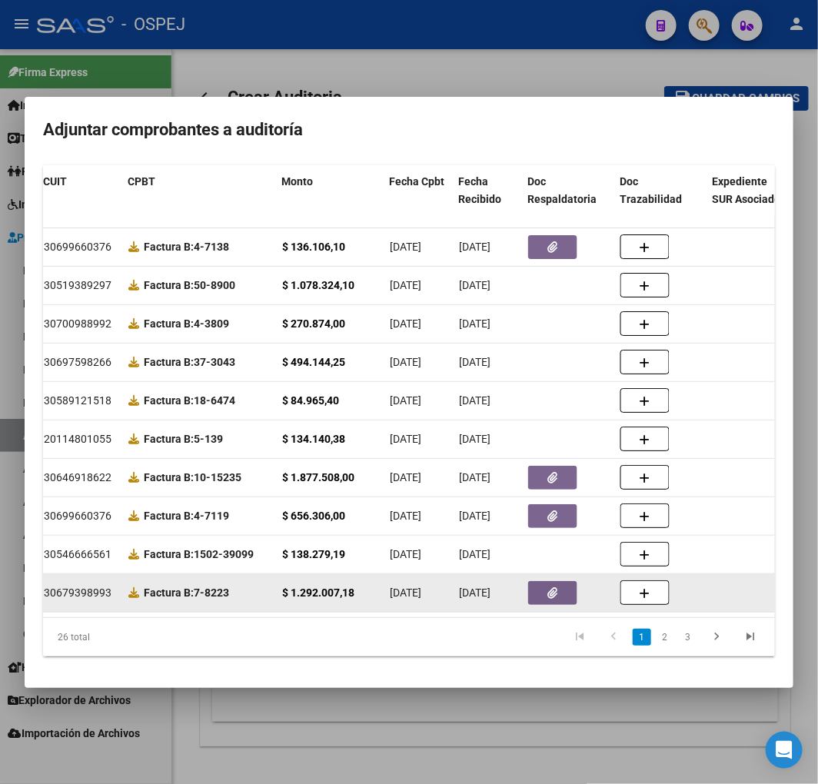
click at [566, 583] on button "button" at bounding box center [552, 593] width 49 height 24
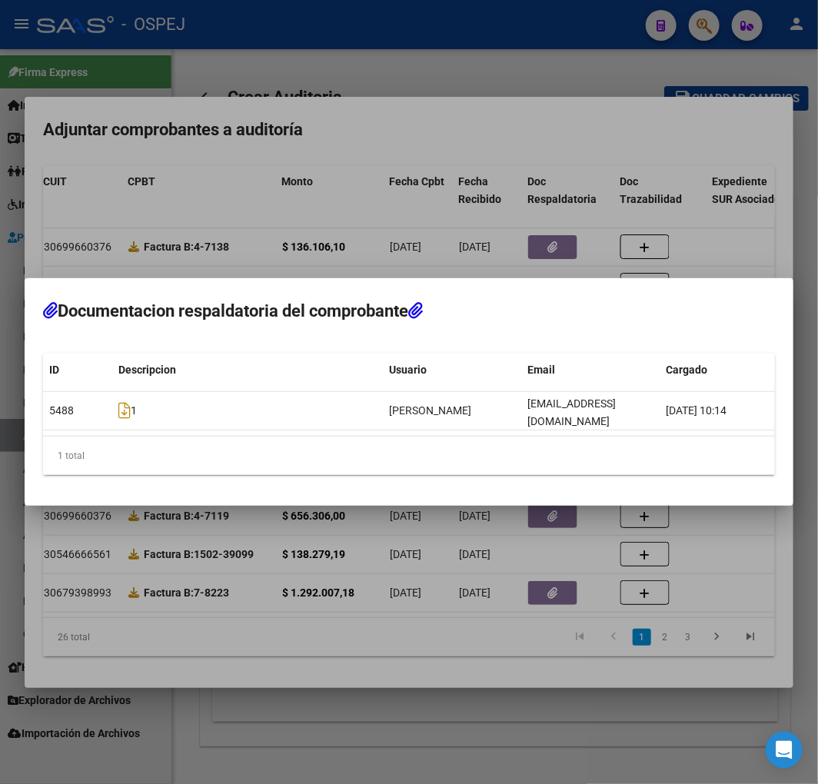
click at [352, 636] on div at bounding box center [409, 392] width 818 height 784
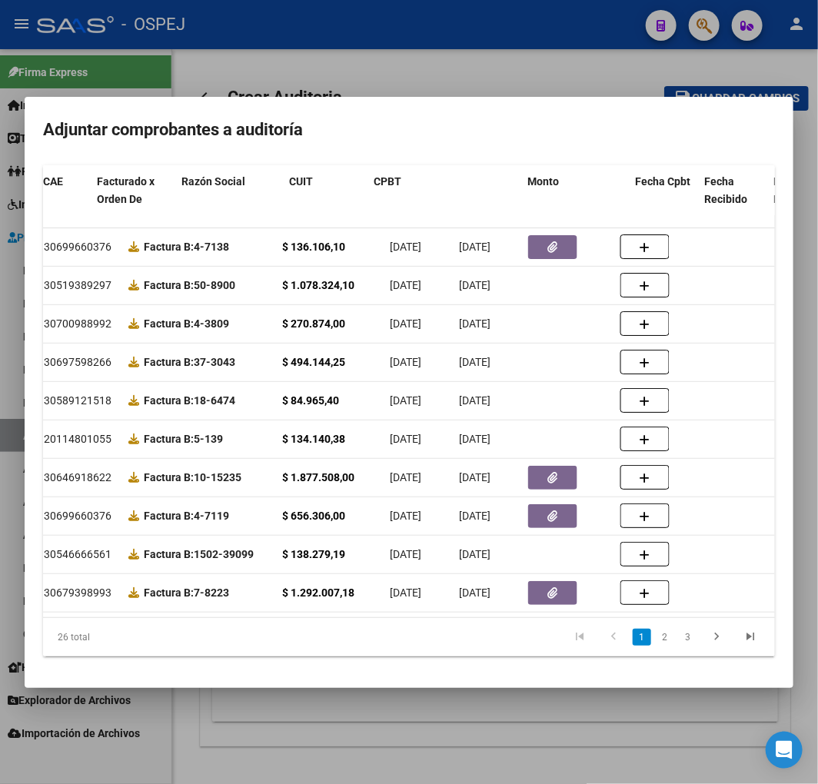
scroll to position [0, 39]
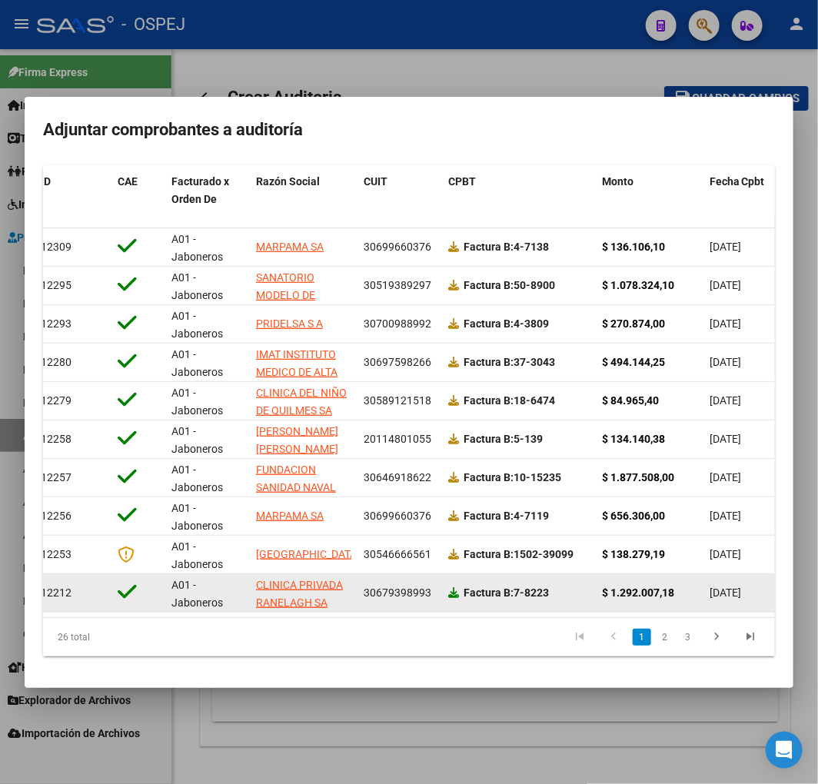
click at [449, 587] on icon at bounding box center [453, 592] width 11 height 11
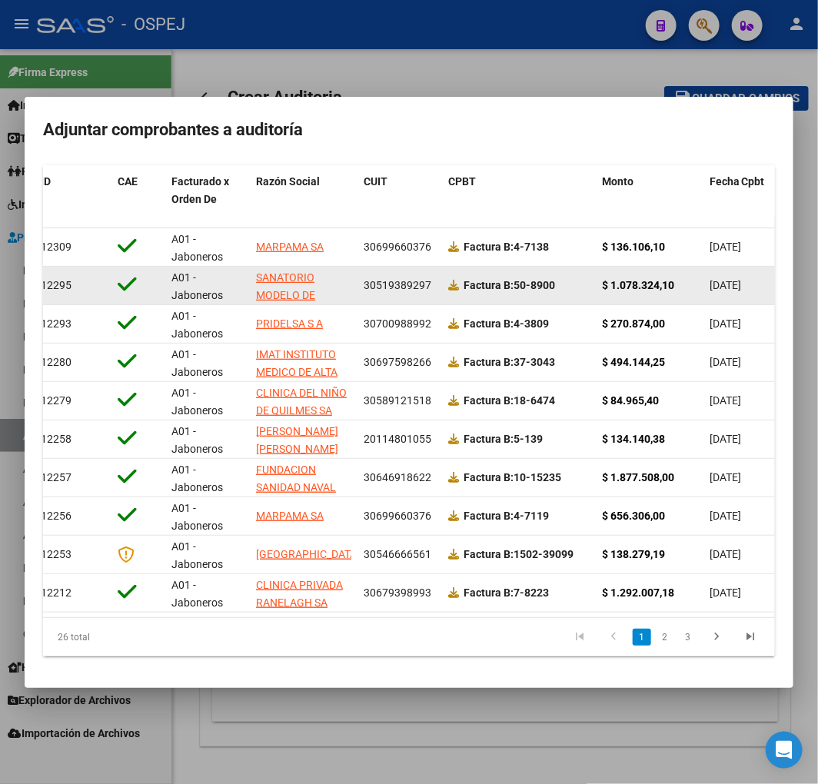
drag, startPoint x: 578, startPoint y: 267, endPoint x: 586, endPoint y: 274, distance: 10.9
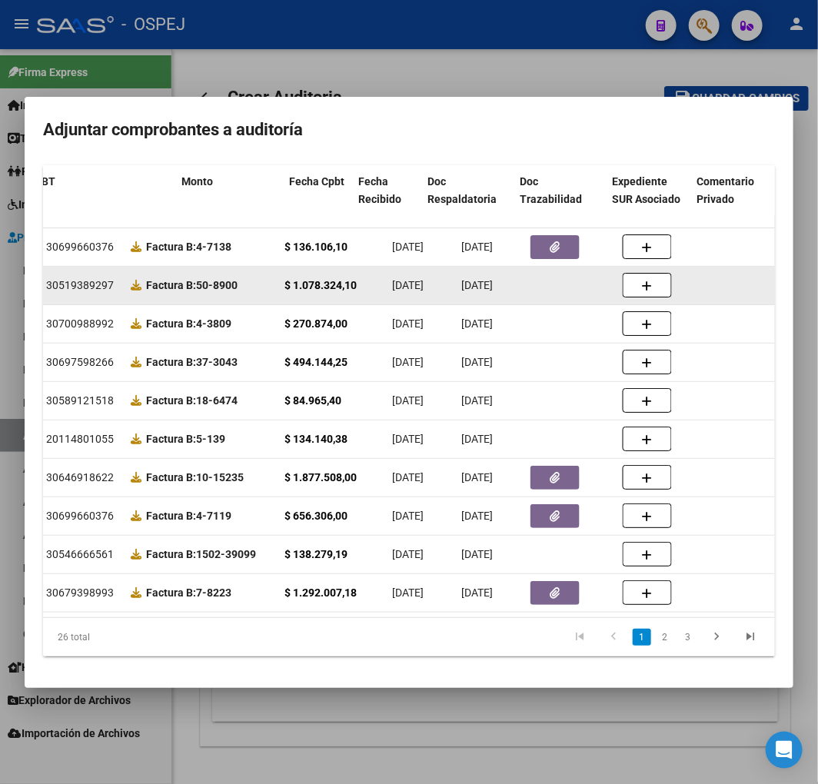
scroll to position [0, 459]
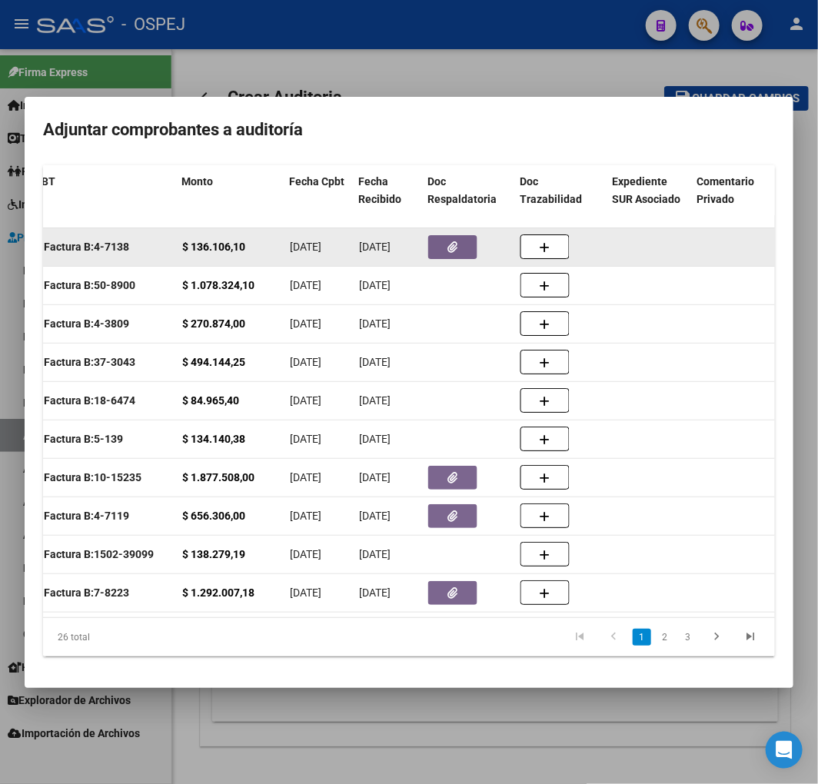
click at [431, 235] on button "button" at bounding box center [452, 247] width 49 height 24
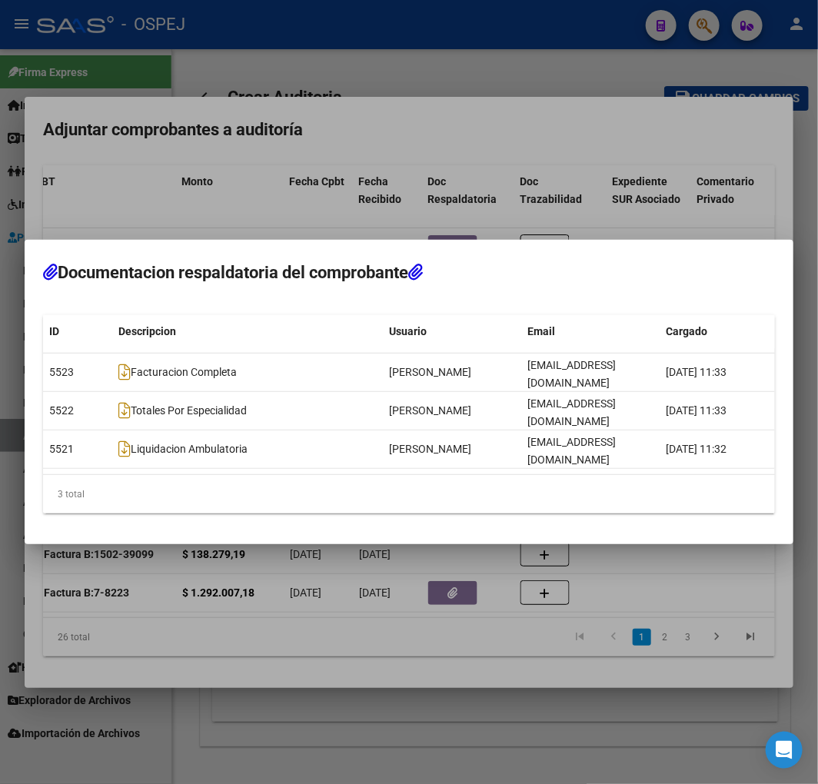
click at [329, 244] on div at bounding box center [409, 392] width 818 height 784
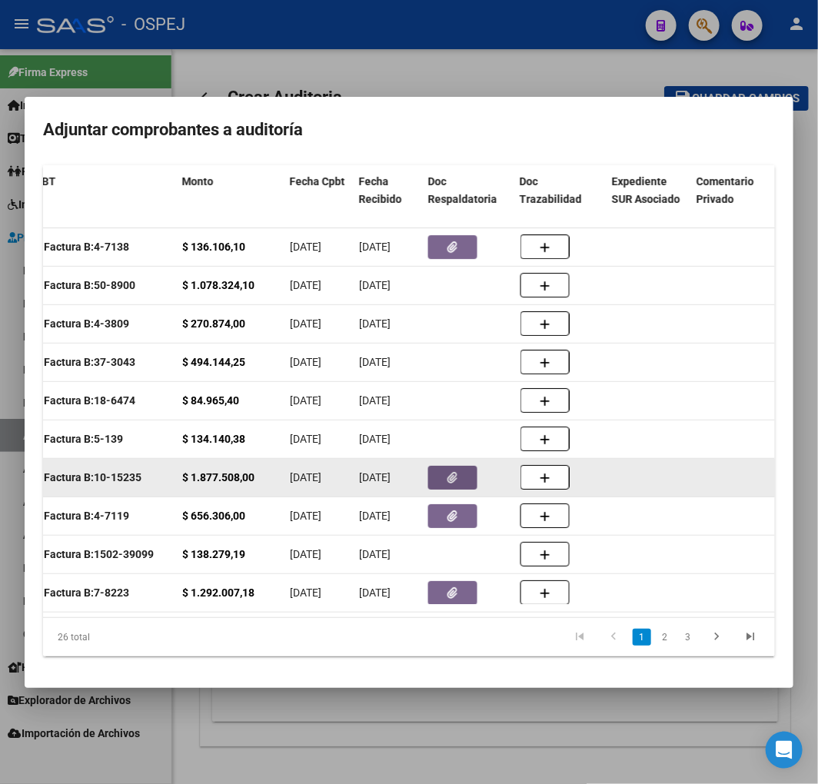
click at [450, 473] on button "button" at bounding box center [452, 478] width 49 height 24
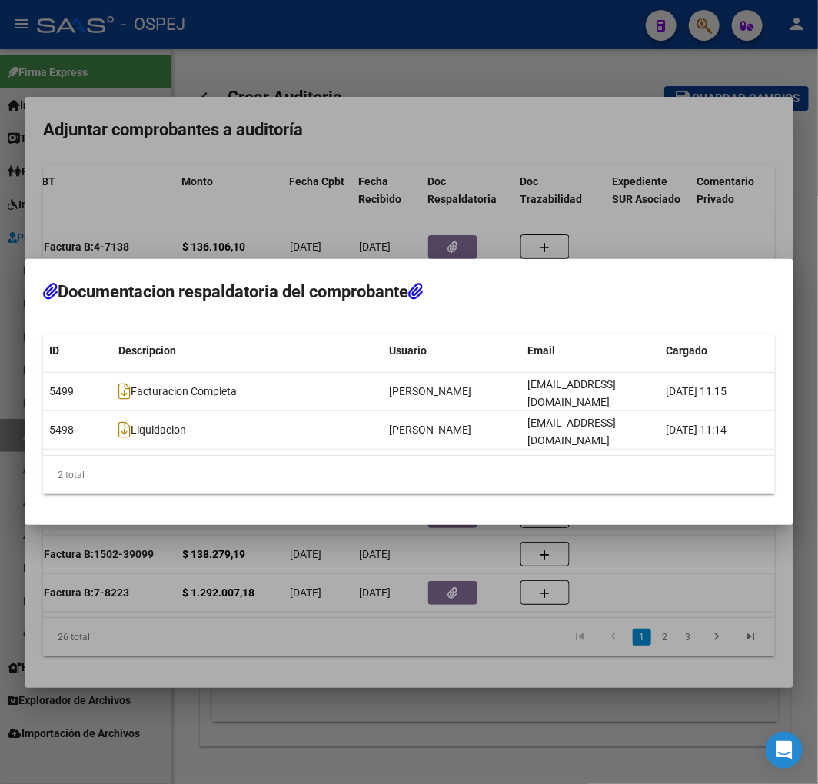
click at [217, 213] on div at bounding box center [409, 392] width 818 height 784
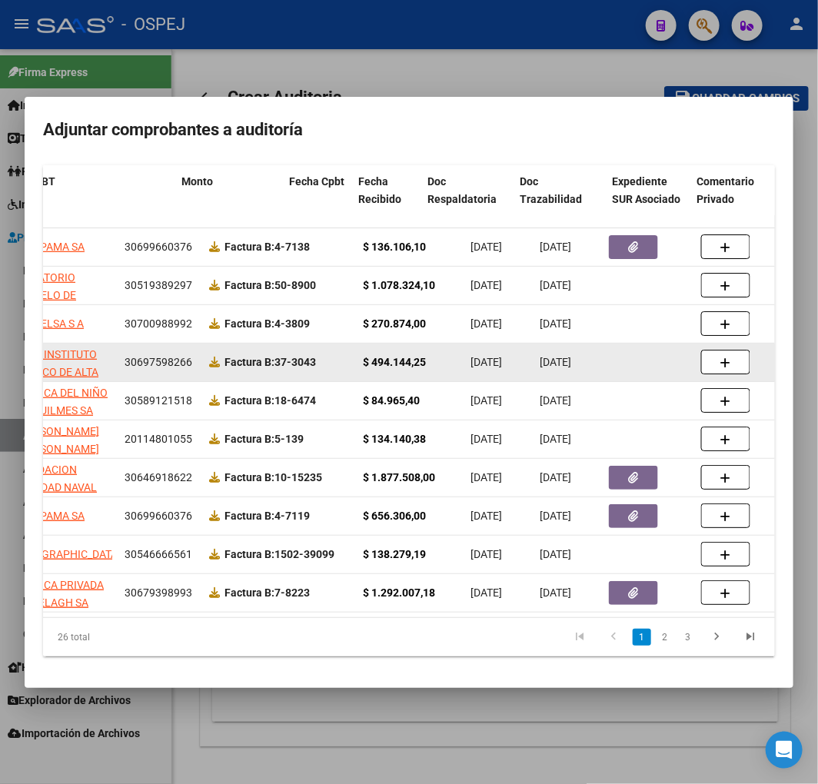
scroll to position [0, 0]
